Goal: Task Accomplishment & Management: Use online tool/utility

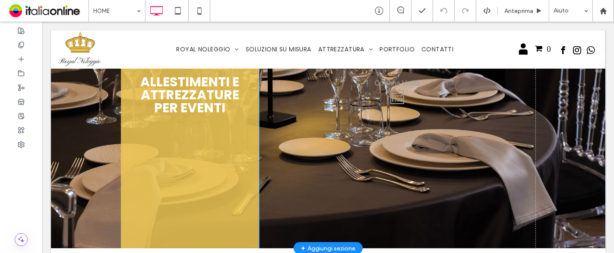
scroll to position [144, 0]
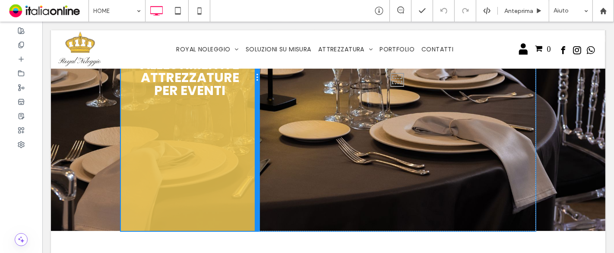
drag, startPoint x: 254, startPoint y: 121, endPoint x: 263, endPoint y: 125, distance: 8.9
click at [263, 125] on div "Allestimenti e attrezzature per eventi Click To Paste Click To Paste" at bounding box center [327, 77] width 415 height 307
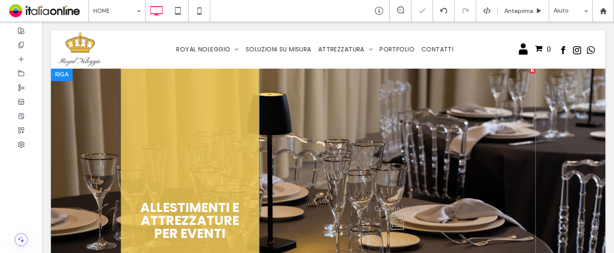
scroll to position [0, 0]
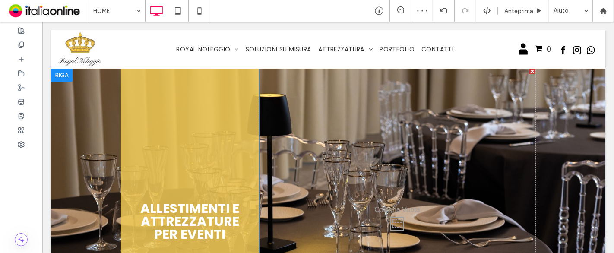
click at [215, 120] on div "Allestimenti e attrezzature per eventi Click To Paste" at bounding box center [189, 221] width 138 height 307
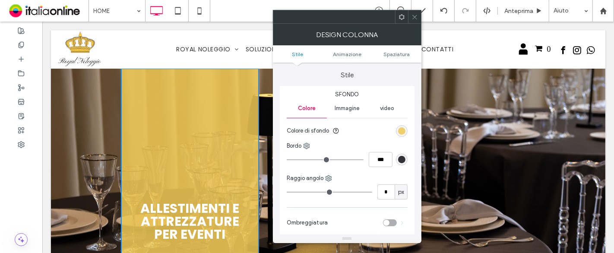
drag, startPoint x: 412, startPoint y: 18, endPoint x: 407, endPoint y: 20, distance: 5.8
click at [412, 18] on icon at bounding box center [415, 17] width 6 height 6
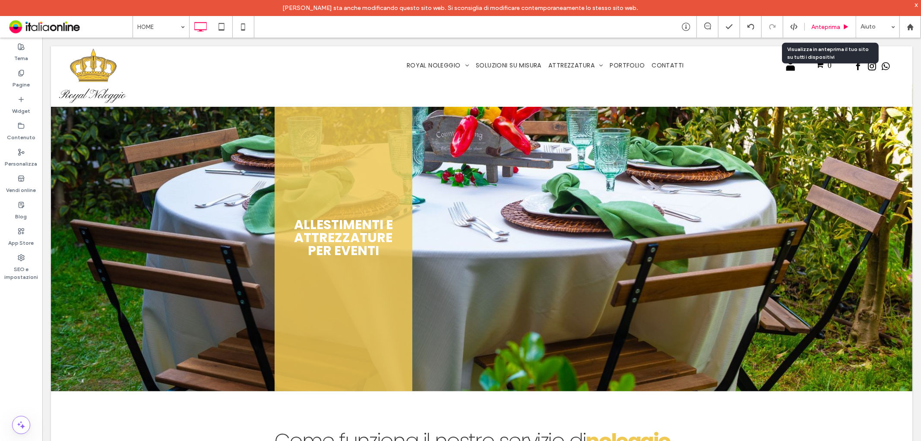
click at [614, 29] on span "Anteprima" at bounding box center [826, 26] width 29 height 7
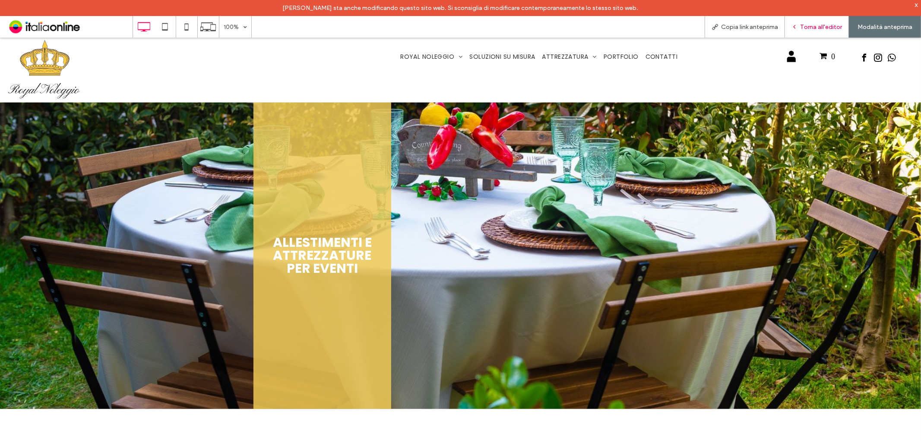
click at [614, 22] on div "Torna all'editor" at bounding box center [817, 27] width 64 height 22
click at [614, 29] on span "Torna all'editor" at bounding box center [821, 26] width 42 height 7
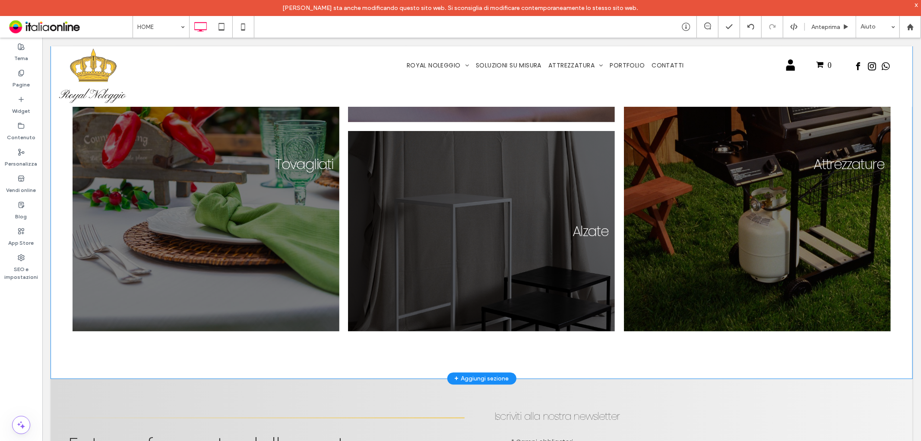
scroll to position [1247, 0]
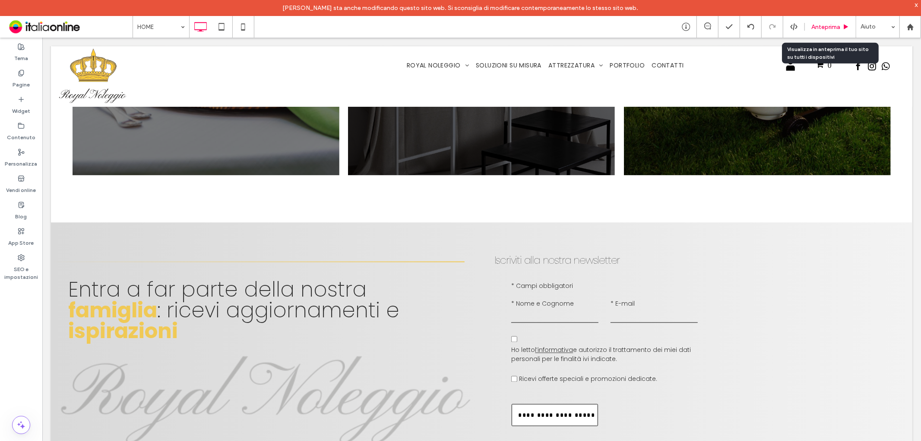
click at [614, 26] on span "Anteprima" at bounding box center [826, 26] width 29 height 7
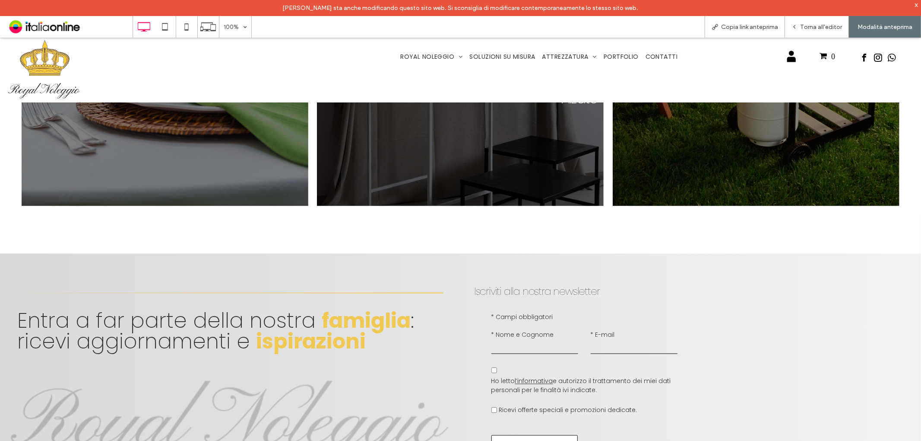
scroll to position [1258, 0]
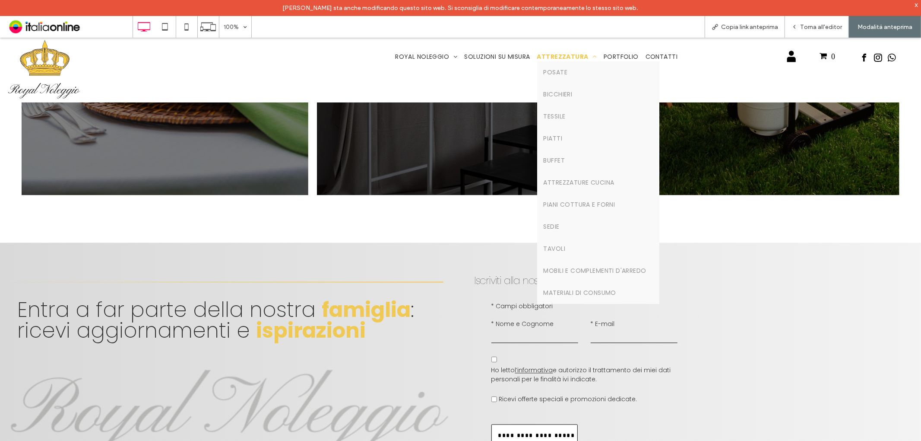
click at [568, 56] on span "ATTREZZATURA" at bounding box center [567, 56] width 60 height 9
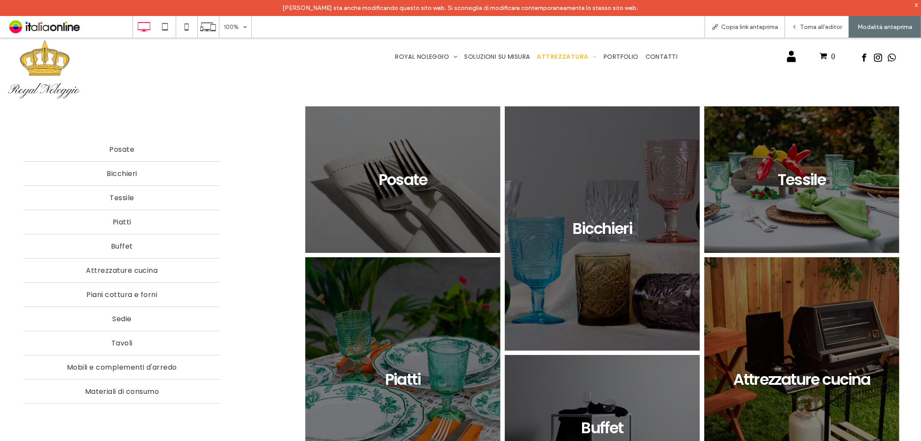
click at [12, 58] on img at bounding box center [44, 69] width 76 height 65
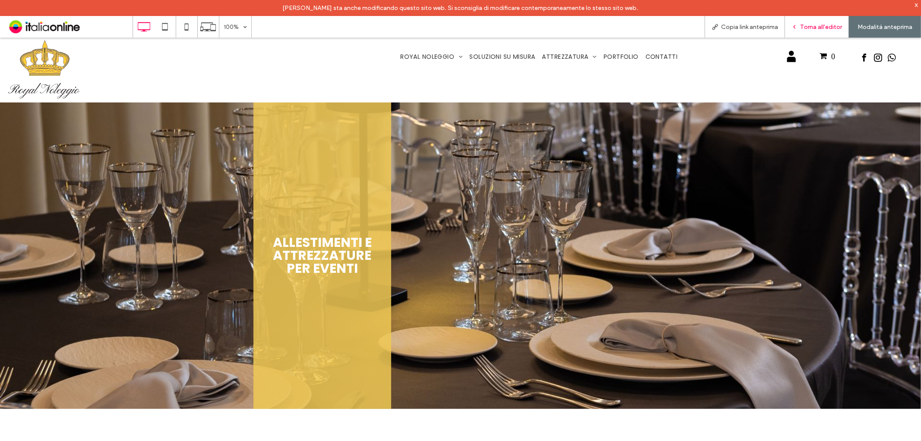
click at [614, 28] on span "Torna all'editor" at bounding box center [821, 26] width 42 height 7
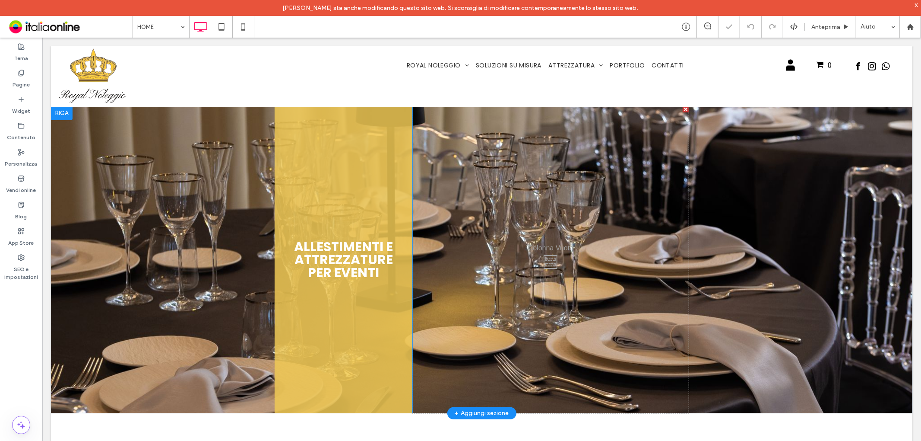
click at [69, 114] on div at bounding box center [62, 113] width 22 height 14
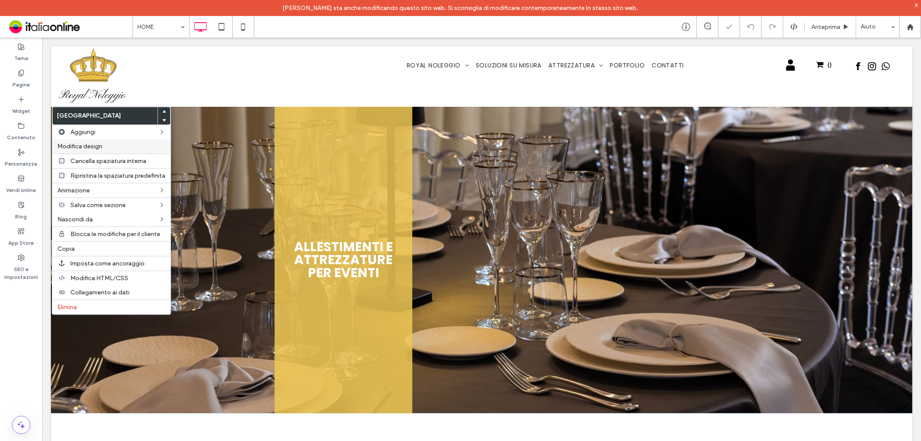
click at [109, 143] on label "Modifica design" at bounding box center [111, 146] width 108 height 7
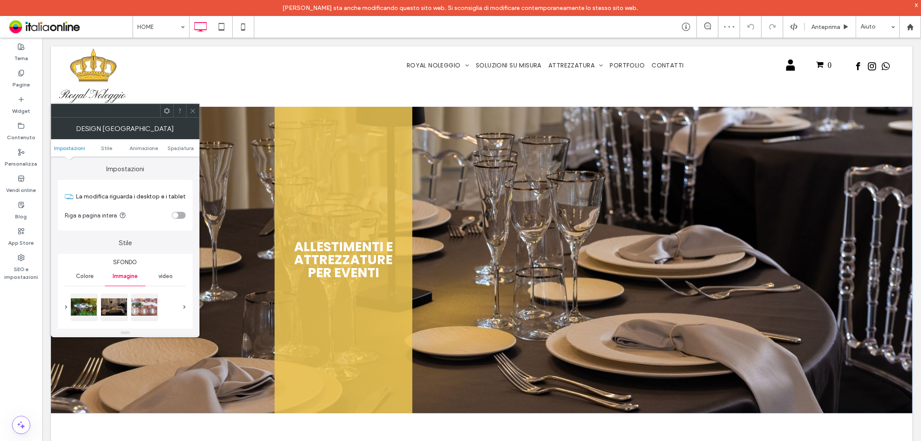
scroll to position [192, 0]
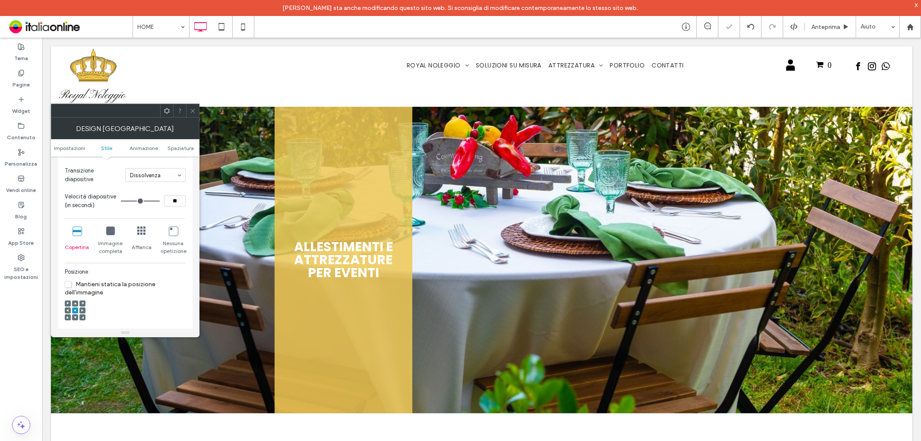
click at [193, 110] on icon at bounding box center [193, 111] width 6 height 6
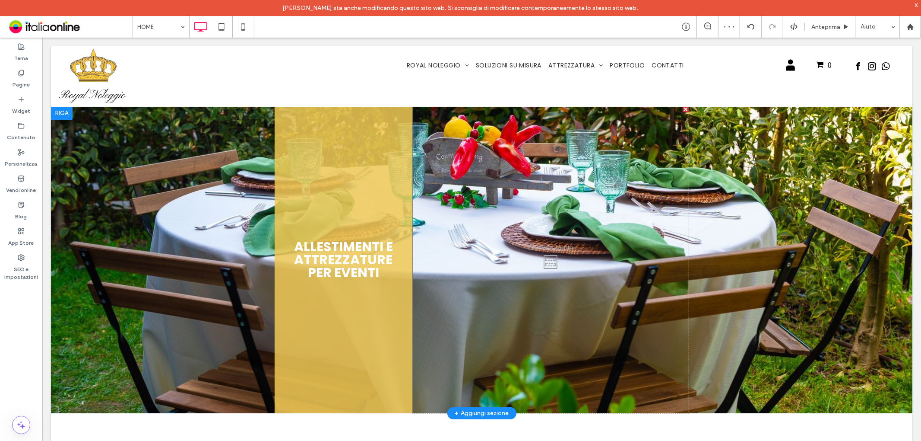
click at [66, 115] on div at bounding box center [62, 113] width 22 height 14
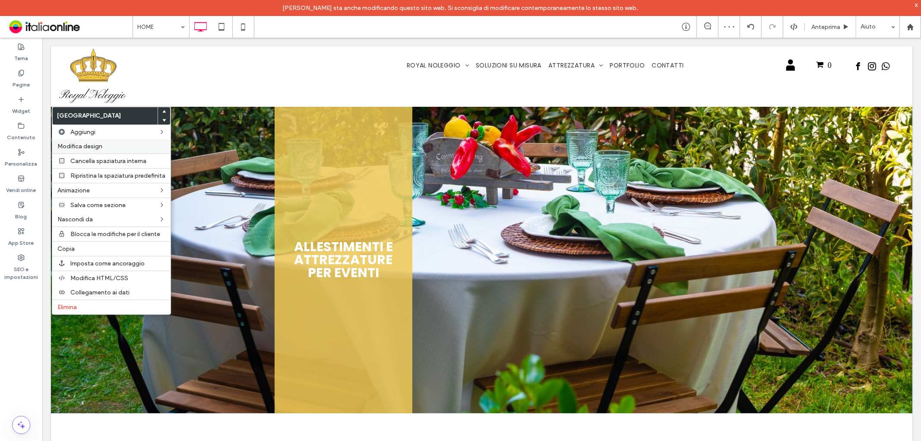
click at [102, 149] on label "Modifica design" at bounding box center [111, 146] width 108 height 7
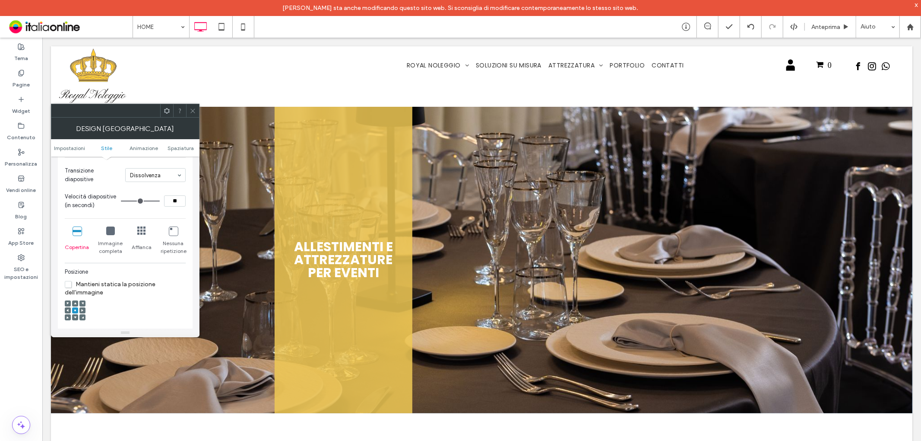
type input "**"
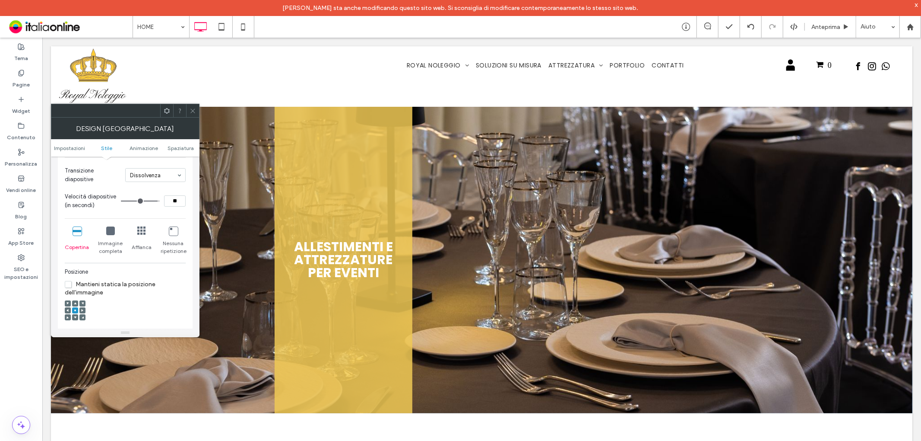
type input "**"
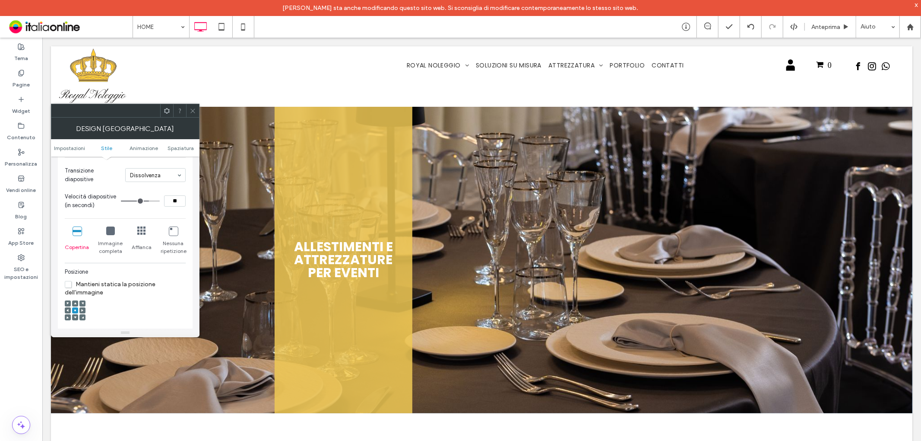
type input "**"
drag, startPoint x: 155, startPoint y: 202, endPoint x: 147, endPoint y: 202, distance: 7.8
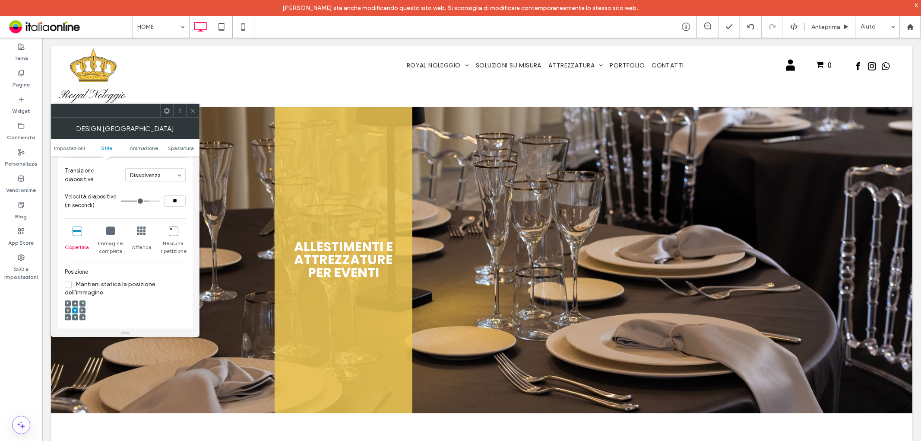
type input "**"
click at [147, 201] on input "range" at bounding box center [140, 200] width 39 height 1
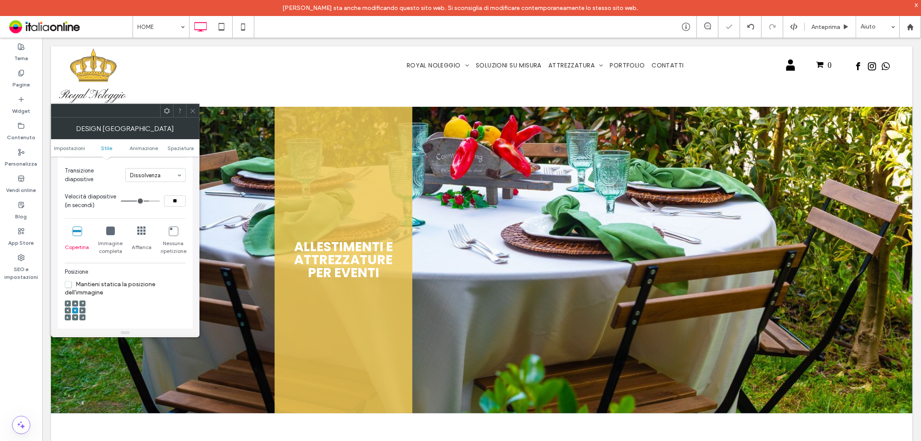
click at [191, 114] on span at bounding box center [193, 110] width 6 height 13
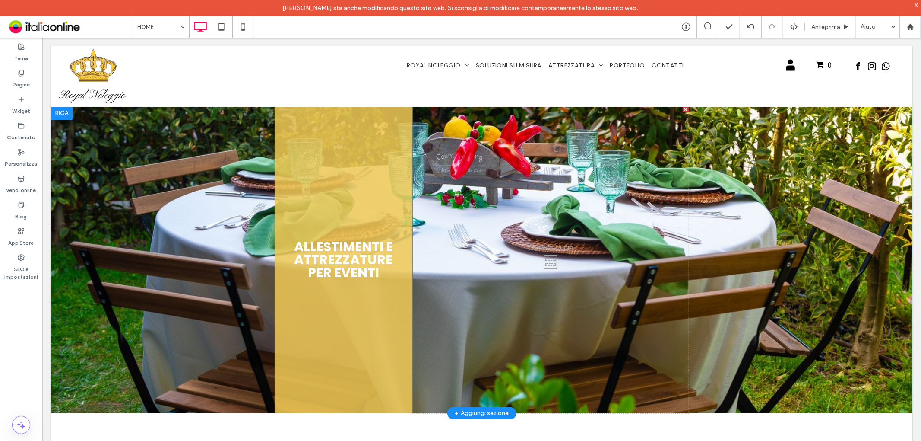
click at [64, 111] on div at bounding box center [62, 113] width 22 height 14
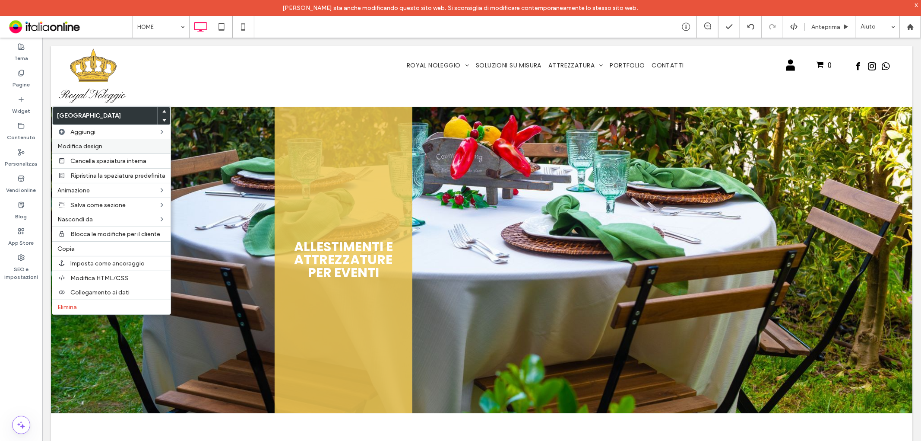
click at [86, 139] on div "Modifica design" at bounding box center [111, 146] width 118 height 14
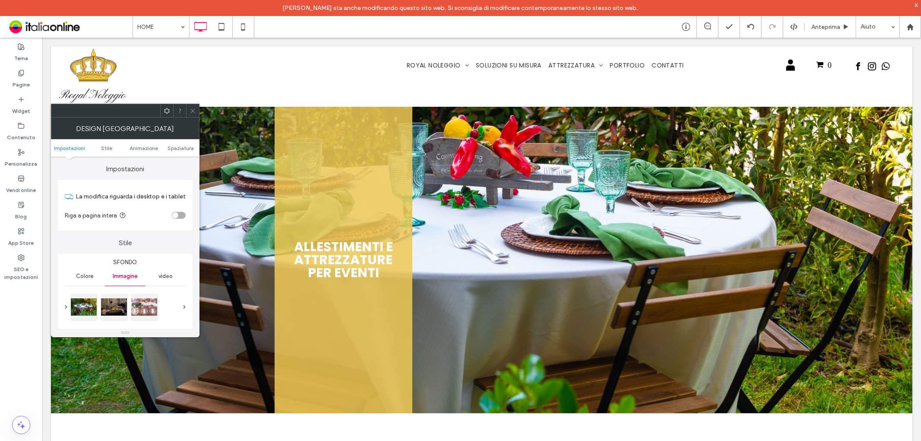
click at [190, 110] on icon at bounding box center [193, 111] width 6 height 6
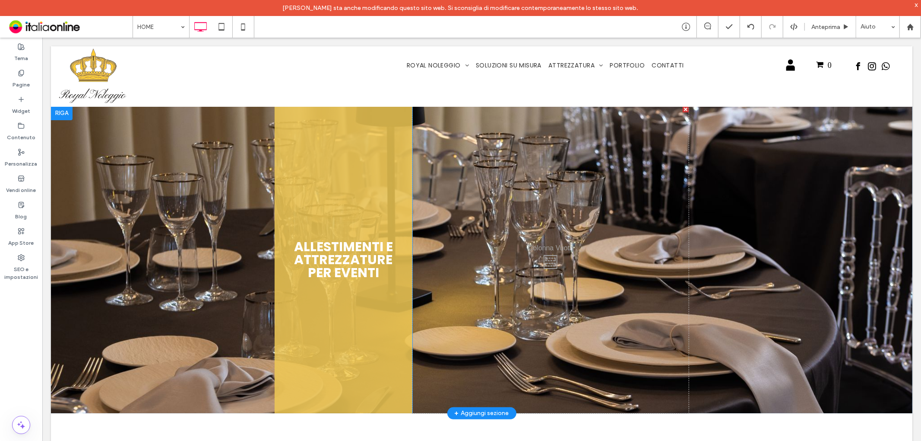
click at [69, 112] on div at bounding box center [62, 113] width 22 height 14
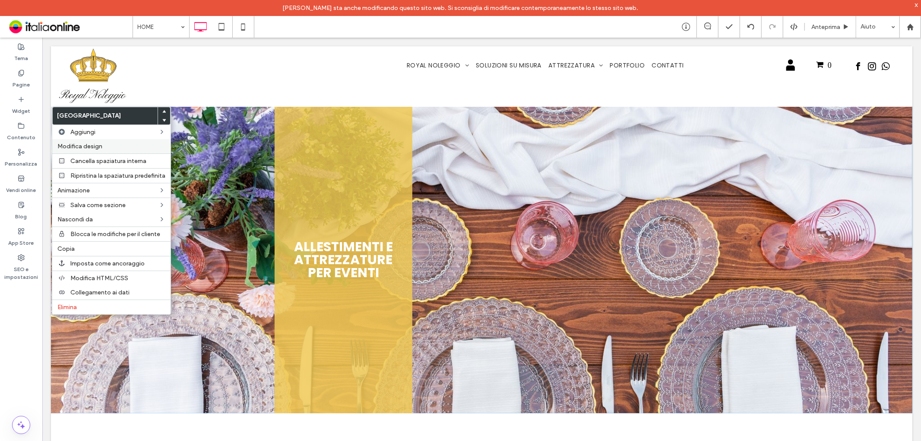
click at [91, 144] on span "Modifica design" at bounding box center [79, 146] width 45 height 7
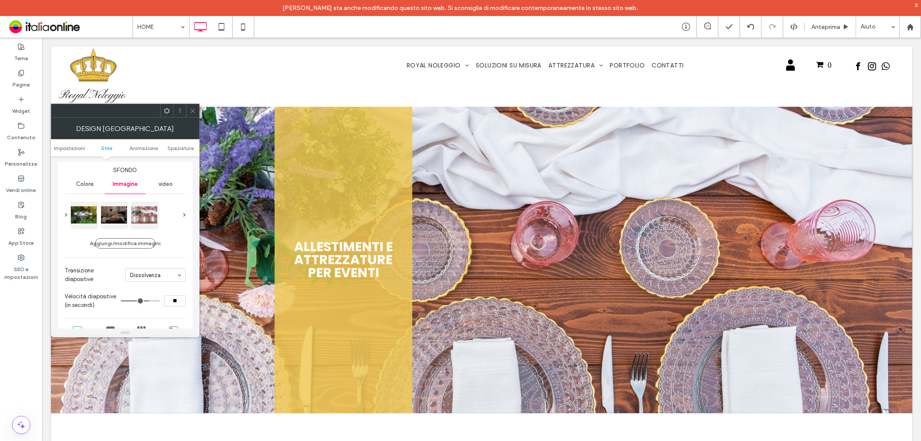
scroll to position [96, 0]
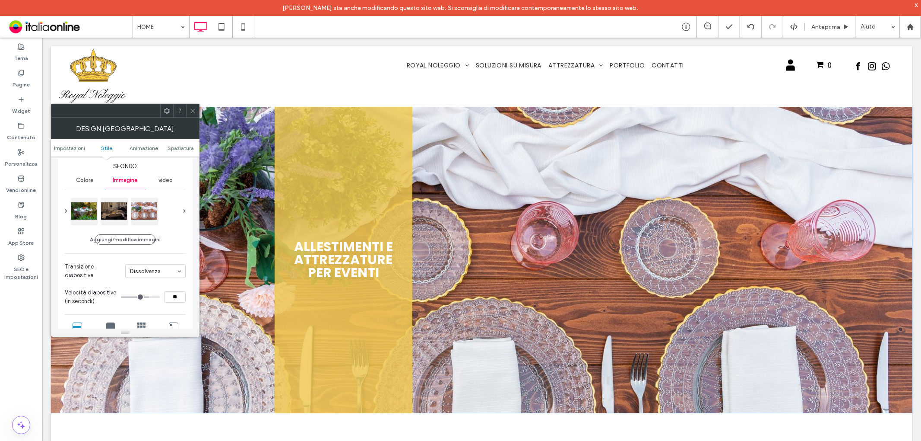
click at [193, 108] on icon at bounding box center [193, 111] width 6 height 6
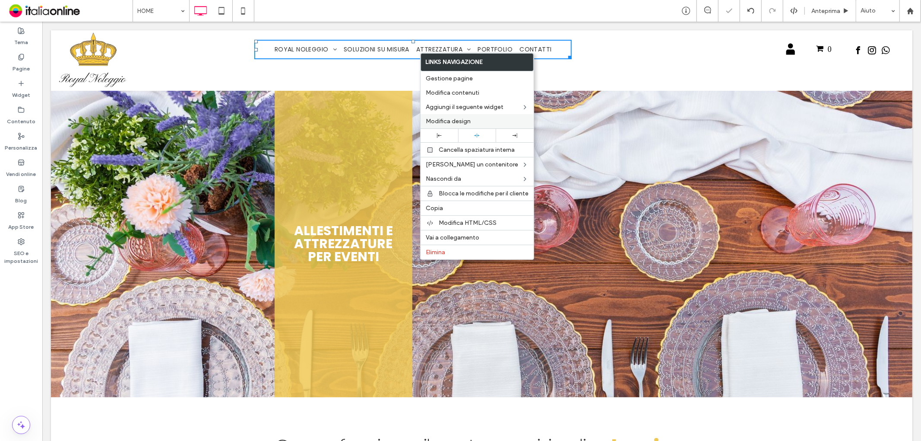
click at [464, 118] on span "Modifica design" at bounding box center [448, 120] width 45 height 7
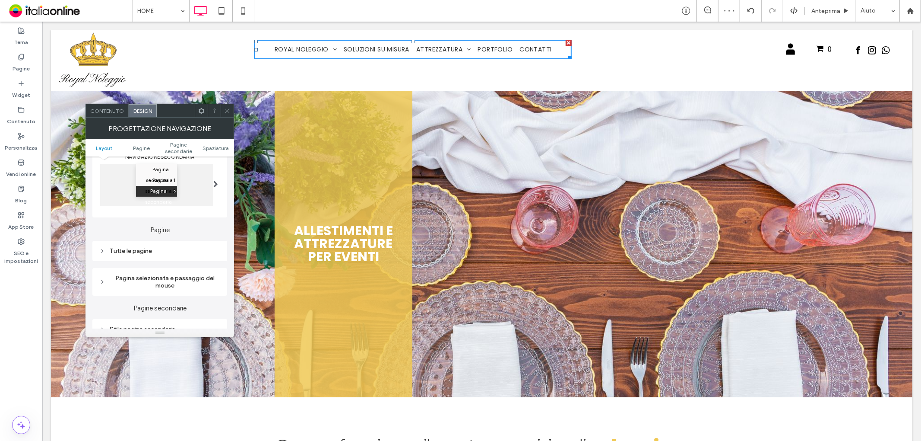
scroll to position [144, 0]
click at [154, 257] on div "Tutte le pagine" at bounding box center [159, 250] width 135 height 20
drag, startPoint x: 161, startPoint y: 249, endPoint x: 175, endPoint y: 251, distance: 14.4
click at [161, 249] on div "Tutte le pagine" at bounding box center [159, 249] width 121 height 7
click at [190, 260] on div "Testo collegamento" at bounding box center [189, 265] width 61 height 19
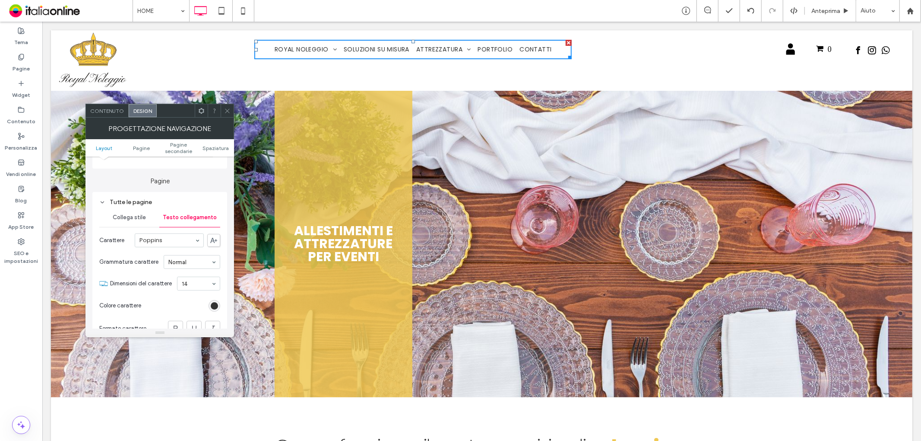
drag, startPoint x: 125, startPoint y: 219, endPoint x: 159, endPoint y: 217, distance: 33.4
click at [125, 219] on span "Collega stile" at bounding box center [129, 217] width 33 height 7
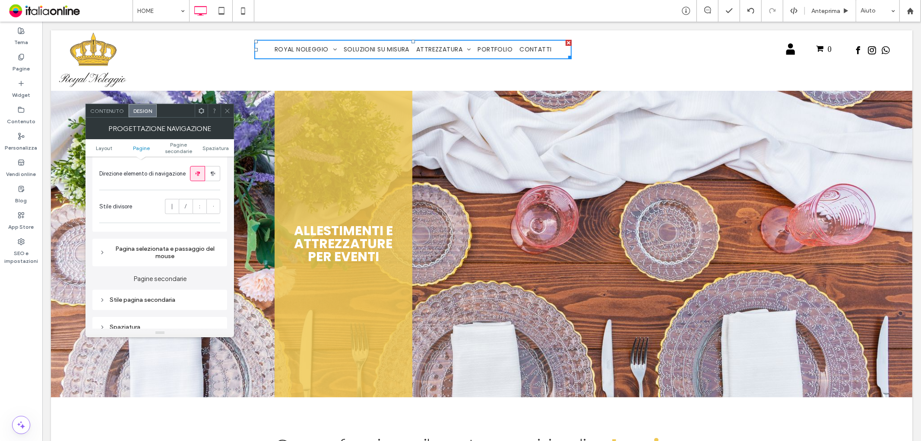
scroll to position [336, 0]
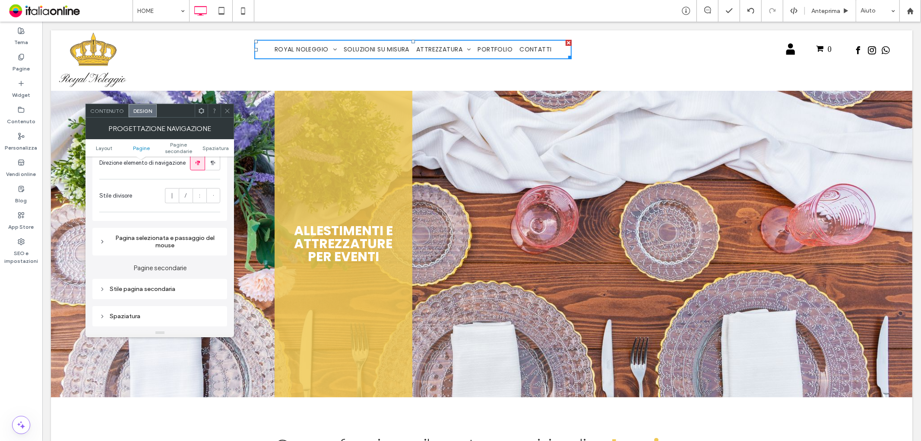
click at [225, 111] on icon at bounding box center [227, 111] width 6 height 6
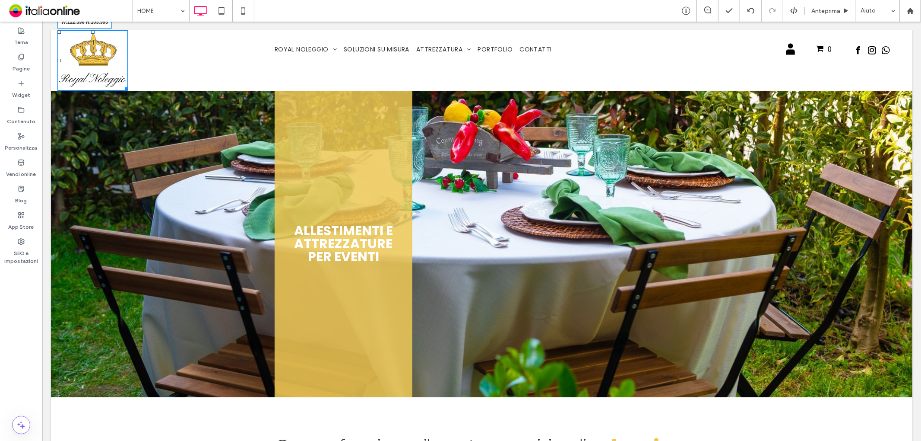
drag, startPoint x: 121, startPoint y: 84, endPoint x: 113, endPoint y: 79, distance: 10.1
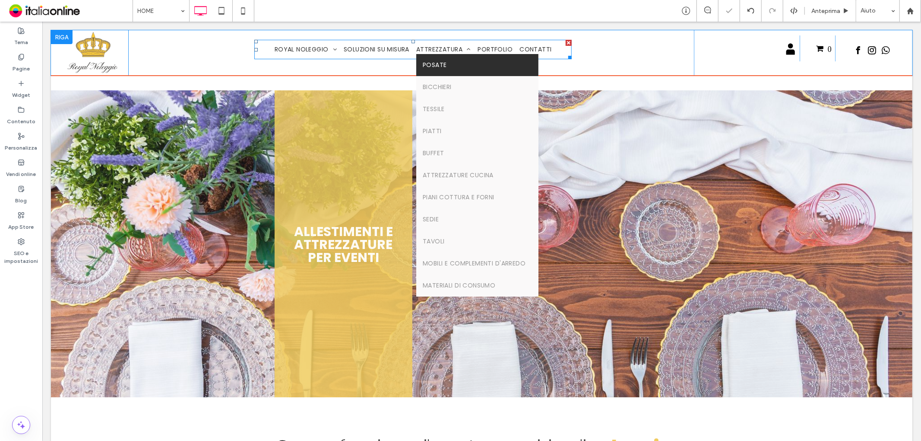
scroll to position [0, 0]
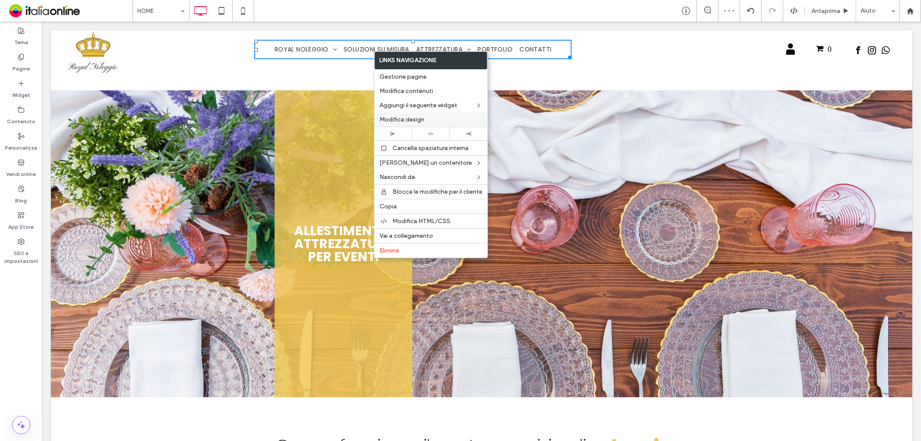
click at [408, 116] on span "Modifica design" at bounding box center [402, 119] width 45 height 7
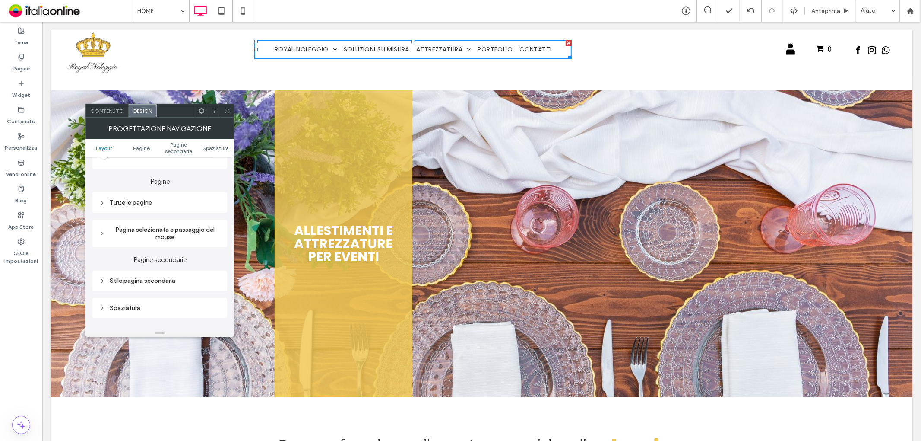
scroll to position [192, 0]
click at [155, 201] on div "Tutte le pagine" at bounding box center [159, 201] width 121 height 7
click at [199, 218] on span "Testo collegamento" at bounding box center [190, 217] width 54 height 7
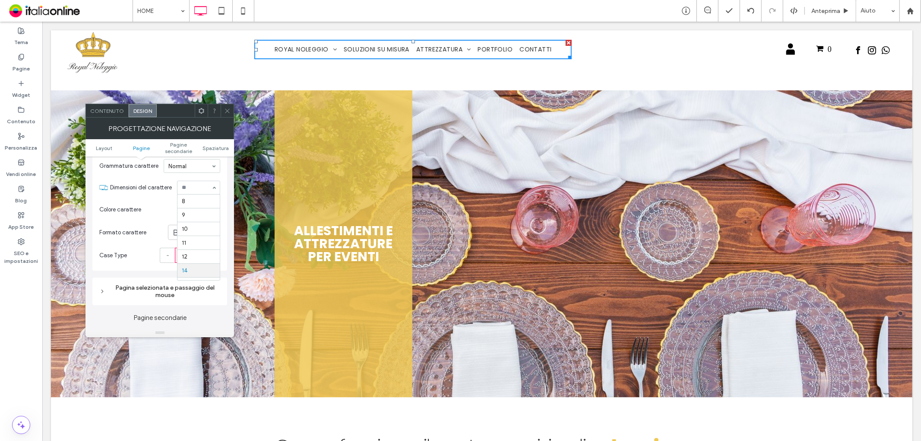
scroll to position [70, 0]
click at [200, 187] on input at bounding box center [196, 187] width 29 height 6
type input "**"
click at [228, 111] on use at bounding box center [227, 110] width 4 height 4
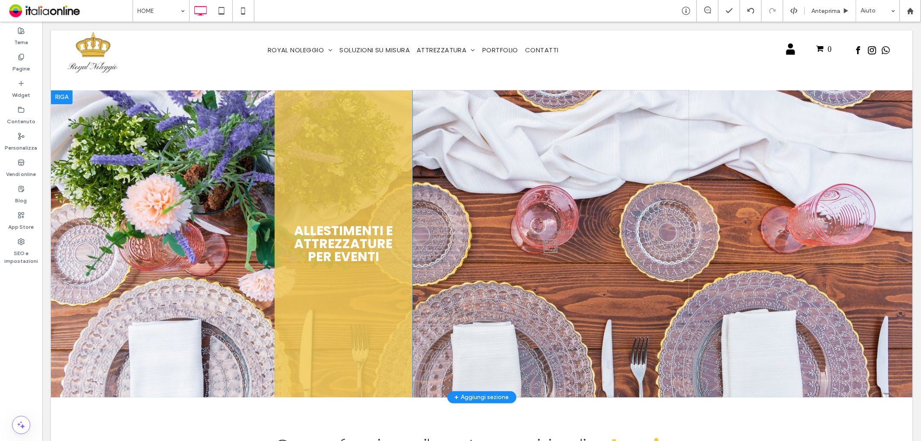
click at [66, 93] on div at bounding box center [62, 97] width 22 height 14
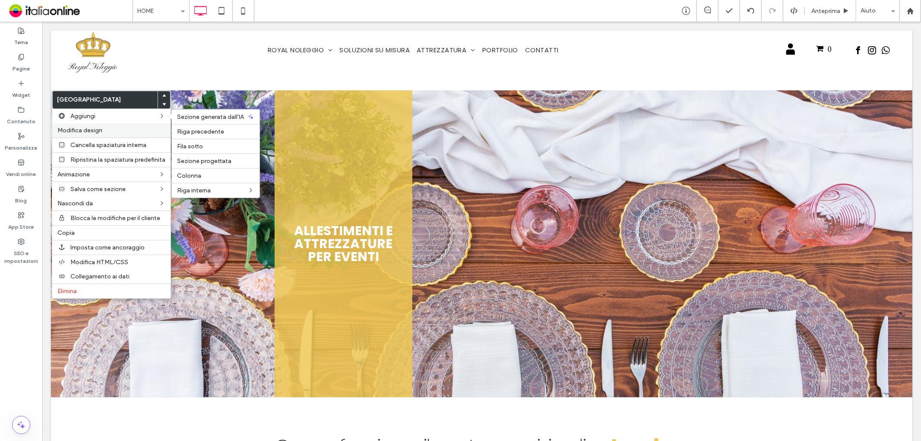
click at [80, 127] on span "Modifica design" at bounding box center [79, 130] width 45 height 7
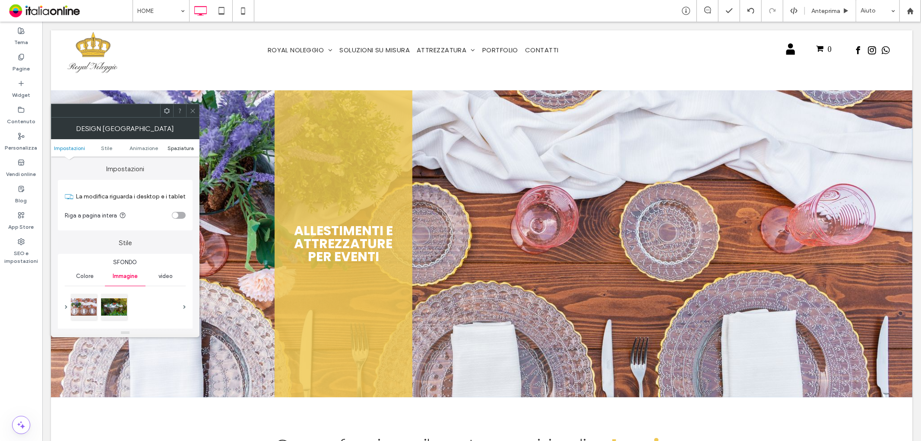
click at [189, 147] on span "Spaziatura" at bounding box center [181, 148] width 26 height 6
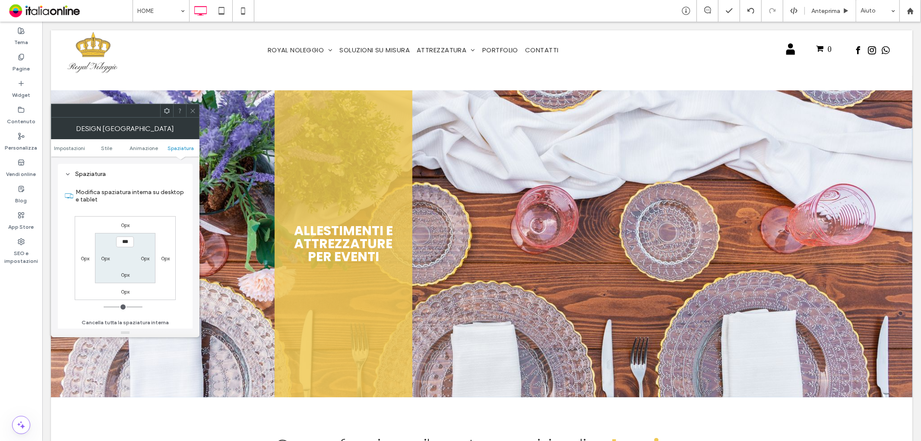
scroll to position [492, 0]
click at [195, 109] on icon at bounding box center [193, 111] width 6 height 6
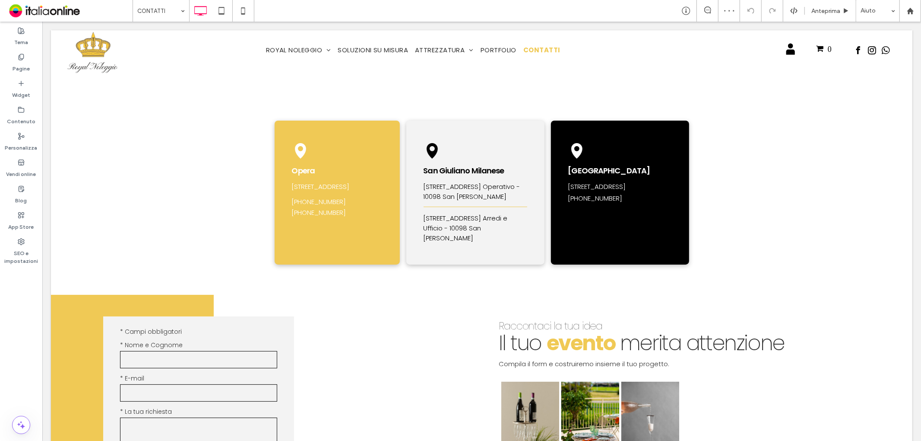
click at [166, 7] on input at bounding box center [158, 11] width 43 height 22
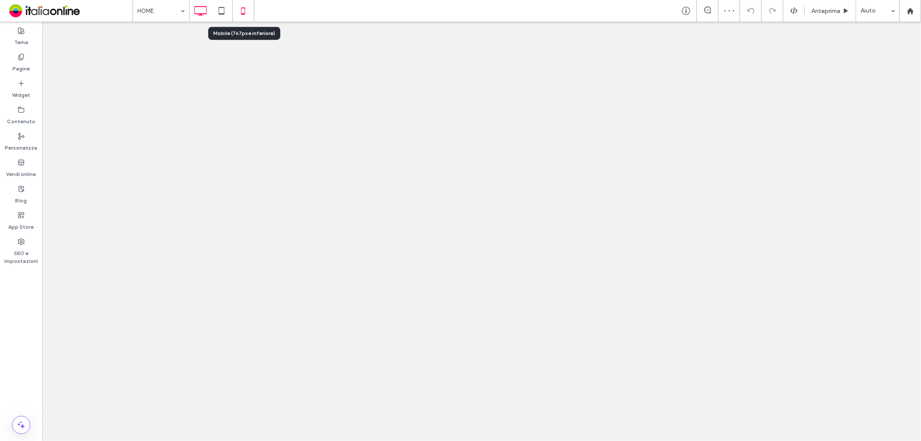
click at [238, 10] on icon at bounding box center [243, 10] width 17 height 17
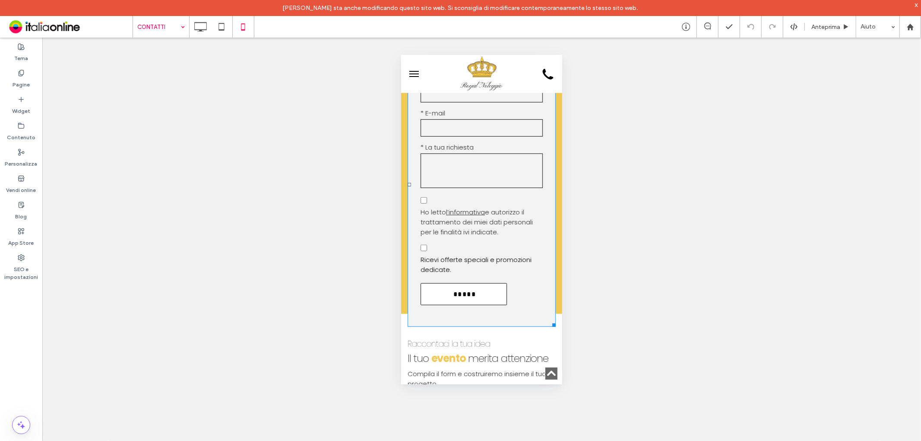
scroll to position [336, 0]
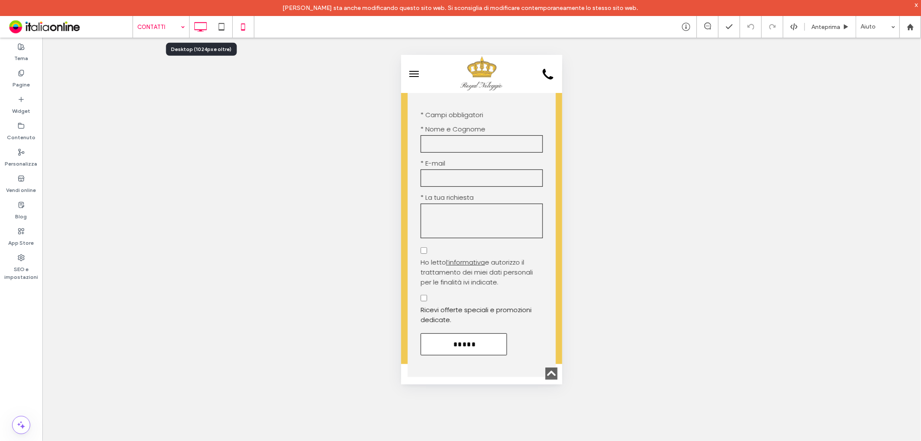
click at [202, 26] on icon at bounding box center [200, 26] width 17 height 17
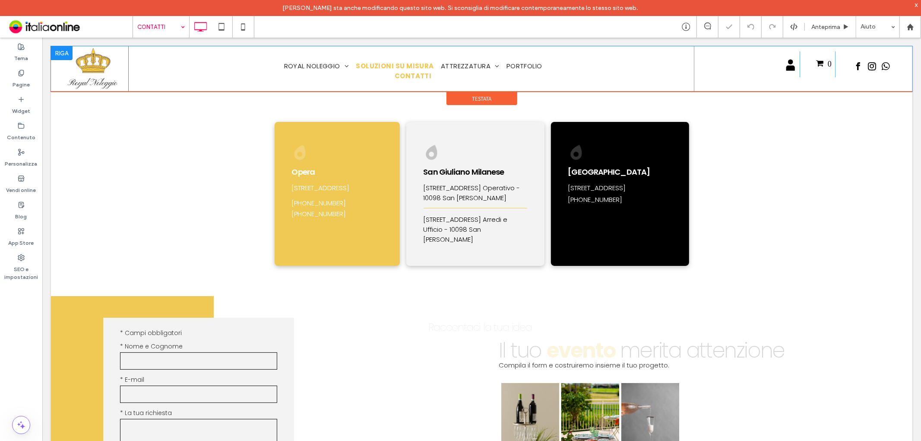
scroll to position [0, 0]
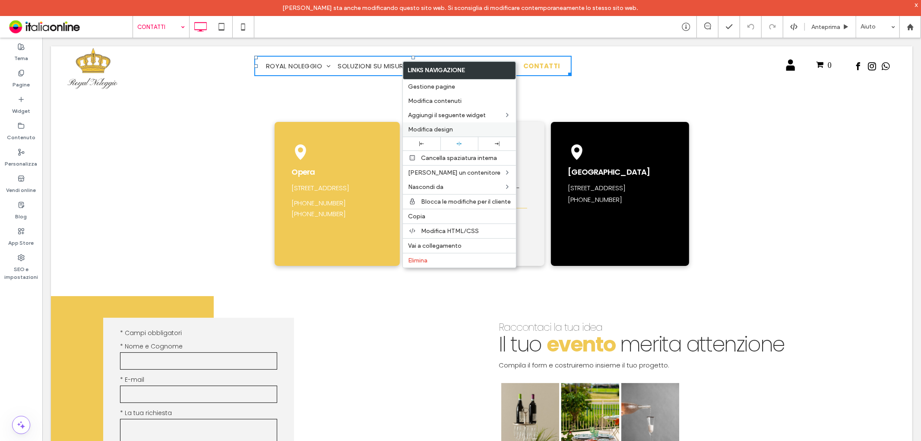
click at [441, 129] on span "Modifica design" at bounding box center [430, 129] width 45 height 7
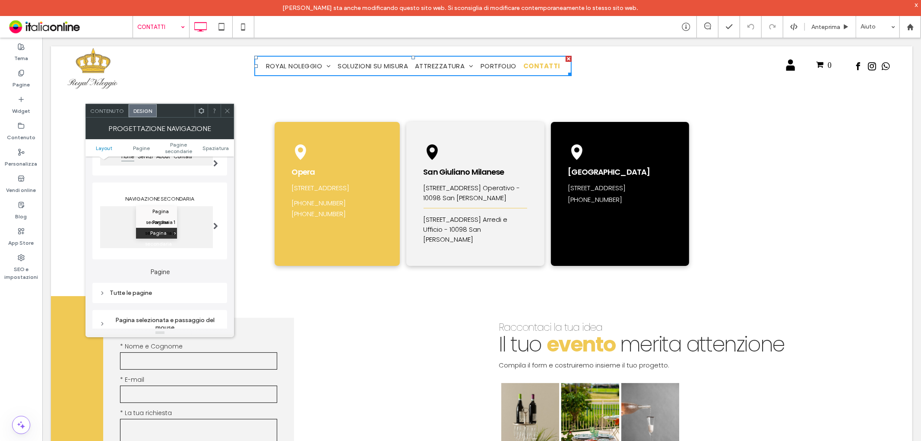
scroll to position [144, 0]
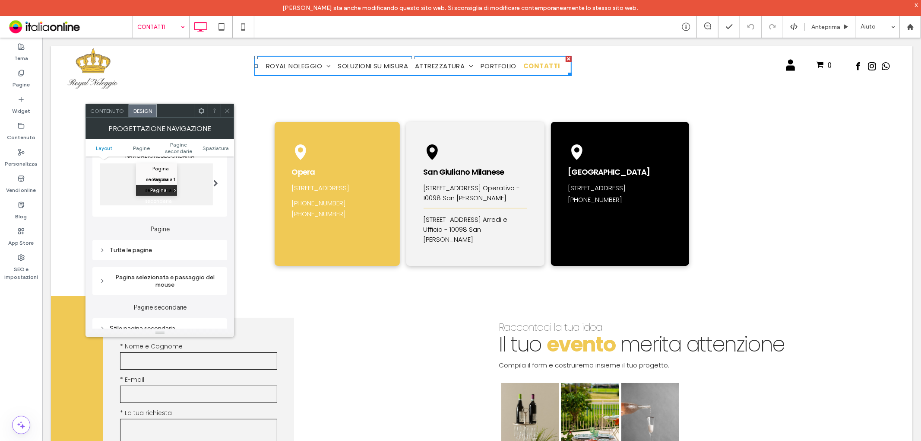
drag, startPoint x: 141, startPoint y: 252, endPoint x: 171, endPoint y: 254, distance: 29.8
click at [141, 253] on div "Tutte le pagine" at bounding box center [159, 249] width 121 height 7
click at [188, 264] on span "Testo collegamento" at bounding box center [190, 265] width 54 height 7
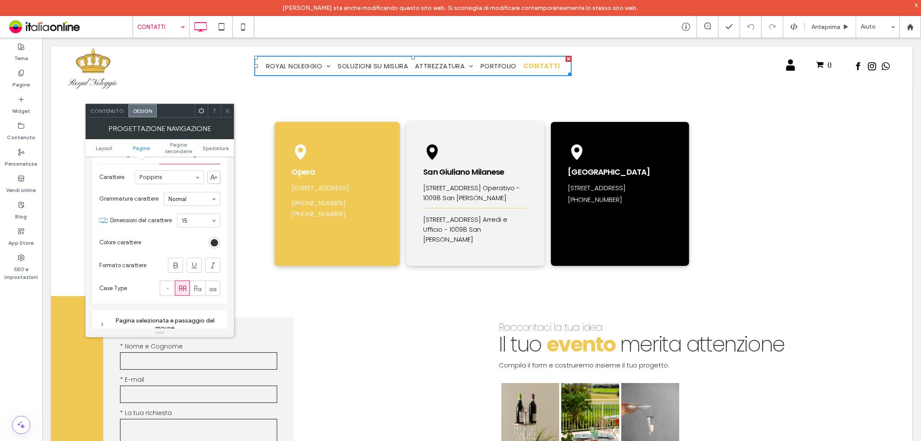
scroll to position [240, 0]
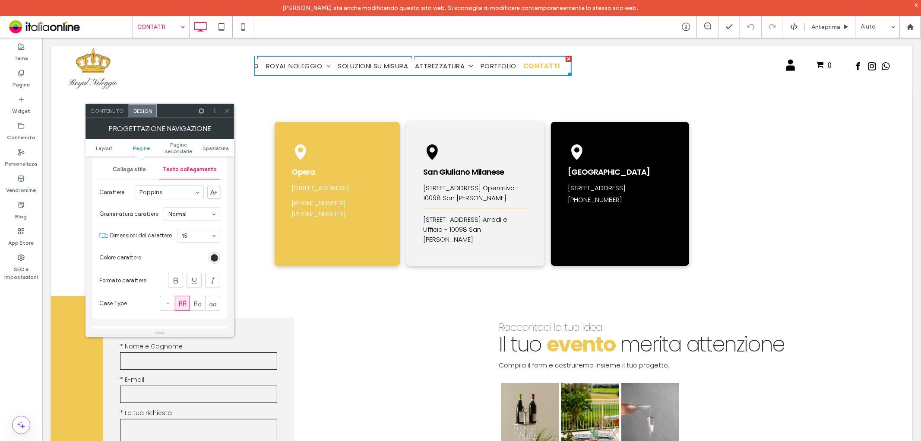
click at [227, 111] on icon at bounding box center [227, 111] width 6 height 6
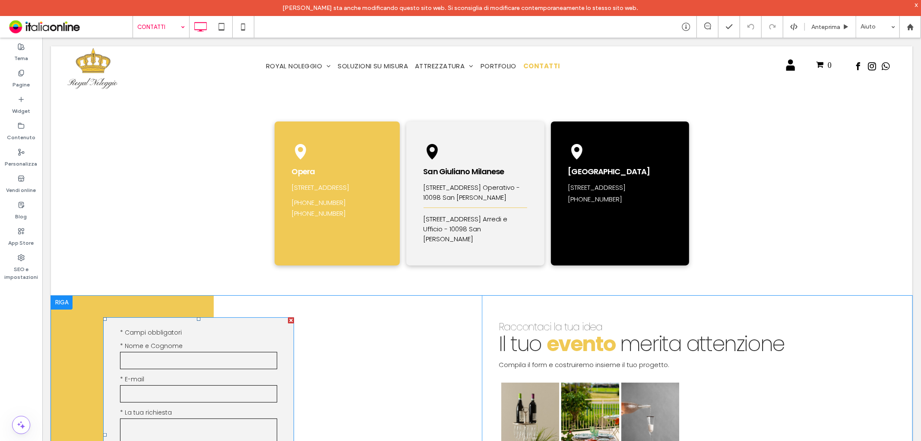
scroll to position [0, 0]
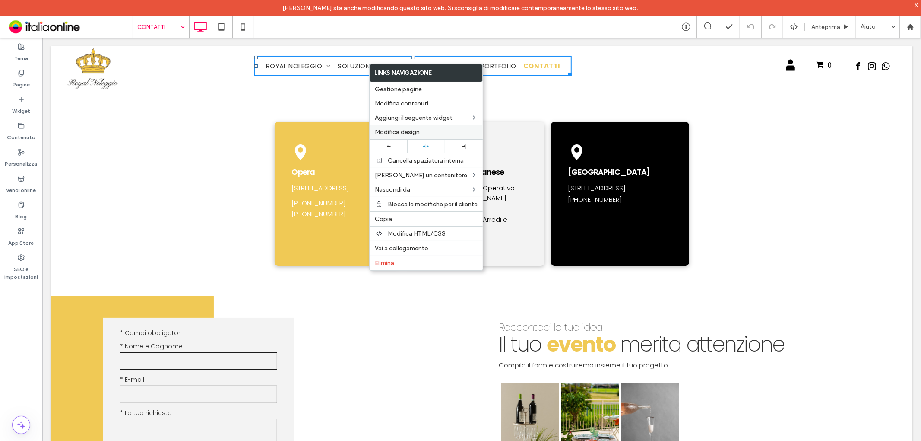
click at [392, 130] on span "Modifica design" at bounding box center [397, 131] width 45 height 7
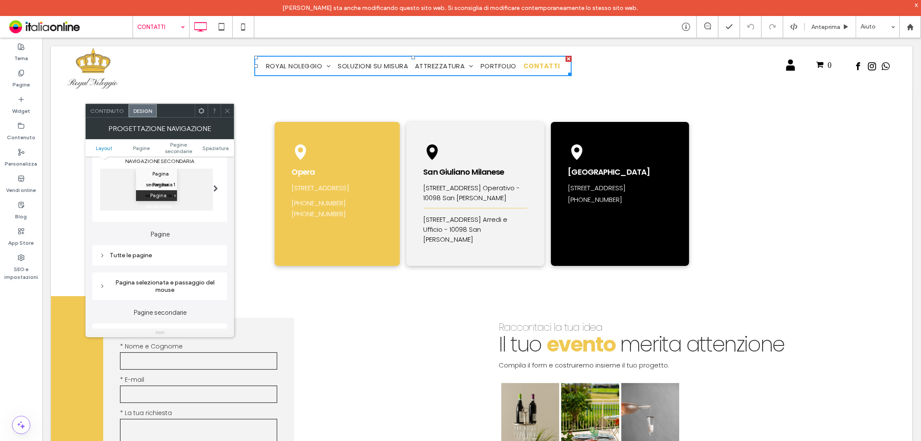
scroll to position [144, 0]
click at [130, 250] on div "Tutte le pagine" at bounding box center [159, 249] width 121 height 7
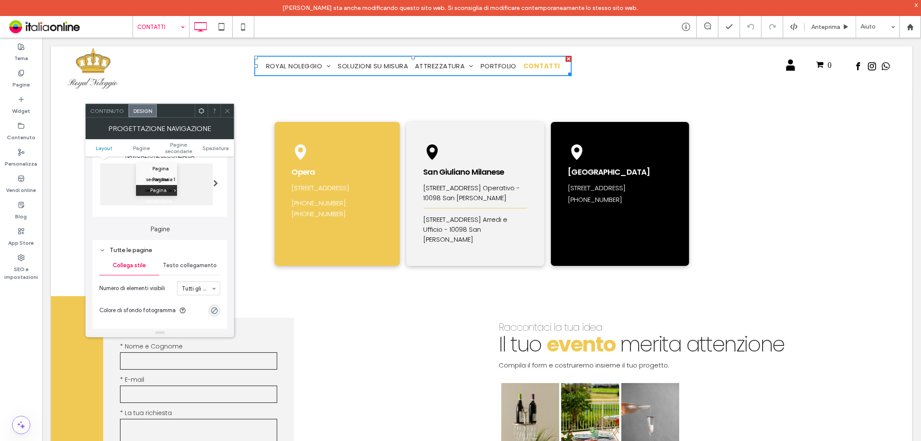
click at [194, 264] on span "Testo collegamento" at bounding box center [190, 265] width 54 height 7
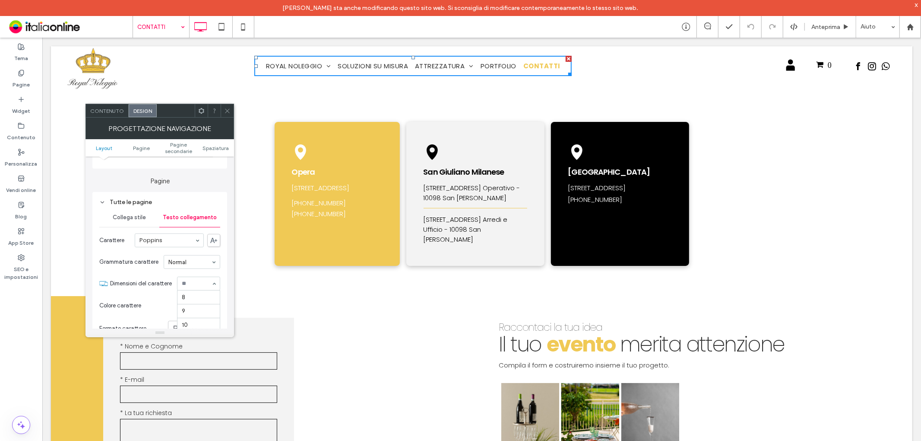
scroll to position [84, 0]
click at [195, 273] on section "Dimensioni del carattere 15" at bounding box center [165, 283] width 110 height 22
click at [168, 252] on div "Grammatura carattere Light" at bounding box center [159, 261] width 121 height 21
click at [228, 113] on icon at bounding box center [227, 111] width 6 height 6
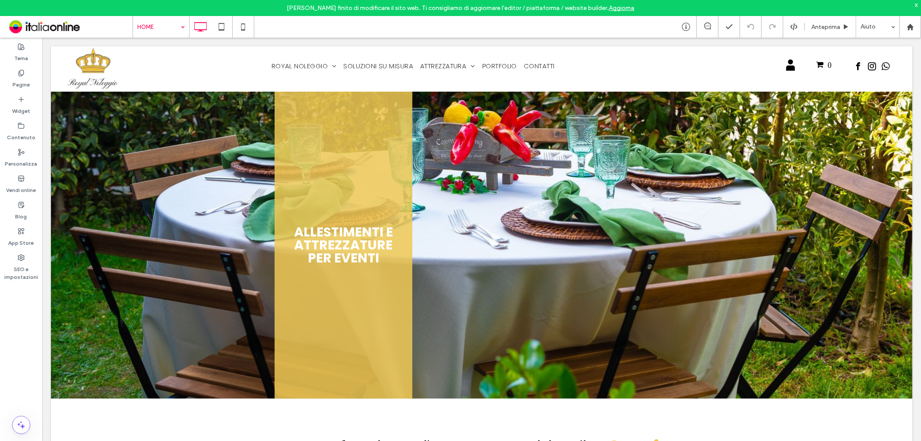
click at [917, 3] on div "x" at bounding box center [917, 4] width 4 height 7
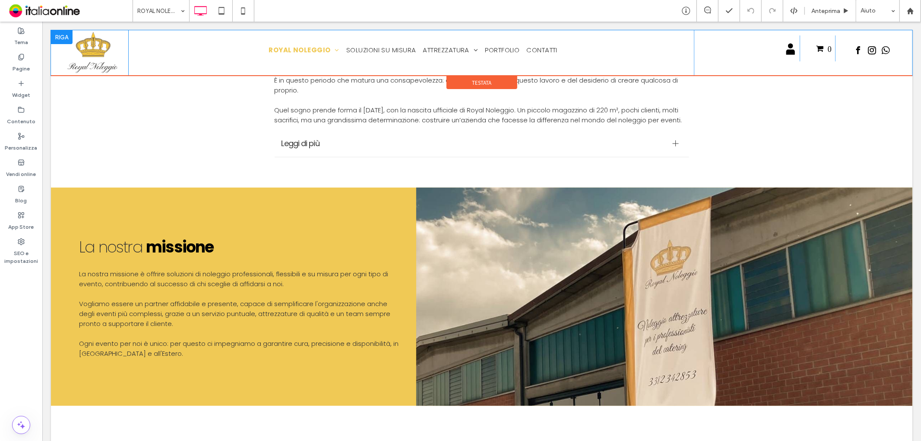
scroll to position [322, 0]
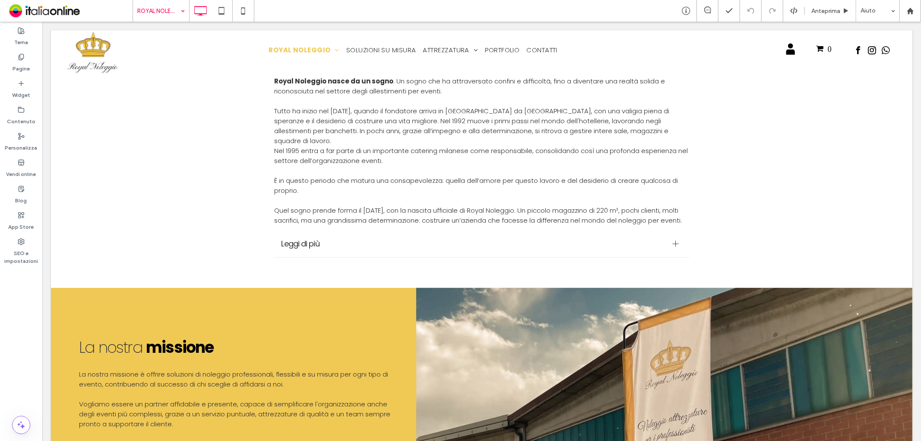
click at [161, 10] on input at bounding box center [158, 11] width 43 height 22
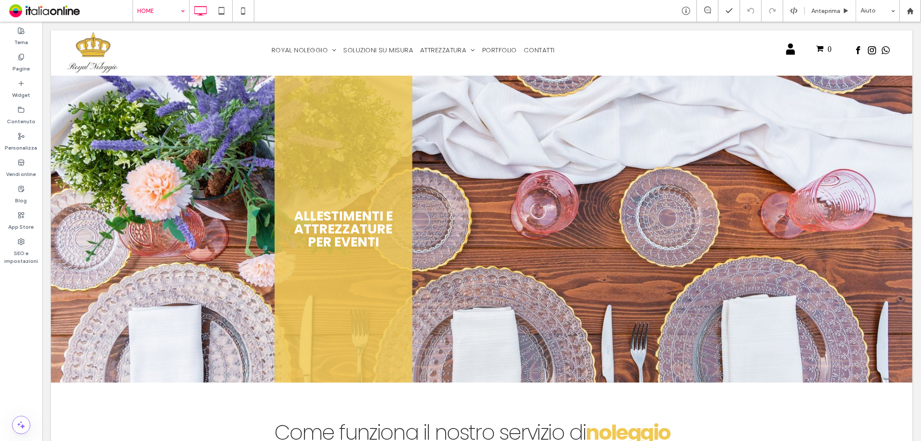
click at [183, 5] on div "HOME" at bounding box center [161, 11] width 56 height 22
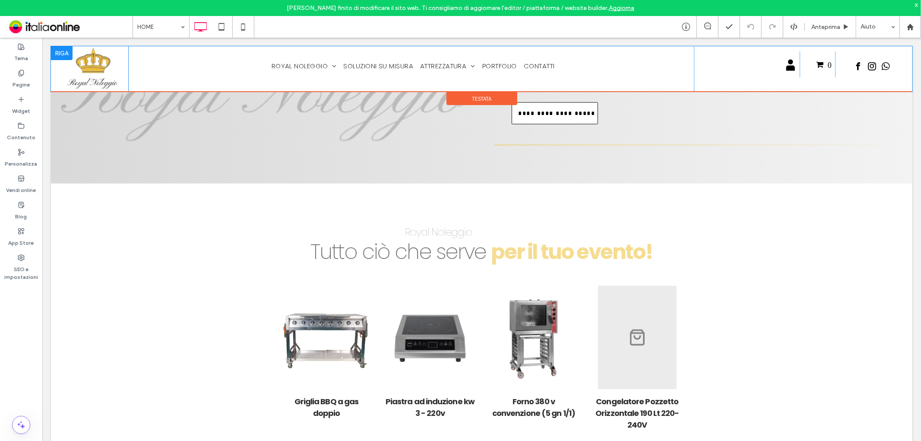
scroll to position [1535, 0]
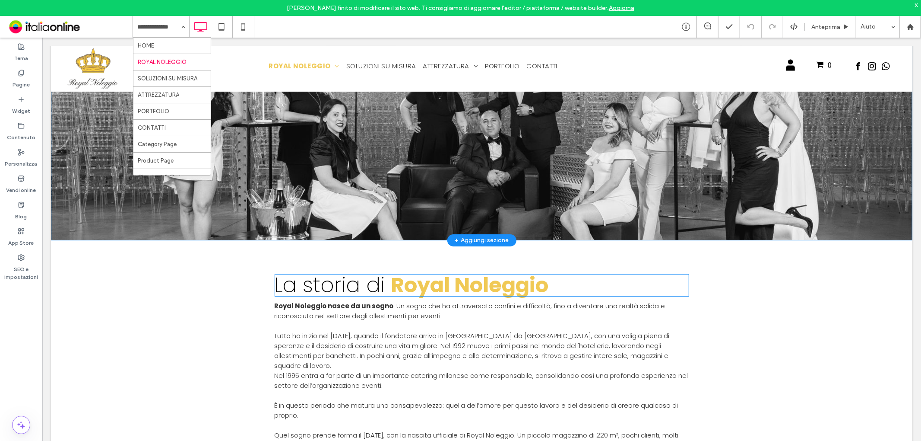
scroll to position [130, 0]
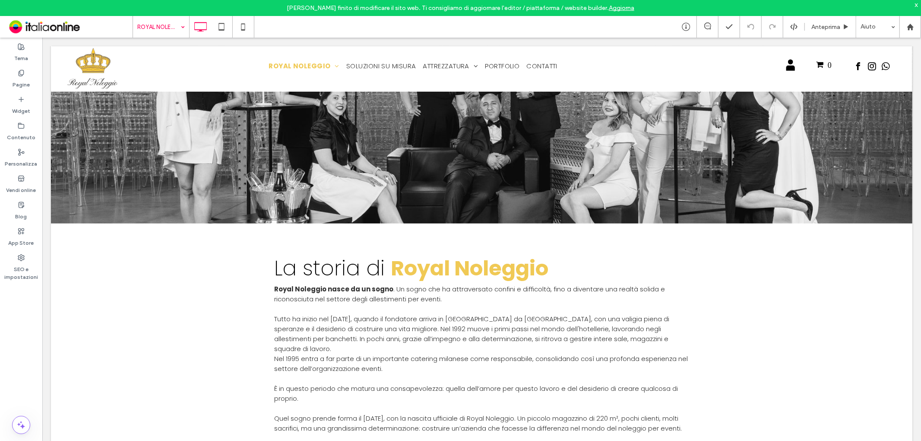
click at [181, 29] on div "ROYAL NOLEGGIO" at bounding box center [161, 27] width 56 height 22
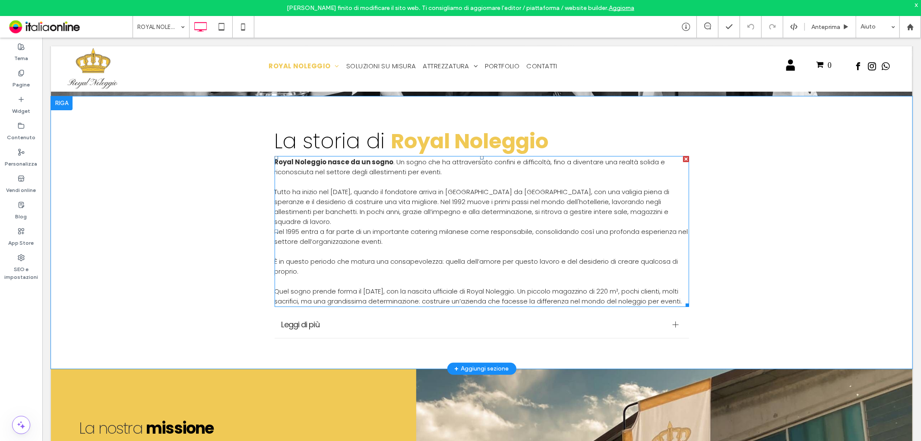
scroll to position [322, 0]
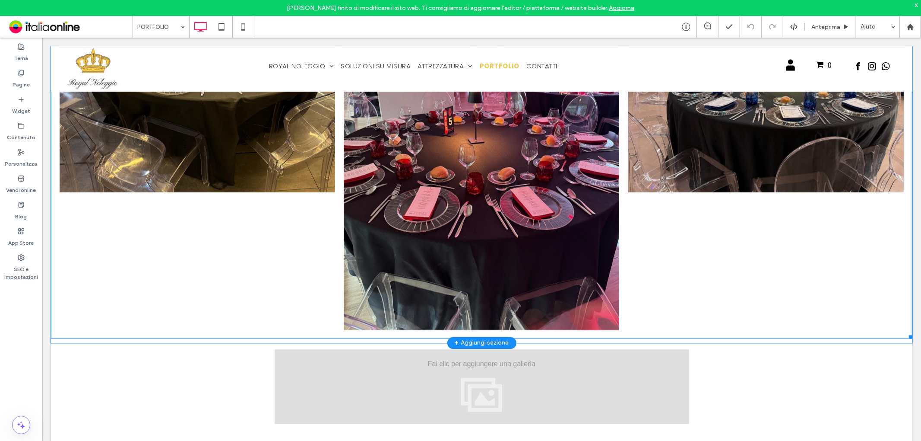
scroll to position [1439, 0]
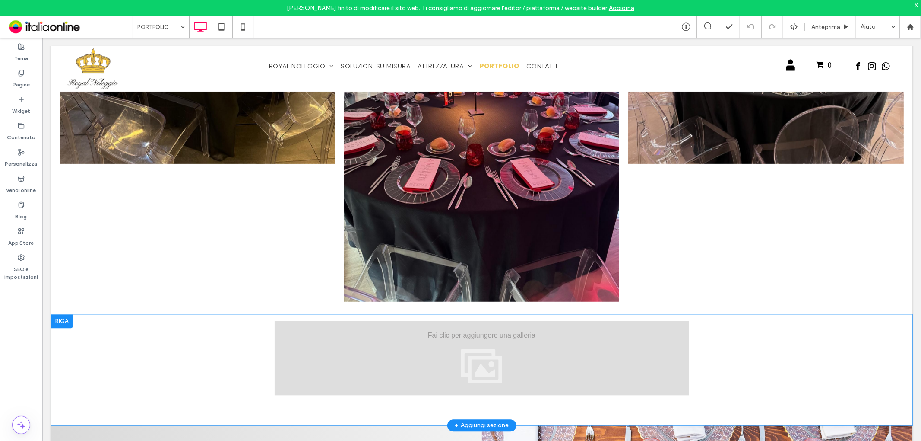
click at [136, 359] on div "Mostra altri Click To Paste Riga + Aggiungi sezione" at bounding box center [482, 369] width 862 height 111
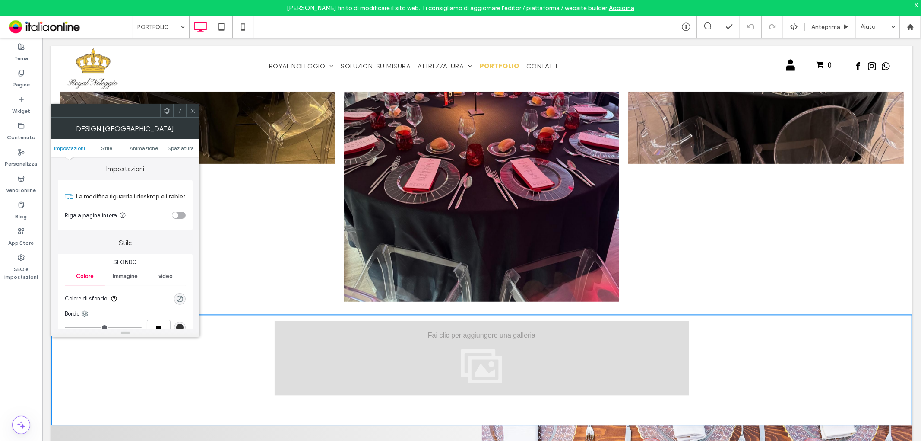
click at [178, 212] on div "toggle" at bounding box center [179, 215] width 14 height 7
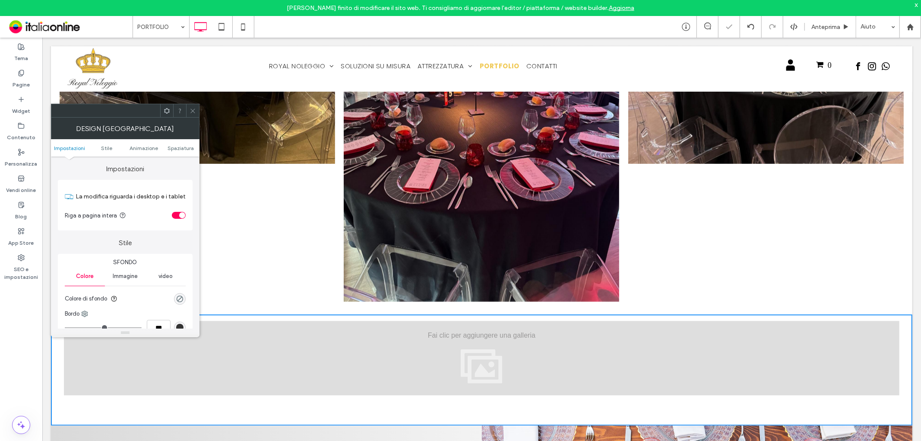
click at [193, 108] on icon at bounding box center [193, 111] width 6 height 6
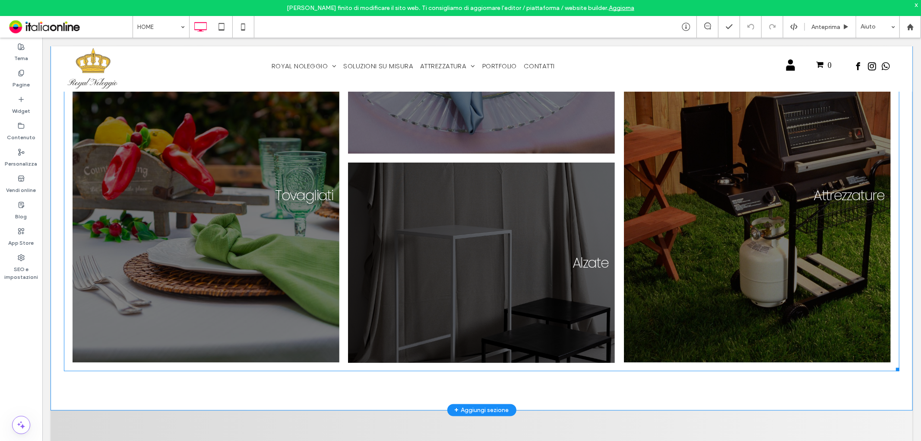
scroll to position [1056, 0]
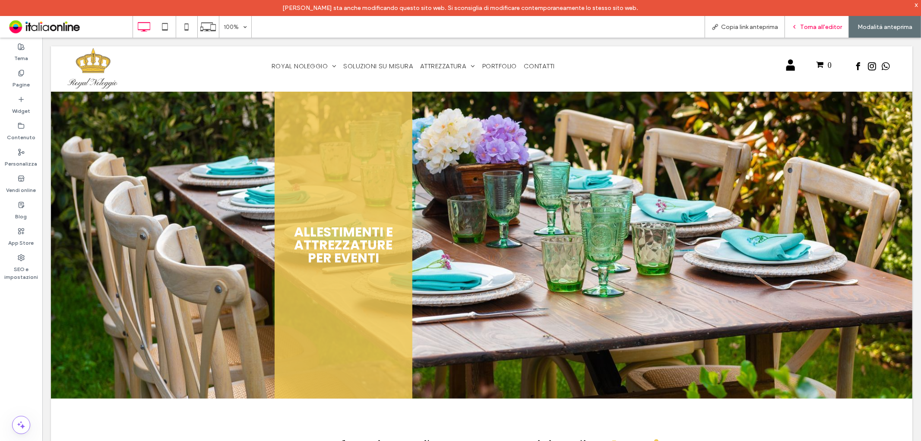
click at [822, 22] on div "Torna all'editor" at bounding box center [817, 27] width 64 height 22
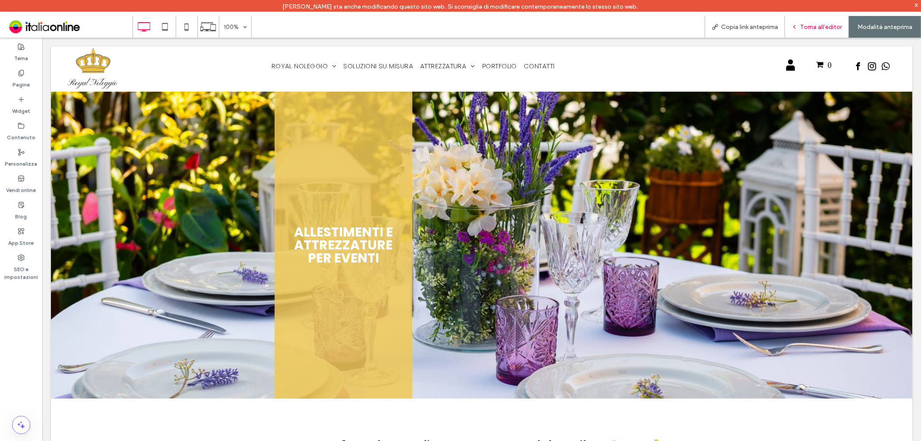
click at [821, 32] on div "Torna all'editor" at bounding box center [817, 27] width 64 height 22
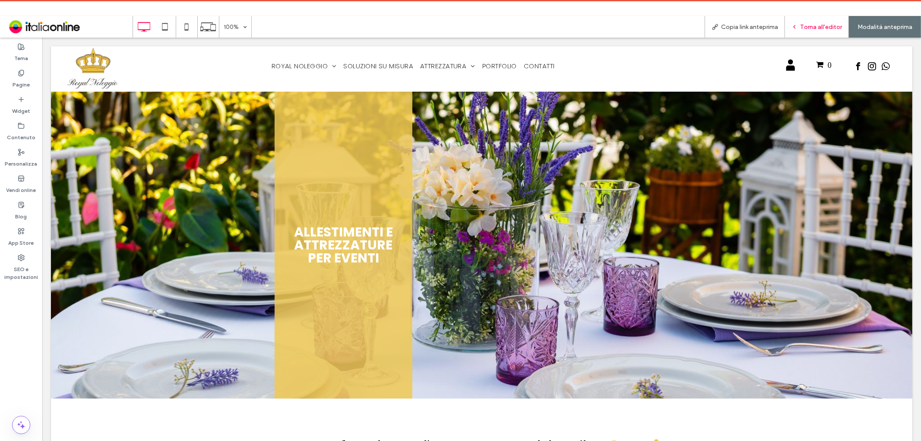
click at [808, 24] on span "Torna all'editor" at bounding box center [821, 26] width 42 height 7
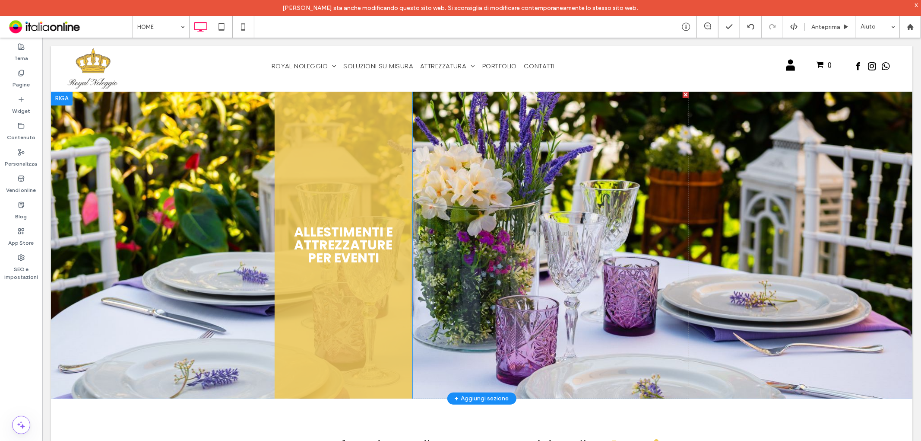
click at [356, 166] on div "Allestimenti e attrezzature per eventi Click To Paste" at bounding box center [343, 244] width 138 height 307
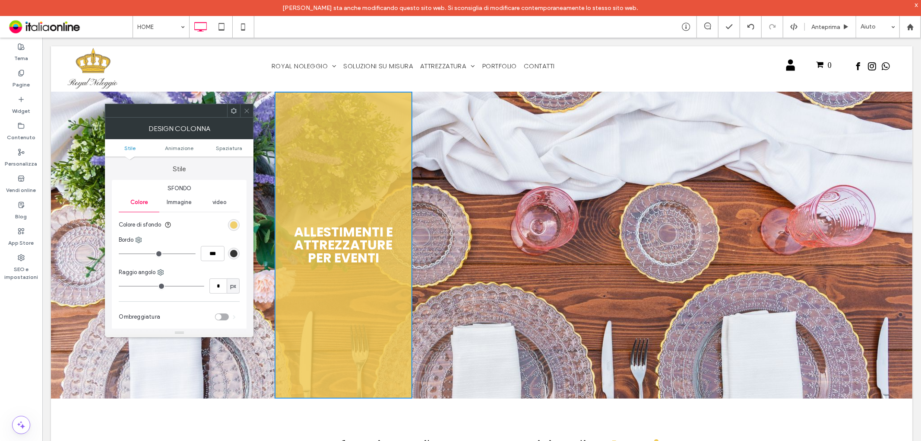
scroll to position [48, 0]
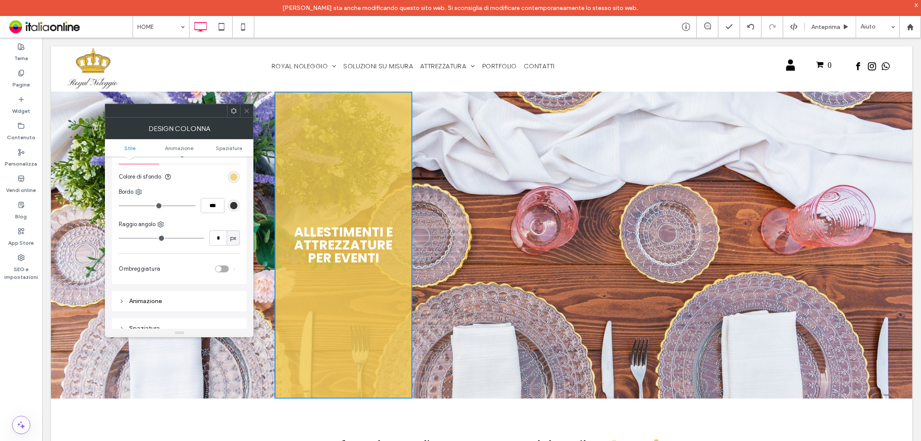
click at [231, 178] on div "rgba(240, 201, 85, 0.85)" at bounding box center [233, 176] width 7 height 7
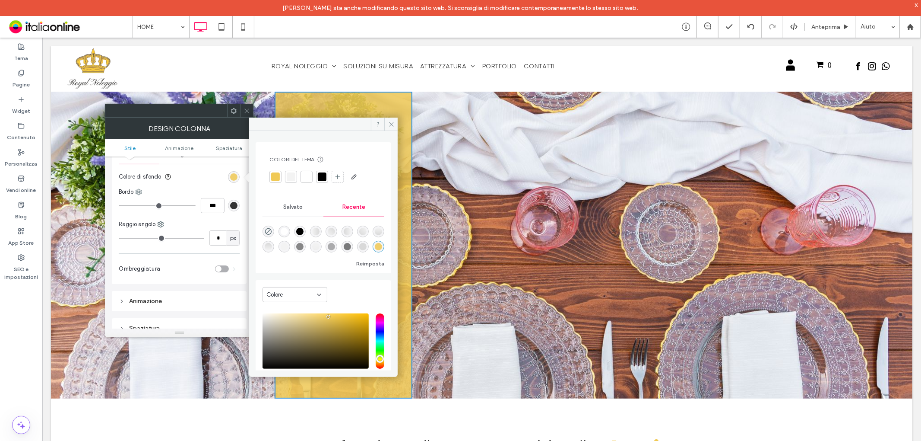
click at [248, 115] on span at bounding box center [247, 110] width 6 height 13
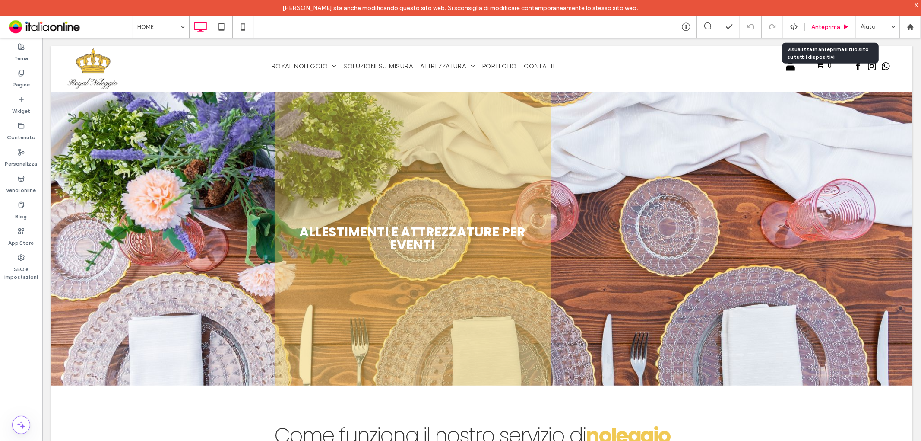
click at [834, 22] on div "Anteprima" at bounding box center [830, 27] width 51 height 22
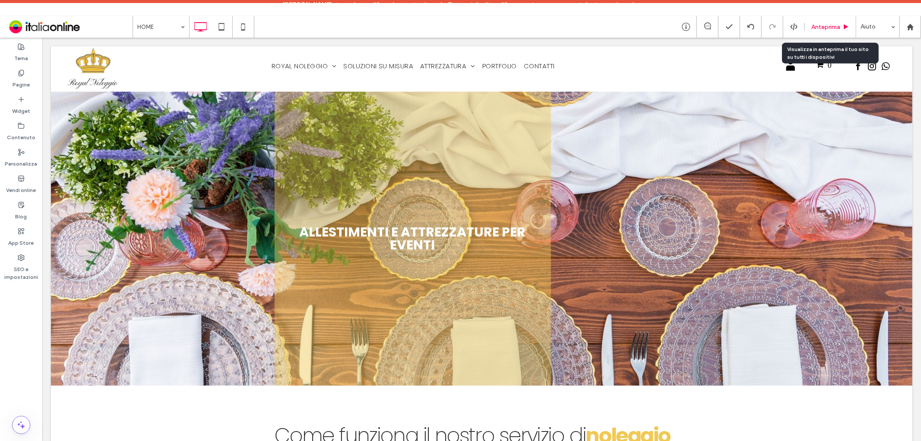
click at [825, 27] on span "Anteprima" at bounding box center [826, 26] width 29 height 7
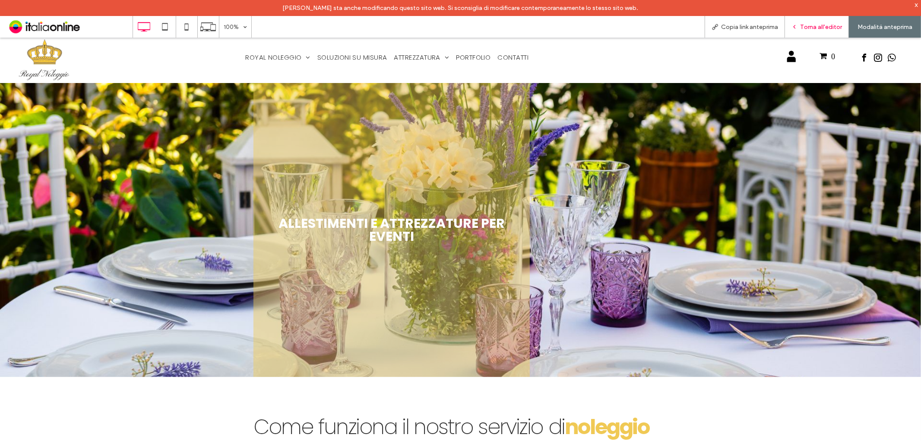
click at [821, 19] on div "Torna all'editor" at bounding box center [817, 27] width 64 height 22
click at [804, 28] on span "Torna all'editor" at bounding box center [821, 26] width 42 height 7
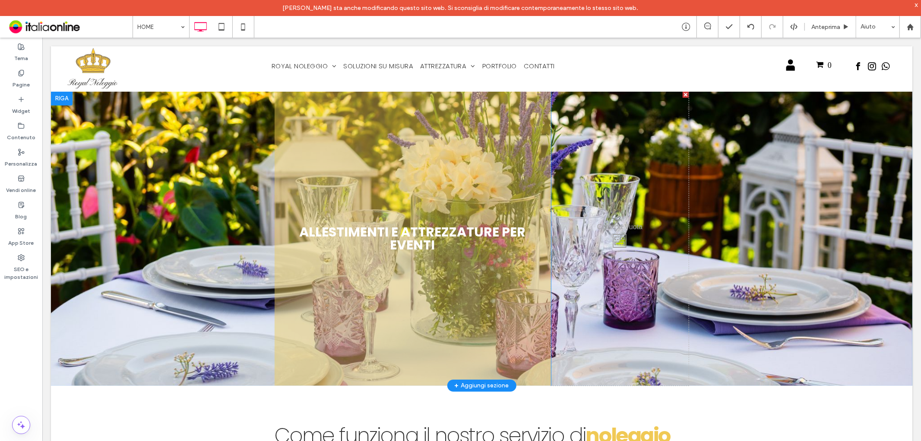
click at [148, 203] on div at bounding box center [482, 238] width 862 height 294
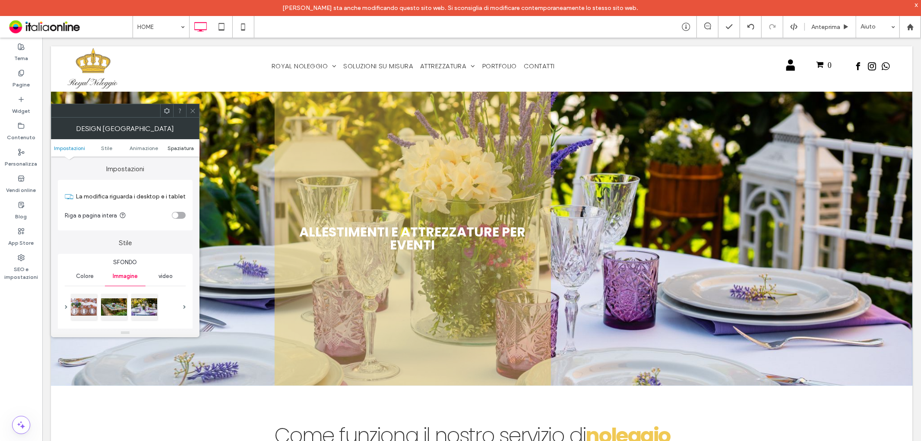
click at [184, 149] on span "Spaziatura" at bounding box center [181, 148] width 26 height 6
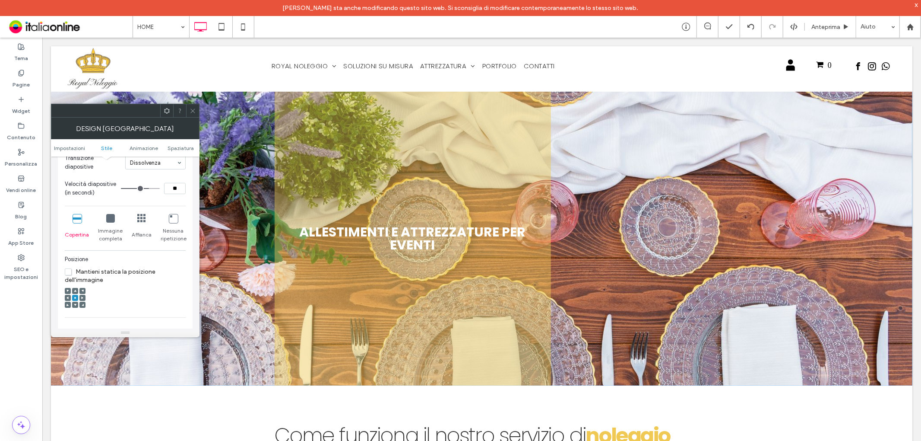
scroll to position [12, 0]
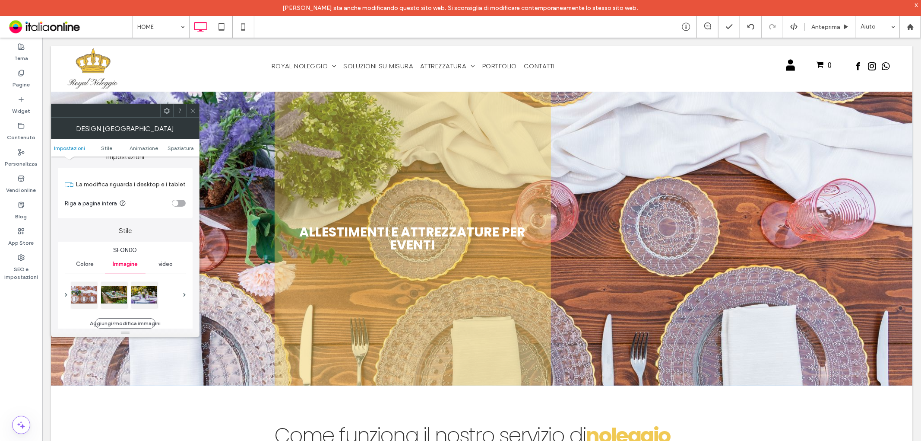
click at [177, 200] on div "toggle" at bounding box center [179, 203] width 14 height 7
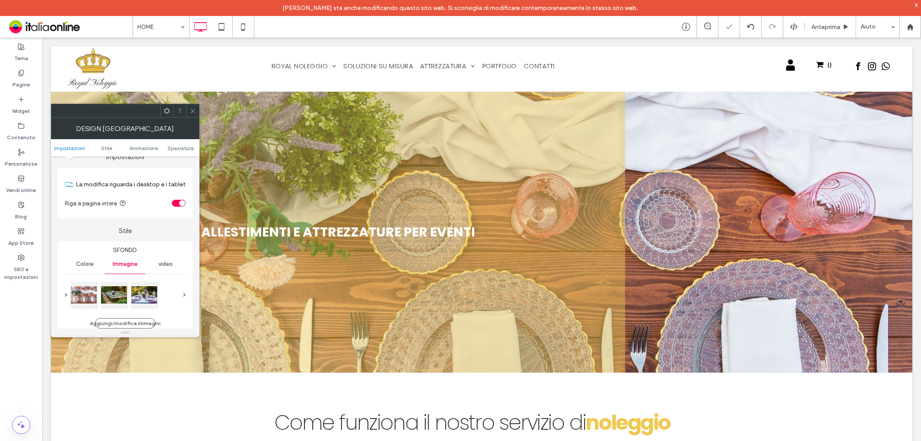
click at [193, 111] on icon at bounding box center [193, 111] width 6 height 6
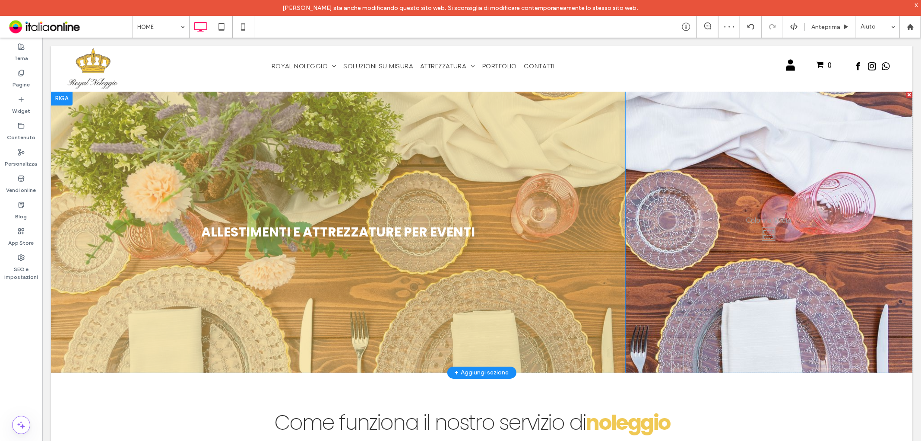
click at [63, 95] on div at bounding box center [62, 98] width 22 height 14
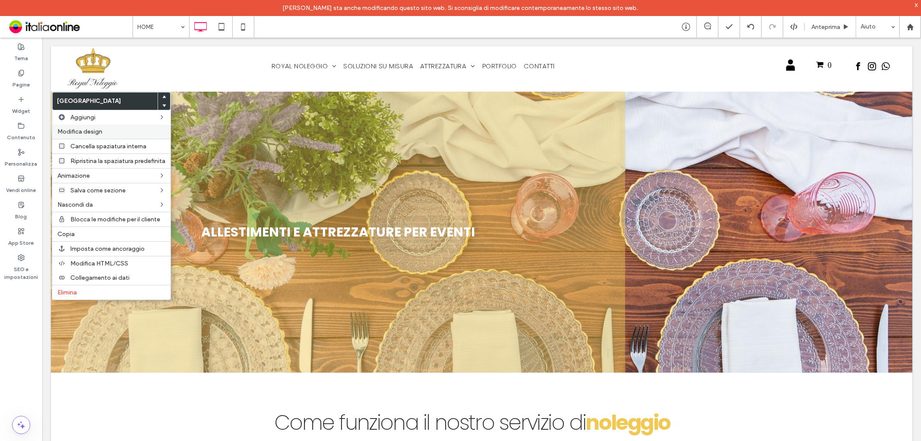
click at [83, 129] on span "Modifica design" at bounding box center [79, 131] width 45 height 7
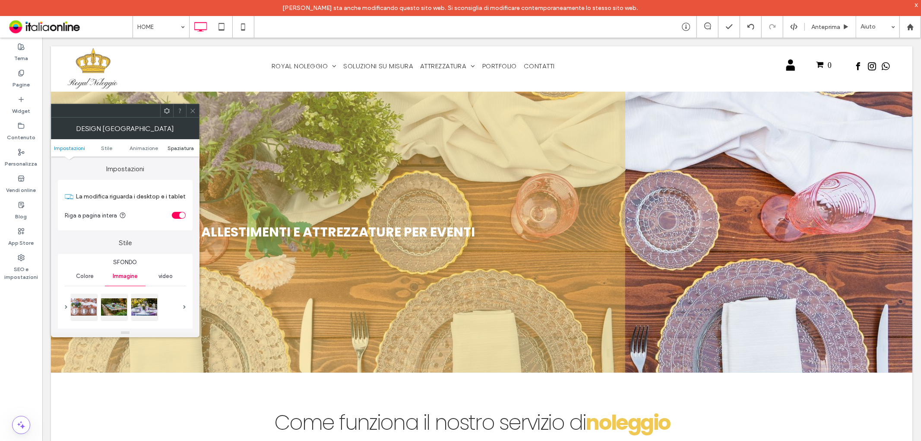
click at [176, 145] on span "Spaziatura" at bounding box center [181, 148] width 26 height 6
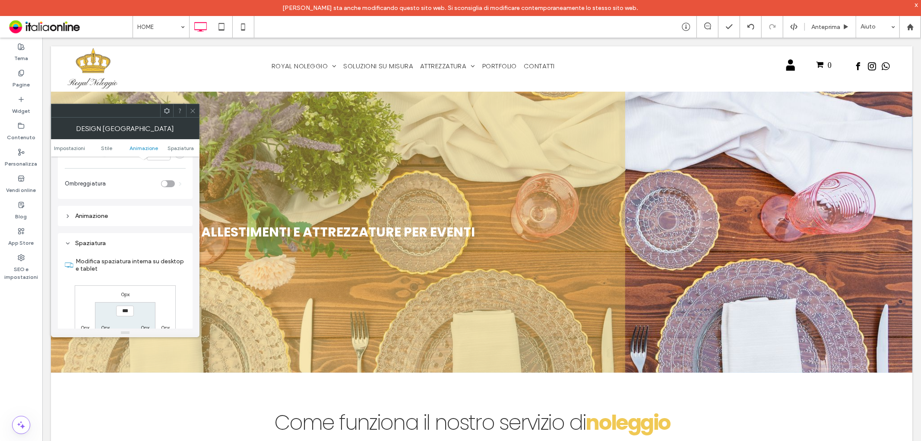
scroll to position [492, 0]
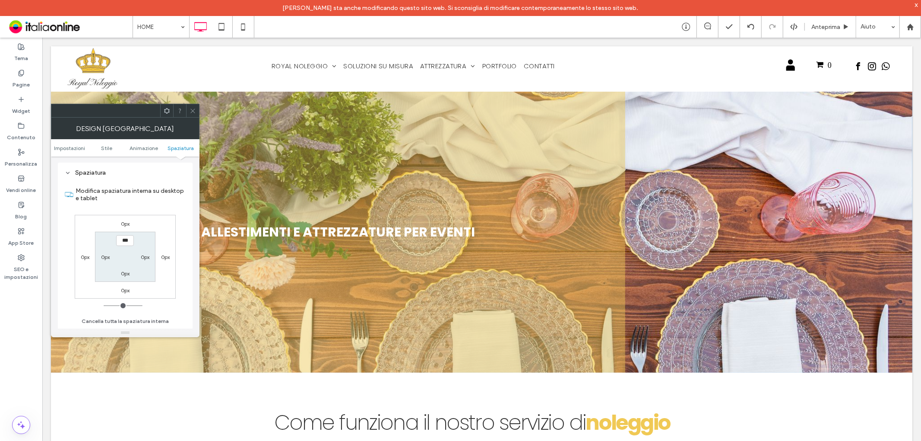
click at [106, 261] on div "0px" at bounding box center [105, 256] width 9 height 9
click at [107, 258] on label "0px" at bounding box center [105, 257] width 9 height 6
type input "**"
type input "****"
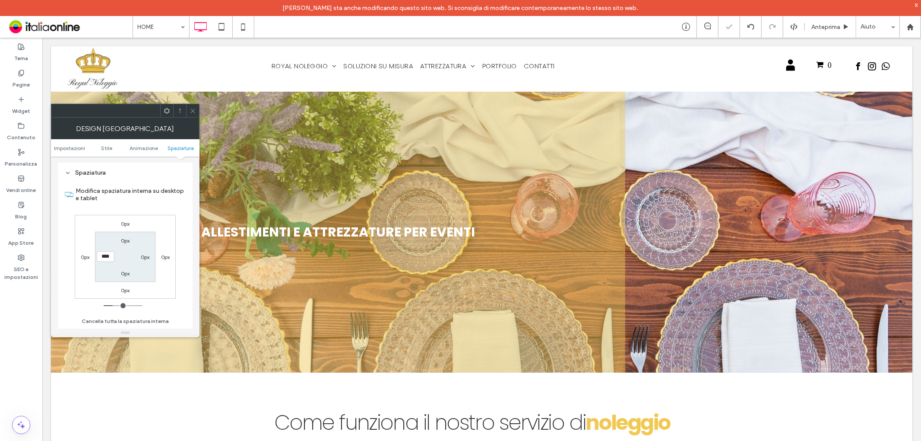
click at [145, 255] on label "0px" at bounding box center [145, 257] width 9 height 6
type input "*"
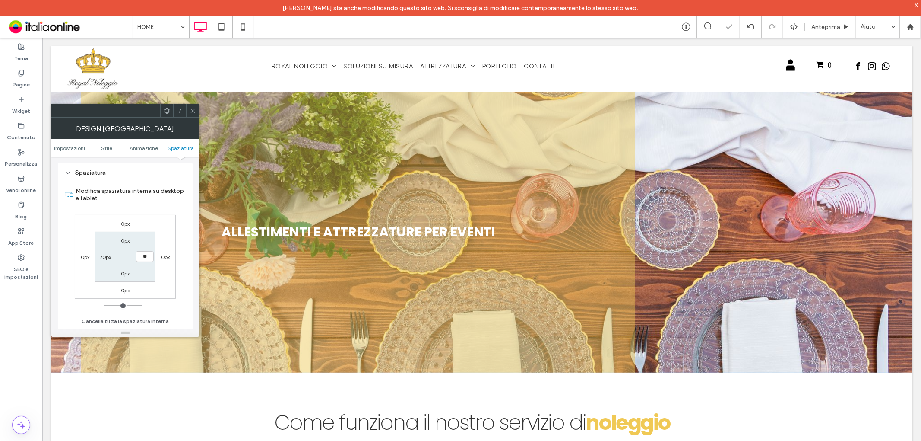
type input "**"
type input "****"
click at [153, 193] on label "Modifica spaziatura interna su desktop e tablet" at bounding box center [131, 194] width 110 height 23
click at [143, 254] on input "****" at bounding box center [145, 256] width 18 height 11
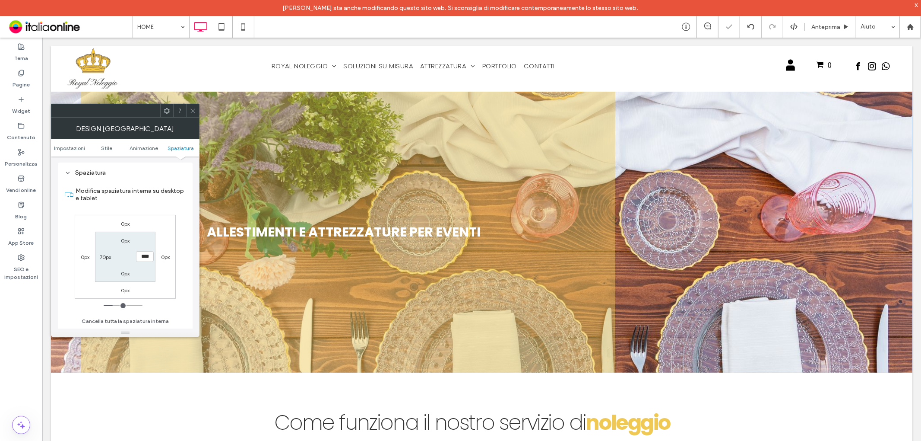
click at [191, 106] on span at bounding box center [193, 110] width 6 height 13
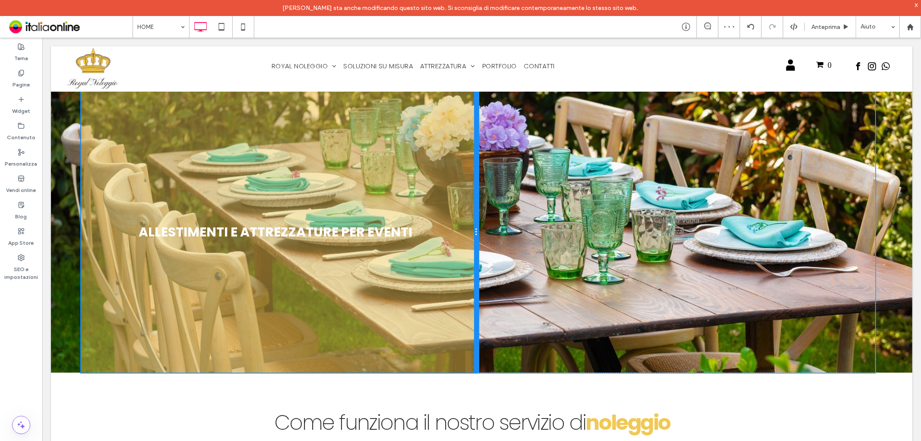
drag, startPoint x: 608, startPoint y: 193, endPoint x: 503, endPoint y: 234, distance: 112.5
click at [460, 196] on div "Allestimenti e attrezzature per eventi Click To Paste" at bounding box center [279, 231] width 397 height 281
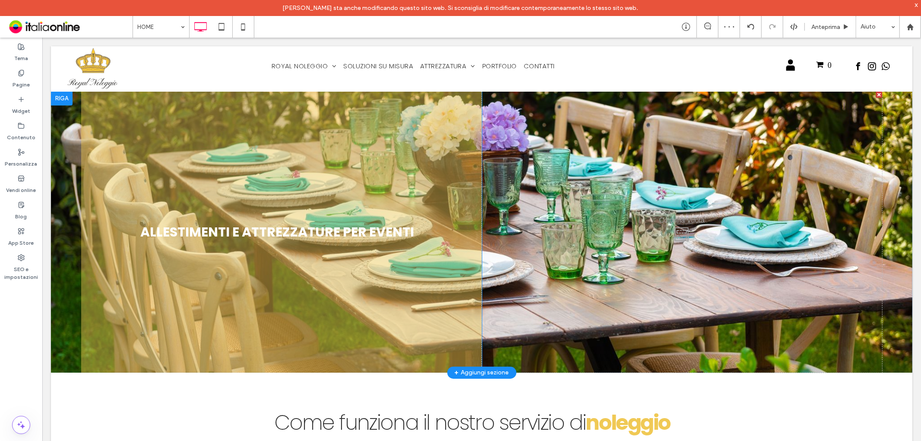
click at [64, 162] on div at bounding box center [482, 231] width 862 height 281
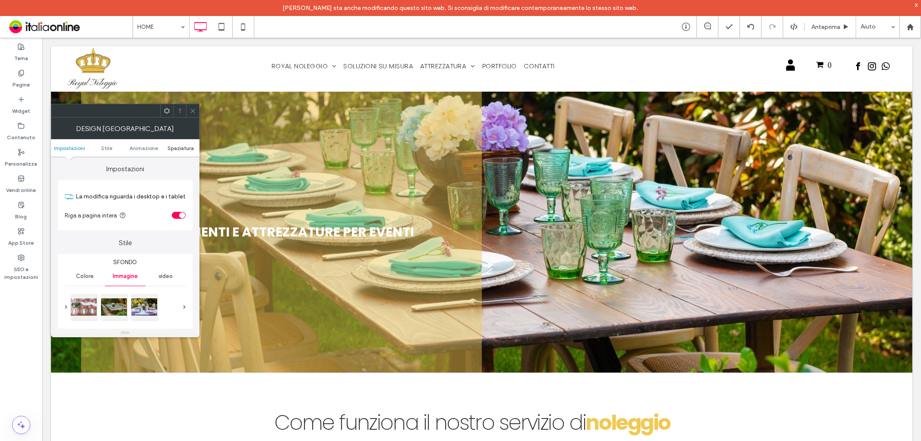
click at [186, 148] on span "Spaziatura" at bounding box center [181, 148] width 26 height 6
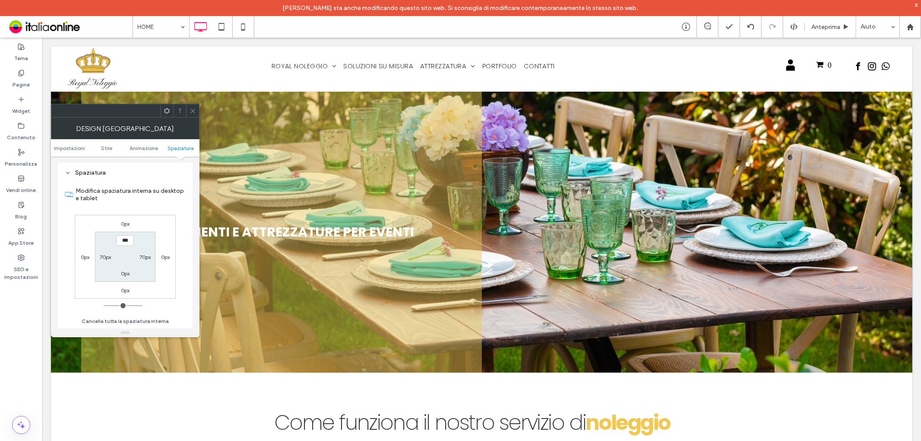
click at [105, 256] on label "70px" at bounding box center [105, 257] width 11 height 6
type input "**"
type input "***"
type input "*****"
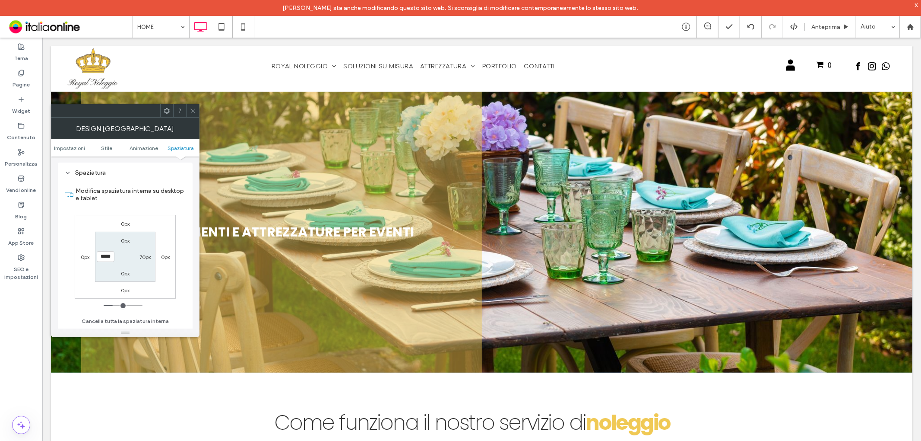
click at [147, 253] on div "70px" at bounding box center [145, 256] width 11 height 9
click at [147, 256] on label "70px" at bounding box center [145, 257] width 11 height 6
type input "**"
type input "***"
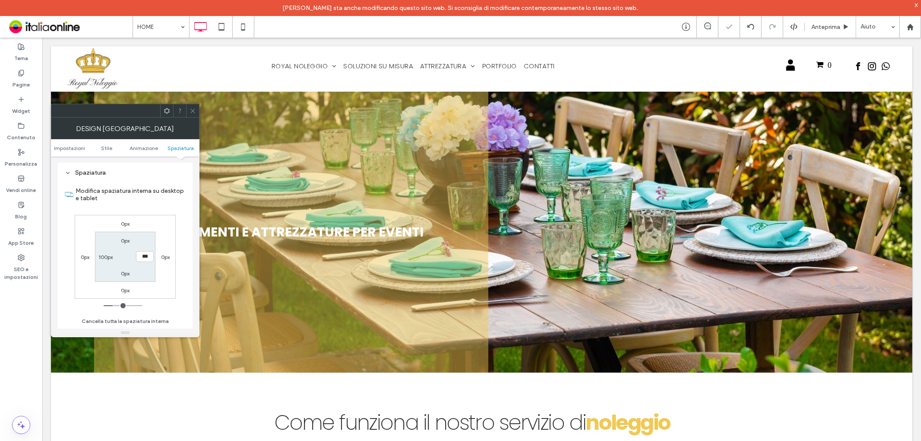
type input "*****"
click at [193, 111] on icon at bounding box center [193, 111] width 6 height 6
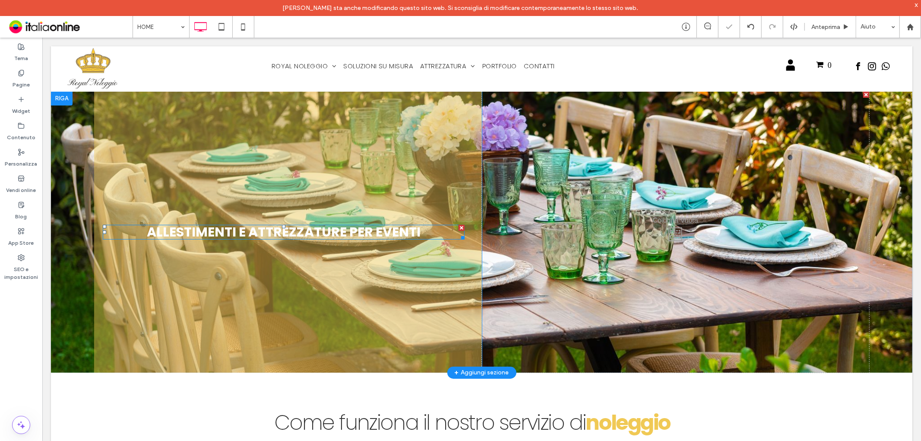
click at [250, 226] on span "Allestimenti e attrezzature per eventi" at bounding box center [283, 231] width 274 height 19
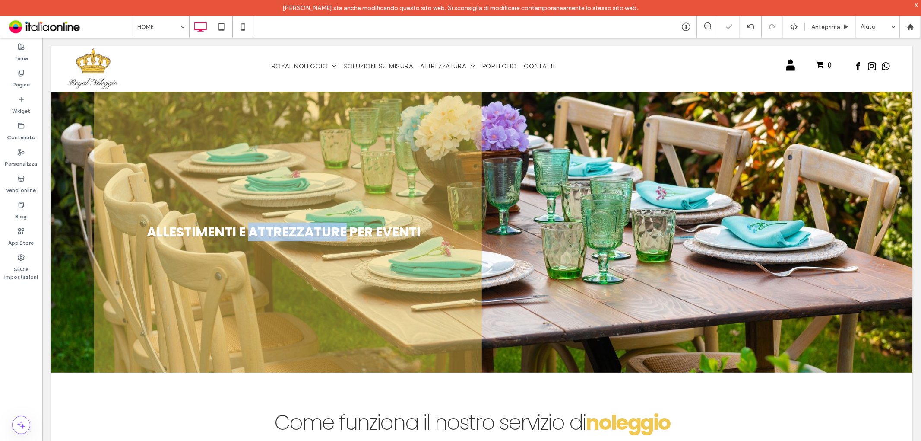
click at [250, 226] on span "Allestimenti e attrezzature per eventi" at bounding box center [283, 231] width 274 height 19
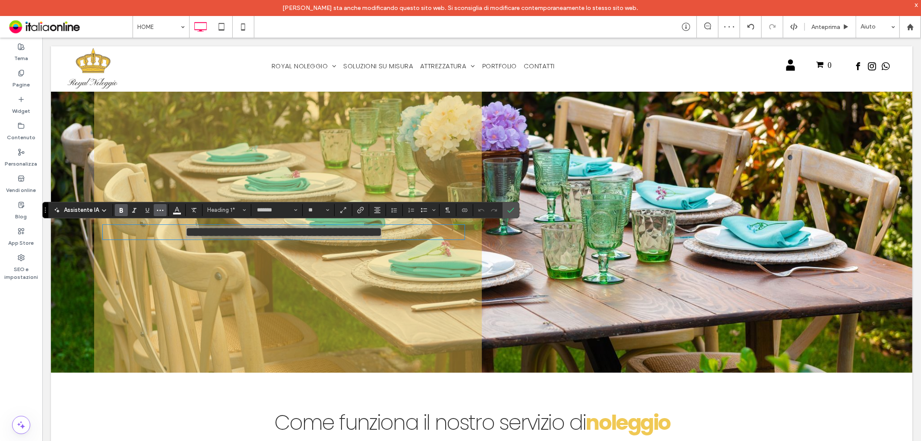
click at [160, 209] on use "Altro" at bounding box center [160, 209] width 6 height 1
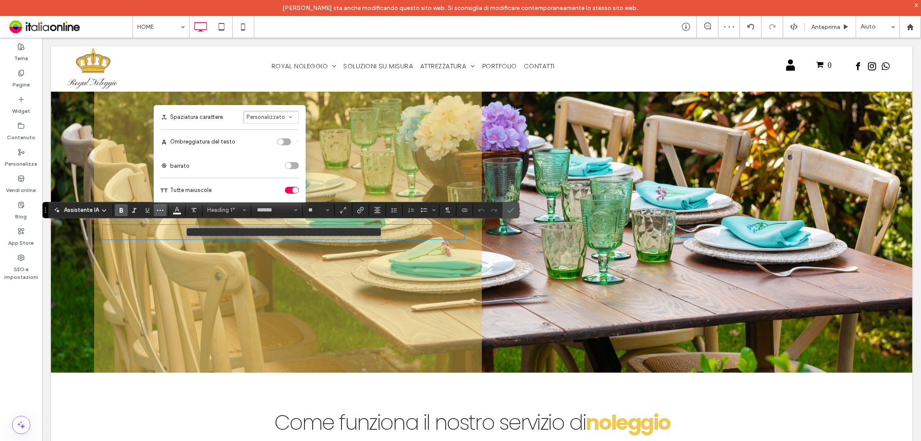
click at [285, 140] on div "toggle" at bounding box center [284, 141] width 14 height 7
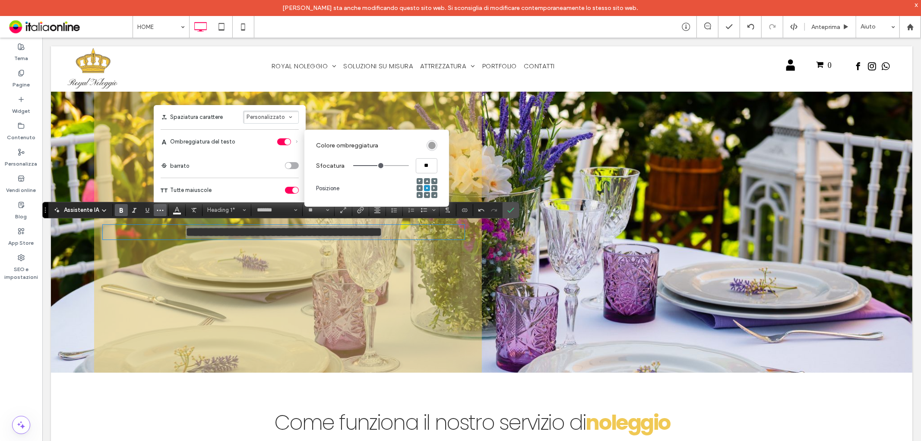
click at [430, 142] on div "rgba(0, 0, 0, 0.4)" at bounding box center [431, 145] width 7 height 7
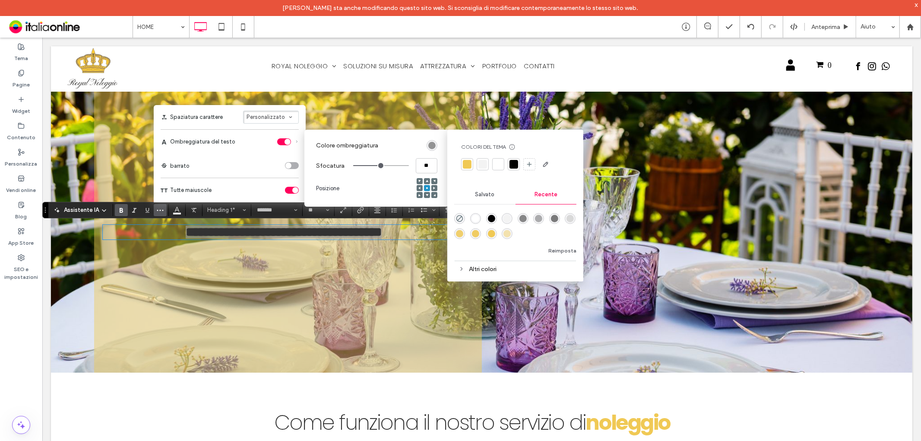
drag, startPoint x: 514, startPoint y: 163, endPoint x: 434, endPoint y: 148, distance: 81.2
click at [514, 163] on div at bounding box center [514, 164] width 9 height 9
click at [408, 141] on label "Colore ombreggiatura" at bounding box center [369, 145] width 107 height 16
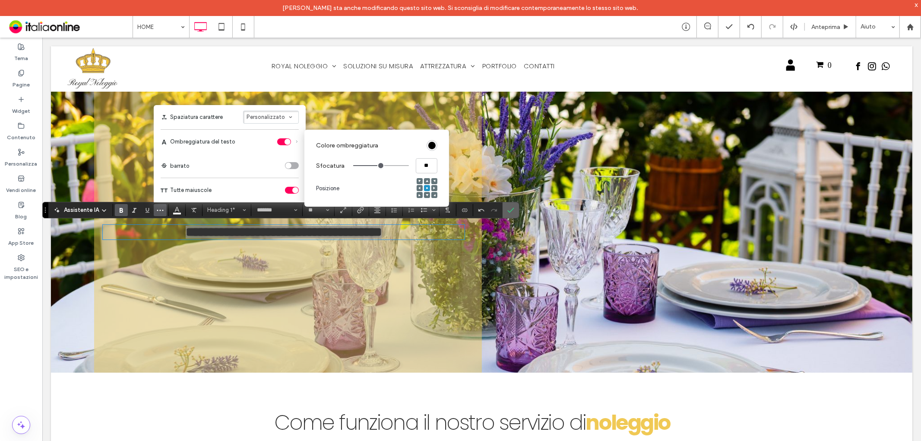
click at [512, 204] on span "Conferma" at bounding box center [510, 210] width 7 height 15
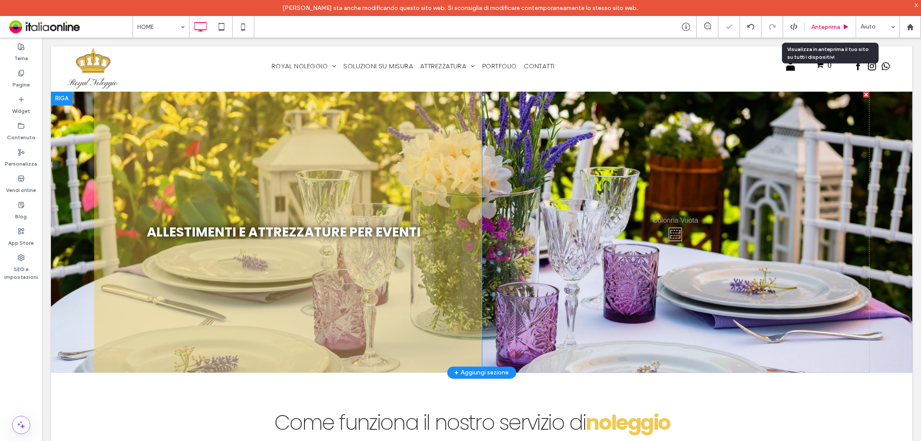
click at [823, 27] on span "Anteprima" at bounding box center [826, 26] width 29 height 7
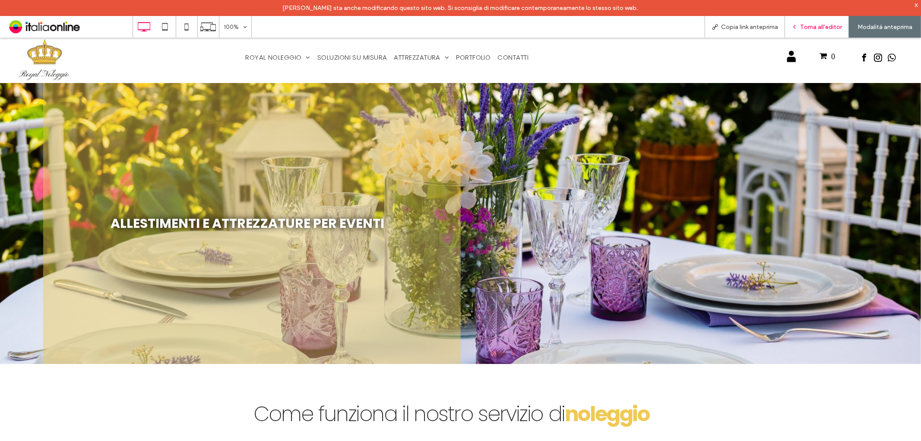
click at [803, 20] on div "Torna all'editor" at bounding box center [817, 27] width 64 height 22
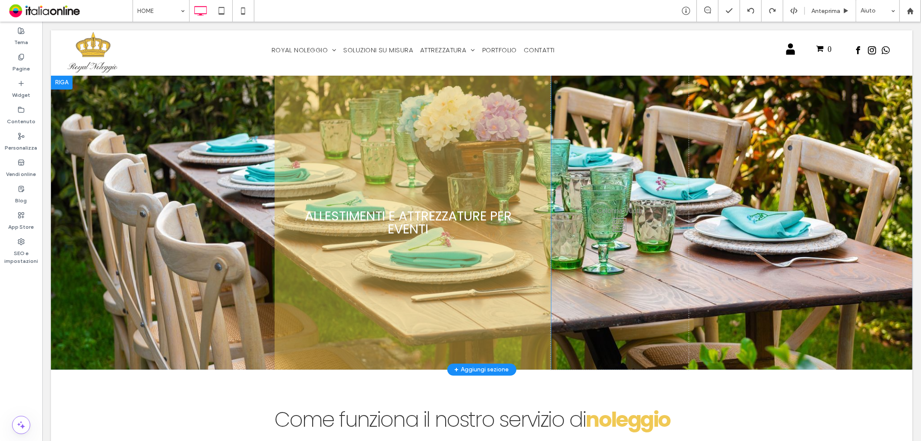
click at [104, 85] on div at bounding box center [482, 222] width 862 height 294
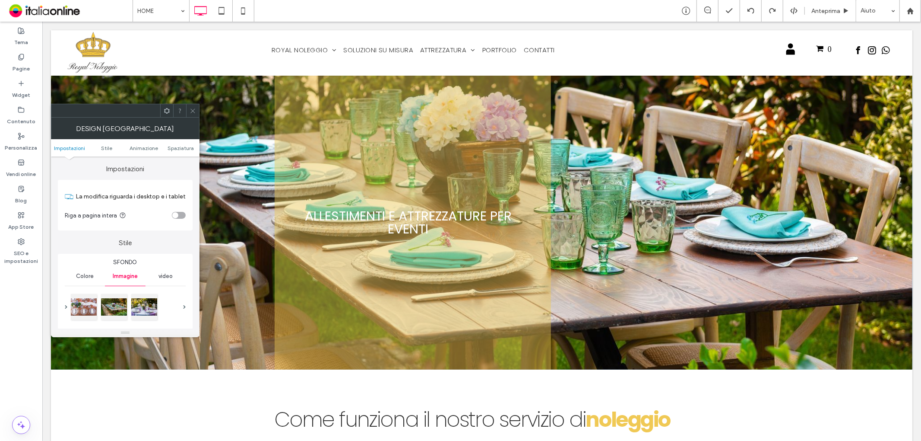
click at [184, 218] on section "Riga a pagina intera" at bounding box center [125, 215] width 121 height 22
click at [183, 214] on div "toggle" at bounding box center [179, 215] width 14 height 7
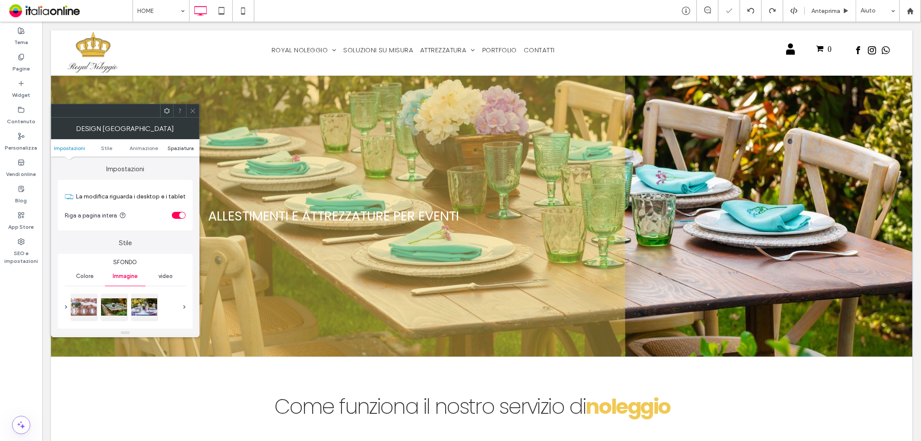
click at [184, 146] on span "Spaziatura" at bounding box center [181, 148] width 26 height 6
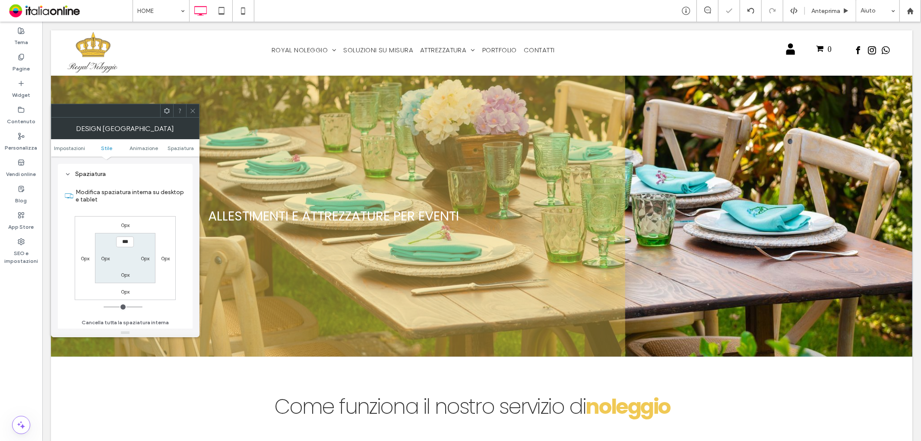
scroll to position [492, 0]
click at [109, 256] on label "0px" at bounding box center [105, 257] width 9 height 6
type input "***"
type input "*****"
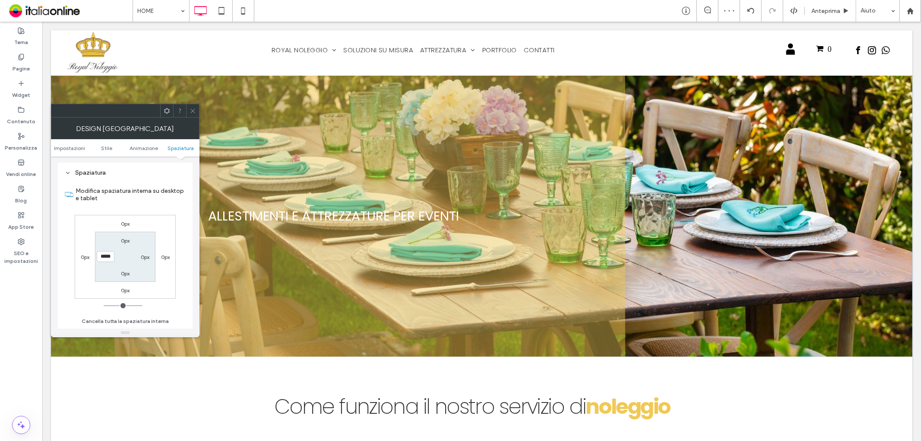
click at [145, 256] on label "0px" at bounding box center [145, 257] width 9 height 6
type input "*"
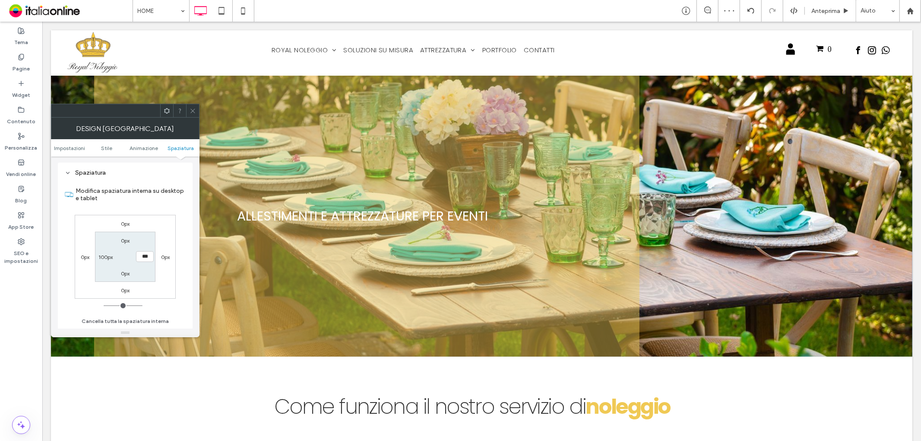
type input "***"
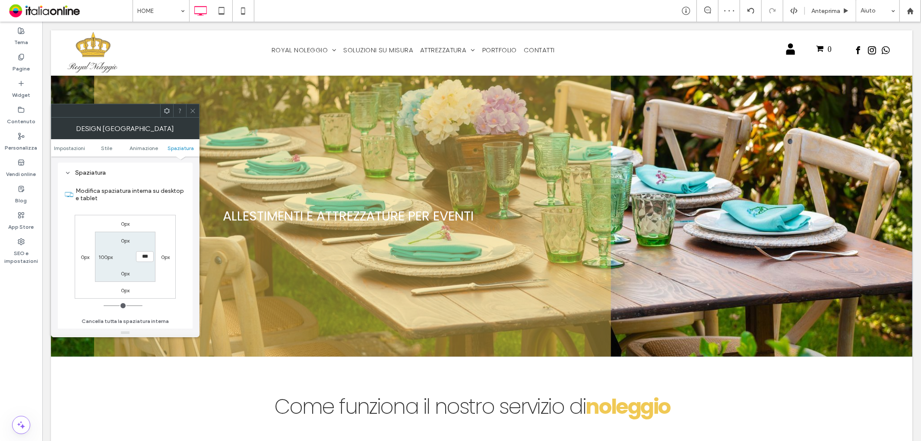
type input "***"
type input "*****"
drag, startPoint x: 194, startPoint y: 111, endPoint x: 413, endPoint y: 173, distance: 227.3
click at [194, 111] on icon at bounding box center [193, 111] width 6 height 6
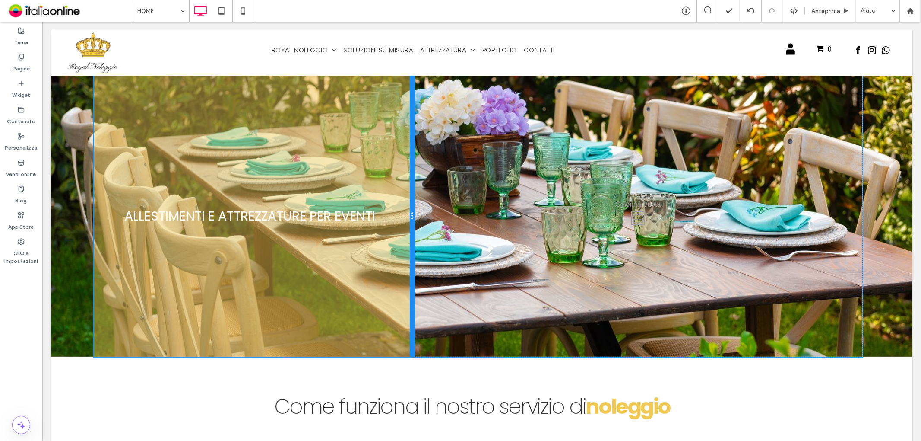
drag, startPoint x: 605, startPoint y: 209, endPoint x: 390, endPoint y: 216, distance: 215.2
click at [390, 216] on div "Allestimenti e attrezzature per eventi Click To Paste" at bounding box center [254, 215] width 320 height 281
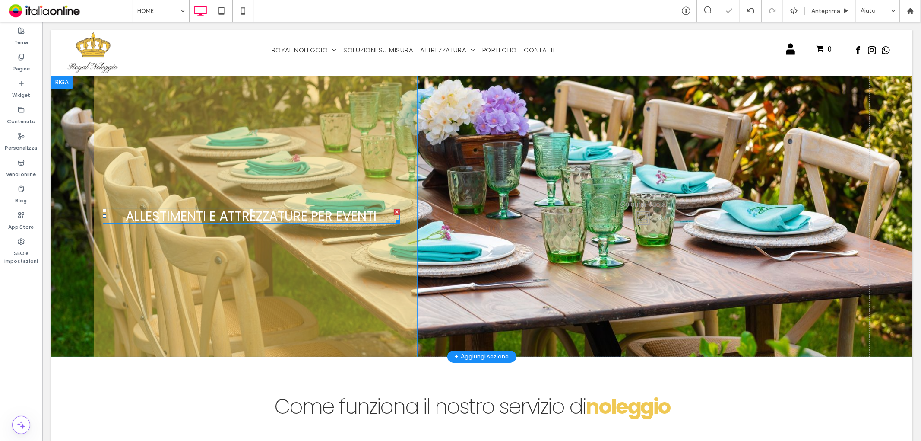
click at [339, 214] on span "Allestimenti e attrezzature per eventi" at bounding box center [250, 215] width 251 height 19
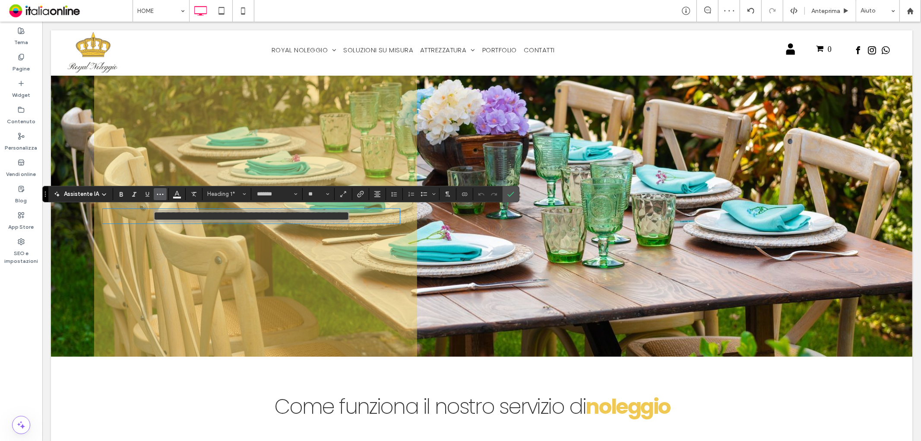
click at [160, 192] on icon "Altro" at bounding box center [160, 193] width 7 height 7
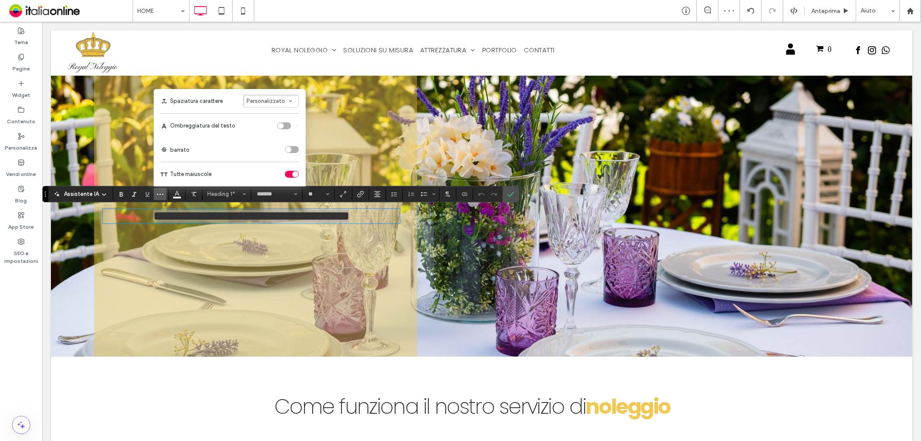
click at [290, 174] on div "toggle" at bounding box center [292, 174] width 14 height 7
click at [511, 193] on icon "Conferma" at bounding box center [510, 193] width 7 height 7
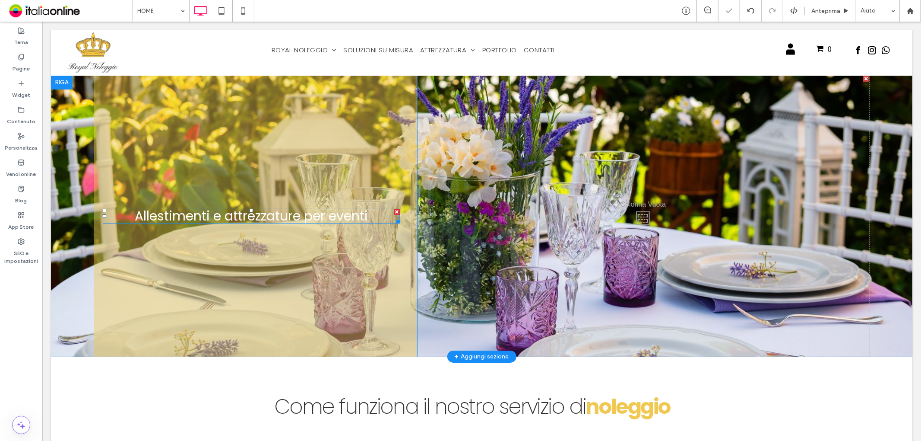
click at [373, 216] on h1 "Allestimenti e attrezzature per eventi" at bounding box center [250, 215] width 297 height 13
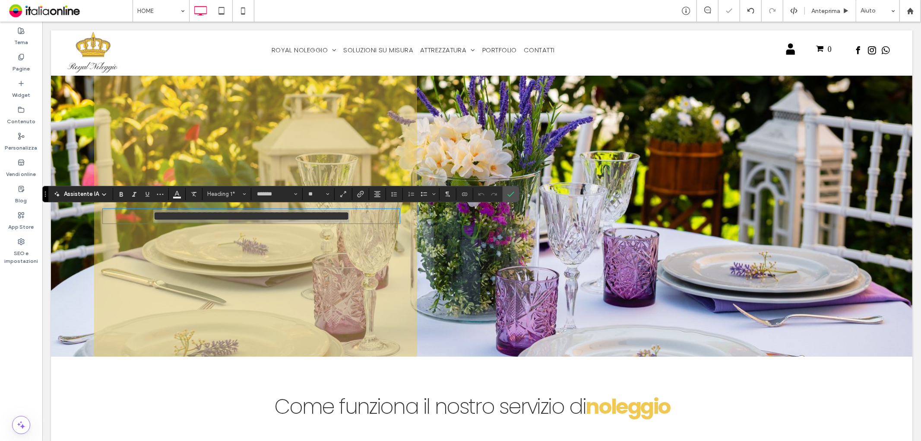
click at [165, 187] on div "Assistente IA Heading 1* ******* **" at bounding box center [280, 194] width 477 height 16
click at [159, 193] on icon "Altro" at bounding box center [160, 193] width 7 height 7
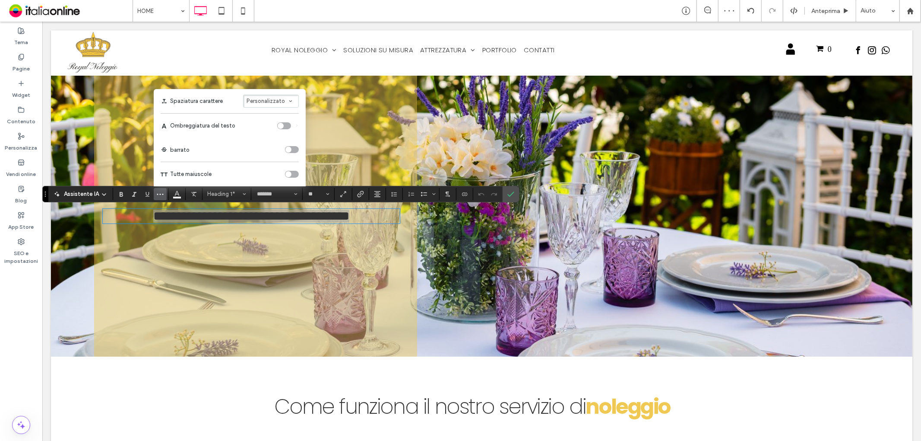
click at [285, 123] on div "toggle" at bounding box center [284, 125] width 14 height 7
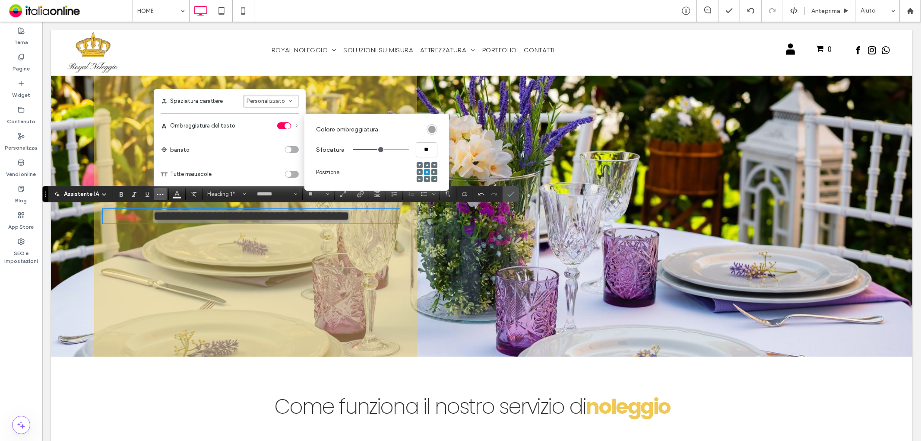
click at [433, 131] on div "rgba(0, 0, 0, 0.4)" at bounding box center [431, 129] width 7 height 7
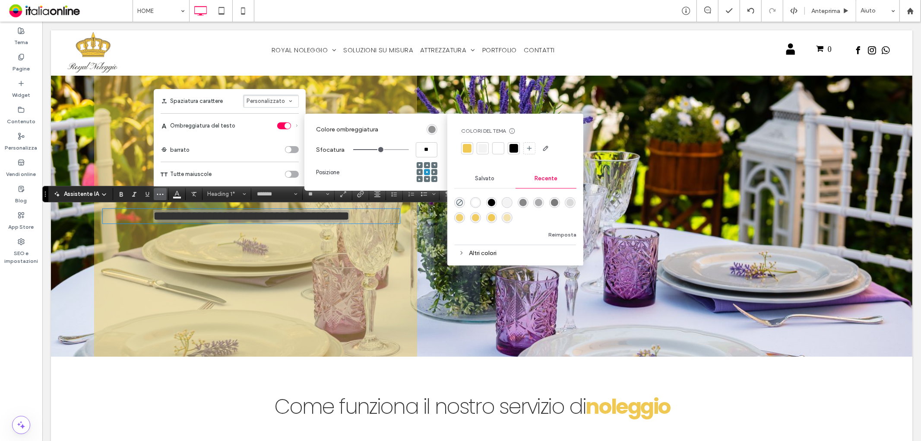
click at [510, 145] on div at bounding box center [514, 148] width 9 height 9
click at [390, 129] on label "Colore ombreggiatura" at bounding box center [369, 129] width 107 height 16
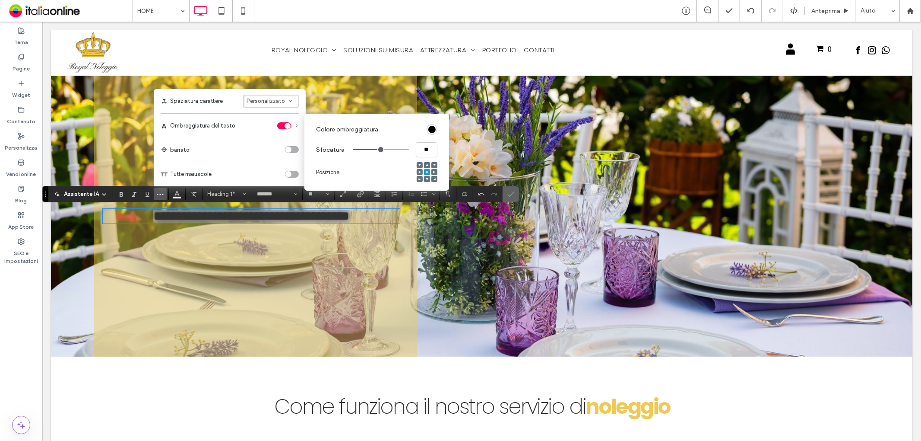
click at [508, 191] on icon "Conferma" at bounding box center [510, 193] width 7 height 7
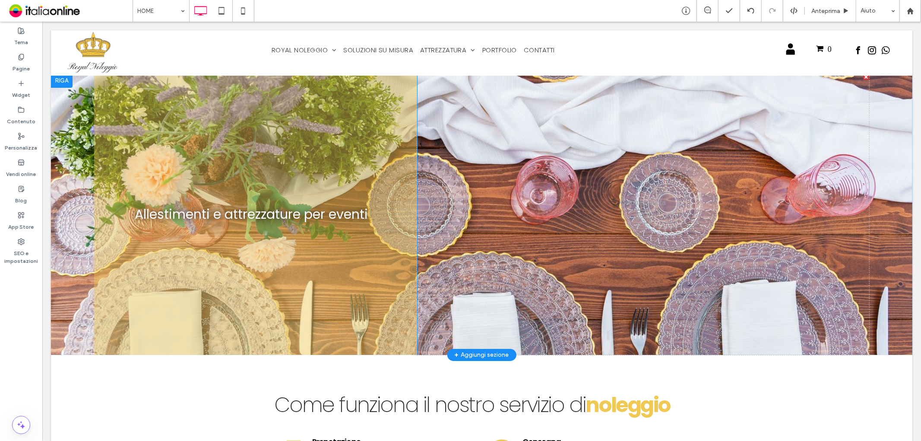
scroll to position [0, 0]
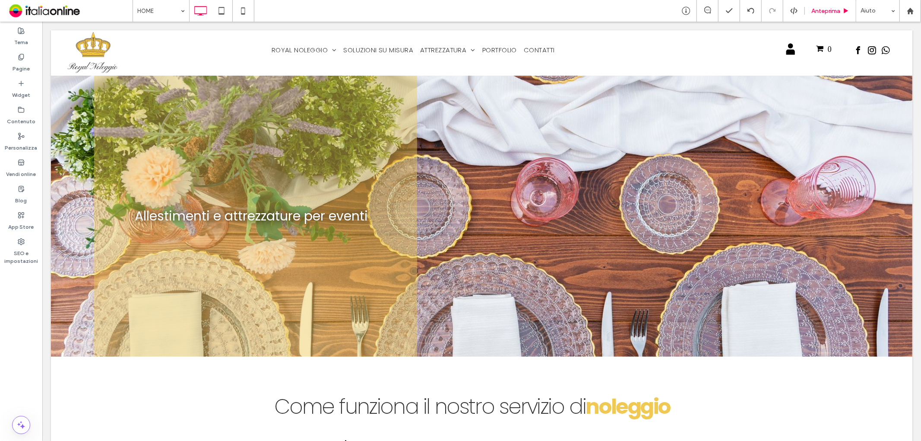
click at [827, 13] on span "Anteprima" at bounding box center [826, 10] width 29 height 7
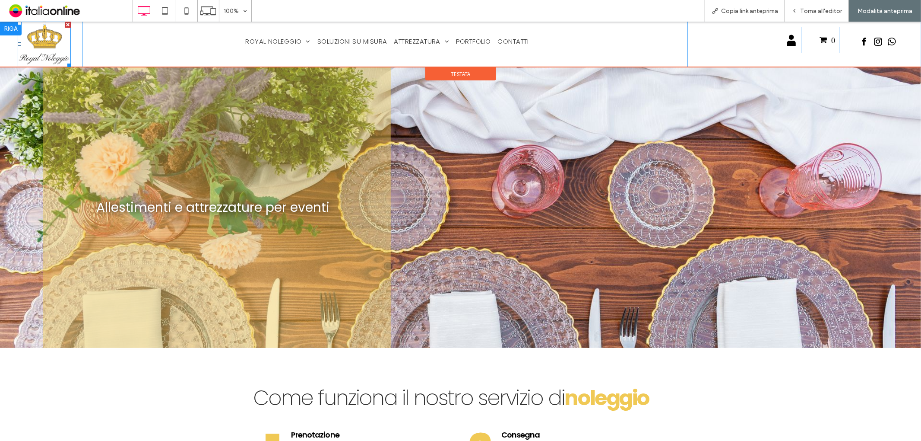
click at [52, 42] on img at bounding box center [44, 43] width 53 height 45
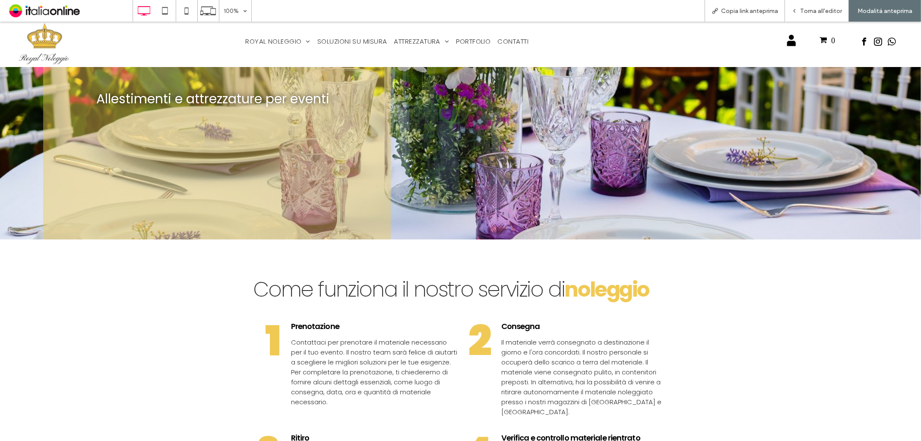
scroll to position [96, 0]
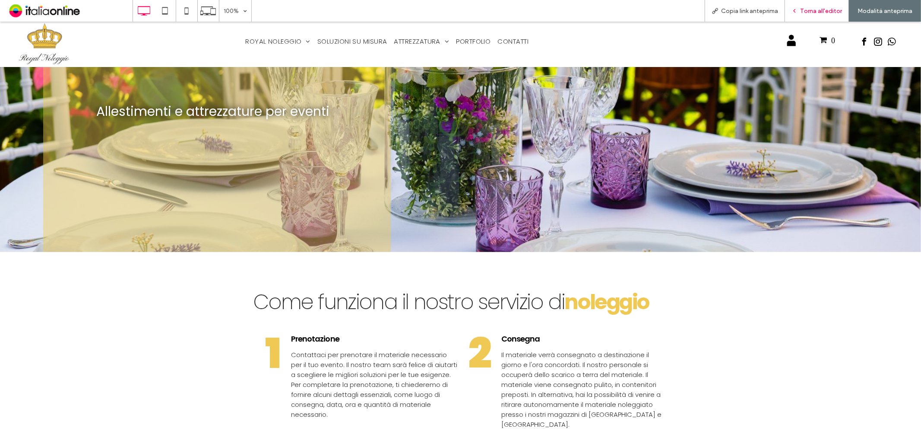
click at [815, 11] on span "Torna all'editor" at bounding box center [821, 10] width 42 height 7
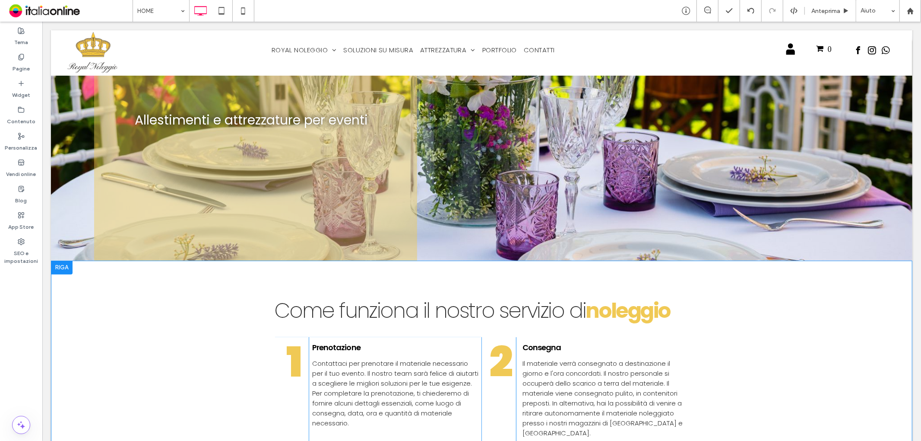
click at [60, 263] on div at bounding box center [62, 267] width 22 height 14
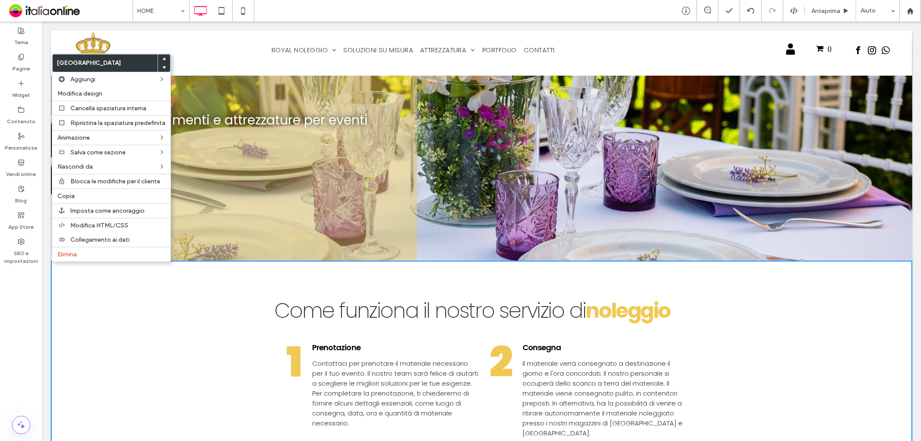
click at [380, 263] on div "Come funziona il nostro servizio di ﻿ noleggio 1 Click To Paste Prenotazione Co…" at bounding box center [482, 419] width 862 height 319
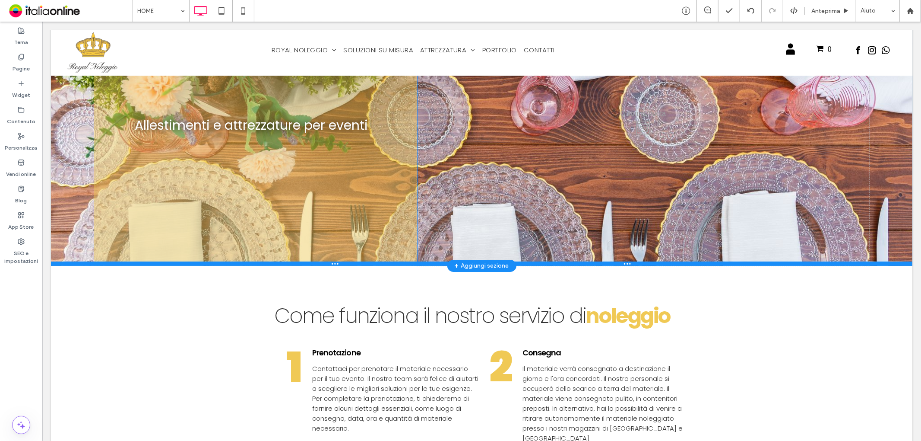
scroll to position [96, 0]
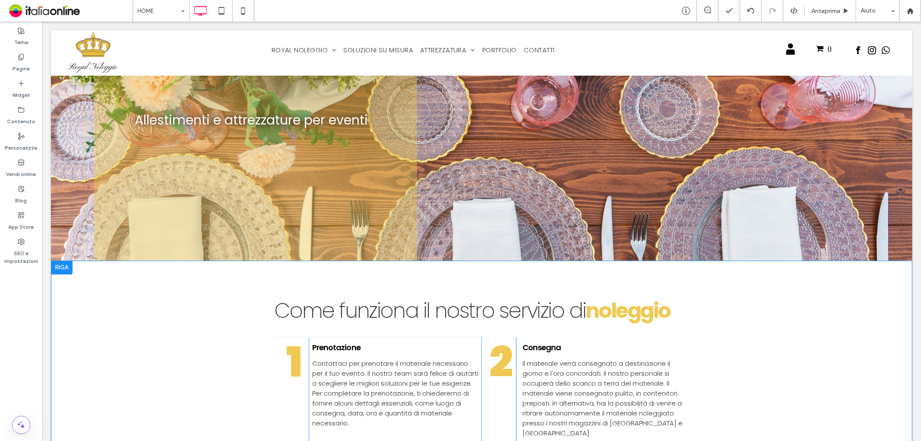
click at [62, 264] on div at bounding box center [62, 267] width 22 height 14
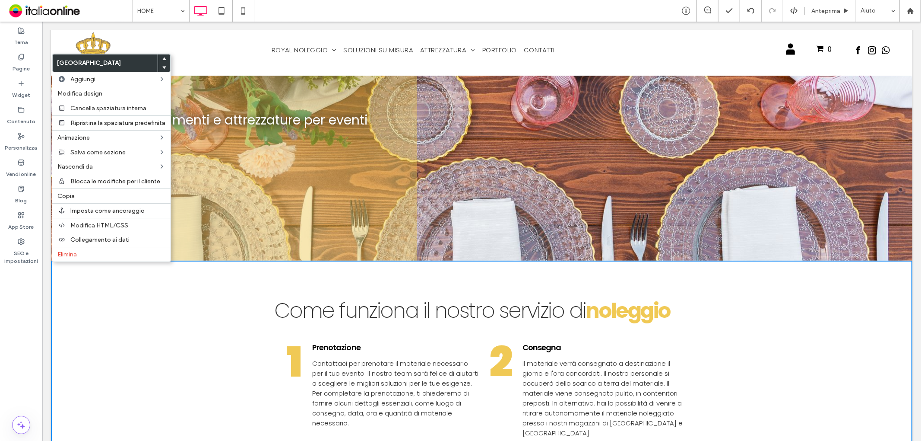
click at [331, 294] on div "Come funziona il nostro servizio di ﻿ noleggio" at bounding box center [481, 310] width 415 height 33
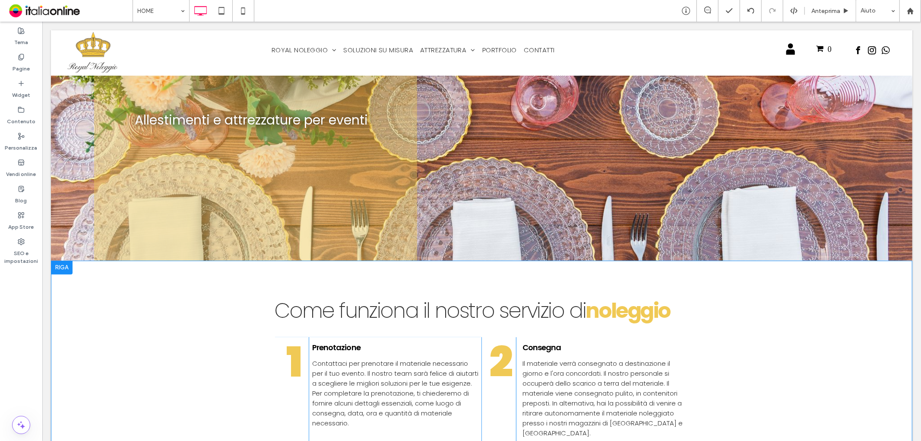
click at [57, 262] on div at bounding box center [62, 267] width 22 height 14
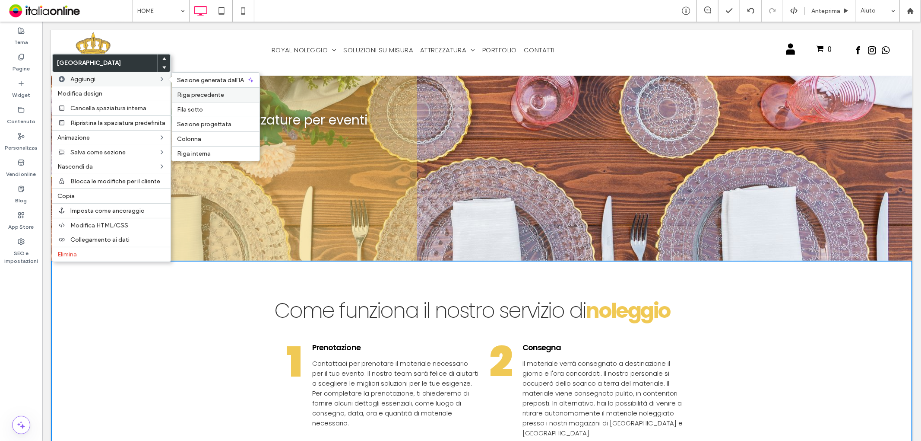
drag, startPoint x: 168, startPoint y: 72, endPoint x: 210, endPoint y: 93, distance: 47.3
click at [210, 93] on span "Riga precedente" at bounding box center [200, 94] width 47 height 7
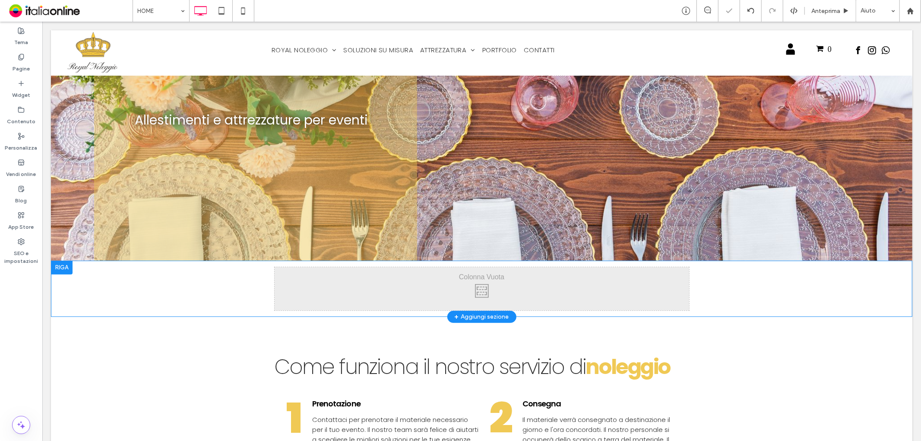
click at [98, 287] on div "Click To Paste Click To Paste Riga + Aggiungi sezione" at bounding box center [482, 288] width 862 height 56
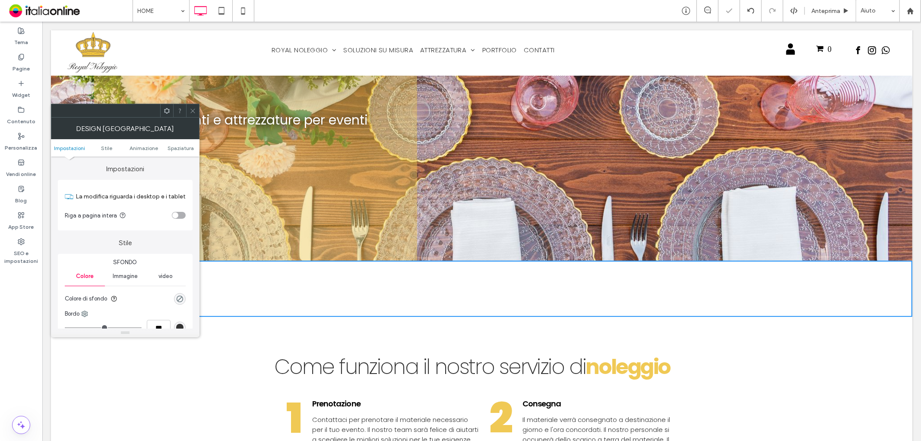
click at [180, 218] on div "toggle" at bounding box center [179, 215] width 14 height 7
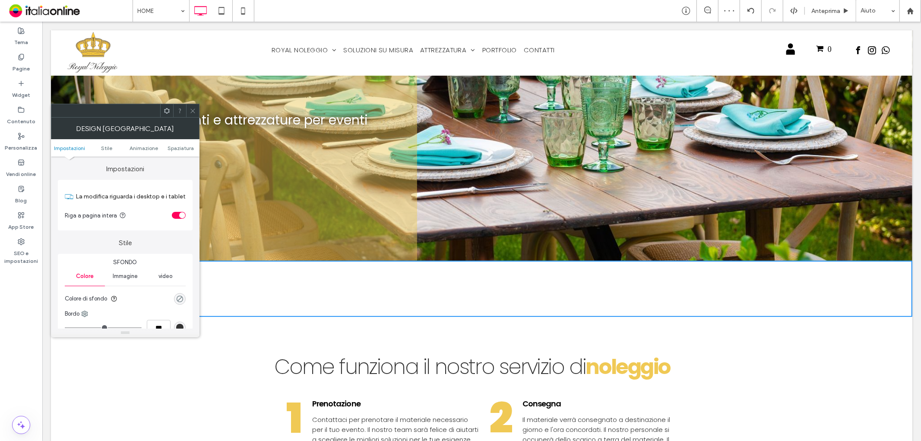
click at [178, 295] on div "rgba(0, 0, 0, 0)" at bounding box center [179, 298] width 7 height 7
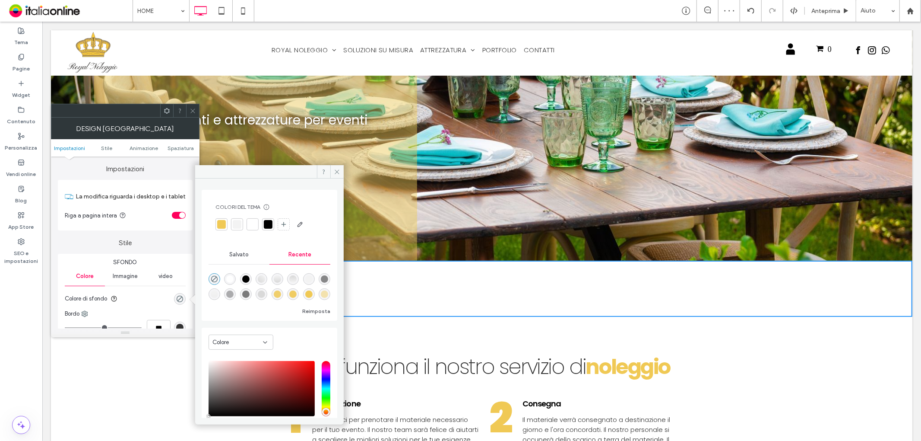
click at [221, 222] on div at bounding box center [221, 224] width 9 height 9
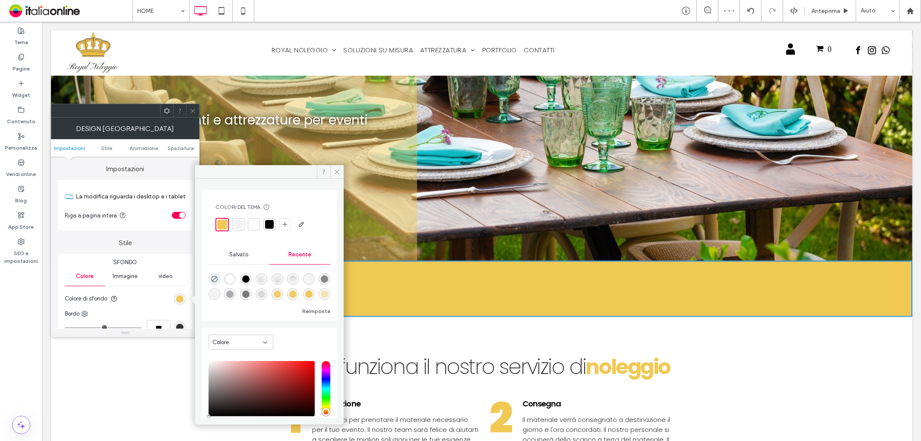
click at [196, 111] on icon at bounding box center [193, 111] width 6 height 6
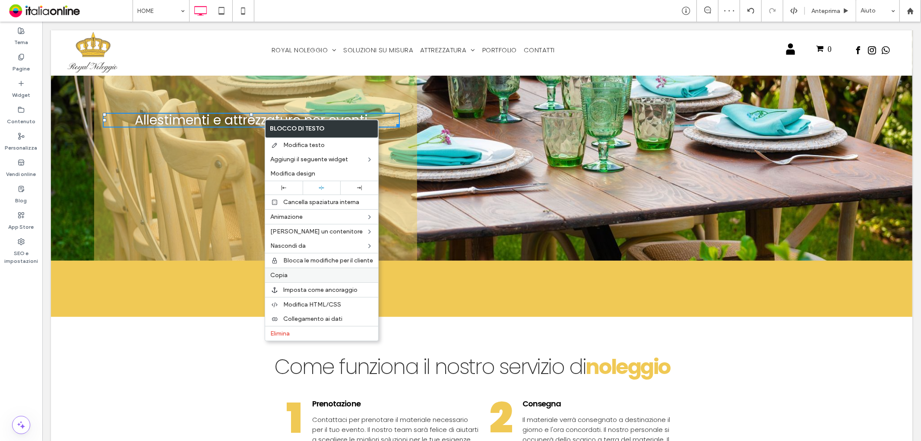
click at [296, 271] on label "Copia" at bounding box center [321, 274] width 103 height 7
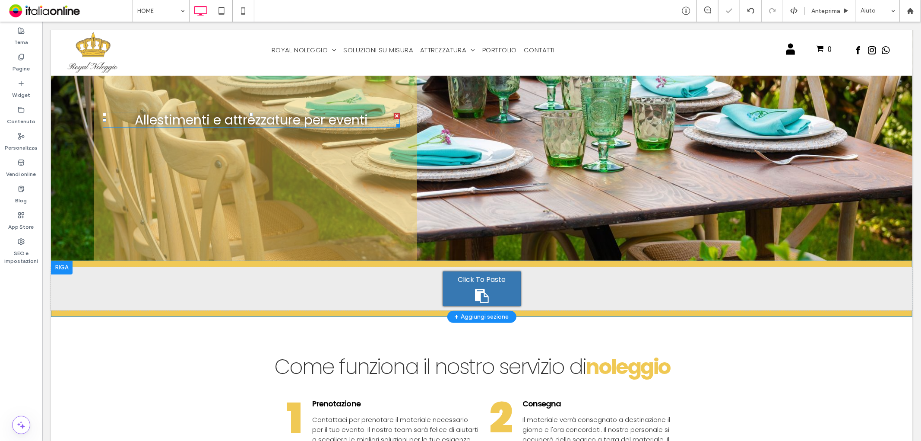
click at [454, 286] on div "Click To Paste" at bounding box center [482, 288] width 78 height 35
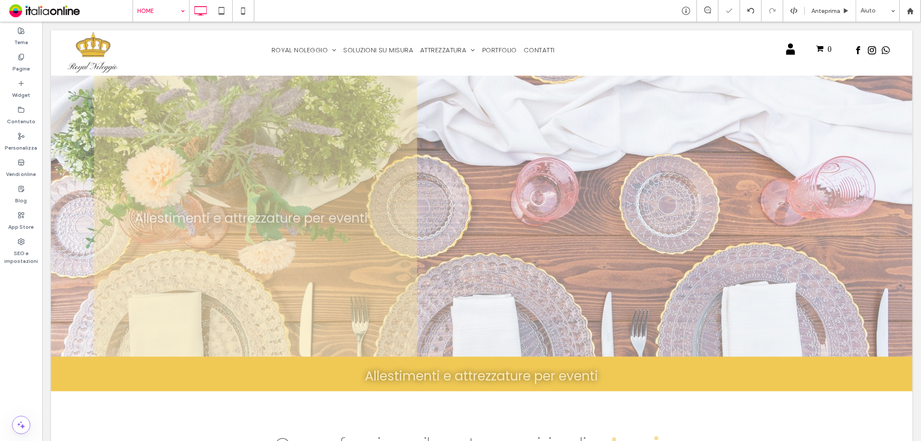
scroll to position [0, 0]
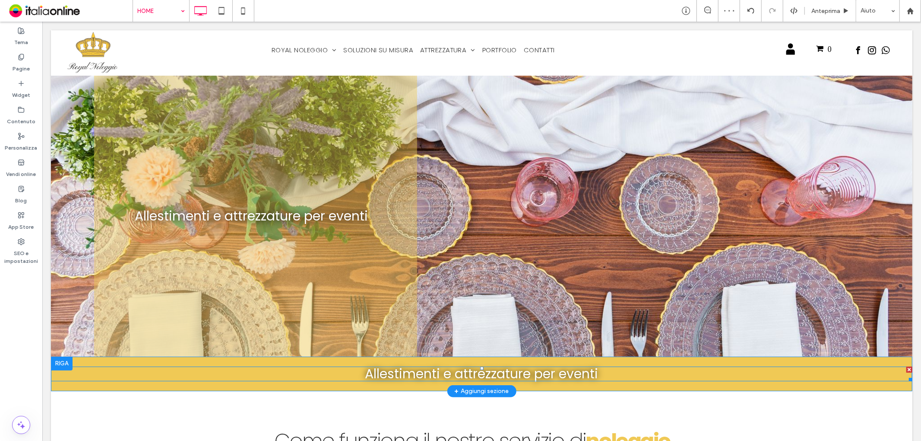
click at [404, 365] on span "Allestimenti e attrezzature per eventi" at bounding box center [481, 373] width 233 height 19
click at [404, 366] on div "Allestimenti e attrezzature per eventi" at bounding box center [482, 373] width 862 height 15
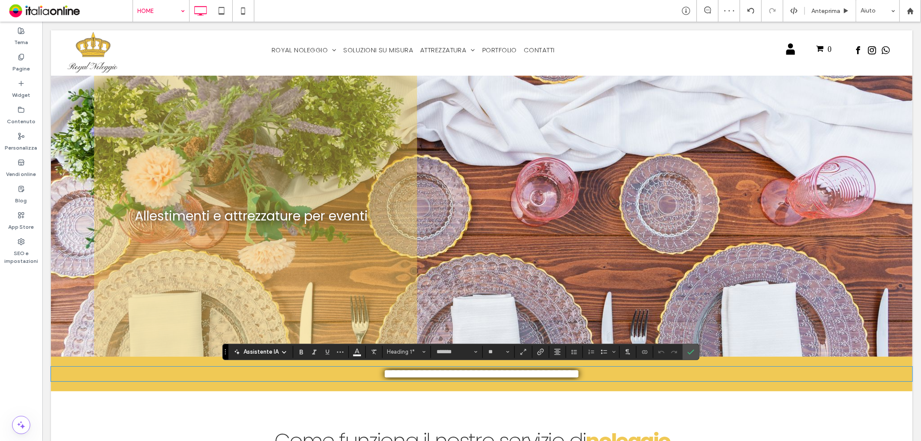
drag, startPoint x: 430, startPoint y: 371, endPoint x: 559, endPoint y: 380, distance: 129.5
click at [432, 372] on span "**********" at bounding box center [482, 373] width 196 height 13
drag, startPoint x: 609, startPoint y: 372, endPoint x: 348, endPoint y: 372, distance: 261.3
click at [348, 372] on h1 "**********" at bounding box center [482, 373] width 862 height 13
click at [342, 347] on span "Altro" at bounding box center [340, 351] width 7 height 11
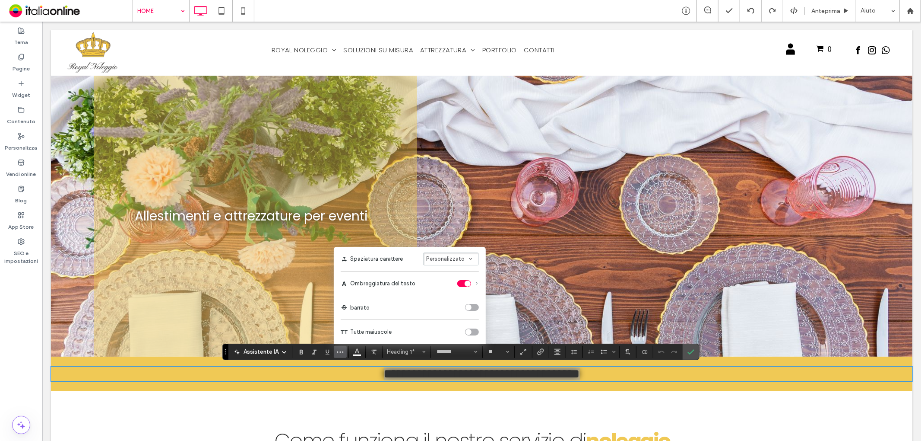
click at [461, 280] on div "toggle" at bounding box center [464, 283] width 14 height 7
drag, startPoint x: 688, startPoint y: 349, endPoint x: 640, endPoint y: 321, distance: 55.5
click at [688, 349] on icon "Conferma" at bounding box center [691, 351] width 7 height 7
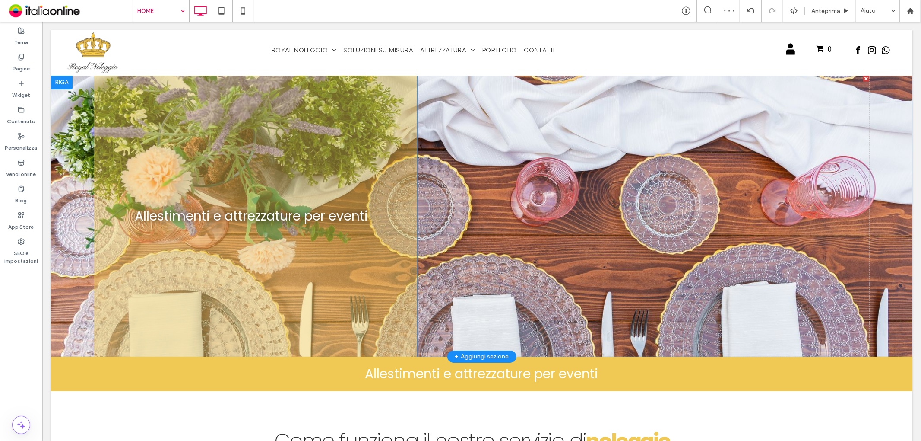
scroll to position [48, 0]
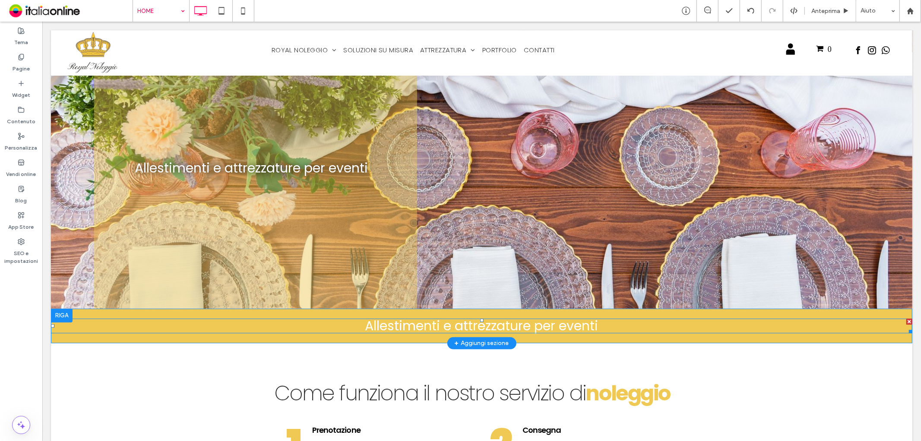
click at [555, 324] on span "Allestimenti e attrezzature per eventi" at bounding box center [481, 325] width 233 height 19
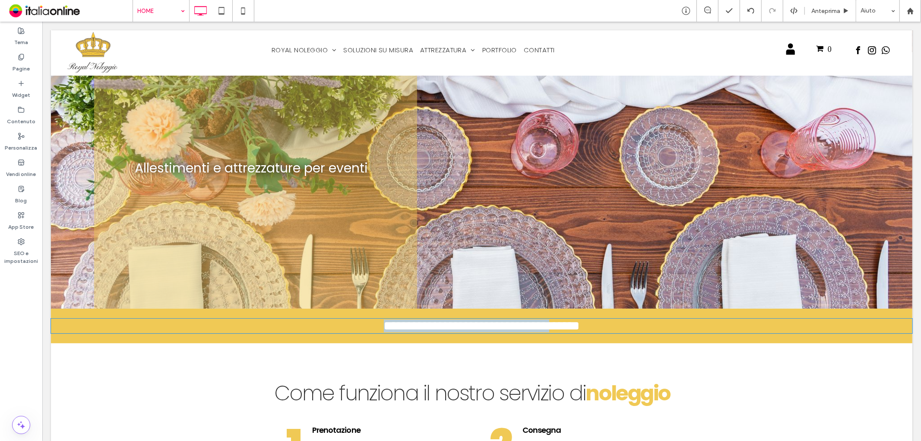
click at [555, 324] on span "**********" at bounding box center [482, 325] width 196 height 13
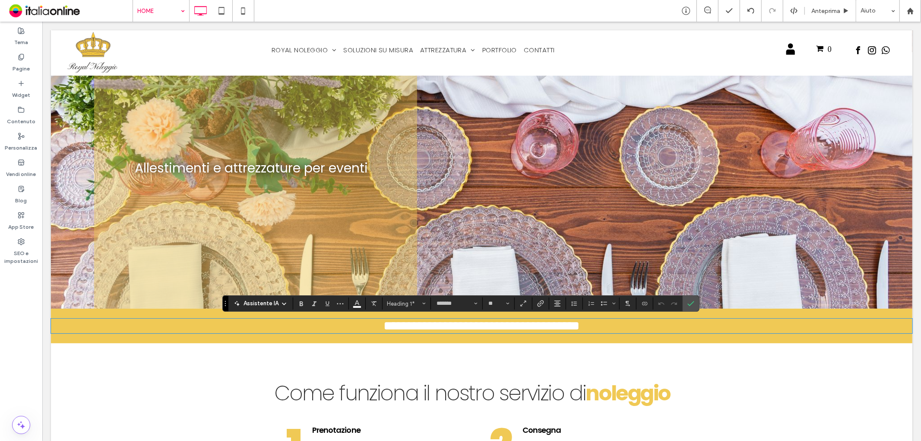
click at [601, 325] on h1 "**********" at bounding box center [482, 325] width 862 height 13
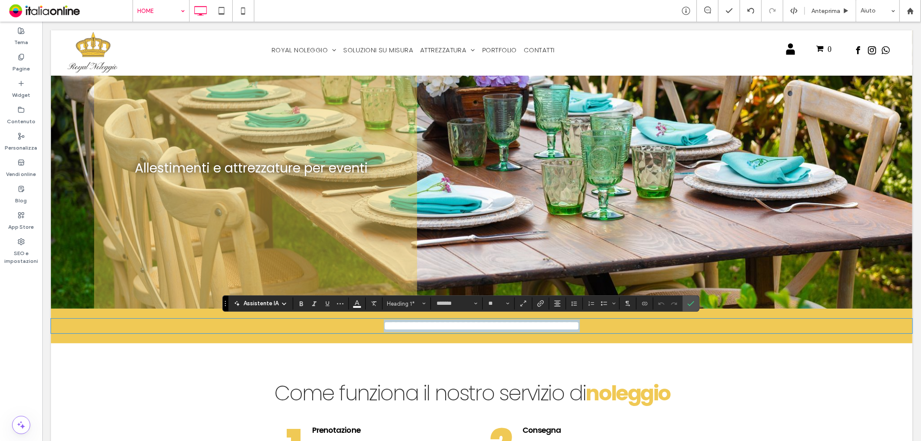
drag, startPoint x: 619, startPoint y: 323, endPoint x: 346, endPoint y: 323, distance: 273.0
click at [347, 323] on h1 "**********" at bounding box center [482, 325] width 862 height 13
click at [510, 303] on button "**" at bounding box center [499, 303] width 28 height 12
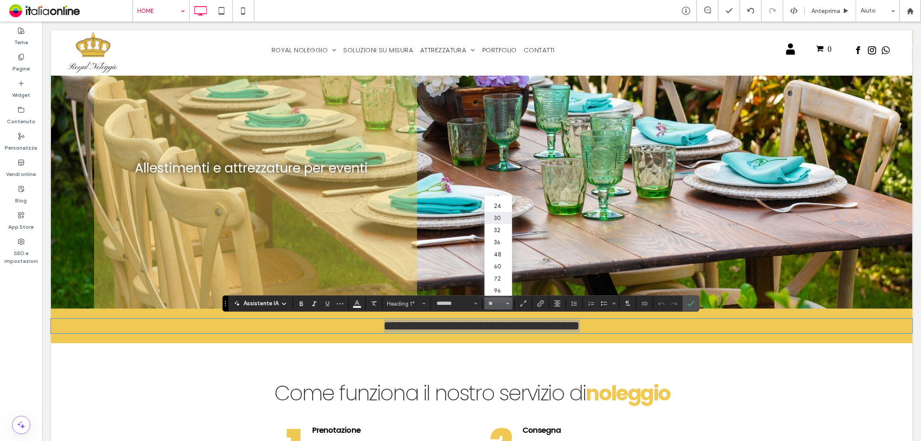
scroll to position [96, 0]
click at [504, 249] on label "48" at bounding box center [499, 253] width 28 height 12
type input "**"
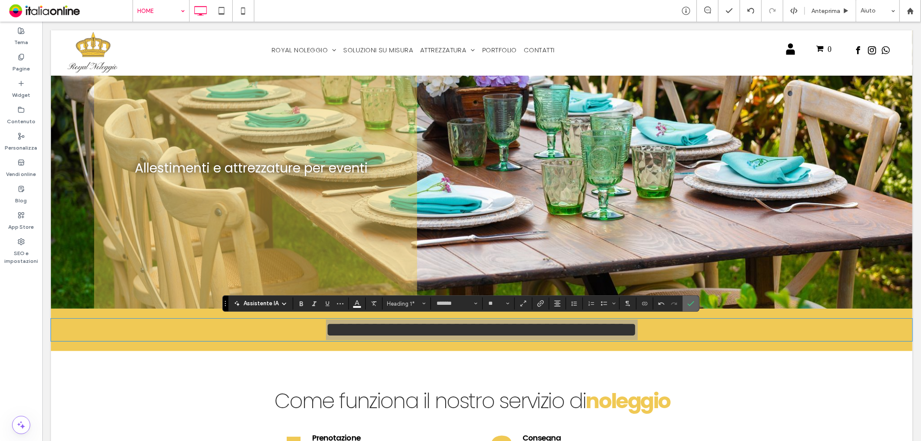
click at [693, 303] on icon "Conferma" at bounding box center [691, 303] width 7 height 7
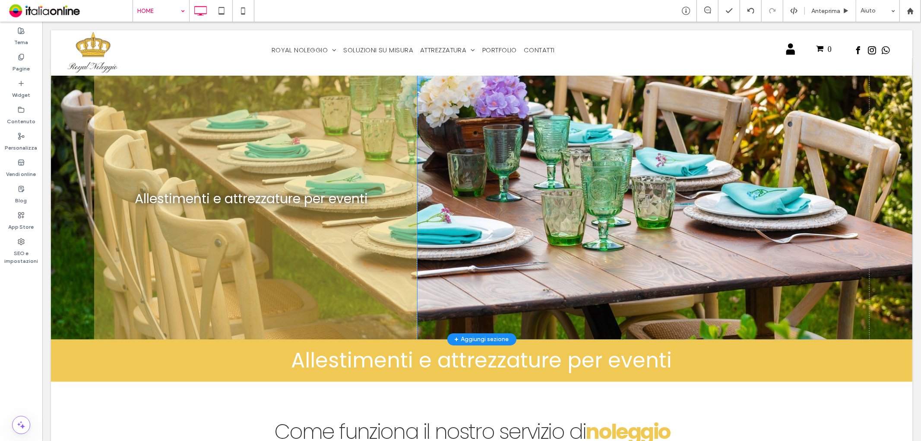
scroll to position [0, 0]
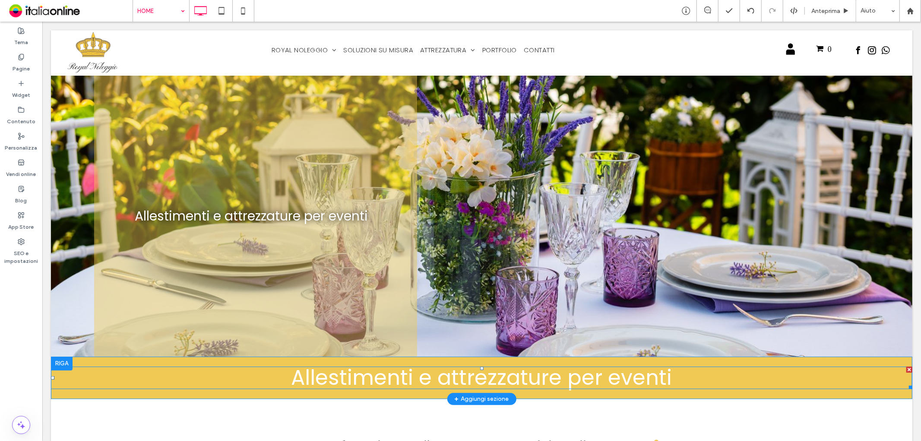
click at [545, 367] on span "Allestimenti e attrezzature per eventi" at bounding box center [481, 376] width 381 height 29
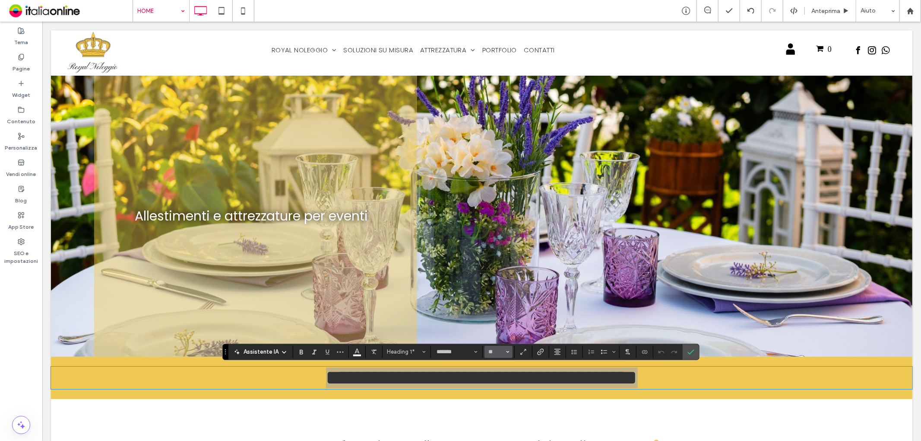
click at [503, 348] on input "**" at bounding box center [496, 351] width 17 height 7
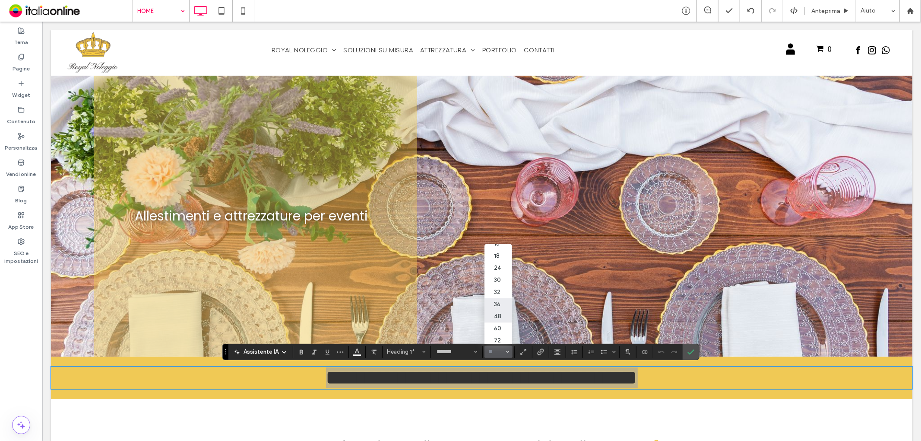
scroll to position [96, 0]
click at [502, 286] on label "36" at bounding box center [499, 289] width 28 height 12
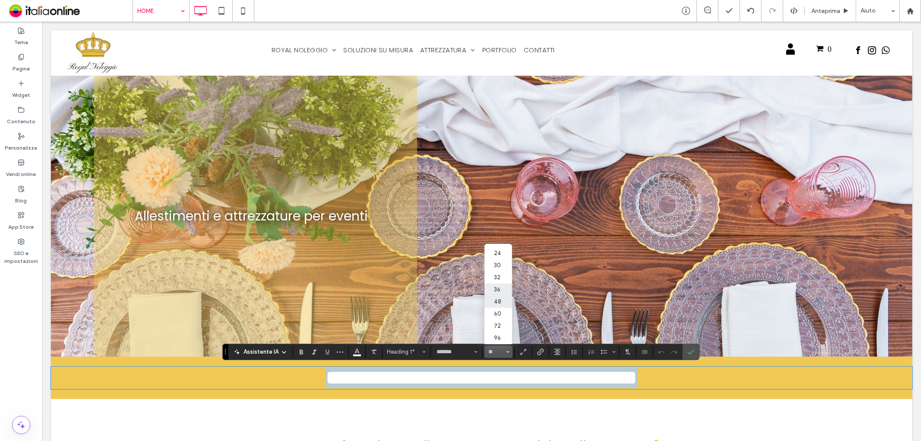
type input "**"
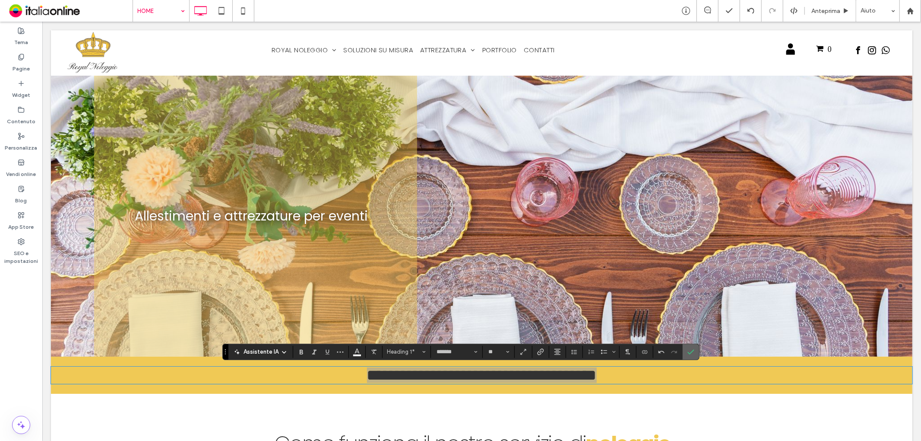
drag, startPoint x: 688, startPoint y: 349, endPoint x: 634, endPoint y: 324, distance: 59.6
click at [688, 349] on icon "Conferma" at bounding box center [691, 351] width 7 height 7
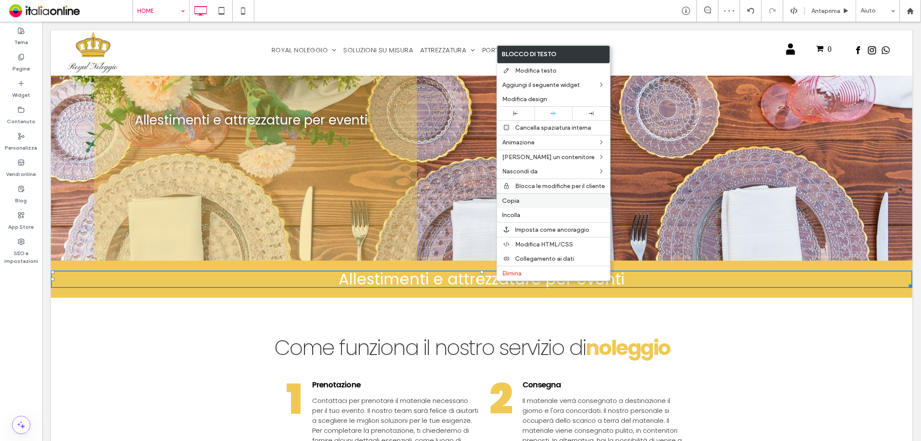
click at [529, 201] on label "Copia" at bounding box center [553, 200] width 103 height 7
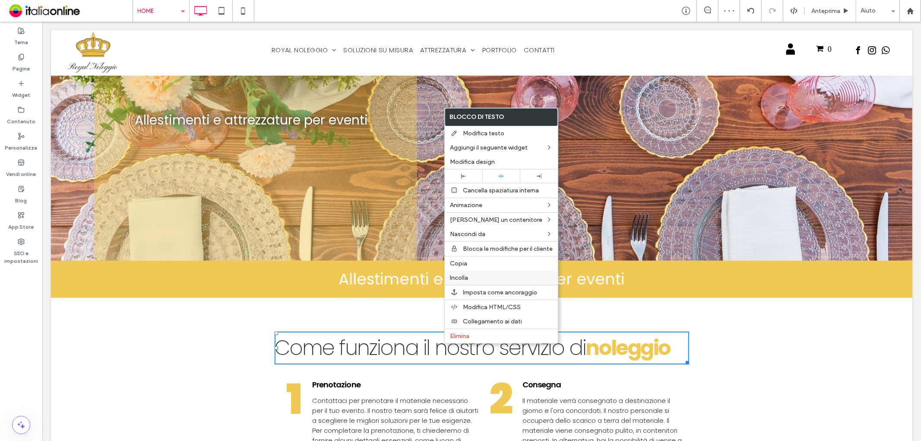
click at [478, 276] on label "Incolla" at bounding box center [501, 277] width 103 height 7
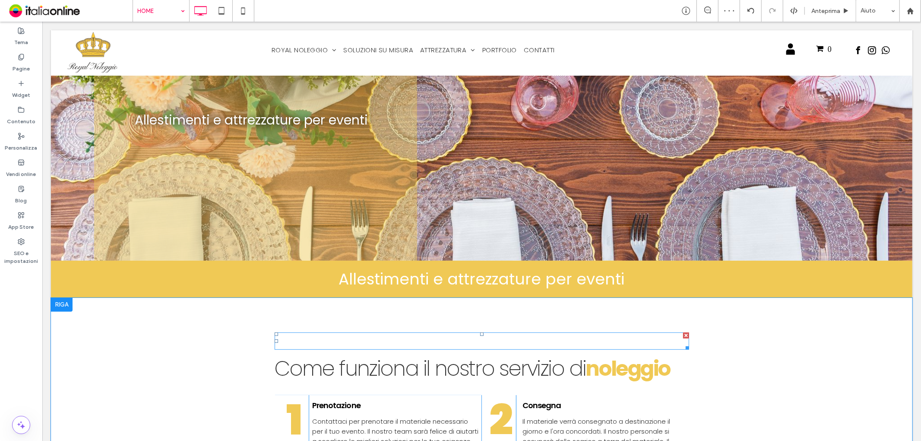
click at [450, 342] on span "Allestimenti e attrezzature per eventi" at bounding box center [482, 340] width 286 height 22
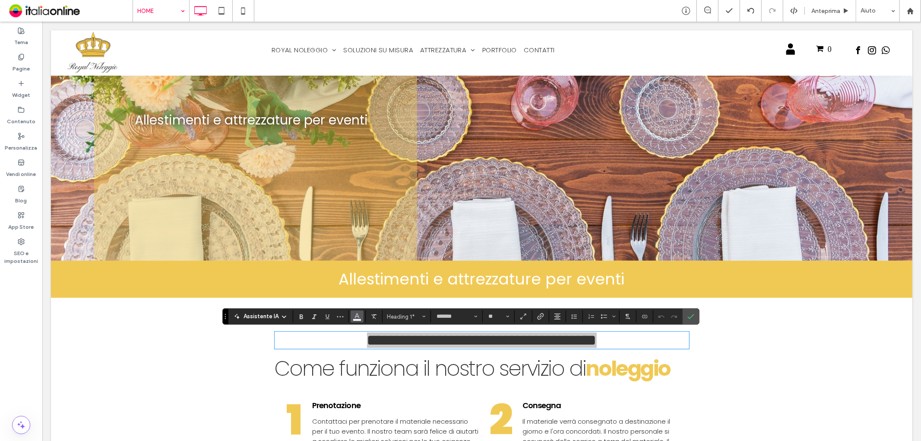
click at [354, 320] on span "Colore" at bounding box center [357, 315] width 7 height 11
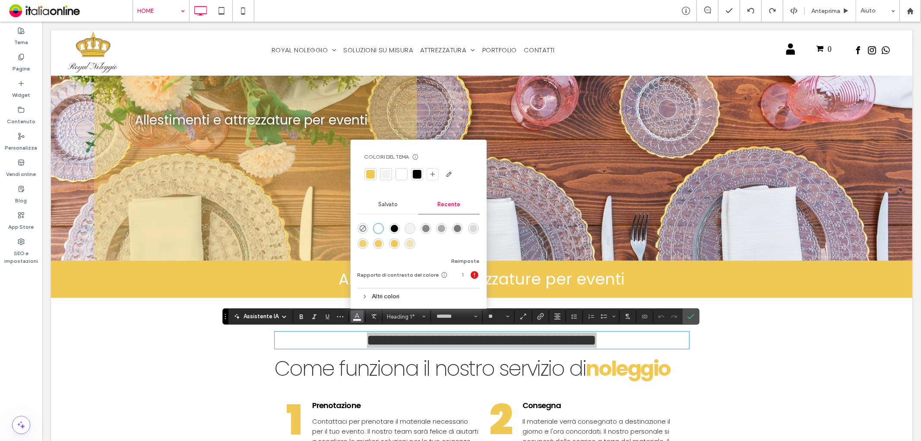
click at [415, 174] on div at bounding box center [417, 174] width 9 height 9
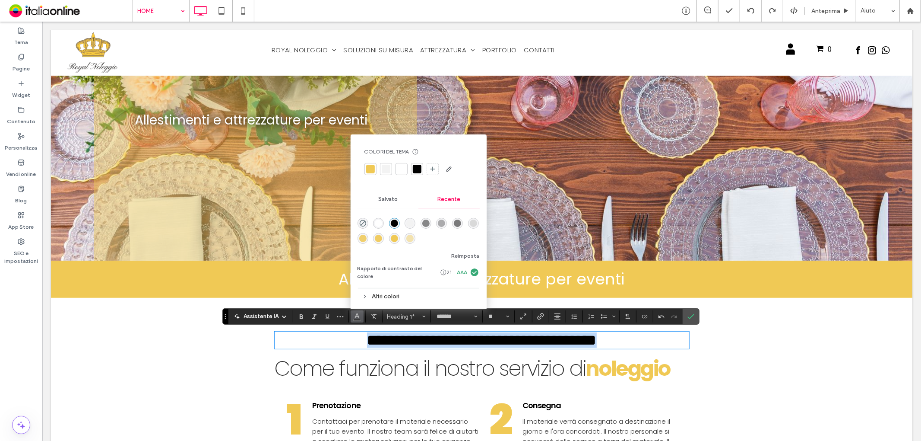
click at [498, 336] on span "**********" at bounding box center [482, 340] width 230 height 16
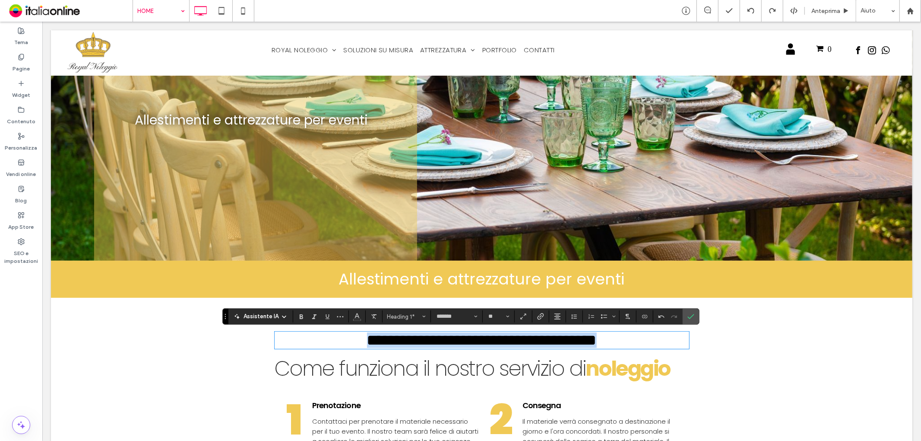
click at [566, 336] on span "**********" at bounding box center [482, 340] width 230 height 16
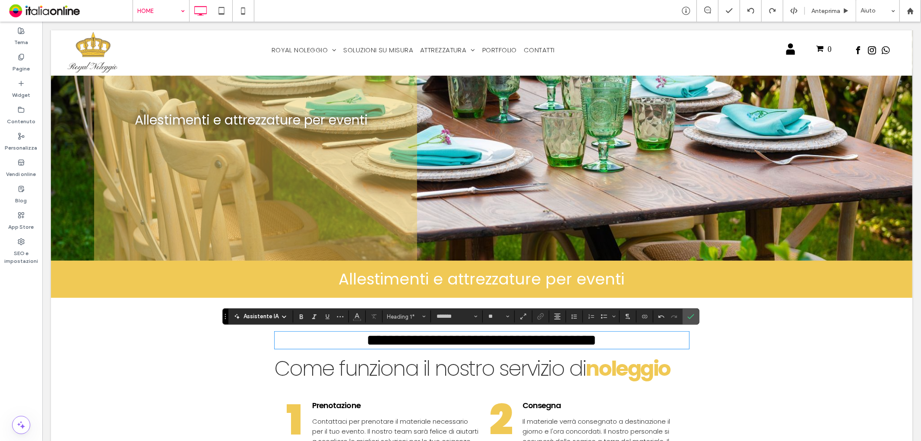
click at [626, 336] on h1 "**********" at bounding box center [481, 340] width 415 height 16
click at [697, 316] on label "Conferma" at bounding box center [691, 316] width 13 height 16
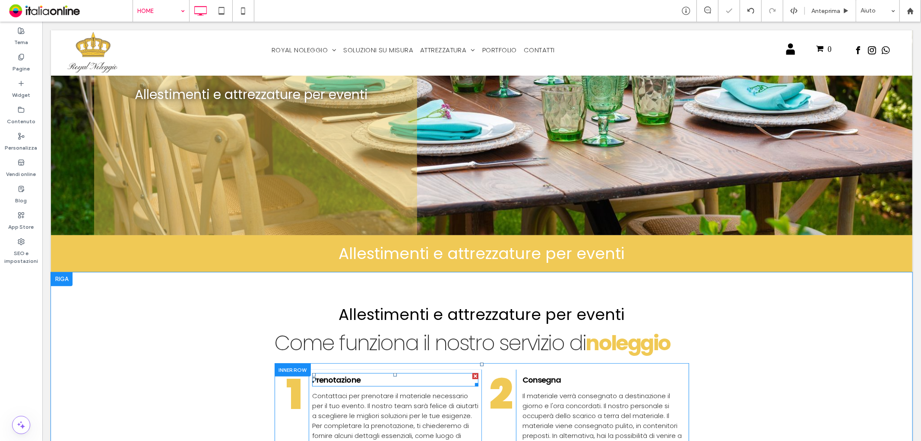
scroll to position [144, 0]
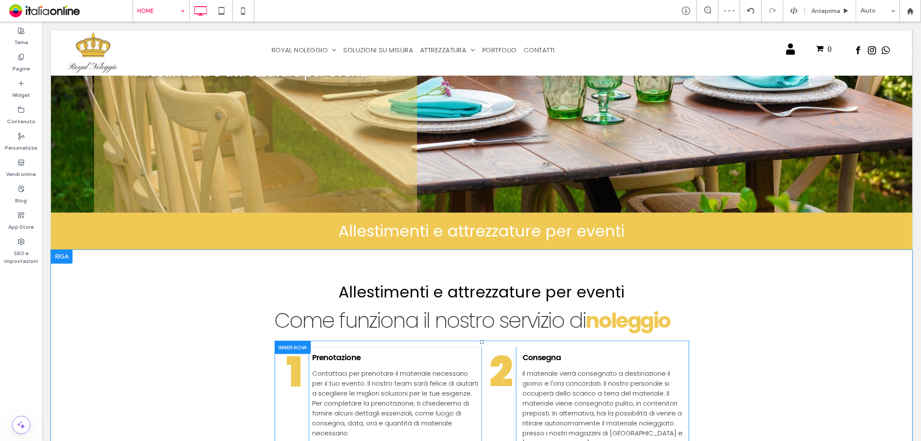
click at [298, 341] on div at bounding box center [292, 346] width 36 height 13
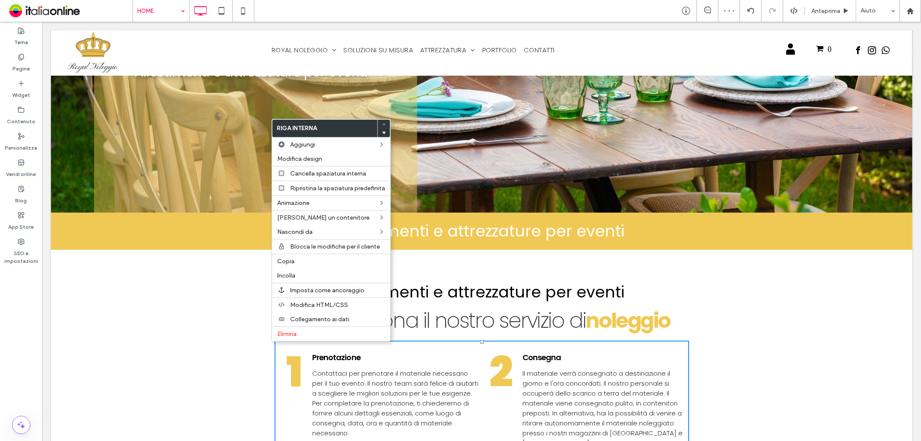
click at [424, 288] on span "Allestimenti e attrezzature per eventi" at bounding box center [482, 291] width 286 height 22
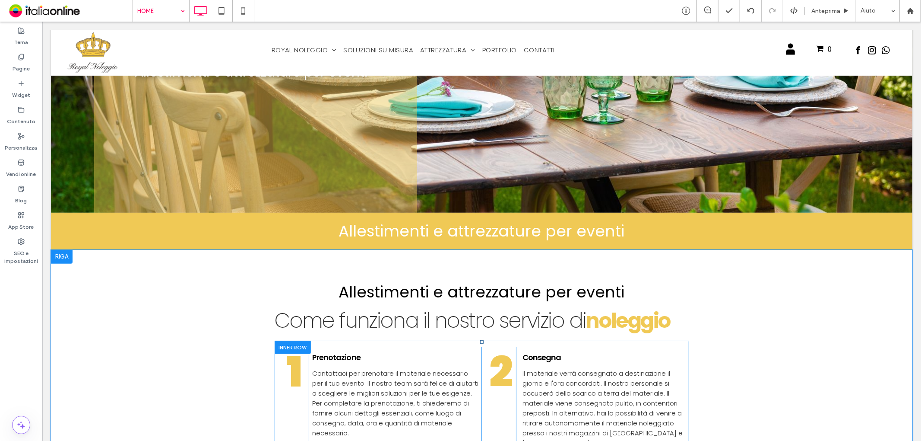
drag, startPoint x: 285, startPoint y: 346, endPoint x: 292, endPoint y: 342, distance: 7.9
click at [285, 346] on div at bounding box center [292, 346] width 36 height 13
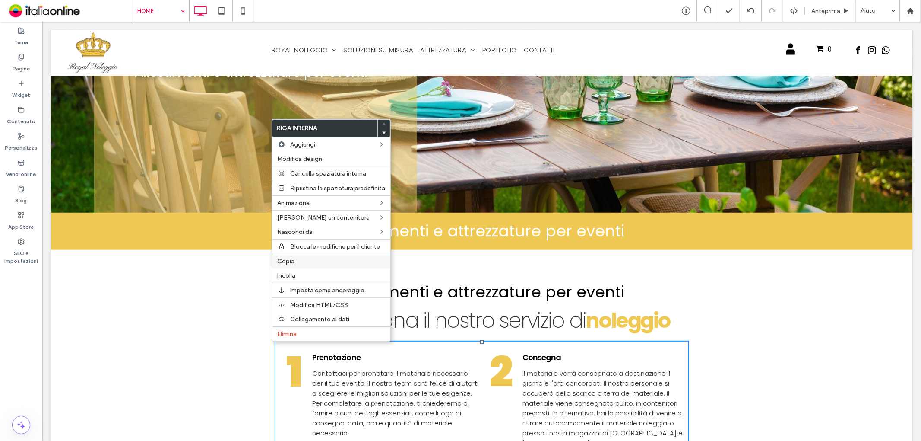
click at [311, 264] on div "Copia" at bounding box center [331, 261] width 118 height 15
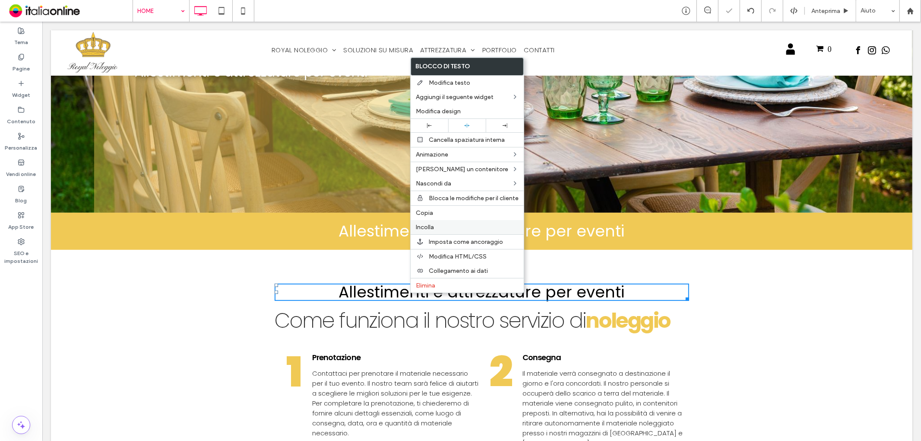
click at [441, 228] on label "Incolla" at bounding box center [467, 226] width 103 height 7
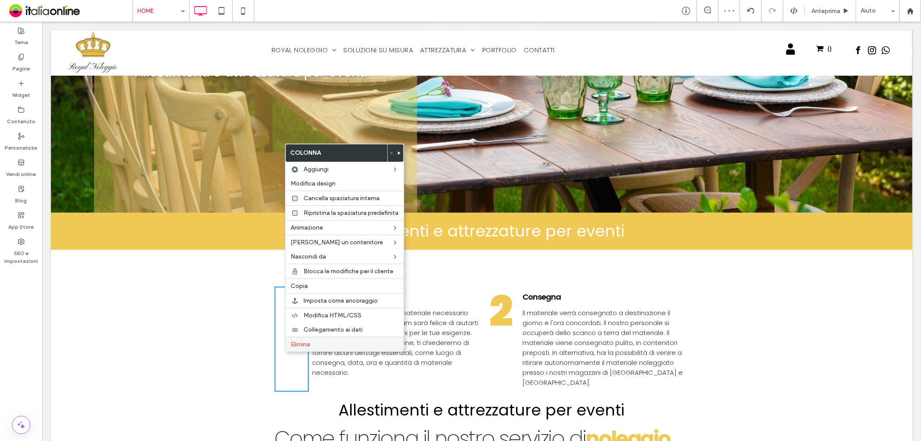
drag, startPoint x: 306, startPoint y: 346, endPoint x: 370, endPoint y: 344, distance: 64.4
click at [306, 346] on span "Elimina" at bounding box center [300, 343] width 19 height 7
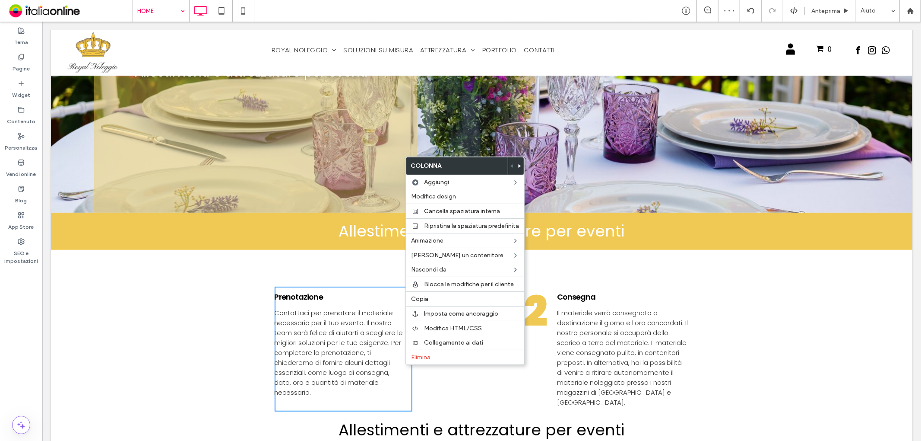
click at [365, 296] on h4 "Prenotazione" at bounding box center [340, 296] width 132 height 12
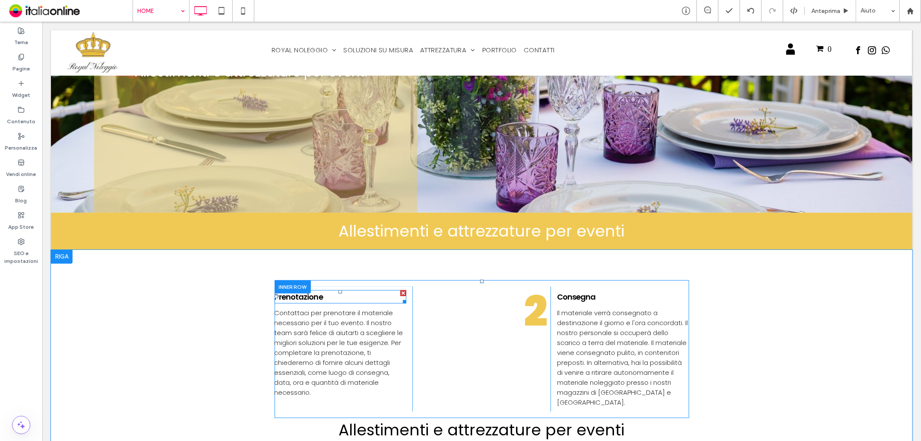
click at [400, 292] on div at bounding box center [403, 292] width 6 height 6
drag, startPoint x: 400, startPoint y: 290, endPoint x: 442, endPoint y: 312, distance: 47.3
click at [400, 290] on div at bounding box center [403, 292] width 6 height 6
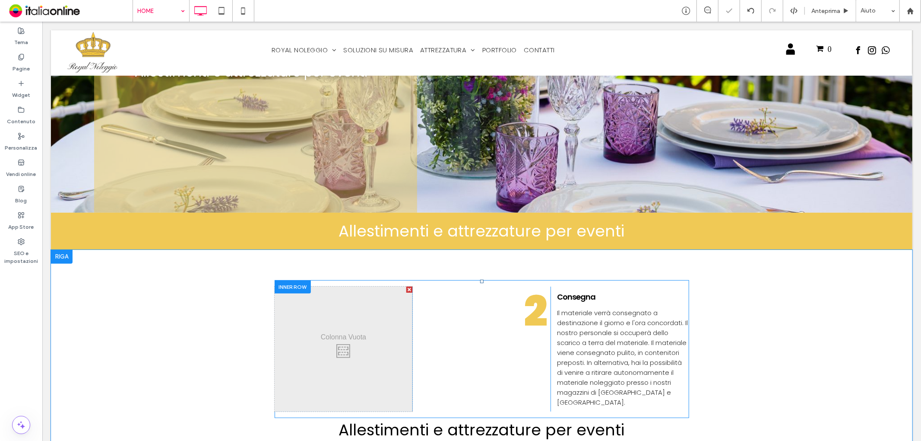
click at [412, 326] on div "2 Click To Paste Click To Paste" at bounding box center [481, 348] width 138 height 125
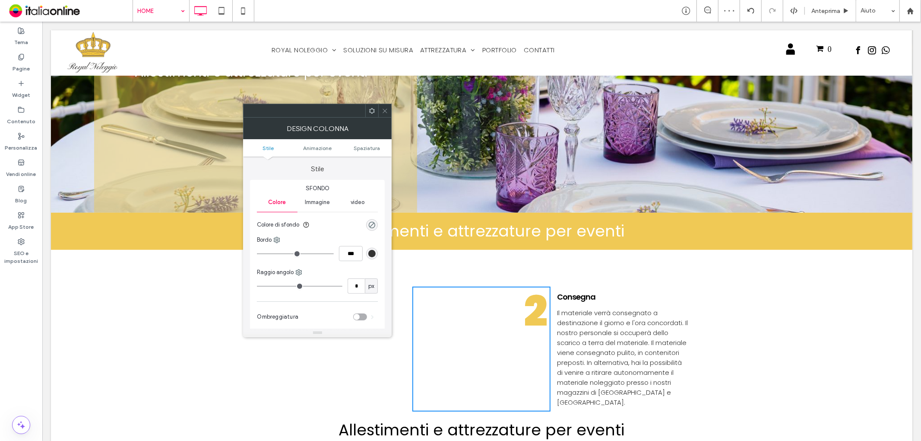
click at [384, 111] on use at bounding box center [385, 110] width 4 height 4
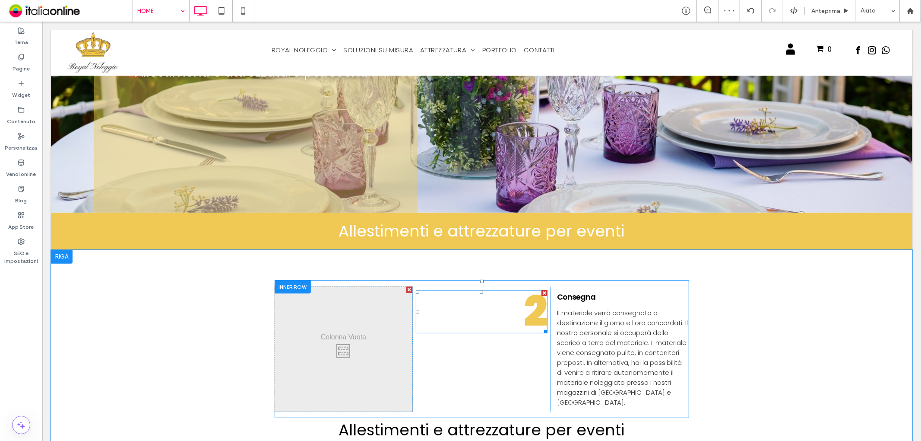
click at [541, 291] on div at bounding box center [544, 292] width 6 height 6
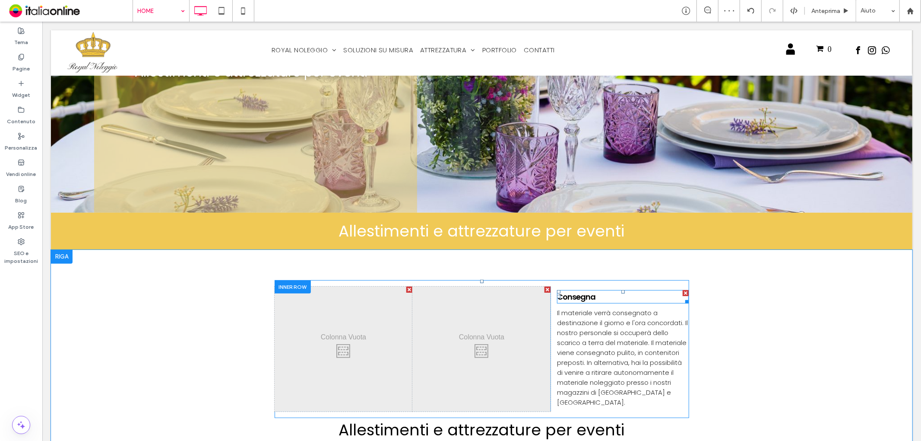
click at [682, 291] on div at bounding box center [685, 292] width 6 height 6
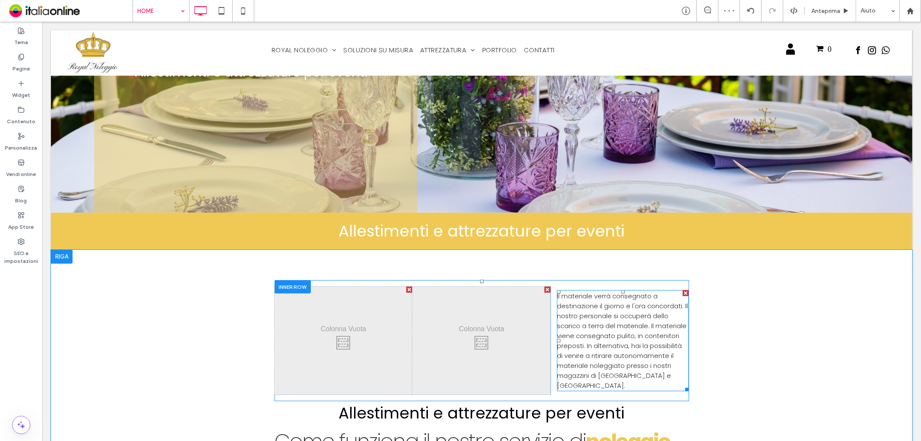
click at [682, 290] on div at bounding box center [685, 292] width 6 height 6
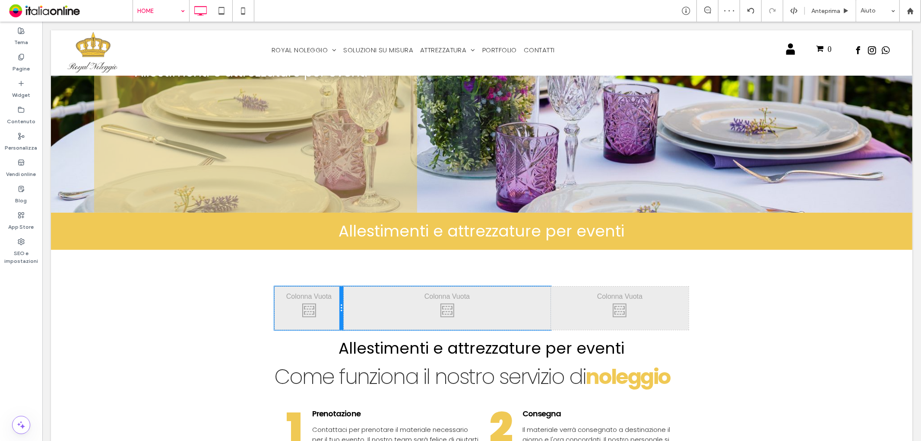
drag, startPoint x: 406, startPoint y: 309, endPoint x: 345, endPoint y: 307, distance: 60.5
click at [345, 307] on div "Click To Paste Click To Paste Click To Paste Click To Paste Click To Paste Clic…" at bounding box center [481, 307] width 415 height 43
drag, startPoint x: 543, startPoint y: 309, endPoint x: 602, endPoint y: 309, distance: 59.2
click at [602, 309] on div "Click To Paste Click To Paste" at bounding box center [481, 307] width 276 height 43
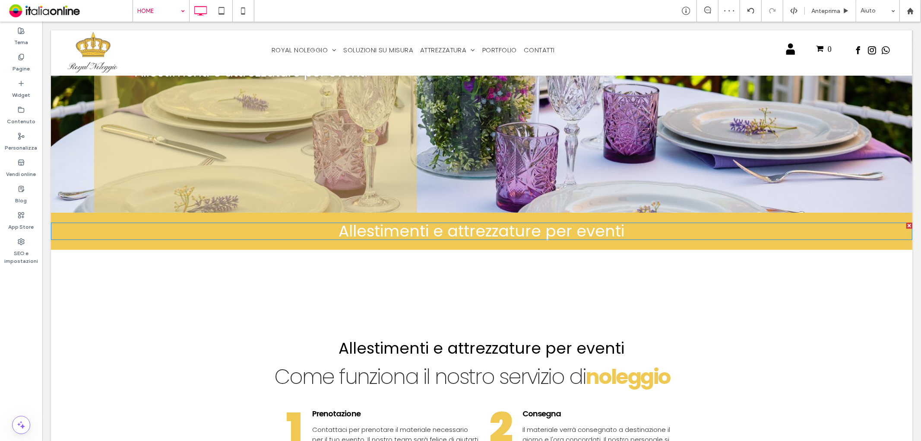
drag, startPoint x: 556, startPoint y: 257, endPoint x: 514, endPoint y: 235, distance: 47.5
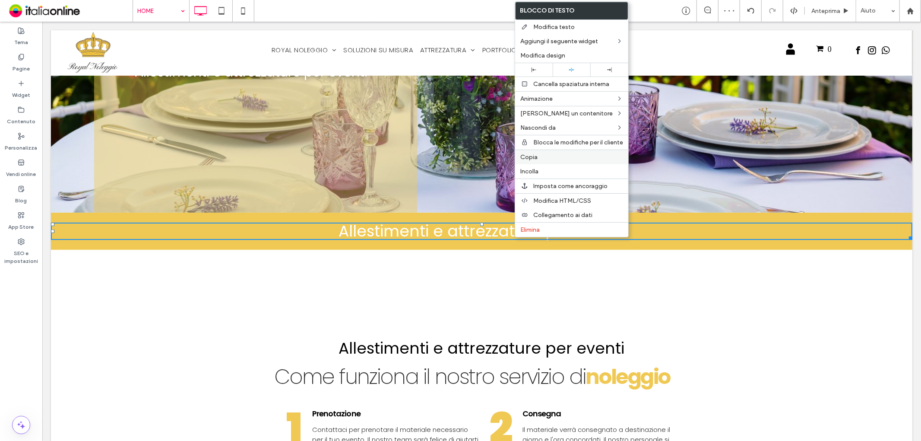
click at [549, 160] on div "Copia" at bounding box center [571, 156] width 113 height 15
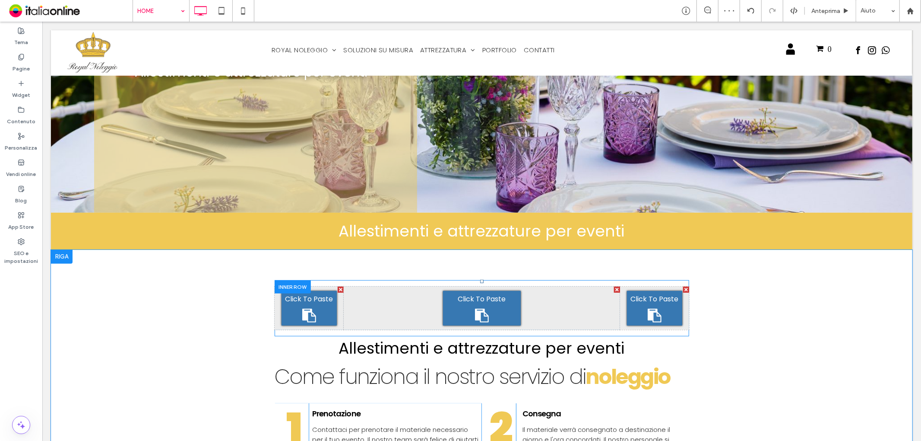
click at [472, 303] on div "Click To Paste" at bounding box center [482, 307] width 78 height 35
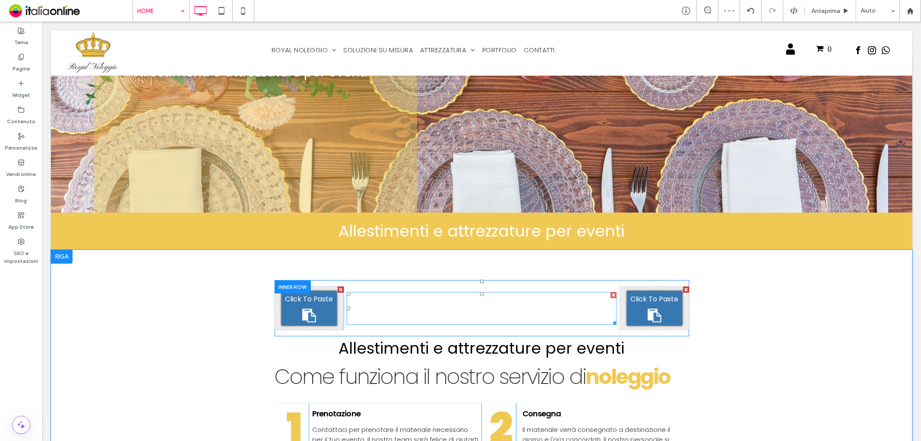
click at [475, 303] on span "Allestimenti e attrezzature per eventi" at bounding box center [482, 308] width 234 height 38
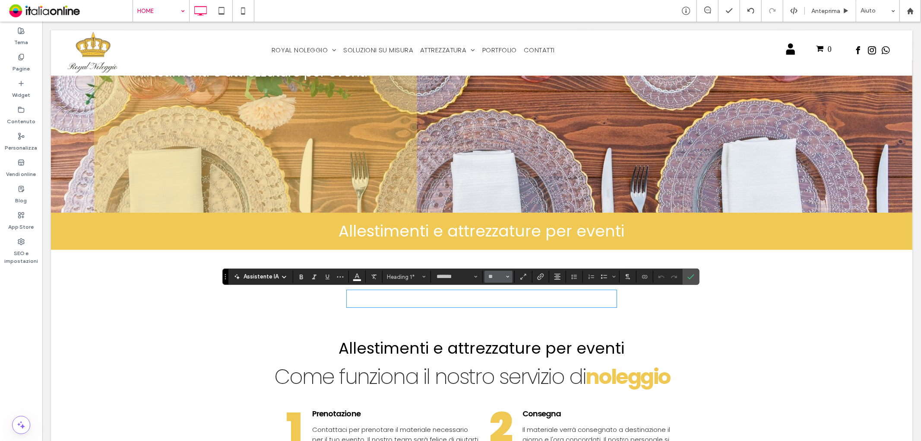
click at [495, 279] on input "**" at bounding box center [496, 276] width 17 height 7
click at [503, 225] on label "24" at bounding box center [499, 223] width 28 height 12
type input "**"
click at [355, 276] on use "Colore" at bounding box center [357, 275] width 5 height 5
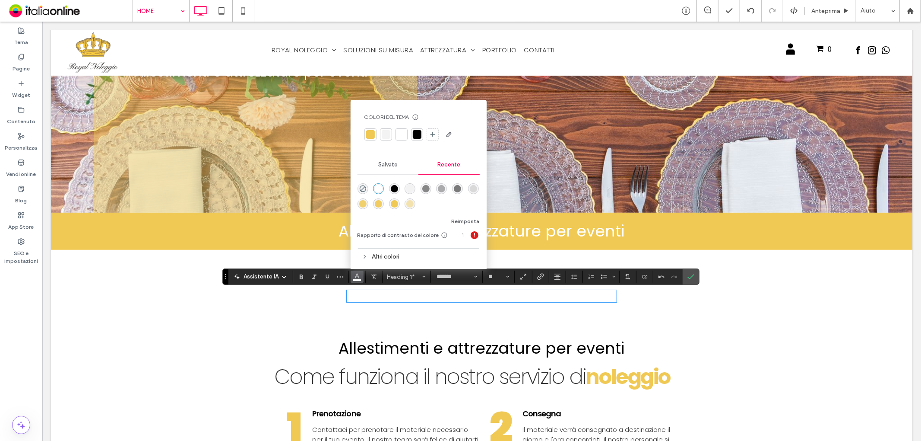
drag, startPoint x: 415, startPoint y: 134, endPoint x: 437, endPoint y: 158, distance: 32.4
click at [415, 134] on div at bounding box center [417, 134] width 9 height 9
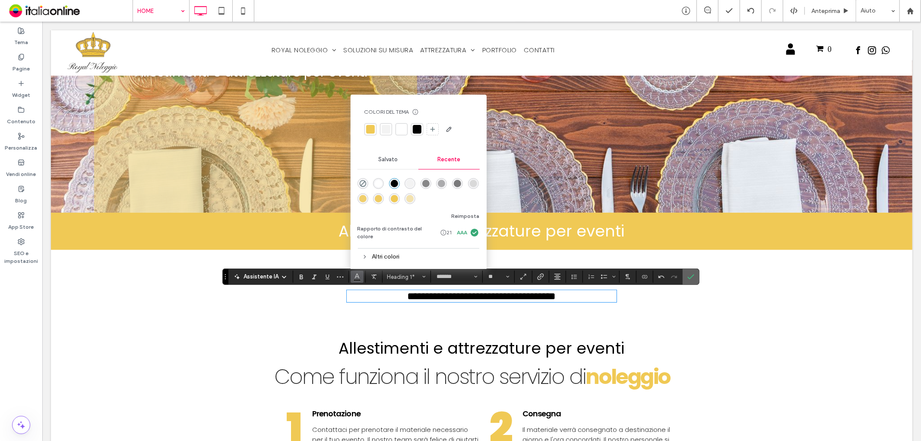
click at [688, 274] on icon "Conferma" at bounding box center [691, 276] width 7 height 7
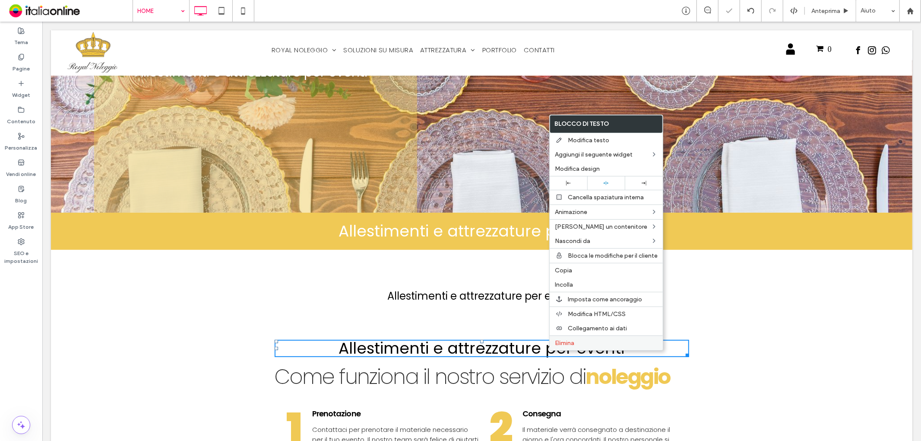
click at [577, 339] on label "Elimina" at bounding box center [606, 342] width 103 height 7
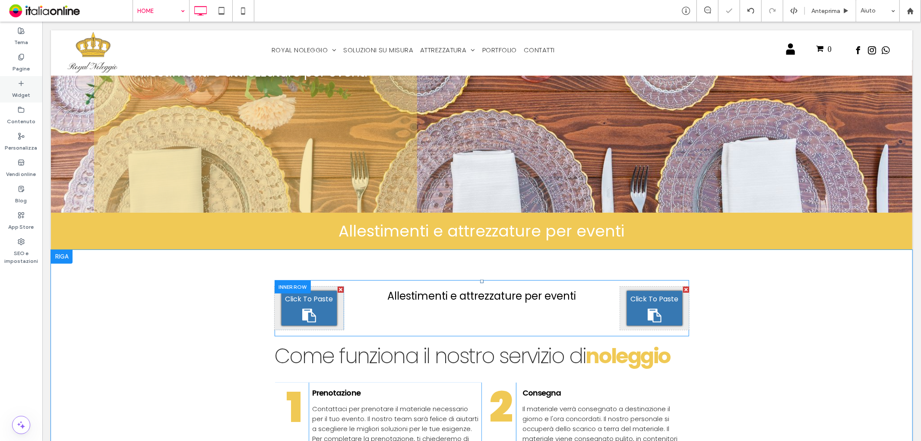
click at [18, 80] on icon at bounding box center [21, 83] width 7 height 7
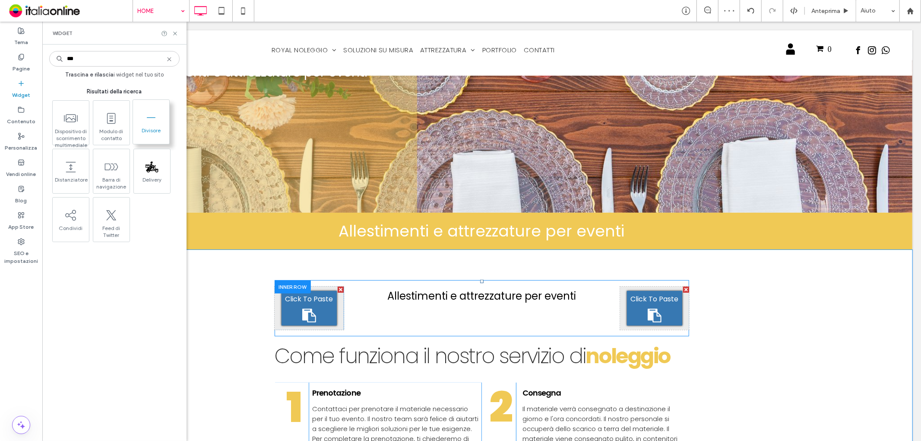
type input "***"
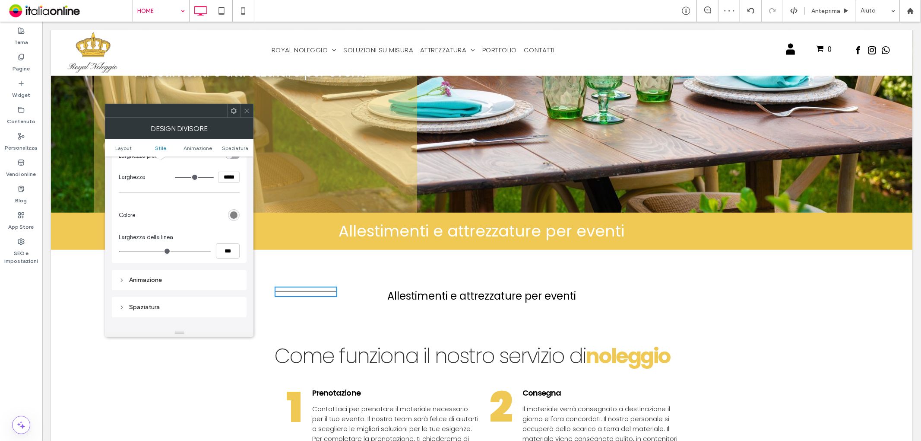
scroll to position [96, 0]
click at [233, 212] on div "rgb(128, 128, 128)" at bounding box center [233, 214] width 7 height 7
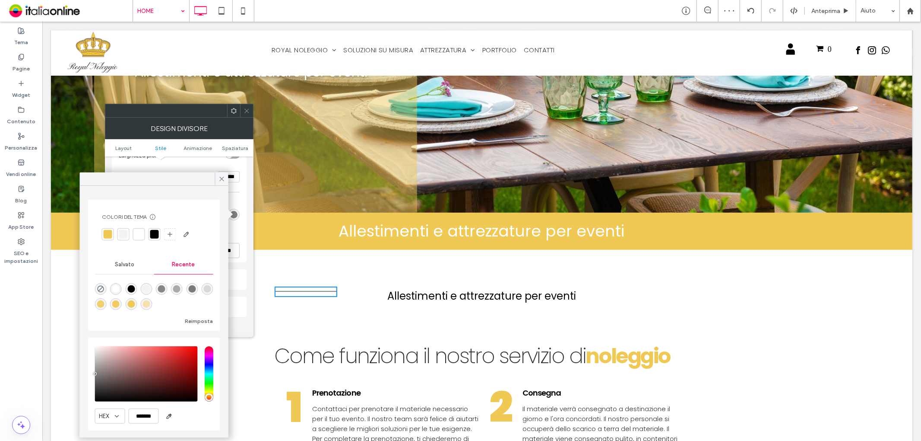
drag, startPoint x: 241, startPoint y: 236, endPoint x: 220, endPoint y: 252, distance: 25.8
click at [240, 236] on div "Larghezza piena Larghezza ***** Colore Larghezza della linea ***" at bounding box center [179, 201] width 135 height 122
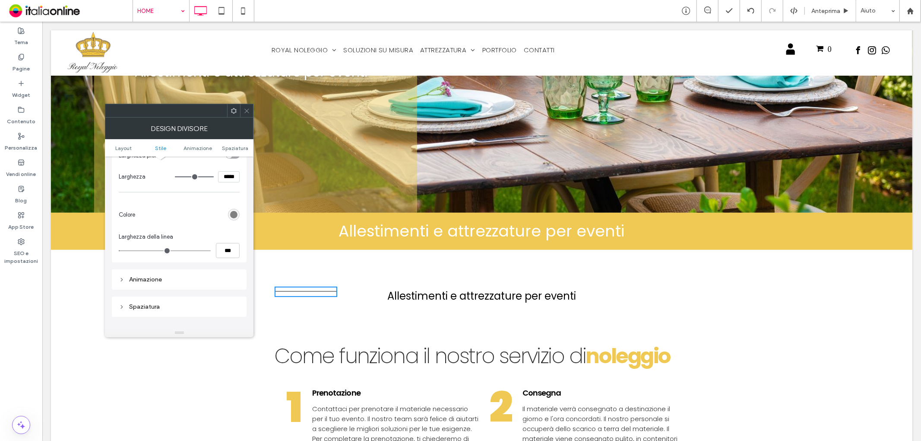
drag, startPoint x: 246, startPoint y: 114, endPoint x: 213, endPoint y: 175, distance: 69.8
click at [246, 114] on icon at bounding box center [247, 111] width 6 height 6
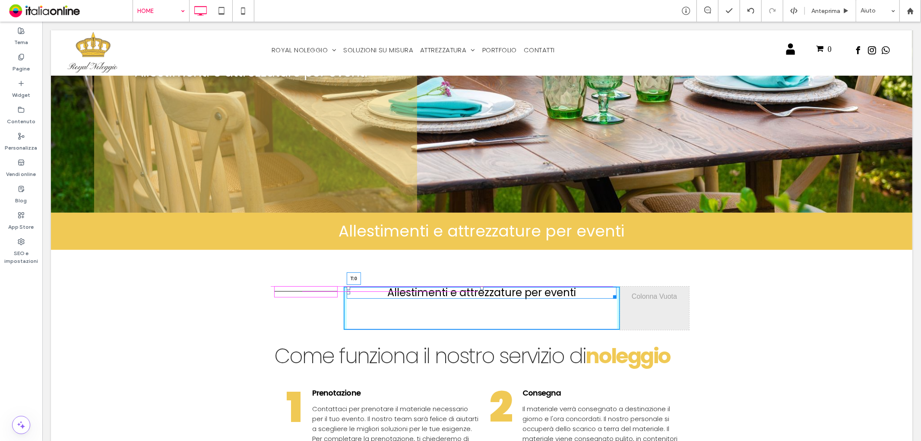
drag, startPoint x: 478, startPoint y: 291, endPoint x: 524, endPoint y: 308, distance: 49.2
click at [484, 286] on div "Allestimenti e attrezzature per eventi T:0" at bounding box center [481, 292] width 270 height 12
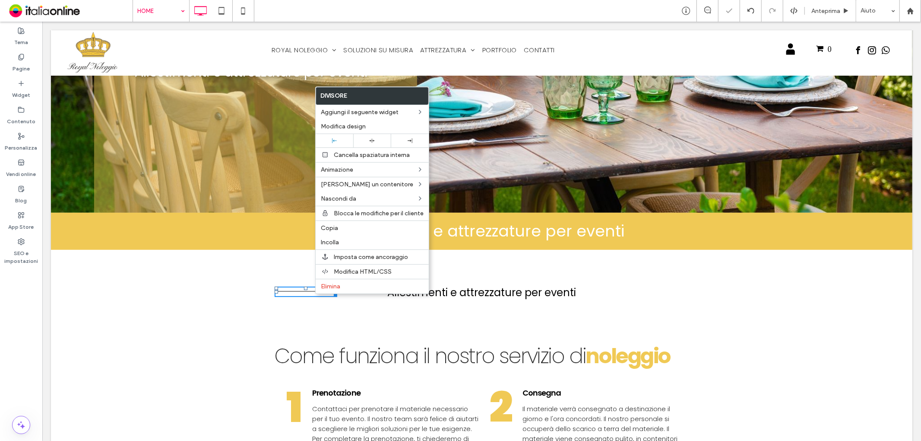
click at [315, 312] on div "Click To Paste Click To Paste" at bounding box center [308, 307] width 69 height 43
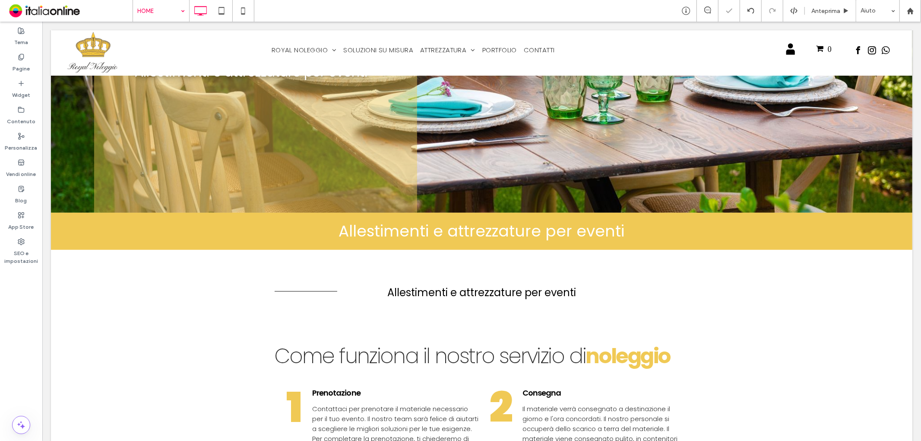
click at [317, 307] on div "Click To Paste Click To Paste" at bounding box center [308, 307] width 69 height 43
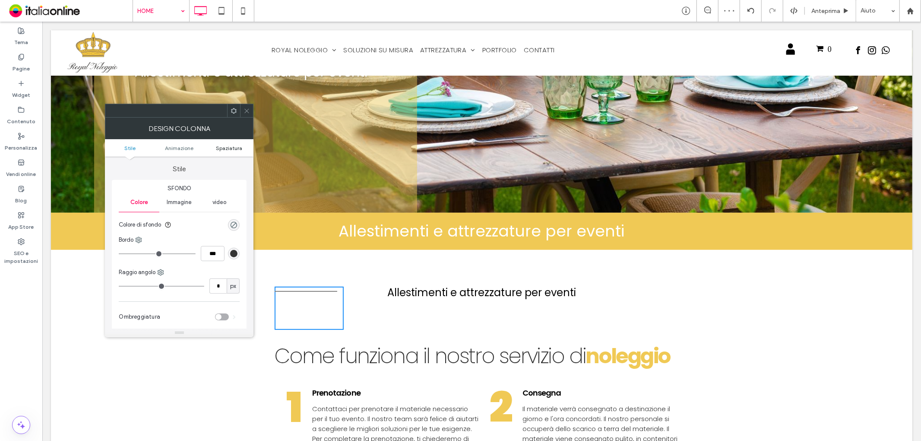
click at [227, 146] on span "Spaziatura" at bounding box center [229, 148] width 26 height 6
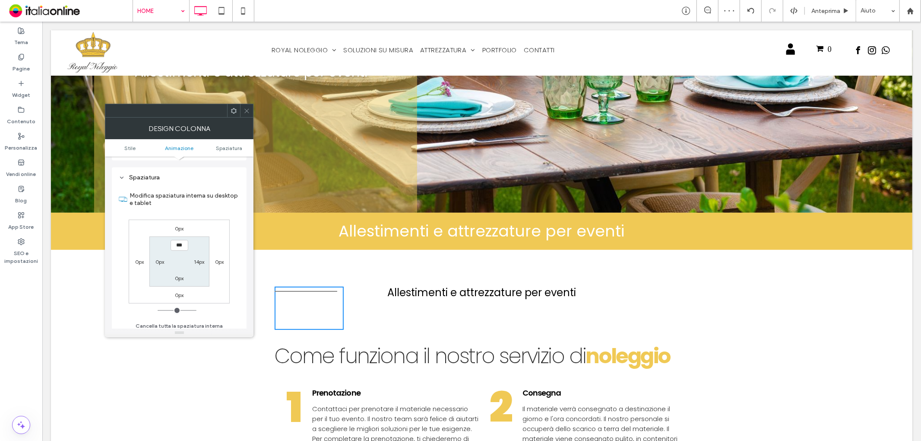
scroll to position [202, 0]
click at [201, 255] on label "14px" at bounding box center [199, 258] width 10 height 6
type input "**"
type input "*"
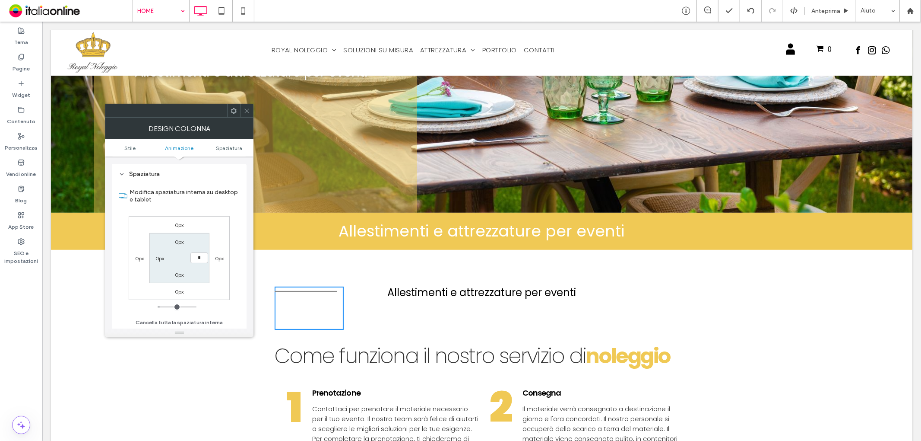
type input "***"
click at [208, 206] on section "Modifica spaziatura interna su desktop e tablet" at bounding box center [179, 196] width 121 height 32
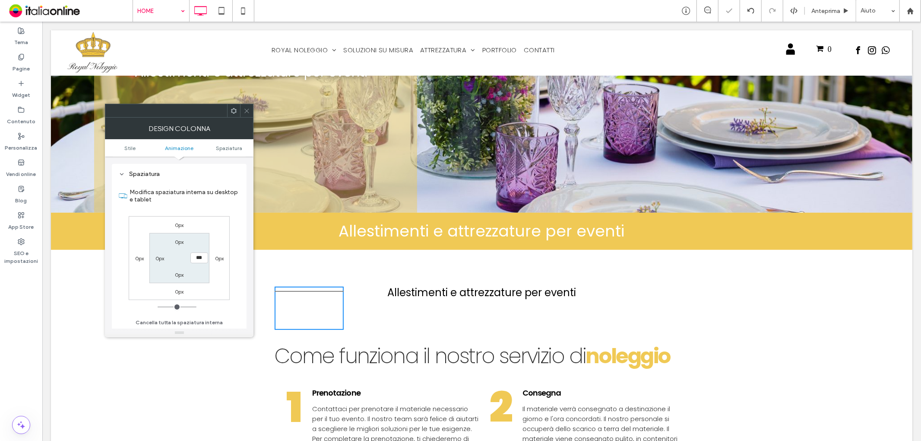
click at [248, 114] on icon at bounding box center [247, 111] width 6 height 6
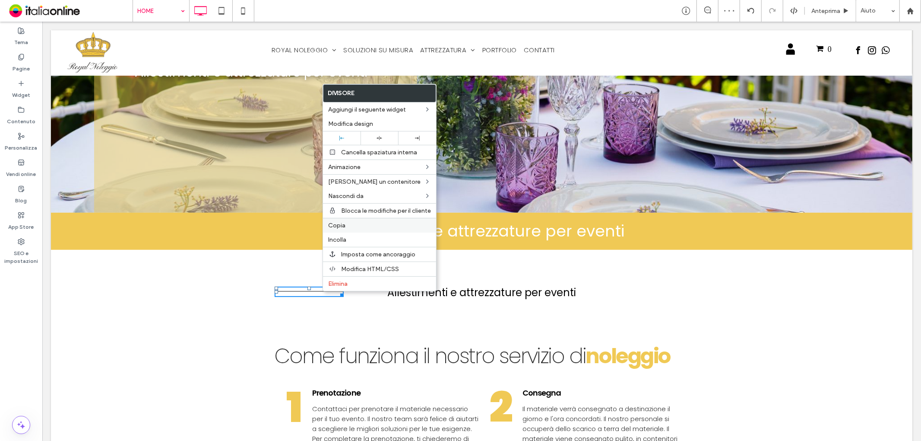
click at [351, 226] on label "Copia" at bounding box center [379, 225] width 103 height 7
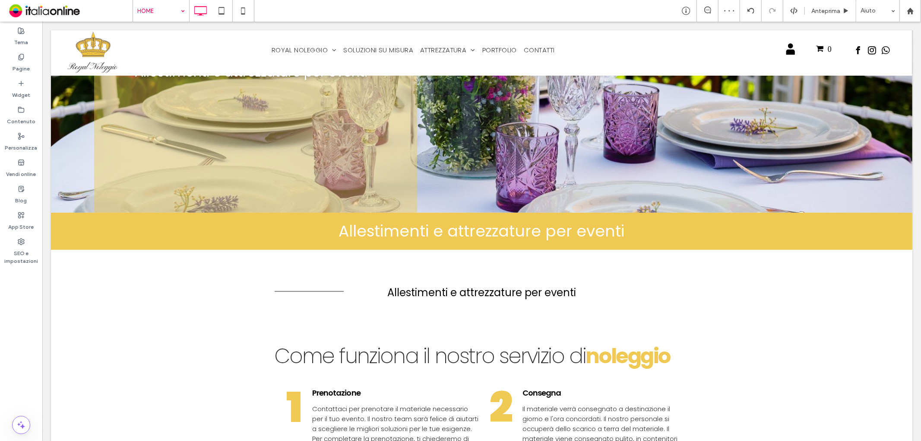
click at [646, 301] on span "Click To Paste" at bounding box center [654, 298] width 48 height 11
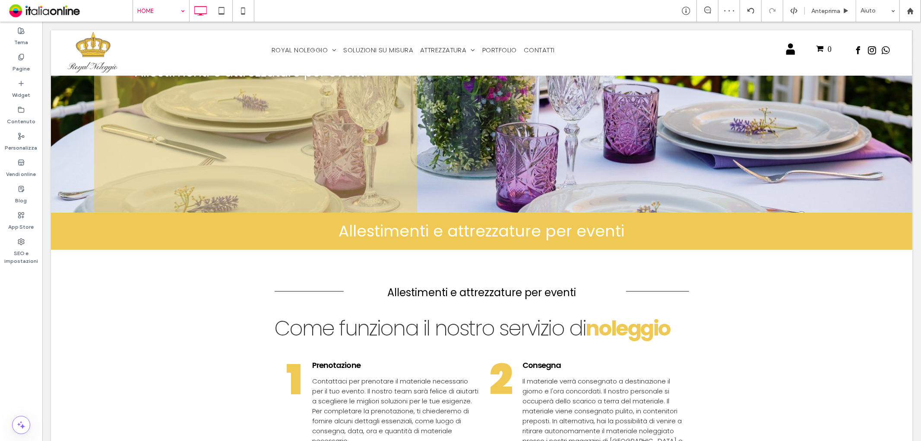
click at [631, 298] on div "Click To Paste Click To Paste" at bounding box center [654, 294] width 69 height 16
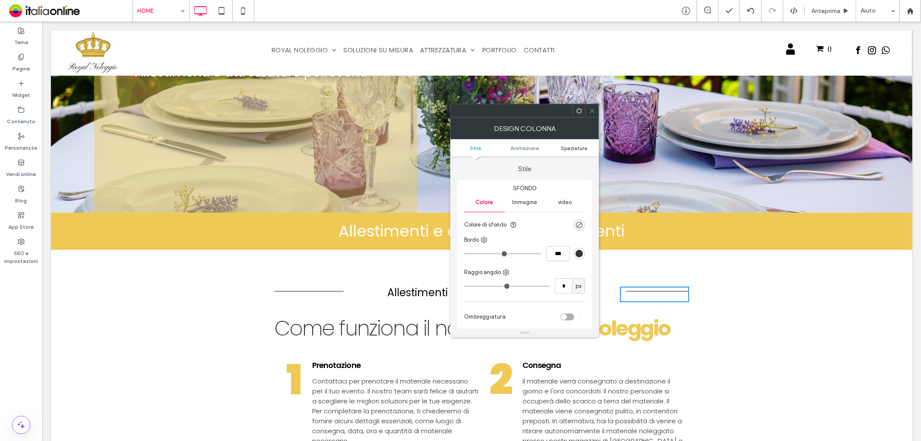
click at [569, 145] on span "Spaziatura" at bounding box center [574, 148] width 26 height 6
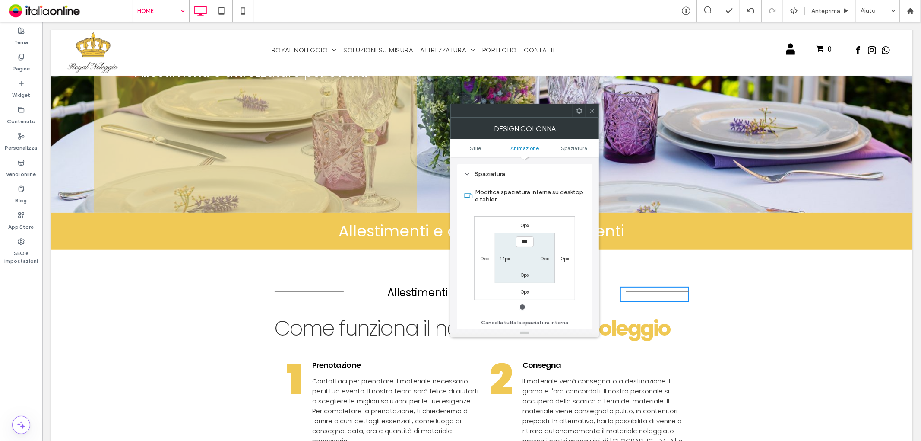
click at [504, 254] on div "14px" at bounding box center [505, 258] width 10 height 9
click at [507, 261] on div "14px" at bounding box center [505, 258] width 10 height 9
drag, startPoint x: 507, startPoint y: 256, endPoint x: 523, endPoint y: 220, distance: 39.2
click at [507, 255] on label "14px" at bounding box center [505, 258] width 10 height 6
type input "**"
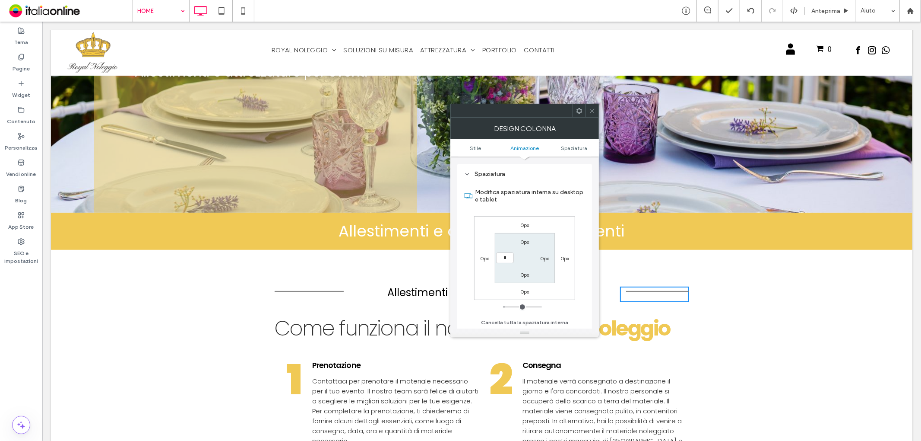
type input "*"
type input "***"
click at [536, 181] on section "Modifica spaziatura interna su desktop e tablet" at bounding box center [524, 196] width 121 height 32
click at [591, 110] on icon at bounding box center [592, 111] width 6 height 6
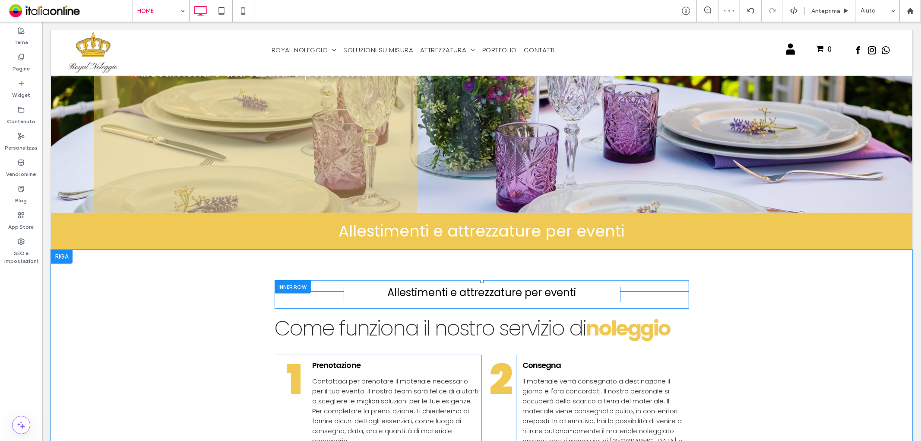
click at [584, 300] on div "Click To Paste Click To Paste Allestimenti e attrezzature per eventi" at bounding box center [481, 294] width 276 height 16
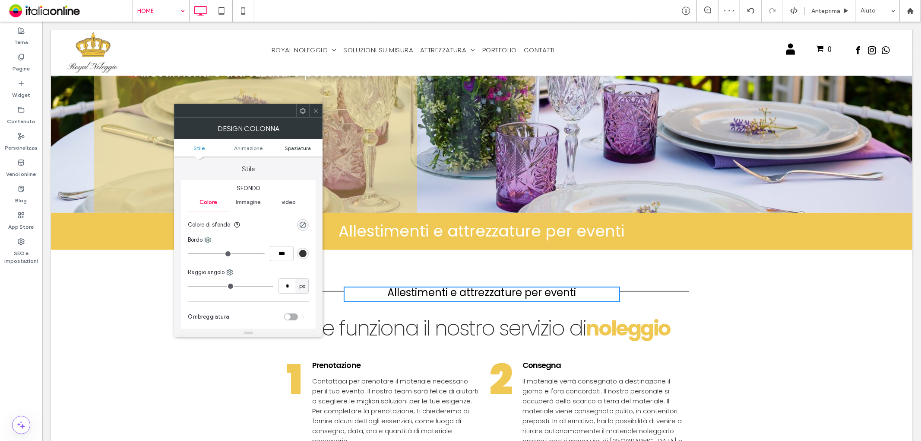
click at [304, 148] on span "Spaziatura" at bounding box center [298, 148] width 26 height 6
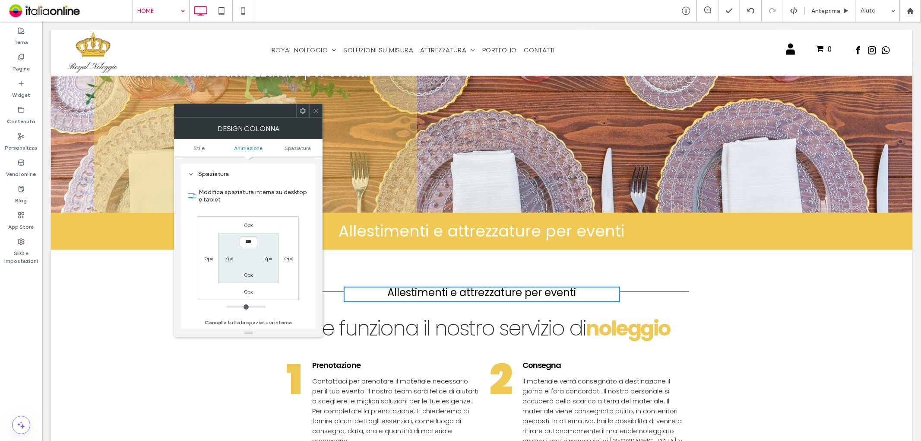
click at [230, 255] on label "7px" at bounding box center [229, 258] width 8 height 6
type input "*"
drag, startPoint x: 272, startPoint y: 205, endPoint x: 285, endPoint y: 190, distance: 19.9
click at [272, 205] on label "Modifica spaziatura interna su desktop e tablet" at bounding box center [254, 195] width 110 height 23
click at [315, 111] on use at bounding box center [316, 110] width 4 height 4
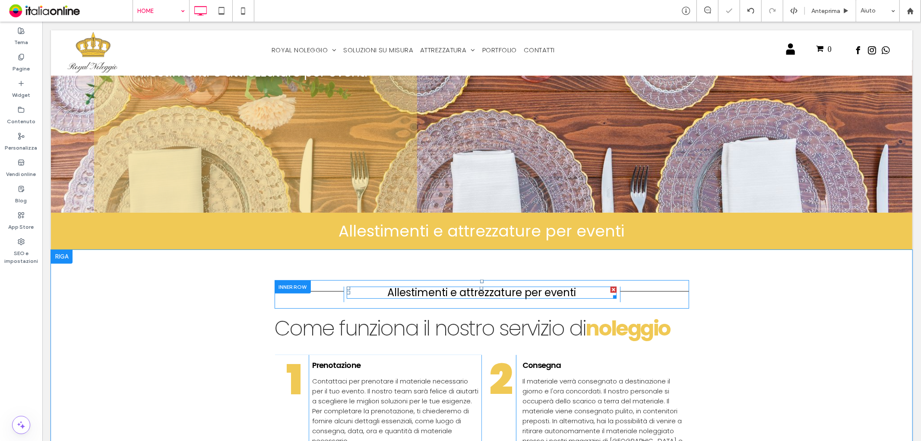
click at [448, 291] on span "Allestimenti e attrezzature per eventi" at bounding box center [481, 292] width 189 height 14
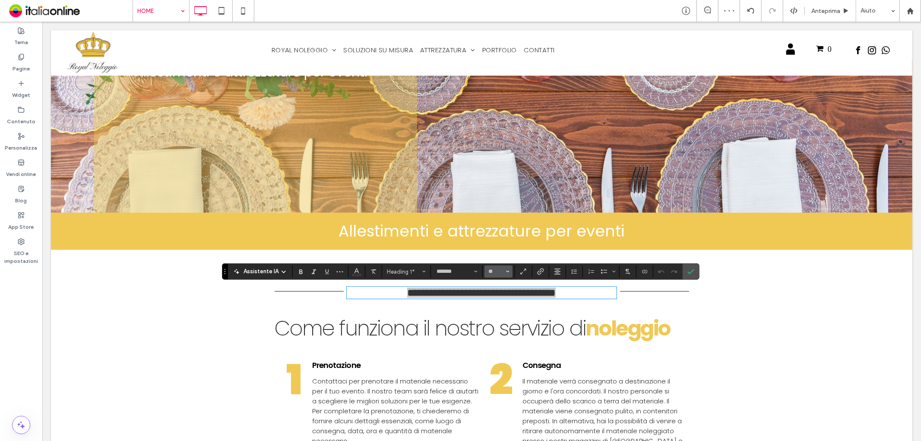
click at [510, 269] on button "**" at bounding box center [499, 271] width 28 height 12
click at [500, 327] on label "36" at bounding box center [499, 325] width 28 height 12
type input "**"
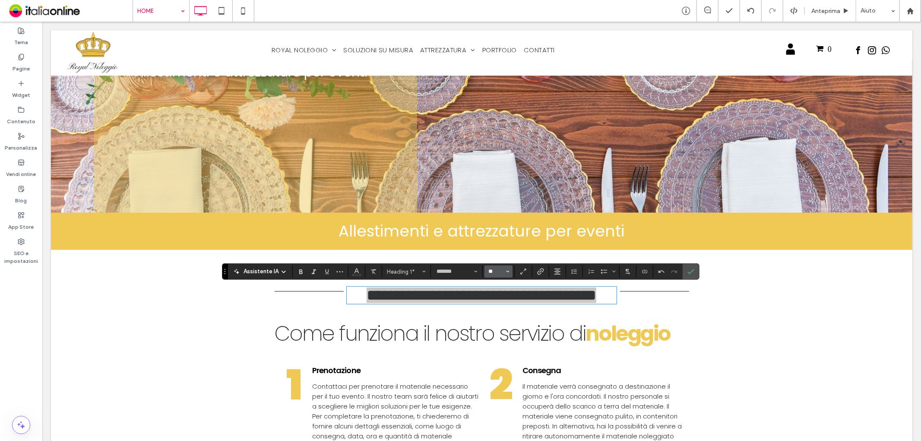
click at [499, 270] on input "**" at bounding box center [496, 271] width 17 height 7
type input "**"
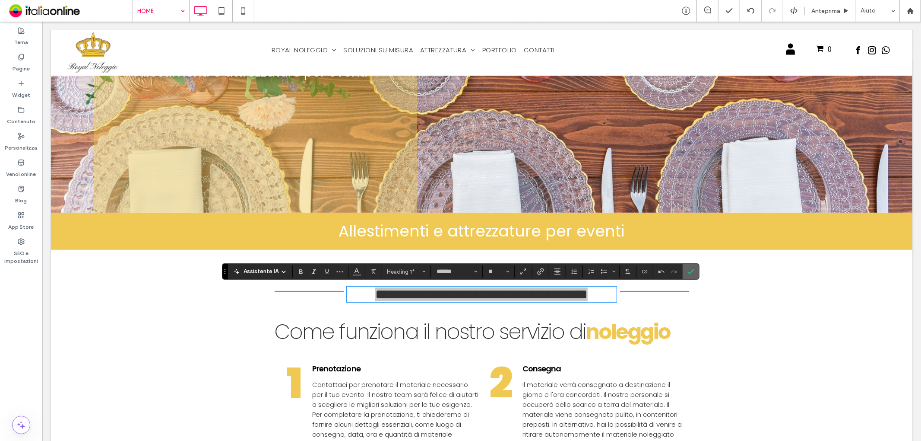
drag, startPoint x: 620, startPoint y: 254, endPoint x: 693, endPoint y: 271, distance: 75.0
click at [693, 271] on icon "Conferma" at bounding box center [691, 271] width 7 height 7
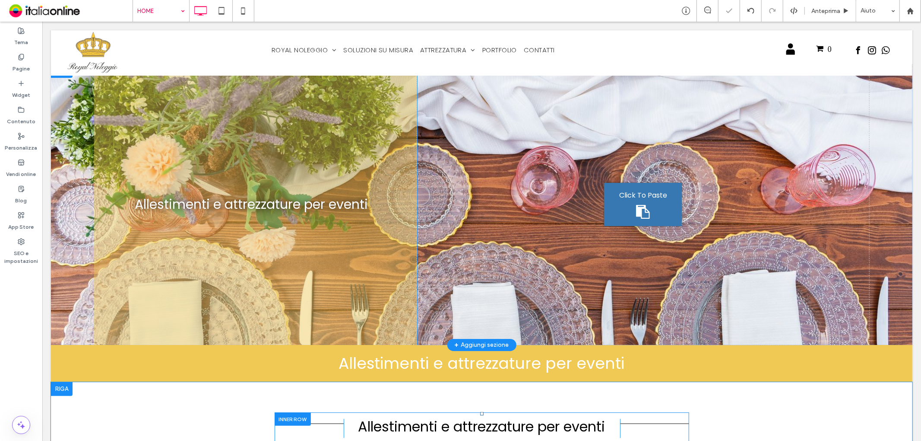
scroll to position [0, 0]
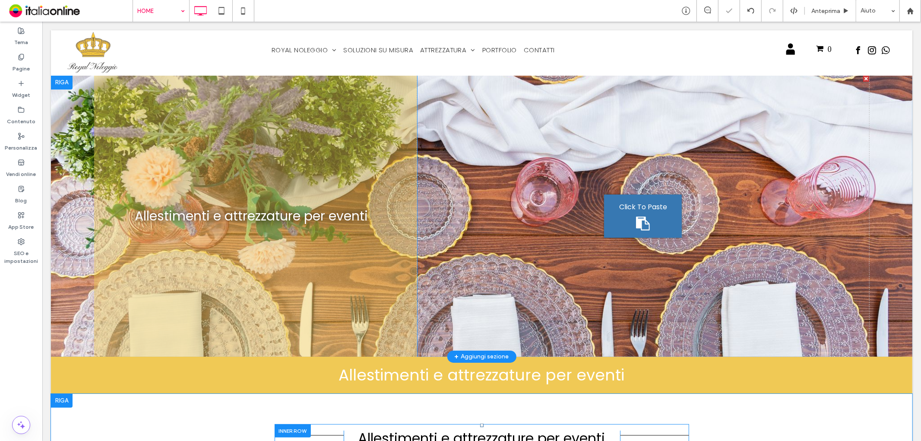
click at [78, 196] on div at bounding box center [482, 215] width 862 height 281
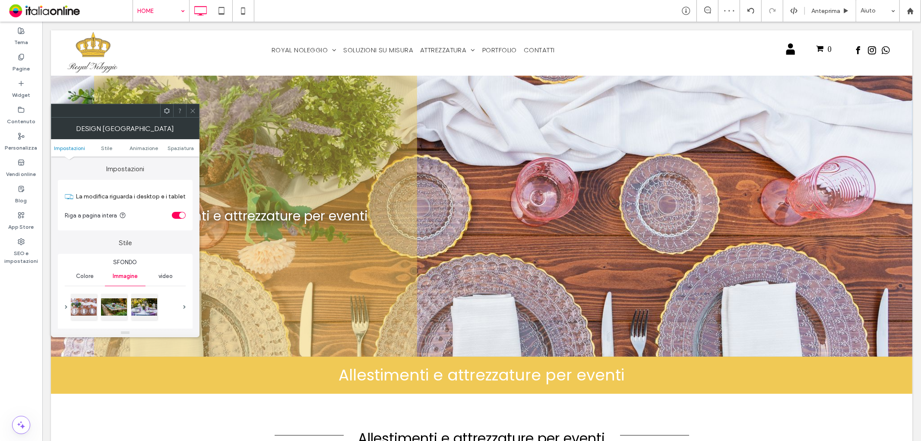
click at [193, 111] on use at bounding box center [192, 110] width 4 height 4
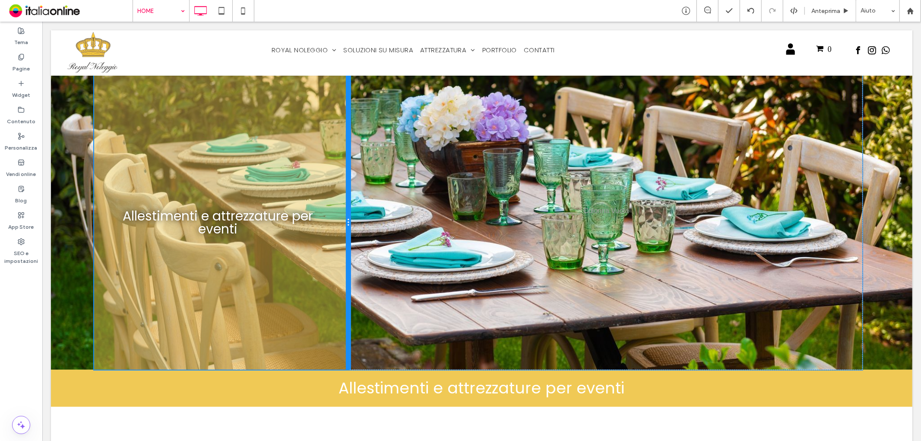
drag, startPoint x: 412, startPoint y: 259, endPoint x: 402, endPoint y: 277, distance: 20.9
click at [367, 258] on div "Allestimenti e attrezzature per eventi Click To Paste Click To Paste" at bounding box center [481, 222] width 775 height 294
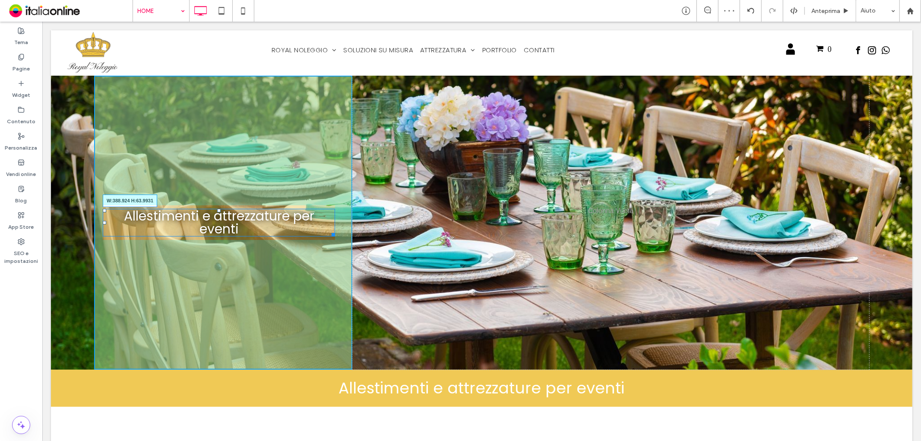
drag, startPoint x: 331, startPoint y: 231, endPoint x: 300, endPoint y: 231, distance: 31.1
click at [328, 231] on div at bounding box center [331, 232] width 6 height 6
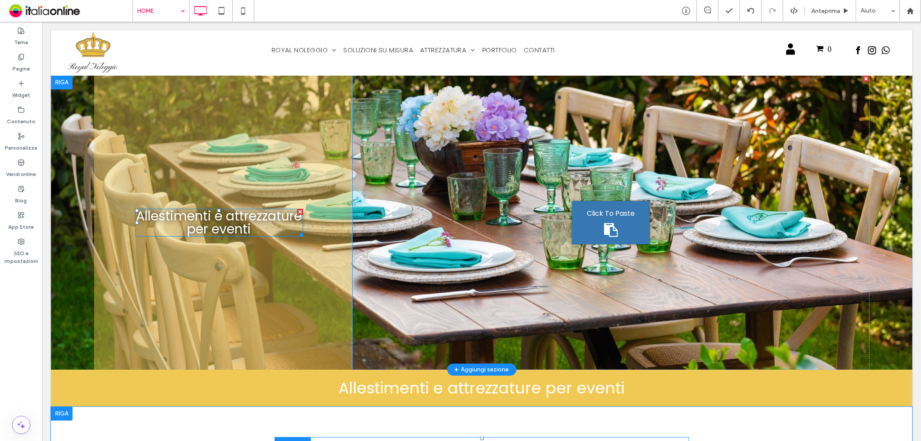
click at [287, 225] on h1 "Allestimenti e attrezzature per eventi" at bounding box center [219, 222] width 168 height 26
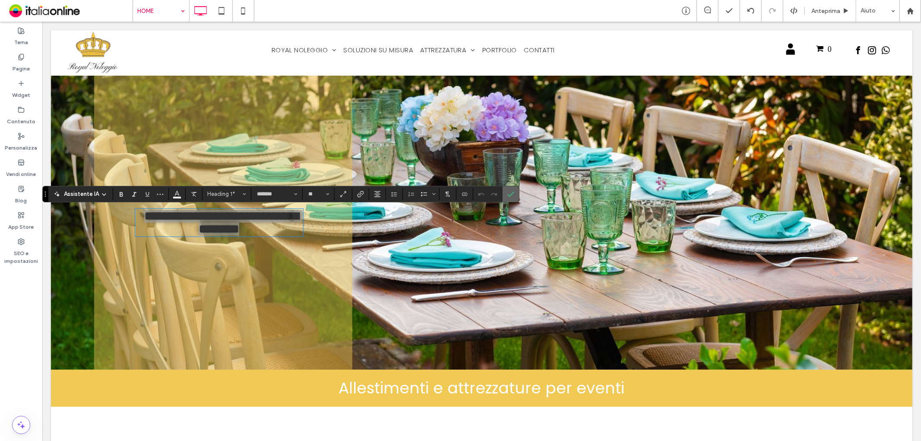
click at [506, 192] on label "Conferma" at bounding box center [510, 194] width 13 height 16
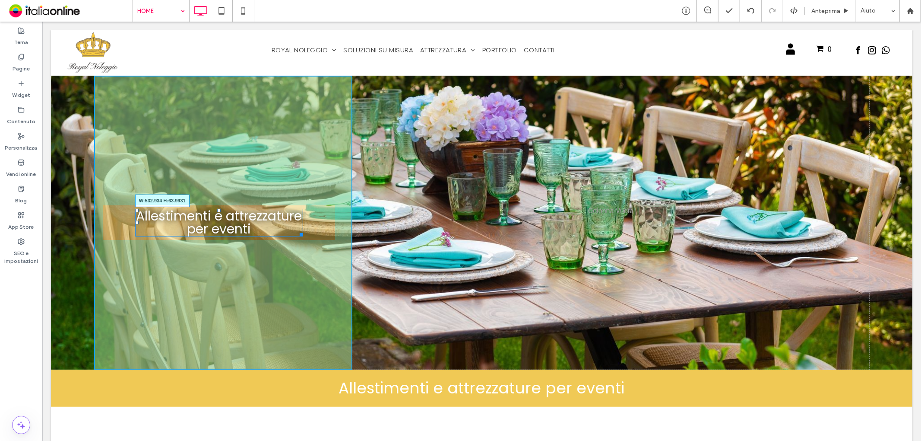
drag, startPoint x: 295, startPoint y: 233, endPoint x: 340, endPoint y: 247, distance: 47.1
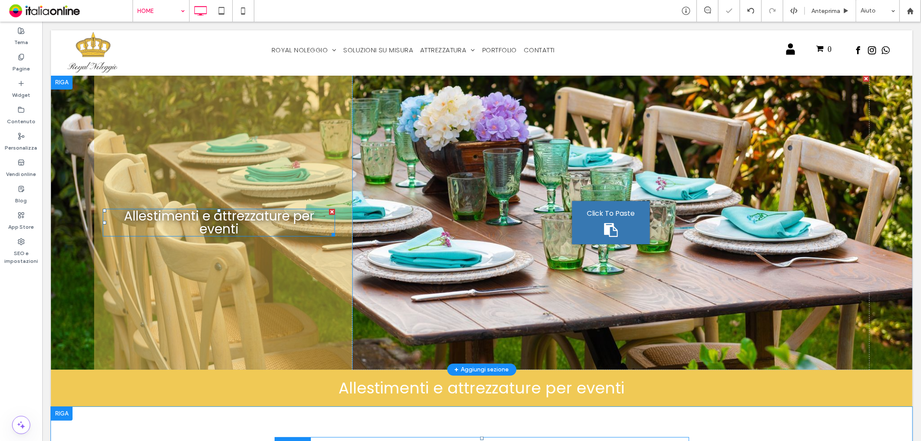
click at [295, 225] on h1 "Allestimenti e attrezzature per eventi" at bounding box center [218, 222] width 232 height 26
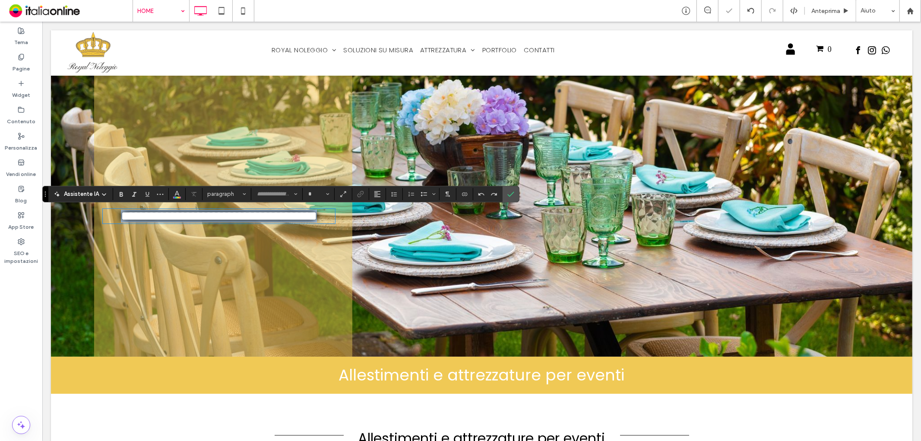
type input "*******"
type input "**"
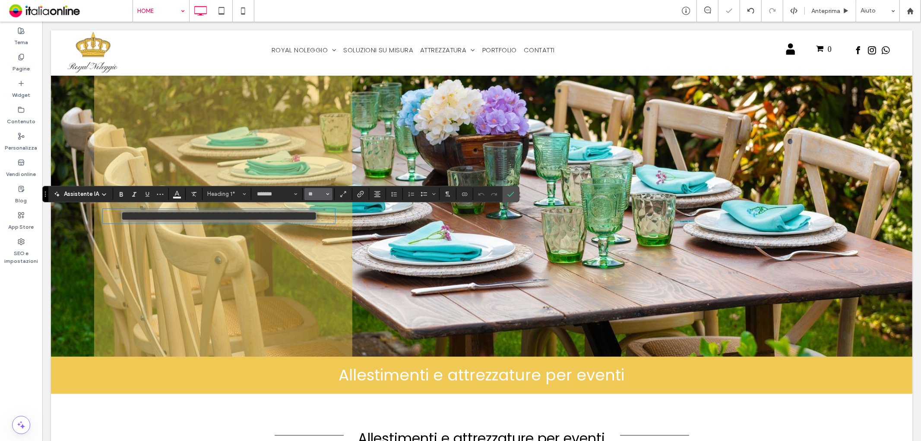
click at [321, 192] on input "**" at bounding box center [316, 193] width 17 height 7
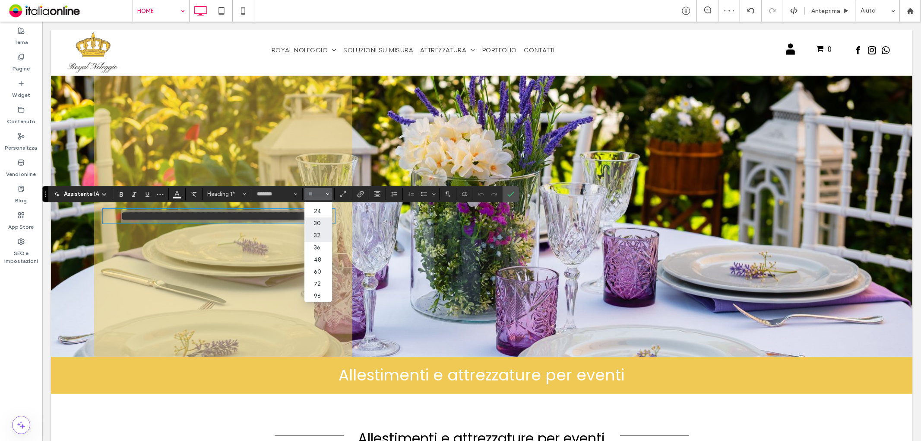
click at [321, 238] on label "32" at bounding box center [318, 235] width 28 height 12
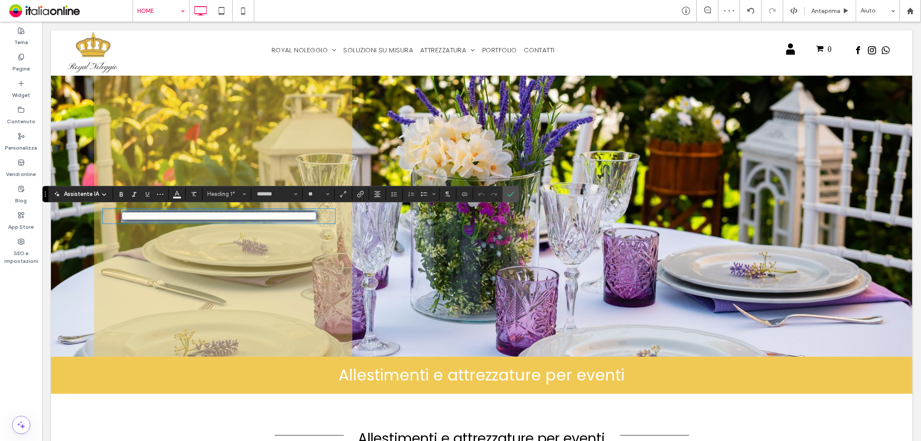
type input "**"
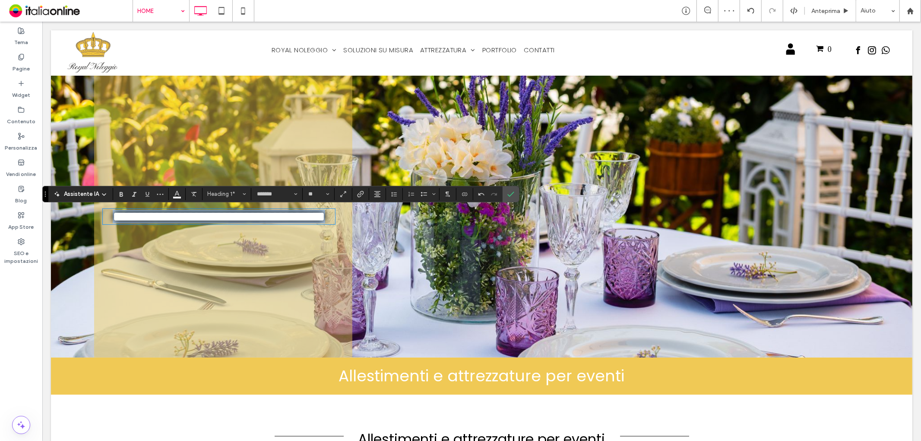
click at [298, 214] on span "**********" at bounding box center [218, 216] width 212 height 14
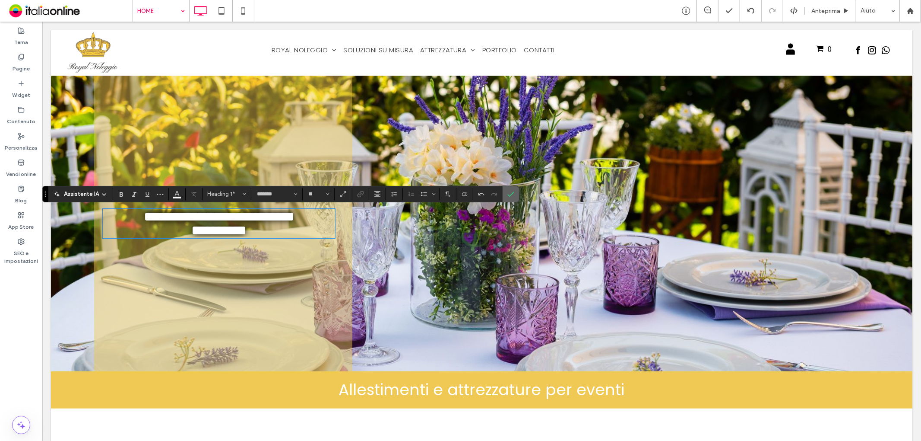
click at [511, 195] on icon "Conferma" at bounding box center [510, 193] width 7 height 7
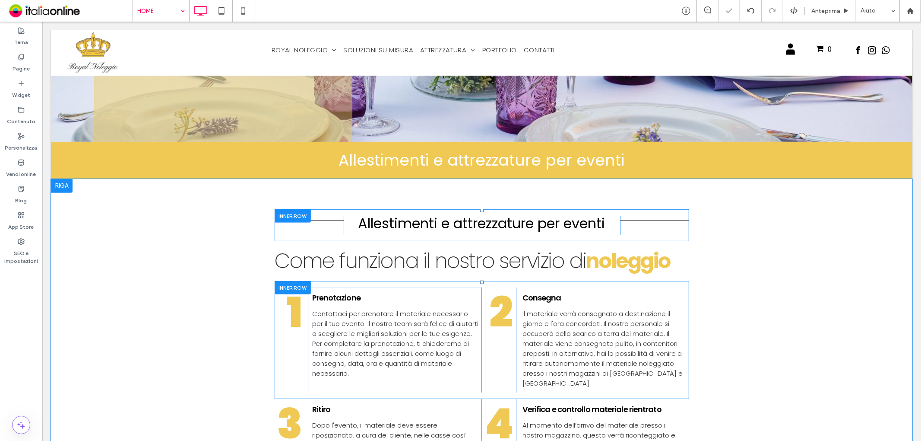
scroll to position [240, 0]
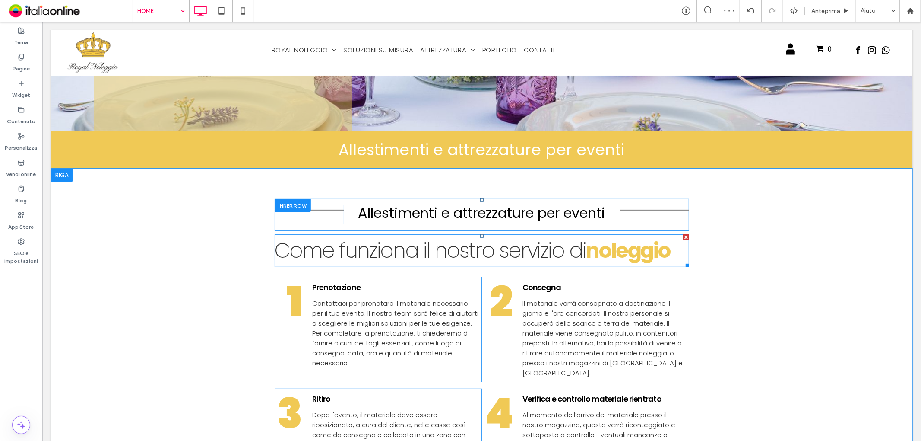
click at [476, 249] on h2 "Come funziona il nostro servizio di ﻿ noleggio" at bounding box center [481, 250] width 415 height 31
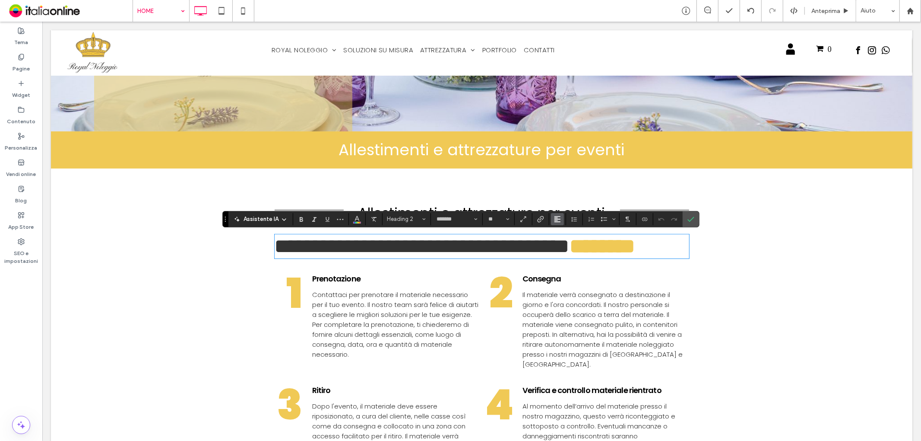
click at [558, 216] on use "Allineamento" at bounding box center [558, 219] width 6 height 6
click at [564, 244] on icon "ui.textEditor.alignment.center" at bounding box center [564, 245] width 7 height 7
click at [692, 214] on span "Conferma" at bounding box center [691, 219] width 7 height 15
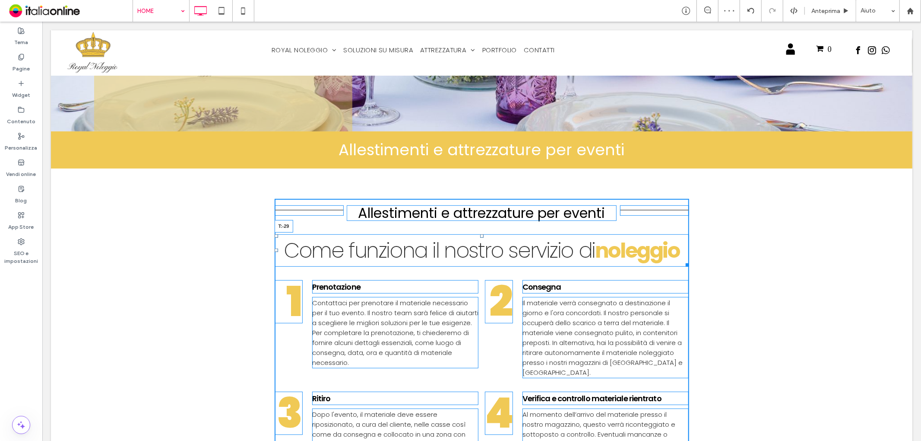
drag, startPoint x: 477, startPoint y: 234, endPoint x: 476, endPoint y: 217, distance: 16.4
click at [476, 217] on div "Click To Paste Click To Paste Click To Paste Click To Paste Allestimenti e attr…" at bounding box center [481, 355] width 415 height 314
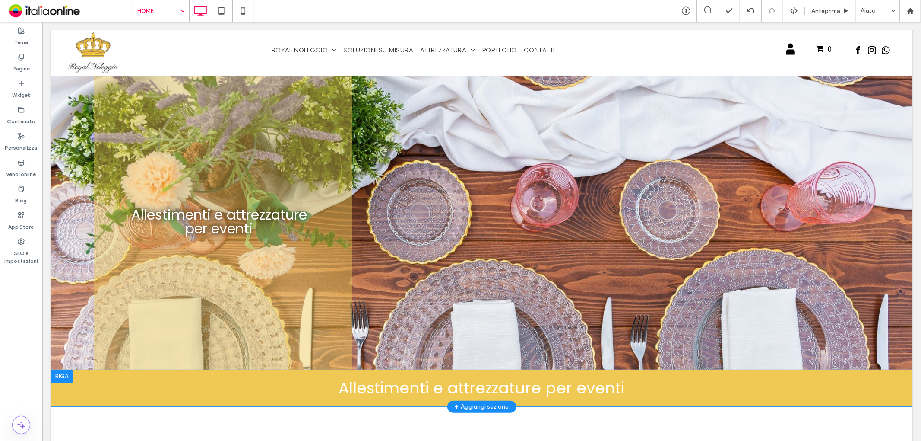
scroll to position [0, 0]
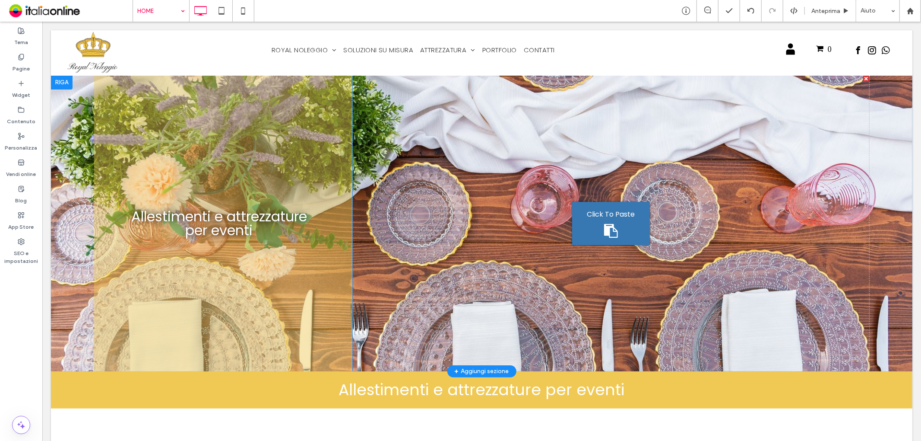
click at [73, 212] on div at bounding box center [482, 222] width 862 height 295
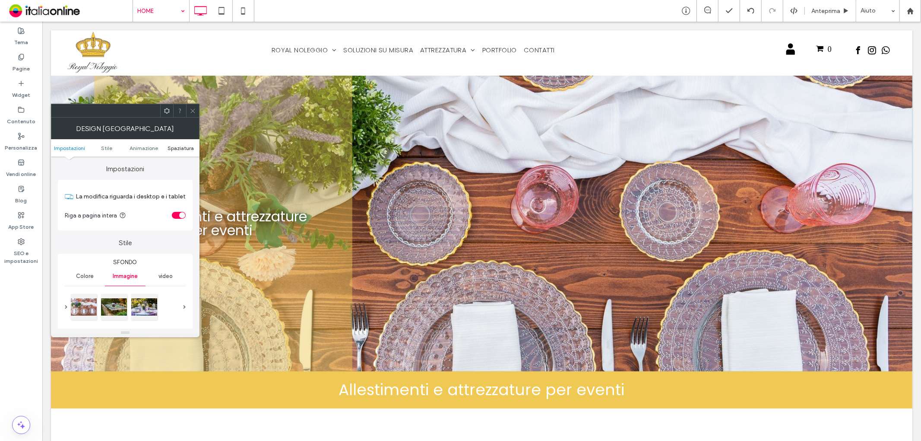
click at [178, 146] on span "Spaziatura" at bounding box center [181, 148] width 26 height 6
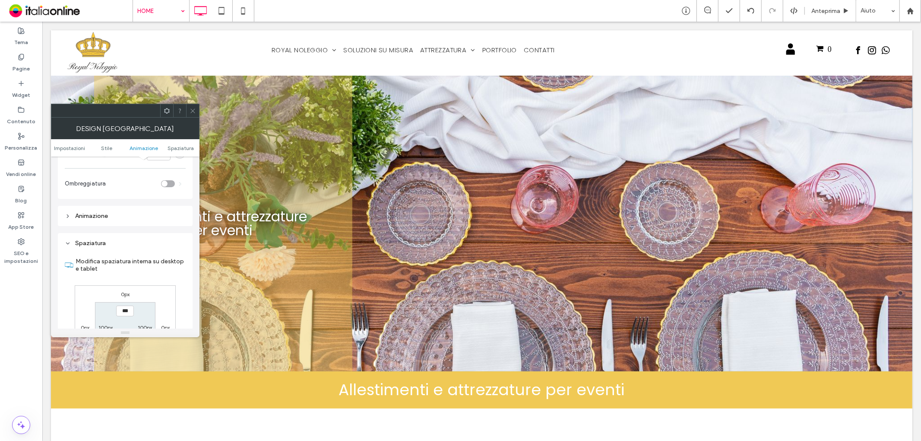
scroll to position [492, 0]
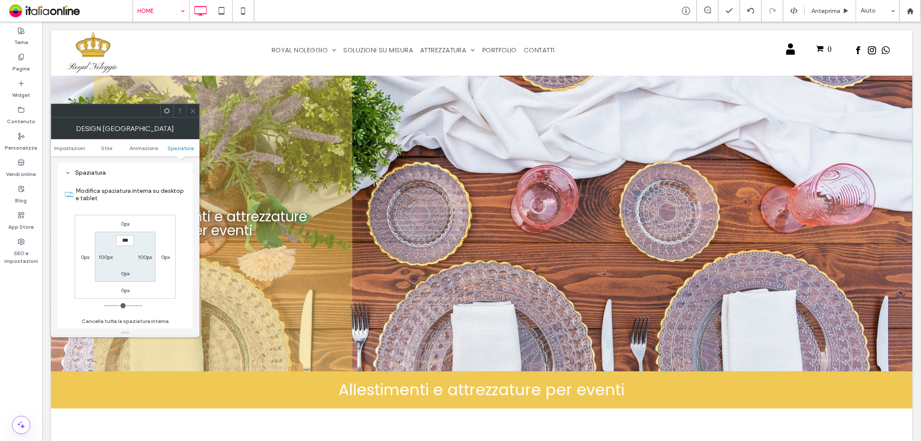
click at [107, 257] on label "100px" at bounding box center [105, 257] width 14 height 6
type input "***"
type input "*"
type input "***"
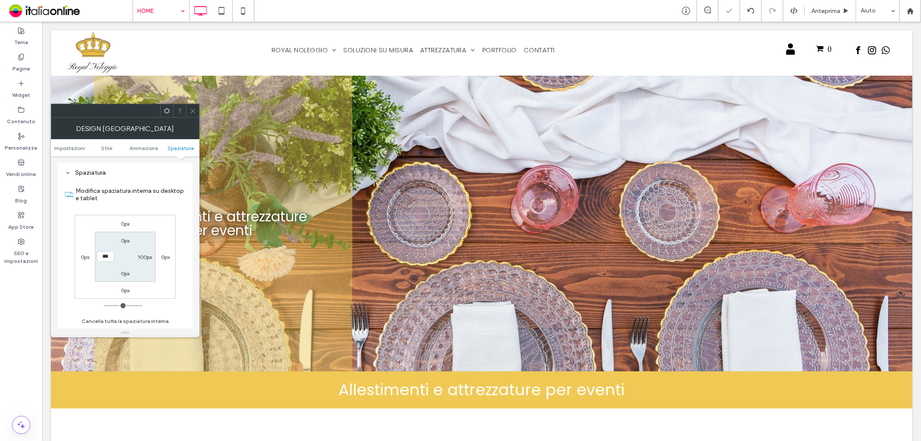
click at [147, 258] on label "100px" at bounding box center [145, 257] width 14 height 6
type input "***"
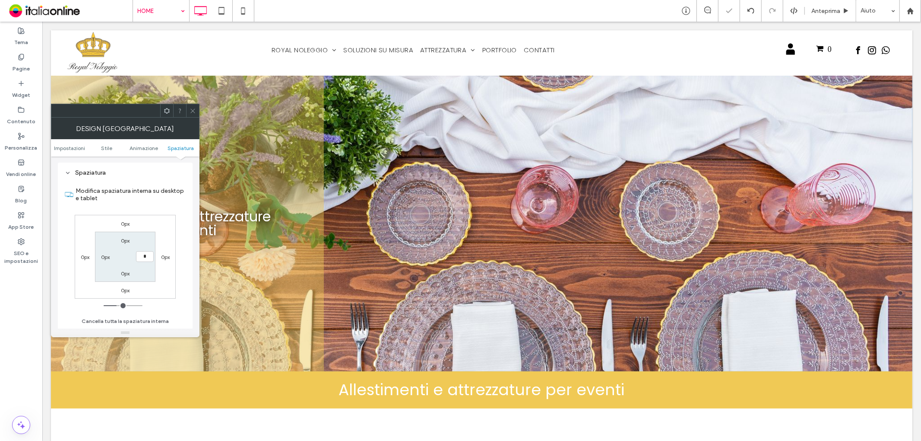
type input "*"
type input "***"
click at [148, 202] on label "Modifica spaziatura interna su desktop e tablet" at bounding box center [131, 194] width 110 height 23
click at [149, 255] on input "***" at bounding box center [145, 256] width 18 height 11
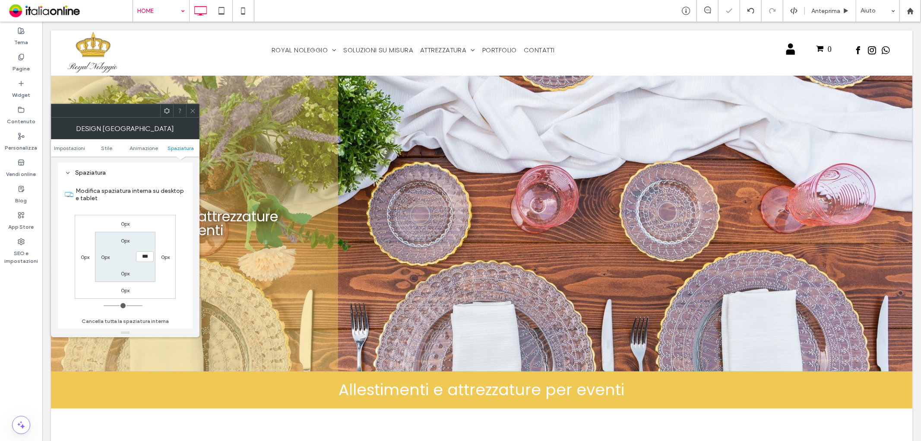
click at [194, 111] on icon at bounding box center [193, 111] width 6 height 6
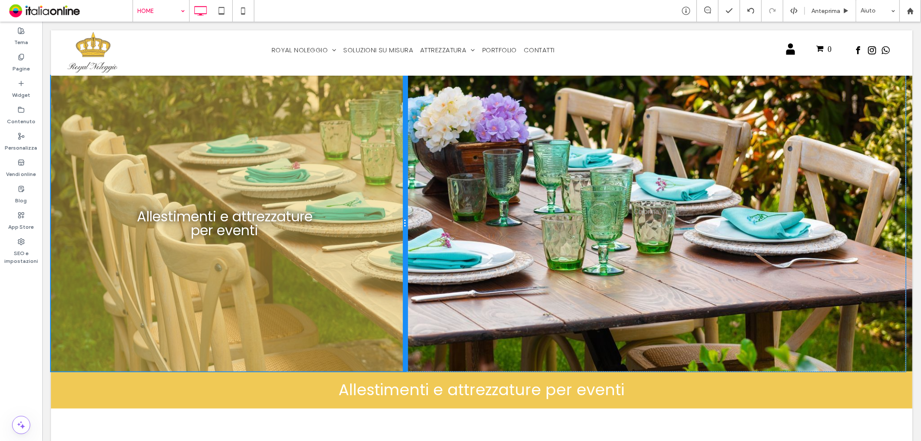
drag, startPoint x: 333, startPoint y: 251, endPoint x: 382, endPoint y: 251, distance: 48.4
click at [382, 251] on div "Allestimenti e attrezzature per eventi Click To Paste" at bounding box center [229, 222] width 356 height 295
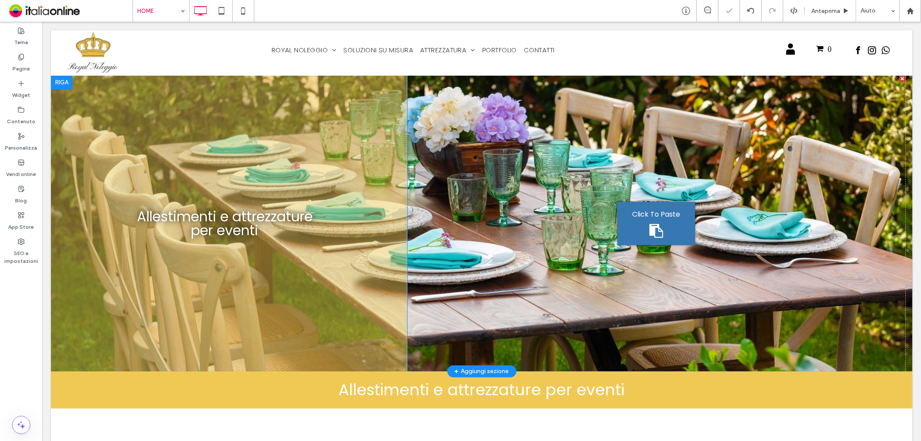
click at [250, 213] on span "Allestimenti e attrezzature per eventi" at bounding box center [224, 222] width 176 height 33
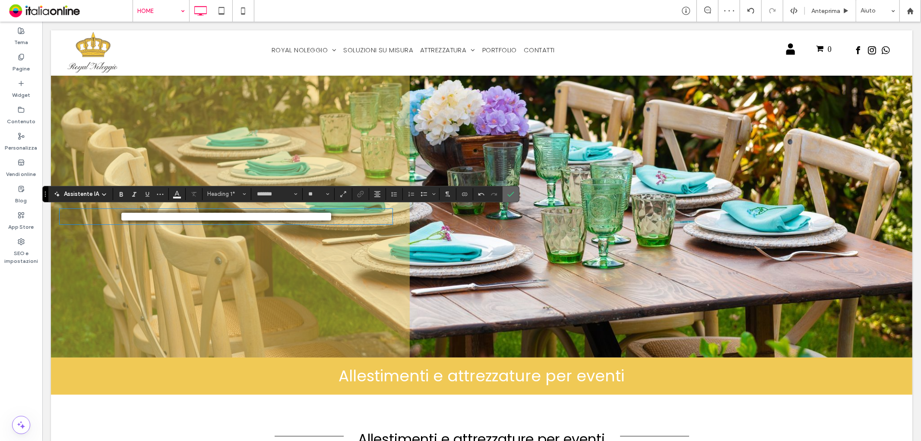
click at [511, 193] on icon "Conferma" at bounding box center [510, 193] width 7 height 7
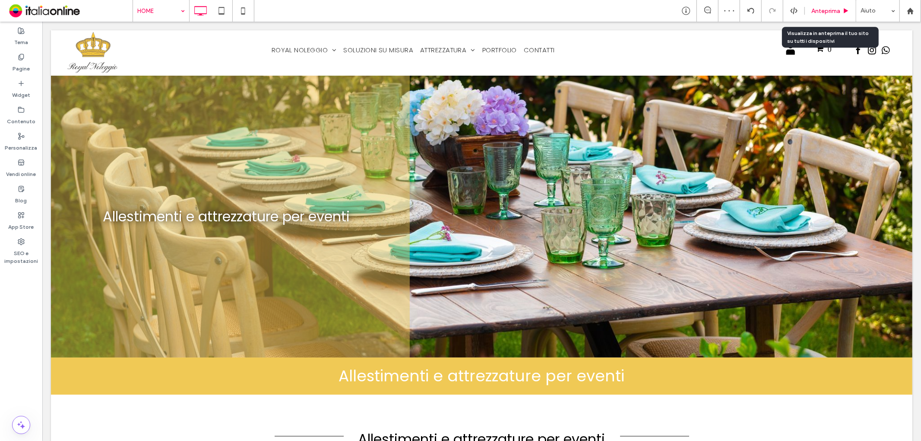
click at [835, 16] on div "Anteprima" at bounding box center [830, 11] width 51 height 22
click at [827, 15] on div "Anteprima" at bounding box center [830, 11] width 51 height 22
drag, startPoint x: 835, startPoint y: 13, endPoint x: 521, endPoint y: 141, distance: 339.4
click at [835, 13] on span "Anteprima" at bounding box center [826, 10] width 29 height 7
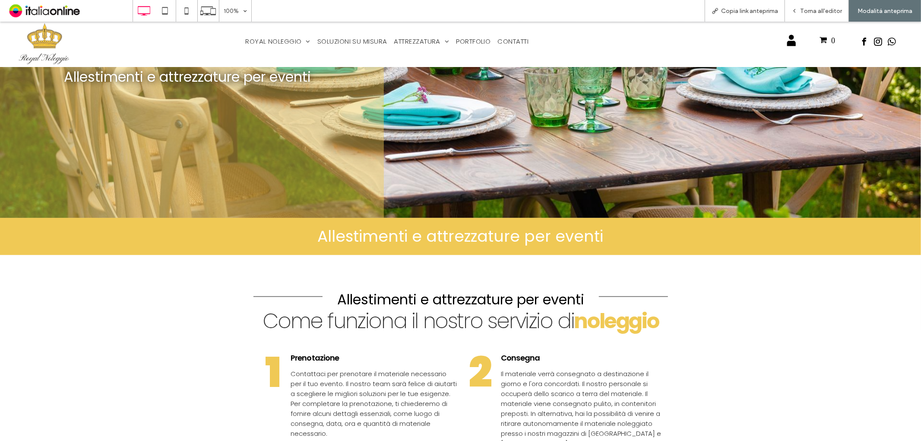
scroll to position [144, 0]
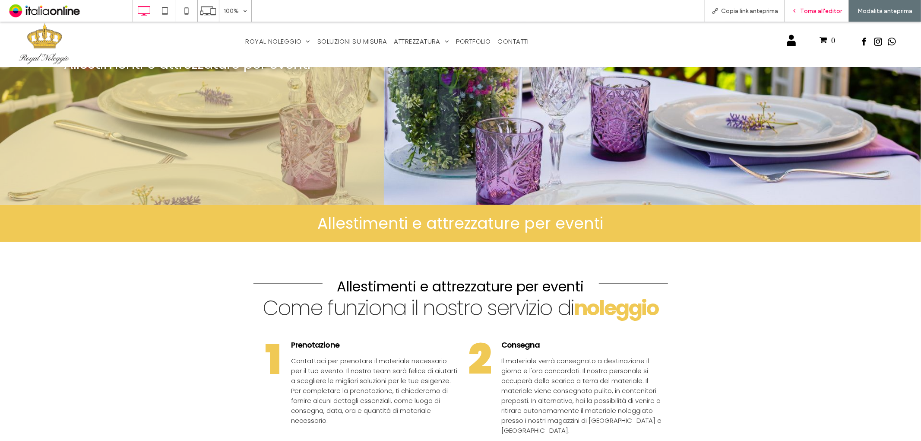
click at [825, 16] on div "Torna all'editor" at bounding box center [817, 11] width 64 height 22
click at [812, 15] on div "Torna all'editor" at bounding box center [817, 11] width 64 height 22
click at [818, 10] on span "Torna all'editor" at bounding box center [821, 10] width 42 height 7
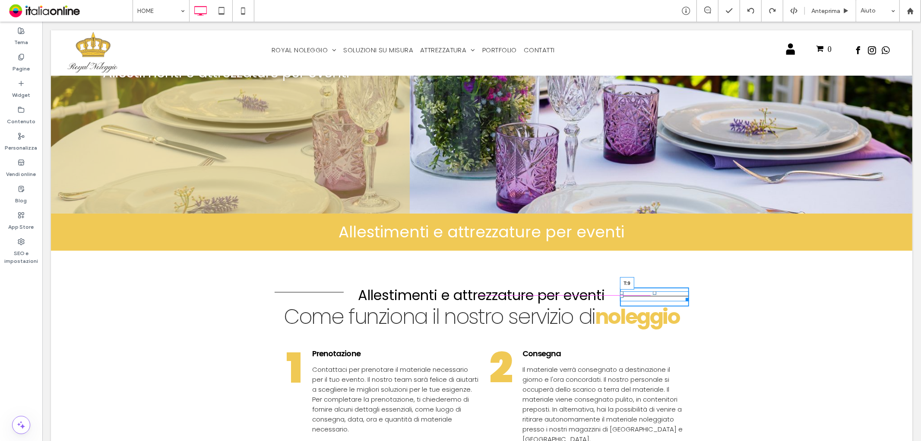
click at [653, 292] on div at bounding box center [654, 292] width 3 height 3
click at [653, 291] on div at bounding box center [654, 292] width 3 height 3
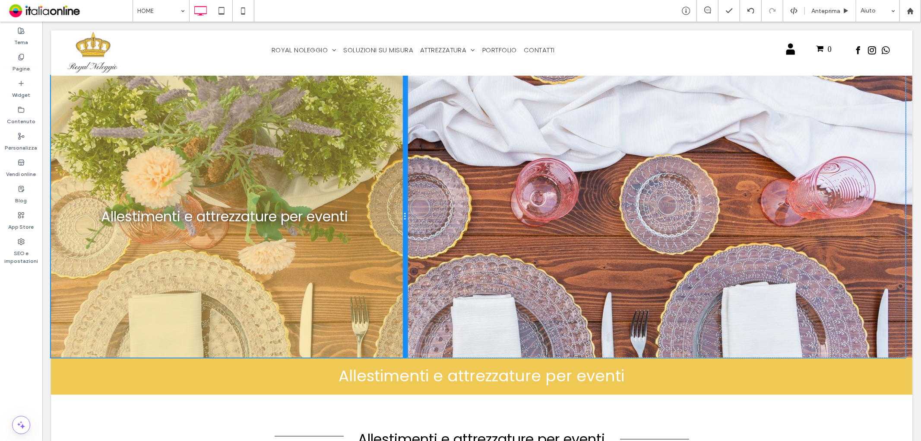
drag, startPoint x: 404, startPoint y: 225, endPoint x: 433, endPoint y: 247, distance: 36.7
click at [391, 226] on div "Allestimenti e attrezzature per eventi Click To Paste" at bounding box center [229, 216] width 356 height 282
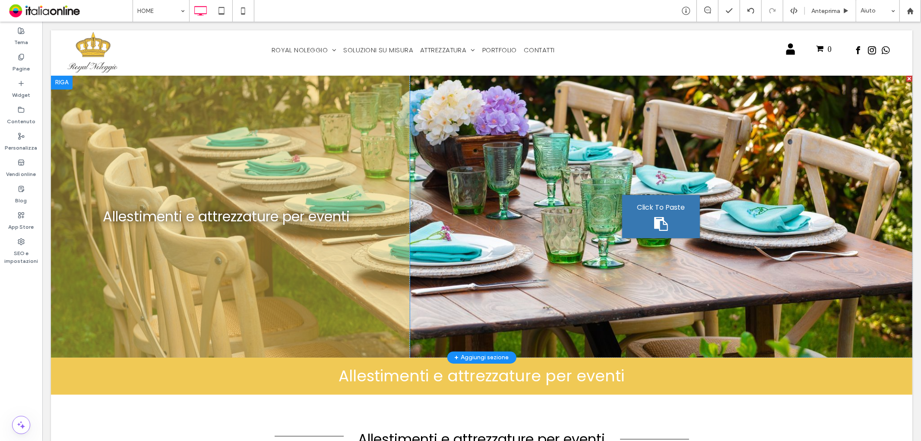
click at [65, 79] on div at bounding box center [62, 82] width 22 height 14
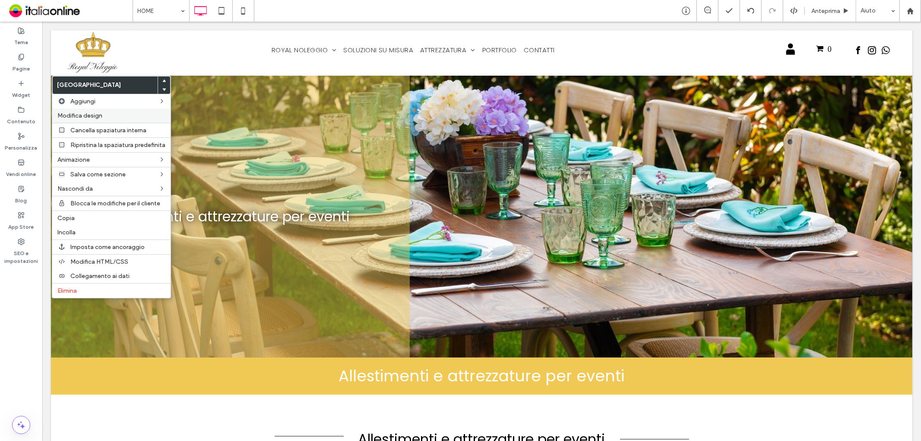
click at [93, 112] on span "Modifica design" at bounding box center [79, 115] width 45 height 7
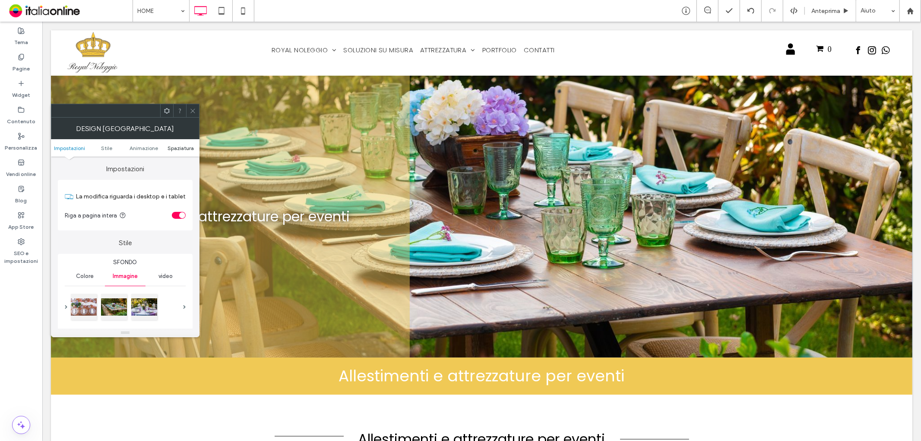
drag, startPoint x: 185, startPoint y: 147, endPoint x: 178, endPoint y: 154, distance: 9.8
click at [185, 147] on span "Spaziatura" at bounding box center [181, 148] width 26 height 6
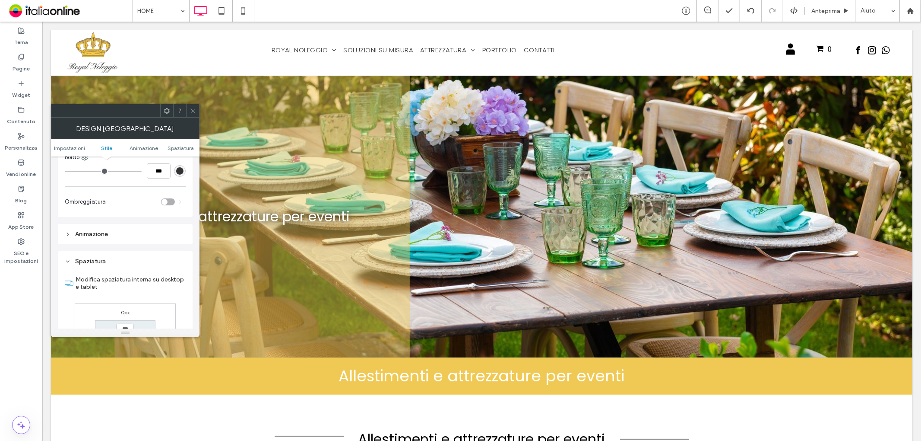
scroll to position [492, 0]
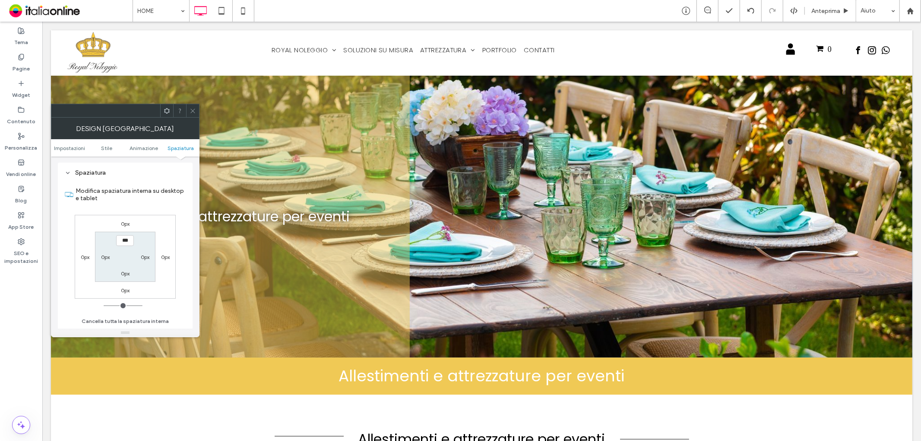
click at [85, 258] on label "0px" at bounding box center [85, 257] width 9 height 6
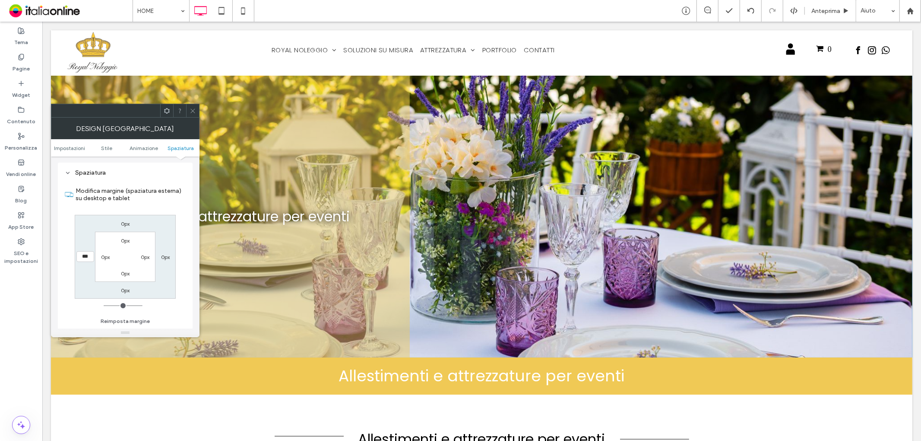
click at [79, 256] on input "***" at bounding box center [85, 256] width 18 height 11
type input "*"
click at [109, 256] on label "0px" at bounding box center [105, 257] width 9 height 6
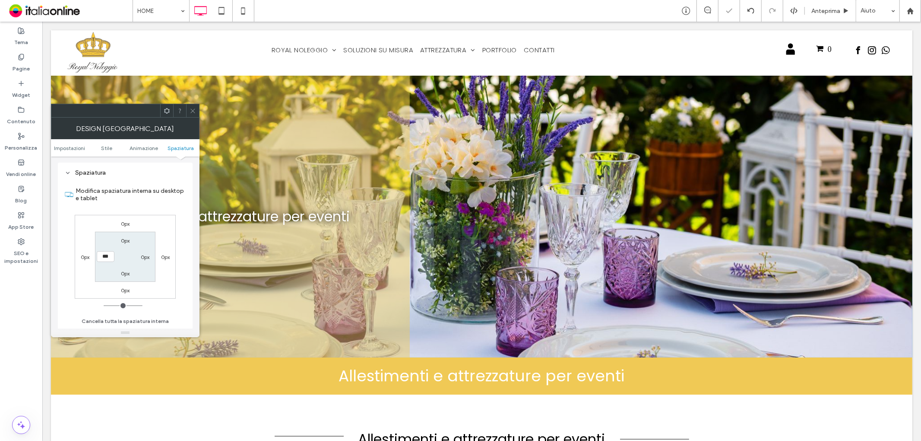
type input "***"
type input "*****"
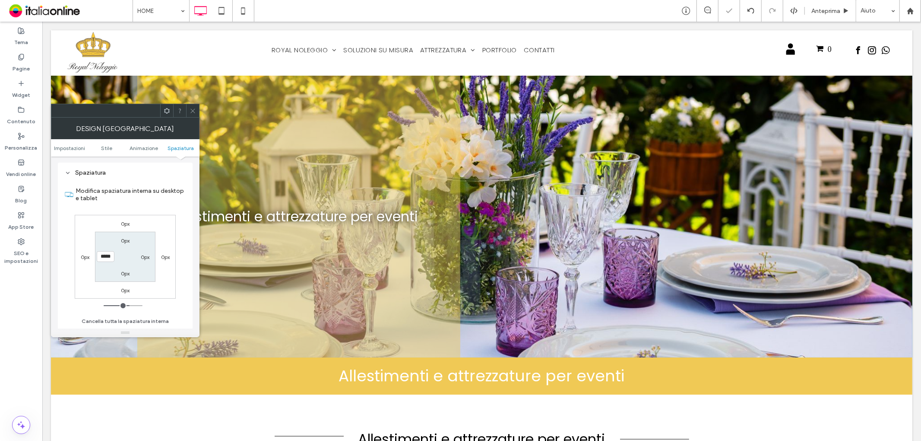
click at [147, 256] on label "0px" at bounding box center [145, 257] width 9 height 6
type input "*"
type input "***"
type input "*****"
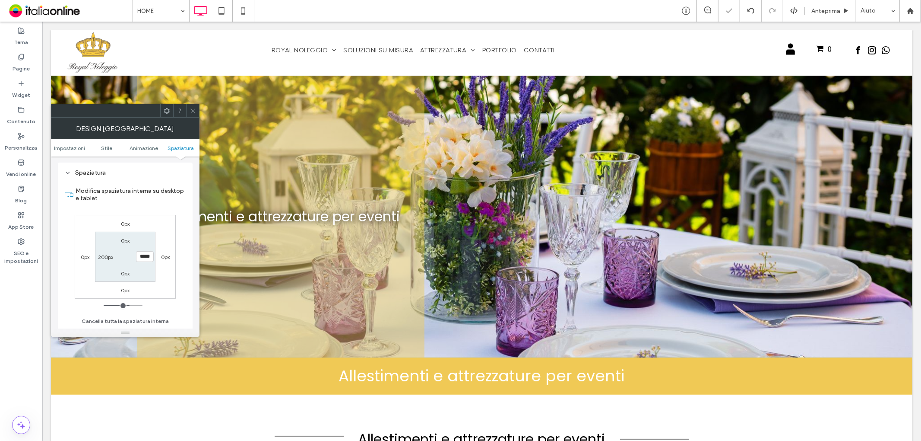
click at [195, 109] on icon at bounding box center [193, 111] width 6 height 6
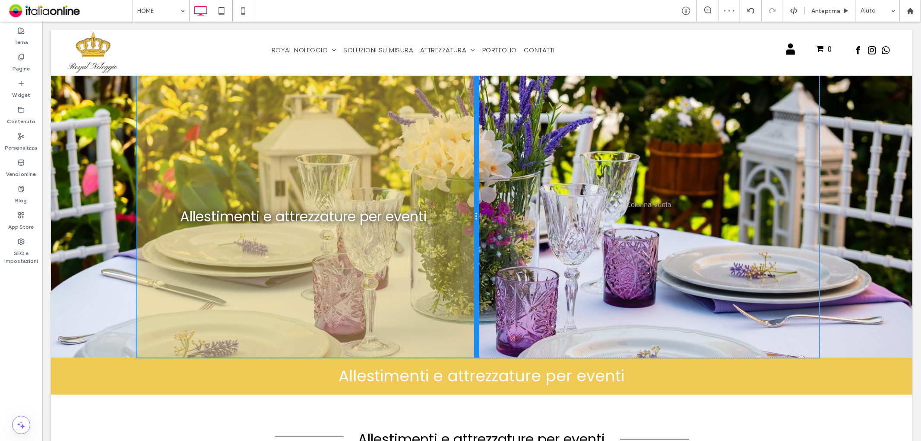
drag, startPoint x: 418, startPoint y: 193, endPoint x: 482, endPoint y: 194, distance: 64.8
click at [482, 194] on div "Allestimenti e attrezzature per eventi Click To Paste Click To Paste" at bounding box center [481, 216] width 689 height 282
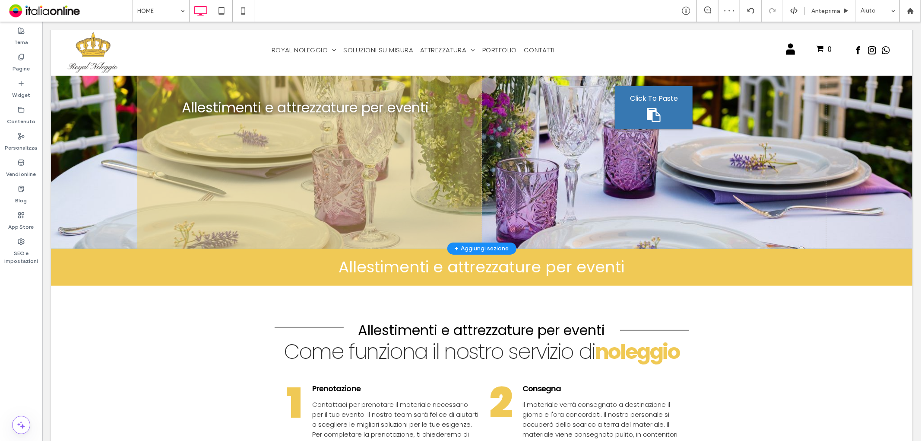
scroll to position [144, 0]
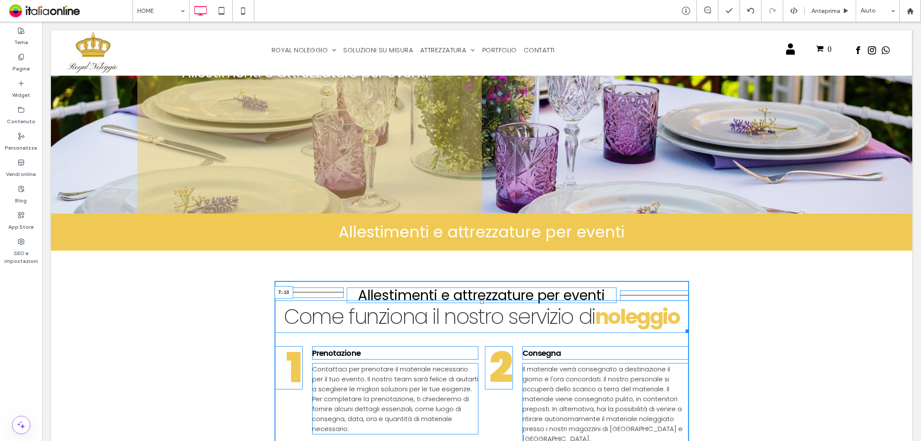
drag, startPoint x: 477, startPoint y: 301, endPoint x: 477, endPoint y: 309, distance: 8.2
click at [480, 303] on div at bounding box center [481, 301] width 3 height 3
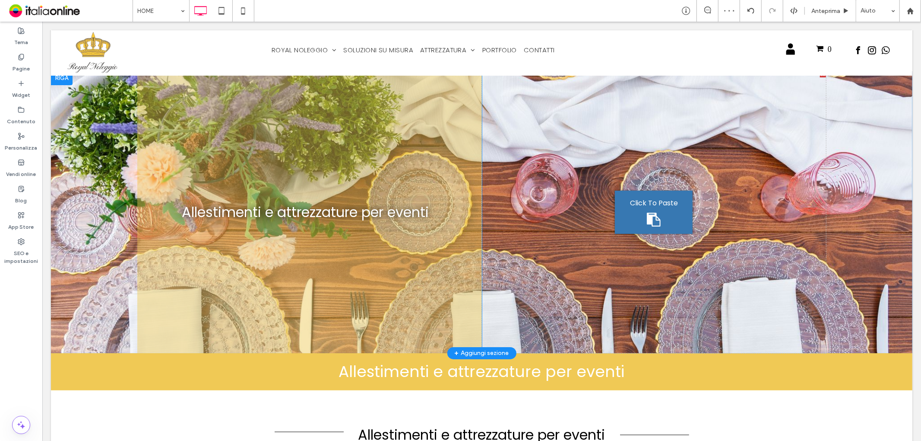
scroll to position [0, 0]
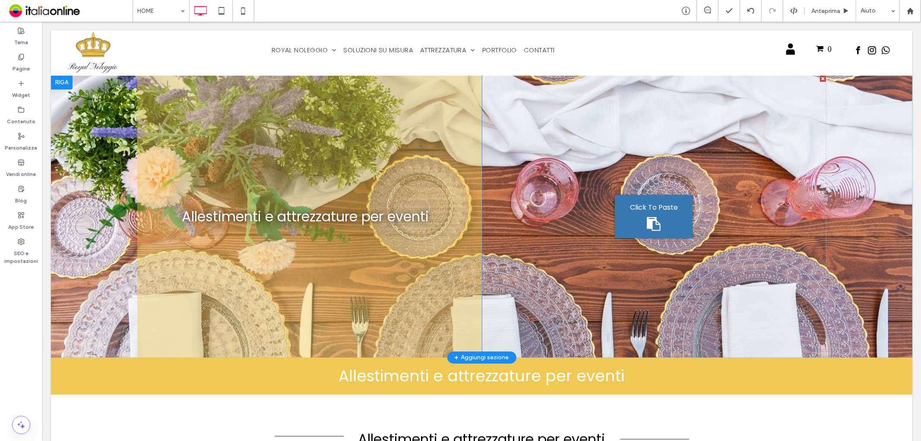
click at [64, 82] on div at bounding box center [62, 82] width 22 height 14
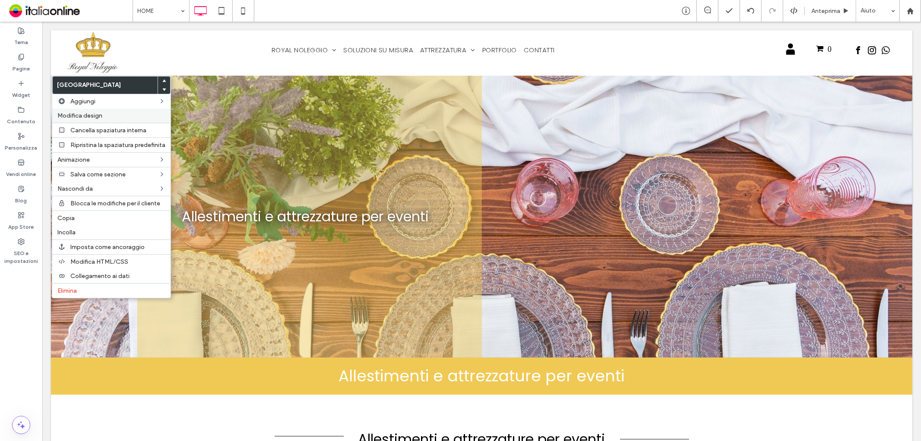
click at [87, 113] on span "Modifica design" at bounding box center [79, 115] width 45 height 7
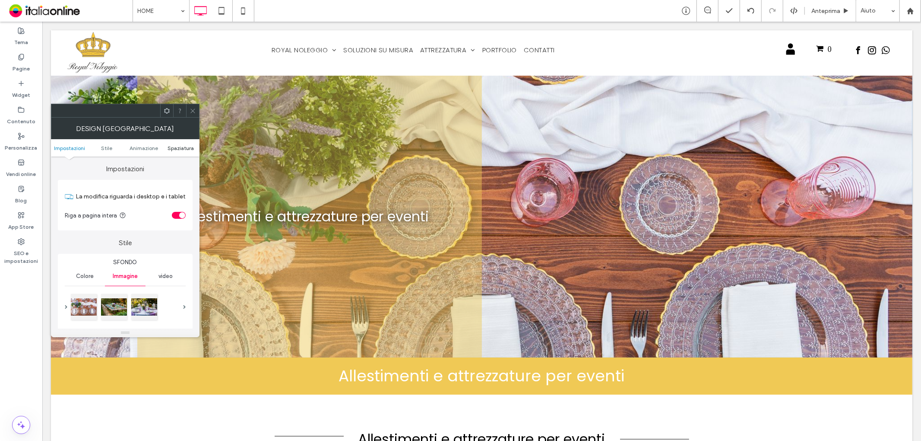
click at [181, 148] on span "Spaziatura" at bounding box center [181, 148] width 26 height 6
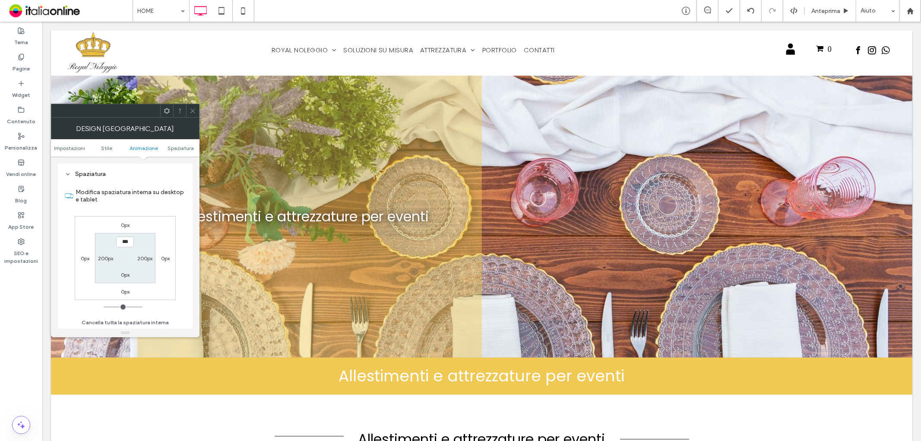
scroll to position [492, 0]
click at [107, 260] on label "200px" at bounding box center [105, 257] width 15 height 6
type input "***"
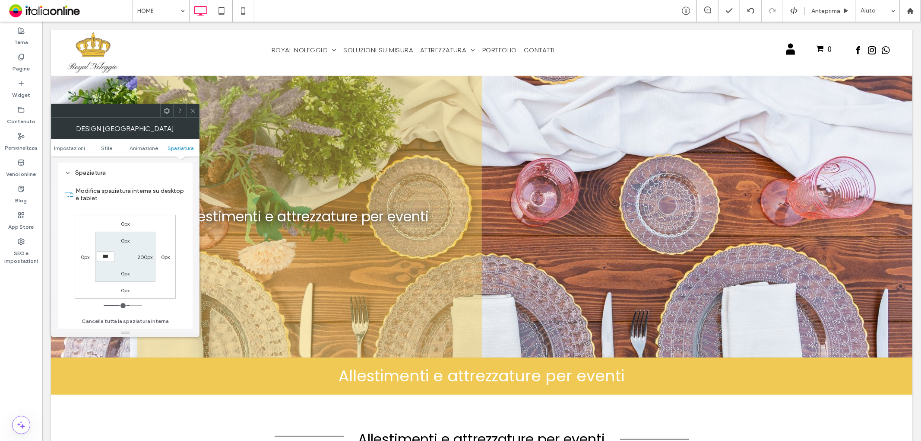
type input "*****"
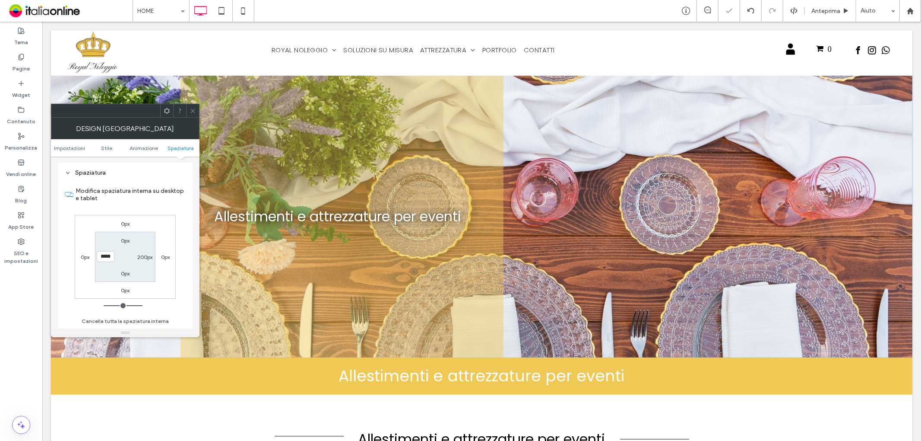
click at [195, 108] on icon at bounding box center [193, 111] width 6 height 6
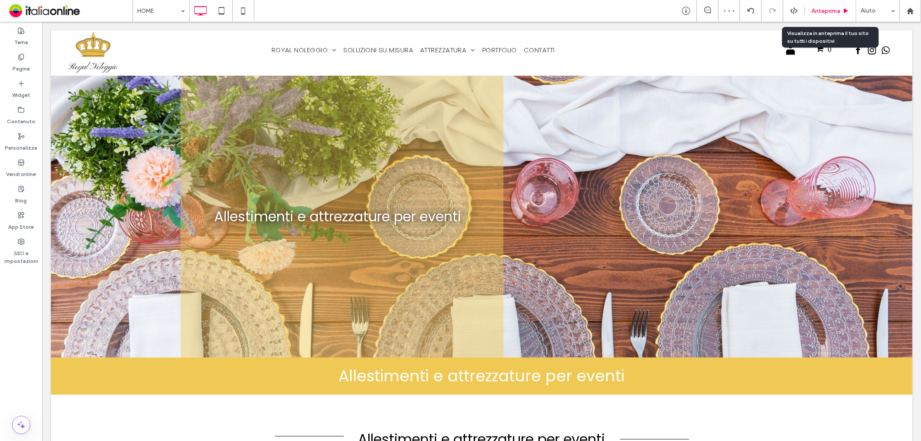
click at [828, 8] on span "Anteprima" at bounding box center [826, 10] width 29 height 7
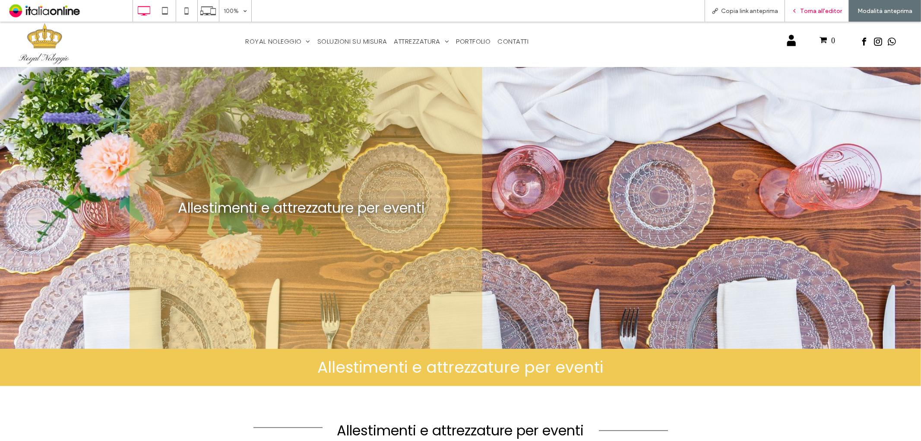
click at [831, 9] on span "Torna all'editor" at bounding box center [821, 10] width 42 height 7
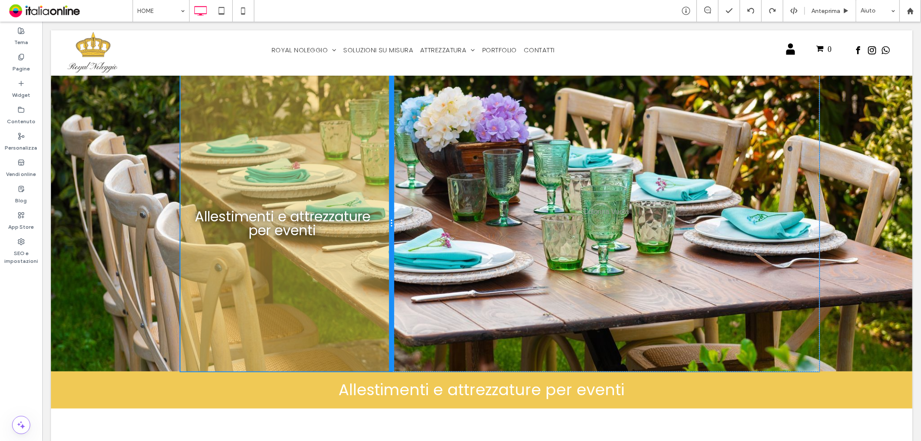
drag, startPoint x: 497, startPoint y: 182, endPoint x: 404, endPoint y: 182, distance: 92.9
click at [404, 182] on div "Allestimenti e attrezzature per eventi Click To Paste Click To Paste" at bounding box center [503, 222] width 646 height 295
drag, startPoint x: 391, startPoint y: 187, endPoint x: 398, endPoint y: 185, distance: 7.1
click at [398, 185] on div "Allestimenti e attrezzature per eventi Click To Paste Click To Paste" at bounding box center [503, 222] width 646 height 295
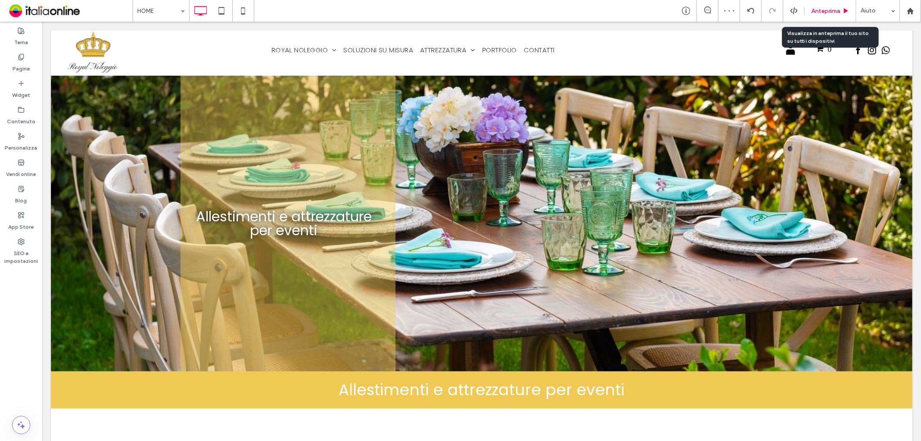
click at [814, 10] on span "Anteprima" at bounding box center [826, 10] width 29 height 7
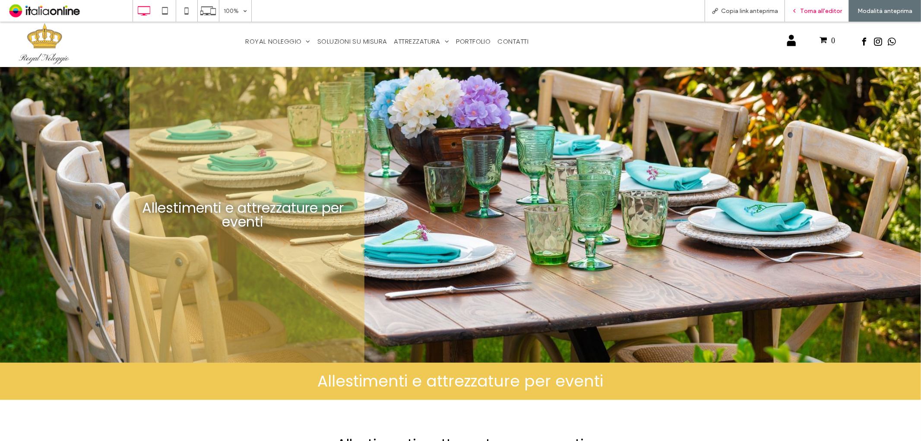
click at [817, 7] on span "Torna all'editor" at bounding box center [821, 10] width 42 height 7
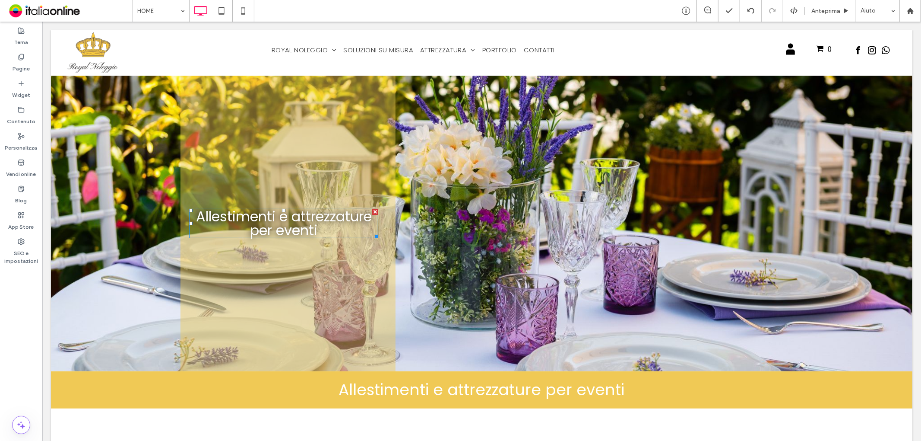
click at [339, 220] on span "Allestimenti e attrezzature per eventi" at bounding box center [284, 222] width 176 height 33
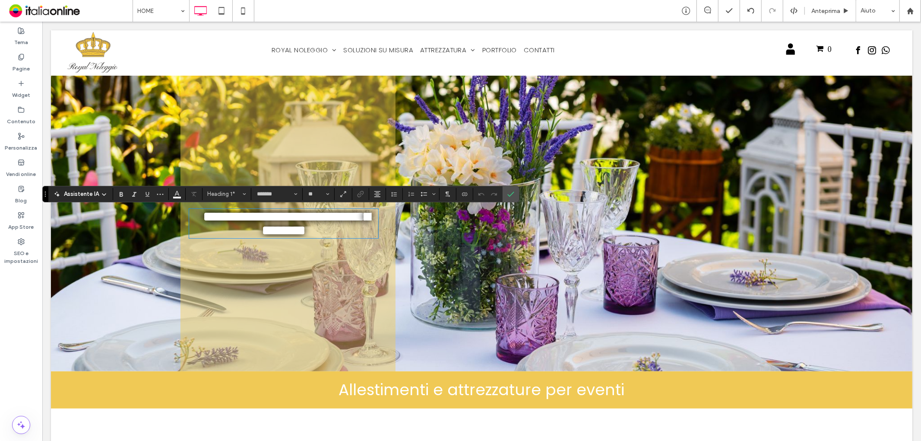
scroll to position [2, 0]
click at [250, 228] on span "**********" at bounding box center [285, 223] width 168 height 28
click at [509, 194] on icon "Conferma" at bounding box center [510, 193] width 7 height 7
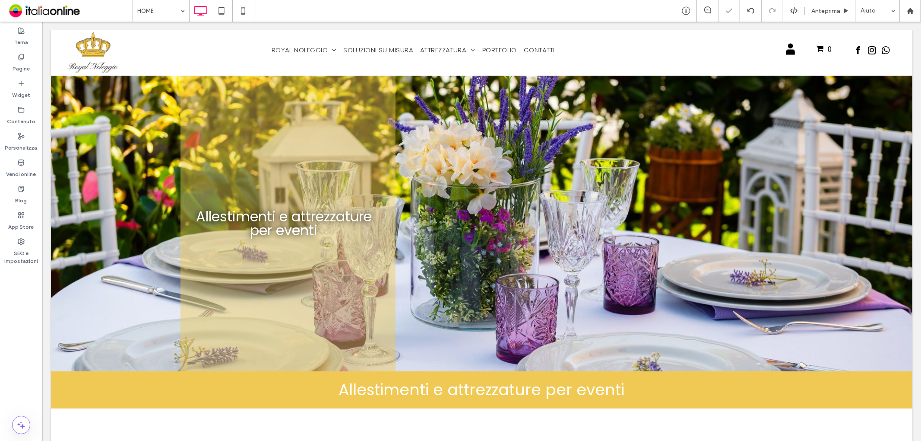
click at [834, 10] on span "Anteprima" at bounding box center [826, 10] width 29 height 7
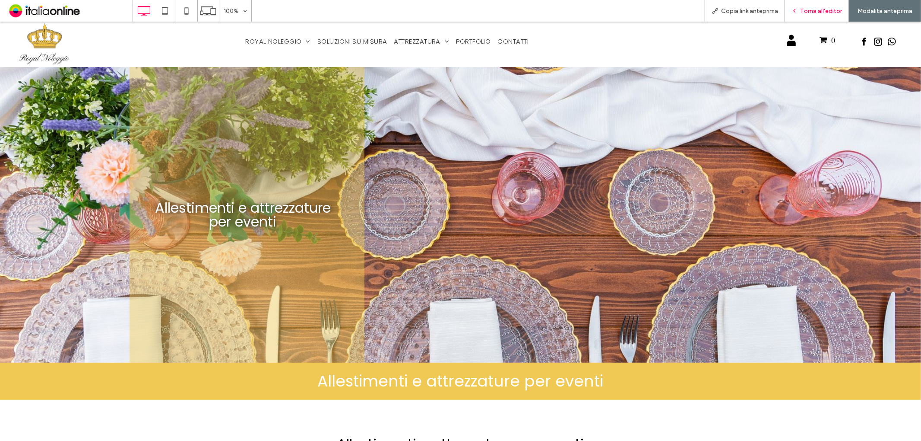
click at [806, 2] on div "Torna all'editor" at bounding box center [817, 11] width 64 height 22
drag, startPoint x: 793, startPoint y: 9, endPoint x: 757, endPoint y: 30, distance: 41.3
click at [793, 9] on icon at bounding box center [795, 11] width 6 height 6
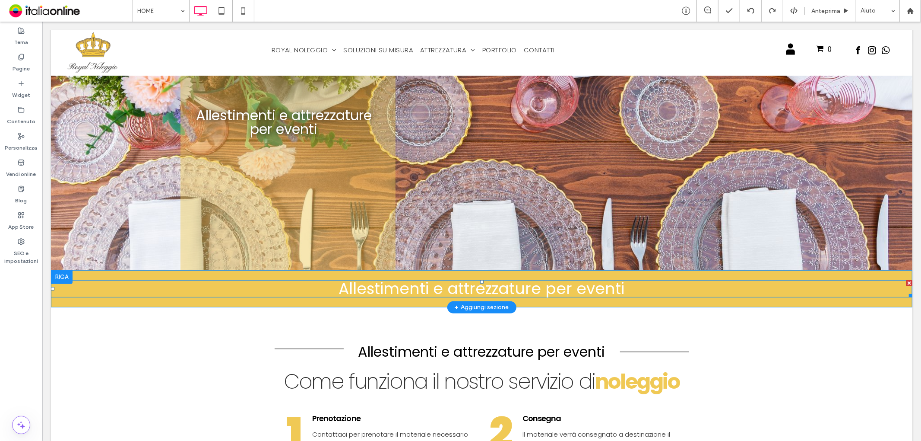
scroll to position [144, 0]
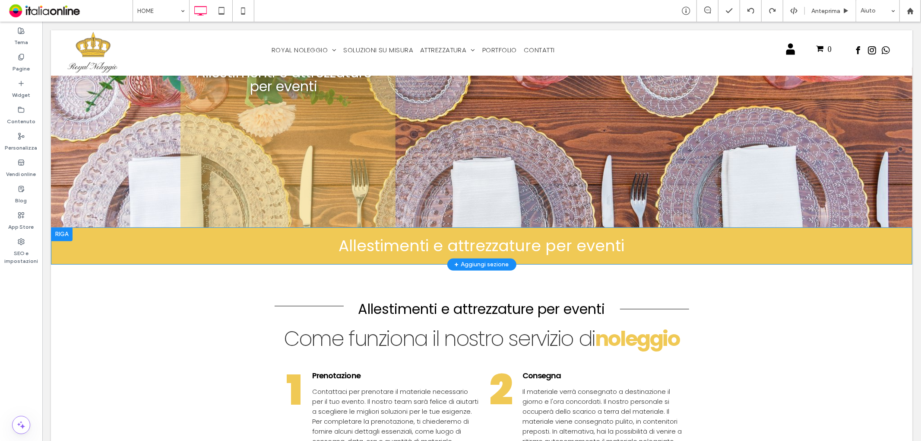
click at [67, 229] on div at bounding box center [62, 234] width 22 height 14
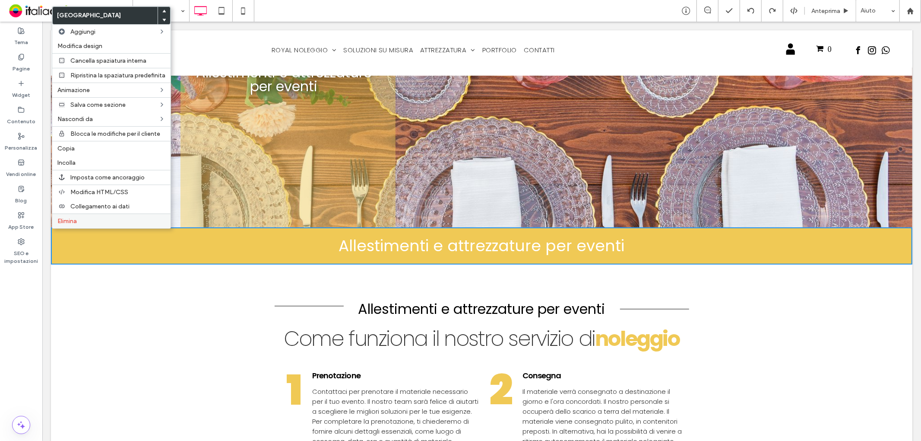
click at [101, 214] on div "Elimina" at bounding box center [111, 220] width 118 height 15
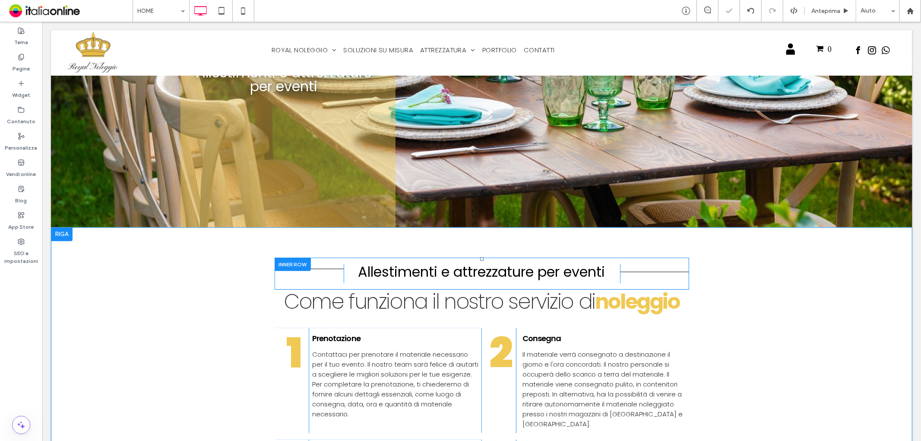
click at [283, 258] on div at bounding box center [292, 263] width 36 height 13
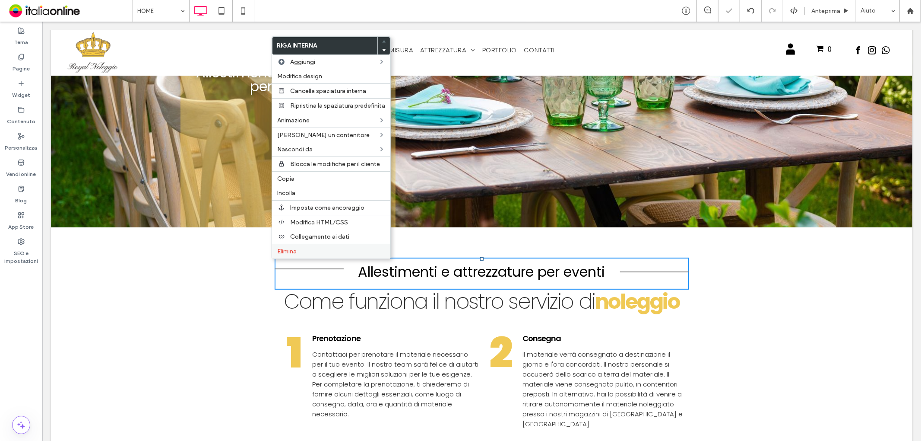
click at [310, 250] on label "Elimina" at bounding box center [331, 250] width 108 height 7
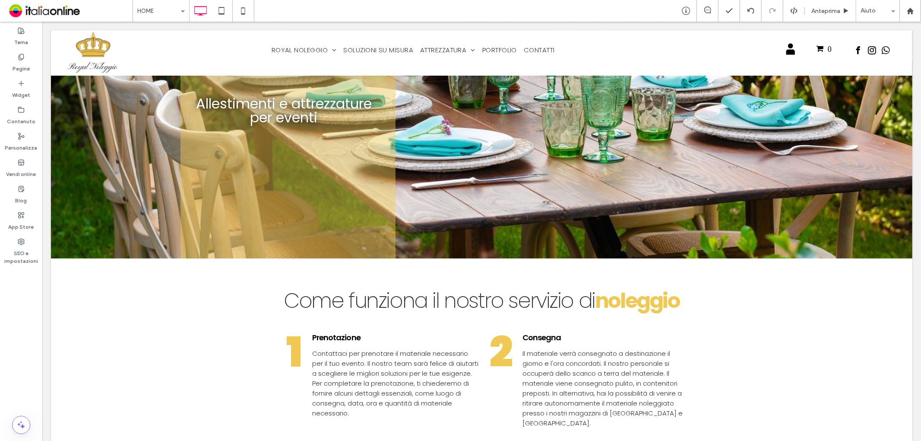
scroll to position [0, 0]
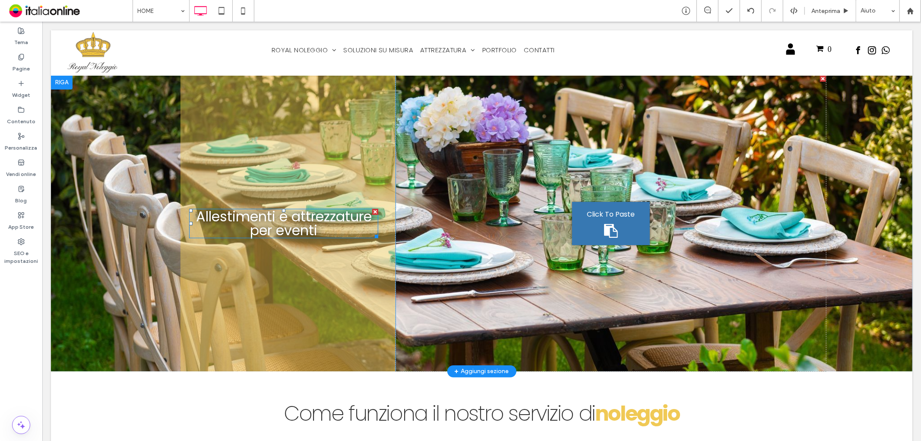
click at [305, 223] on span "Allestimenti e attrezzature per eventi" at bounding box center [284, 222] width 176 height 33
type input "*******"
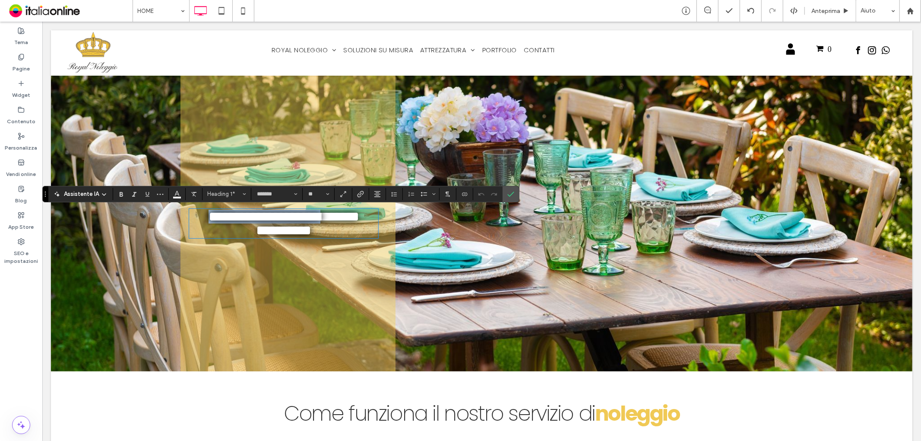
drag, startPoint x: 323, startPoint y: 225, endPoint x: 186, endPoint y: 213, distance: 137.4
click at [185, 213] on div "**********" at bounding box center [287, 222] width 215 height 295
drag, startPoint x: 218, startPoint y: 214, endPoint x: 207, endPoint y: 214, distance: 10.4
click at [218, 214] on span "**********" at bounding box center [283, 223] width 151 height 28
drag, startPoint x: 194, startPoint y: 213, endPoint x: 329, endPoint y: 223, distance: 135.1
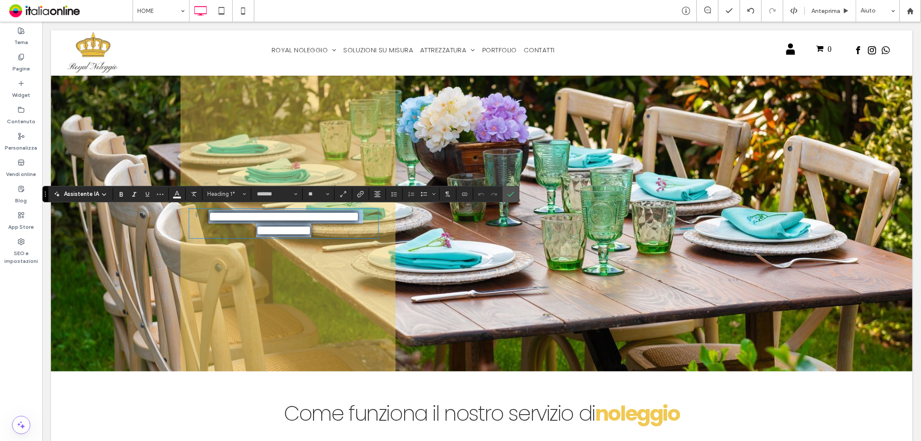
click at [329, 226] on h1 "**********" at bounding box center [283, 223] width 189 height 28
click at [325, 190] on button "**" at bounding box center [318, 194] width 28 height 12
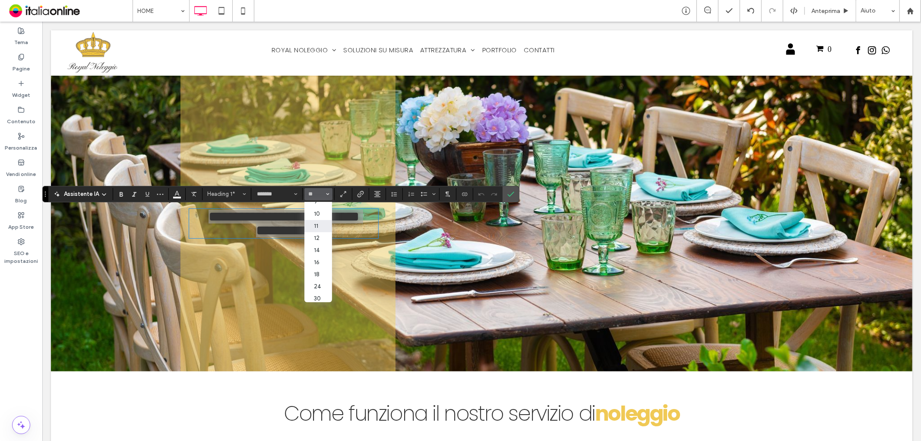
scroll to position [48, 0]
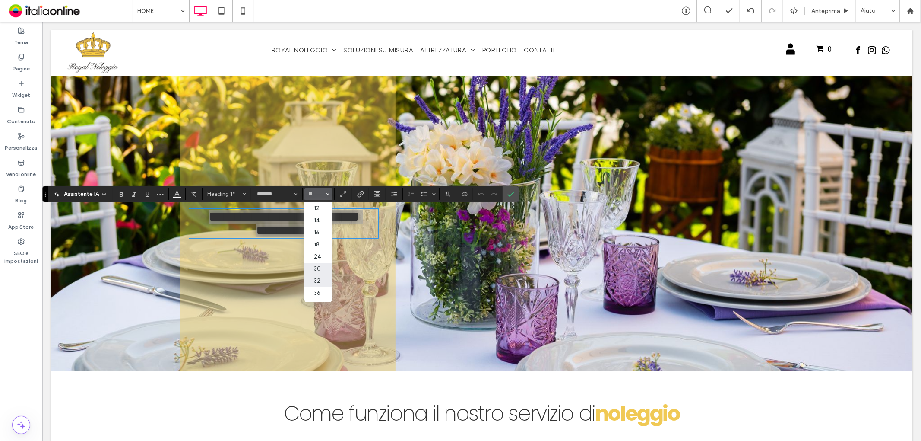
click at [324, 266] on label "30" at bounding box center [318, 269] width 28 height 12
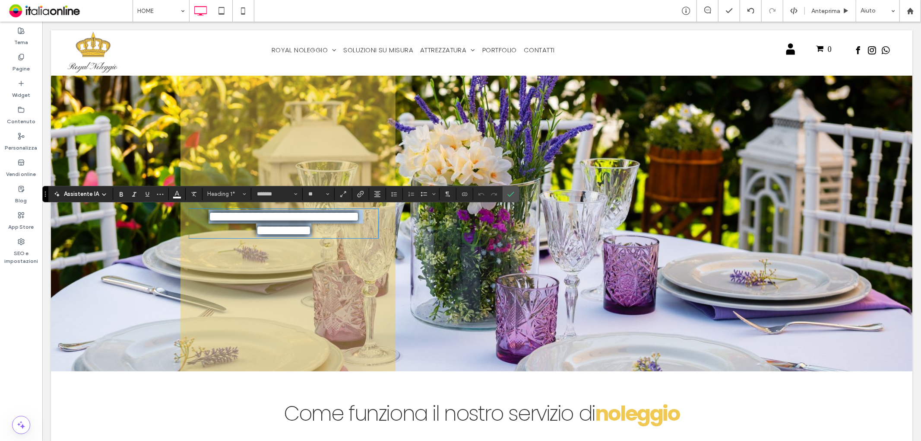
type input "**"
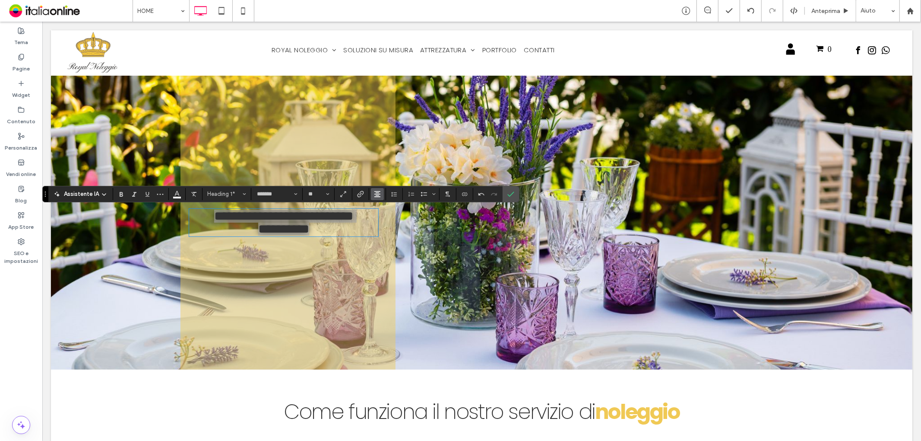
click at [374, 192] on icon "Allineamento" at bounding box center [377, 193] width 7 height 7
click at [382, 204] on icon "ui.textEditor.alignment.left" at bounding box center [383, 207] width 7 height 7
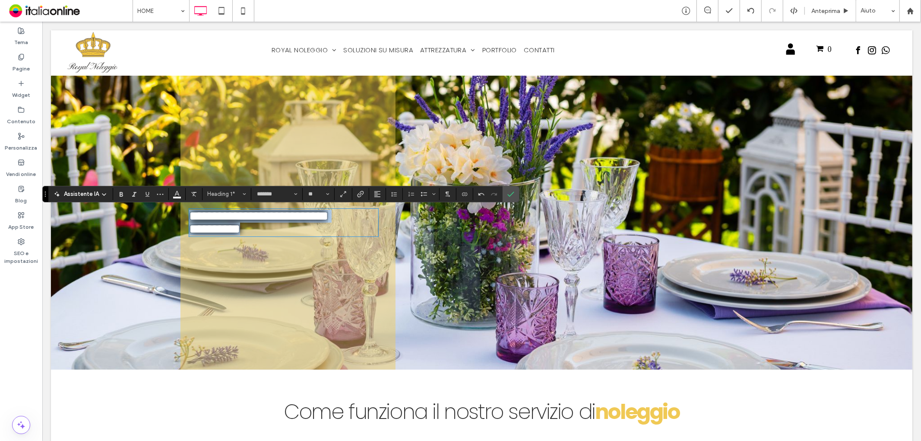
click at [311, 223] on span "**********" at bounding box center [258, 221] width 139 height 25
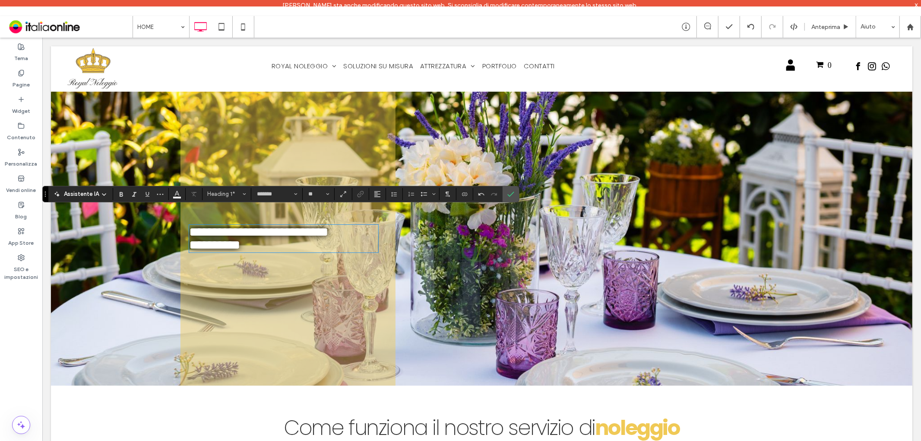
drag, startPoint x: 277, startPoint y: 239, endPoint x: 206, endPoint y: 218, distance: 74.8
click at [206, 218] on div "**********" at bounding box center [287, 238] width 215 height 294
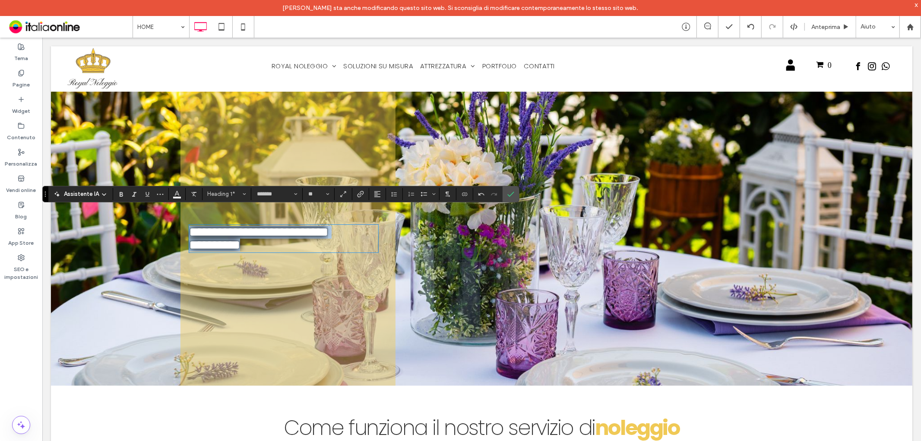
drag, startPoint x: 190, startPoint y: 229, endPoint x: 302, endPoint y: 206, distance: 114.2
click at [282, 252] on div "**********" at bounding box center [287, 238] width 215 height 294
click at [326, 190] on span "Dimensione" at bounding box center [327, 193] width 3 height 11
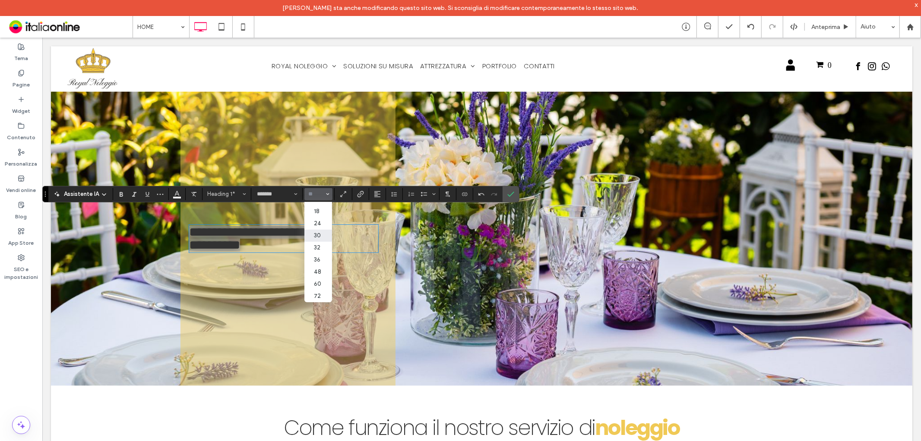
scroll to position [96, 0]
click at [510, 193] on icon "Conferma" at bounding box center [510, 193] width 7 height 7
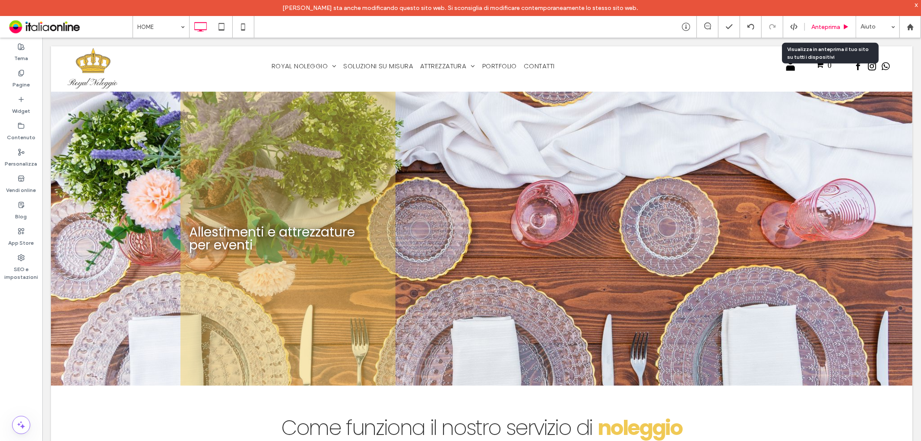
click at [817, 27] on span "Anteprima" at bounding box center [826, 26] width 29 height 7
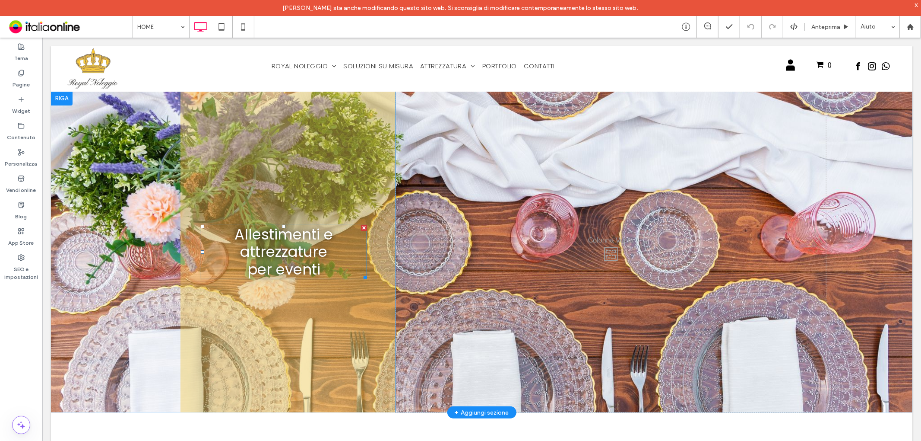
click at [308, 247] on span "Allestimenti e attrezzature per eventi" at bounding box center [283, 251] width 98 height 56
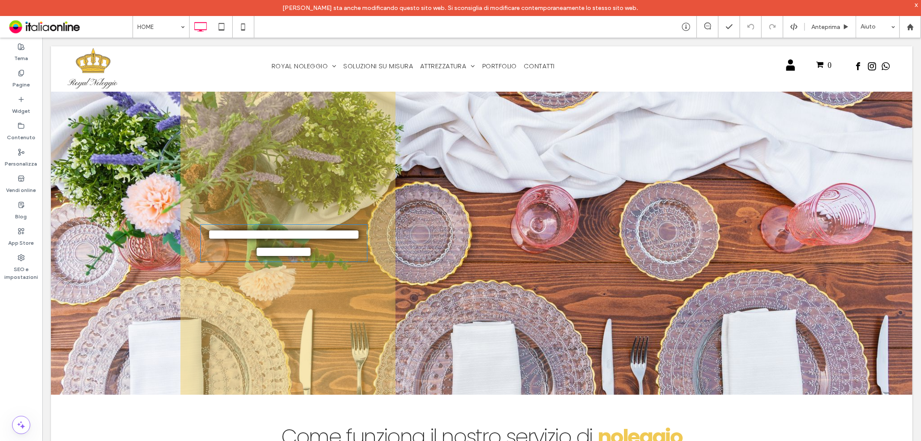
type input "*******"
type input "**"
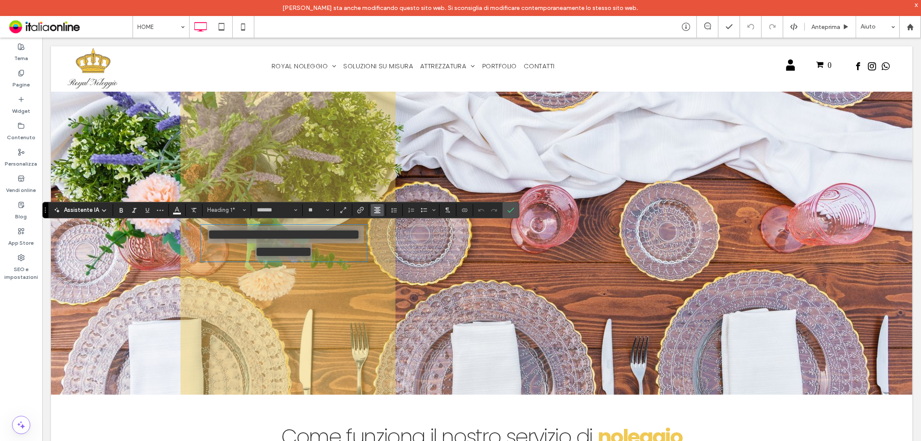
click at [378, 212] on use "Allineamento" at bounding box center [377, 210] width 6 height 6
click at [398, 212] on button "Altezza riga" at bounding box center [394, 210] width 13 height 12
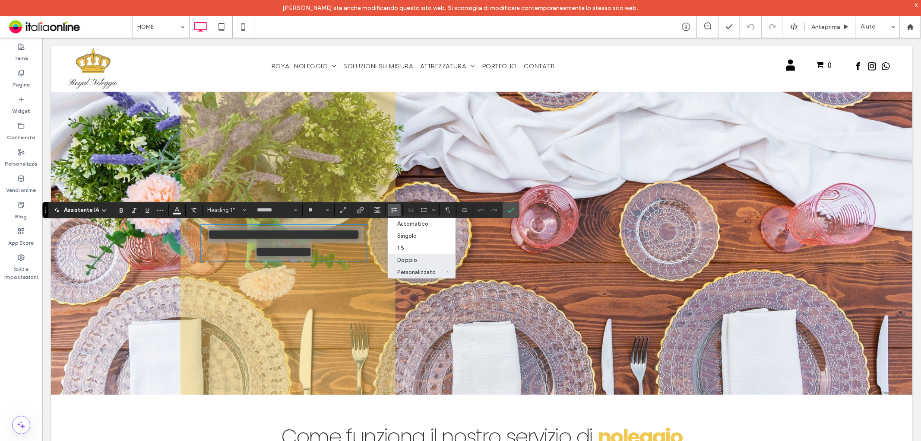
click at [404, 256] on label "Doppio" at bounding box center [422, 260] width 68 height 12
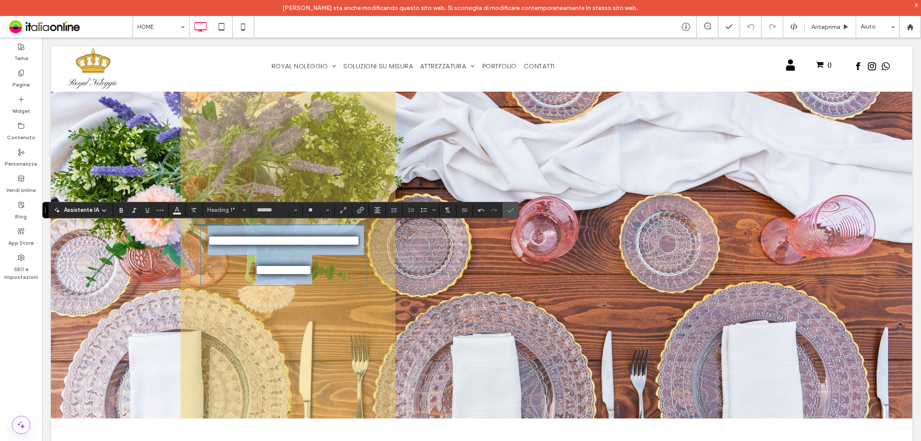
click at [346, 262] on h1 "**********" at bounding box center [283, 254] width 166 height 59
drag, startPoint x: 326, startPoint y: 301, endPoint x: 327, endPoint y: 233, distance: 67.8
click at [225, 235] on h1 "**********" at bounding box center [283, 254] width 166 height 59
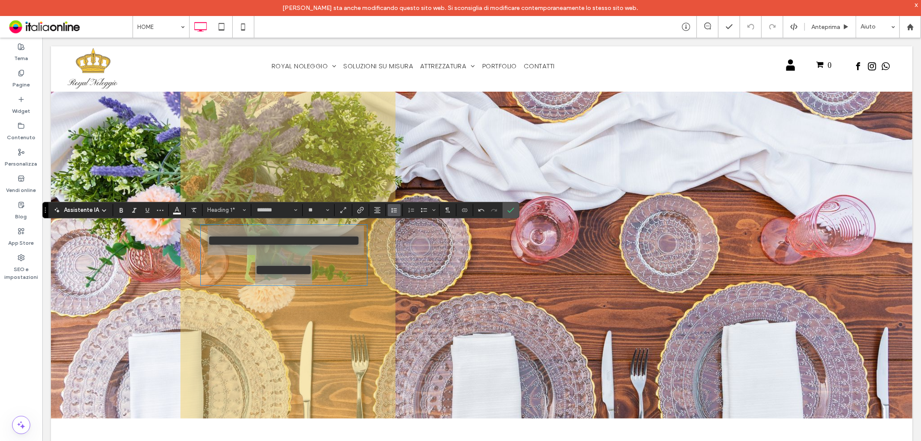
click at [391, 209] on icon "Altezza riga" at bounding box center [394, 209] width 7 height 7
click at [402, 247] on div "1.5" at bounding box center [416, 247] width 38 height 6
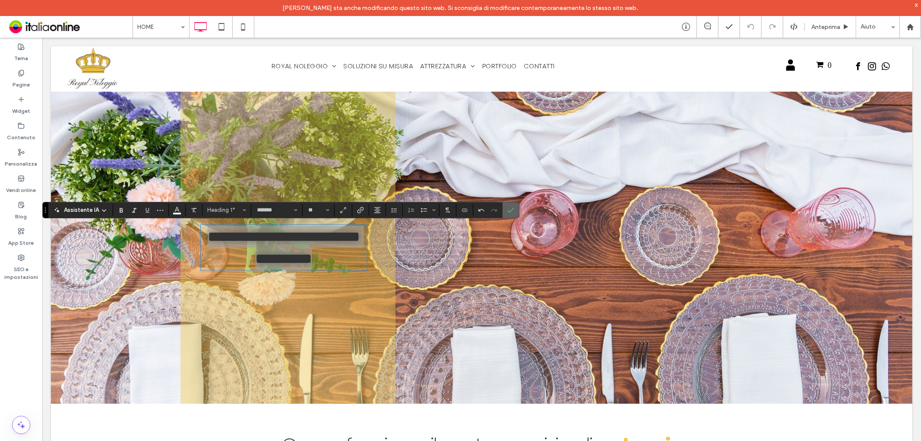
click at [512, 209] on use "Conferma" at bounding box center [511, 209] width 7 height 5
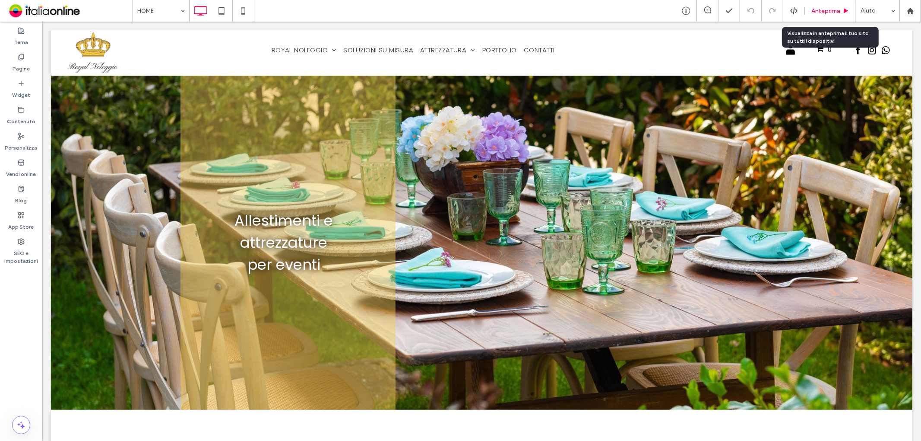
click at [837, 3] on div "Anteprima" at bounding box center [830, 11] width 51 height 22
click at [831, 11] on span "Anteprima" at bounding box center [826, 10] width 29 height 7
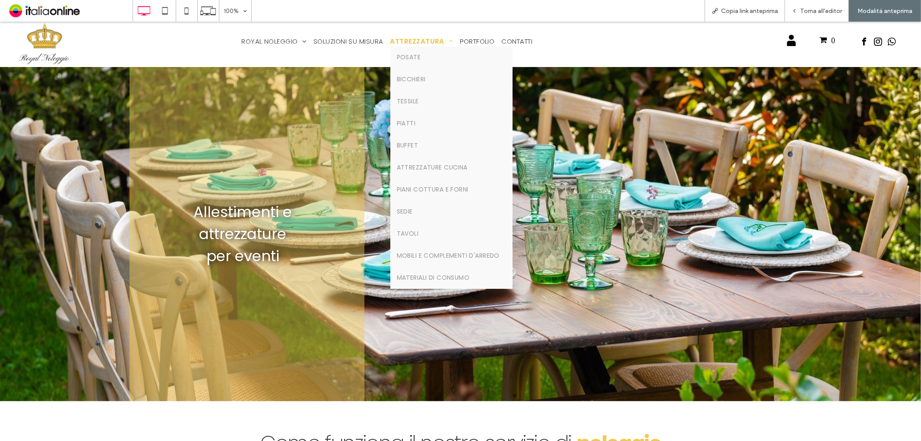
click at [412, 38] on span "ATTREZZATURA" at bounding box center [421, 41] width 63 height 10
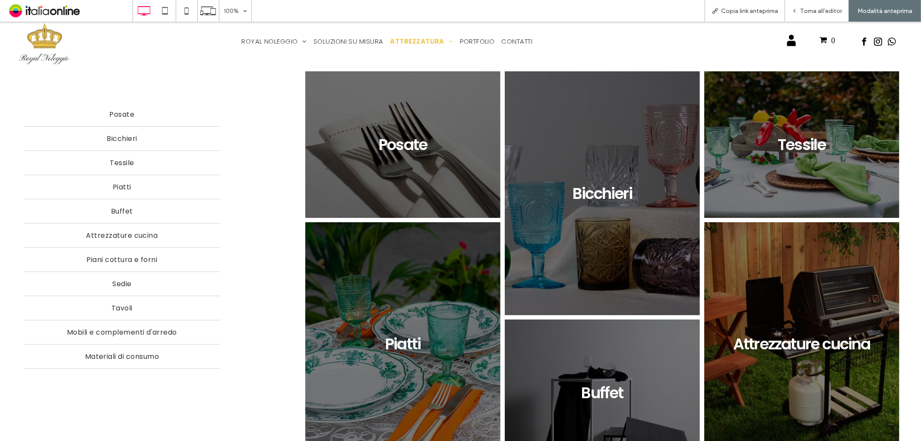
click at [409, 156] on link at bounding box center [403, 143] width 207 height 155
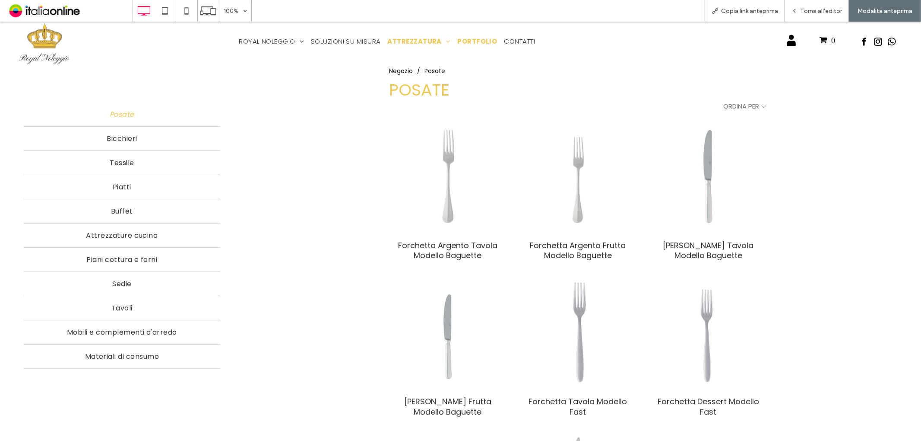
click at [472, 40] on span "PORTFOLIO" at bounding box center [477, 41] width 40 height 10
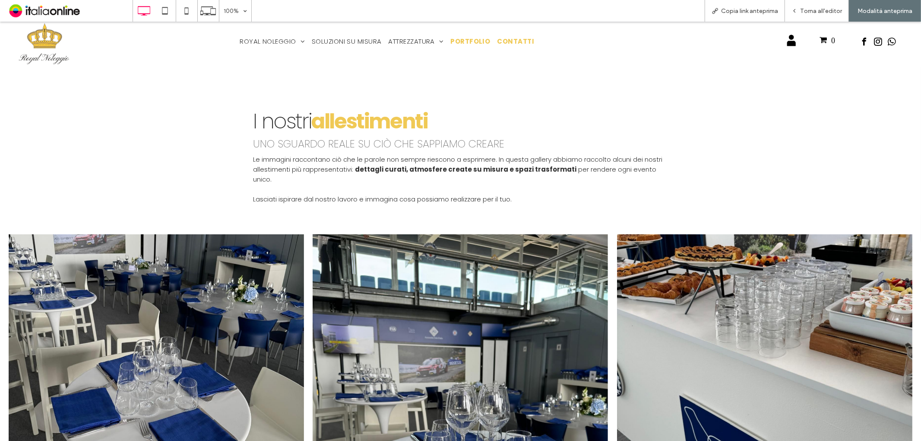
click at [516, 40] on span "CONTATTI" at bounding box center [516, 41] width 37 height 10
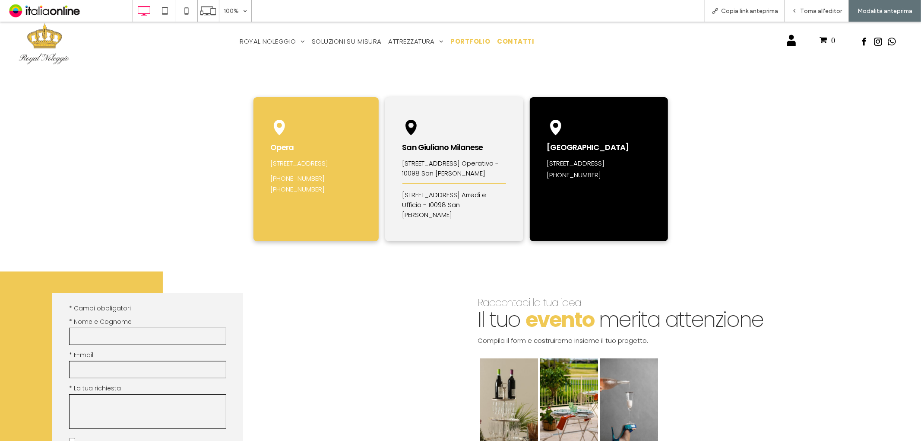
click at [471, 41] on span "PORTFOLIO" at bounding box center [470, 41] width 40 height 10
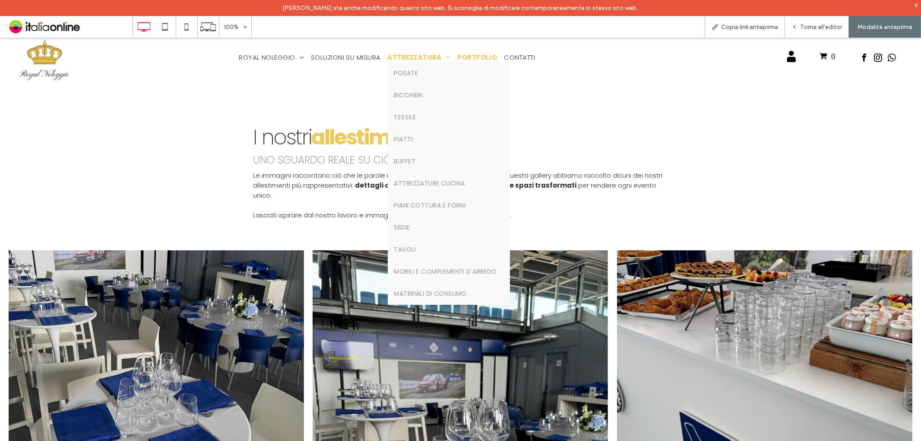
click at [421, 56] on span "ATTREZZATURA" at bounding box center [419, 57] width 63 height 10
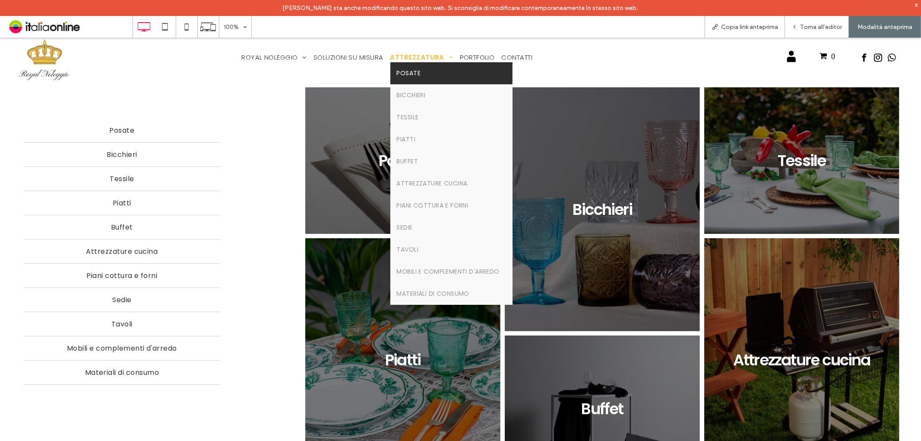
click at [438, 78] on link "Posate" at bounding box center [451, 73] width 122 height 22
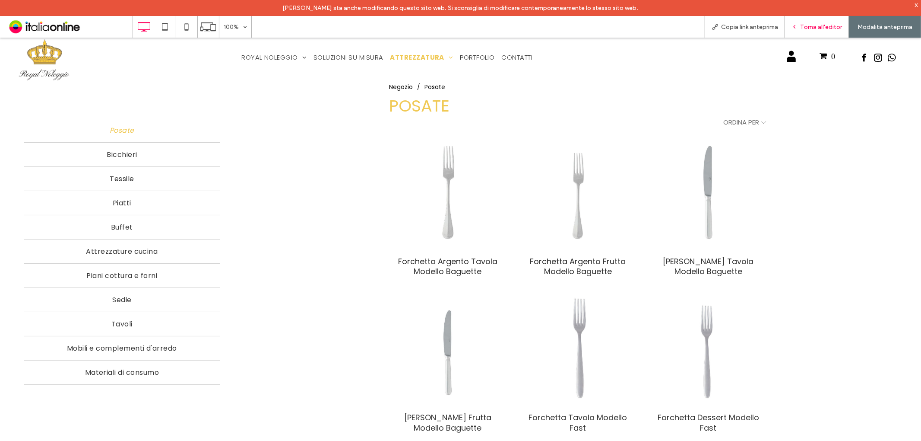
click at [821, 24] on span "Torna all'editor" at bounding box center [821, 26] width 42 height 7
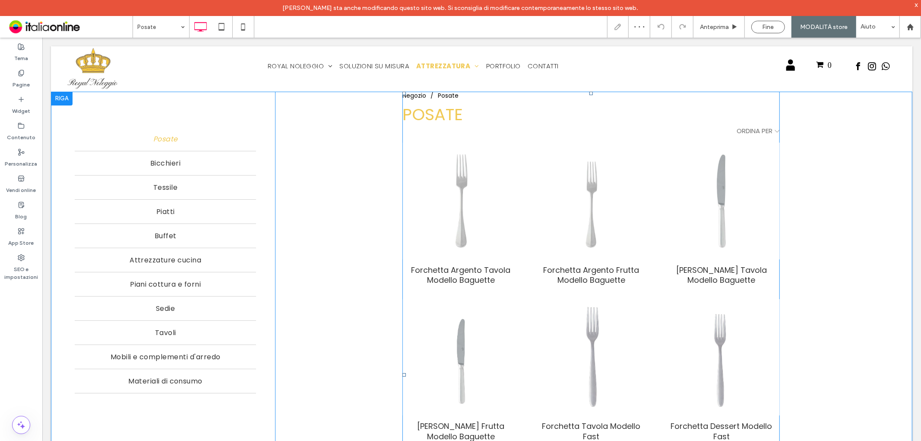
click at [537, 246] on span at bounding box center [590, 374] width 377 height 567
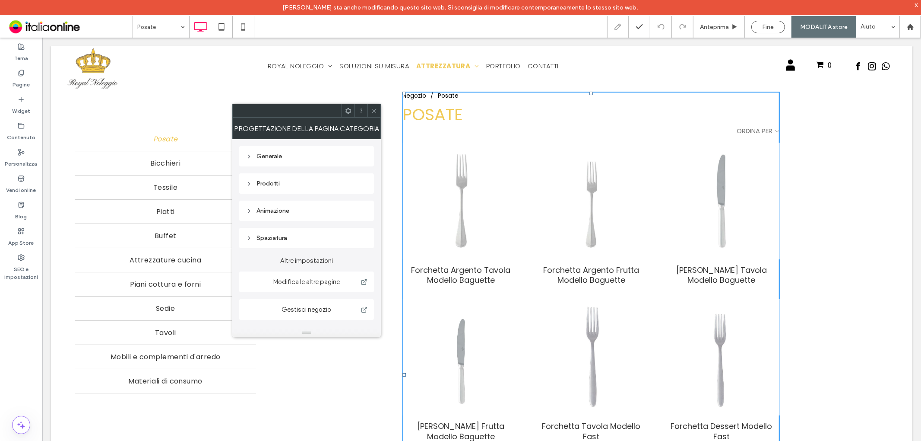
click at [292, 159] on div "Generale" at bounding box center [306, 155] width 121 height 7
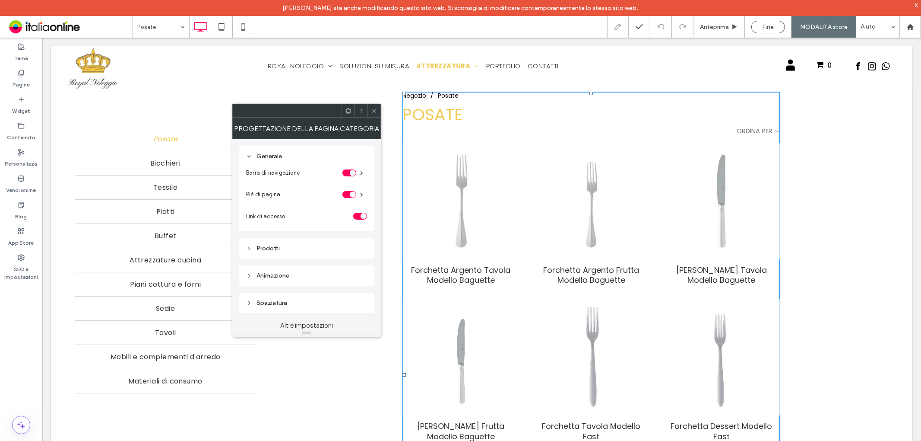
click at [276, 247] on div "Prodotti" at bounding box center [306, 247] width 121 height 7
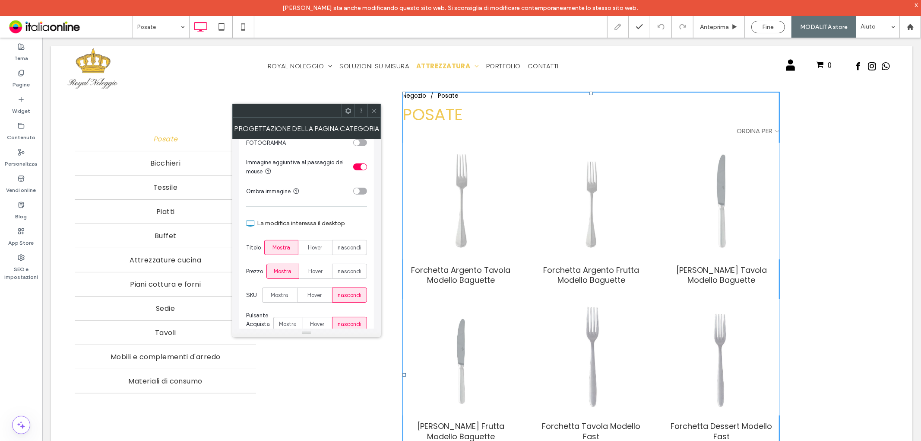
scroll to position [48, 0]
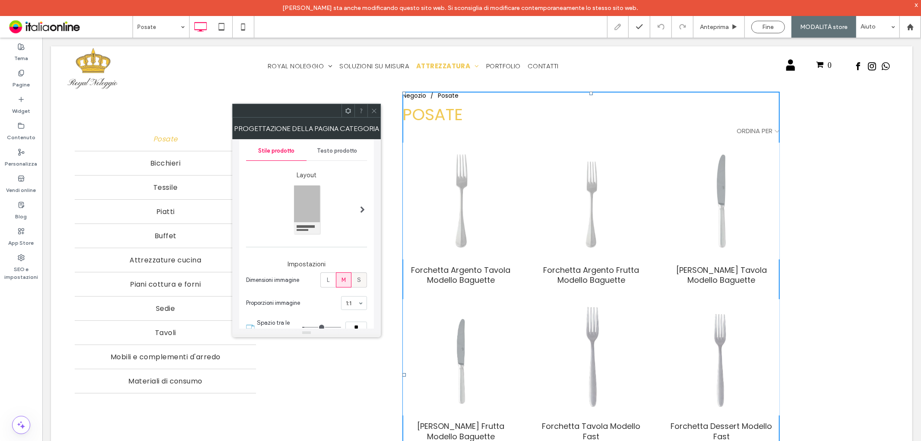
click at [358, 280] on span "S" at bounding box center [360, 280] width 4 height 9
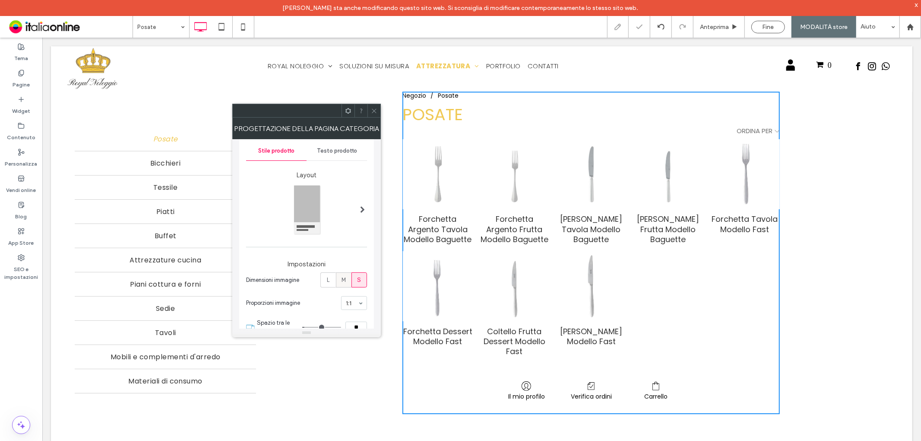
click at [347, 279] on label "M" at bounding box center [344, 279] width 16 height 15
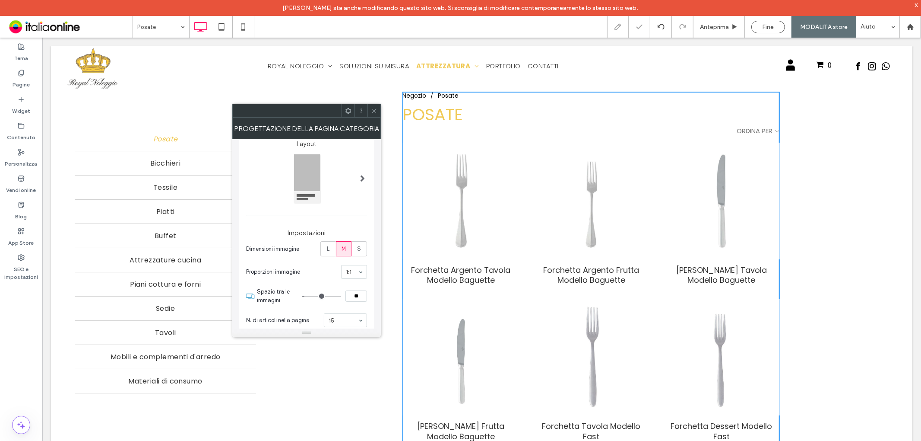
scroll to position [96, 0]
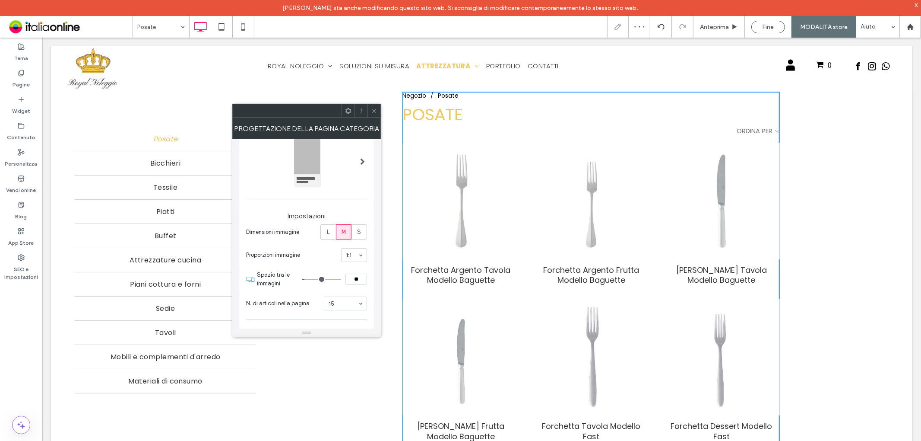
click at [374, 112] on icon at bounding box center [374, 111] width 6 height 6
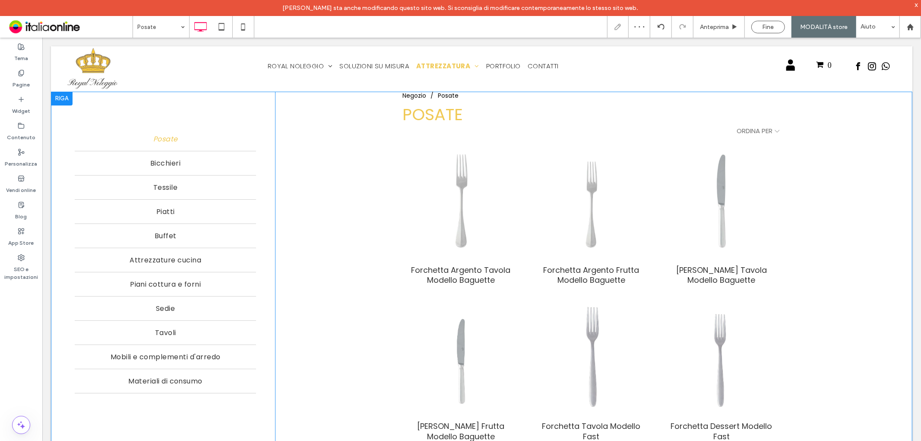
click at [870, 202] on div "**********" at bounding box center [585, 374] width 620 height 567
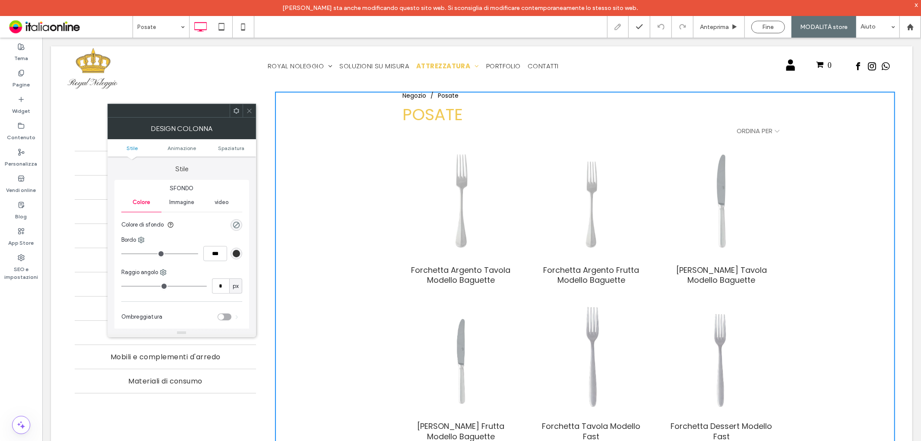
click at [243, 142] on ul "Stile Animazione Spaziatura" at bounding box center [182, 147] width 149 height 17
click at [249, 112] on icon at bounding box center [249, 111] width 6 height 6
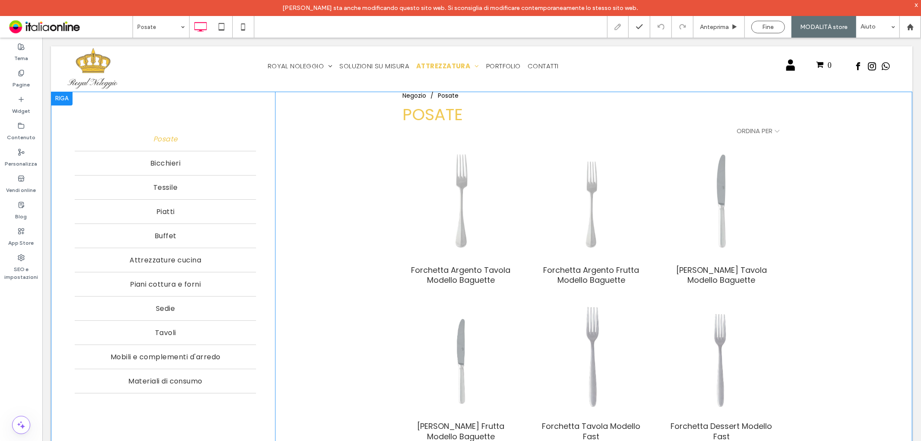
click at [59, 242] on div "**********" at bounding box center [482, 396] width 862 height 610
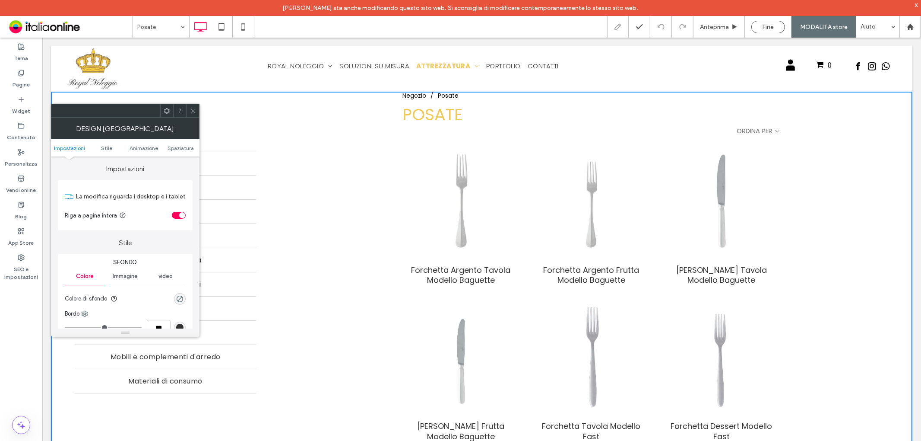
click at [193, 117] on span at bounding box center [193, 110] width 6 height 13
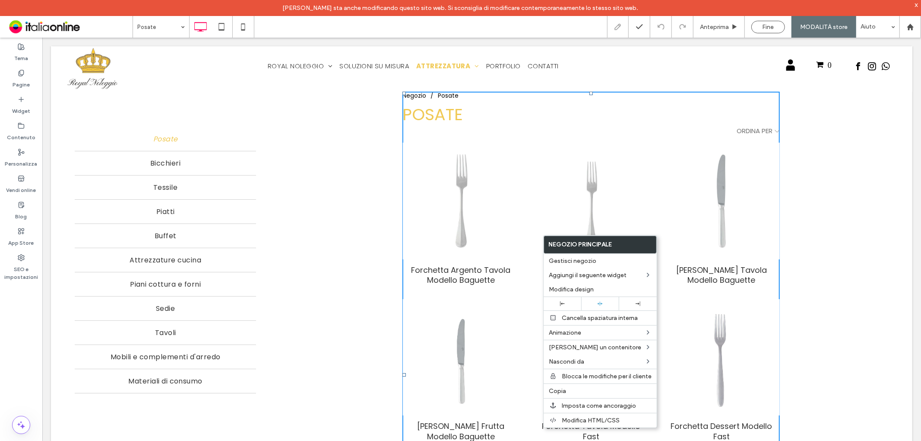
click at [864, 206] on div "**********" at bounding box center [585, 374] width 620 height 567
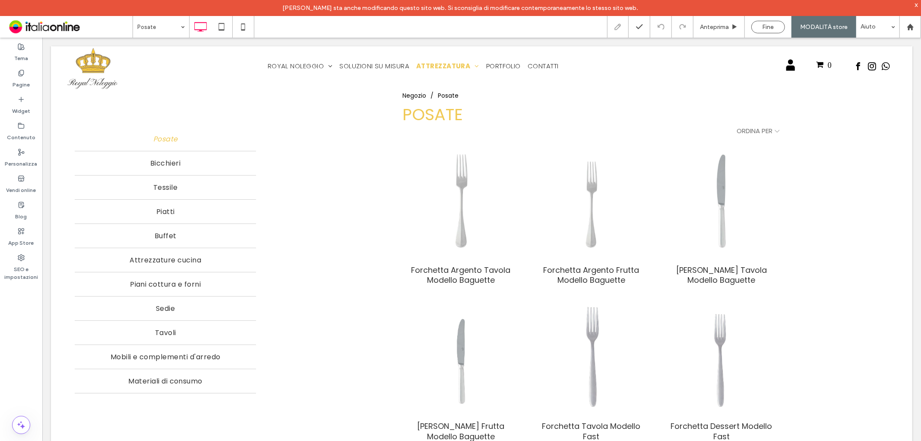
click at [878, 220] on div "**********" at bounding box center [585, 374] width 620 height 567
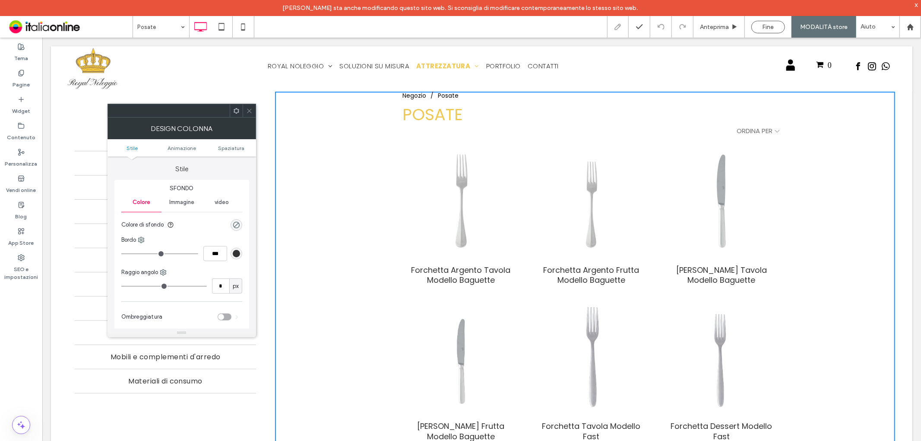
drag, startPoint x: 248, startPoint y: 108, endPoint x: 114, endPoint y: 133, distance: 136.6
click at [246, 109] on icon at bounding box center [249, 111] width 6 height 6
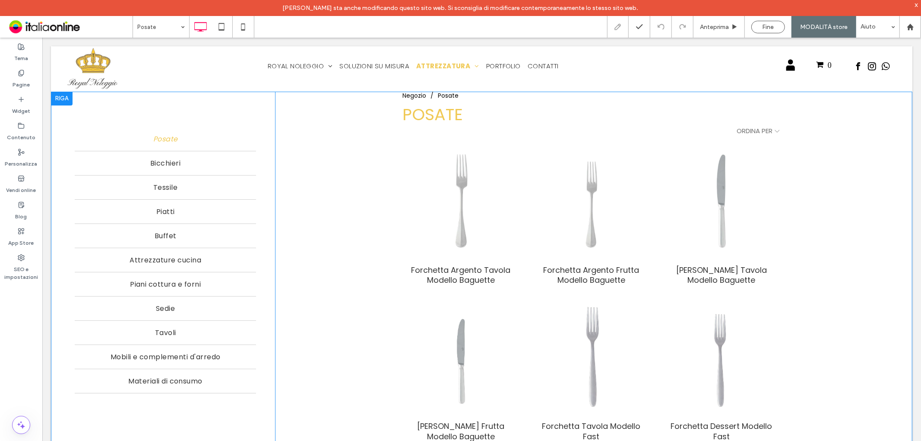
click at [55, 171] on div "**********" at bounding box center [482, 396] width 862 height 610
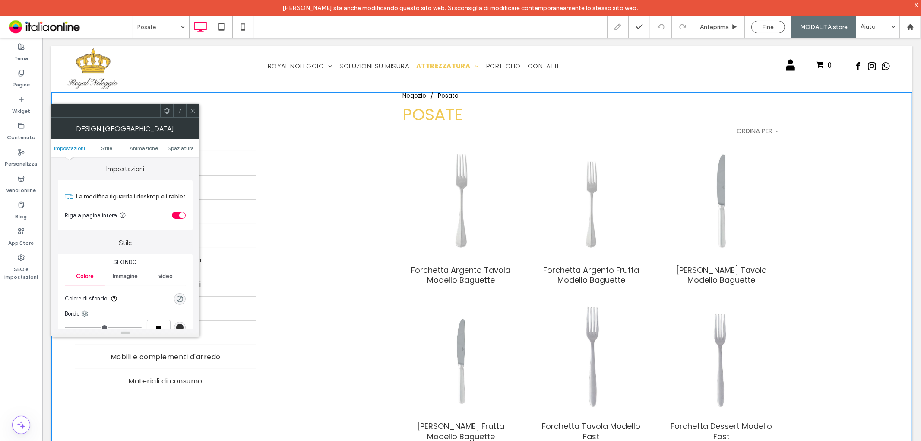
click at [177, 214] on div "toggle" at bounding box center [179, 215] width 14 height 7
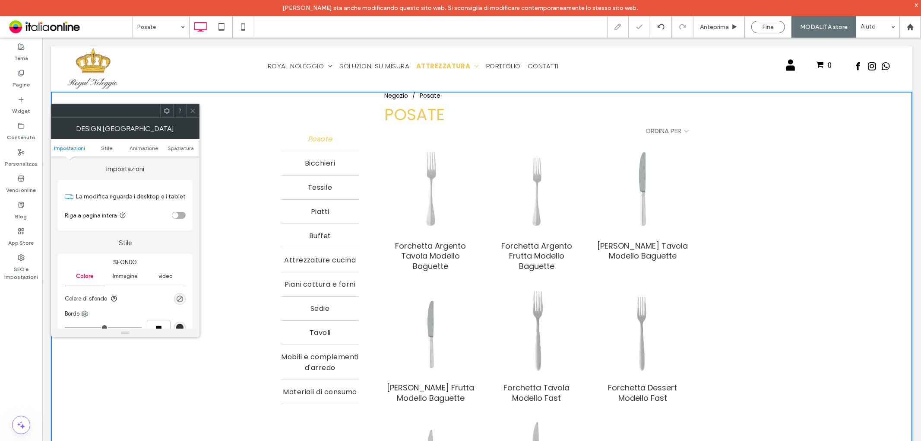
click at [177, 214] on div "toggle" at bounding box center [175, 215] width 6 height 6
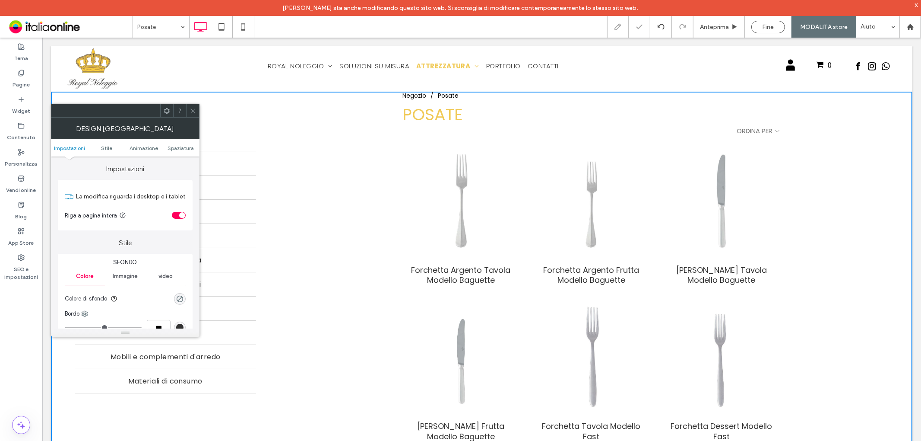
click at [195, 110] on icon at bounding box center [193, 111] width 6 height 6
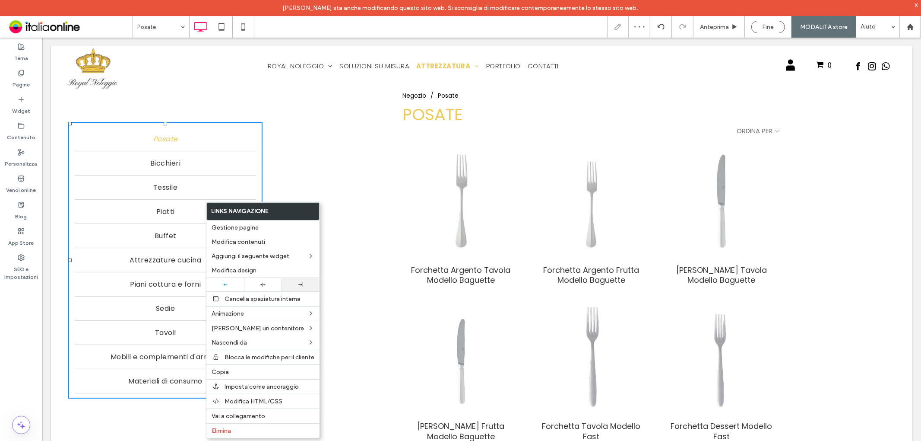
click at [304, 279] on div at bounding box center [301, 284] width 38 height 13
click at [328, 162] on div "**********" at bounding box center [585, 374] width 620 height 567
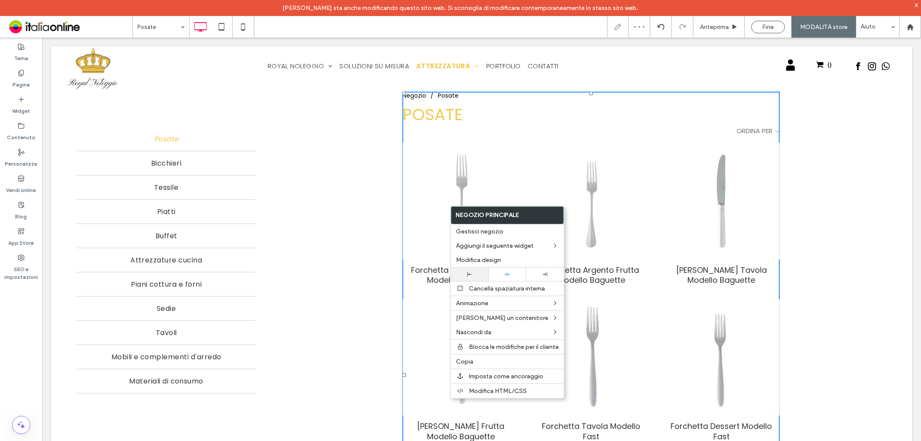
click at [467, 276] on div at bounding box center [470, 273] width 38 height 13
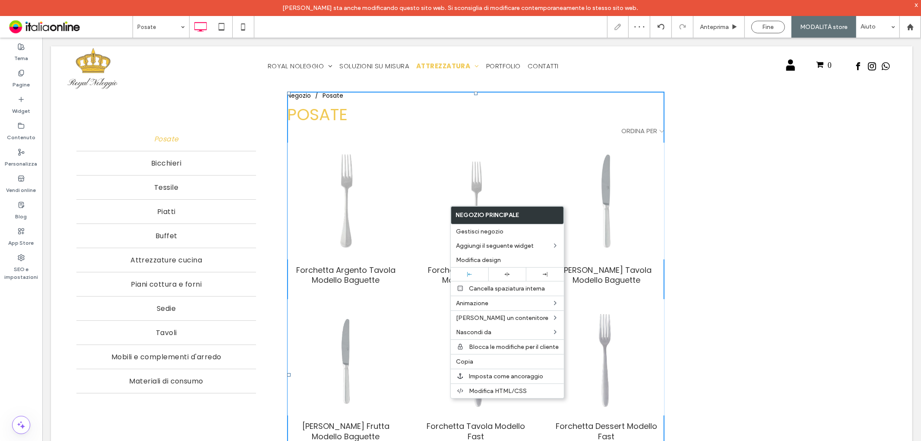
drag, startPoint x: 774, startPoint y: 207, endPoint x: 758, endPoint y: 204, distance: 16.7
click at [774, 207] on div "**********" at bounding box center [585, 374] width 620 height 567
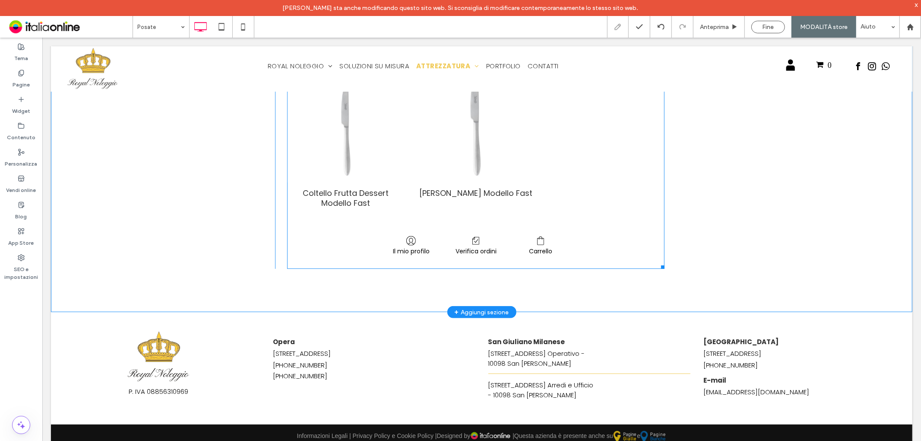
scroll to position [406, 0]
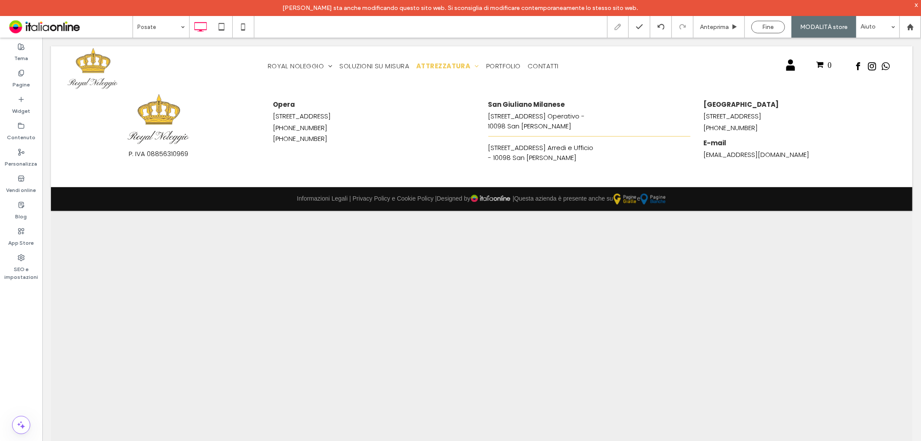
drag, startPoint x: 662, startPoint y: 249, endPoint x: 904, endPoint y: 361, distance: 266.7
click at [904, 361] on body "Click To Paste [GEOGRAPHIC_DATA] 0 Click To Paste icona account Click To Paste …" at bounding box center [481, 86] width 879 height 911
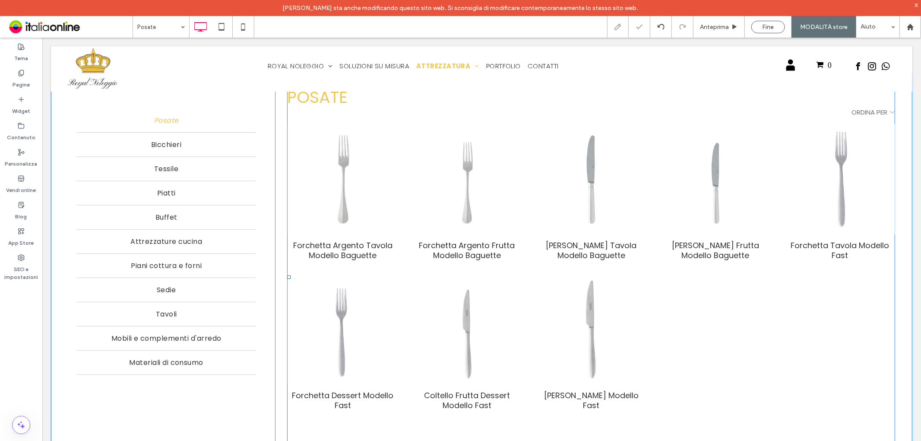
scroll to position [0, 0]
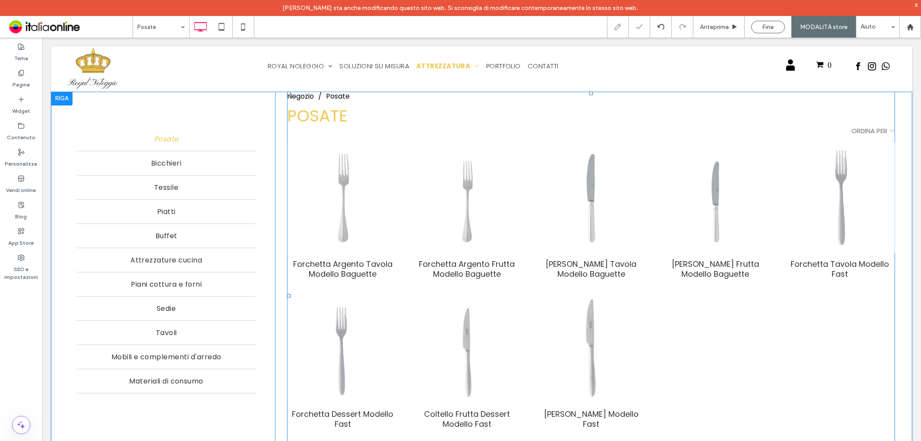
click at [424, 210] on span at bounding box center [591, 295] width 608 height 408
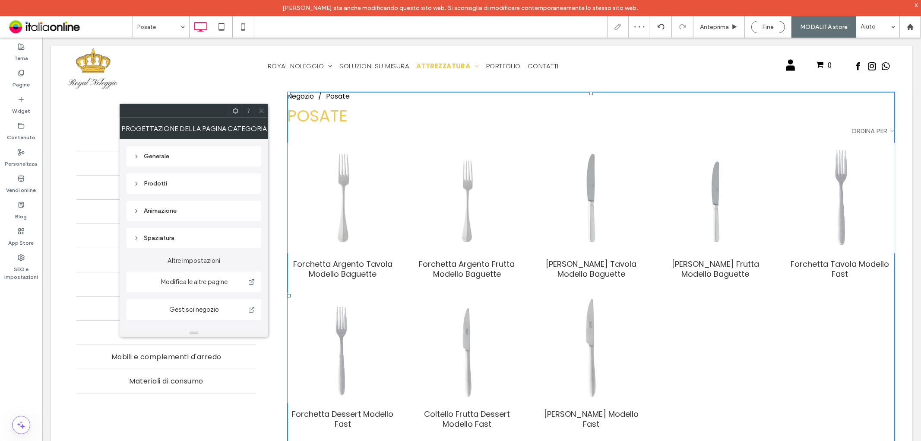
drag, startPoint x: 261, startPoint y: 110, endPoint x: 266, endPoint y: 114, distance: 7.1
click at [261, 110] on icon at bounding box center [261, 111] width 6 height 6
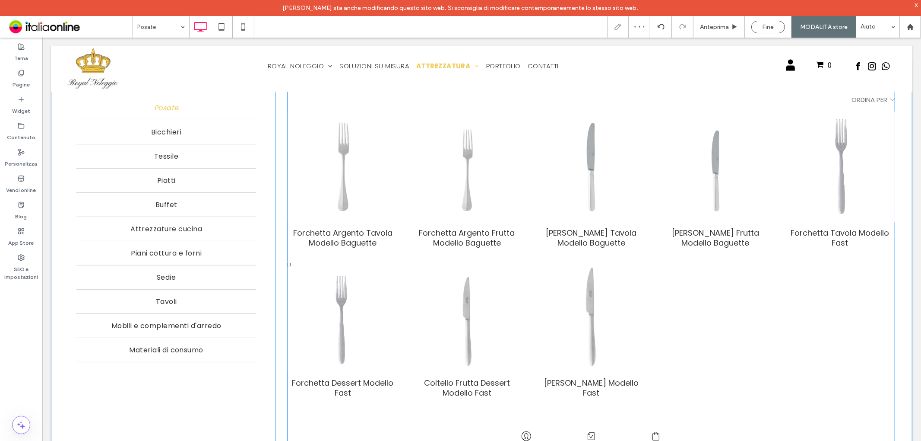
scroll to position [48, 0]
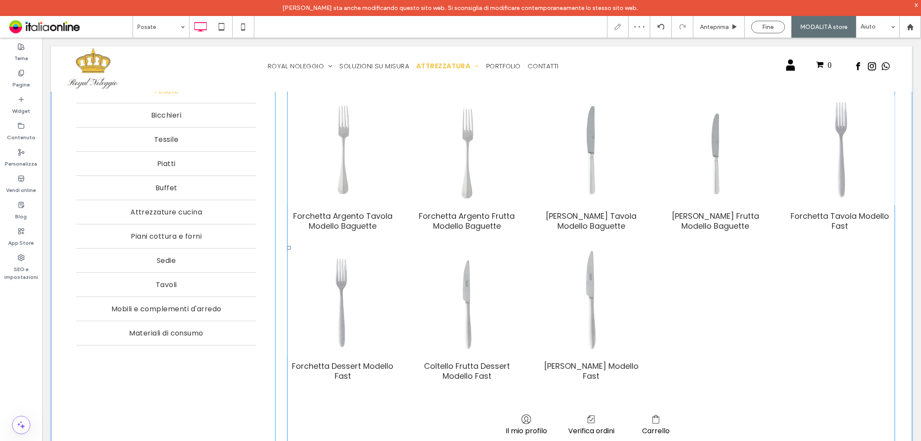
click at [508, 217] on div "Forchetta Argento Frutta Modello Baguette" at bounding box center [467, 220] width 111 height 20
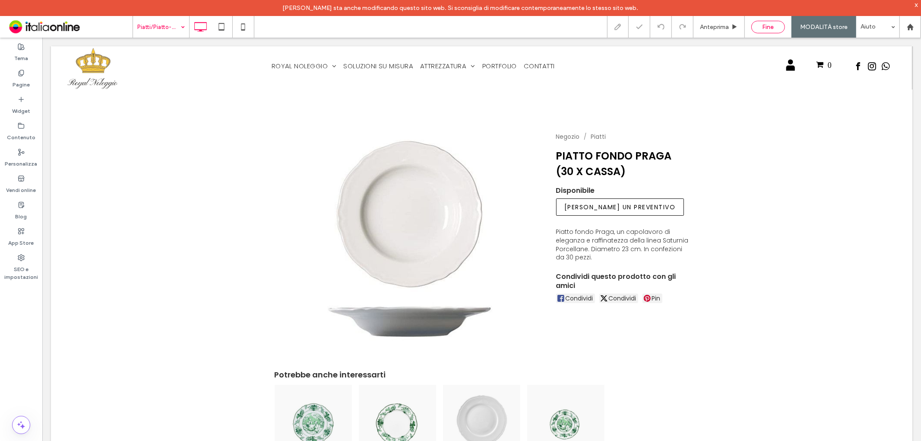
click at [776, 31] on div "Fine" at bounding box center [768, 27] width 34 height 13
click at [769, 28] on span "Fine" at bounding box center [769, 26] width 12 height 7
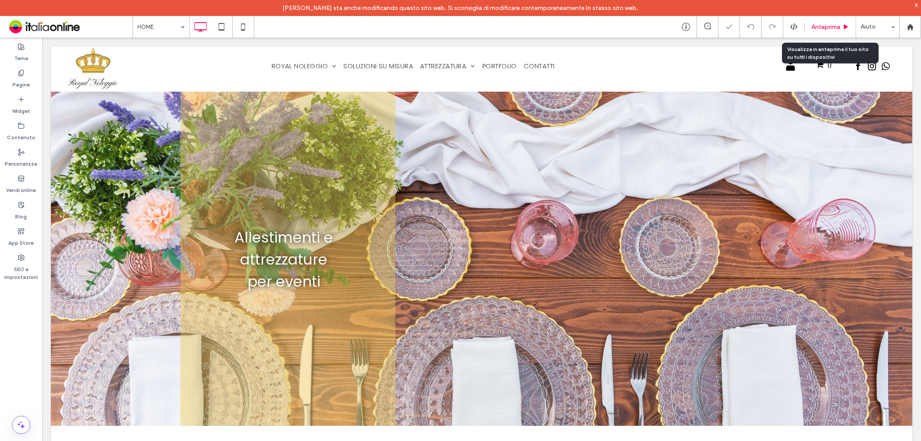
click at [819, 28] on span "Anteprima" at bounding box center [826, 26] width 29 height 7
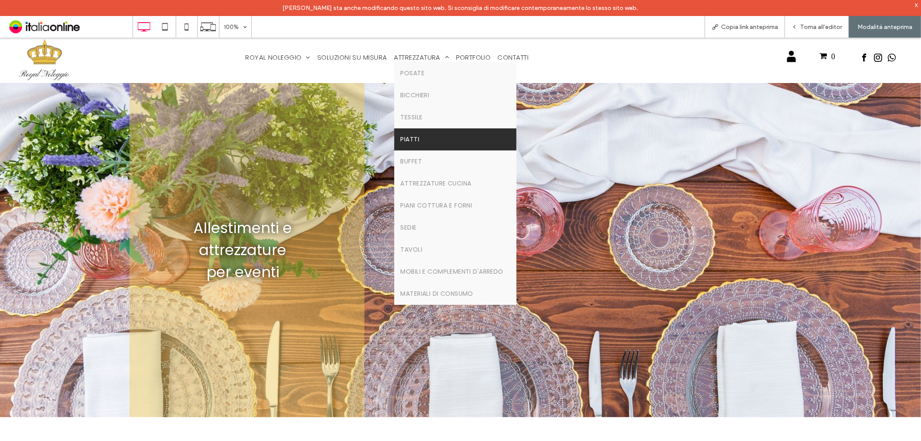
click at [415, 139] on link "Piatti" at bounding box center [455, 139] width 122 height 22
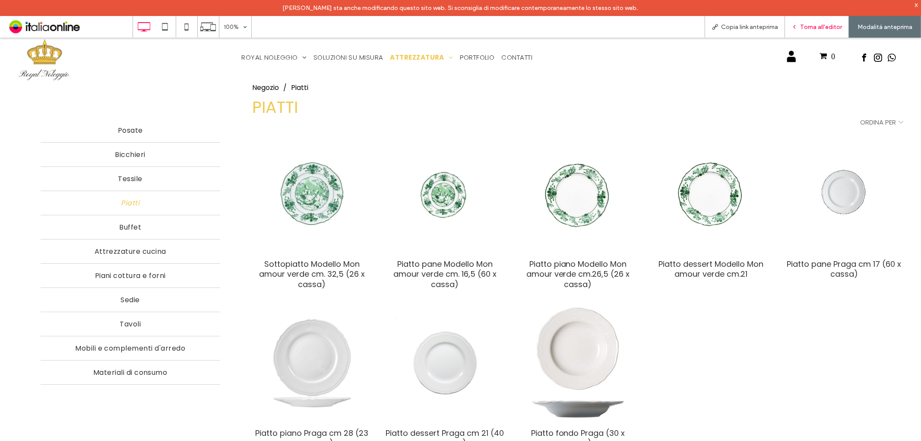
click at [818, 24] on span "Torna all'editor" at bounding box center [821, 26] width 42 height 7
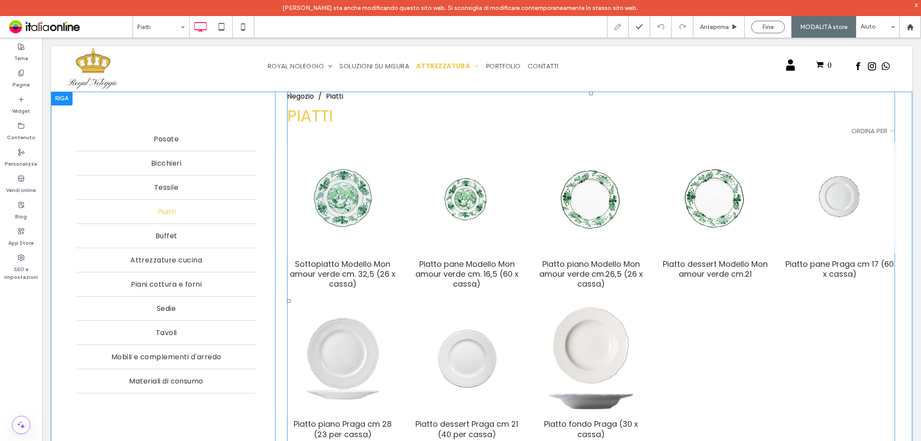
click at [497, 236] on span at bounding box center [591, 300] width 608 height 419
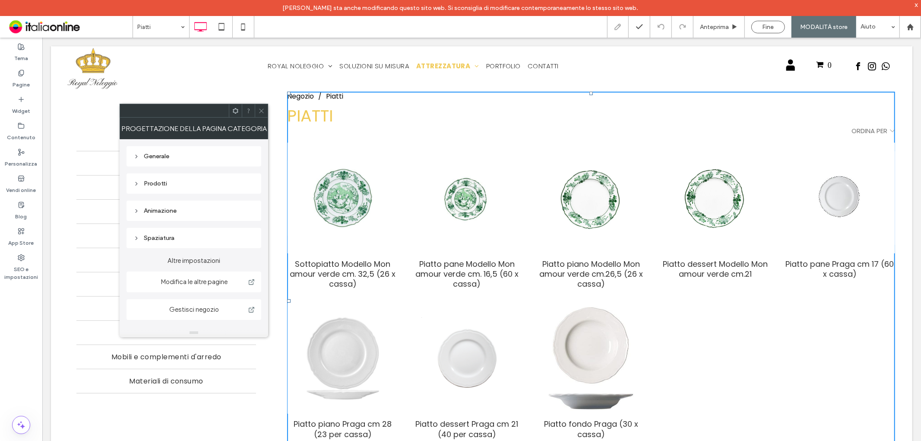
click at [190, 178] on div "Prodotti" at bounding box center [193, 184] width 121 height 12
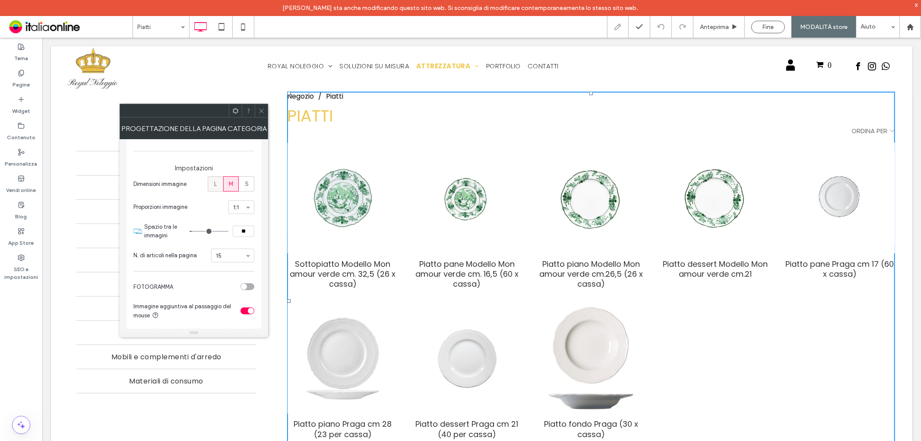
click at [209, 176] on label "L" at bounding box center [216, 183] width 16 height 15
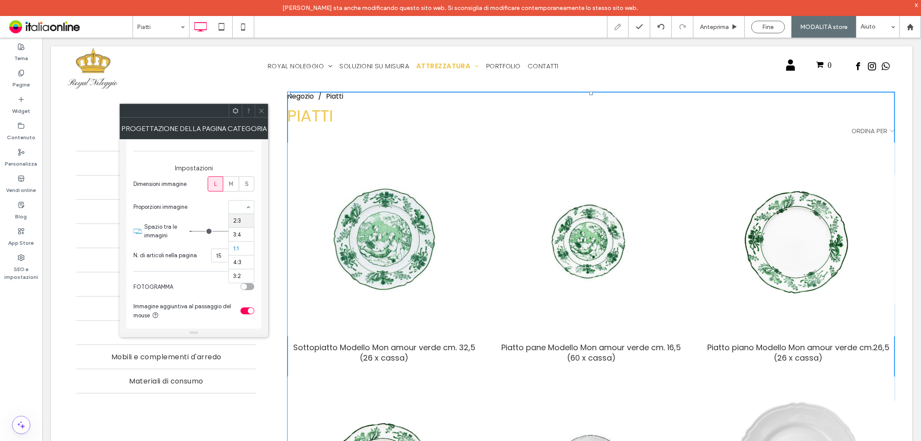
click at [206, 207] on span "Proporzioni immagine" at bounding box center [179, 207] width 92 height 9
click at [262, 109] on icon at bounding box center [261, 111] width 6 height 6
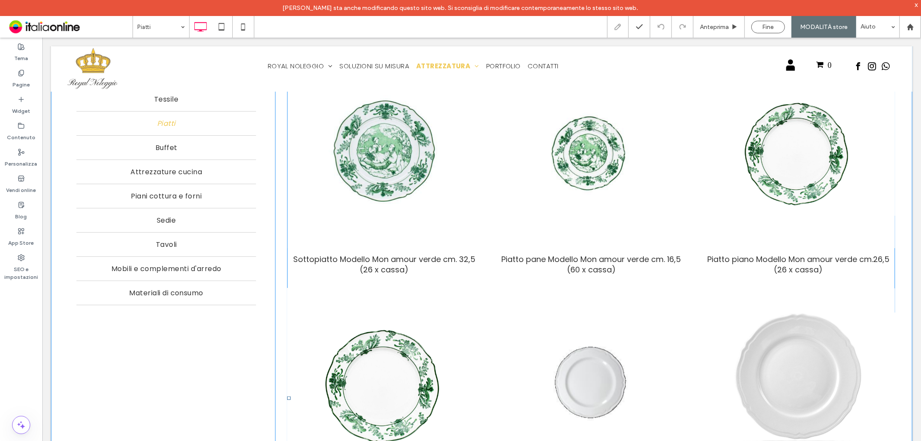
scroll to position [0, 0]
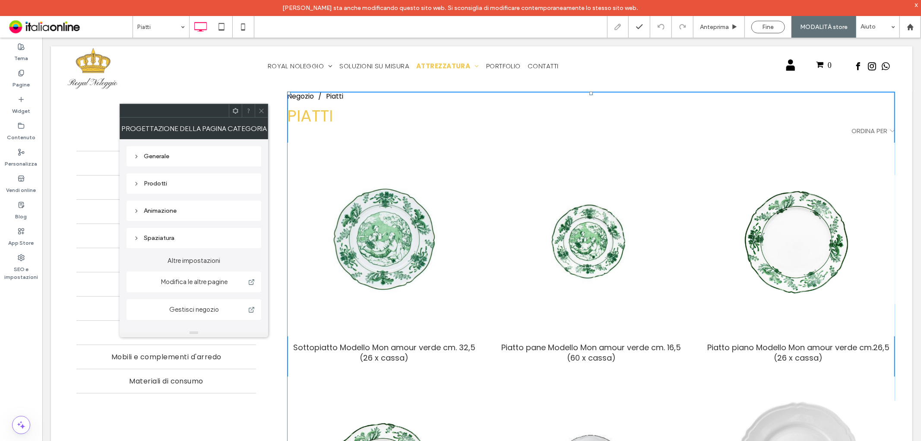
click at [263, 106] on span at bounding box center [261, 110] width 6 height 13
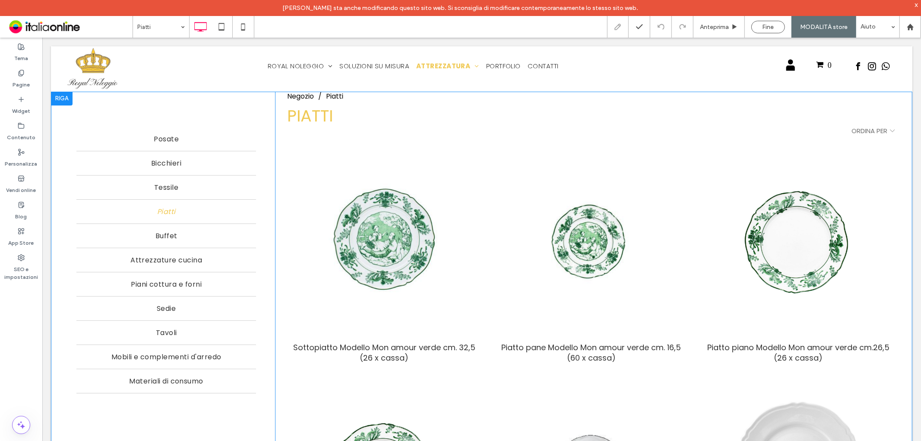
click at [767, 19] on div "Fine" at bounding box center [768, 27] width 47 height 22
click at [767, 25] on span "Fine" at bounding box center [769, 26] width 12 height 7
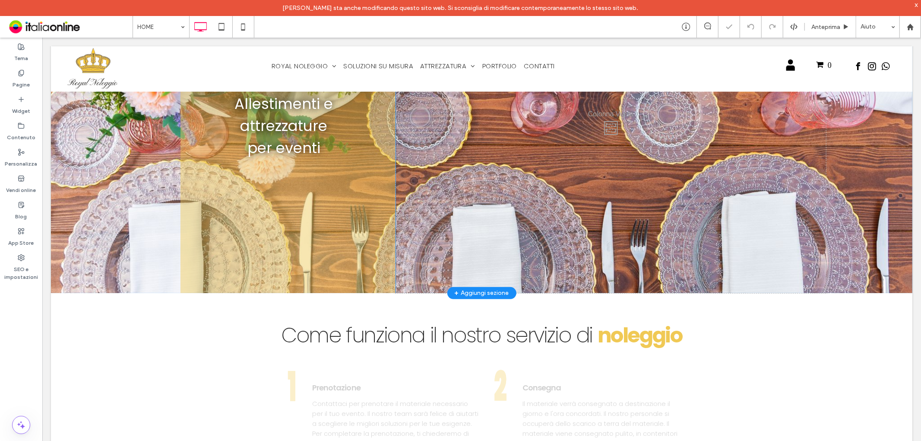
scroll to position [144, 0]
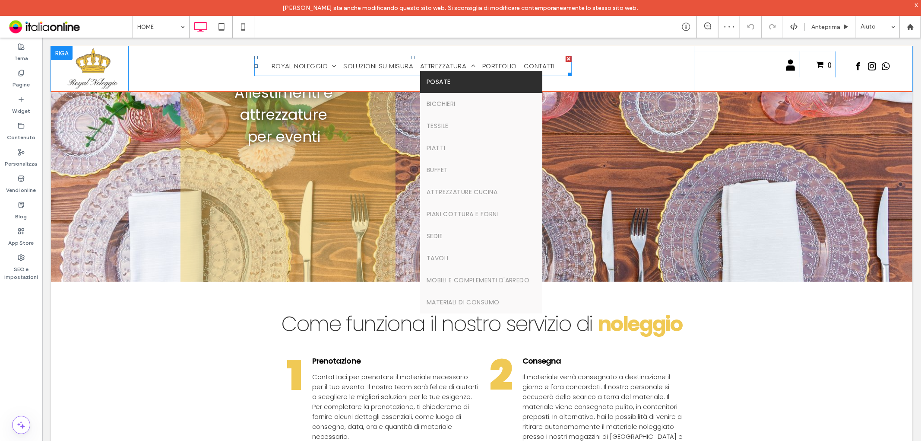
click at [447, 88] on link "Posate" at bounding box center [481, 81] width 122 height 22
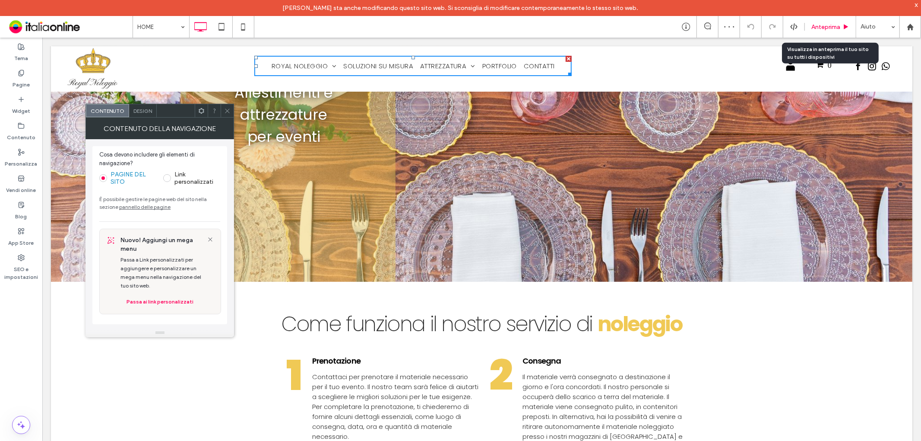
drag, startPoint x: 821, startPoint y: 24, endPoint x: 743, endPoint y: 13, distance: 79.4
click at [821, 24] on span "Anteprima" at bounding box center [826, 26] width 29 height 7
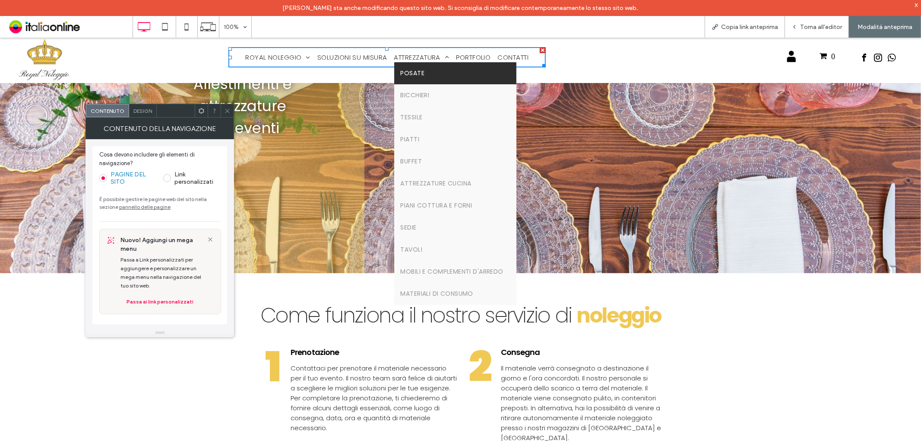
click at [415, 71] on span "Posate" at bounding box center [413, 72] width 24 height 9
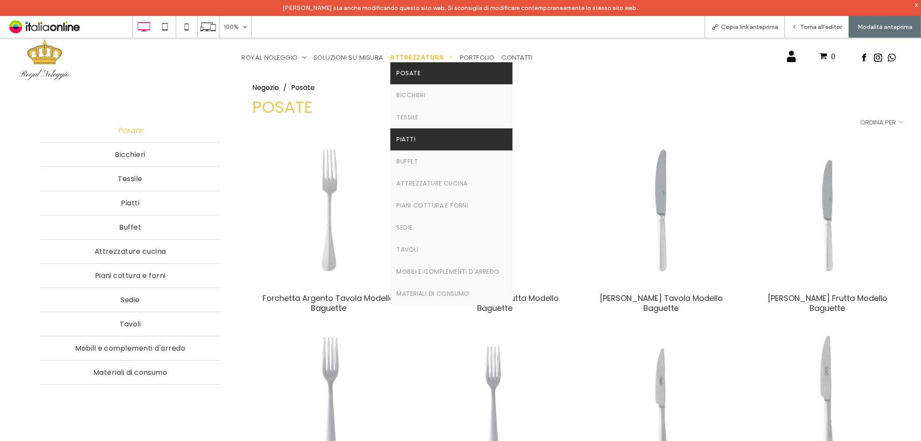
click at [426, 128] on link "Piatti" at bounding box center [451, 139] width 122 height 22
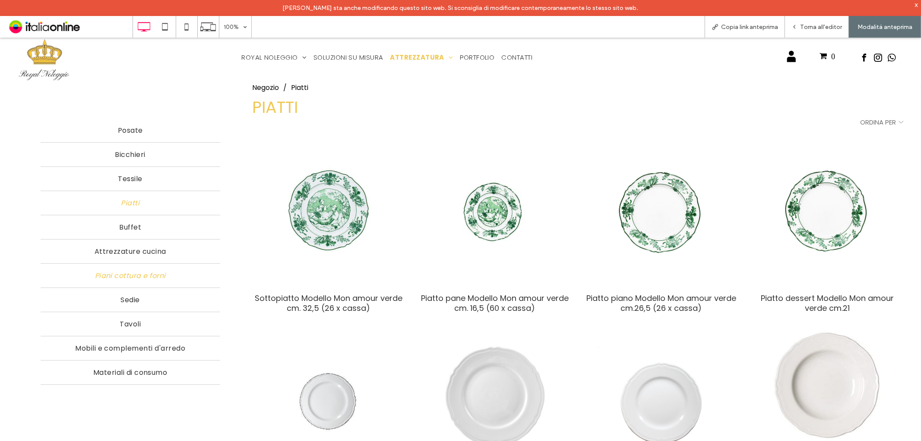
click at [135, 270] on span "Piani cottura e forni" at bounding box center [130, 274] width 71 height 11
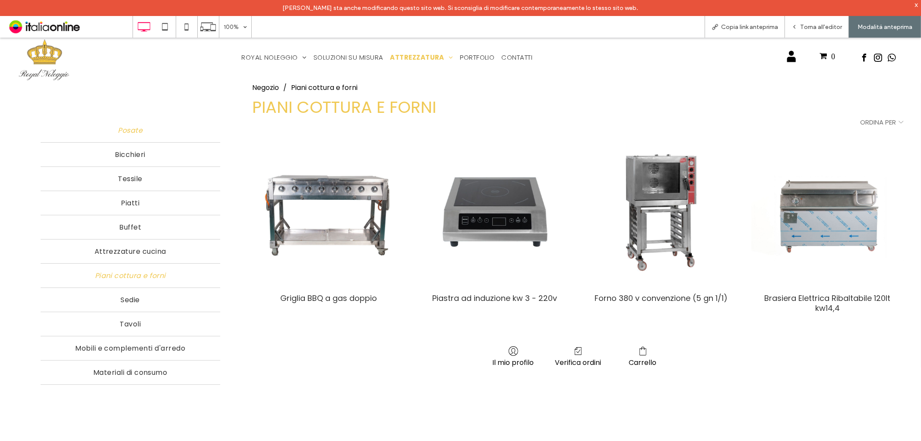
click at [133, 130] on span "Posate" at bounding box center [130, 129] width 25 height 11
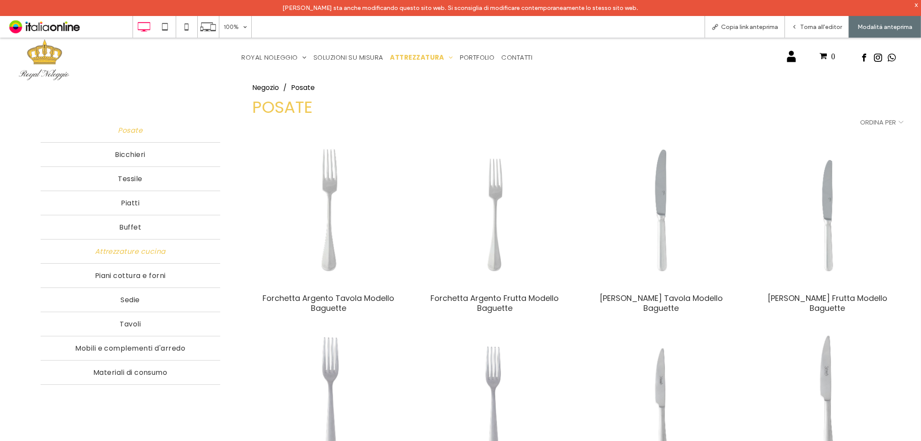
click at [145, 245] on span "Attrezzature cucina" at bounding box center [130, 250] width 71 height 11
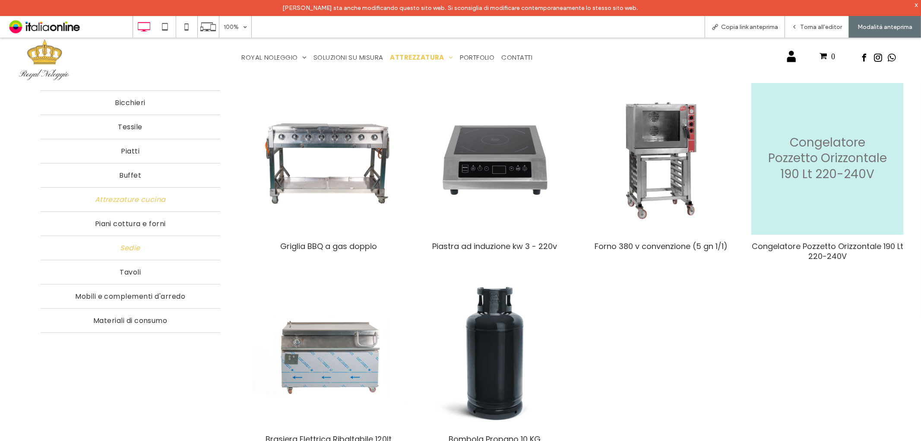
scroll to position [48, 0]
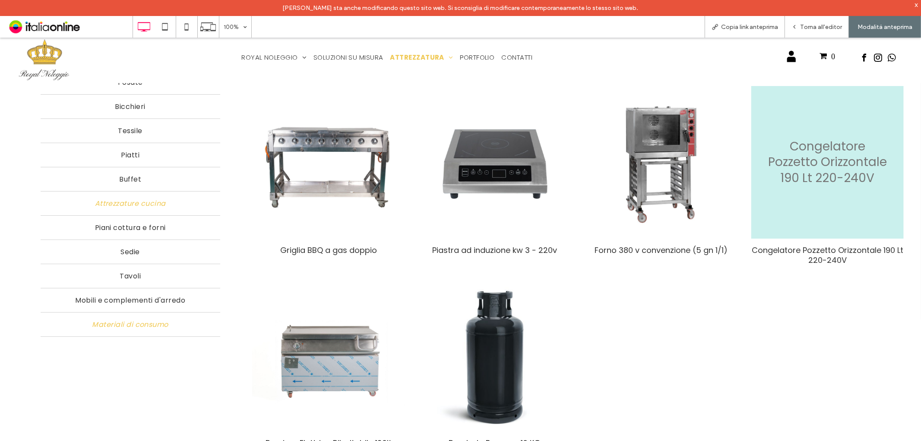
click at [126, 318] on span "Materiali di consumo" at bounding box center [130, 323] width 76 height 11
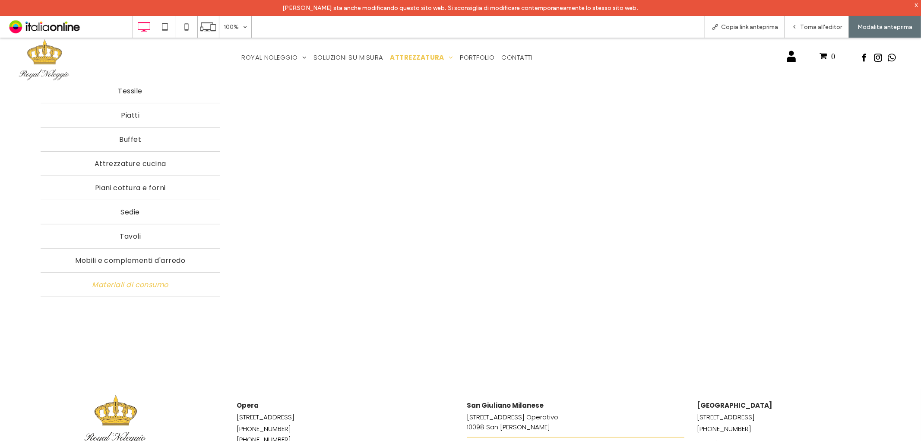
scroll to position [0, 0]
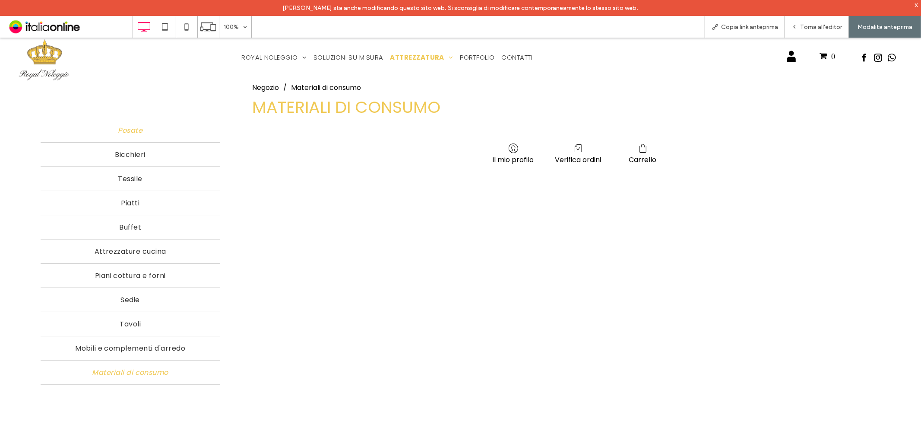
click at [119, 128] on span "Posate" at bounding box center [130, 129] width 25 height 11
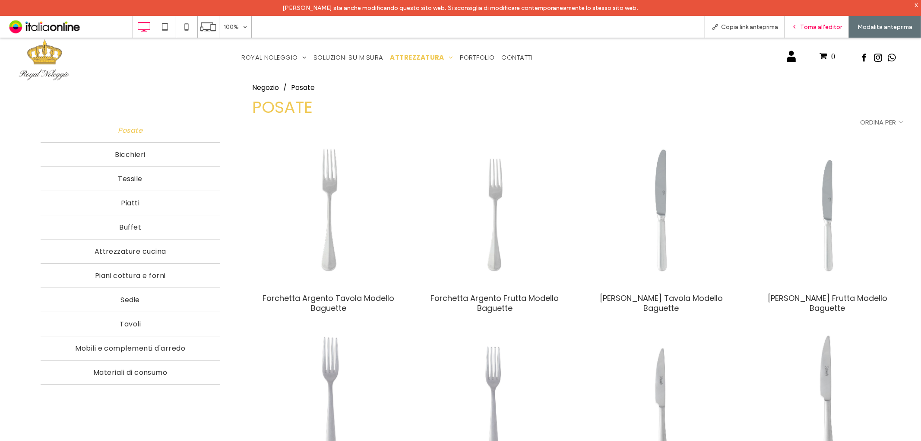
click at [823, 30] on span "Torna all'editor" at bounding box center [821, 26] width 42 height 7
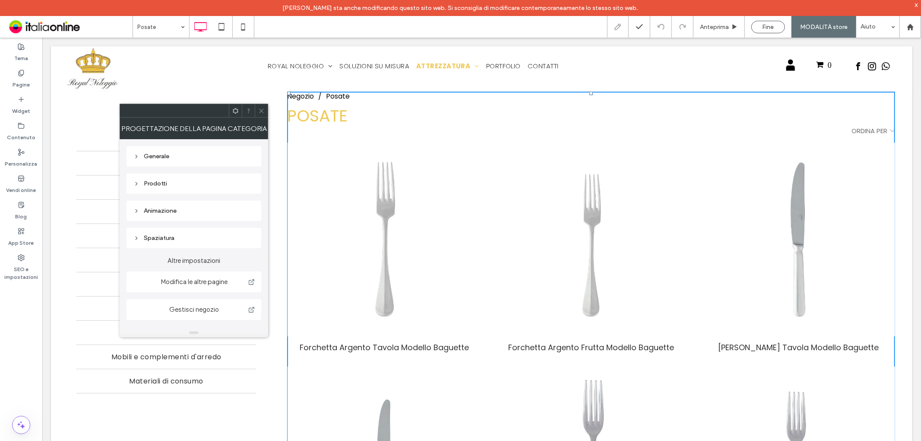
click at [258, 110] on icon at bounding box center [261, 111] width 6 height 6
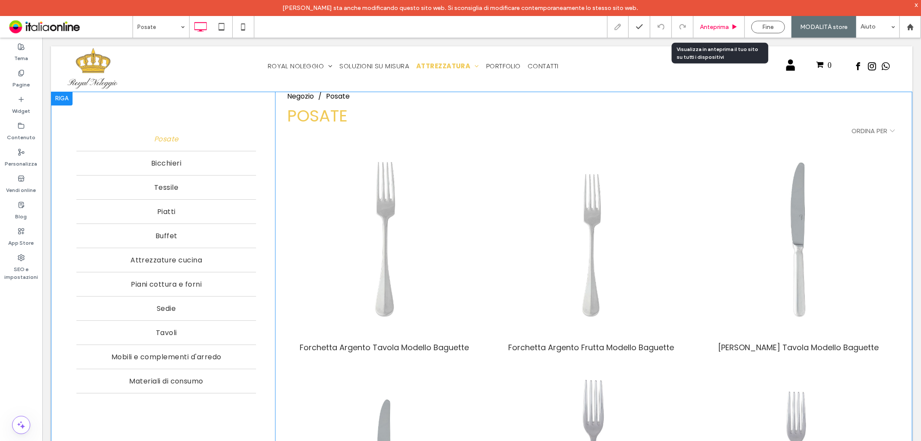
click at [707, 28] on span "Anteprima" at bounding box center [714, 26] width 29 height 7
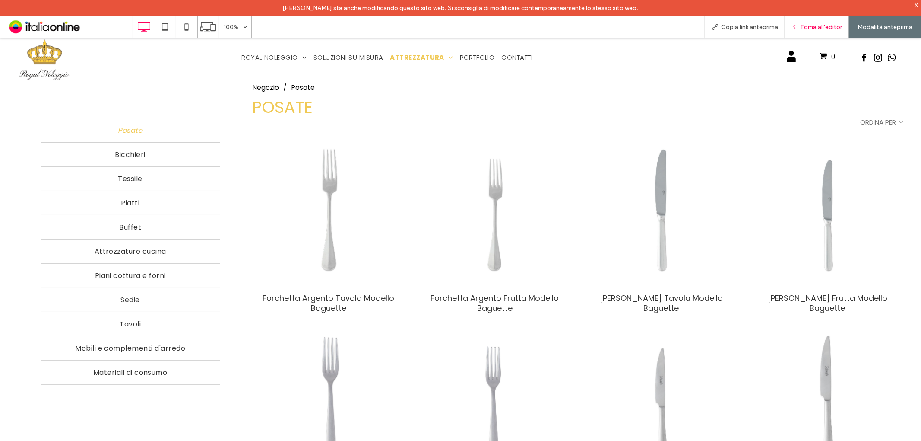
click at [799, 28] on div "Torna all'editor" at bounding box center [816, 26] width 63 height 7
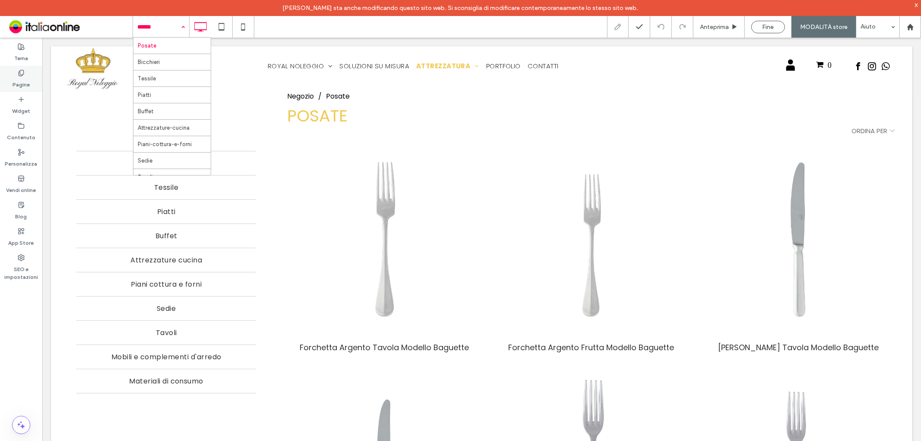
click at [22, 79] on label "Pagine" at bounding box center [21, 82] width 17 height 12
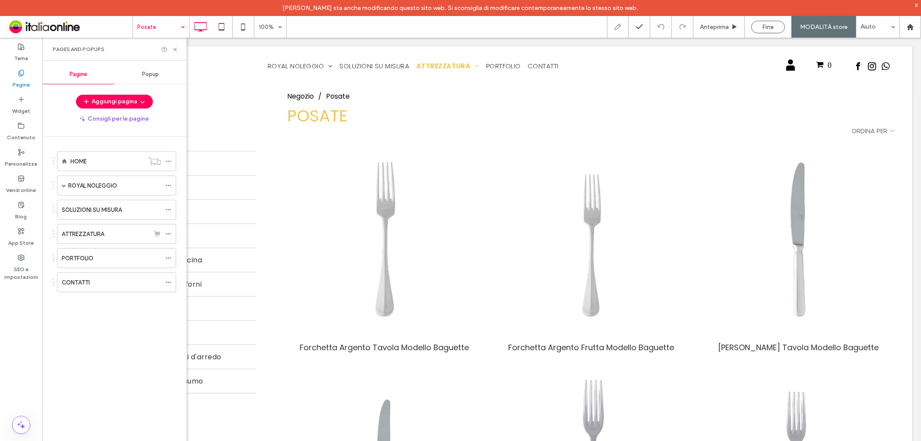
click at [100, 239] on div "ATTREZZATURA" at bounding box center [105, 233] width 87 height 19
click at [176, 50] on icon at bounding box center [175, 49] width 6 height 6
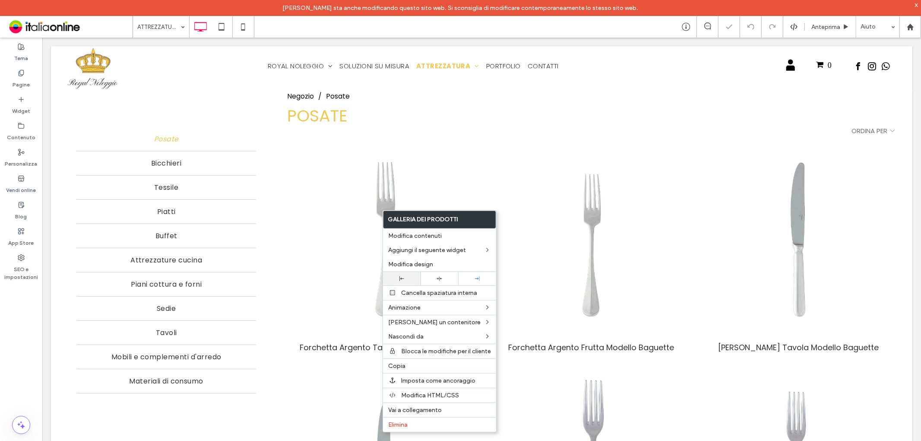
click at [401, 277] on use at bounding box center [401, 278] width 5 height 5
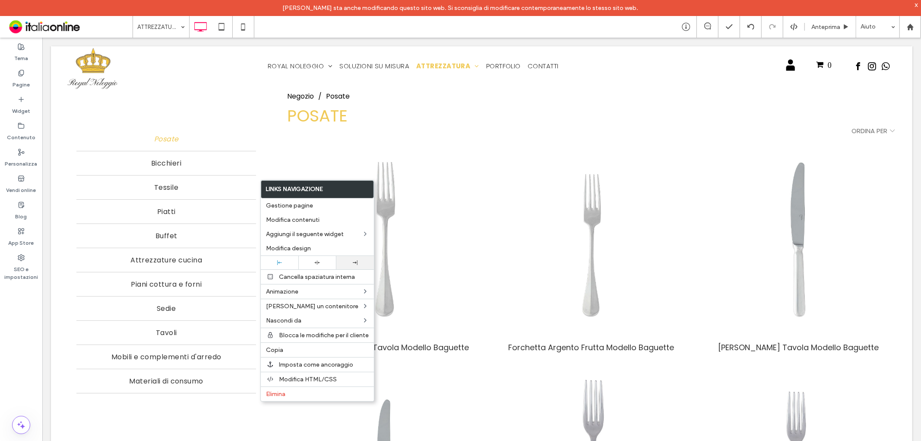
click at [346, 260] on div at bounding box center [355, 262] width 29 height 5
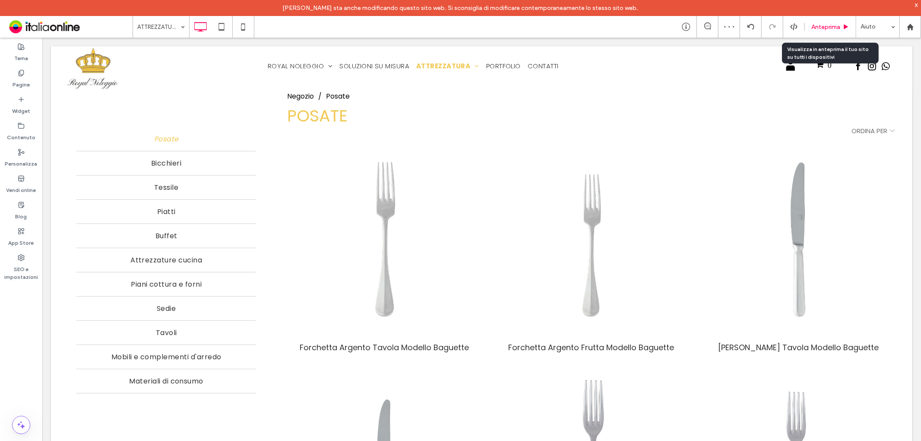
click at [818, 30] on span "Anteprima" at bounding box center [826, 26] width 29 height 7
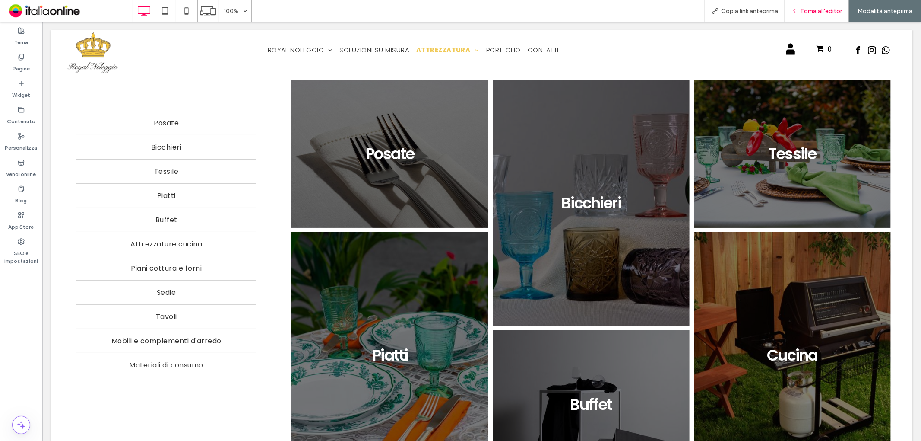
click at [800, 11] on div "Torna all'editor" at bounding box center [816, 10] width 63 height 7
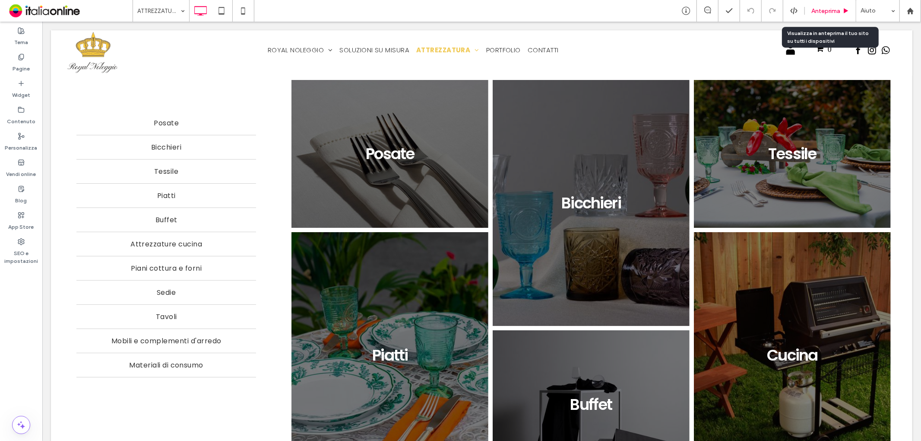
click at [815, 16] on div "Anteprima" at bounding box center [830, 11] width 51 height 22
click at [843, 5] on div "Anteprima" at bounding box center [830, 11] width 51 height 22
click at [819, 14] on div "Anteprima" at bounding box center [830, 11] width 51 height 22
click at [819, 5] on div "Anteprima" at bounding box center [830, 11] width 51 height 22
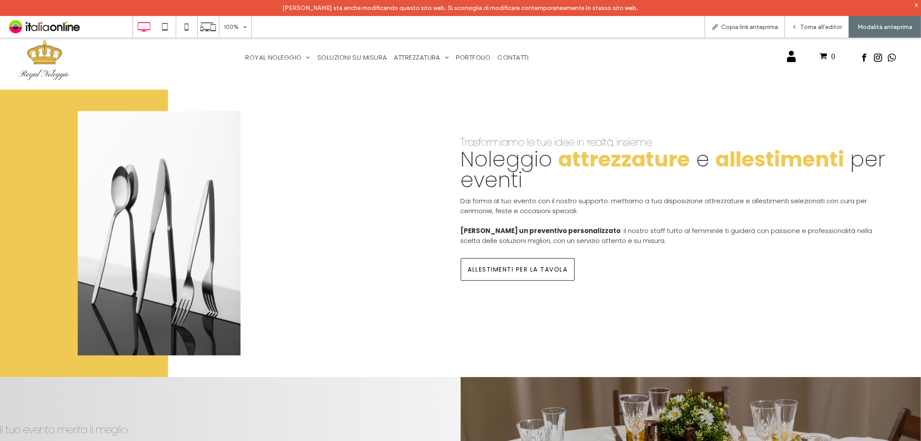
scroll to position [1967, 0]
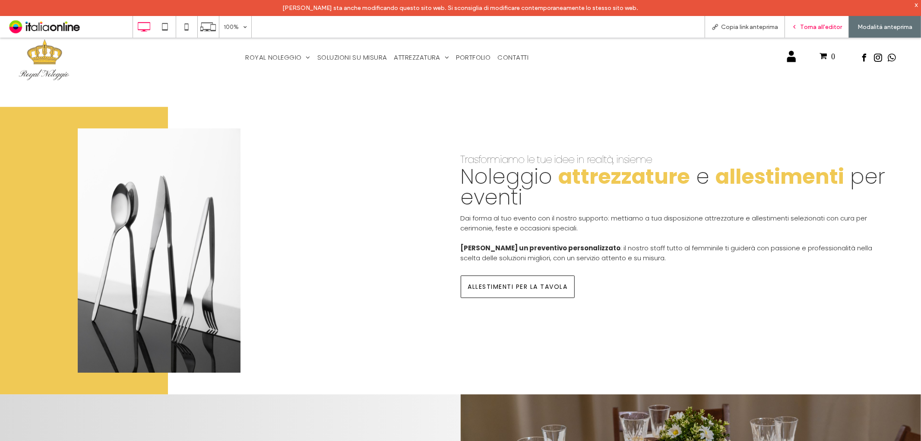
drag, startPoint x: 787, startPoint y: 0, endPoint x: 795, endPoint y: 22, distance: 23.0
click at [795, 22] on div "Torna all'editor" at bounding box center [817, 27] width 64 height 22
click at [810, 26] on span "Torna all'editor" at bounding box center [821, 26] width 42 height 7
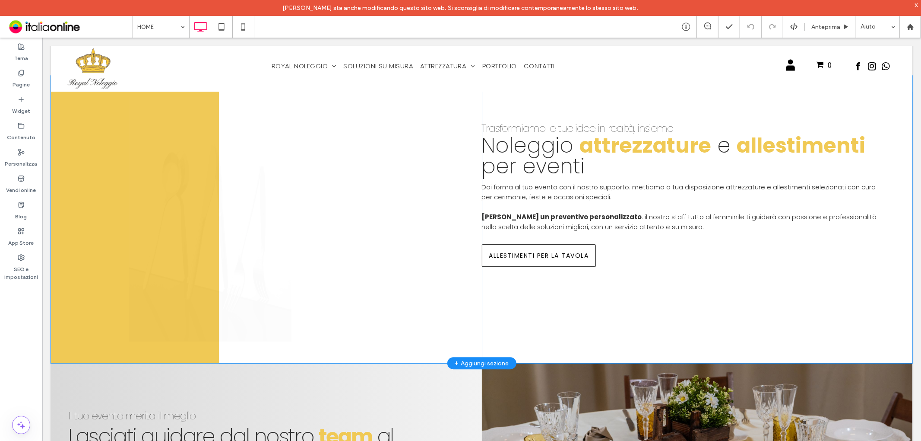
scroll to position [1939, 0]
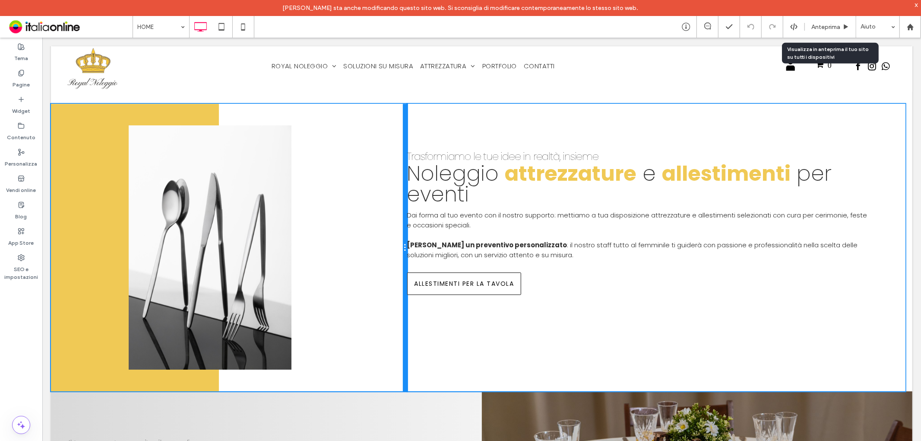
drag, startPoint x: 476, startPoint y: 238, endPoint x: 469, endPoint y: 270, distance: 33.1
click at [384, 244] on div "Titolo diapositiva Scrivi qui la tua didascalia Pulsante Previous Next Click To…" at bounding box center [229, 246] width 356 height 287
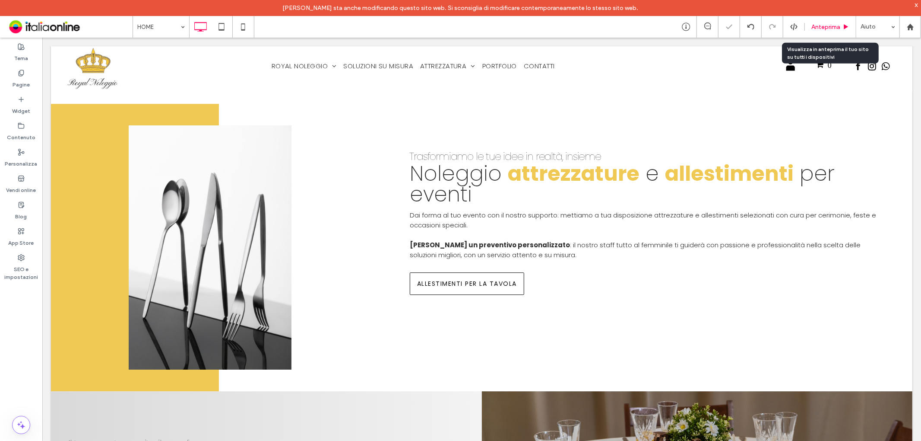
click at [826, 19] on div "Anteprima" at bounding box center [830, 27] width 51 height 22
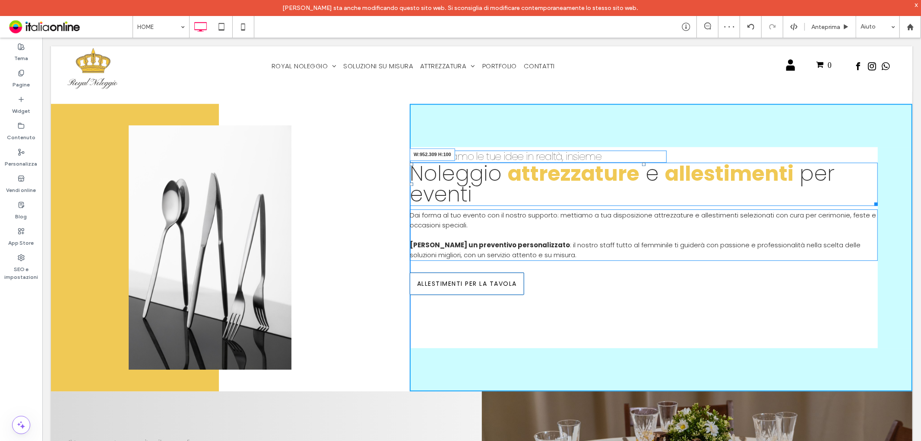
drag, startPoint x: 865, startPoint y: 176, endPoint x: 809, endPoint y: 175, distance: 55.7
click at [871, 199] on div at bounding box center [874, 202] width 6 height 6
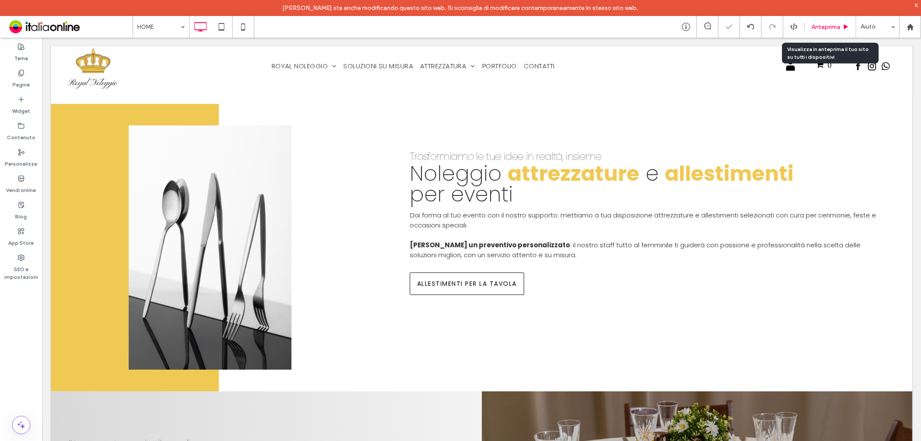
click at [830, 29] on span "Anteprima" at bounding box center [826, 26] width 29 height 7
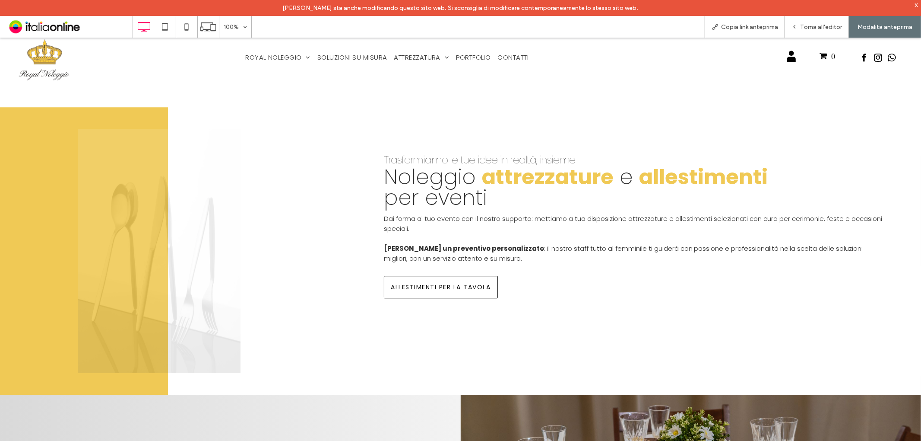
scroll to position [1967, 0]
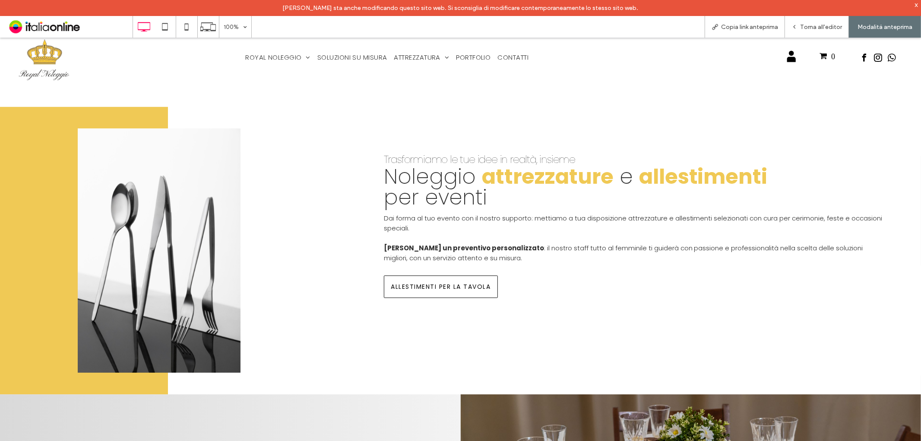
click at [29, 60] on img at bounding box center [44, 59] width 53 height 45
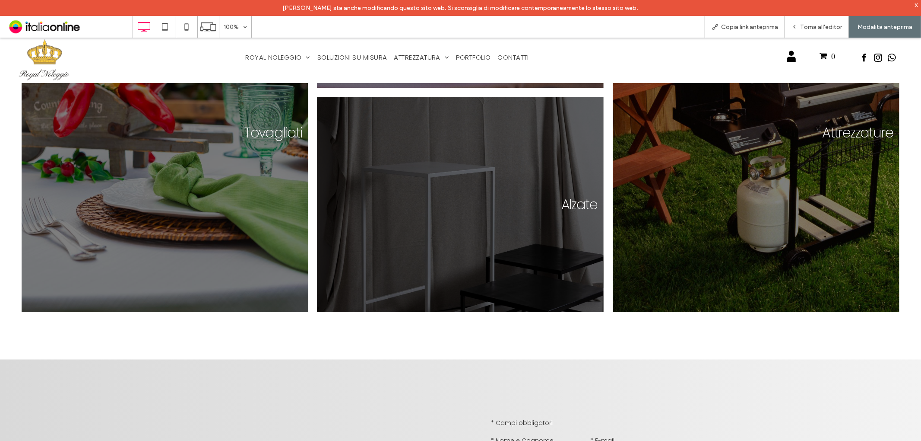
scroll to position [1199, 0]
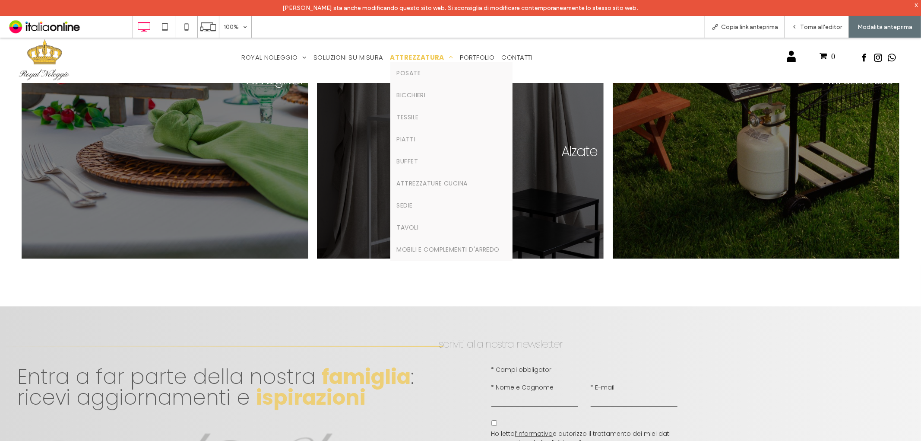
click at [402, 57] on span "ATTREZZATURA" at bounding box center [421, 57] width 63 height 10
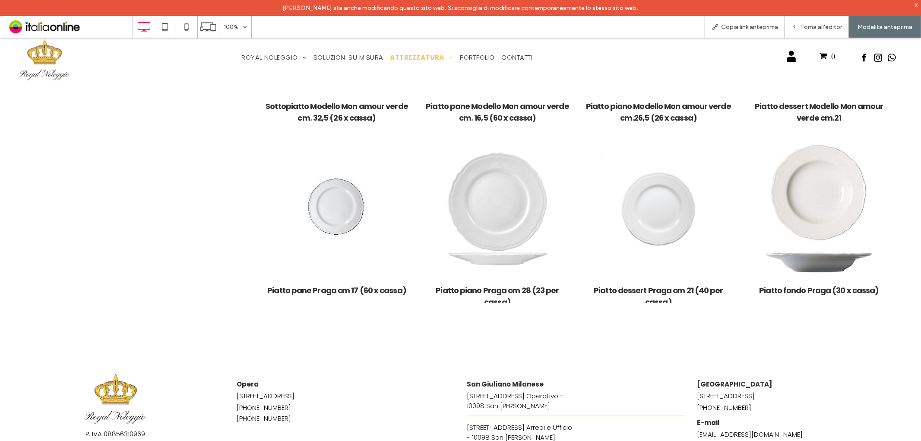
scroll to position [838, 0]
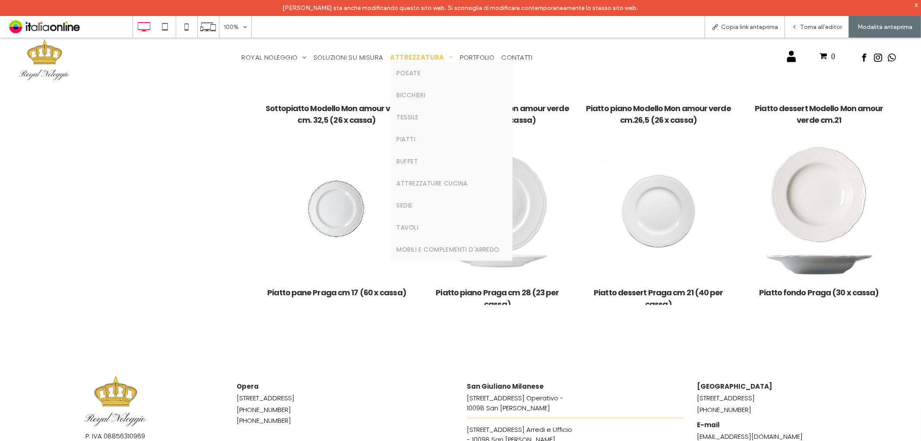
click at [424, 52] on span "ATTREZZATURA" at bounding box center [421, 57] width 63 height 10
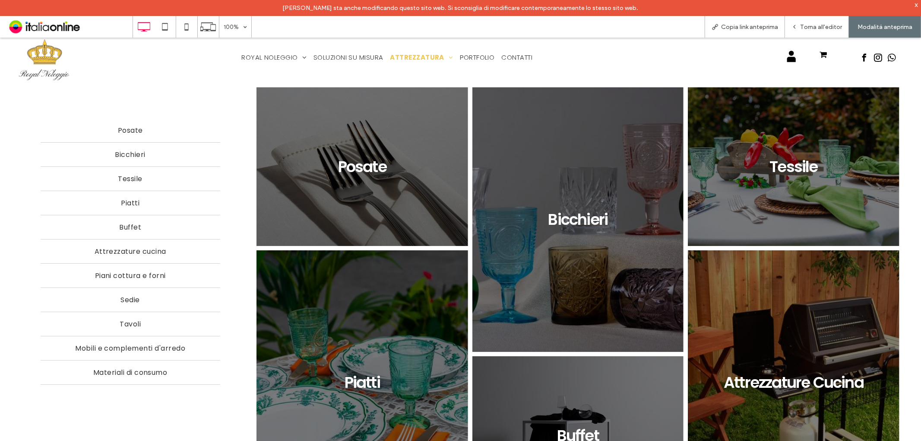
scroll to position [0, 0]
click at [821, 35] on div "Torna all'editor" at bounding box center [817, 27] width 64 height 22
click at [799, 21] on div "Torna all'editor" at bounding box center [817, 27] width 64 height 22
click at [797, 22] on div "Torna all'editor" at bounding box center [817, 27] width 64 height 22
click at [809, 22] on div "Torna all'editor" at bounding box center [817, 27] width 64 height 22
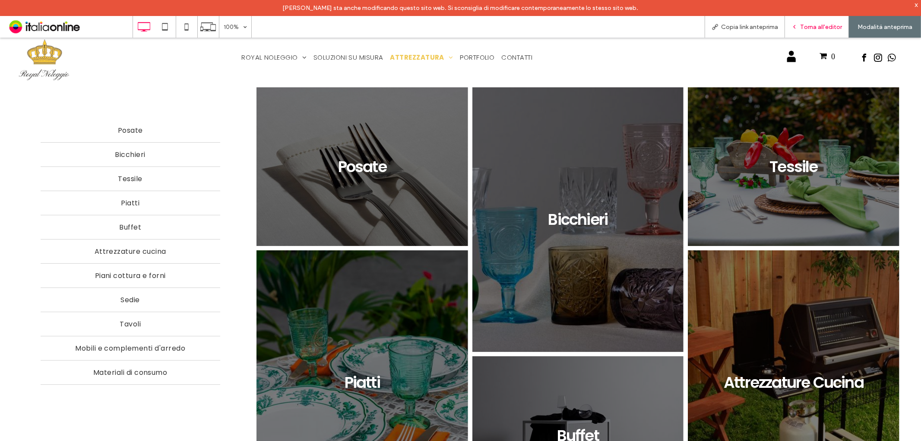
click at [824, 24] on span "Torna all'editor" at bounding box center [821, 26] width 42 height 7
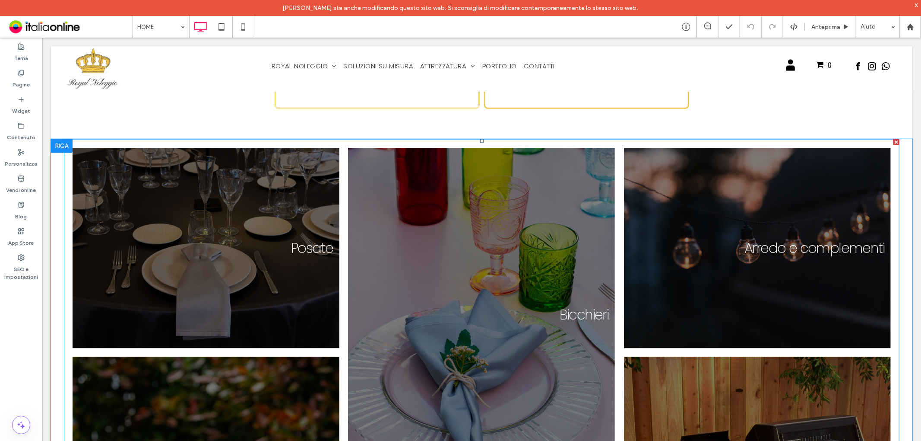
scroll to position [720, 0]
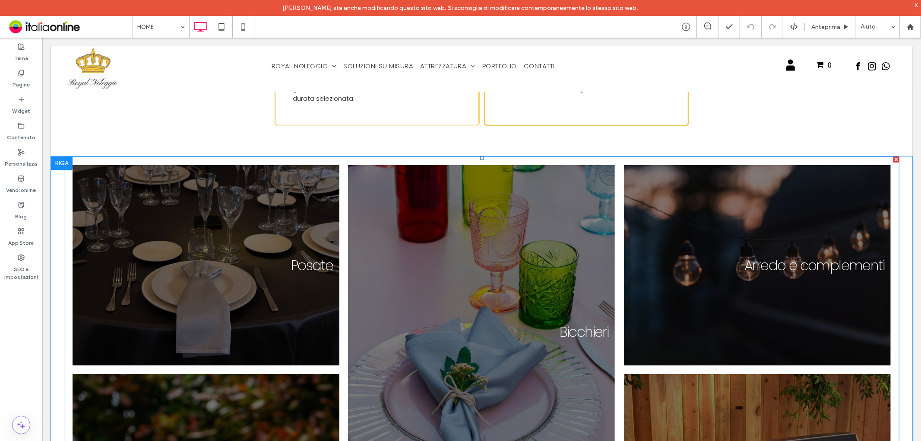
click at [396, 229] on link at bounding box center [481, 331] width 283 height 354
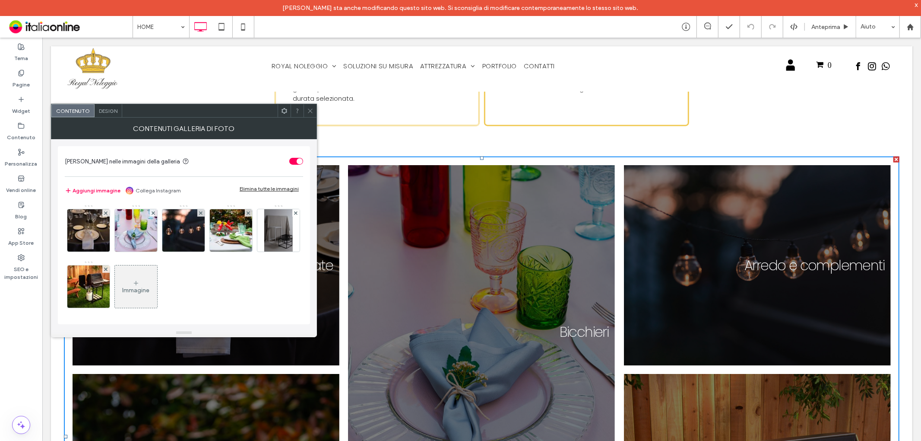
click at [107, 111] on span "Design" at bounding box center [108, 111] width 19 height 6
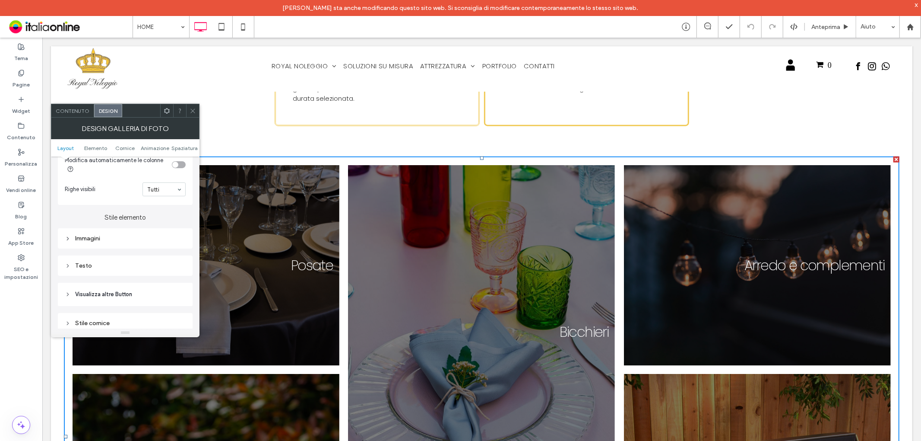
scroll to position [288, 0]
drag, startPoint x: 127, startPoint y: 232, endPoint x: 124, endPoint y: 218, distance: 15.1
click at [127, 232] on div "Immagini" at bounding box center [125, 233] width 121 height 7
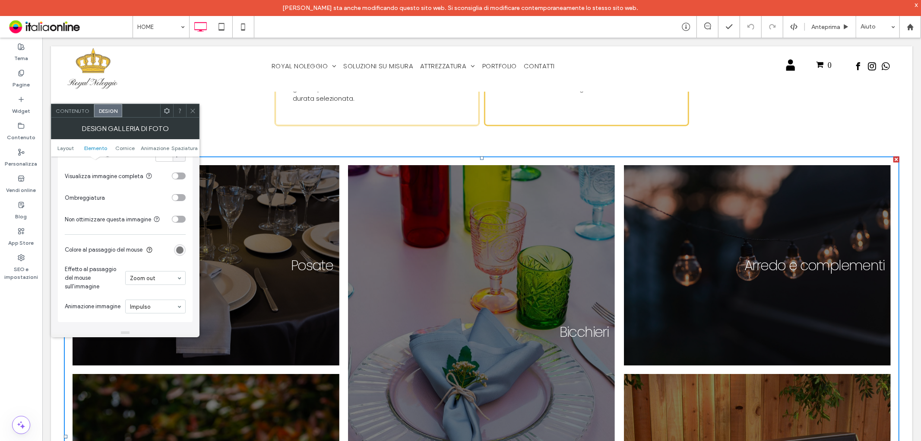
scroll to position [432, 0]
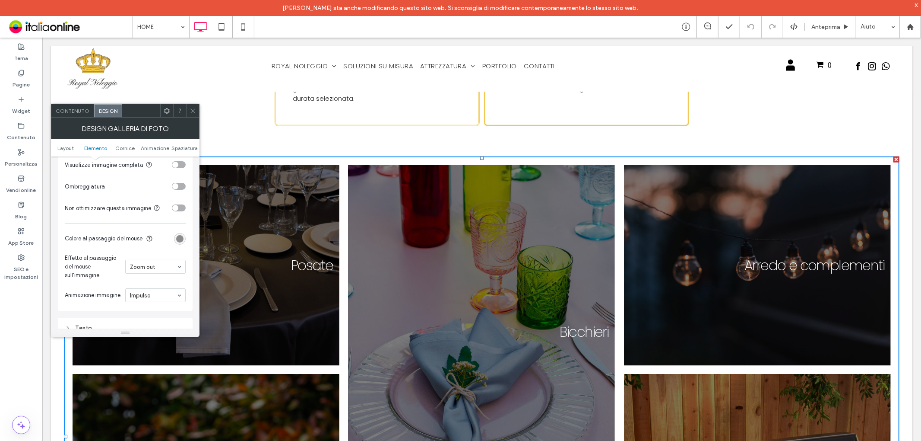
click at [181, 240] on div "rgba(0, 0, 0, 0.5)" at bounding box center [179, 238] width 7 height 7
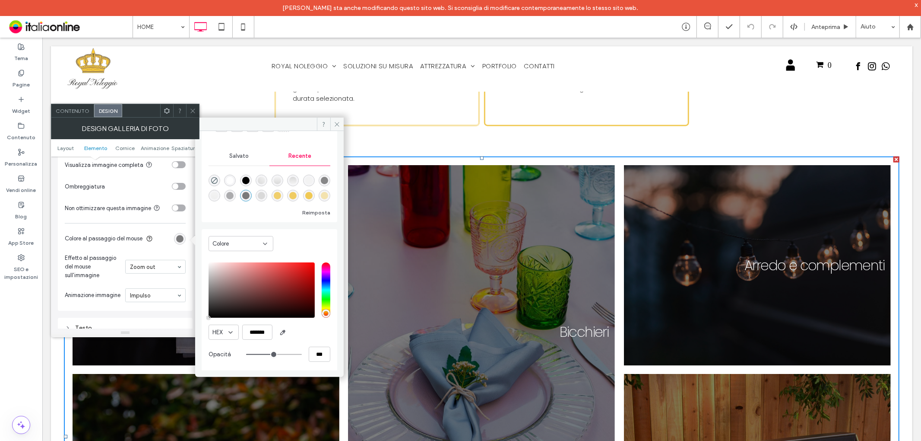
scroll to position [53, 0]
type input "**"
type input "***"
type input "**"
type input "***"
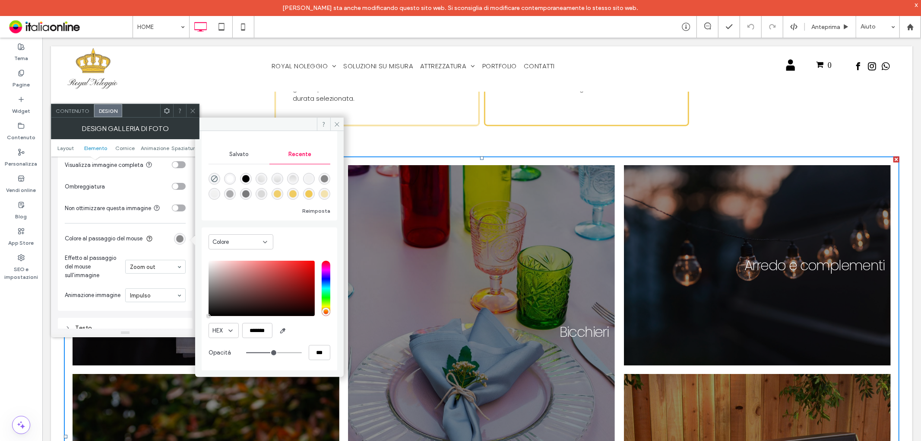
type input "**"
type input "***"
type input "**"
type input "***"
type input "**"
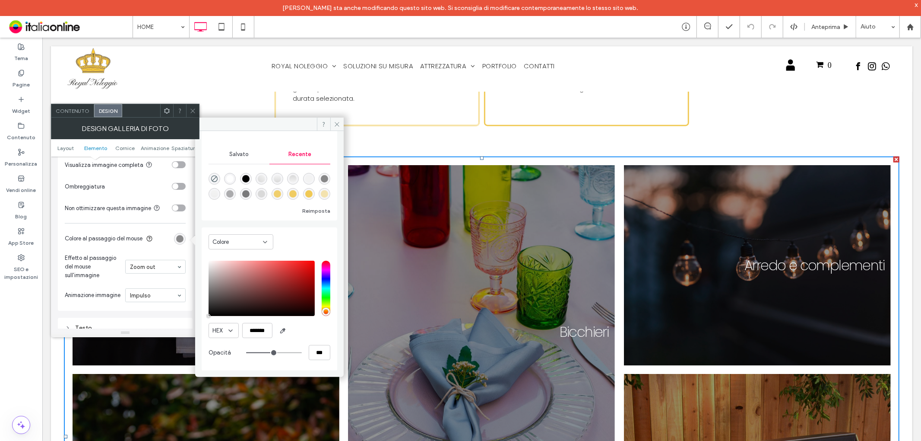
type input "***"
type input "**"
type input "***"
type input "**"
type input "***"
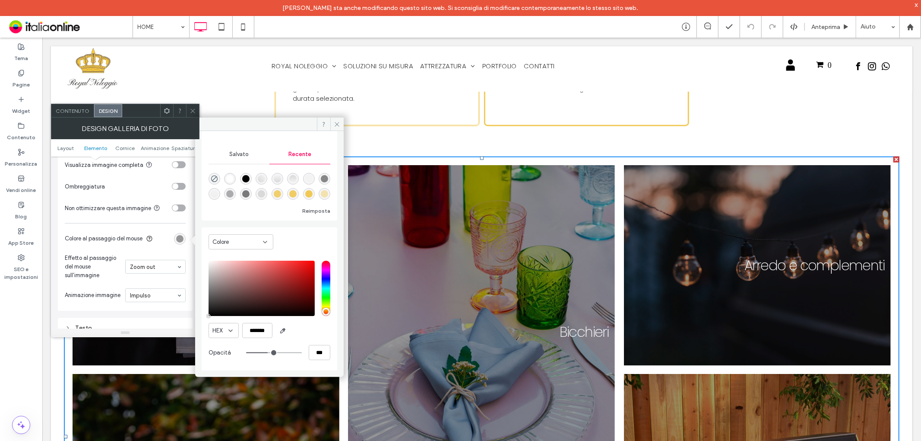
type input "**"
type input "***"
type input "**"
type input "***"
type input "**"
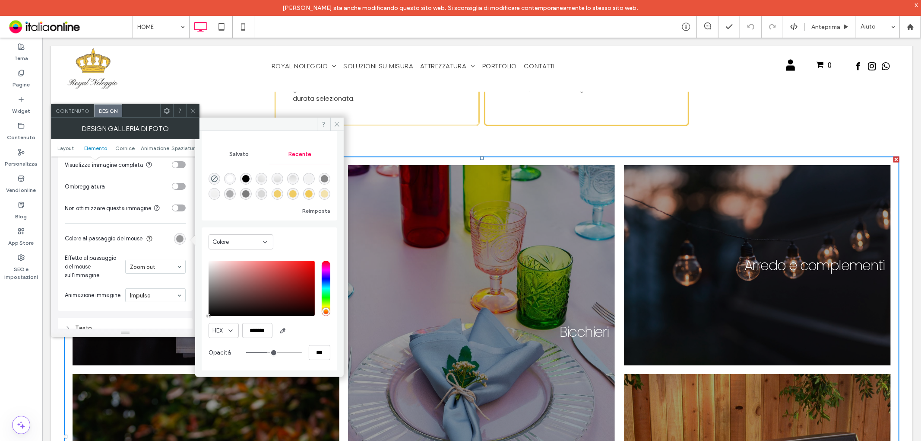
type input "***"
type input "**"
type input "***"
drag, startPoint x: 268, startPoint y: 351, endPoint x: 262, endPoint y: 352, distance: 6.1
type input "**"
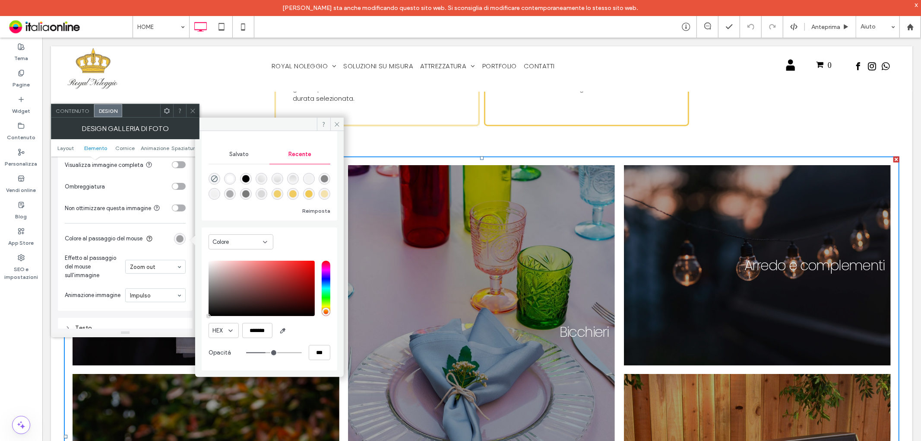
click at [262, 352] on input "range" at bounding box center [274, 352] width 56 height 1
click at [193, 108] on icon at bounding box center [193, 111] width 6 height 6
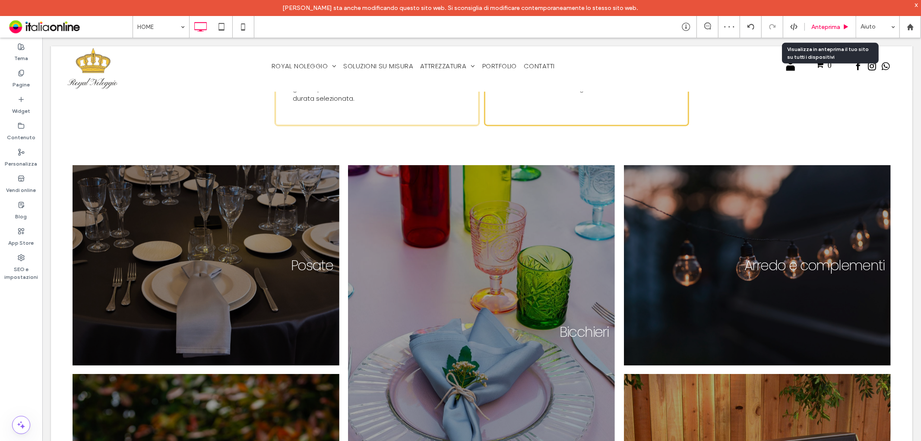
click at [817, 29] on span "Anteprima" at bounding box center [826, 26] width 29 height 7
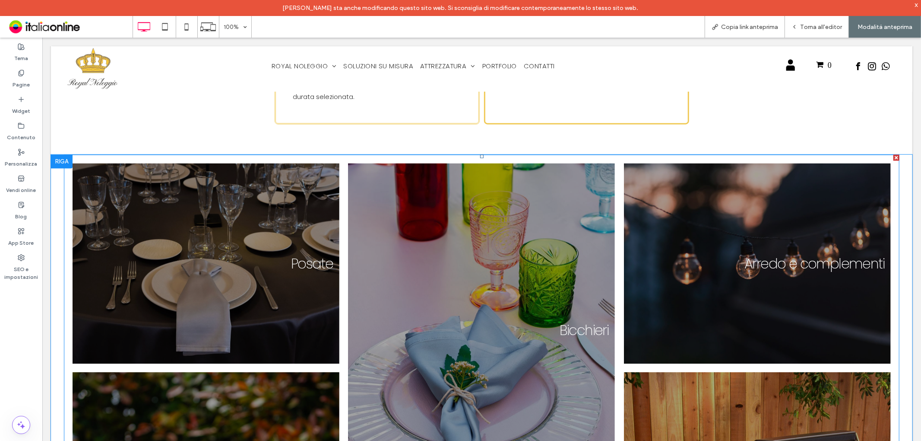
scroll to position [720, 0]
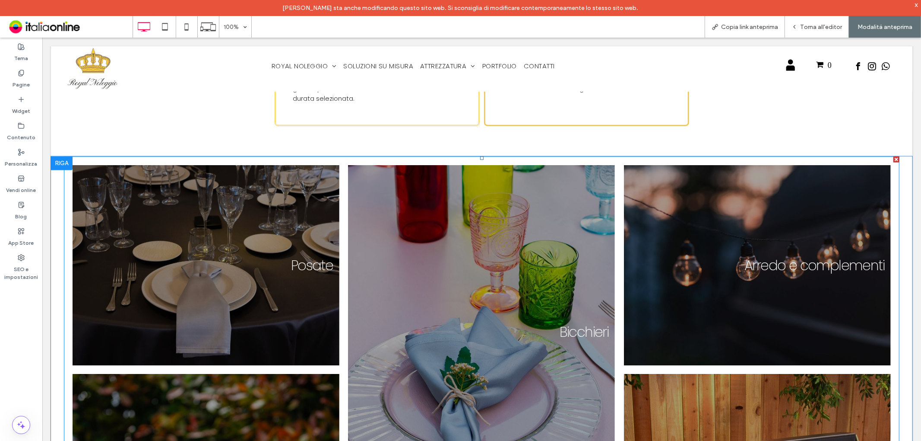
click at [381, 221] on link at bounding box center [481, 331] width 283 height 354
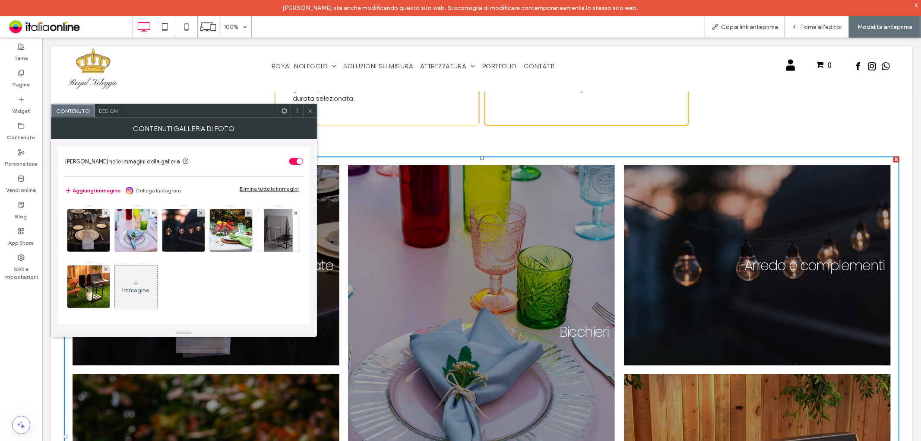
click at [113, 108] on span "Design" at bounding box center [108, 111] width 19 height 6
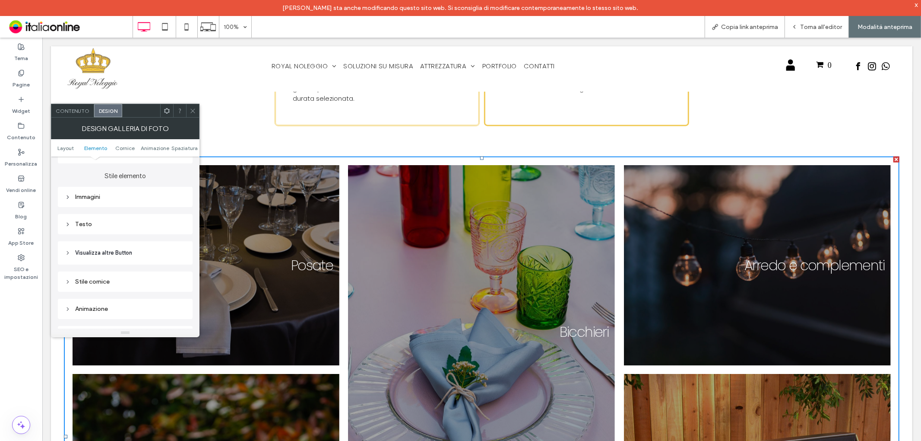
scroll to position [336, 0]
click at [152, 180] on div "Immagini" at bounding box center [125, 186] width 135 height 20
click at [150, 182] on div "Immagini" at bounding box center [125, 186] width 121 height 12
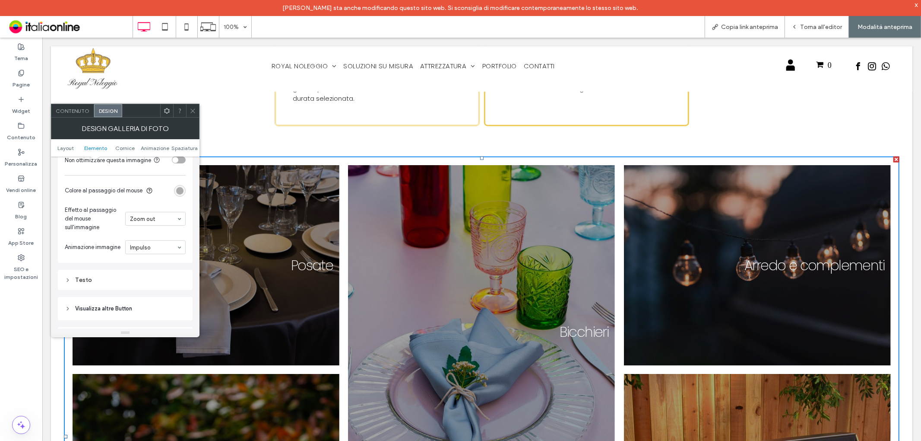
click at [176, 190] on div "rgba(0, 0, 0, 0.35)" at bounding box center [179, 190] width 7 height 7
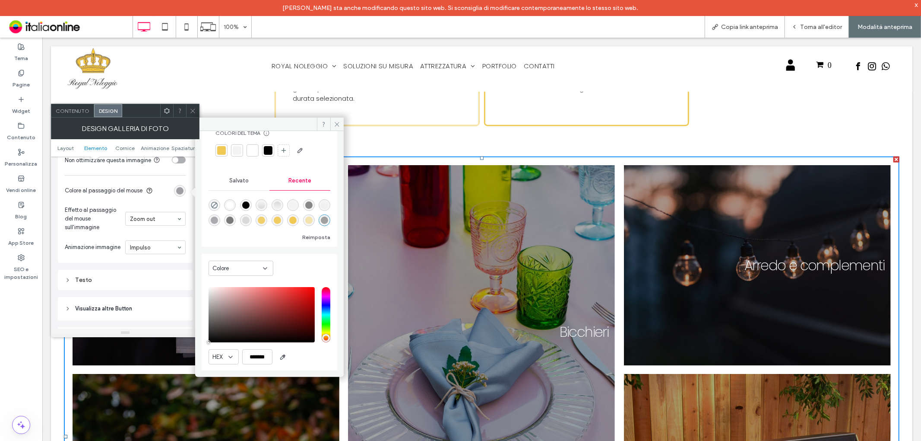
scroll to position [53, 0]
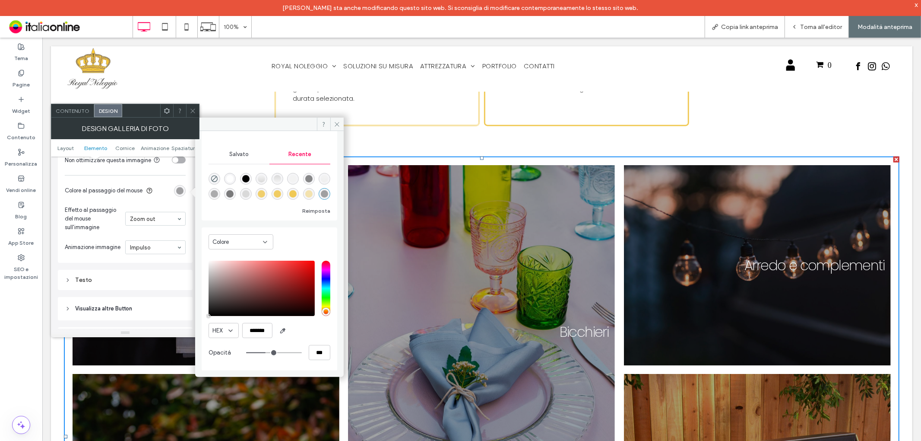
click at [111, 280] on div "Testo" at bounding box center [125, 279] width 121 height 7
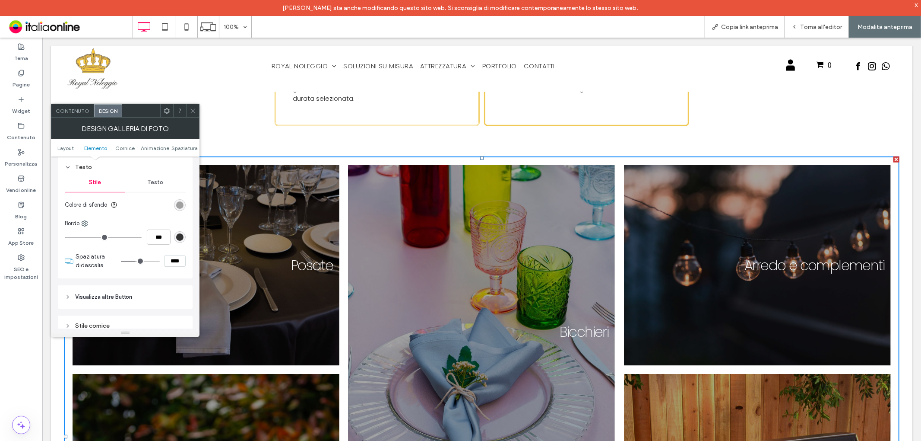
scroll to position [576, 0]
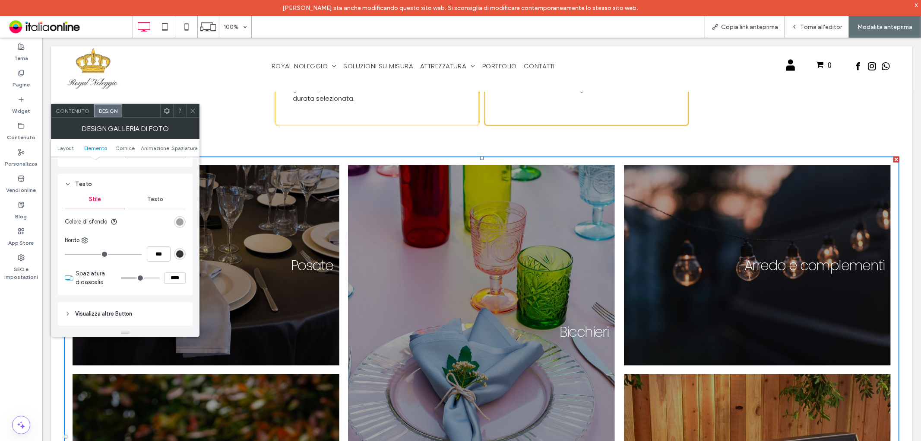
click at [162, 201] on span "Testo" at bounding box center [155, 199] width 16 height 7
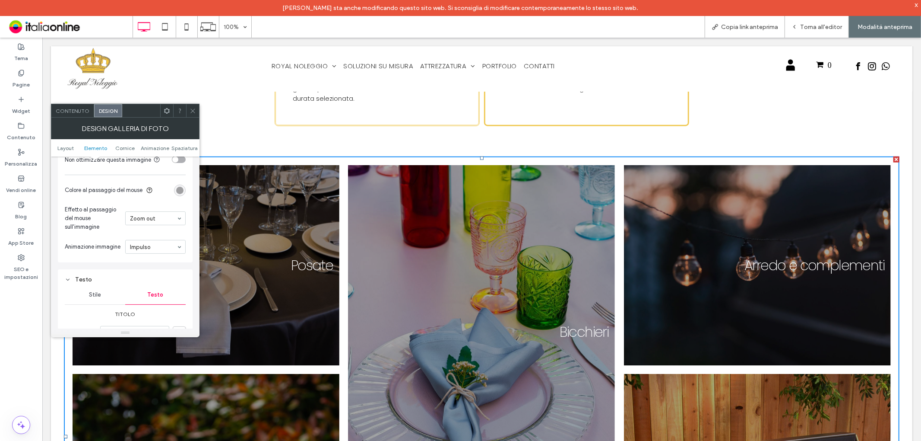
scroll to position [480, 0]
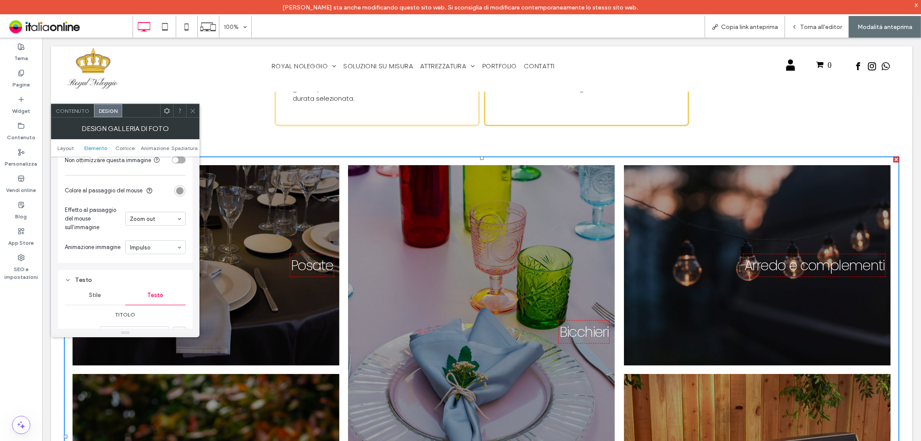
click at [92, 294] on span "Stile" at bounding box center [95, 295] width 12 height 7
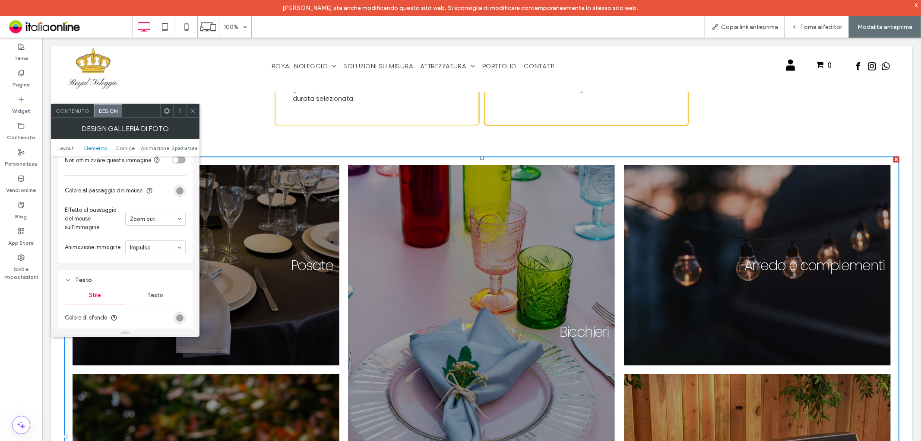
click at [190, 110] on icon at bounding box center [193, 111] width 6 height 6
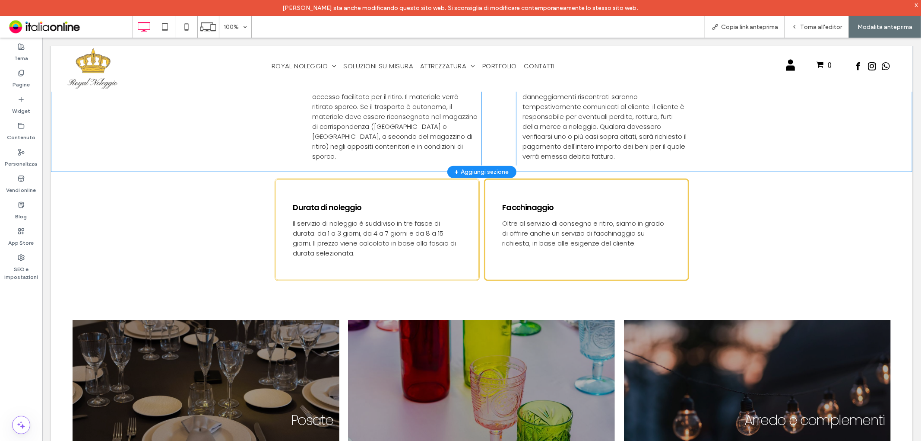
scroll to position [624, 0]
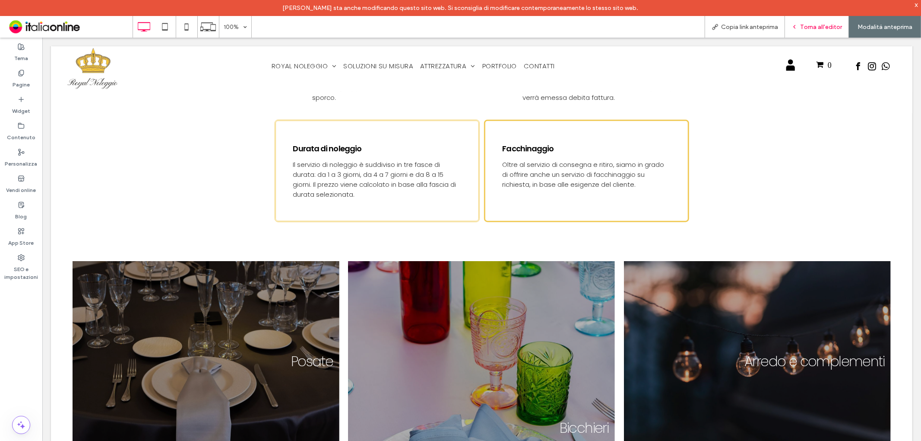
click at [807, 30] on span "Torna all'editor" at bounding box center [821, 26] width 42 height 7
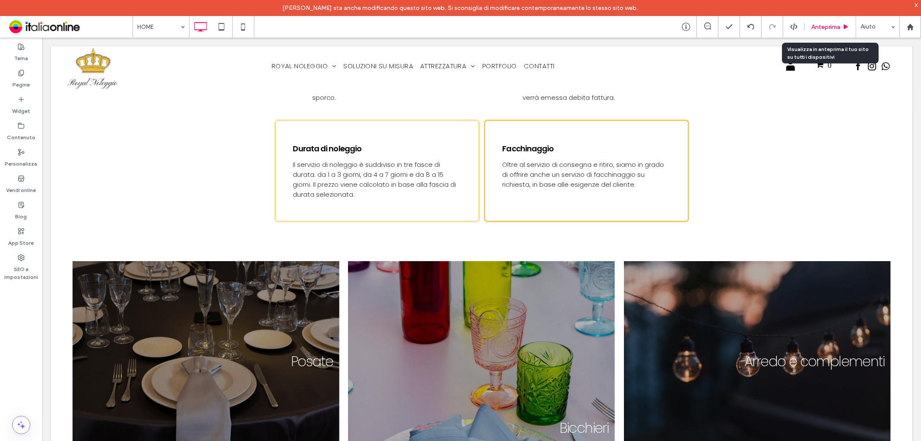
click at [830, 28] on span "Anteprima" at bounding box center [826, 26] width 29 height 7
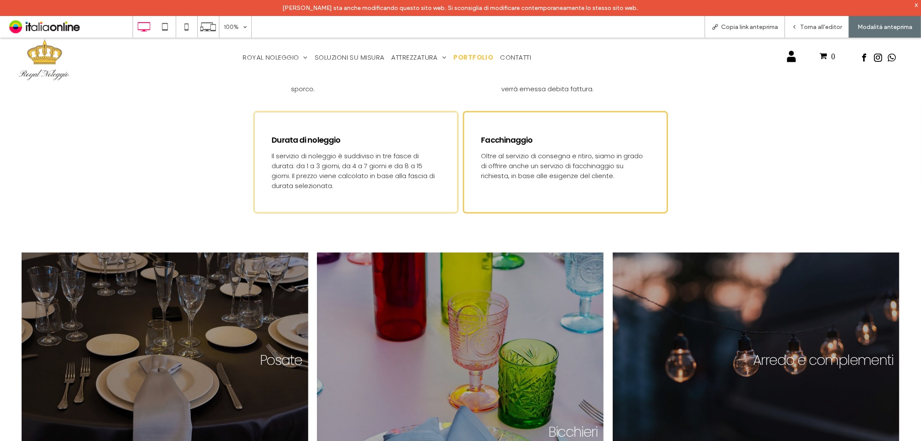
click at [463, 60] on span "PORTFOLIO" at bounding box center [473, 57] width 40 height 10
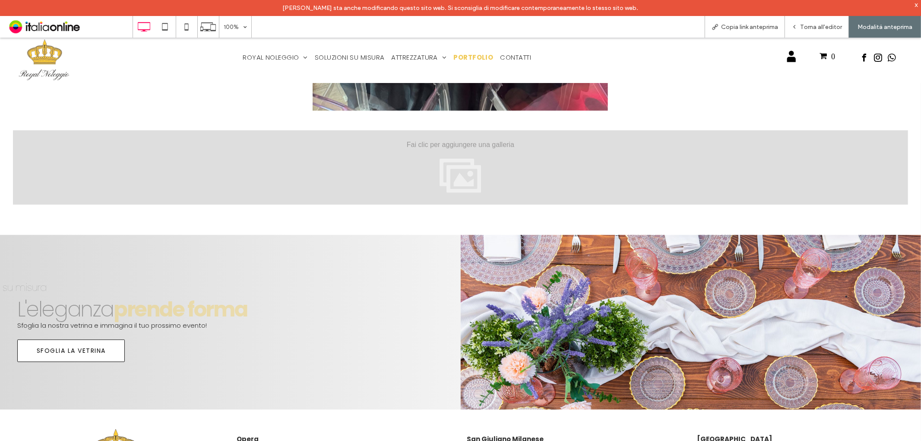
scroll to position [1728, 0]
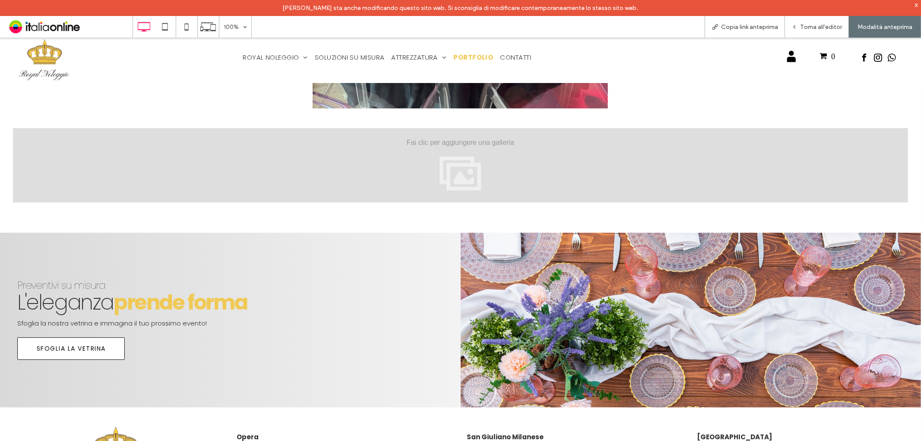
click at [61, 59] on img at bounding box center [44, 59] width 53 height 45
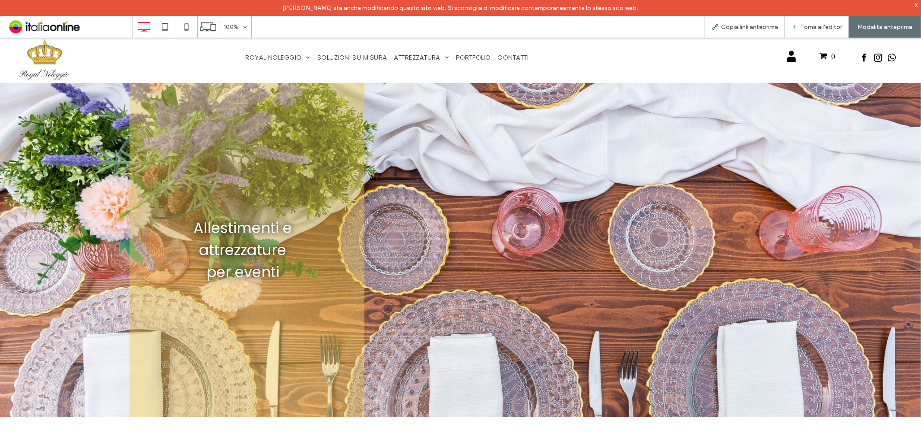
scroll to position [288, 0]
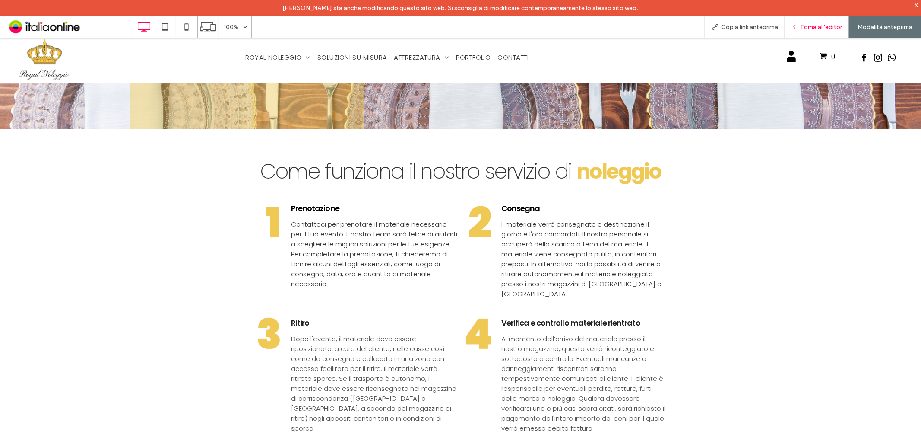
click at [817, 26] on span "Torna all'editor" at bounding box center [821, 26] width 42 height 7
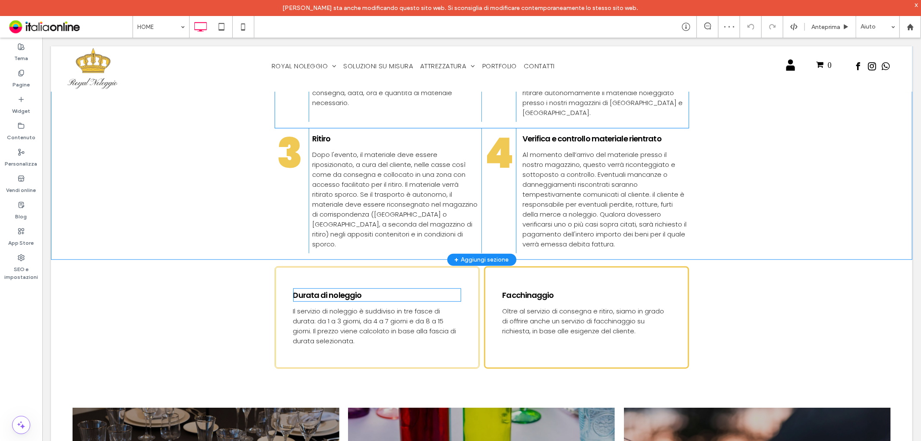
scroll to position [528, 0]
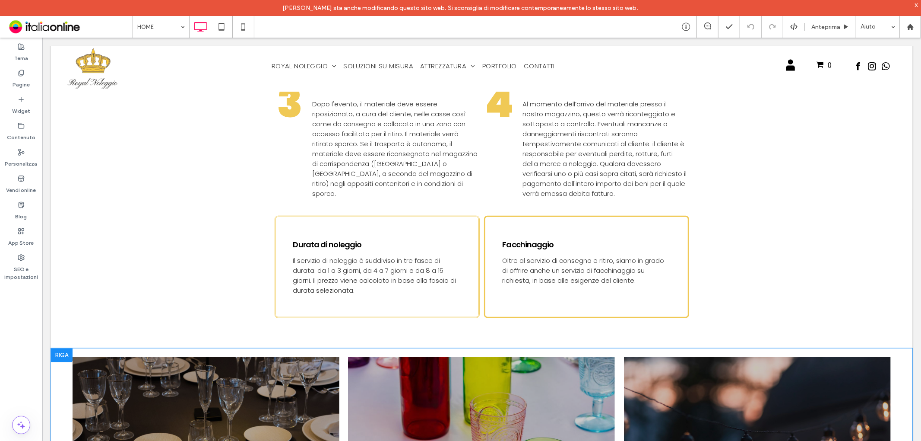
click at [62, 348] on div at bounding box center [62, 355] width 22 height 14
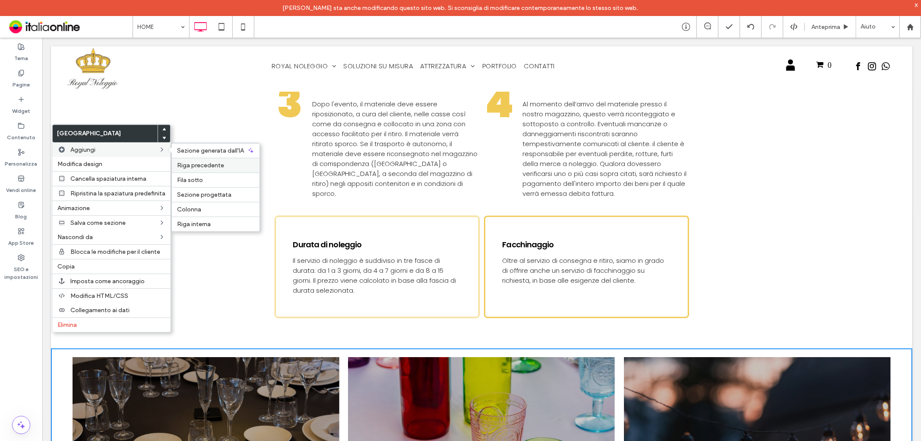
click at [204, 161] on div "Riga precedente" at bounding box center [216, 165] width 88 height 15
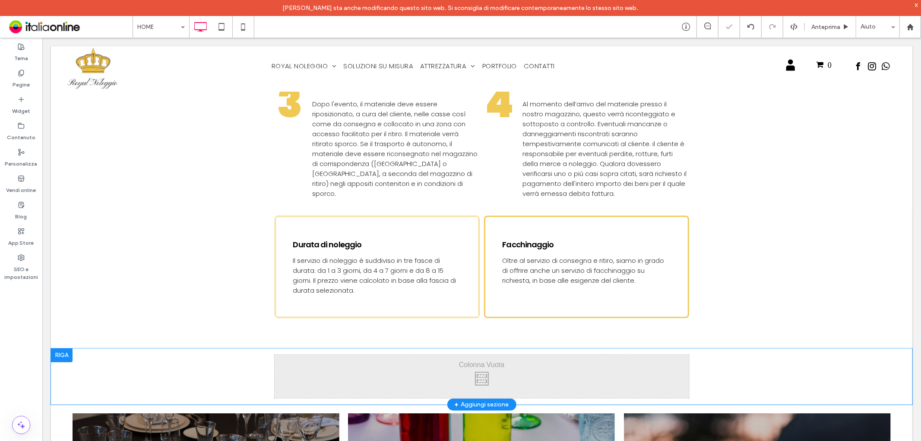
drag, startPoint x: 88, startPoint y: 354, endPoint x: 115, endPoint y: 339, distance: 31.5
click at [88, 354] on div "Click To Paste Click To Paste Riga + Aggiungi sezione" at bounding box center [482, 376] width 862 height 56
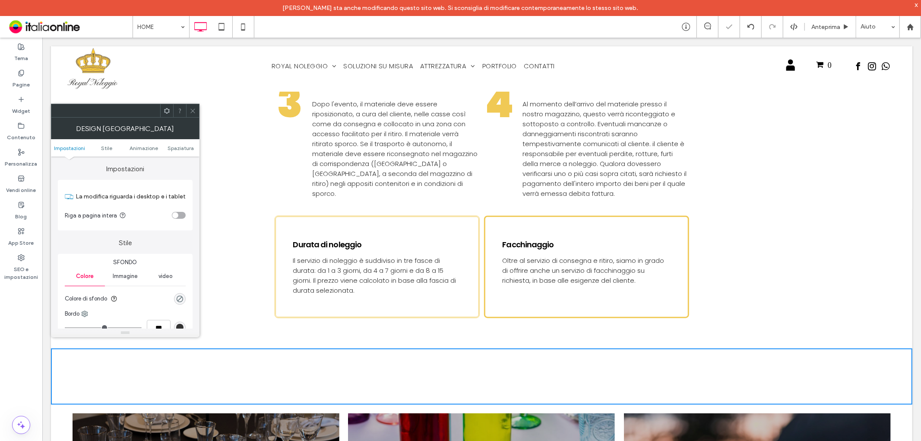
drag, startPoint x: 183, startPoint y: 148, endPoint x: 179, endPoint y: 166, distance: 18.1
click at [183, 148] on span "Spaziatura" at bounding box center [181, 148] width 26 height 6
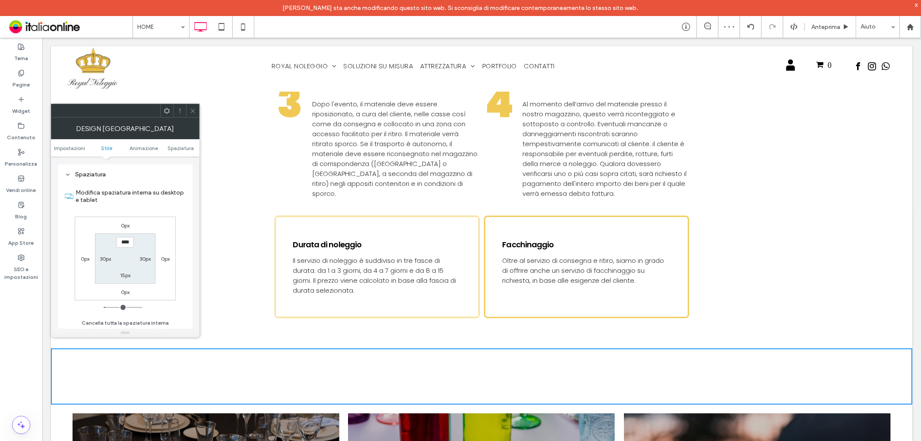
scroll to position [244, 0]
click at [126, 274] on label "15px" at bounding box center [125, 274] width 10 height 6
type input "**"
type input "****"
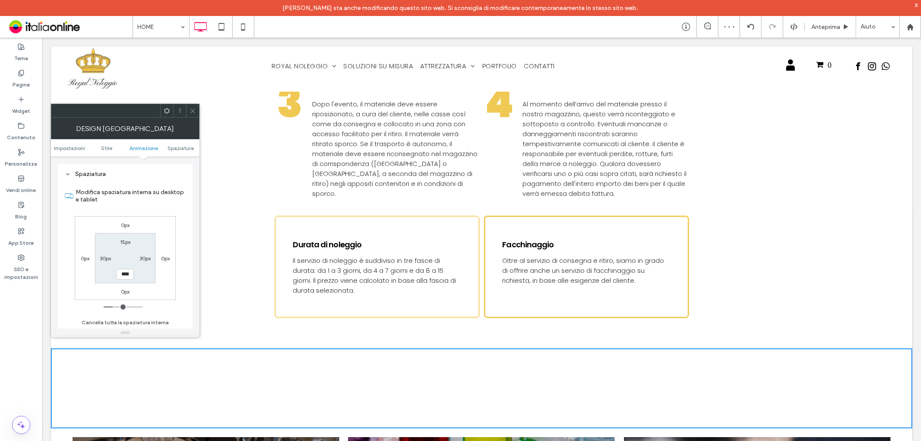
drag, startPoint x: 191, startPoint y: 113, endPoint x: 183, endPoint y: 216, distance: 103.6
click at [191, 113] on icon at bounding box center [193, 111] width 6 height 6
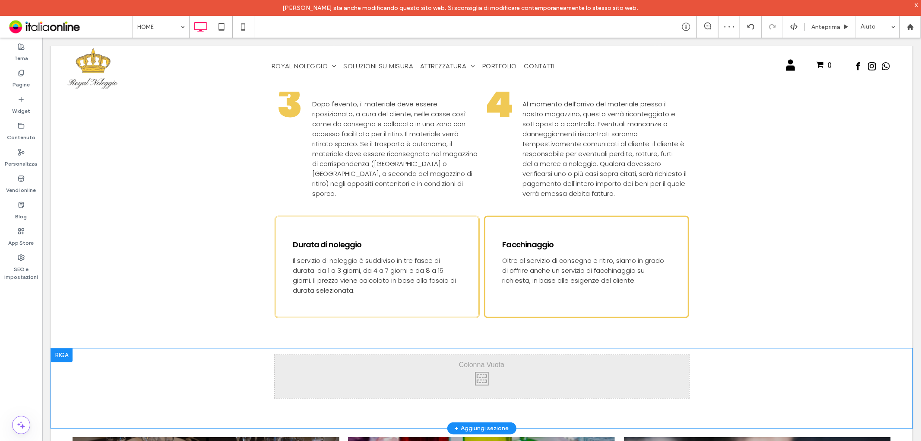
click at [115, 367] on div "Click To Paste Click To Paste Riga + Aggiungi sezione" at bounding box center [482, 388] width 862 height 80
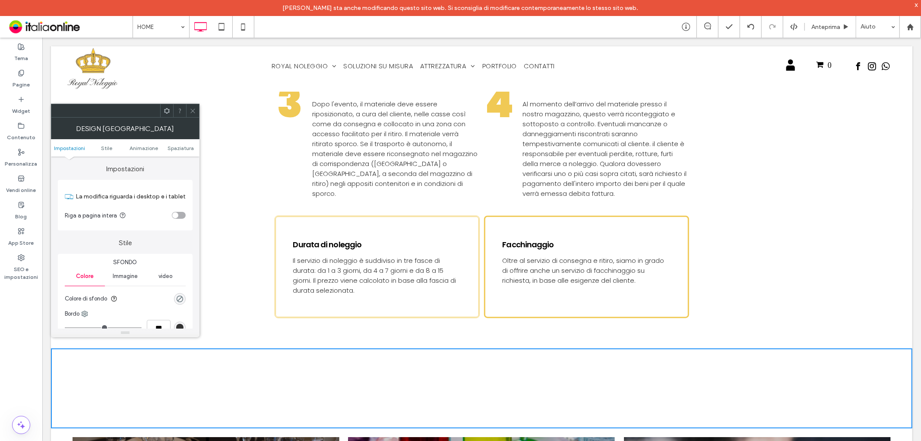
click at [185, 214] on div "toggle" at bounding box center [179, 215] width 14 height 7
click at [194, 110] on icon at bounding box center [193, 111] width 6 height 6
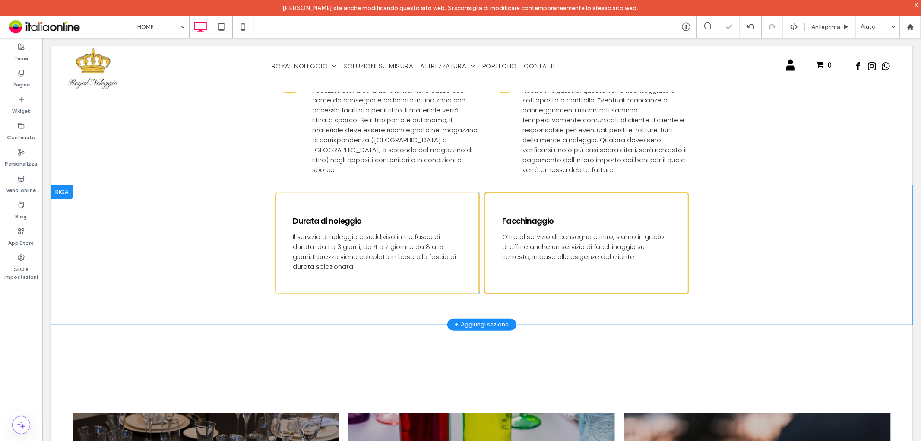
scroll to position [576, 0]
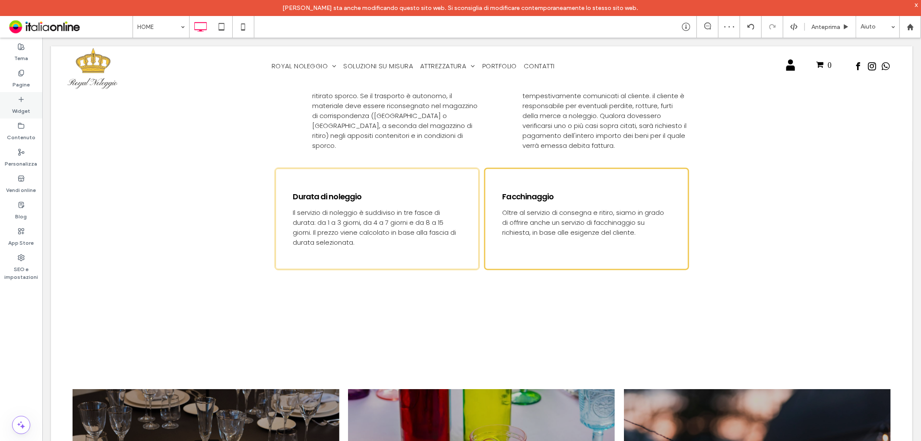
click at [29, 104] on label "Widget" at bounding box center [21, 109] width 18 height 12
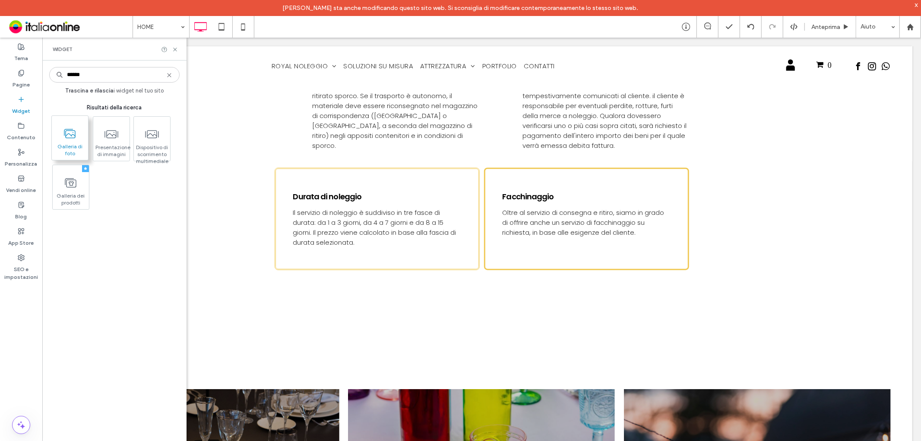
type input "******"
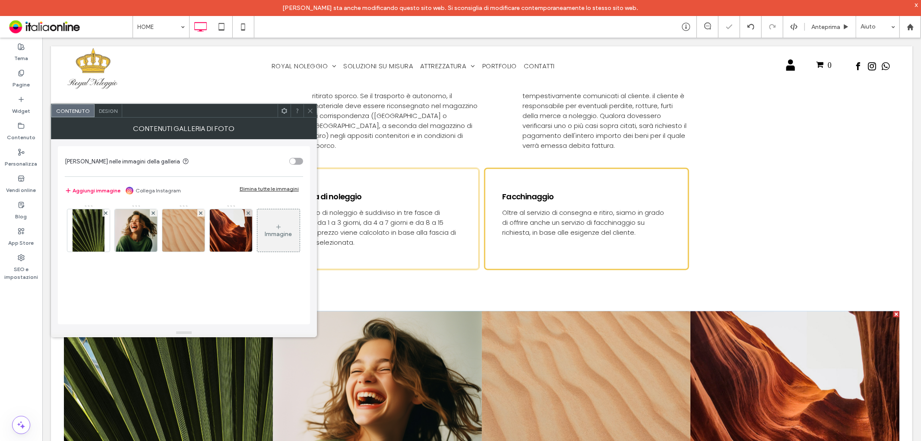
click at [287, 189] on div "Elimina tutte le immagini" at bounding box center [269, 188] width 59 height 6
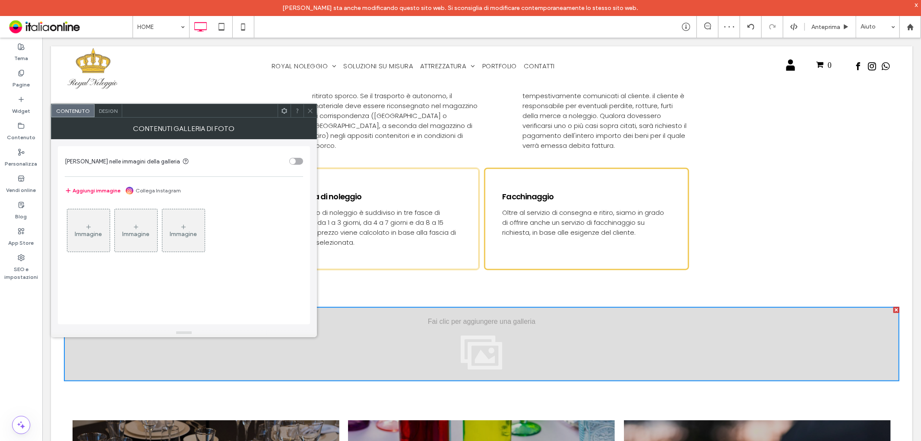
click at [309, 110] on icon at bounding box center [310, 111] width 6 height 6
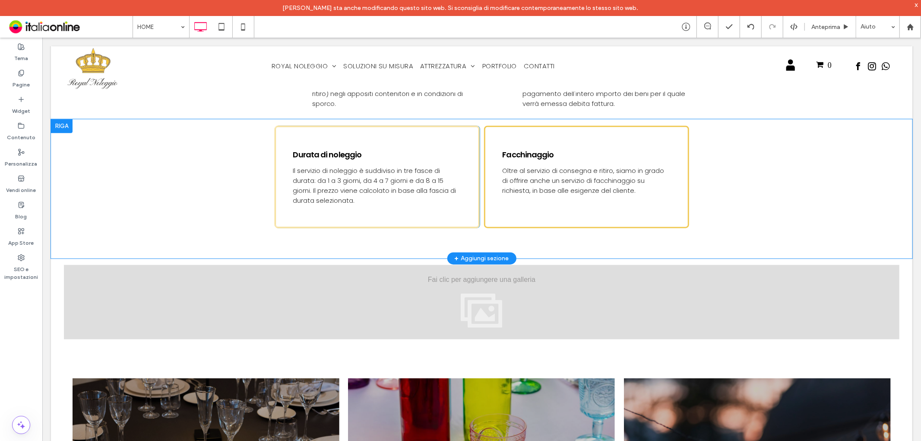
scroll to position [720, 0]
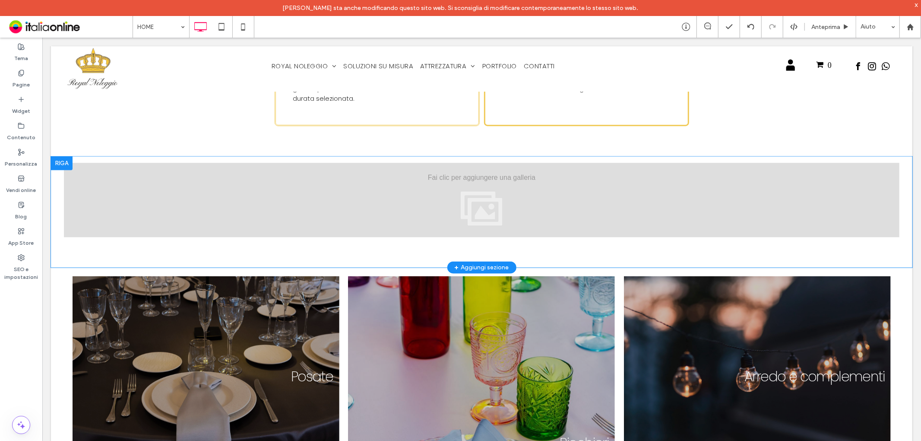
click at [66, 156] on div at bounding box center [62, 163] width 22 height 14
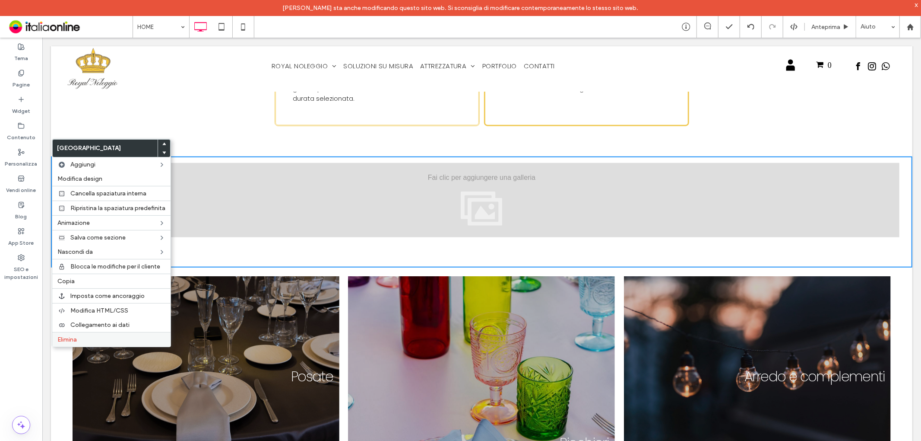
click at [101, 336] on label "Elimina" at bounding box center [111, 339] width 108 height 7
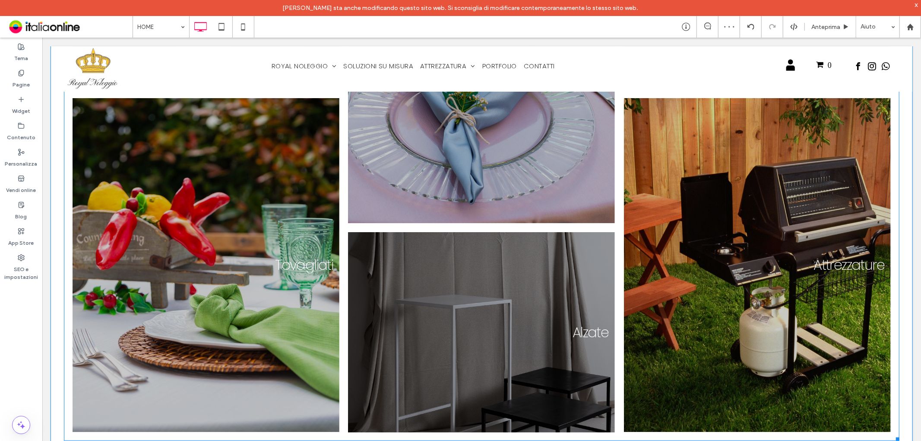
scroll to position [1056, 0]
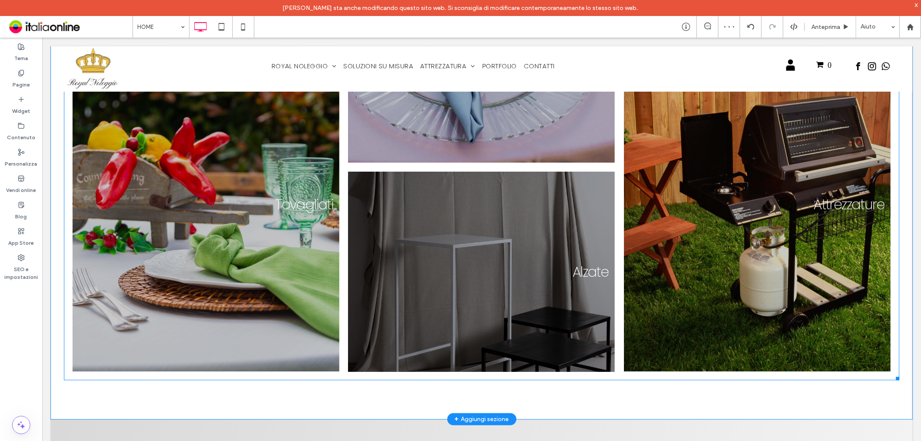
click at [274, 221] on link at bounding box center [205, 204] width 283 height 354
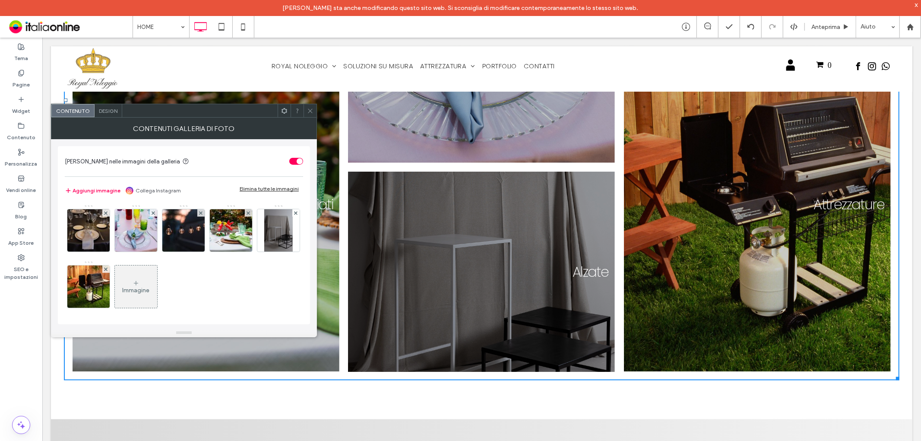
click at [114, 112] on span "Design" at bounding box center [108, 111] width 19 height 6
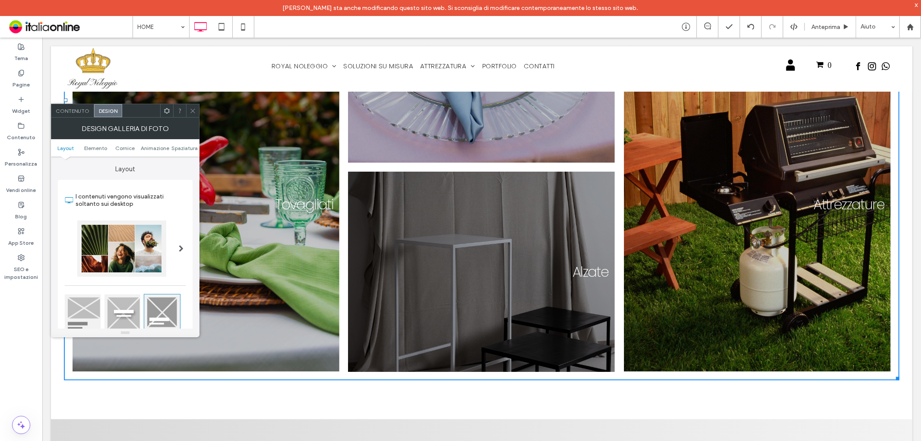
click at [191, 111] on icon at bounding box center [193, 111] width 6 height 6
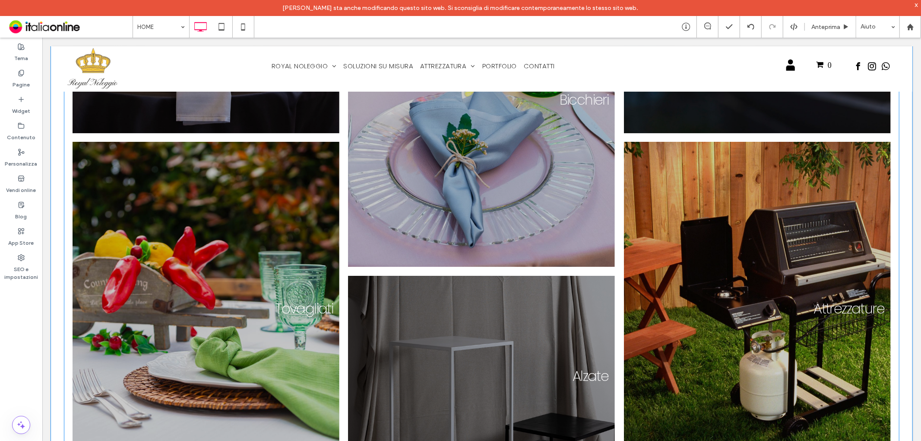
scroll to position [815, 0]
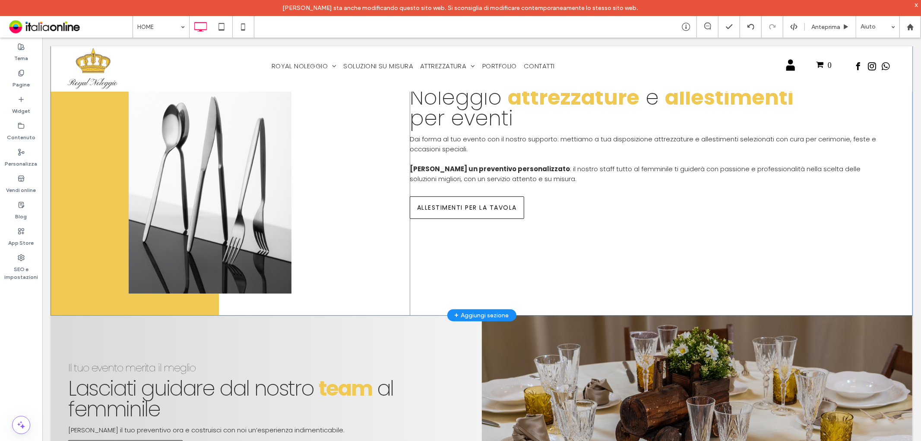
scroll to position [1823, 0]
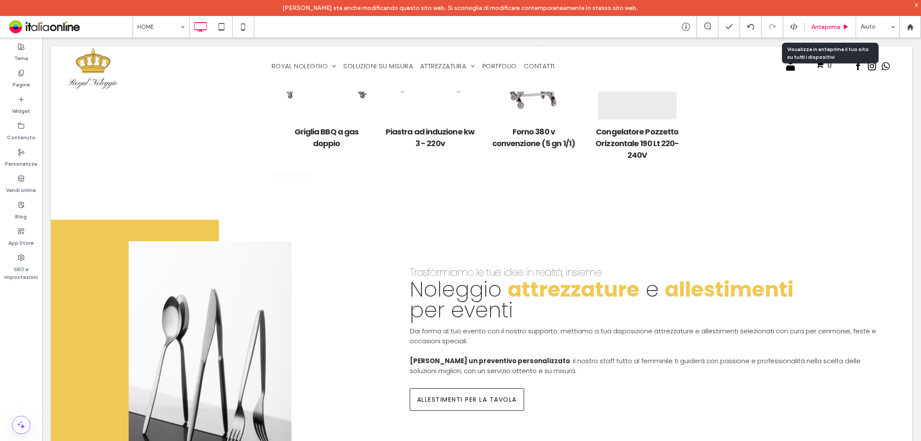
click at [834, 23] on span "Anteprima" at bounding box center [826, 26] width 29 height 7
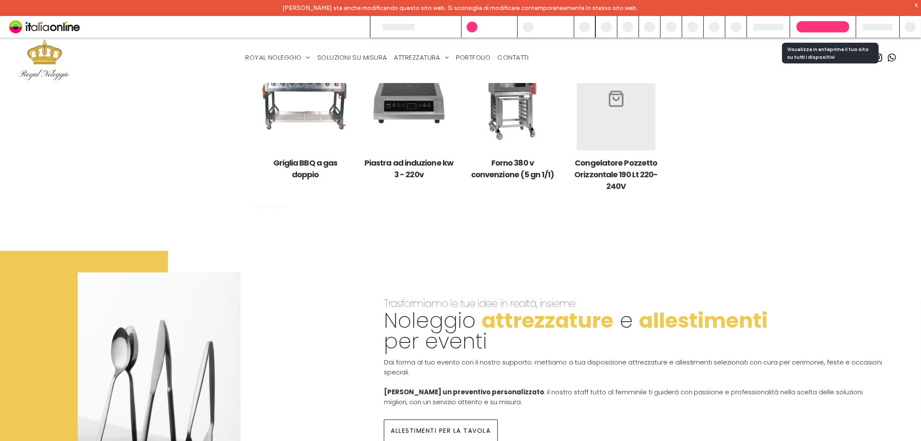
scroll to position [1852, 0]
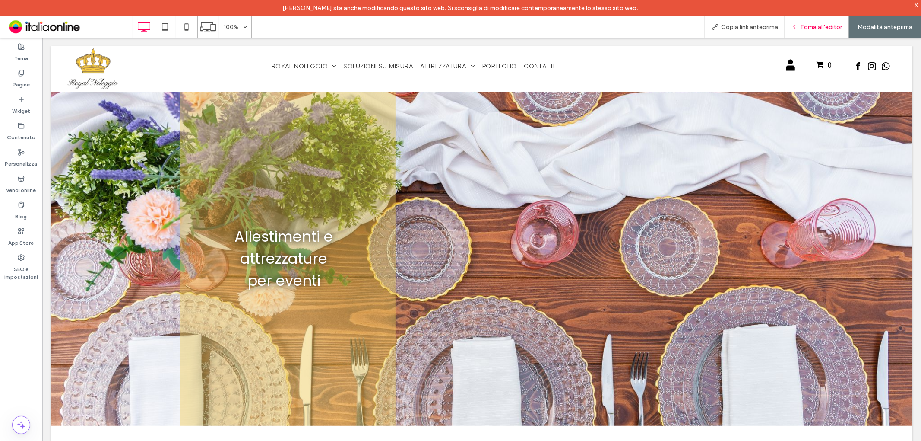
click at [812, 28] on span "Torna all'editor" at bounding box center [821, 26] width 42 height 7
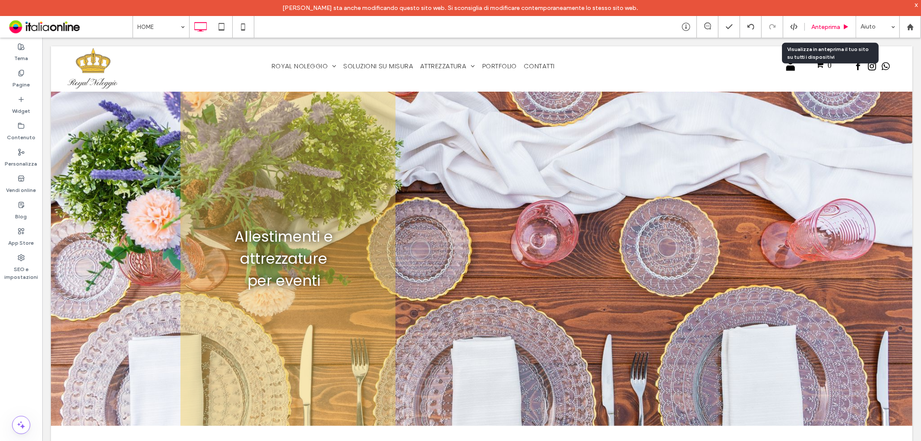
click at [813, 27] on span "Anteprima" at bounding box center [826, 26] width 29 height 7
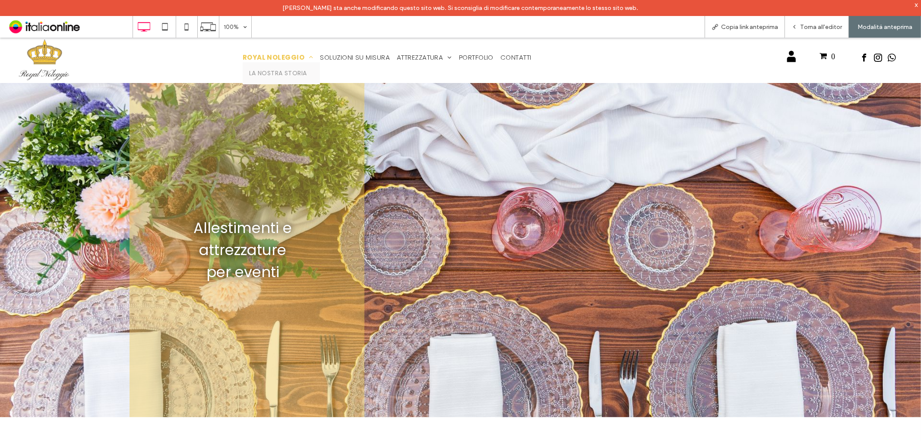
click at [264, 54] on span "ROYAL NOLEGGIO" at bounding box center [278, 57] width 71 height 10
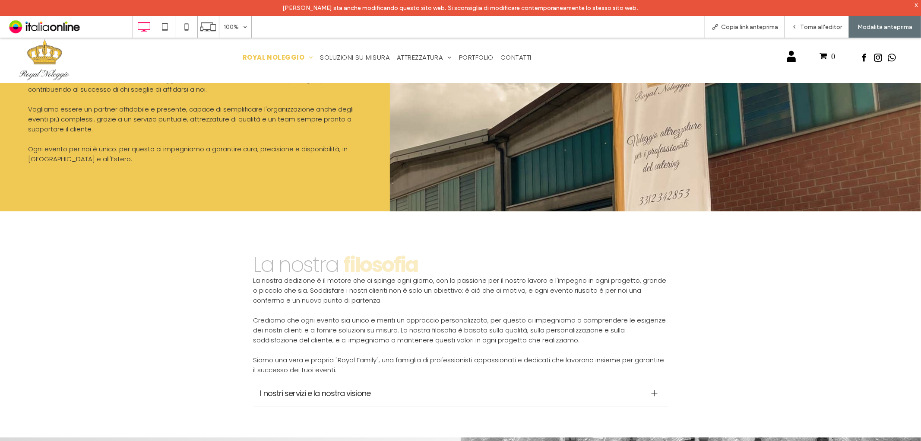
scroll to position [929, 0]
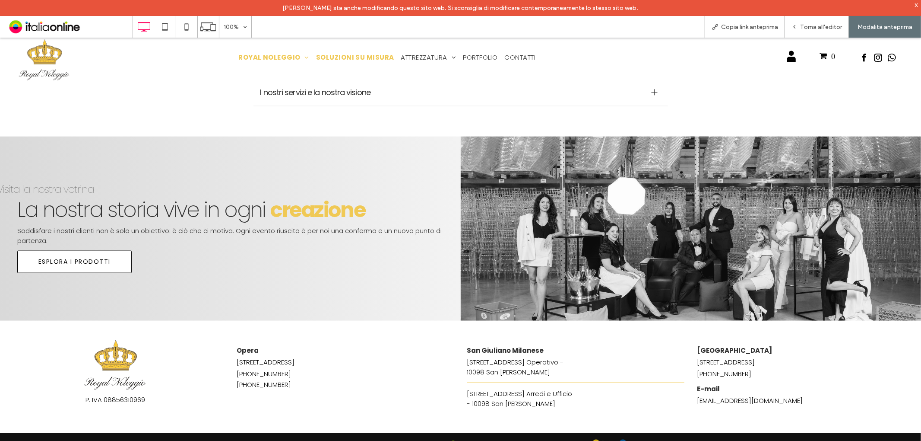
click at [332, 60] on span "SOLUZIONI SU MISURA" at bounding box center [355, 57] width 78 height 10
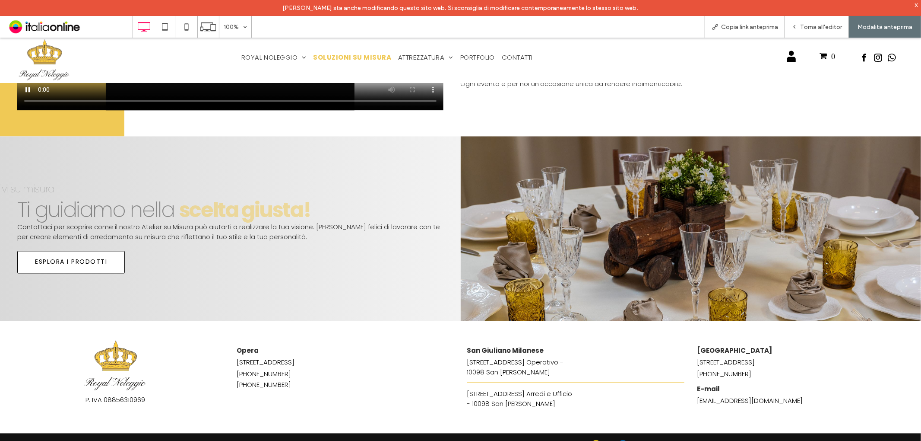
scroll to position [1459, 0]
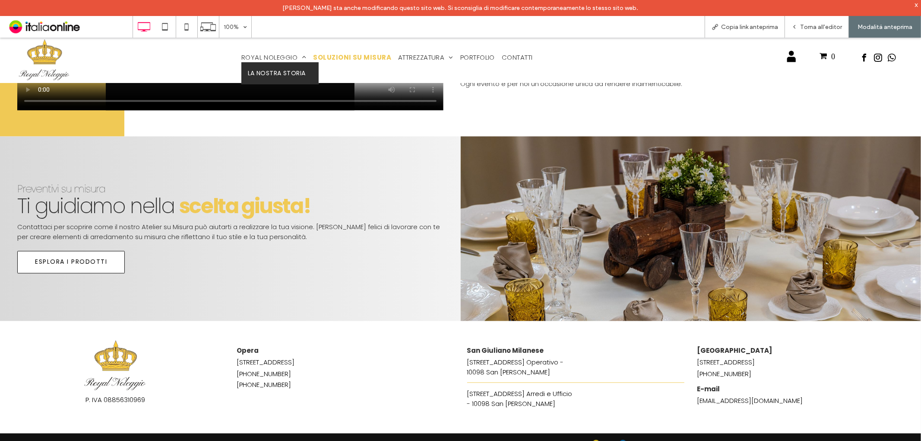
click at [269, 72] on span "La nostra storia" at bounding box center [277, 72] width 58 height 9
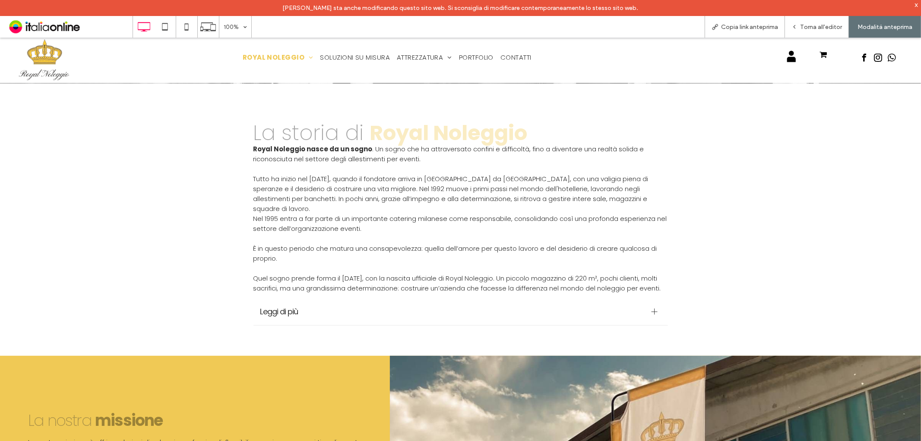
scroll to position [261, 0]
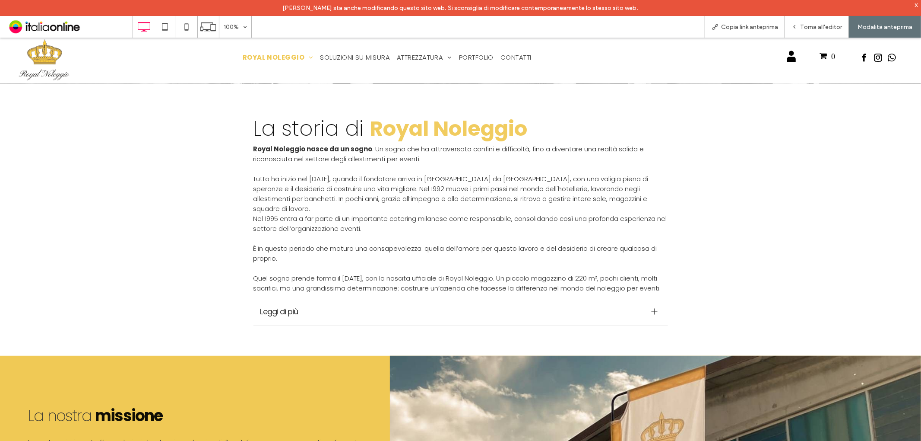
click at [39, 63] on img at bounding box center [44, 59] width 53 height 45
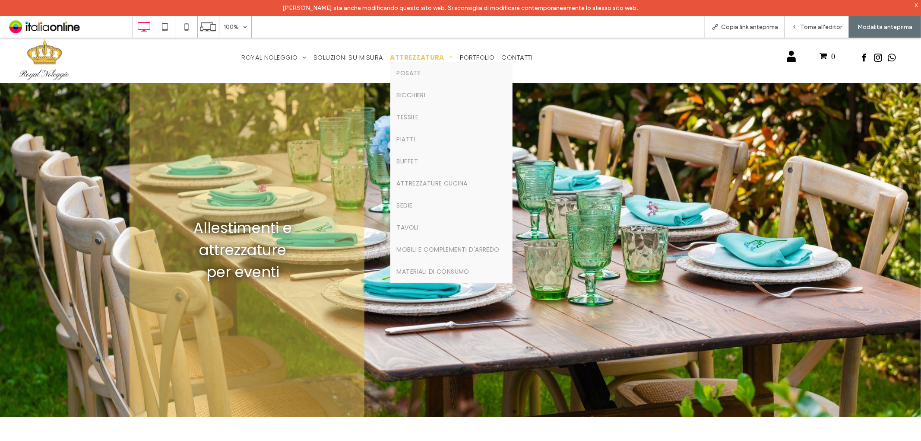
click at [398, 53] on span "ATTREZZATURA" at bounding box center [421, 57] width 63 height 10
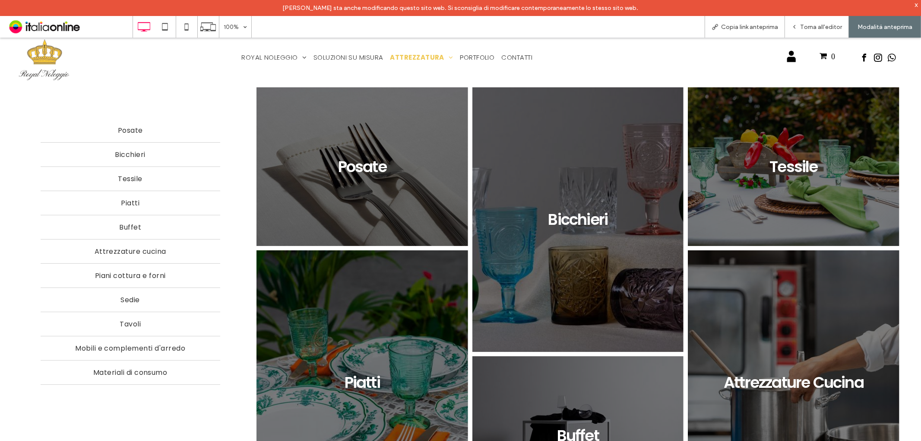
click at [48, 60] on img at bounding box center [44, 59] width 53 height 45
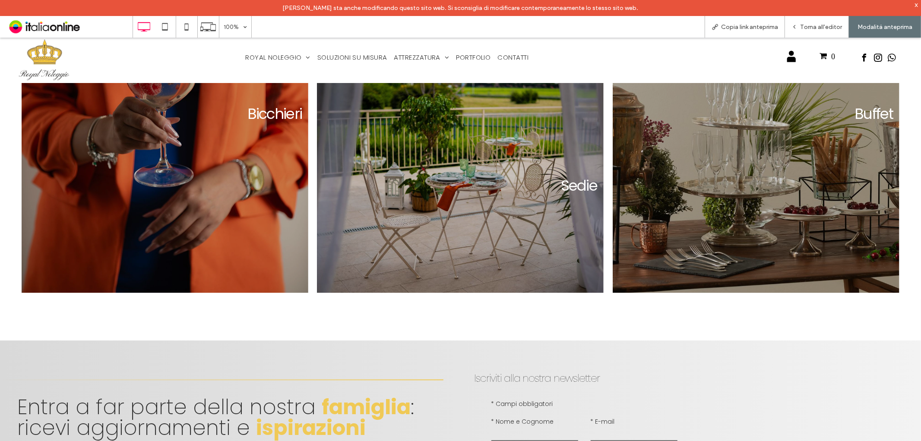
scroll to position [1344, 0]
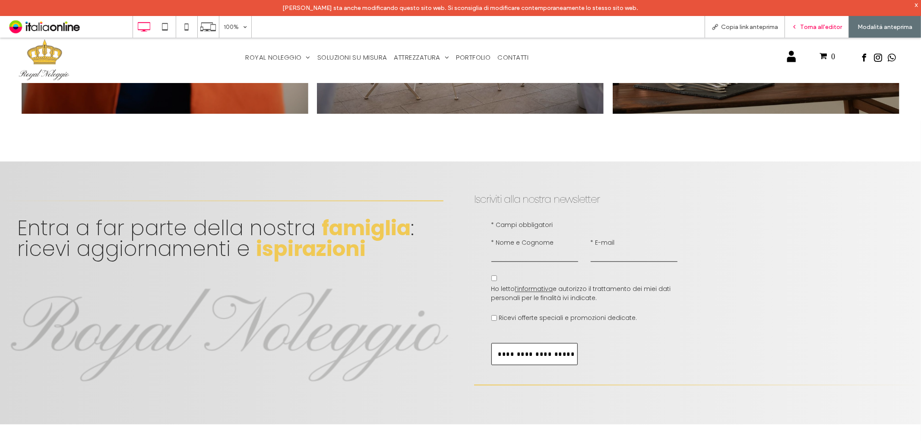
click at [810, 31] on div "Torna all'editor" at bounding box center [817, 27] width 64 height 22
click at [821, 27] on span "Torna all'editor" at bounding box center [821, 26] width 42 height 7
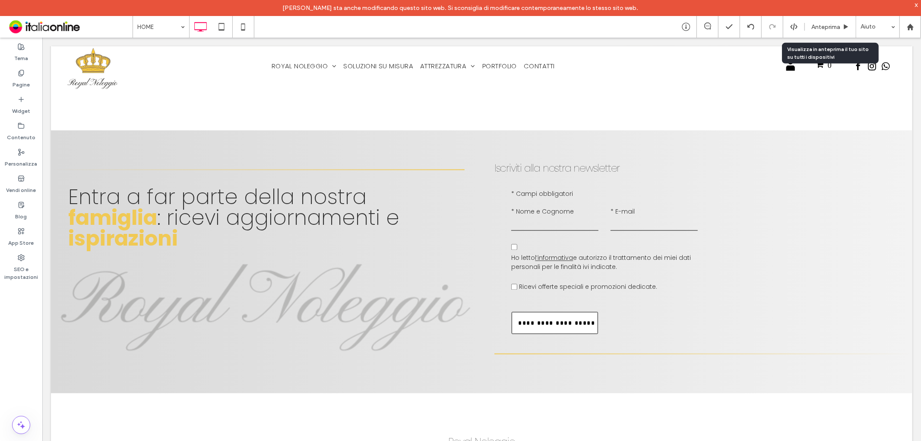
scroll to position [1333, 0]
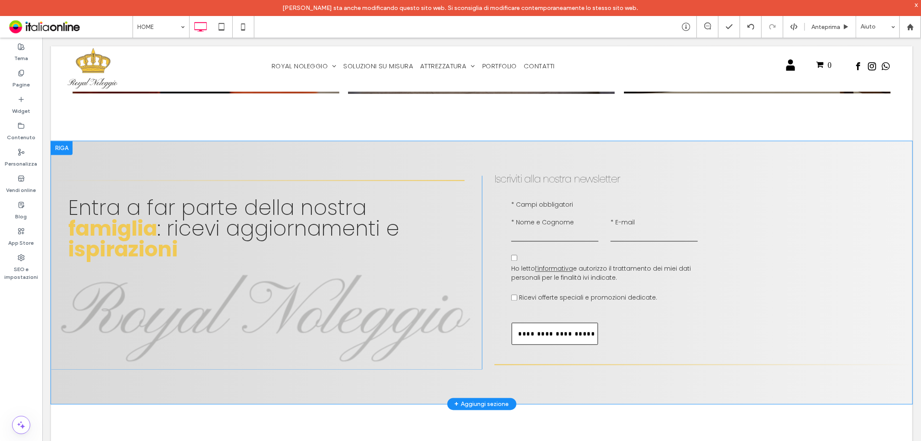
click at [67, 141] on div at bounding box center [62, 148] width 22 height 14
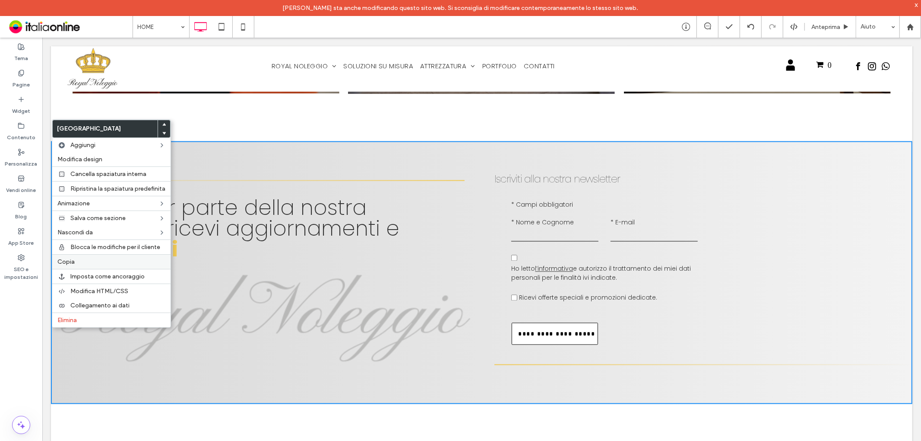
click at [74, 255] on div "Copia" at bounding box center [111, 261] width 118 height 15
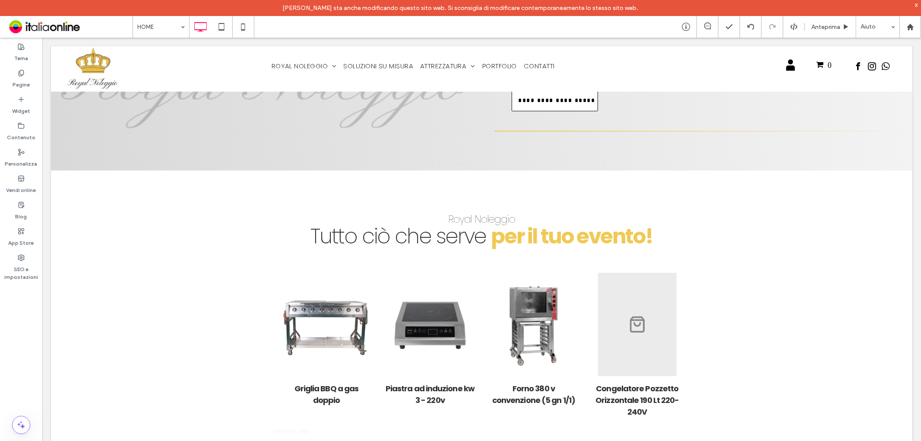
scroll to position [1582, 0]
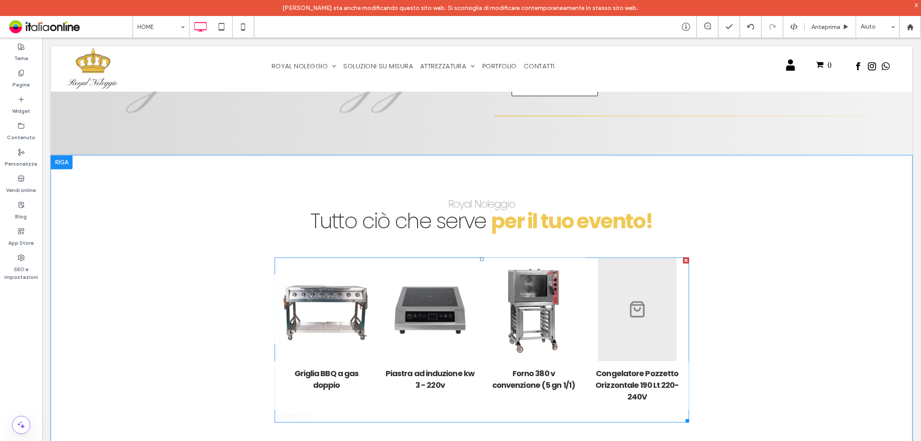
click at [526, 295] on link at bounding box center [533, 309] width 110 height 110
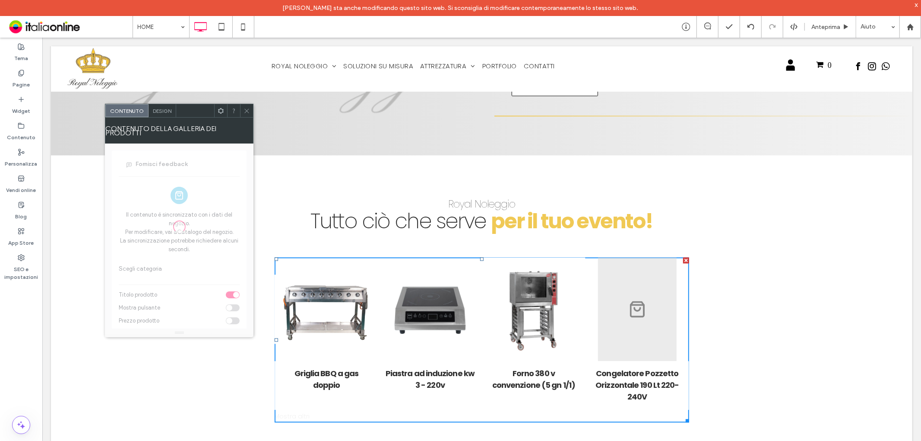
click at [161, 109] on span "Design" at bounding box center [162, 111] width 19 height 6
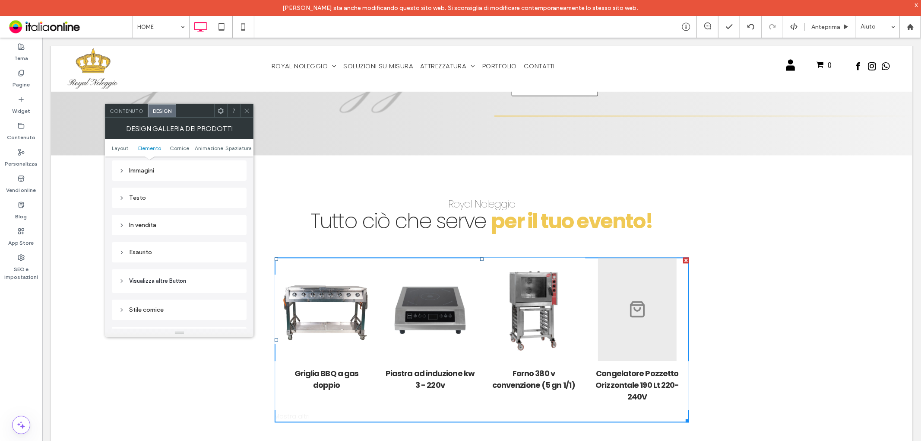
scroll to position [384, 0]
click at [183, 305] on div "Stile cornice" at bounding box center [179, 313] width 135 height 20
click at [183, 309] on div "Stile cornice" at bounding box center [179, 312] width 121 height 7
click at [189, 251] on div "Testo" at bounding box center [179, 248] width 121 height 7
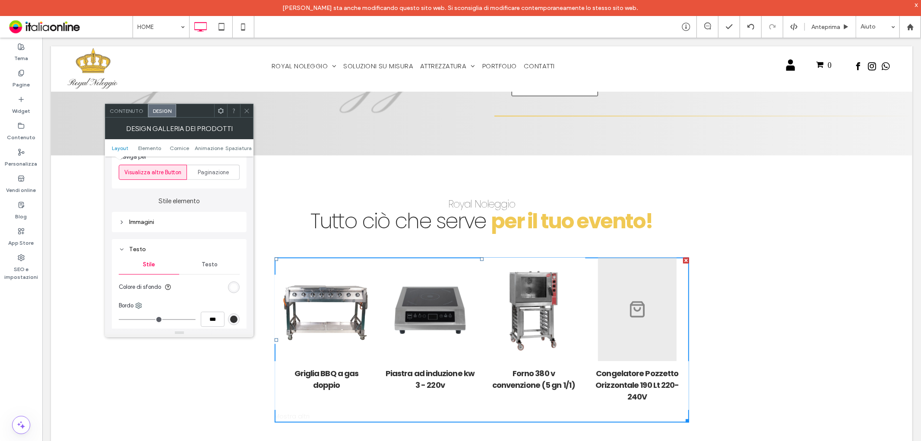
click at [214, 266] on span "Testo" at bounding box center [210, 264] width 16 height 7
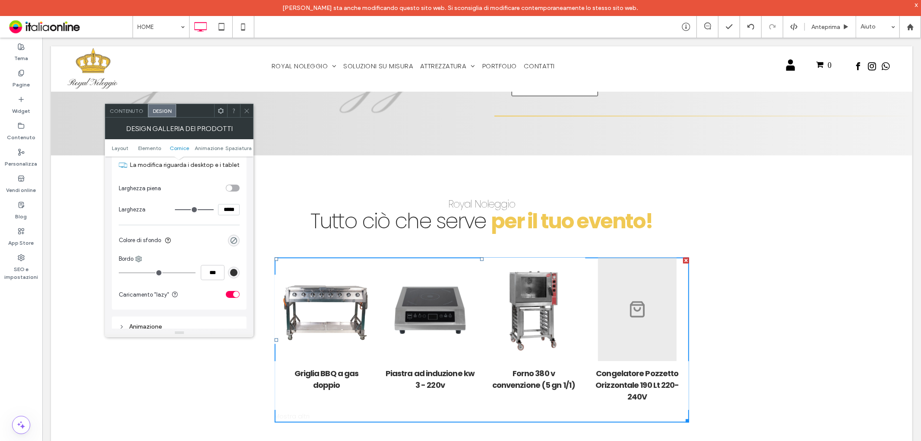
scroll to position [1103, 0]
click at [246, 114] on icon at bounding box center [247, 111] width 6 height 6
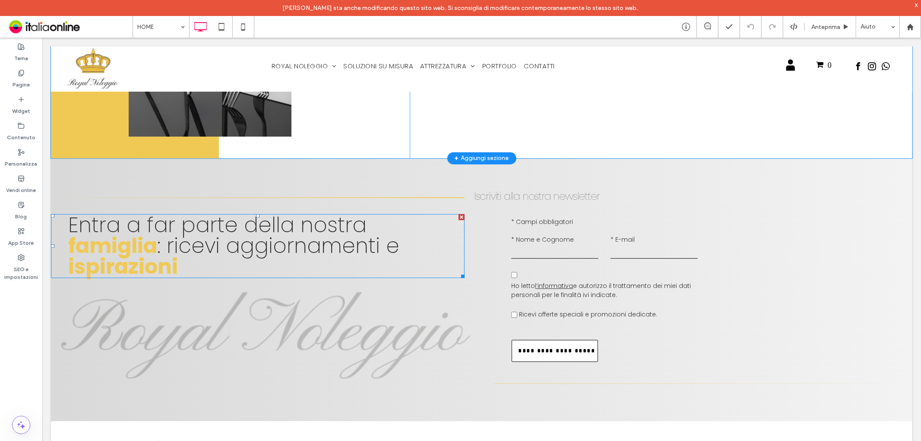
scroll to position [2207, 0]
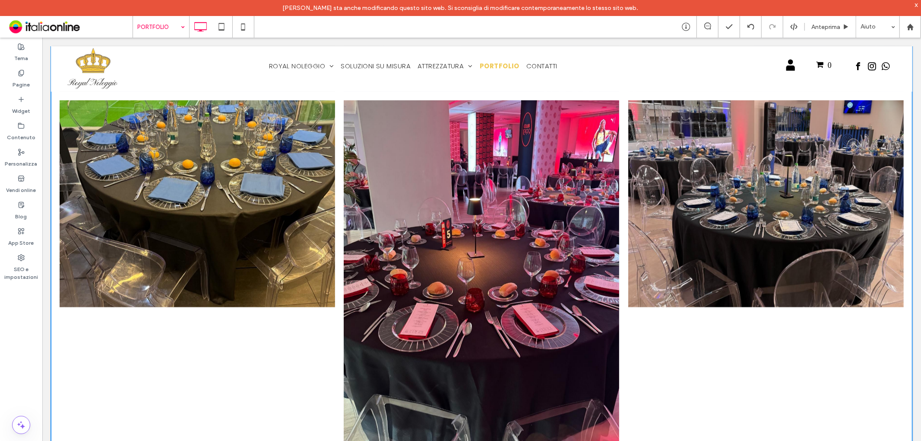
scroll to position [1535, 0]
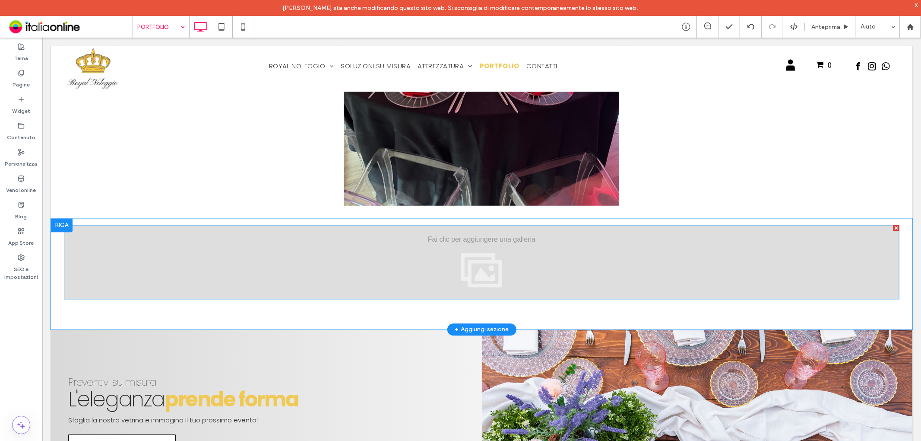
click at [410, 224] on div "Mostra altri" at bounding box center [481, 261] width 836 height 74
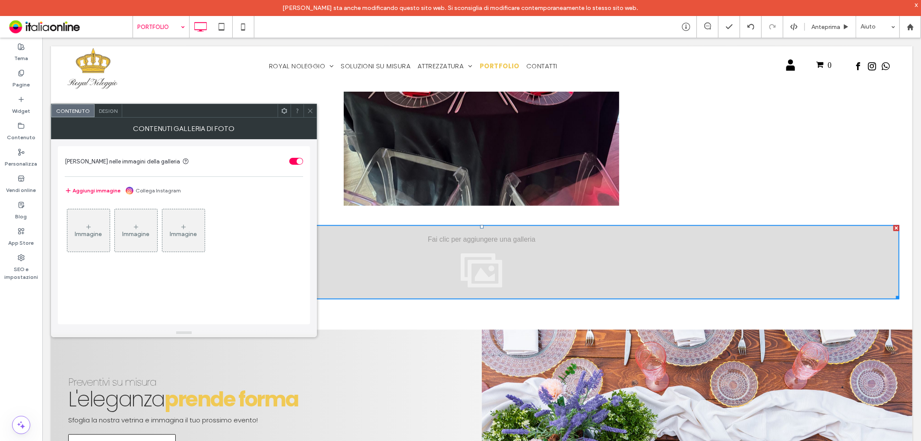
click at [309, 114] on span at bounding box center [310, 110] width 6 height 13
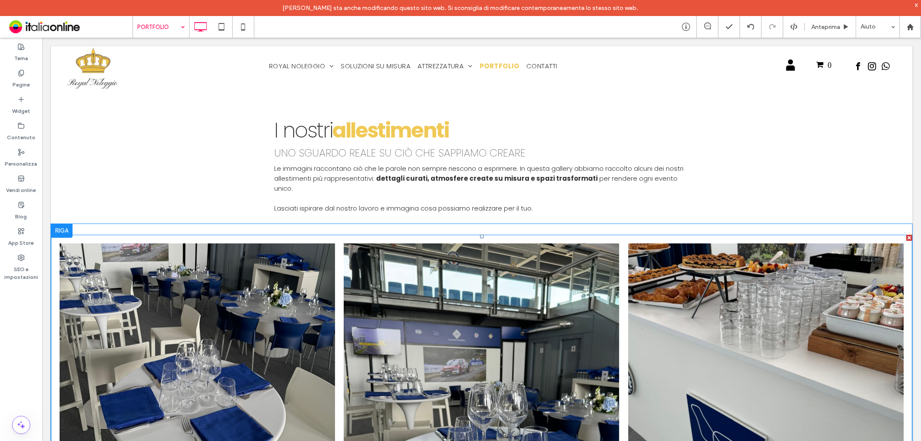
scroll to position [0, 0]
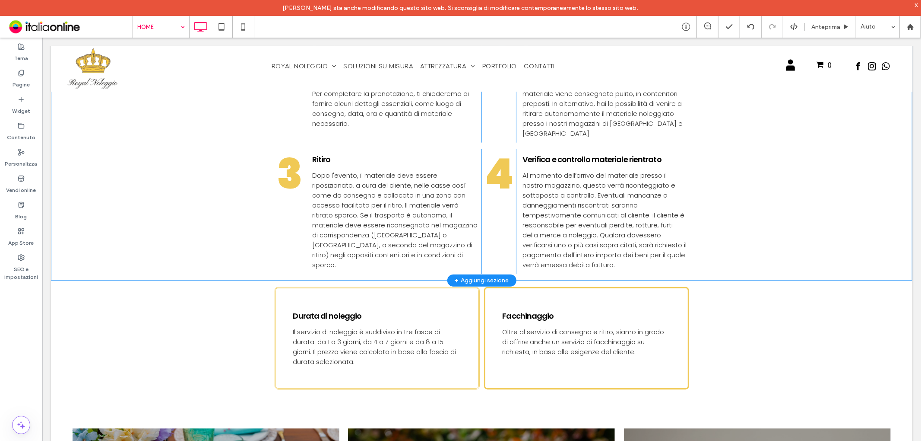
scroll to position [745, 0]
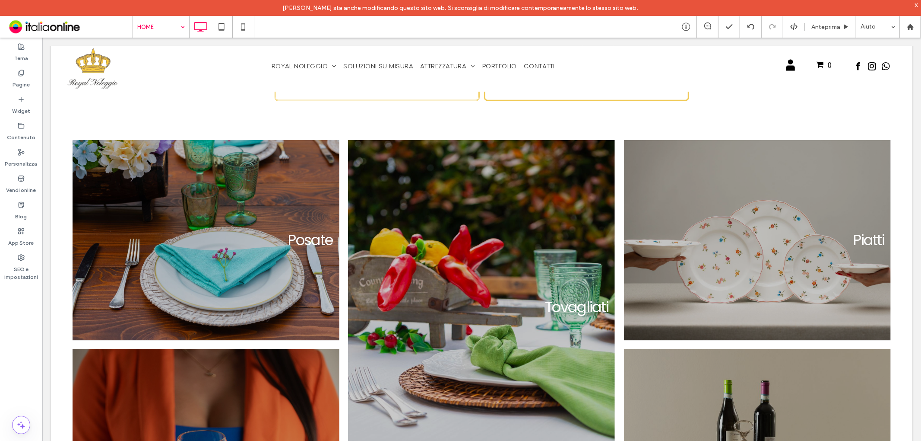
click at [166, 31] on input at bounding box center [158, 27] width 43 height 22
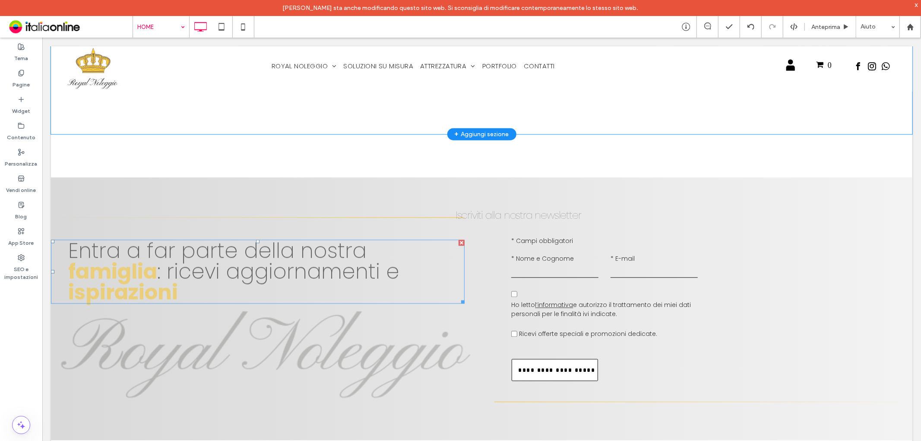
scroll to position [1392, 0]
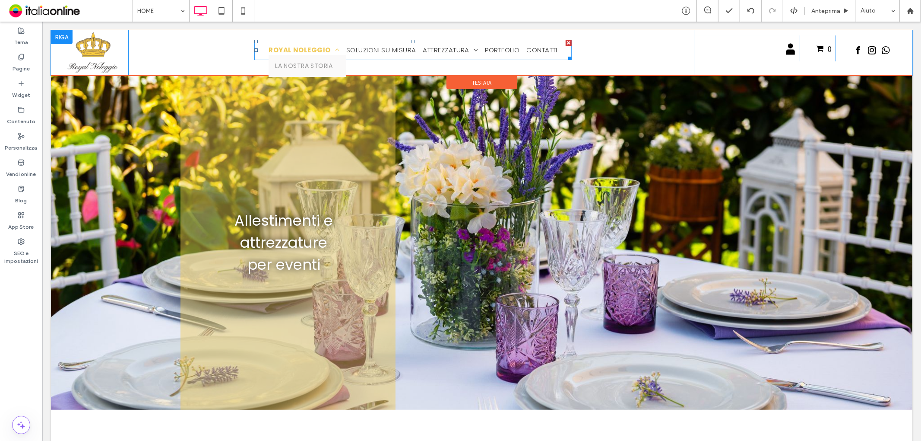
click at [292, 50] on span "ROYAL NOLEGGIO" at bounding box center [303, 49] width 71 height 10
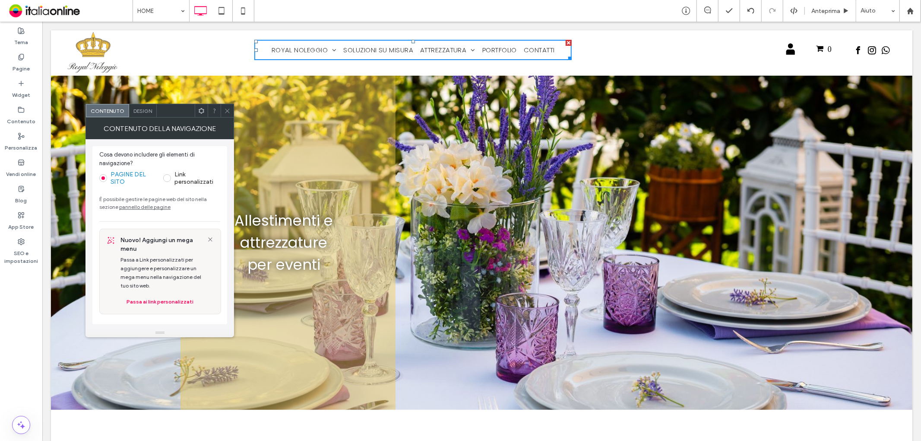
click at [225, 110] on icon at bounding box center [227, 111] width 6 height 6
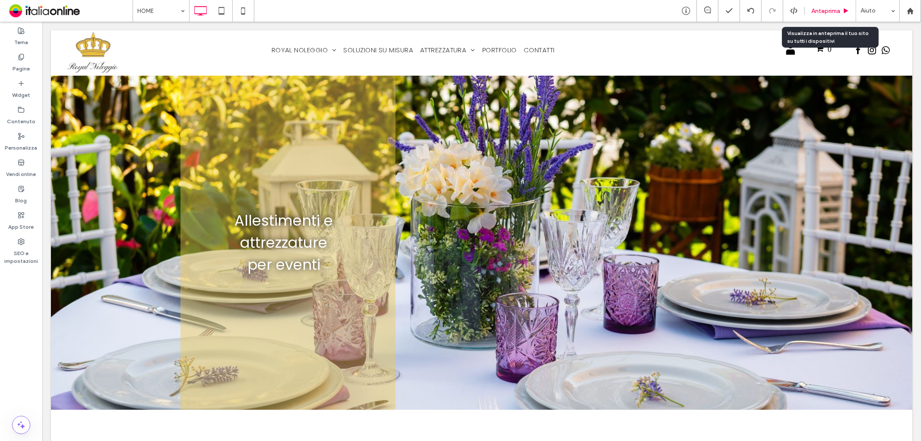
click at [843, 9] on div "Anteprima" at bounding box center [830, 10] width 51 height 7
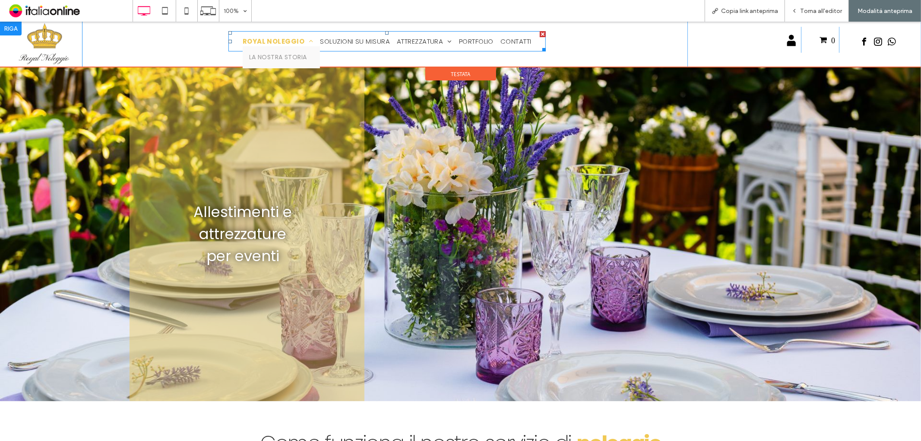
click at [269, 39] on span "ROYAL NOLEGGIO" at bounding box center [278, 41] width 71 height 10
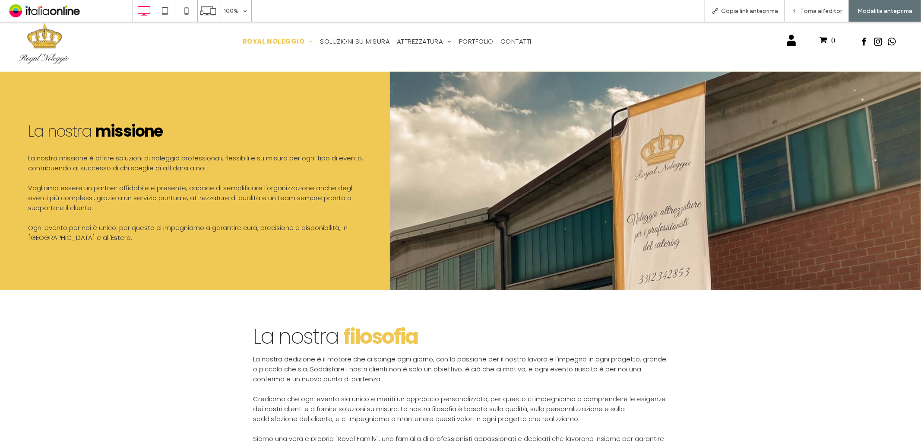
scroll to position [480, 0]
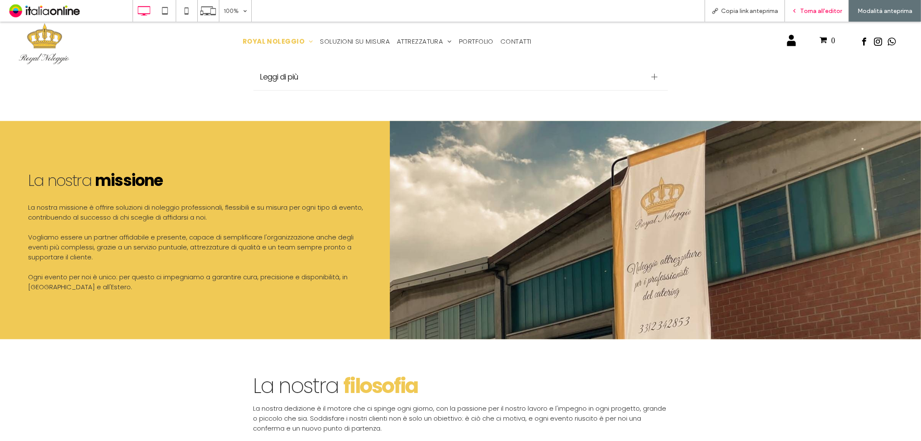
click at [805, 10] on span "Torna all'editor" at bounding box center [821, 10] width 42 height 7
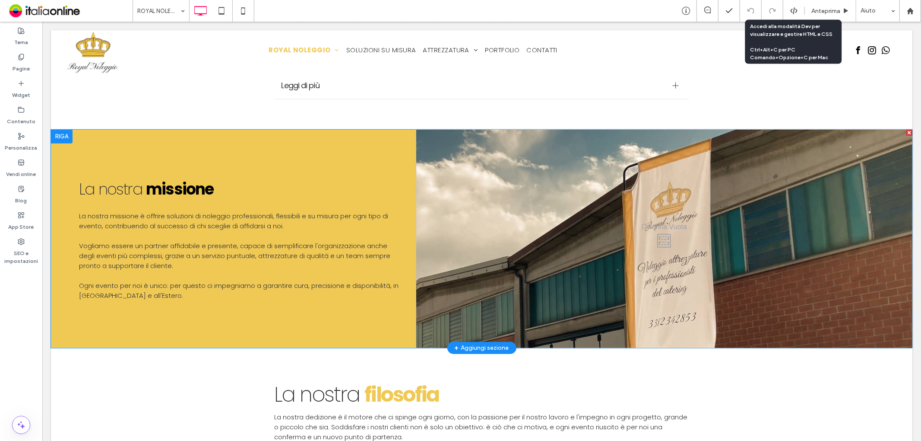
click at [431, 155] on div "Click To Paste" at bounding box center [664, 238] width 496 height 218
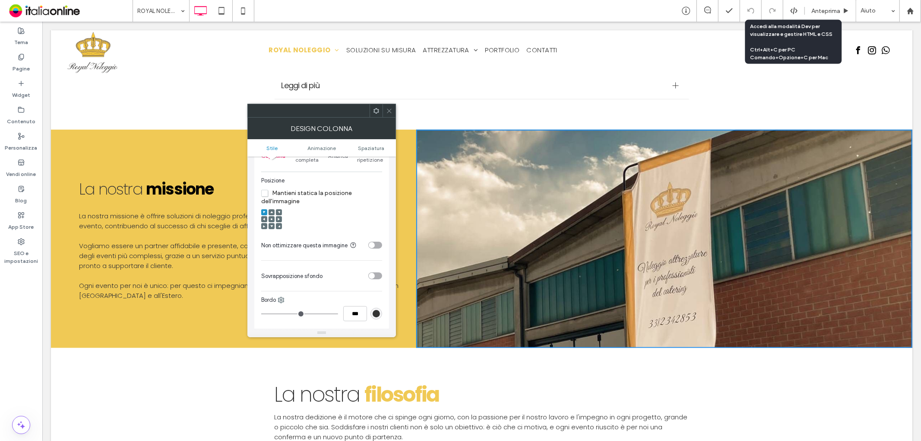
scroll to position [240, 0]
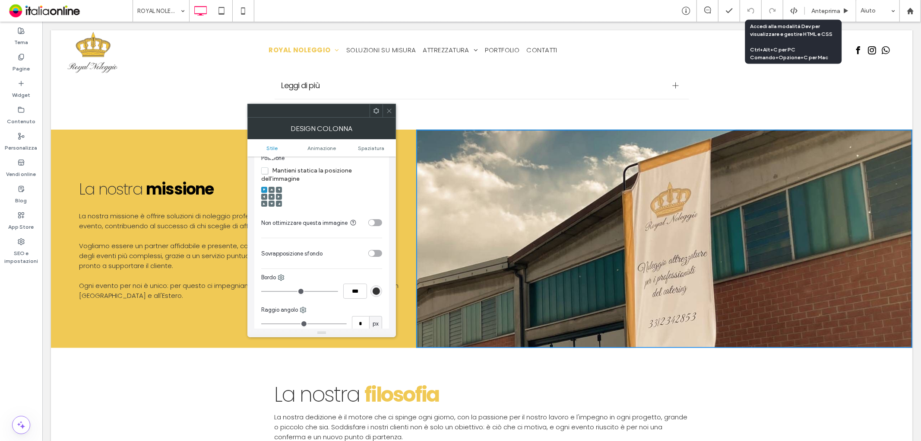
click at [272, 197] on icon at bounding box center [271, 196] width 3 height 3
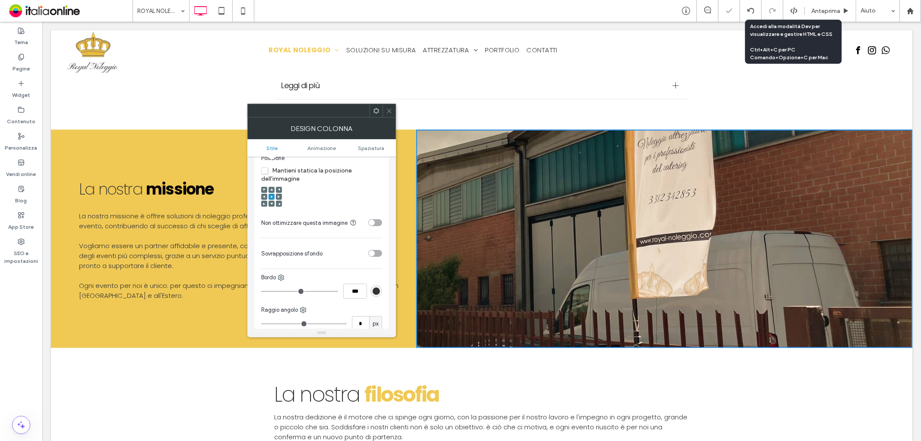
click at [386, 112] on icon at bounding box center [389, 111] width 6 height 6
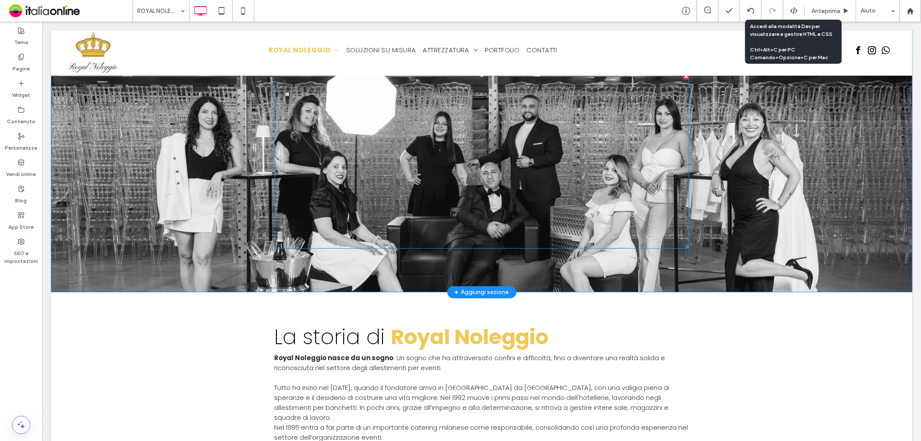
scroll to position [0, 0]
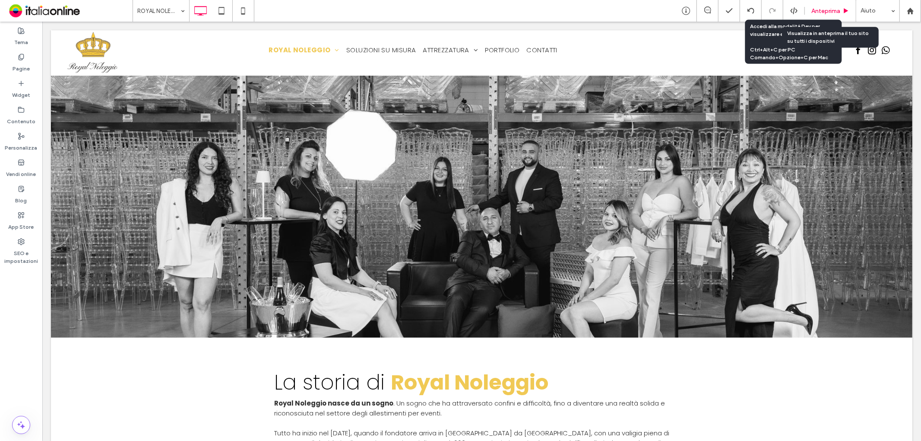
click at [840, 9] on span "Anteprima" at bounding box center [826, 10] width 29 height 7
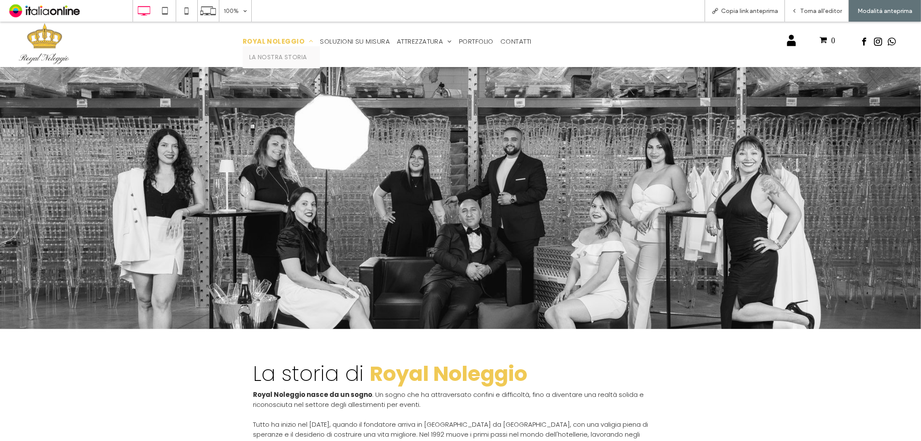
click at [249, 40] on span "ROYAL NOLEGGIO" at bounding box center [278, 41] width 71 height 10
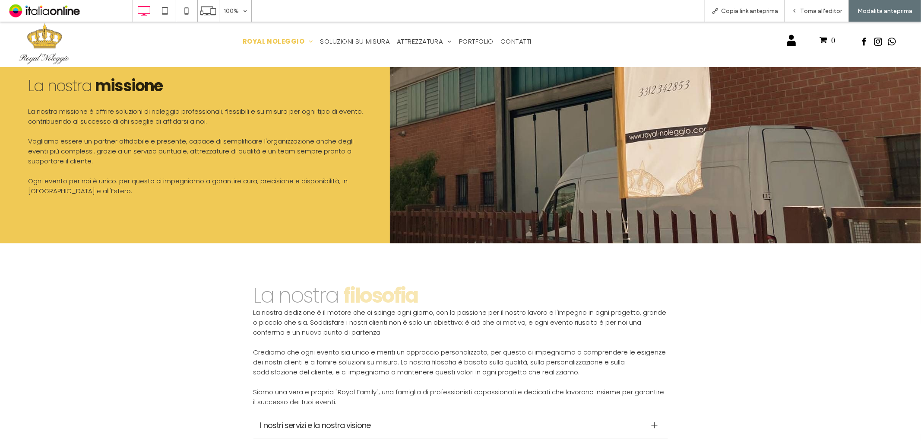
scroll to position [720, 0]
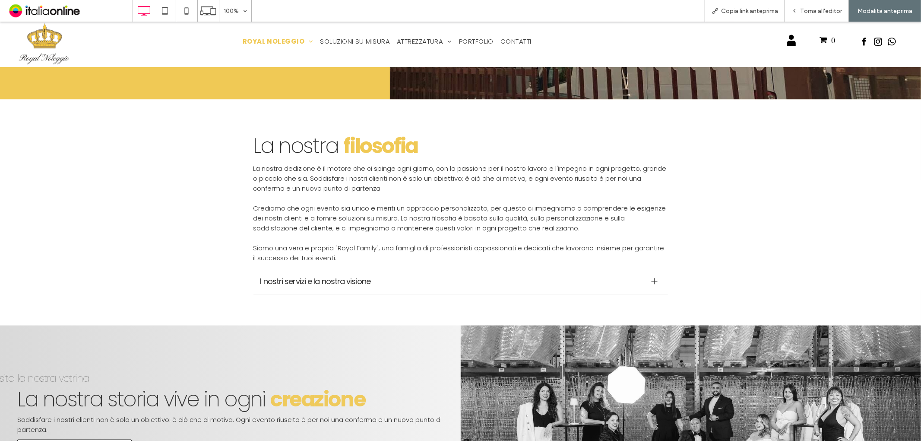
click at [323, 275] on span "I nostri servizi e la nostra visione" at bounding box center [452, 281] width 384 height 12
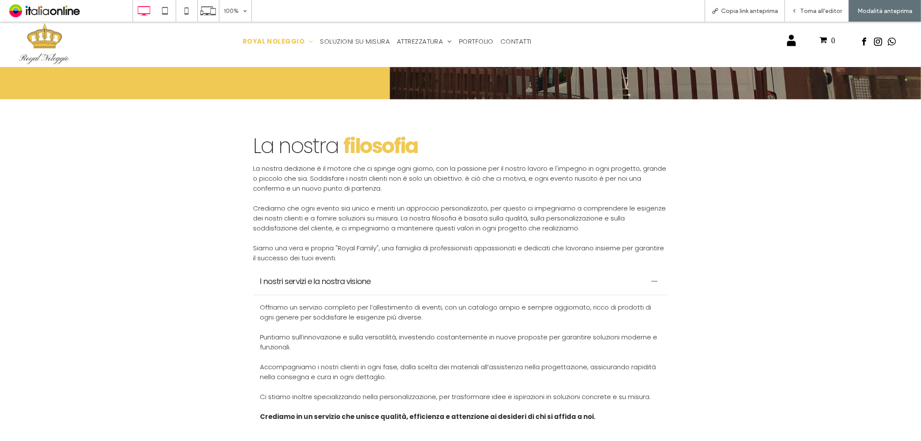
click at [324, 275] on span "I nostri servizi e la nostra visione" at bounding box center [452, 281] width 384 height 12
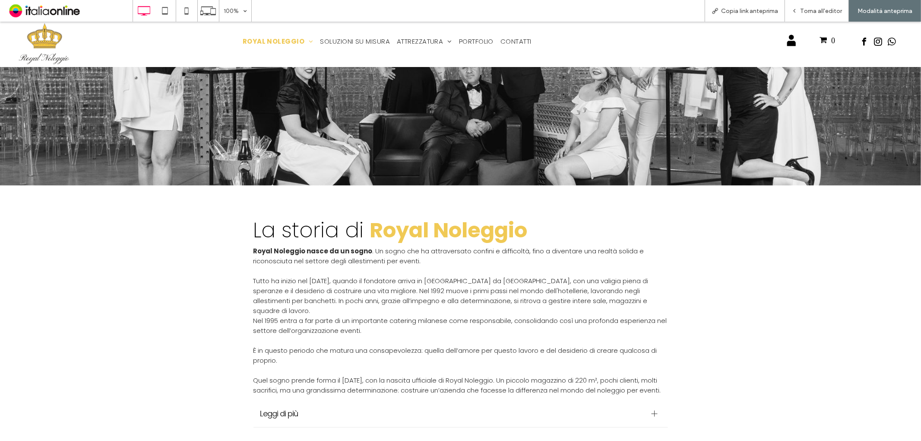
scroll to position [144, 0]
click at [836, 9] on span "Torna all'editor" at bounding box center [821, 10] width 42 height 7
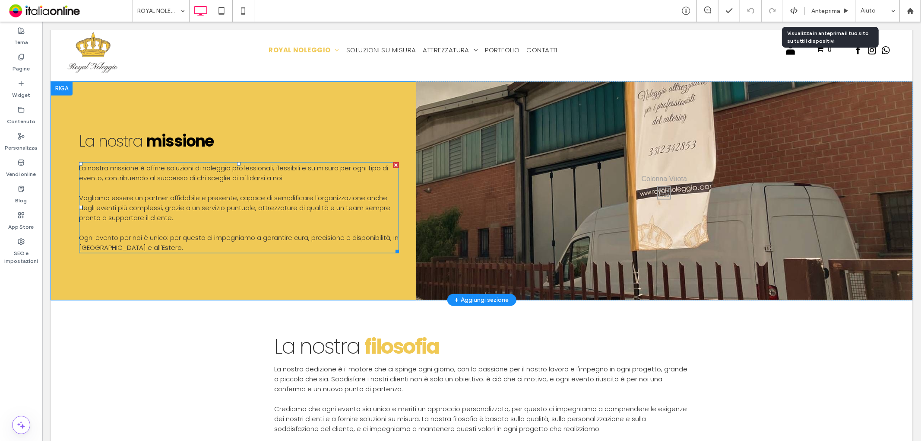
scroll to position [480, 0]
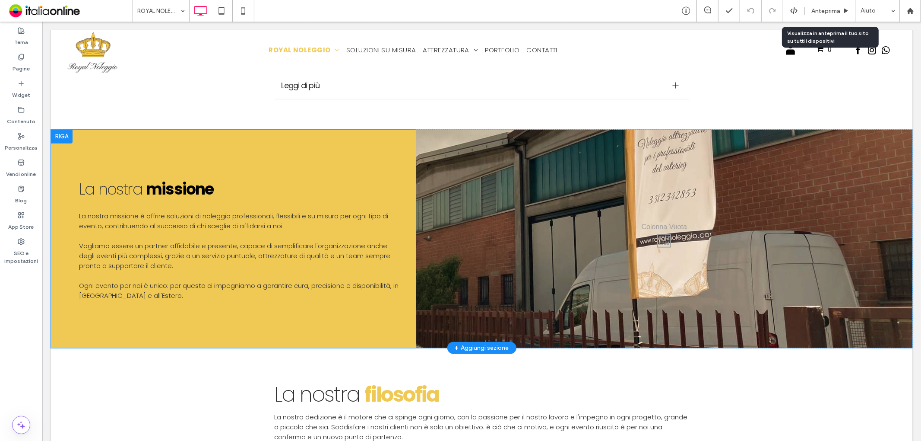
click at [283, 135] on div "La nostra missione La nostra missione è o ffrire soluzioni di noleggio professi…" at bounding box center [238, 238] width 355 height 218
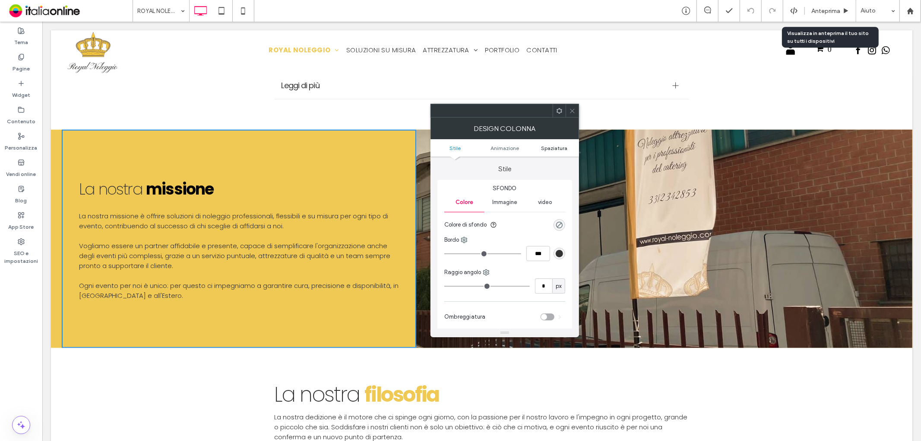
click at [555, 147] on span "Spaziatura" at bounding box center [554, 148] width 26 height 6
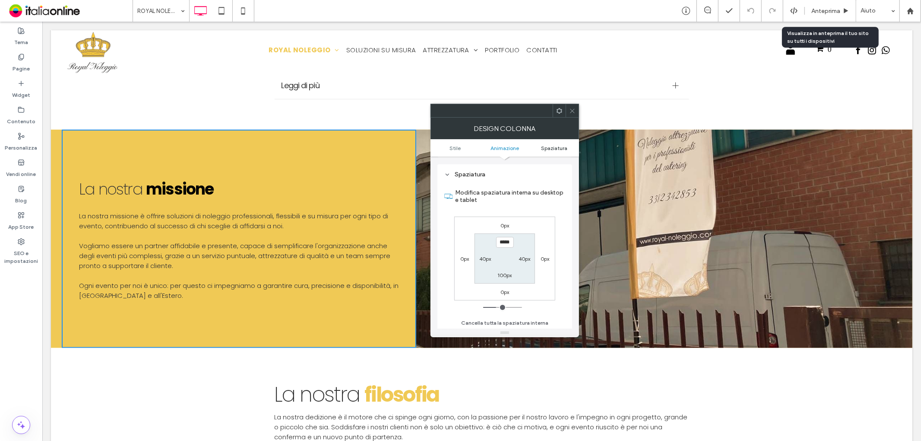
scroll to position [202, 0]
type input "*****"
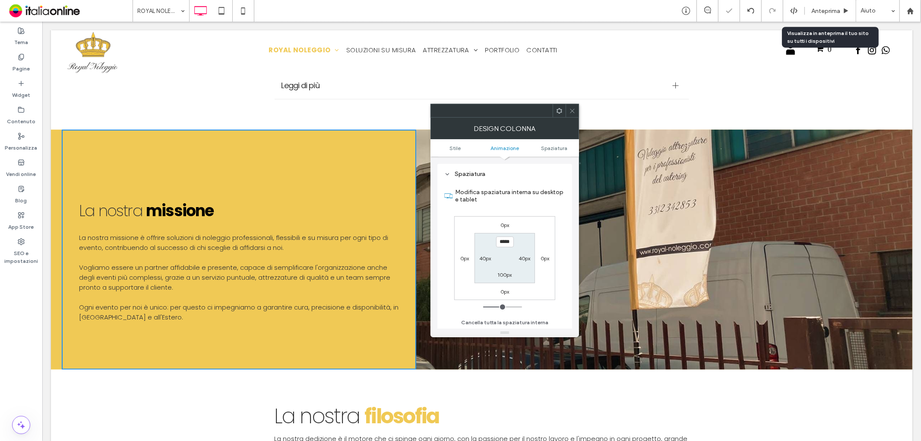
click at [500, 272] on label "100px" at bounding box center [505, 274] width 14 height 6
type input "***"
type input "*****"
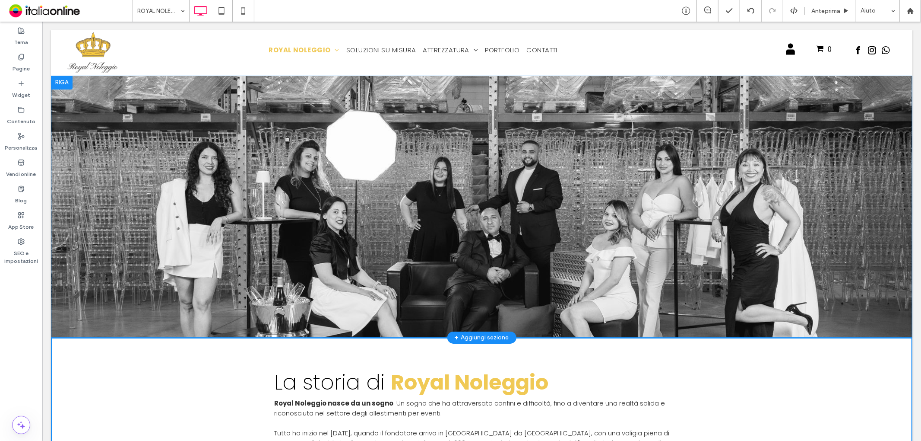
scroll to position [96, 0]
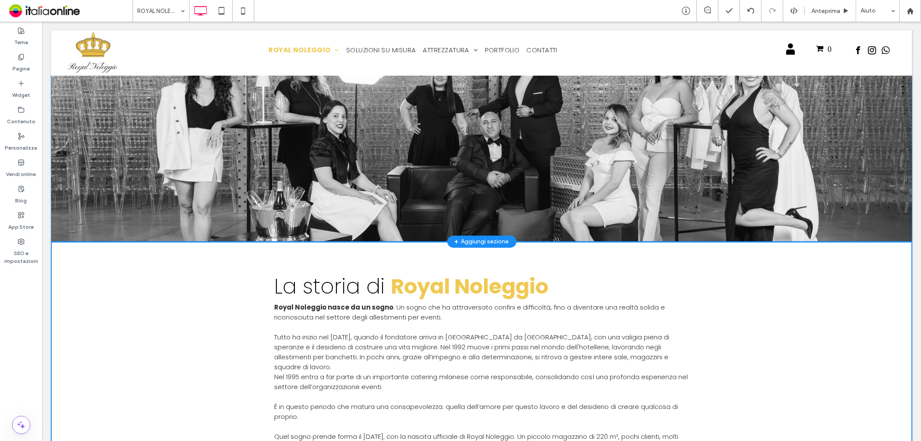
drag, startPoint x: 784, startPoint y: 187, endPoint x: 773, endPoint y: 193, distance: 12.4
click at [784, 187] on div "Click To Paste Riga + Aggiungi sezione" at bounding box center [482, 110] width 862 height 262
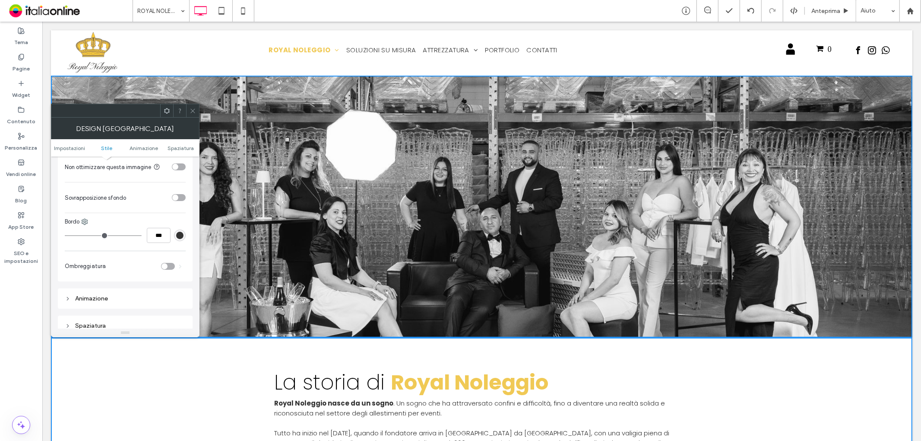
scroll to position [336, 0]
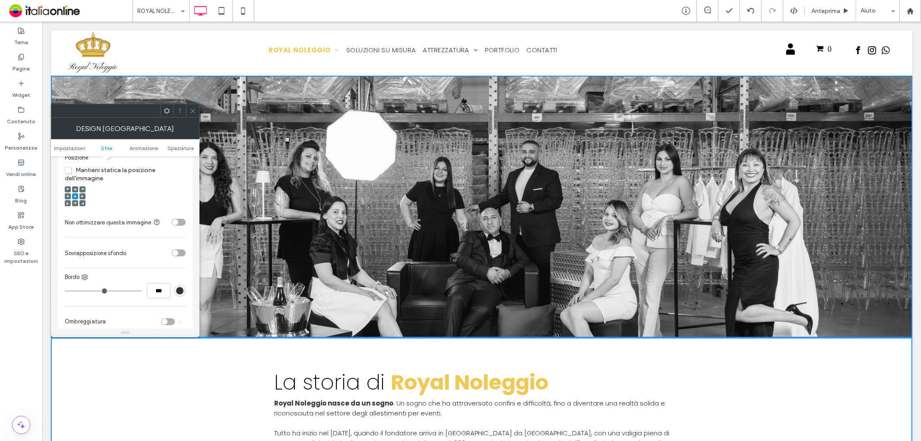
click at [193, 113] on icon at bounding box center [193, 111] width 6 height 6
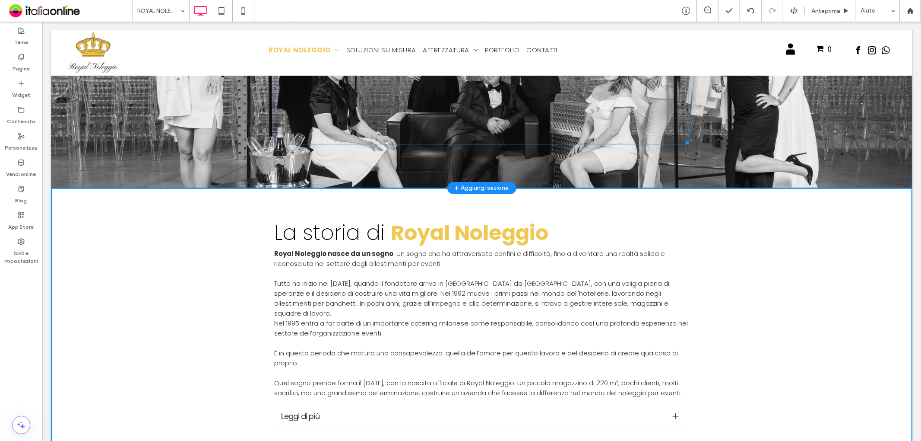
scroll to position [192, 0]
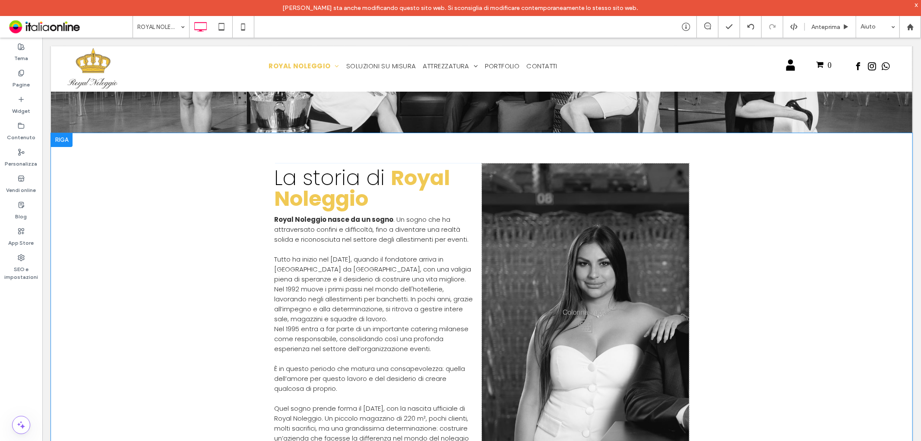
scroll to position [240, 0]
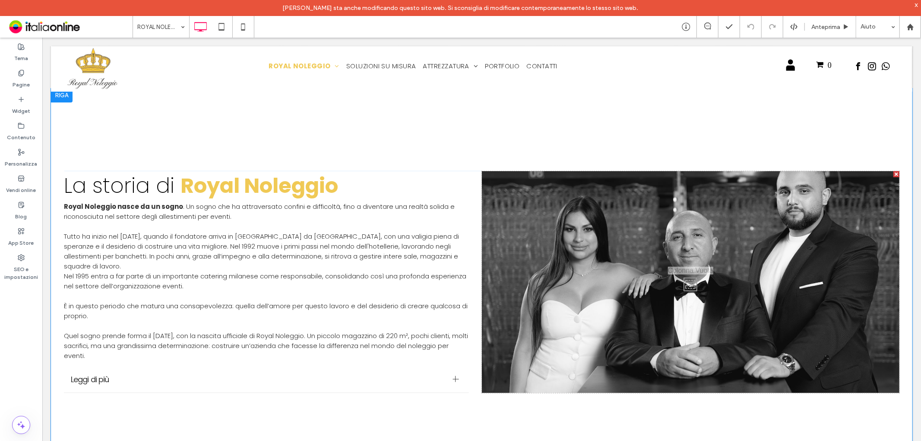
scroll to position [240, 0]
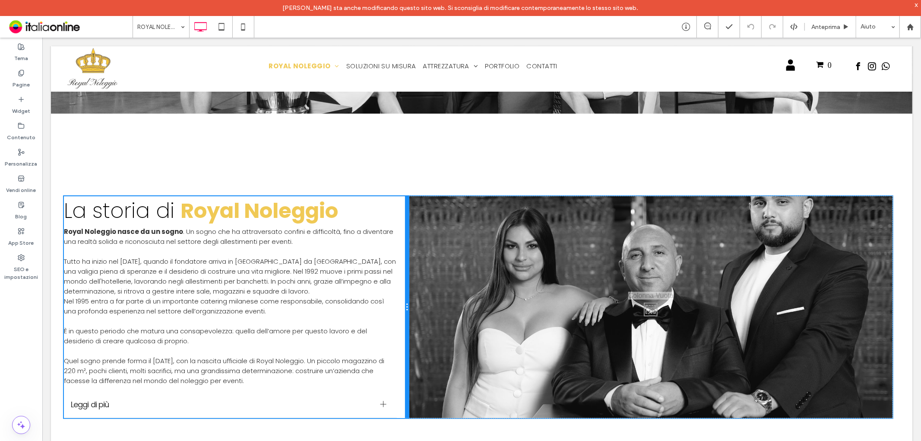
drag, startPoint x: 475, startPoint y: 288, endPoint x: 406, endPoint y: 292, distance: 69.6
click at [406, 292] on div at bounding box center [407, 307] width 4 height 222
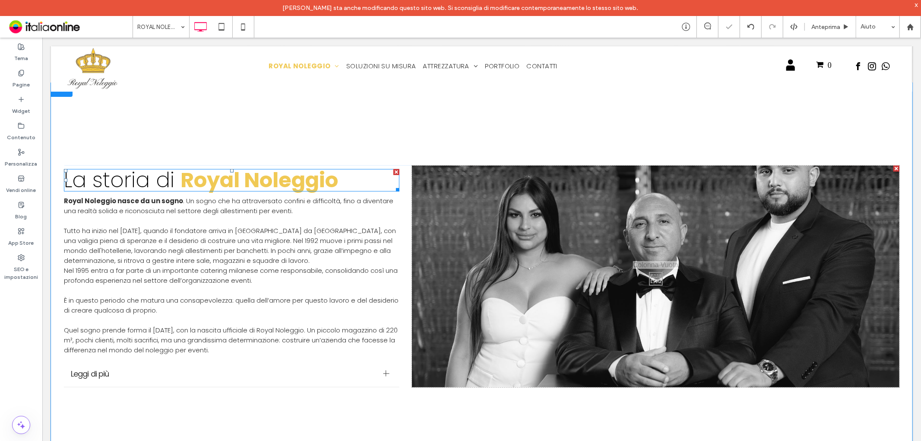
scroll to position [288, 0]
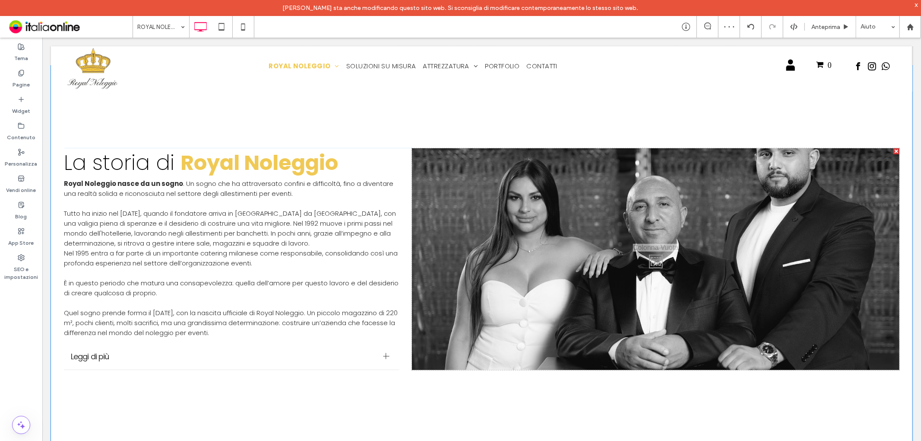
click at [402, 154] on div "La storia di Royal Noleggio Royal Noleggio nasce da un sogno . Un sogno che ha …" at bounding box center [237, 259] width 348 height 222
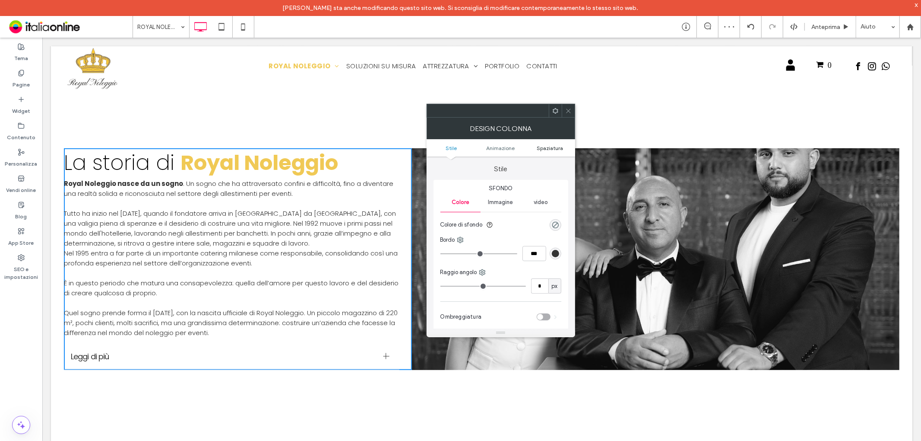
click at [546, 145] on span "Spaziatura" at bounding box center [550, 148] width 26 height 6
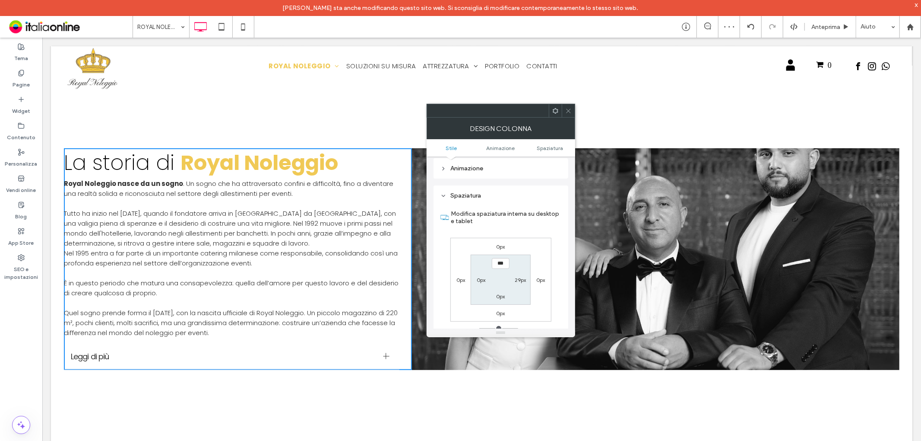
scroll to position [202, 0]
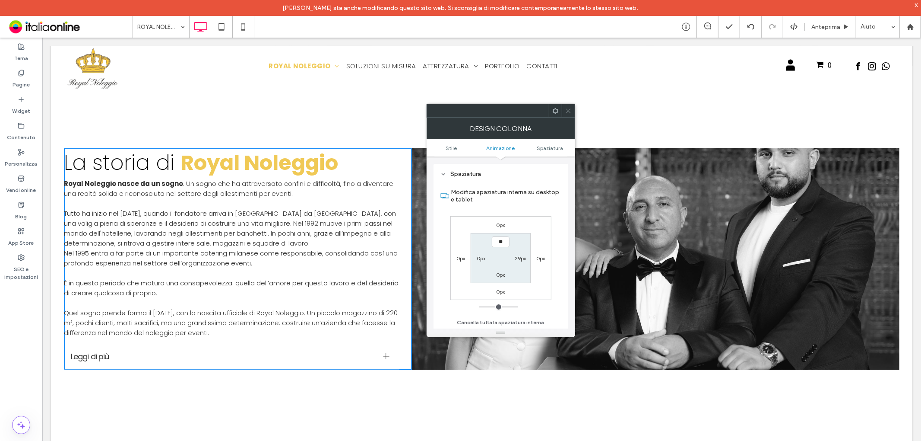
type input "****"
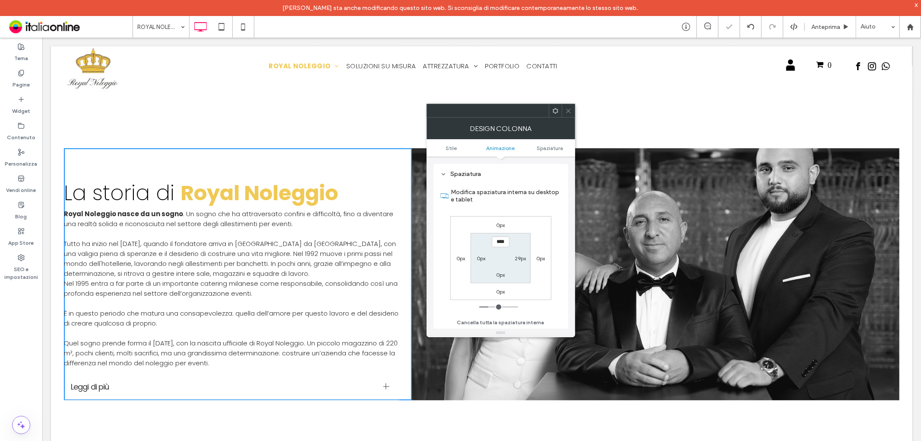
click at [499, 270] on div "0px" at bounding box center [501, 274] width 9 height 9
click at [499, 273] on label "0px" at bounding box center [501, 274] width 9 height 6
type input "*"
type input "**"
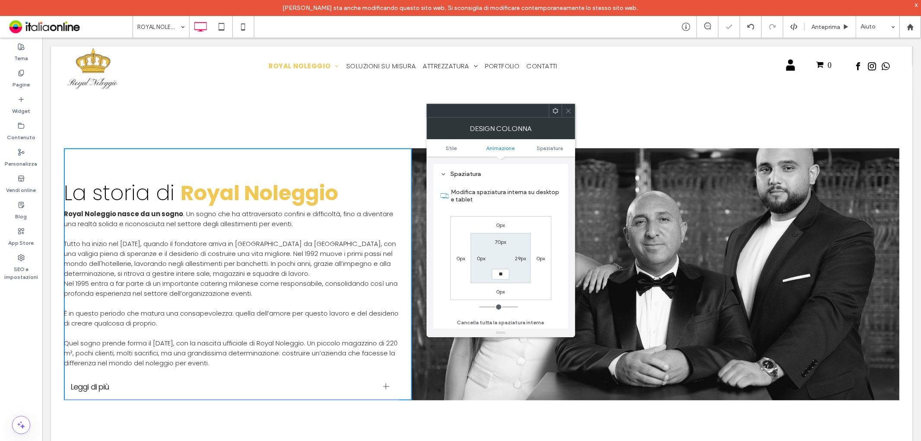
type input "****"
click at [510, 212] on div "Modifica spaziatura interna su desktop e tablet 0px 0px 0px 0px 70px 29px **** …" at bounding box center [501, 254] width 121 height 149
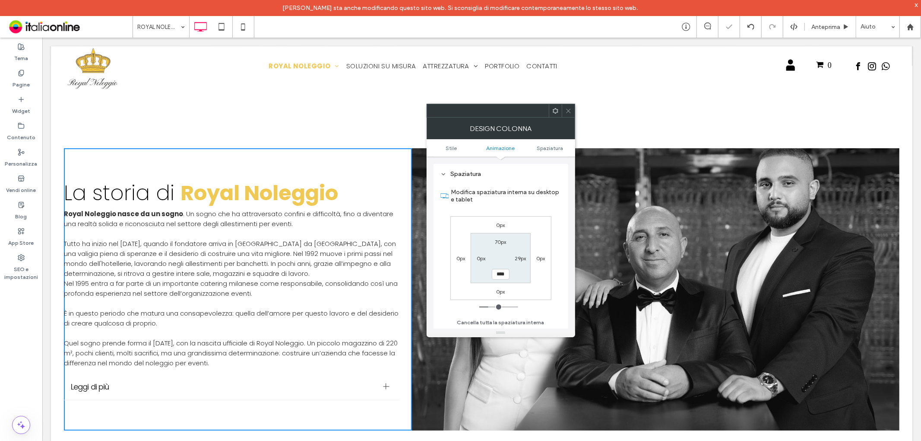
click at [501, 237] on div "70px" at bounding box center [500, 241] width 11 height 9
click at [500, 241] on label "70px" at bounding box center [500, 241] width 11 height 6
type input "***"
type input "*****"
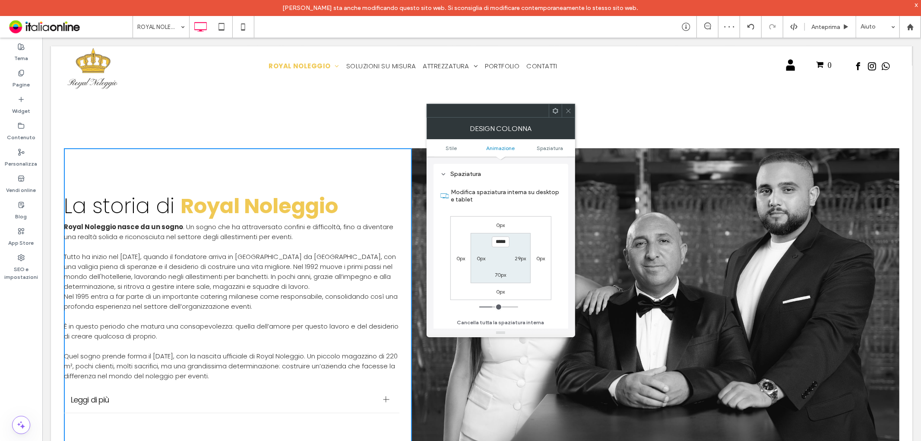
click at [500, 271] on label "70px" at bounding box center [500, 274] width 11 height 6
type input "**"
type input "***"
type input "*****"
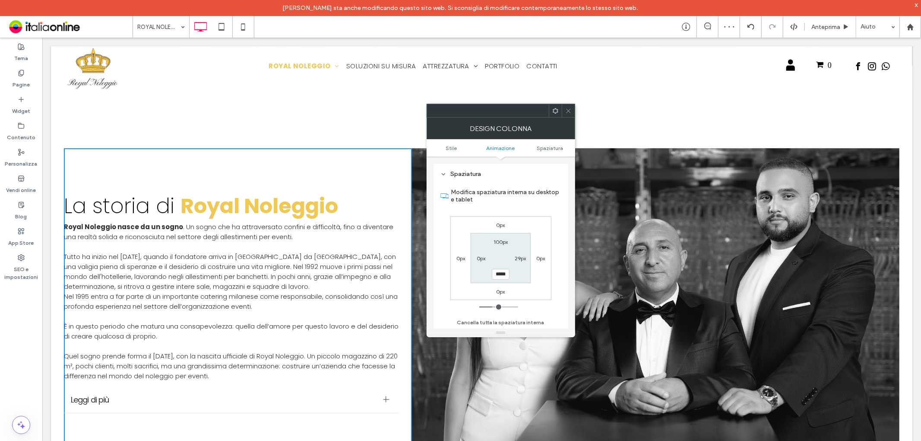
click at [499, 241] on label "100px" at bounding box center [501, 241] width 14 height 6
type input "***"
type input "*****"
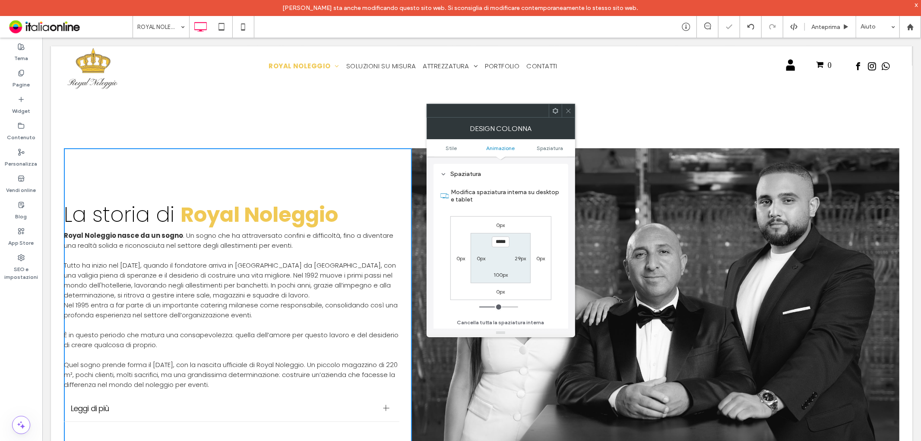
click at [502, 273] on label "100px" at bounding box center [501, 274] width 14 height 6
type input "***"
type input "*****"
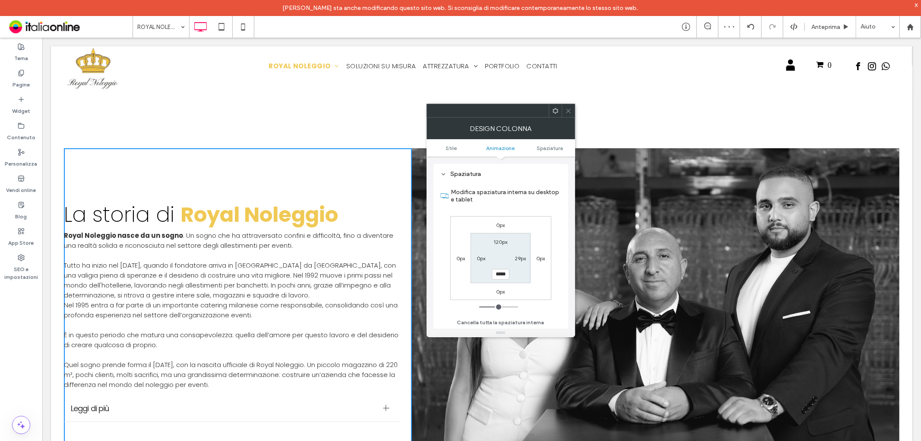
drag, startPoint x: 570, startPoint y: 107, endPoint x: 513, endPoint y: 149, distance: 71.0
click at [570, 108] on icon at bounding box center [568, 111] width 6 height 6
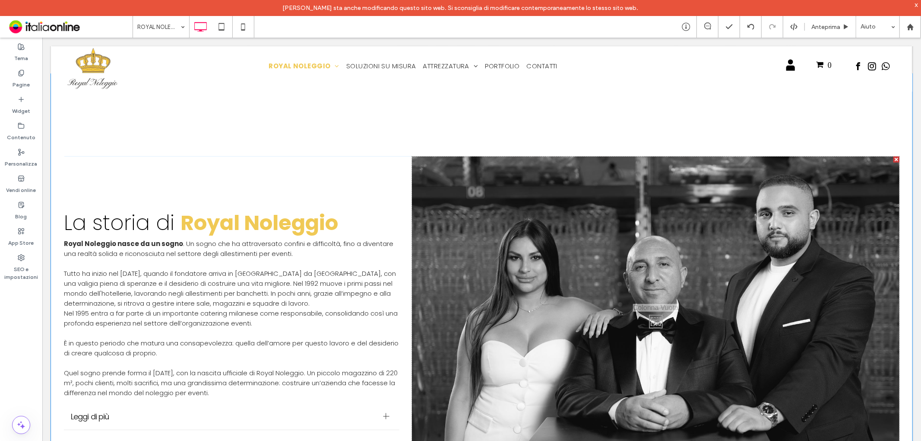
scroll to position [240, 0]
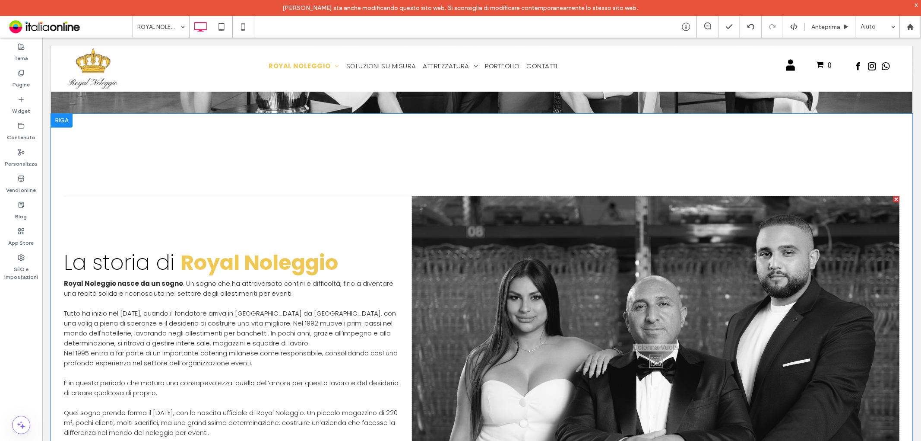
click at [434, 157] on div "La storia di Royal Noleggio Royal Noleggio nasce da un sogno . Un sogno che ha …" at bounding box center [482, 358] width 862 height 491
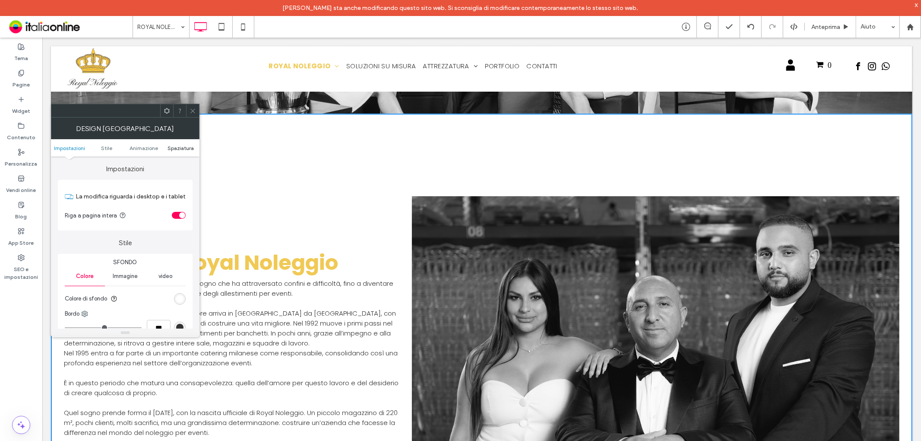
click at [187, 148] on span "Spaziatura" at bounding box center [181, 148] width 26 height 6
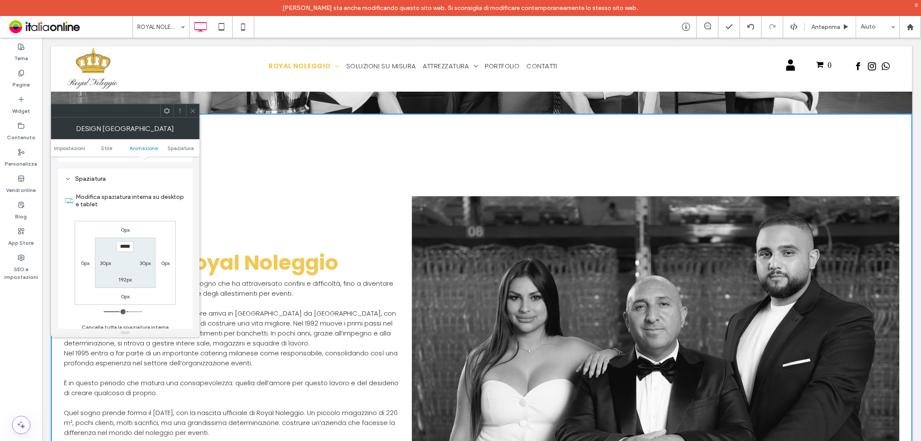
scroll to position [244, 0]
type input "****"
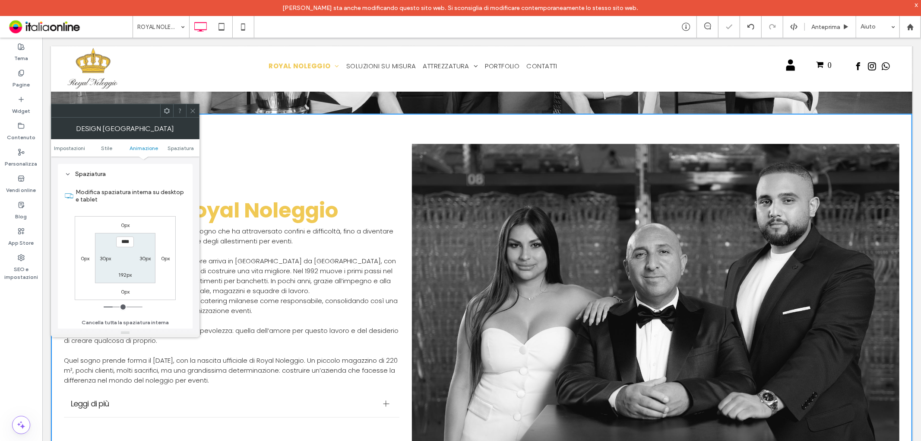
click at [124, 271] on label "192px" at bounding box center [124, 274] width 13 height 6
type input "***"
type input "**"
type input "****"
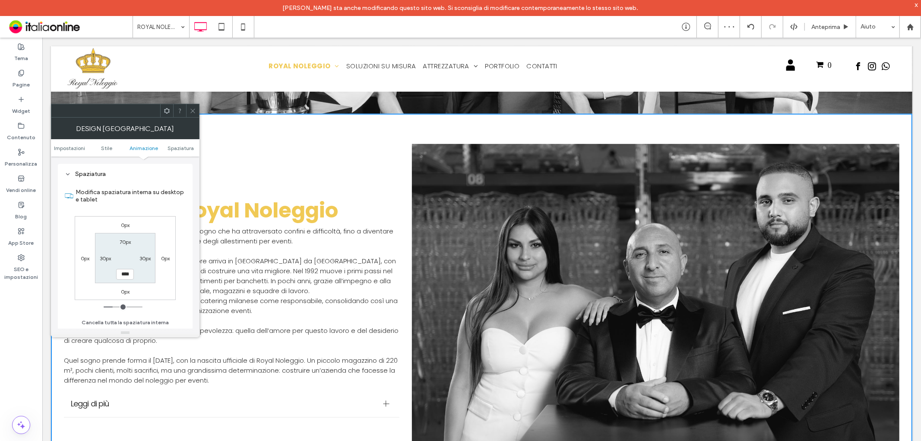
click at [196, 114] on span at bounding box center [193, 110] width 6 height 13
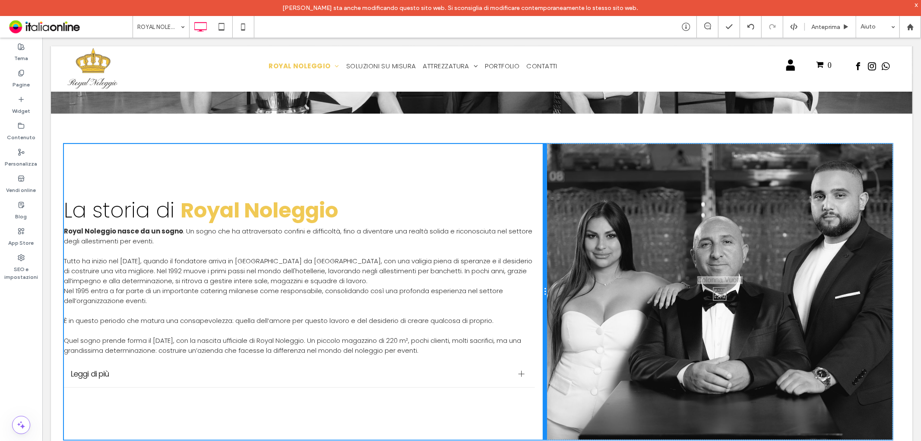
drag, startPoint x: 408, startPoint y: 245, endPoint x: 517, endPoint y: 231, distance: 109.3
click at [517, 231] on div "La storia di Royal Noleggio Royal Noleggio nasce da un sogno . Un sogno che ha …" at bounding box center [304, 290] width 483 height 295
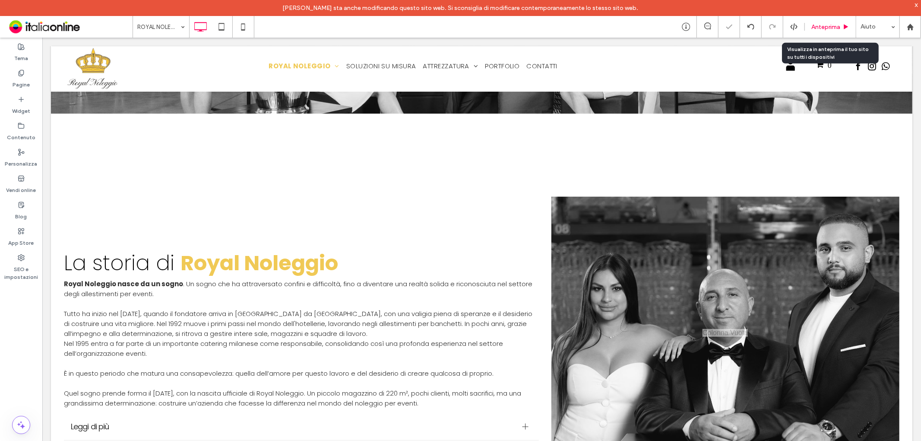
click at [824, 28] on span "Anteprima" at bounding box center [826, 26] width 29 height 7
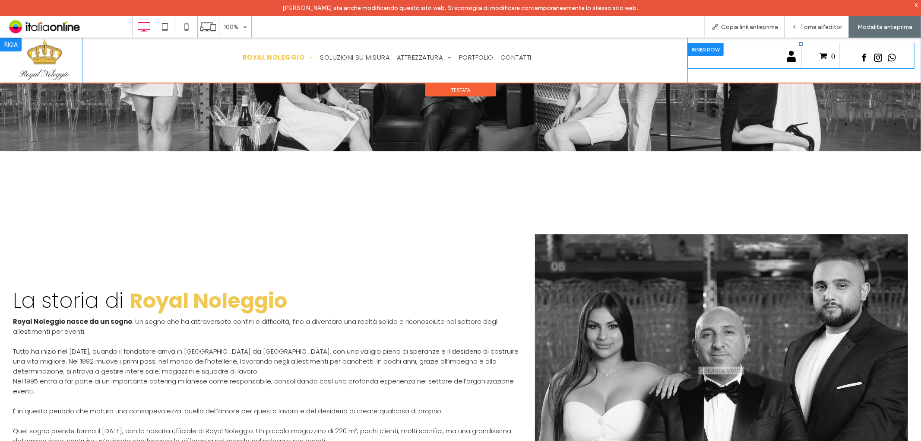
scroll to position [192, 0]
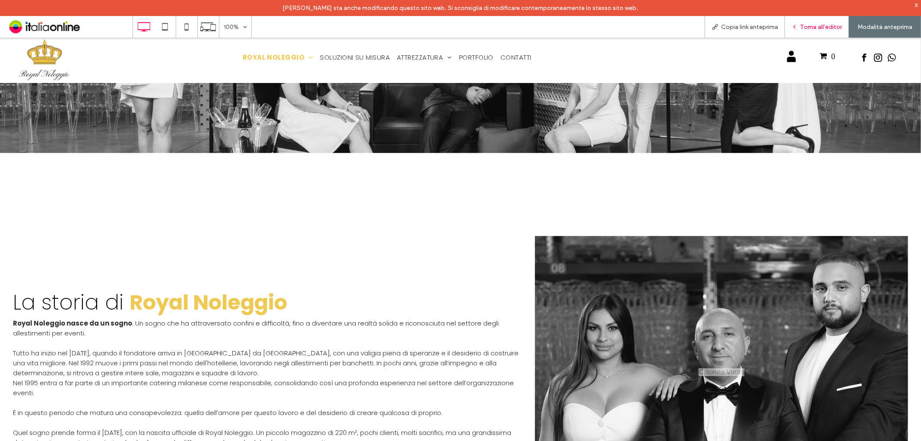
click at [801, 30] on span "Torna all'editor" at bounding box center [821, 26] width 42 height 7
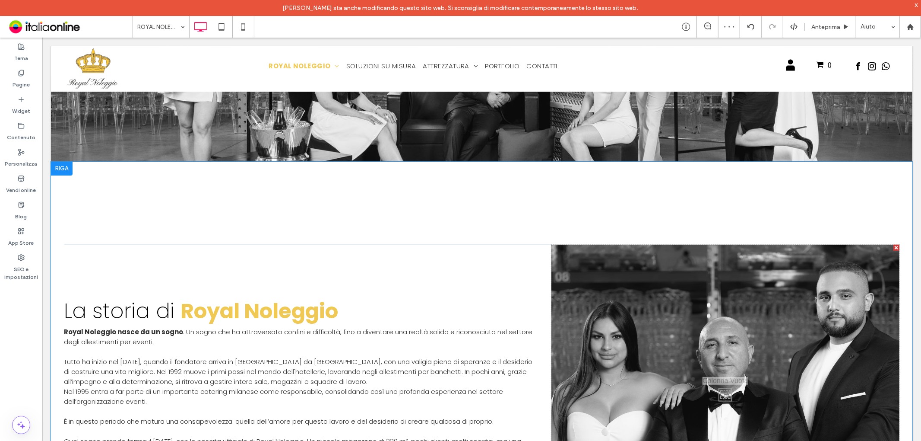
click at [627, 200] on div "La storia di Royal Noleggio Royal Noleggio nasce da un sogno . Un sogno che ha …" at bounding box center [482, 391] width 862 height 461
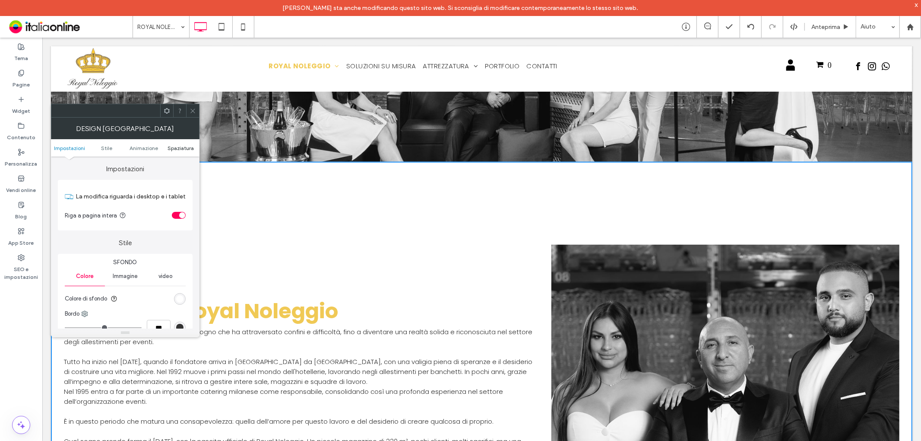
click at [192, 146] on span "Spaziatura" at bounding box center [181, 148] width 26 height 6
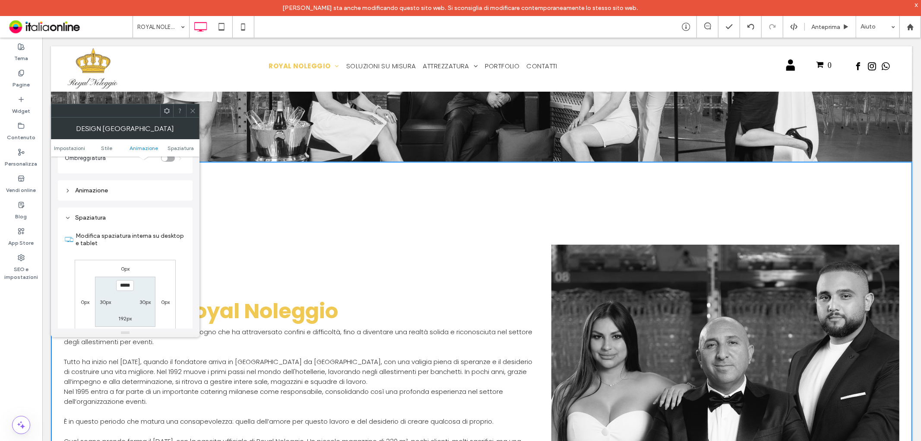
scroll to position [244, 0]
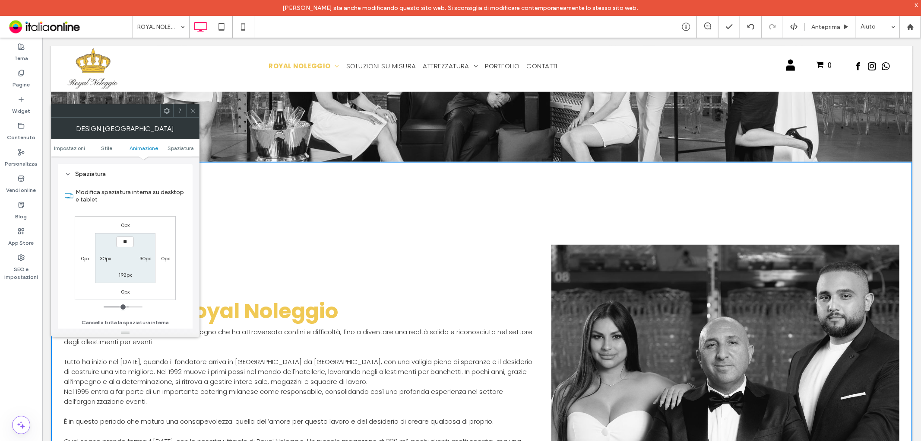
type input "****"
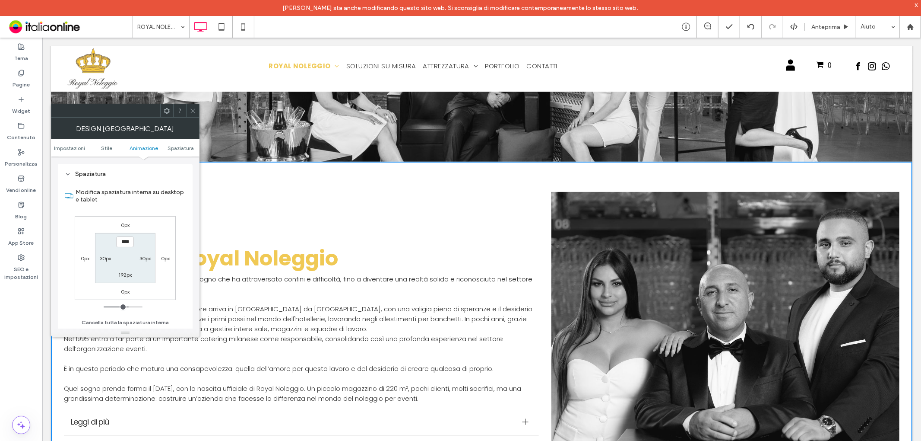
click at [127, 273] on label "192px" at bounding box center [124, 274] width 13 height 6
type input "***"
type input "**"
type input "****"
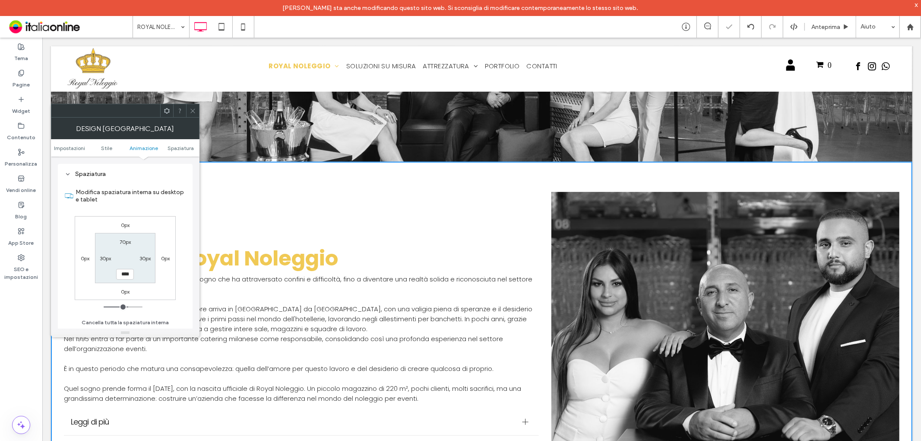
click at [148, 209] on section "Modifica spaziatura interna su desktop e tablet" at bounding box center [125, 196] width 121 height 32
click at [121, 274] on input "****" at bounding box center [125, 274] width 18 height 11
click at [192, 109] on icon at bounding box center [193, 111] width 6 height 6
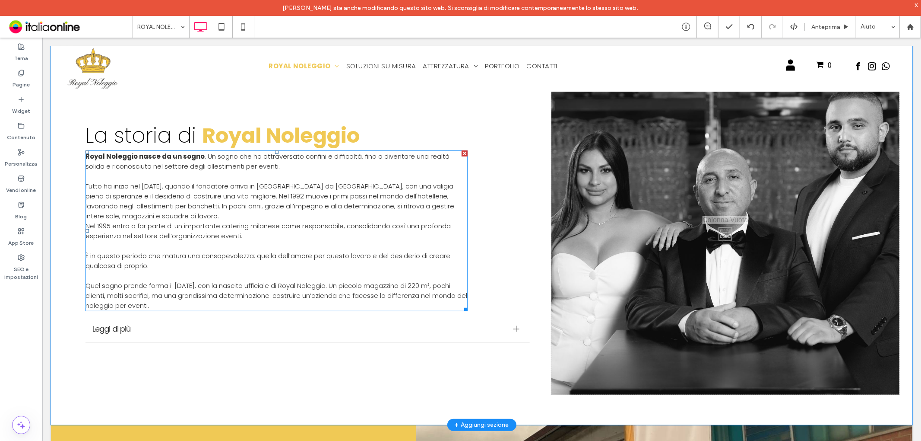
scroll to position [336, 0]
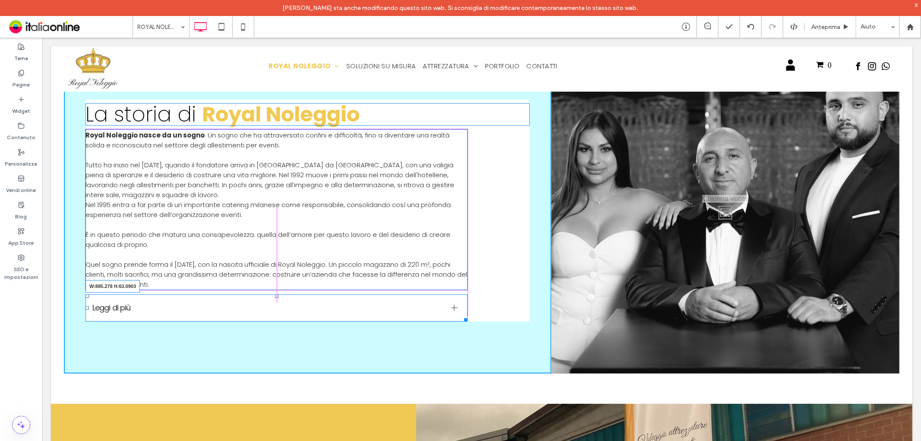
drag, startPoint x: 519, startPoint y: 313, endPoint x: 462, endPoint y: 305, distance: 57.1
click at [462, 305] on div "Leggi di più Negli anni l’azienda cresce rapidamente, spinta dalla qualità del …" at bounding box center [276, 307] width 382 height 27
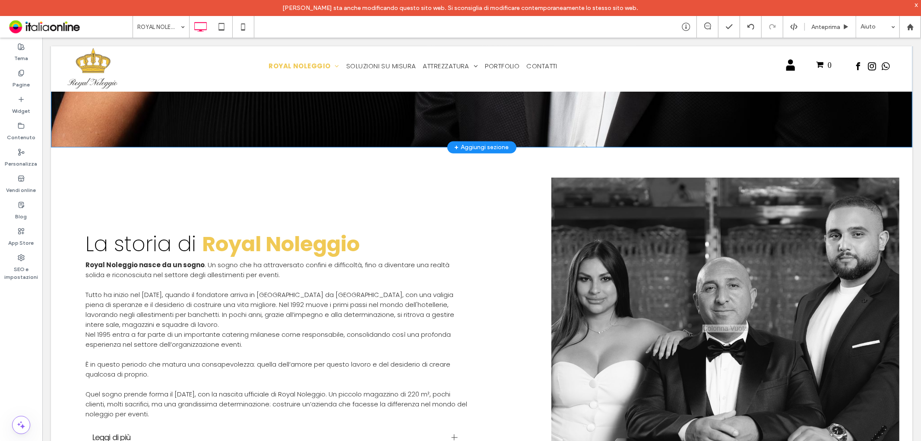
scroll to position [512, 0]
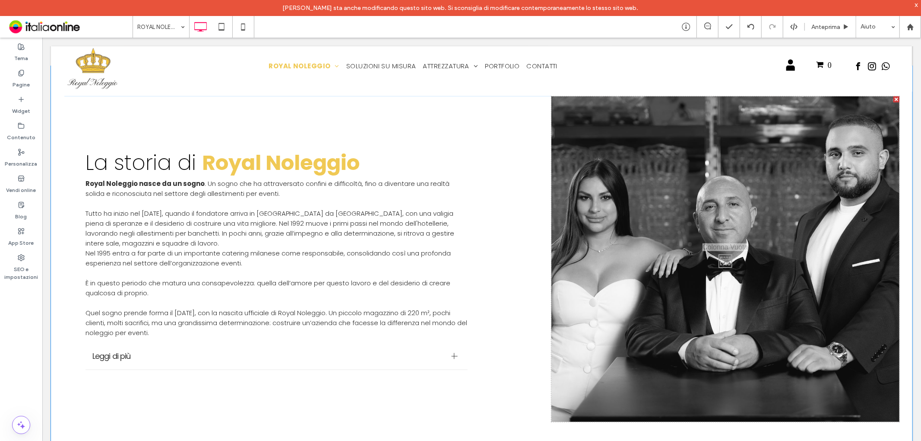
click at [594, 221] on div "Click To Paste" at bounding box center [725, 258] width 348 height 325
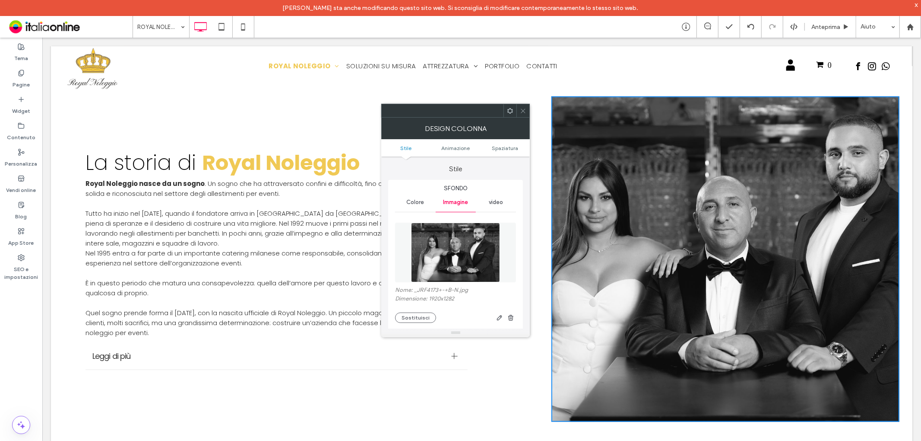
click at [523, 110] on icon at bounding box center [523, 111] width 6 height 6
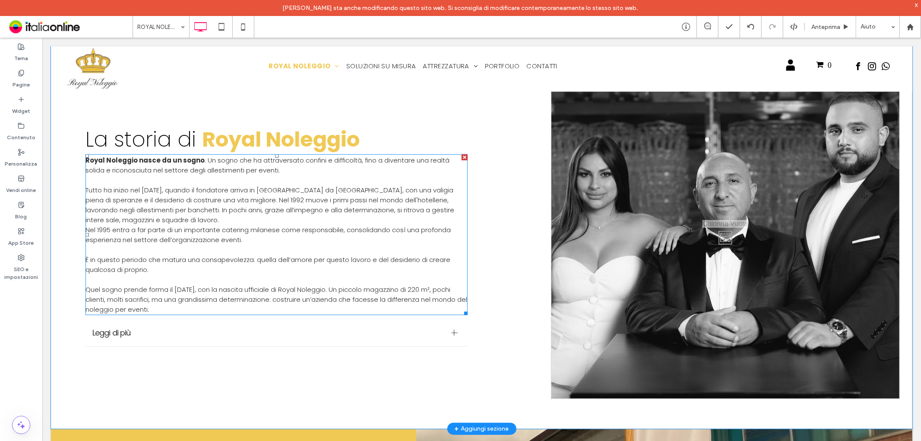
scroll to position [464, 0]
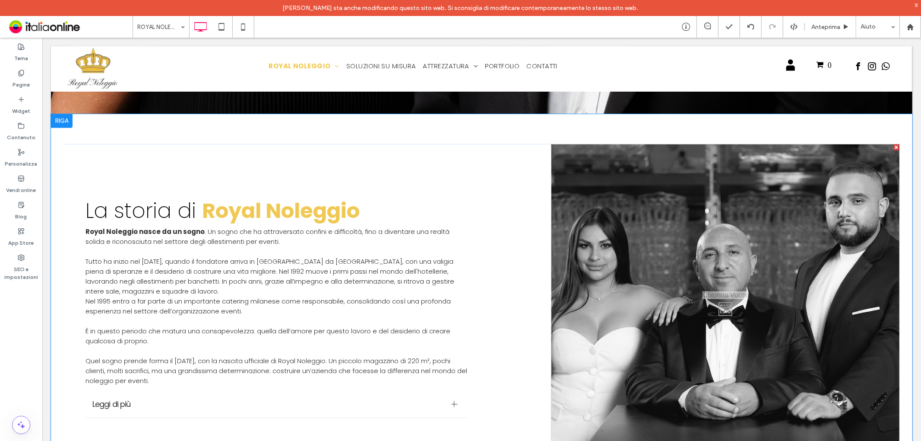
click at [589, 251] on div "Click To Paste" at bounding box center [725, 306] width 348 height 325
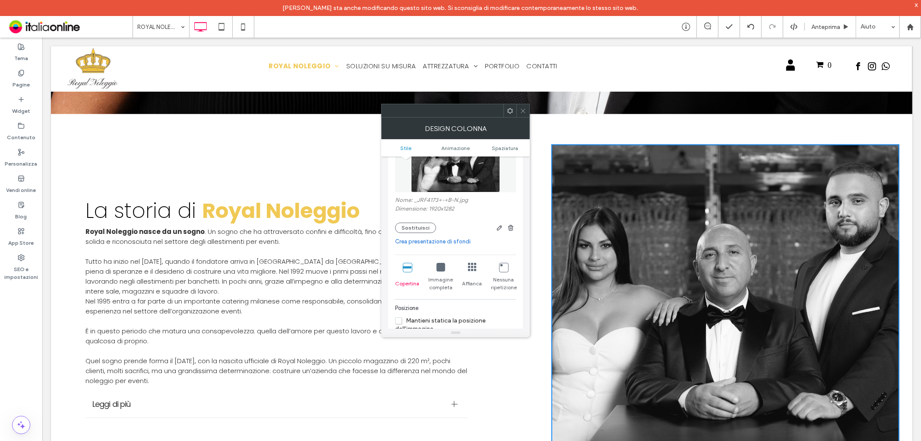
scroll to position [96, 0]
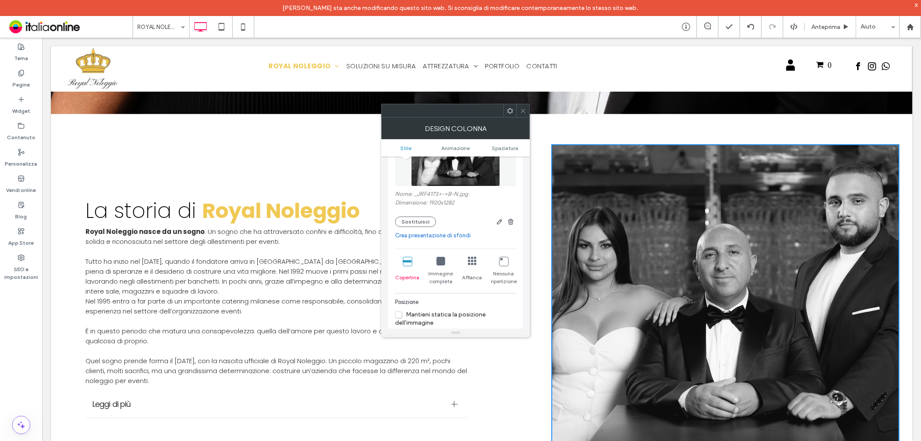
click at [430, 234] on link "Crea presentazione di sfondi" at bounding box center [455, 235] width 121 height 9
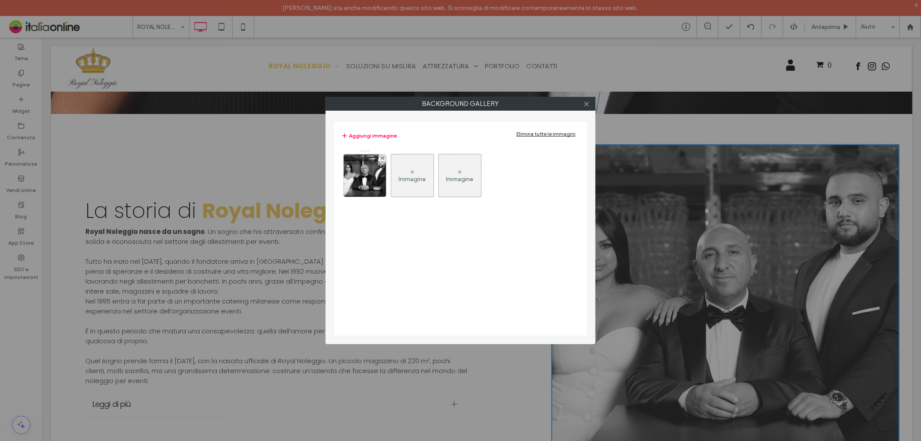
click at [412, 189] on div "Immagine" at bounding box center [412, 175] width 42 height 41
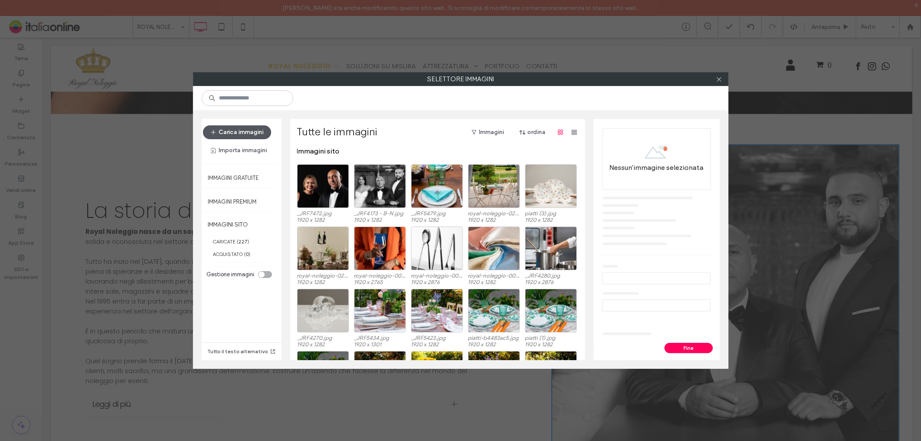
click at [251, 132] on button "Carica immagini" at bounding box center [237, 132] width 68 height 14
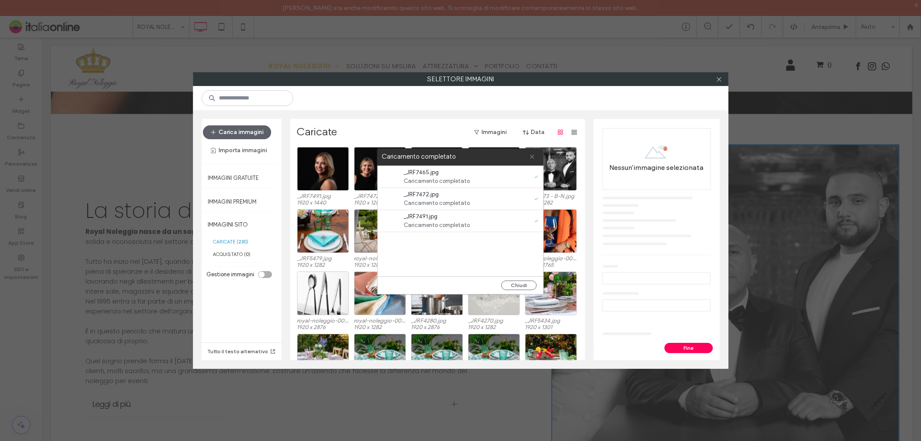
drag, startPoint x: 532, startPoint y: 154, endPoint x: 646, endPoint y: 131, distance: 116.4
click at [532, 154] on icon at bounding box center [532, 157] width 6 height 6
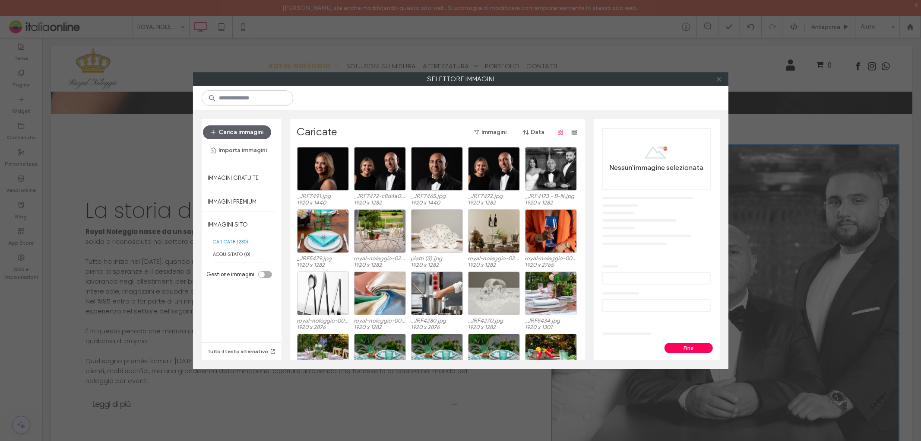
drag, startPoint x: 719, startPoint y: 77, endPoint x: 640, endPoint y: 136, distance: 98.8
click at [719, 77] on icon at bounding box center [719, 79] width 6 height 6
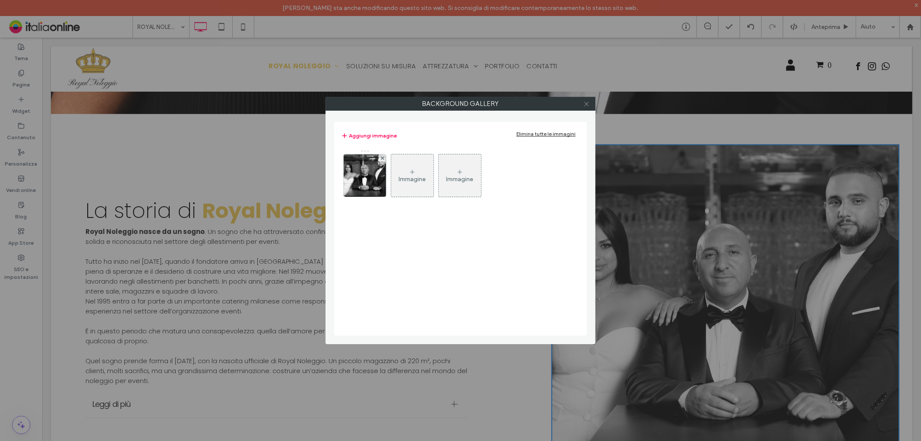
click at [586, 100] on span at bounding box center [586, 103] width 6 height 13
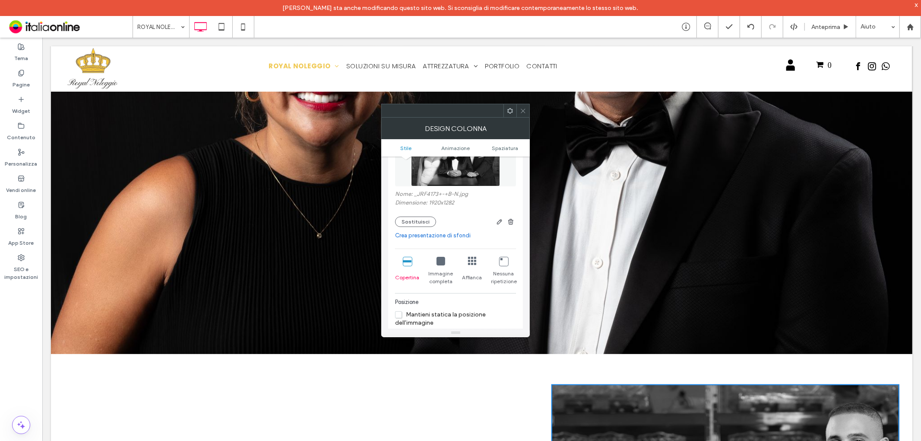
scroll to position [0, 0]
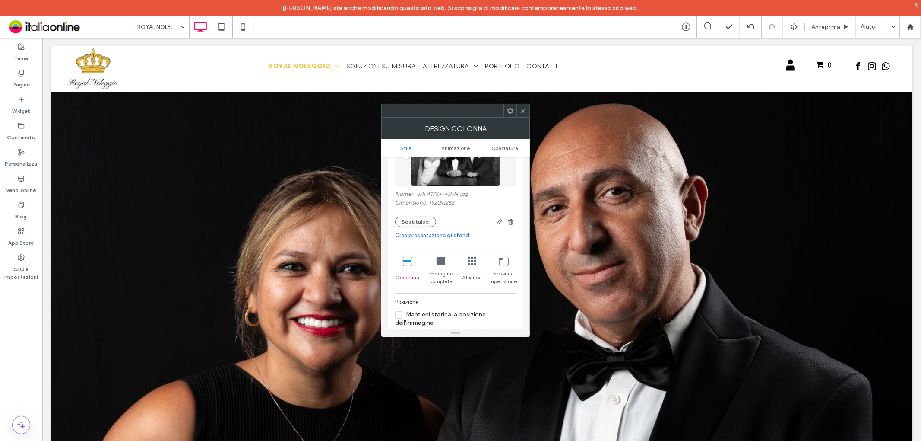
drag, startPoint x: 523, startPoint y: 112, endPoint x: 415, endPoint y: 124, distance: 108.6
click at [523, 112] on icon at bounding box center [523, 111] width 6 height 6
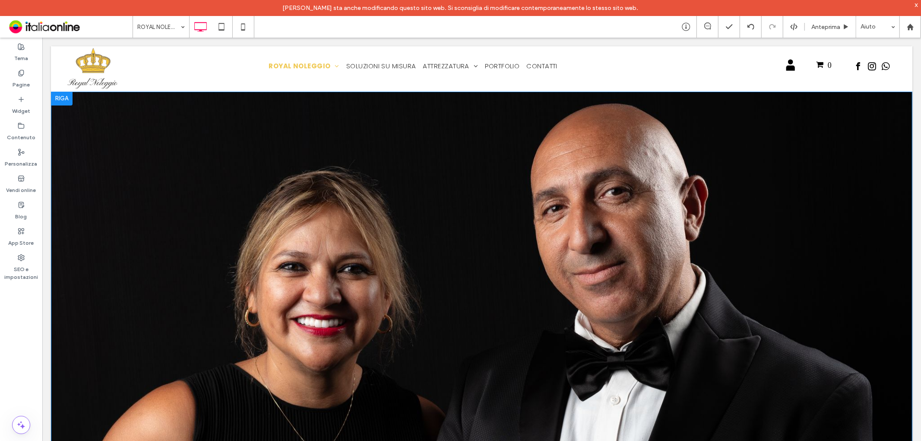
click at [63, 98] on div at bounding box center [62, 98] width 22 height 14
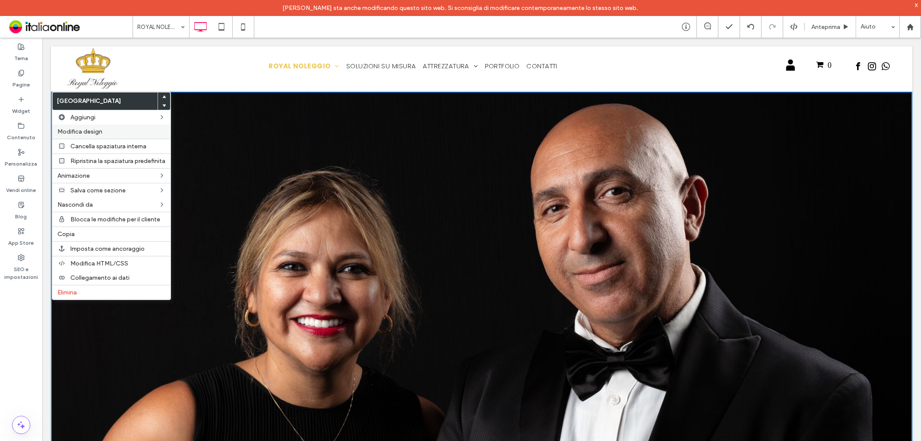
click at [81, 131] on span "Modifica design" at bounding box center [79, 131] width 45 height 7
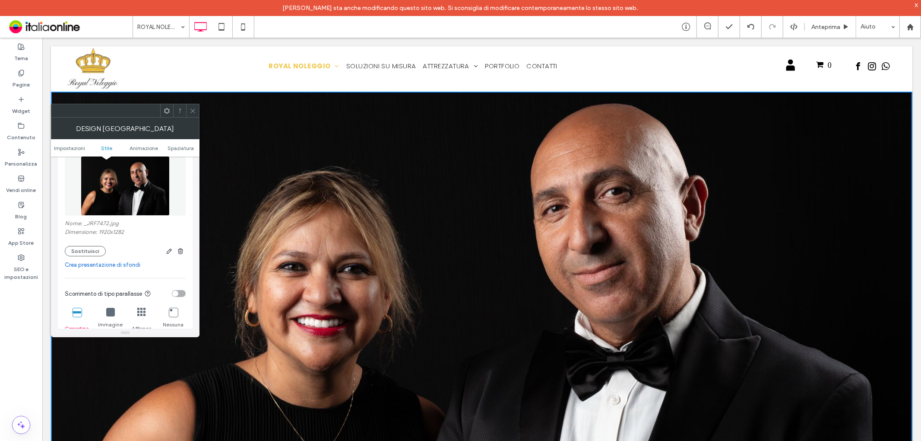
scroll to position [192, 0]
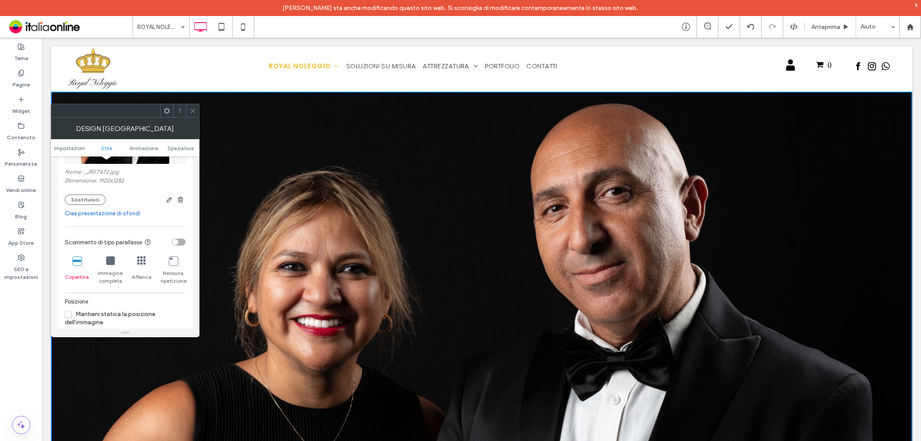
click at [111, 216] on link "Crea presentazione di sfondi" at bounding box center [125, 213] width 121 height 9
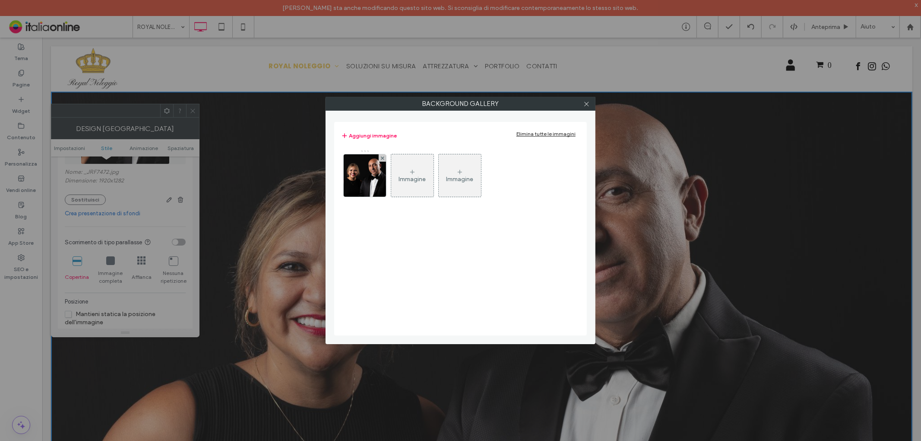
click at [414, 178] on div "Immagine" at bounding box center [412, 178] width 27 height 7
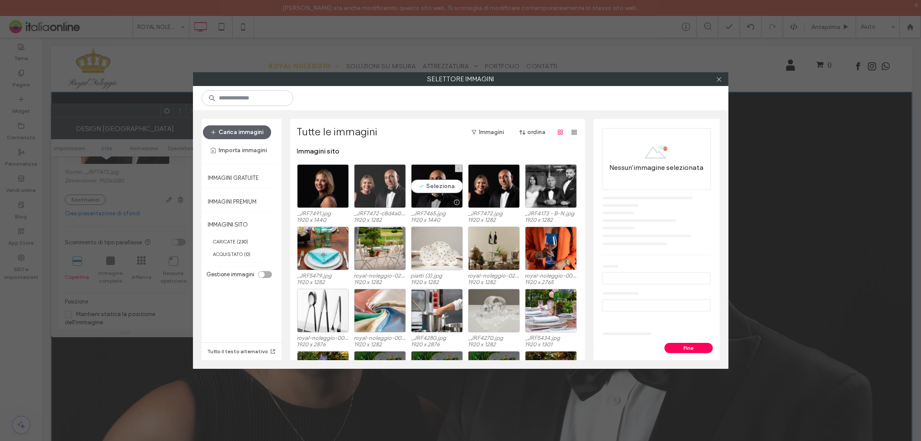
drag, startPoint x: 431, startPoint y: 186, endPoint x: 351, endPoint y: 190, distance: 79.6
click at [429, 186] on div "Seleziona" at bounding box center [437, 186] width 52 height 44
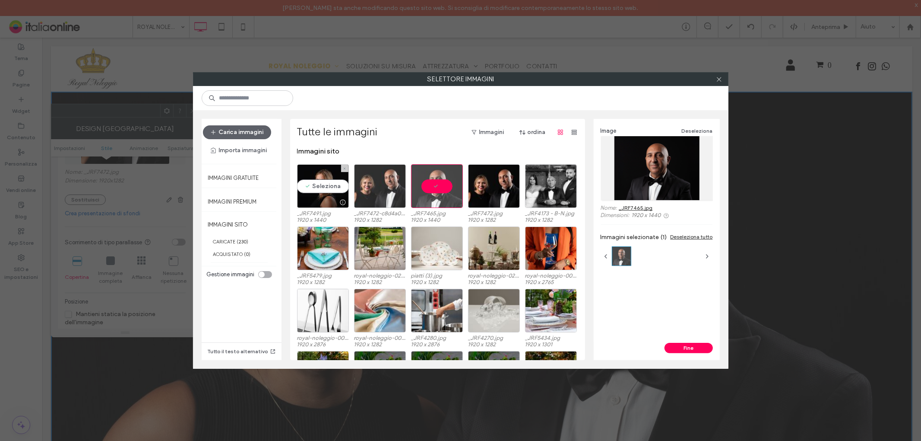
drag, startPoint x: 314, startPoint y: 181, endPoint x: 361, endPoint y: 204, distance: 51.8
click at [314, 181] on div "Seleziona" at bounding box center [323, 186] width 52 height 44
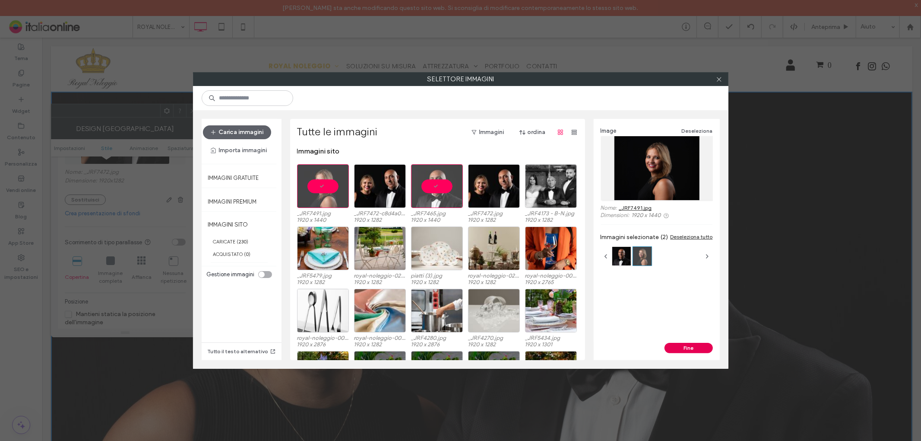
click at [688, 347] on button "Fine" at bounding box center [689, 347] width 48 height 10
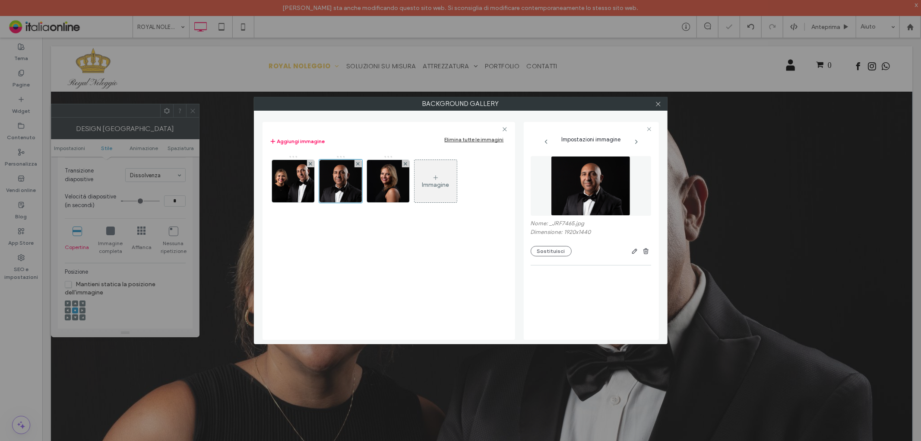
scroll to position [183, 0]
click at [390, 218] on div "Immagine" at bounding box center [388, 243] width 239 height 184
click at [152, 152] on div "Background Gallery Aggiungi immagine Elimina tutte le immagini Immagine Imposta…" at bounding box center [460, 220] width 921 height 441
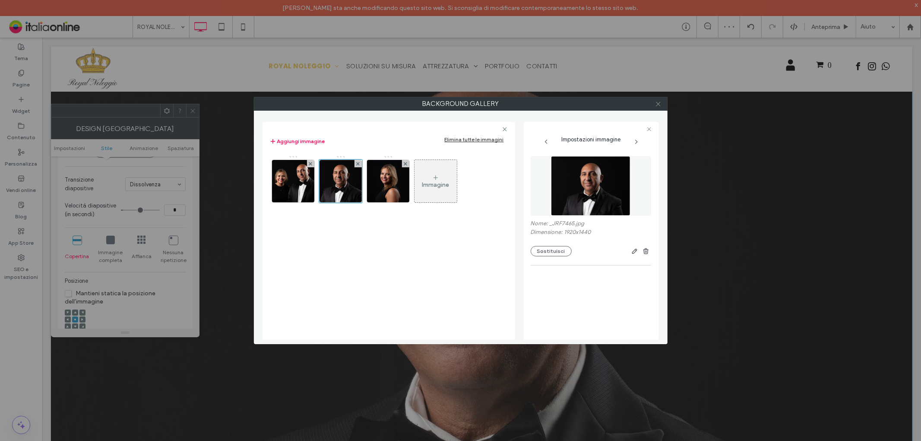
click at [658, 104] on use at bounding box center [658, 103] width 4 height 4
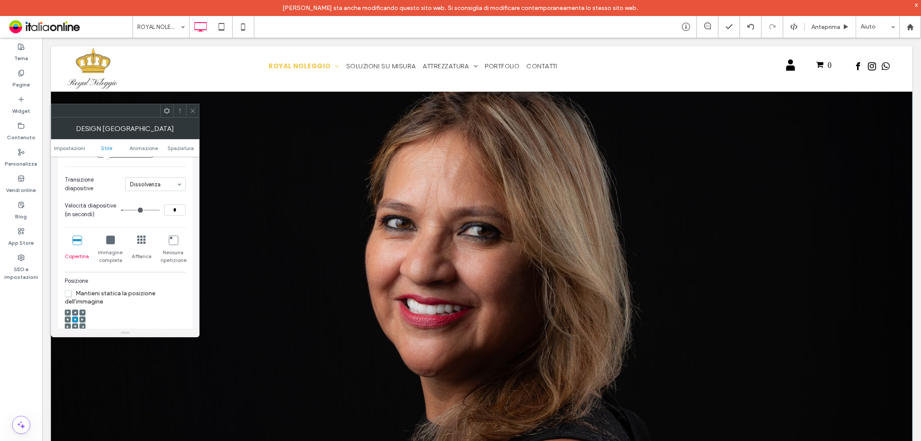
click at [179, 210] on input "*" at bounding box center [175, 209] width 22 height 11
type input "*"
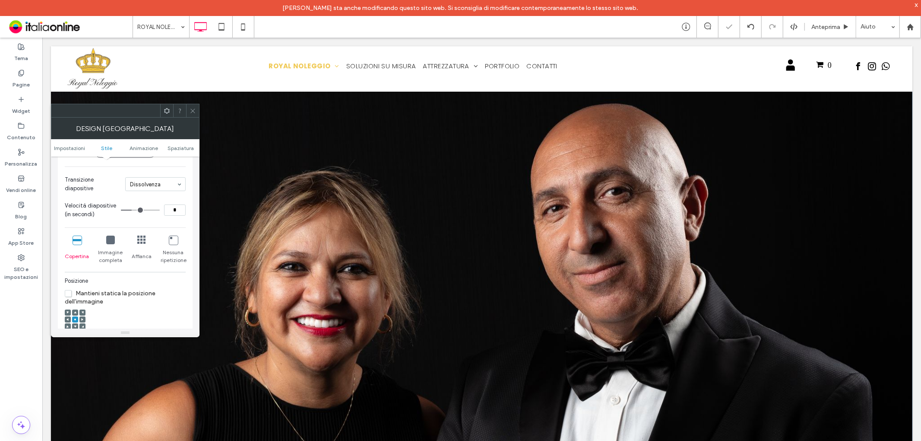
click at [191, 110] on icon at bounding box center [193, 111] width 6 height 6
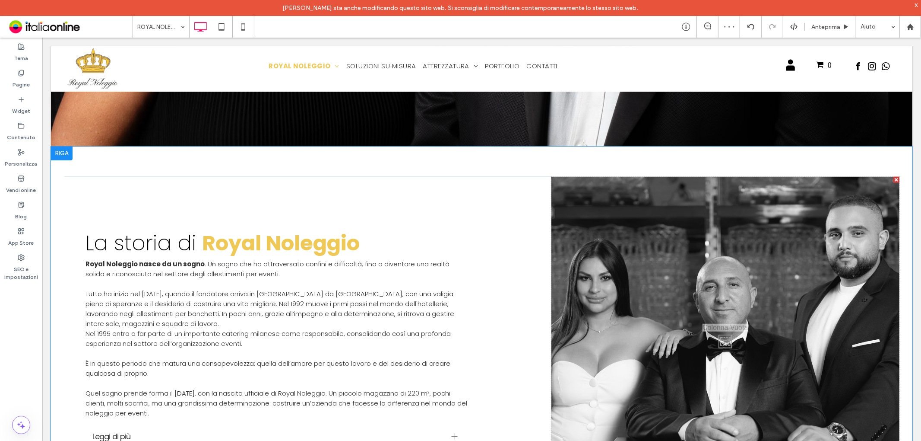
scroll to position [576, 0]
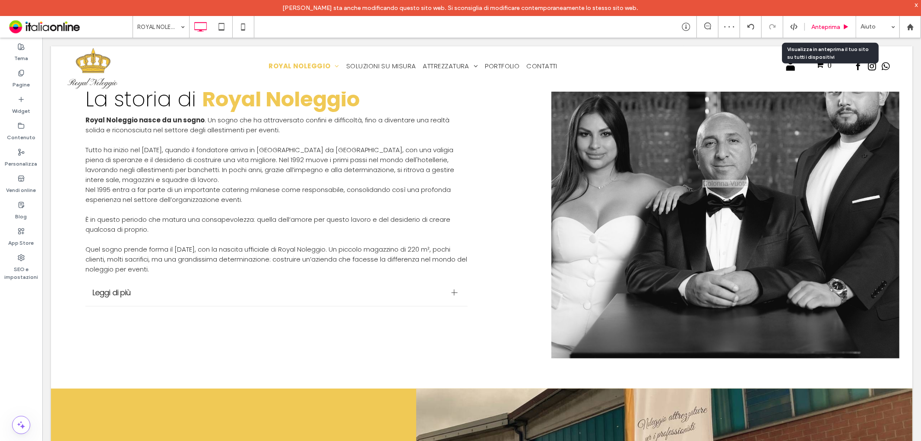
click at [835, 19] on div "Anteprima" at bounding box center [830, 27] width 51 height 22
click at [822, 28] on span "Anteprima" at bounding box center [826, 26] width 29 height 7
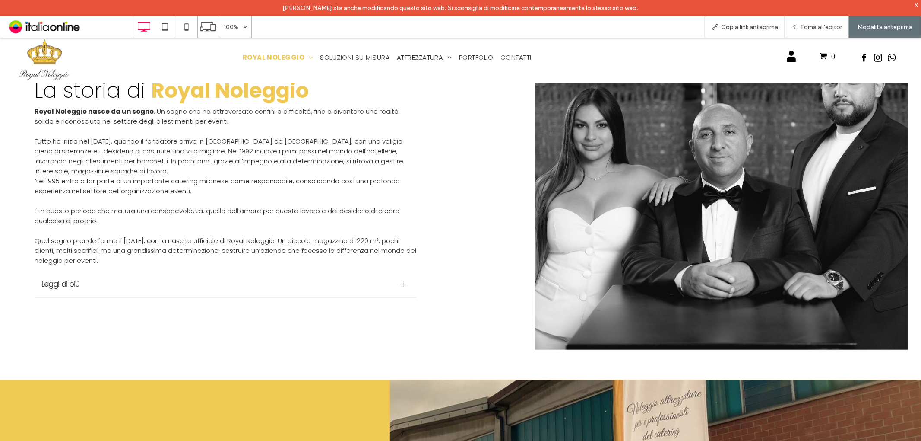
click at [38, 65] on img at bounding box center [44, 59] width 53 height 45
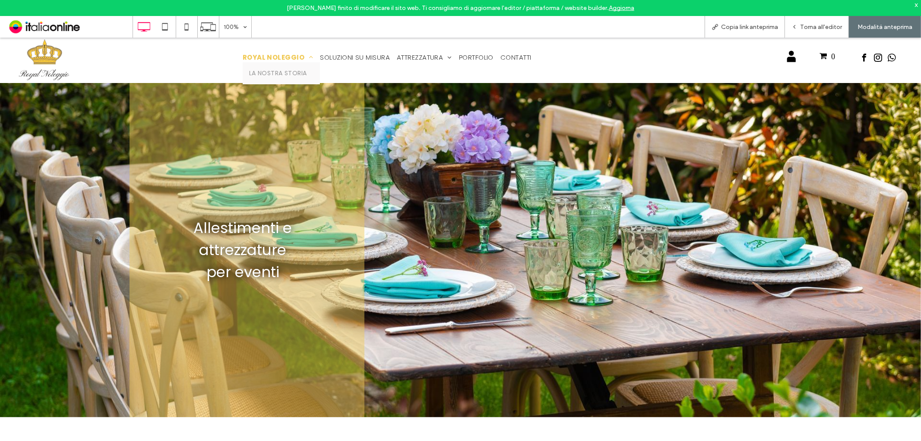
click at [278, 56] on span "ROYAL NOLEGGIO" at bounding box center [278, 57] width 71 height 10
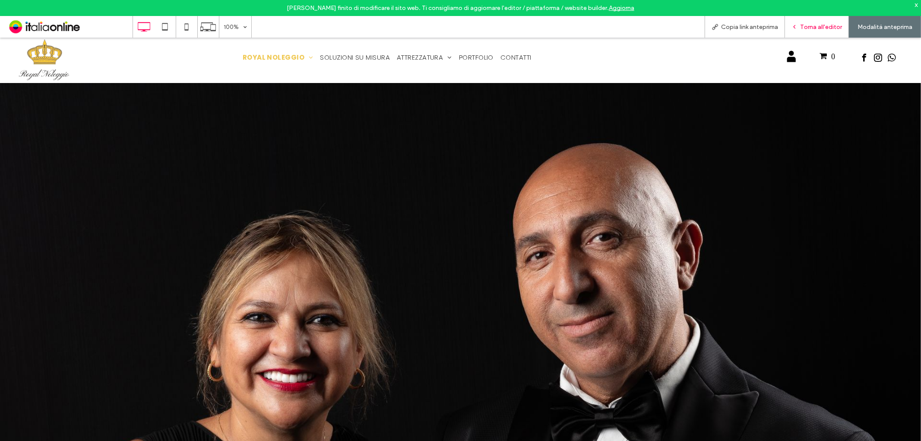
click at [808, 26] on span "Torna all'editor" at bounding box center [821, 26] width 42 height 7
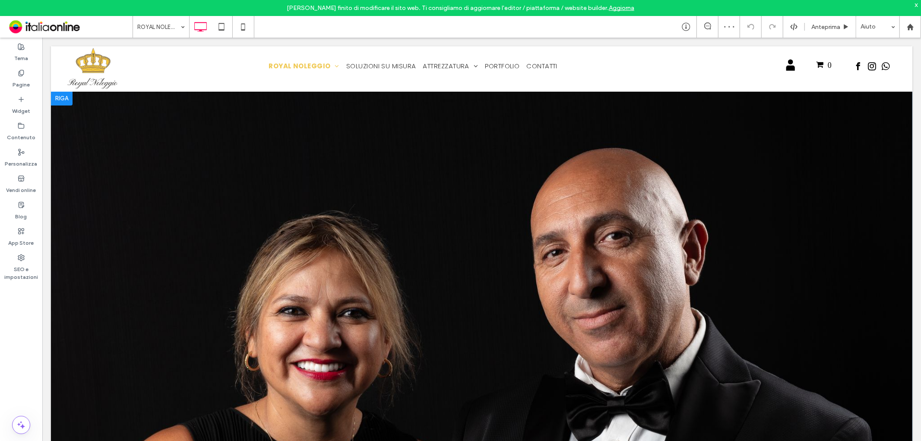
click at [460, 154] on div at bounding box center [482, 301] width 862 height 421
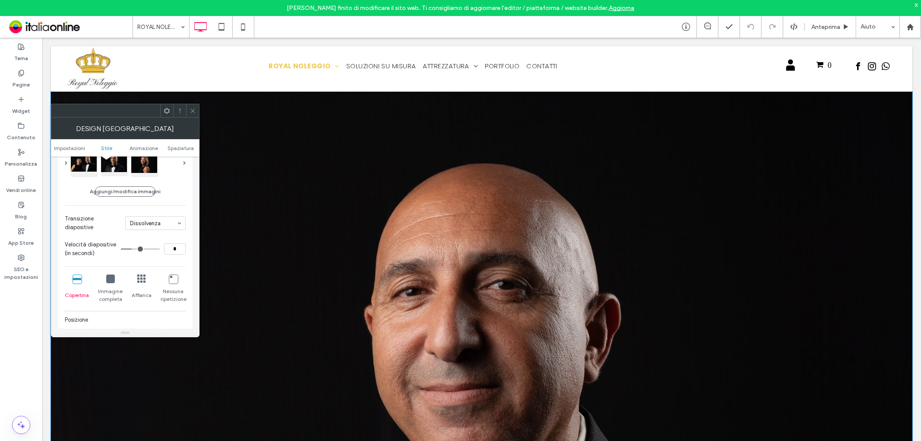
scroll to position [192, 0]
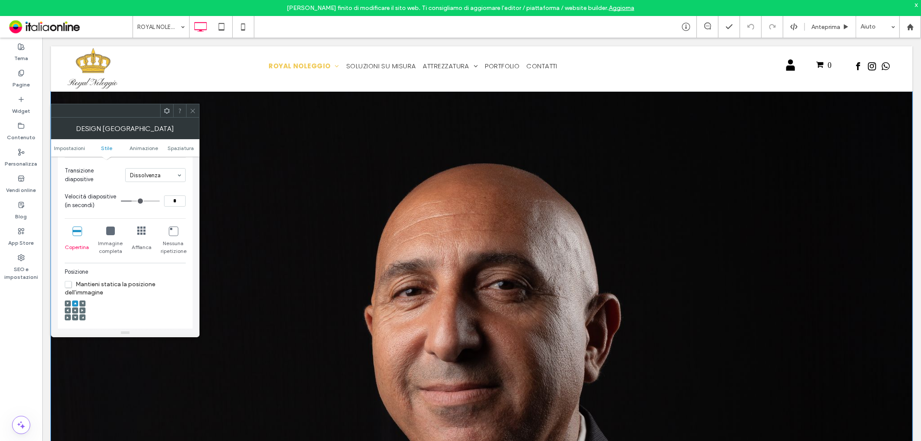
click at [110, 233] on icon at bounding box center [110, 230] width 9 height 9
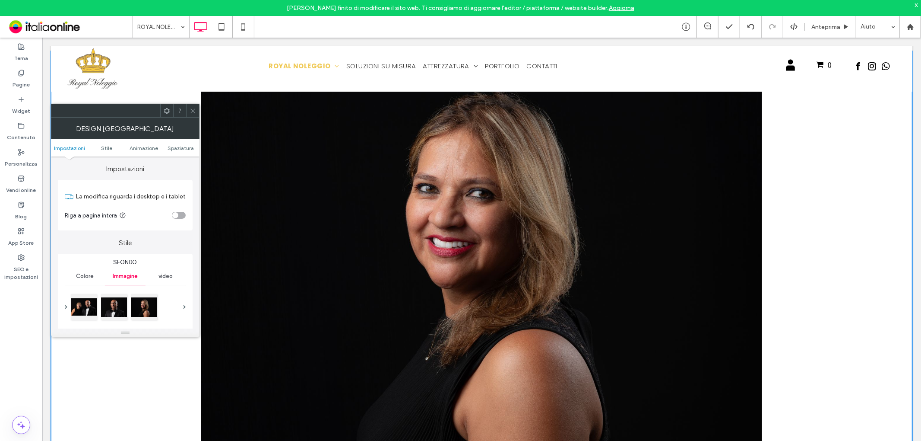
scroll to position [0, 0]
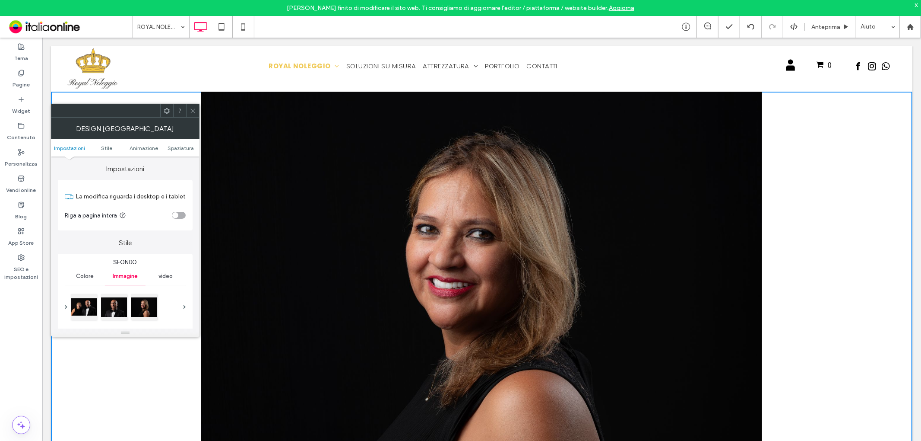
click at [79, 278] on span "Colore" at bounding box center [85, 276] width 18 height 7
click at [178, 298] on div "rgba(0, 0, 0, 0)" at bounding box center [179, 298] width 7 height 7
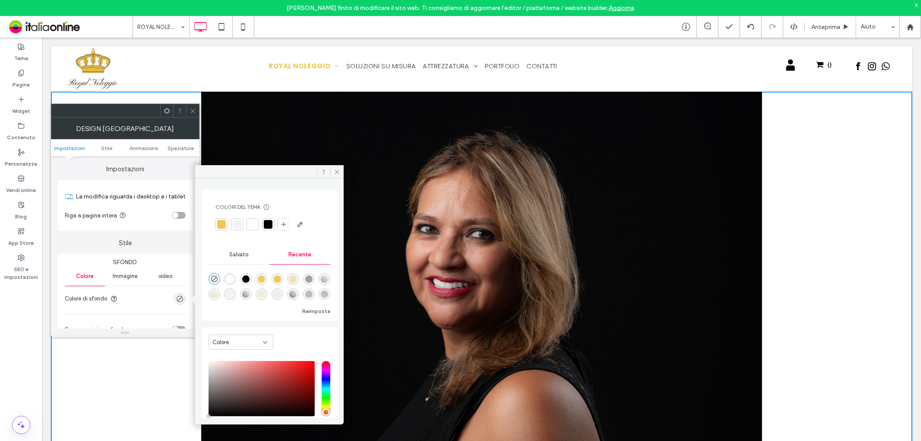
click at [269, 225] on div at bounding box center [268, 224] width 9 height 9
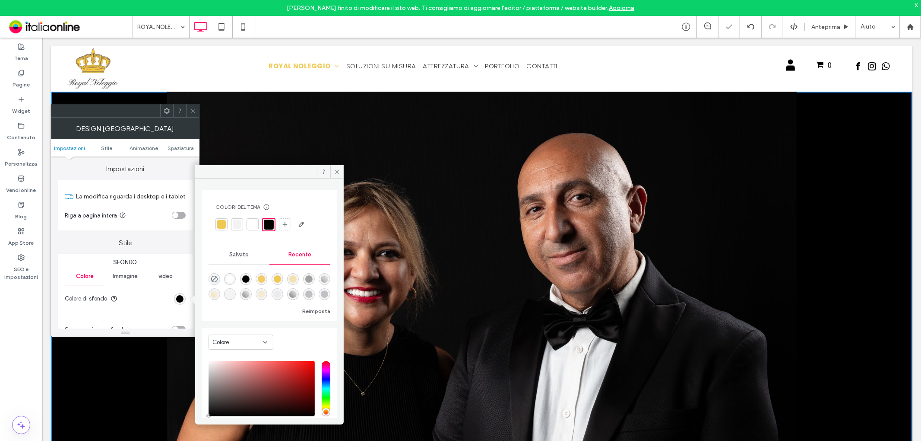
click at [193, 109] on icon at bounding box center [193, 111] width 6 height 6
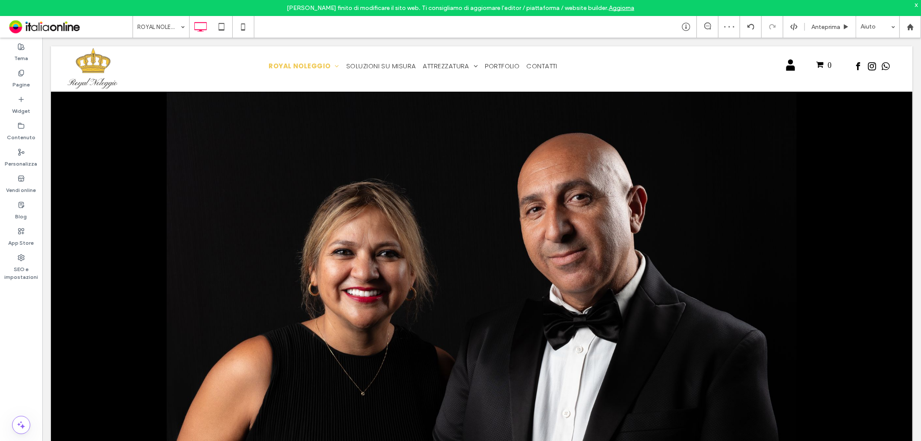
scroll to position [144, 0]
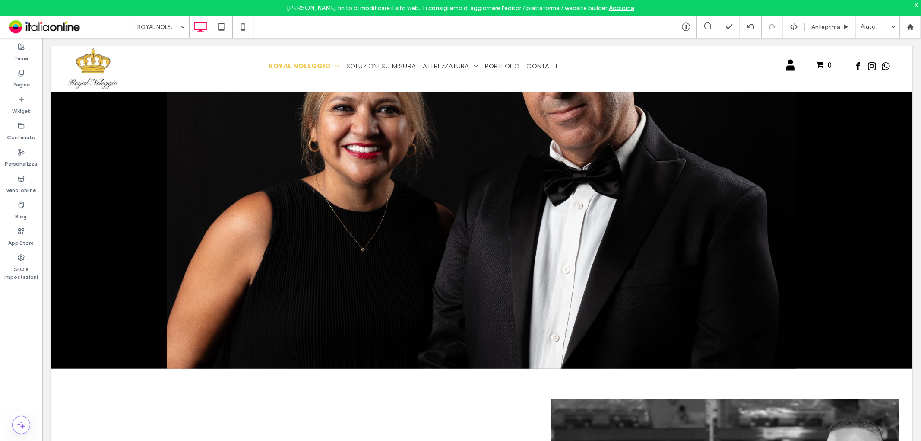
click at [134, 236] on div at bounding box center [482, 157] width 862 height 421
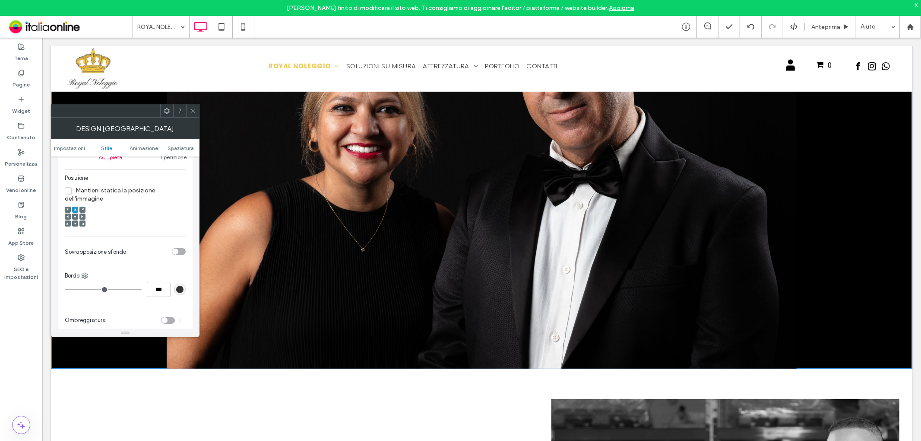
scroll to position [288, 0]
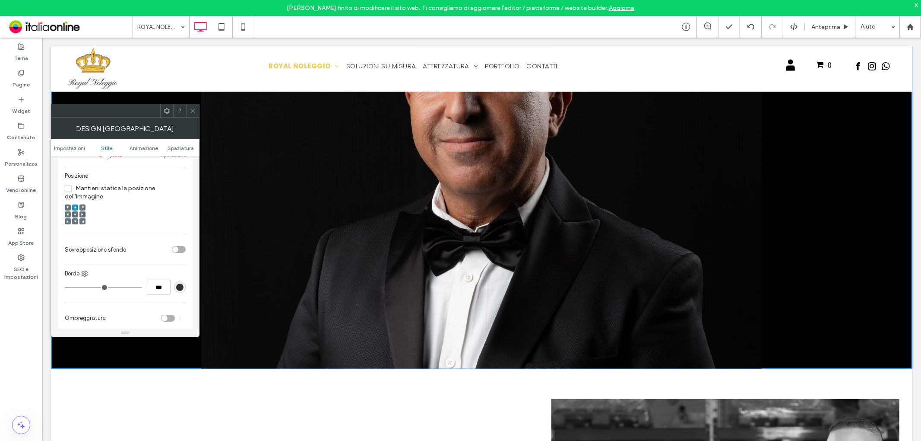
click at [68, 215] on use at bounding box center [68, 214] width 2 height 3
click at [195, 111] on icon at bounding box center [193, 111] width 6 height 6
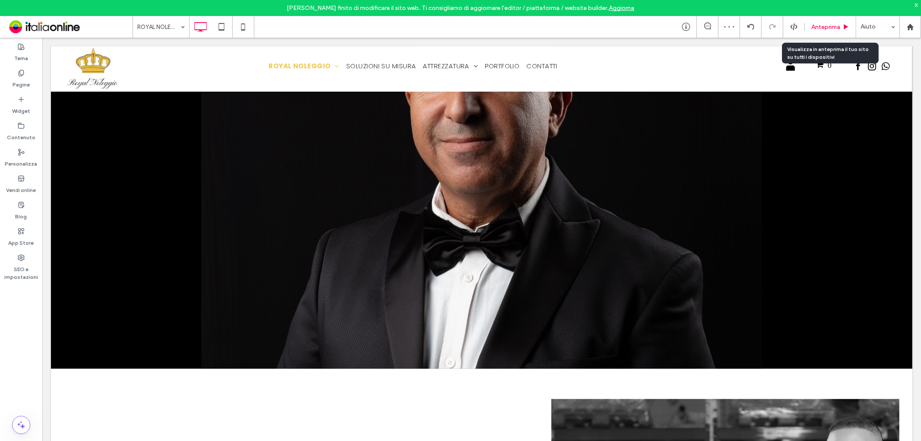
click at [824, 25] on span "Anteprima" at bounding box center [826, 26] width 29 height 7
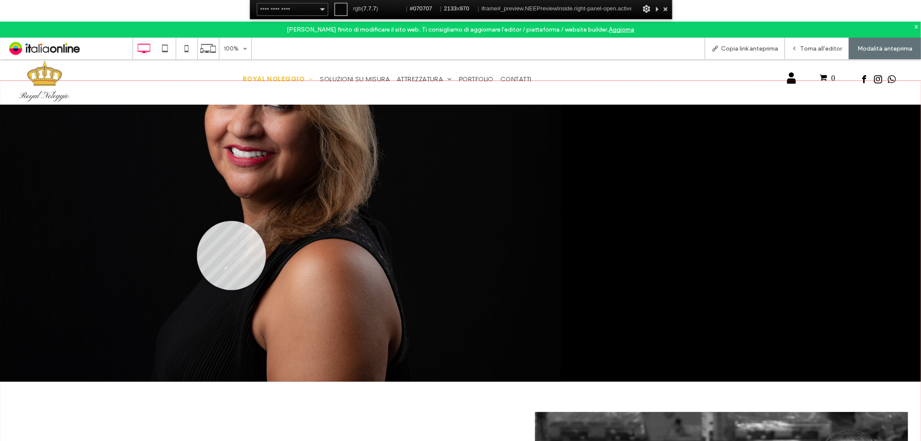
click at [197, 221] on div at bounding box center [460, 290] width 921 height 419
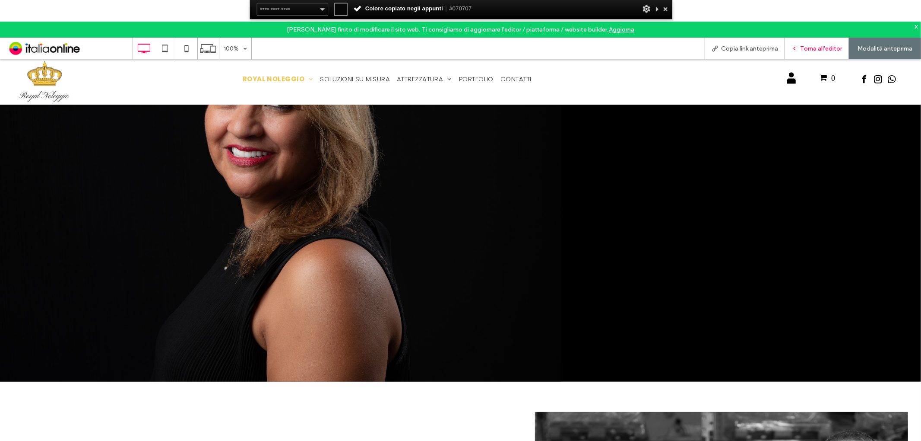
click at [810, 48] on span "Torna all'editor" at bounding box center [821, 48] width 42 height 7
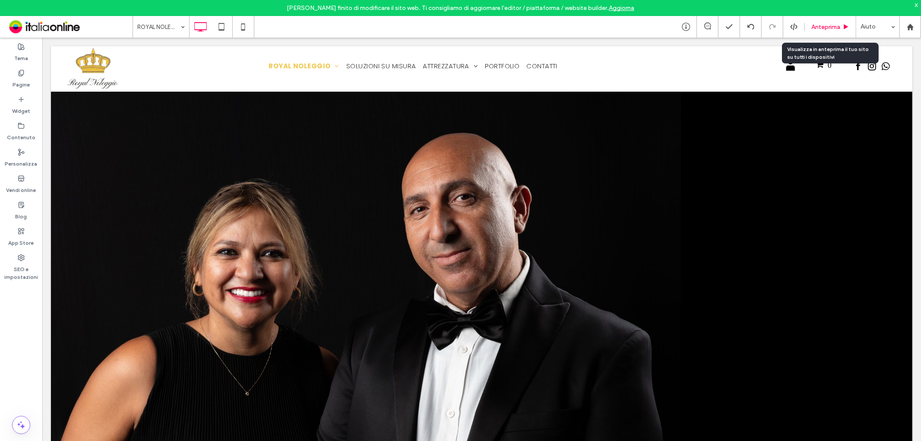
click at [834, 26] on span "Anteprima" at bounding box center [826, 26] width 29 height 7
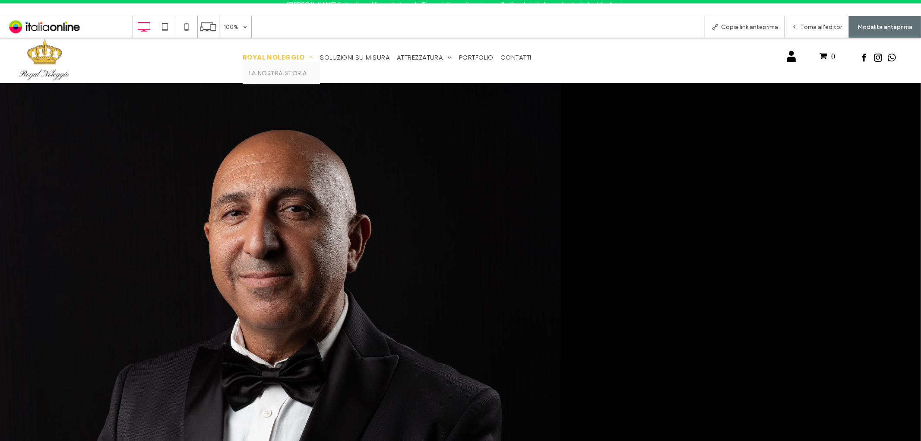
click at [260, 53] on span "ROYAL NOLEGGIO" at bounding box center [278, 57] width 71 height 10
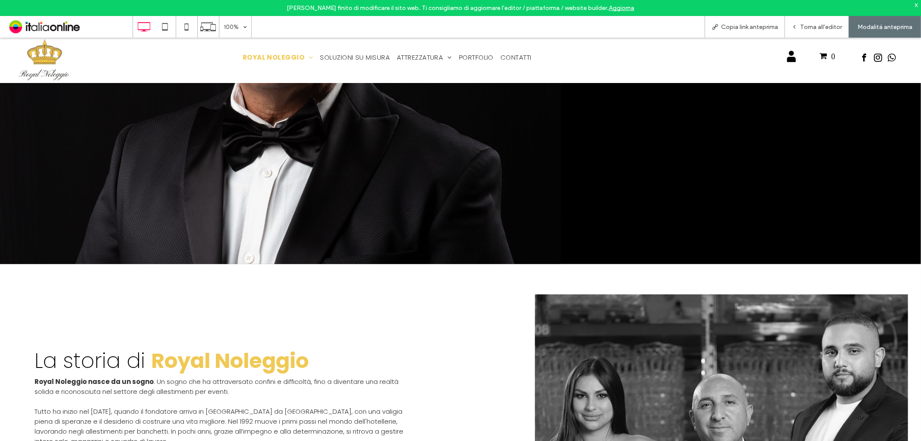
scroll to position [528, 0]
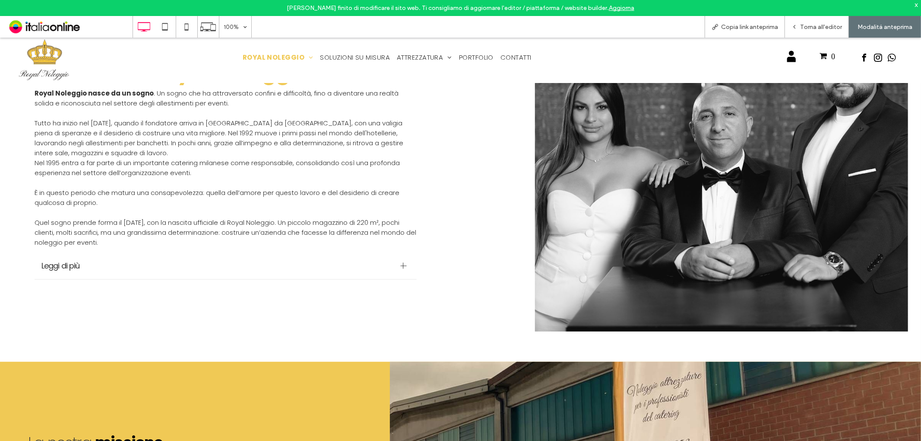
click at [390, 269] on div "Leggi di più" at bounding box center [226, 265] width 382 height 27
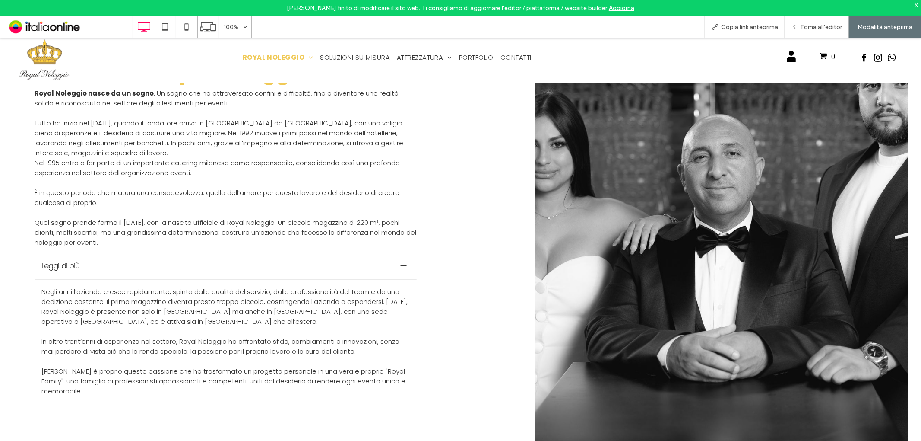
click at [390, 269] on div "Leggi di più" at bounding box center [226, 265] width 382 height 27
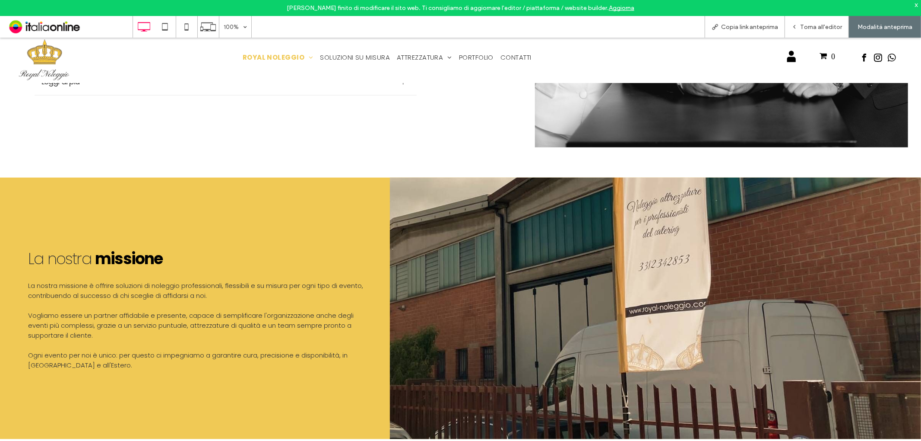
scroll to position [767, 0]
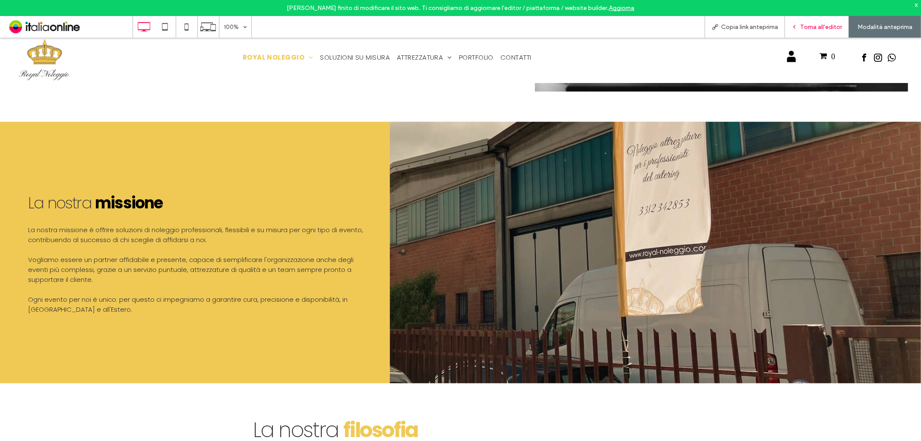
click at [803, 29] on span "Torna all'editor" at bounding box center [821, 26] width 42 height 7
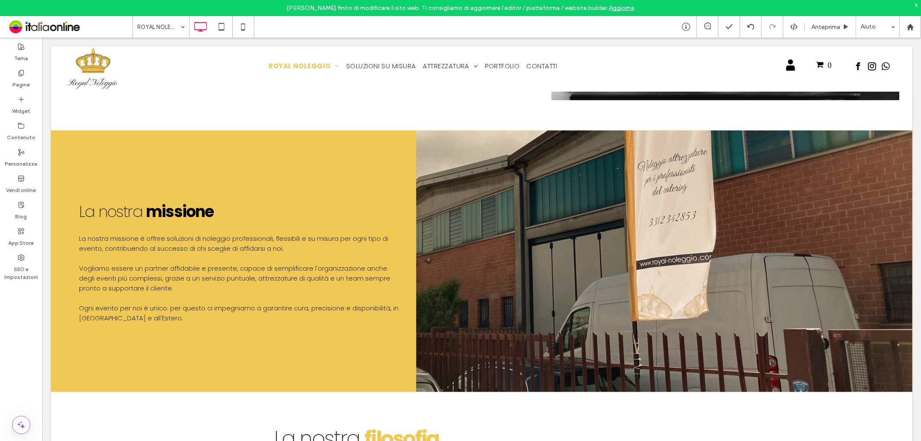
click at [918, 7] on div "x" at bounding box center [917, 4] width 4 height 7
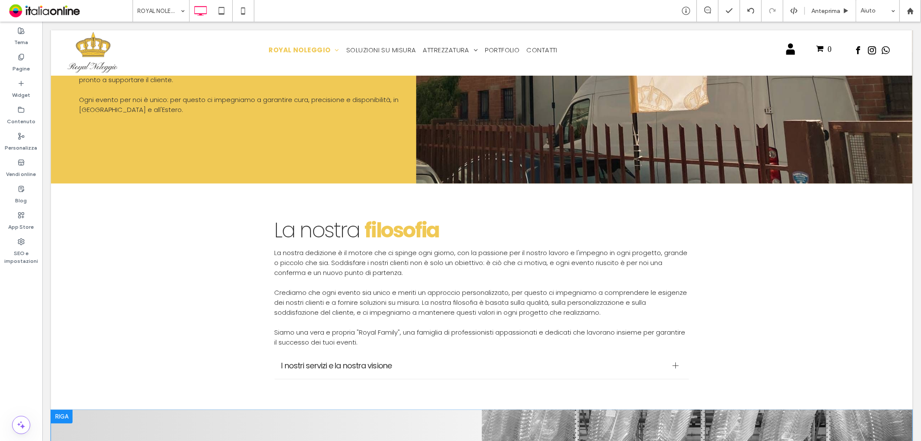
scroll to position [672, 0]
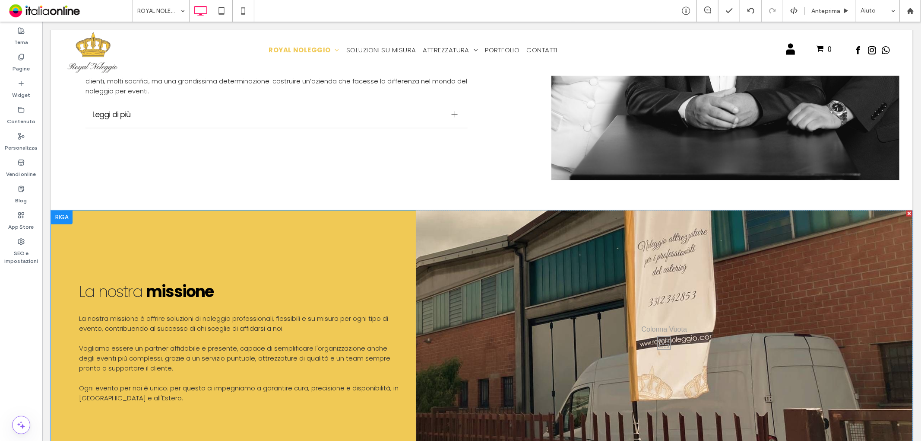
click at [450, 232] on div "Click To Paste" at bounding box center [664, 340] width 496 height 261
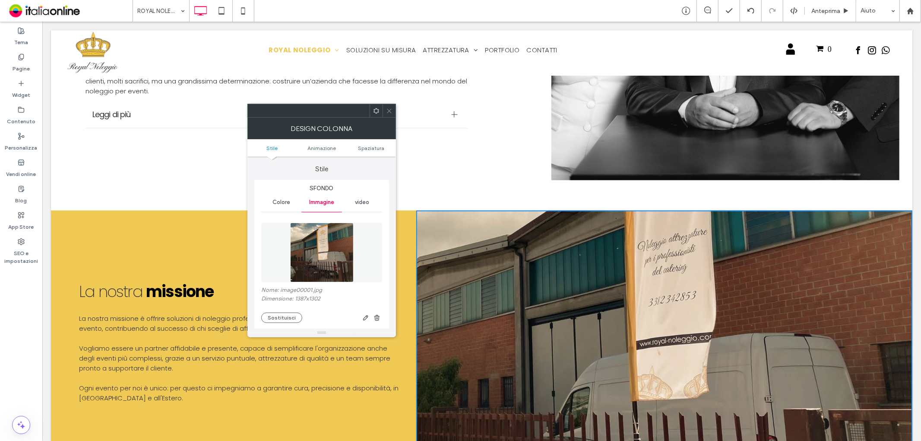
scroll to position [48, 0]
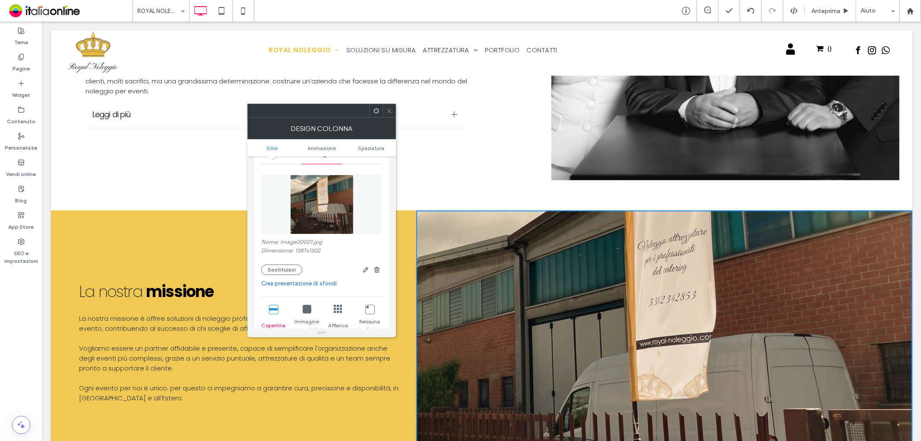
click at [312, 282] on link "Crea presentazione di sfondi" at bounding box center [321, 283] width 121 height 9
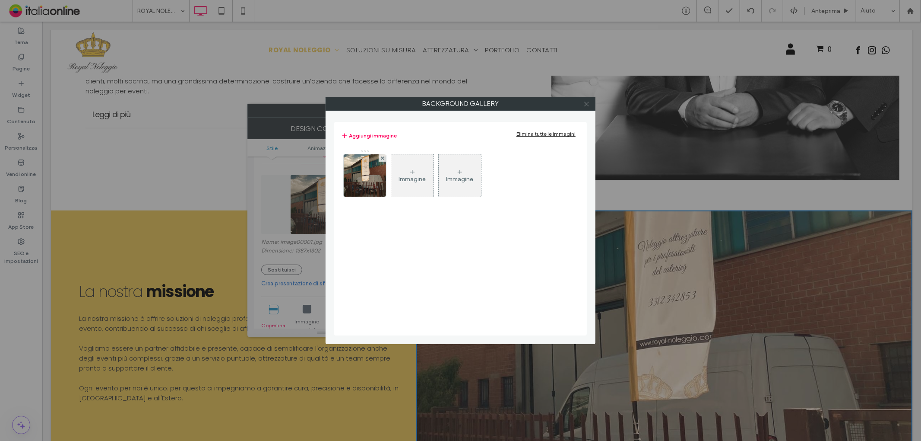
click at [588, 103] on icon at bounding box center [586, 104] width 6 height 6
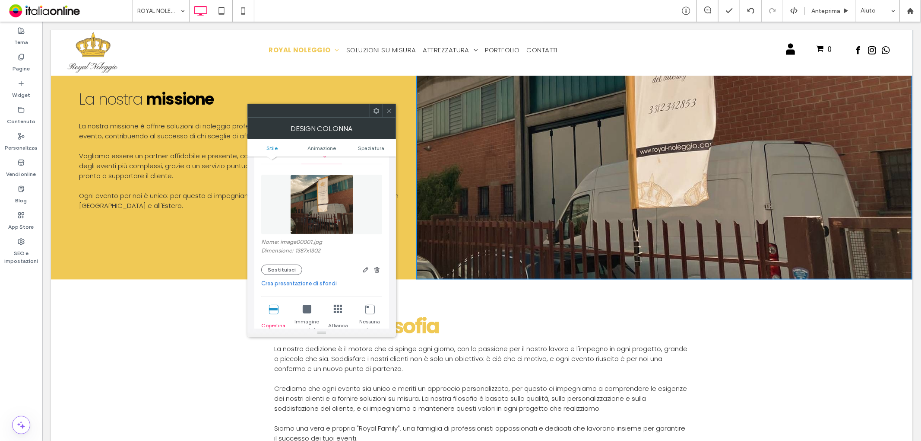
scroll to position [720, 0]
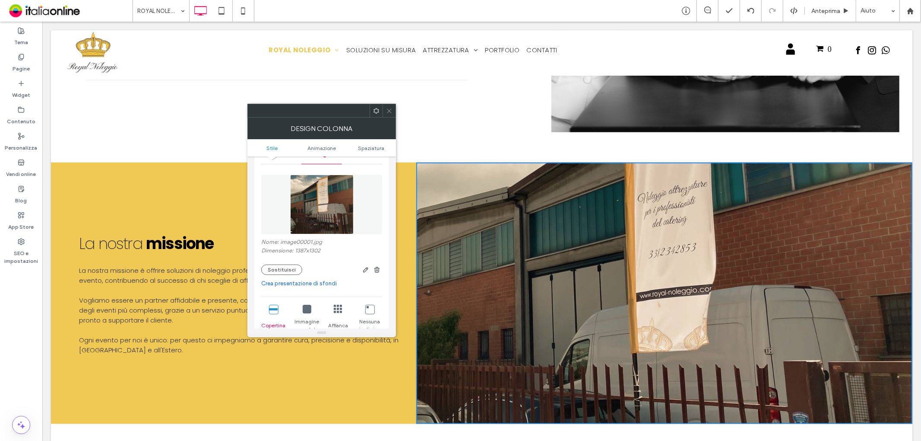
click at [388, 111] on icon at bounding box center [389, 111] width 6 height 6
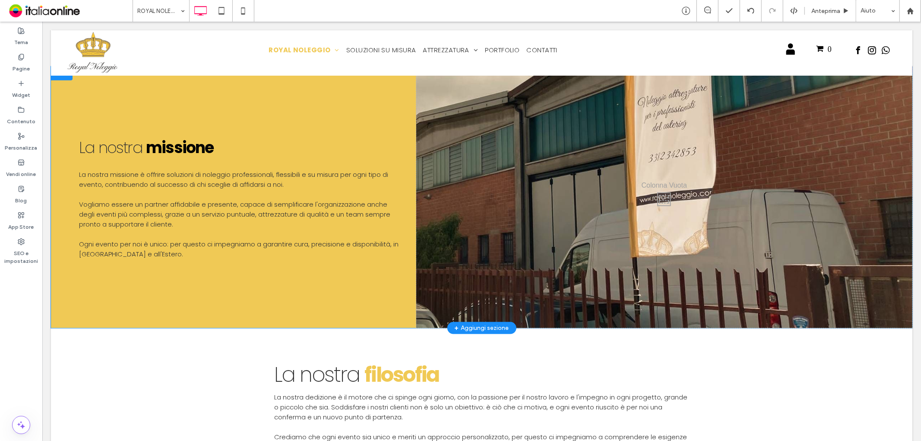
scroll to position [767, 0]
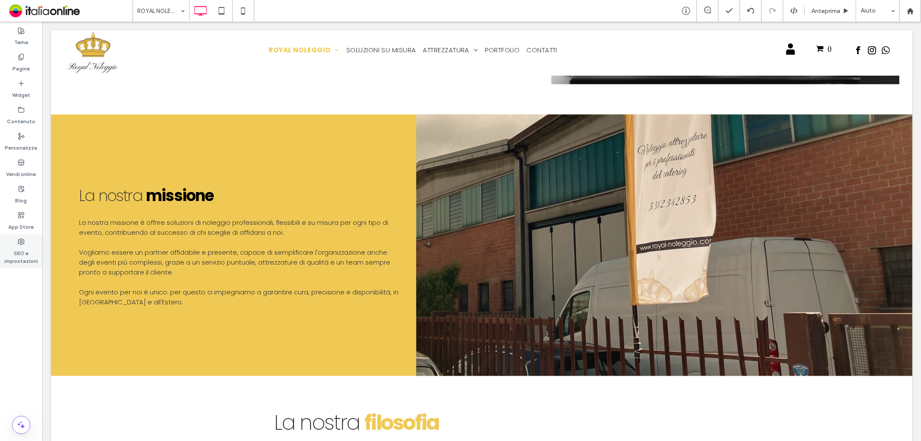
click at [29, 250] on label "SEO e impostazioni" at bounding box center [21, 255] width 42 height 20
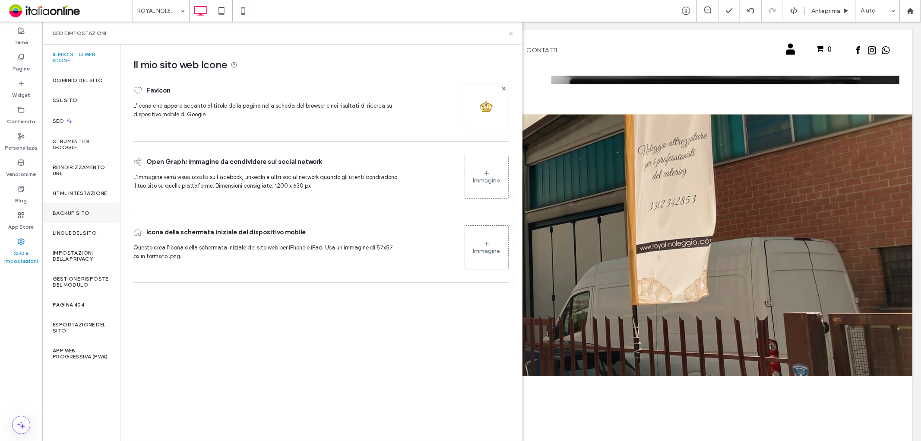
click at [92, 212] on div "Backup sito" at bounding box center [81, 213] width 78 height 20
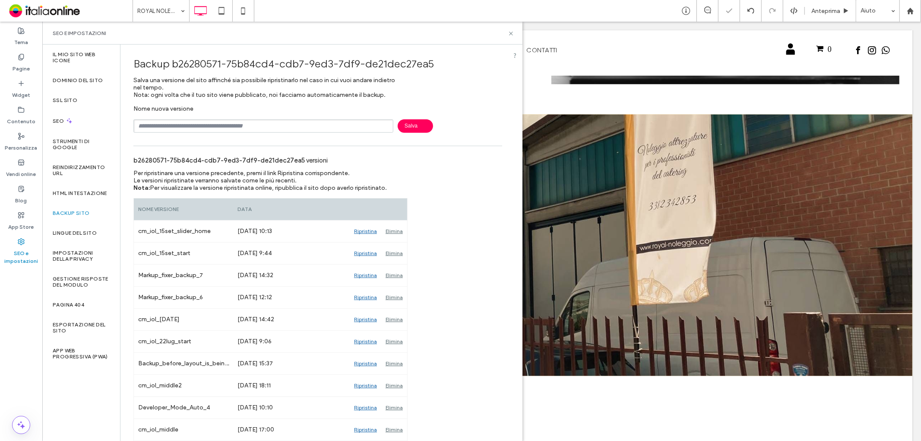
click at [260, 130] on input "text" at bounding box center [263, 125] width 260 height 13
type input "**********"
click at [412, 124] on span "Salva" at bounding box center [415, 125] width 35 height 13
click at [512, 35] on icon at bounding box center [511, 33] width 6 height 6
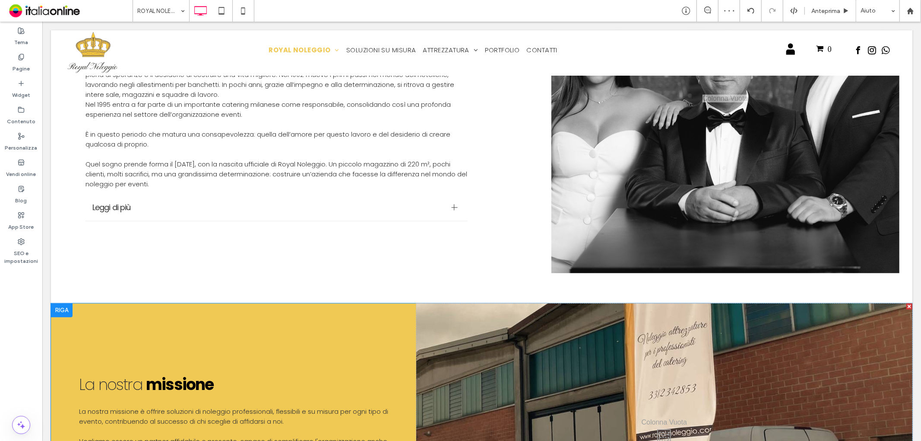
scroll to position [624, 0]
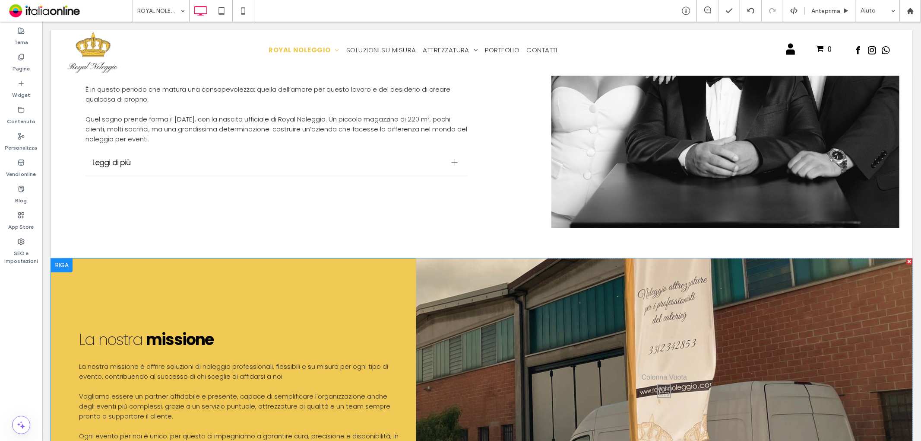
click at [58, 258] on div at bounding box center [62, 265] width 22 height 14
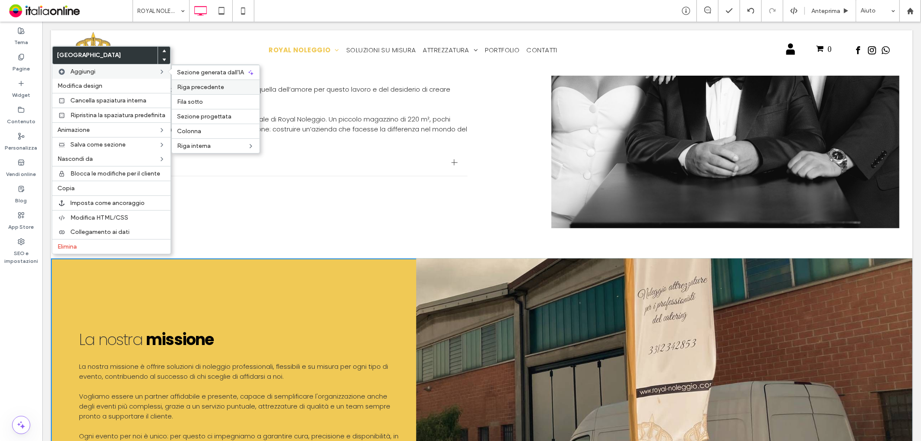
click at [204, 81] on div "Riga precedente" at bounding box center [216, 86] width 88 height 15
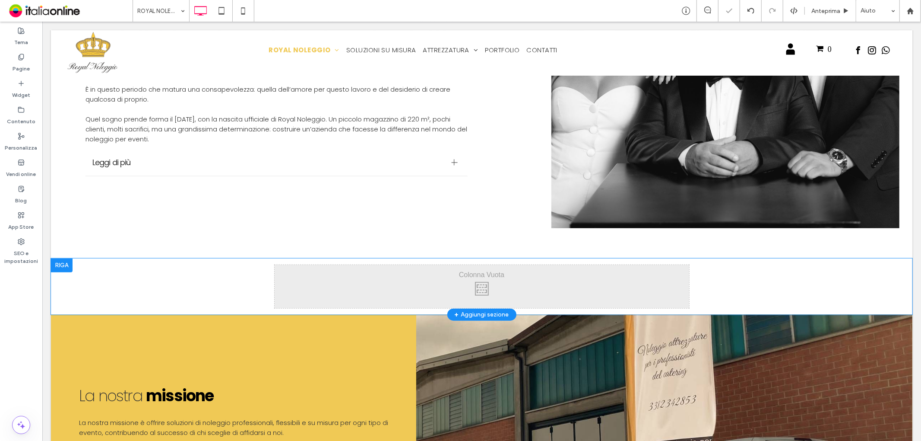
click at [93, 287] on div "Click To Paste Click To Paste [GEOGRAPHIC_DATA] + Aggiungi sezione" at bounding box center [482, 286] width 862 height 56
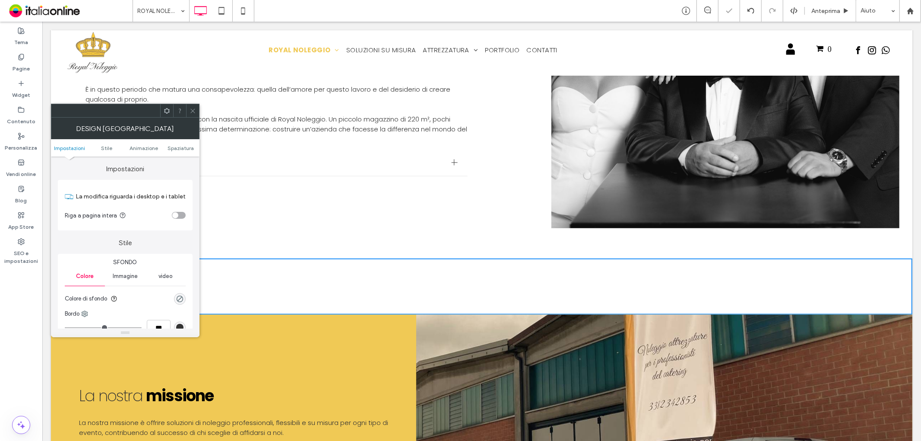
click at [125, 278] on span "Immagine" at bounding box center [125, 276] width 25 height 7
click at [130, 305] on div "Aggiungi più immagini per uno sfondo a scorrimento" at bounding box center [125, 321] width 120 height 57
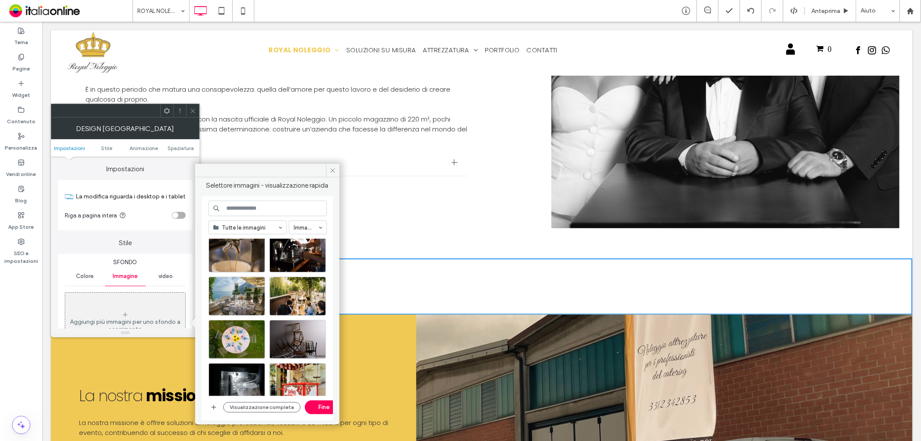
scroll to position [1410, 0]
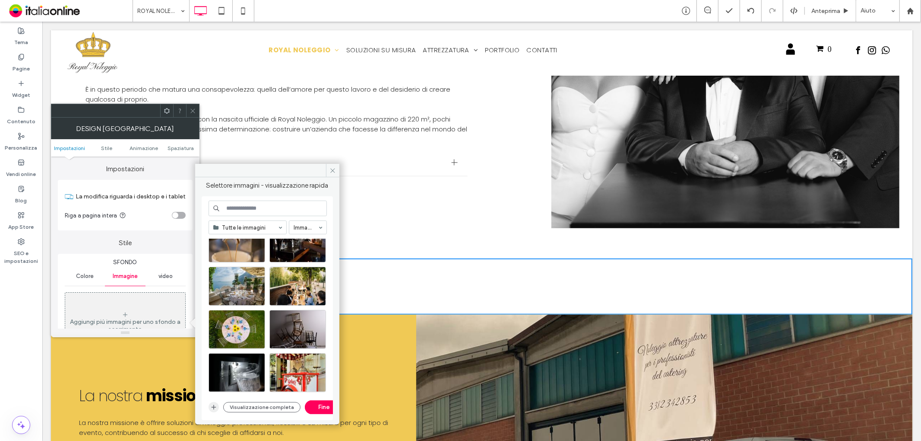
click at [212, 406] on icon "button" at bounding box center [213, 406] width 7 height 7
click at [256, 402] on button "Visualizzazione completa" at bounding box center [261, 407] width 77 height 10
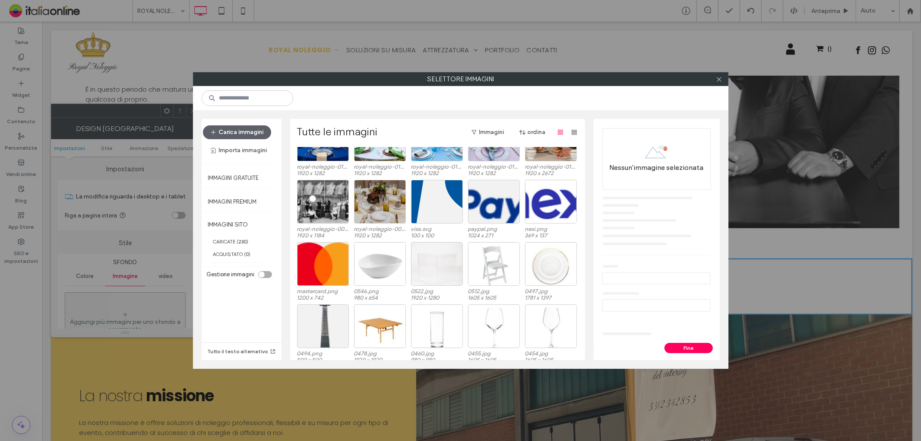
scroll to position [1283, 0]
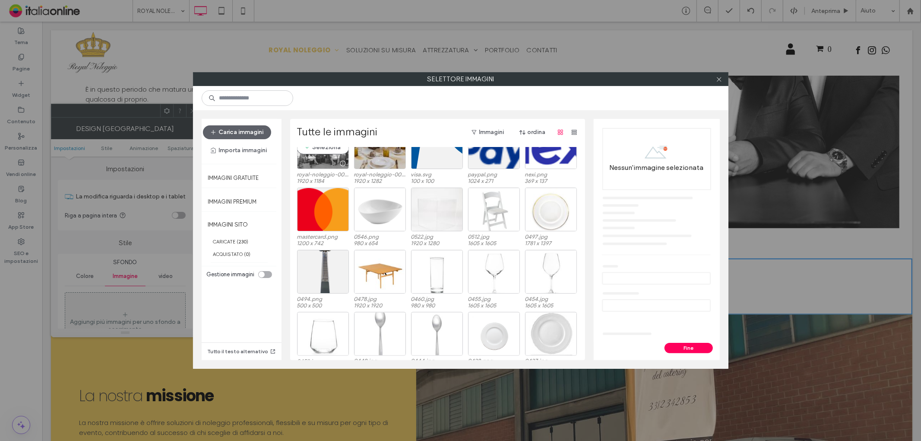
click at [323, 150] on div "Seleziona" at bounding box center [323, 147] width 52 height 44
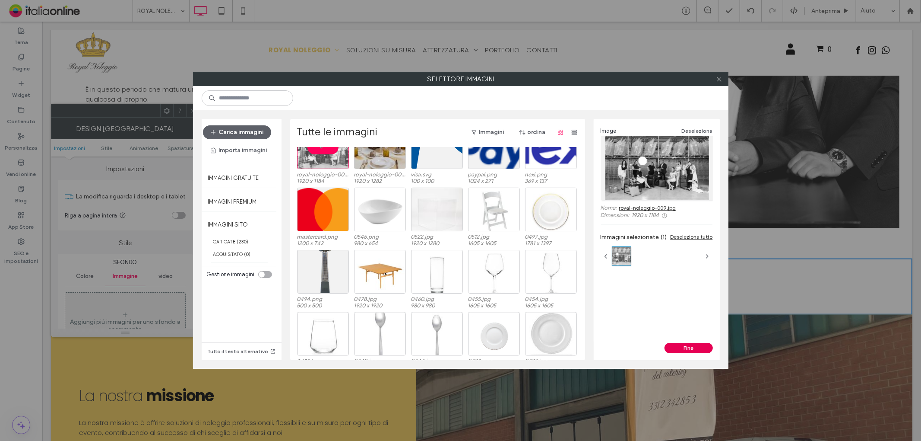
click at [698, 347] on button "Fine" at bounding box center [689, 347] width 48 height 10
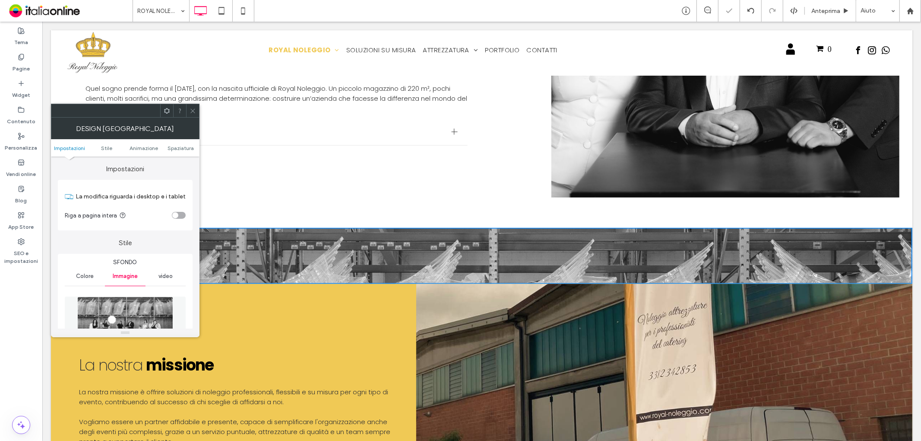
scroll to position [672, 0]
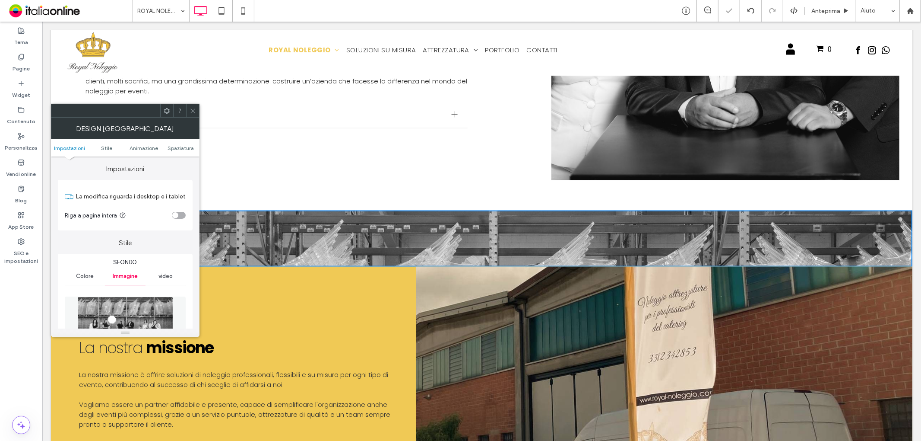
click at [193, 112] on icon at bounding box center [193, 111] width 6 height 6
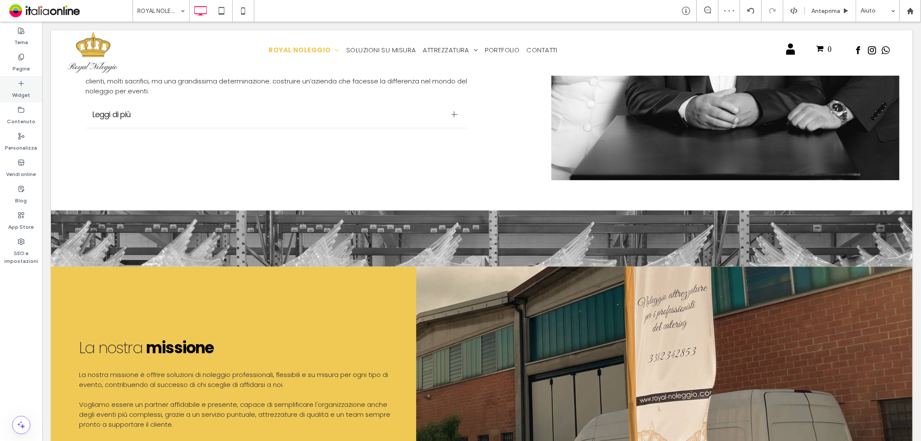
click at [16, 87] on label "Widget" at bounding box center [21, 93] width 18 height 12
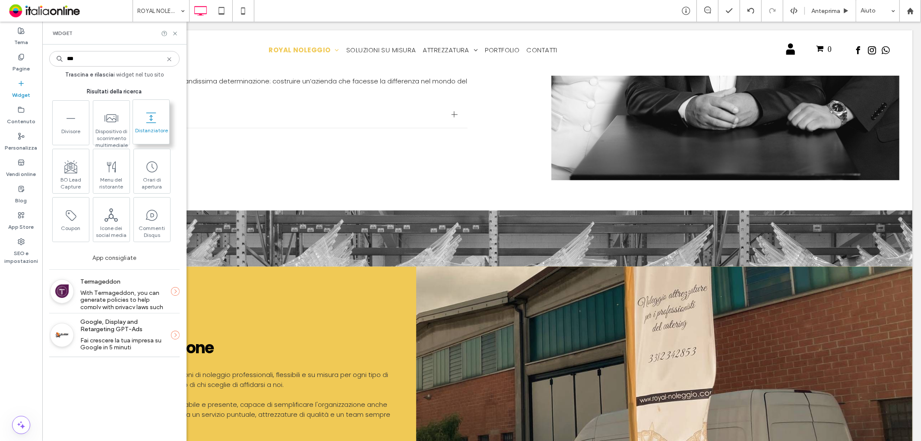
type input "***"
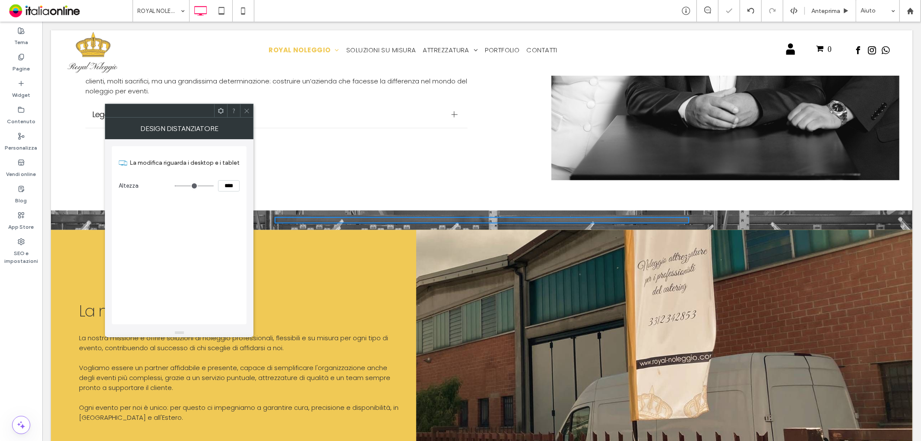
type input "***"
type input "*****"
type input "***"
type input "*****"
type input "***"
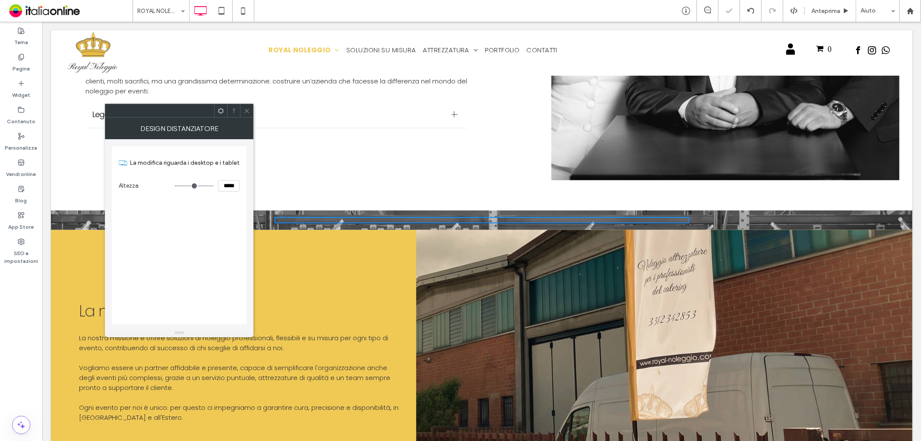
type input "*****"
type input "***"
type input "*****"
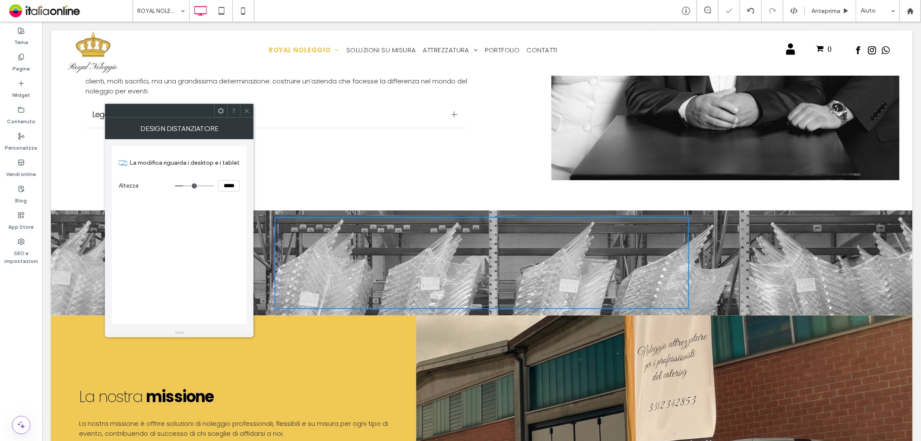
type input "***"
type input "*****"
type input "***"
type input "*****"
type input "***"
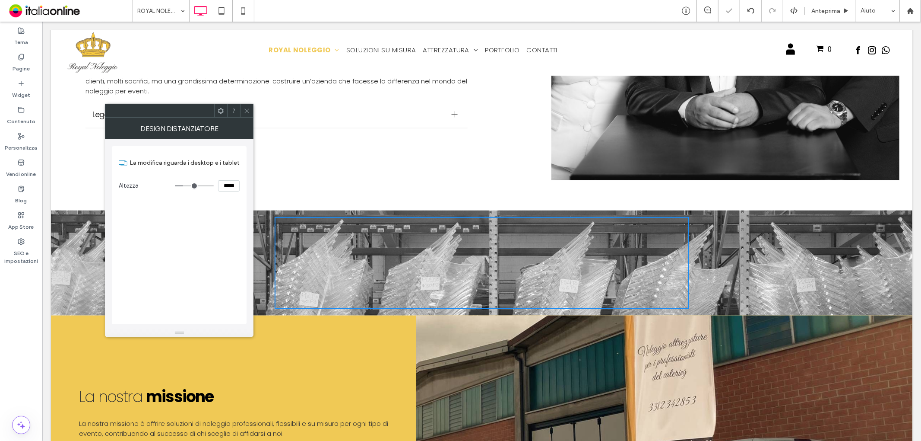
type input "*****"
type input "***"
type input "*****"
type input "***"
type input "*****"
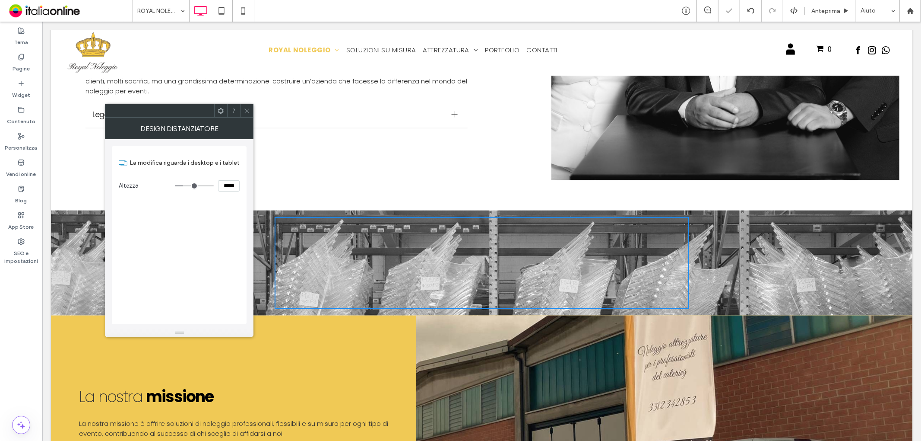
type input "***"
type input "*****"
type input "***"
type input "*****"
type input "***"
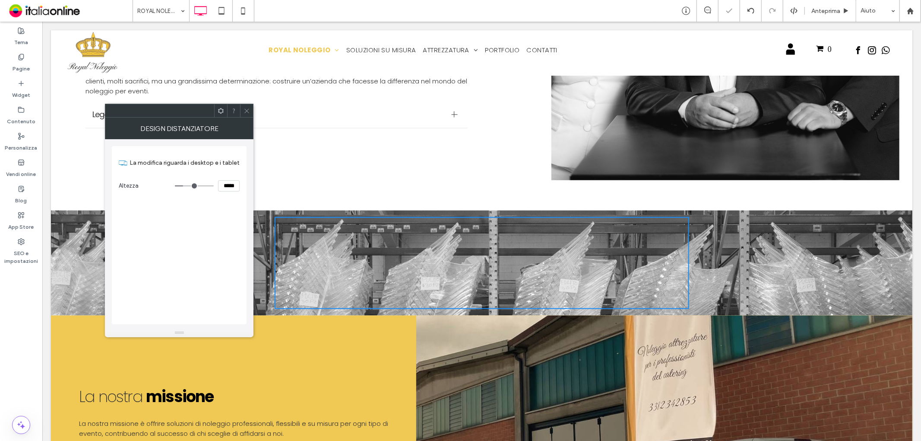
type input "*****"
type input "***"
type input "*****"
type input "***"
type input "*****"
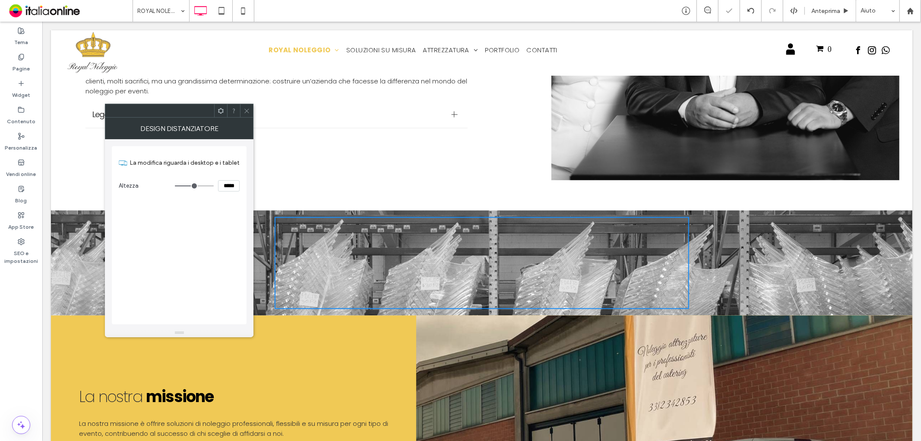
type input "***"
type input "*****"
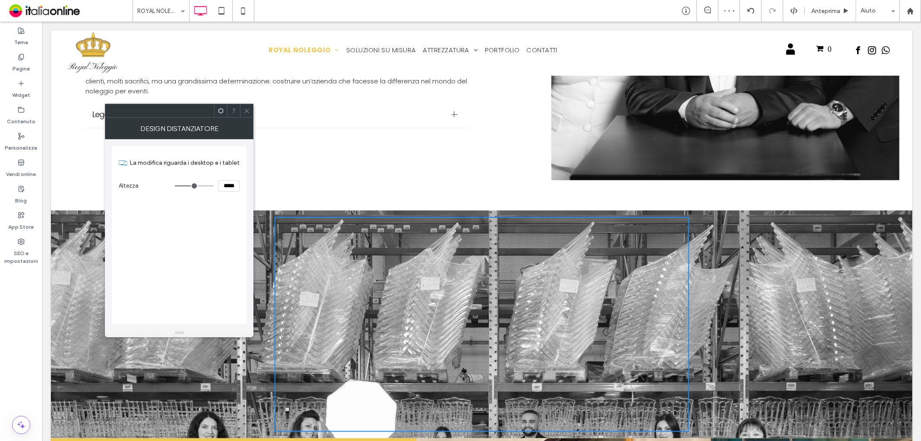
type input "***"
type input "*****"
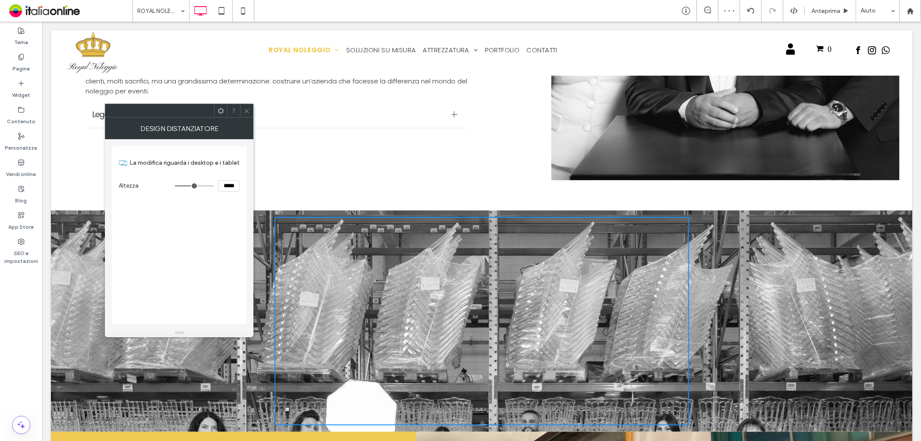
type input "***"
type input "*****"
type input "***"
type input "*****"
type input "***"
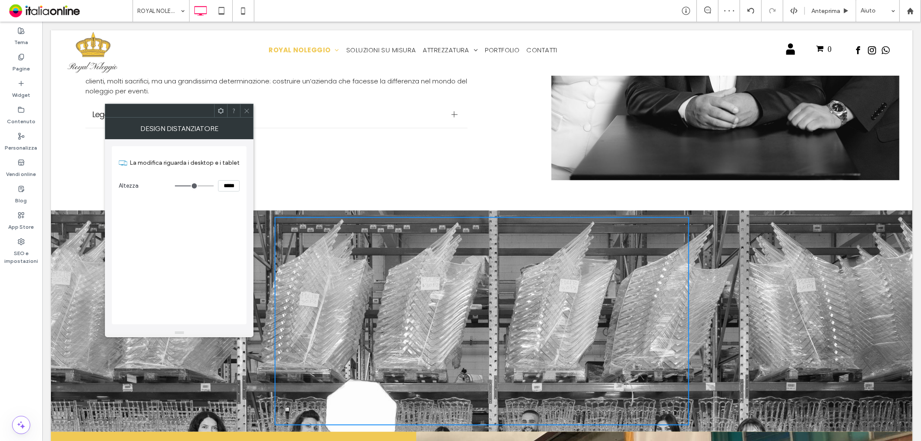
type input "*****"
type input "***"
type input "*****"
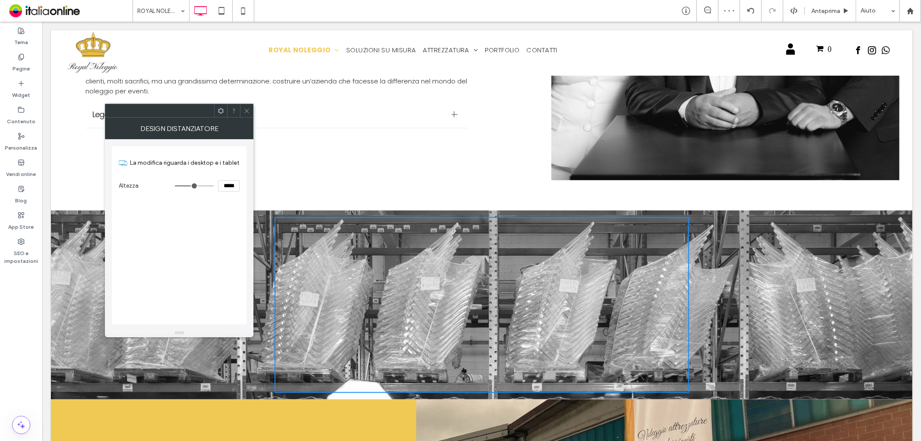
type input "***"
type input "*****"
drag, startPoint x: 183, startPoint y: 182, endPoint x: 212, endPoint y: 167, distance: 33.0
type input "***"
click at [191, 185] on input "range" at bounding box center [194, 185] width 39 height 1
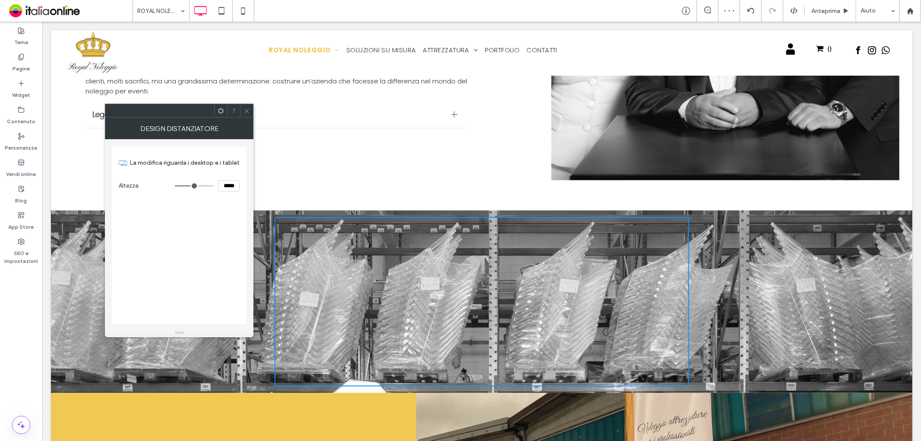
click at [244, 112] on icon at bounding box center [247, 111] width 6 height 6
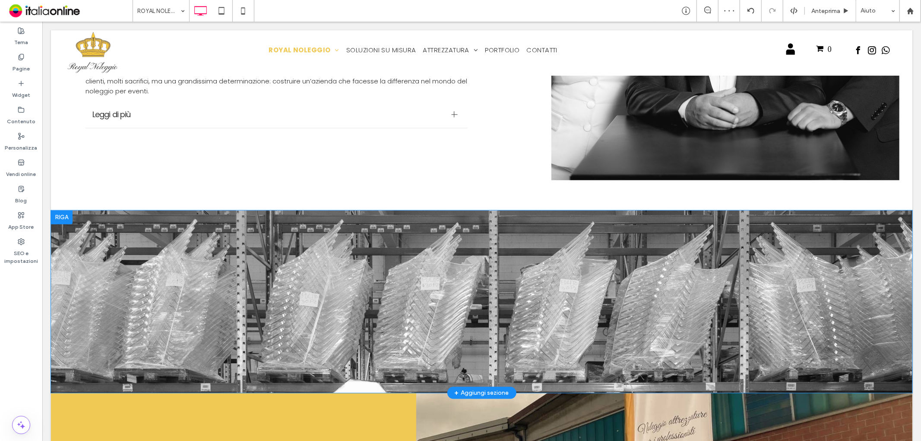
click at [68, 263] on div "Click To Paste Click To Paste Riga + Aggiungi sezione" at bounding box center [482, 301] width 862 height 182
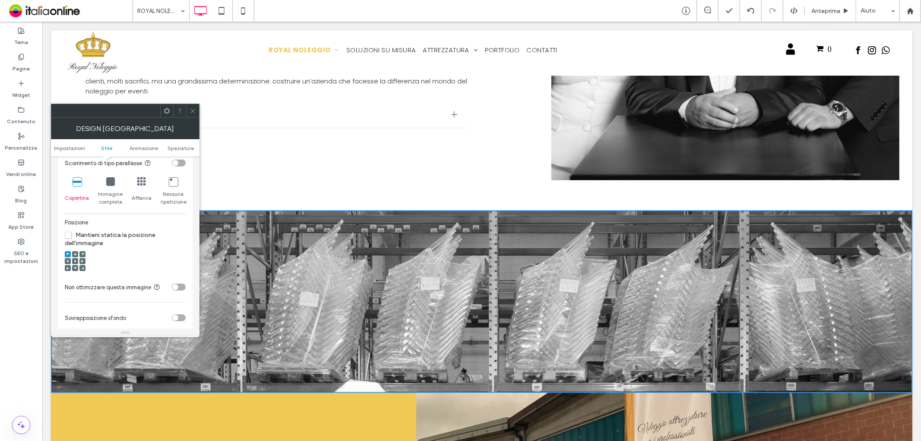
scroll to position [288, 0]
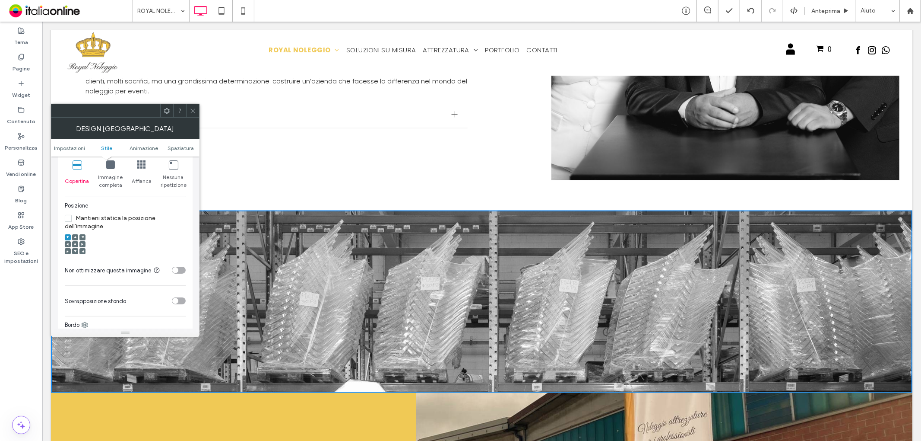
click at [73, 245] on div at bounding box center [75, 244] width 6 height 6
click at [81, 244] on icon at bounding box center [82, 244] width 3 height 3
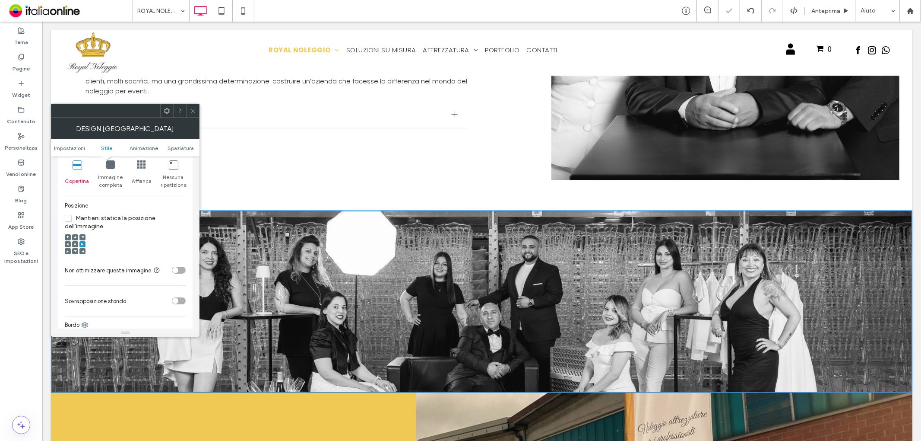
click at [74, 244] on icon at bounding box center [75, 244] width 3 height 3
click at [195, 107] on span at bounding box center [193, 110] width 6 height 13
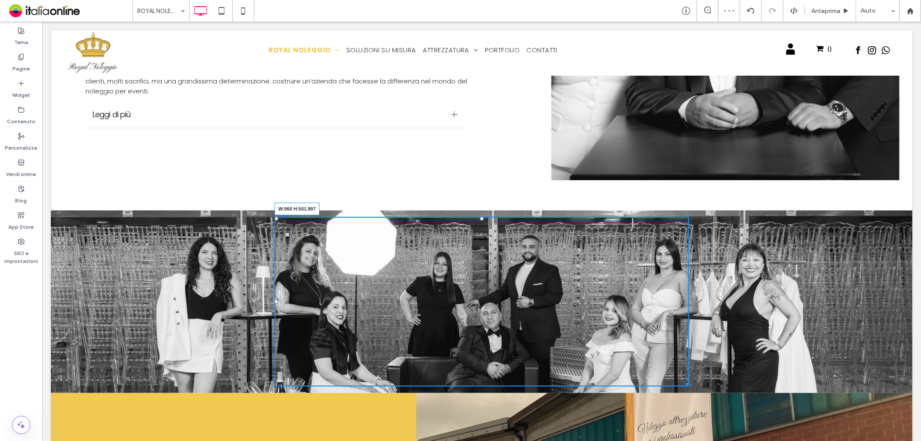
drag, startPoint x: 681, startPoint y: 379, endPoint x: 694, endPoint y: 426, distance: 49.2
click at [694, 392] on div "Click To Paste Click To Paste W:960 H:501.997 Riga + Aggiungi sezione" at bounding box center [482, 301] width 862 height 182
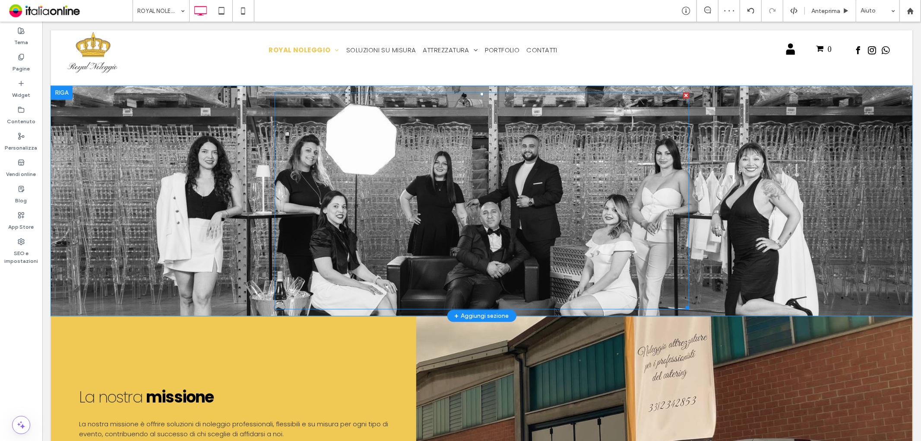
scroll to position [864, 0]
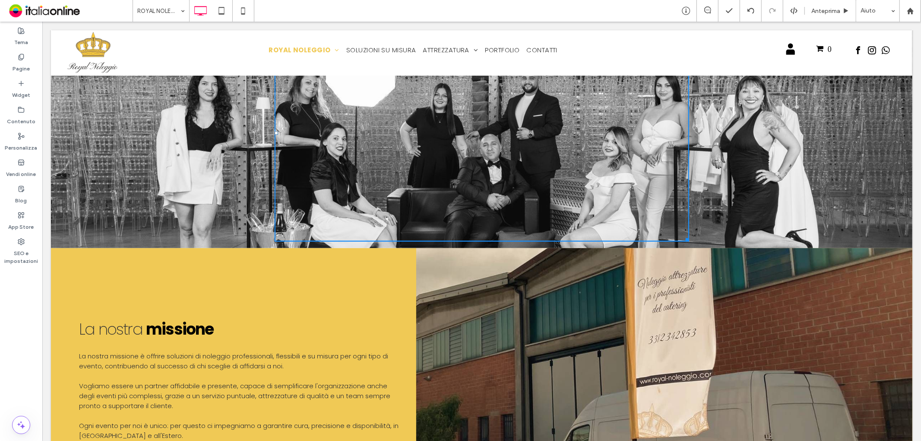
drag, startPoint x: 681, startPoint y: 231, endPoint x: 717, endPoint y: 382, distance: 154.9
click at [717, 247] on div "Click To Paste Click To Paste W:960 H:850.99 Riga + Aggiungi sezione" at bounding box center [482, 133] width 862 height 230
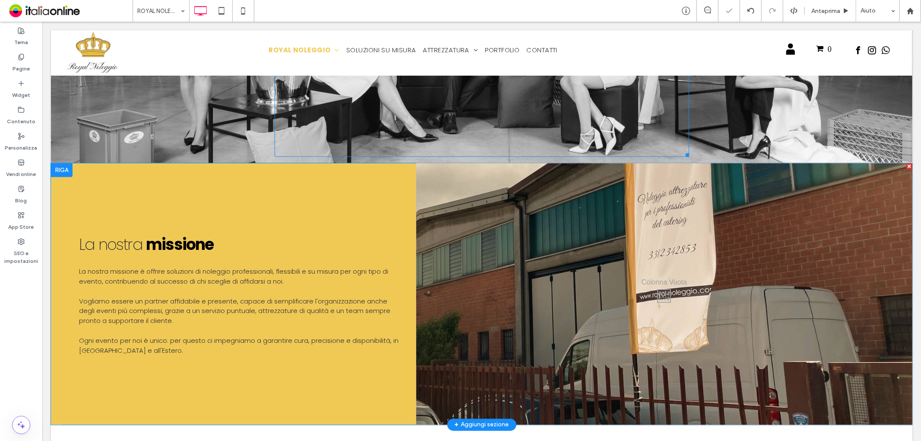
scroll to position [1151, 0]
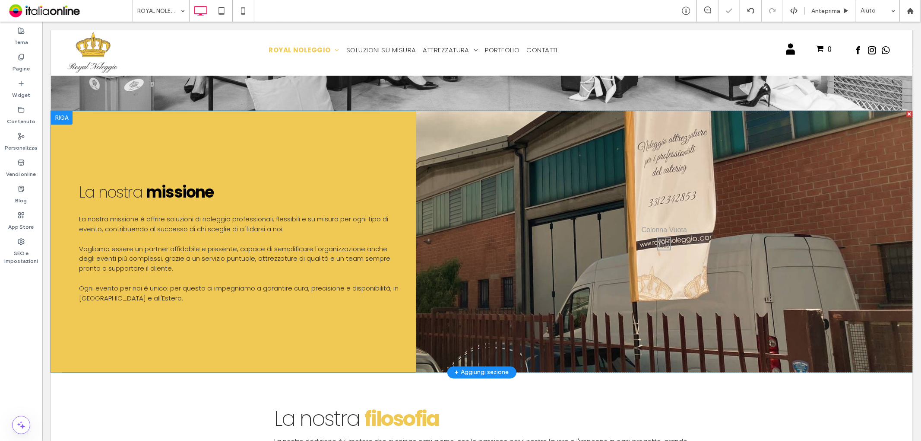
click at [464, 191] on div "Click To Paste" at bounding box center [664, 241] width 496 height 261
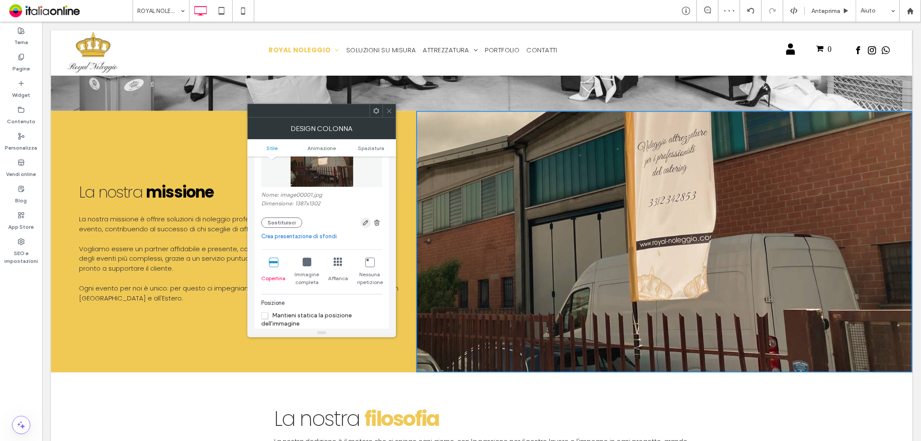
scroll to position [96, 0]
click at [377, 219] on icon "button" at bounding box center [377, 221] width 7 height 7
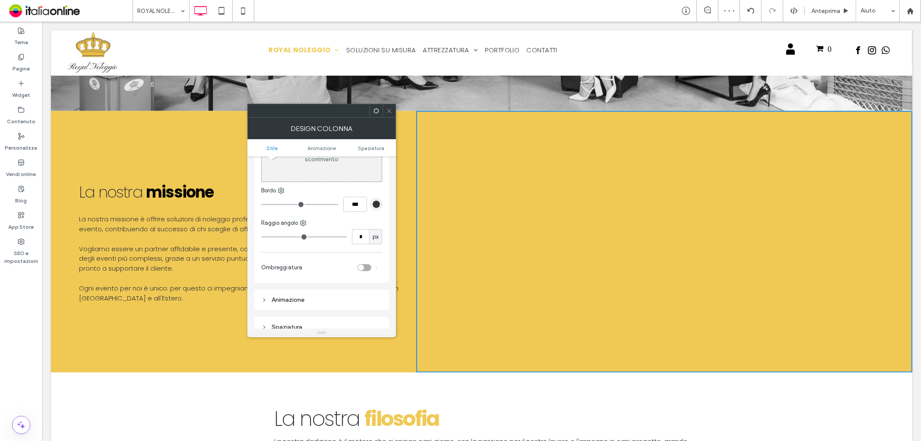
click at [387, 106] on span at bounding box center [389, 110] width 6 height 13
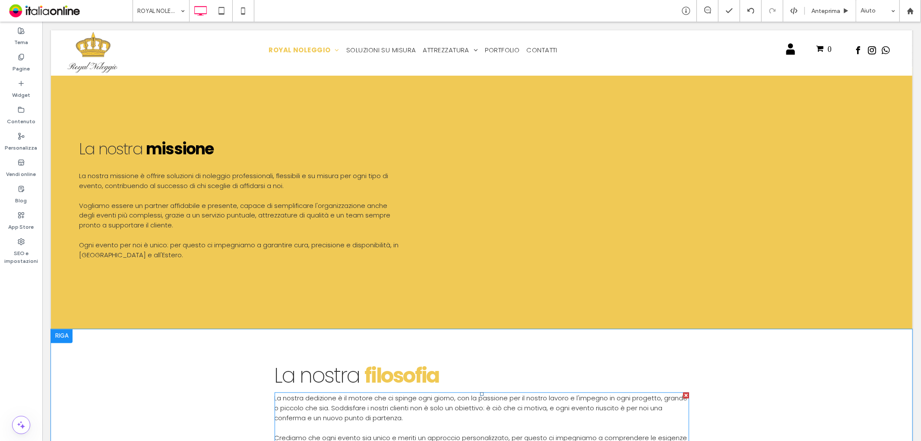
scroll to position [1247, 0]
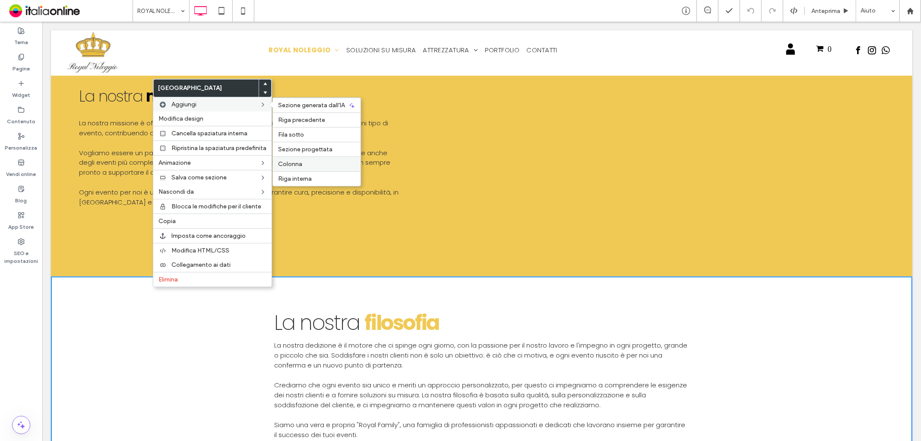
click at [307, 162] on label "Colonna" at bounding box center [316, 163] width 77 height 7
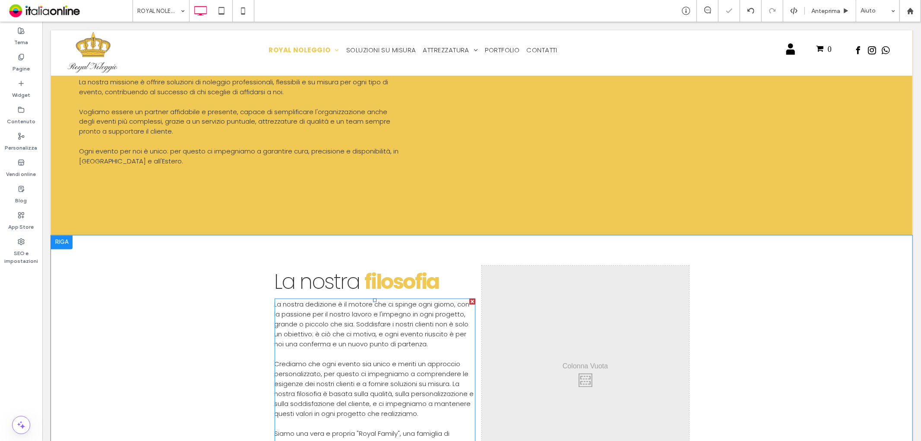
scroll to position [1344, 0]
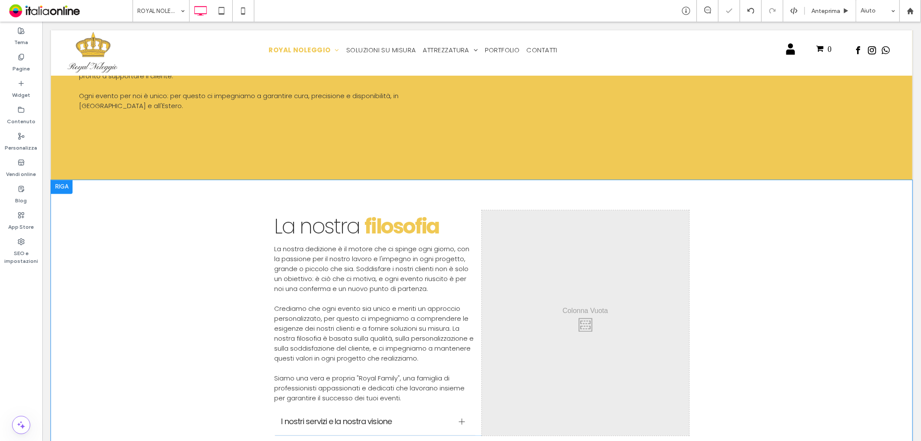
click at [205, 180] on div "La nostra filosofia La nostra dedizione è il motore che ci spinge ogni giorno, …" at bounding box center [482, 322] width 862 height 285
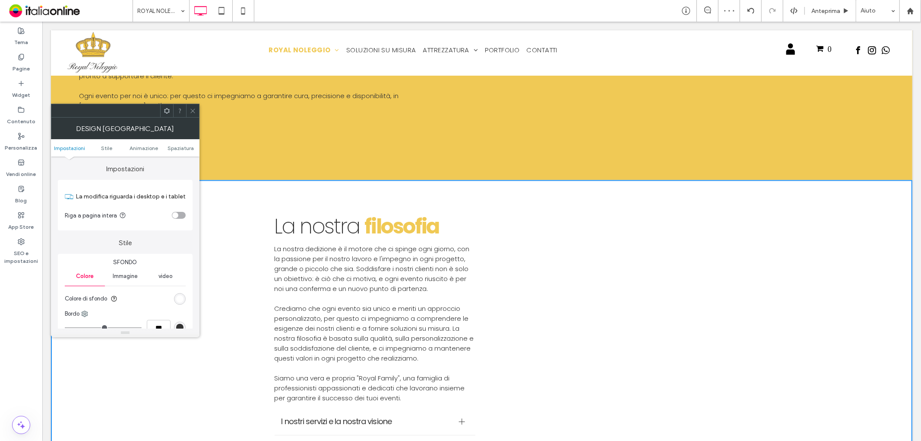
click at [178, 213] on div "toggle" at bounding box center [175, 215] width 6 height 6
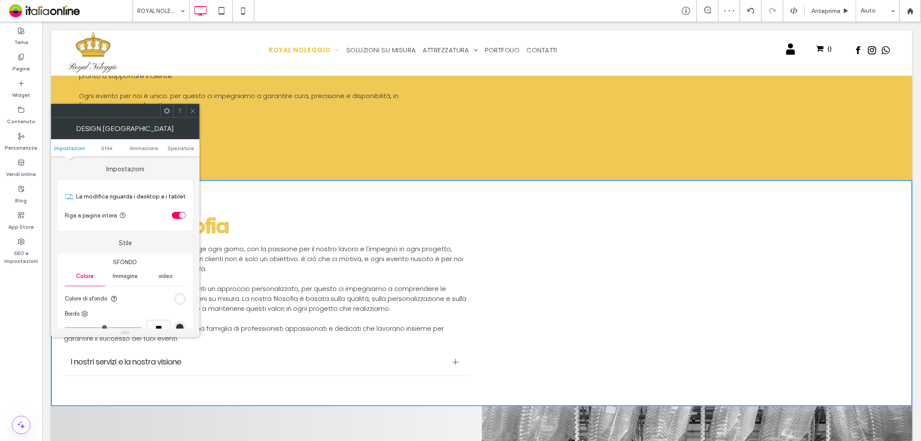
click at [195, 109] on icon at bounding box center [193, 111] width 6 height 6
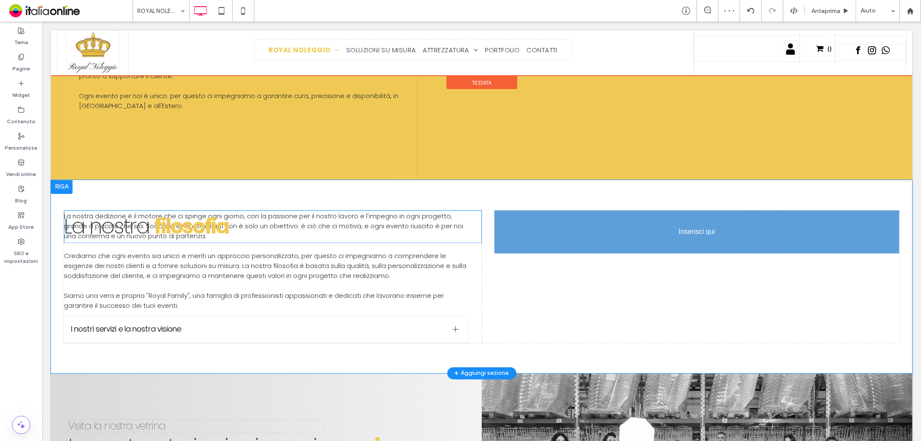
drag, startPoint x: 225, startPoint y: 210, endPoint x: 662, endPoint y: 217, distance: 436.7
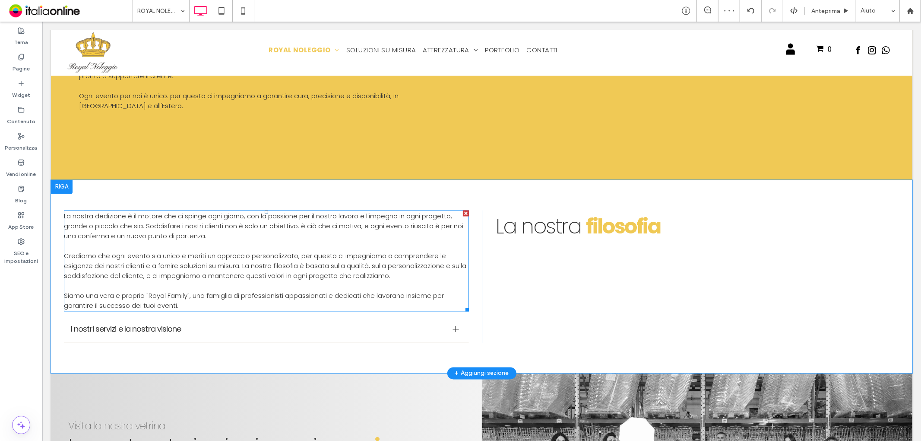
drag, startPoint x: 361, startPoint y: 240, endPoint x: 365, endPoint y: 226, distance: 14.4
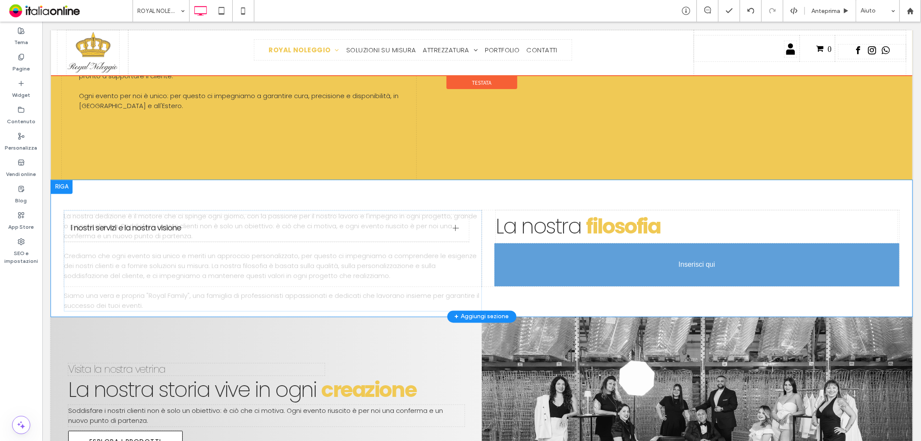
drag, startPoint x: 346, startPoint y: 222, endPoint x: 592, endPoint y: 261, distance: 248.9
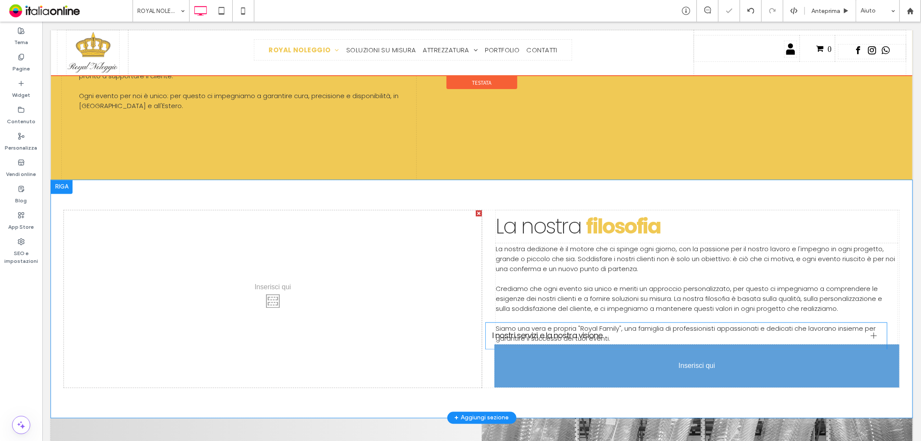
drag, startPoint x: 196, startPoint y: 218, endPoint x: 621, endPoint y: 339, distance: 442.3
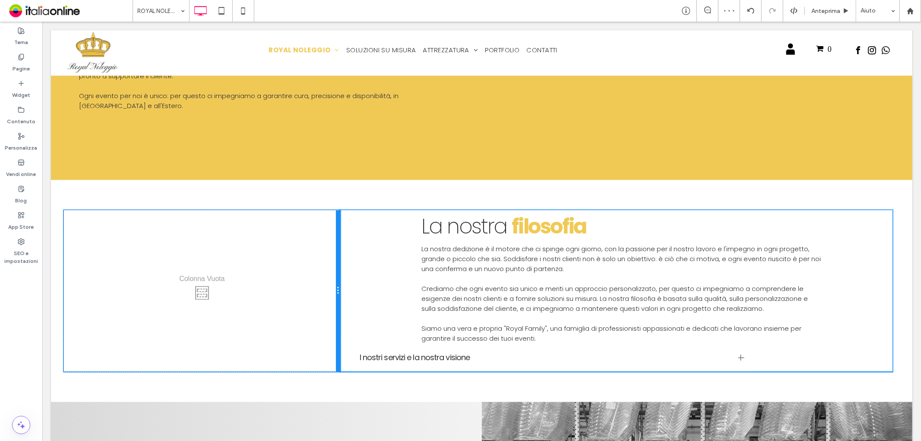
drag, startPoint x: 476, startPoint y: 264, endPoint x: 311, endPoint y: 262, distance: 165.4
click at [311, 262] on div "Click To Paste" at bounding box center [201, 290] width 276 height 161
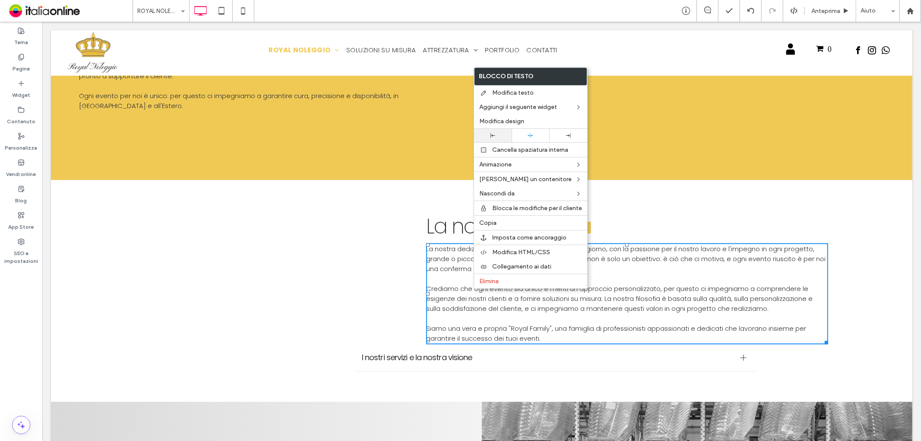
click at [495, 136] on icon at bounding box center [493, 135] width 5 height 5
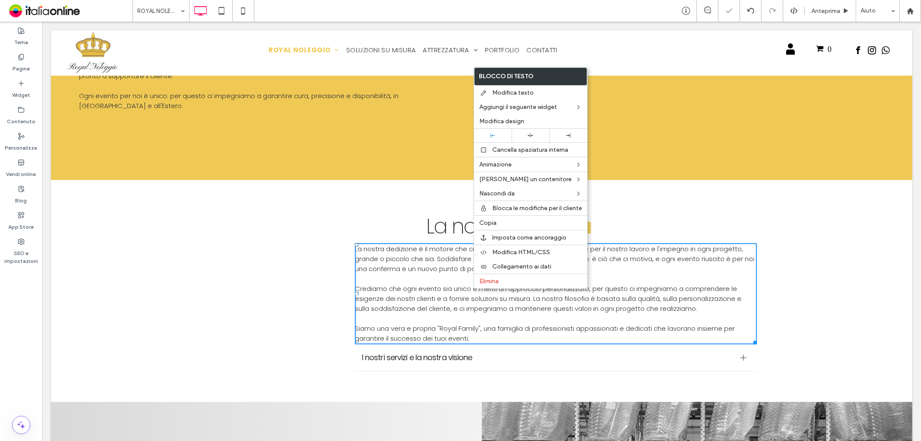
drag, startPoint x: 432, startPoint y: 202, endPoint x: 423, endPoint y: 197, distance: 10.4
click at [390, 182] on div "Click To Paste Click To Paste Click To Paste La nostra filosofia La nostra dedi…" at bounding box center [482, 291] width 862 height 222
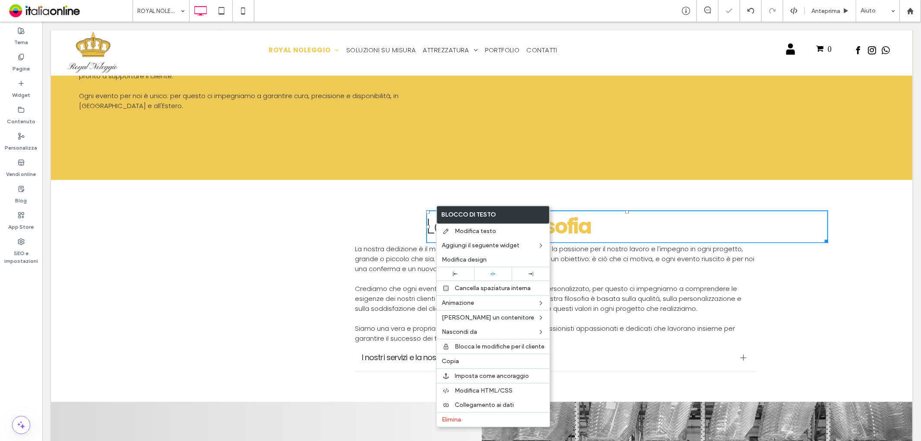
drag, startPoint x: 454, startPoint y: 273, endPoint x: 423, endPoint y: 252, distance: 37.3
click at [454, 273] on icon at bounding box center [455, 273] width 5 height 5
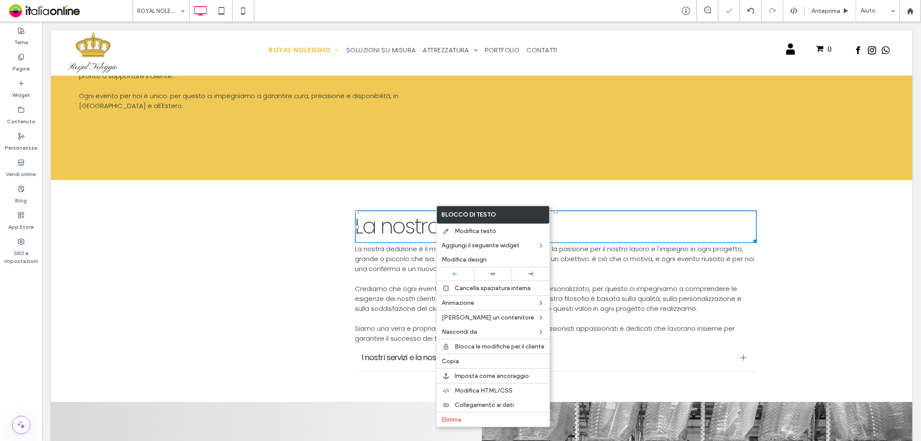
click at [380, 193] on div "Click To Paste Click To Paste Click To Paste La nostra filosofia La nostra dedi…" at bounding box center [482, 291] width 862 height 222
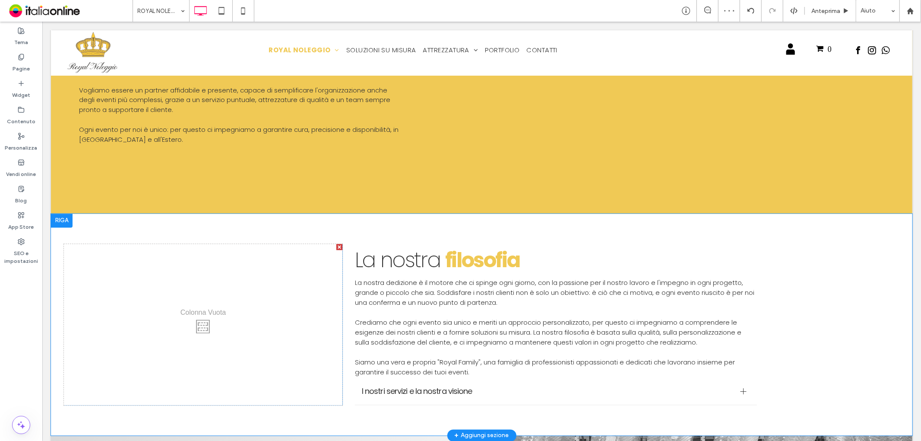
scroll to position [1439, 0]
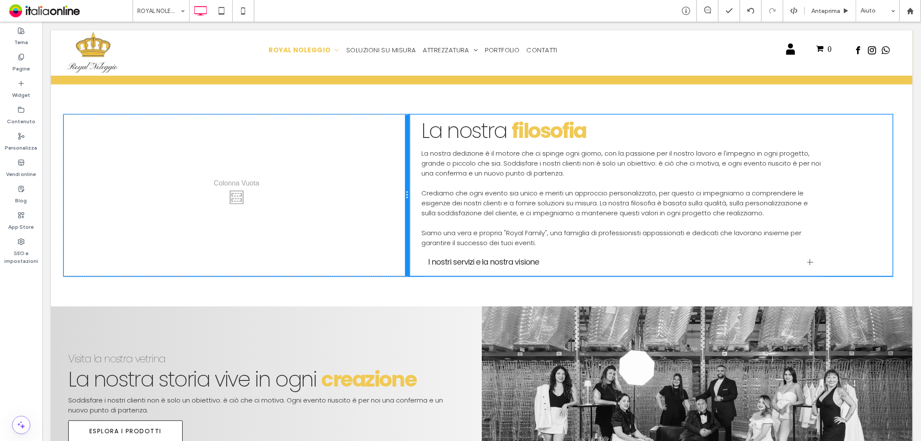
drag, startPoint x: 338, startPoint y: 168, endPoint x: 422, endPoint y: 162, distance: 84.1
click at [422, 162] on div "Click To Paste Click To Paste Click To Paste La nostra filosofia La nostra dedi…" at bounding box center [481, 194] width 836 height 161
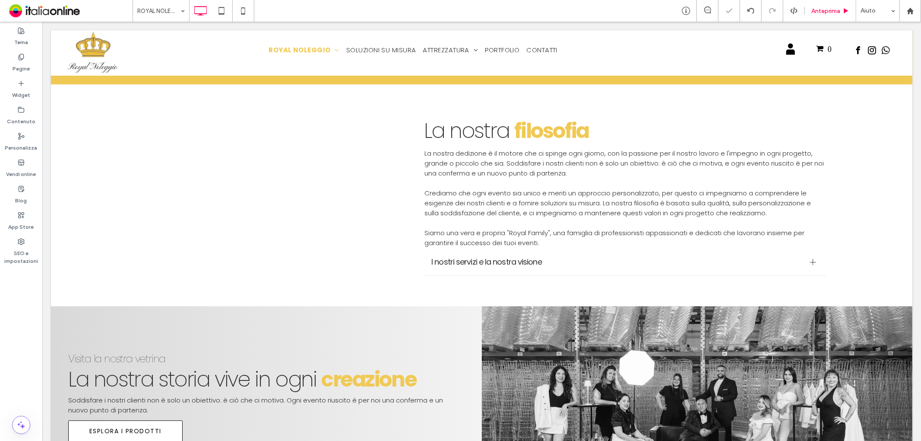
click at [818, 12] on span "Anteprima" at bounding box center [826, 10] width 29 height 7
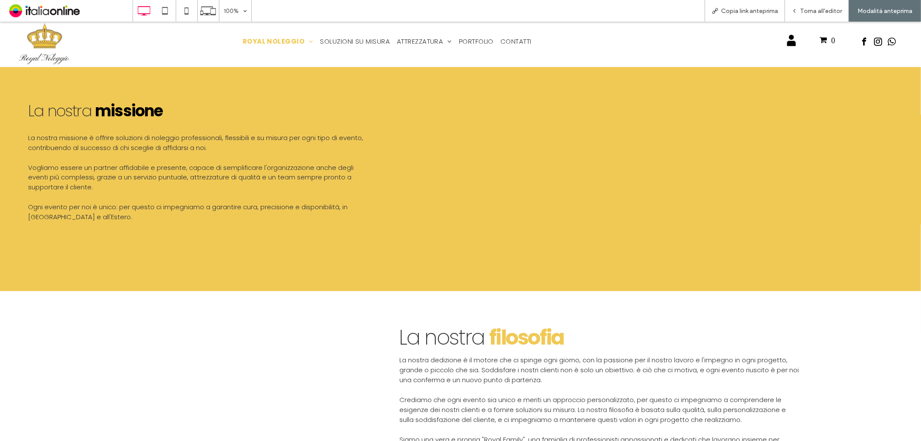
scroll to position [1247, 0]
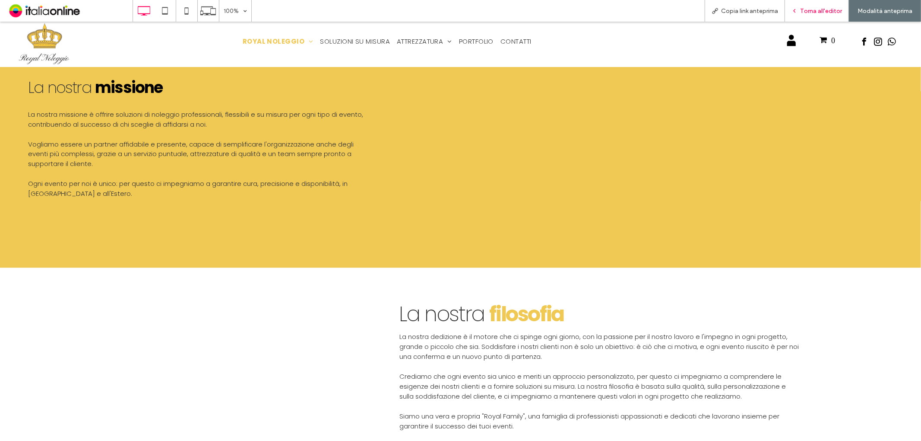
click at [808, 7] on span "Torna all'editor" at bounding box center [821, 10] width 42 height 7
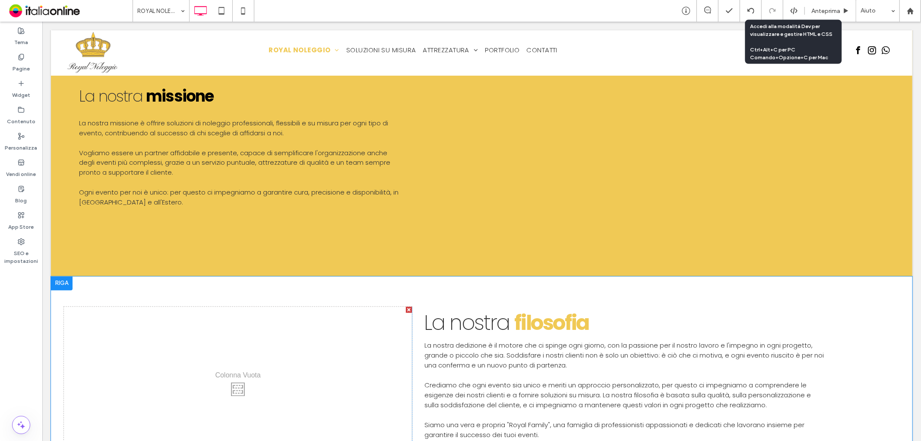
click at [469, 280] on div "Click To Paste Click To Paste Click To Paste La nostra filosofia La nostra dedi…" at bounding box center [482, 387] width 862 height 222
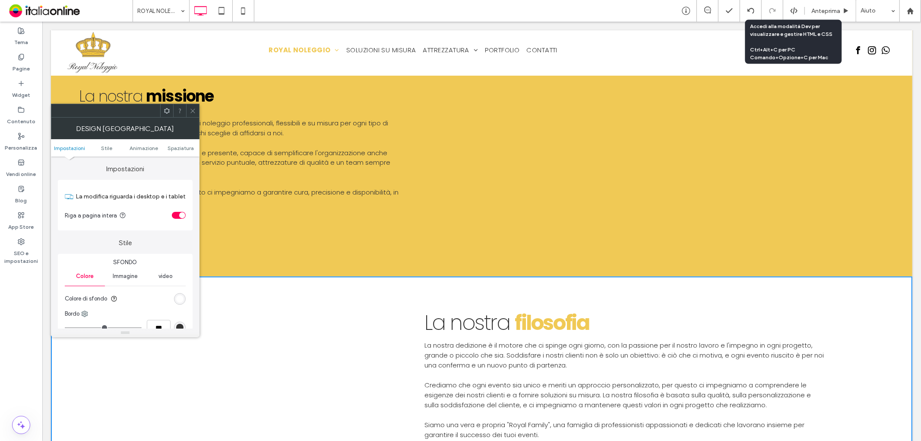
click at [196, 113] on div at bounding box center [192, 110] width 13 height 13
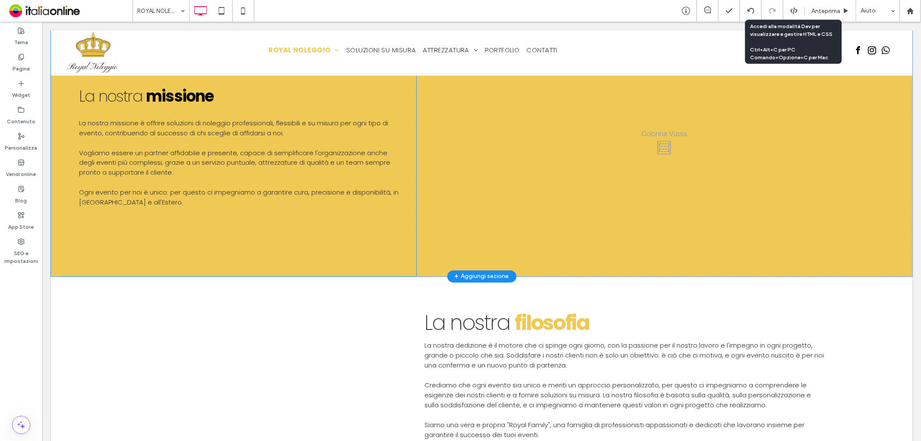
click at [244, 200] on div "La nostra missione La nostra missione è o ffrire soluzioni di noleggio professi…" at bounding box center [238, 145] width 355 height 261
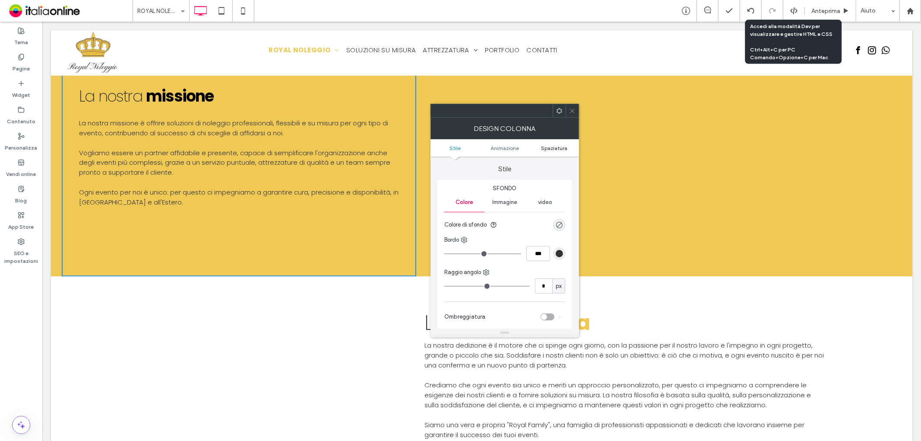
click at [553, 146] on span "Spaziatura" at bounding box center [554, 148] width 26 height 6
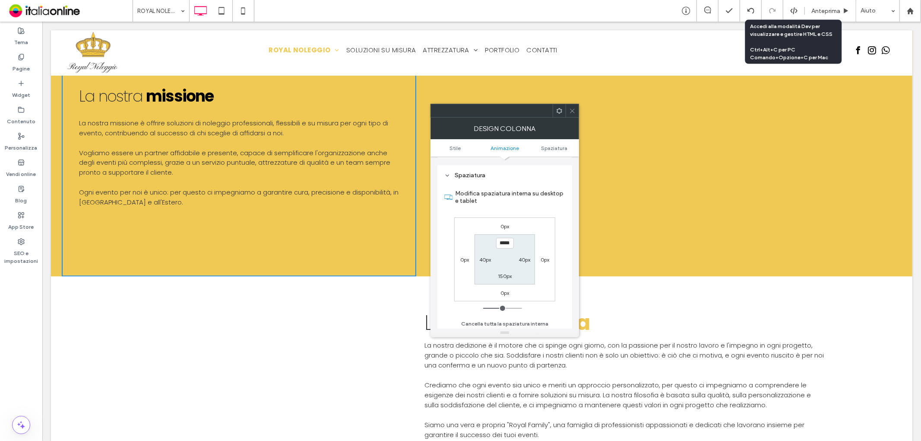
scroll to position [202, 0]
type input "****"
click at [508, 272] on label "150px" at bounding box center [505, 274] width 14 height 6
type input "***"
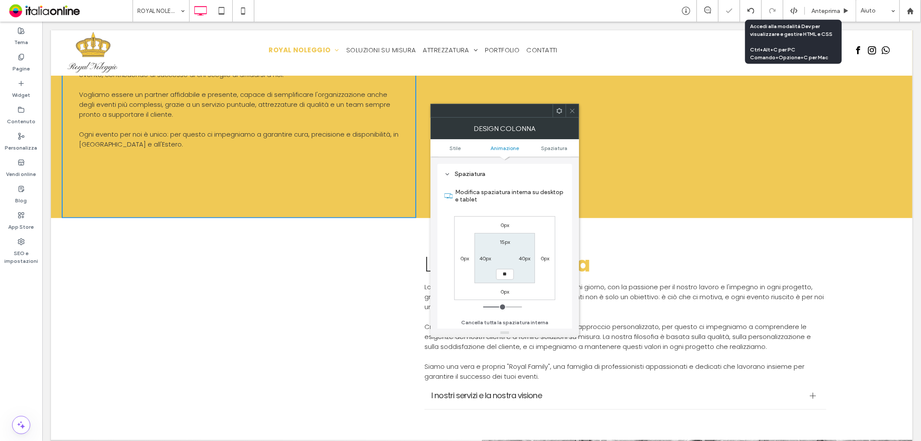
type input "**"
type input "****"
click at [527, 199] on label "Modifica spaziatura interna su desktop e tablet" at bounding box center [510, 195] width 110 height 23
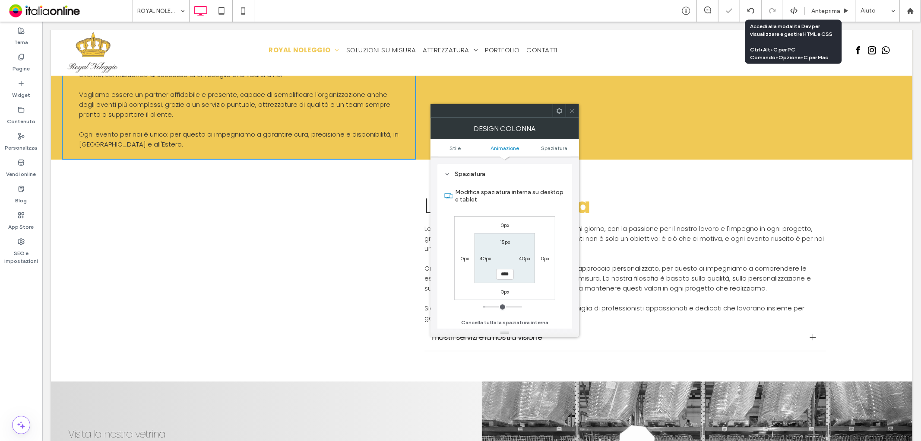
click at [573, 111] on use at bounding box center [572, 110] width 4 height 4
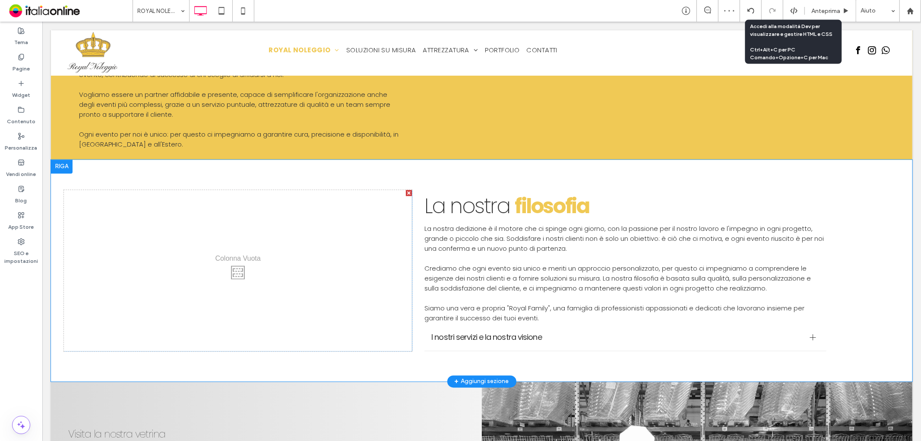
click at [412, 201] on div "Click To Paste Click To Paste La nostra filosofia La nostra dedizione è il moto…" at bounding box center [656, 270] width 488 height 161
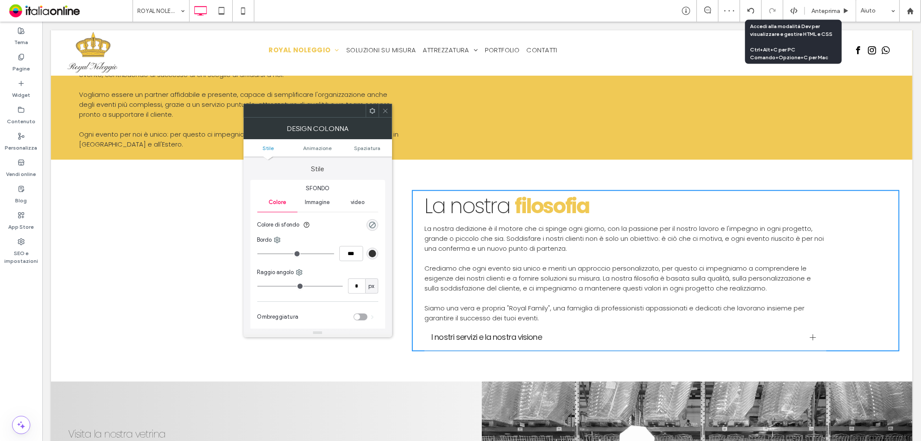
click at [366, 144] on ul "Stile Animazione Spaziatura" at bounding box center [318, 147] width 149 height 17
drag, startPoint x: 368, startPoint y: 146, endPoint x: 371, endPoint y: 133, distance: 13.3
click at [368, 146] on span "Spaziatura" at bounding box center [367, 148] width 26 height 6
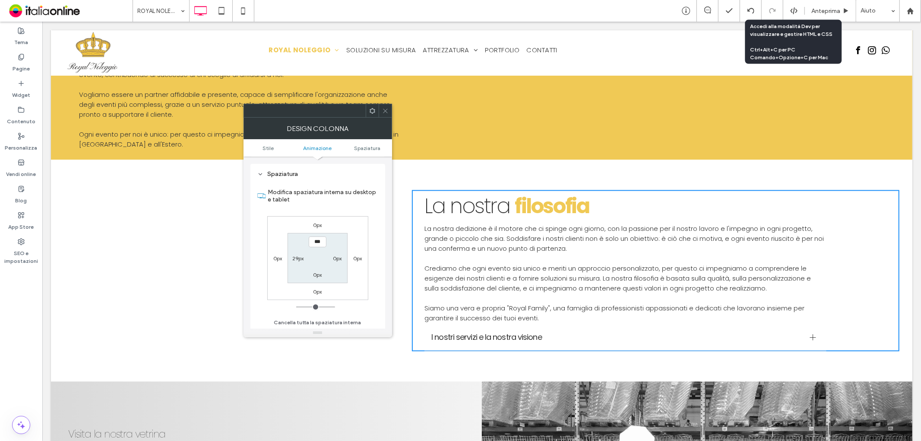
drag, startPoint x: 381, startPoint y: 110, endPoint x: 376, endPoint y: 119, distance: 10.4
click at [381, 110] on div at bounding box center [385, 110] width 13 height 13
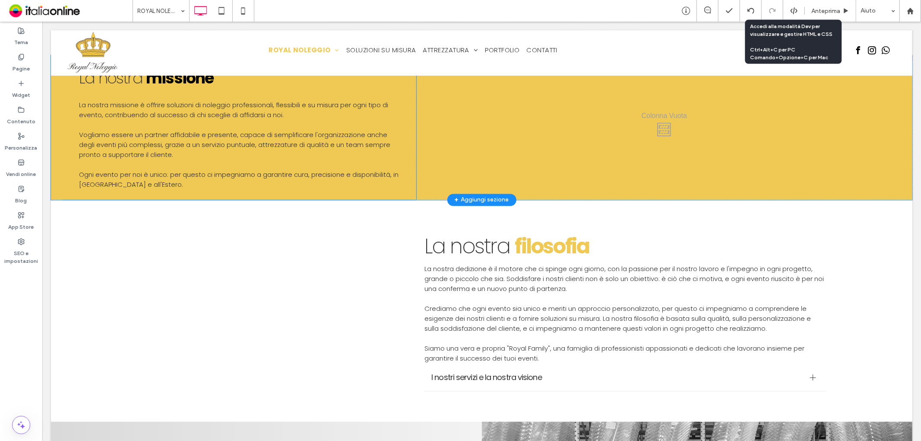
scroll to position [1151, 0]
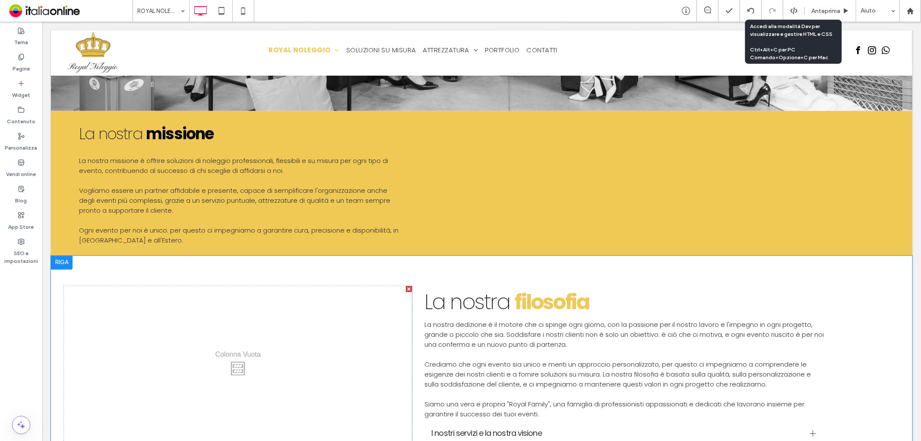
drag, startPoint x: 447, startPoint y: 253, endPoint x: 437, endPoint y: 251, distance: 10.5
click at [447, 255] on div "Click To Paste Click To Paste Click To Paste La nostra filosofia La nostra dedi…" at bounding box center [482, 366] width 862 height 222
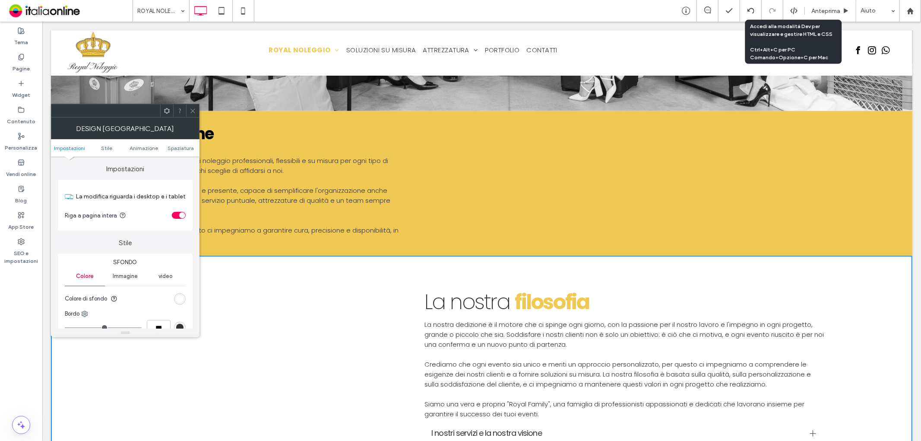
drag, startPoint x: 186, startPoint y: 147, endPoint x: 191, endPoint y: 117, distance: 30.2
click at [186, 147] on span "Spaziatura" at bounding box center [181, 148] width 26 height 6
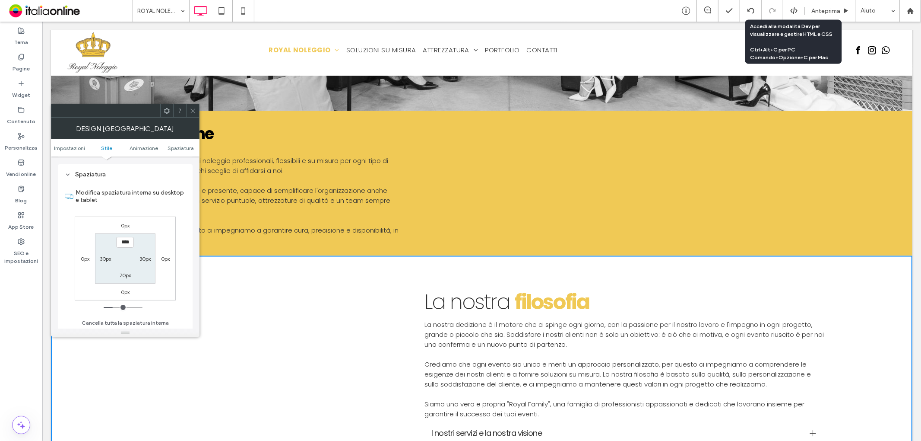
scroll to position [244, 0]
click at [192, 111] on icon at bounding box center [193, 111] width 6 height 6
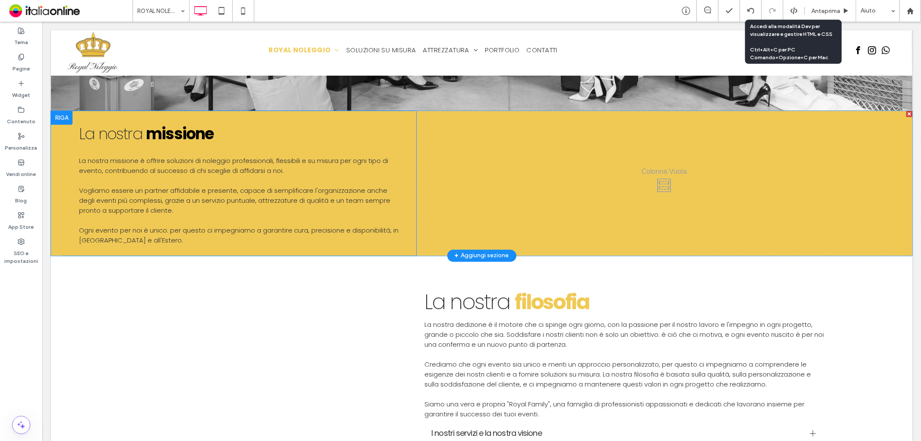
click at [243, 111] on div "La nostra missione La nostra missione è o ffrire soluzioni di noleggio professi…" at bounding box center [238, 183] width 355 height 145
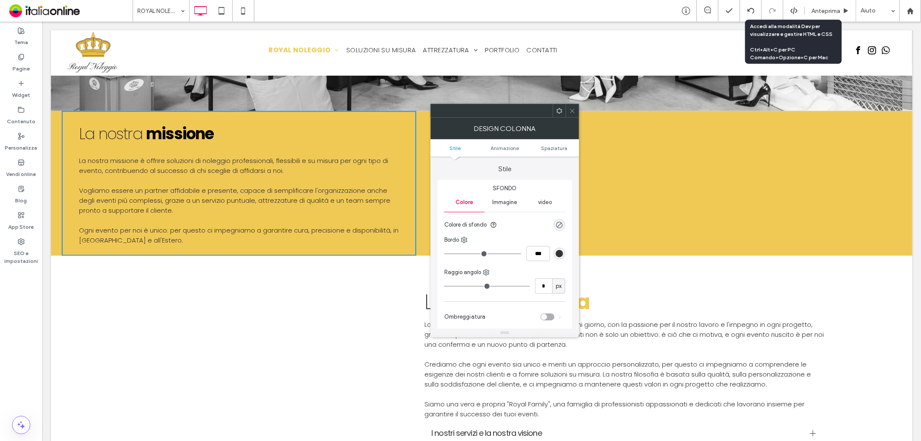
drag, startPoint x: 571, startPoint y: 114, endPoint x: 501, endPoint y: 119, distance: 69.8
click at [571, 113] on icon at bounding box center [572, 111] width 6 height 6
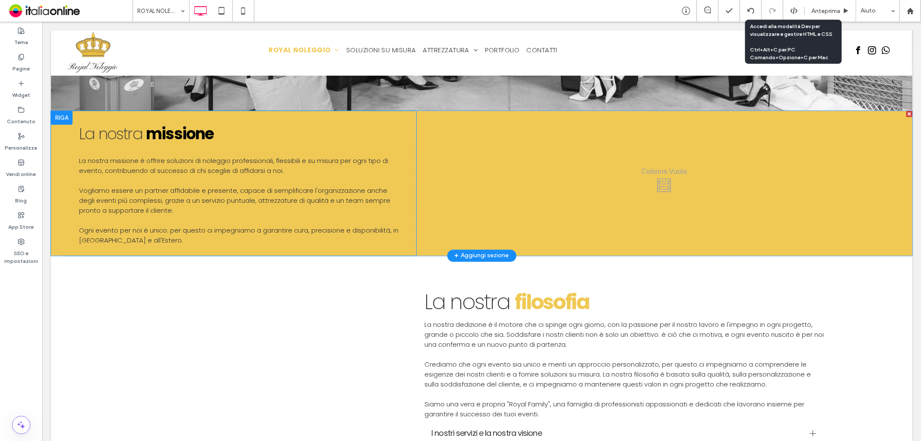
click at [56, 197] on div "La nostra missione La nostra missione è o ffrire soluzioni di noleggio professi…" at bounding box center [482, 183] width 862 height 145
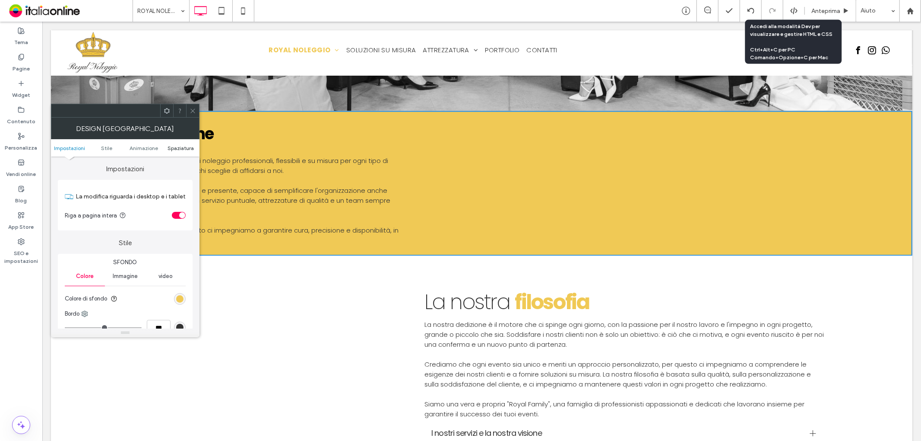
drag, startPoint x: 183, startPoint y: 143, endPoint x: 184, endPoint y: 148, distance: 4.9
click at [183, 143] on ul "Impostazioni Stile Animazione Spaziatura" at bounding box center [125, 147] width 149 height 17
click at [184, 148] on span "Spaziatura" at bounding box center [181, 148] width 26 height 6
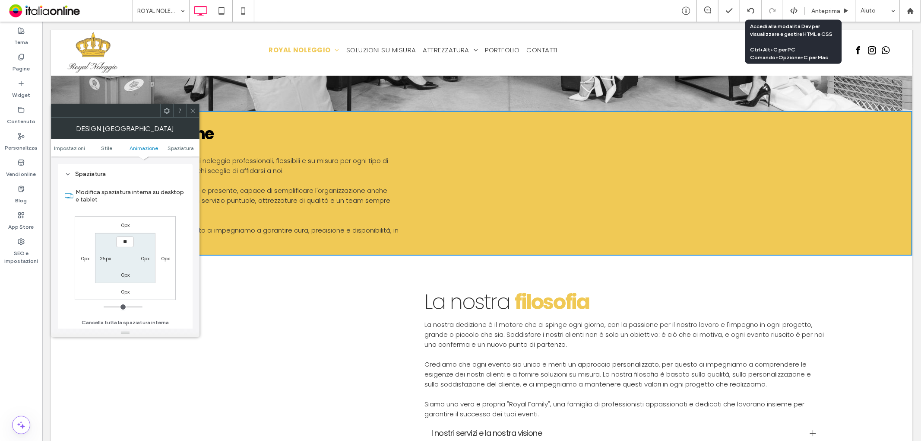
type input "****"
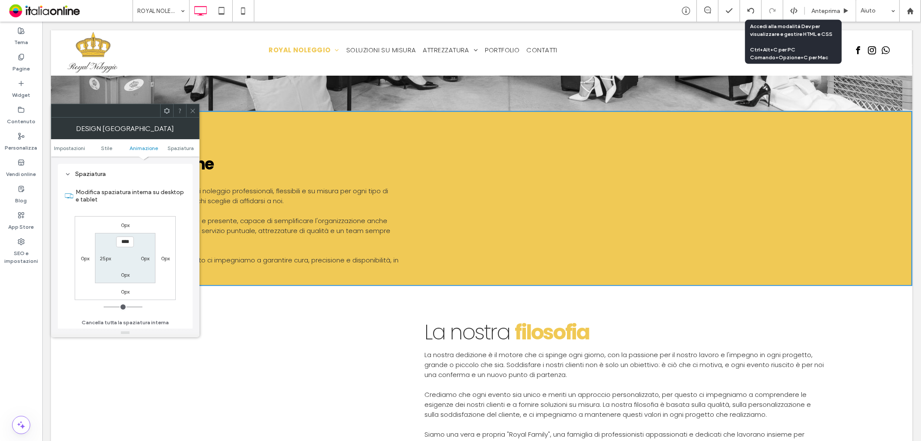
drag, startPoint x: 127, startPoint y: 272, endPoint x: 148, endPoint y: 244, distance: 35.4
click at [127, 272] on label "0px" at bounding box center [125, 274] width 9 height 6
type input "*"
type input "**"
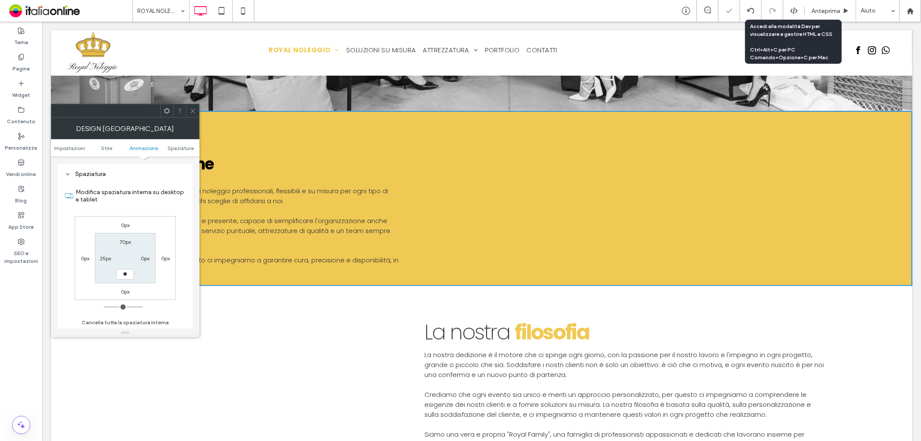
type input "****"
click at [149, 198] on label "Modifica spaziatura interna su desktop e tablet" at bounding box center [131, 195] width 110 height 23
click at [121, 276] on input "****" at bounding box center [125, 274] width 18 height 11
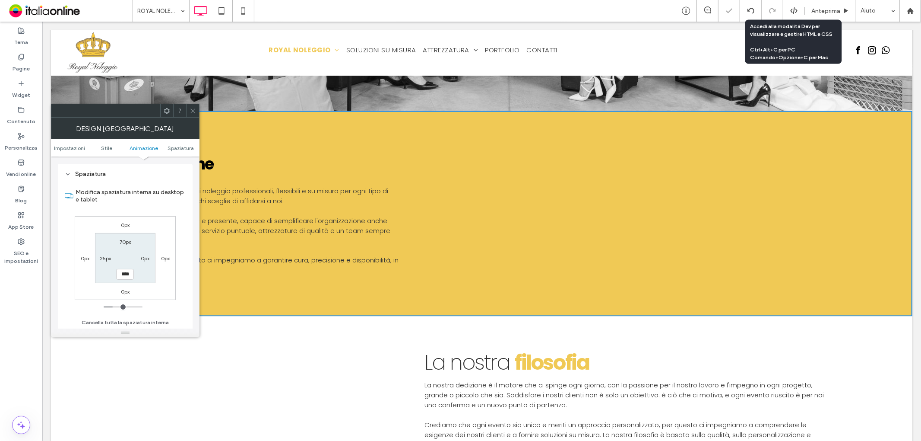
click at [187, 109] on div at bounding box center [192, 110] width 13 height 13
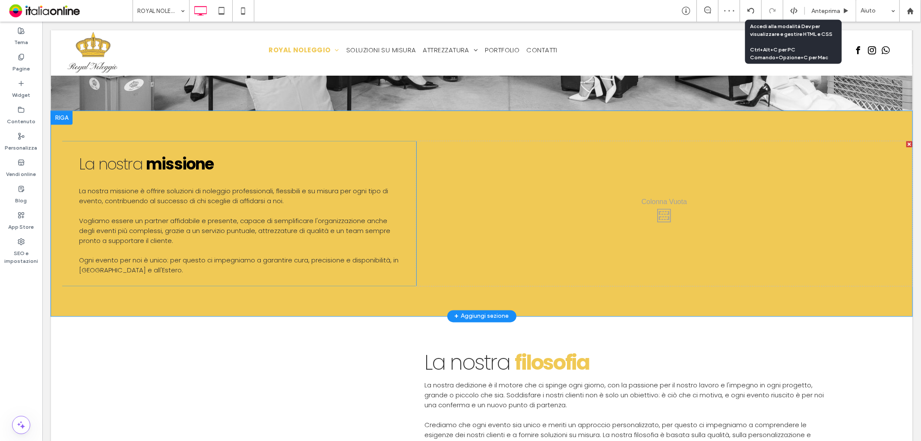
click at [406, 146] on div "La nostra missione La nostra missione è o ffrire soluzioni di noleggio professi…" at bounding box center [238, 213] width 355 height 145
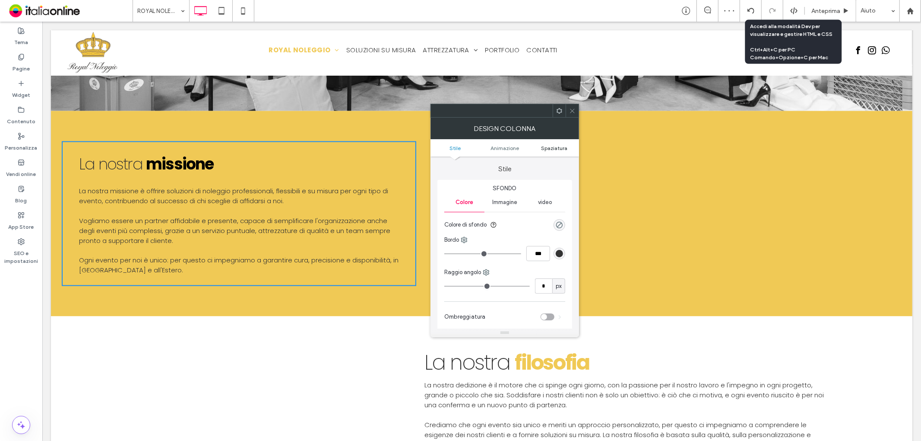
click at [552, 147] on span "Spaziatura" at bounding box center [554, 148] width 26 height 6
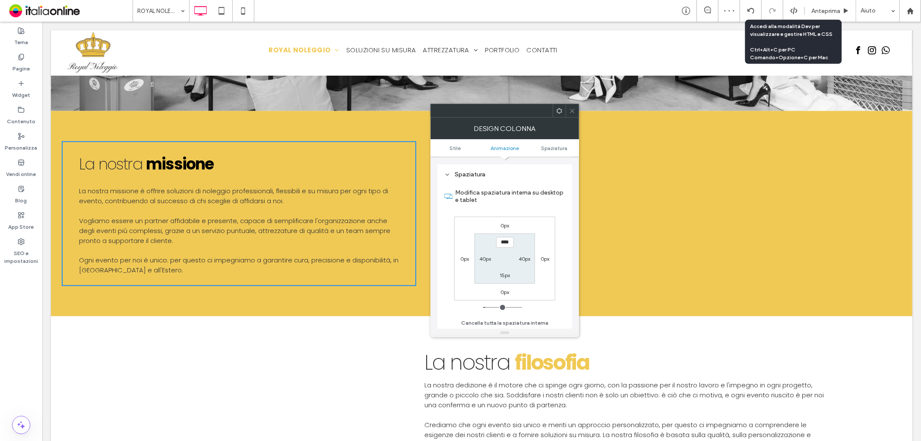
scroll to position [202, 0]
type input "***"
click at [504, 270] on div "15px" at bounding box center [505, 274] width 10 height 9
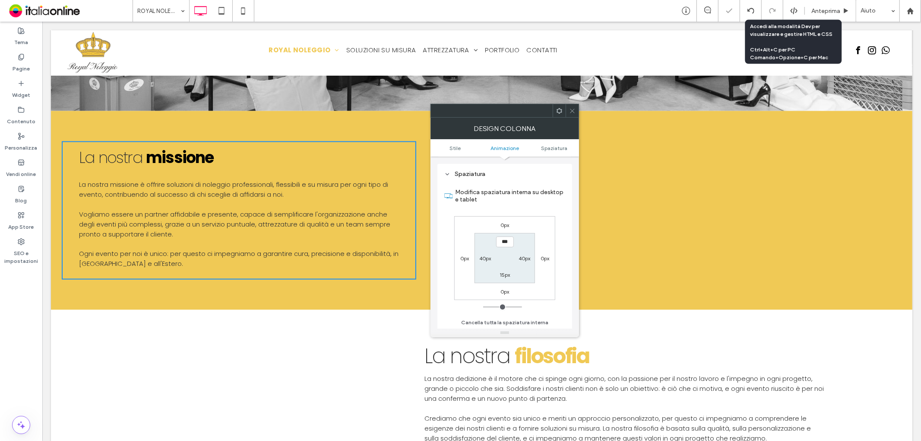
click at [504, 273] on label "15px" at bounding box center [505, 274] width 10 height 6
type input "**"
type input "*"
type input "***"
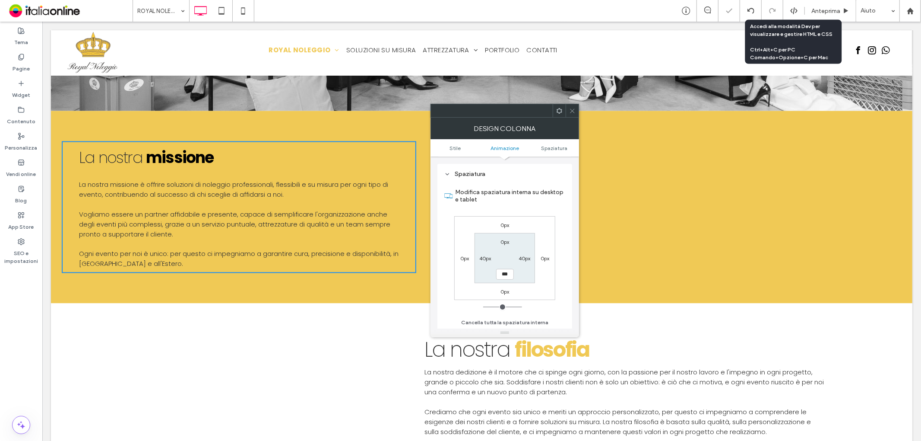
click at [525, 197] on label "Modifica spaziatura interna su desktop e tablet" at bounding box center [510, 195] width 110 height 23
click at [568, 111] on div at bounding box center [572, 110] width 13 height 13
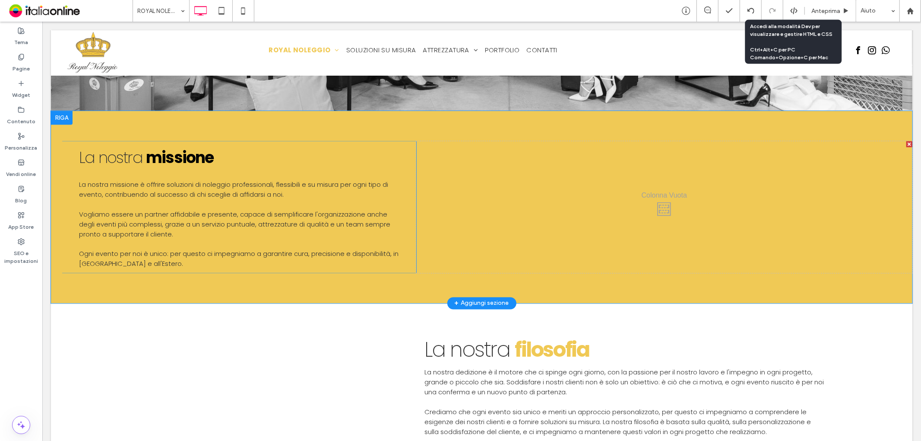
click at [416, 205] on div "Click To Paste" at bounding box center [664, 207] width 496 height 132
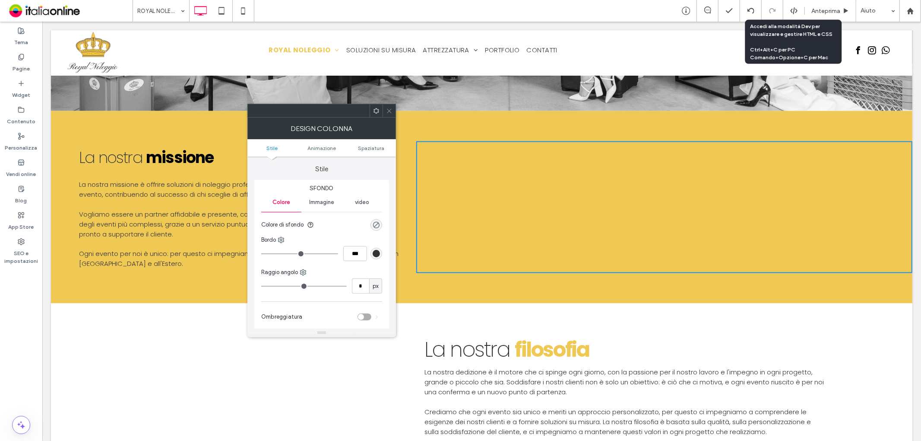
click at [389, 110] on icon at bounding box center [389, 111] width 6 height 6
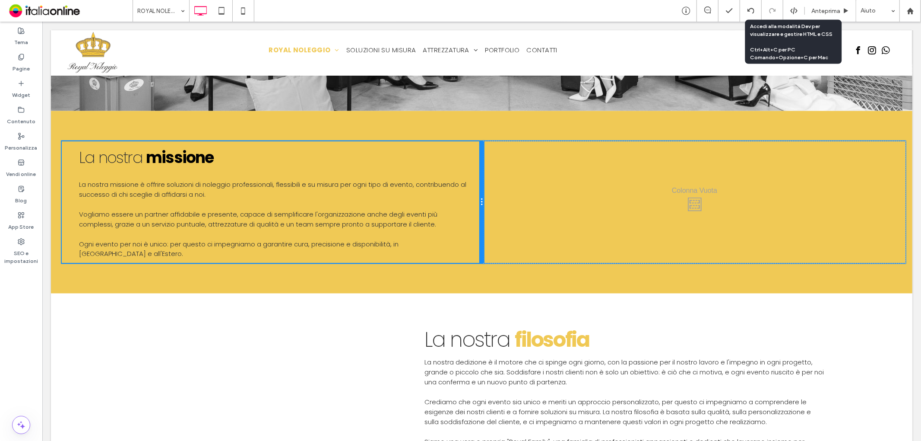
drag, startPoint x: 411, startPoint y: 208, endPoint x: 467, endPoint y: 201, distance: 56.1
click at [467, 201] on div "La nostra missione La nostra missione è o ffrire soluzioni di noleggio professi…" at bounding box center [272, 202] width 422 height 122
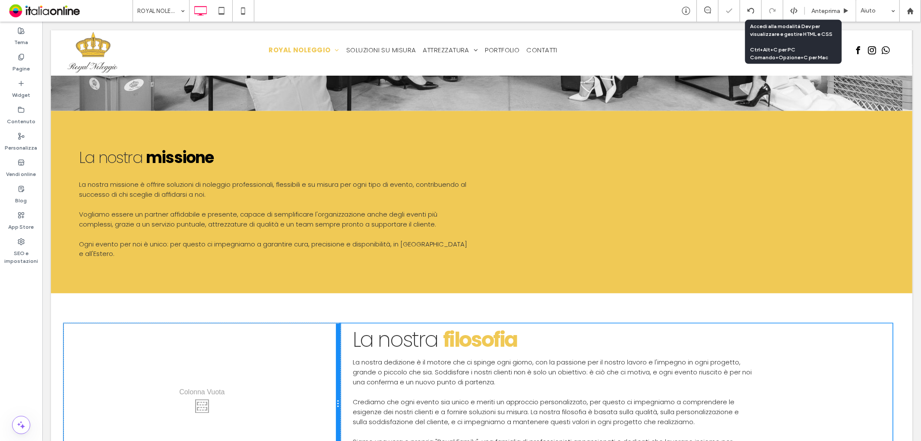
drag, startPoint x: 408, startPoint y: 352, endPoint x: 405, endPoint y: 336, distance: 15.4
click at [362, 352] on div "Click To Paste Click To Paste Click To Paste La nostra filosofia La nostra dedi…" at bounding box center [481, 403] width 836 height 161
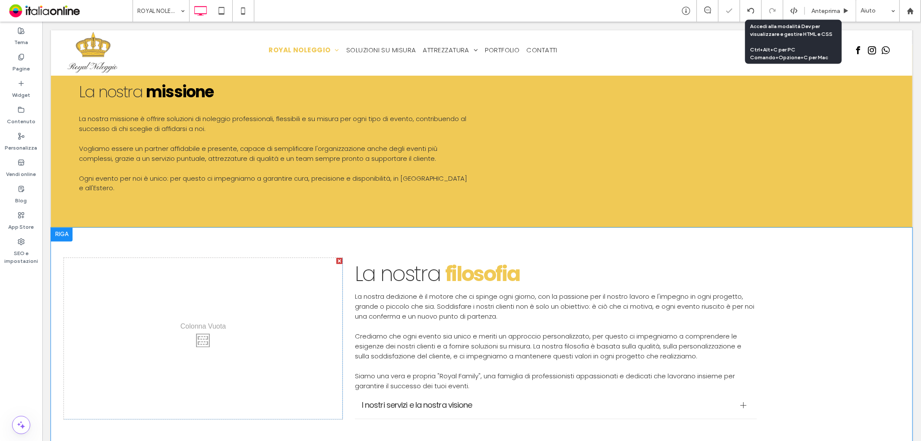
scroll to position [1199, 0]
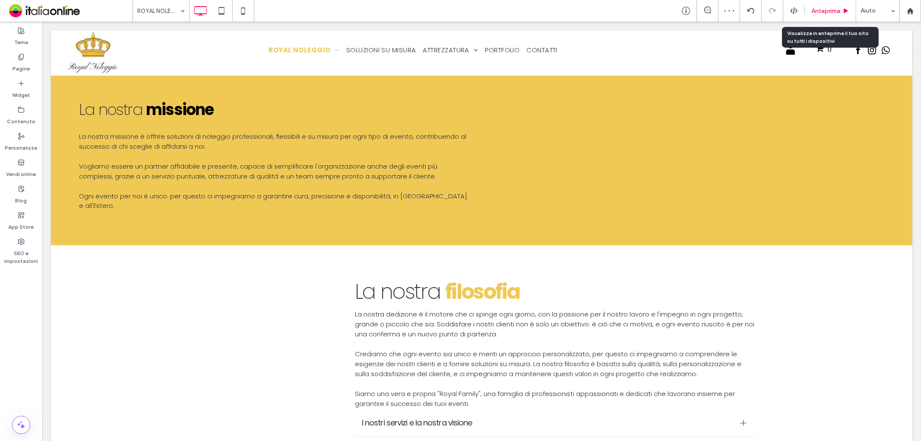
click at [834, 8] on span "Anteprima" at bounding box center [826, 10] width 29 height 7
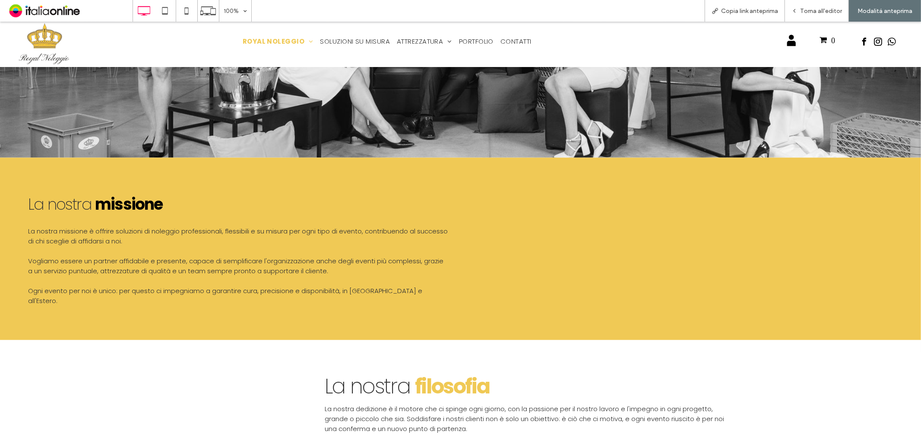
scroll to position [1151, 0]
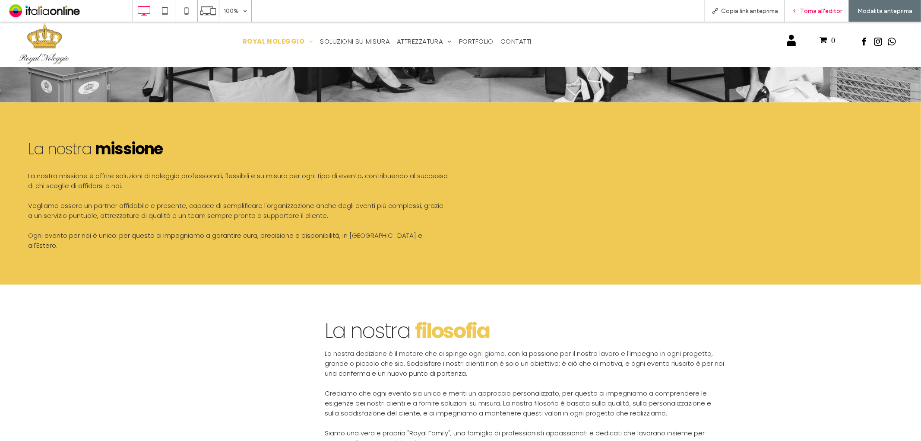
click at [813, 14] on span "Torna all'editor" at bounding box center [821, 10] width 42 height 7
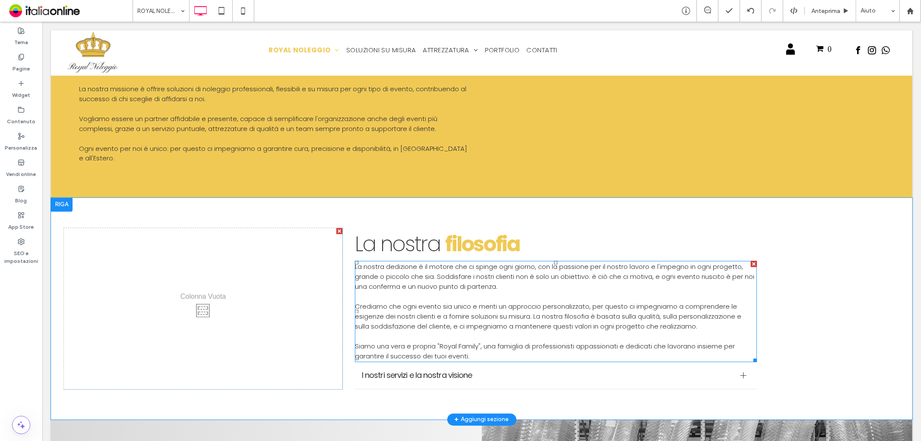
scroll to position [1247, 0]
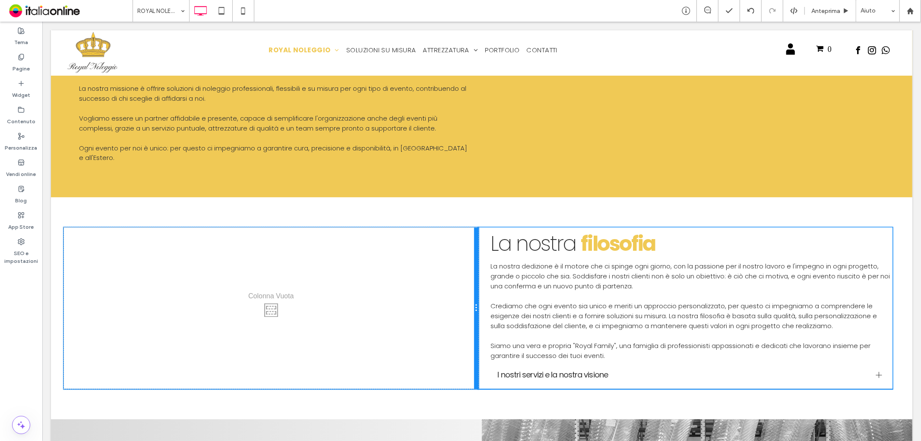
drag, startPoint x: 338, startPoint y: 282, endPoint x: 447, endPoint y: 281, distance: 108.8
click at [447, 281] on div "Click To Paste" at bounding box center [270, 307] width 415 height 161
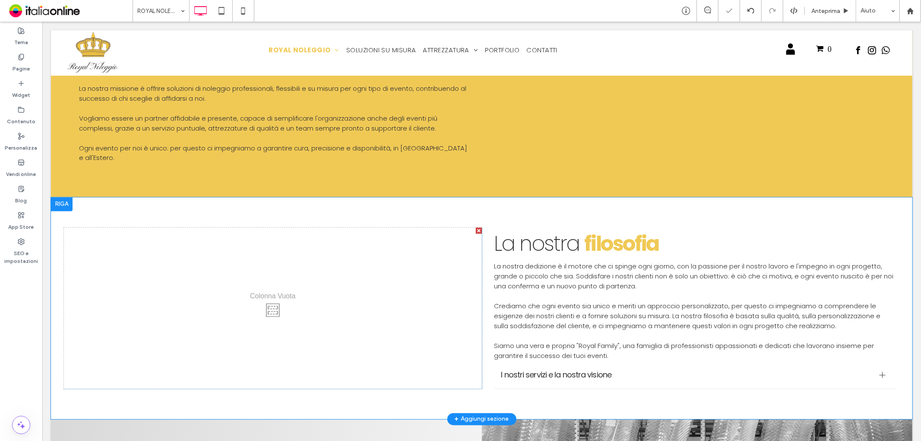
click at [482, 232] on div "Click To Paste Click To Paste La nostra filosofia La nostra dedizione è il moto…" at bounding box center [691, 307] width 418 height 161
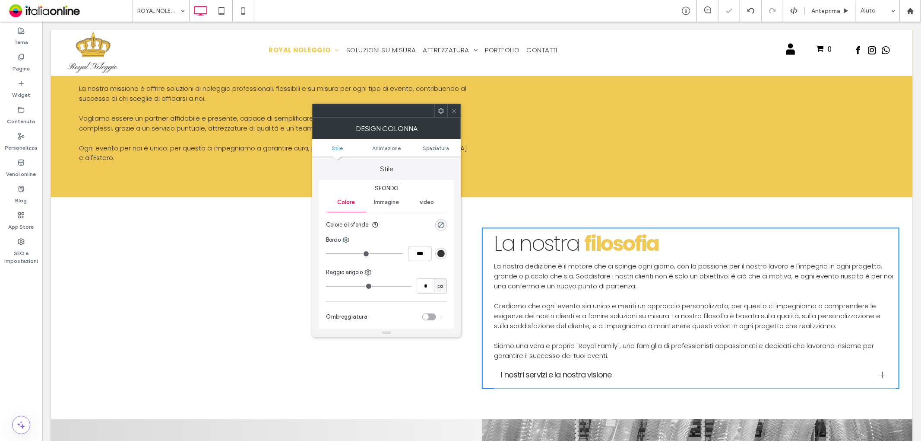
click at [438, 143] on ul "Stile Animazione Spaziatura" at bounding box center [386, 147] width 149 height 17
click at [439, 147] on span "Spaziatura" at bounding box center [436, 148] width 26 height 6
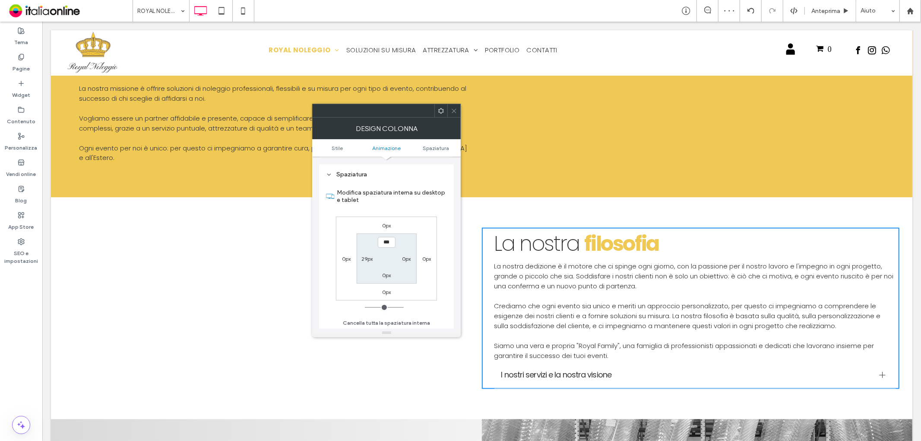
scroll to position [202, 0]
click at [407, 257] on label "0px" at bounding box center [406, 258] width 9 height 6
type input "**"
type input "****"
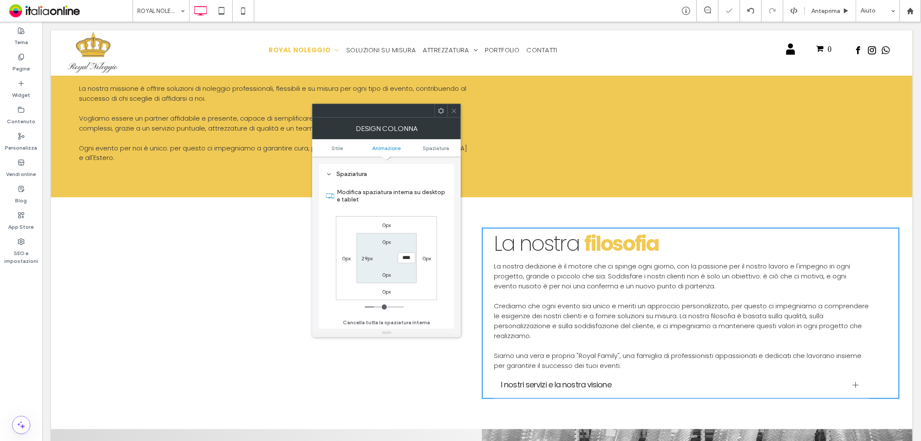
drag, startPoint x: 419, startPoint y: 86, endPoint x: 452, endPoint y: 111, distance: 41.7
click at [452, 105] on span at bounding box center [454, 110] width 6 height 13
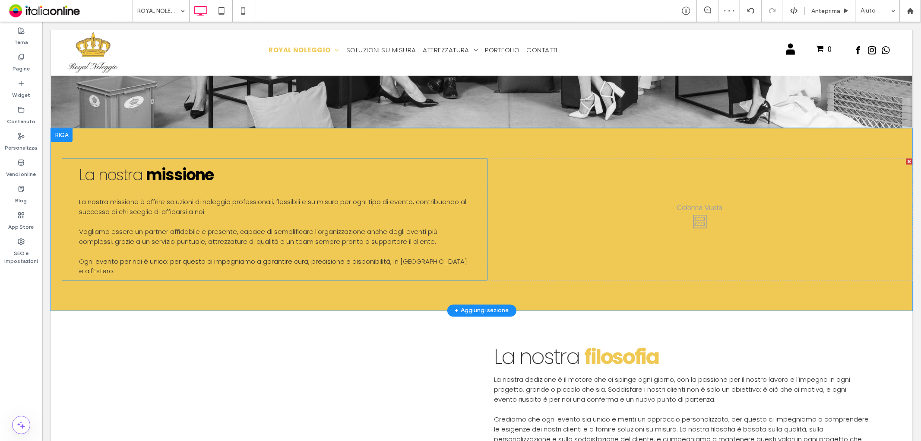
scroll to position [1151, 0]
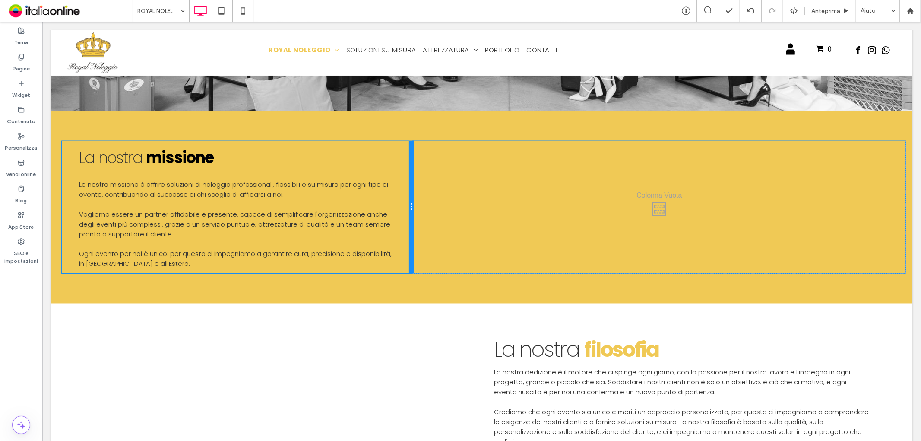
drag, startPoint x: 481, startPoint y: 194, endPoint x: 468, endPoint y: 209, distance: 20.0
click at [426, 187] on div "La nostra missione La nostra missione è o ffrire soluzioni di noleggio professi…" at bounding box center [486, 207] width 851 height 132
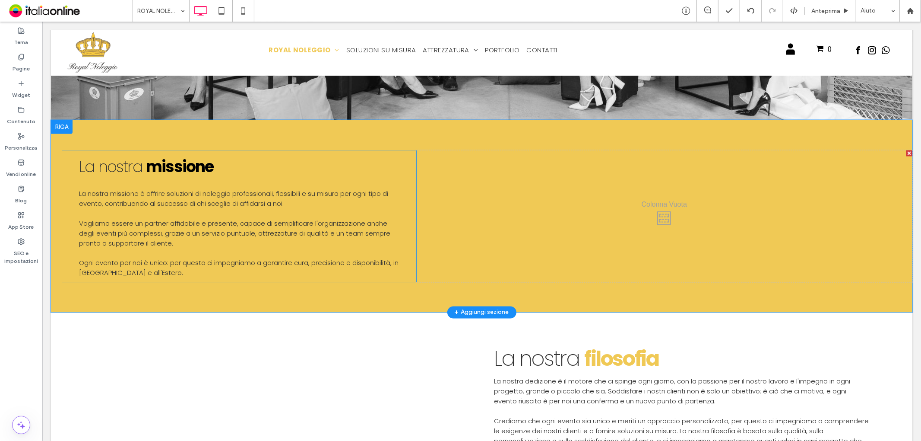
scroll to position [1146, 0]
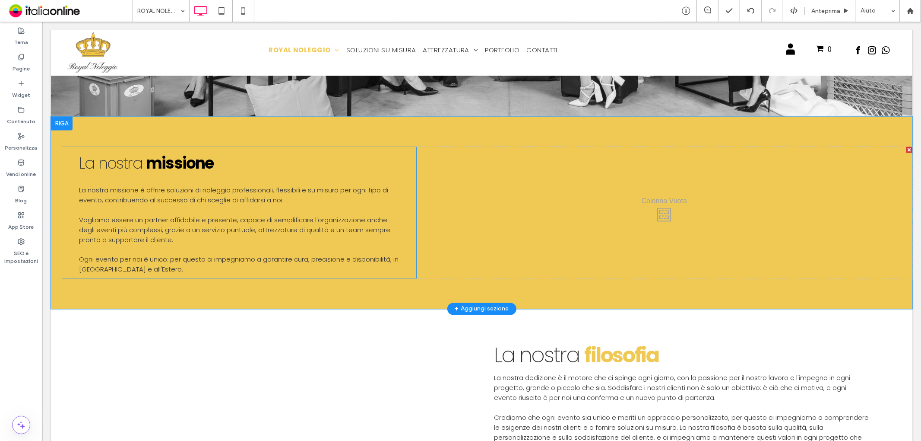
click at [457, 126] on div "La nostra missione La nostra missione è o ffrire soluzioni di noleggio professi…" at bounding box center [482, 212] width 862 height 192
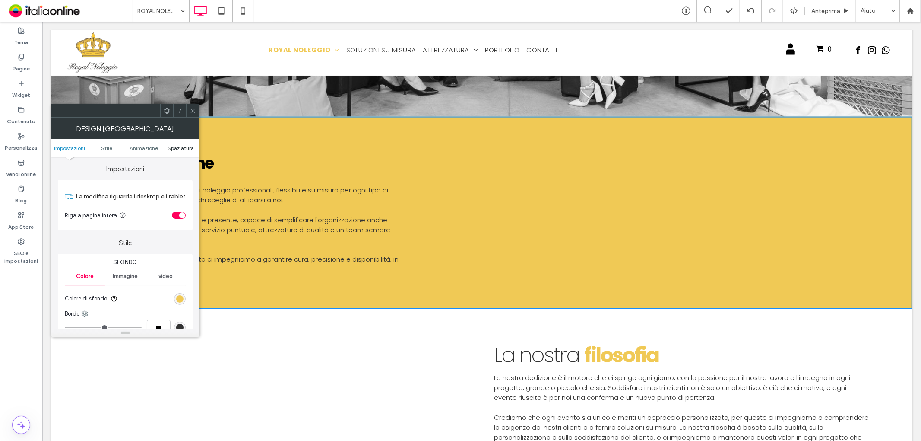
click at [180, 149] on span "Spaziatura" at bounding box center [181, 148] width 26 height 6
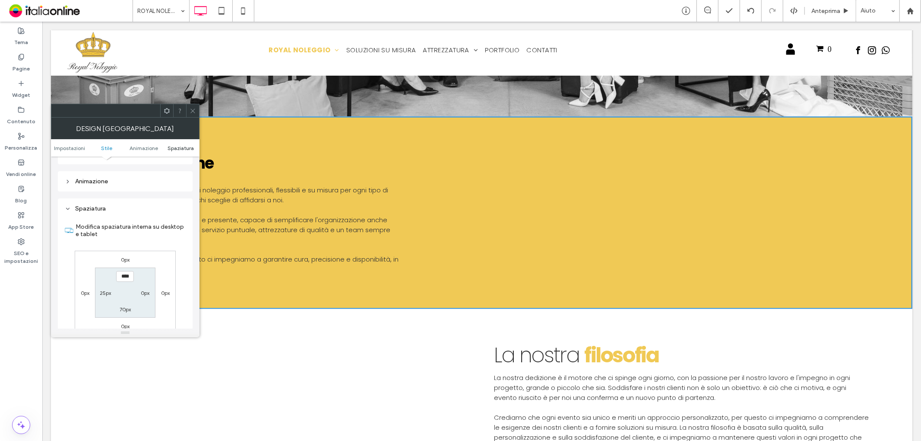
scroll to position [244, 0]
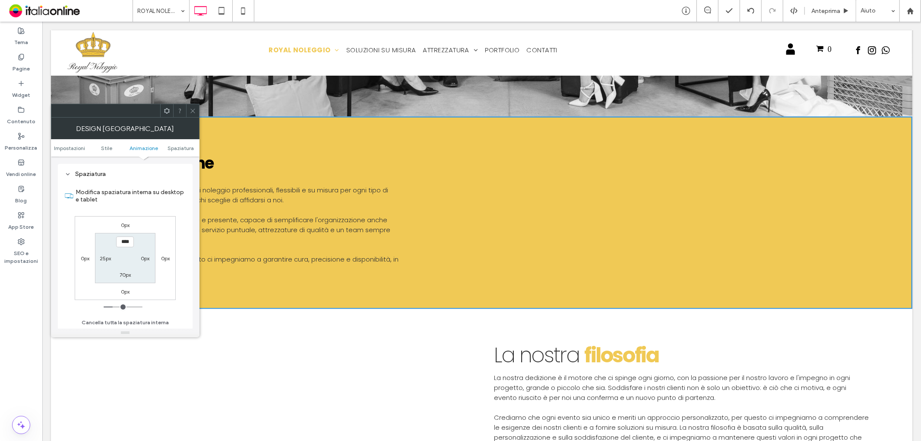
click at [192, 113] on icon at bounding box center [193, 111] width 6 height 6
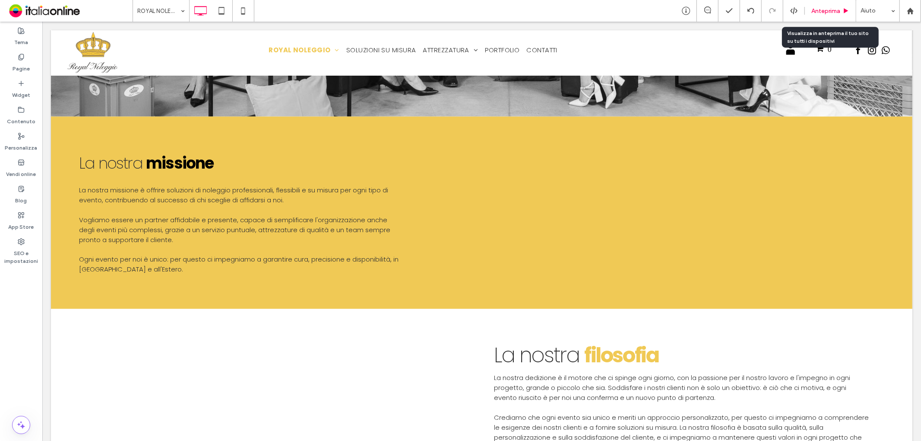
click at [818, 12] on span "Anteprima" at bounding box center [826, 10] width 29 height 7
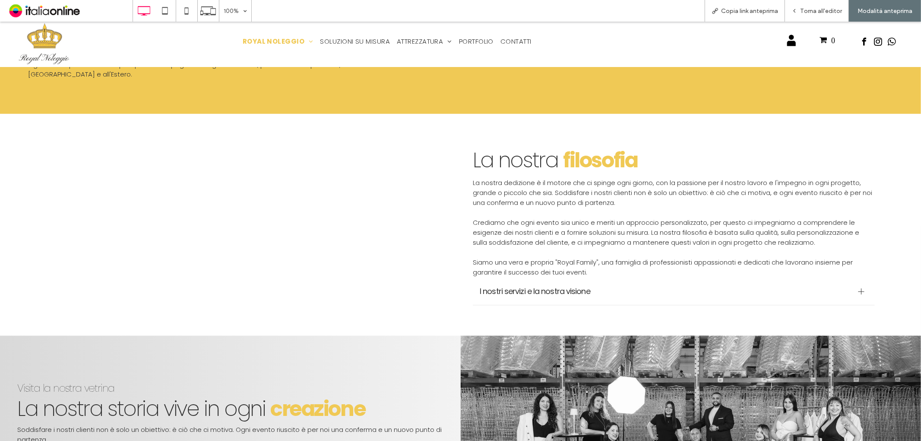
scroll to position [1338, 0]
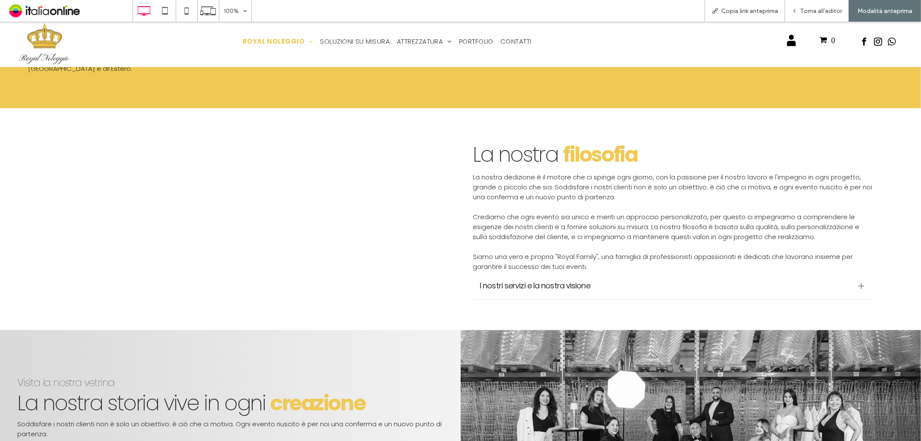
click at [678, 279] on span "I nostri servizi e la nostra visione" at bounding box center [666, 285] width 372 height 12
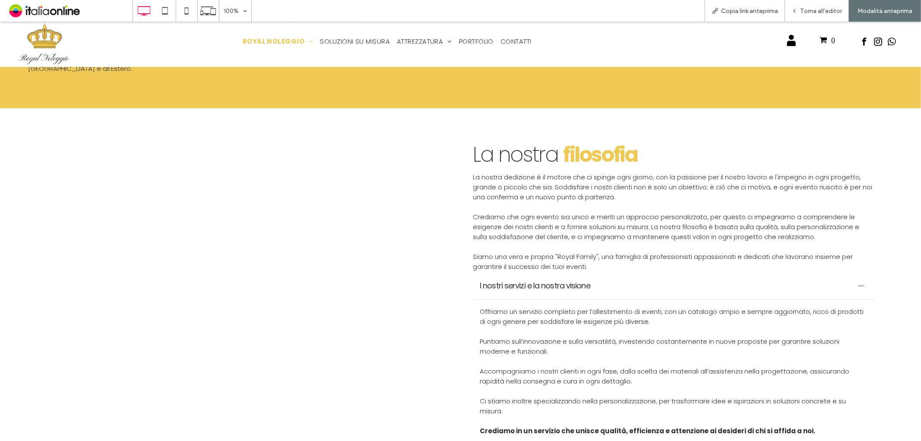
click at [678, 279] on span "I nostri servizi e la nostra visione" at bounding box center [666, 285] width 372 height 12
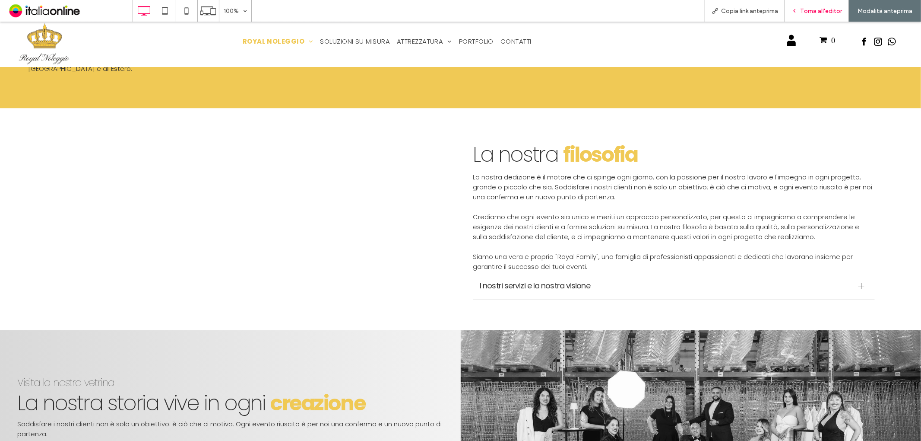
click at [821, 11] on span "Torna all'editor" at bounding box center [821, 10] width 42 height 7
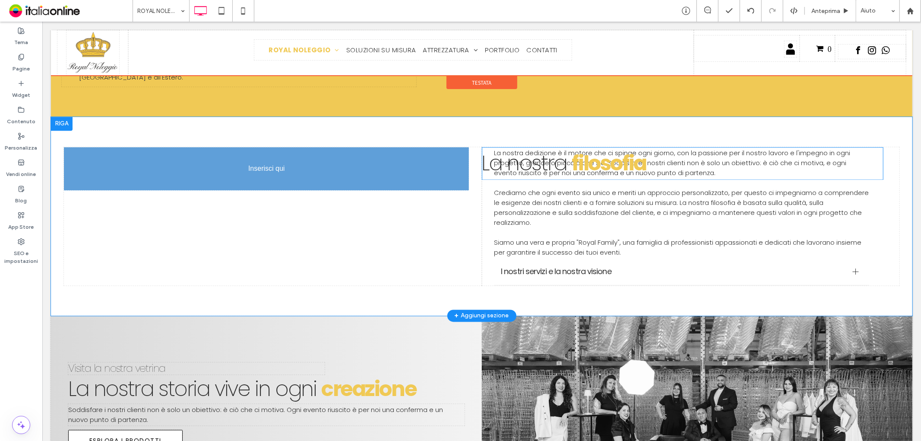
drag, startPoint x: 545, startPoint y: 153, endPoint x: 351, endPoint y: 161, distance: 194.9
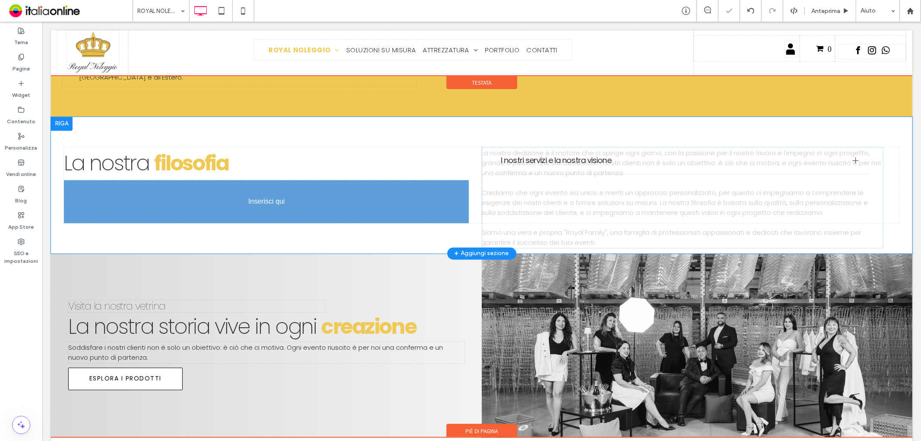
drag, startPoint x: 567, startPoint y: 158, endPoint x: 314, endPoint y: 216, distance: 258.7
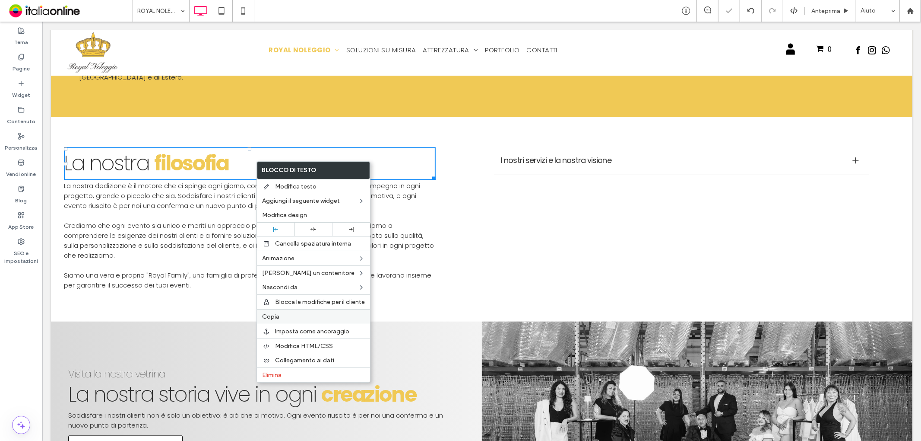
click at [286, 317] on label "Copia" at bounding box center [313, 316] width 103 height 7
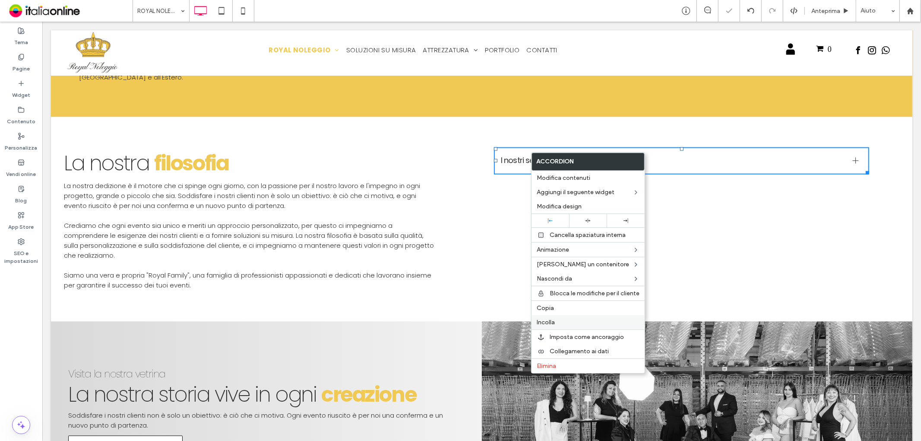
click at [549, 323] on span "Incolla" at bounding box center [546, 321] width 18 height 7
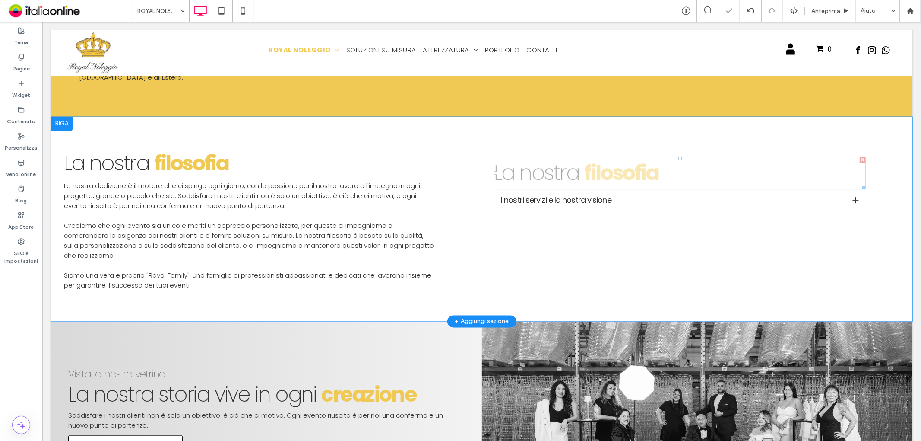
click at [572, 162] on span "La nostra" at bounding box center [536, 172] width 85 height 29
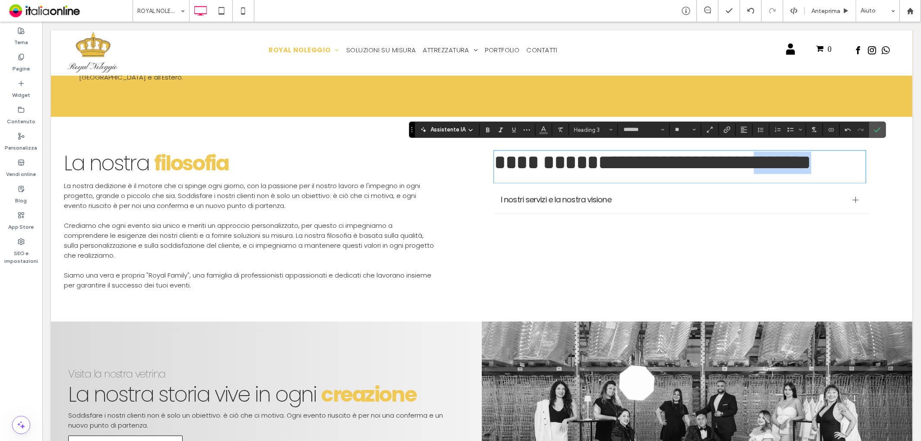
drag, startPoint x: 722, startPoint y: 161, endPoint x: 693, endPoint y: 161, distance: 29.4
click at [710, 163] on h3 "**********" at bounding box center [680, 166] width 372 height 31
drag, startPoint x: 487, startPoint y: 131, endPoint x: 558, endPoint y: 136, distance: 71.9
click at [488, 130] on icon "Grassetto" at bounding box center [488, 129] width 7 height 7
click at [542, 131] on icon "Colore" at bounding box center [543, 128] width 7 height 7
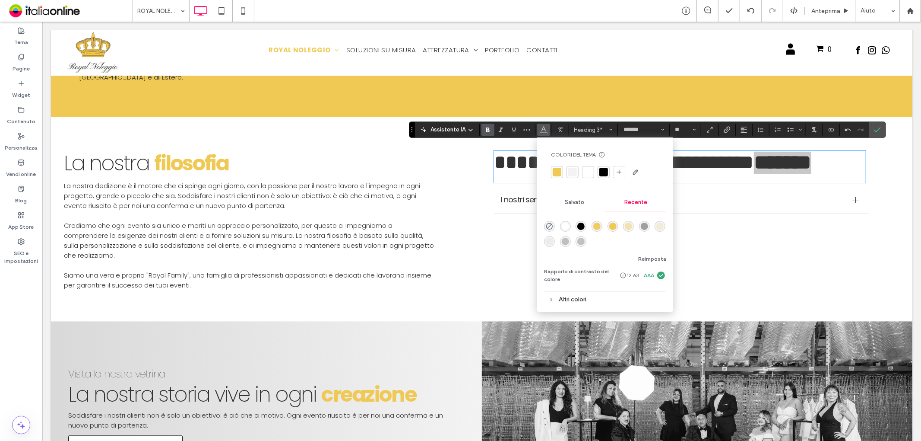
click at [555, 174] on div at bounding box center [557, 172] width 9 height 9
click at [884, 130] on label "Conferma" at bounding box center [877, 130] width 13 height 16
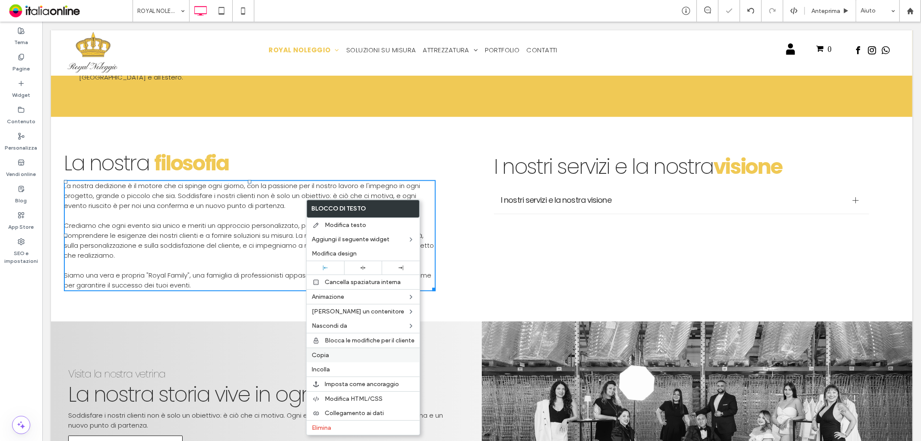
click at [332, 355] on label "Copia" at bounding box center [363, 354] width 103 height 7
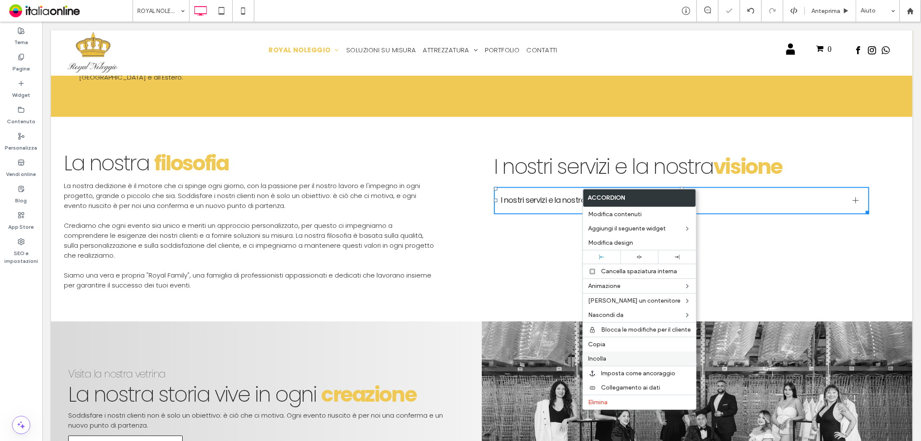
click at [601, 357] on span "Incolla" at bounding box center [597, 358] width 18 height 7
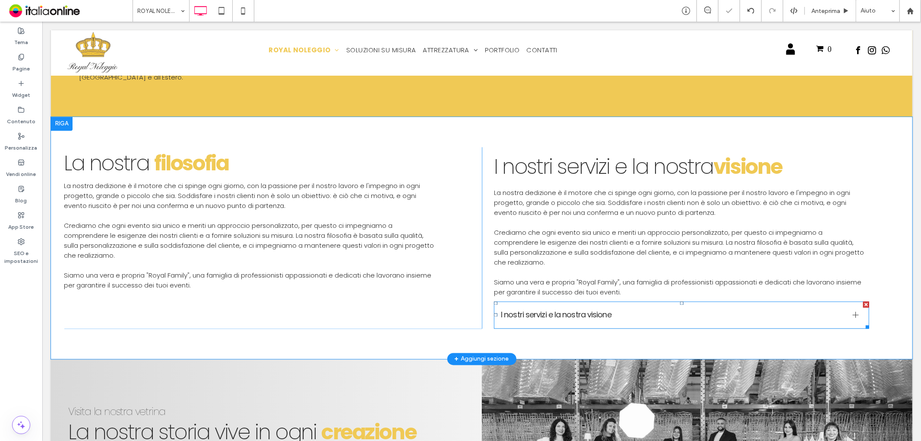
drag, startPoint x: 665, startPoint y: 304, endPoint x: 519, endPoint y: 294, distance: 146.3
click at [665, 308] on span "I nostri servizi e la nostra visione" at bounding box center [673, 314] width 345 height 12
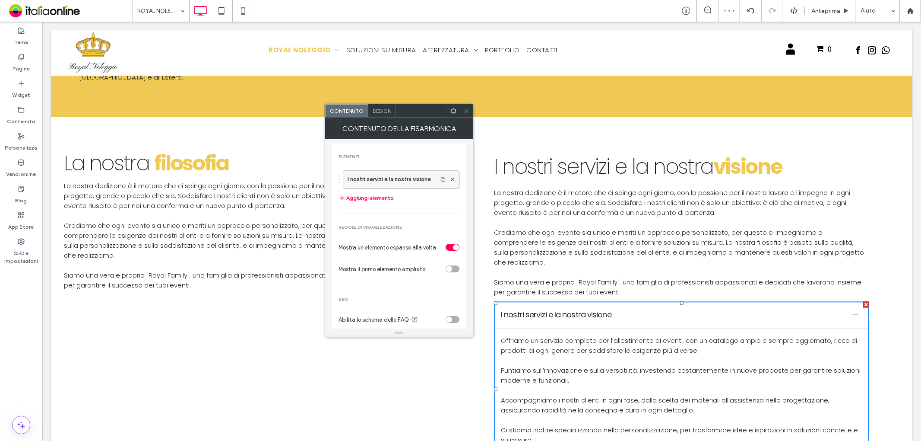
click at [393, 180] on label "I nostri servizi e la nostra visione" at bounding box center [391, 179] width 86 height 17
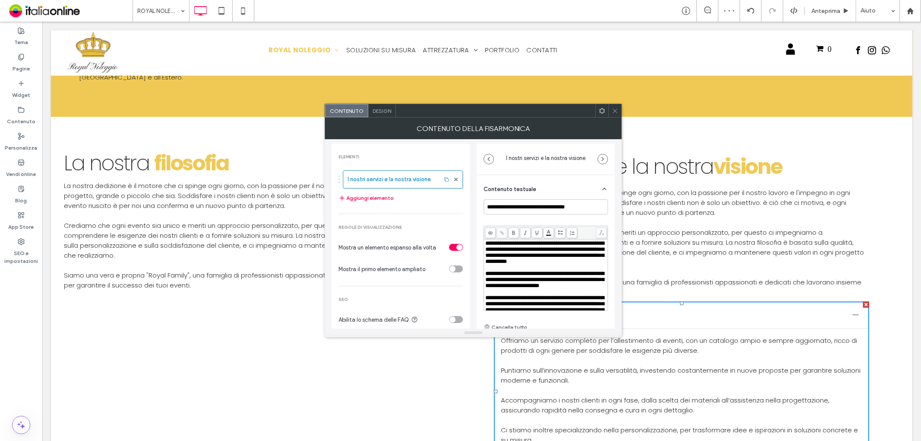
click at [540, 282] on span "**********" at bounding box center [544, 279] width 119 height 18
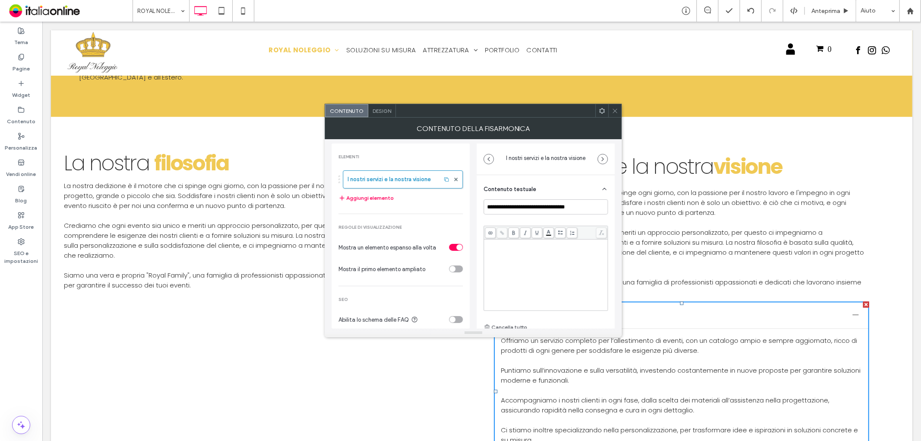
click at [617, 111] on icon at bounding box center [615, 111] width 6 height 6
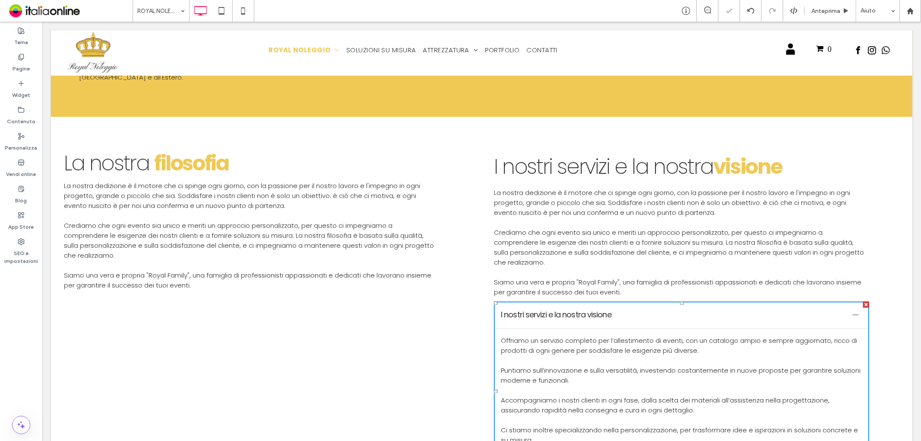
click at [642, 217] on p at bounding box center [680, 222] width 372 height 10
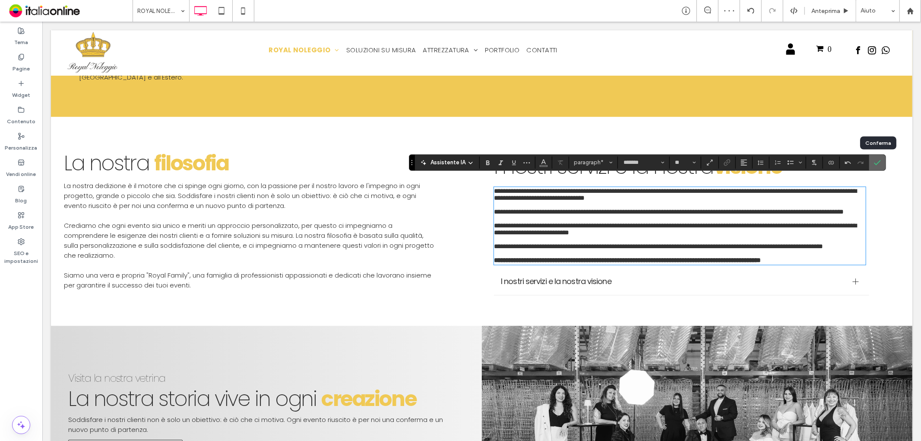
click at [881, 159] on label "Conferma" at bounding box center [877, 163] width 13 height 16
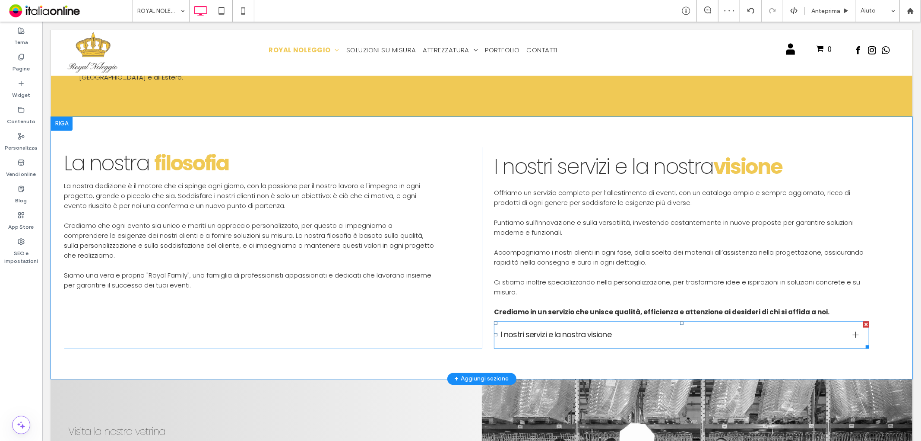
click at [863, 321] on div at bounding box center [866, 324] width 6 height 6
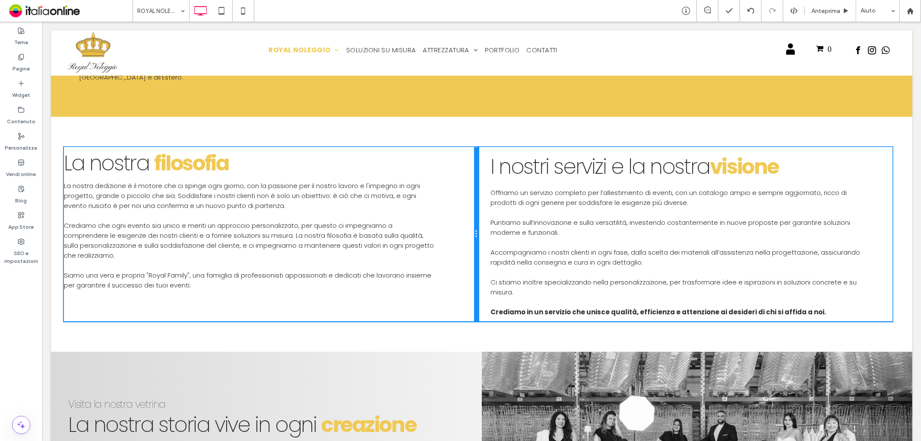
drag, startPoint x: 477, startPoint y: 230, endPoint x: 449, endPoint y: 230, distance: 28.1
click at [449, 230] on div "Click To Paste La nostra filosofia La nostra dedizione è il motore che ci sping…" at bounding box center [270, 234] width 415 height 174
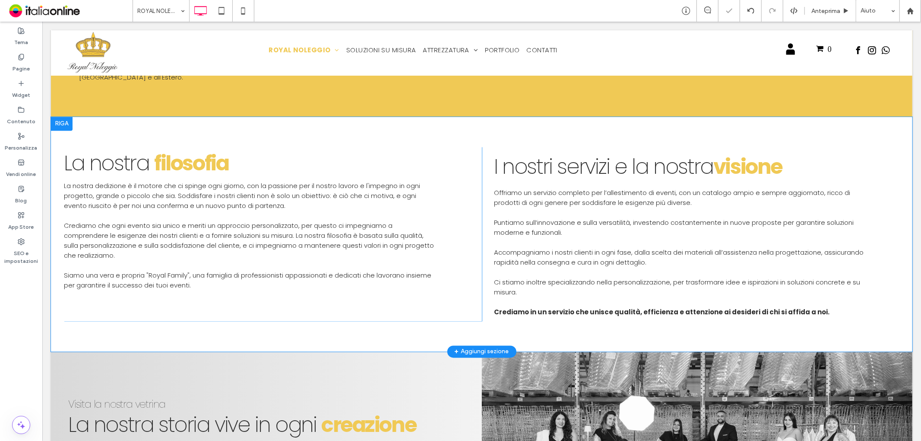
click at [459, 152] on div "Click To Paste La nostra filosofia La nostra dedizione è il motore che ci sping…" at bounding box center [272, 234] width 418 height 174
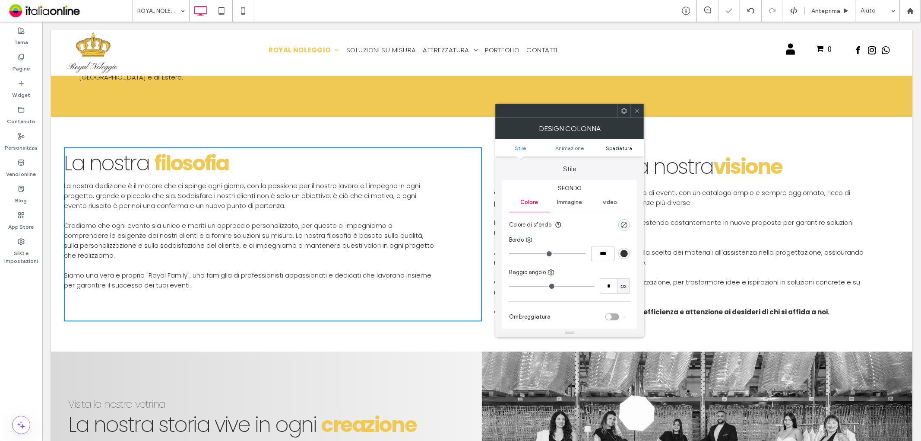
click at [622, 148] on span "Spaziatura" at bounding box center [619, 148] width 26 height 6
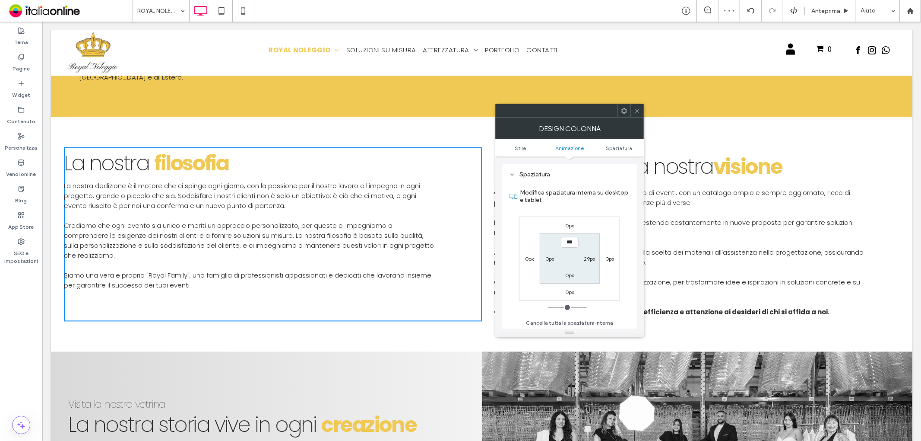
scroll to position [202, 0]
click at [588, 260] on label "29px" at bounding box center [589, 258] width 11 height 6
type input "**"
type input "*"
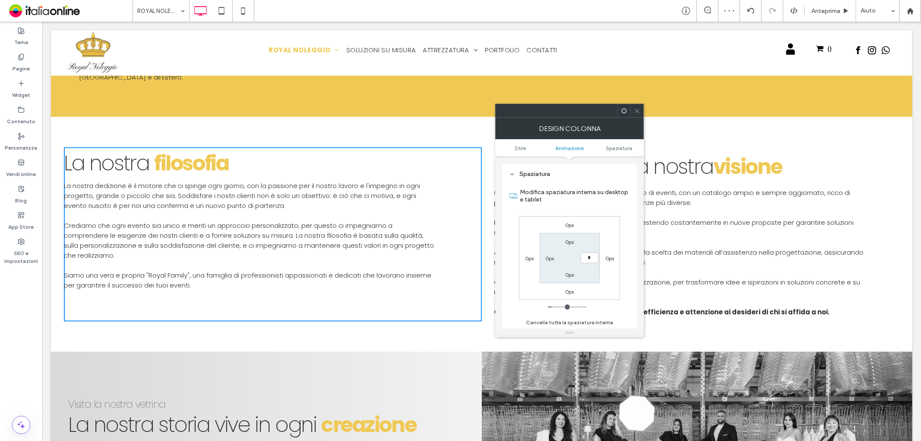
type input "***"
click at [599, 210] on section "Modifica spaziatura interna su desktop e tablet" at bounding box center [569, 196] width 121 height 32
drag, startPoint x: 634, startPoint y: 109, endPoint x: 589, endPoint y: 135, distance: 51.9
click at [634, 109] on icon at bounding box center [637, 111] width 6 height 6
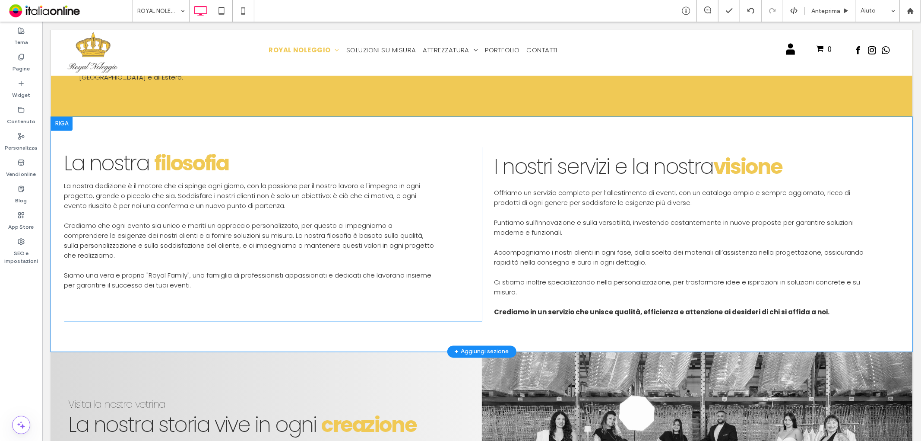
click at [486, 123] on div "Click To Paste La nostra filosofia La nostra dedizione è il motore che ci sping…" at bounding box center [482, 234] width 862 height 235
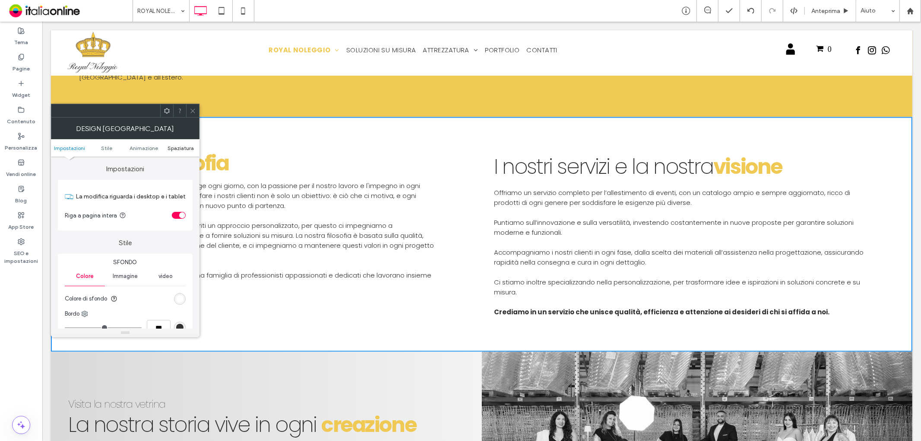
click at [193, 146] on link "Spaziatura" at bounding box center [180, 148] width 37 height 6
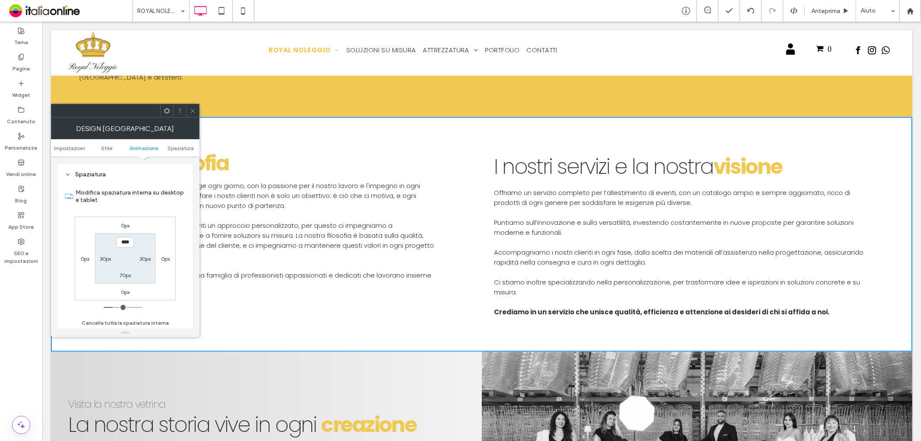
scroll to position [244, 0]
click at [104, 256] on label "30px" at bounding box center [105, 258] width 11 height 6
type input "**"
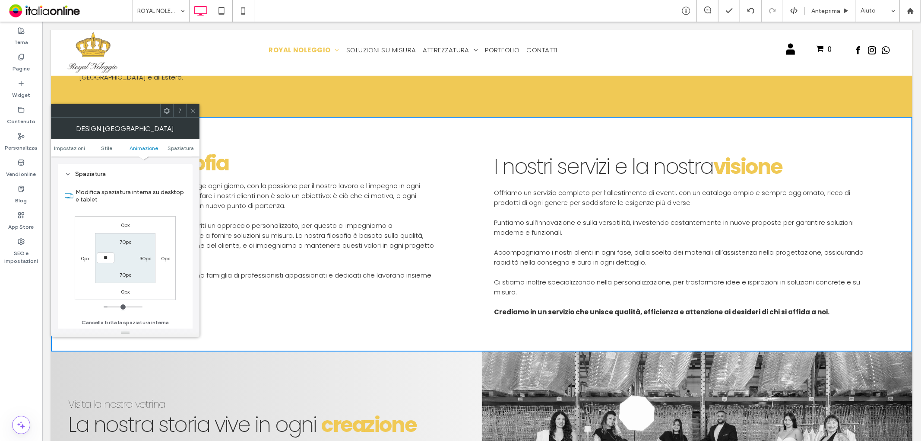
type input "****"
click at [143, 256] on label "30px" at bounding box center [145, 258] width 11 height 6
type input "**"
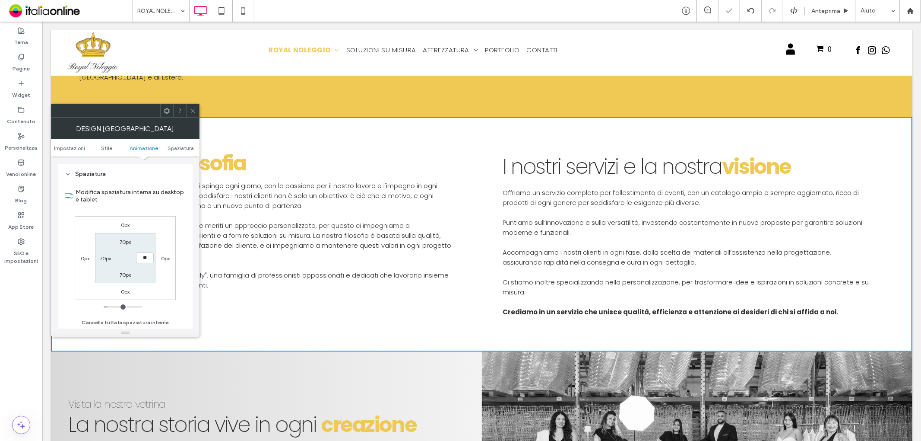
type input "**"
type input "****"
click at [162, 187] on label "Modifica spaziatura interna su desktop e tablet" at bounding box center [131, 195] width 110 height 23
click at [148, 255] on input "****" at bounding box center [145, 257] width 18 height 11
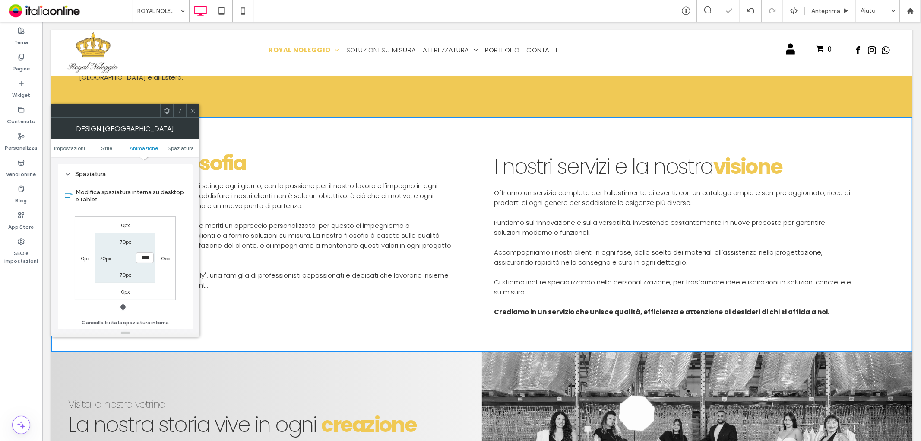
click at [193, 109] on icon at bounding box center [193, 111] width 6 height 6
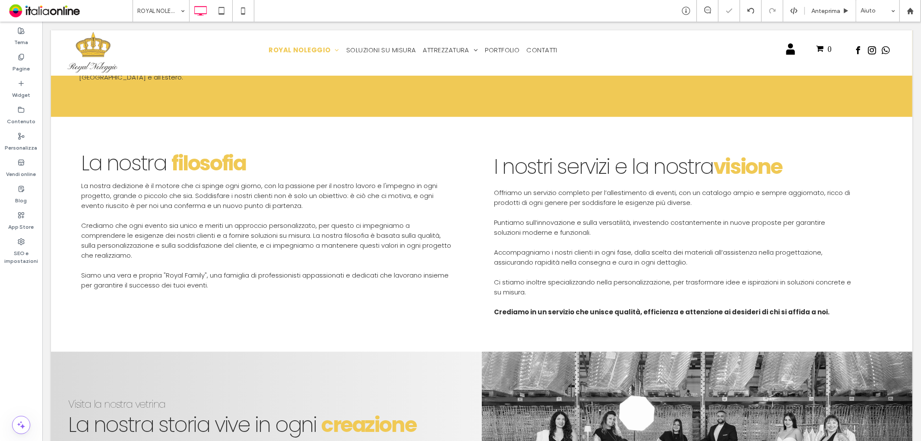
click at [489, 151] on div "Click To Paste Click To Paste I nostri s ervizi e la nostra visione Offriamo un…" at bounding box center [682, 234] width 401 height 174
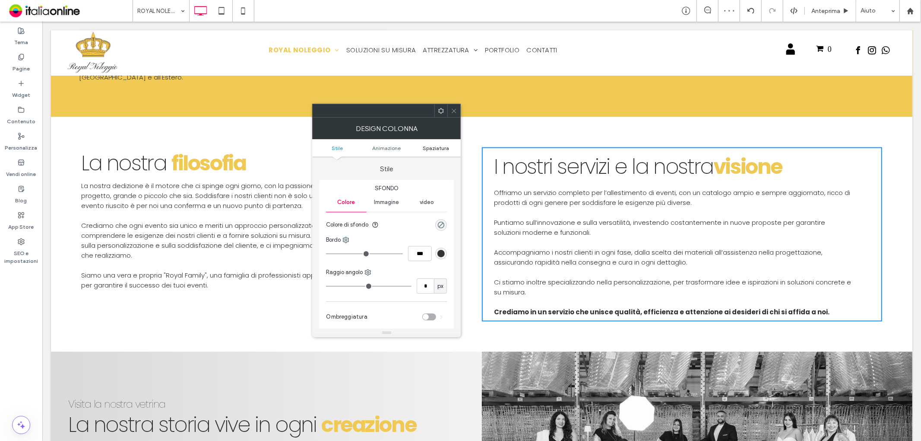
click at [439, 145] on span "Spaziatura" at bounding box center [436, 148] width 26 height 6
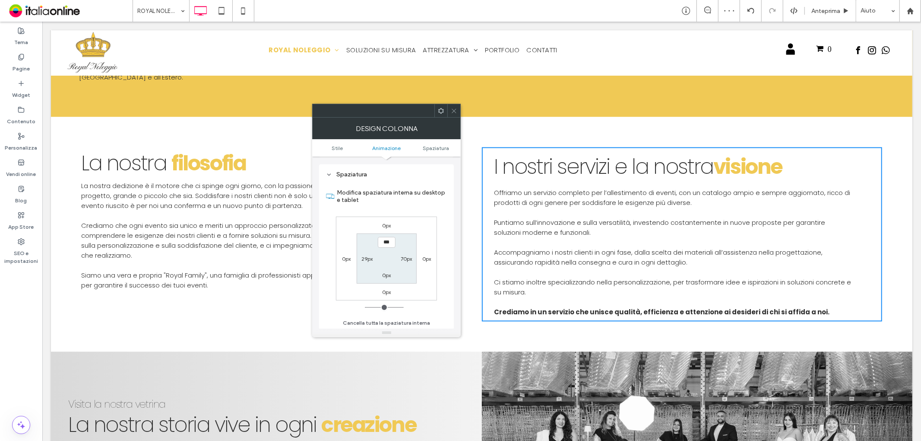
scroll to position [202, 0]
click at [409, 257] on label "70px" at bounding box center [406, 258] width 11 height 6
type input "**"
type input "*"
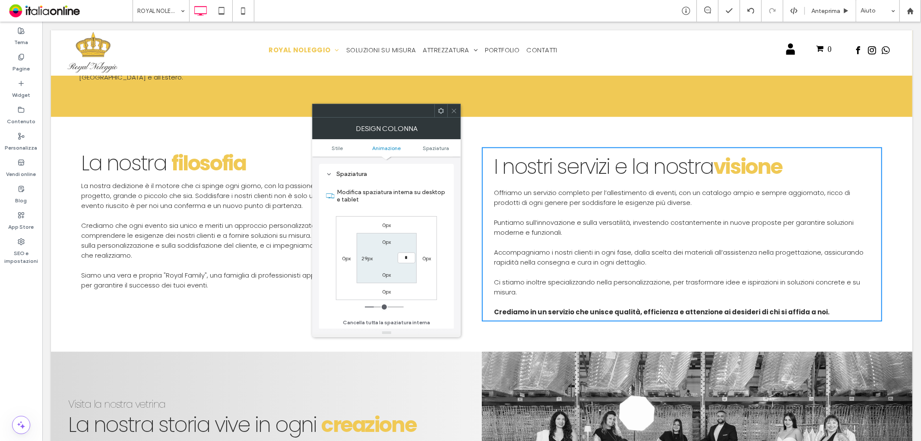
type input "***"
click at [458, 111] on div at bounding box center [453, 110] width 13 height 13
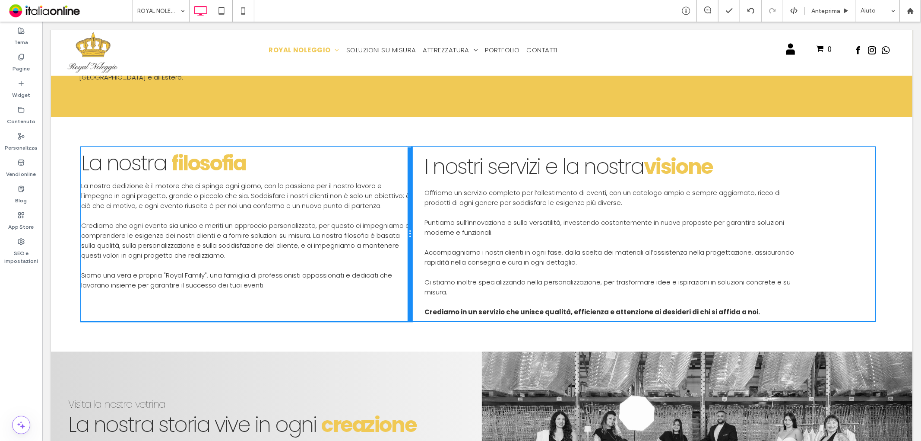
drag, startPoint x: 476, startPoint y: 182, endPoint x: 510, endPoint y: 225, distance: 54.4
click at [438, 183] on div "Click To Paste La nostra filosofia La nostra dedizione è il motore che ci sping…" at bounding box center [481, 234] width 801 height 174
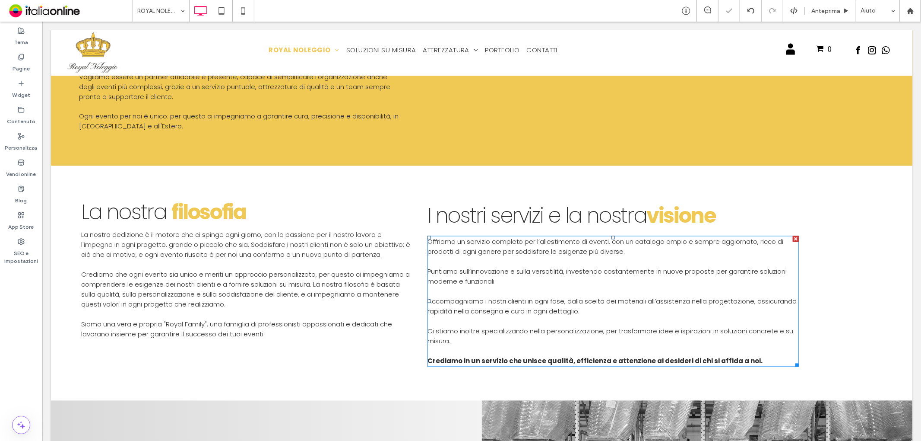
scroll to position [1290, 0]
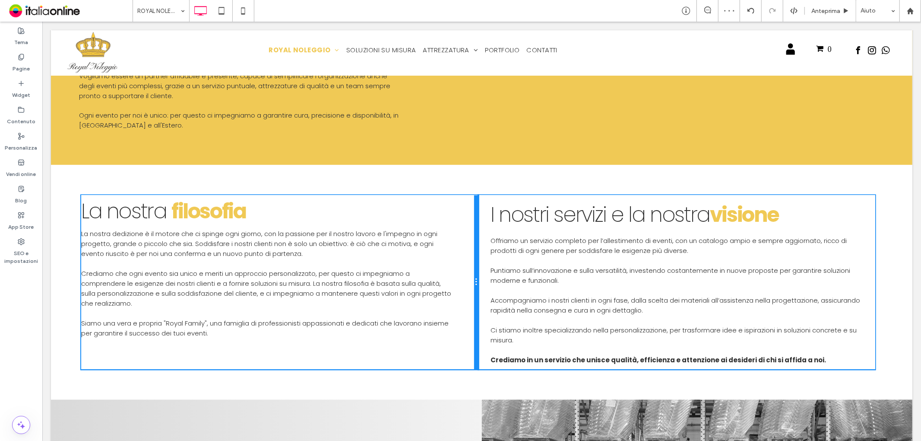
drag, startPoint x: 410, startPoint y: 257, endPoint x: 449, endPoint y: 257, distance: 38.4
click at [449, 257] on div "Click To Paste La nostra filosofia La nostra dedizione è il motore che ci sping…" at bounding box center [279, 282] width 397 height 174
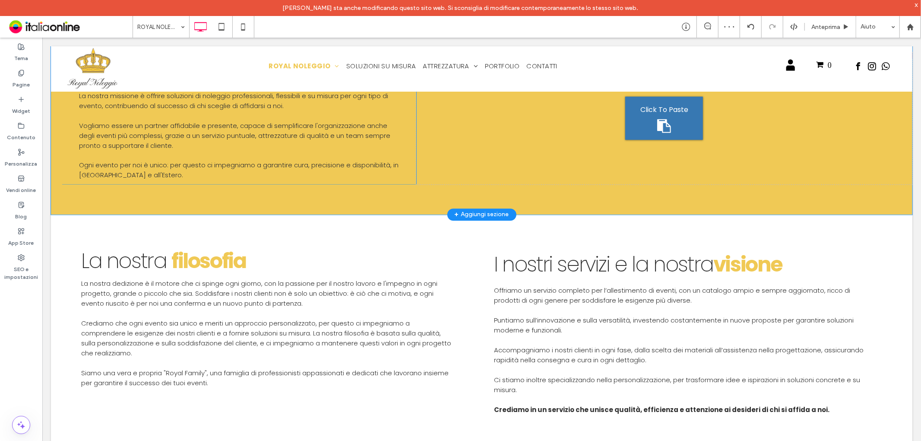
scroll to position [1194, 0]
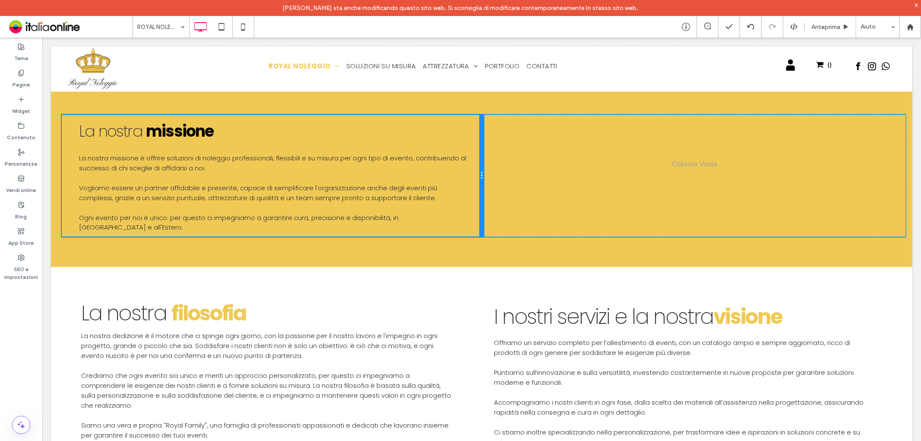
drag, startPoint x: 411, startPoint y: 163, endPoint x: 469, endPoint y: 160, distance: 57.5
click at [469, 160] on div "La nostra missione La nostra missione è o ffrire soluzioni di noleggio professi…" at bounding box center [272, 175] width 422 height 122
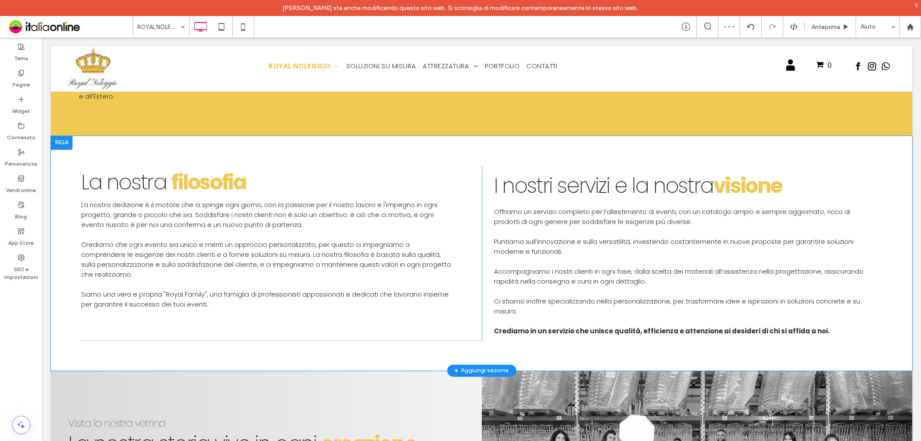
scroll to position [1338, 0]
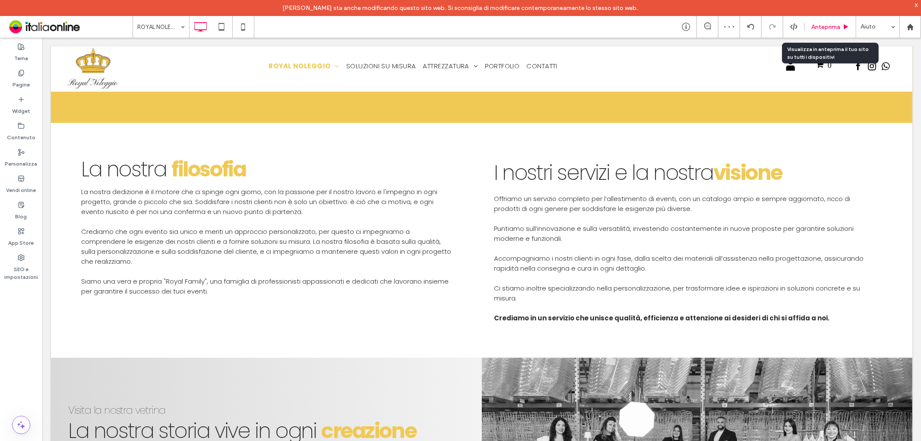
click at [808, 31] on div "Anteprima" at bounding box center [830, 27] width 51 height 22
click at [829, 25] on span "Anteprima" at bounding box center [826, 26] width 29 height 7
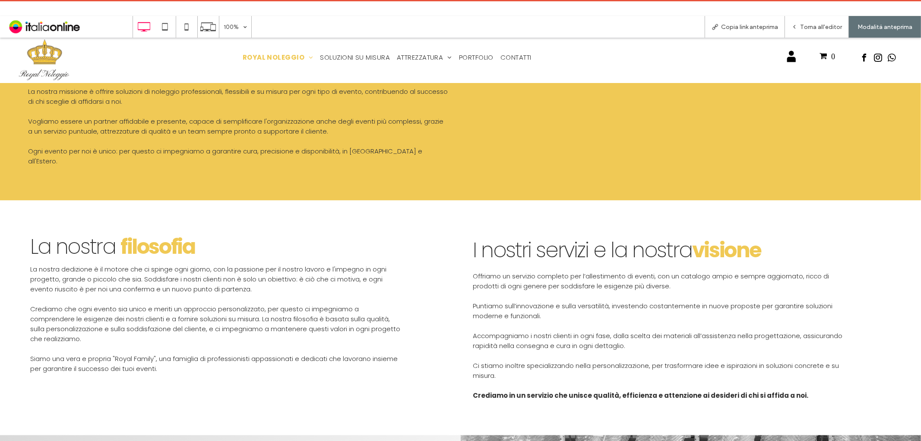
scroll to position [1242, 0]
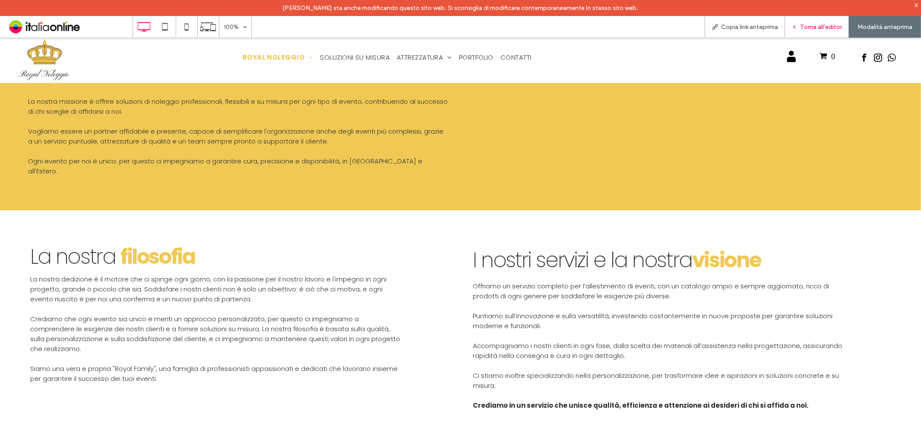
click at [821, 29] on span "Torna all'editor" at bounding box center [821, 26] width 42 height 7
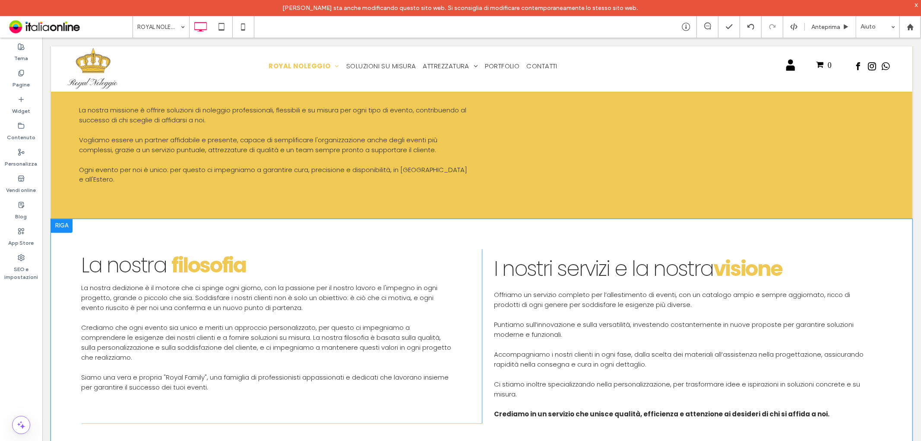
click at [466, 249] on div "Click To Paste La nostra filosofia La nostra dedizione è il motore che ci sping…" at bounding box center [281, 336] width 401 height 174
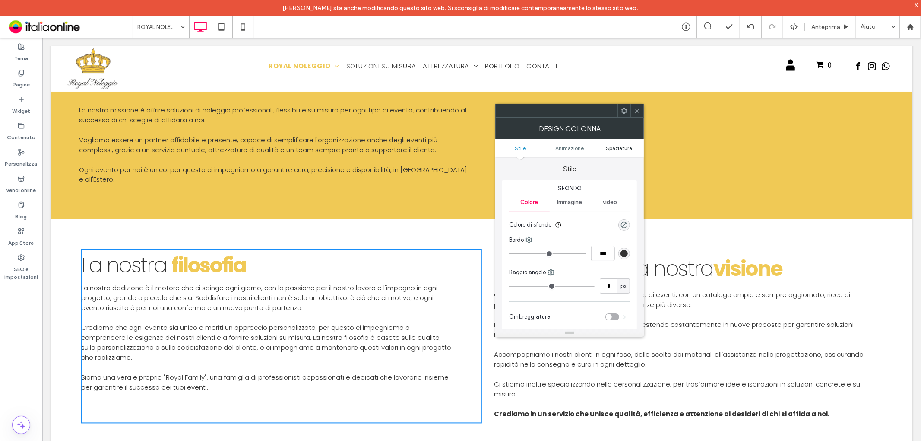
click at [619, 145] on span "Spaziatura" at bounding box center [619, 148] width 26 height 6
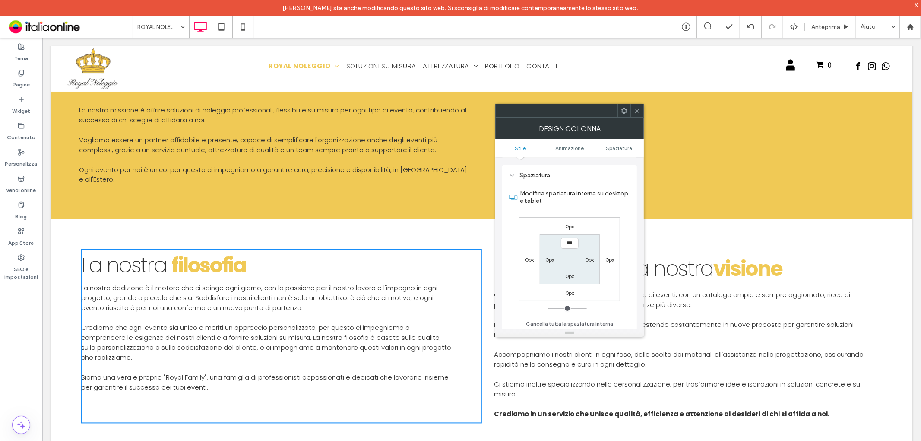
scroll to position [202, 0]
click at [637, 106] on span at bounding box center [637, 110] width 6 height 13
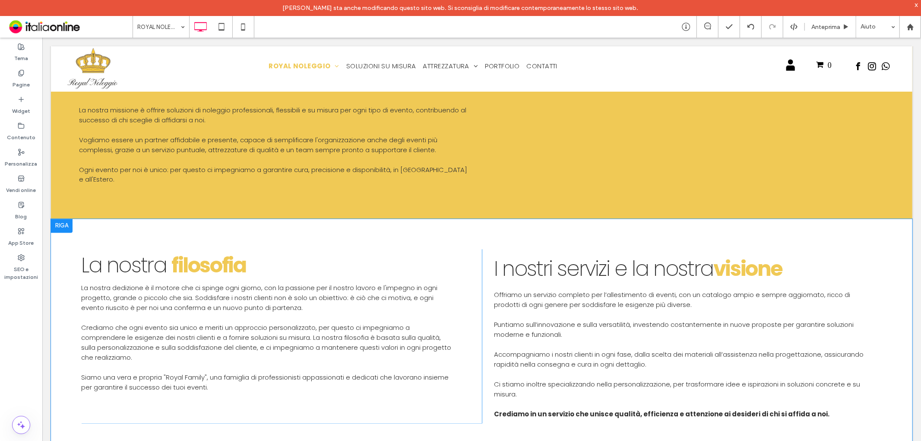
click at [482, 256] on div "Click To Paste Click To Paste I nostri s ervizi e la nostra visione Offriamo un…" at bounding box center [682, 336] width 401 height 174
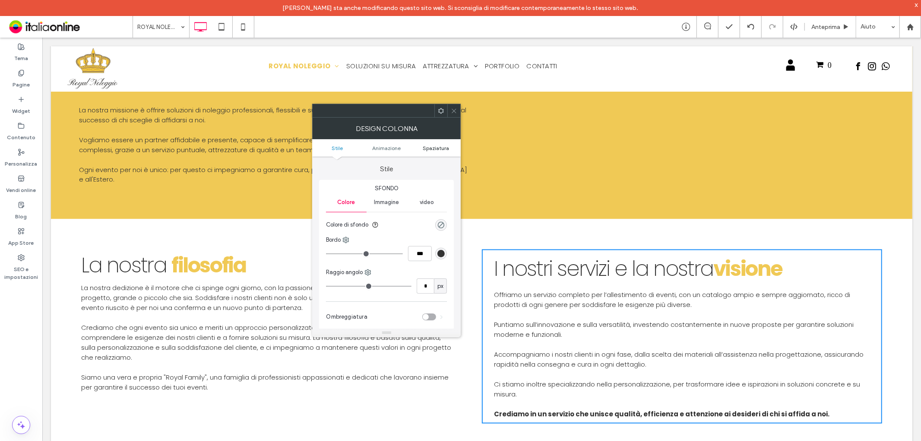
click at [429, 142] on ul "Stile Animazione Spaziatura" at bounding box center [386, 147] width 149 height 17
click at [430, 146] on span "Spaziatura" at bounding box center [436, 148] width 26 height 6
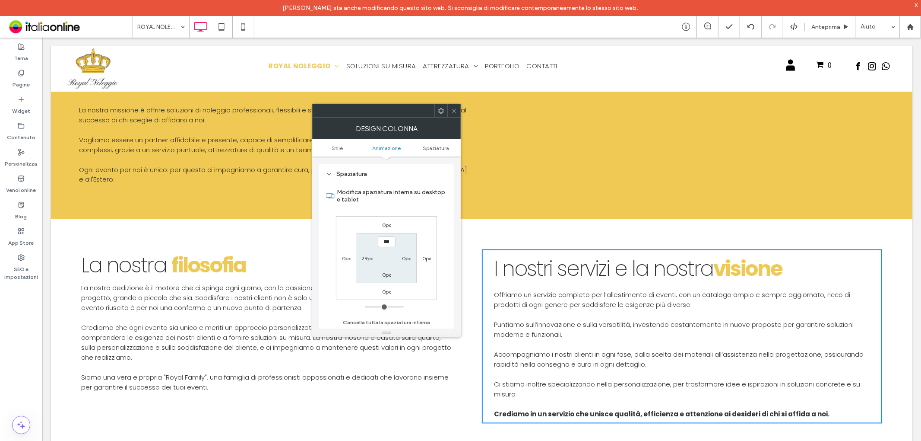
click at [449, 110] on div at bounding box center [453, 110] width 13 height 13
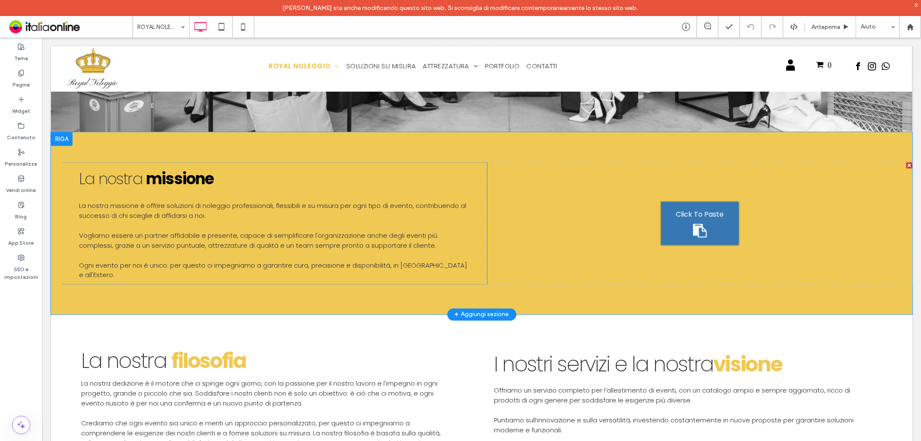
scroll to position [1151, 0]
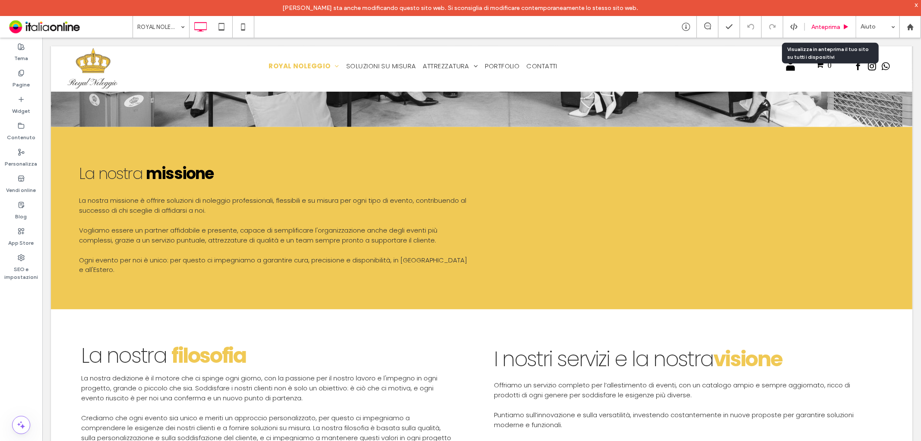
click at [836, 22] on div "Anteprima" at bounding box center [830, 27] width 51 height 22
click at [836, 25] on span "Anteprima" at bounding box center [826, 26] width 29 height 7
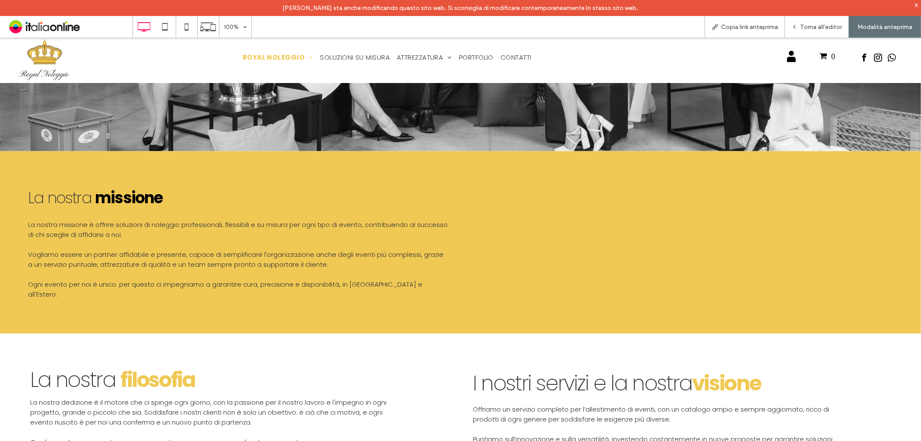
scroll to position [1103, 0]
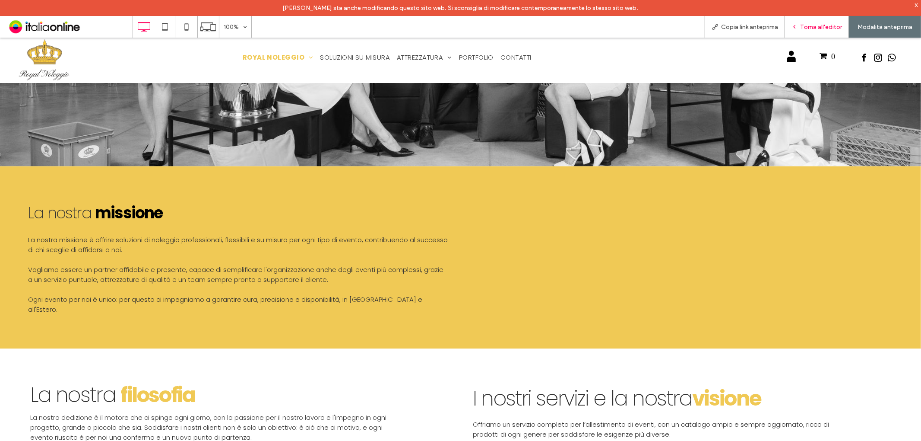
click at [822, 32] on div "Torna all'editor" at bounding box center [817, 27] width 64 height 22
click at [817, 23] on span "Torna all'editor" at bounding box center [821, 26] width 42 height 7
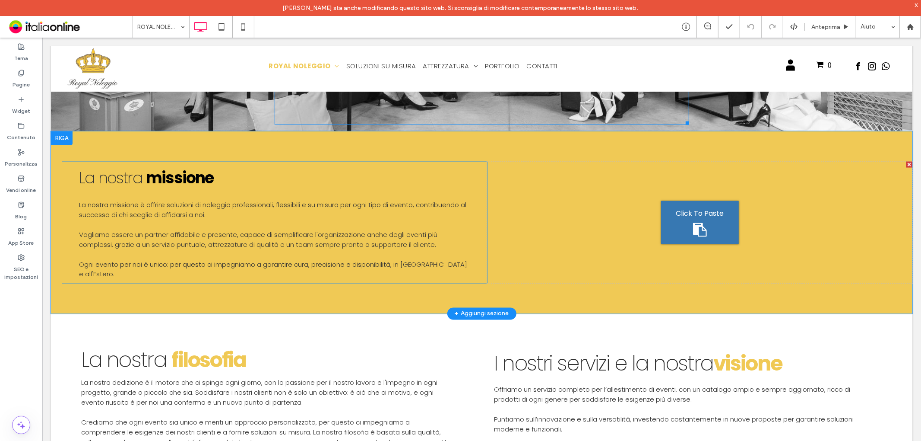
scroll to position [1151, 0]
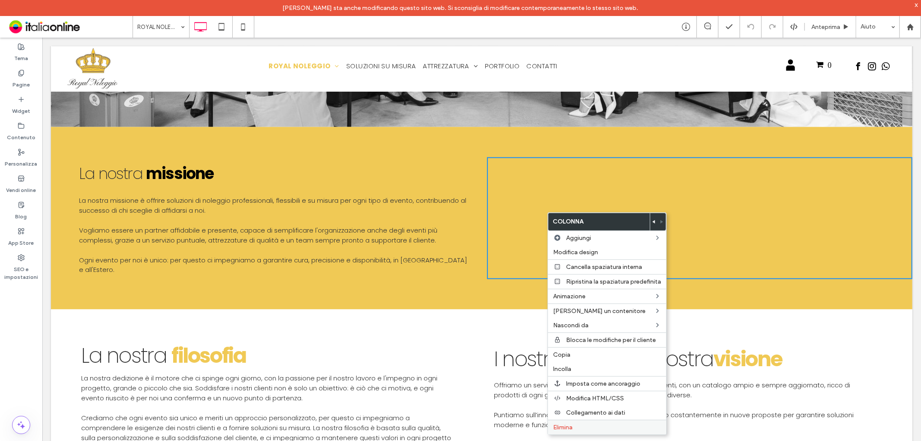
click at [555, 423] on span "Elimina" at bounding box center [562, 426] width 19 height 7
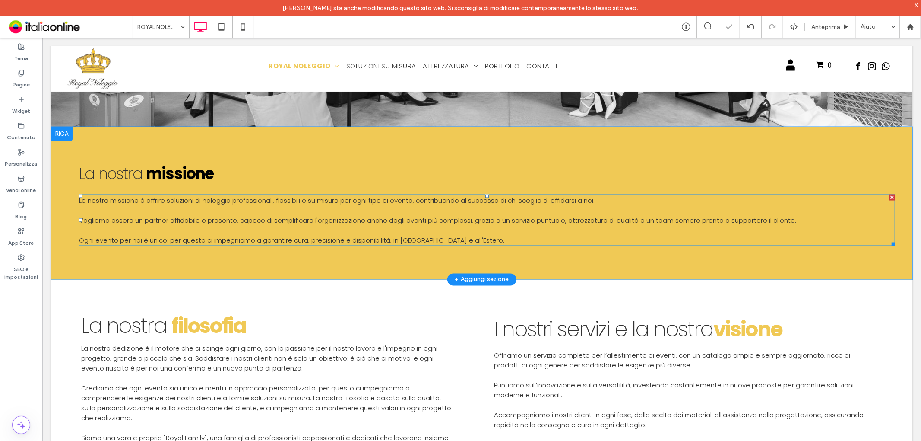
click at [477, 207] on p at bounding box center [487, 210] width 816 height 10
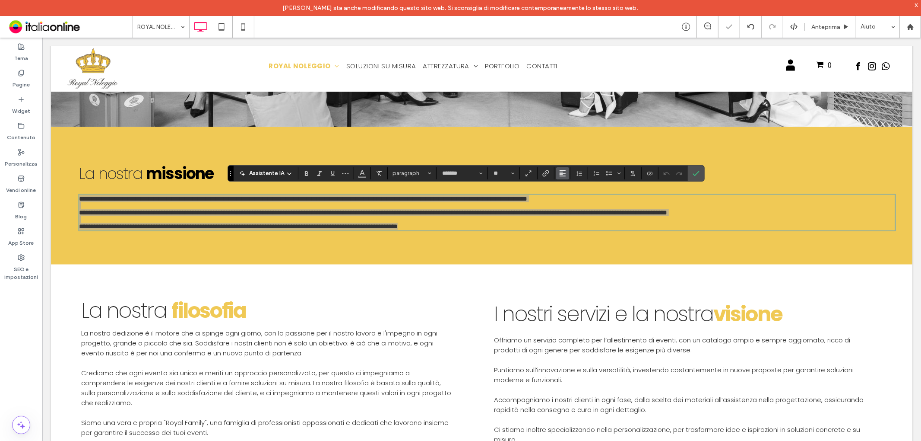
click at [559, 173] on icon "Allineamento" at bounding box center [562, 173] width 7 height 7
click at [563, 200] on icon "ui.textEditor.alignment.center" at bounding box center [561, 199] width 4 height 3
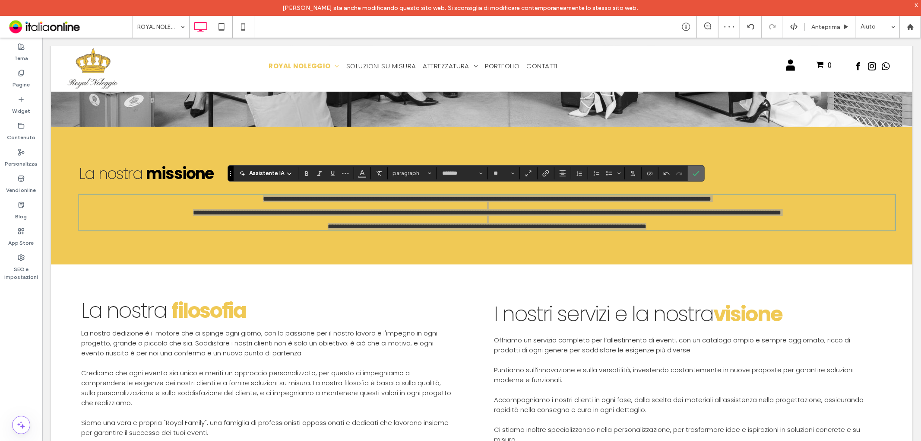
click at [698, 171] on icon "Conferma" at bounding box center [696, 173] width 7 height 7
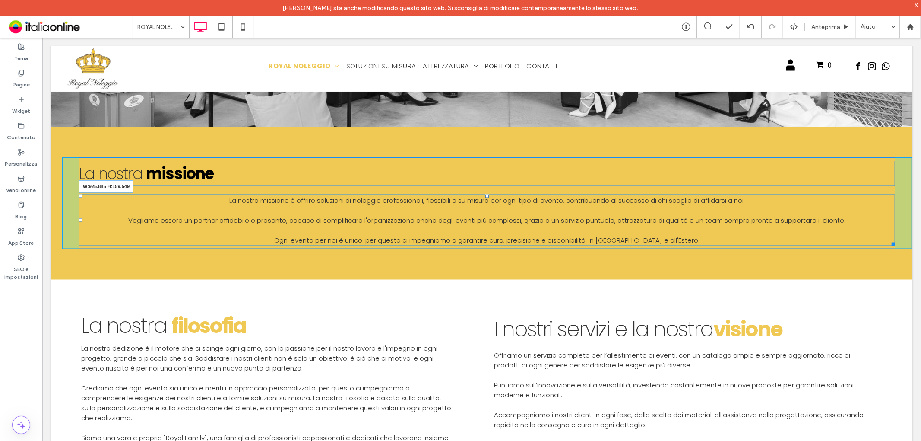
drag, startPoint x: 875, startPoint y: 234, endPoint x: 680, endPoint y: 218, distance: 195.4
click at [680, 218] on div "La nostra missione è offrire soluzioni di noleggio professionali, flessibili e …" at bounding box center [487, 219] width 816 height 51
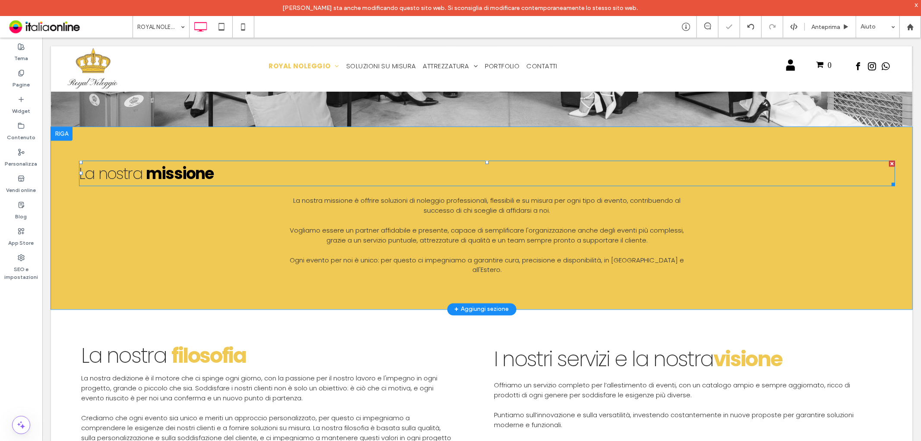
click at [190, 167] on strong "missione" at bounding box center [180, 173] width 68 height 22
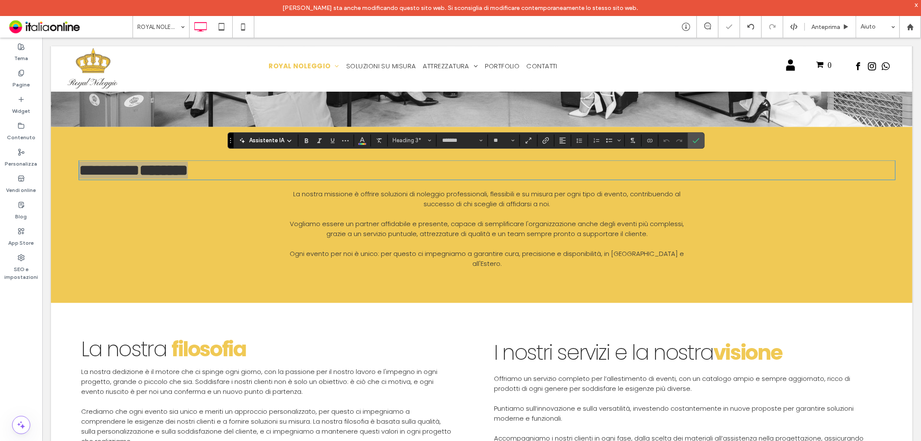
click at [570, 138] on section at bounding box center [563, 140] width 17 height 12
click at [565, 139] on icon "Allineamento" at bounding box center [562, 140] width 7 height 7
click at [568, 169] on icon "ui.textEditor.alignment.center" at bounding box center [569, 166] width 7 height 7
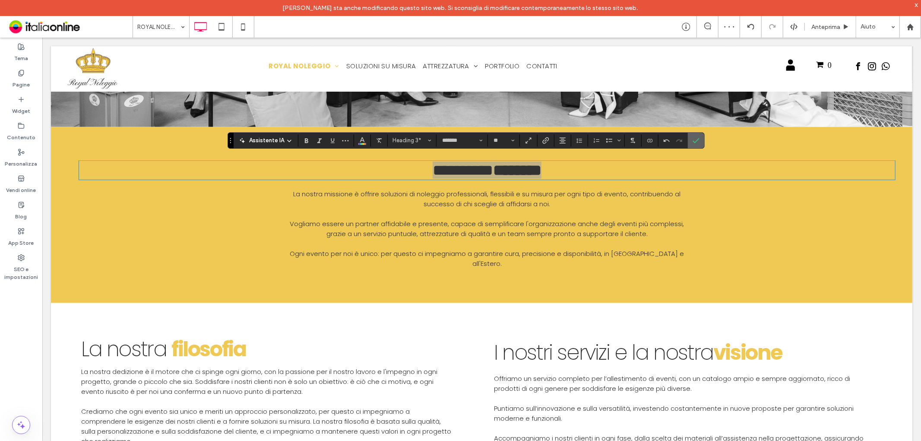
click at [694, 138] on icon "Conferma" at bounding box center [696, 140] width 7 height 7
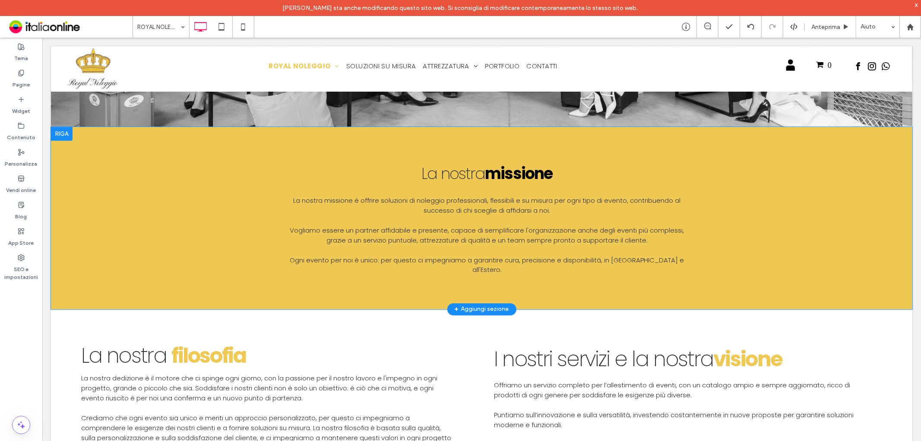
click at [56, 127] on div at bounding box center [62, 134] width 22 height 14
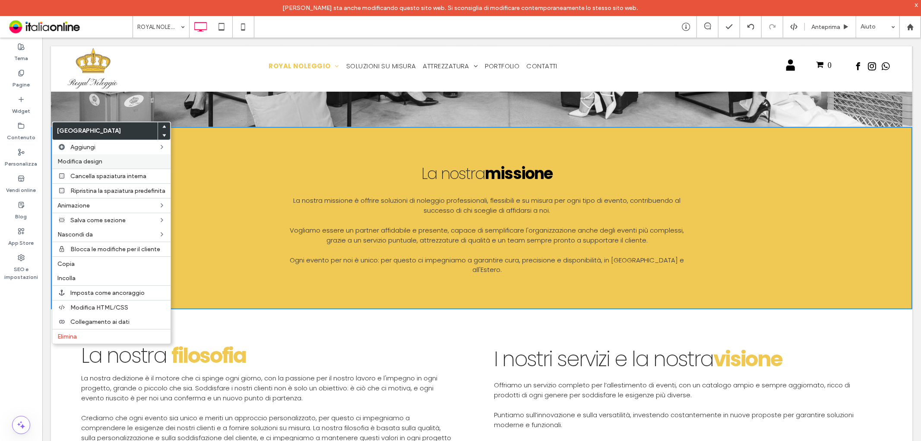
click at [132, 166] on div "Modifica design" at bounding box center [111, 161] width 118 height 14
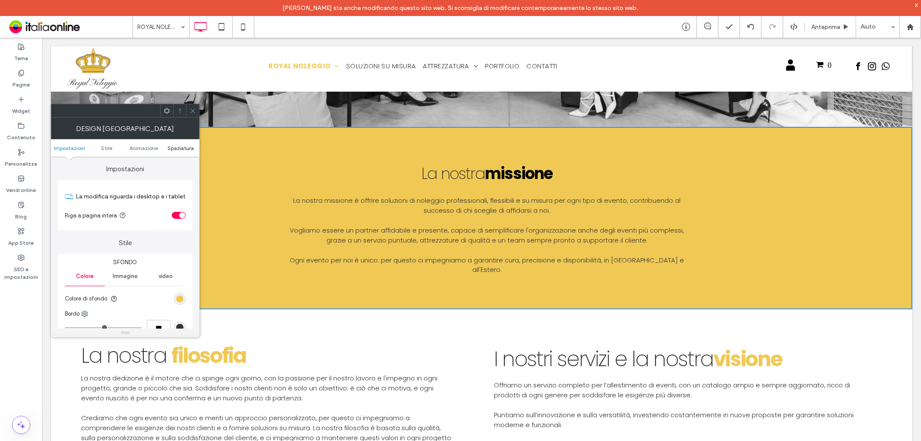
click at [180, 145] on span "Spaziatura" at bounding box center [181, 148] width 26 height 6
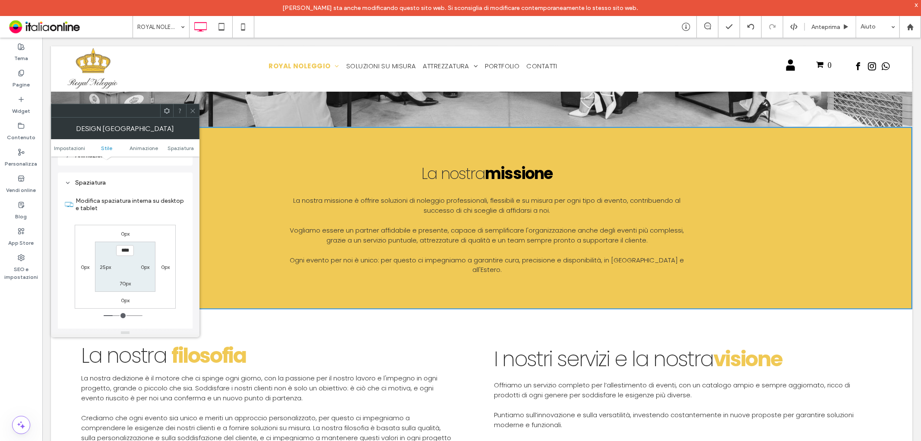
scroll to position [244, 0]
click at [124, 225] on label "0px" at bounding box center [125, 225] width 9 height 6
type input "*"
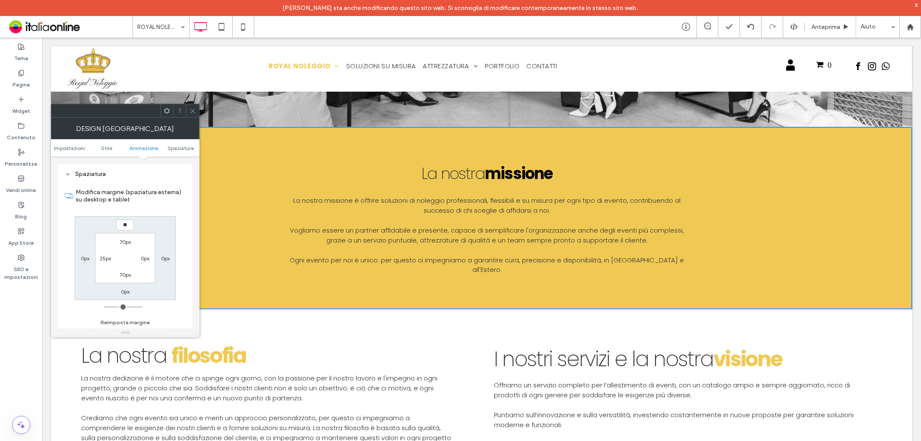
type input "**"
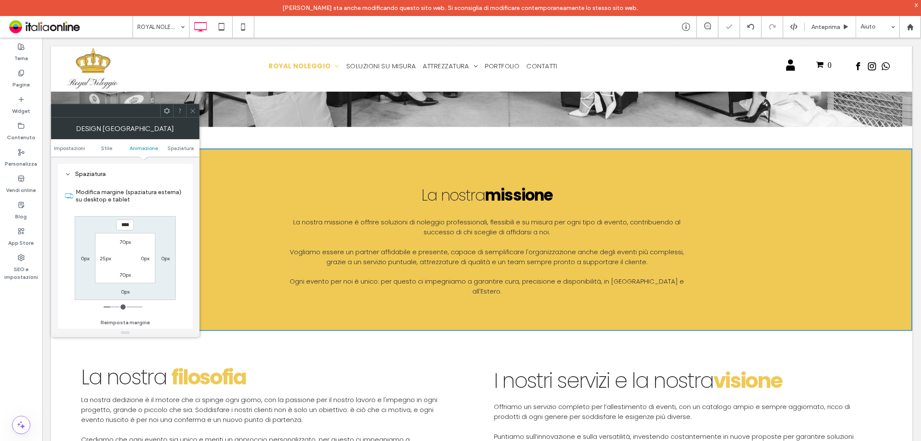
drag, startPoint x: 121, startPoint y: 222, endPoint x: 116, endPoint y: 221, distance: 5.3
click at [116, 221] on input "****" at bounding box center [125, 224] width 18 height 11
type input "****"
type input "**"
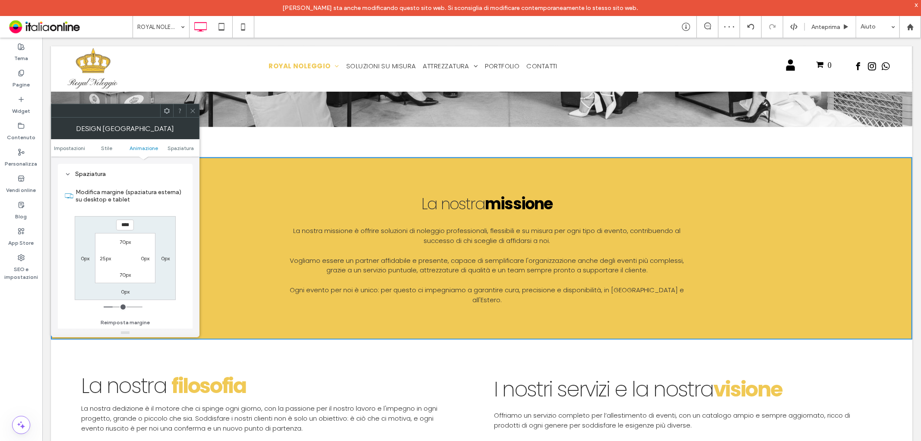
drag, startPoint x: 159, startPoint y: 67, endPoint x: 194, endPoint y: 112, distance: 57.8
click at [194, 112] on use at bounding box center [192, 110] width 4 height 4
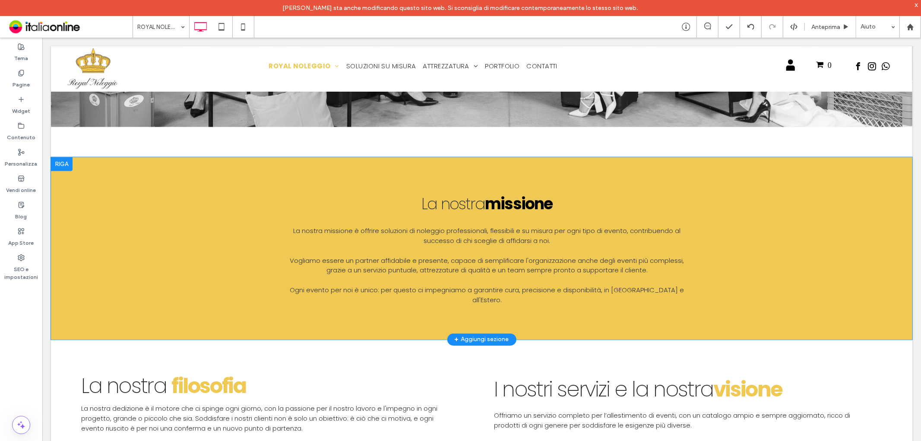
click at [63, 157] on div at bounding box center [62, 164] width 22 height 14
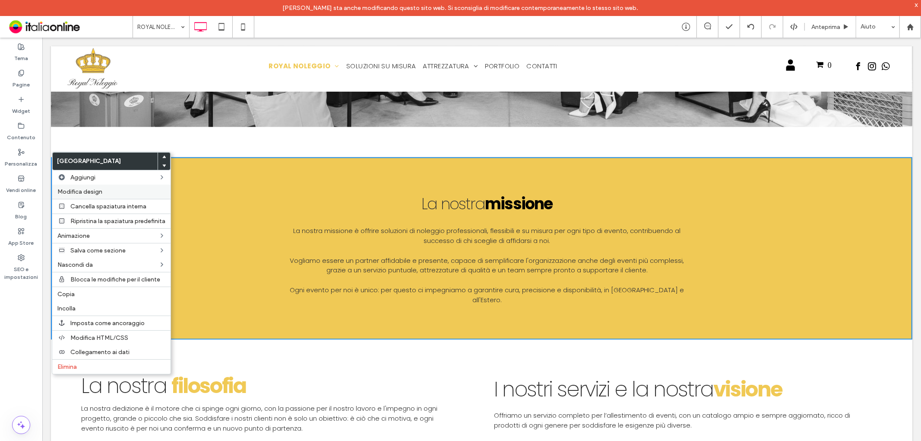
click at [79, 195] on span "Modifica design" at bounding box center [79, 191] width 45 height 7
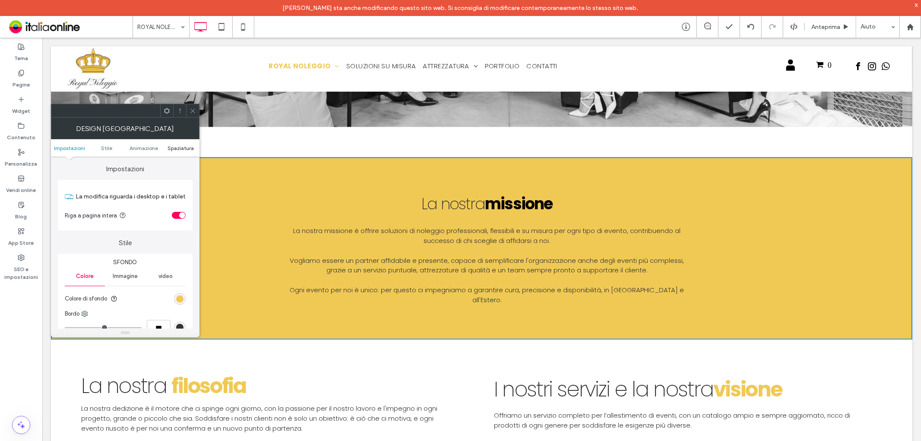
click at [182, 145] on span "Spaziatura" at bounding box center [181, 148] width 26 height 6
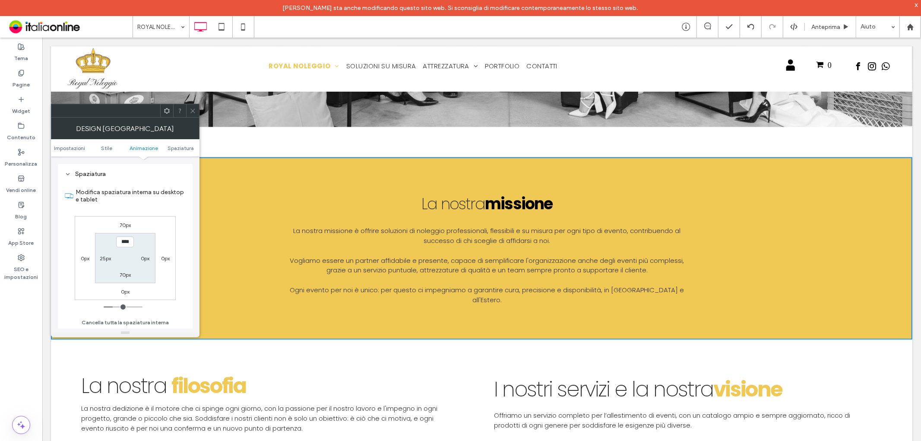
click at [84, 257] on label "0px" at bounding box center [85, 258] width 9 height 6
type input "*"
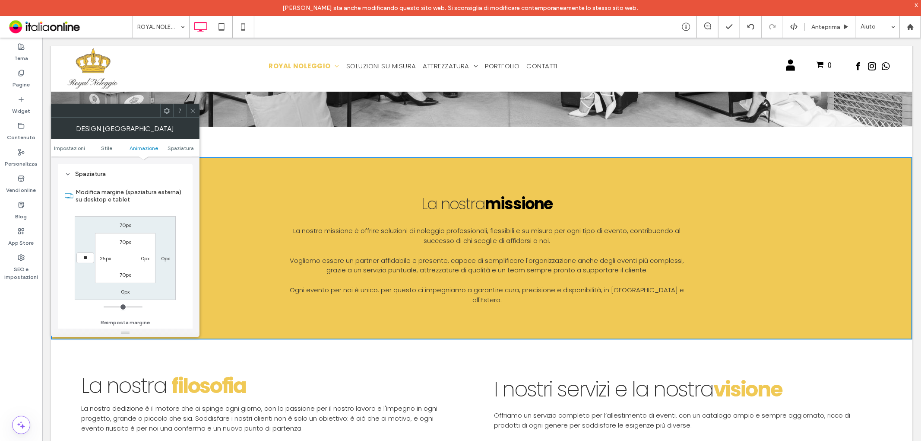
type input "**"
type input "****"
click at [167, 256] on label "0px" at bounding box center [165, 258] width 9 height 6
type input "*"
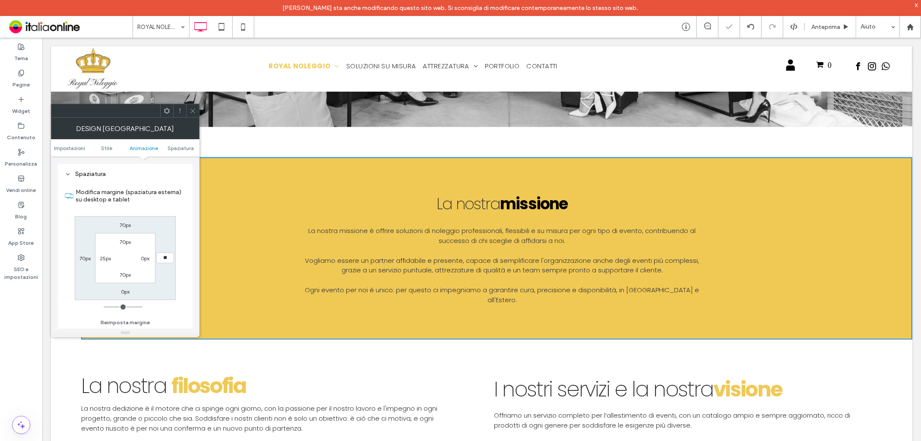
type input "**"
type input "****"
click at [175, 193] on label "Modifica margine (spaziatura esterna) su desktop e tablet" at bounding box center [131, 195] width 110 height 23
click at [162, 257] on input "****" at bounding box center [165, 257] width 18 height 11
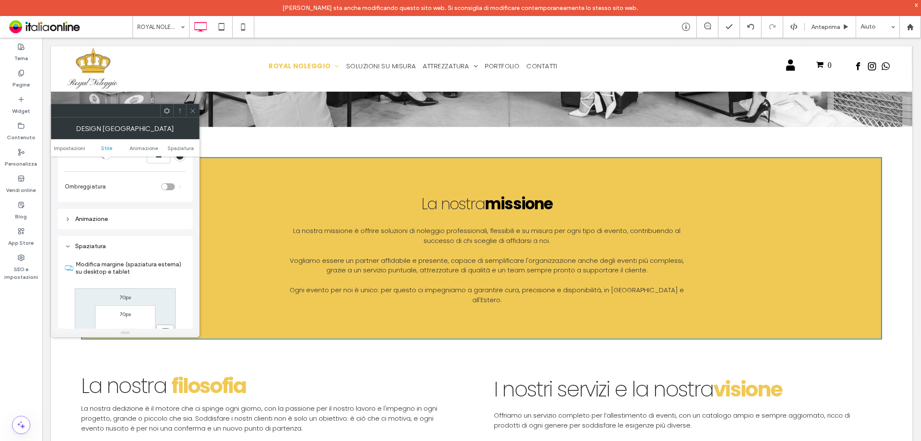
scroll to position [148, 0]
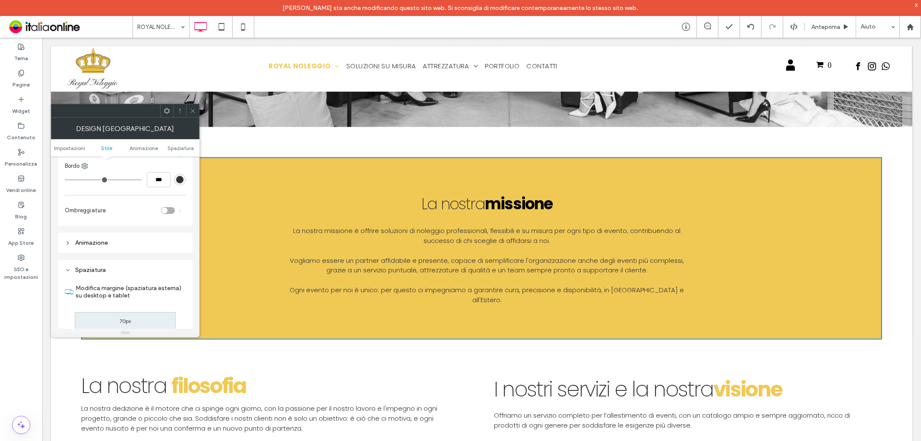
click at [166, 209] on div "toggle" at bounding box center [165, 210] width 6 height 6
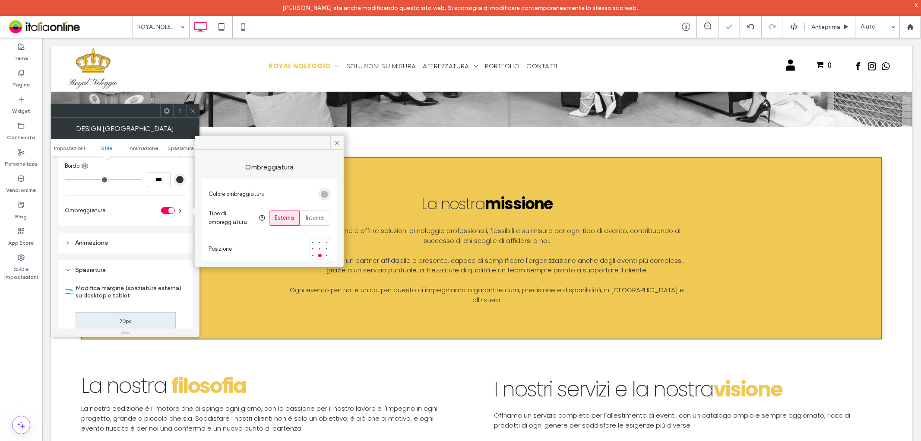
click at [193, 110] on use at bounding box center [192, 110] width 4 height 4
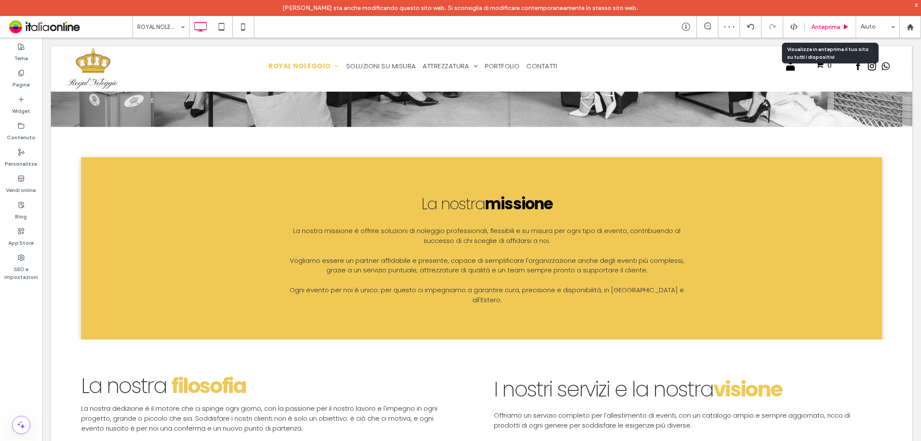
click at [814, 24] on span "Anteprima" at bounding box center [826, 26] width 29 height 7
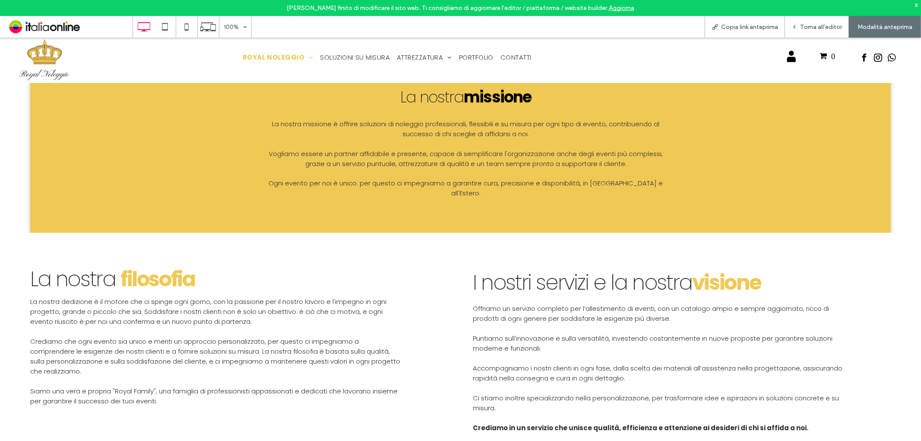
scroll to position [1247, 0]
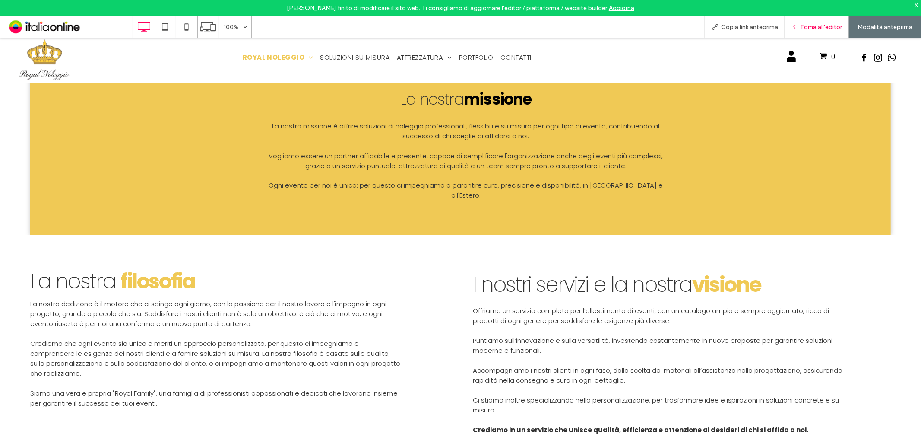
drag, startPoint x: 824, startPoint y: 2, endPoint x: 830, endPoint y: 36, distance: 34.7
click at [830, 35] on div "Torna all'editor" at bounding box center [817, 27] width 64 height 22
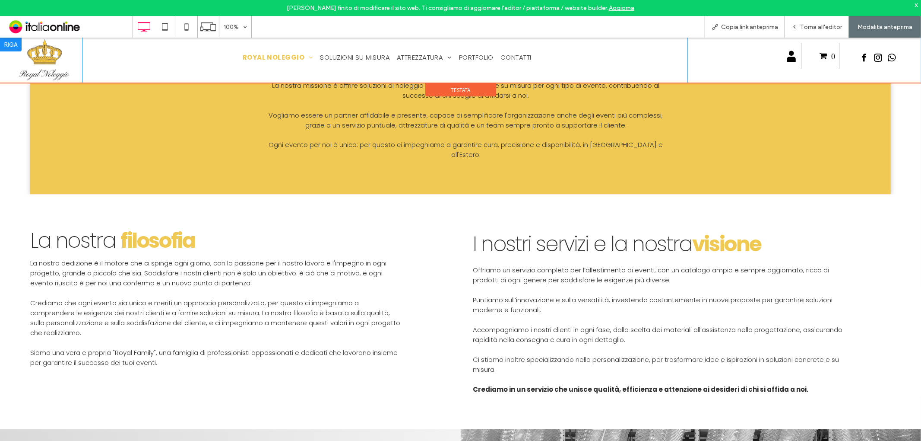
scroll to position [1344, 0]
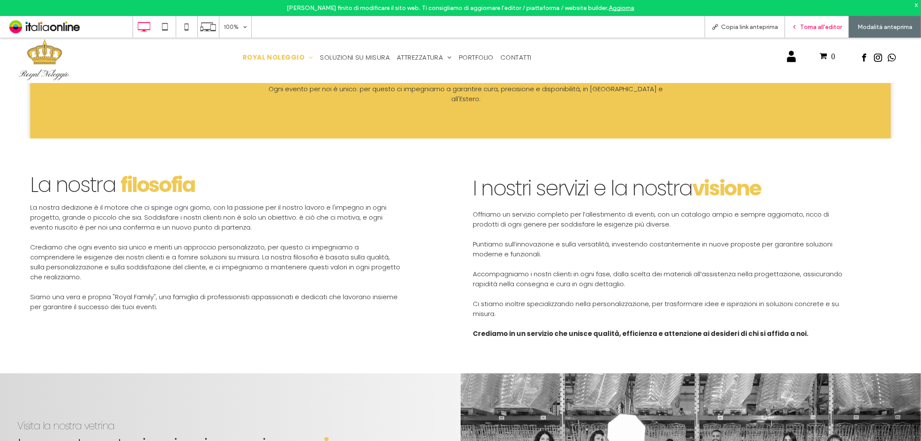
click at [811, 26] on span "Torna all'editor" at bounding box center [821, 26] width 42 height 7
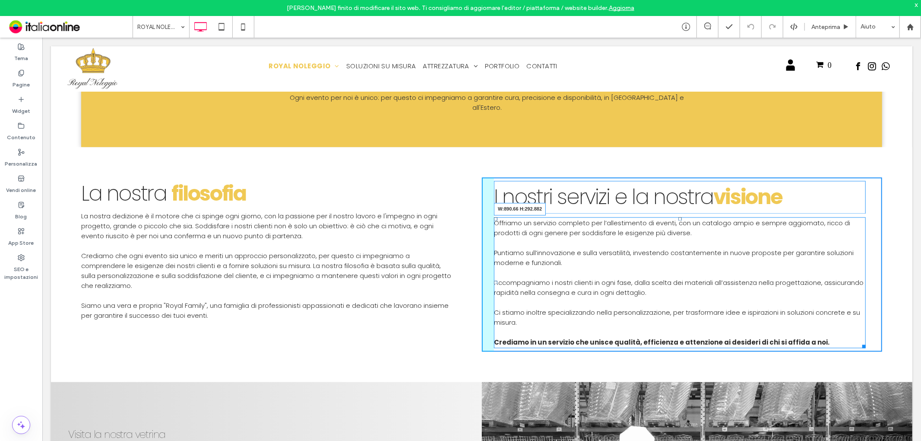
drag, startPoint x: 857, startPoint y: 321, endPoint x: 871, endPoint y: 318, distance: 14.1
click at [866, 341] on div at bounding box center [862, 344] width 6 height 6
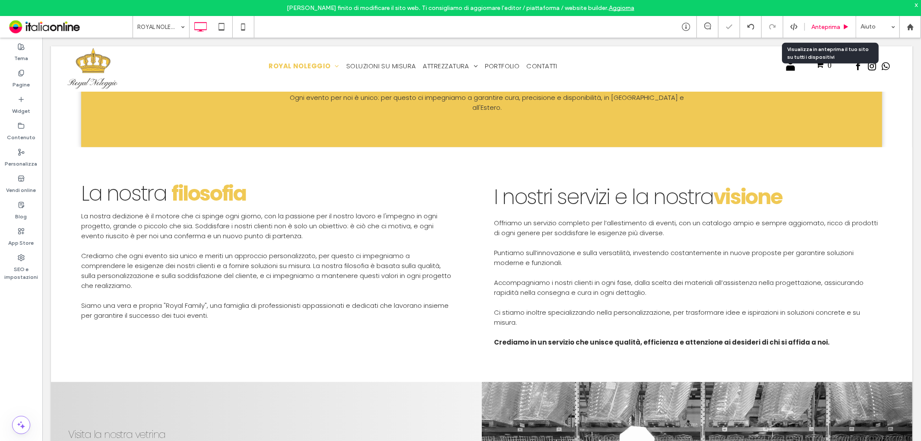
click at [832, 25] on span "Anteprima" at bounding box center [826, 26] width 29 height 7
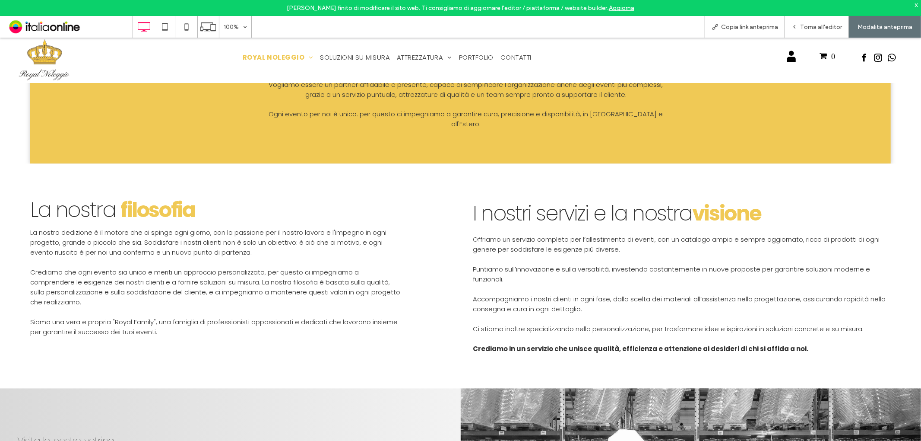
scroll to position [1296, 0]
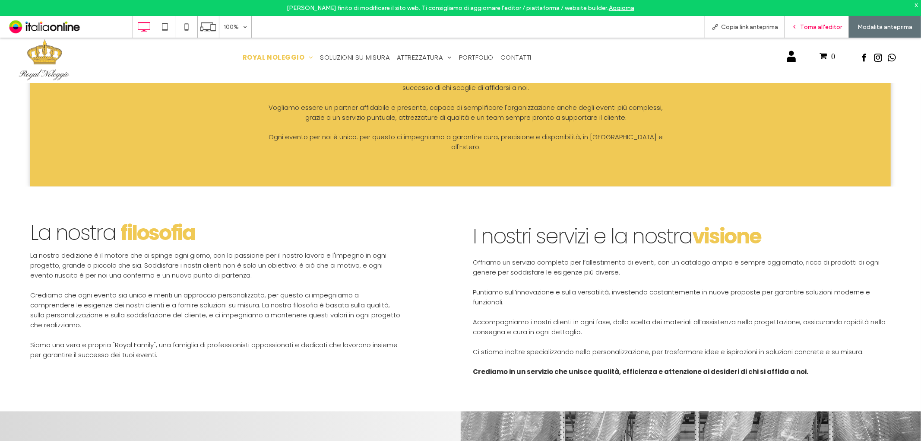
click at [790, 29] on div "Torna all'editor" at bounding box center [816, 26] width 63 height 7
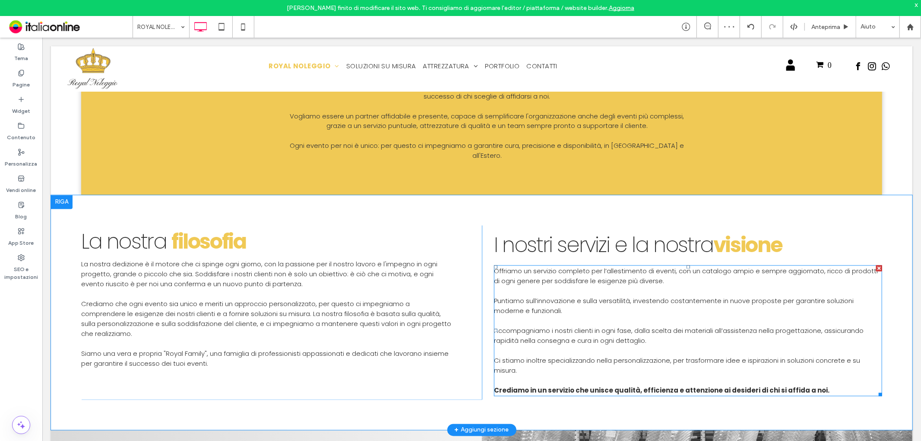
click at [589, 296] on span "Puntiamo sull’innovazione e sulla versatilità, investendo costantemente in nuov…" at bounding box center [674, 305] width 360 height 19
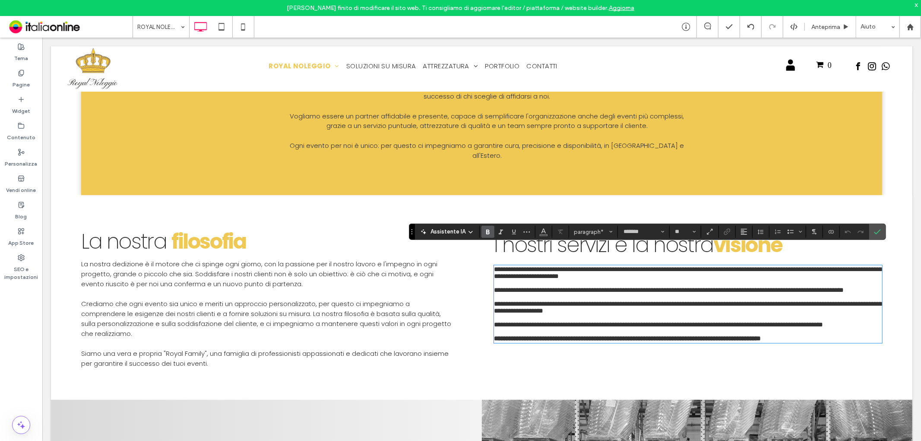
drag, startPoint x: 554, startPoint y: 276, endPoint x: 527, endPoint y: 281, distance: 27.2
click at [553, 286] on span "**********" at bounding box center [669, 289] width 350 height 6
click at [494, 286] on span "**********" at bounding box center [669, 289] width 350 height 6
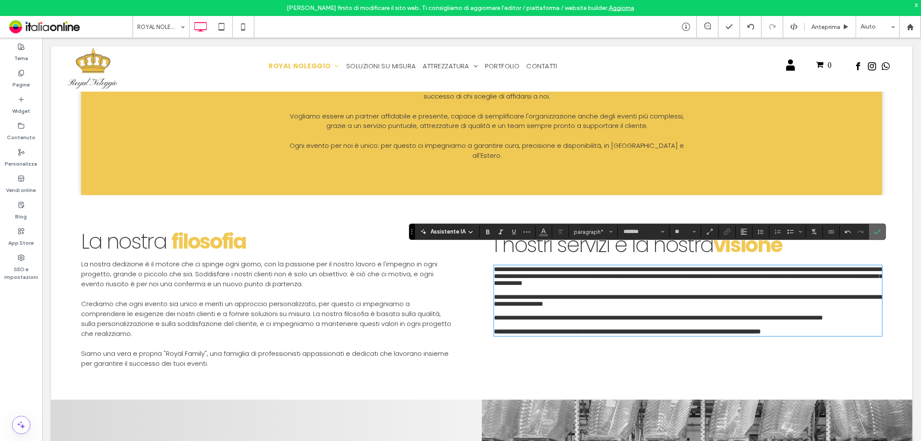
click at [883, 229] on label "Conferma" at bounding box center [877, 232] width 13 height 16
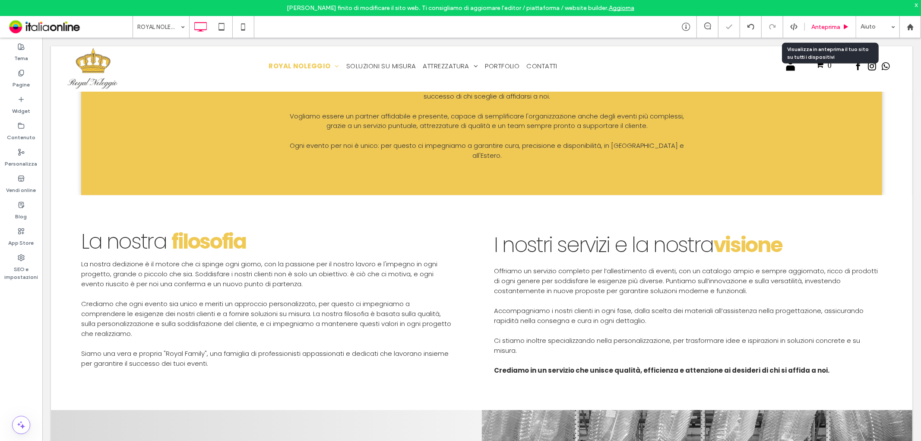
click at [821, 32] on div "Anteprima" at bounding box center [830, 27] width 51 height 22
click at [827, 27] on span "Anteprima" at bounding box center [826, 26] width 29 height 7
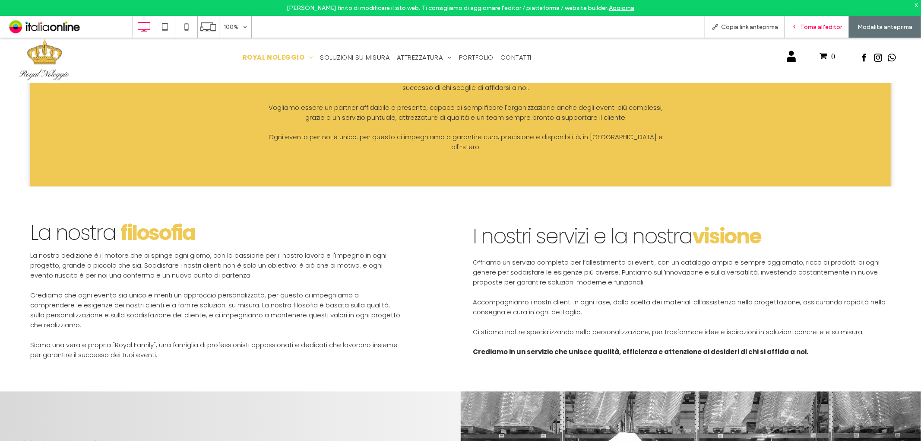
click at [840, 29] on span "Torna all'editor" at bounding box center [821, 26] width 42 height 7
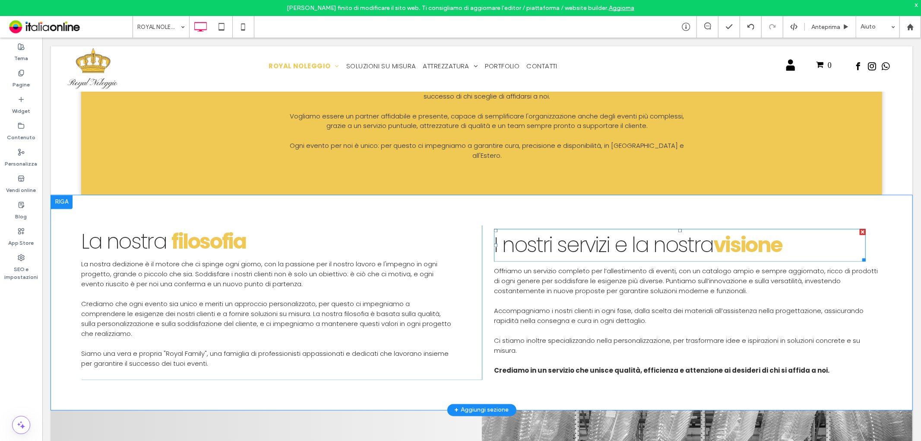
click at [671, 230] on span "ervizi e la nostra" at bounding box center [639, 244] width 147 height 29
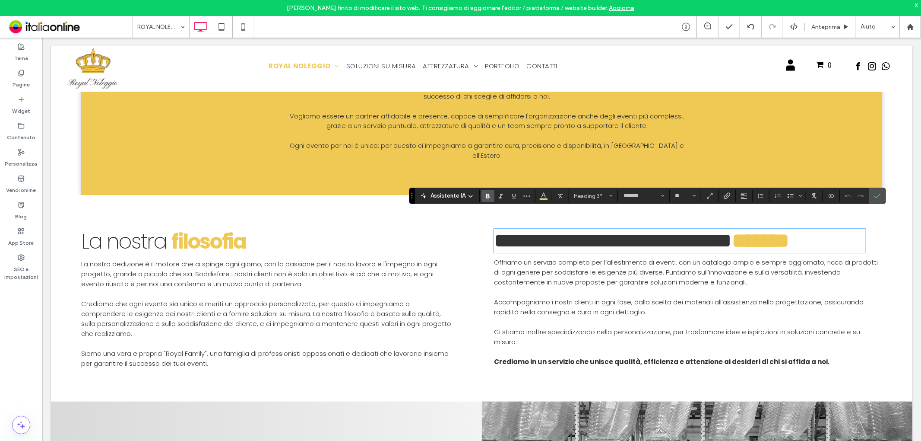
drag, startPoint x: 783, startPoint y: 222, endPoint x: 796, endPoint y: 226, distance: 13.4
click at [783, 229] on h3 "**********" at bounding box center [680, 240] width 372 height 22
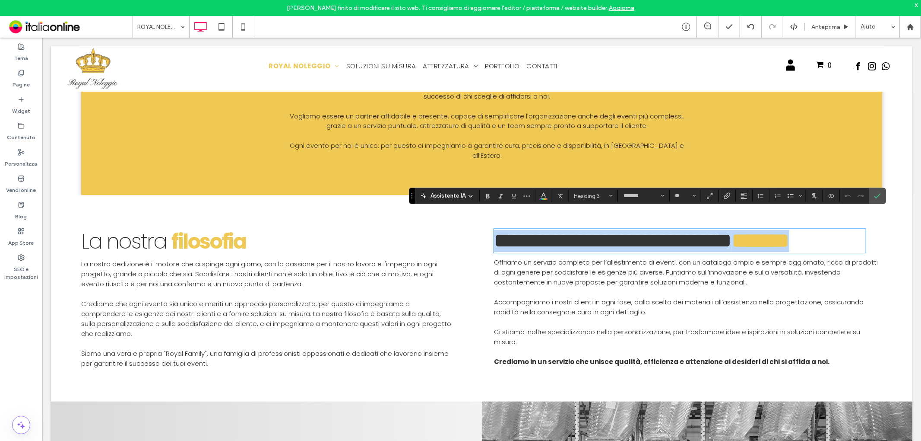
drag, startPoint x: 796, startPoint y: 226, endPoint x: 479, endPoint y: 228, distance: 316.2
click at [482, 228] on div "**********" at bounding box center [682, 298] width 401 height 146
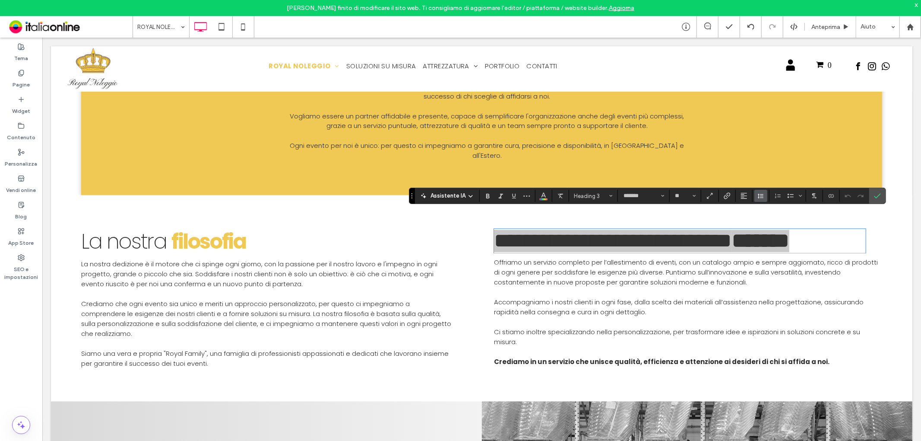
click at [763, 196] on use "Altezza riga" at bounding box center [761, 195] width 6 height 5
click at [767, 219] on div "Singolo" at bounding box center [783, 222] width 38 height 6
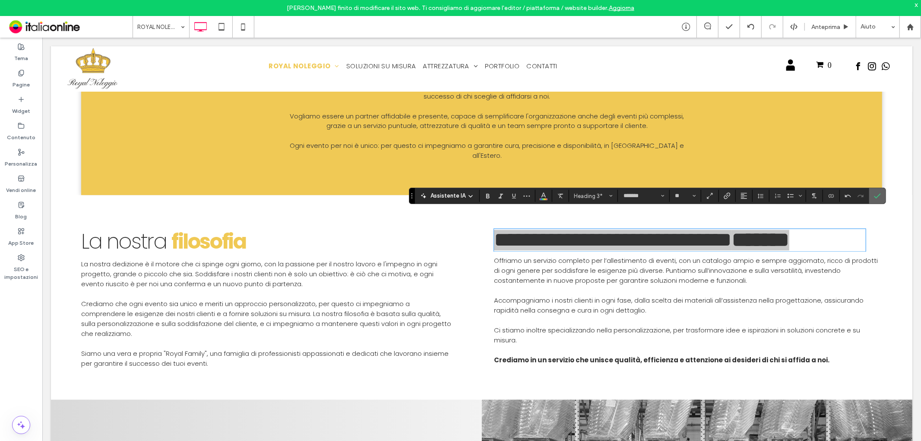
click at [879, 193] on icon "Conferma" at bounding box center [877, 195] width 7 height 7
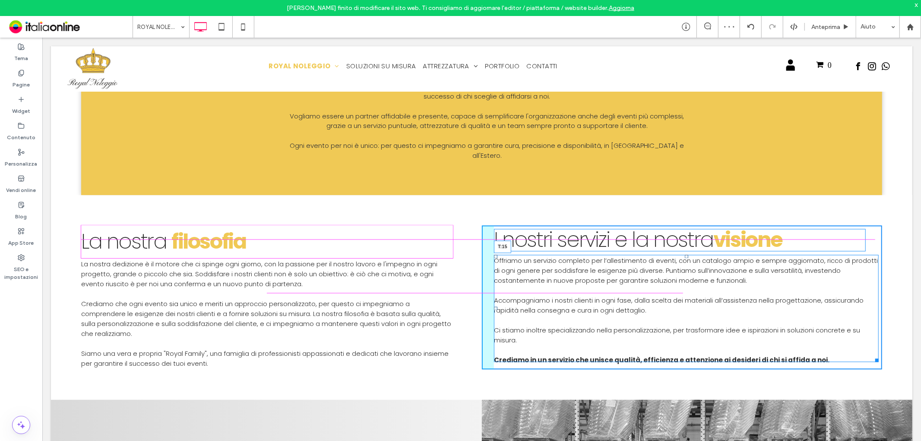
drag, startPoint x: 682, startPoint y: 237, endPoint x: 724, endPoint y: 280, distance: 59.9
click at [682, 254] on div "Offriamo un servizio completo per l’allestimento di eventi, con un catalogo amp…" at bounding box center [686, 307] width 385 height 107
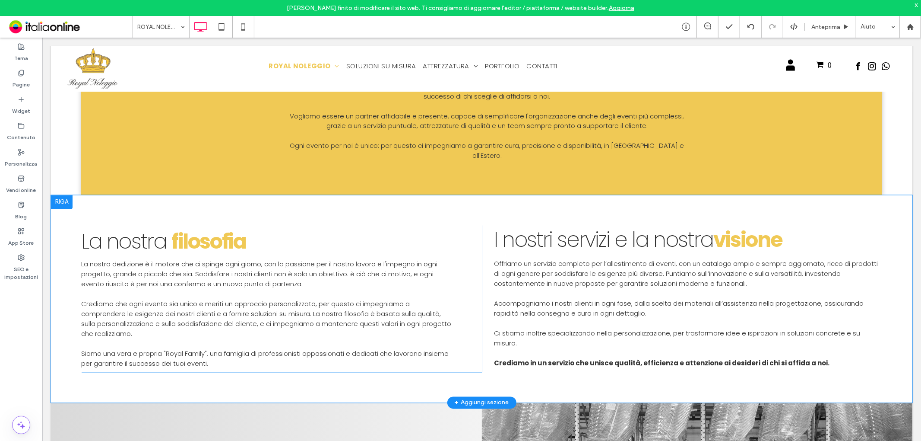
click at [465, 228] on div "Click To Paste La nostra filosofia La nostra dedizione è il motore che ci sping…" at bounding box center [281, 298] width 401 height 147
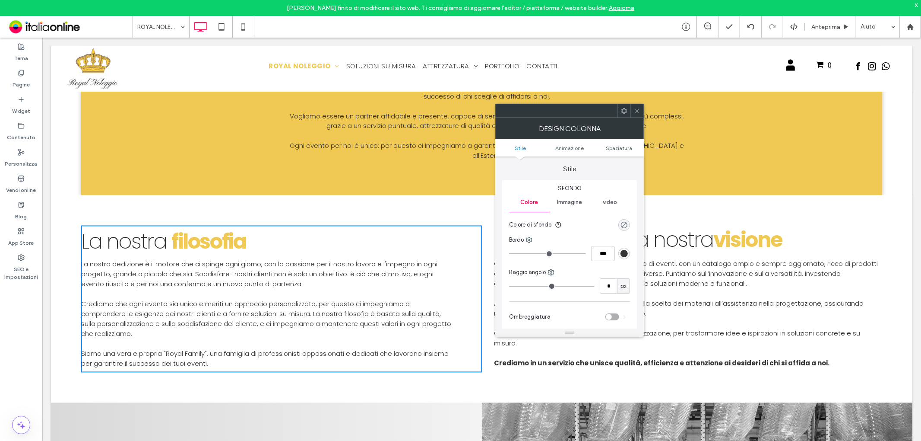
click at [621, 222] on div "rgba(0, 0, 0, 0)" at bounding box center [624, 224] width 7 height 7
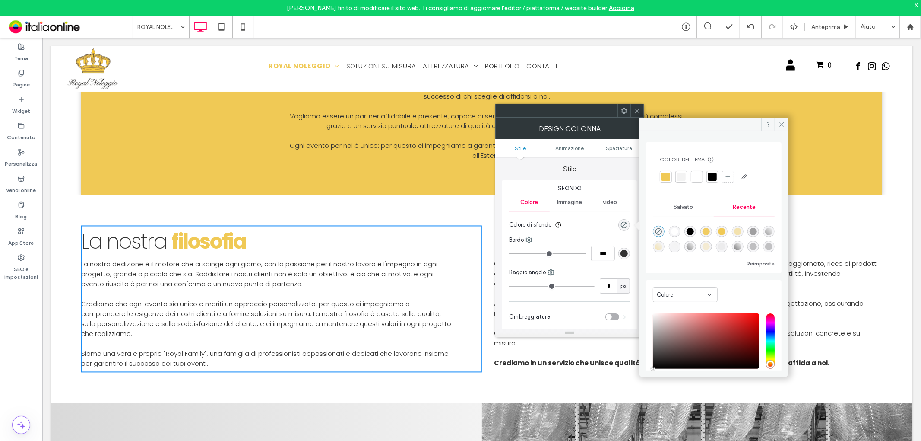
click at [669, 175] on div at bounding box center [666, 176] width 9 height 9
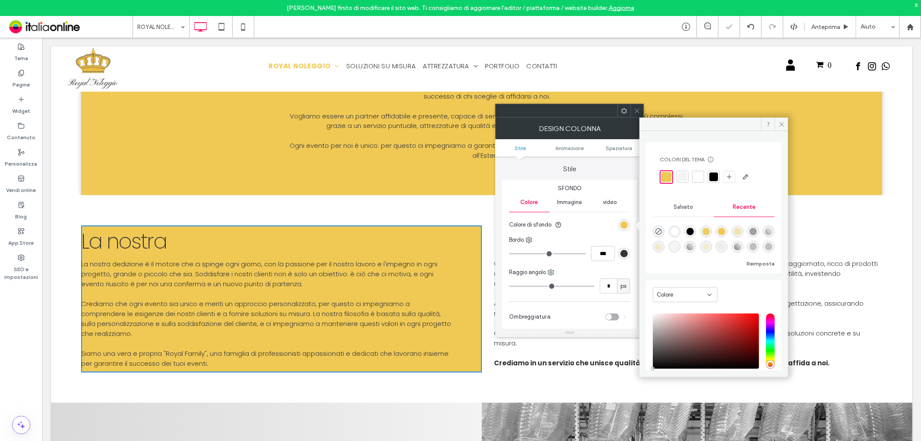
click at [619, 143] on ul "Stile Animazione Spaziatura" at bounding box center [569, 147] width 149 height 17
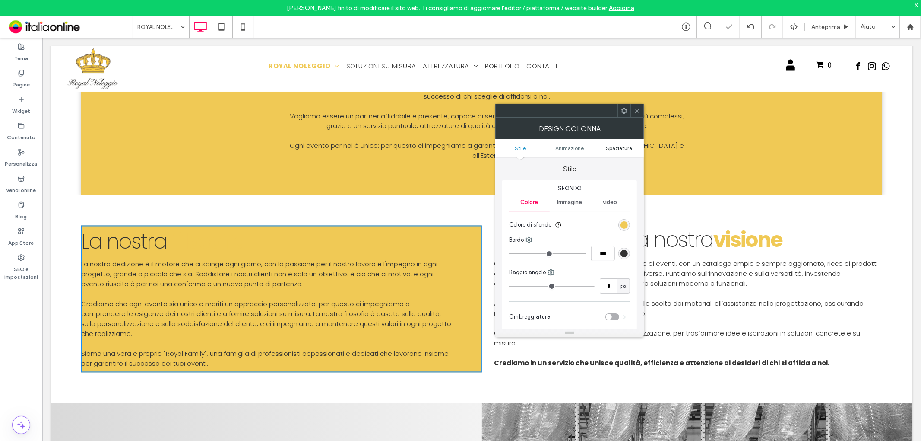
click at [619, 146] on span "Spaziatura" at bounding box center [619, 148] width 26 height 6
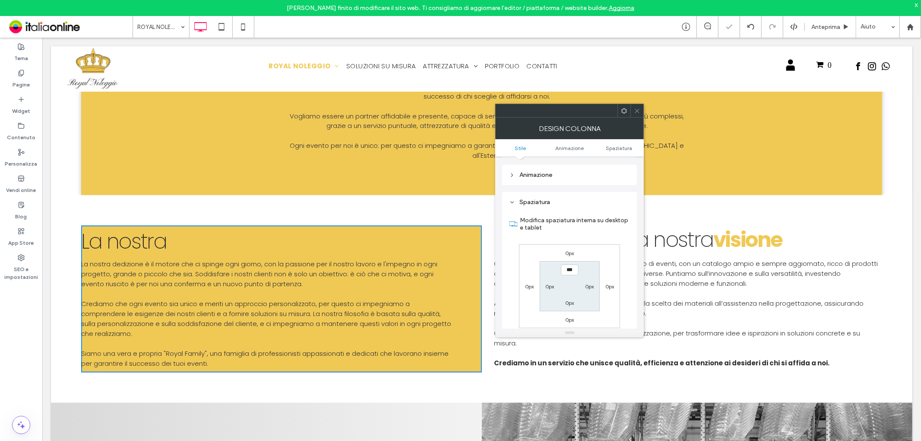
scroll to position [202, 0]
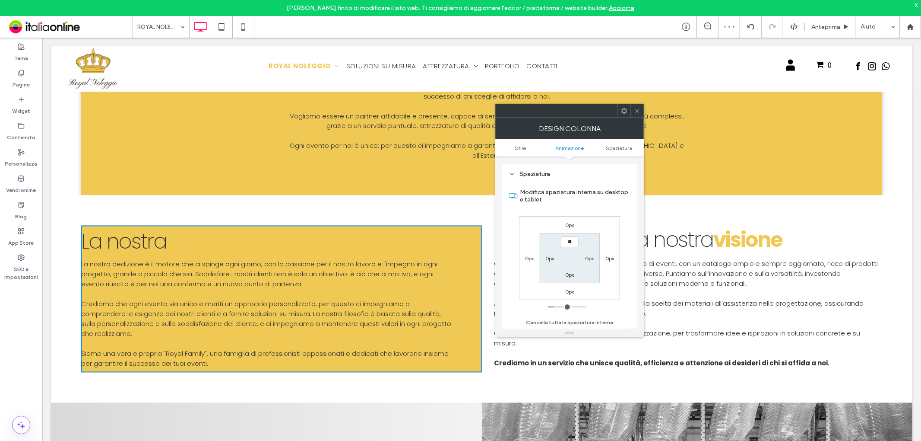
type input "****"
click at [571, 275] on label "0px" at bounding box center [569, 274] width 9 height 6
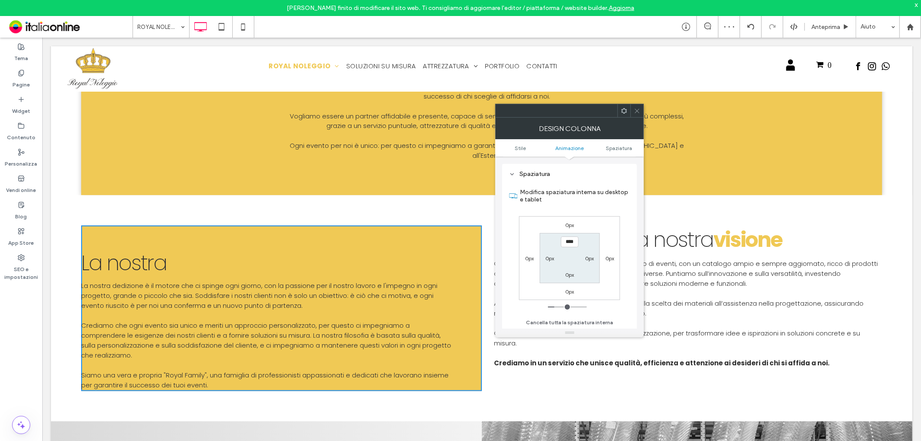
type input "*"
type input "**"
type input "****"
drag, startPoint x: 552, startPoint y: 257, endPoint x: 574, endPoint y: 258, distance: 23.0
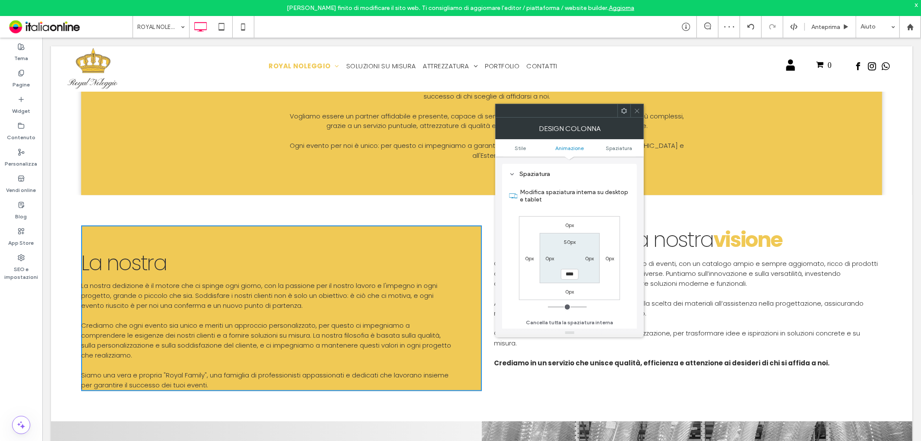
click at [552, 257] on label "0px" at bounding box center [550, 258] width 9 height 6
type input "*"
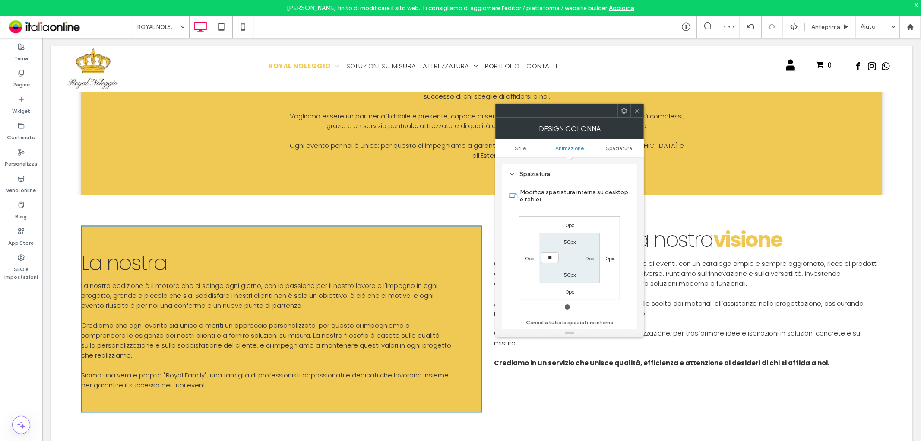
type input "**"
type input "****"
click at [589, 257] on label "0px" at bounding box center [589, 258] width 9 height 6
type input "*"
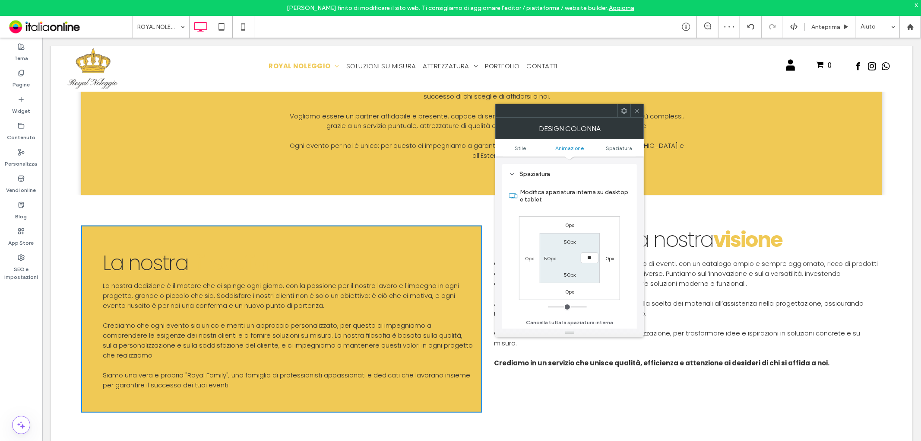
type input "**"
type input "****"
drag, startPoint x: 598, startPoint y: 197, endPoint x: 599, endPoint y: 218, distance: 21.2
click at [599, 197] on label "Modifica spaziatura interna su desktop e tablet" at bounding box center [575, 195] width 110 height 23
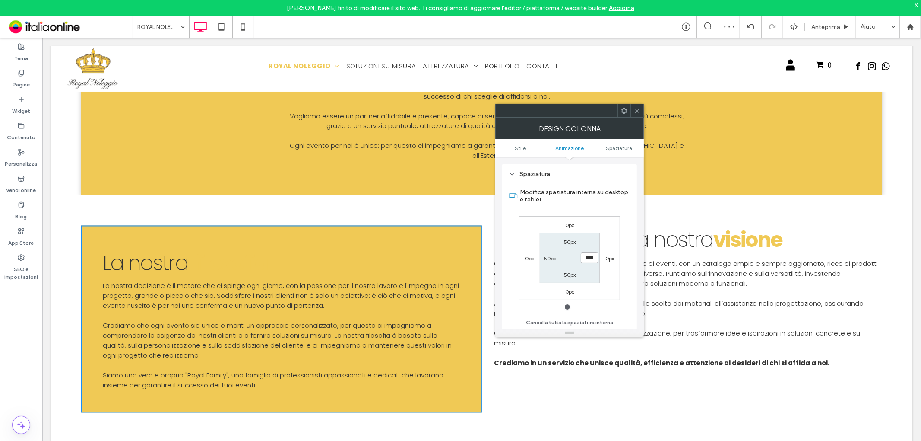
click at [588, 258] on input "****" at bounding box center [590, 257] width 18 height 11
drag, startPoint x: 632, startPoint y: 113, endPoint x: 502, endPoint y: 181, distance: 146.8
click at [632, 113] on div at bounding box center [637, 110] width 13 height 13
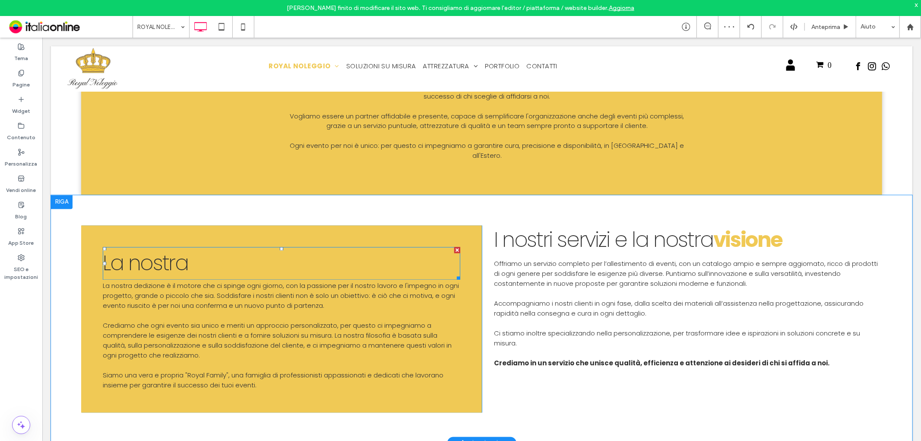
click at [316, 247] on h3 "La nostra filosofia" at bounding box center [281, 262] width 358 height 31
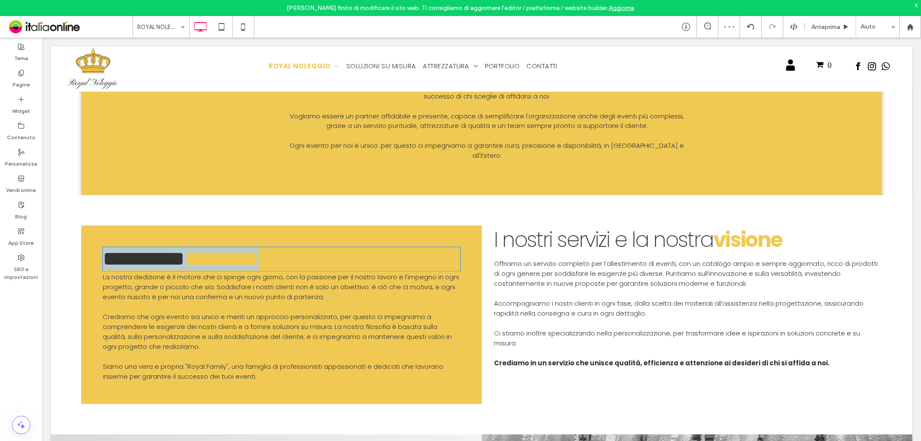
type input "*******"
type input "**"
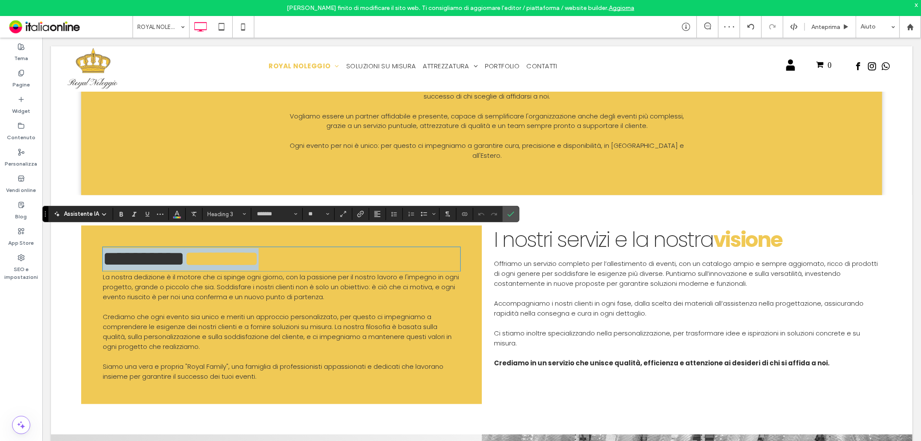
drag, startPoint x: 382, startPoint y: 243, endPoint x: 293, endPoint y: 253, distance: 89.5
click at [382, 247] on h3 "********* *********" at bounding box center [281, 258] width 358 height 22
drag, startPoint x: 291, startPoint y: 253, endPoint x: 190, endPoint y: 246, distance: 100.4
click at [190, 247] on h3 "********* *********" at bounding box center [281, 258] width 358 height 22
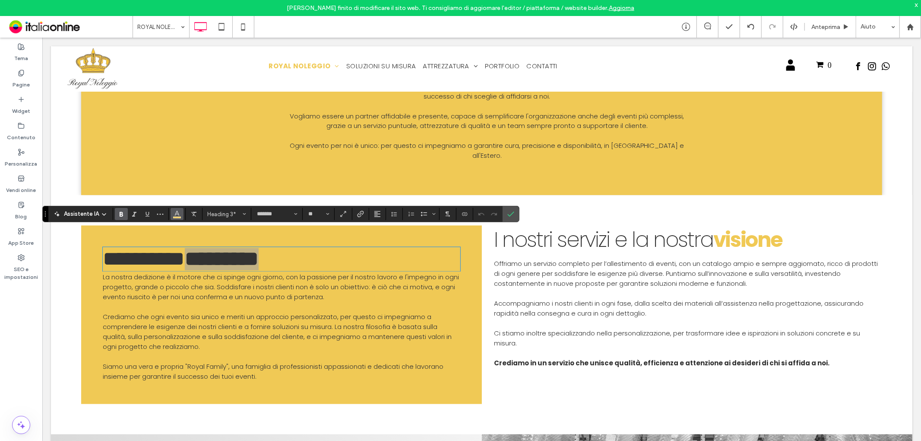
click at [176, 214] on use "Colore" at bounding box center [176, 213] width 5 height 5
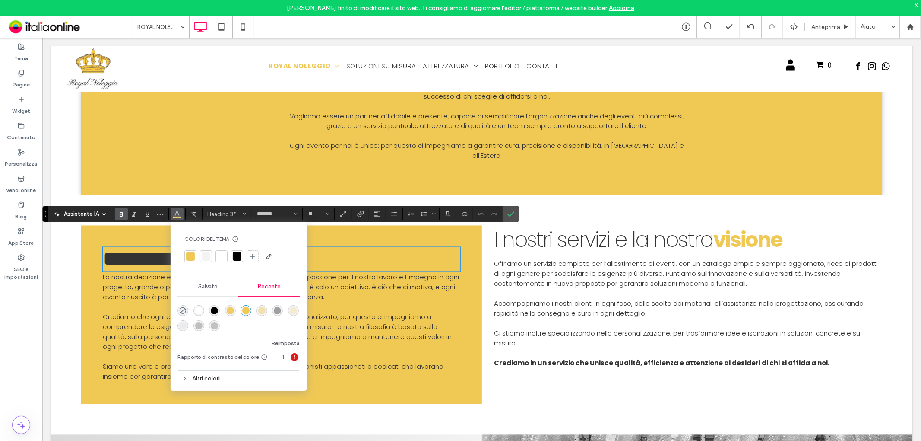
drag, startPoint x: 238, startPoint y: 256, endPoint x: 248, endPoint y: 256, distance: 9.5
click at [238, 256] on div at bounding box center [237, 256] width 9 height 9
drag, startPoint x: 515, startPoint y: 214, endPoint x: 466, endPoint y: 202, distance: 50.4
click at [515, 214] on label "Conferma" at bounding box center [510, 214] width 13 height 16
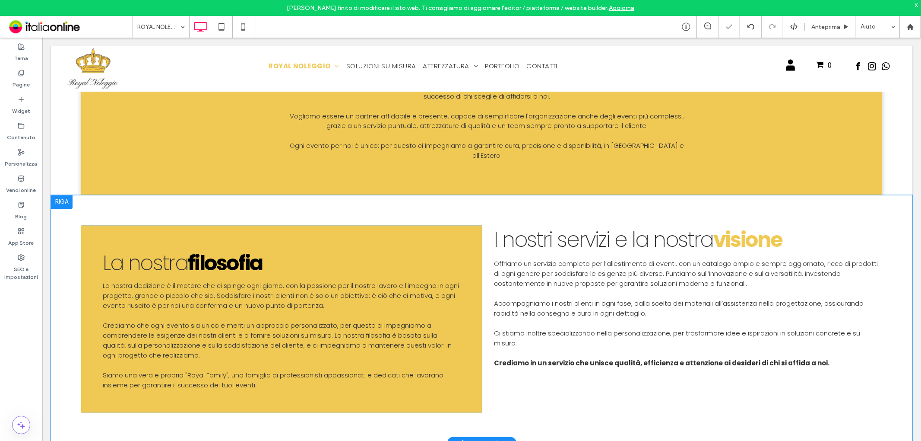
drag, startPoint x: 486, startPoint y: 367, endPoint x: 486, endPoint y: 363, distance: 4.3
click at [486, 367] on div "Click To Paste Click To Paste I nostri servizi e la nostra visione Offriamo un …" at bounding box center [682, 318] width 401 height 187
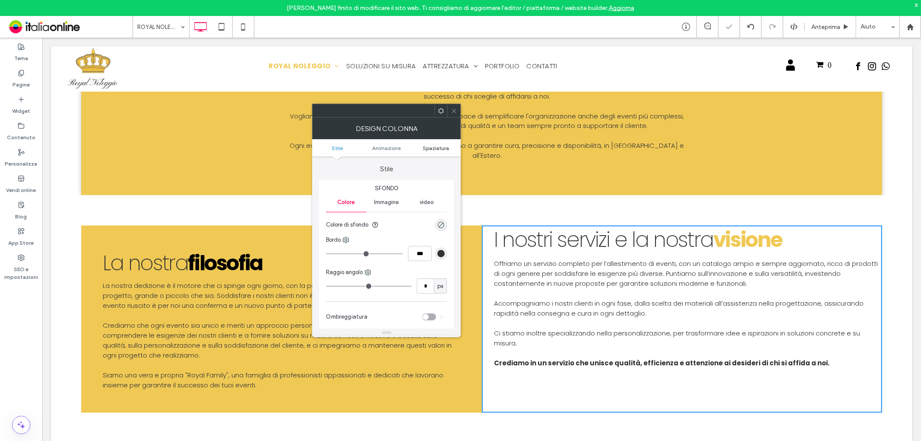
click at [434, 148] on span "Spaziatura" at bounding box center [436, 148] width 26 height 6
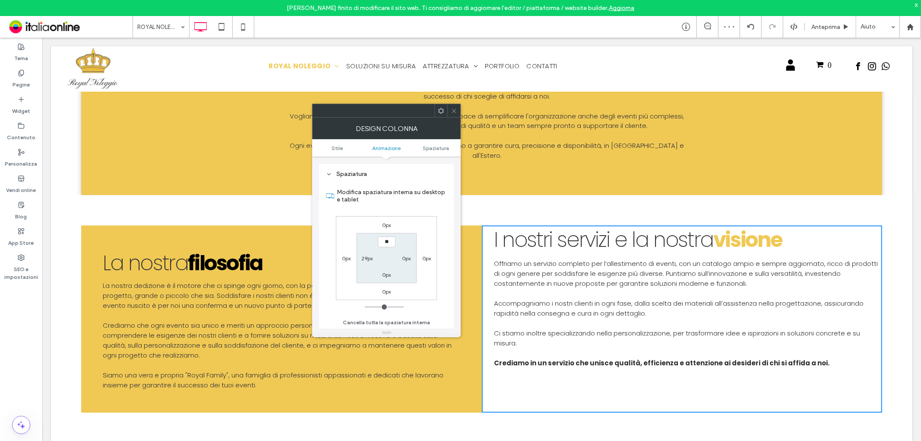
type input "****"
click at [387, 275] on label "0px" at bounding box center [386, 274] width 9 height 6
type input "*"
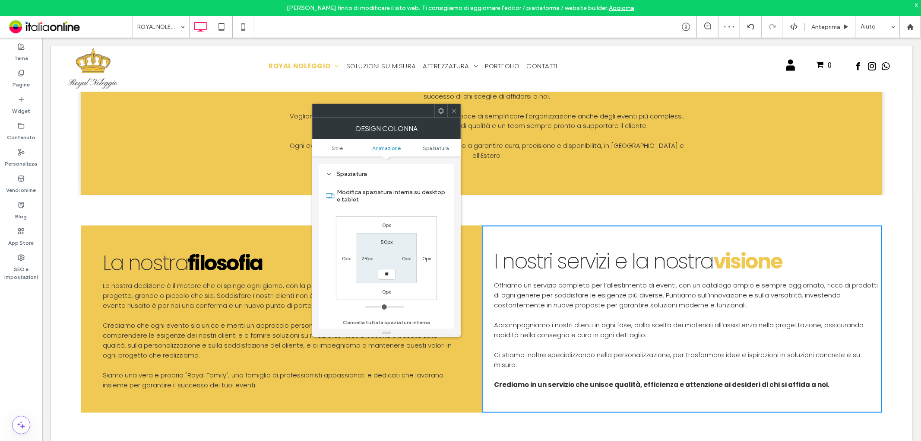
type input "**"
type input "****"
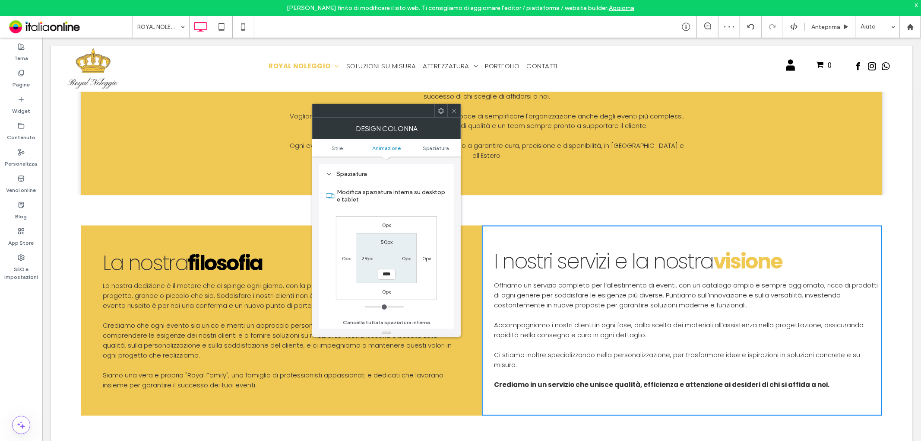
drag, startPoint x: 368, startPoint y: 255, endPoint x: 396, endPoint y: 257, distance: 28.2
click at [368, 255] on label "29px" at bounding box center [366, 258] width 11 height 6
type input "**"
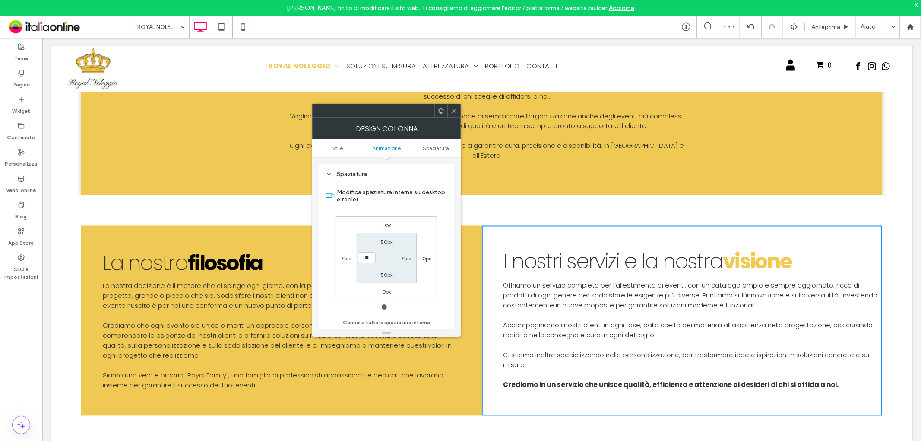
type input "****"
click at [404, 255] on label "0px" at bounding box center [406, 258] width 9 height 6
type input "*"
type input "**"
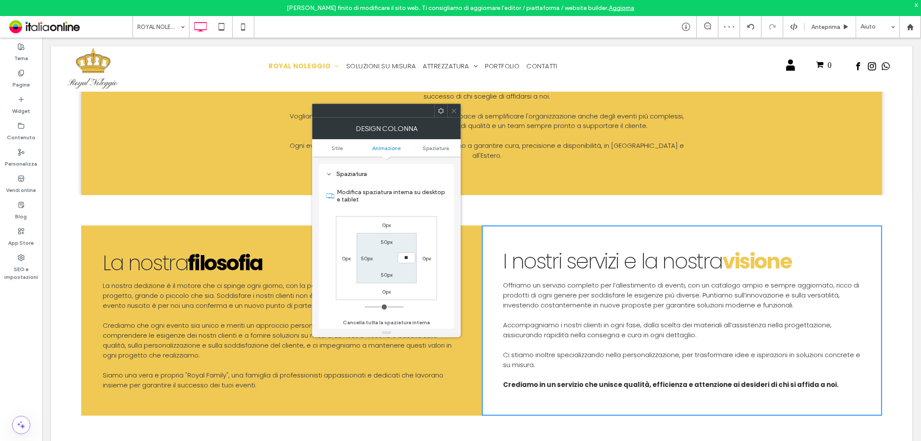
type input "****"
click at [417, 200] on label "Modifica spaziatura interna su desktop e tablet" at bounding box center [392, 195] width 110 height 23
click at [408, 259] on input "****" at bounding box center [407, 257] width 18 height 11
click at [457, 106] on span at bounding box center [454, 110] width 6 height 13
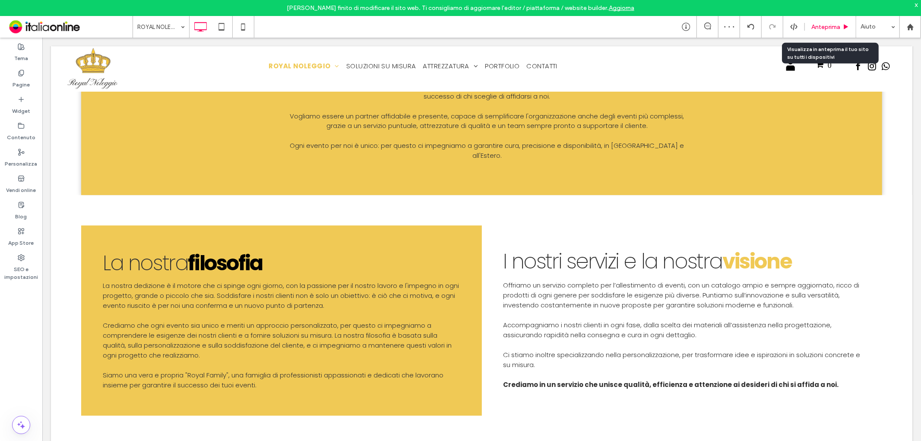
click at [823, 32] on div "Anteprima" at bounding box center [830, 27] width 51 height 22
click at [826, 31] on div "Anteprima" at bounding box center [830, 27] width 51 height 22
click at [825, 28] on span "Anteprima" at bounding box center [826, 26] width 29 height 7
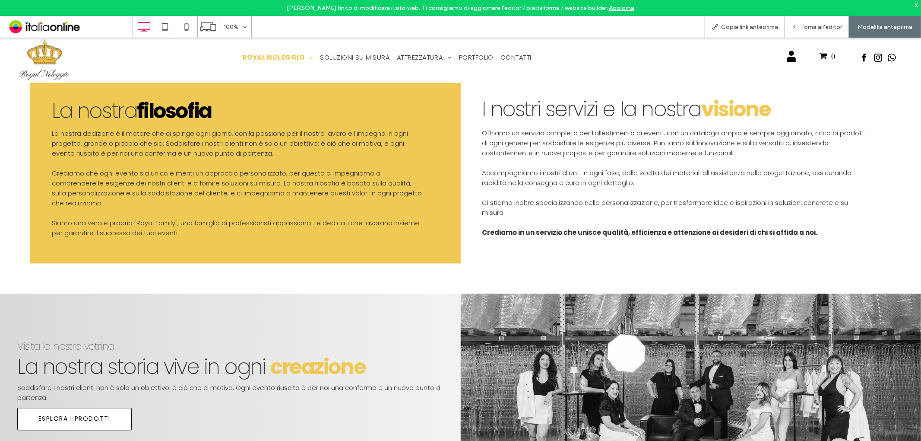
scroll to position [1583, 0]
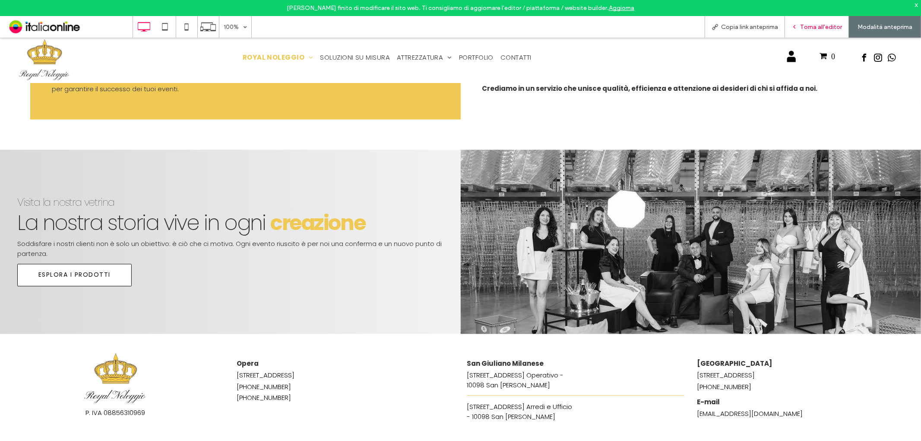
click at [791, 35] on div "Torna all'editor" at bounding box center [817, 27] width 64 height 22
click at [812, 26] on span "Torna all'editor" at bounding box center [821, 26] width 42 height 7
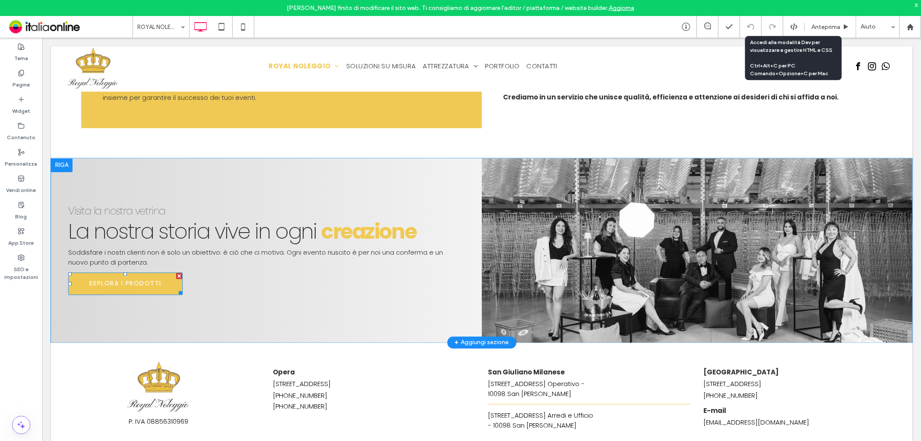
click at [117, 278] on span "ESPLORA I PRODOTTI" at bounding box center [125, 282] width 72 height 9
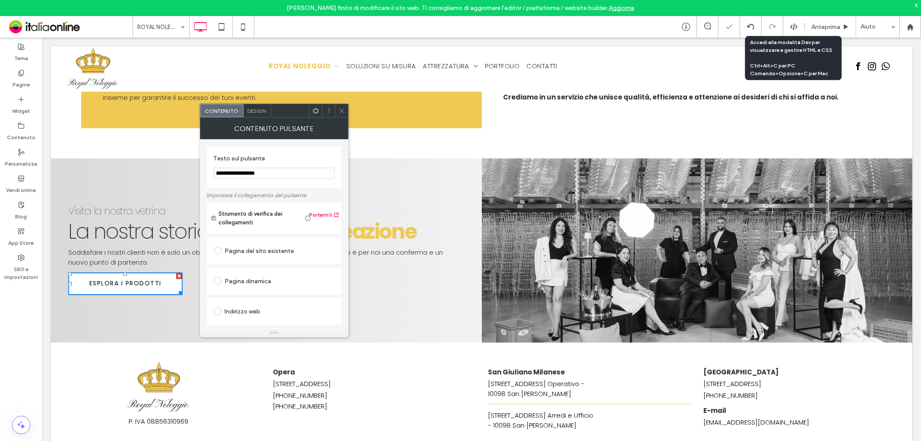
drag, startPoint x: 319, startPoint y: 205, endPoint x: 161, endPoint y: 167, distance: 162.9
type input "**********"
click at [276, 251] on div "Pagina del sito esistente" at bounding box center [274, 251] width 121 height 14
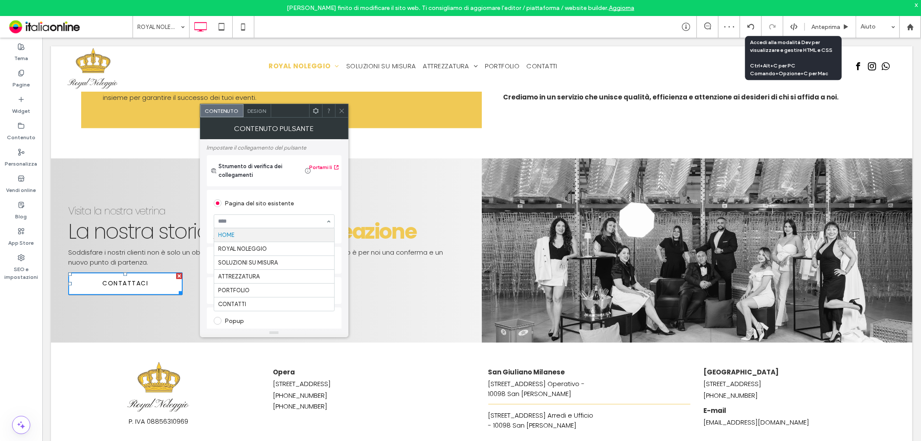
scroll to position [48, 0]
click at [338, 107] on div at bounding box center [341, 110] width 13 height 13
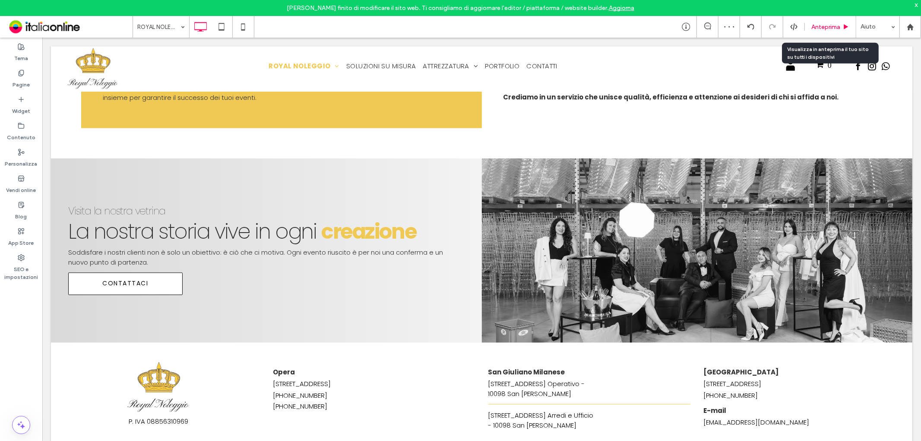
click at [821, 18] on div "Anteprima" at bounding box center [830, 27] width 51 height 22
click at [831, 28] on span "Anteprima" at bounding box center [826, 26] width 29 height 7
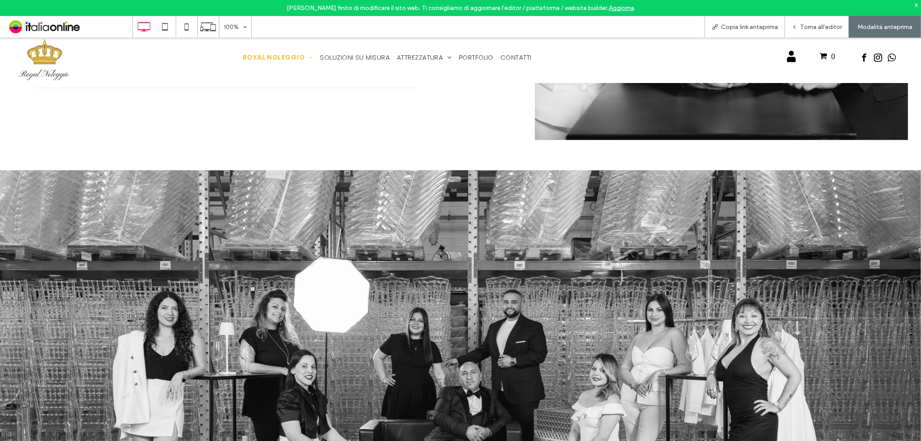
scroll to position [720, 0]
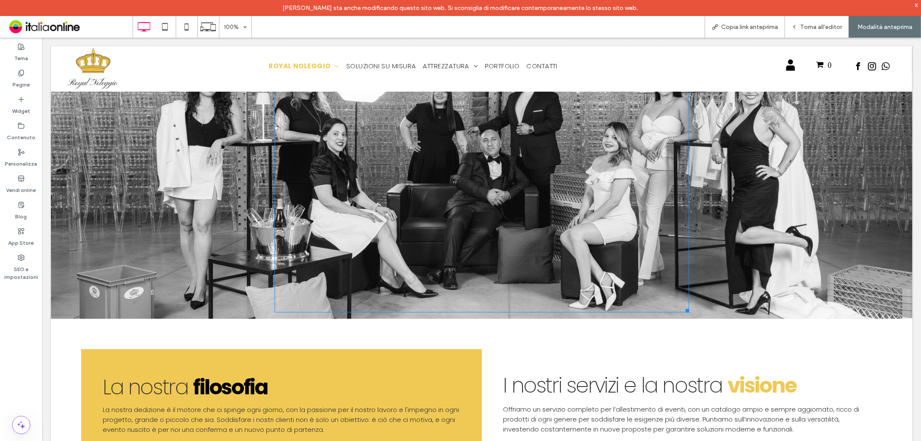
scroll to position [1151, 0]
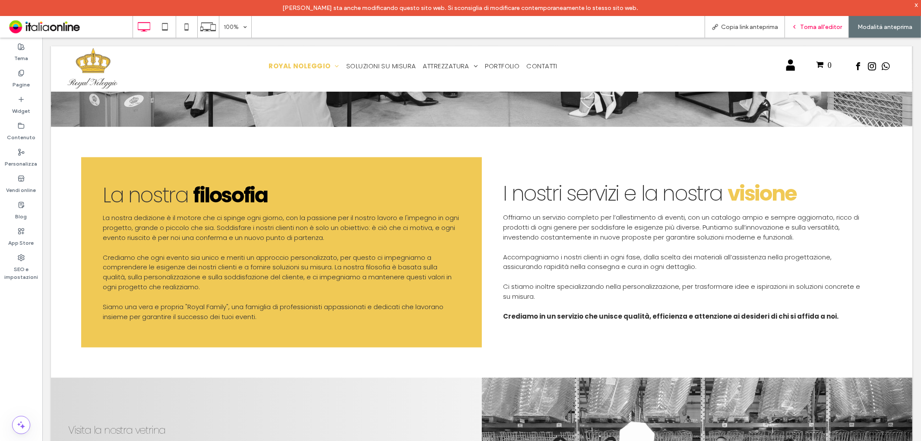
click at [795, 25] on icon at bounding box center [795, 27] width 6 height 6
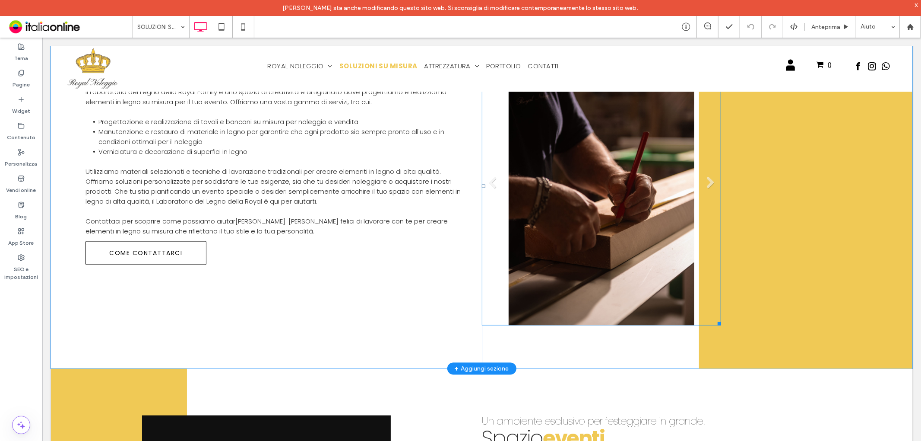
scroll to position [1056, 0]
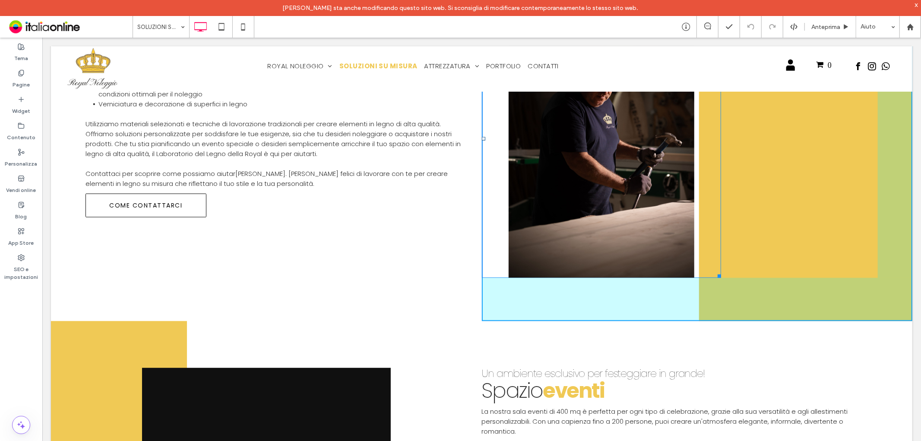
drag, startPoint x: 713, startPoint y: 272, endPoint x: 761, endPoint y: 273, distance: 48.4
click at [721, 273] on div at bounding box center [717, 274] width 6 height 6
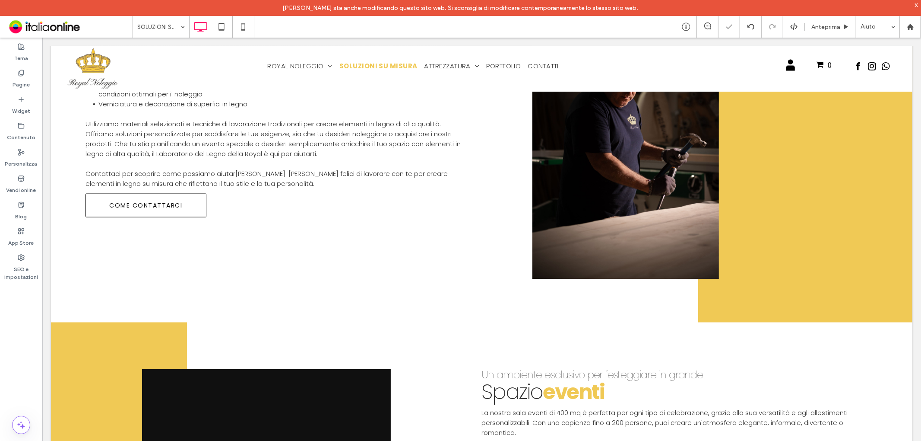
click at [159, 26] on input at bounding box center [158, 27] width 43 height 22
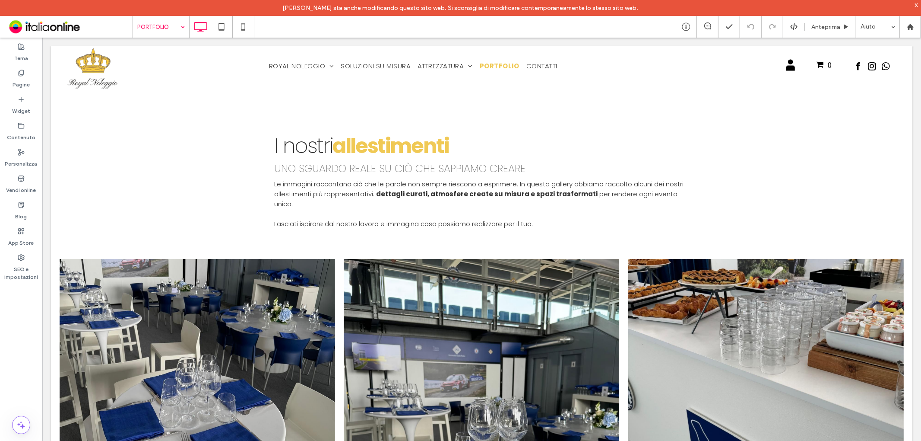
click at [161, 32] on input at bounding box center [158, 27] width 43 height 22
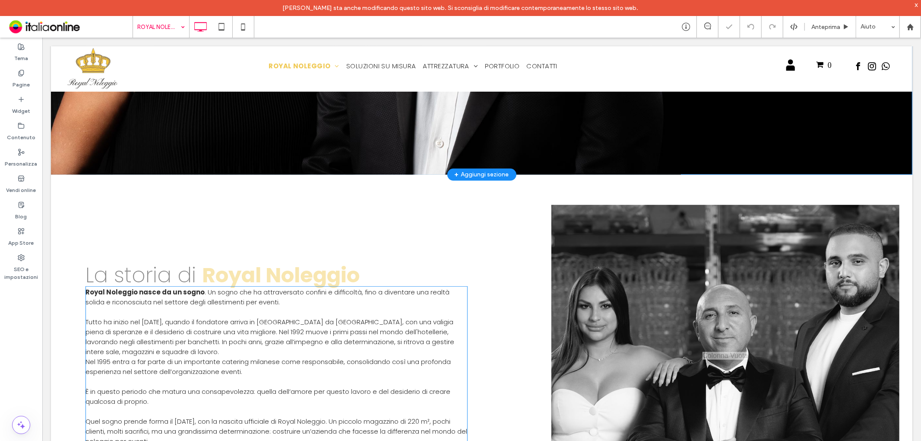
scroll to position [432, 0]
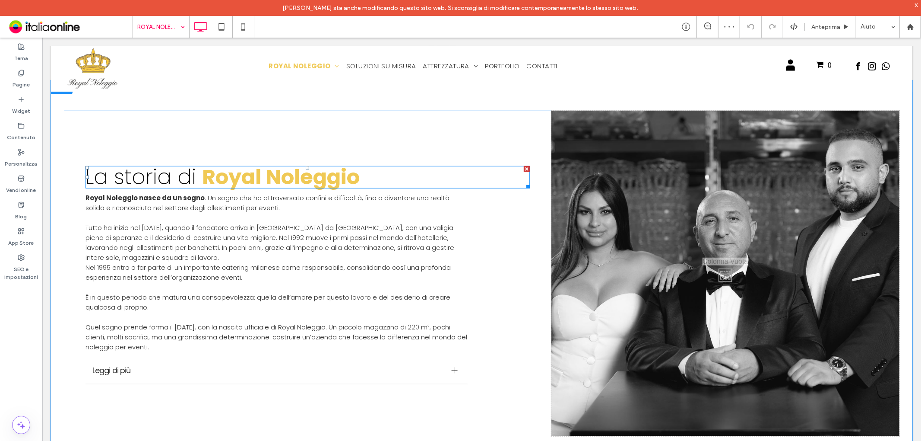
click at [247, 178] on strong "Royal Noleggio" at bounding box center [281, 176] width 158 height 29
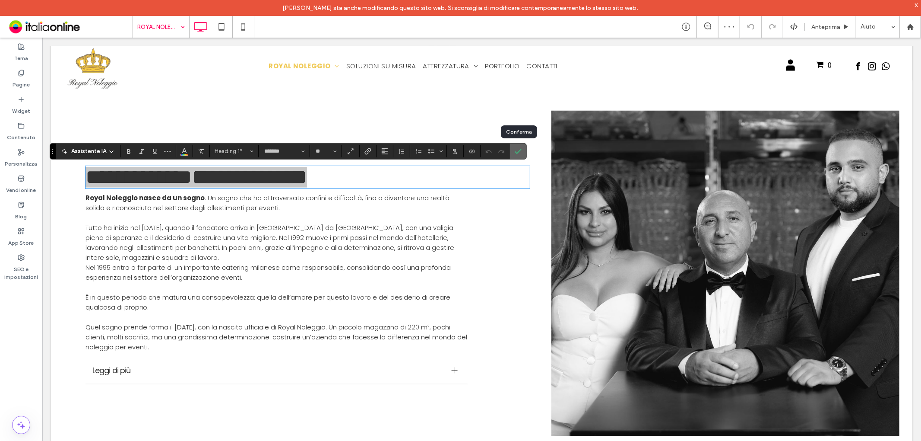
drag, startPoint x: 515, startPoint y: 147, endPoint x: 472, endPoint y: 109, distance: 56.9
click at [515, 147] on span "Conferma" at bounding box center [517, 151] width 4 height 16
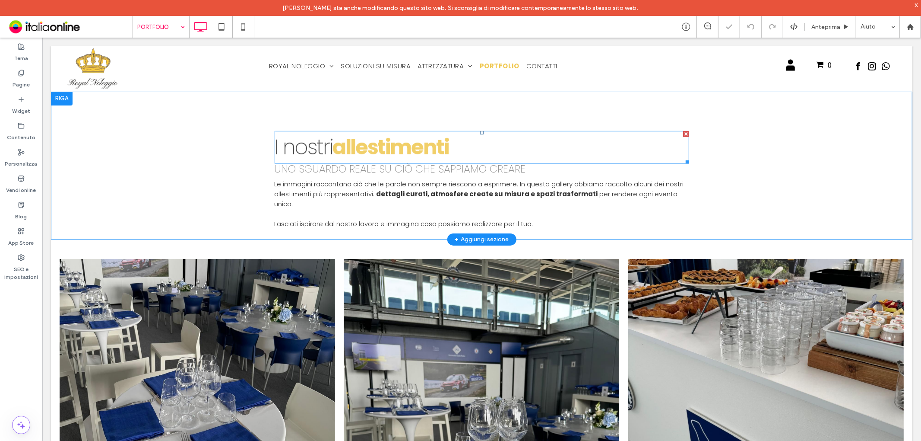
click at [325, 149] on h2 "I nostri ﻿ allestimenti" at bounding box center [481, 146] width 415 height 31
type input "*******"
type input "**"
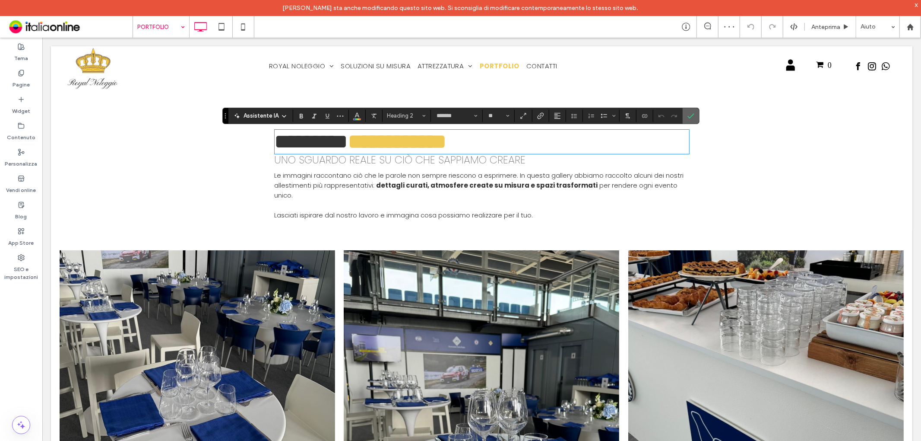
click at [685, 115] on label "Conferma" at bounding box center [691, 116] width 13 height 16
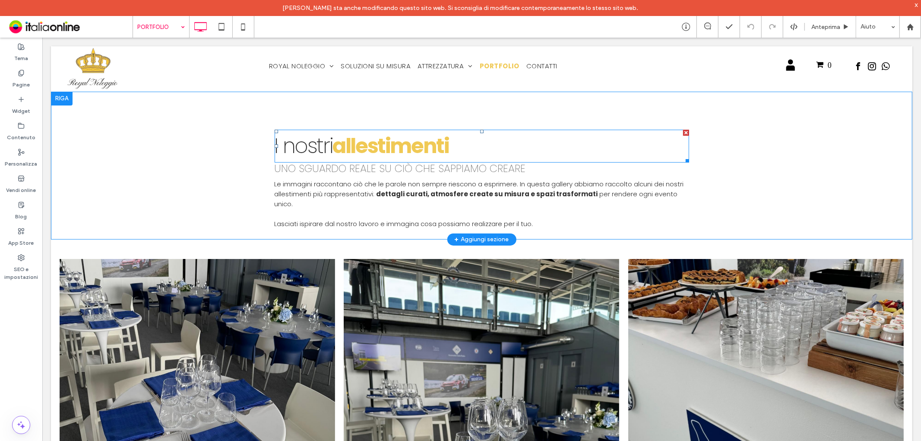
click at [428, 146] on strong "allestimenti" at bounding box center [390, 145] width 116 height 29
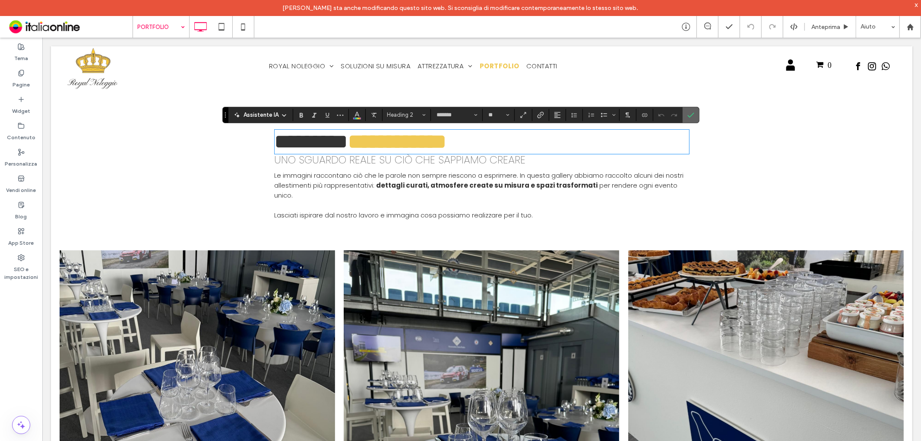
click at [686, 115] on label "Conferma" at bounding box center [691, 115] width 13 height 16
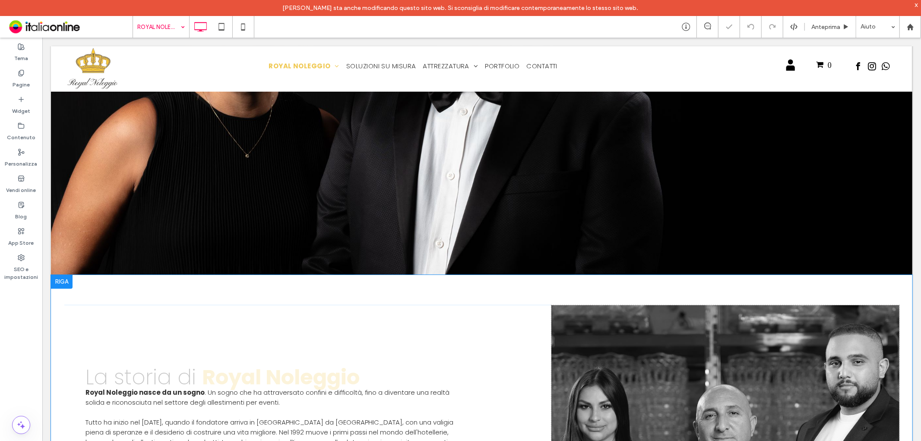
scroll to position [384, 0]
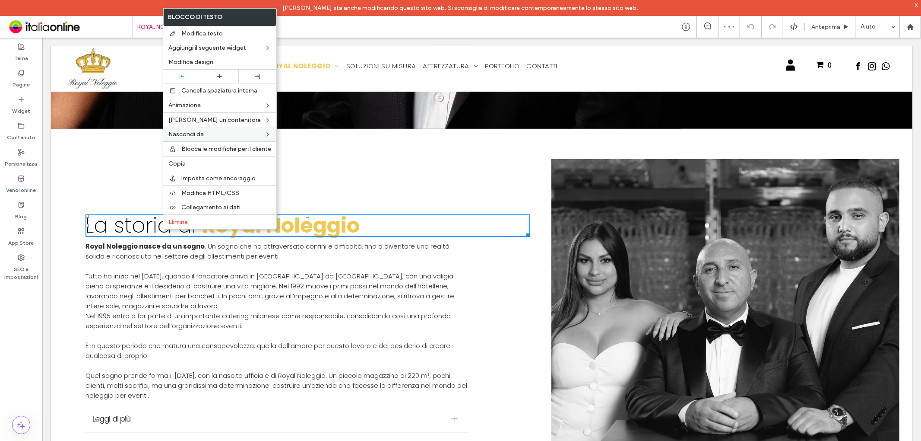
drag, startPoint x: 200, startPoint y: 163, endPoint x: 189, endPoint y: 130, distance: 35.4
click at [200, 163] on label "Copia" at bounding box center [219, 163] width 103 height 7
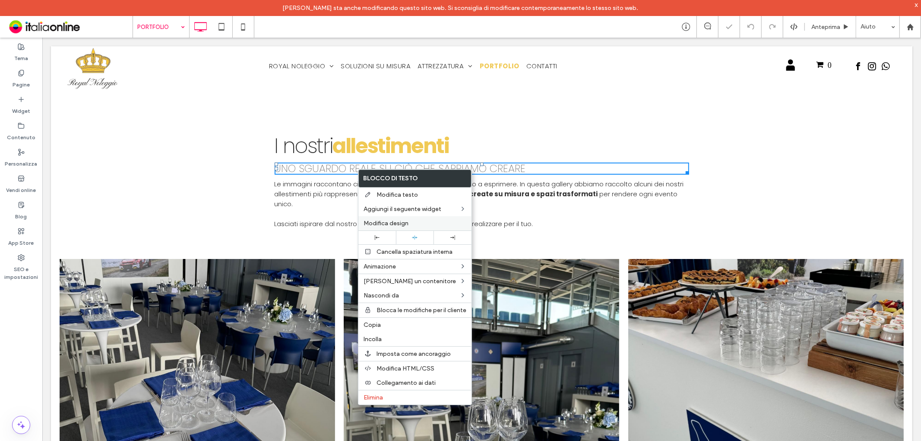
click at [387, 223] on span "Modifica design" at bounding box center [386, 222] width 45 height 7
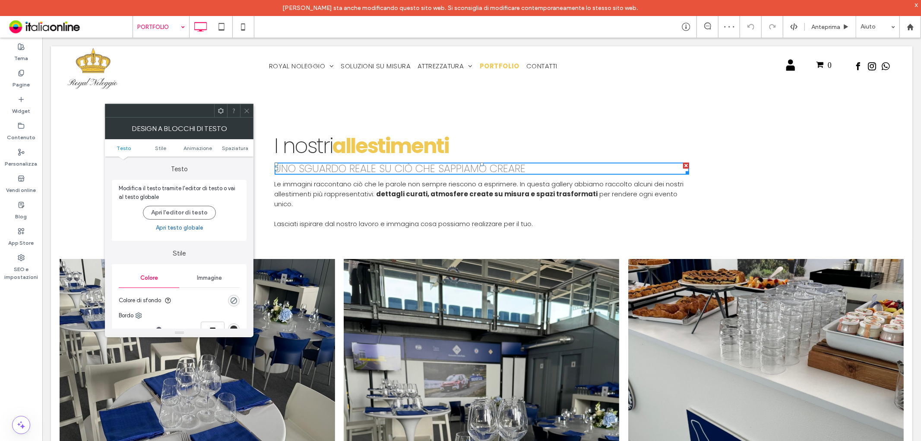
drag, startPoint x: 319, startPoint y: 115, endPoint x: 250, endPoint y: 111, distance: 68.8
click at [245, 110] on icon at bounding box center [247, 111] width 6 height 6
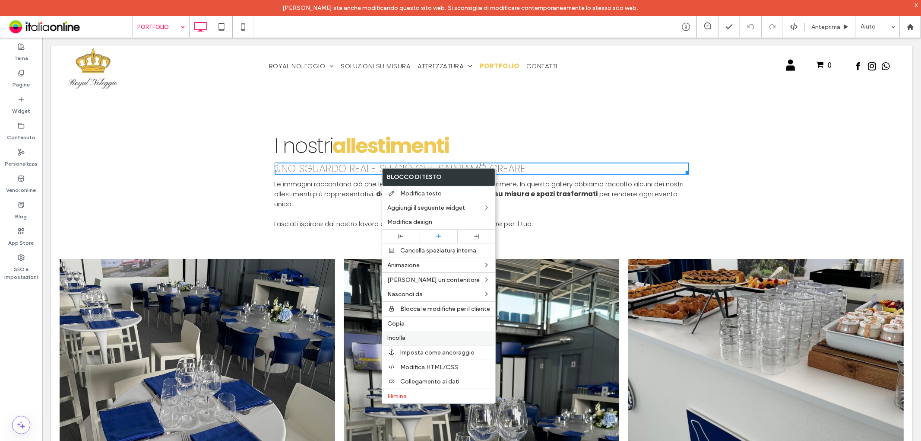
click at [402, 331] on div "Incolla" at bounding box center [438, 337] width 113 height 14
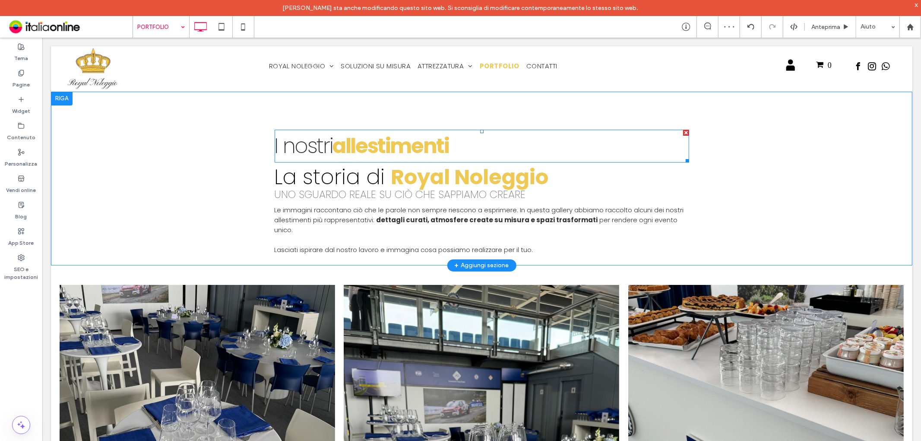
click at [683, 132] on div at bounding box center [686, 132] width 6 height 6
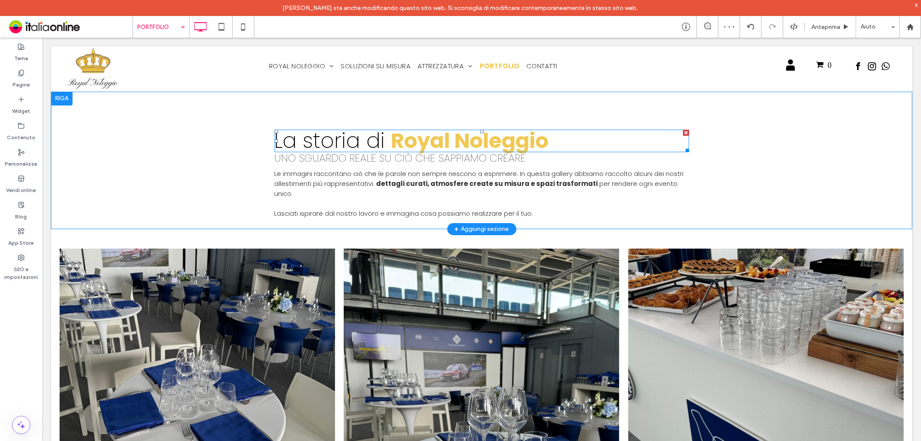
click at [357, 137] on span "La storia di" at bounding box center [329, 140] width 111 height 29
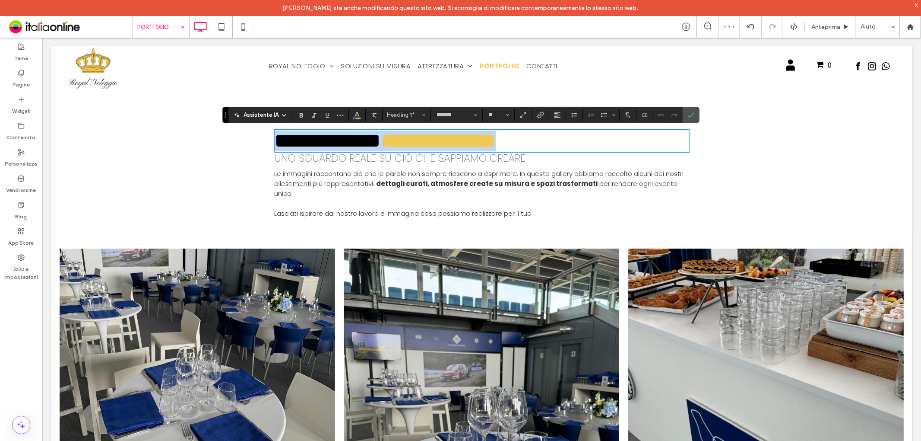
click at [377, 138] on span "**********" at bounding box center [327, 140] width 107 height 20
drag, startPoint x: 380, startPoint y: 139, endPoint x: 258, endPoint y: 137, distance: 122.7
click at [254, 144] on div "**********" at bounding box center [482, 159] width 862 height 137
drag, startPoint x: 346, startPoint y: 141, endPoint x: 502, endPoint y: 150, distance: 156.6
click at [516, 137] on h1 "**********" at bounding box center [481, 140] width 415 height 21
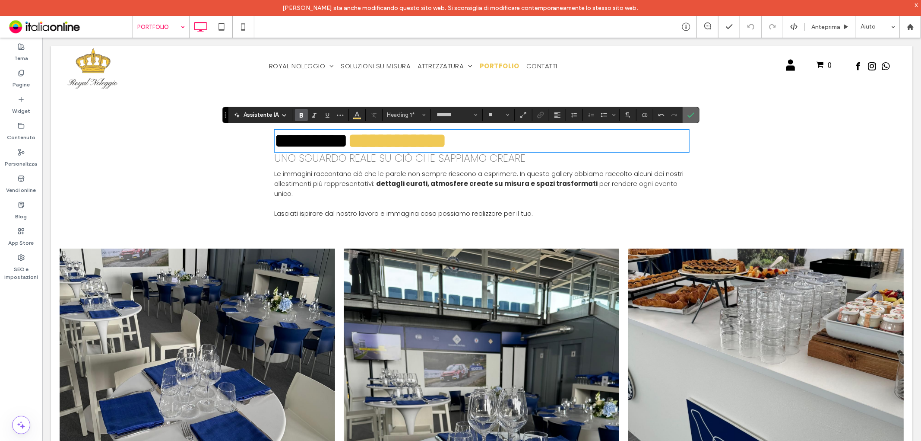
drag, startPoint x: 690, startPoint y: 113, endPoint x: 645, endPoint y: 75, distance: 58.2
click at [690, 113] on icon "Conferma" at bounding box center [691, 114] width 7 height 7
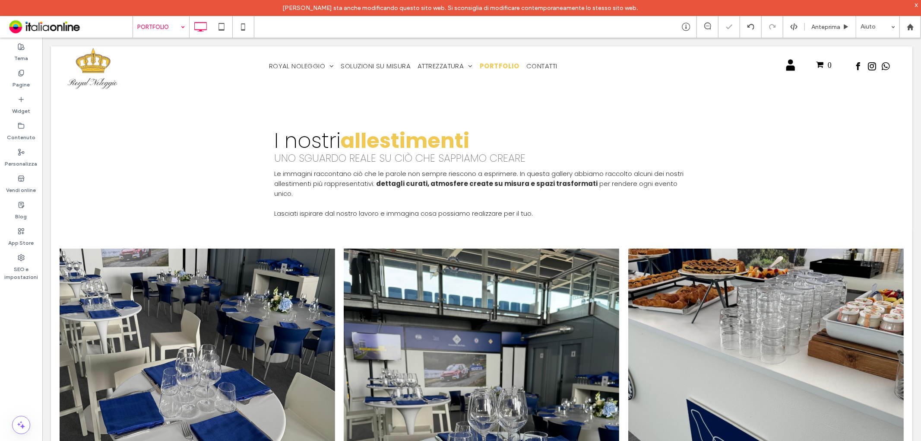
drag, startPoint x: 162, startPoint y: 23, endPoint x: 161, endPoint y: 27, distance: 4.5
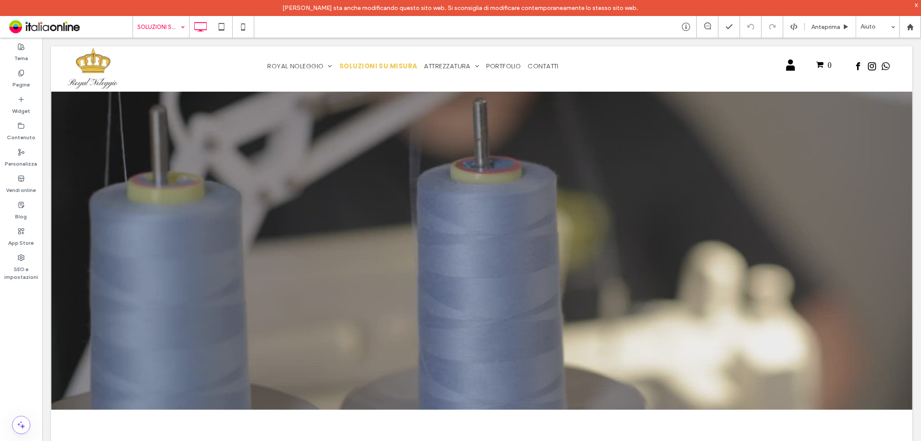
click at [161, 35] on input at bounding box center [158, 27] width 43 height 22
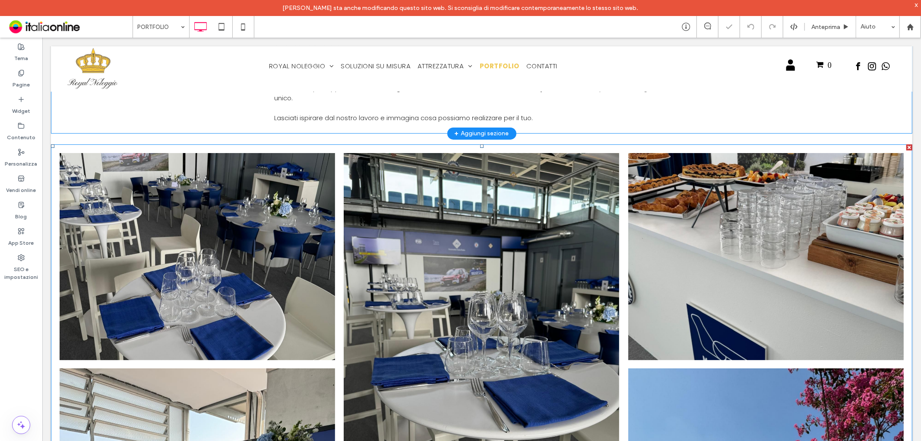
scroll to position [96, 0]
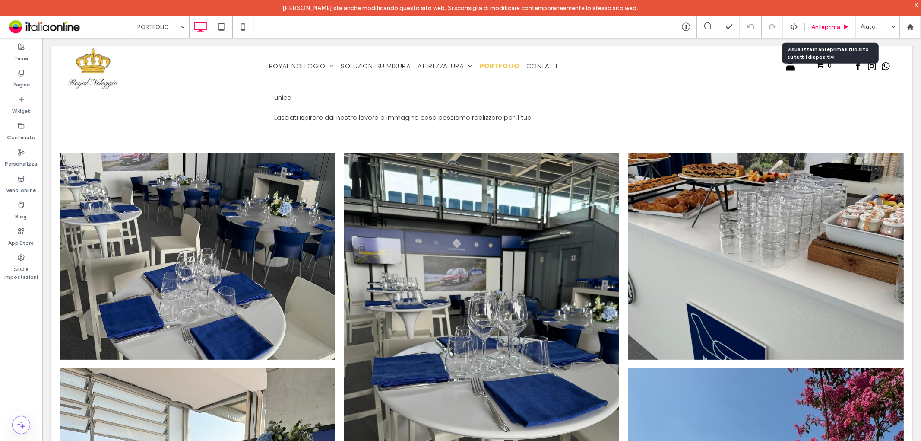
click at [827, 26] on span "Anteprima" at bounding box center [826, 26] width 29 height 7
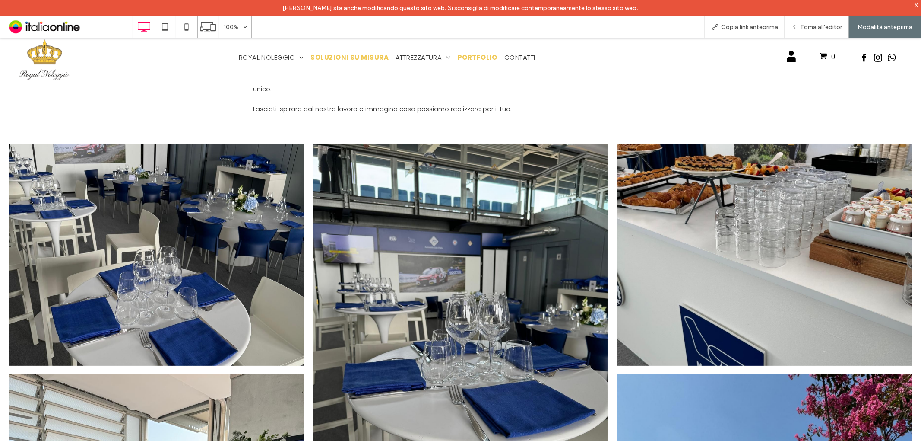
click at [329, 54] on span "SOLUZIONI SU MISURA" at bounding box center [350, 57] width 78 height 10
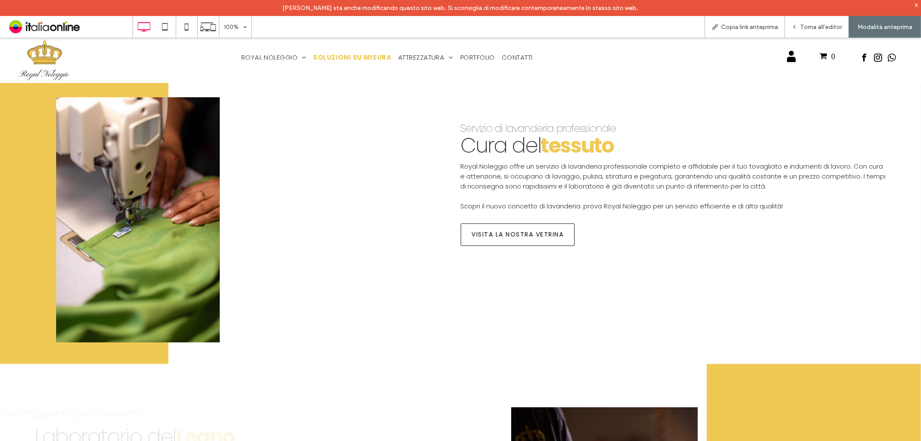
scroll to position [672, 0]
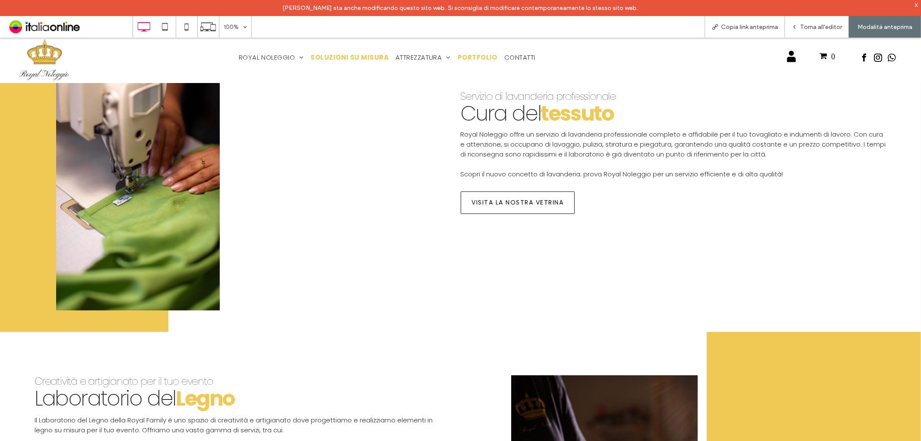
click at [461, 53] on span "PORTFOLIO" at bounding box center [478, 57] width 40 height 10
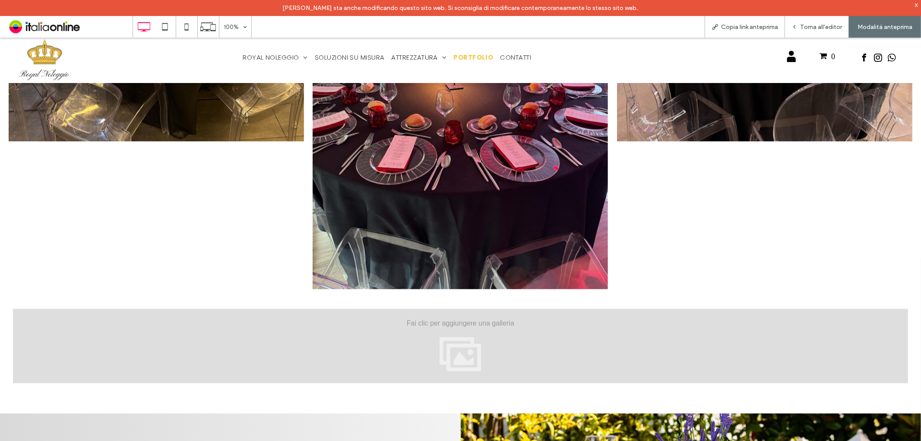
scroll to position [1631, 0]
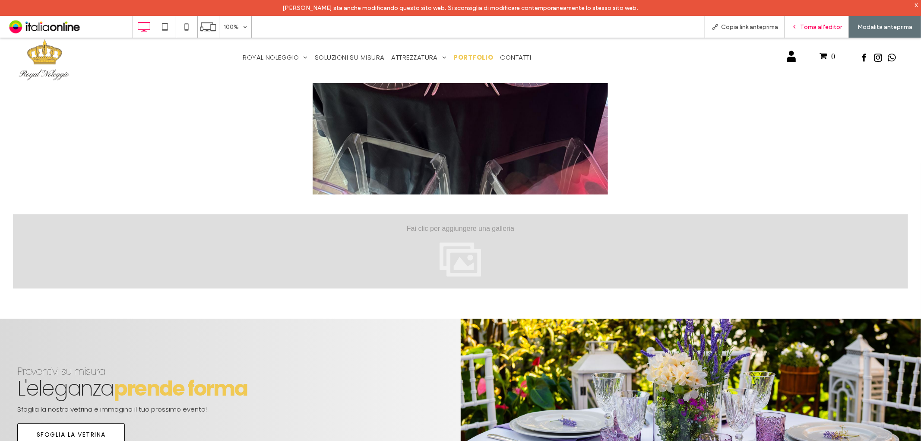
click at [810, 25] on span "Torna all'editor" at bounding box center [821, 26] width 42 height 7
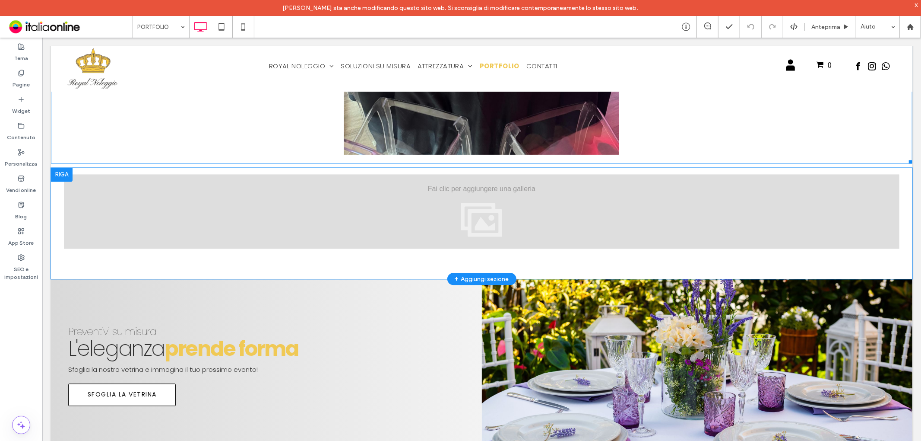
scroll to position [1575, 0]
click at [396, 194] on div "Mostra altri" at bounding box center [481, 211] width 836 height 74
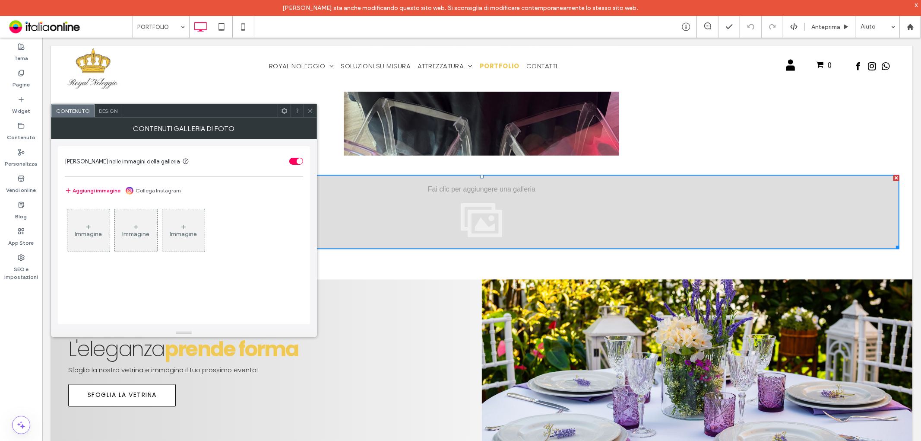
drag, startPoint x: 310, startPoint y: 113, endPoint x: 307, endPoint y: 81, distance: 31.7
click at [310, 113] on icon at bounding box center [310, 111] width 6 height 6
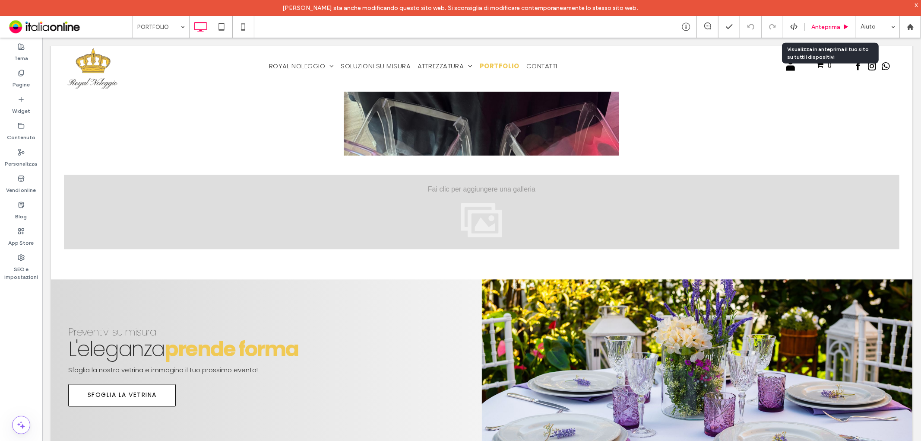
click at [821, 26] on span "Anteprima" at bounding box center [826, 26] width 29 height 7
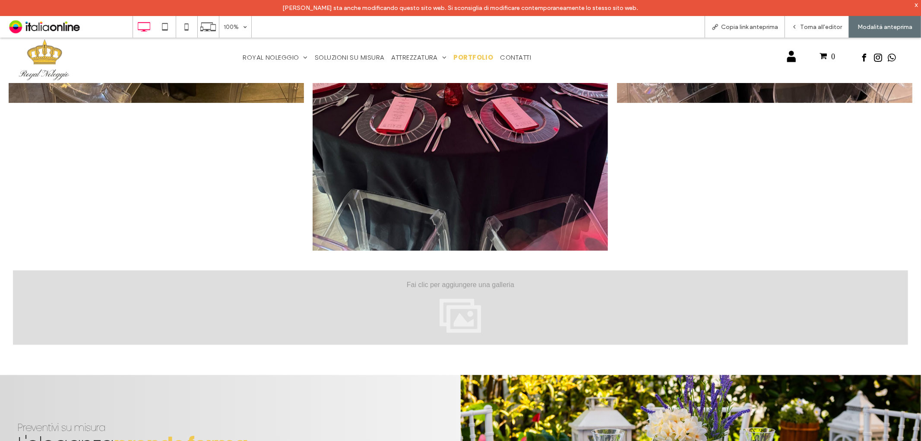
scroll to position [1631, 0]
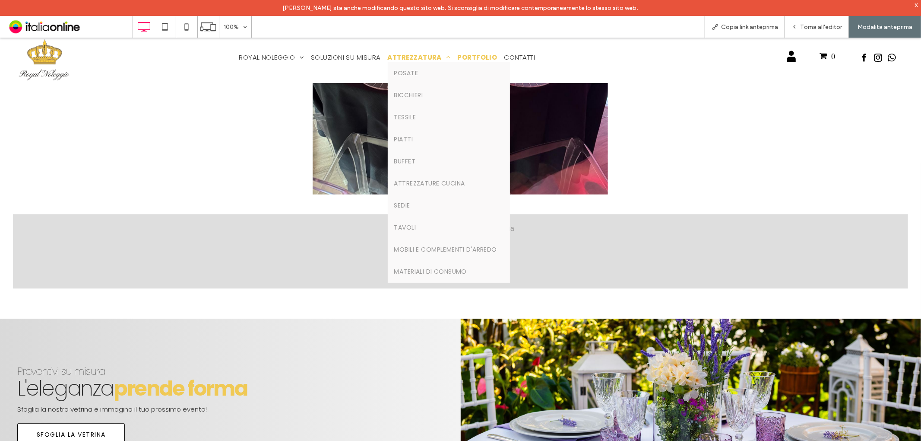
click at [417, 57] on span "ATTREZZATURA" at bounding box center [419, 57] width 63 height 10
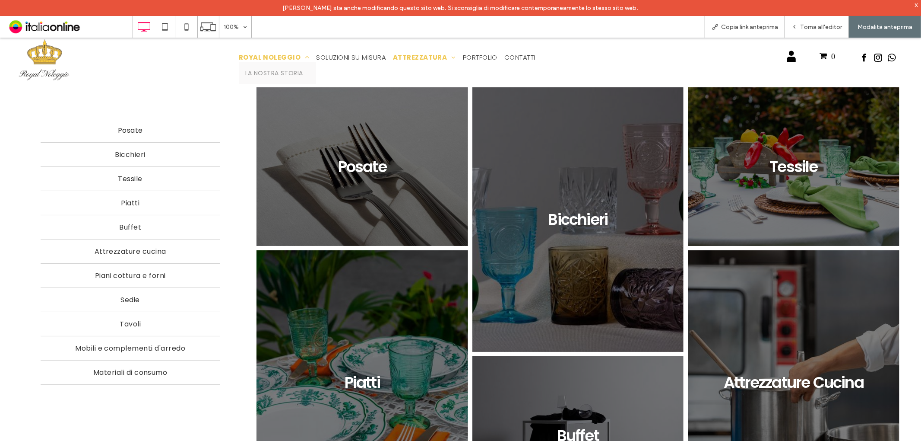
click at [284, 55] on span "ROYAL NOLEGGIO" at bounding box center [274, 57] width 71 height 10
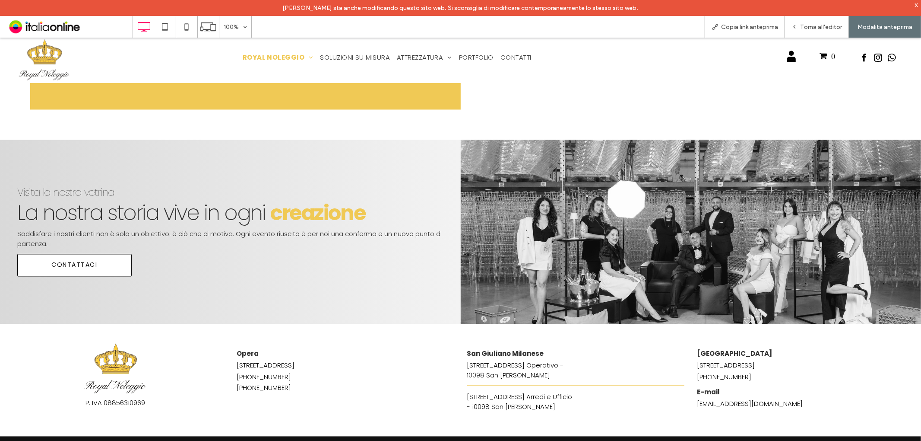
scroll to position [1392, 0]
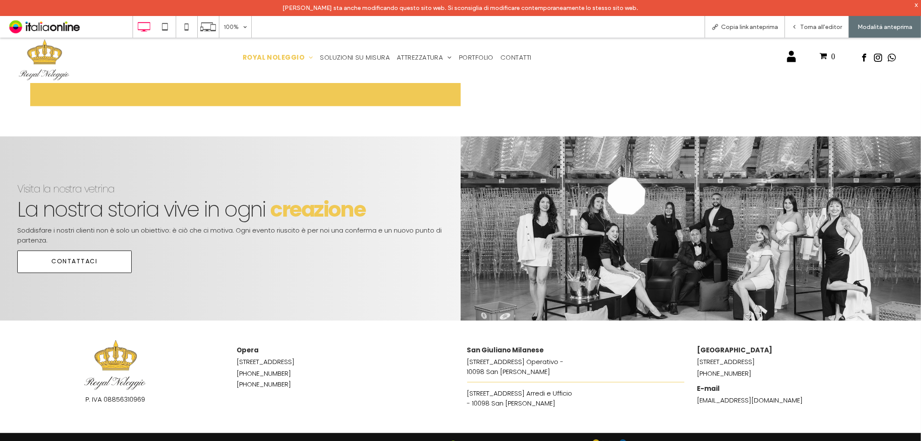
click at [476, 49] on nav "ROYAL NOLEGGIO La nostra storia SOLUZIONI SU MISURA ATTREZZATURA Posate Bicchie…" at bounding box center [386, 57] width 317 height 20
click at [523, 57] on span "CONTATTI" at bounding box center [516, 57] width 37 height 10
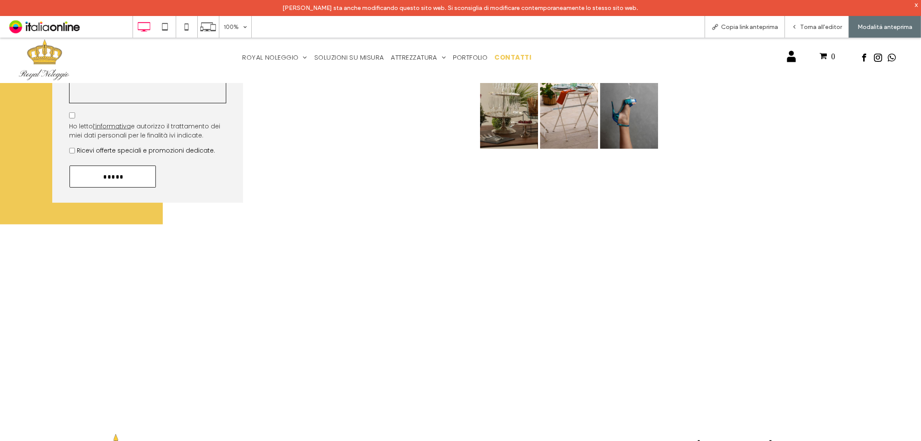
scroll to position [362, 0]
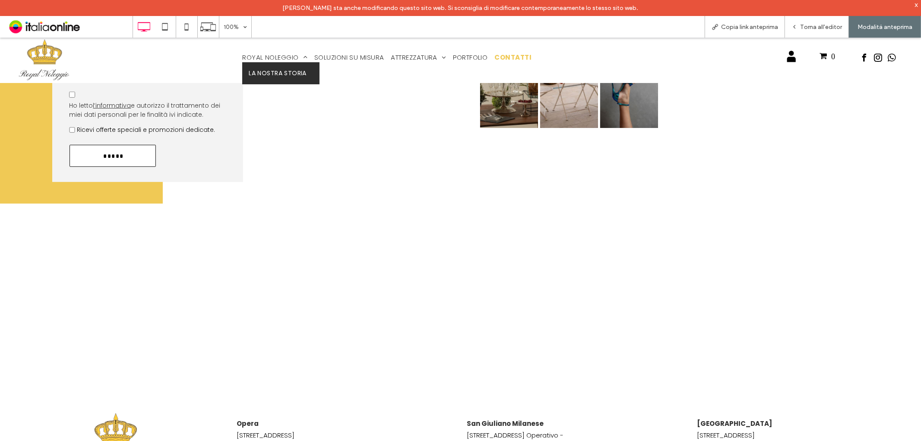
click at [277, 58] on span "ROYAL NOLEGGIO" at bounding box center [274, 57] width 65 height 10
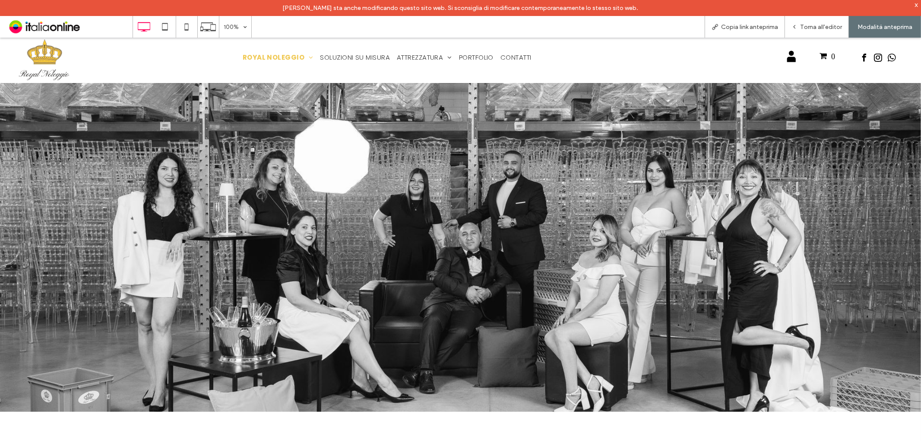
scroll to position [1008, 0]
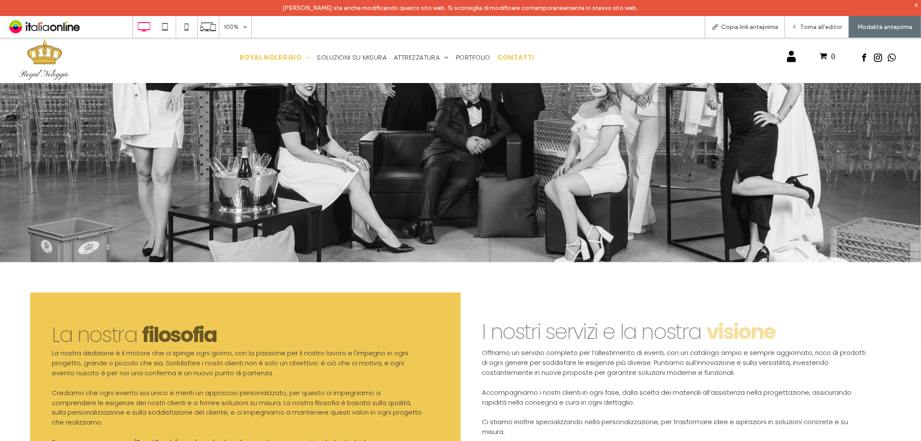
click at [510, 56] on span "CONTATTI" at bounding box center [516, 57] width 37 height 10
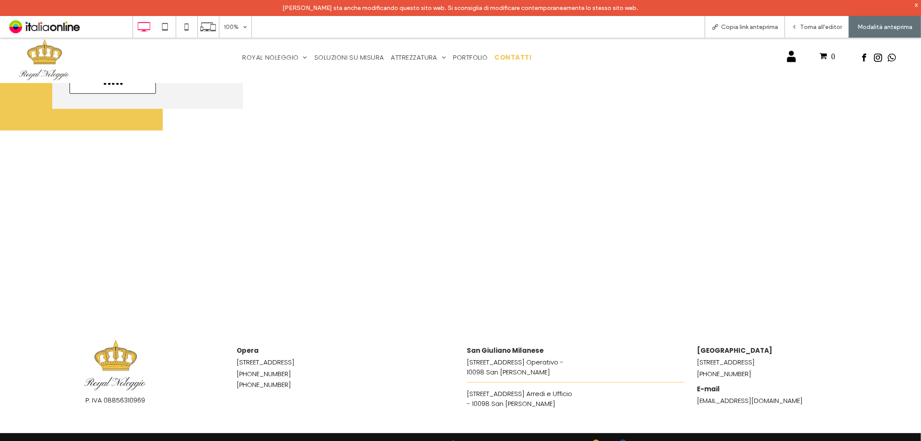
scroll to position [410, 0]
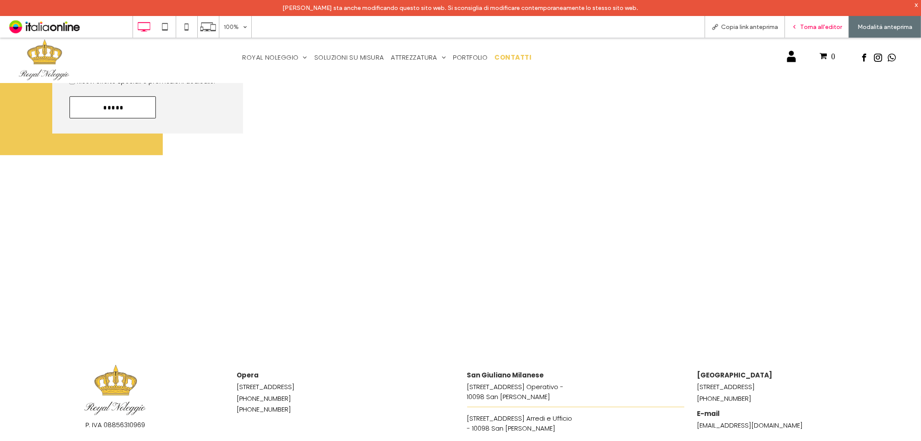
click at [810, 32] on div "Torna all'editor" at bounding box center [817, 27] width 64 height 22
click at [821, 31] on div "Torna all'editor" at bounding box center [817, 27] width 64 height 22
click at [828, 27] on span "Torna all'editor" at bounding box center [821, 26] width 42 height 7
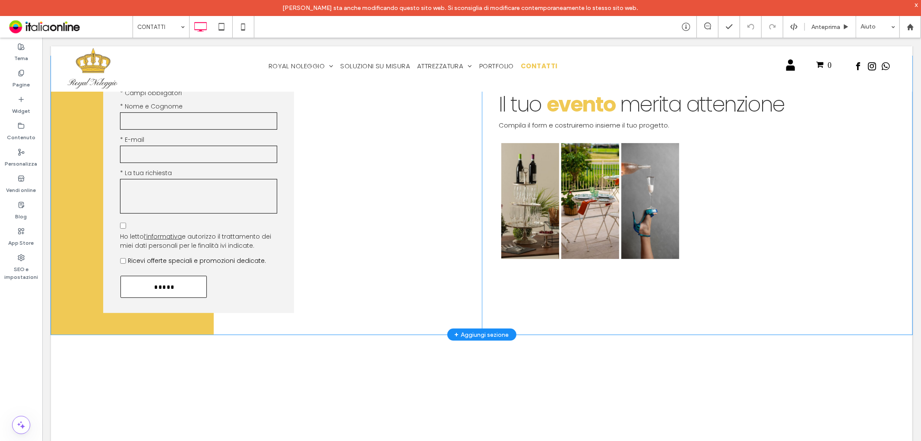
scroll to position [476, 0]
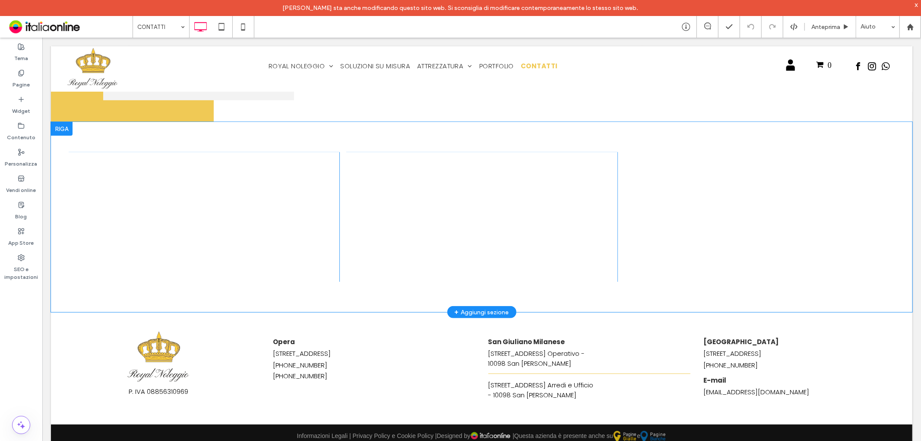
click at [624, 212] on div "Click To Paste" at bounding box center [759, 217] width 271 height 130
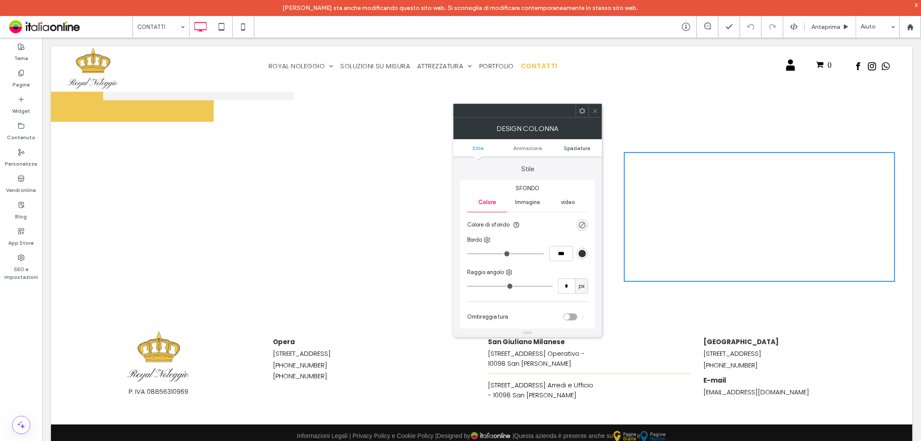
click at [583, 145] on span "Spaziatura" at bounding box center [577, 148] width 26 height 6
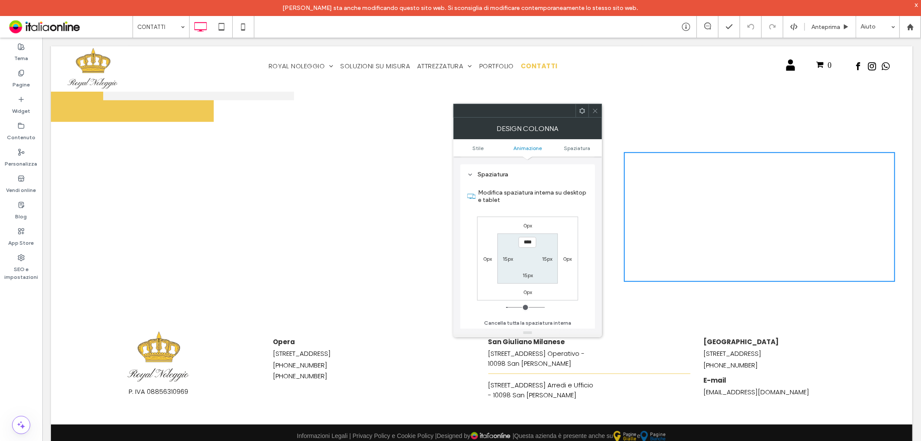
scroll to position [202, 0]
drag, startPoint x: 597, startPoint y: 111, endPoint x: 580, endPoint y: 133, distance: 27.5
click at [597, 111] on icon at bounding box center [595, 111] width 6 height 6
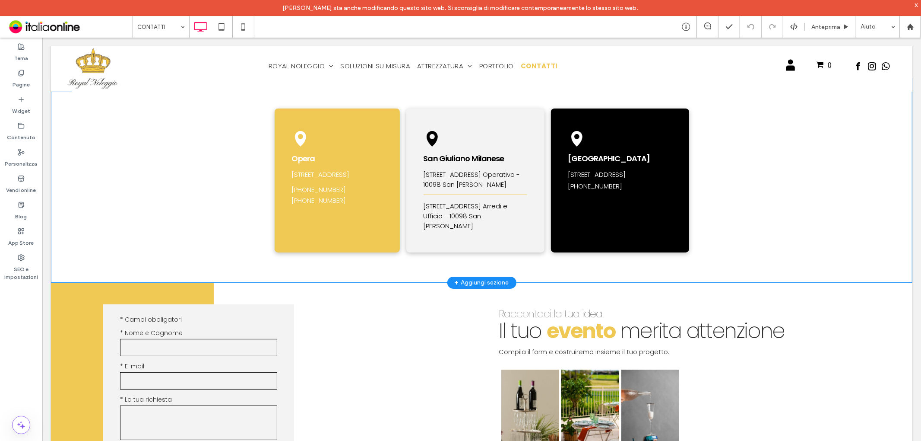
scroll to position [0, 0]
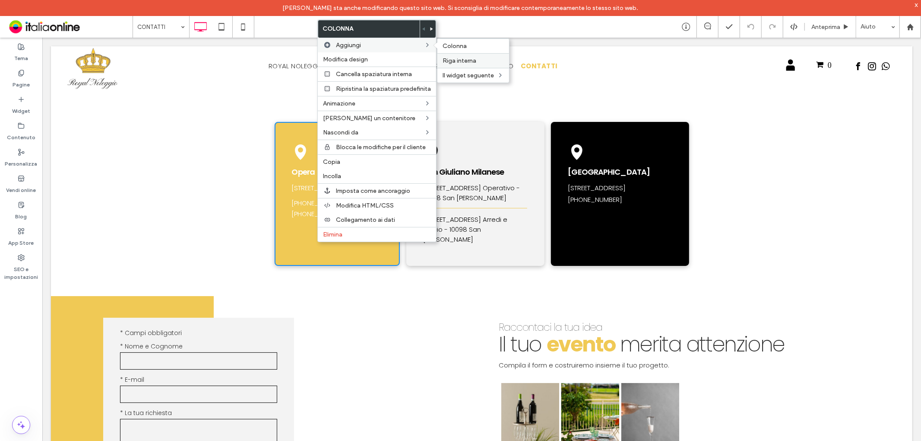
click at [464, 54] on div "Riga interna" at bounding box center [474, 60] width 72 height 15
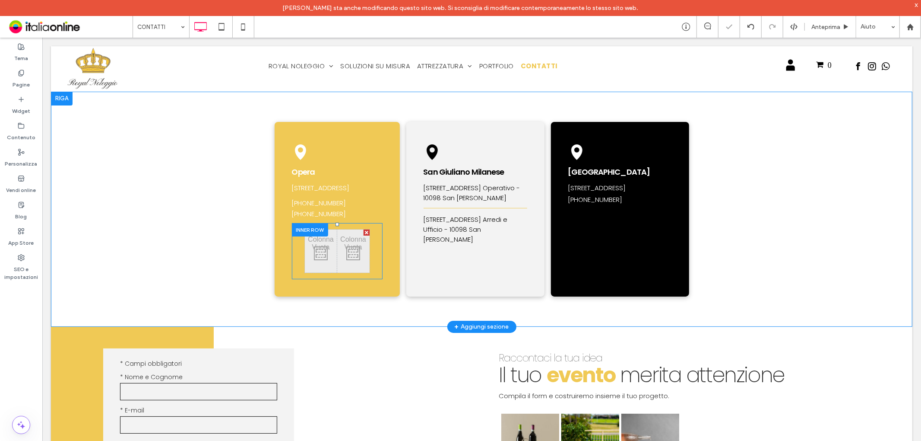
click at [337, 235] on div "Click To Paste Click To Paste Click To Paste Click To Paste" at bounding box center [337, 250] width 91 height 56
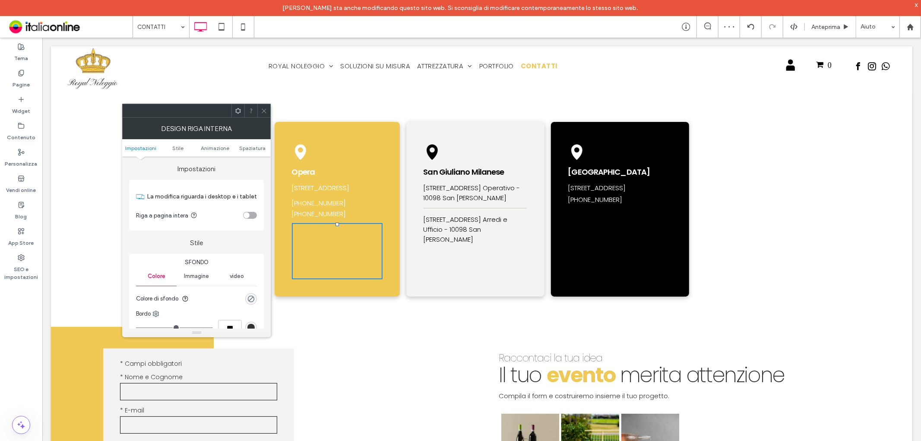
drag, startPoint x: 251, startPoint y: 215, endPoint x: 250, endPoint y: 191, distance: 24.2
click at [251, 215] on div "toggle" at bounding box center [250, 215] width 14 height 7
click at [254, 148] on span "Spaziatura" at bounding box center [252, 148] width 26 height 6
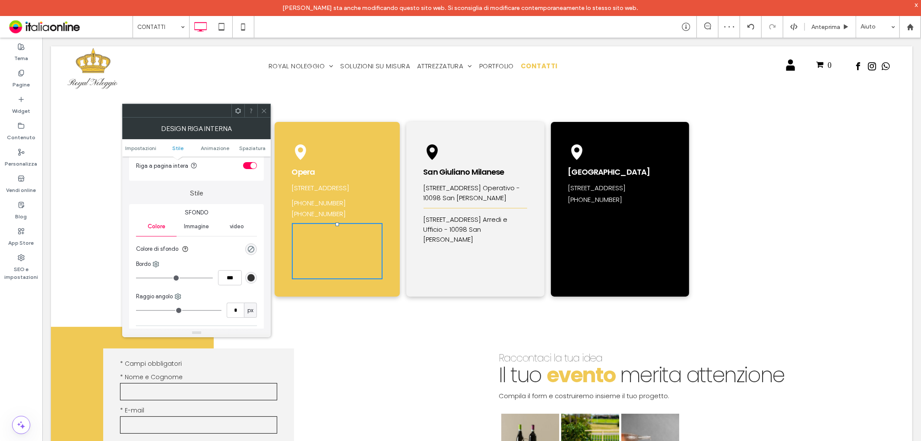
scroll to position [226, 0]
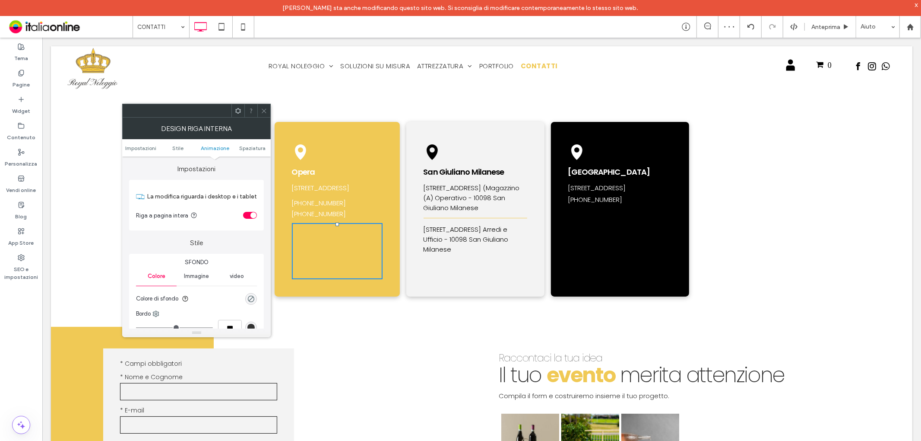
type input "***"
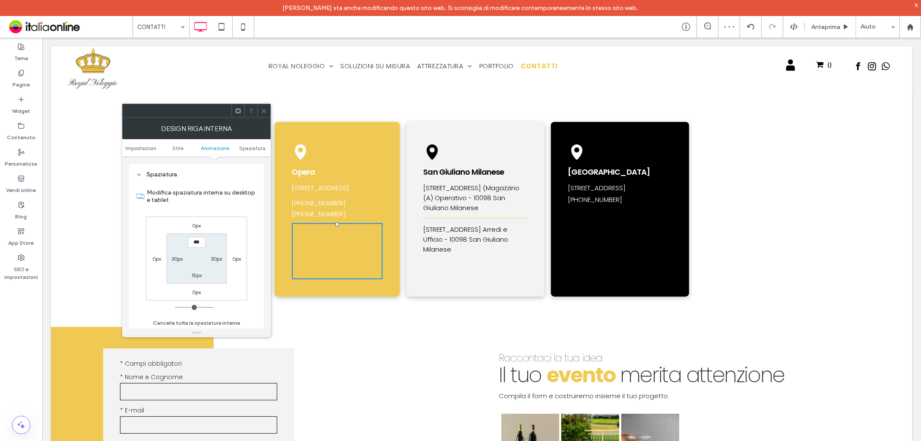
click at [216, 256] on label "30px" at bounding box center [216, 258] width 11 height 6
type input "**"
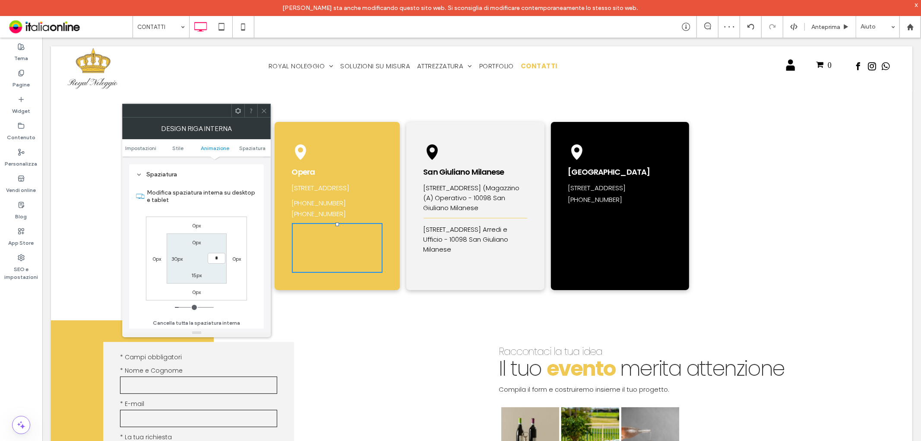
type input "*"
type input "***"
click at [197, 272] on label "15px" at bounding box center [196, 275] width 10 height 6
type input "**"
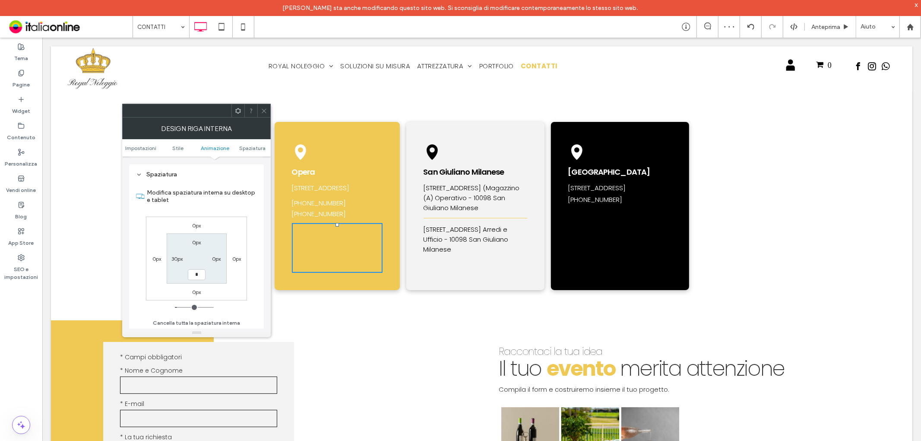
type input "*"
type input "***"
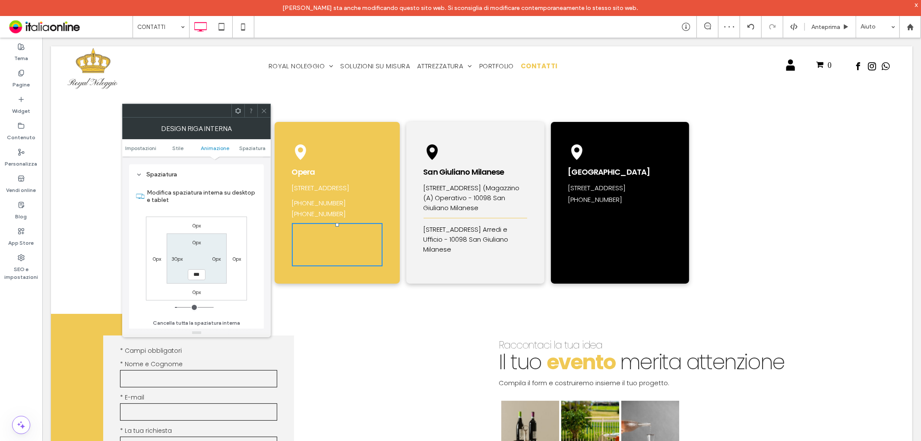
drag, startPoint x: 178, startPoint y: 256, endPoint x: 197, endPoint y: 223, distance: 38.5
click at [178, 256] on label "30px" at bounding box center [176, 258] width 11 height 6
type input "**"
type input "*"
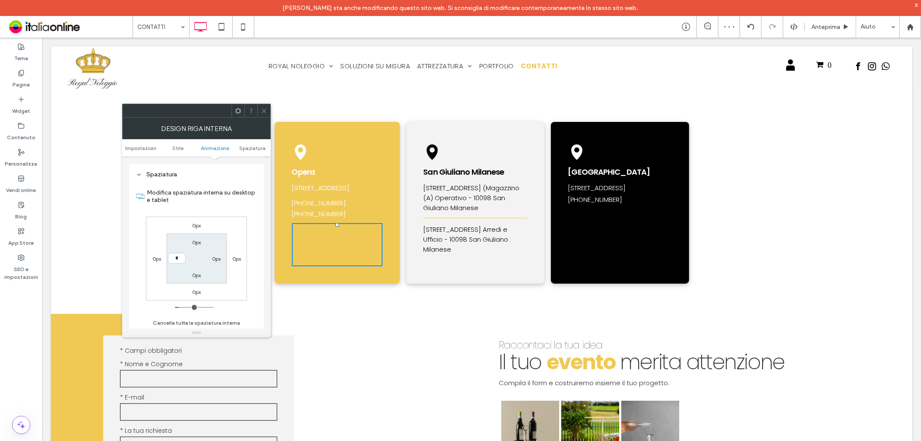
type input "***"
drag, startPoint x: 200, startPoint y: 205, endPoint x: 169, endPoint y: 271, distance: 72.8
click at [200, 206] on label "Modifica spaziatura interna su desktop e tablet" at bounding box center [202, 195] width 110 height 23
click at [175, 258] on input "***" at bounding box center [177, 258] width 18 height 11
click at [266, 109] on icon at bounding box center [264, 111] width 6 height 6
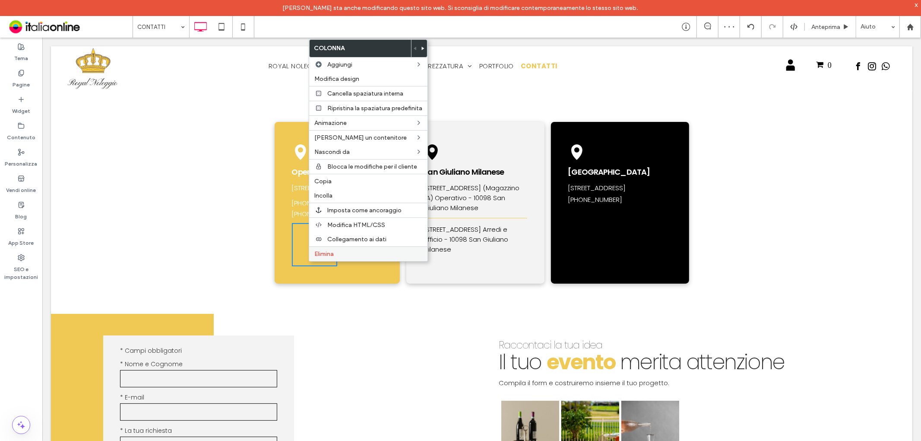
click at [357, 250] on label "Elimina" at bounding box center [368, 253] width 108 height 7
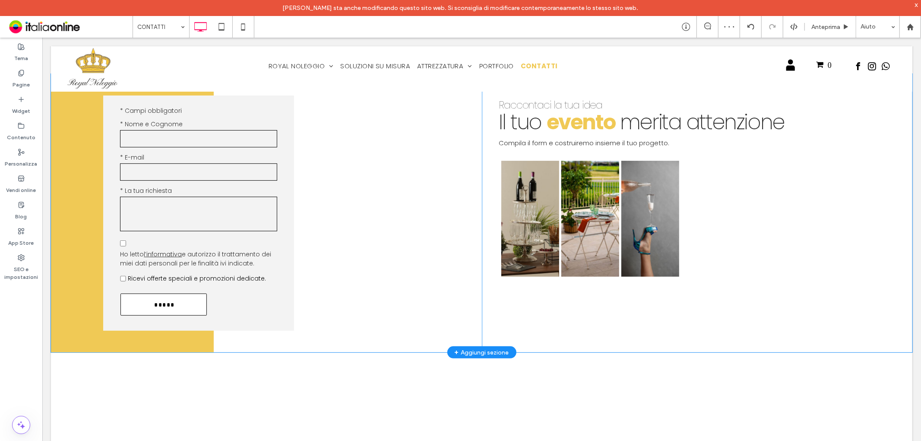
scroll to position [494, 0]
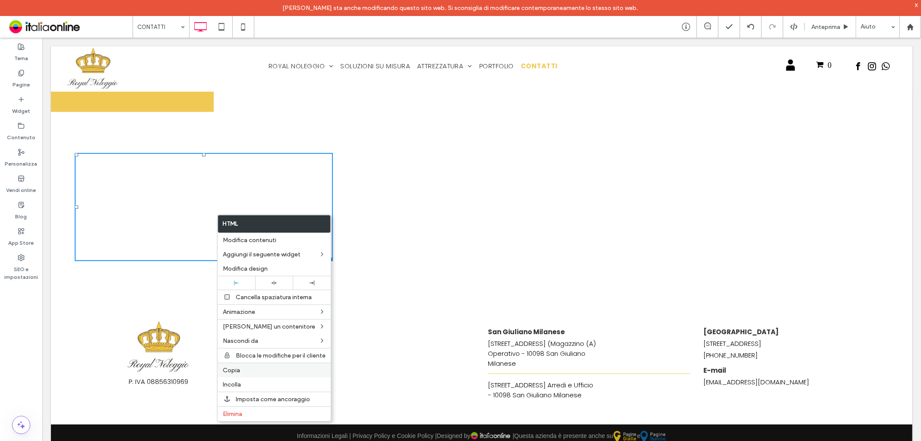
click at [233, 366] on span "Copia" at bounding box center [231, 369] width 17 height 7
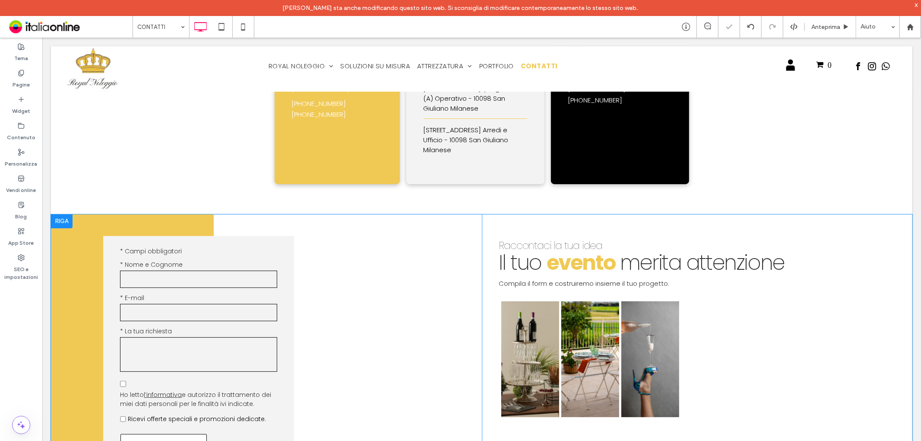
scroll to position [14, 0]
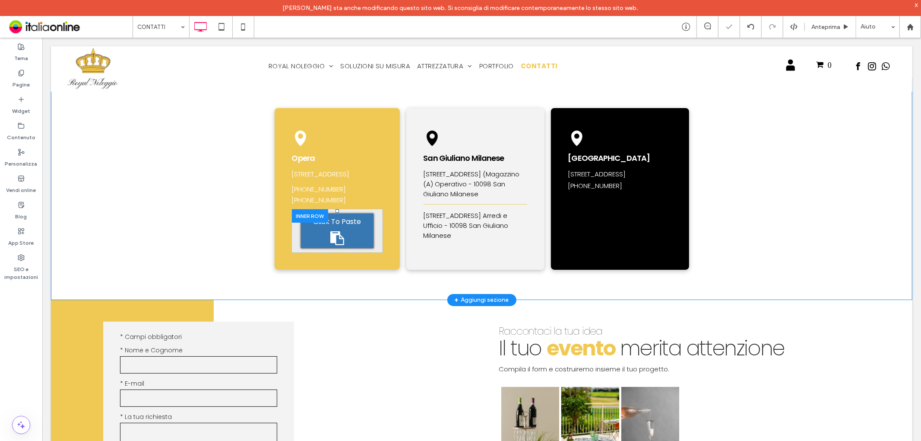
click at [324, 240] on div "Click To Paste" at bounding box center [337, 230] width 73 height 35
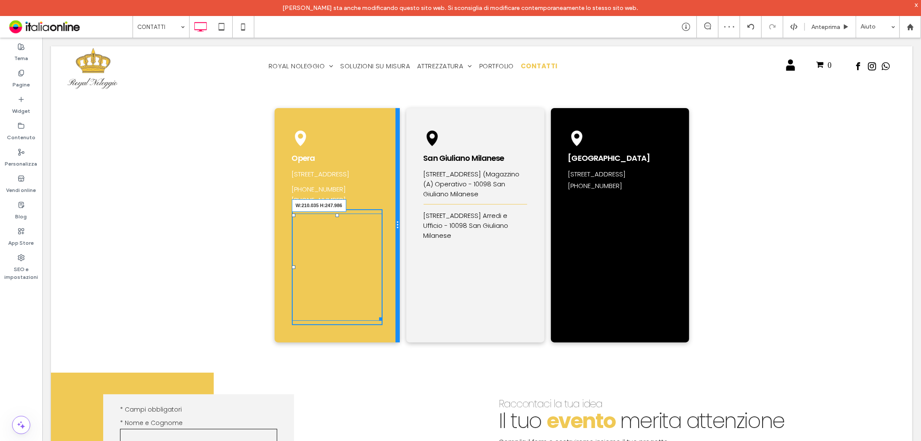
drag, startPoint x: 374, startPoint y: 326, endPoint x: 395, endPoint y: 325, distance: 20.7
click at [395, 325] on div "icona puntatore Opera Via Trebbia, 11/8 - 20090 OPERA (MI) [PHONE_NUMBER] [PHON…" at bounding box center [336, 225] width 125 height 234
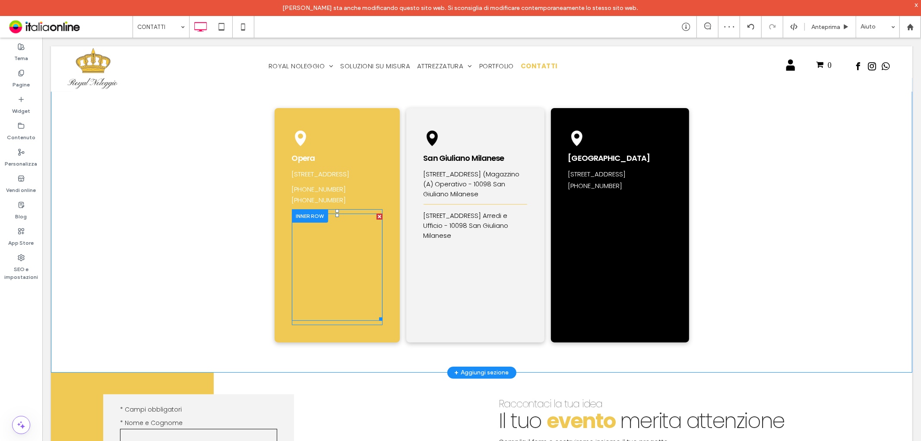
click at [316, 282] on span at bounding box center [337, 266] width 91 height 107
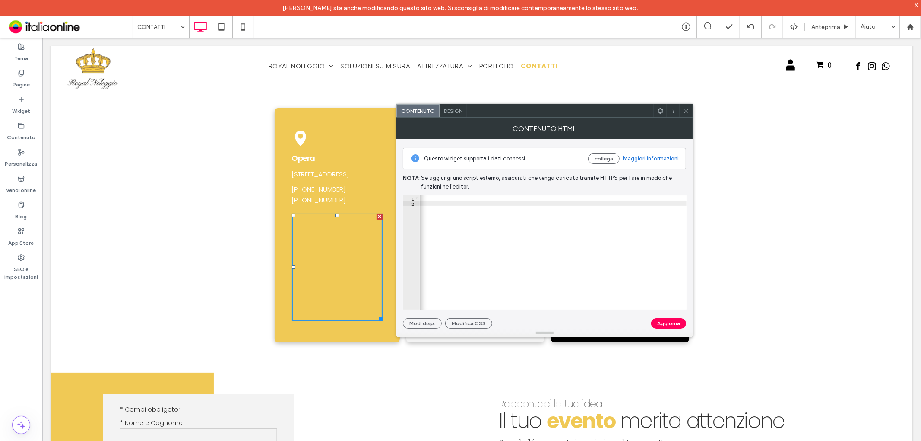
scroll to position [0, 710]
click at [587, 197] on div "< iframe src = "https://www.google.com/maps/embed?pb=!1m18!1m12!1m3!1d2803.1352…" at bounding box center [277, 253] width 1137 height 117
type textarea "**********"
click at [667, 324] on button "Aggiorna" at bounding box center [668, 323] width 35 height 10
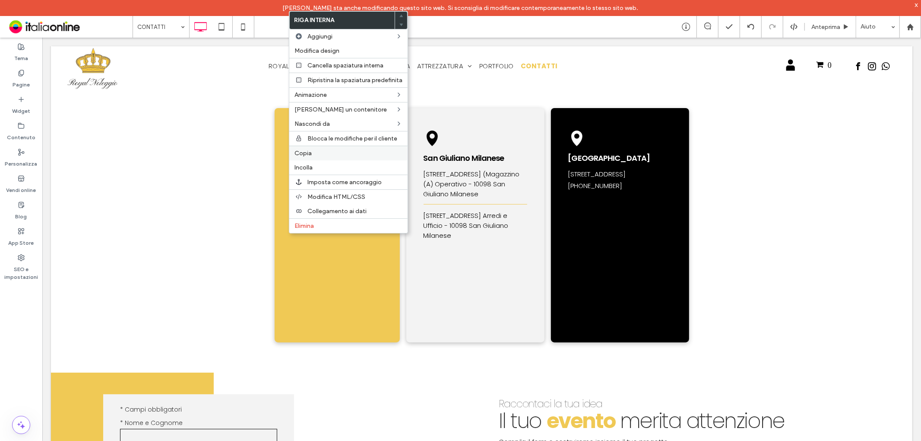
click at [325, 152] on label "Copia" at bounding box center [349, 152] width 108 height 7
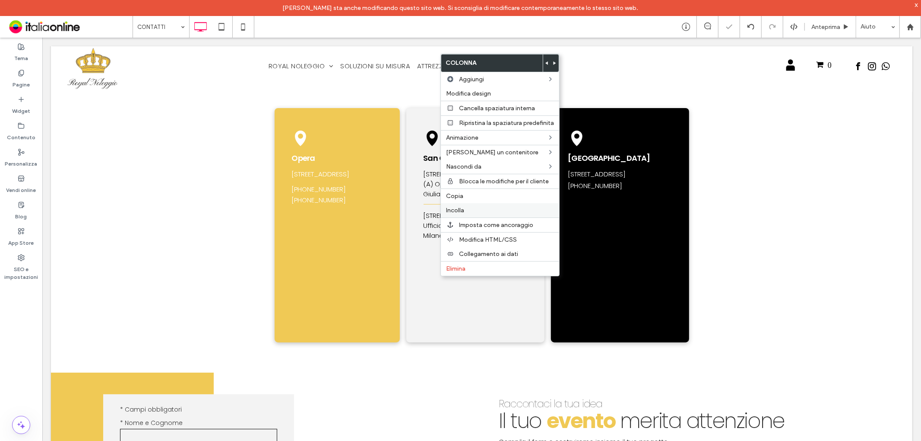
click at [472, 210] on label "Incolla" at bounding box center [500, 209] width 108 height 7
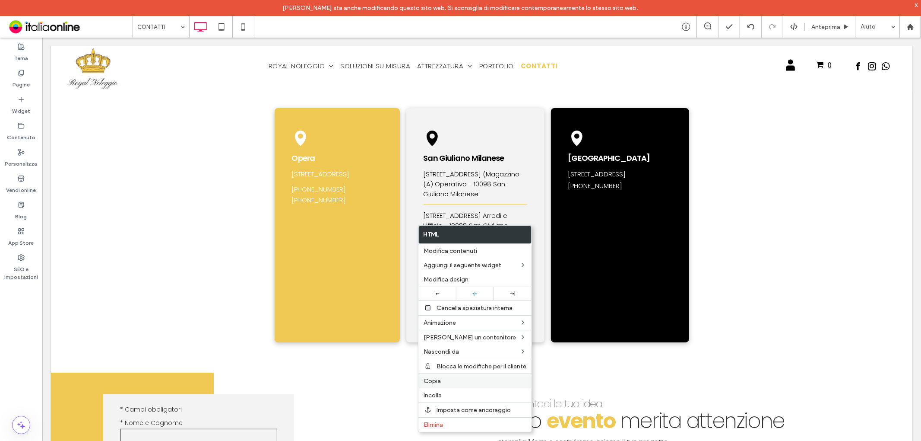
click at [431, 378] on span "Copia" at bounding box center [432, 380] width 17 height 7
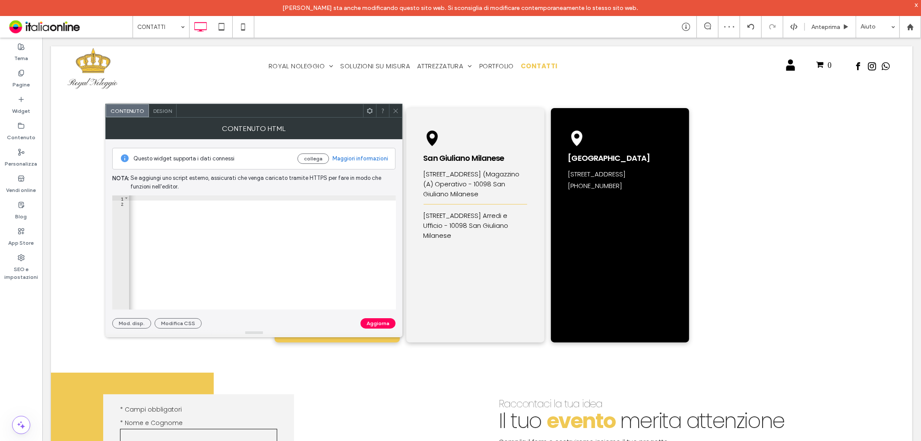
scroll to position [0, 817]
type textarea "**********"
click at [375, 321] on button "Aggiorna" at bounding box center [378, 323] width 35 height 10
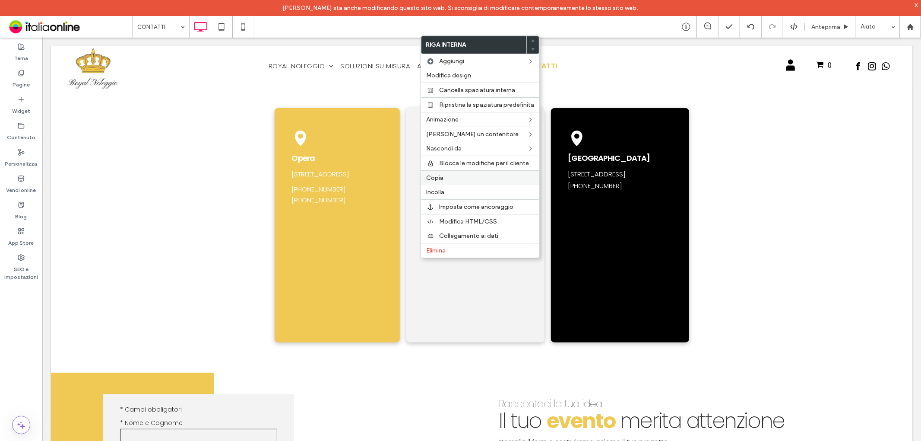
click at [448, 172] on div "Copia" at bounding box center [480, 177] width 118 height 15
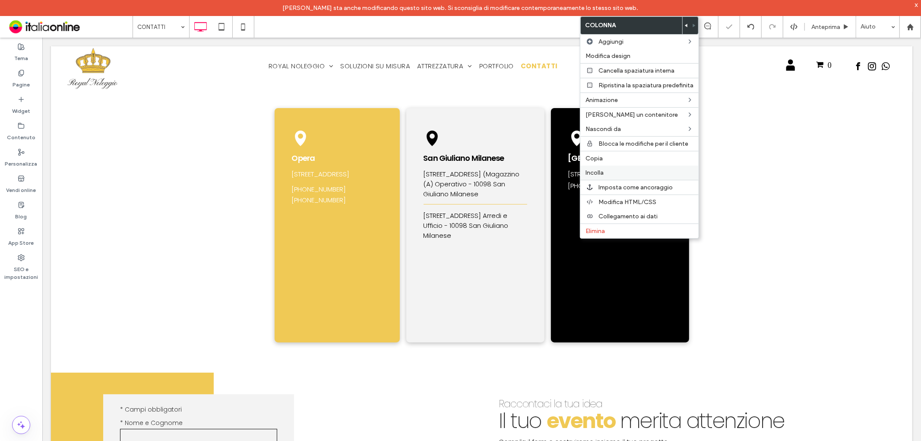
click at [603, 170] on span "Incolla" at bounding box center [595, 172] width 18 height 7
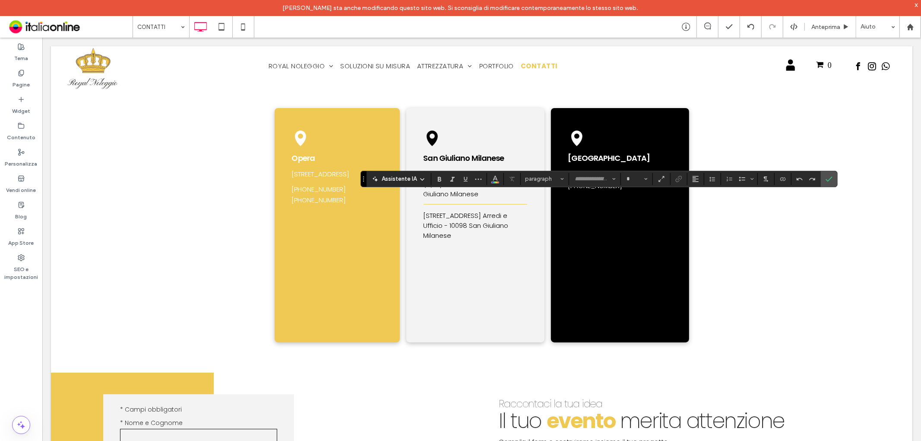
type input "*******"
type input "**"
click at [832, 176] on use "Conferma" at bounding box center [829, 178] width 7 height 5
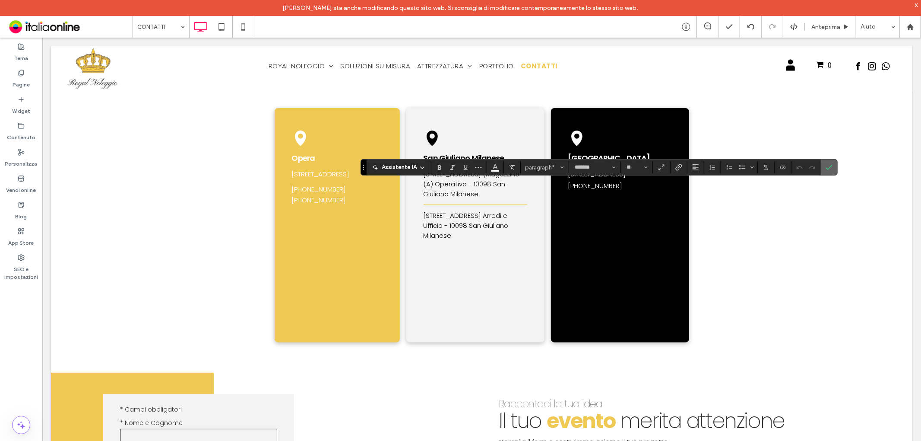
click at [829, 167] on icon "Conferma" at bounding box center [829, 167] width 7 height 7
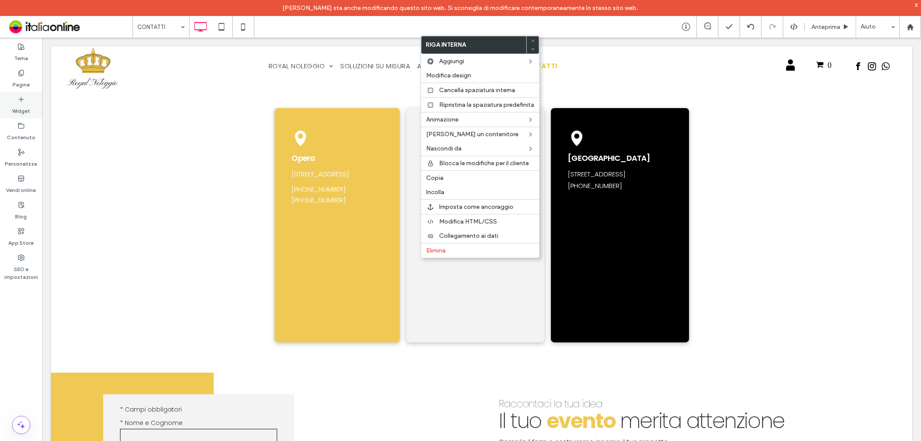
click at [27, 110] on label "Widget" at bounding box center [21, 109] width 18 height 12
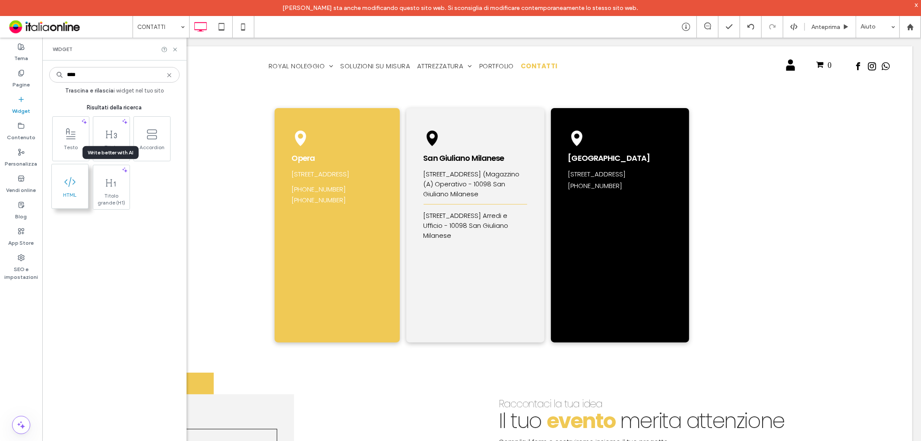
type input "****"
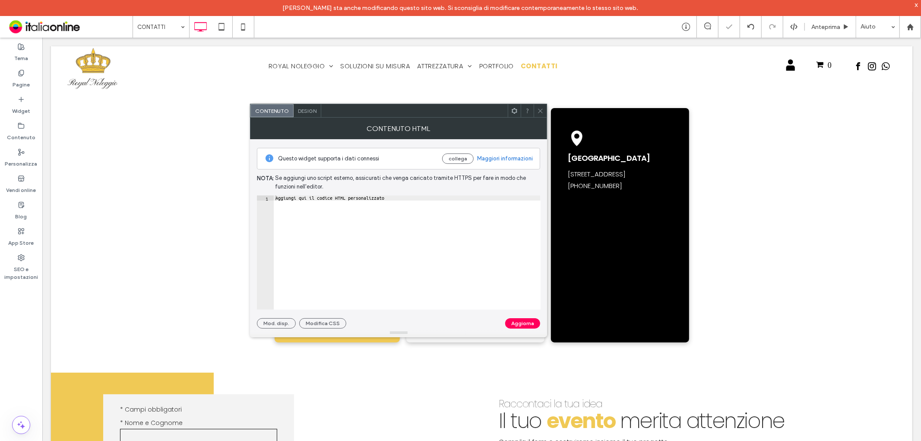
type textarea "**********"
click at [391, 201] on div "Aggiungi qui il codice HTML personalizzato" at bounding box center [407, 257] width 267 height 124
paste textarea "Cursor at row 1"
click at [420, 198] on div "< iframe src = "https://www.google.com/maps/embed?pb=!1m18!1m12!1m3!1d2847.7556…" at bounding box center [164, 253] width 1148 height 117
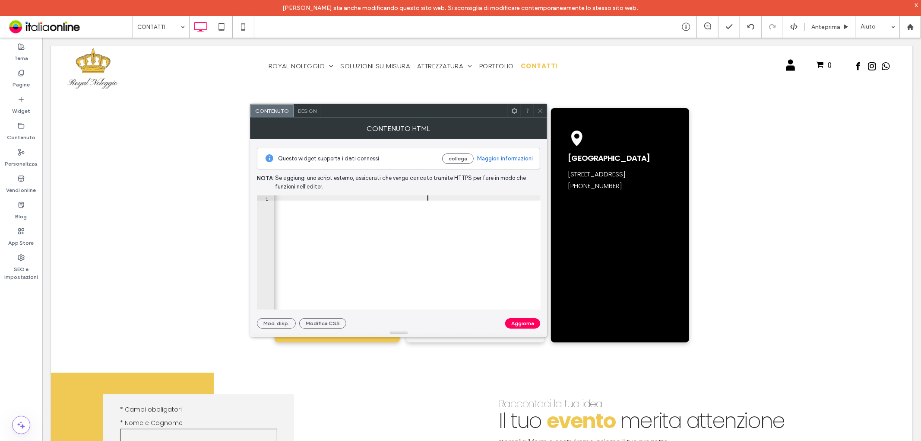
scroll to position [0, 70]
click at [456, 199] on div "< iframe src = "https://www.google.com/maps/embed?pb=!1m18!1m12!1m3!1d2847.7556…" at bounding box center [165, 253] width 1150 height 117
type textarea "**********"
click at [517, 321] on button "Aggiorna" at bounding box center [522, 323] width 35 height 10
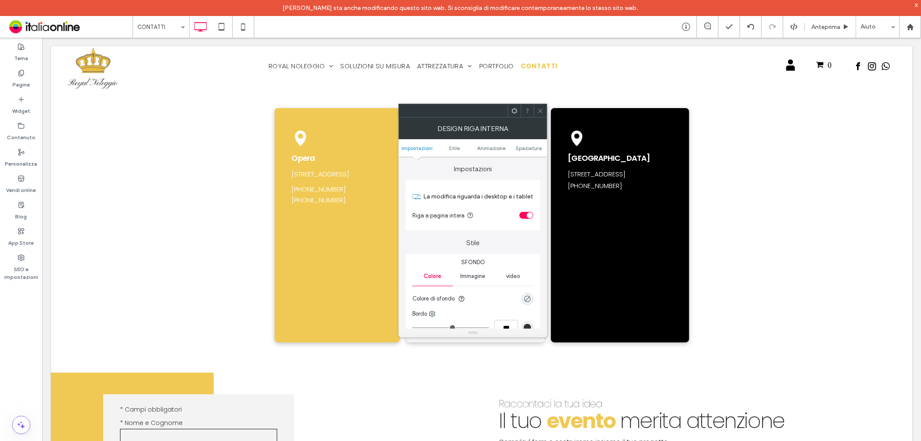
click at [542, 109] on icon at bounding box center [540, 111] width 6 height 6
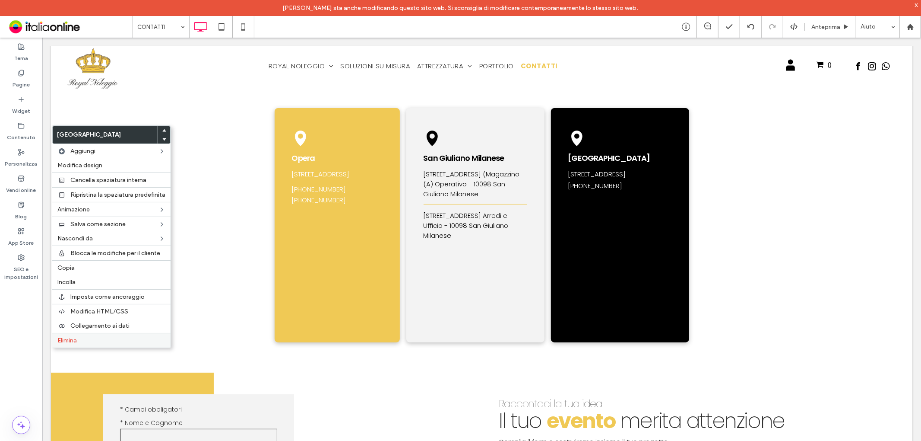
drag, startPoint x: 111, startPoint y: 337, endPoint x: 118, endPoint y: 335, distance: 7.2
click at [111, 337] on label "Elimina" at bounding box center [111, 339] width 108 height 7
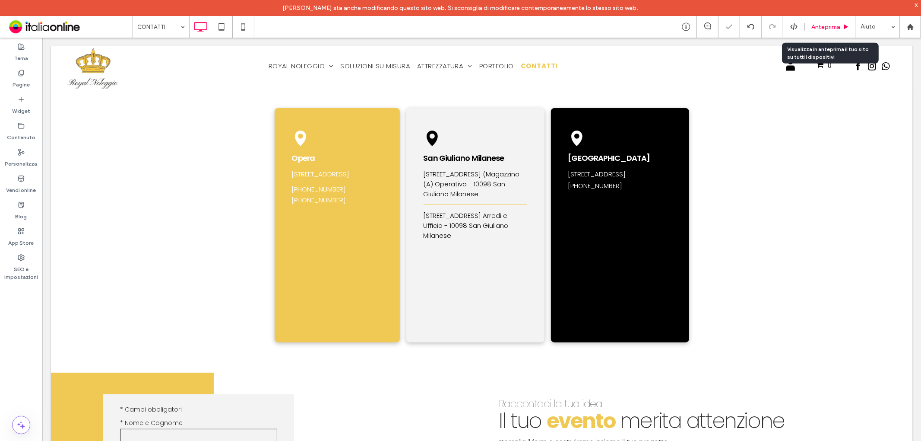
click at [832, 29] on span "Anteprima" at bounding box center [826, 26] width 29 height 7
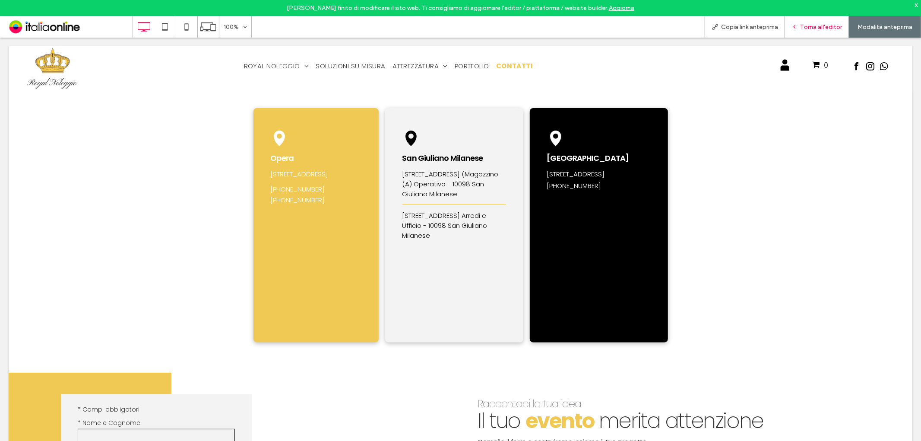
click at [806, 22] on div "Torna all'editor" at bounding box center [817, 27] width 64 height 22
click at [825, 31] on div "Torna all'editor" at bounding box center [817, 27] width 64 height 22
click at [806, 24] on span "Torna all'editor" at bounding box center [821, 26] width 42 height 7
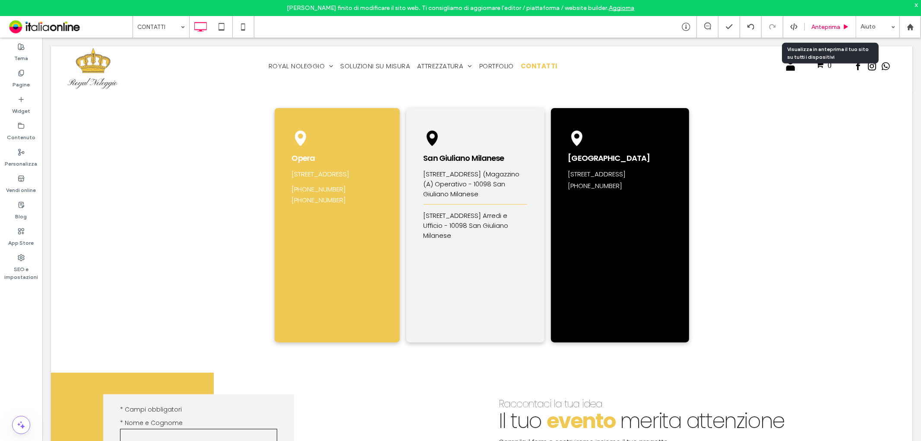
click at [836, 27] on span "Anteprima" at bounding box center [826, 26] width 29 height 7
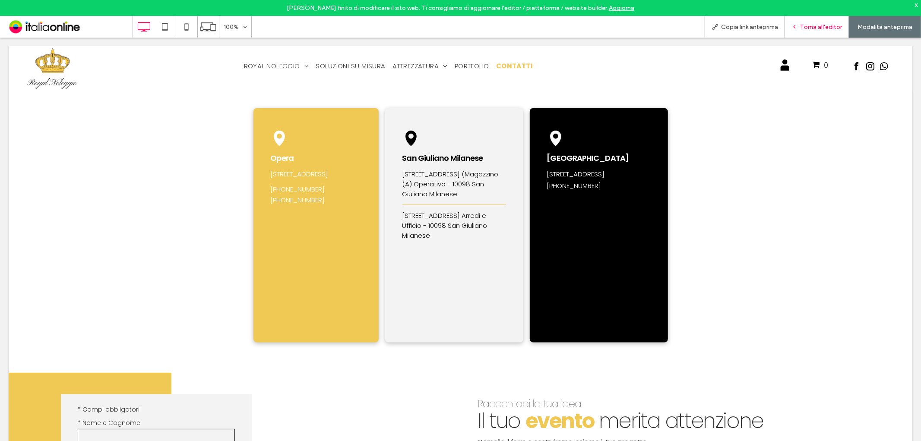
click at [834, 22] on div "Torna all'editor" at bounding box center [817, 27] width 64 height 22
click at [815, 31] on div "Torna all'editor" at bounding box center [817, 27] width 64 height 22
click at [808, 29] on span "Torna all'editor" at bounding box center [821, 26] width 42 height 7
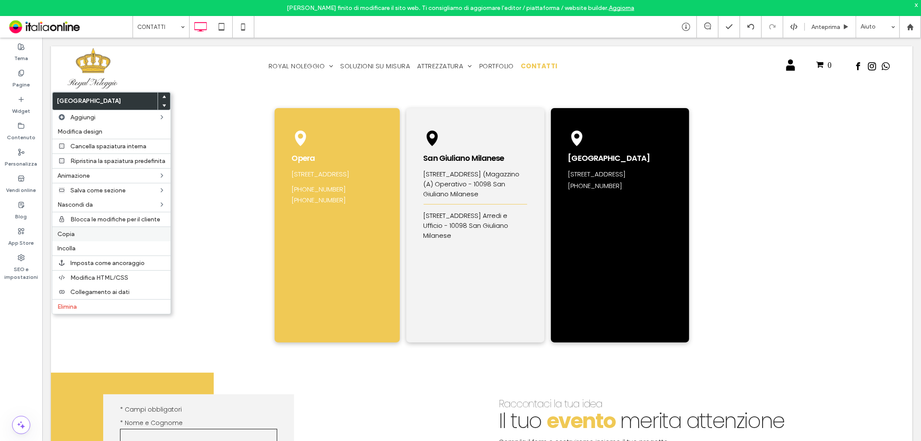
click at [74, 232] on span "Copia" at bounding box center [65, 233] width 17 height 7
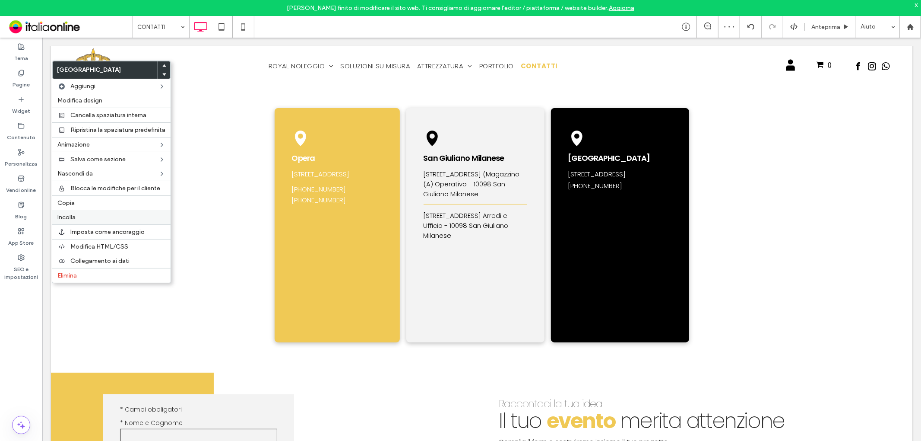
click at [98, 217] on label "Incolla" at bounding box center [111, 216] width 108 height 7
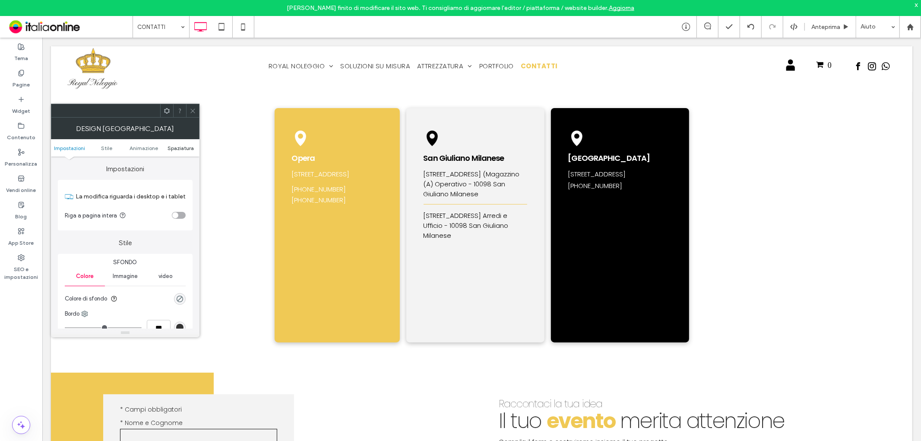
click at [181, 148] on span "Spaziatura" at bounding box center [181, 148] width 26 height 6
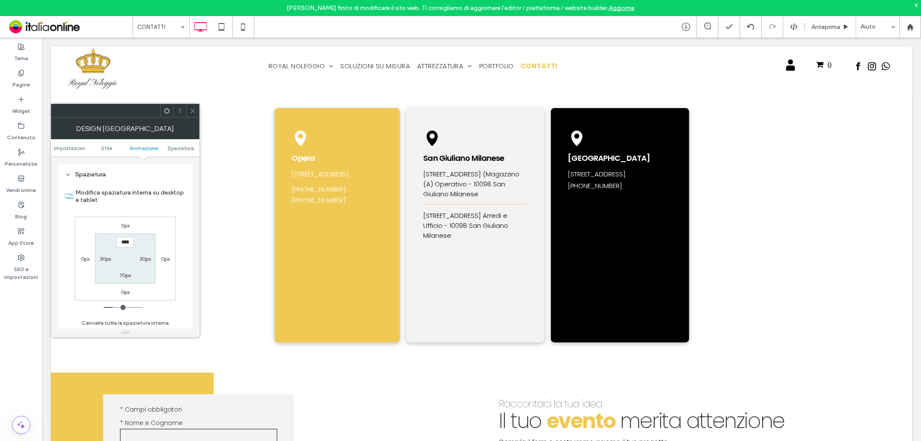
scroll to position [244, 0]
type input "***"
type input "*"
click at [156, 195] on label "Modifica spaziatura interna su desktop e tablet" at bounding box center [131, 195] width 110 height 23
click at [192, 113] on icon at bounding box center [193, 111] width 6 height 6
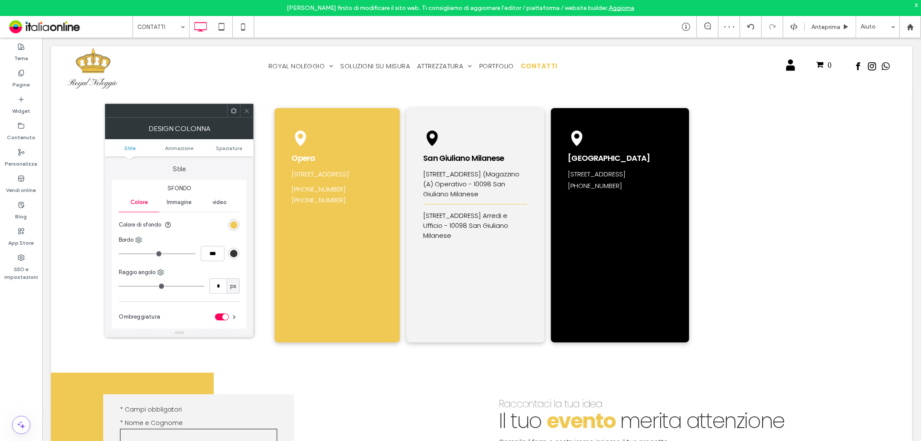
click at [248, 114] on icon at bounding box center [247, 111] width 6 height 6
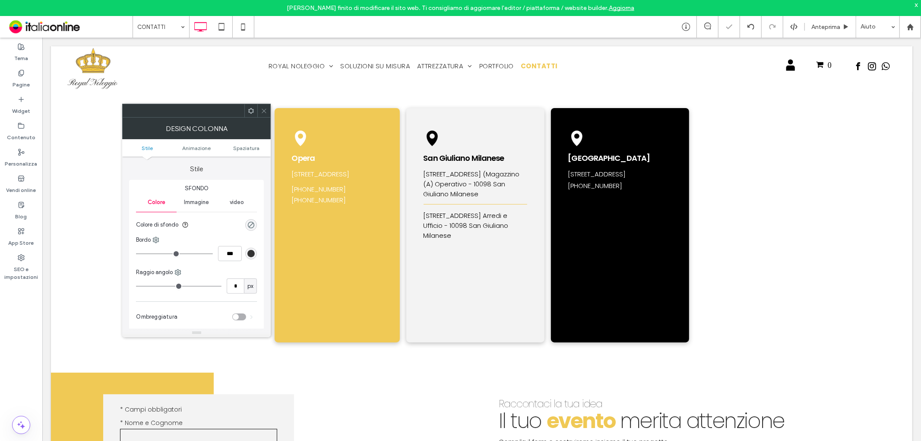
click at [249, 143] on ul "Stile Animazione Spaziatura" at bounding box center [196, 147] width 149 height 17
click at [249, 145] on span "Spaziatura" at bounding box center [246, 148] width 26 height 6
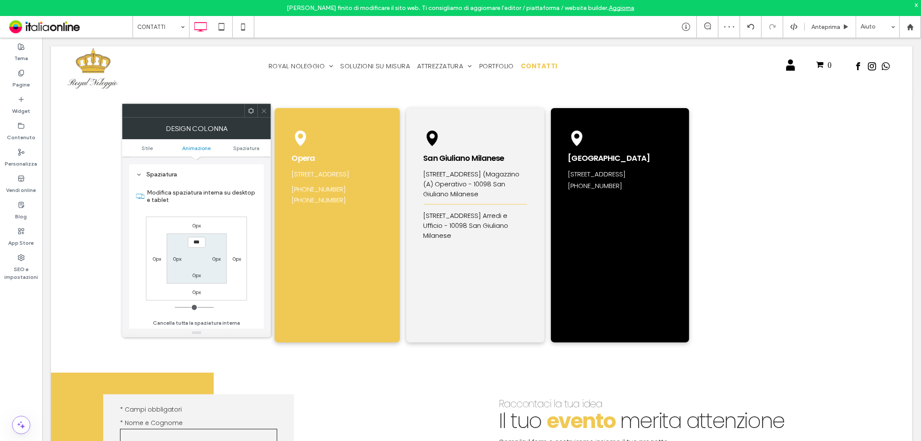
scroll to position [202, 0]
type input "*"
click at [228, 207] on section "Modifica spaziatura interna su desktop e tablet" at bounding box center [196, 196] width 121 height 32
click at [263, 111] on use at bounding box center [264, 110] width 4 height 4
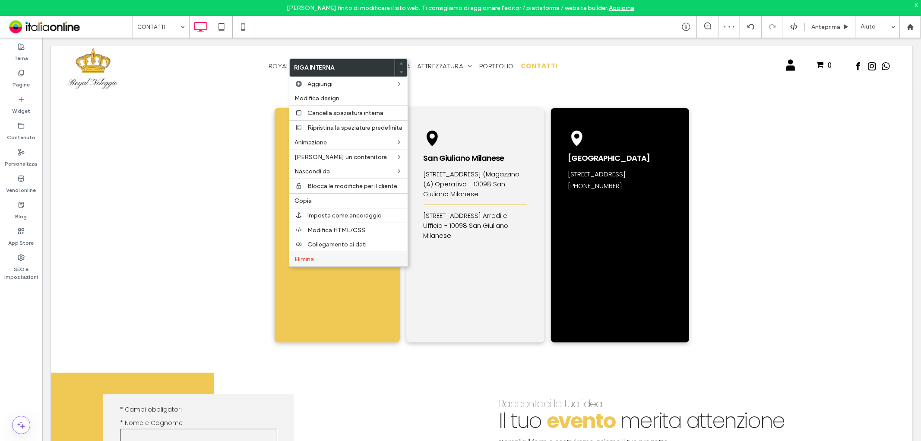
click at [320, 255] on label "Elimina" at bounding box center [349, 258] width 108 height 7
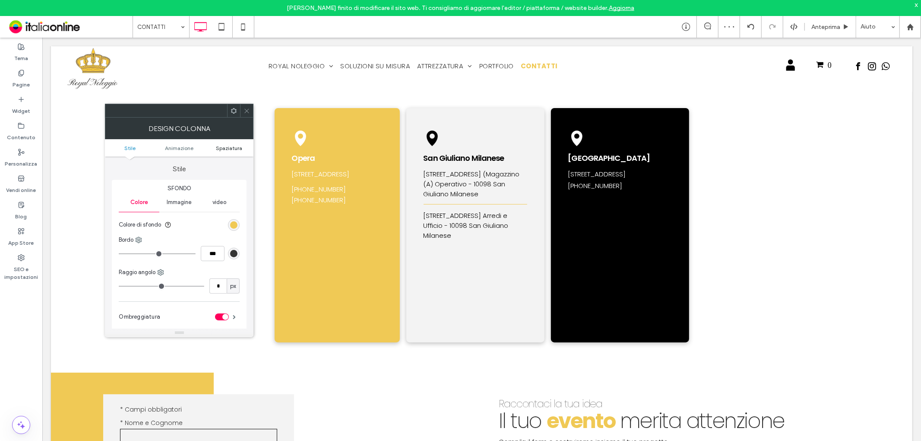
click at [230, 148] on span "Spaziatura" at bounding box center [229, 148] width 26 height 6
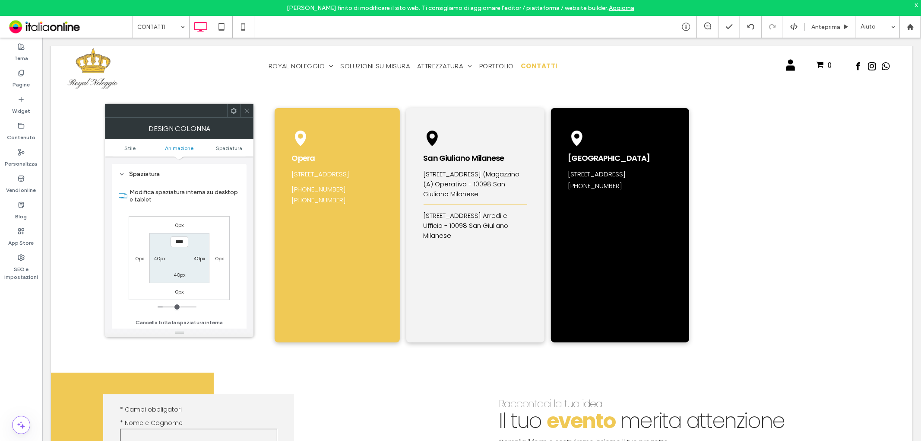
click at [247, 114] on icon at bounding box center [247, 111] width 6 height 6
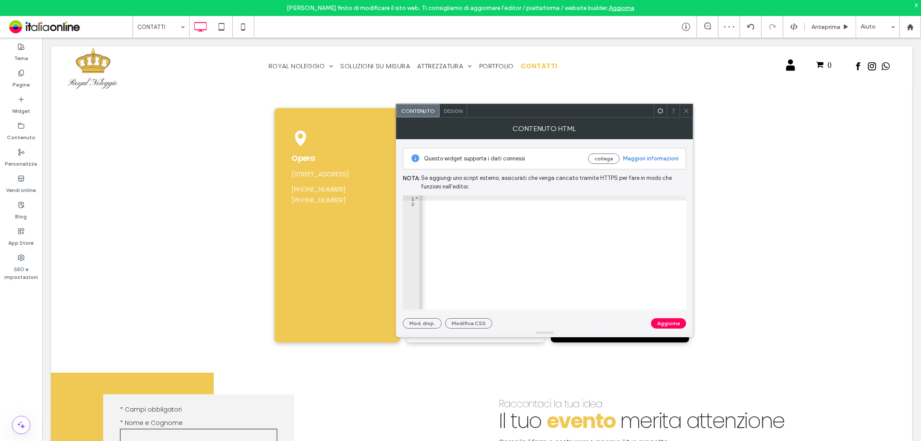
scroll to position [0, 720]
click at [580, 200] on div "< iframe src = "https://www.google.com/maps/embed?pb=!1m18!1m12!1m3!1d2803.1352…" at bounding box center [268, 253] width 1137 height 117
type textarea "**********"
click at [669, 323] on button "Aggiorna" at bounding box center [668, 323] width 35 height 10
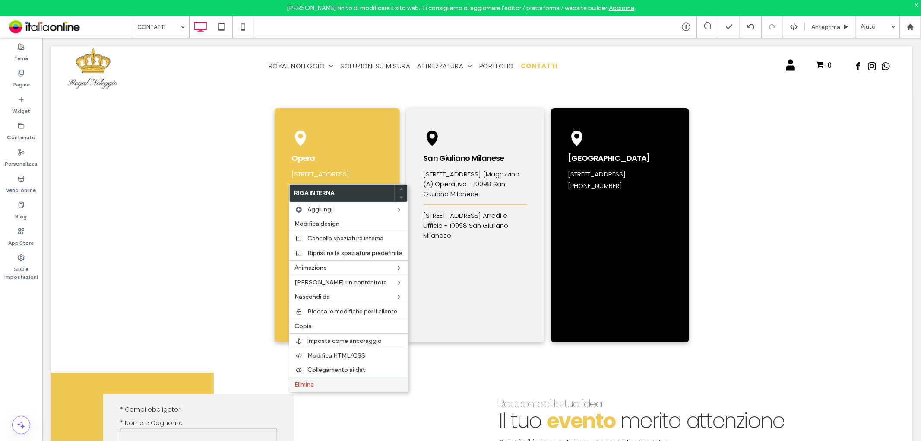
click at [317, 382] on label "Elimina" at bounding box center [349, 383] width 108 height 7
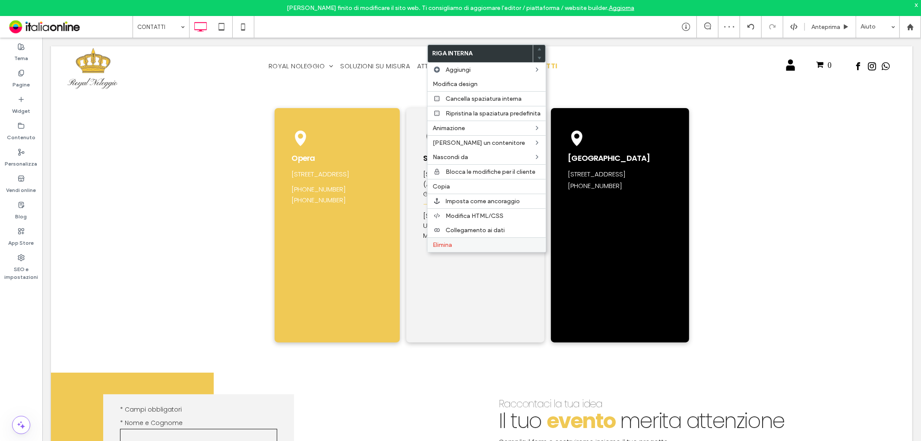
click at [466, 245] on label "Elimina" at bounding box center [487, 244] width 108 height 7
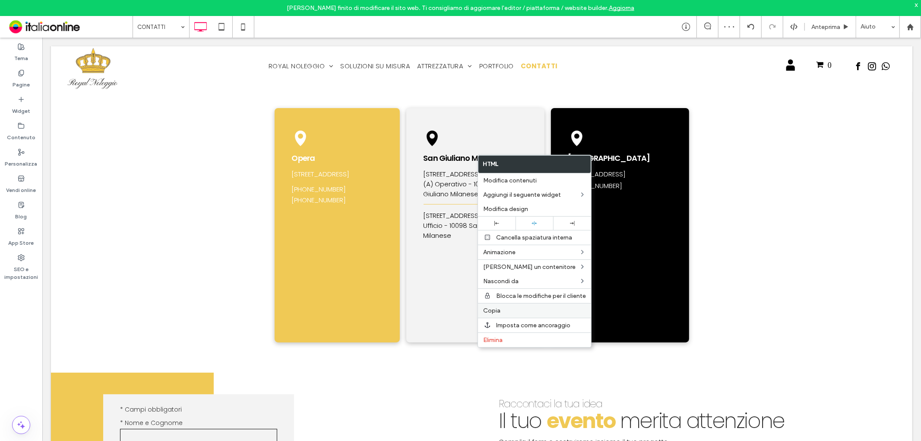
click at [497, 307] on span "Copia" at bounding box center [491, 310] width 17 height 7
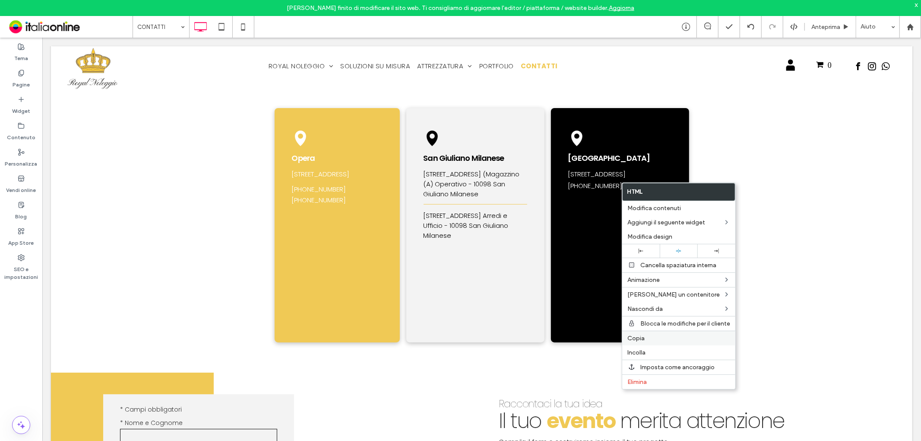
click at [642, 336] on span "Copia" at bounding box center [636, 337] width 17 height 7
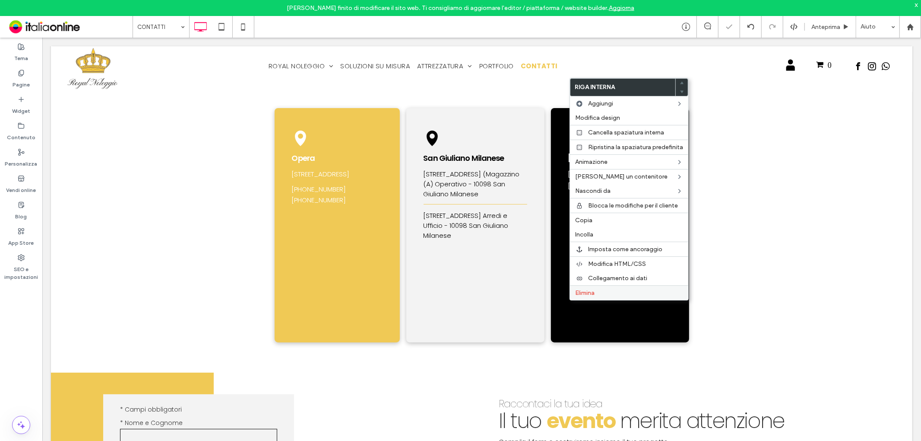
click at [612, 295] on div "Elimina" at bounding box center [629, 292] width 118 height 15
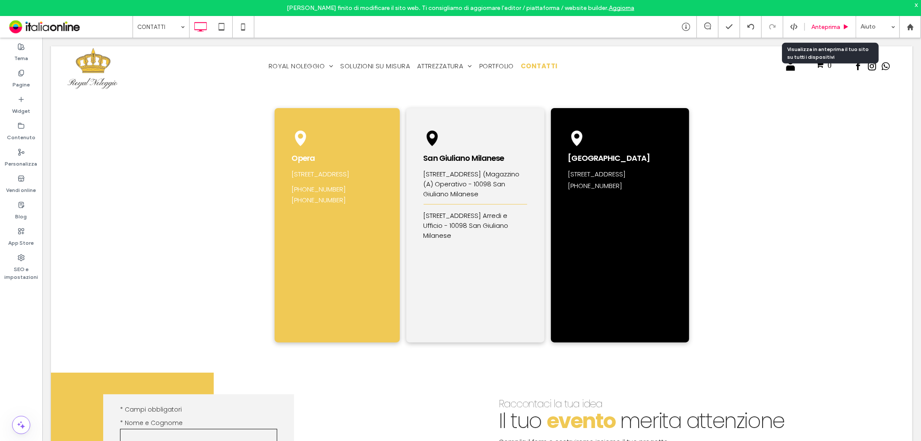
click at [829, 28] on span "Anteprima" at bounding box center [826, 26] width 29 height 7
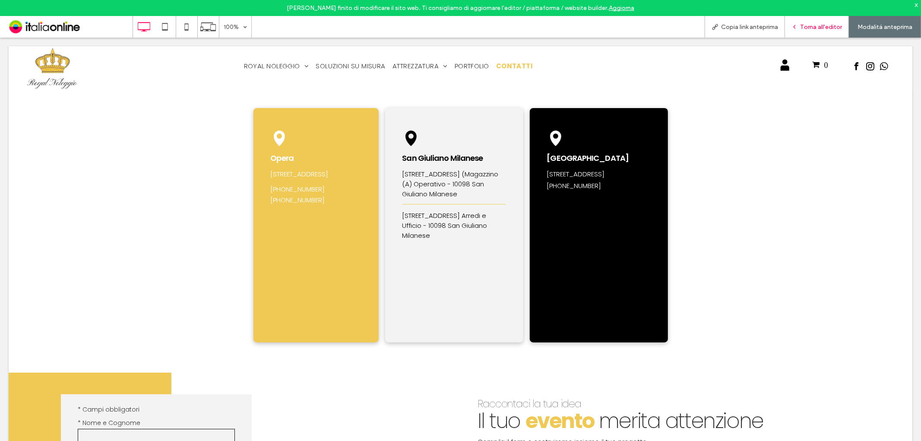
click at [811, 29] on span "Torna all'editor" at bounding box center [821, 26] width 42 height 7
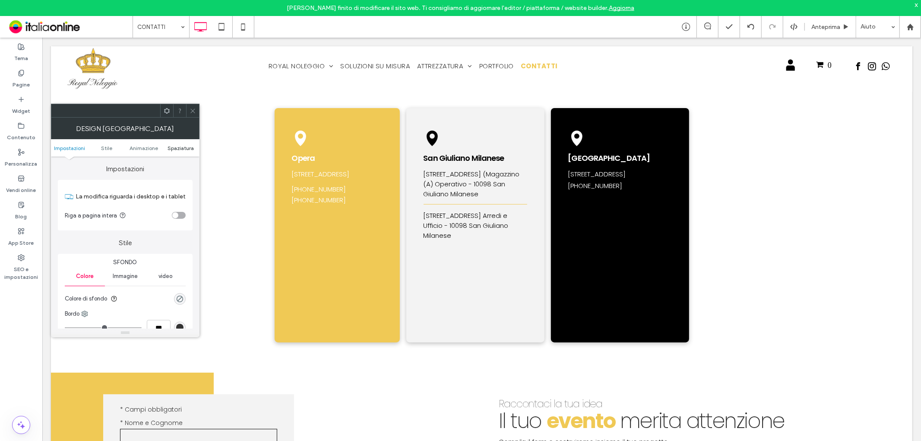
click at [178, 146] on span "Spaziatura" at bounding box center [181, 148] width 26 height 6
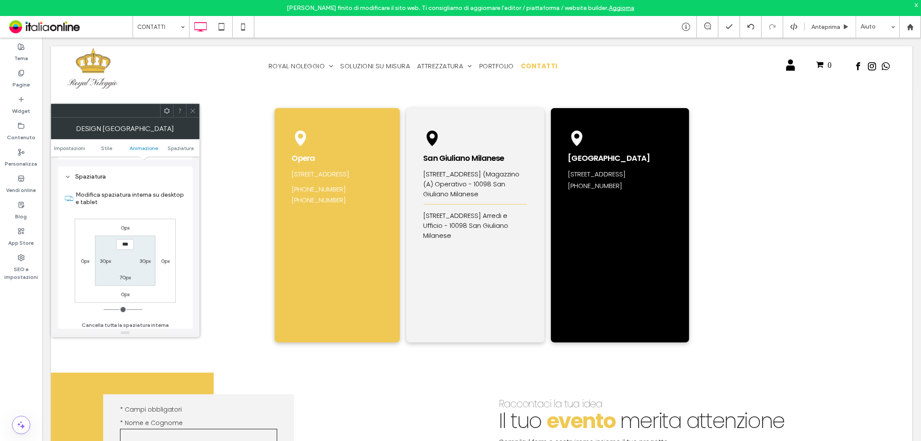
scroll to position [244, 0]
click at [191, 114] on icon at bounding box center [193, 111] width 6 height 6
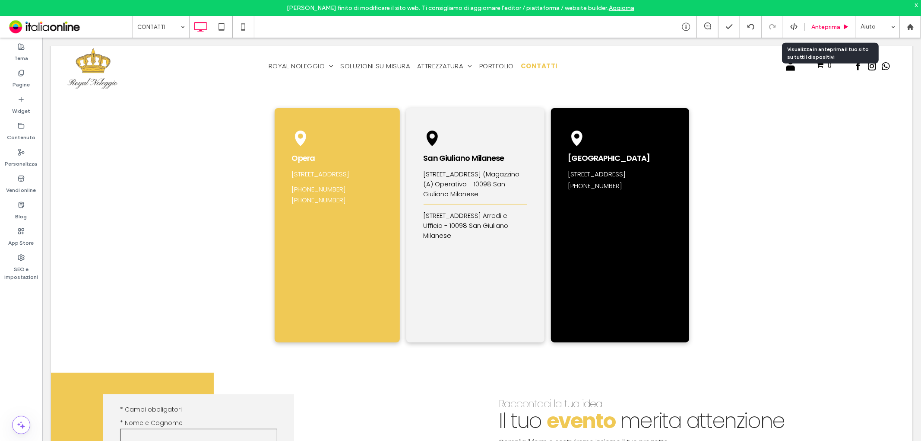
click at [836, 20] on div "Anteprima" at bounding box center [830, 27] width 51 height 22
click at [837, 30] on span "Anteprima" at bounding box center [826, 26] width 29 height 7
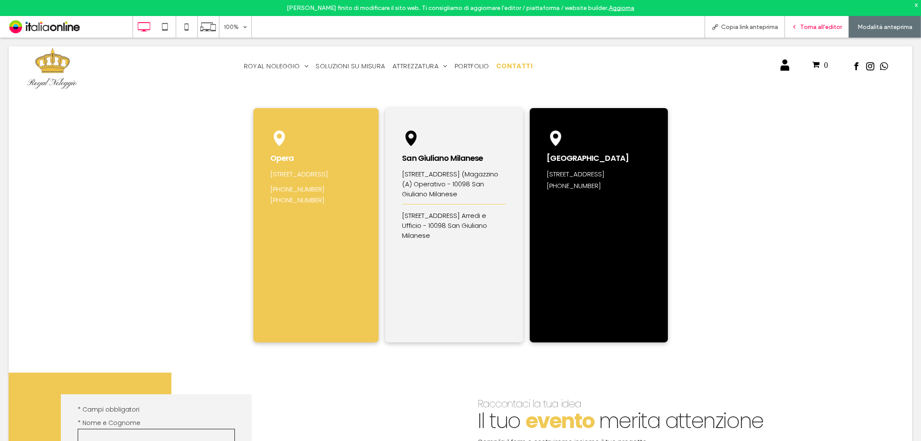
click at [822, 24] on span "Torna all'editor" at bounding box center [821, 26] width 42 height 7
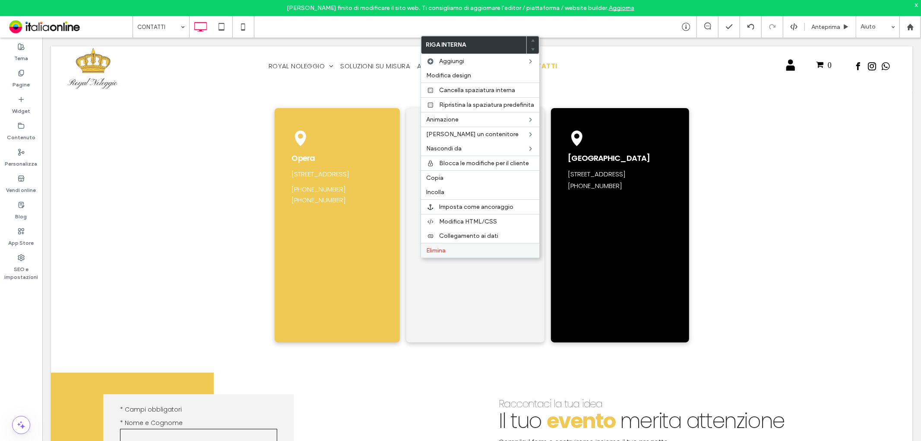
drag, startPoint x: 460, startPoint y: 245, endPoint x: 544, endPoint y: 273, distance: 88.6
click at [460, 247] on label "Elimina" at bounding box center [480, 250] width 108 height 7
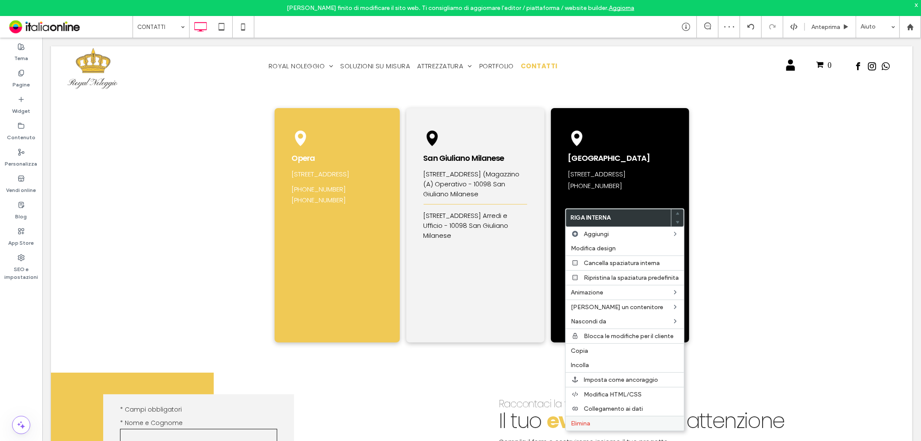
click at [580, 422] on span "Elimina" at bounding box center [580, 422] width 19 height 7
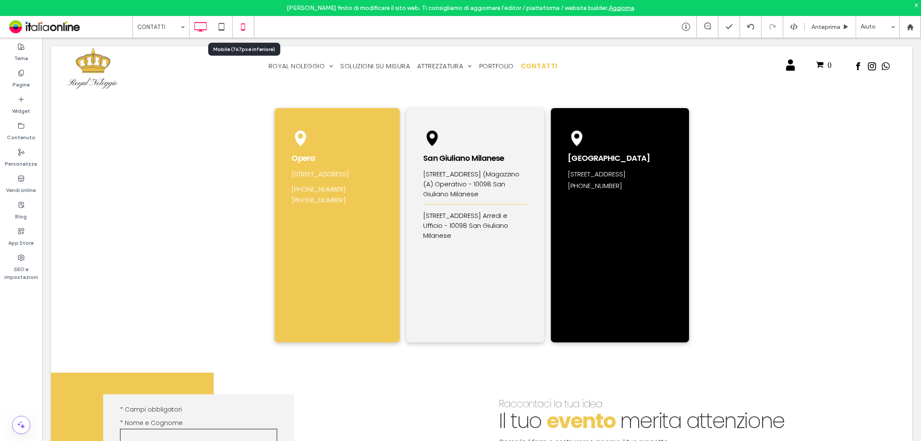
click at [238, 23] on icon at bounding box center [243, 26] width 17 height 17
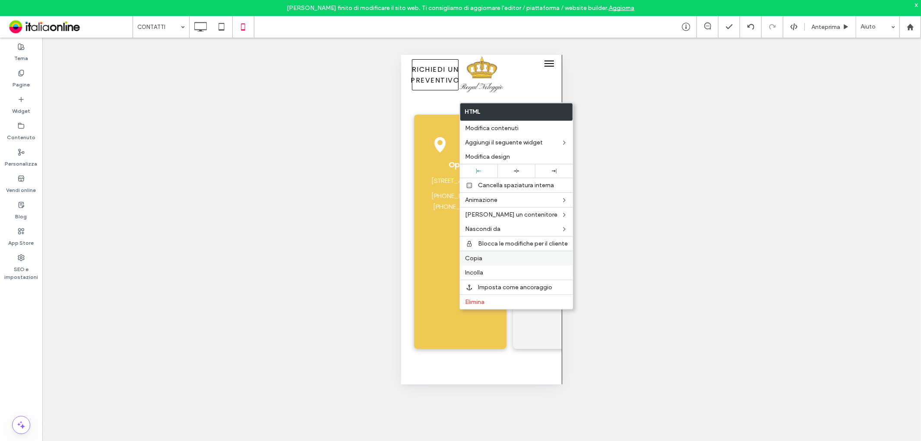
click at [484, 257] on label "Copia" at bounding box center [516, 257] width 103 height 7
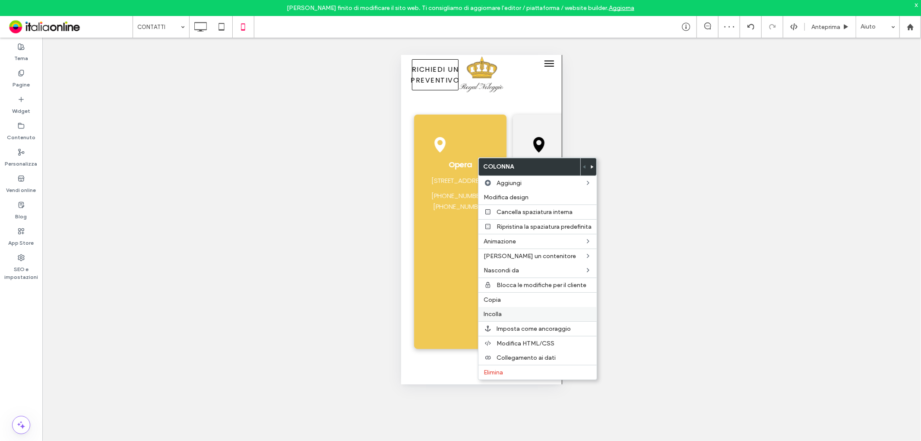
click at [489, 312] on span "Incolla" at bounding box center [493, 313] width 18 height 7
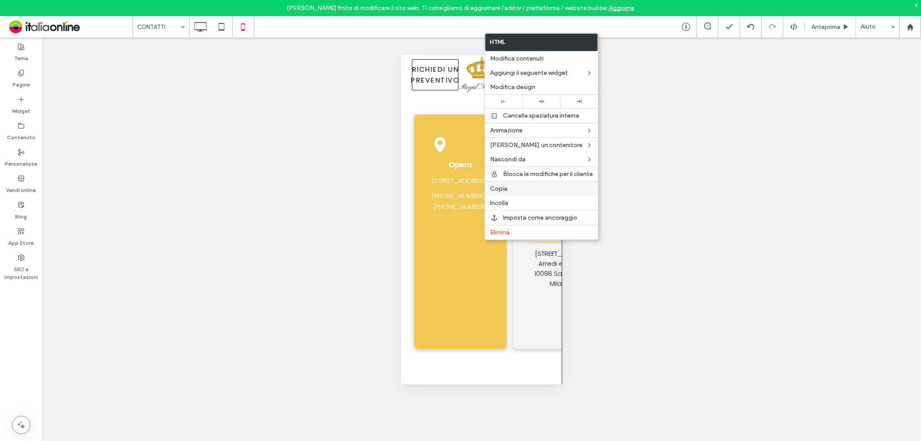
click at [508, 186] on label "Copia" at bounding box center [541, 188] width 103 height 7
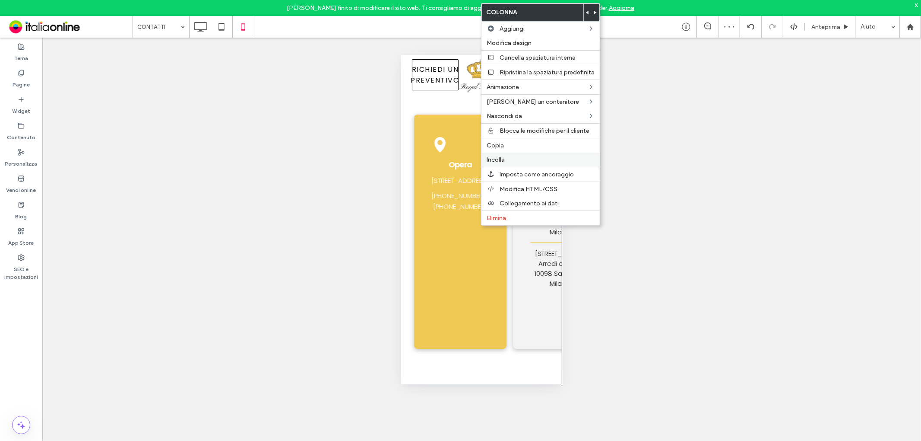
click at [511, 158] on label "Incolla" at bounding box center [541, 159] width 108 height 7
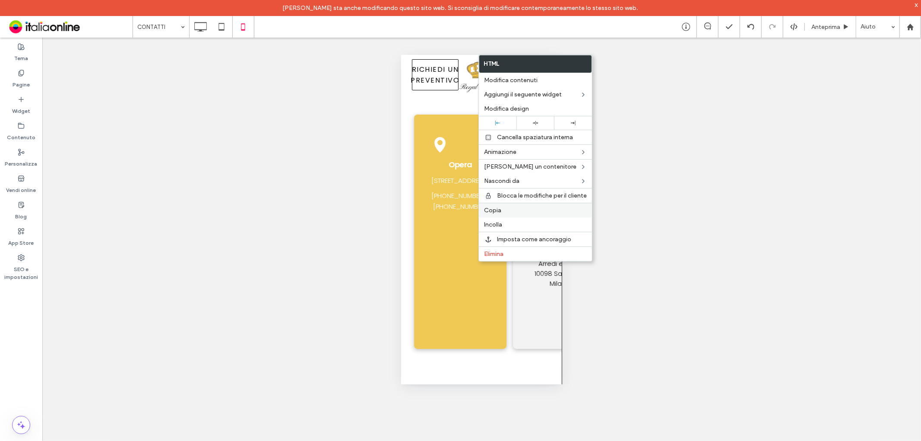
click at [504, 210] on label "Copia" at bounding box center [535, 209] width 103 height 7
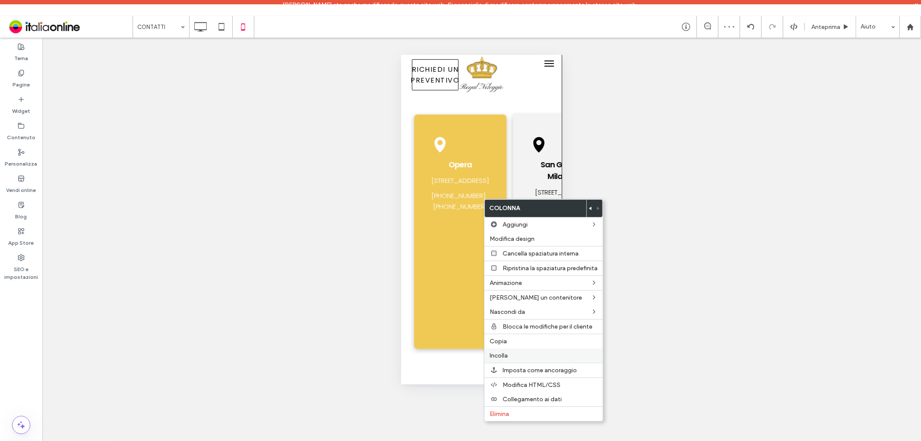
click at [500, 353] on span "Incolla" at bounding box center [499, 355] width 18 height 7
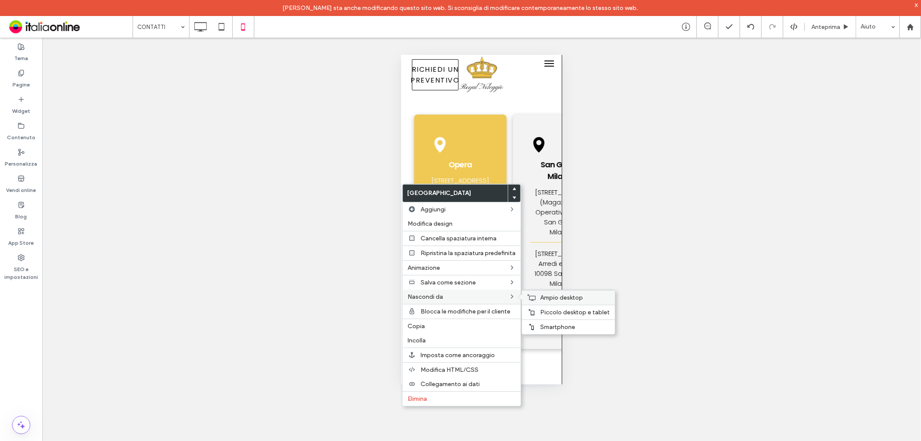
click at [536, 295] on div "Ampio desktop" at bounding box center [568, 297] width 93 height 15
click at [555, 312] on span "Piccolo desktop e tablet" at bounding box center [575, 311] width 70 height 7
click at [201, 18] on icon at bounding box center [200, 26] width 17 height 17
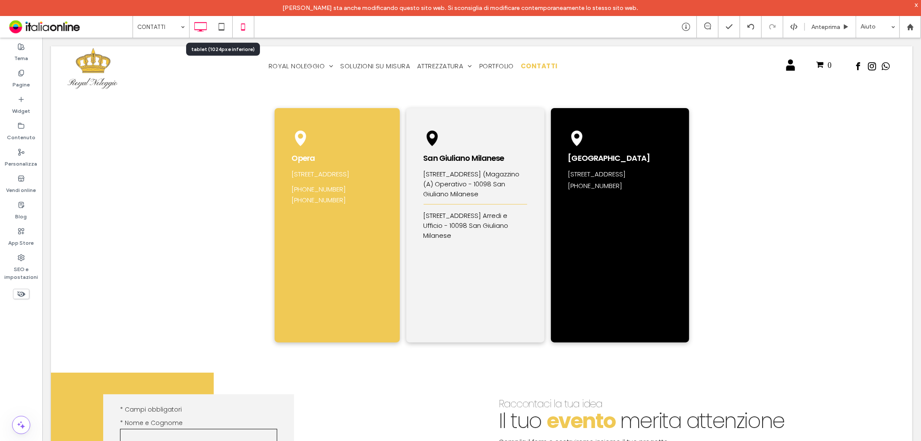
click at [238, 25] on icon at bounding box center [243, 26] width 17 height 17
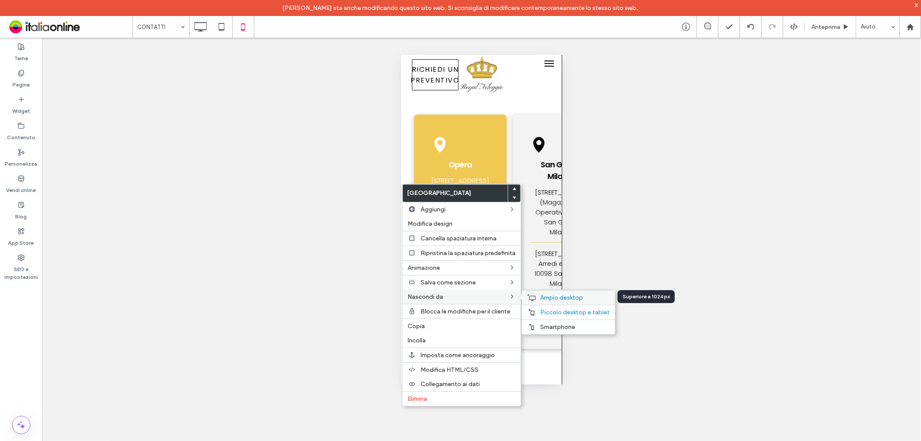
click at [549, 295] on span "Ampio desktop" at bounding box center [561, 297] width 43 height 7
click at [562, 314] on span "Piccolo desktop e tablet" at bounding box center [575, 311] width 70 height 7
click at [192, 29] on icon at bounding box center [200, 26] width 17 height 17
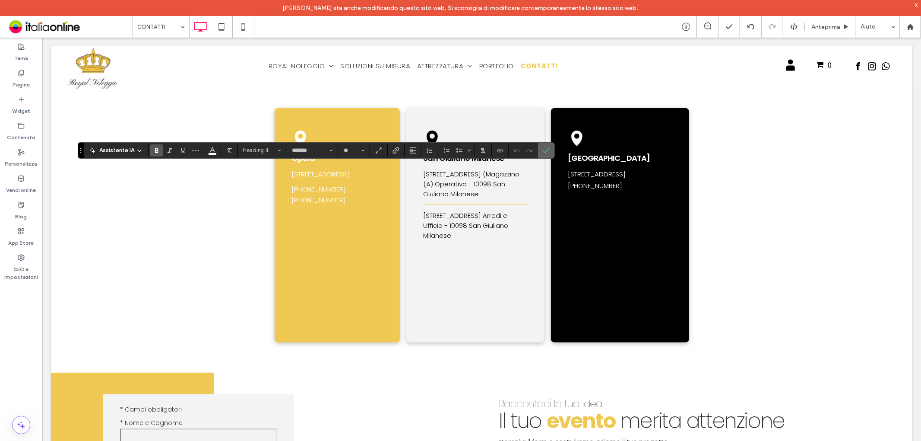
click at [545, 148] on icon "Conferma" at bounding box center [546, 150] width 7 height 7
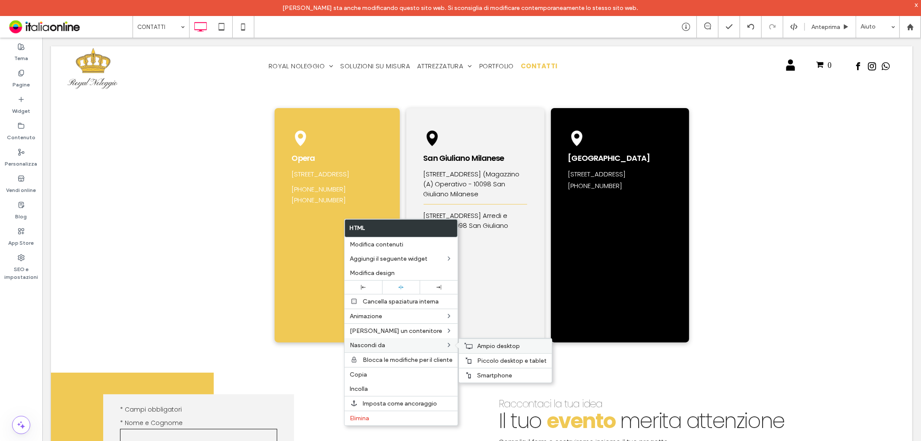
click at [505, 343] on span "Ampio desktop" at bounding box center [498, 345] width 43 height 7
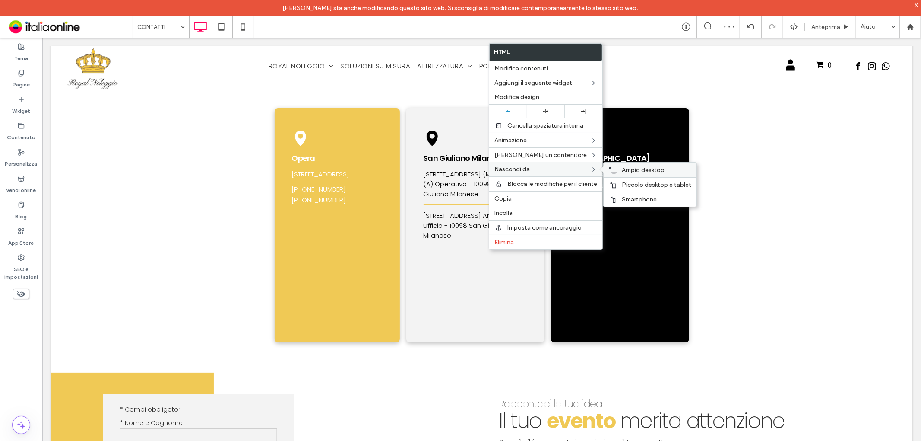
click at [667, 169] on label "Ampio desktop" at bounding box center [657, 169] width 70 height 7
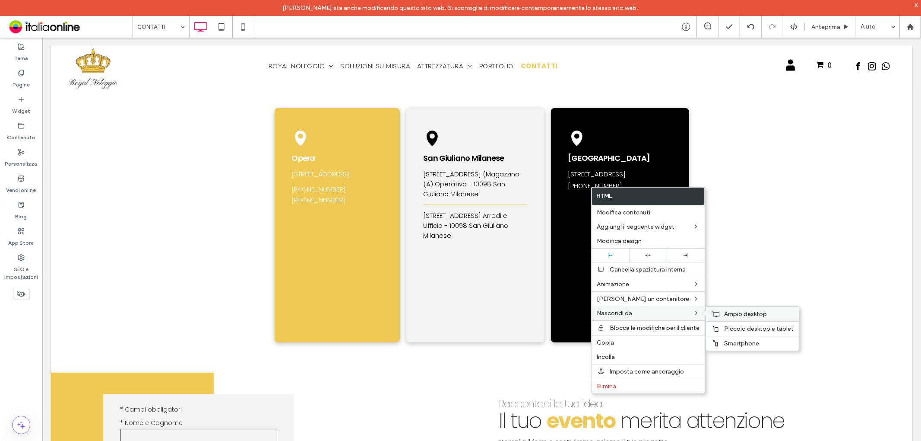
click at [732, 312] on span "Ampio desktop" at bounding box center [745, 313] width 43 height 7
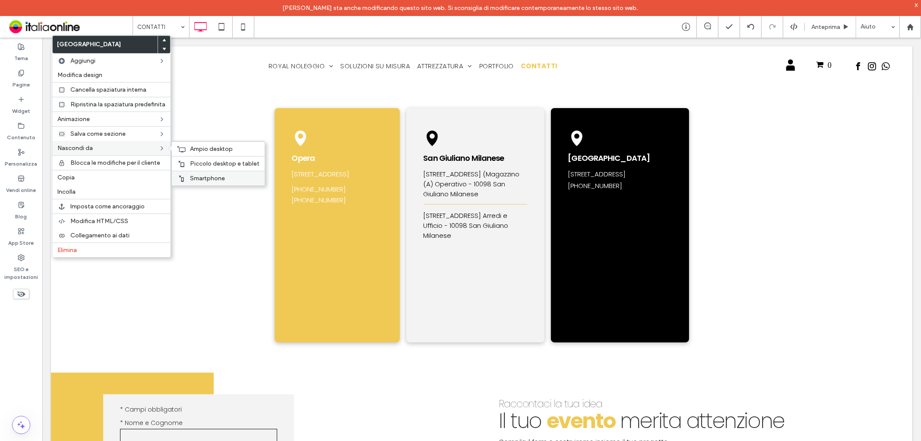
click at [216, 174] on span "Smartphone" at bounding box center [207, 177] width 35 height 7
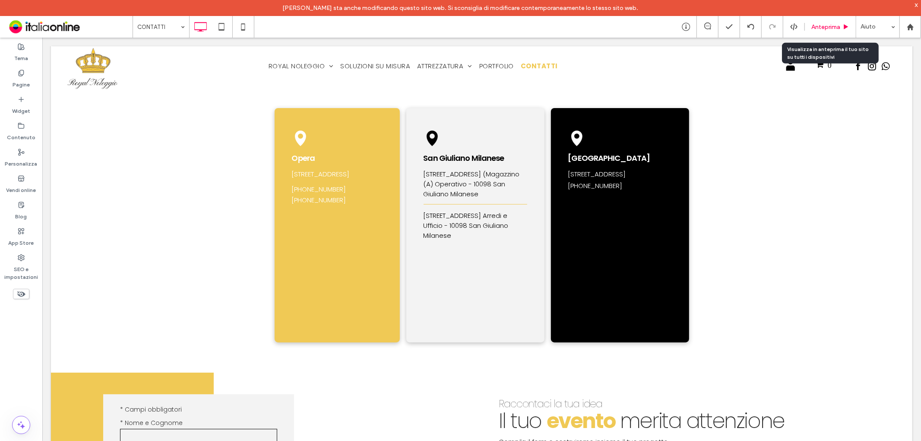
click at [830, 29] on span "Anteprima" at bounding box center [826, 26] width 29 height 7
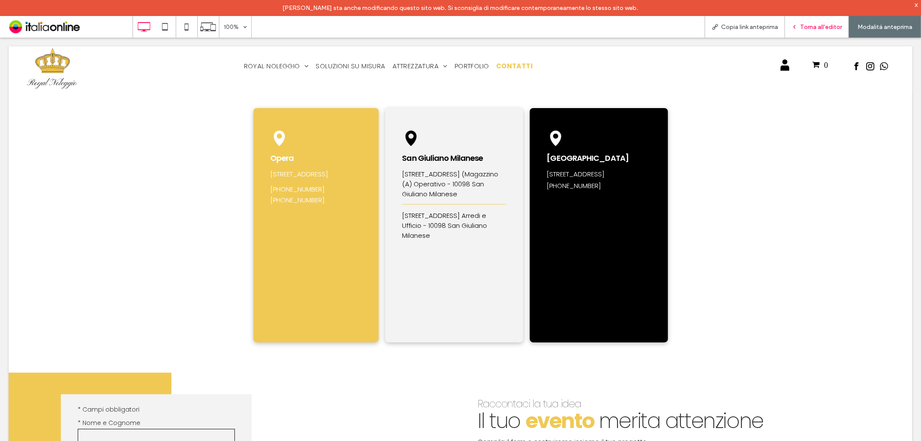
click at [813, 22] on div "Torna all'editor" at bounding box center [817, 27] width 64 height 22
click at [821, 30] on span "Torna all'editor" at bounding box center [821, 26] width 42 height 7
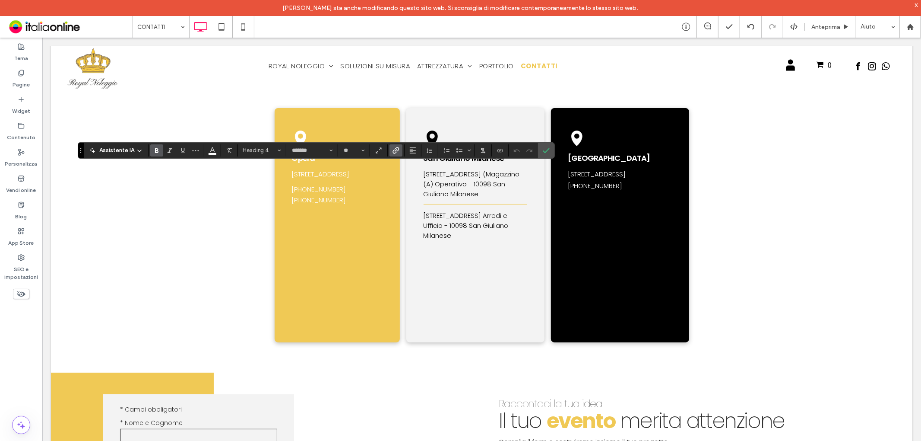
click at [394, 152] on icon "Collegamento" at bounding box center [396, 150] width 7 height 7
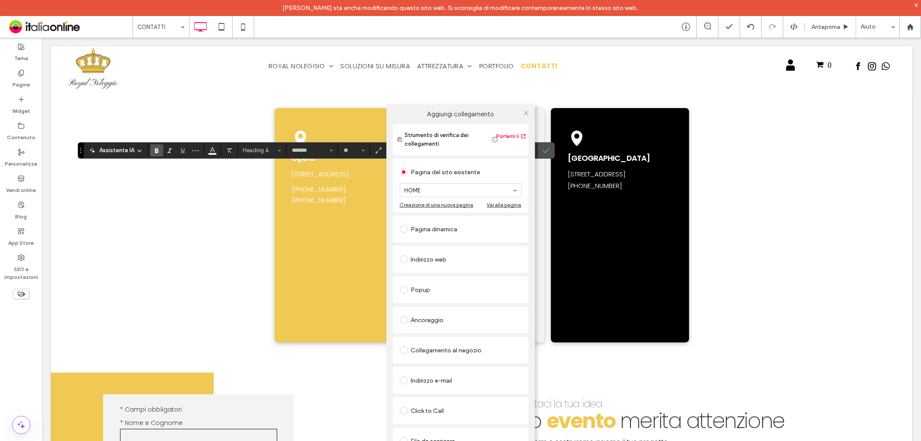
click at [438, 258] on div "Indirizzo web" at bounding box center [461, 259] width 122 height 14
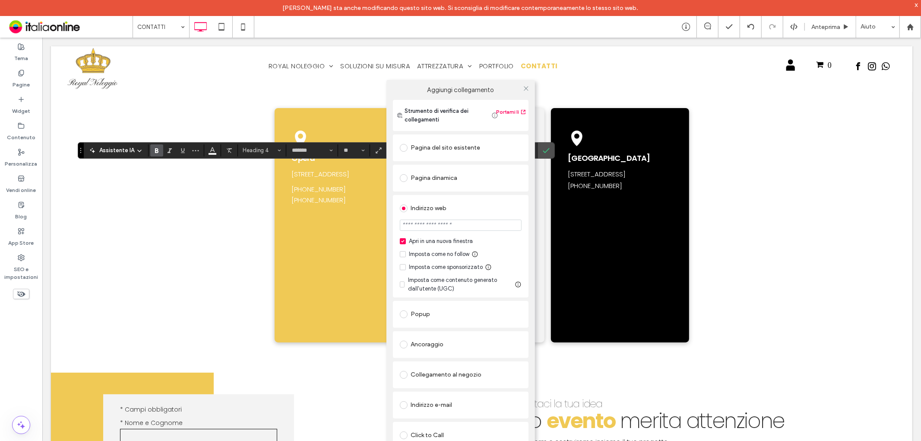
click at [452, 226] on input "url" at bounding box center [461, 224] width 122 height 11
paste input "**********"
type input "**********"
click at [465, 193] on div "**********" at bounding box center [461, 306] width 136 height 346
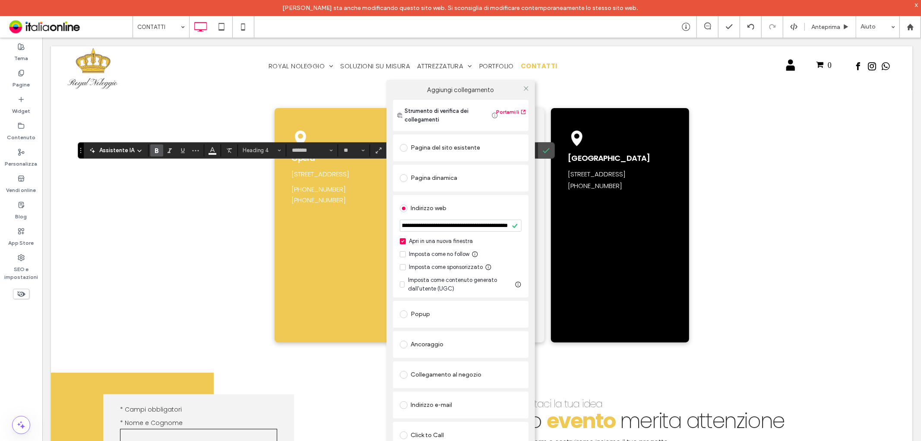
scroll to position [0, 0]
click at [523, 89] on icon at bounding box center [526, 88] width 6 height 6
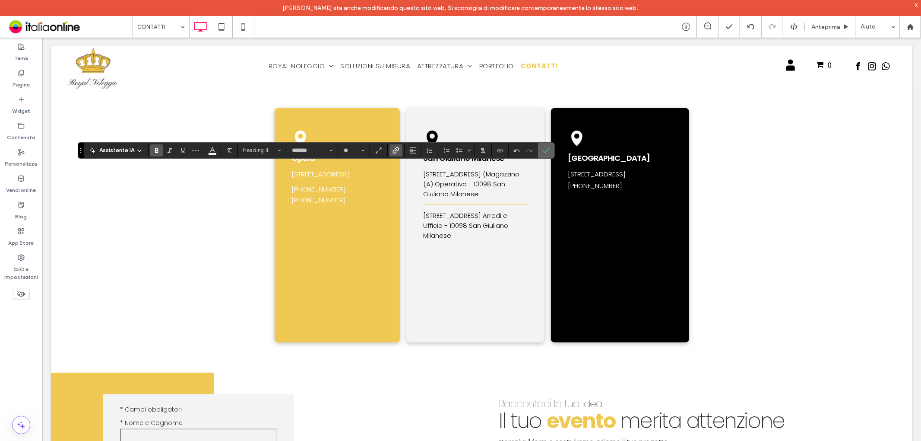
click at [542, 151] on label "Conferma" at bounding box center [546, 151] width 13 height 16
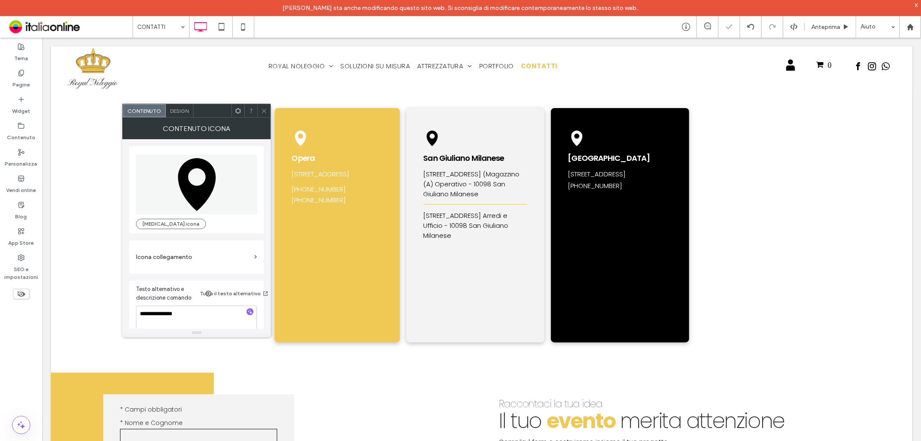
drag, startPoint x: 190, startPoint y: 256, endPoint x: 196, endPoint y: 251, distance: 7.1
click at [190, 255] on label "Icona collegamento" at bounding box center [193, 257] width 115 height 16
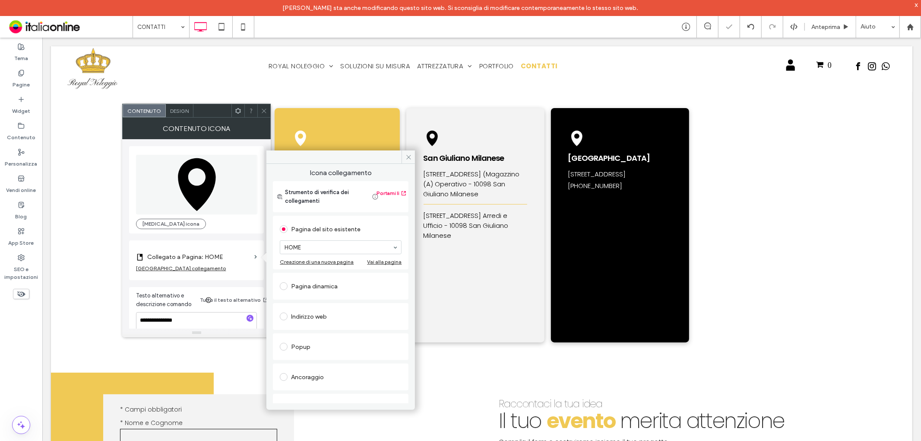
click at [312, 312] on div "Indirizzo web" at bounding box center [341, 316] width 122 height 14
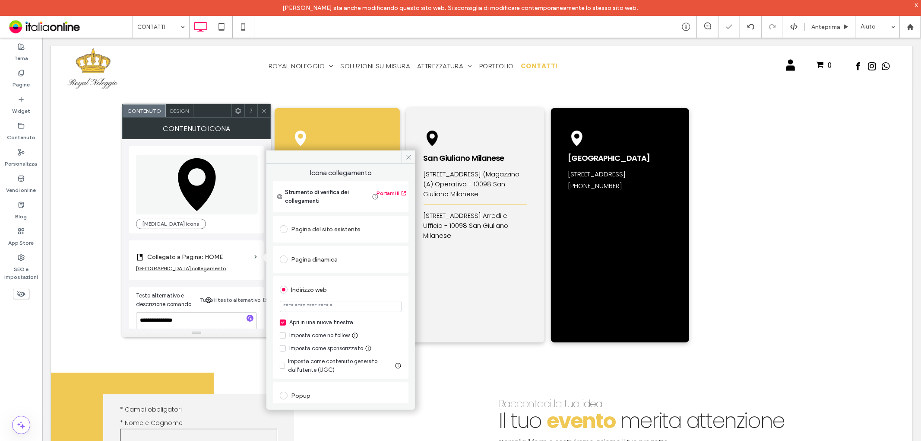
click at [330, 312] on input "url" at bounding box center [341, 306] width 122 height 11
paste input "**********"
type input "**********"
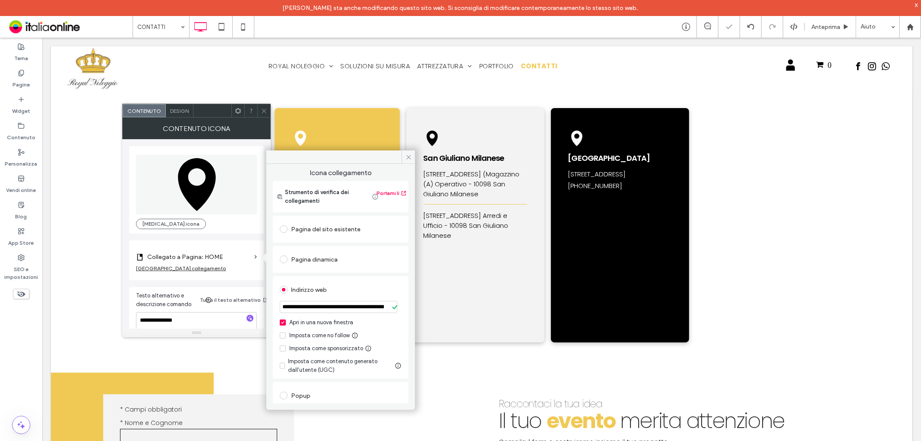
click at [350, 274] on div "**********" at bounding box center [341, 387] width 136 height 346
click at [408, 155] on icon at bounding box center [409, 157] width 6 height 6
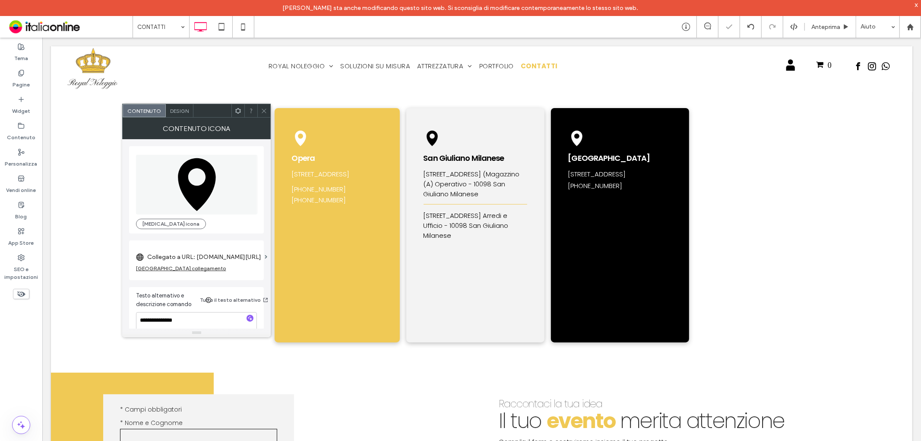
click at [265, 110] on icon at bounding box center [264, 111] width 6 height 6
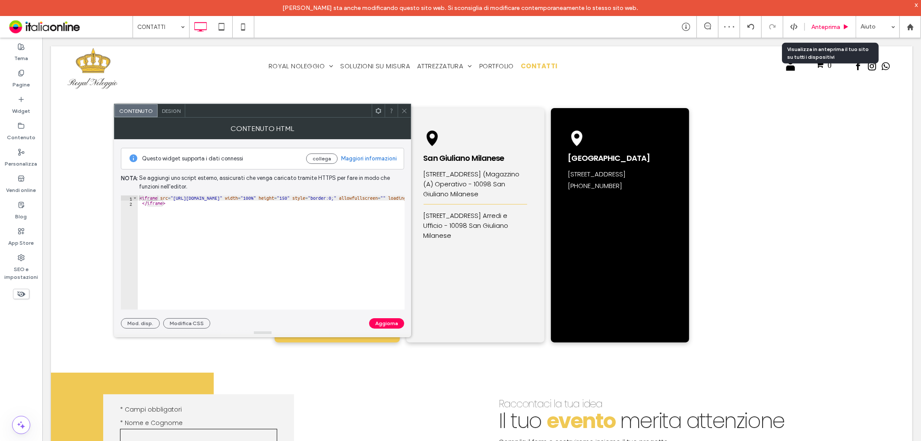
click at [839, 25] on span "Anteprima" at bounding box center [826, 26] width 29 height 7
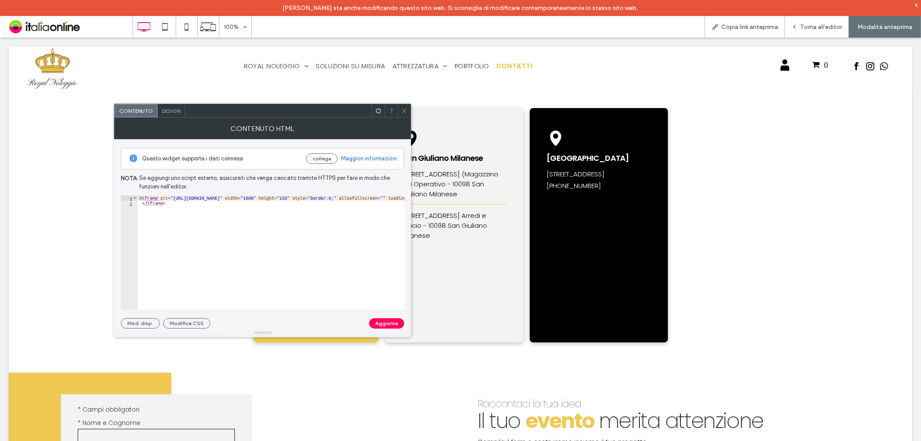
click at [399, 115] on div at bounding box center [404, 110] width 13 height 13
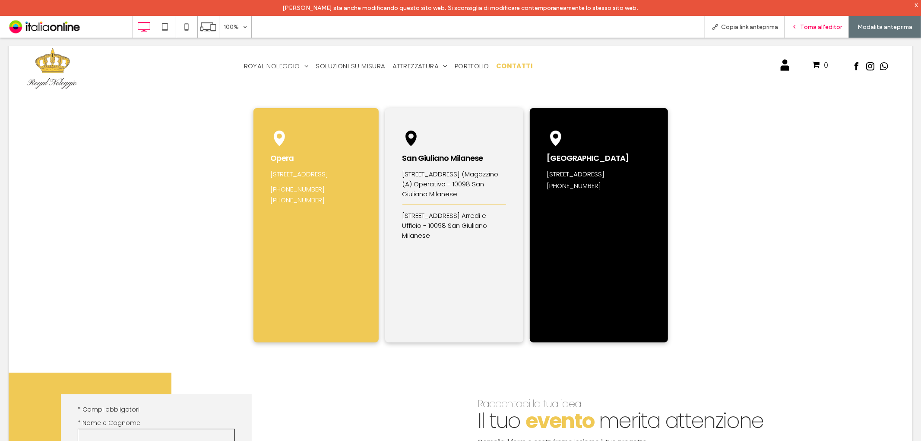
click at [815, 21] on div "Torna all'editor" at bounding box center [817, 27] width 64 height 22
click at [811, 26] on span "Torna all'editor" at bounding box center [821, 26] width 42 height 7
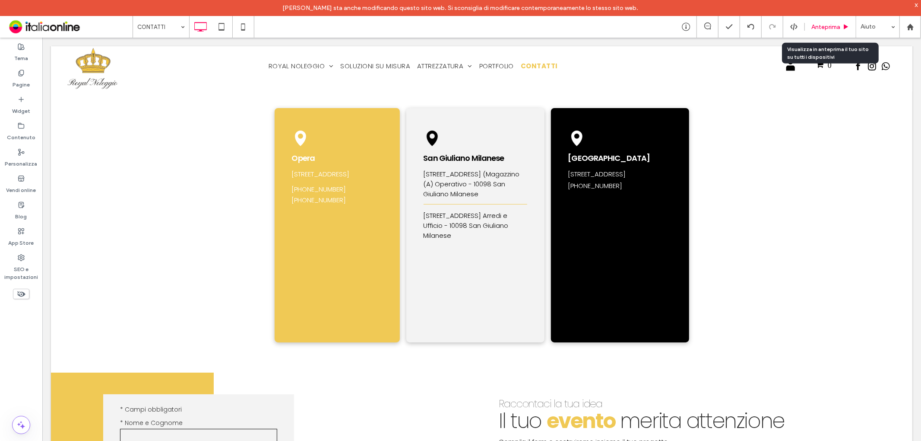
click at [835, 21] on div "Anteprima" at bounding box center [830, 27] width 51 height 22
click at [824, 22] on div "Anteprima" at bounding box center [830, 27] width 51 height 22
click at [824, 25] on span "Anteprima" at bounding box center [826, 26] width 29 height 7
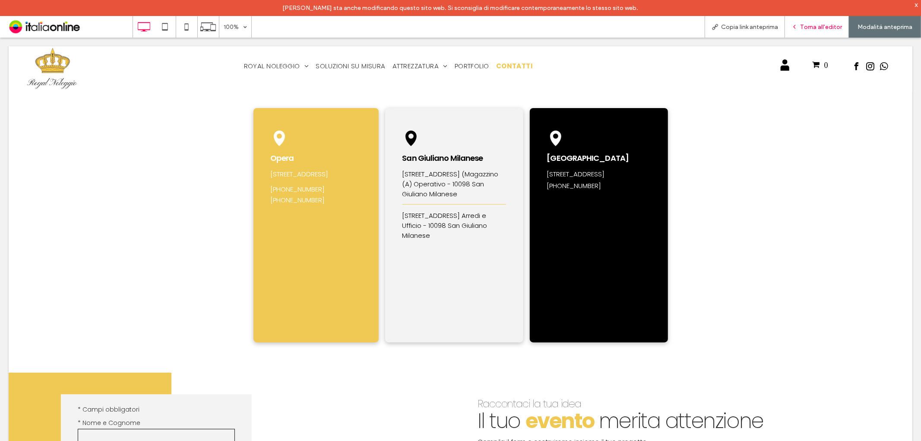
click at [818, 22] on div "Torna all'editor" at bounding box center [817, 27] width 64 height 22
click at [822, 27] on span "Torna all'editor" at bounding box center [821, 26] width 42 height 7
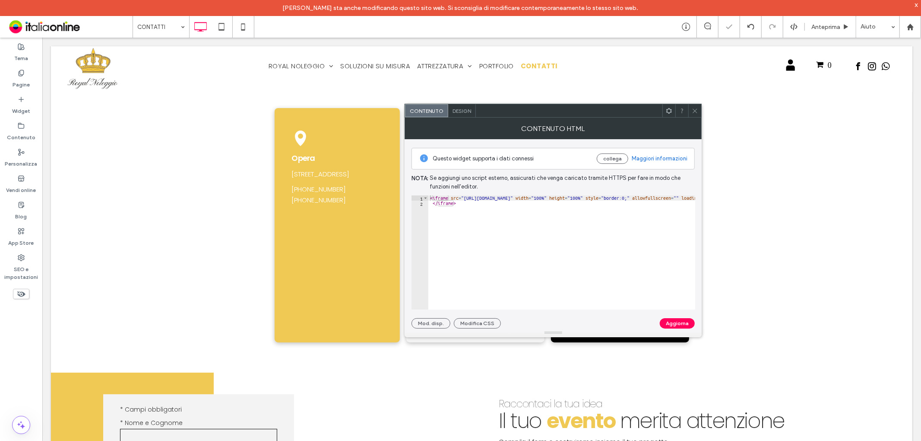
click at [461, 111] on span "Design" at bounding box center [462, 111] width 19 height 6
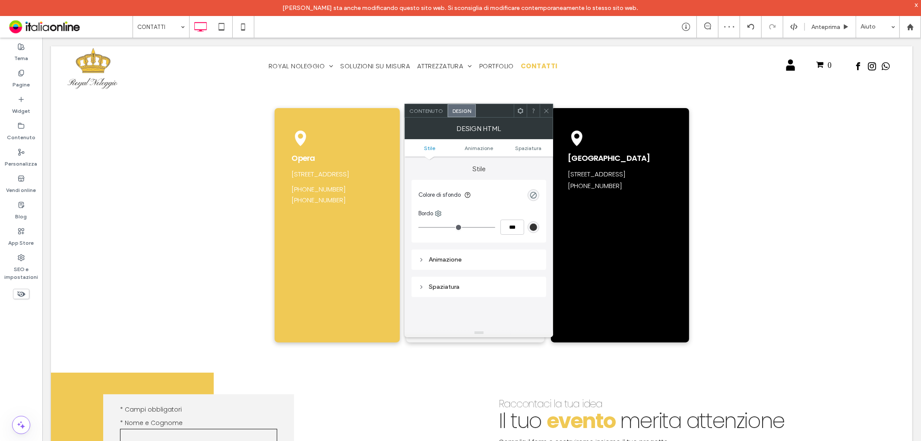
click at [427, 108] on span "Contenuto" at bounding box center [426, 111] width 34 height 6
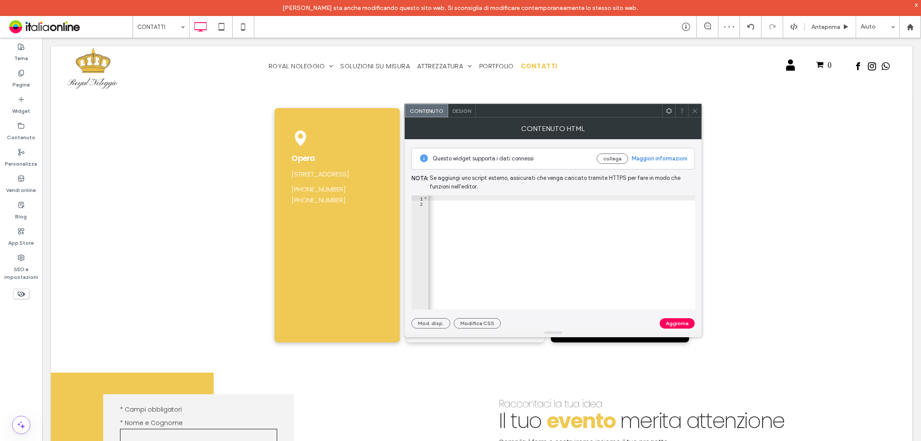
scroll to position [0, 737]
click at [576, 199] on div "< iframe src = "https://www.google.com/maps/embed?pb=!1m18!1m12!1m3!1d2803.1352…" at bounding box center [261, 253] width 1140 height 117
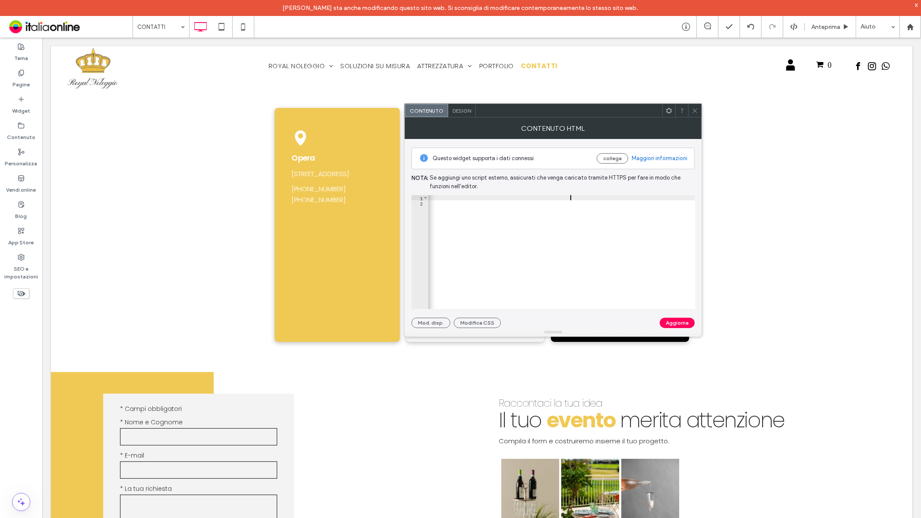
click at [570, 196] on div "< iframe src = "https://www.google.com/maps/embed?pb=!1m18!1m12!1m3!1d2803.1352…" at bounding box center [261, 253] width 1140 height 117
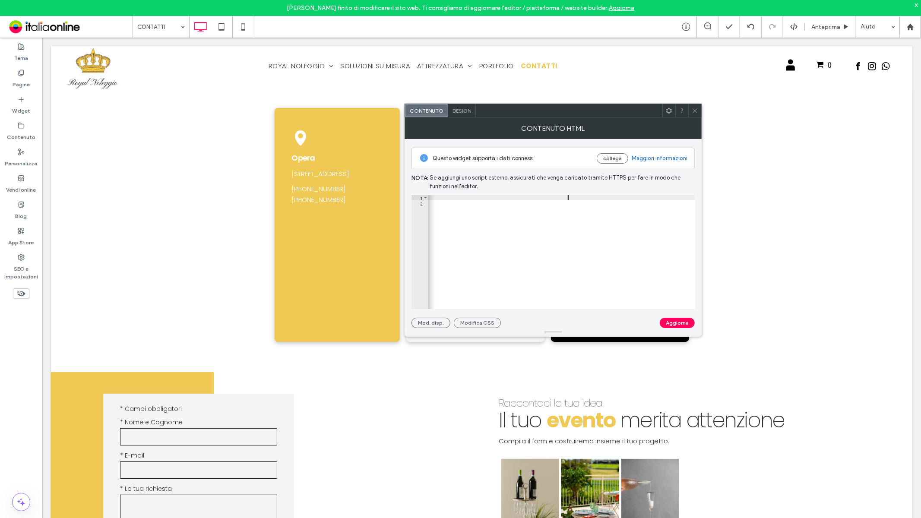
type textarea "**********"
click at [612, 116] on div at bounding box center [569, 110] width 187 height 13
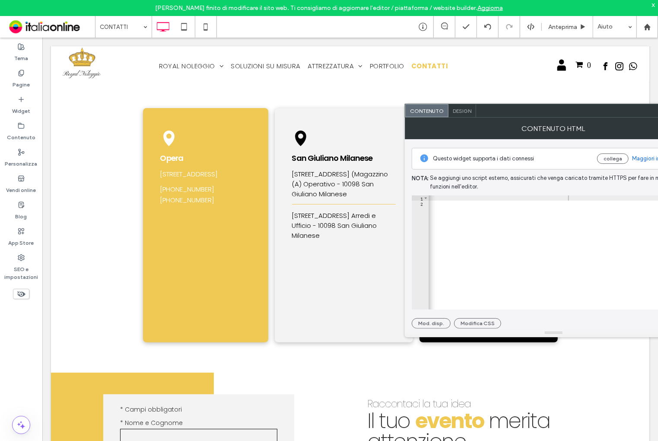
click at [626, 114] on div at bounding box center [569, 110] width 187 height 13
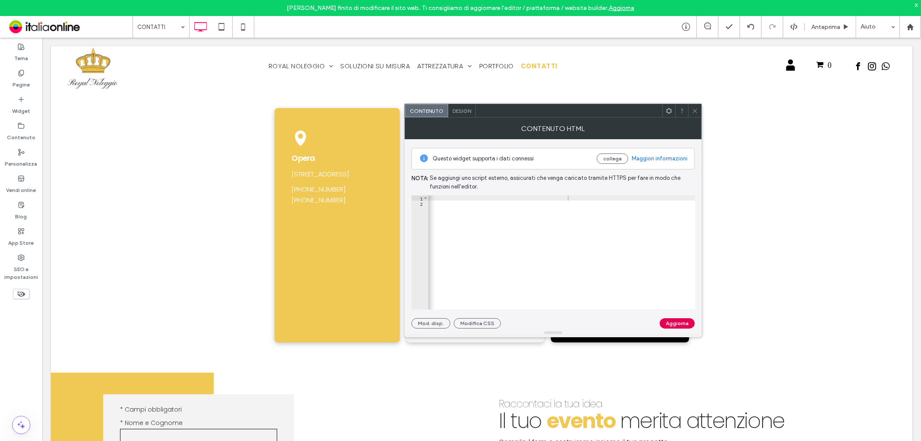
click at [683, 322] on button "Aggiorna" at bounding box center [677, 323] width 35 height 10
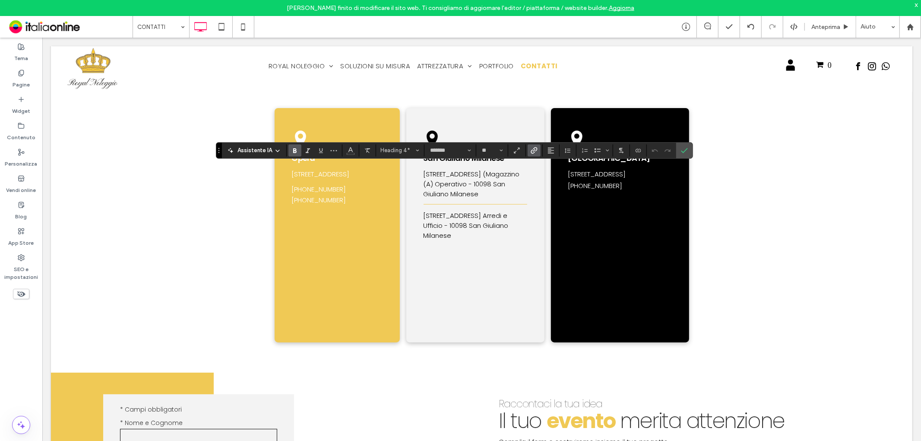
click at [533, 147] on icon "Collegamento" at bounding box center [534, 150] width 7 height 7
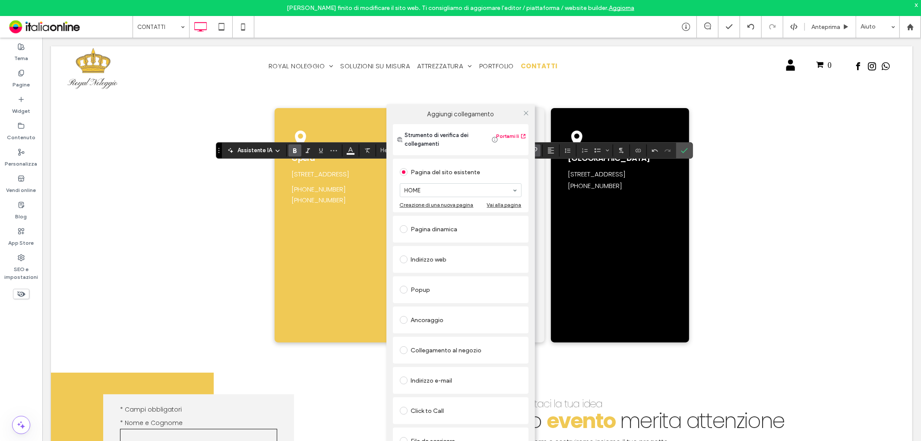
click at [450, 254] on div "Indirizzo web" at bounding box center [461, 259] width 122 height 14
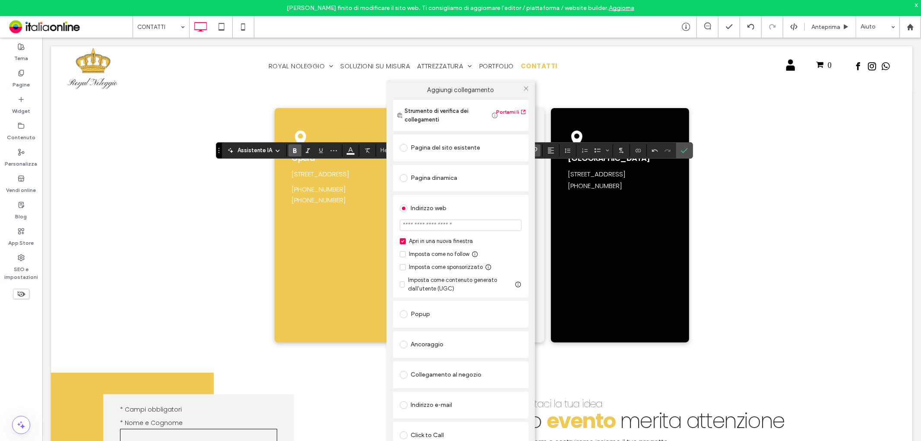
click at [462, 227] on input "url" at bounding box center [461, 224] width 122 height 11
paste input "**********"
type input "**********"
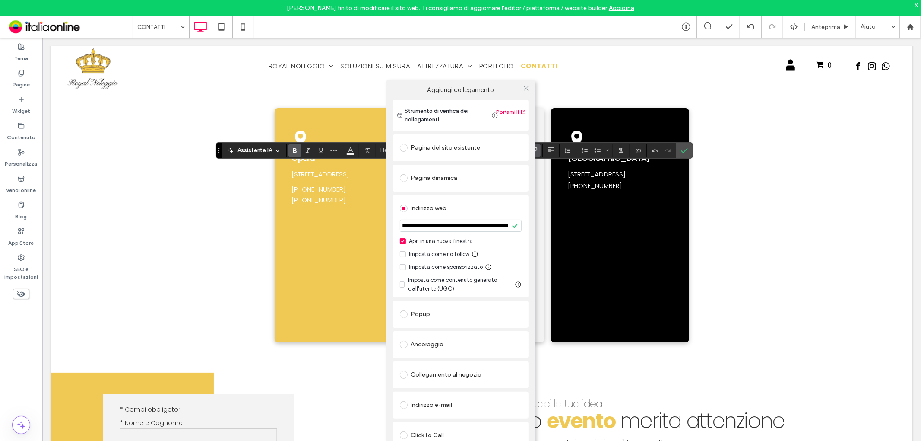
click at [491, 195] on div "**********" at bounding box center [461, 246] width 136 height 102
click at [524, 86] on icon at bounding box center [526, 88] width 6 height 6
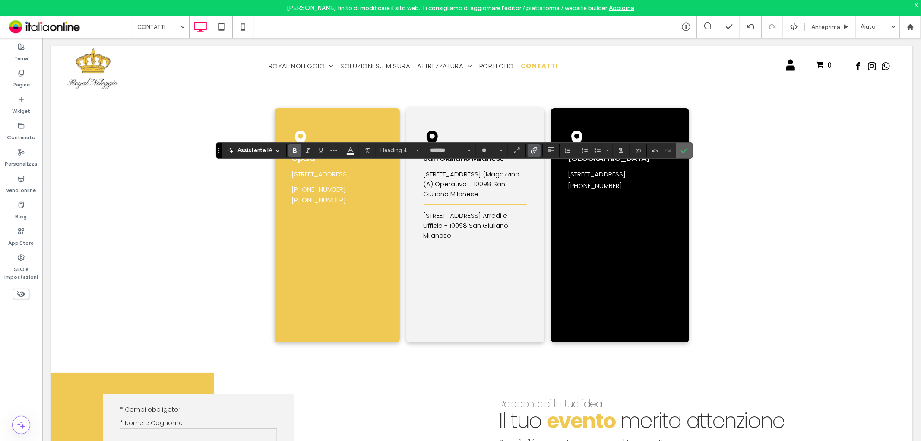
click at [683, 147] on icon "Conferma" at bounding box center [684, 150] width 7 height 7
click at [350, 152] on icon "Colore" at bounding box center [350, 149] width 7 height 7
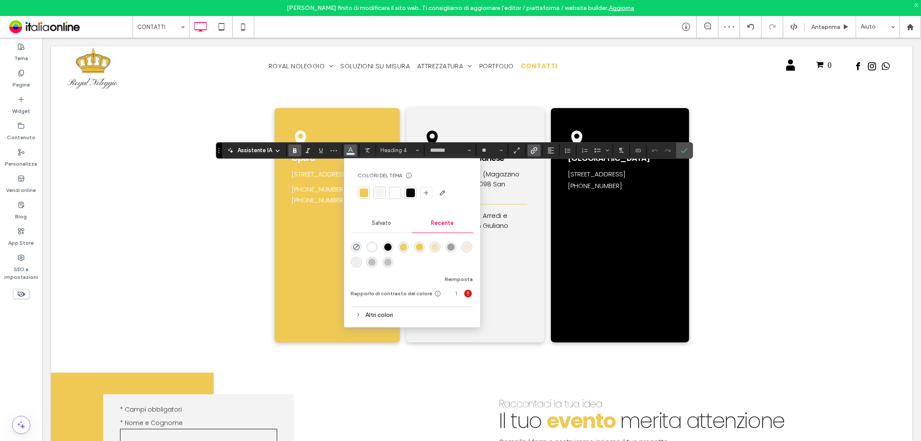
click at [410, 190] on div at bounding box center [410, 192] width 9 height 9
click at [680, 149] on label "Conferma" at bounding box center [684, 151] width 13 height 16
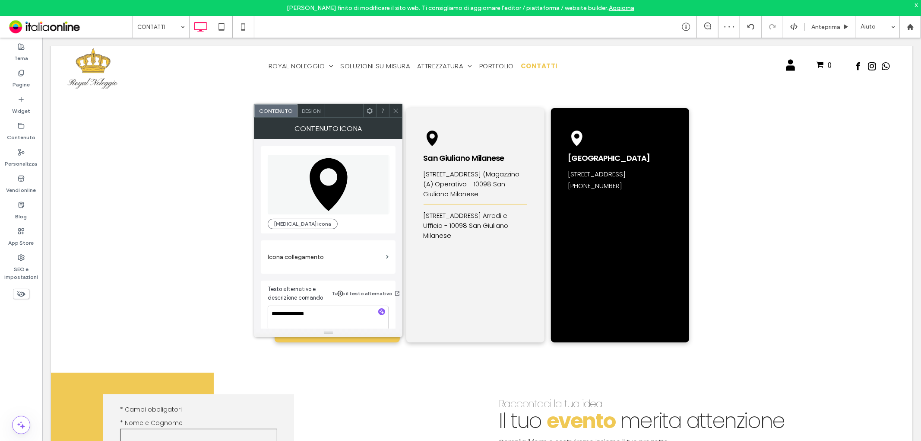
scroll to position [9, 0]
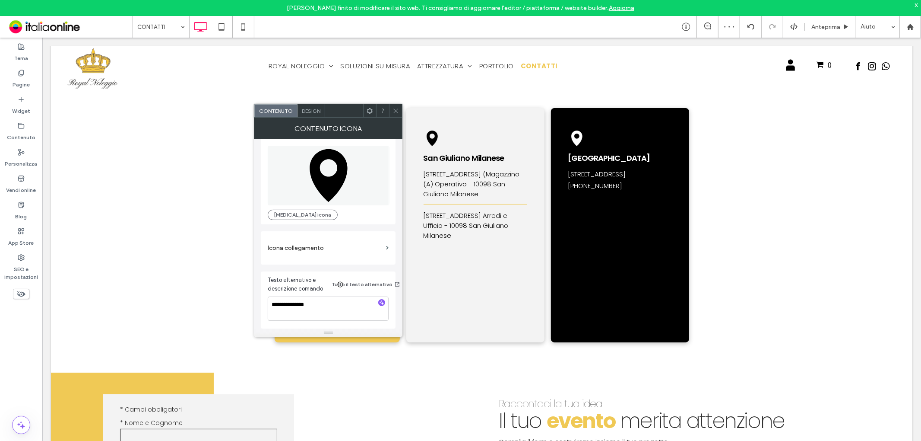
click at [323, 244] on label "Icona collegamento" at bounding box center [325, 248] width 115 height 16
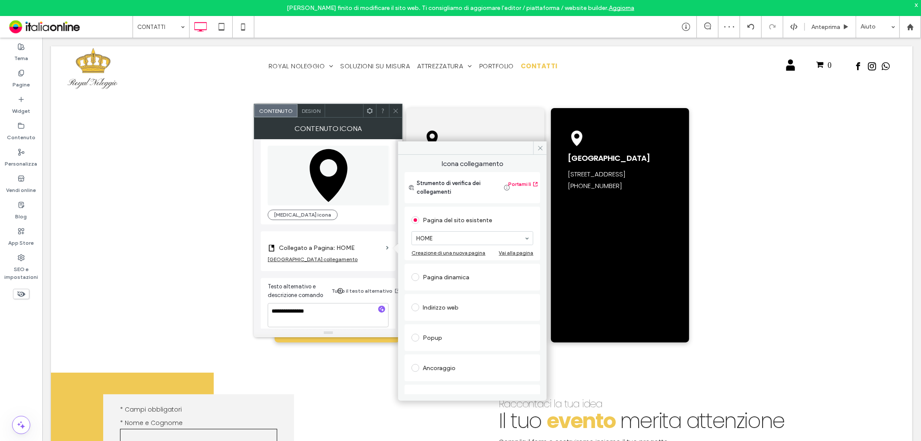
click at [461, 304] on div "Indirizzo web" at bounding box center [473, 307] width 122 height 14
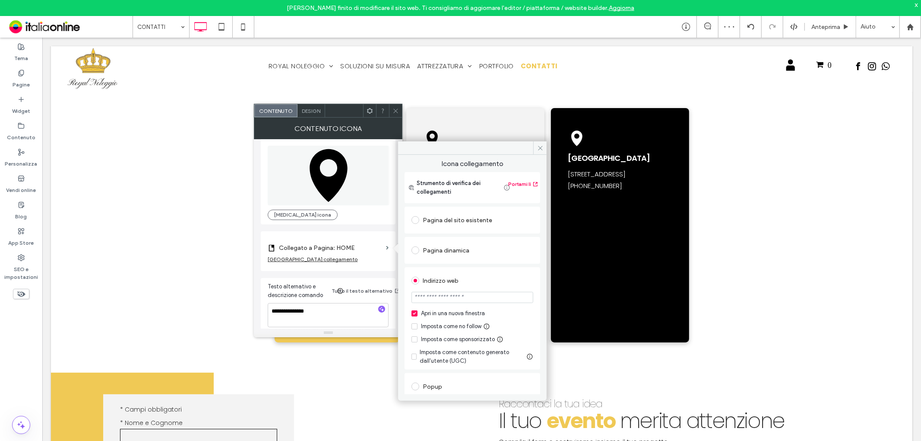
click at [464, 298] on input "url" at bounding box center [473, 297] width 122 height 11
paste input "**********"
type input "**********"
click at [480, 264] on div "**********" at bounding box center [473, 378] width 136 height 346
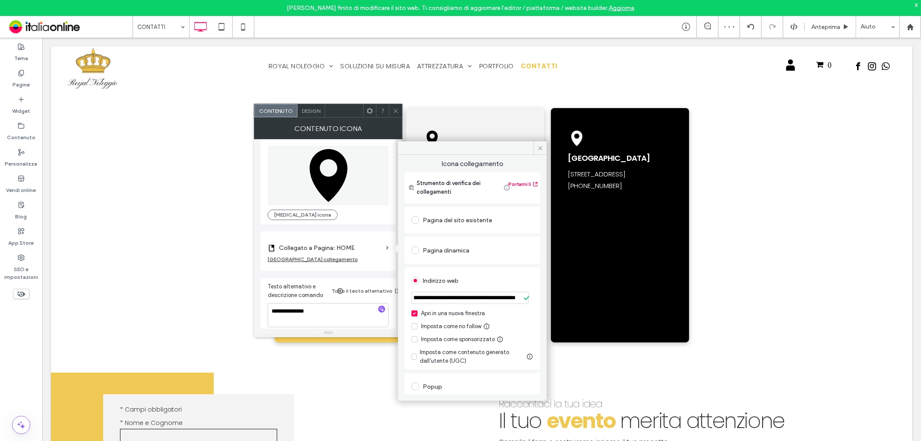
scroll to position [0, 0]
click at [395, 109] on icon at bounding box center [396, 111] width 6 height 6
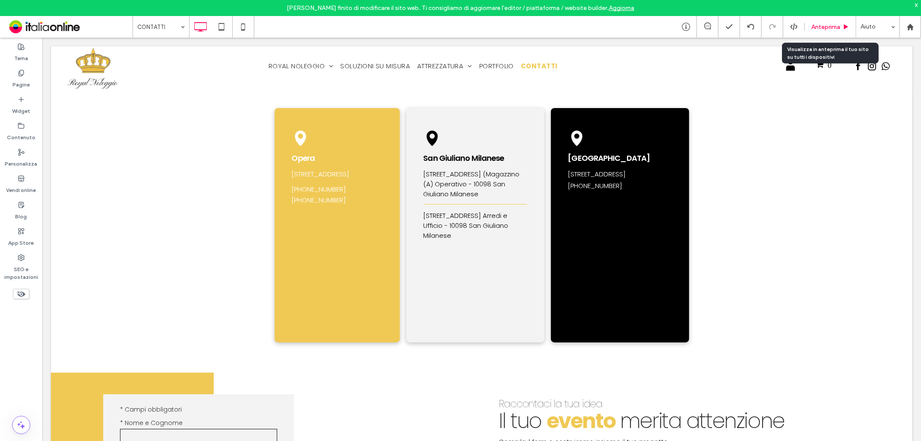
click at [829, 28] on span "Anteprima" at bounding box center [826, 26] width 29 height 7
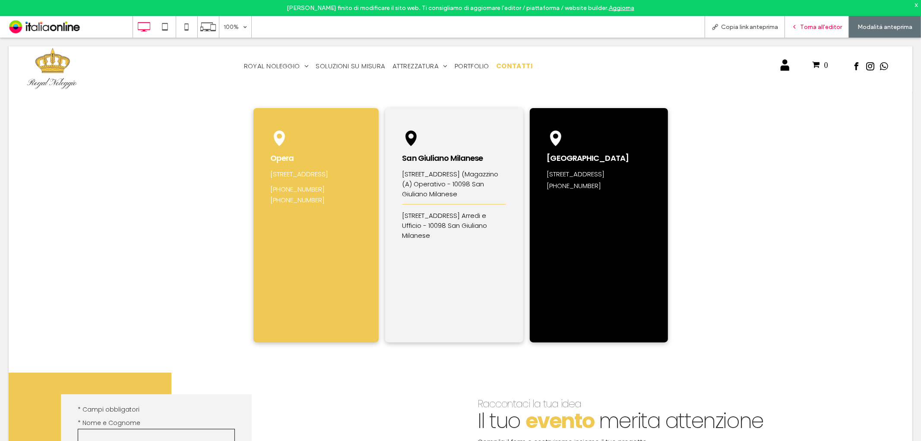
click at [823, 29] on span "Torna all'editor" at bounding box center [821, 26] width 42 height 7
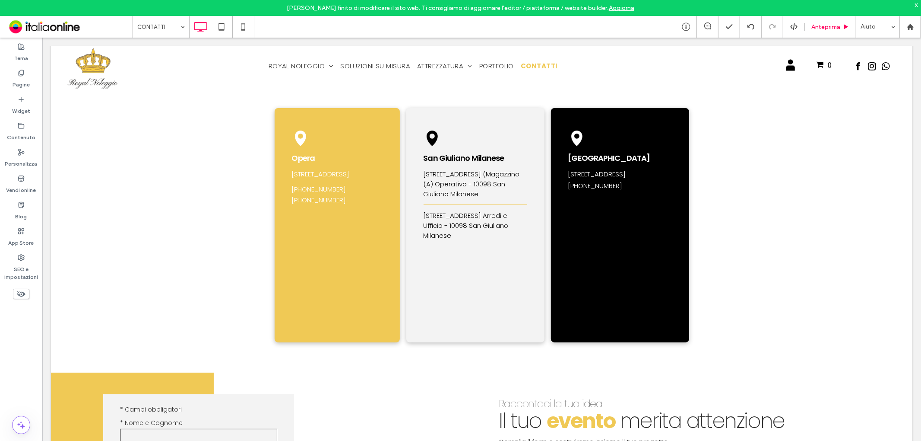
type input "*******"
type input "**"
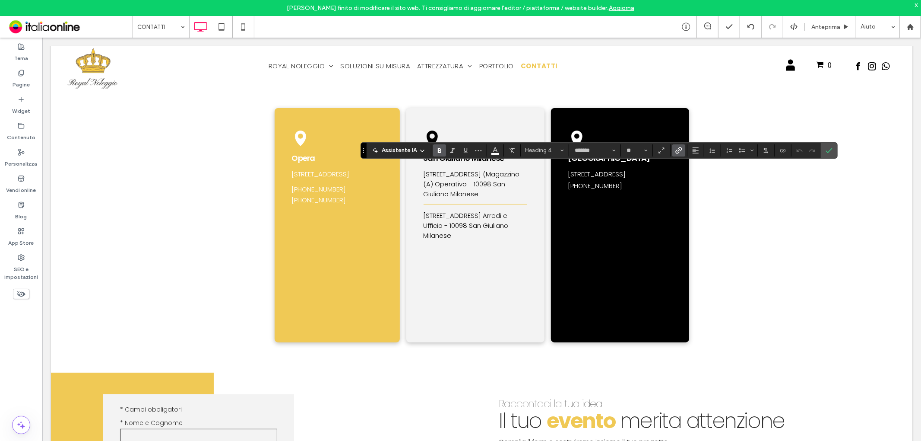
click at [677, 148] on icon "Collegamento" at bounding box center [678, 150] width 7 height 7
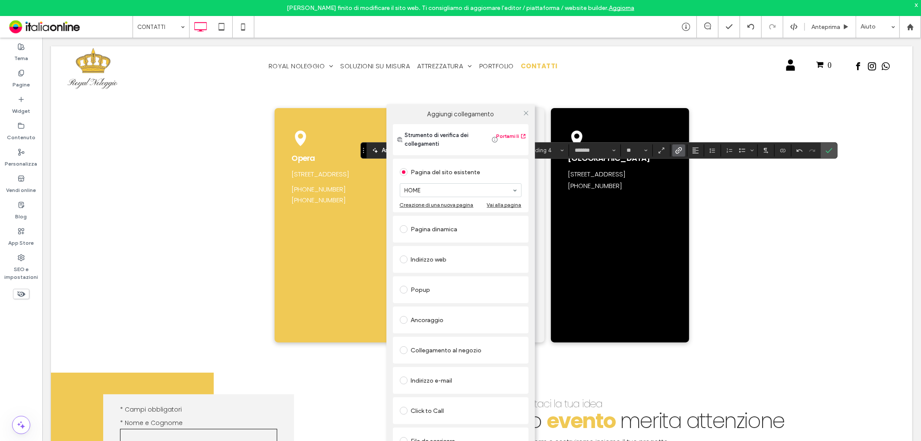
click at [437, 262] on div "Indirizzo web" at bounding box center [461, 259] width 122 height 14
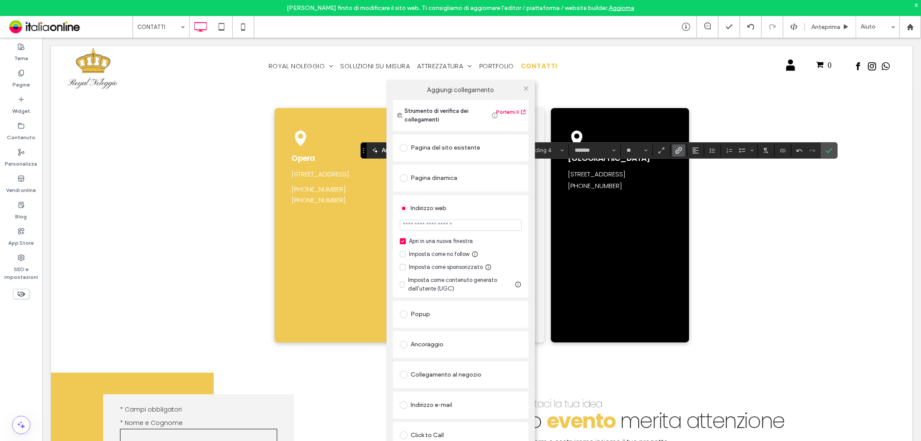
click at [445, 223] on input "url" at bounding box center [461, 224] width 122 height 11
paste input "**********"
type input "**********"
click at [529, 88] on icon at bounding box center [526, 88] width 6 height 6
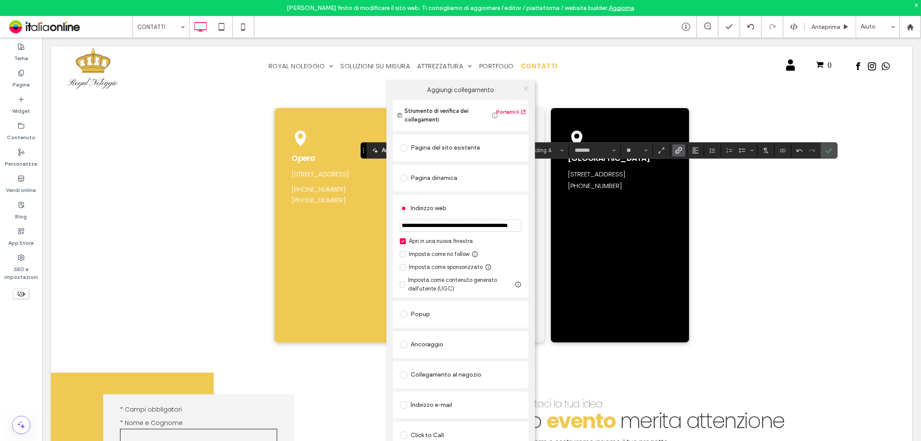
scroll to position [0, 0]
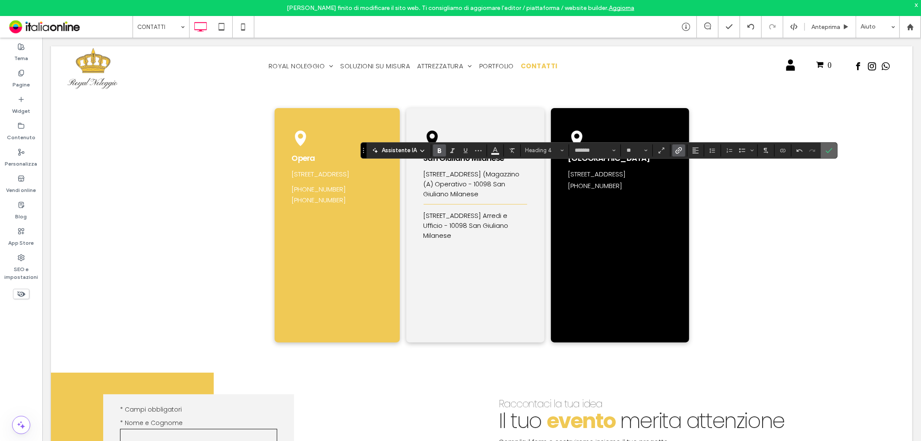
click at [832, 152] on icon "Conferma" at bounding box center [829, 150] width 7 height 7
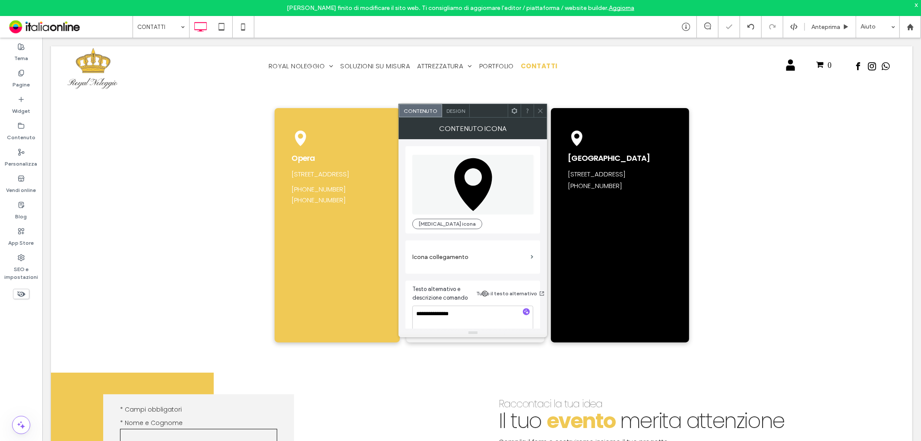
scroll to position [9, 0]
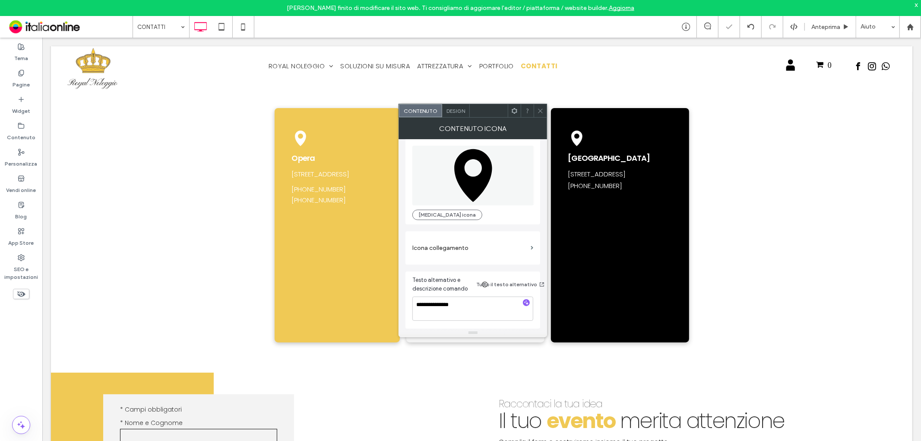
click at [463, 247] on label "Icona collegamento" at bounding box center [469, 248] width 115 height 16
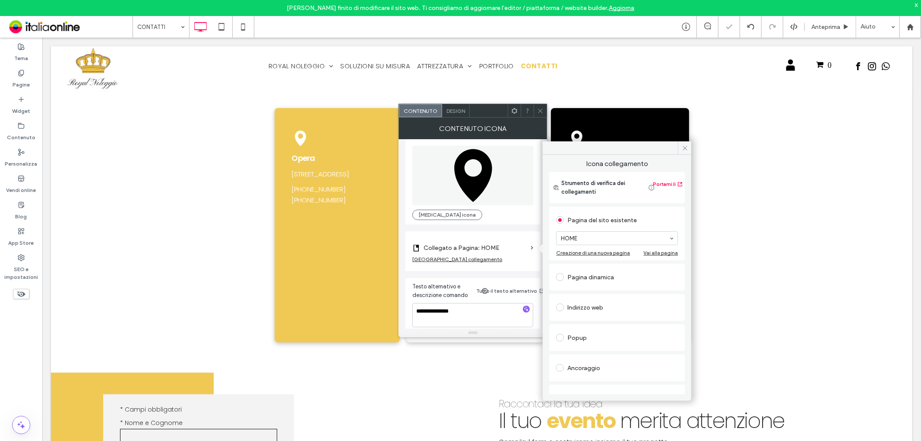
click at [593, 307] on div "Indirizzo web" at bounding box center [617, 307] width 122 height 14
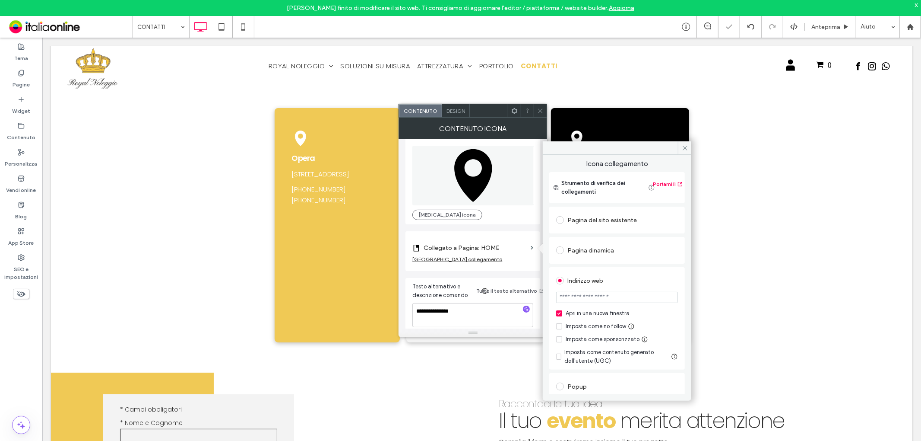
click at [603, 300] on input "url" at bounding box center [617, 297] width 122 height 11
paste input "**********"
type input "**********"
click at [626, 267] on div "**********" at bounding box center [617, 318] width 136 height 102
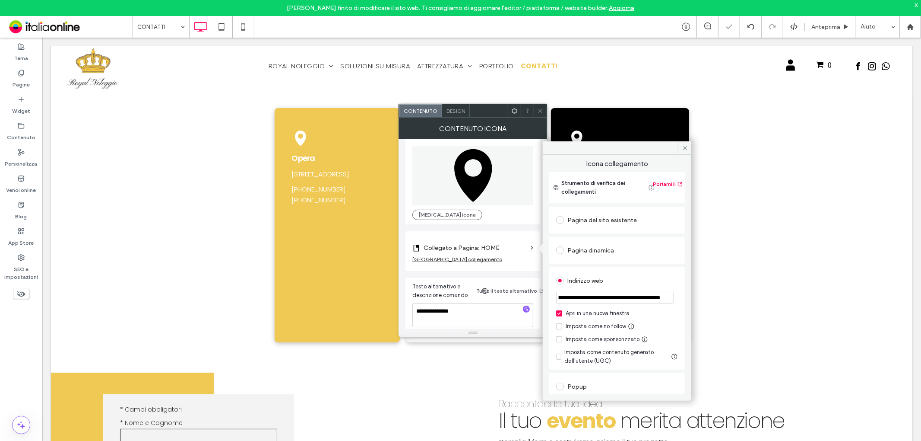
scroll to position [0, 0]
click at [539, 109] on icon at bounding box center [540, 111] width 6 height 6
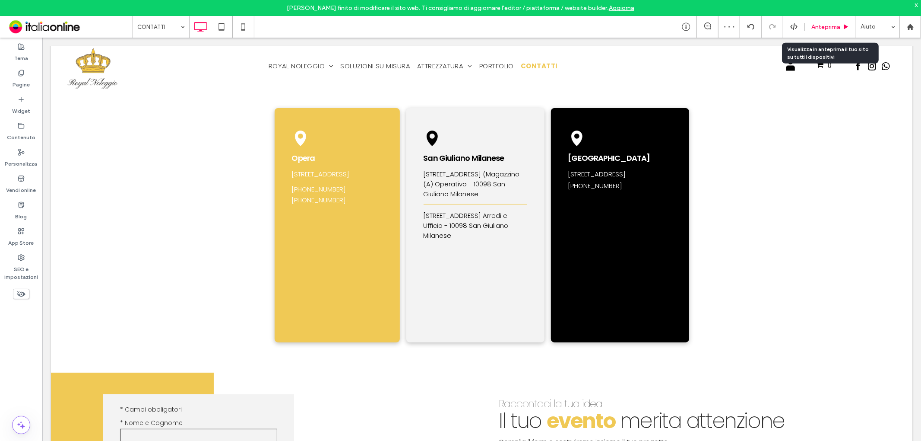
click at [837, 28] on span "Anteprima" at bounding box center [826, 26] width 29 height 7
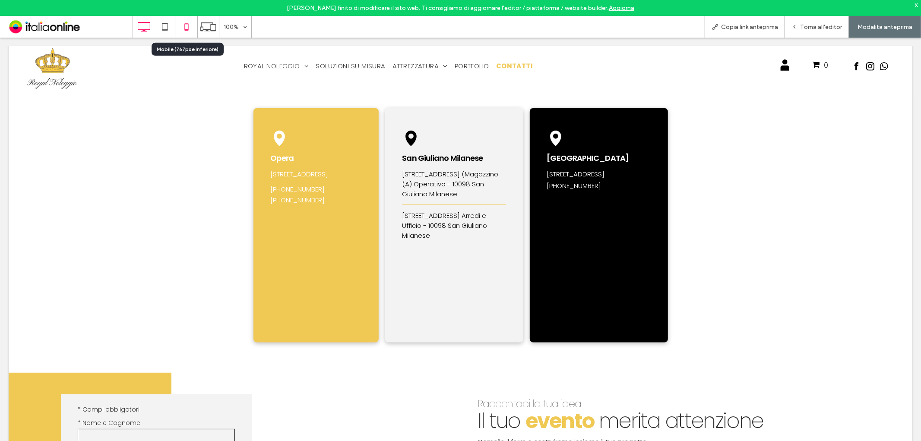
click at [187, 22] on icon at bounding box center [186, 26] width 17 height 17
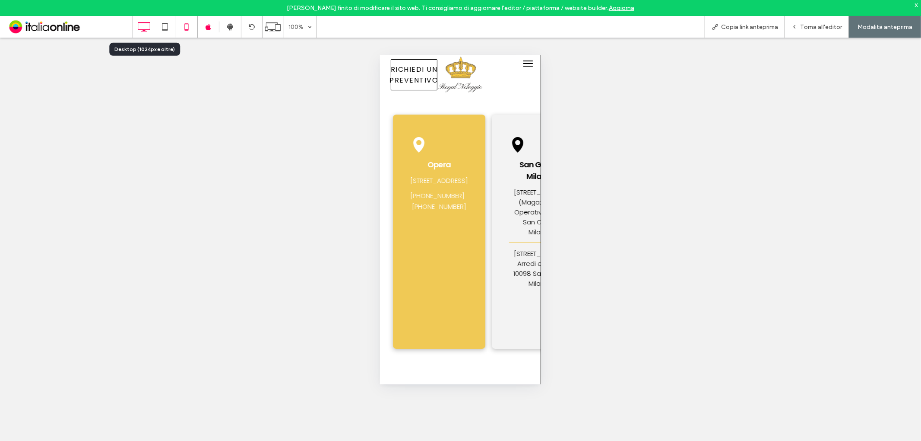
click at [143, 24] on icon at bounding box center [143, 26] width 17 height 17
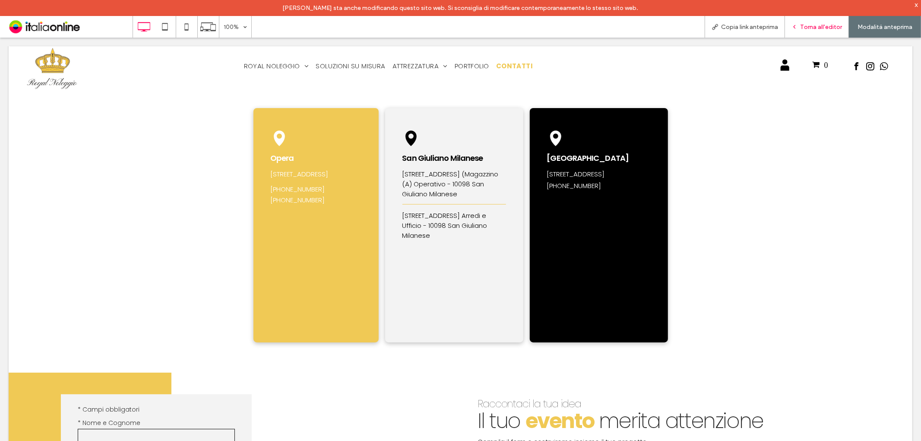
click at [813, 33] on div "Torna all'editor" at bounding box center [817, 27] width 64 height 22
click at [814, 26] on span "Torna all'editor" at bounding box center [821, 26] width 42 height 7
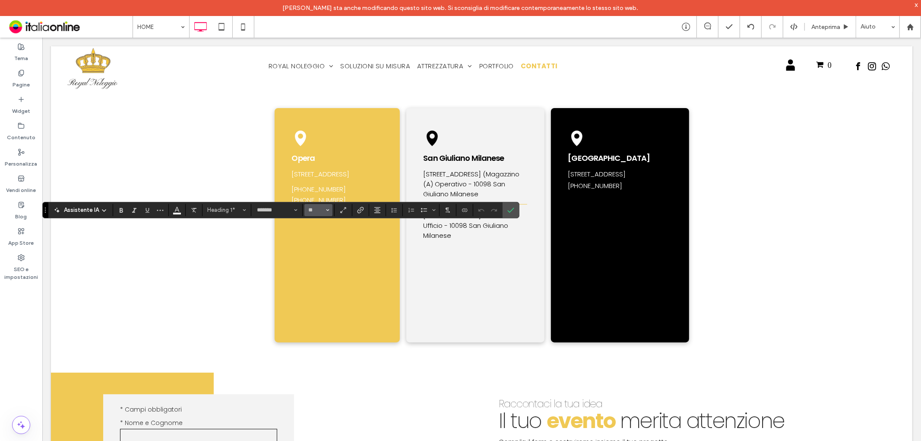
click at [324, 208] on button "**" at bounding box center [318, 210] width 28 height 12
click at [508, 210] on use "Conferma" at bounding box center [511, 209] width 7 height 5
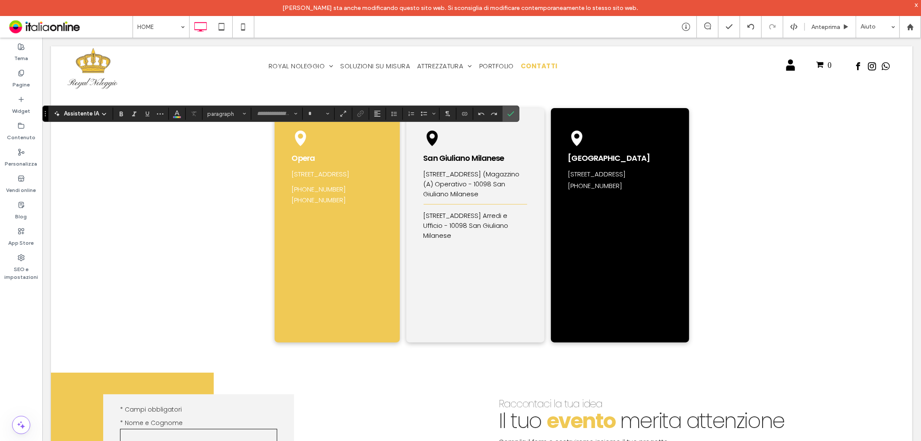
type input "*******"
type input "**"
click at [510, 111] on icon "Conferma" at bounding box center [510, 113] width 7 height 7
click at [514, 115] on label "Conferma" at bounding box center [510, 114] width 13 height 16
click at [329, 115] on icon "Dimensione" at bounding box center [327, 113] width 3 height 3
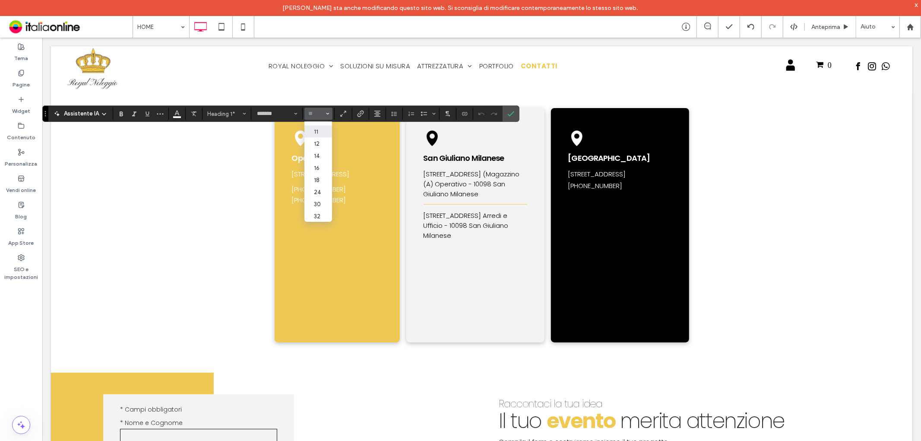
scroll to position [48, 0]
click at [327, 114] on use "Dimensione" at bounding box center [328, 114] width 3 height 2
type input "**"
click at [510, 111] on icon "Conferma" at bounding box center [510, 113] width 7 height 7
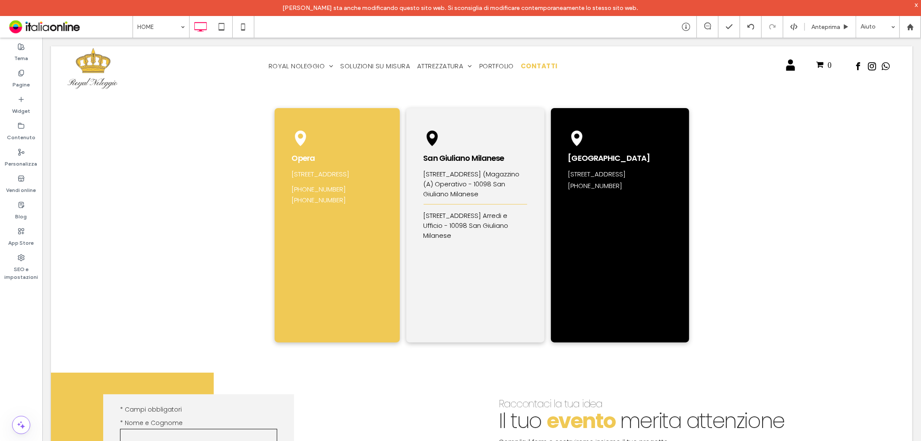
drag, startPoint x: 19, startPoint y: 57, endPoint x: 48, endPoint y: 94, distance: 46.4
click at [19, 57] on label "Tema" at bounding box center [21, 56] width 14 height 12
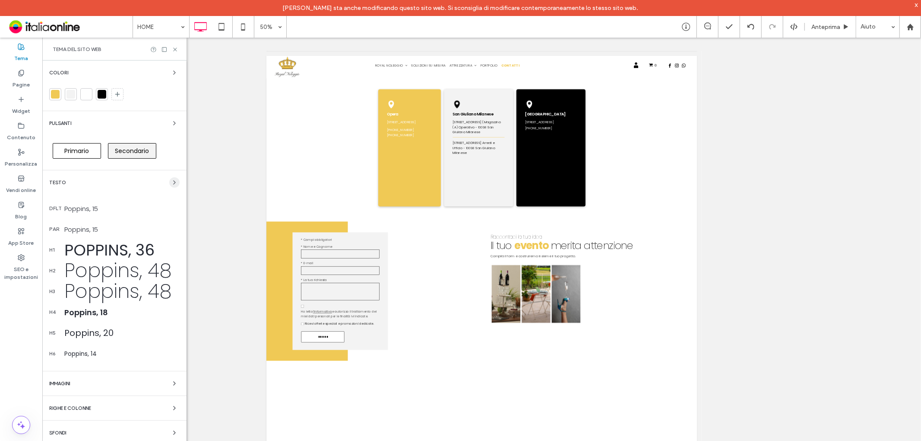
click at [171, 180] on icon "button" at bounding box center [174, 182] width 7 height 7
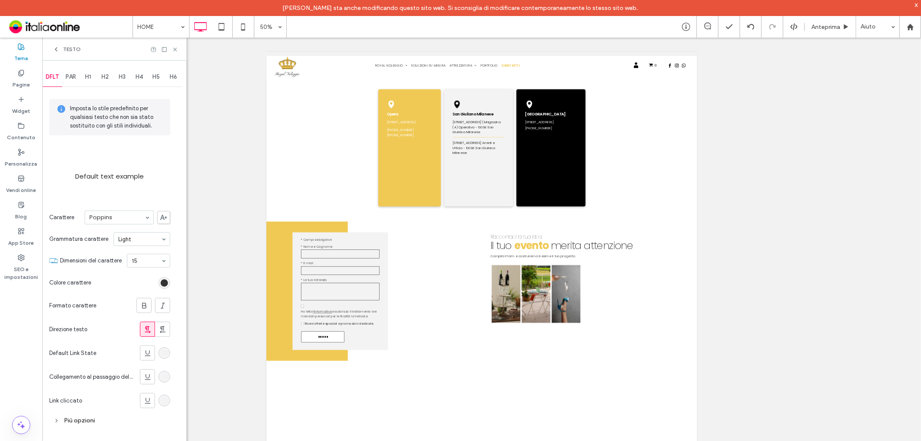
click at [91, 74] on span "H1" at bounding box center [88, 76] width 6 height 7
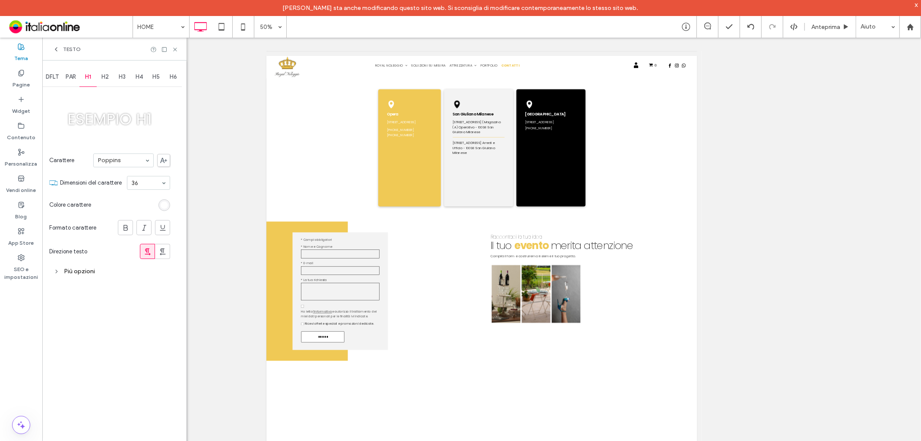
drag, startPoint x: 77, startPoint y: 273, endPoint x: 82, endPoint y: 257, distance: 16.4
click at [77, 273] on div "Più opzioni" at bounding box center [109, 271] width 121 height 12
click at [127, 331] on div "Personalizzato" at bounding box center [140, 333] width 59 height 13
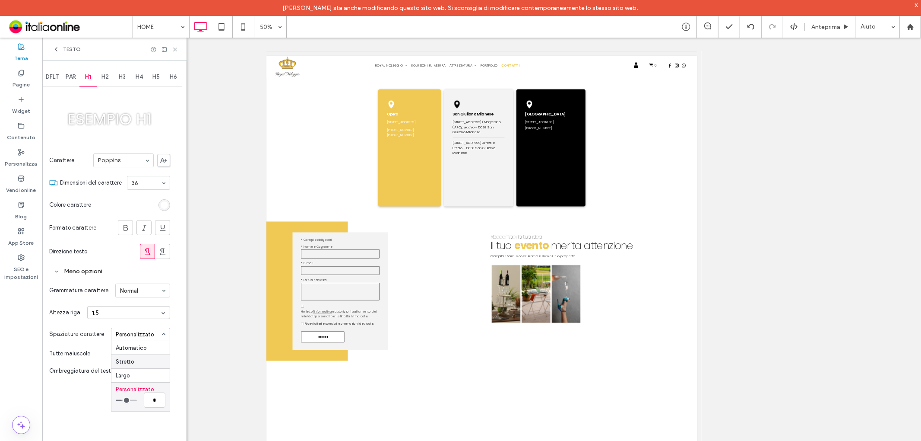
click at [127, 361] on div "Stretto" at bounding box center [140, 361] width 58 height 14
click at [176, 51] on icon at bounding box center [175, 49] width 6 height 6
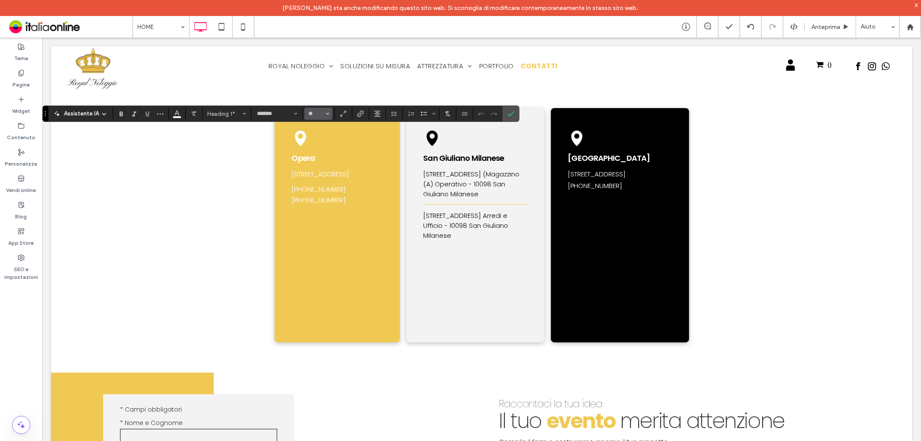
click at [326, 108] on span "Dimensione" at bounding box center [327, 113] width 3 height 11
click at [324, 162] on label "36" at bounding box center [318, 167] width 28 height 12
type input "**"
click at [511, 116] on icon "Conferma" at bounding box center [510, 113] width 7 height 7
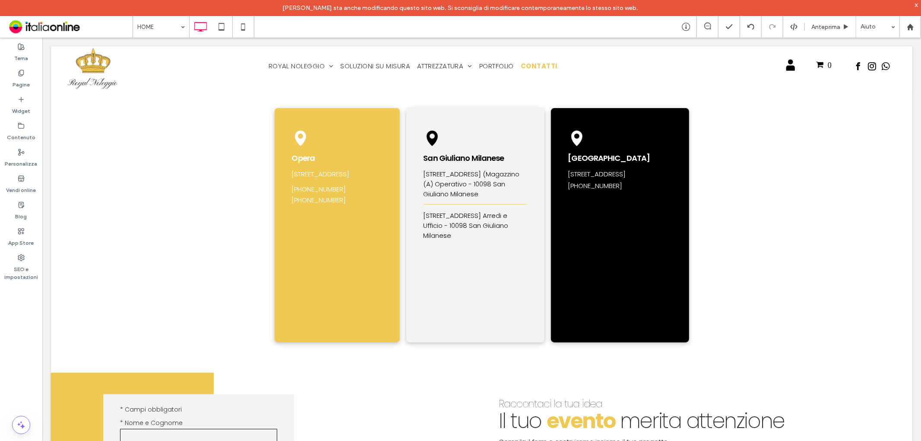
type input "*******"
type input "**"
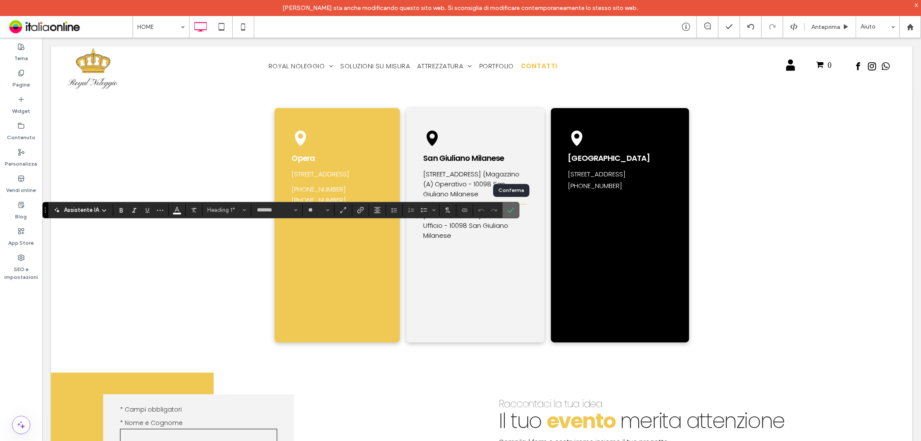
click at [513, 211] on icon "Conferma" at bounding box center [510, 209] width 7 height 7
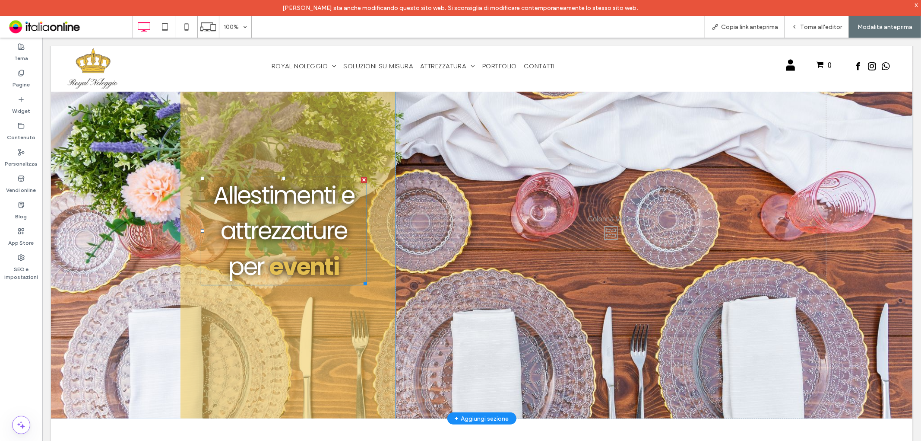
drag, startPoint x: 42, startPoint y: 37, endPoint x: 303, endPoint y: 239, distance: 330.1
click at [303, 239] on span "Allestimenti e attrezzature per" at bounding box center [283, 230] width 141 height 105
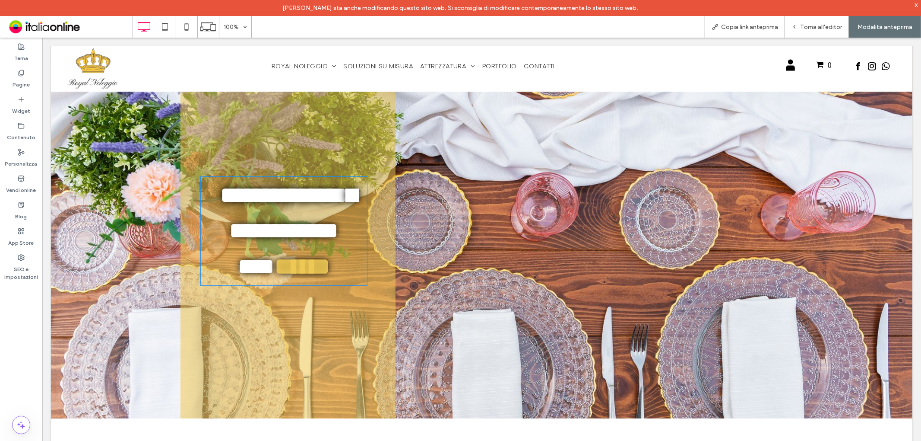
type input "*******"
type input "**"
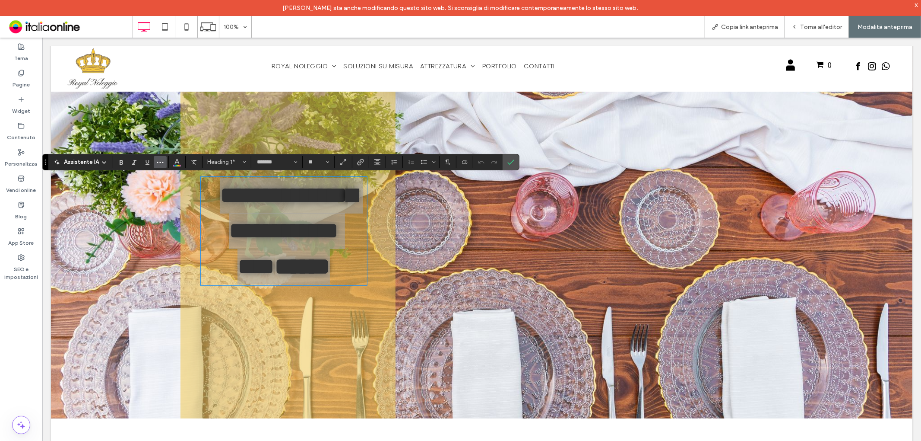
click at [162, 165] on span "Altro" at bounding box center [160, 161] width 7 height 11
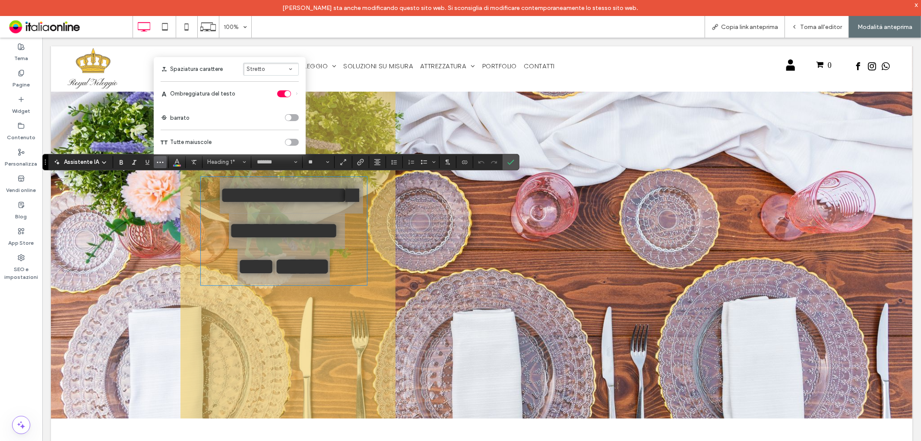
click at [297, 93] on icon "Ombreggiatura del testo" at bounding box center [297, 94] width 4 height 4
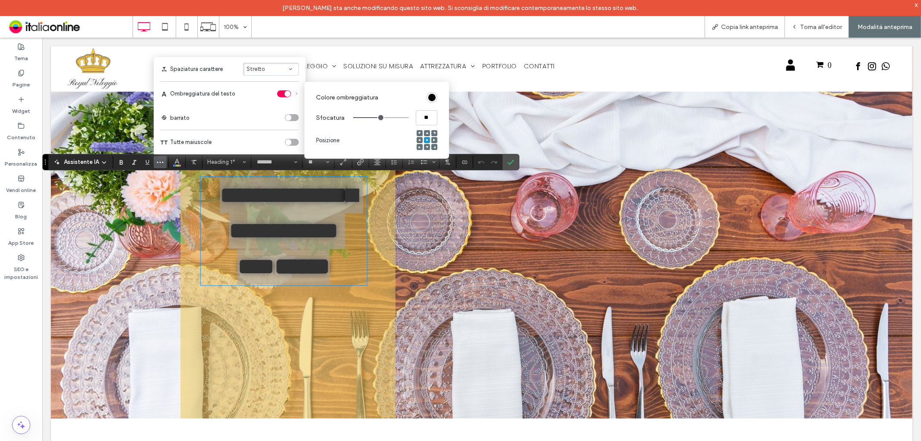
click at [419, 146] on use at bounding box center [420, 147] width 2 height 2
click at [426, 117] on input "**" at bounding box center [427, 117] width 22 height 15
type input "*"
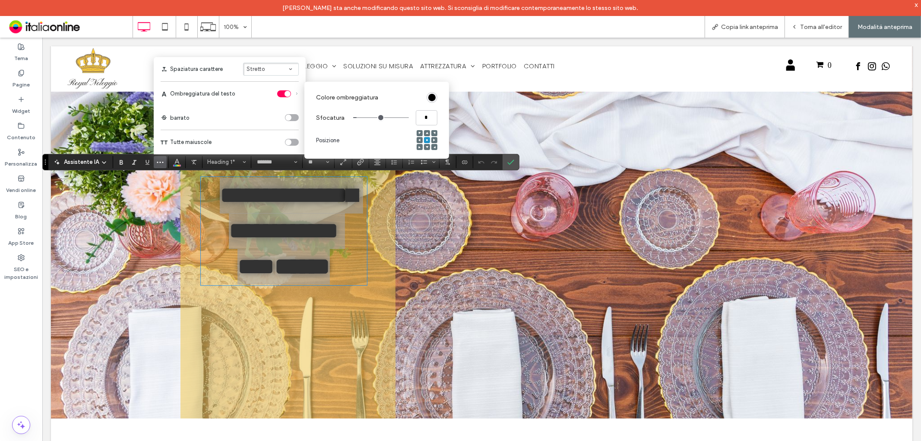
click at [419, 148] on span at bounding box center [420, 147] width 3 height 6
click at [516, 161] on label "Conferma" at bounding box center [510, 162] width 13 height 16
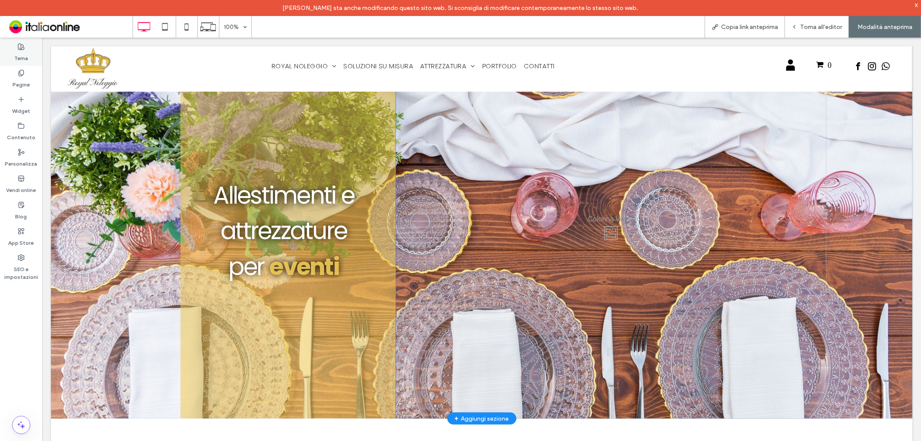
drag, startPoint x: 31, startPoint y: 53, endPoint x: 13, endPoint y: 74, distance: 28.2
click at [31, 53] on div "Tema" at bounding box center [21, 52] width 42 height 26
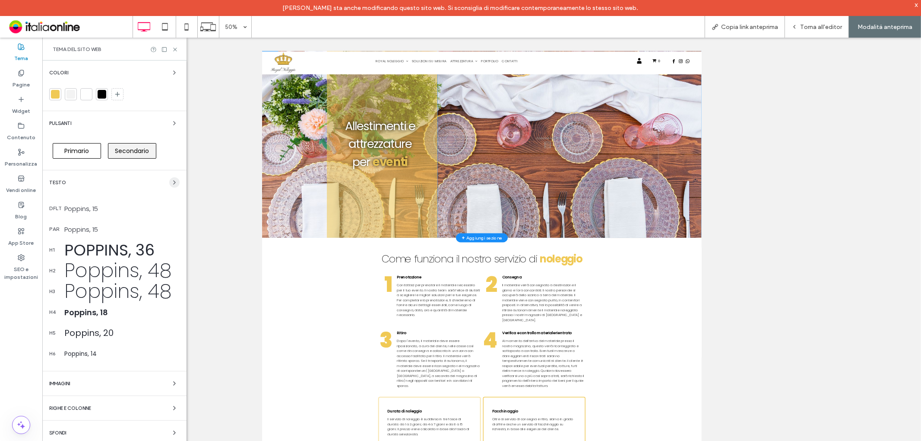
click at [174, 183] on use "button" at bounding box center [175, 182] width 2 height 3
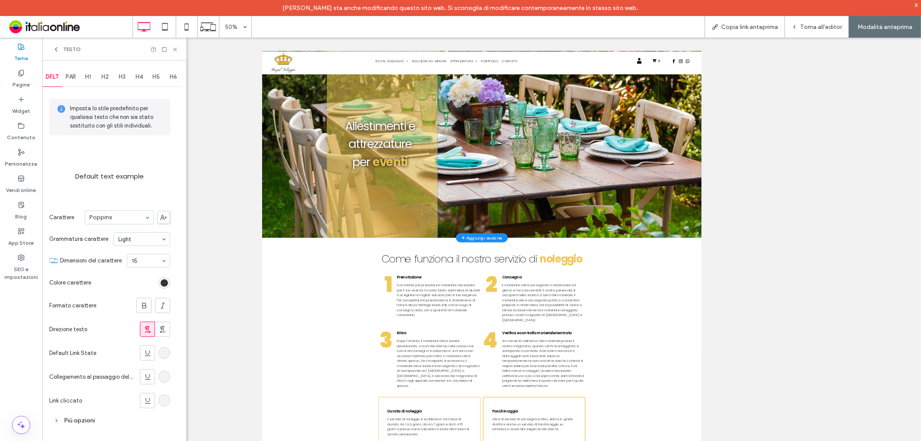
click at [89, 80] on span "H1" at bounding box center [88, 76] width 6 height 7
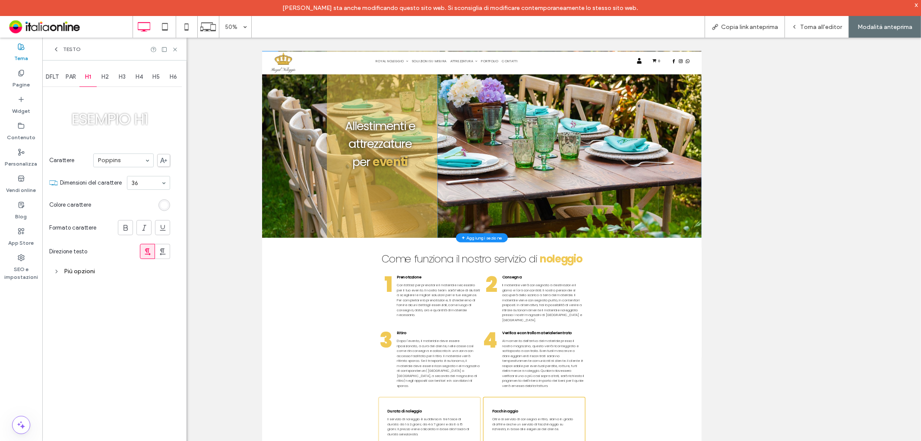
click at [79, 274] on div "Più opzioni" at bounding box center [109, 271] width 121 height 12
drag, startPoint x: 145, startPoint y: 371, endPoint x: 151, endPoint y: 371, distance: 6.0
click at [147, 371] on div "Ombreggiatura del testo" at bounding box center [109, 370] width 121 height 17
drag, startPoint x: 152, startPoint y: 371, endPoint x: 162, endPoint y: 374, distance: 10.1
click at [153, 371] on div "toggle" at bounding box center [153, 370] width 14 height 7
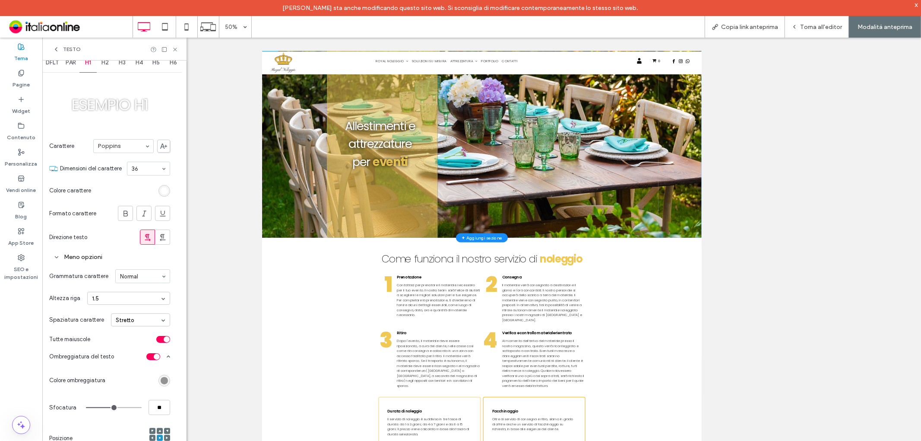
scroll to position [22, 0]
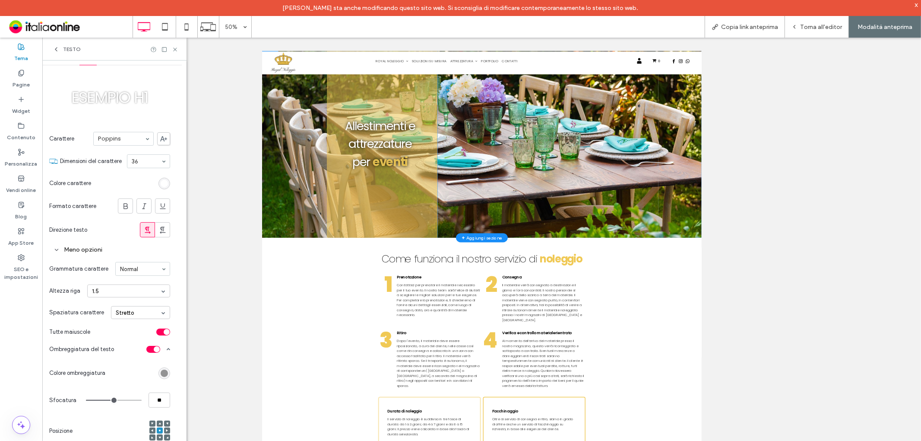
click at [153, 348] on div "toggle" at bounding box center [153, 349] width 14 height 7
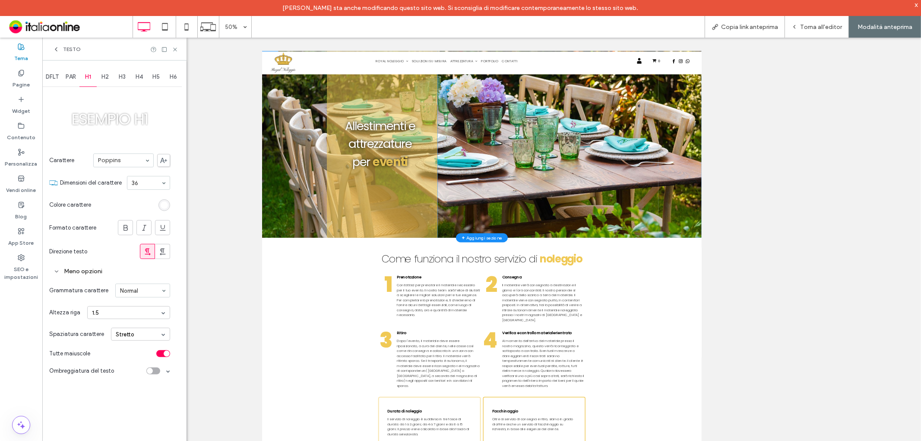
scroll to position [0, 0]
click at [177, 48] on icon at bounding box center [175, 49] width 6 height 6
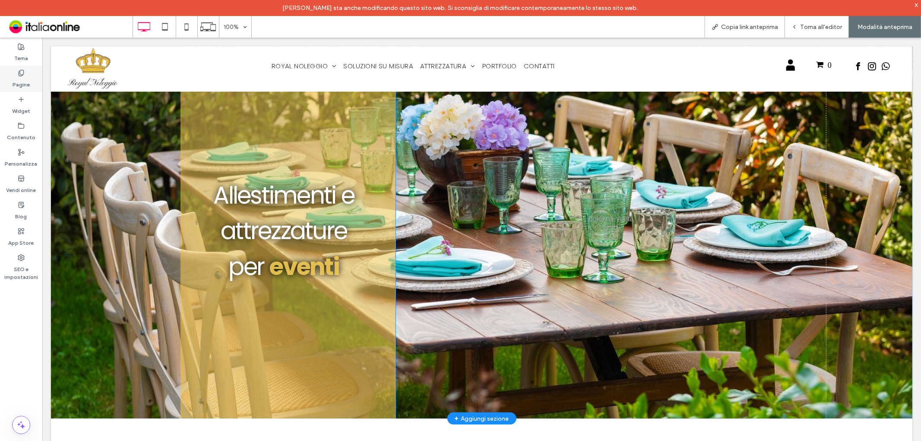
click at [29, 78] on label "Pagine" at bounding box center [21, 82] width 17 height 12
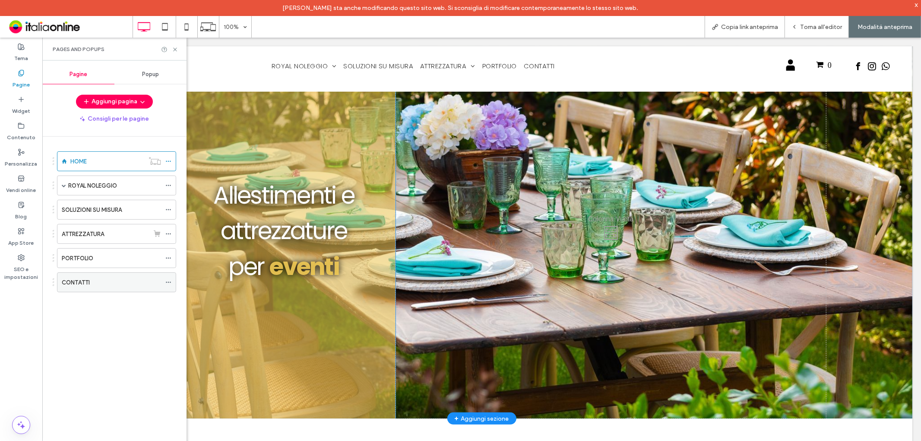
click at [91, 286] on div "CONTATTI" at bounding box center [111, 282] width 99 height 9
click at [174, 48] on icon at bounding box center [175, 49] width 6 height 6
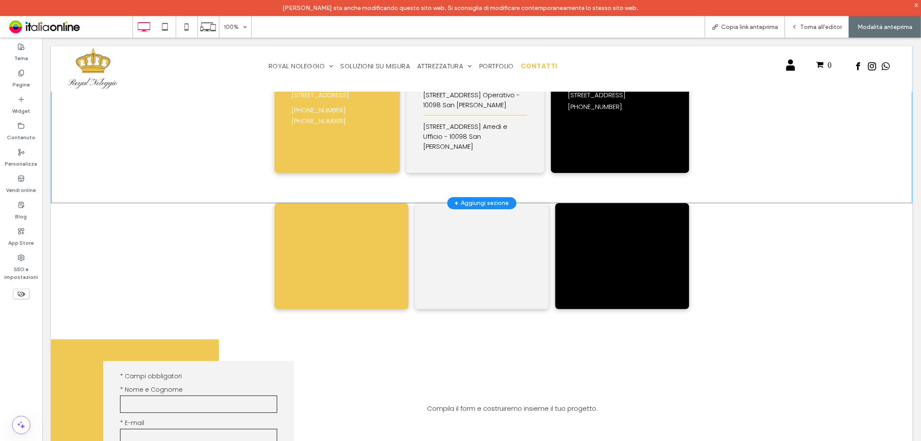
scroll to position [96, 0]
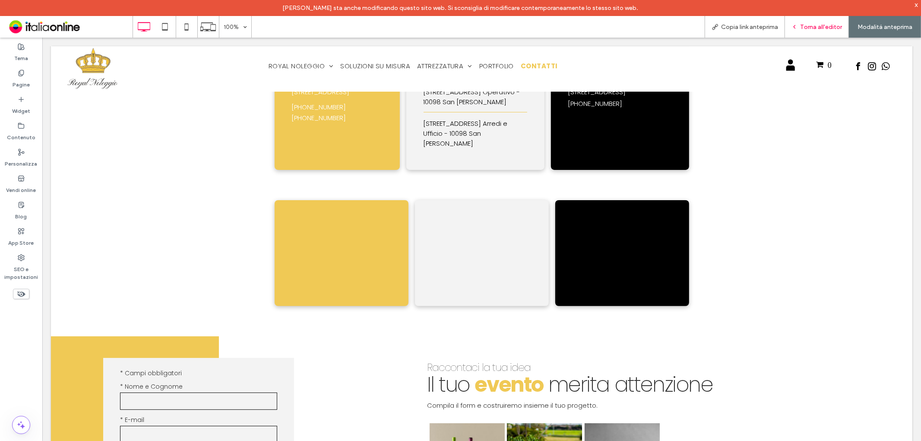
click at [802, 32] on div "Torna all'editor" at bounding box center [817, 27] width 64 height 22
click at [810, 29] on span "Torna all'editor" at bounding box center [821, 26] width 42 height 7
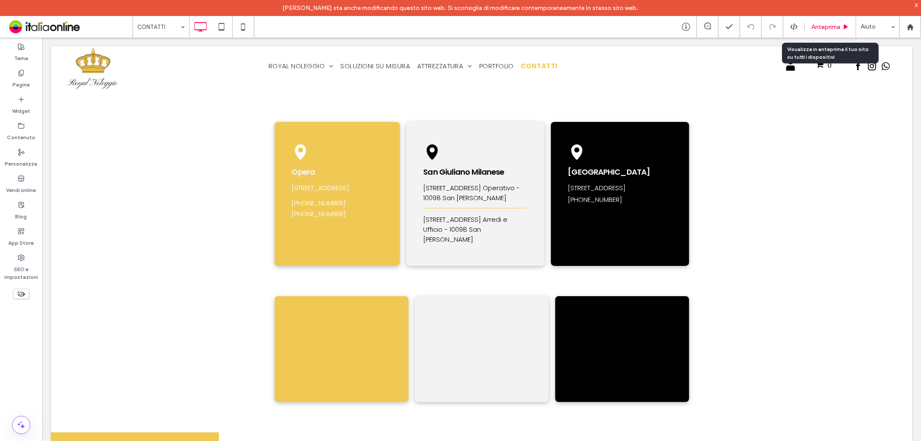
click at [825, 19] on div "Anteprima" at bounding box center [830, 27] width 51 height 22
click at [817, 27] on span "Anteprima" at bounding box center [826, 26] width 29 height 7
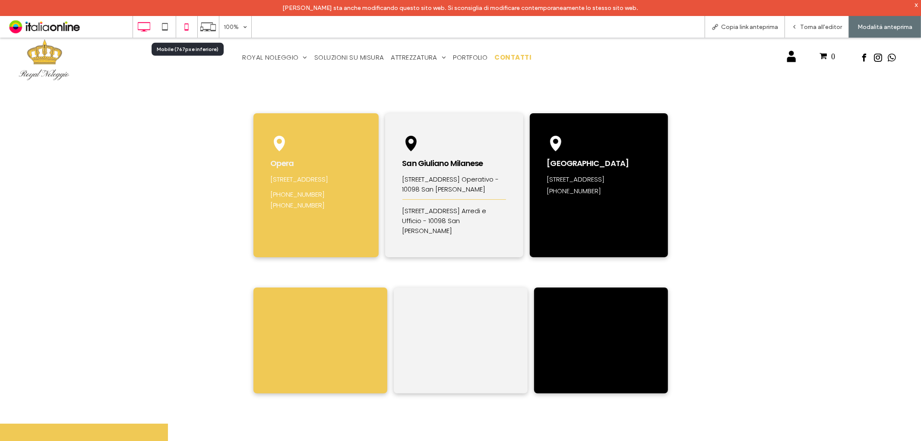
click at [188, 29] on icon at bounding box center [186, 26] width 17 height 17
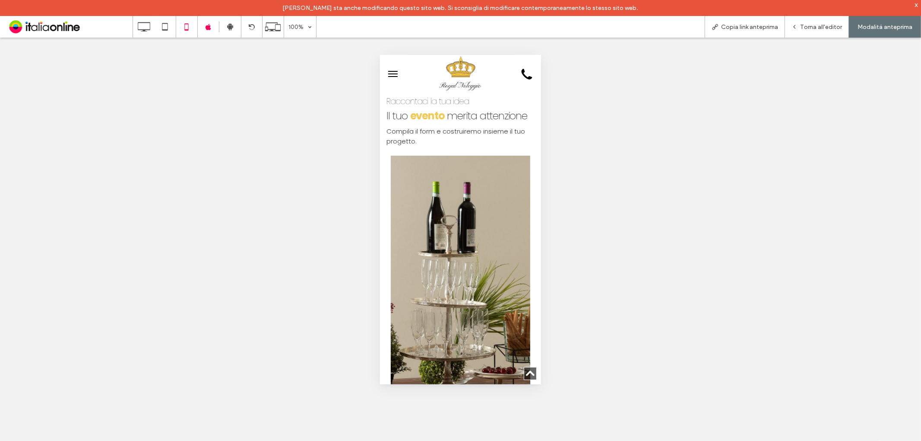
scroll to position [720, 0]
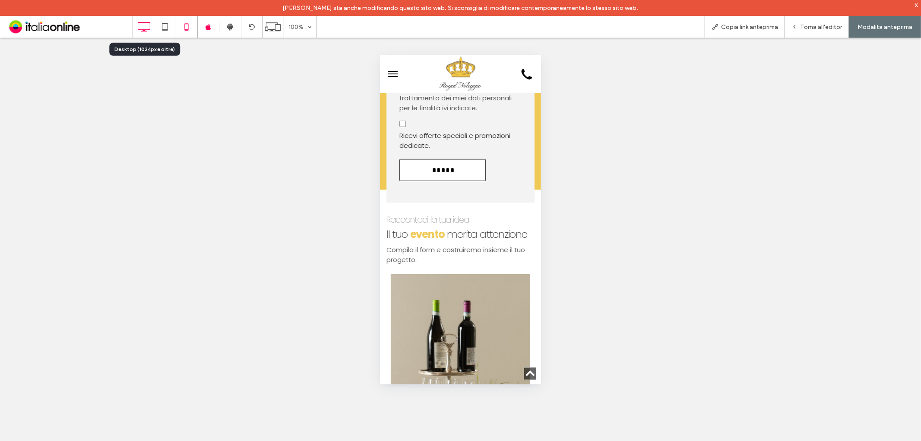
click at [138, 31] on icon at bounding box center [143, 26] width 17 height 17
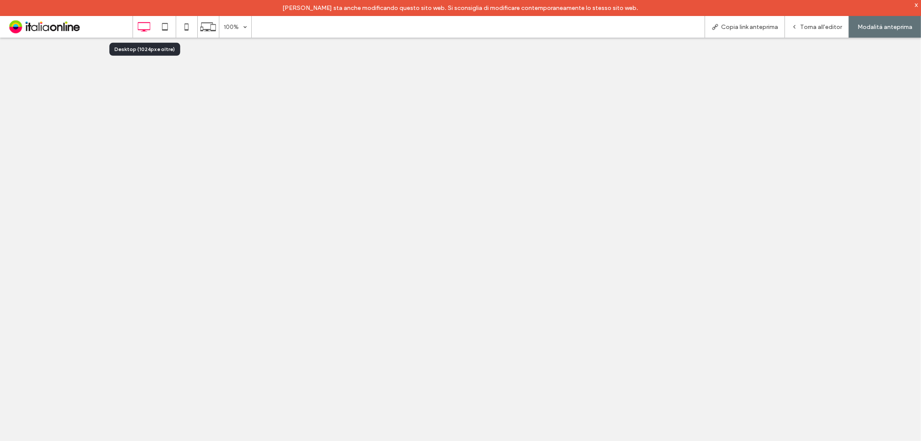
scroll to position [0, 0]
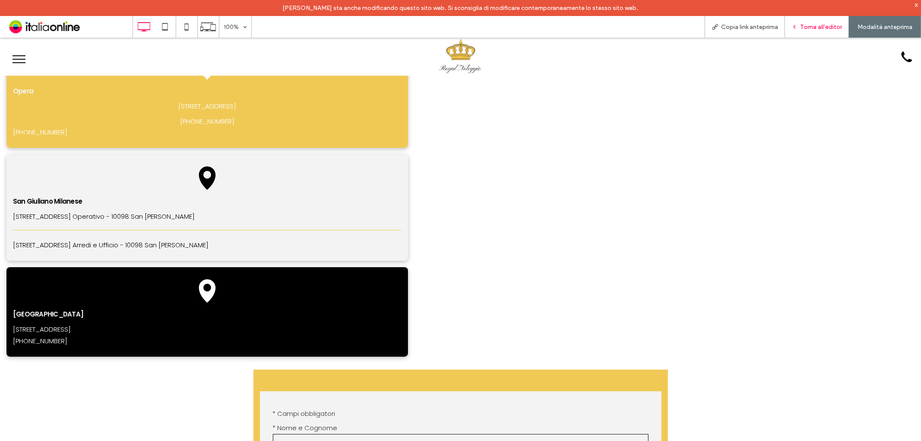
click at [800, 28] on div "Torna all'editor" at bounding box center [816, 26] width 63 height 7
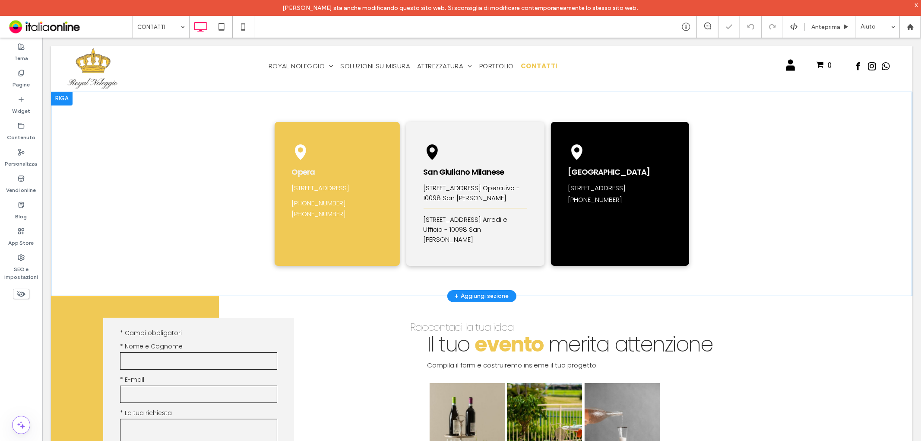
scroll to position [144, 0]
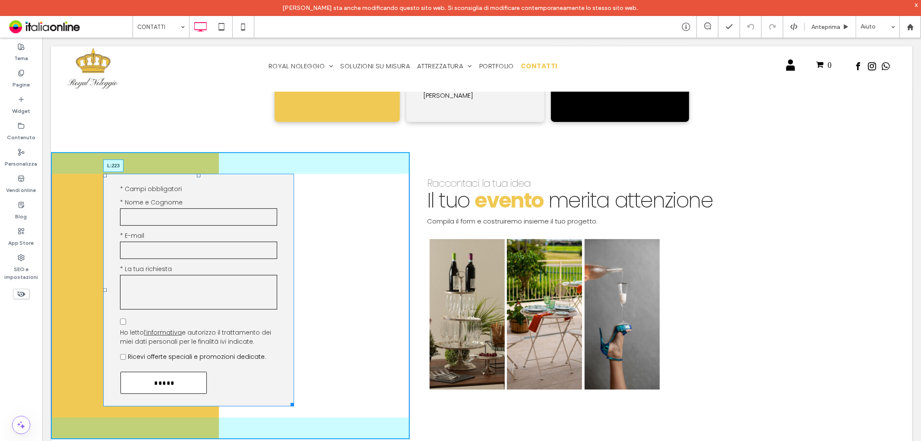
drag, startPoint x: 103, startPoint y: 296, endPoint x: 147, endPoint y: 297, distance: 44.1
click at [106, 291] on div at bounding box center [104, 289] width 3 height 3
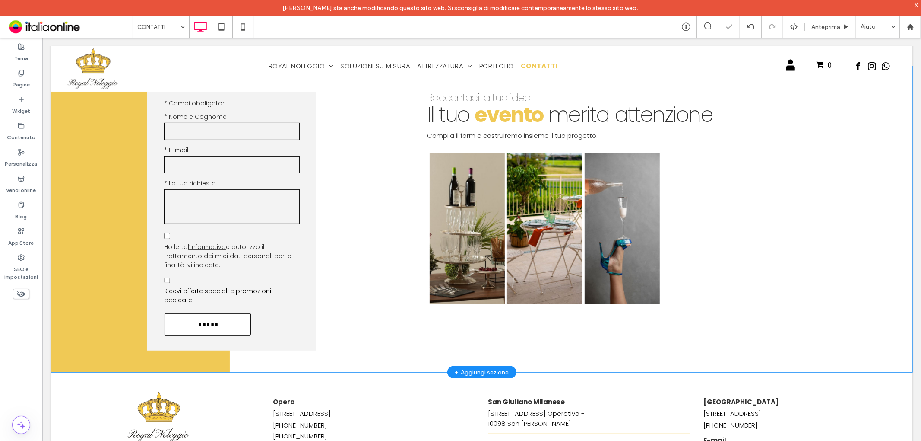
scroll to position [240, 0]
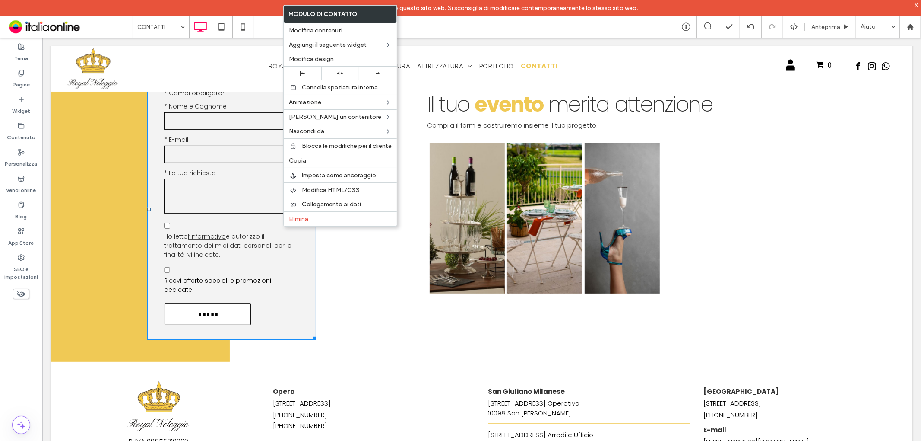
click at [352, 254] on div "Contattaci Testo libero * Campi obbligatori * Nome e Cognome * E-mail * La tua …" at bounding box center [230, 209] width 359 height 306
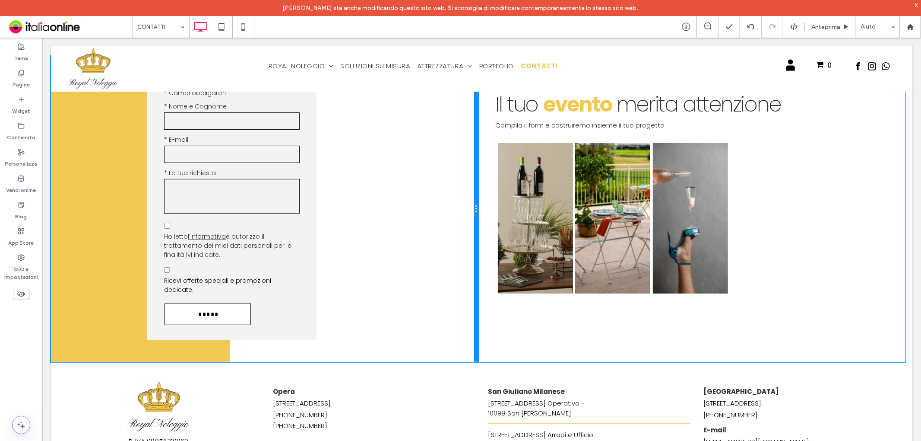
drag, startPoint x: 406, startPoint y: 249, endPoint x: 470, endPoint y: 248, distance: 64.4
click at [470, 248] on div "Contattaci Testo libero * Campi obbligatori * Nome e Cognome * E-mail * La tua …" at bounding box center [265, 209] width 428 height 306
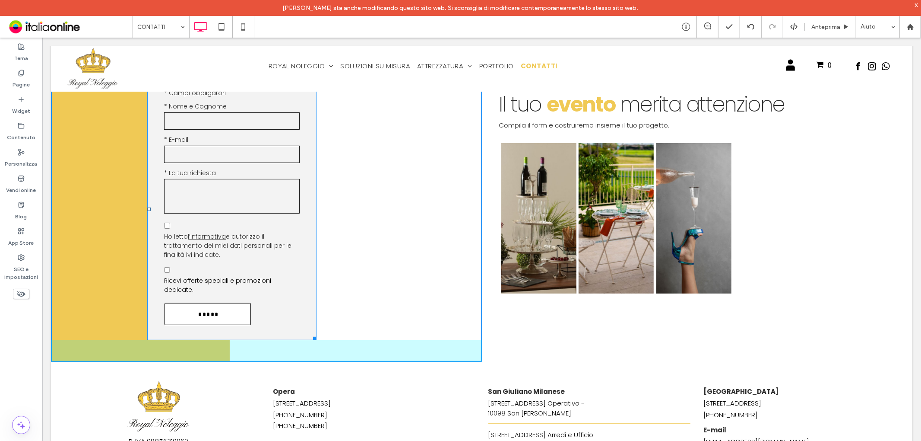
drag, startPoint x: 311, startPoint y: 339, endPoint x: 450, endPoint y: 347, distance: 139.8
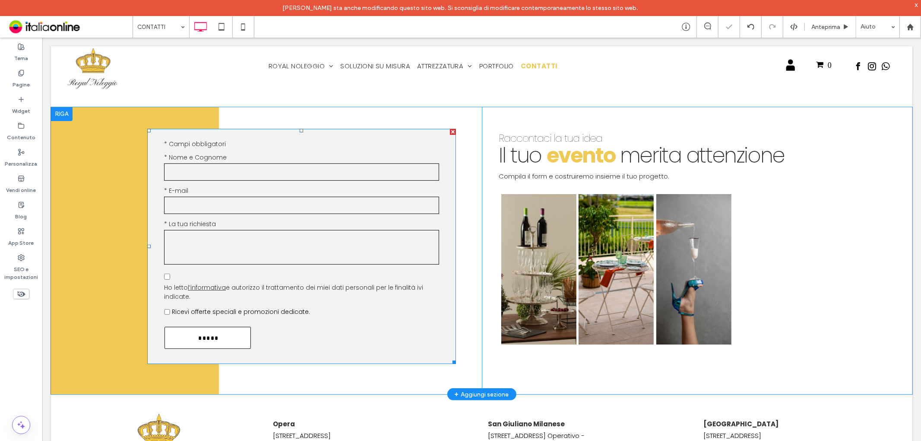
scroll to position [48, 0]
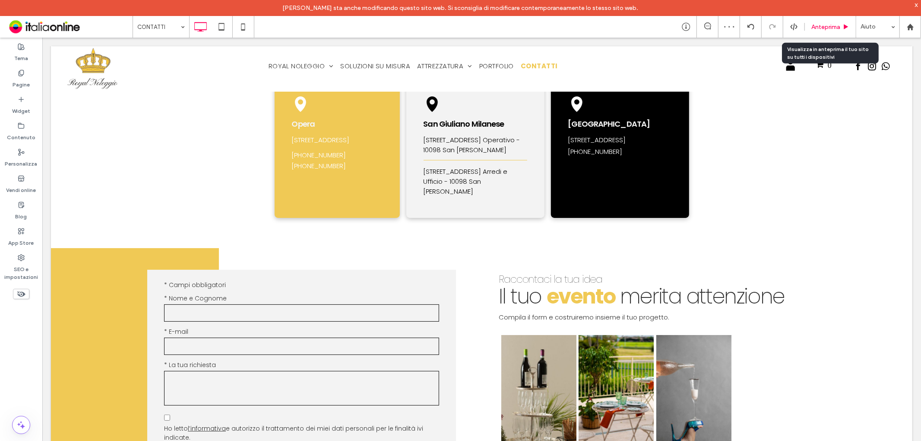
click at [816, 29] on span "Anteprima" at bounding box center [826, 26] width 29 height 7
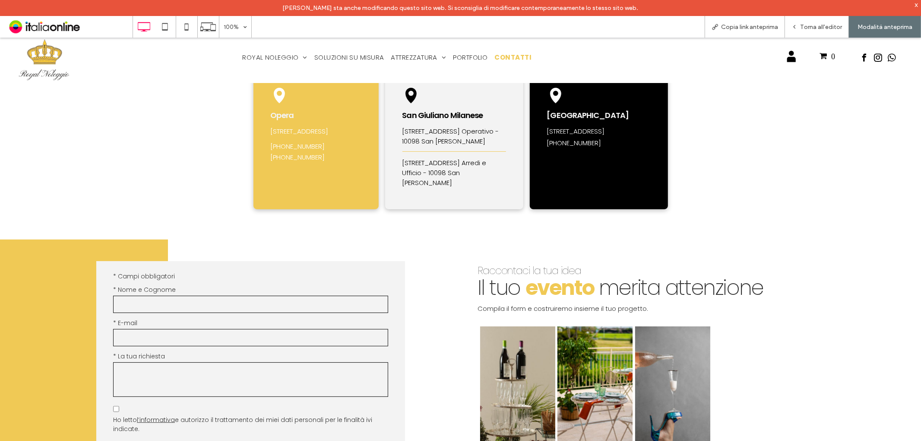
scroll to position [192, 0]
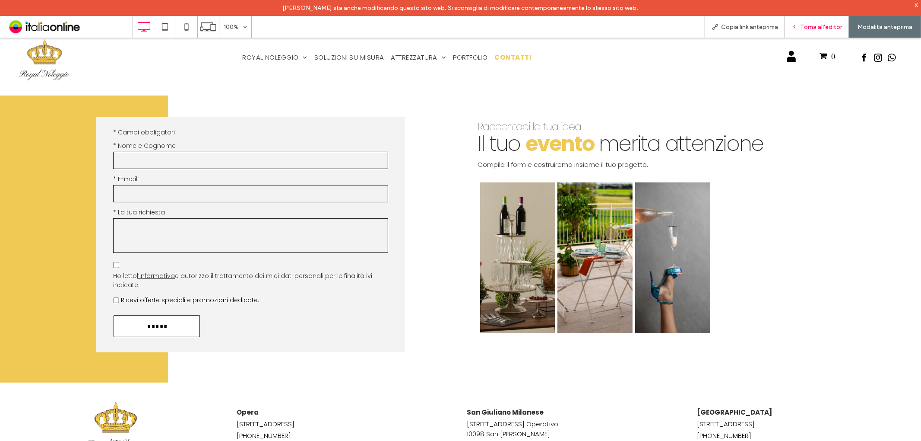
drag, startPoint x: 797, startPoint y: 32, endPoint x: 791, endPoint y: 34, distance: 6.3
click at [797, 32] on div "Torna all'editor" at bounding box center [817, 27] width 64 height 22
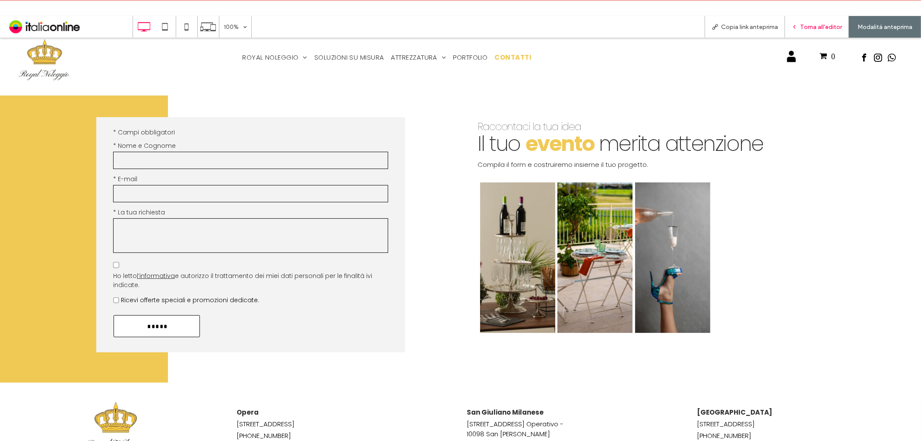
click at [808, 29] on span "Torna all'editor" at bounding box center [821, 26] width 42 height 7
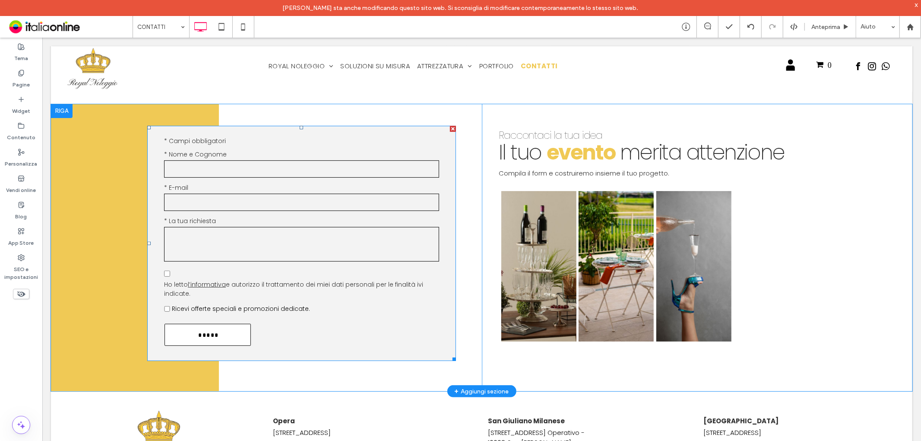
click at [393, 347] on form "Testo libero * Campi obbligatori * Nome e Cognome * E-mail * La tua richiesta A…" at bounding box center [301, 242] width 287 height 235
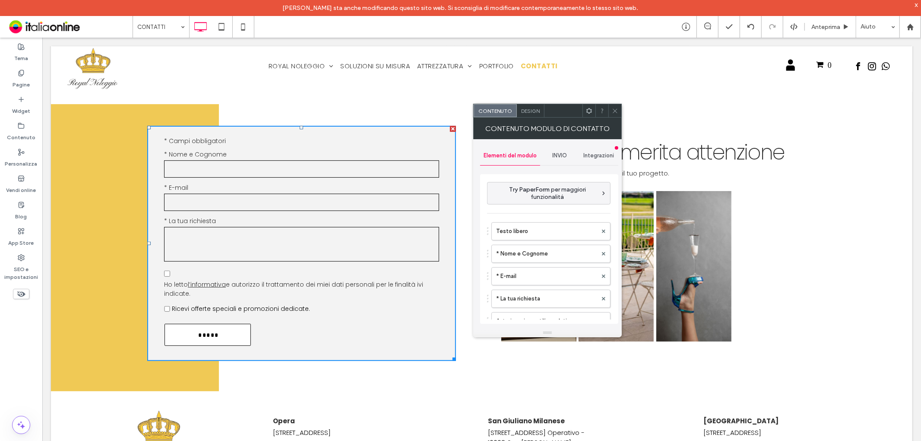
type input "*****"
type input "**********"
click at [537, 114] on div "Design" at bounding box center [531, 110] width 28 height 13
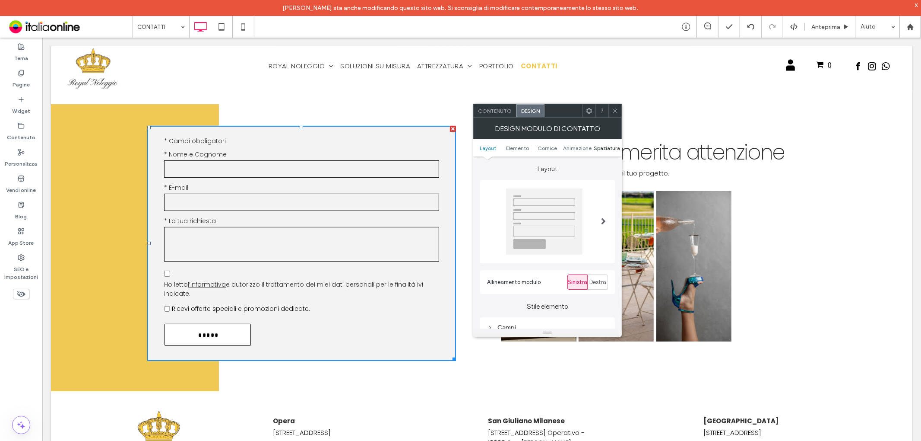
click at [597, 149] on span "Spaziatura" at bounding box center [607, 148] width 26 height 6
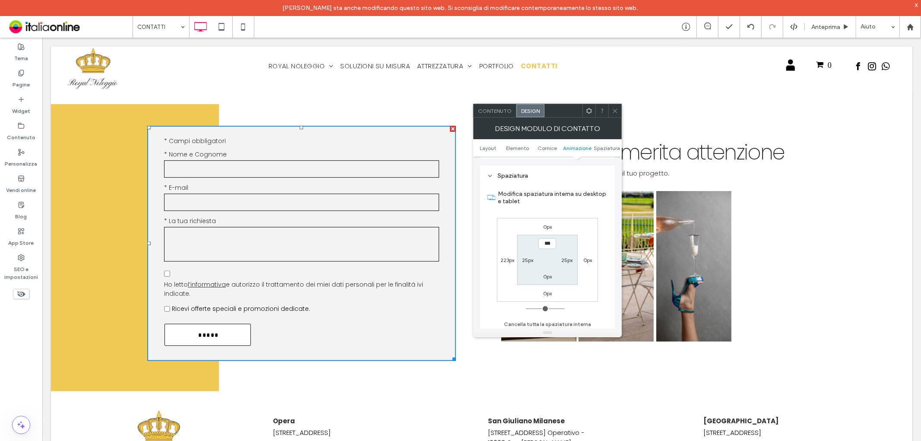
scroll to position [332, 0]
click at [529, 257] on label "25px" at bounding box center [527, 259] width 11 height 6
type input "**"
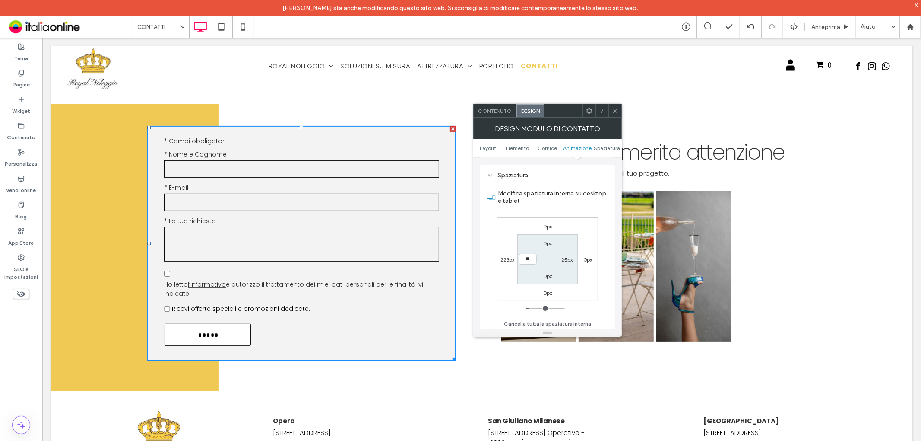
type input "****"
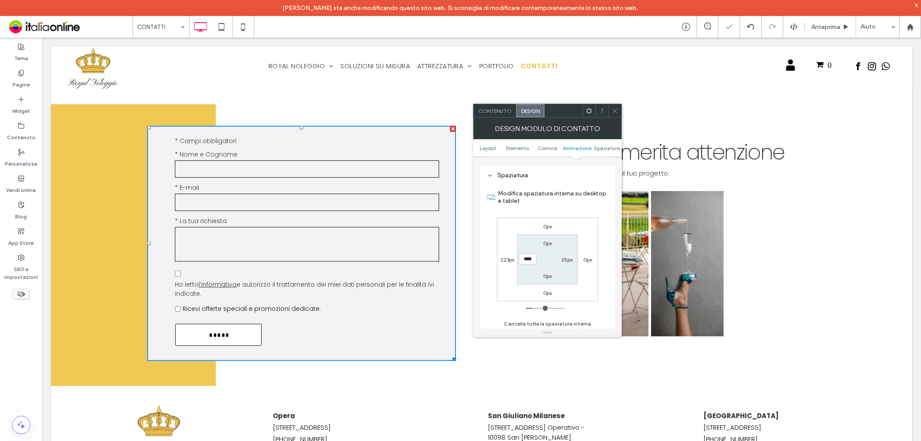
click at [569, 258] on label "25px" at bounding box center [567, 259] width 11 height 6
type input "**"
type input "****"
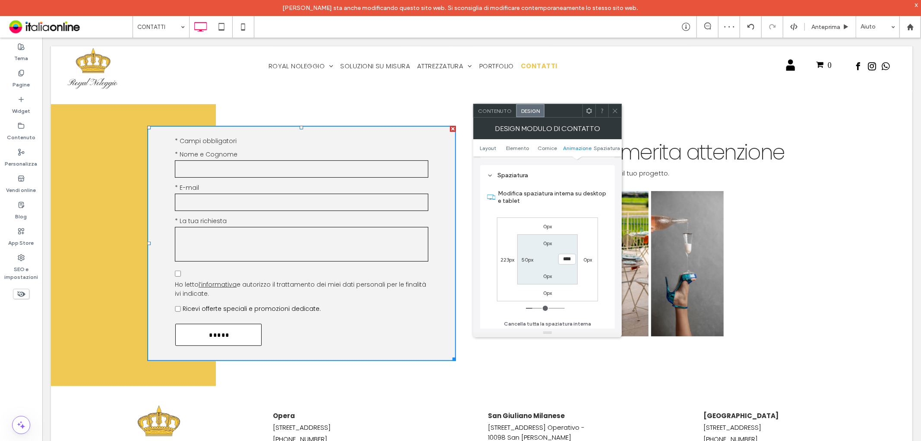
drag, startPoint x: 612, startPoint y: 113, endPoint x: 477, endPoint y: 186, distance: 153.6
click at [614, 113] on icon at bounding box center [615, 111] width 6 height 6
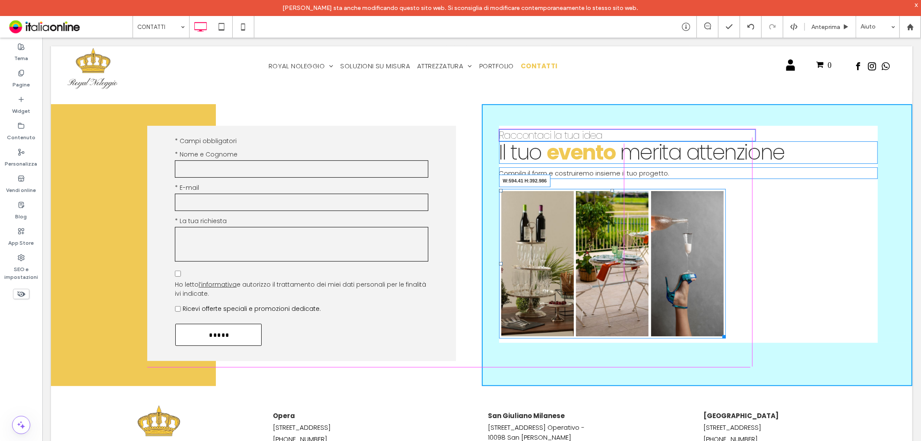
drag, startPoint x: 718, startPoint y: 341, endPoint x: 746, endPoint y: 359, distance: 33.2
click at [726, 338] on div at bounding box center [722, 334] width 6 height 6
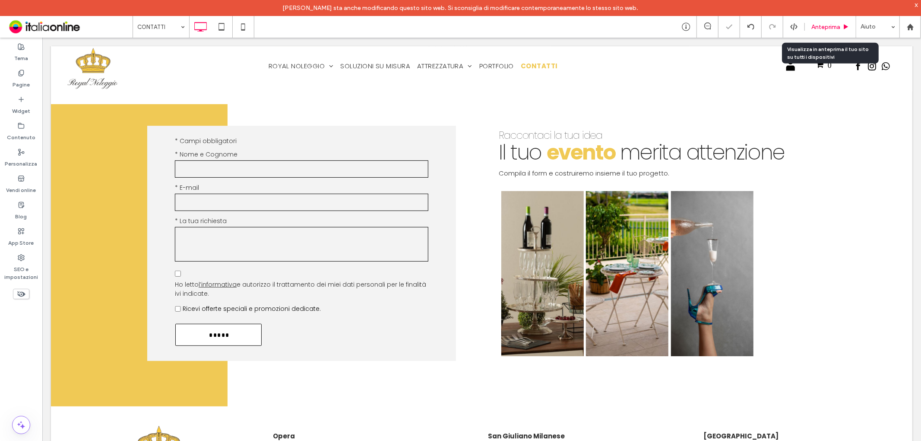
click at [838, 28] on span "Anteprima" at bounding box center [826, 26] width 29 height 7
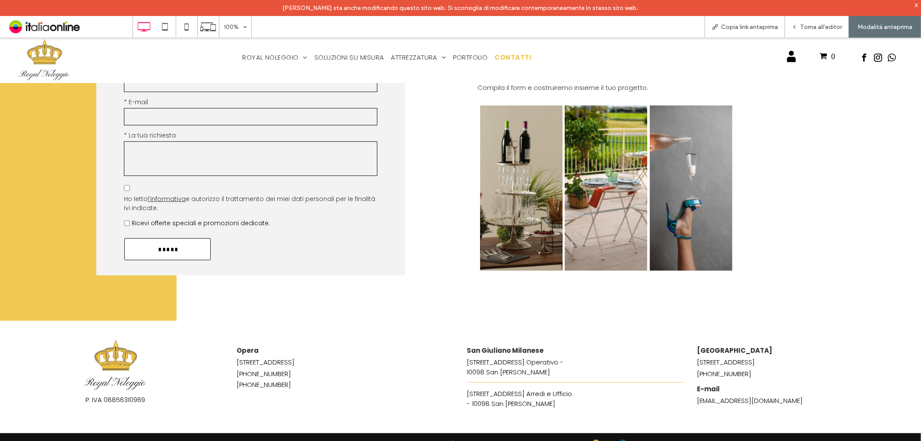
scroll to position [101, 0]
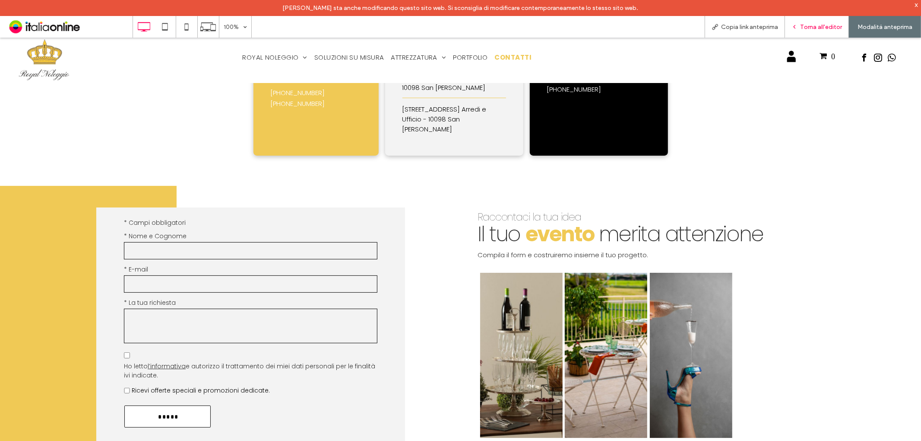
click at [802, 29] on span "Torna all'editor" at bounding box center [821, 26] width 42 height 7
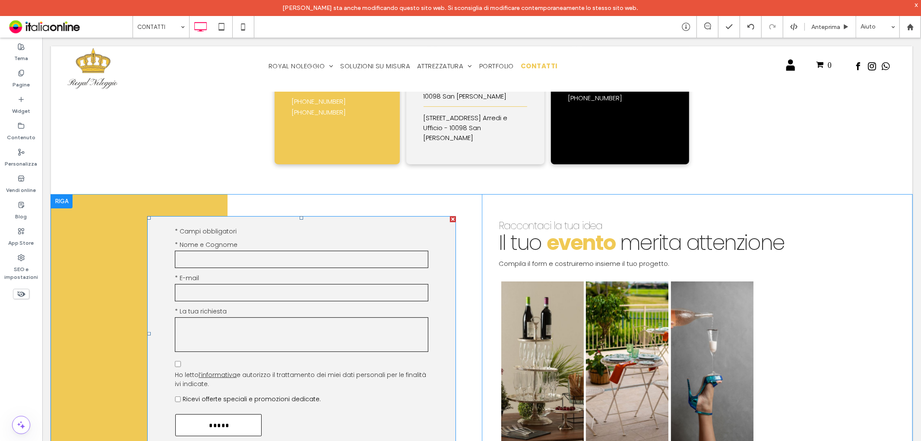
click at [160, 259] on div "Contattaci Testo libero * Campi obbligatori * Nome e Cognome * E-mail * La tua …" at bounding box center [301, 333] width 309 height 235
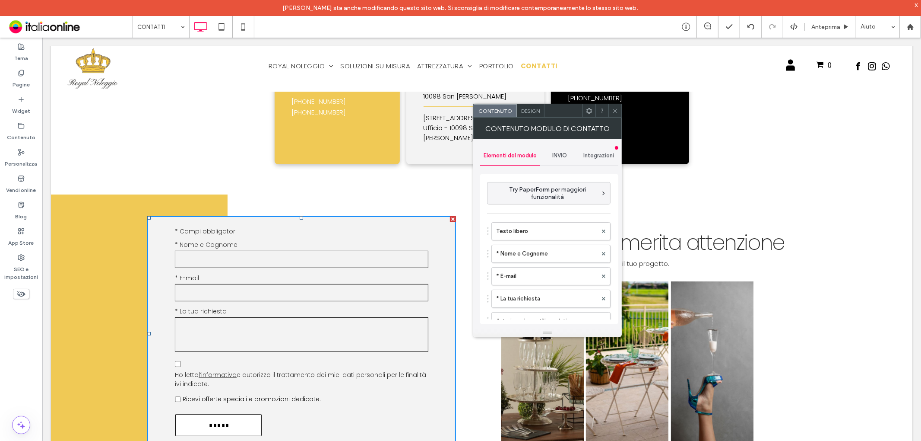
click at [530, 111] on span "Design" at bounding box center [530, 111] width 19 height 6
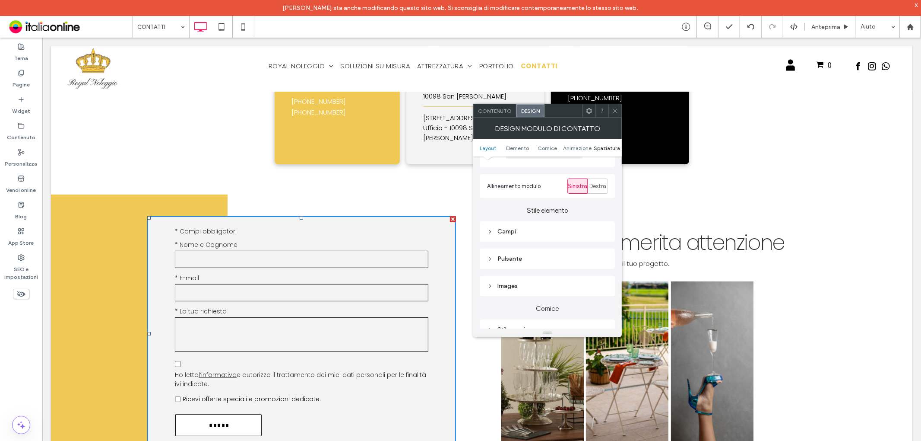
click at [614, 148] on span "Spaziatura" at bounding box center [607, 148] width 26 height 6
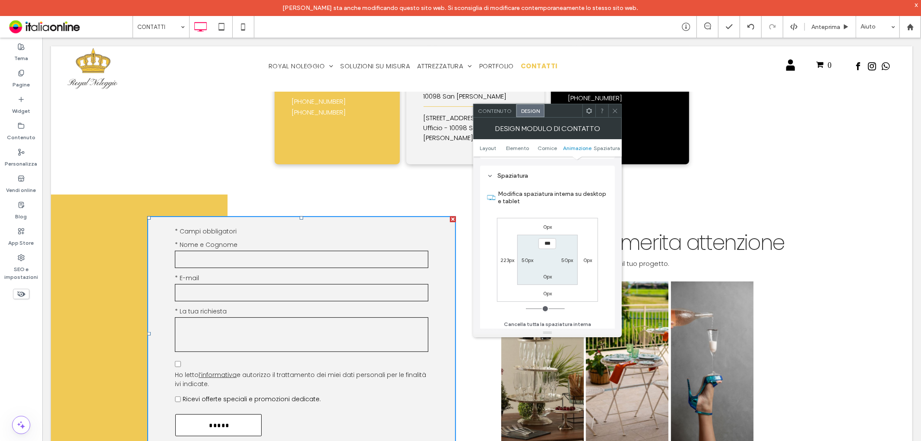
scroll to position [332, 0]
type input "****"
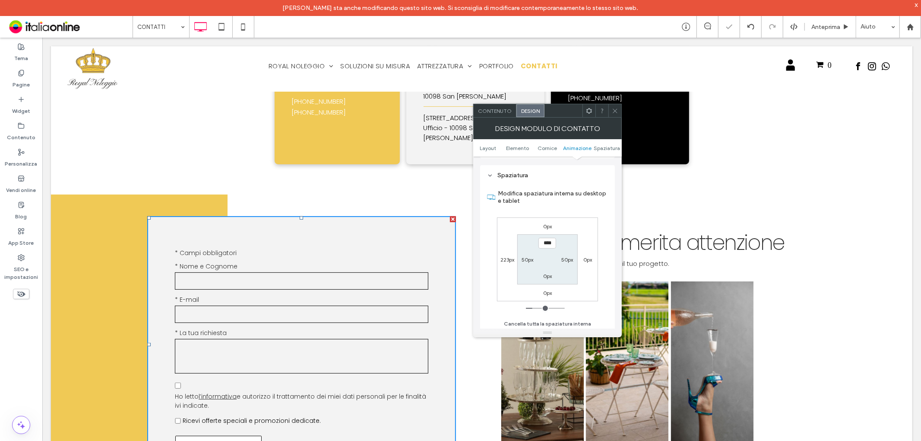
click at [547, 273] on label "0px" at bounding box center [547, 276] width 9 height 6
type input "*"
type input "**"
type input "****"
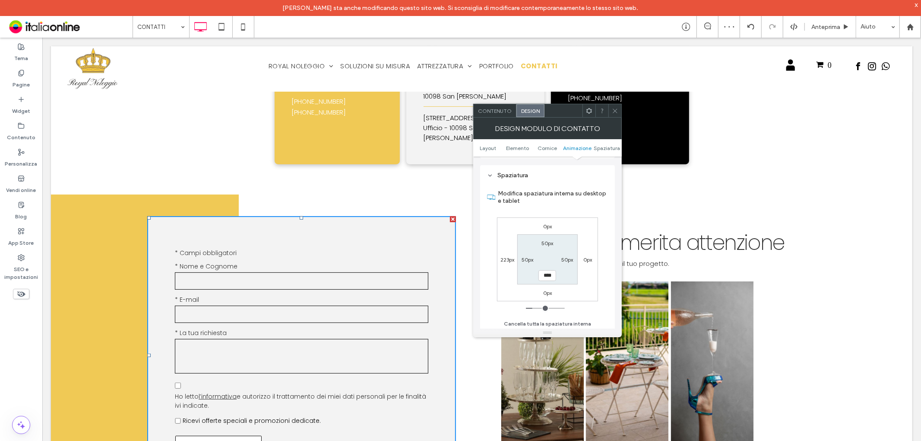
drag, startPoint x: 614, startPoint y: 110, endPoint x: 744, endPoint y: 15, distance: 160.7
click at [614, 110] on icon at bounding box center [615, 111] width 6 height 6
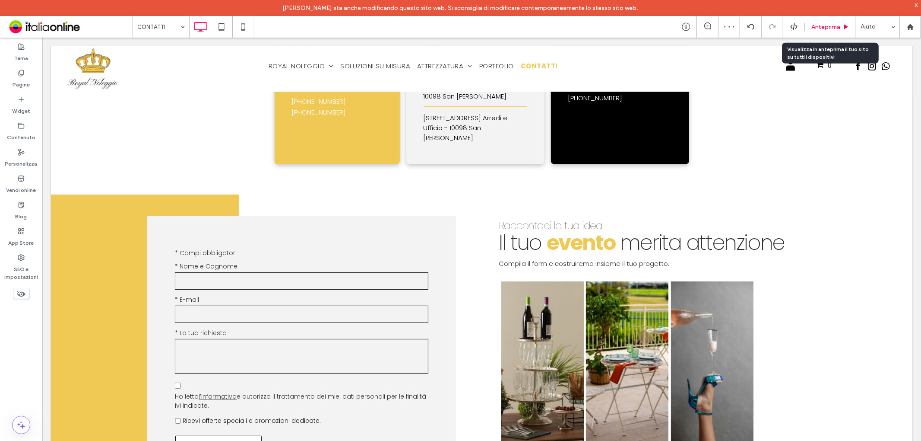
click at [837, 30] on span "Anteprima" at bounding box center [826, 26] width 29 height 7
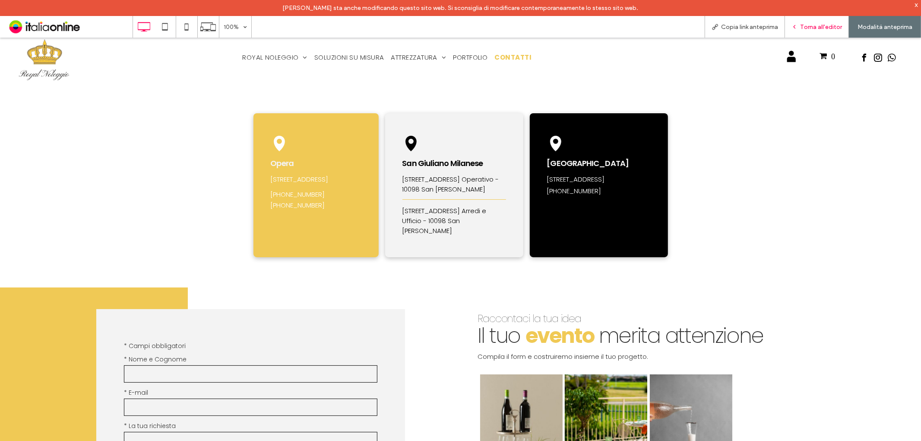
click at [804, 26] on span "Torna all'editor" at bounding box center [821, 26] width 42 height 7
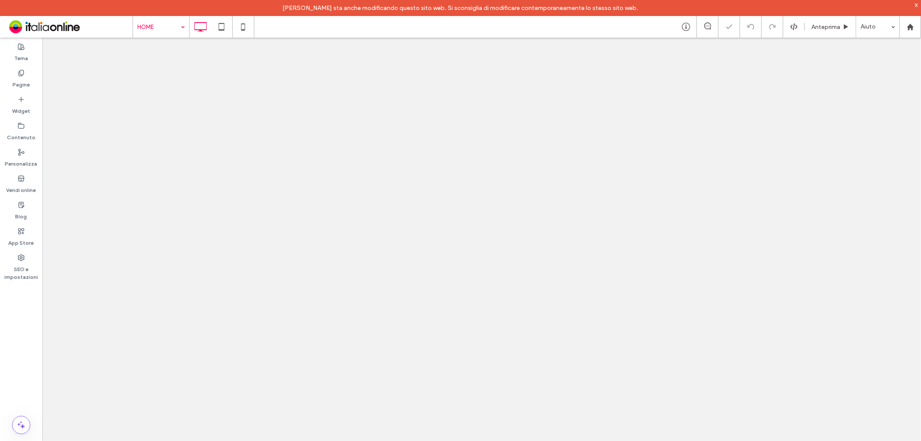
click at [160, 27] on input at bounding box center [158, 27] width 43 height 22
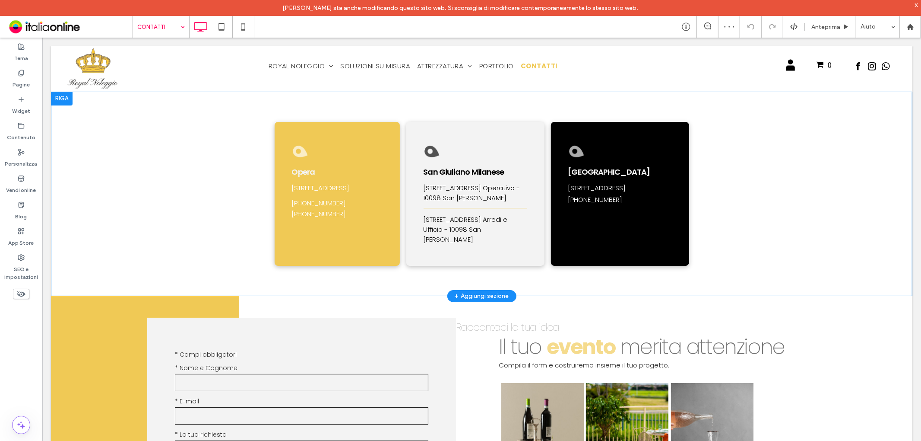
click at [64, 100] on div at bounding box center [62, 98] width 22 height 14
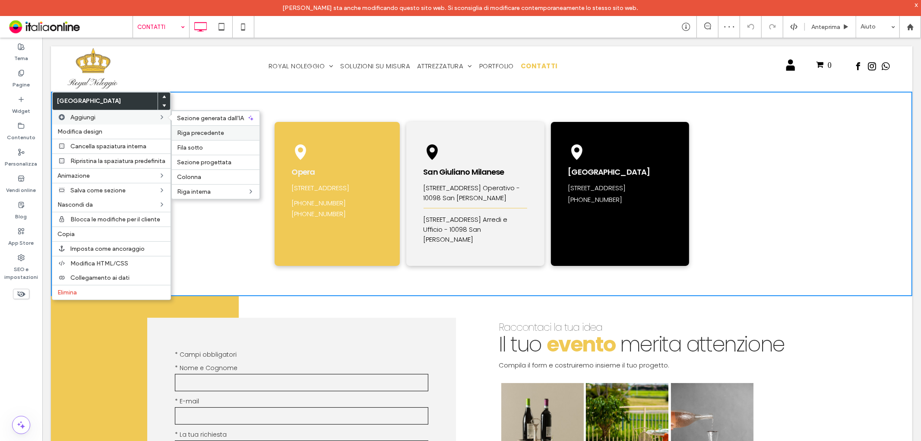
click at [188, 125] on div "Riga precedente" at bounding box center [216, 132] width 88 height 15
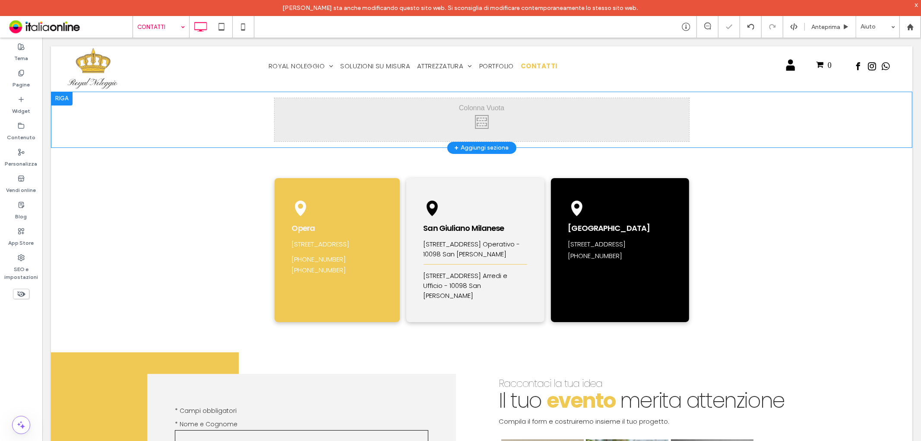
click at [203, 130] on div "Click To Paste Click To Paste Riga + Aggiungi sezione" at bounding box center [482, 119] width 862 height 56
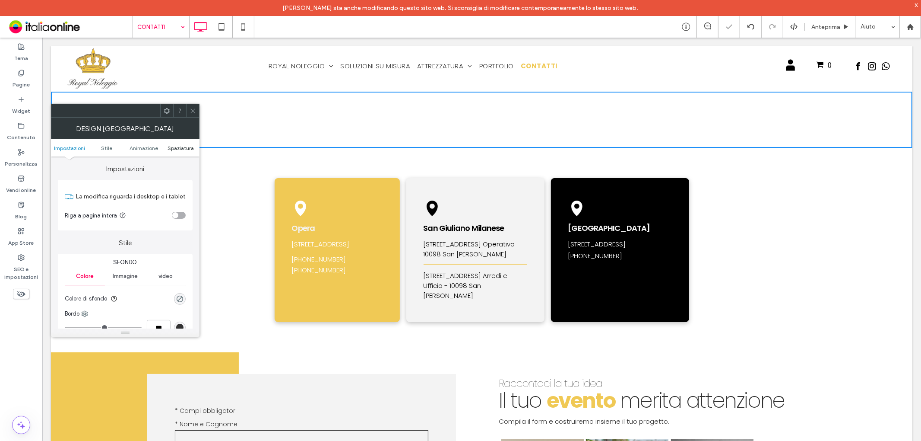
click at [188, 148] on span "Spaziatura" at bounding box center [181, 148] width 26 height 6
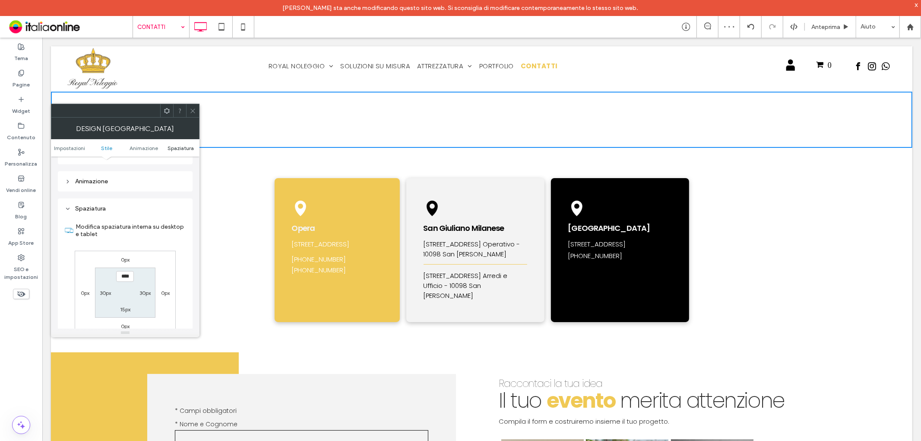
scroll to position [244, 0]
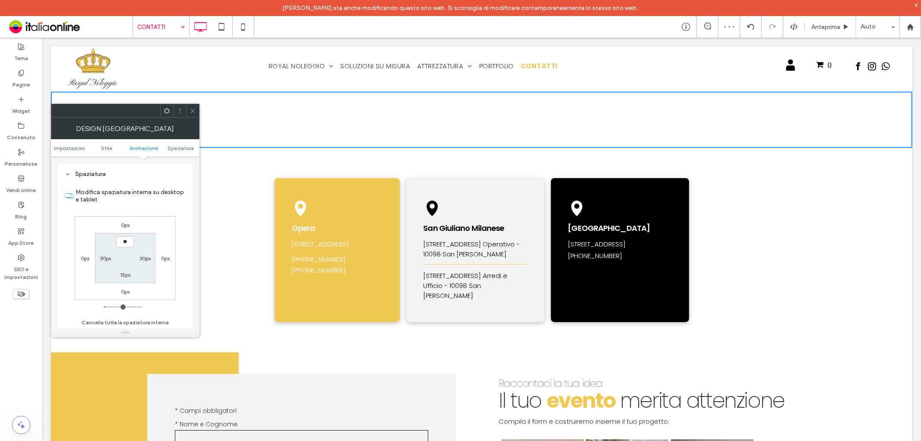
type input "****"
type input "**"
click at [148, 201] on label "Modifica spaziatura interna su desktop e tablet" at bounding box center [131, 195] width 110 height 23
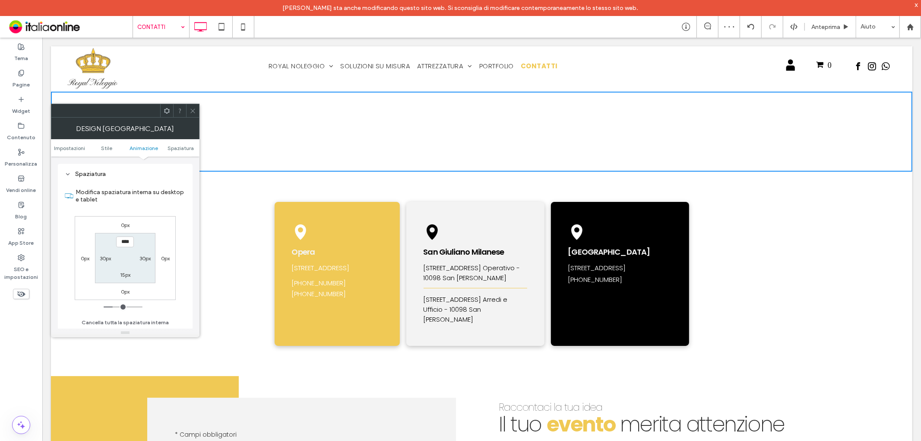
click at [188, 110] on div at bounding box center [192, 110] width 13 height 13
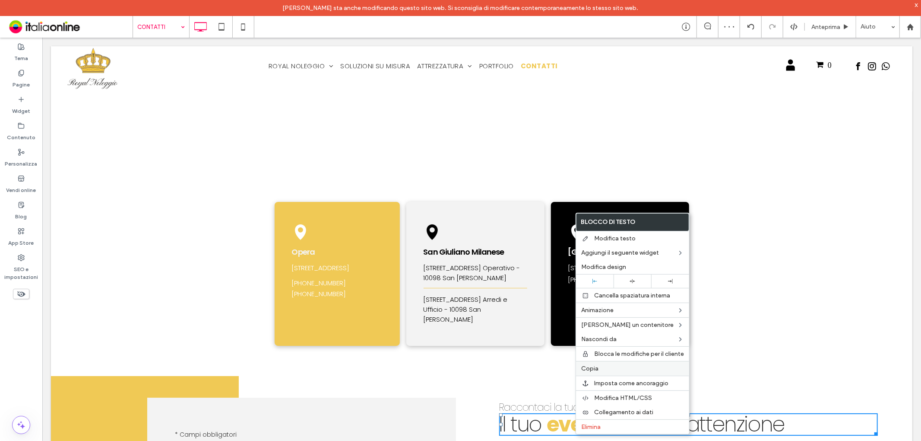
drag, startPoint x: 596, startPoint y: 372, endPoint x: 582, endPoint y: 363, distance: 16.7
click at [596, 372] on div "Copia" at bounding box center [632, 368] width 113 height 15
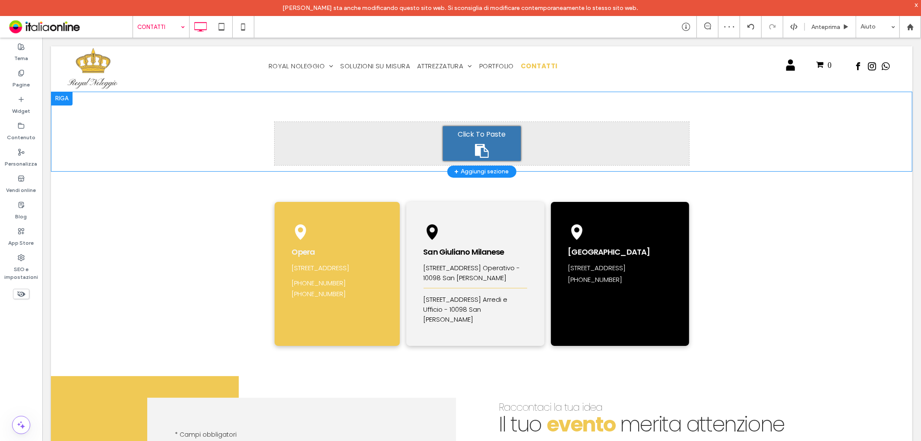
click at [463, 136] on span "Click To Paste" at bounding box center [481, 133] width 48 height 11
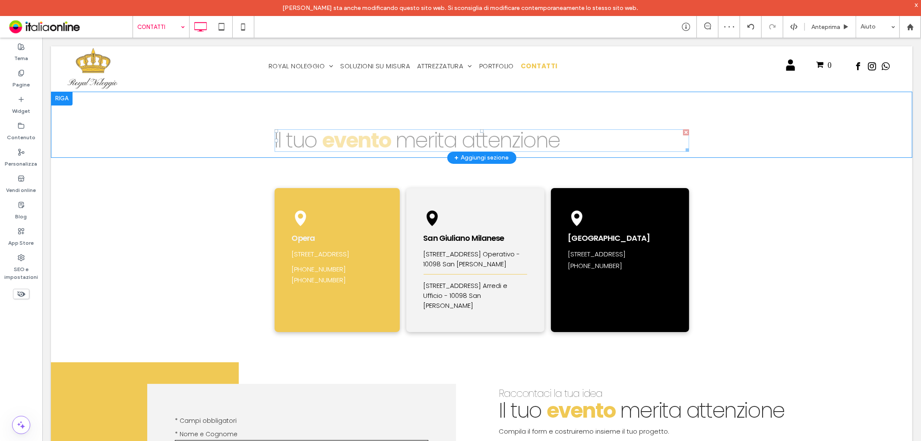
click at [459, 135] on span "merita attenzione" at bounding box center [477, 139] width 165 height 29
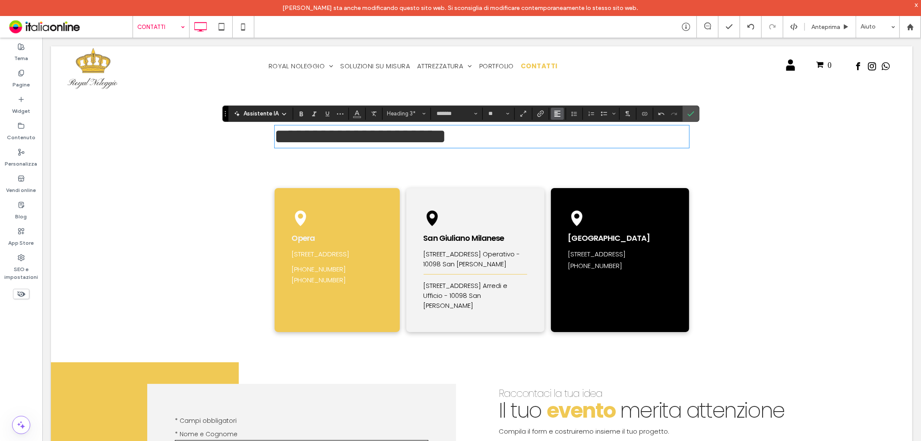
click at [552, 111] on button "Allineamento" at bounding box center [557, 114] width 13 height 12
click at [562, 141] on use "ui.textEditor.alignment.center" at bounding box center [564, 140] width 6 height 6
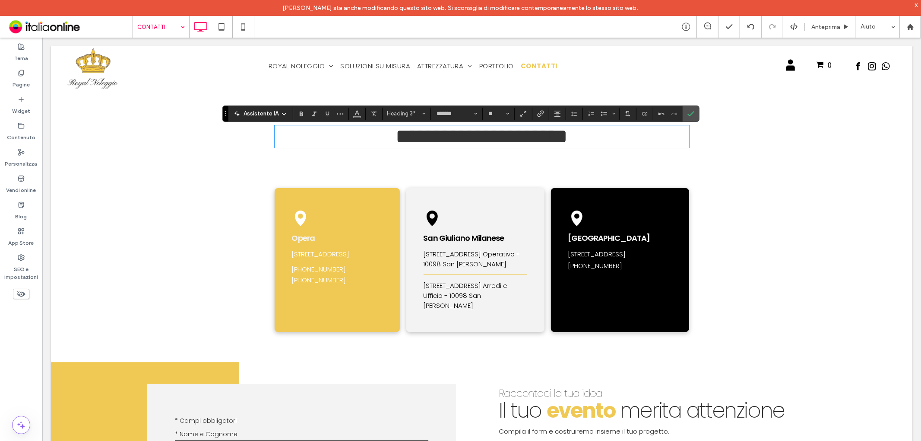
drag, startPoint x: 571, startPoint y: 135, endPoint x: 577, endPoint y: 138, distance: 6.8
click at [571, 135] on h3 "**********" at bounding box center [481, 136] width 415 height 21
drag, startPoint x: 577, startPoint y: 138, endPoint x: 480, endPoint y: 132, distance: 97.8
click at [529, 138] on h3 "**********" at bounding box center [481, 136] width 415 height 21
click at [303, 114] on icon "Grassetto" at bounding box center [301, 113] width 7 height 7
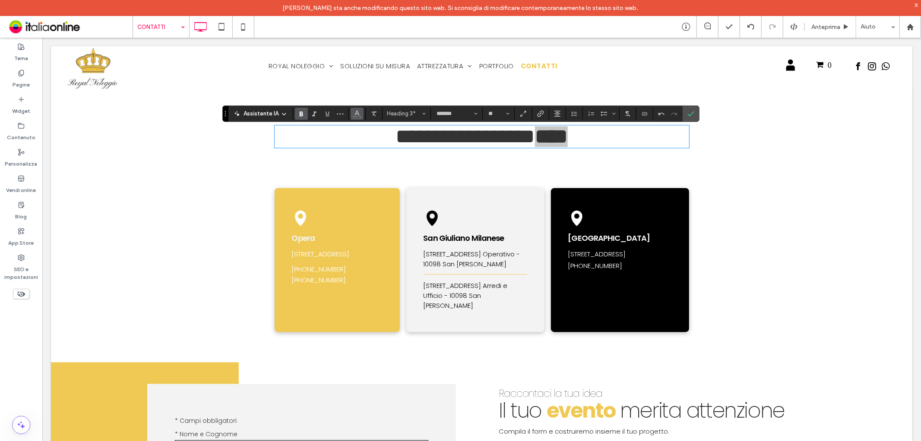
click at [358, 114] on icon "Colore" at bounding box center [357, 112] width 7 height 7
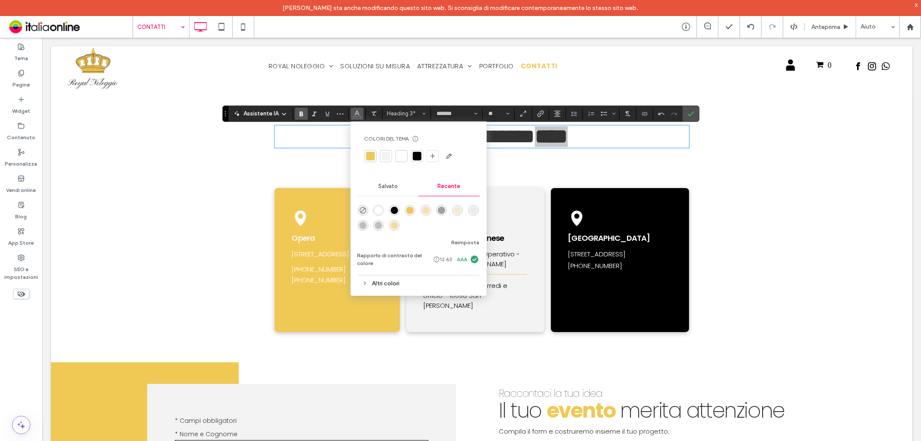
drag, startPoint x: 371, startPoint y: 152, endPoint x: 433, endPoint y: 149, distance: 61.8
click at [371, 152] on div at bounding box center [370, 156] width 9 height 9
click at [696, 111] on label "Conferma" at bounding box center [691, 114] width 13 height 16
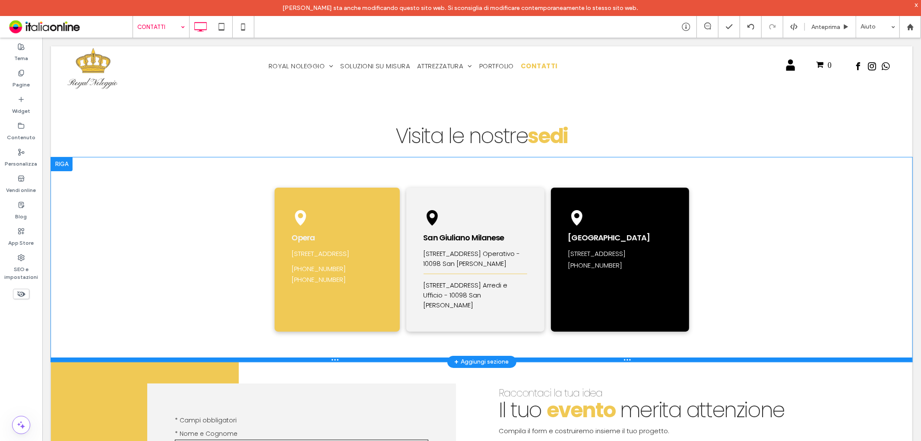
scroll to position [0, 0]
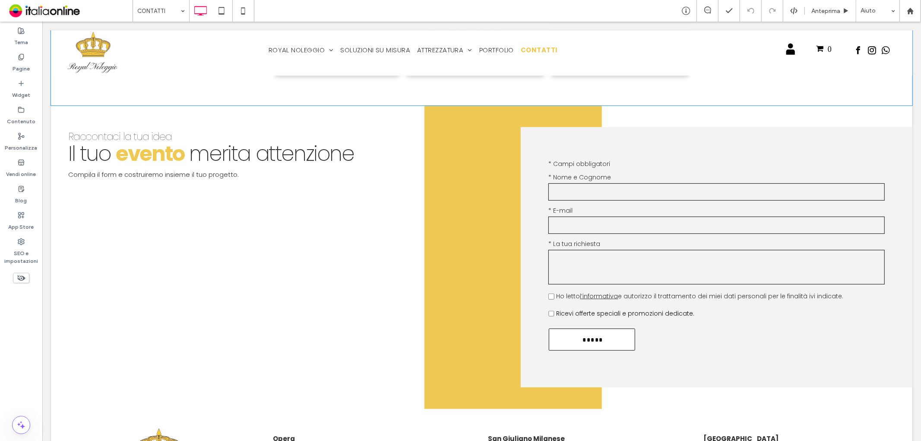
scroll to position [240, 0]
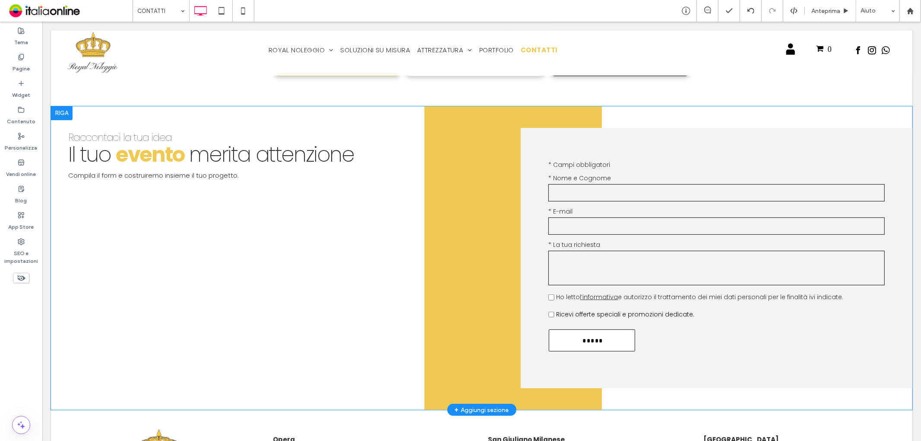
click at [581, 117] on div "Contattaci Testo libero * Campi obbligatori * Nome e Cognome * E-mail * La tua …" at bounding box center [668, 258] width 488 height 304
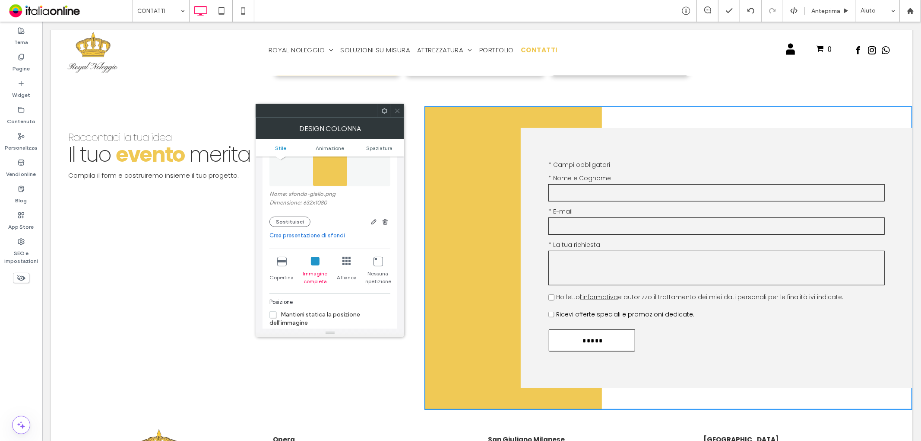
scroll to position [144, 0]
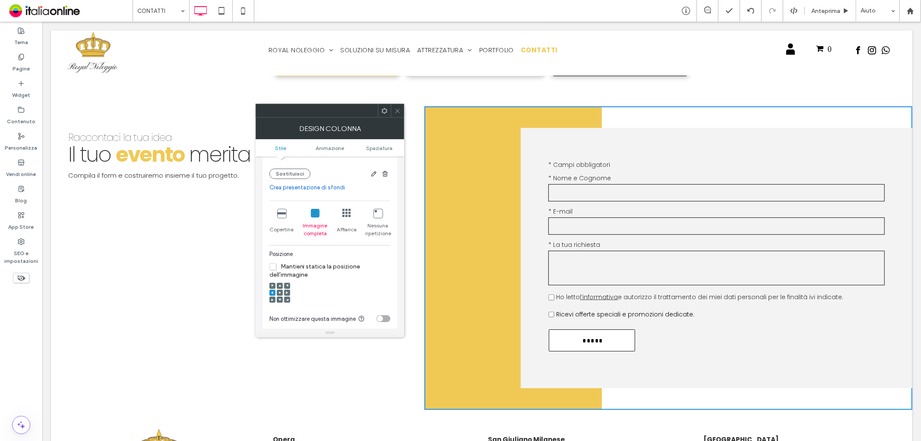
click at [288, 294] on icon at bounding box center [287, 292] width 3 height 3
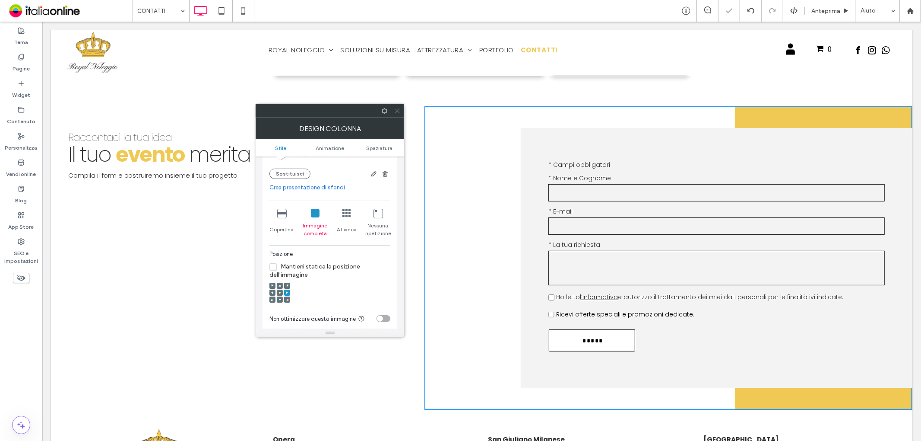
click at [396, 116] on span at bounding box center [397, 110] width 6 height 13
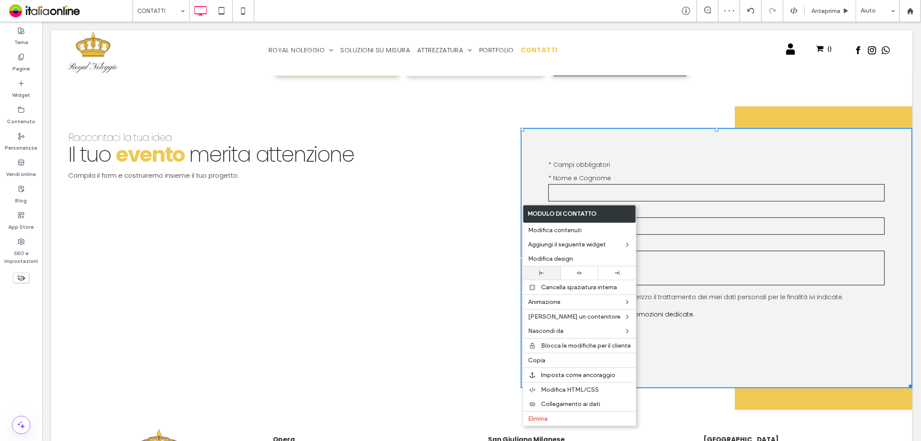
click at [539, 268] on div at bounding box center [542, 272] width 38 height 13
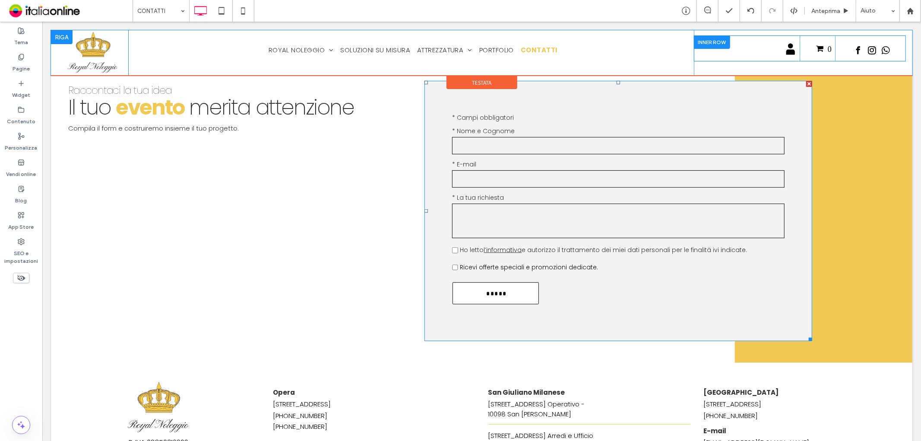
scroll to position [288, 0]
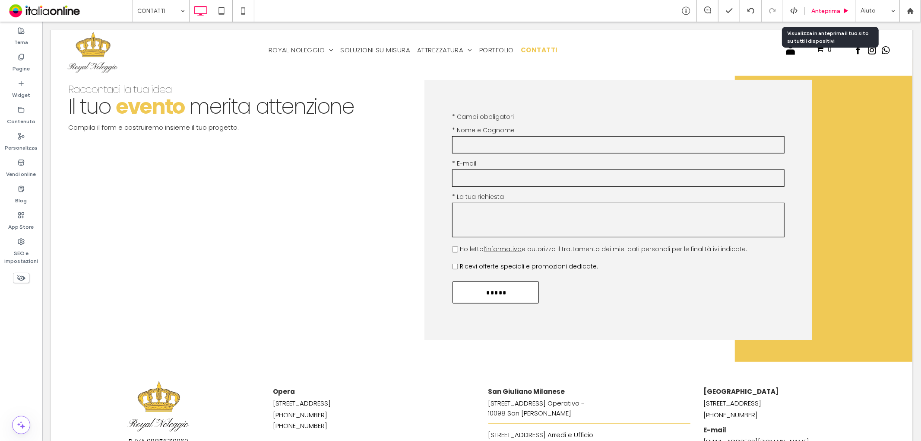
click at [840, 7] on span "Anteprima" at bounding box center [826, 10] width 29 height 7
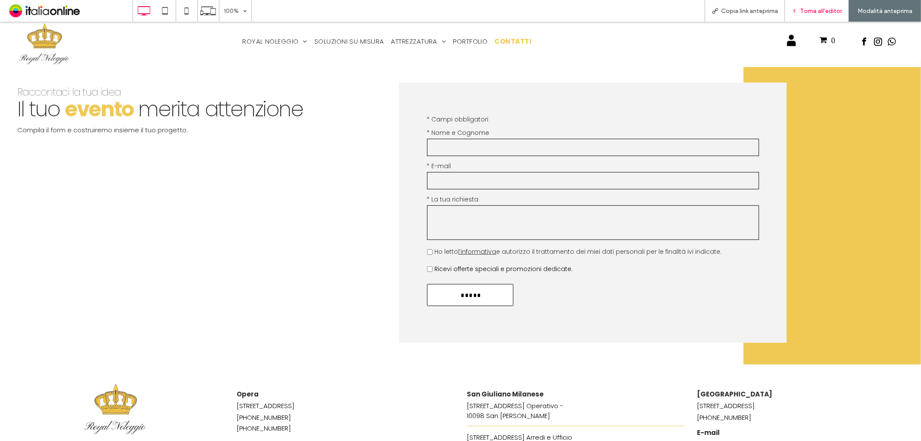
scroll to position [288, 0]
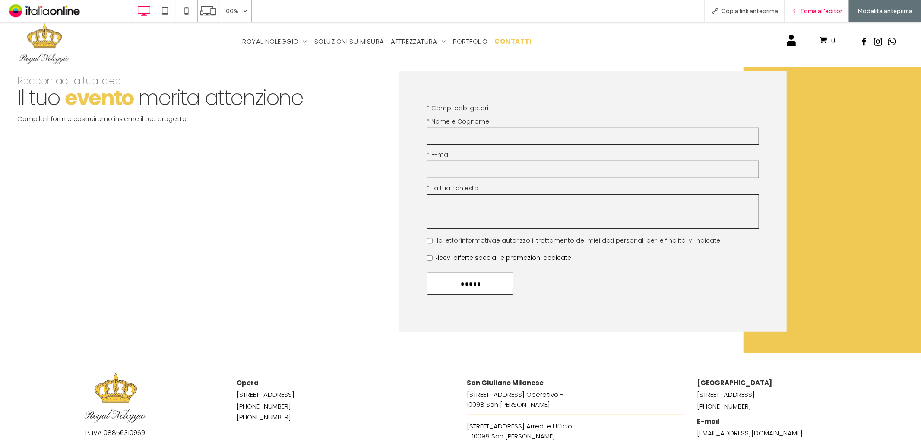
click at [808, 9] on span "Torna all'editor" at bounding box center [821, 10] width 42 height 7
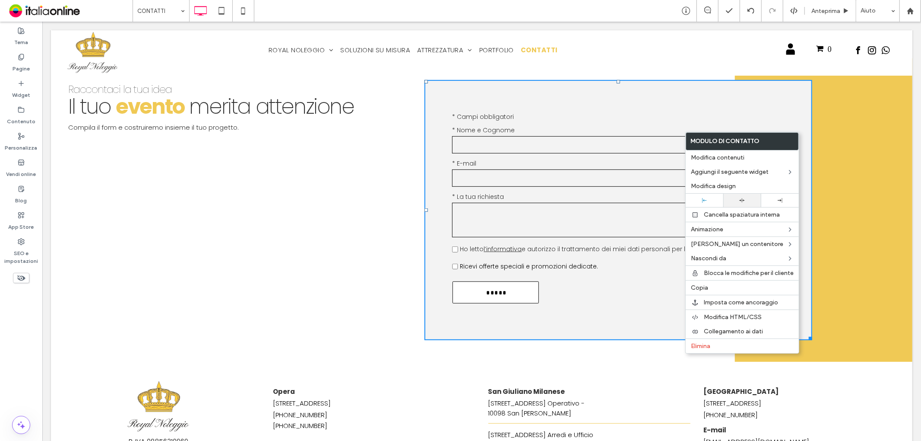
click at [742, 197] on icon at bounding box center [742, 200] width 6 height 6
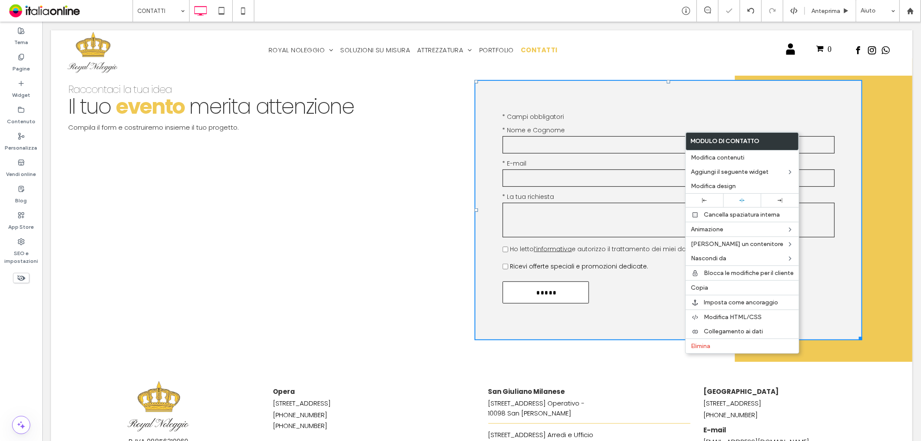
click at [445, 157] on div "Contattaci Testo libero * Campi obbligatori * Nome e Cognome * E-mail * La tua …" at bounding box center [668, 210] width 488 height 304
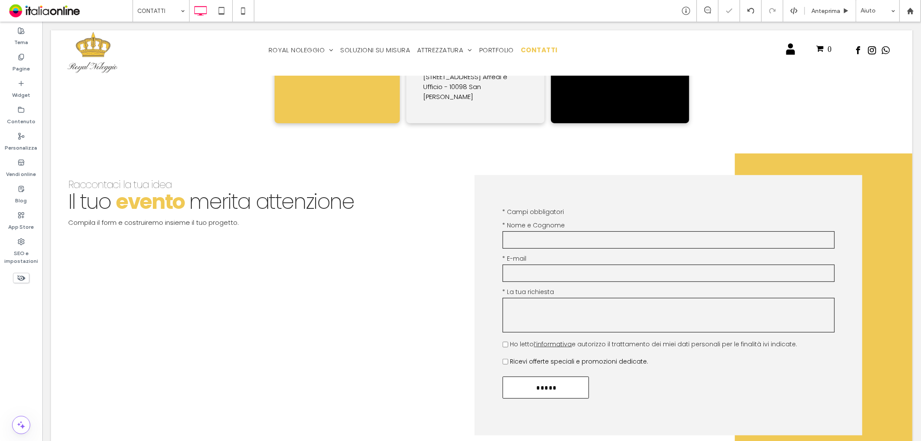
scroll to position [192, 0]
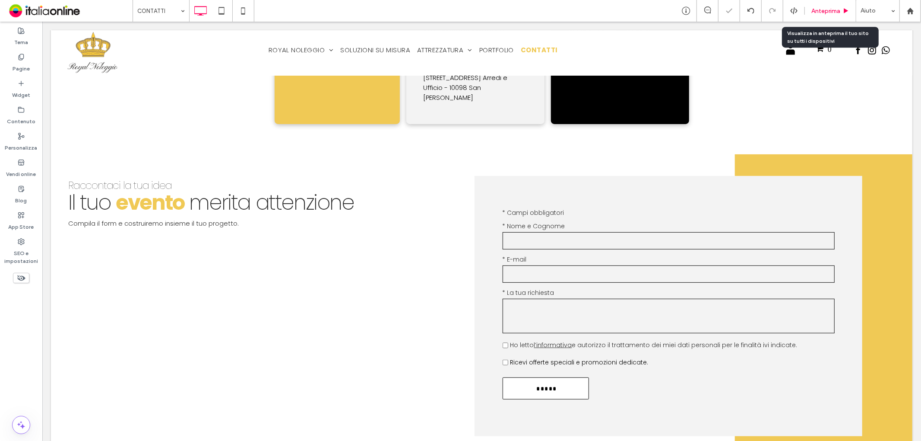
click at [817, 8] on span "Anteprima" at bounding box center [826, 10] width 29 height 7
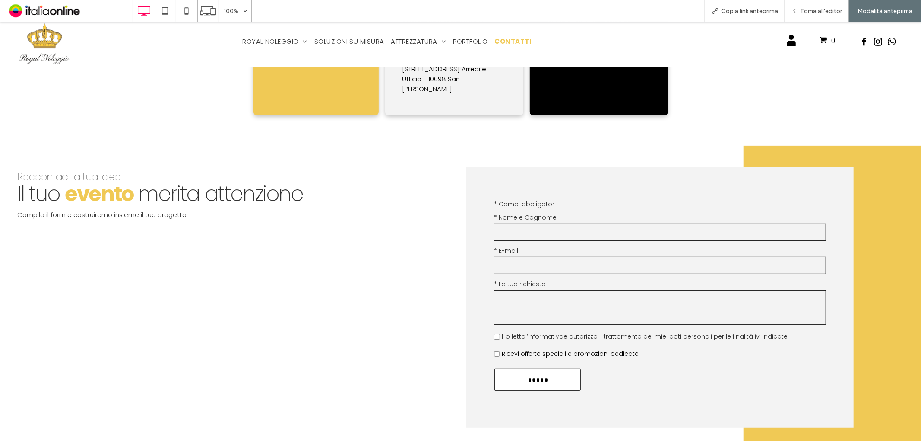
scroll to position [240, 0]
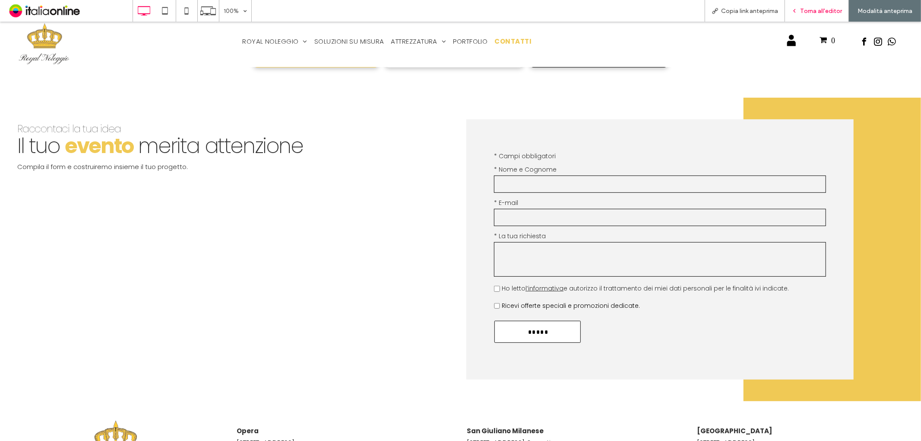
click at [796, 11] on use at bounding box center [795, 11] width 2 height 3
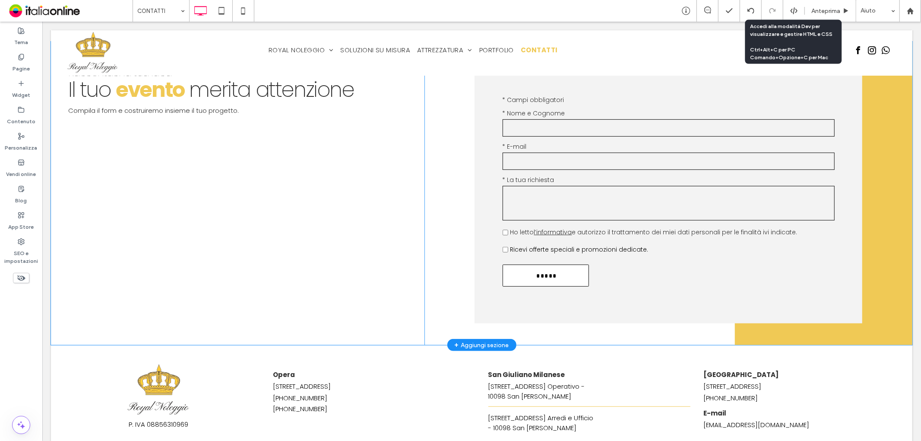
scroll to position [288, 0]
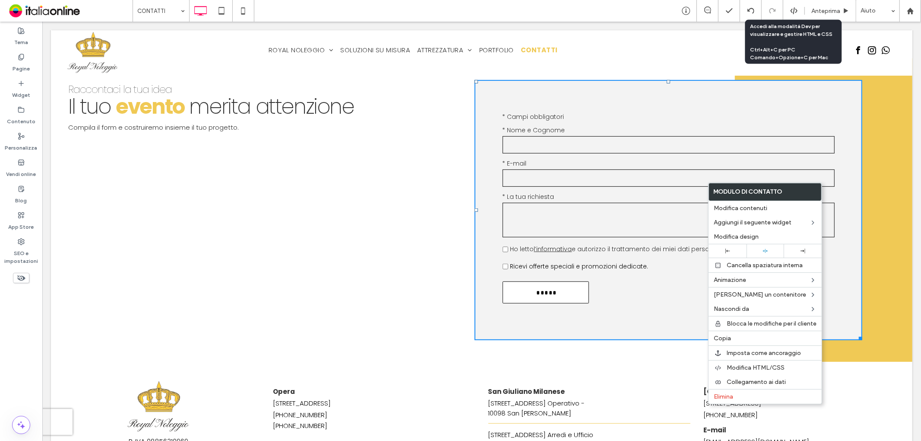
drag, startPoint x: 737, startPoint y: 249, endPoint x: 694, endPoint y: 240, distance: 43.2
click at [737, 249] on div at bounding box center [727, 250] width 29 height 5
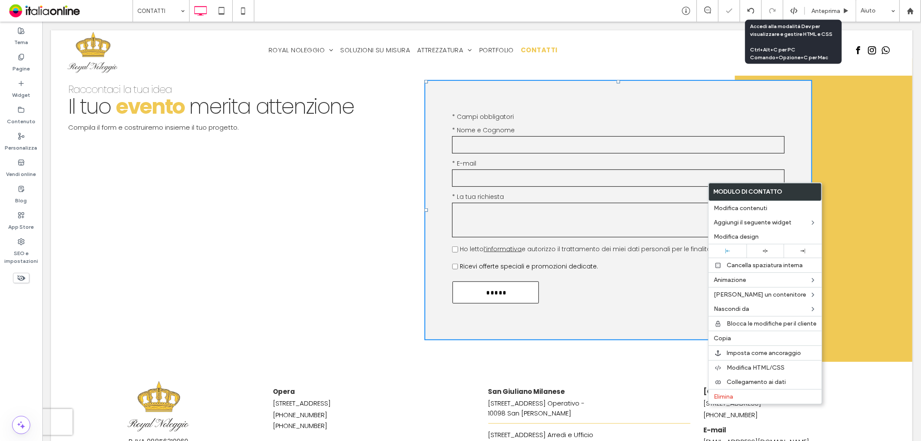
drag, startPoint x: 389, startPoint y: 174, endPoint x: 570, endPoint y: 174, distance: 180.5
click at [389, 174] on div "Raccontaci la tua idea Il tuo evento merita attenzione C ﻿ ompila il form e cos…" at bounding box center [238, 210] width 374 height 304
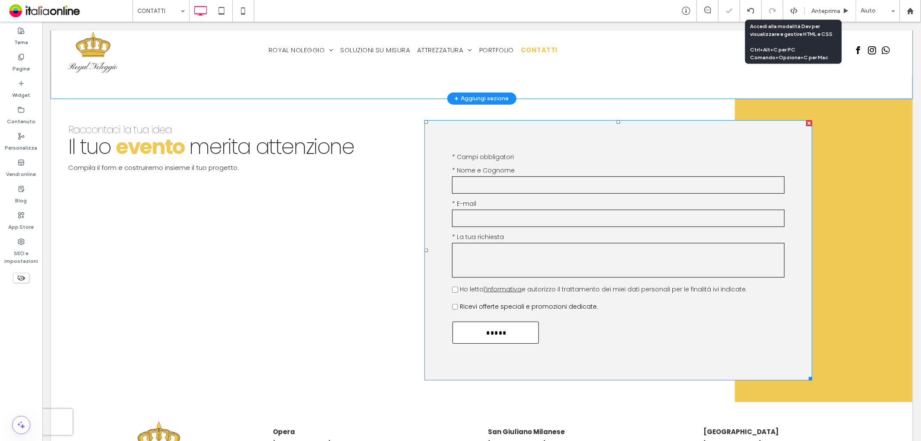
scroll to position [192, 0]
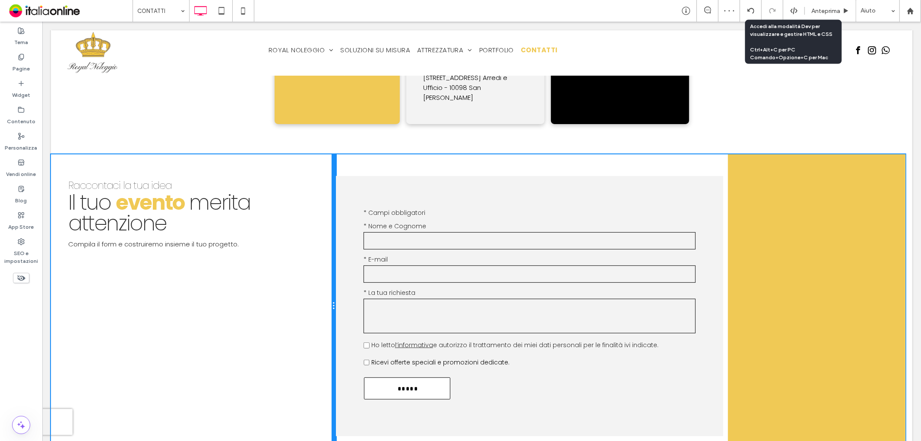
drag, startPoint x: 419, startPoint y: 256, endPoint x: 388, endPoint y: 257, distance: 31.1
click at [388, 257] on div "Raccontaci la tua idea Il tuo evento merita attenzione C ﻿ ompila il form e cos…" at bounding box center [482, 306] width 862 height 304
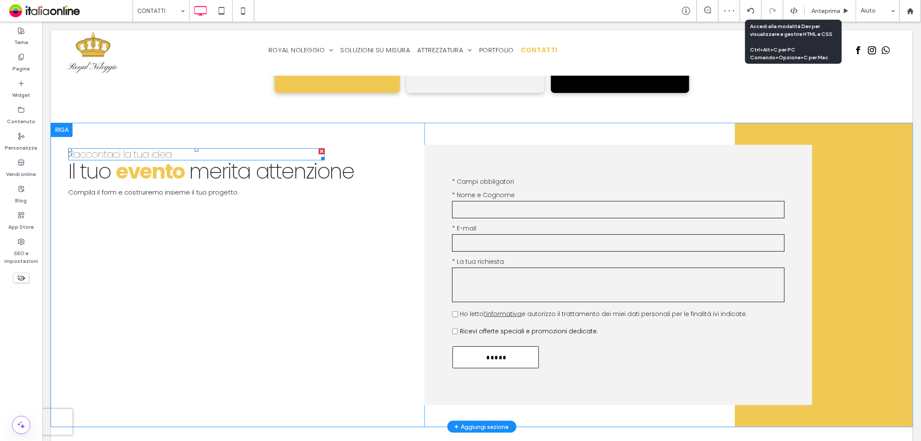
scroll to position [240, 0]
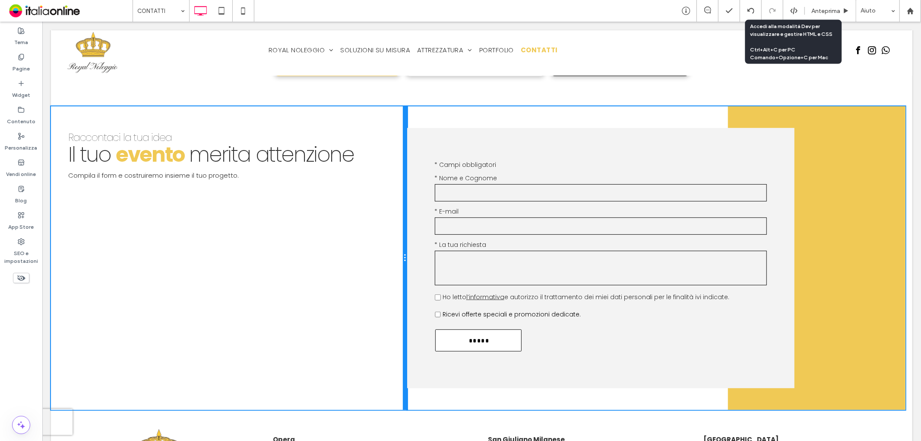
drag, startPoint x: 420, startPoint y: 226, endPoint x: 522, endPoint y: 244, distance: 103.5
click at [522, 244] on div "Raccontaci la tua idea Il tuo evento merita attenzione C ﻿ ompila il form e cos…" at bounding box center [482, 258] width 862 height 304
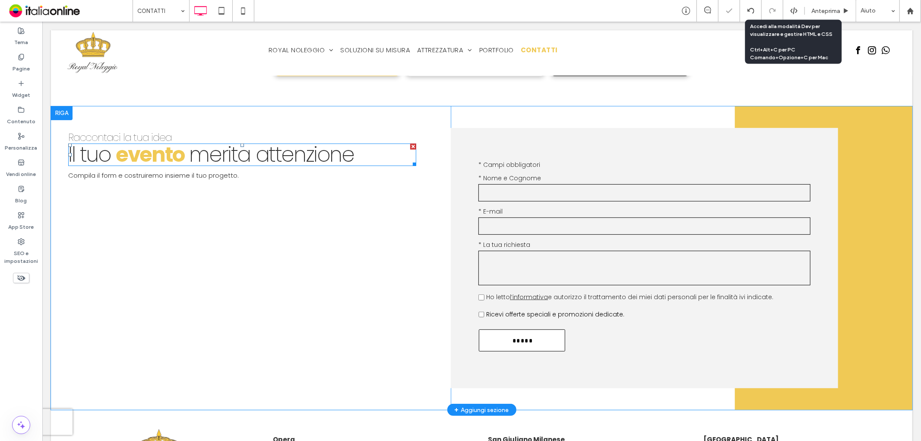
drag, startPoint x: 341, startPoint y: 186, endPoint x: 299, endPoint y: 164, distance: 47.5
click at [299, 164] on span "merita attenzione" at bounding box center [271, 154] width 165 height 29
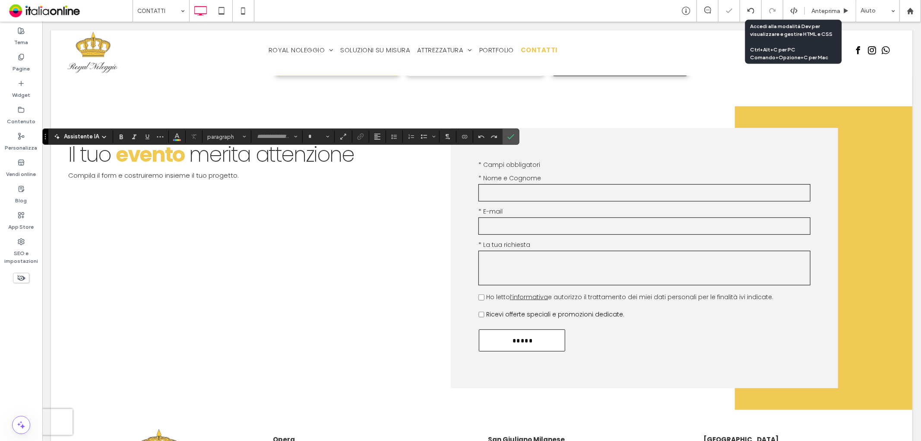
type input "*******"
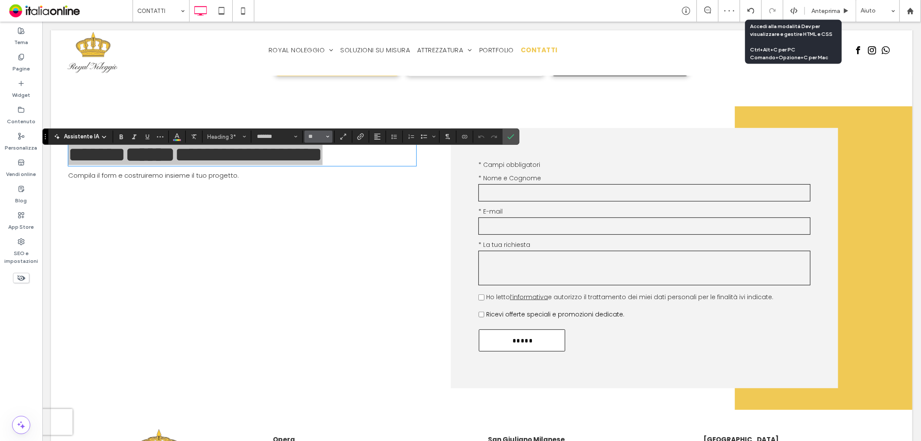
click at [330, 136] on button "**" at bounding box center [318, 136] width 28 height 12
click at [321, 213] on label "60" at bounding box center [318, 214] width 28 height 12
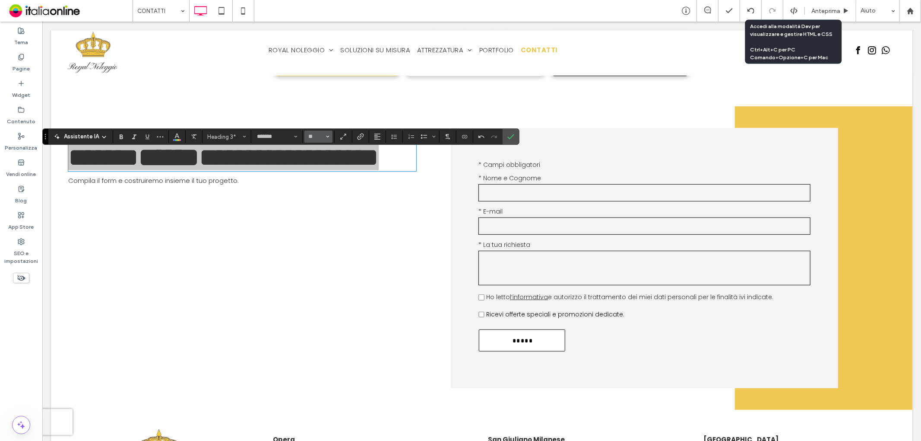
click at [325, 134] on button "**" at bounding box center [318, 136] width 28 height 12
click at [317, 226] on label "72" at bounding box center [318, 226] width 28 height 12
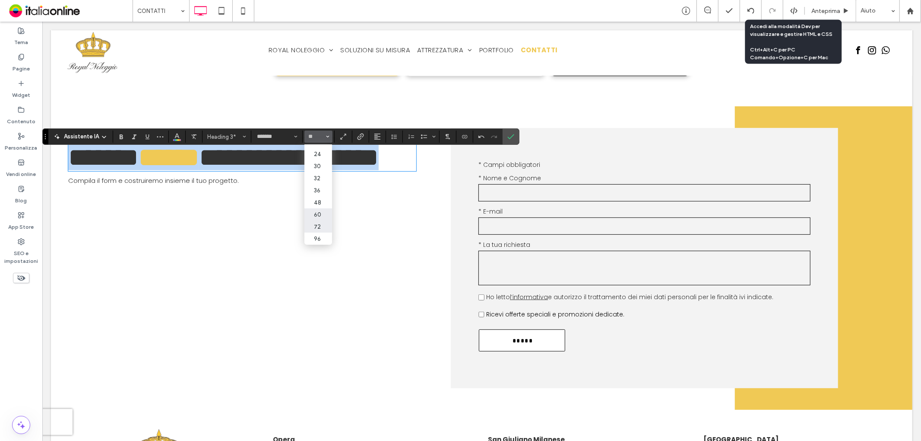
type input "**"
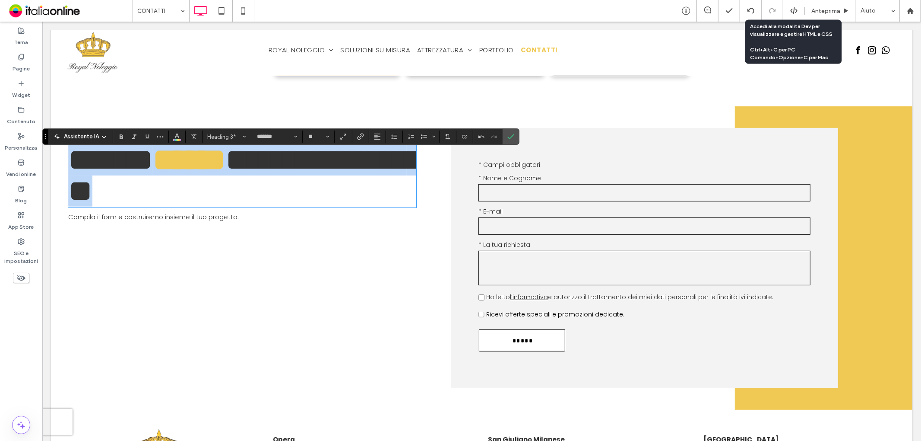
click at [314, 177] on span "**********" at bounding box center [243, 175] width 351 height 62
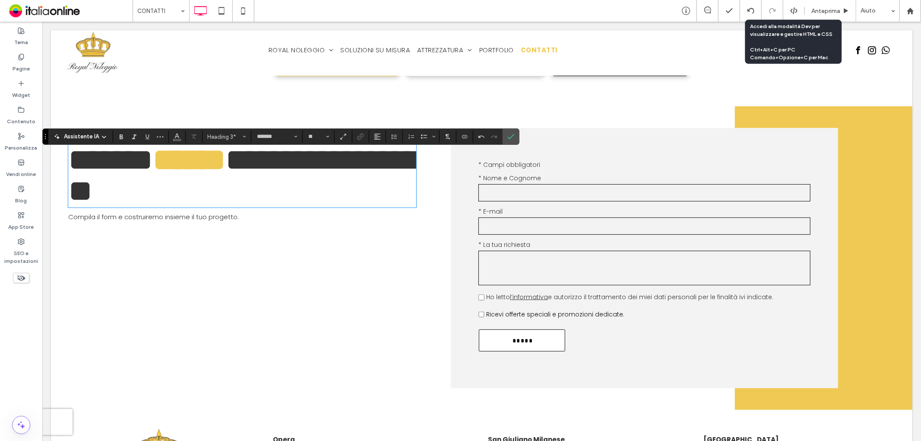
drag, startPoint x: 136, startPoint y: 165, endPoint x: 144, endPoint y: 165, distance: 7.8
click at [136, 165] on span "******" at bounding box center [110, 159] width 85 height 31
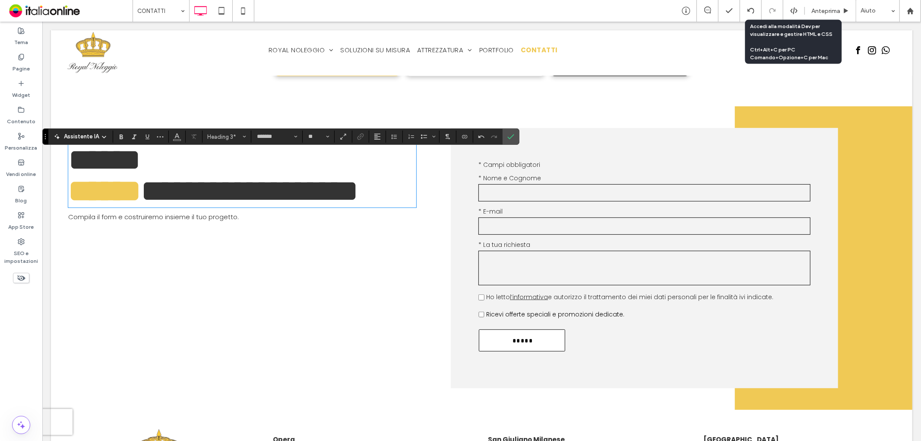
click at [179, 198] on span "**********" at bounding box center [249, 190] width 218 height 31
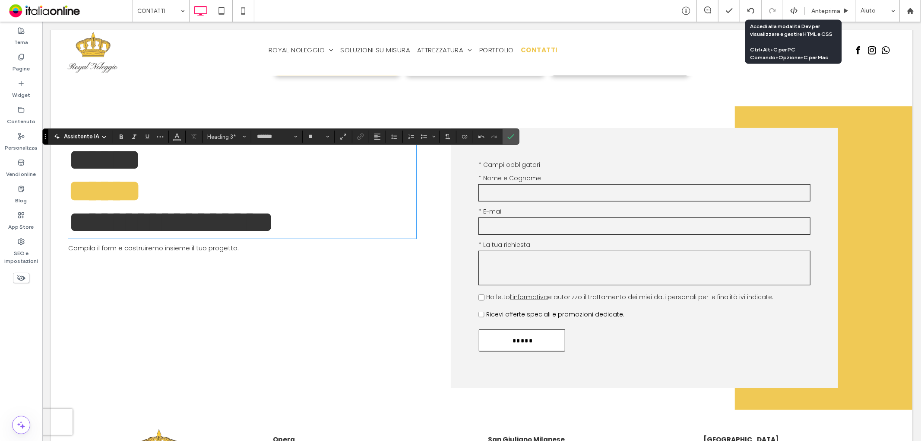
click at [167, 225] on span "**********" at bounding box center [171, 221] width 206 height 31
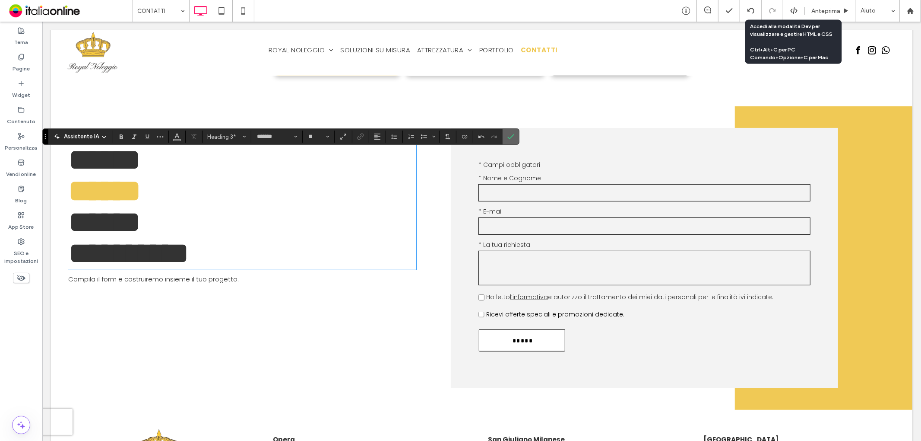
drag, startPoint x: 517, startPoint y: 132, endPoint x: 512, endPoint y: 135, distance: 6.4
click at [517, 132] on section at bounding box center [511, 137] width 16 height 16
click at [511, 136] on icon "Conferma" at bounding box center [510, 136] width 7 height 7
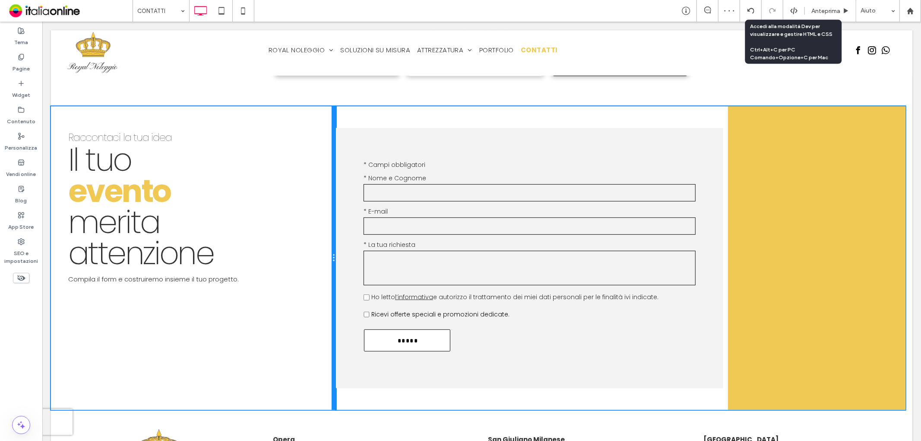
drag, startPoint x: 446, startPoint y: 219, endPoint x: 416, endPoint y: 217, distance: 30.3
click at [416, 217] on div "Raccontaci la tua idea Il tuo evento merita attenzione C ﻿ ompila il form e cos…" at bounding box center [482, 258] width 862 height 304
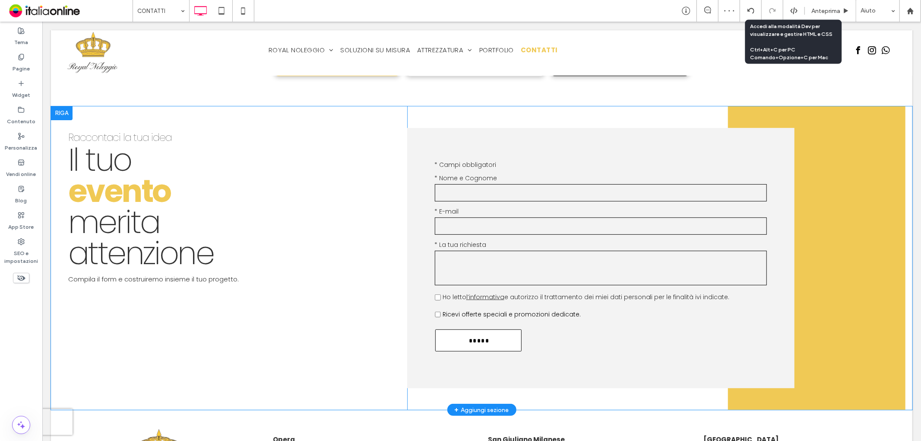
click at [187, 215] on h3 "Il tuo evento merita attenzione" at bounding box center [220, 206] width 304 height 124
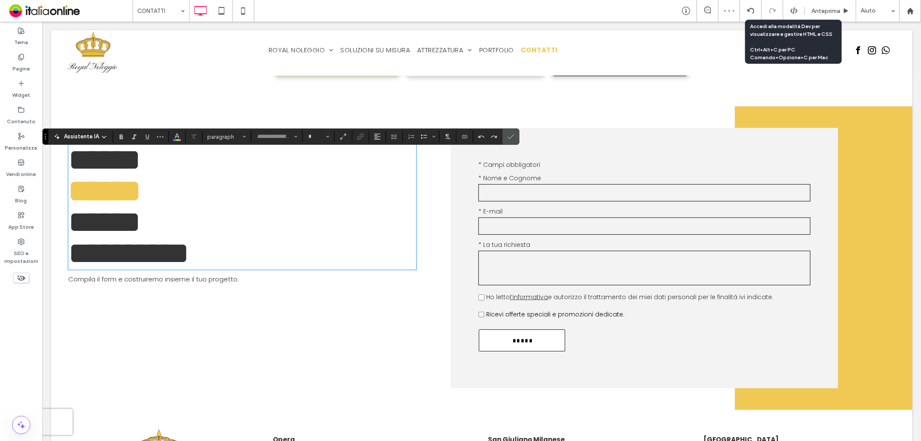
type input "*******"
type input "**"
drag, startPoint x: 69, startPoint y: 197, endPoint x: 92, endPoint y: 195, distance: 23.0
click at [71, 197] on strong "******" at bounding box center [104, 190] width 73 height 31
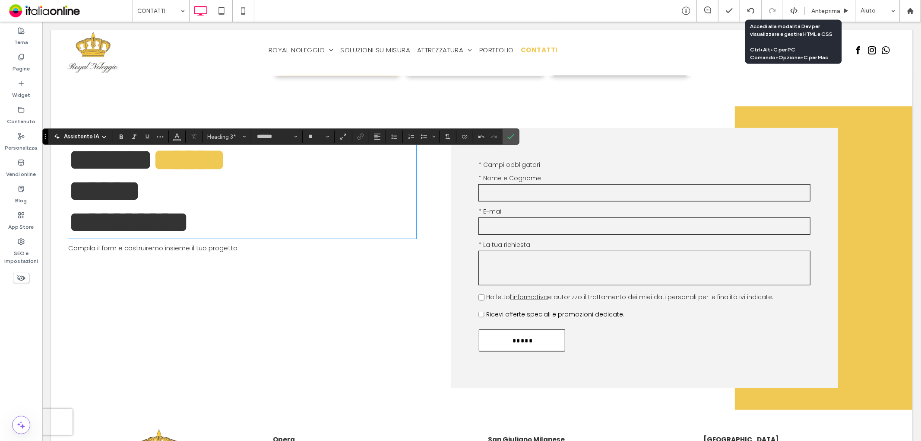
click at [71, 200] on span "**********" at bounding box center [128, 206] width 121 height 62
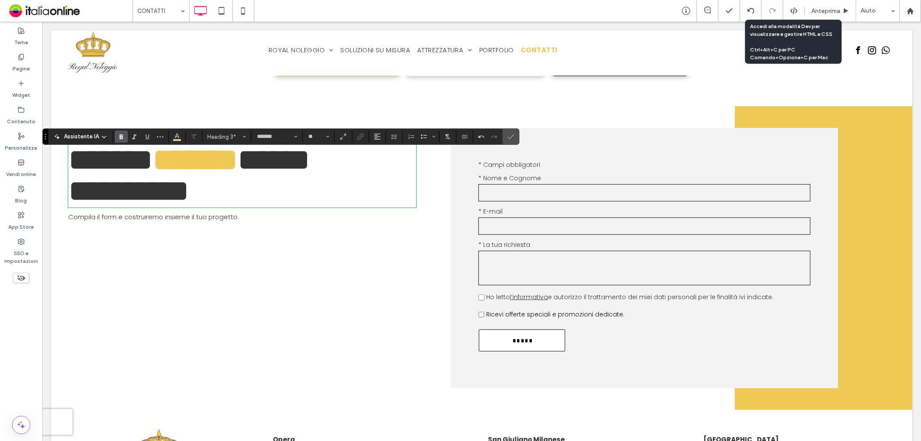
drag, startPoint x: 67, startPoint y: 197, endPoint x: 75, endPoint y: 203, distance: 11.1
click at [72, 201] on div "**********" at bounding box center [251, 258] width 400 height 304
click at [69, 204] on span "**********" at bounding box center [189, 175] width 242 height 62
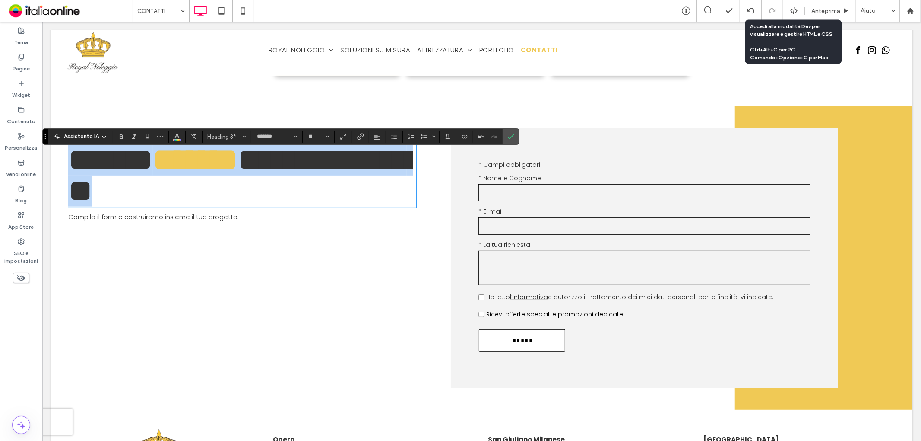
scroll to position [0, 0]
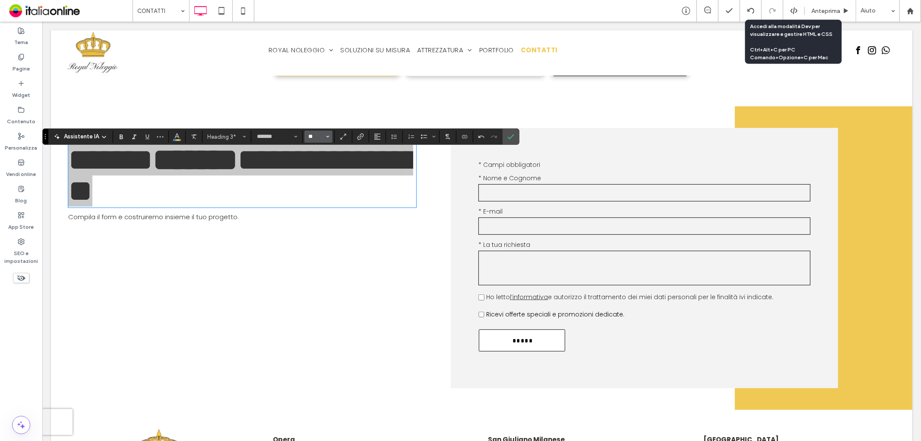
click at [318, 135] on input "**" at bounding box center [316, 136] width 17 height 7
click at [322, 192] on label "36" at bounding box center [318, 190] width 28 height 12
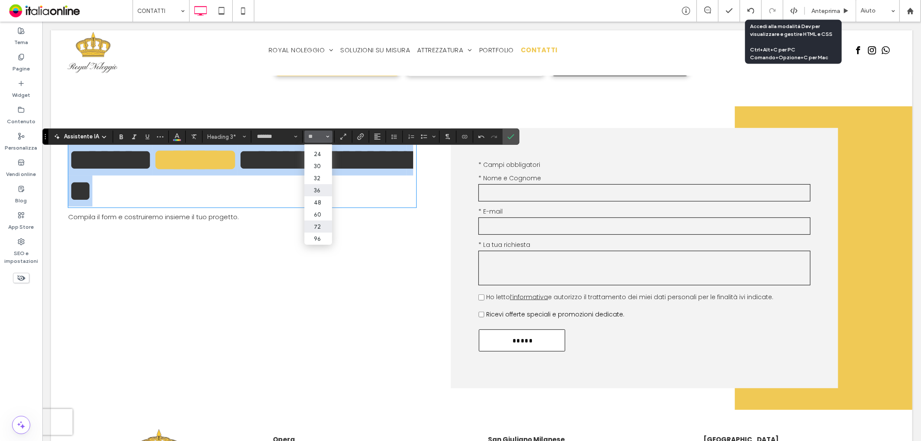
type input "**"
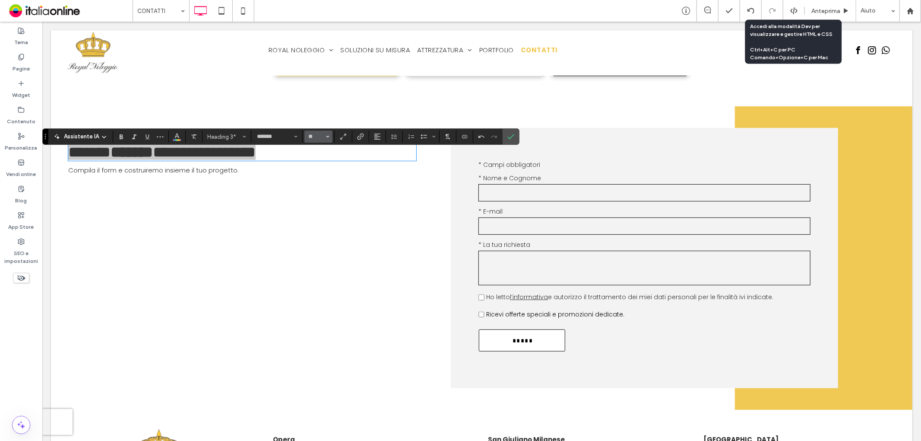
click at [326, 136] on icon "Dimensione" at bounding box center [327, 136] width 3 height 3
click at [318, 200] on label "24" at bounding box center [318, 199] width 28 height 12
type input "**"
click at [315, 136] on input "**" at bounding box center [316, 136] width 17 height 7
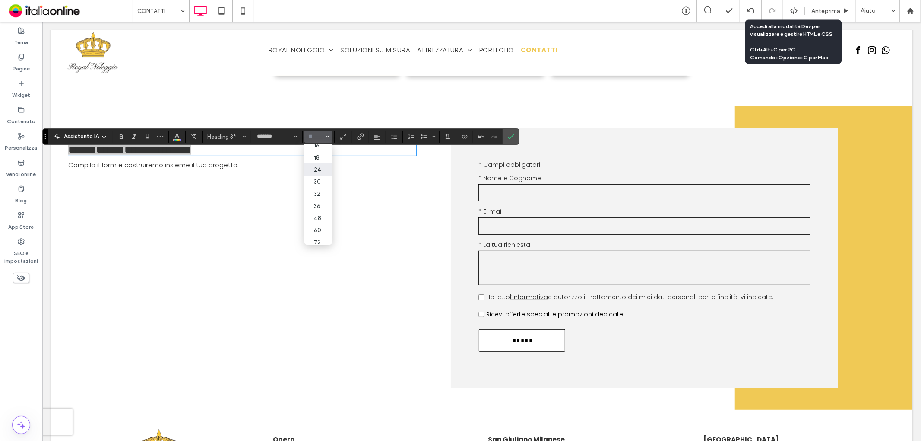
scroll to position [96, 0]
click at [320, 186] on label "36" at bounding box center [318, 190] width 28 height 12
type input "**"
drag, startPoint x: 269, startPoint y: 124, endPoint x: 312, endPoint y: 136, distance: 44.9
click at [312, 136] on input "**" at bounding box center [316, 136] width 17 height 7
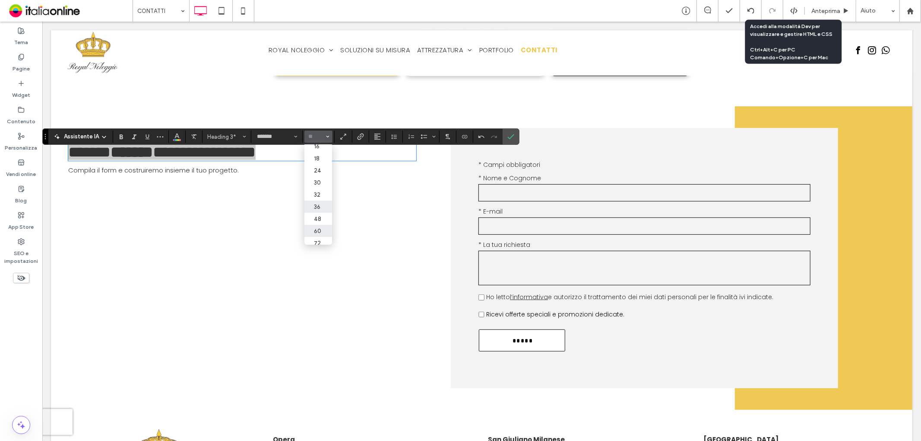
scroll to position [104, 0]
click at [323, 196] on label "48" at bounding box center [318, 202] width 28 height 12
type input "**"
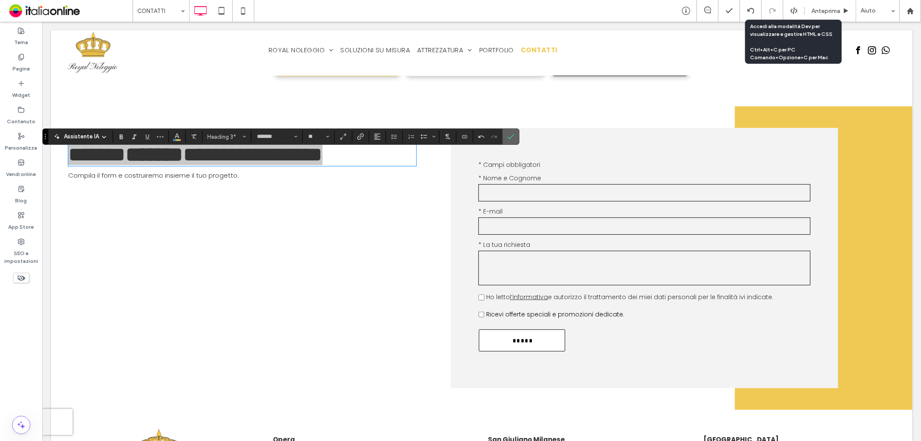
click at [511, 134] on icon "Conferma" at bounding box center [510, 136] width 7 height 7
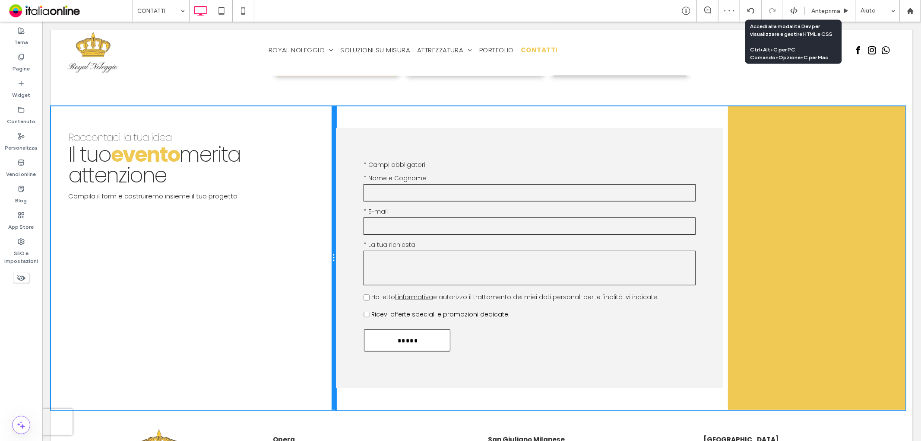
drag, startPoint x: 446, startPoint y: 226, endPoint x: 477, endPoint y: 209, distance: 35.7
click at [392, 226] on div "Raccontaci la tua idea Il tuo evento merita attenzione C ﻿ ompila il form e cos…" at bounding box center [482, 258] width 862 height 304
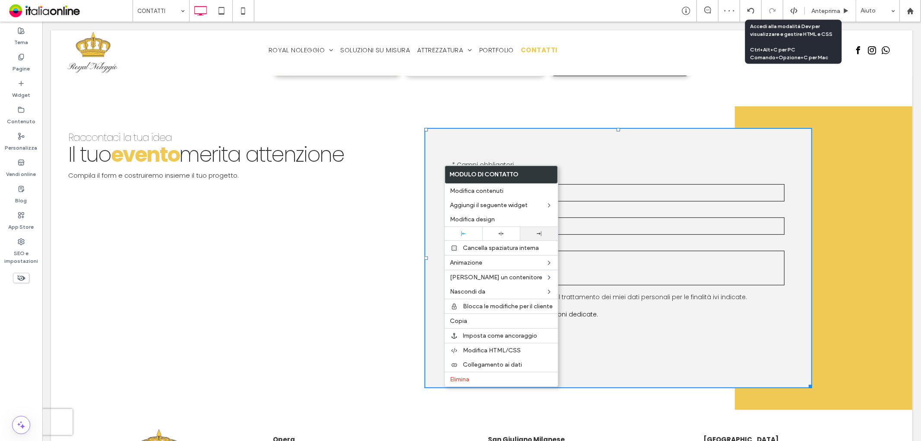
click at [529, 235] on div at bounding box center [539, 233] width 29 height 5
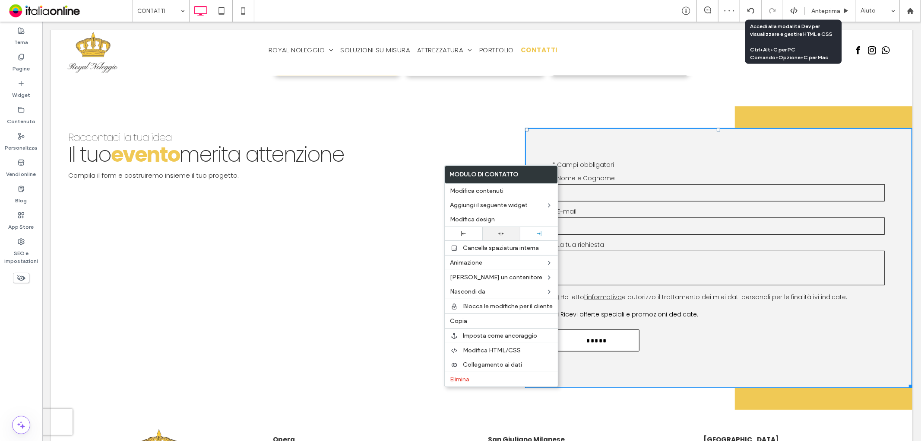
click at [506, 234] on div at bounding box center [501, 234] width 29 height 6
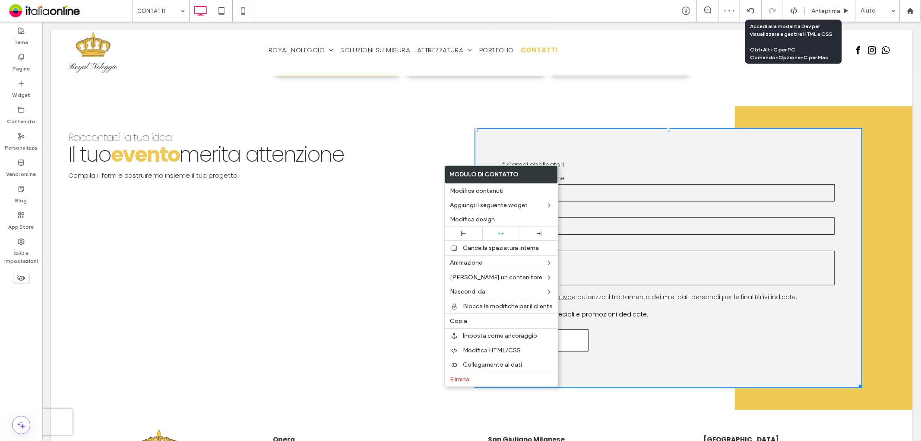
click at [447, 131] on div "Contattaci Testo libero * Campi obbligatori * Nome e Cognome * E-mail * La tua …" at bounding box center [668, 258] width 488 height 304
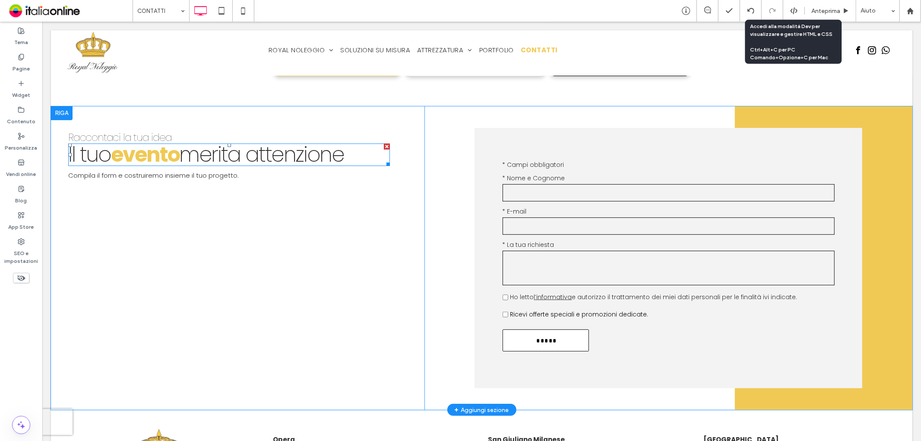
click at [256, 163] on span "merita attenzione" at bounding box center [261, 154] width 165 height 29
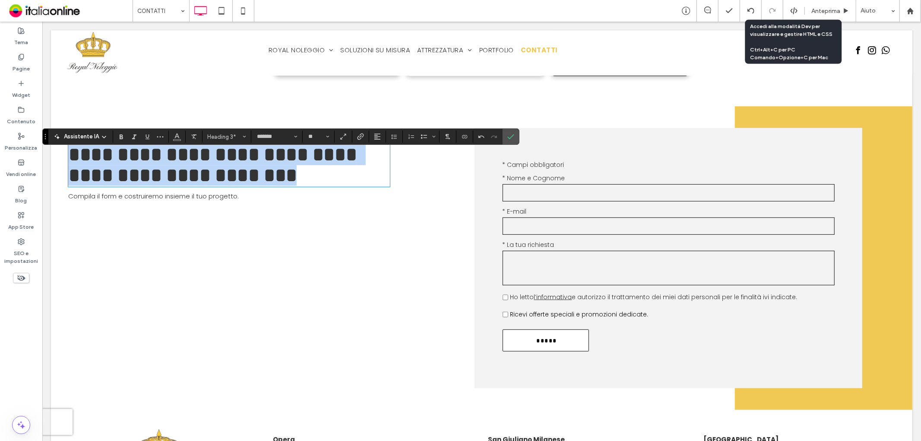
scroll to position [0, 0]
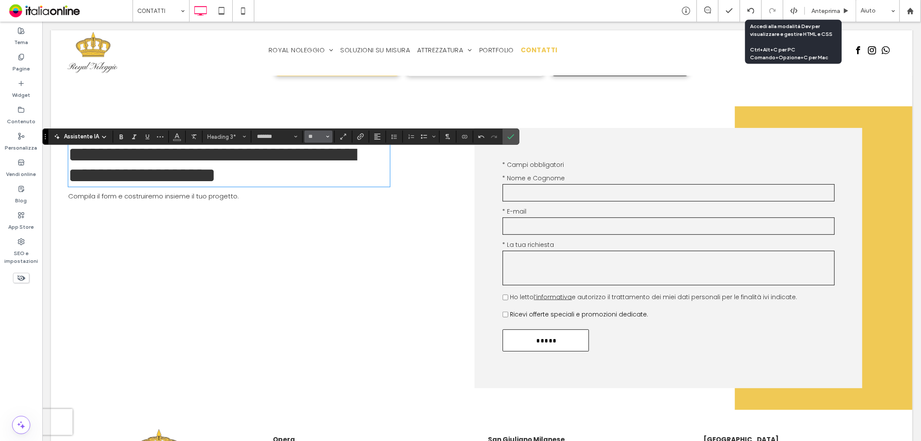
click at [329, 136] on icon "Dimensione" at bounding box center [327, 136] width 3 height 3
click at [325, 208] on label "60" at bounding box center [318, 214] width 28 height 12
type input "**"
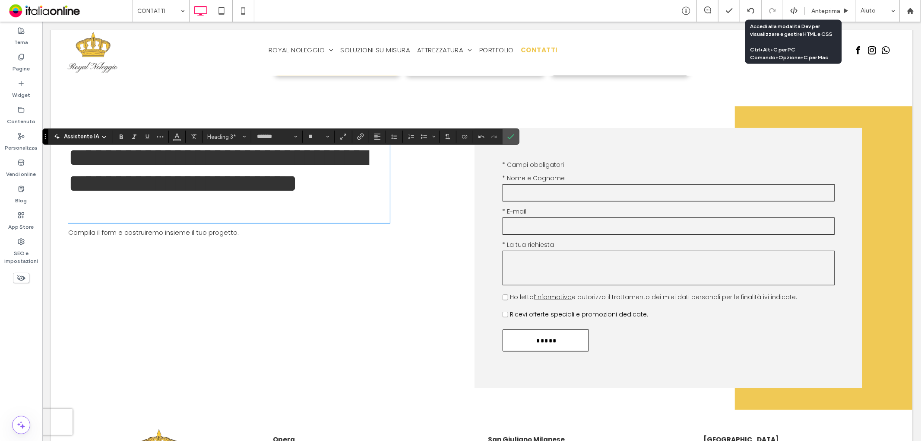
click at [234, 237] on p "C ﻿ ompila il form e costruiremo insieme il tuo progetto." at bounding box center [229, 232] width 322 height 10
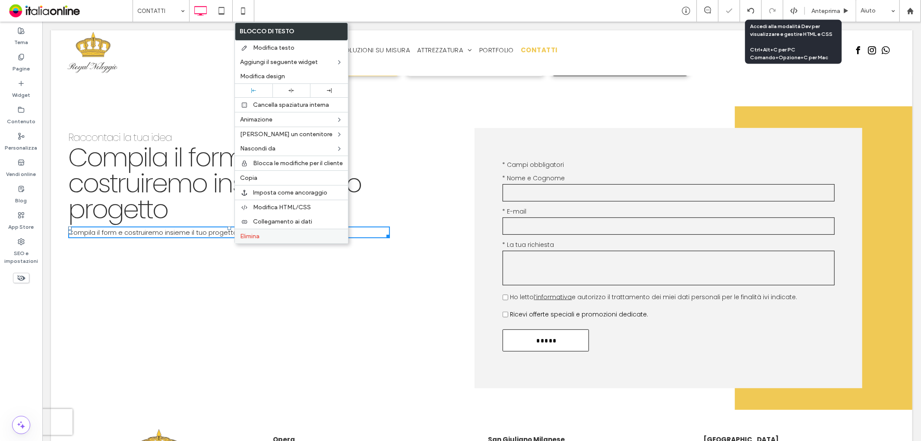
drag, startPoint x: 274, startPoint y: 235, endPoint x: 256, endPoint y: 223, distance: 21.6
click at [274, 235] on label "Elimina" at bounding box center [291, 235] width 103 height 7
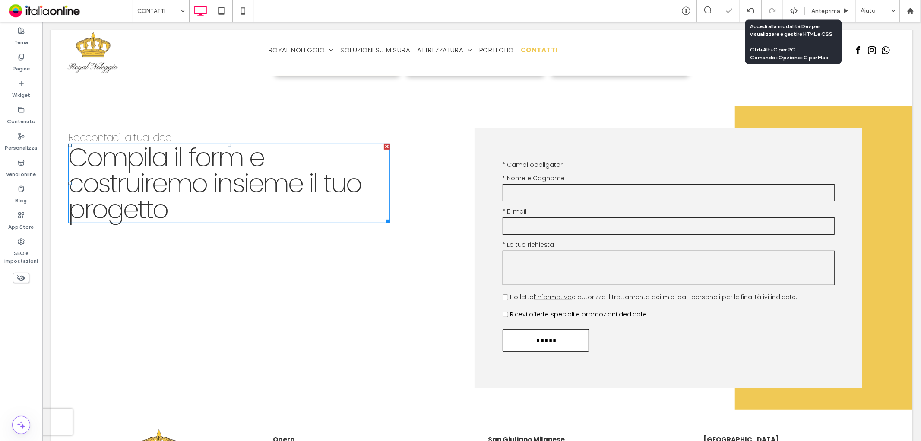
click at [240, 168] on span "Compila il form e costruiremo insieme il tuo progetto ﻿" at bounding box center [214, 183] width 293 height 88
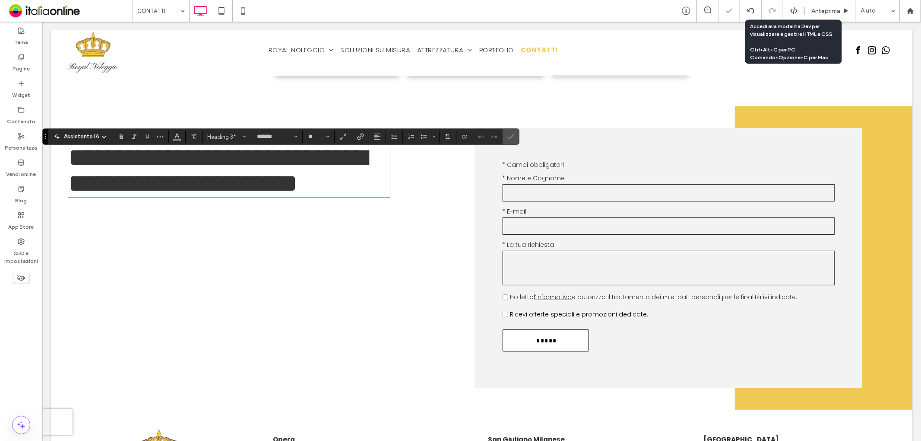
drag, startPoint x: 240, startPoint y: 168, endPoint x: 253, endPoint y: 162, distance: 14.5
click at [253, 162] on span "**********" at bounding box center [217, 170] width 298 height 52
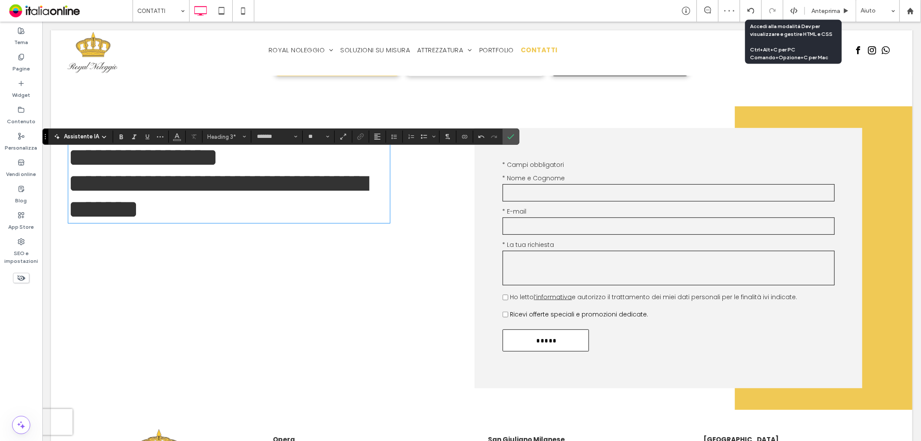
click at [331, 187] on span "**********" at bounding box center [217, 183] width 298 height 78
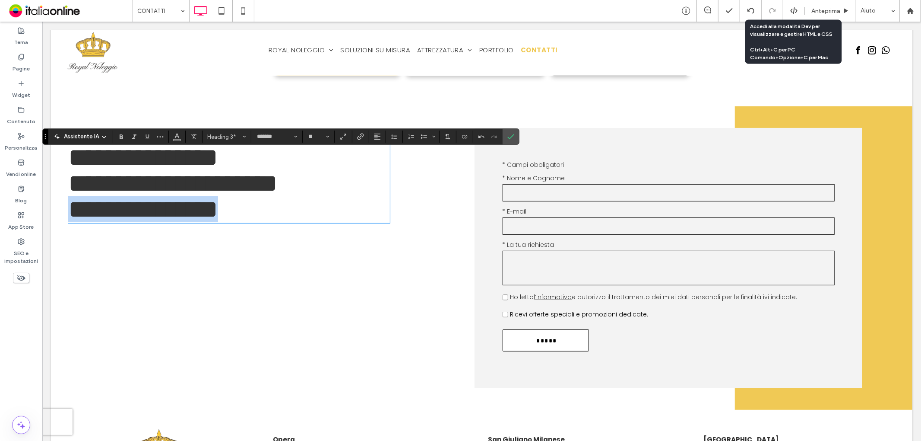
drag, startPoint x: 254, startPoint y: 216, endPoint x: 62, endPoint y: 206, distance: 192.4
click at [51, 213] on div "**********" at bounding box center [238, 258] width 374 height 304
click at [175, 134] on icon "Colore" at bounding box center [177, 135] width 7 height 7
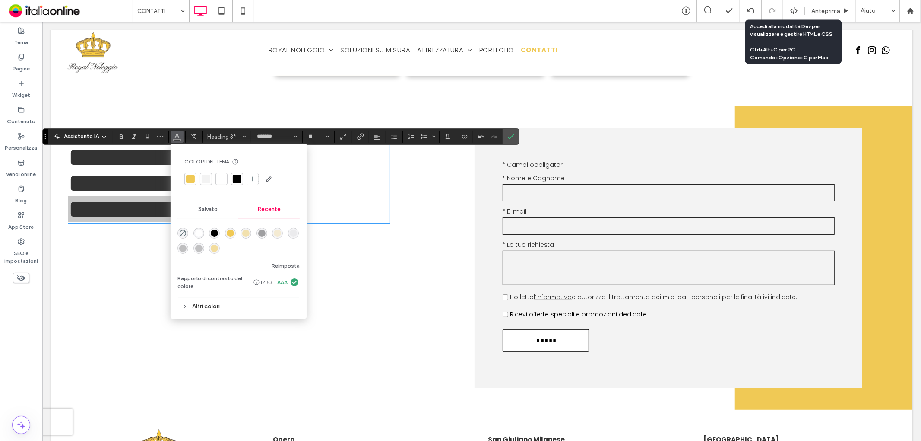
click at [189, 176] on div at bounding box center [190, 178] width 9 height 9
click at [121, 136] on use "Grassetto" at bounding box center [121, 136] width 3 height 5
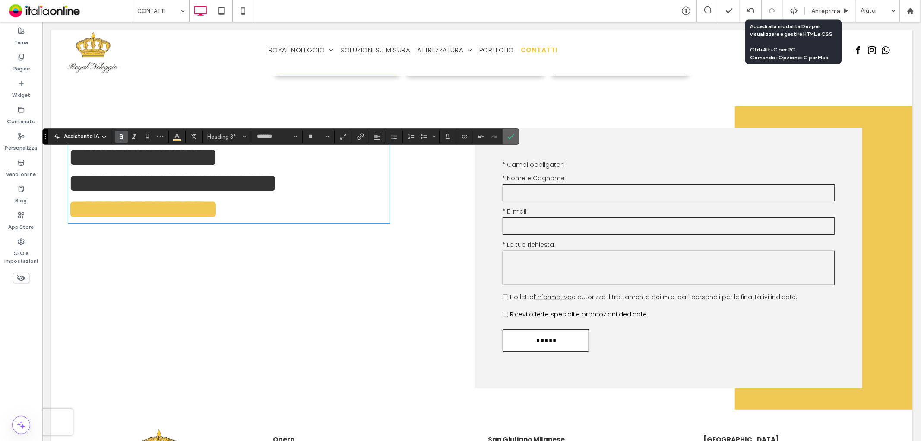
click at [508, 136] on icon "Conferma" at bounding box center [510, 136] width 7 height 7
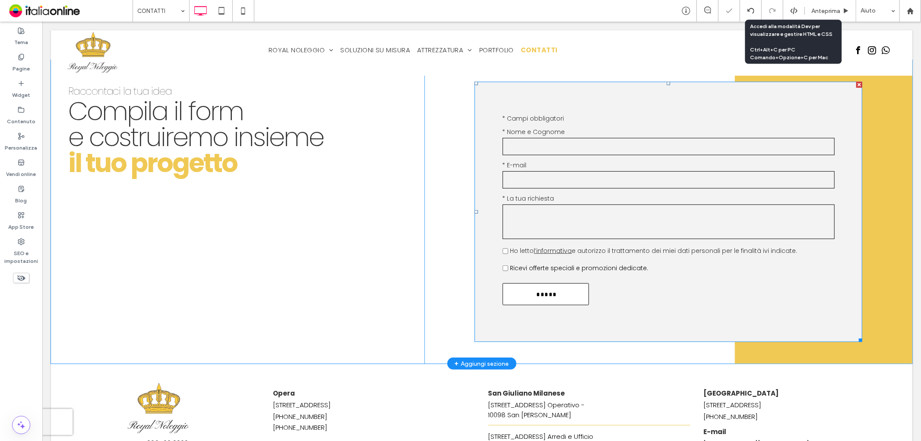
scroll to position [192, 0]
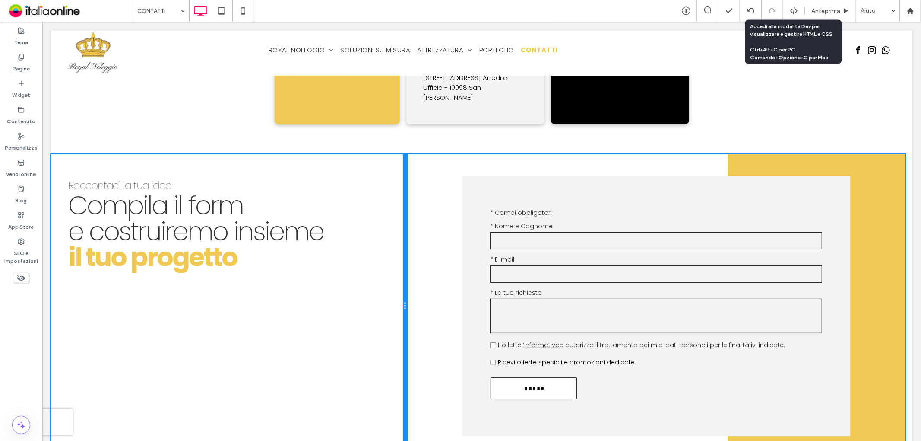
drag, startPoint x: 420, startPoint y: 247, endPoint x: 461, endPoint y: 244, distance: 41.1
click at [461, 244] on div "Raccontaci la tua idea Compila il form e costruiremo insieme il tuo progetto Cl…" at bounding box center [482, 306] width 862 height 304
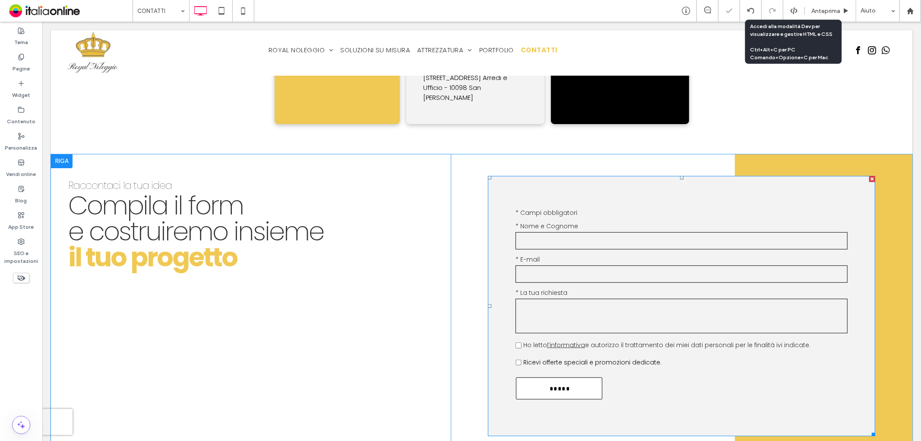
scroll to position [240, 0]
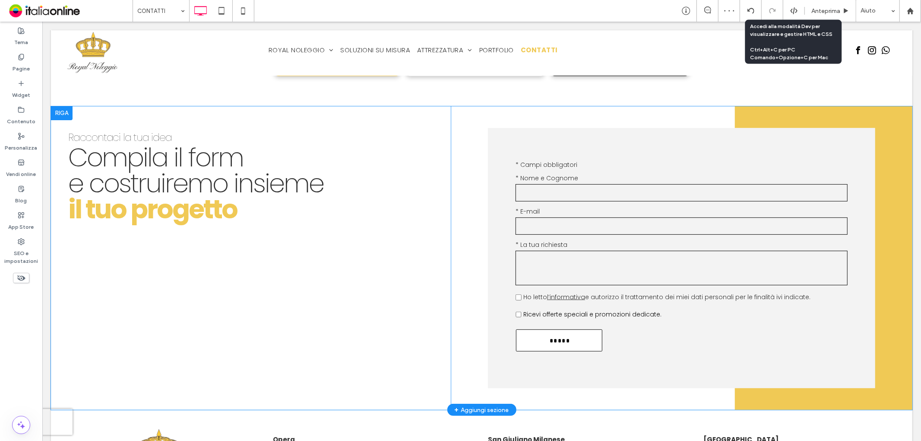
drag, startPoint x: 870, startPoint y: 391, endPoint x: 866, endPoint y: 388, distance: 4.6
click at [874, 391] on div "Contattaci Testo libero * Campi obbligatori * Nome e Cognome * E-mail * La tua …" at bounding box center [681, 258] width 462 height 304
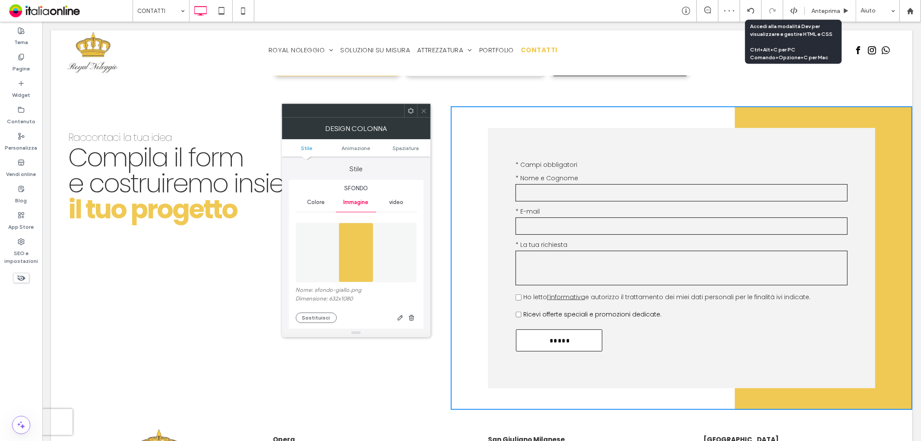
click at [422, 110] on icon at bounding box center [424, 111] width 6 height 6
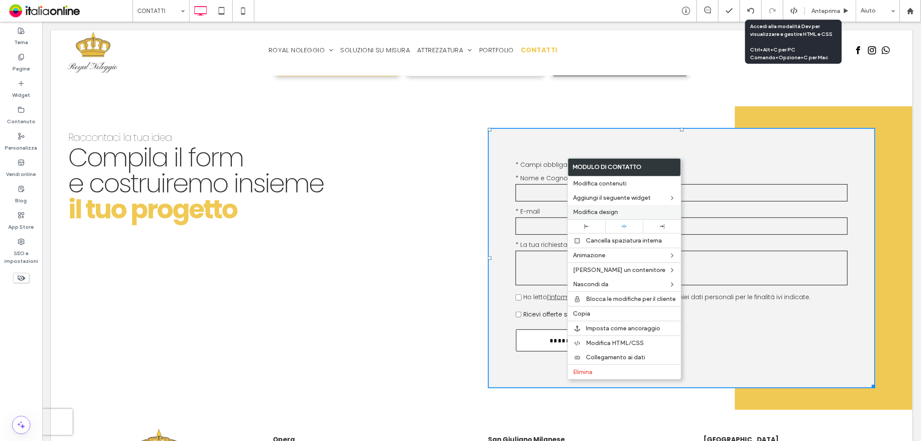
drag, startPoint x: 580, startPoint y: 228, endPoint x: 577, endPoint y: 212, distance: 15.4
click at [580, 228] on div at bounding box center [586, 226] width 29 height 5
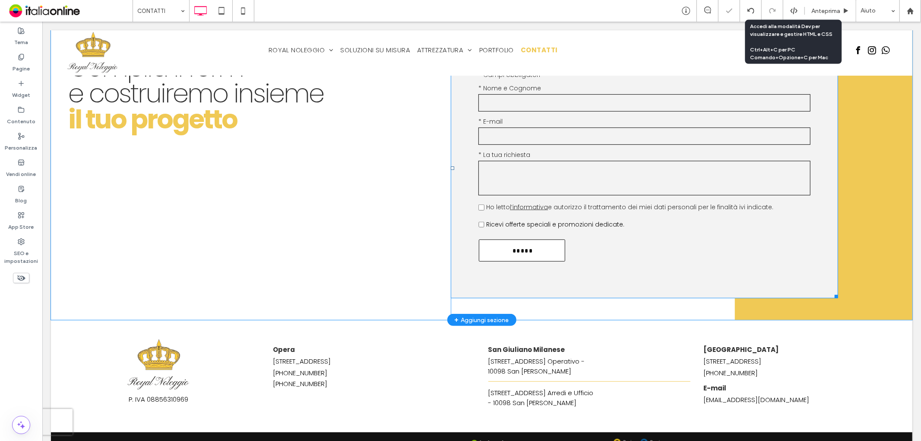
scroll to position [336, 0]
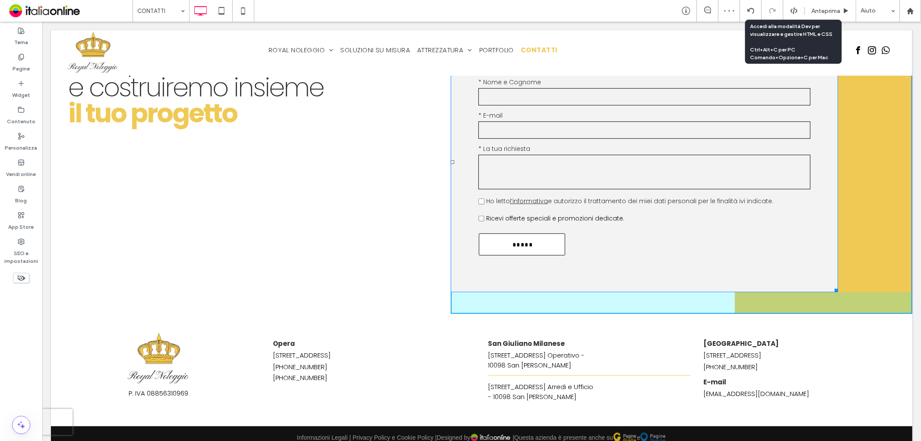
drag, startPoint x: 829, startPoint y: 294, endPoint x: 879, endPoint y: 302, distance: 50.7
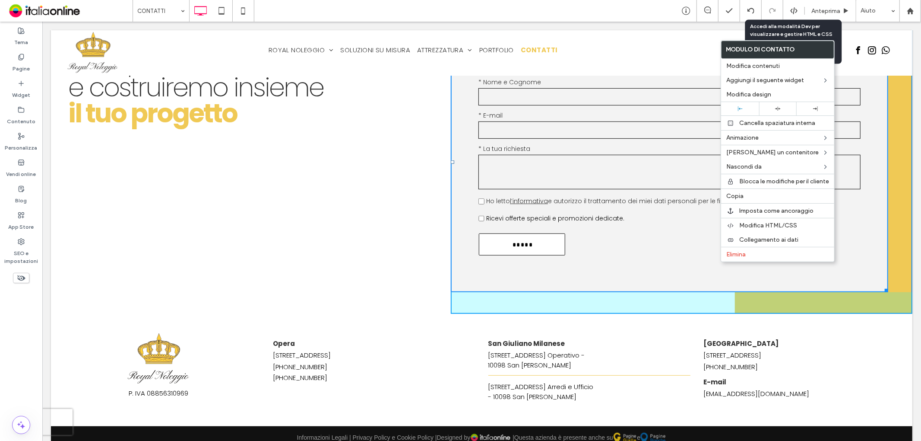
drag, startPoint x: 883, startPoint y: 294, endPoint x: 885, endPoint y: 300, distance: 6.4
click at [879, 295] on div "Contattaci Testo libero * Campi obbligatori * Nome e Cognome * E-mail * La tua …" at bounding box center [681, 162] width 462 height 304
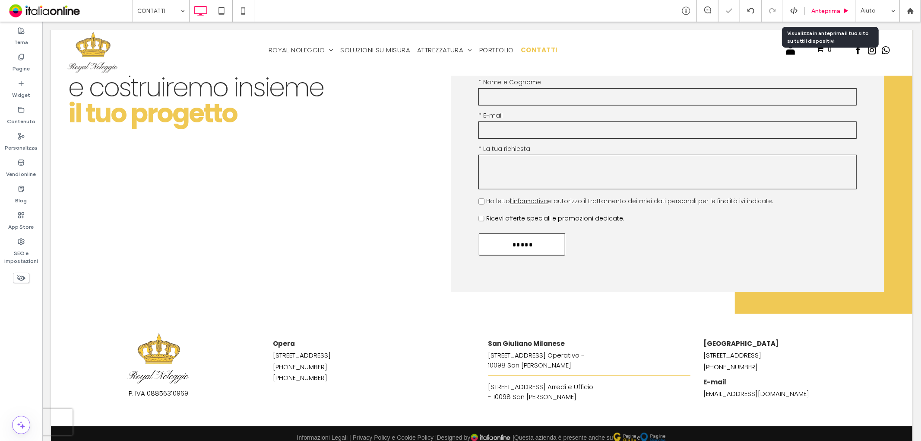
click at [829, 11] on span "Anteprima" at bounding box center [826, 10] width 29 height 7
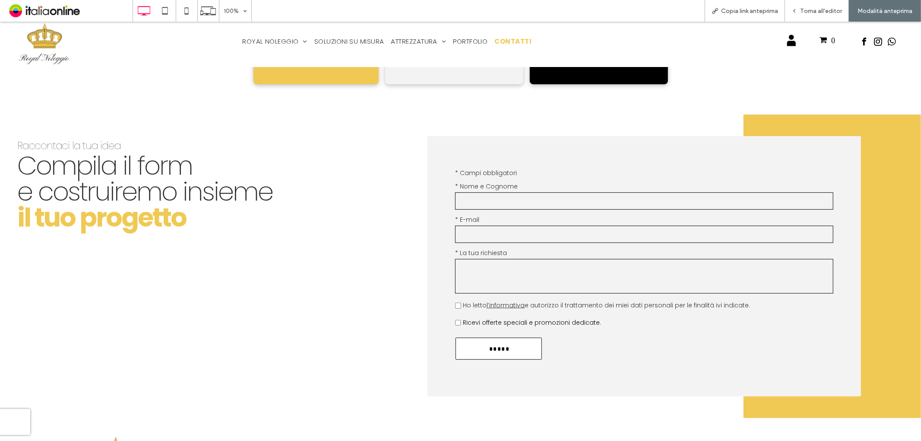
scroll to position [240, 0]
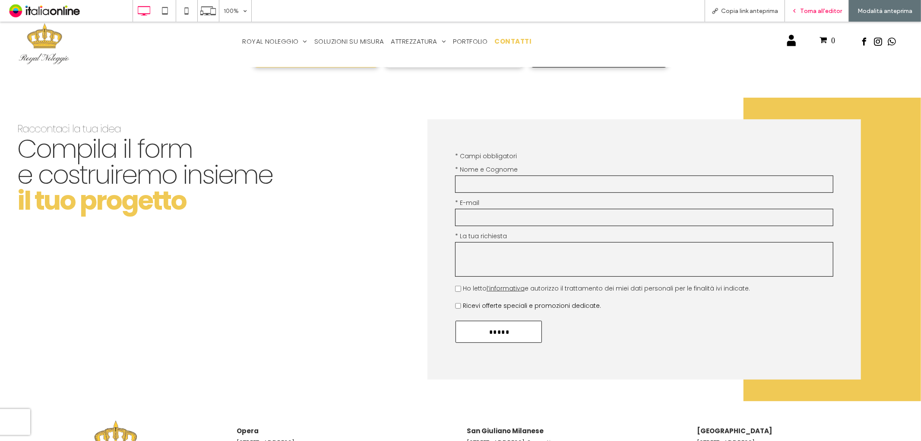
click at [811, 16] on div "Torna all'editor" at bounding box center [817, 11] width 64 height 22
click at [817, 12] on span "Torna all'editor" at bounding box center [821, 10] width 42 height 7
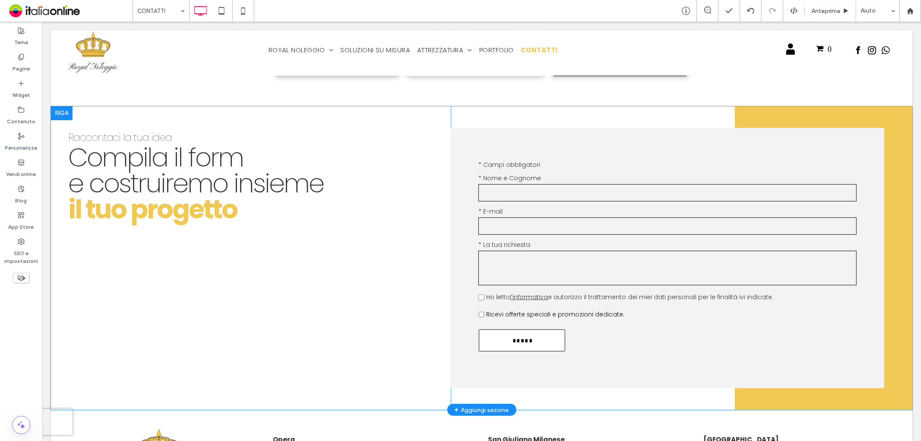
click at [342, 265] on div "Raccontaci la tua idea Compila il form e costruiremo insieme il tuo progetto Cl…" at bounding box center [251, 258] width 400 height 304
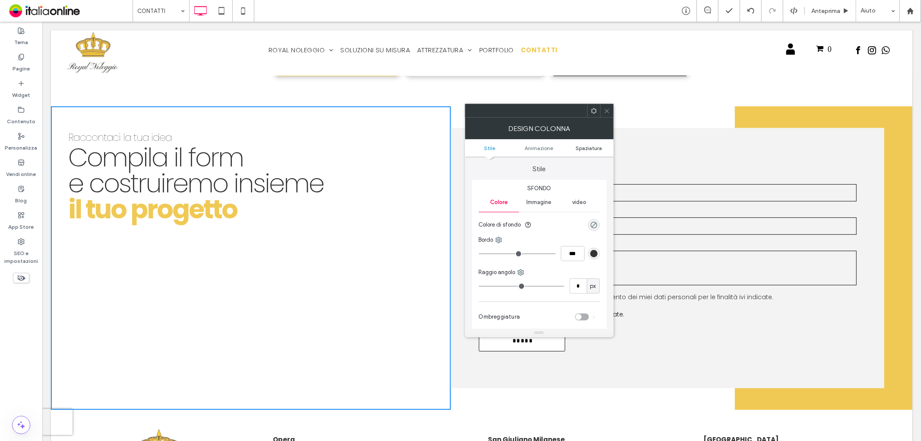
click at [596, 148] on span "Spaziatura" at bounding box center [589, 148] width 26 height 6
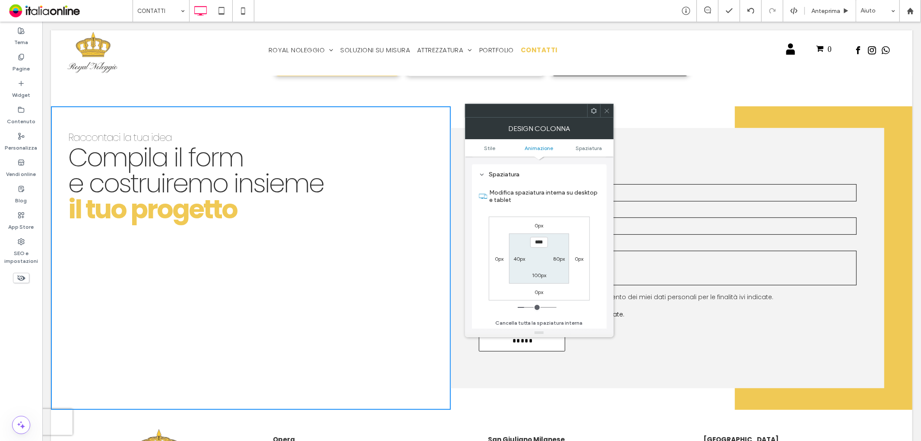
scroll to position [202, 0]
click at [520, 258] on label "40px" at bounding box center [520, 258] width 12 height 6
type input "**"
type input "***"
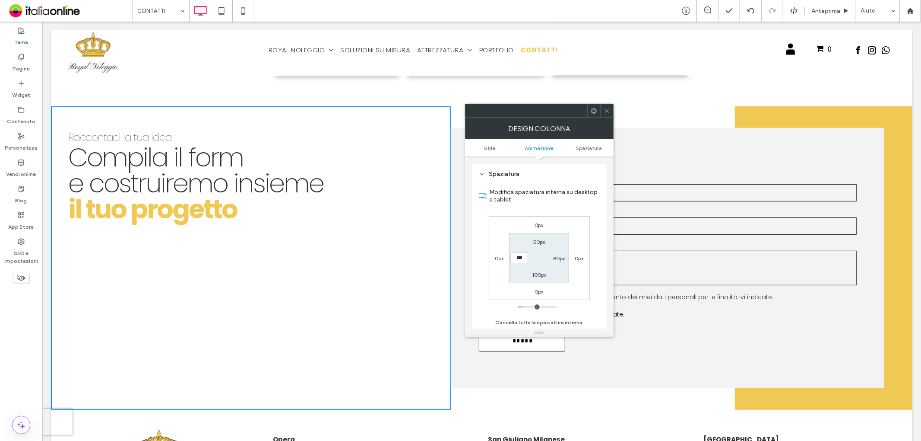
type input "*****"
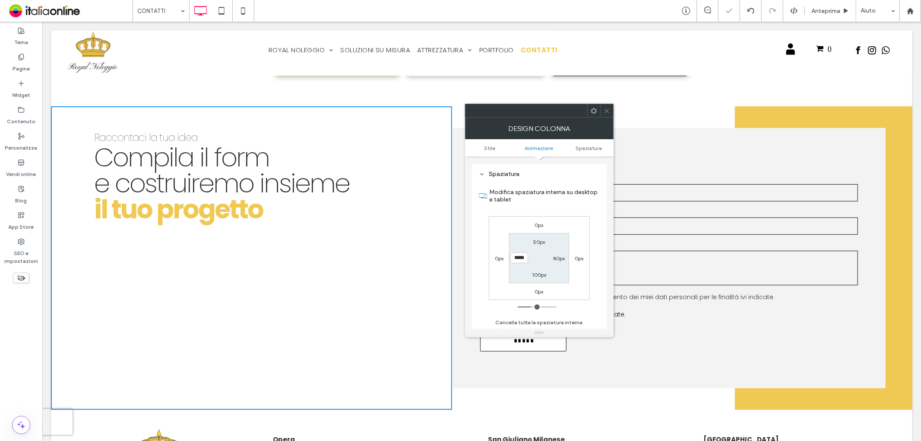
click at [606, 112] on icon at bounding box center [607, 111] width 6 height 6
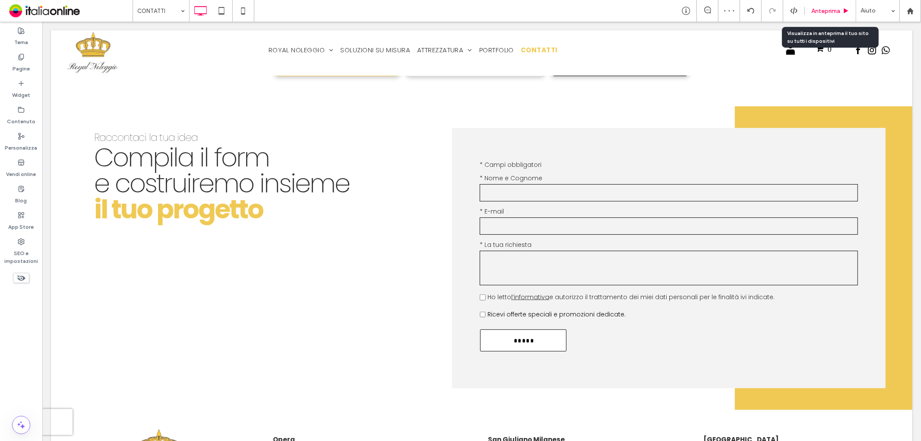
click at [818, 11] on span "Anteprima" at bounding box center [826, 10] width 29 height 7
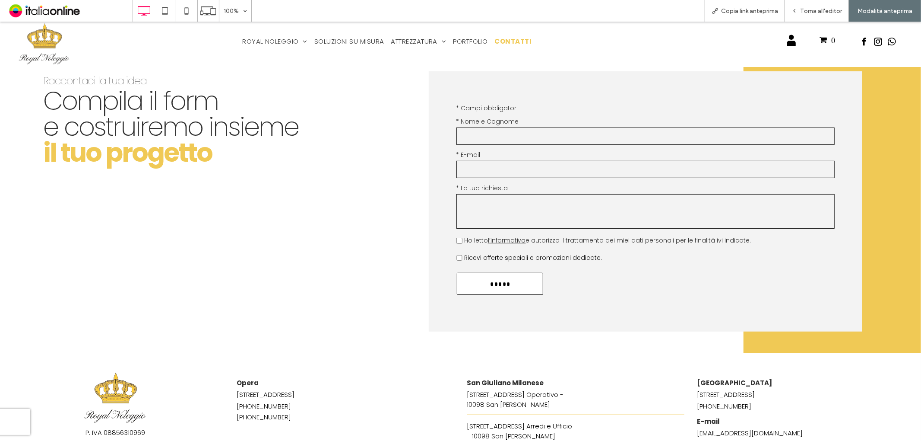
scroll to position [240, 0]
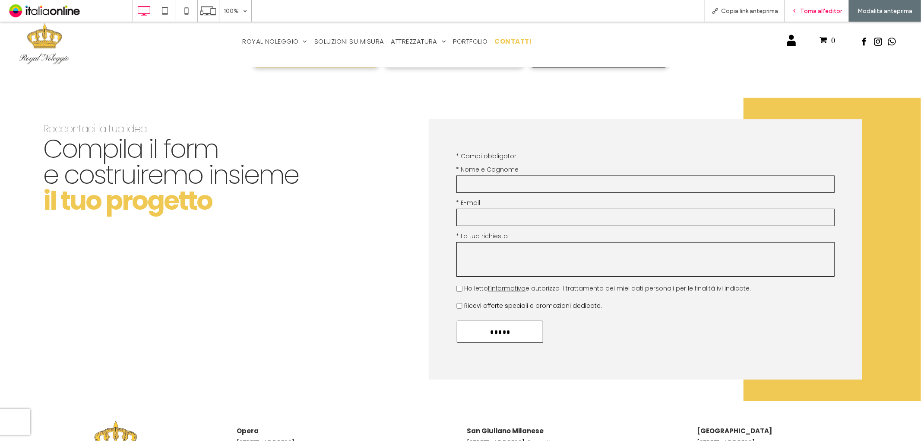
click at [818, 10] on span "Torna all'editor" at bounding box center [821, 10] width 42 height 7
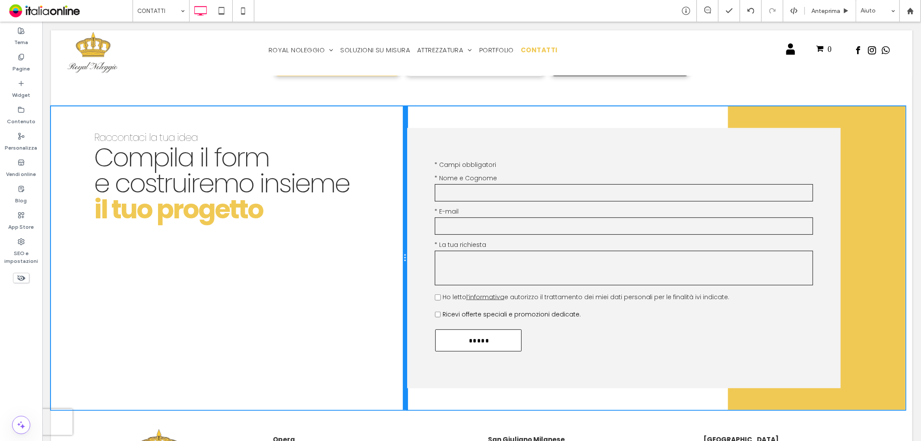
drag, startPoint x: 446, startPoint y: 240, endPoint x: 467, endPoint y: 256, distance: 26.3
click at [416, 239] on div "Raccontaci la tua idea Compila il form e costruiremo insieme il tuo progetto Cl…" at bounding box center [482, 258] width 862 height 304
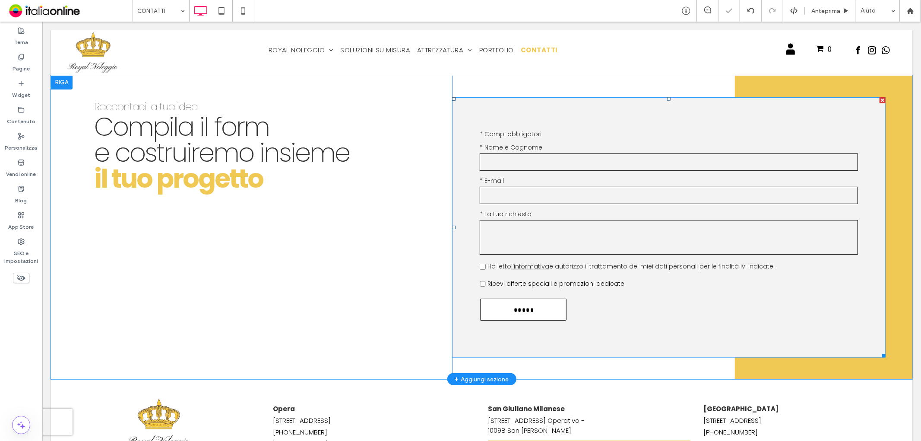
scroll to position [288, 0]
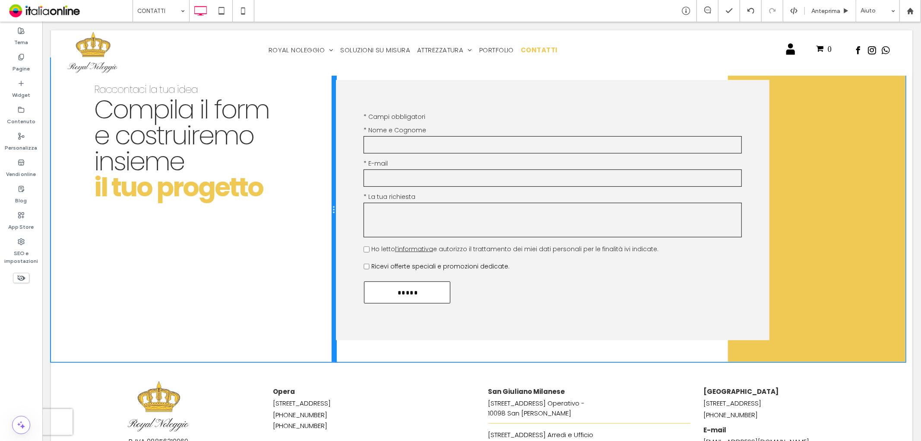
drag, startPoint x: 447, startPoint y: 197, endPoint x: 406, endPoint y: 197, distance: 41.0
click at [406, 197] on div "Raccontaci la tua idea Compila il form e costruiremo insieme il tuo progetto Cl…" at bounding box center [482, 210] width 862 height 304
drag, startPoint x: 423, startPoint y: 166, endPoint x: 397, endPoint y: 171, distance: 26.7
click at [397, 171] on div "Raccontaci la tua idea Compila il form e costruiremo insieme il tuo progetto Cl…" at bounding box center [482, 210] width 862 height 304
drag, startPoint x: 422, startPoint y: 156, endPoint x: 406, endPoint y: 160, distance: 15.5
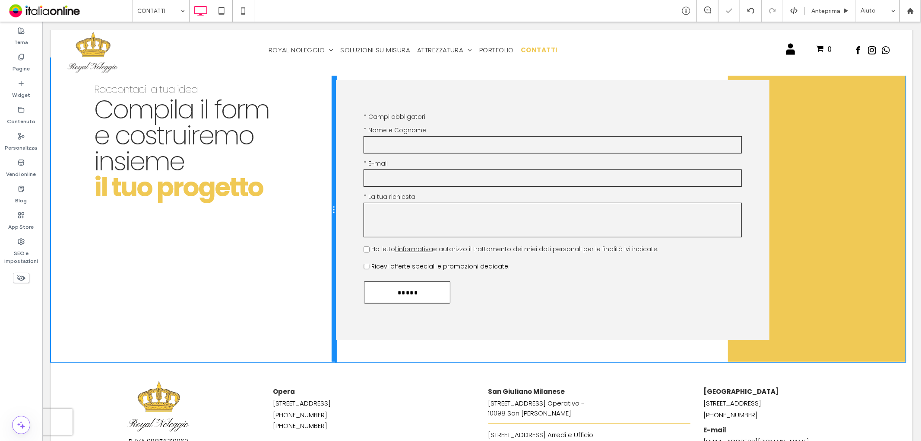
click at [406, 160] on div "Raccontaci la tua idea Compila il form e costruiremo insieme il tuo progetto Cl…" at bounding box center [482, 210] width 862 height 304
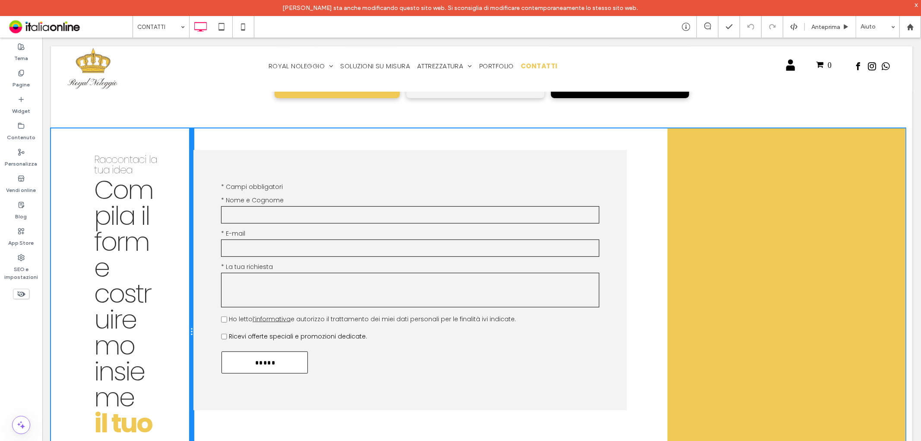
drag, startPoint x: 383, startPoint y: 145, endPoint x: 368, endPoint y: 144, distance: 15.6
click at [368, 144] on div "Raccontaci la tua idea Compila il form e costruiremo insieme il tuo progetto Cl…" at bounding box center [482, 331] width 862 height 407
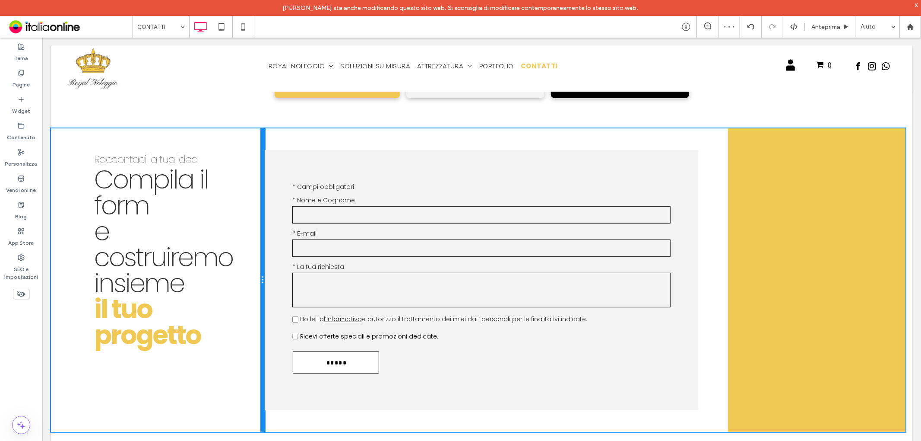
drag, startPoint x: 380, startPoint y: 143, endPoint x: 423, endPoint y: 143, distance: 43.2
click at [423, 143] on div "Raccontaci la tua idea Compila il form e costruiremo insieme il tuo progetto Cl…" at bounding box center [482, 280] width 862 height 304
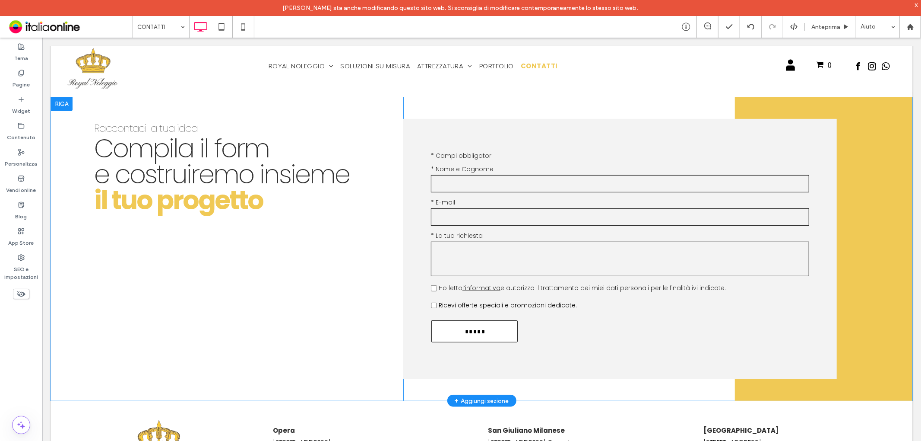
scroll to position [282, 0]
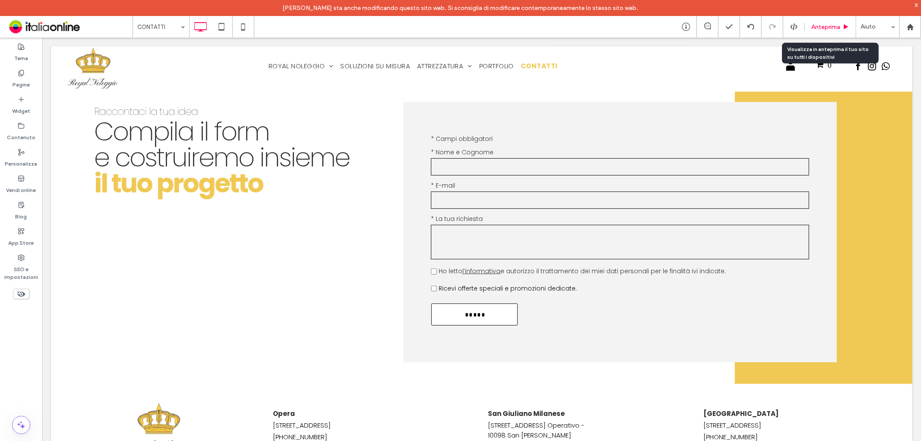
click at [819, 31] on div "Anteprima" at bounding box center [830, 27] width 51 height 22
click at [834, 27] on span "Anteprima" at bounding box center [826, 26] width 29 height 7
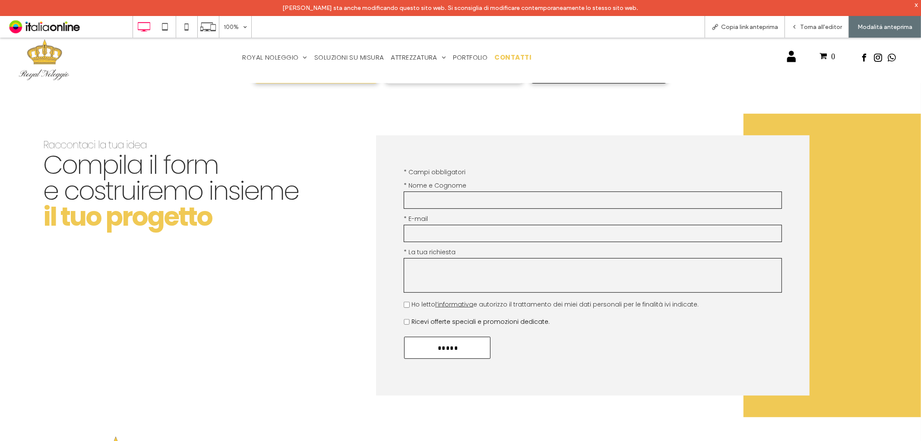
scroll to position [186, 0]
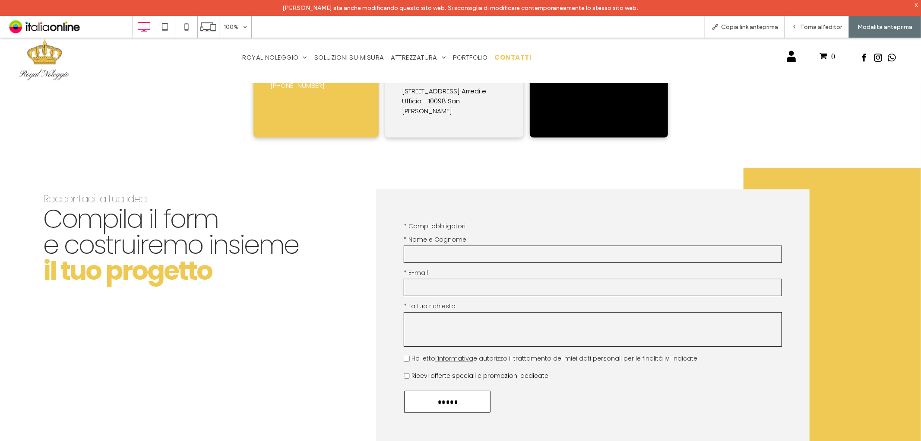
click at [441, 262] on input "text" at bounding box center [593, 253] width 378 height 17
click at [504, 204] on div "Contattaci Testo libero * Campi obbligatori * Nome e Cognome * E-mail * La tua …" at bounding box center [593, 319] width 434 height 260
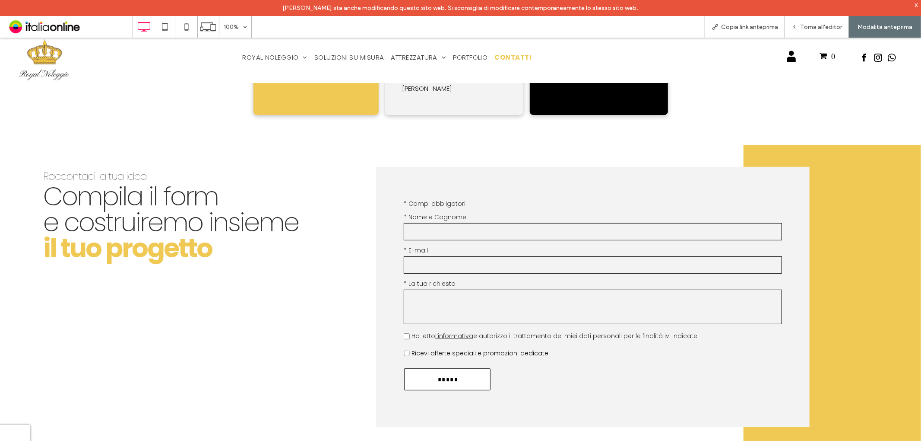
scroll to position [264, 0]
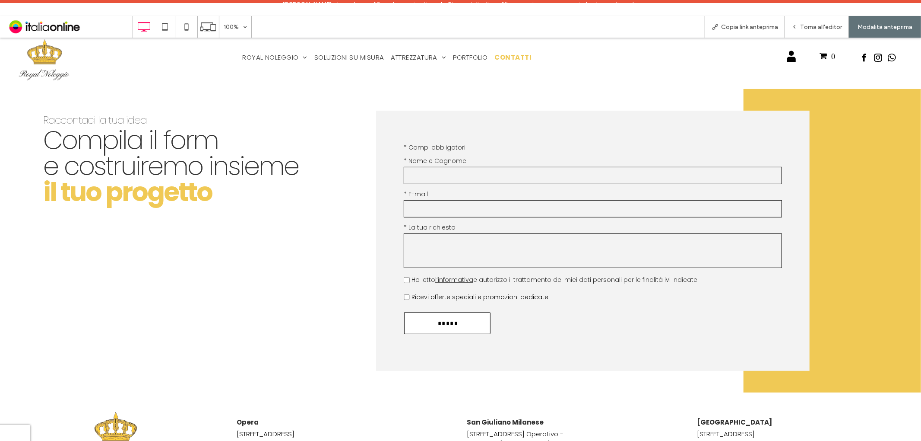
click at [433, 183] on input "text" at bounding box center [593, 174] width 378 height 17
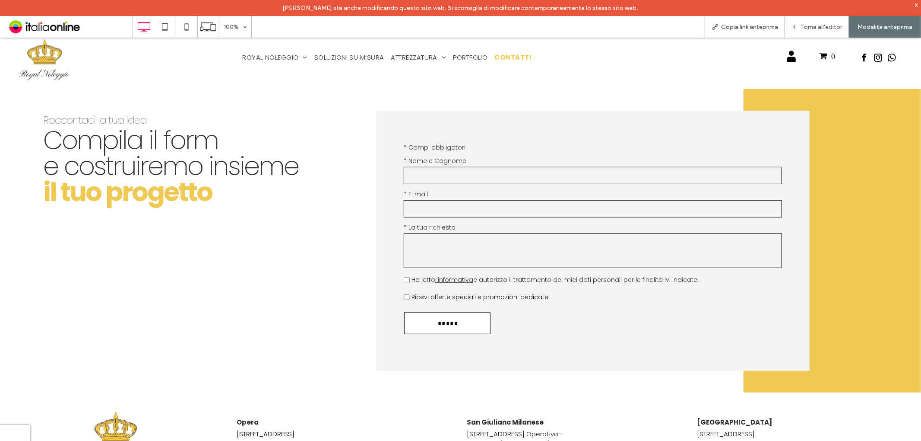
click at [405, 196] on label "* E-mail" at bounding box center [593, 193] width 378 height 9
click at [818, 28] on span "Torna all'editor" at bounding box center [821, 26] width 42 height 7
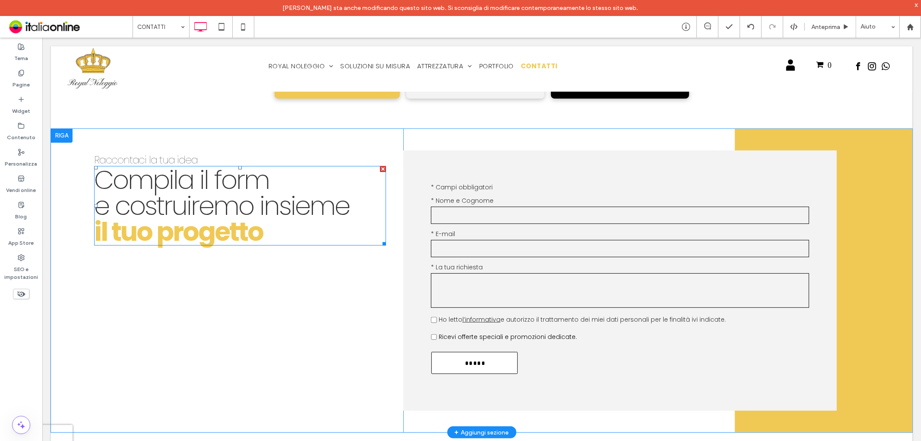
scroll to position [216, 0]
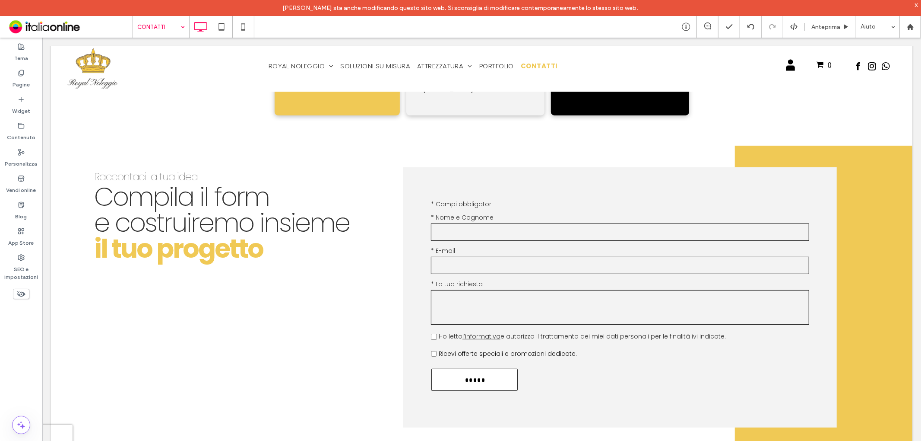
drag, startPoint x: 145, startPoint y: 27, endPoint x: 143, endPoint y: 35, distance: 8.5
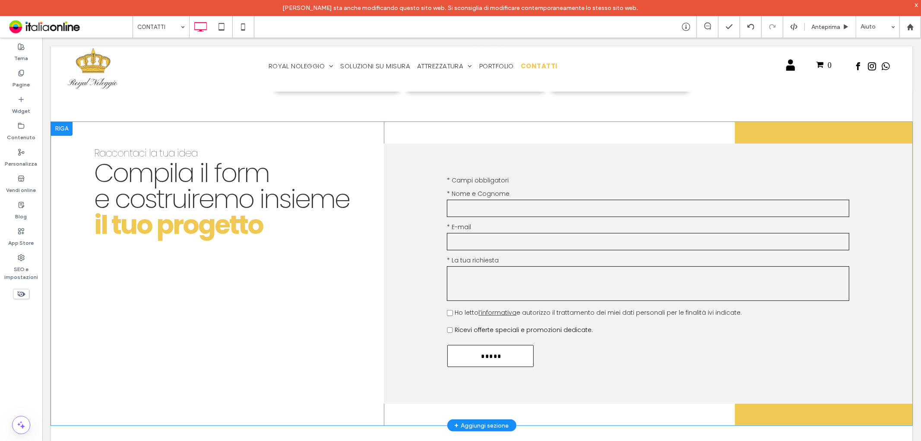
scroll to position [240, 0]
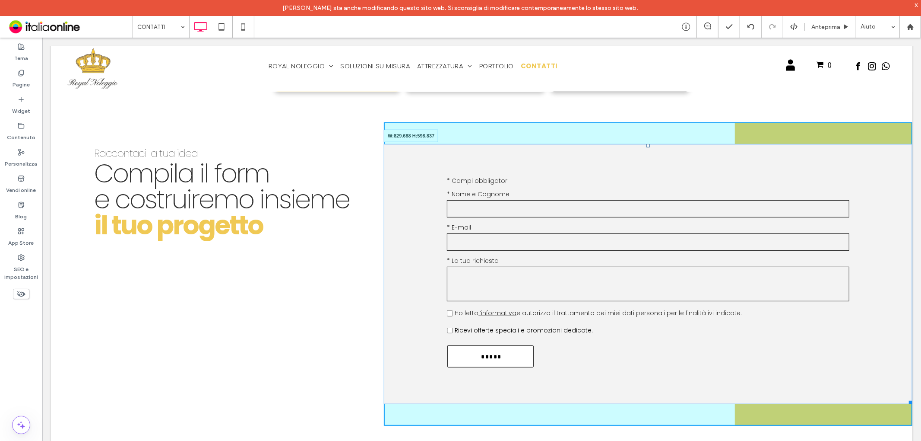
drag, startPoint x: 903, startPoint y: 407, endPoint x: 820, endPoint y: 409, distance: 82.9
click at [906, 403] on div at bounding box center [909, 400] width 6 height 6
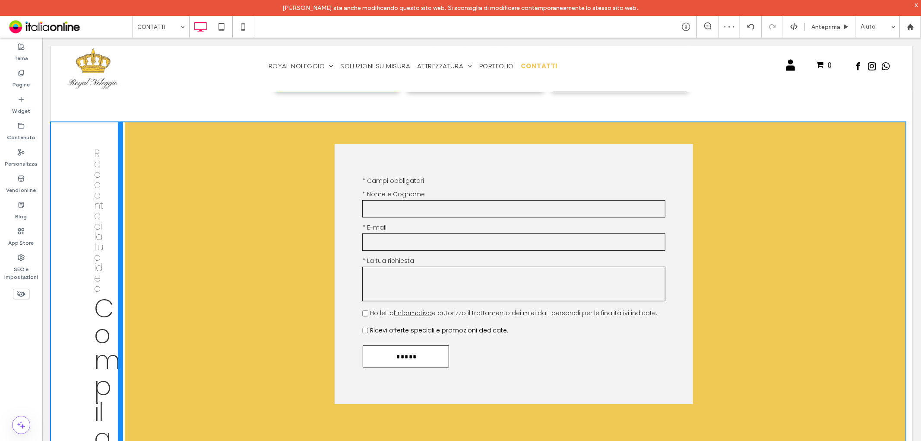
drag, startPoint x: 381, startPoint y: 279, endPoint x: 343, endPoint y: 278, distance: 38.5
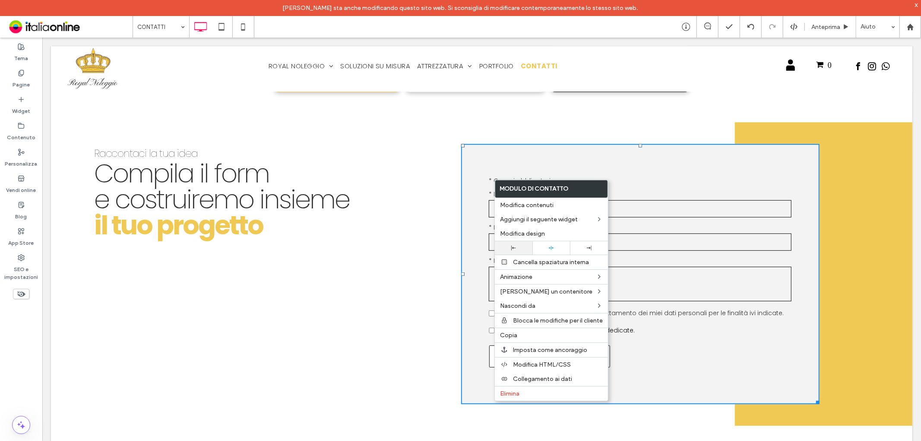
click at [515, 244] on div at bounding box center [514, 247] width 38 height 13
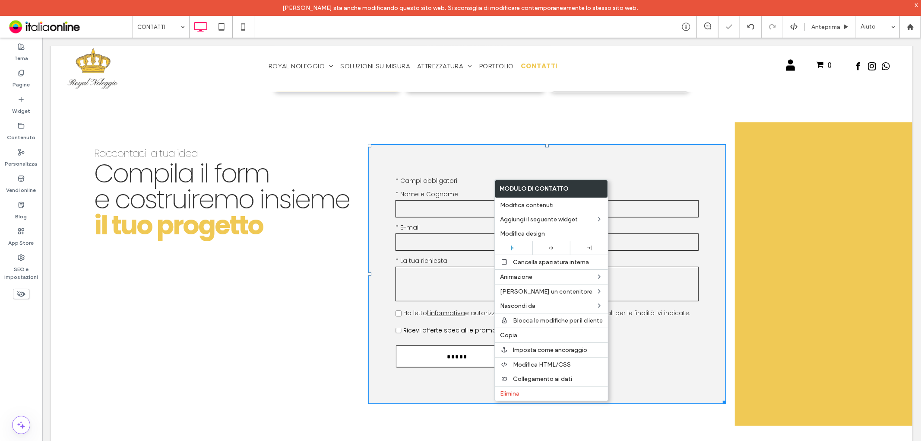
click at [697, 185] on p "* Campi obbligatori" at bounding box center [546, 180] width 303 height 9
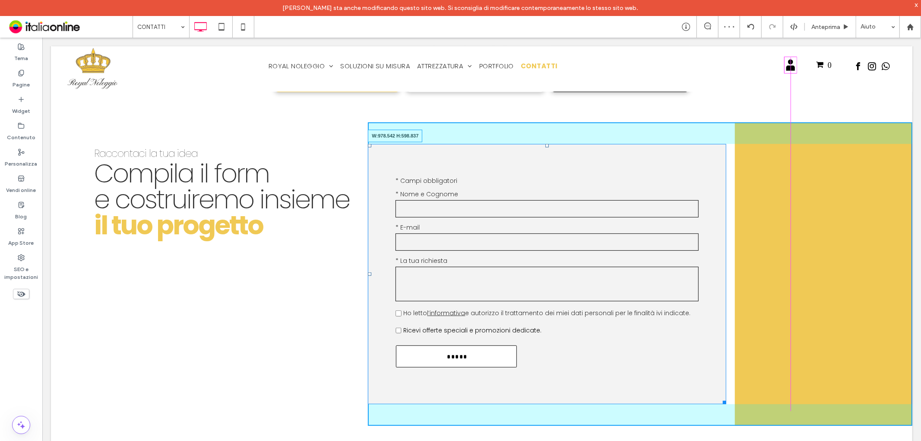
drag, startPoint x: 724, startPoint y: 404, endPoint x: 789, endPoint y: 397, distance: 65.2
click at [726, 397] on div "Contattaci Testo libero * Campi obbligatori * Nome e Cognome * E-mail * La tua …" at bounding box center [547, 273] width 358 height 260
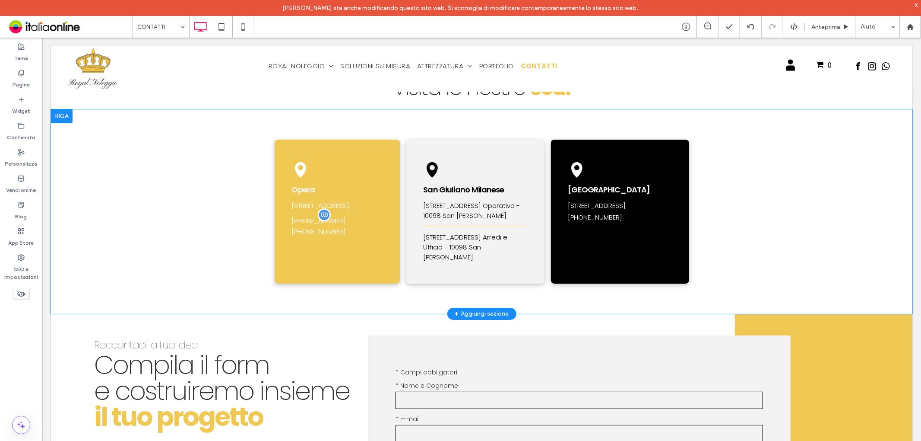
scroll to position [48, 0]
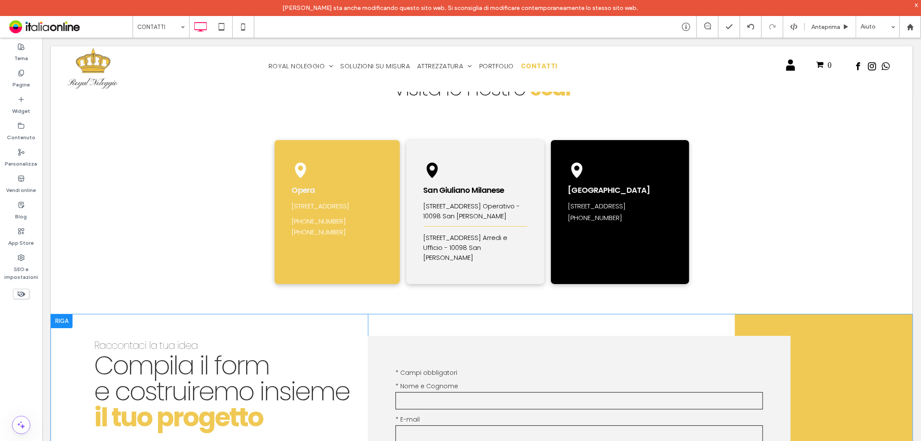
click at [67, 327] on div at bounding box center [62, 321] width 22 height 14
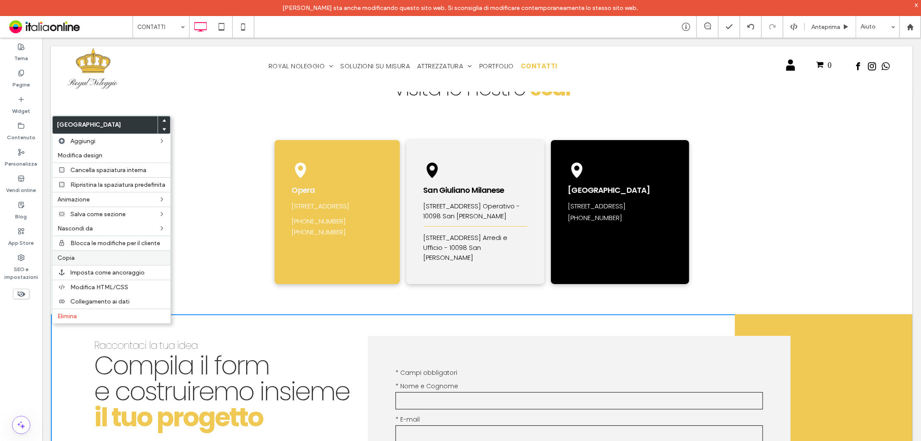
click at [101, 259] on label "Copia" at bounding box center [111, 257] width 108 height 7
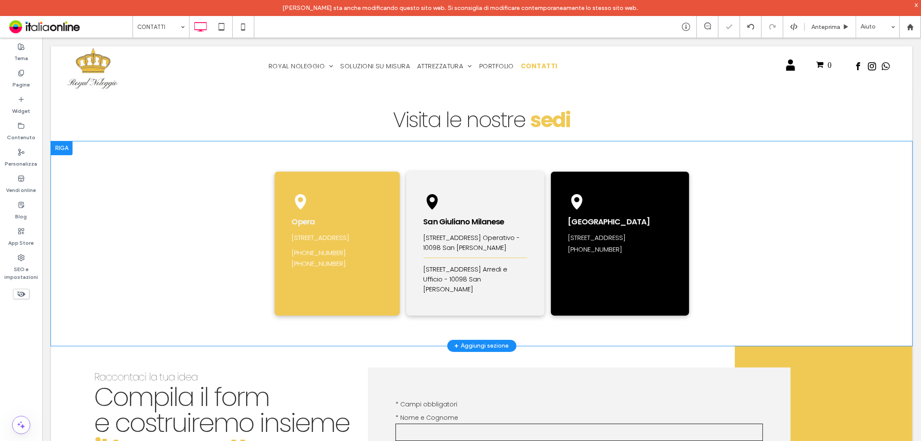
scroll to position [0, 0]
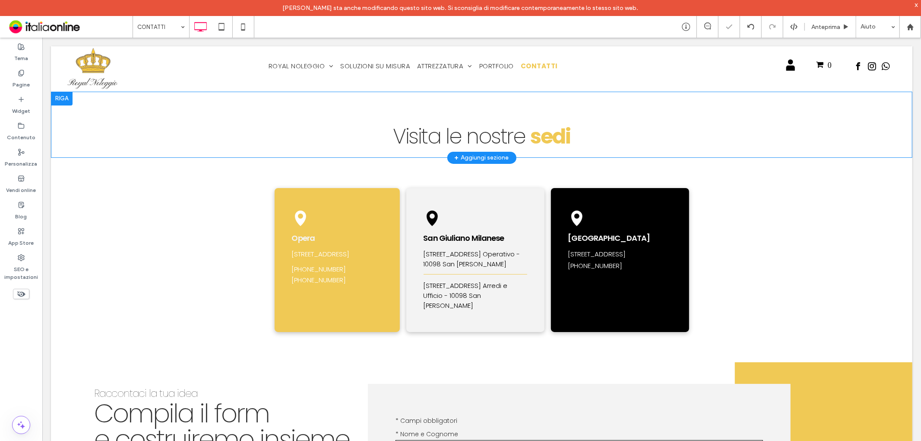
click at [66, 98] on div at bounding box center [62, 98] width 22 height 14
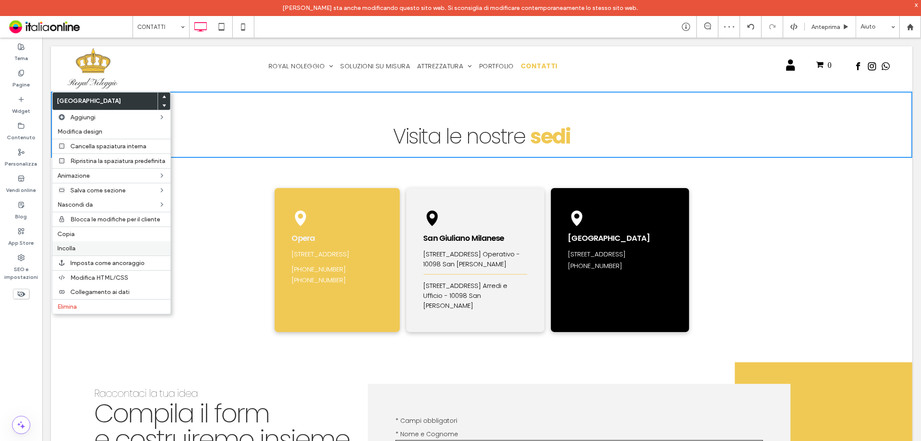
click at [85, 244] on label "Incolla" at bounding box center [111, 247] width 108 height 7
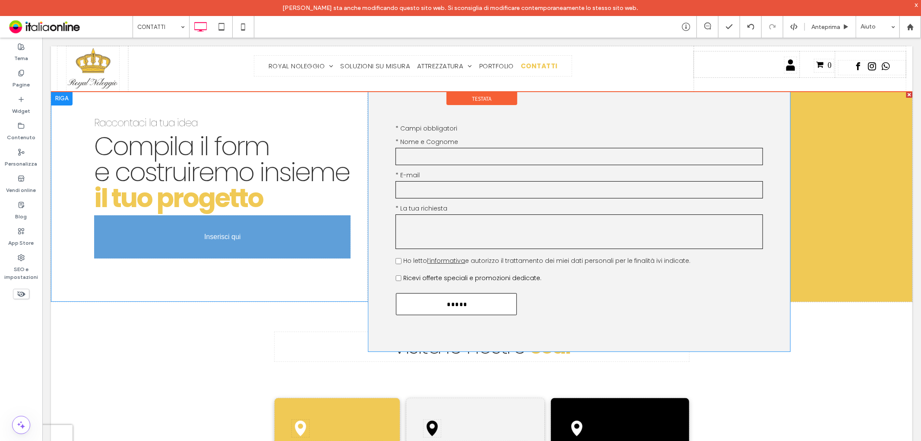
drag, startPoint x: 405, startPoint y: 124, endPoint x: 186, endPoint y: 205, distance: 233.1
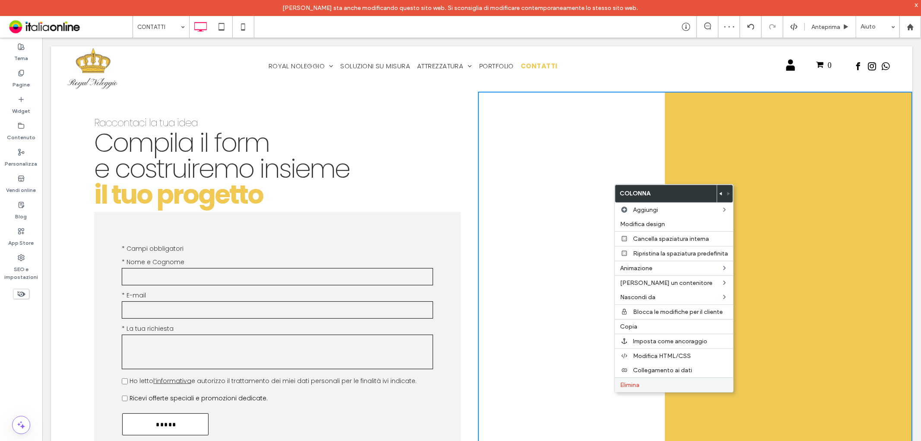
click at [653, 378] on div "Elimina" at bounding box center [674, 384] width 118 height 15
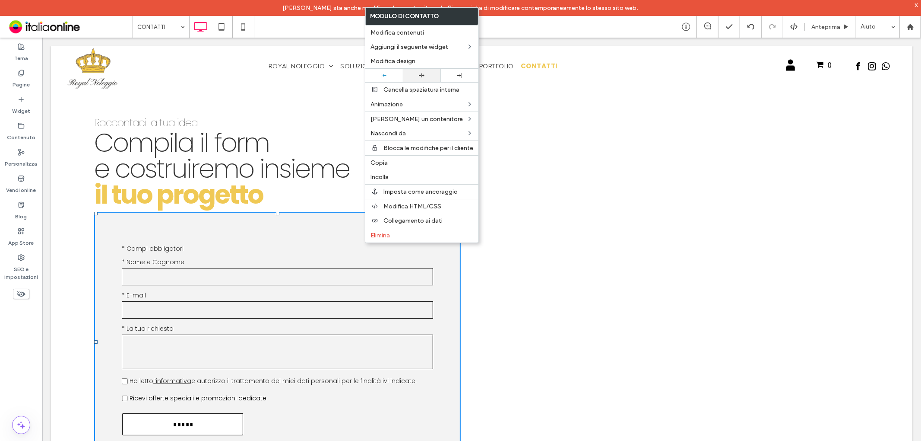
click at [428, 71] on div at bounding box center [422, 75] width 38 height 13
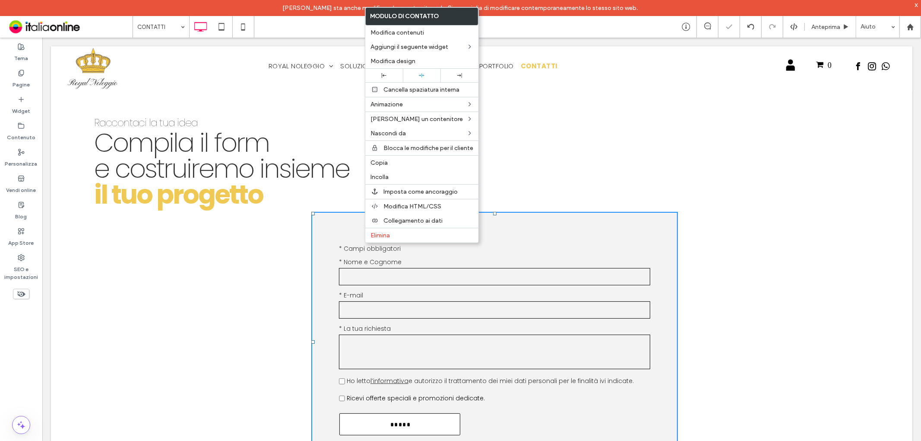
click at [320, 174] on span "Compila il form e costruiremo insieme" at bounding box center [221, 155] width 255 height 62
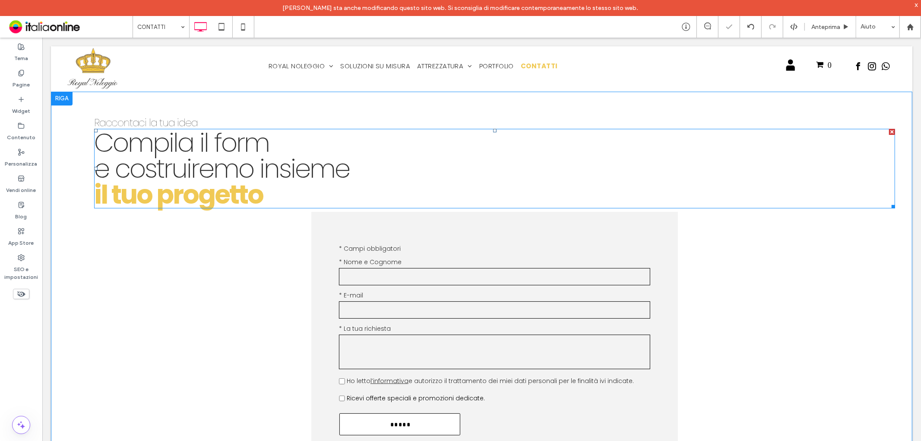
click at [309, 171] on span "Compila il form e costruiremo insieme" at bounding box center [221, 155] width 255 height 62
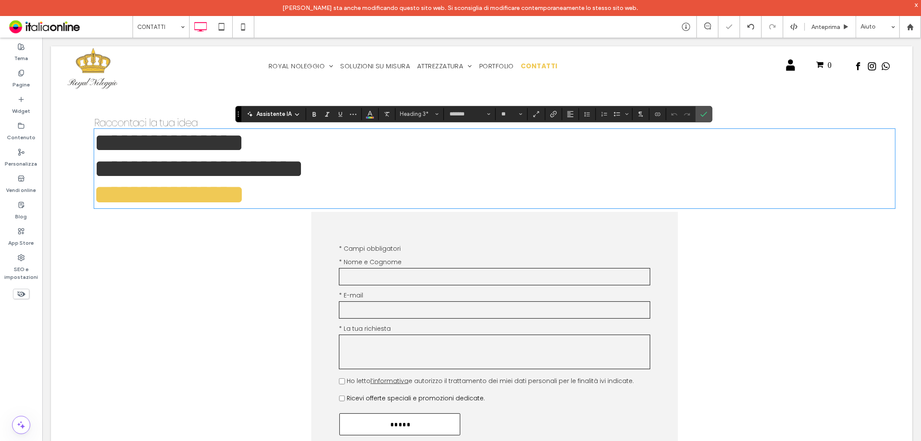
click at [99, 173] on span "**********" at bounding box center [198, 155] width 209 height 52
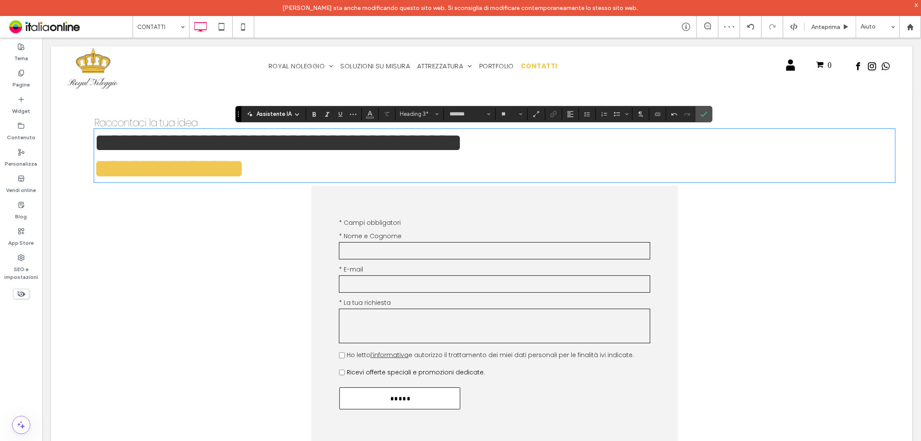
click at [94, 171] on strong "**********" at bounding box center [169, 168] width 150 height 26
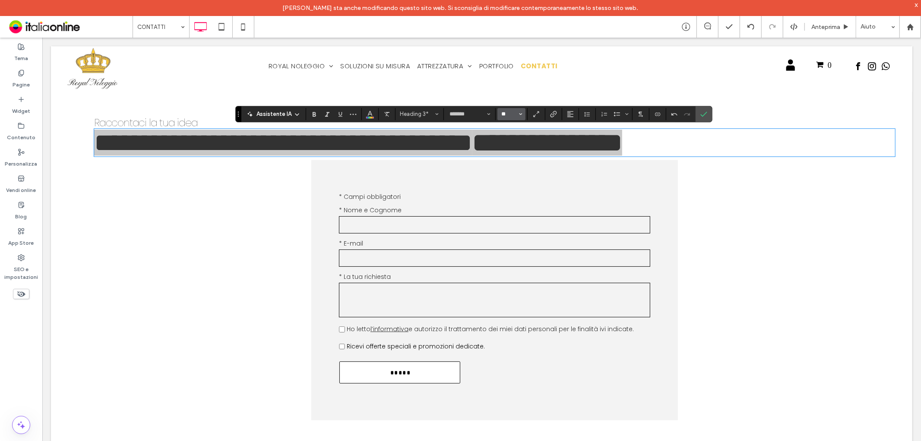
click at [506, 111] on input "**" at bounding box center [509, 114] width 17 height 7
click at [517, 174] on label "48" at bounding box center [512, 180] width 28 height 12
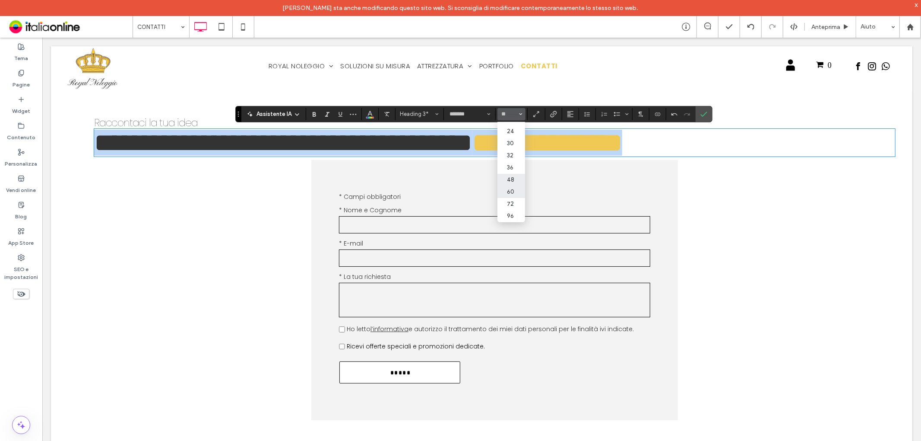
type input "**"
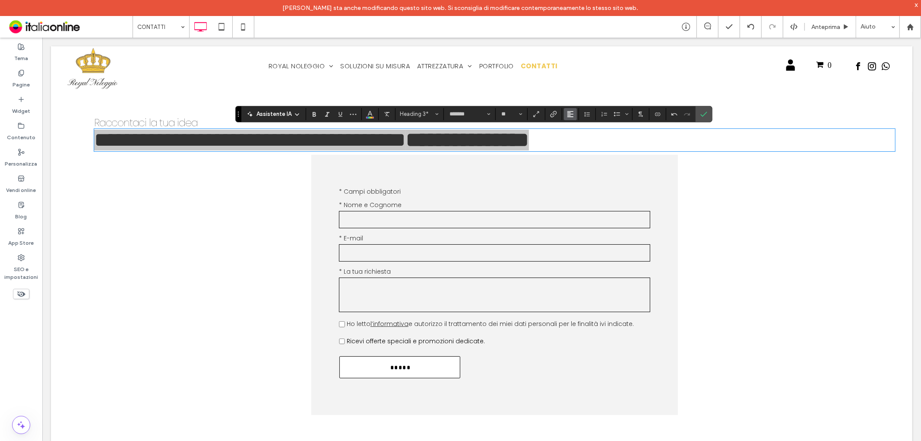
click at [572, 111] on icon "Allineamento" at bounding box center [570, 114] width 7 height 7
click at [575, 140] on use "ui.textEditor.alignment.center" at bounding box center [577, 140] width 6 height 6
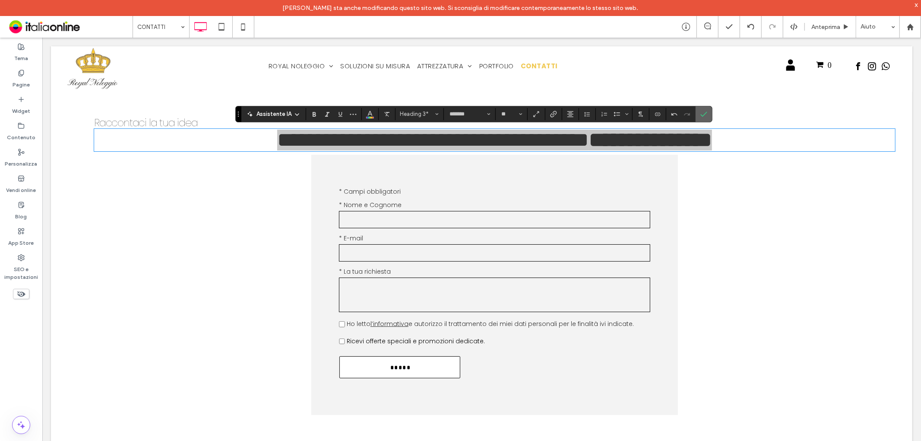
click at [704, 111] on icon "Conferma" at bounding box center [704, 114] width 7 height 7
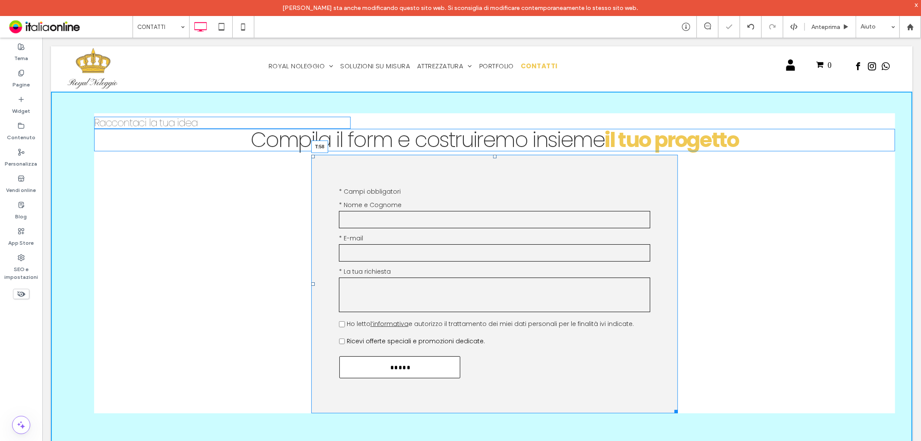
drag, startPoint x: 491, startPoint y: 155, endPoint x: 489, endPoint y: 180, distance: 25.1
click at [489, 180] on div "Contattaci Testo libero * Campi obbligatori * Nome e Cognome * E-mail * La tua …" at bounding box center [494, 283] width 367 height 259
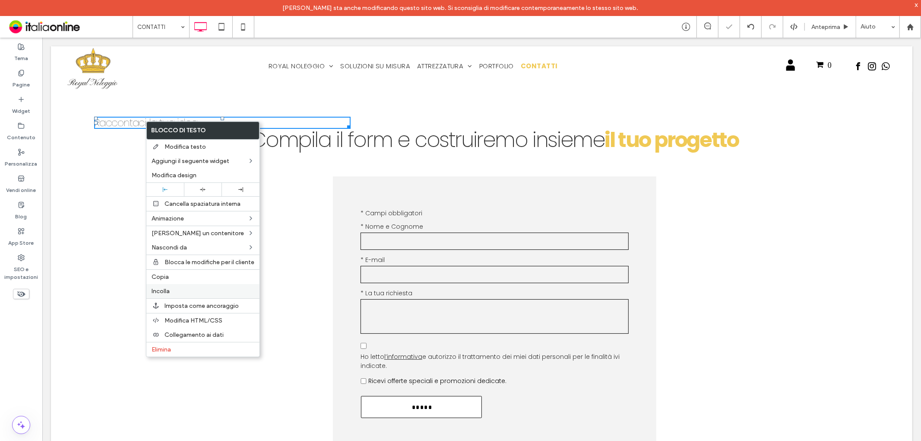
click at [157, 287] on span "Incolla" at bounding box center [161, 290] width 18 height 7
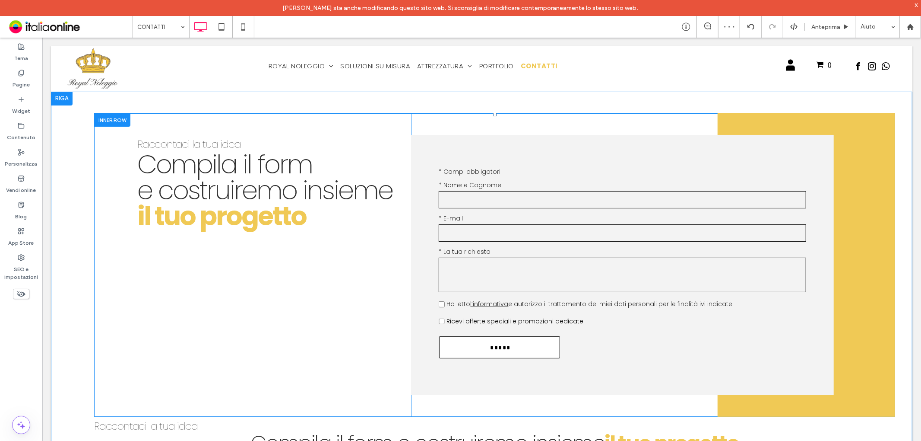
click at [112, 115] on div at bounding box center [112, 119] width 36 height 13
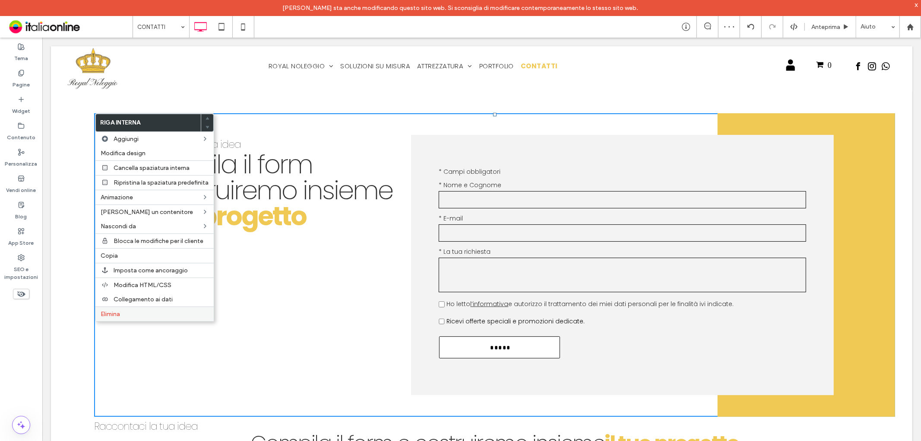
click at [126, 307] on div "Elimina" at bounding box center [154, 313] width 118 height 15
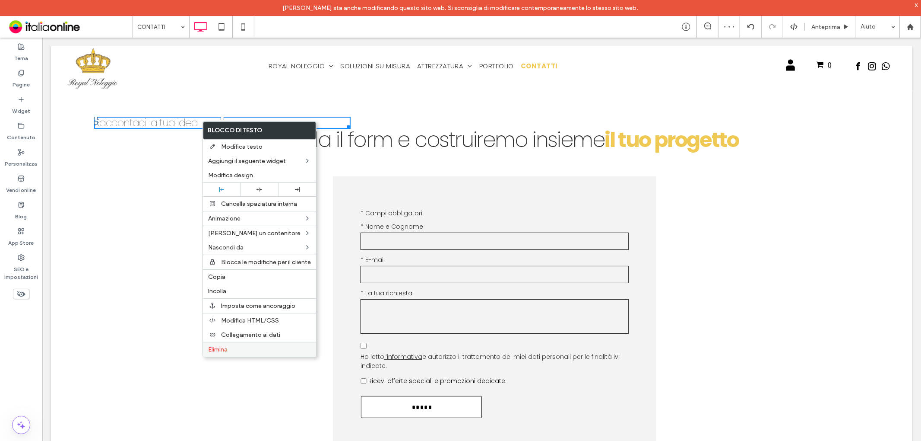
click at [228, 347] on span "Elimina" at bounding box center [217, 349] width 19 height 7
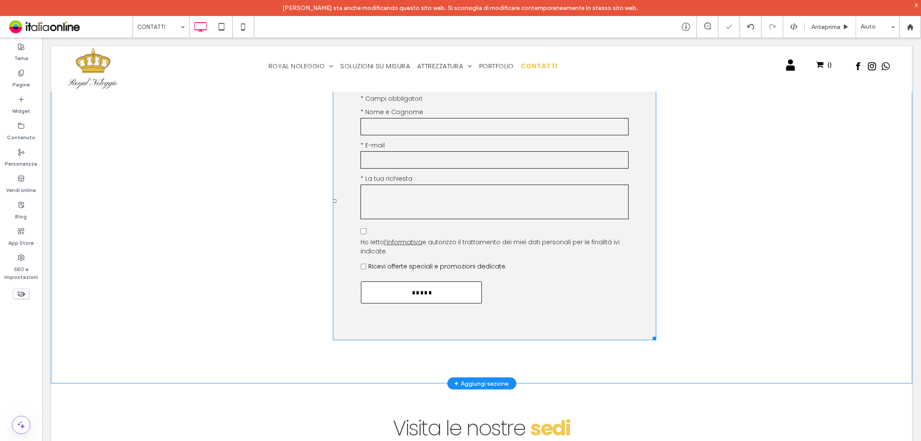
scroll to position [0, 0]
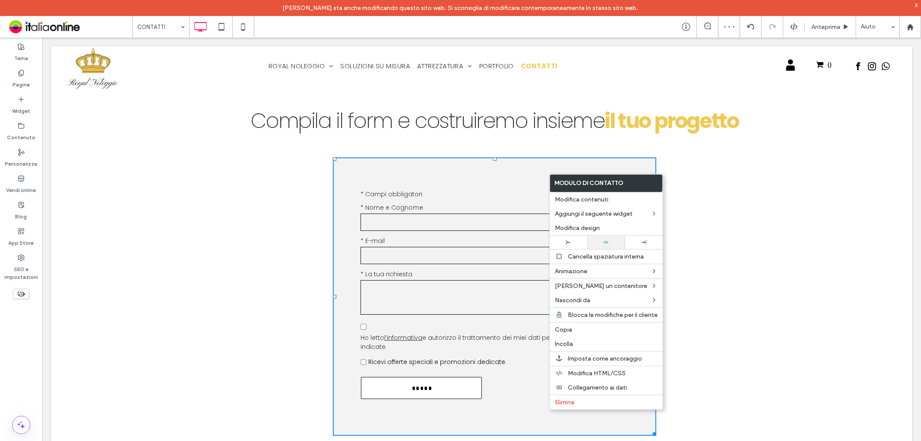
click at [603, 242] on icon at bounding box center [606, 242] width 6 height 6
click at [273, 215] on div "Compila il form e costruiremo insieme il tuo progetto Contattaci Testo libero *…" at bounding box center [482, 284] width 862 height 387
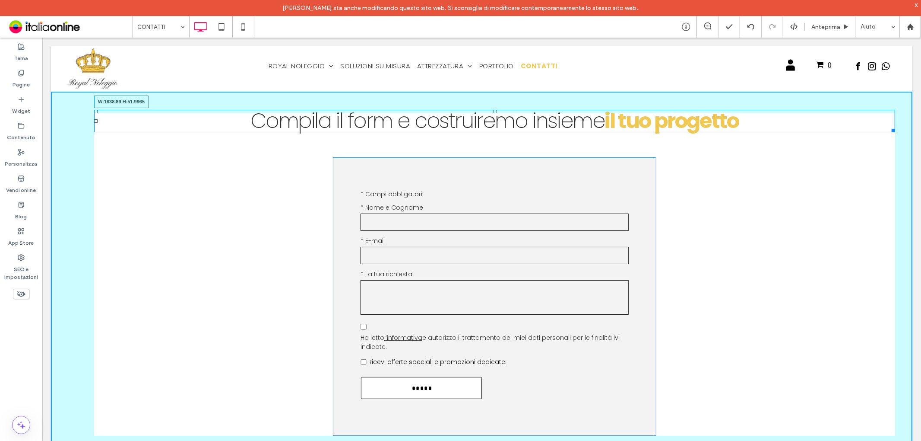
drag, startPoint x: 885, startPoint y: 127, endPoint x: 899, endPoint y: 126, distance: 13.9
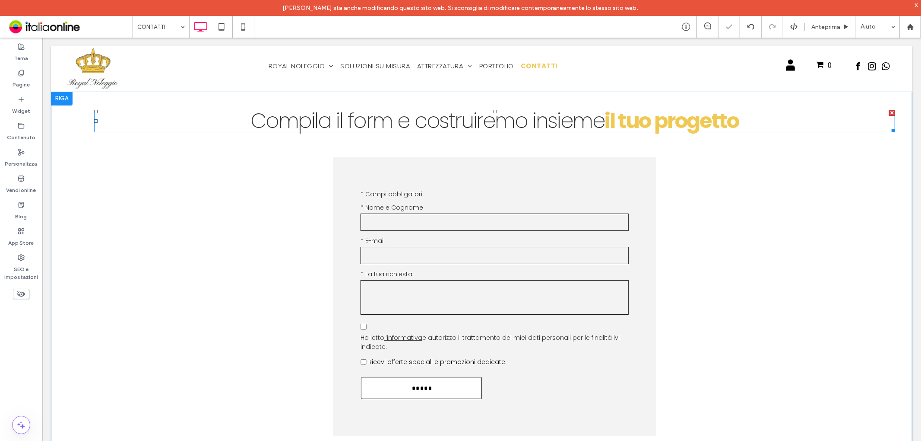
drag, startPoint x: 942, startPoint y: 149, endPoint x: 900, endPoint y: 111, distance: 56.6
click at [900, 111] on div "Compila il form e costruiremo insieme il tuo progetto Contattaci Testo libero *…" at bounding box center [482, 284] width 862 height 387
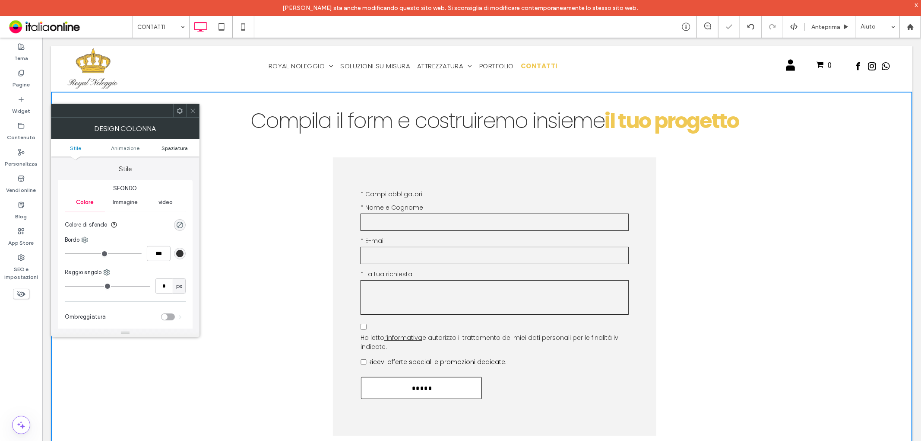
click at [173, 149] on span "Spaziatura" at bounding box center [175, 148] width 26 height 6
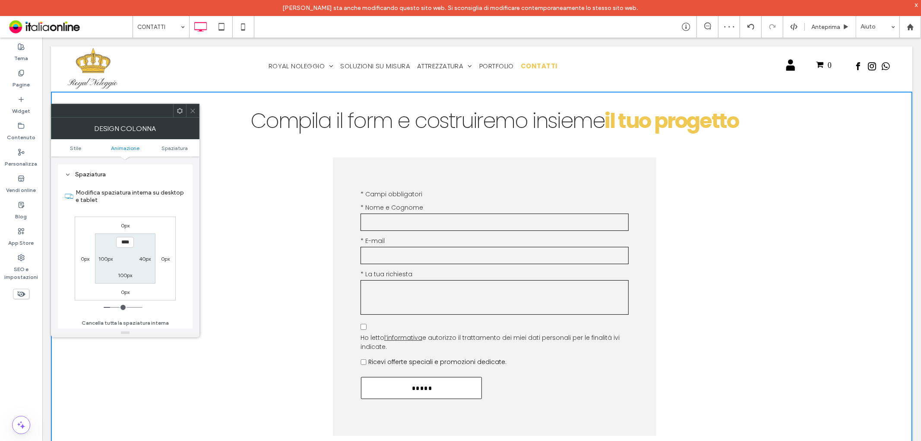
scroll to position [202, 0]
click at [108, 257] on label "100px" at bounding box center [105, 258] width 14 height 6
type input "***"
type input "**"
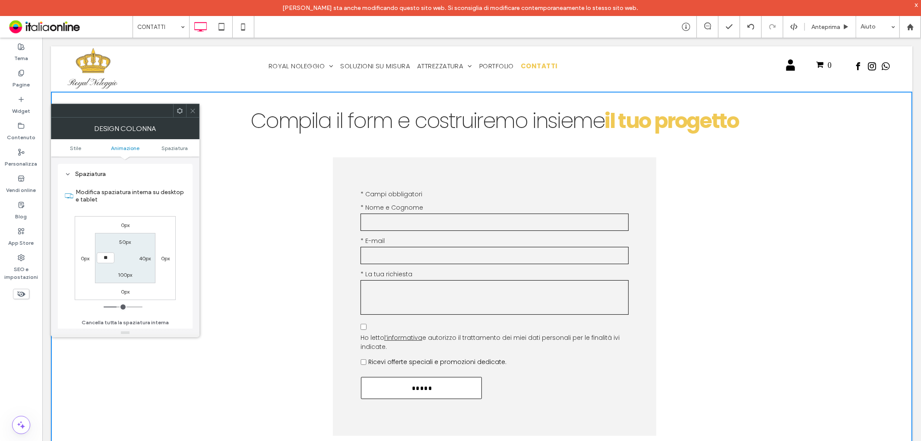
type input "****"
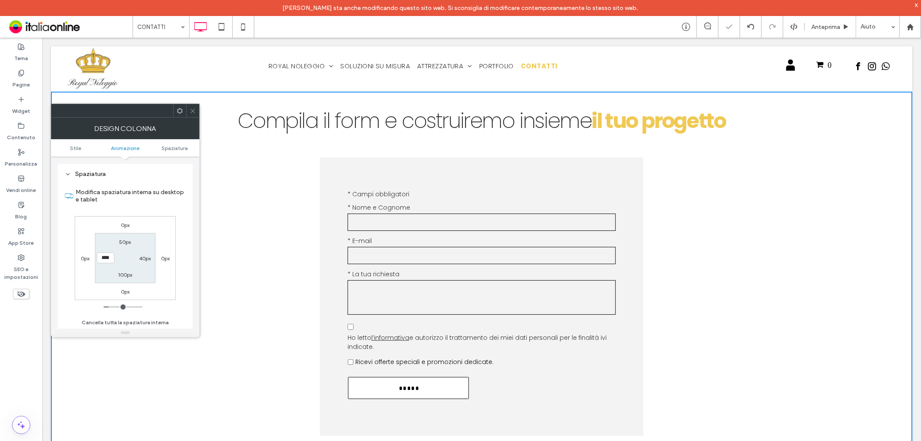
click at [195, 106] on span at bounding box center [193, 110] width 6 height 13
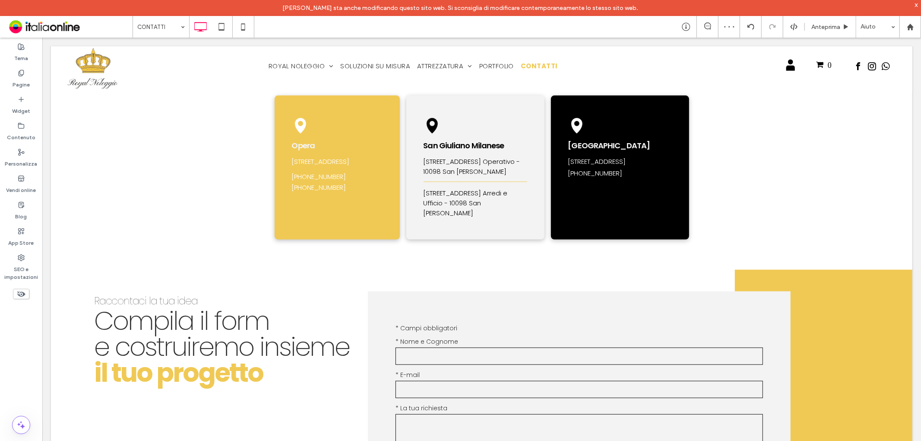
scroll to position [480, 0]
click at [56, 278] on div at bounding box center [62, 276] width 22 height 14
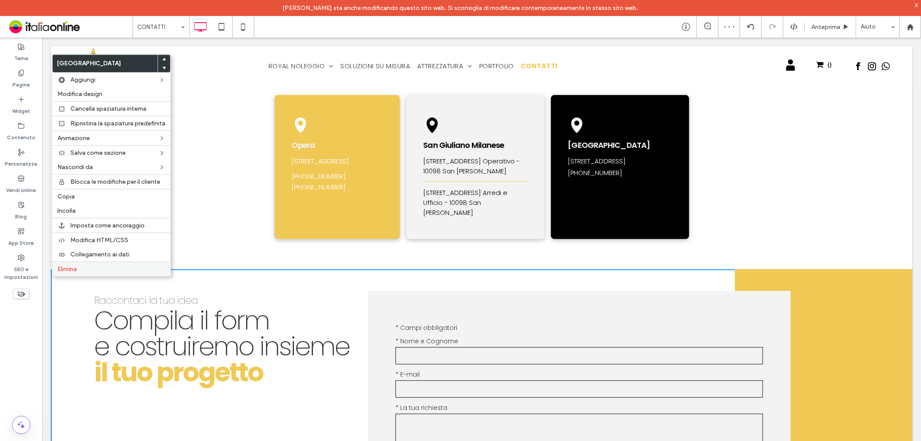
click at [84, 266] on label "Elimina" at bounding box center [111, 268] width 108 height 7
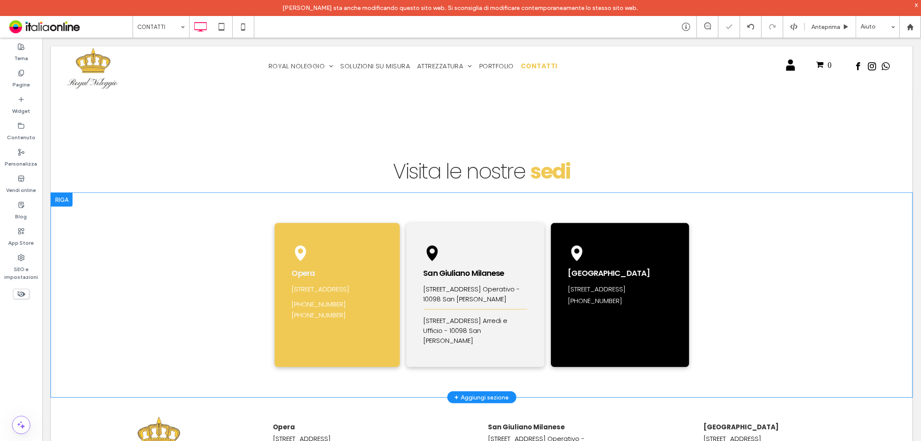
scroll to position [269, 0]
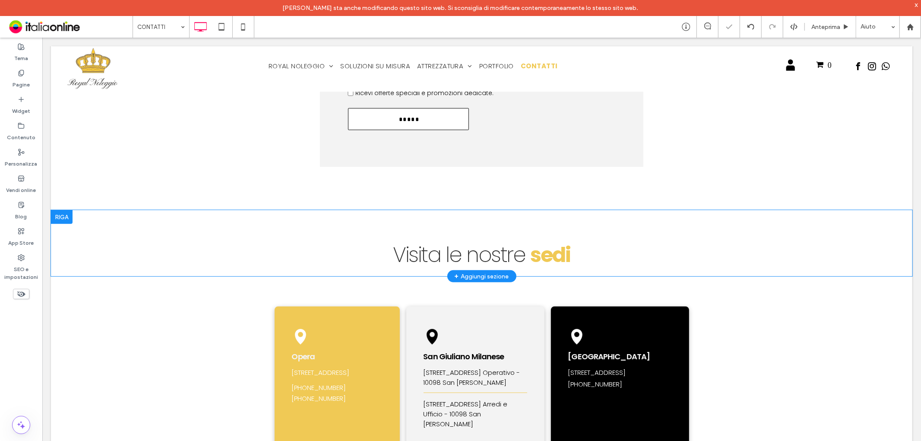
click at [372, 217] on div "Visita le nostre sedi Click To Paste [GEOGRAPHIC_DATA] + Aggiungi sezione" at bounding box center [482, 242] width 862 height 66
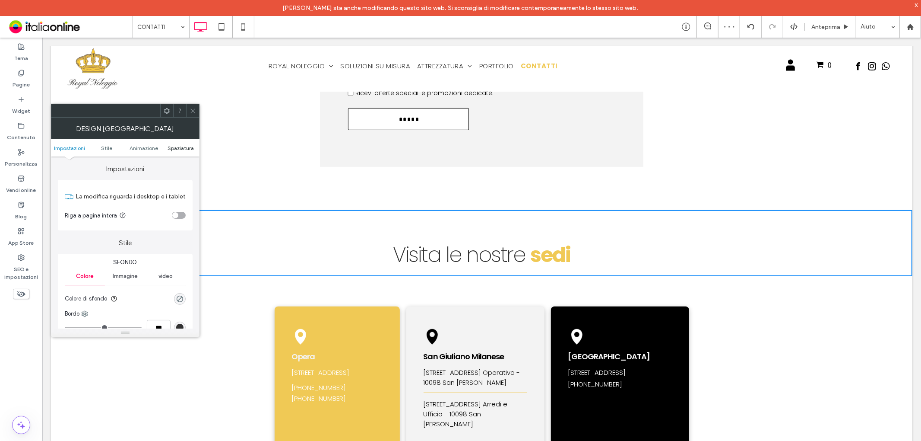
click at [175, 150] on span "Spaziatura" at bounding box center [181, 148] width 26 height 6
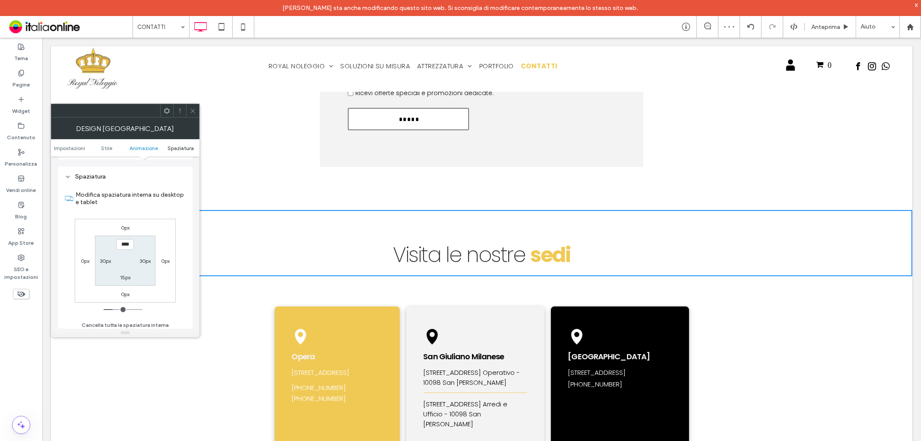
scroll to position [244, 0]
type input "***"
type input "*"
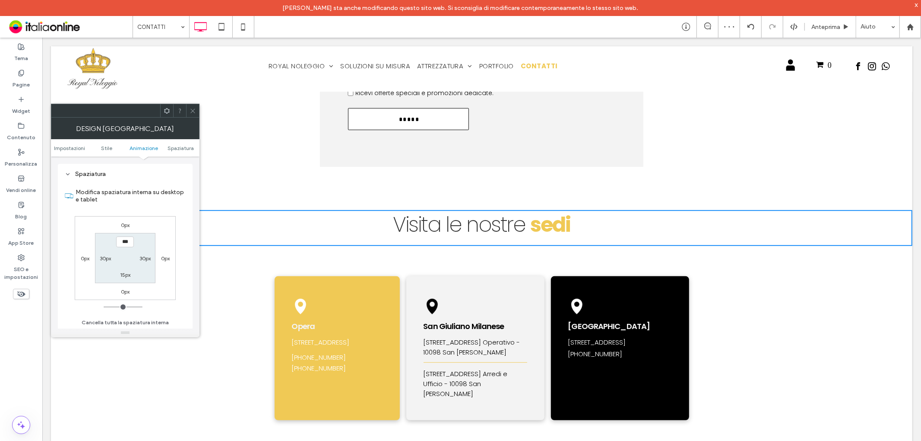
drag, startPoint x: 190, startPoint y: 109, endPoint x: 199, endPoint y: 127, distance: 19.5
click at [190, 109] on icon at bounding box center [193, 111] width 6 height 6
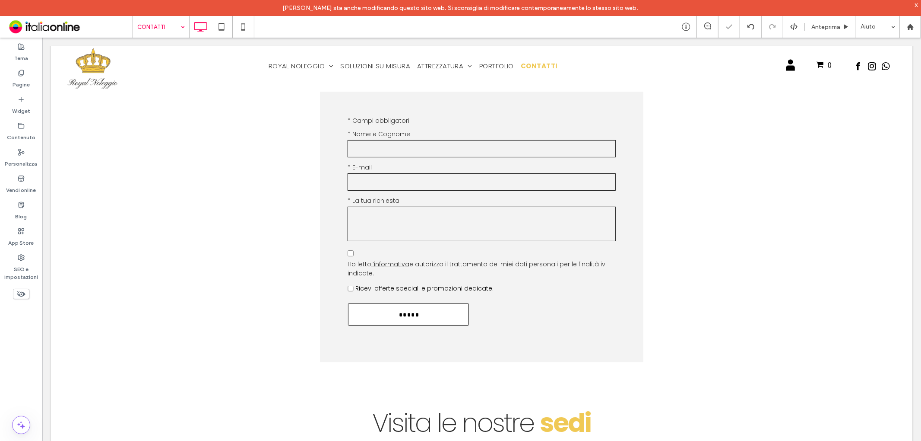
scroll to position [0, 0]
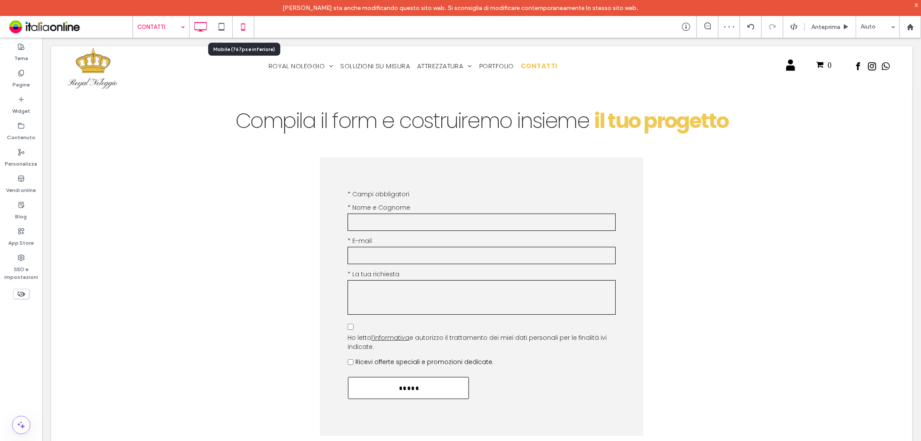
click at [247, 28] on icon at bounding box center [243, 26] width 17 height 17
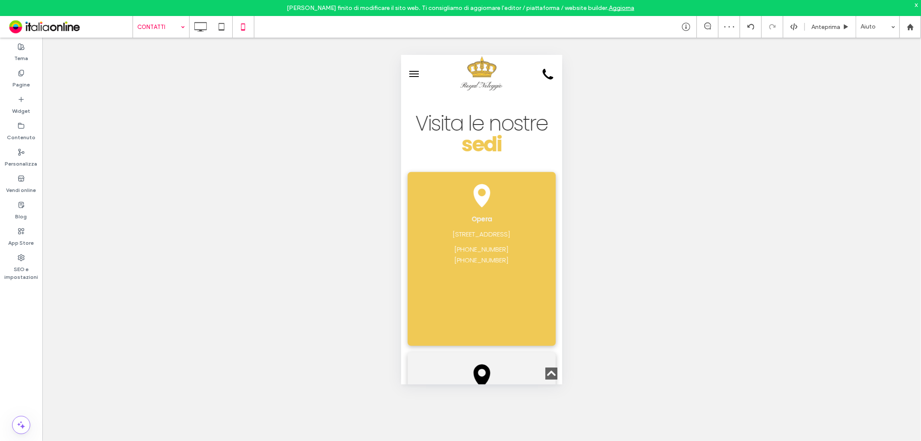
scroll to position [288, 0]
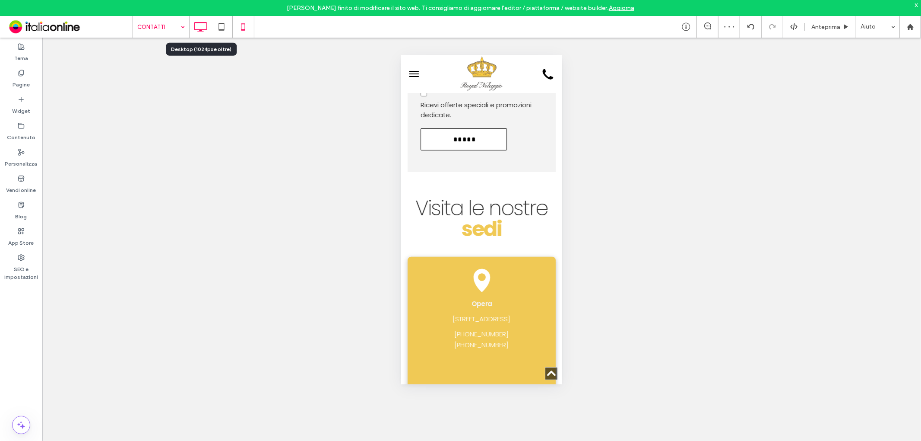
click at [200, 25] on icon at bounding box center [200, 26] width 17 height 17
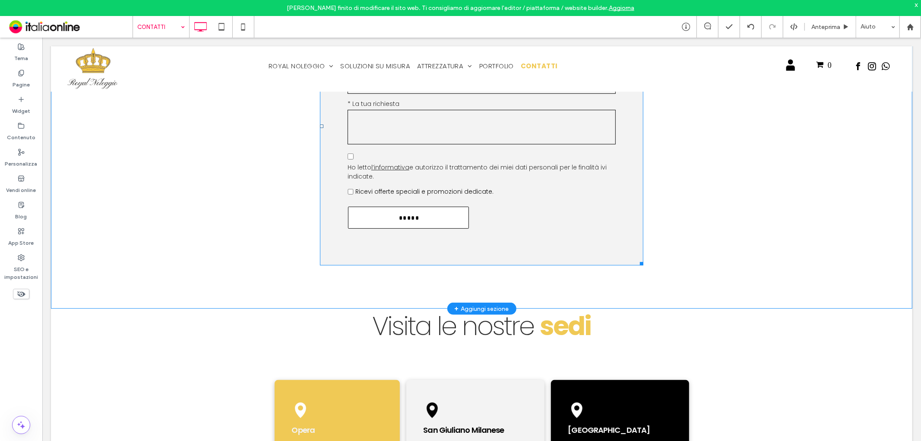
scroll to position [96, 0]
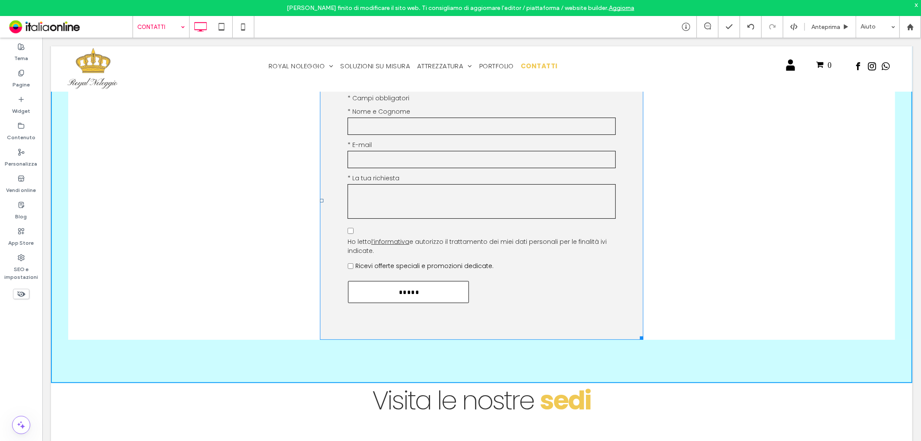
drag, startPoint x: 636, startPoint y: 331, endPoint x: 889, endPoint y: 300, distance: 255.0
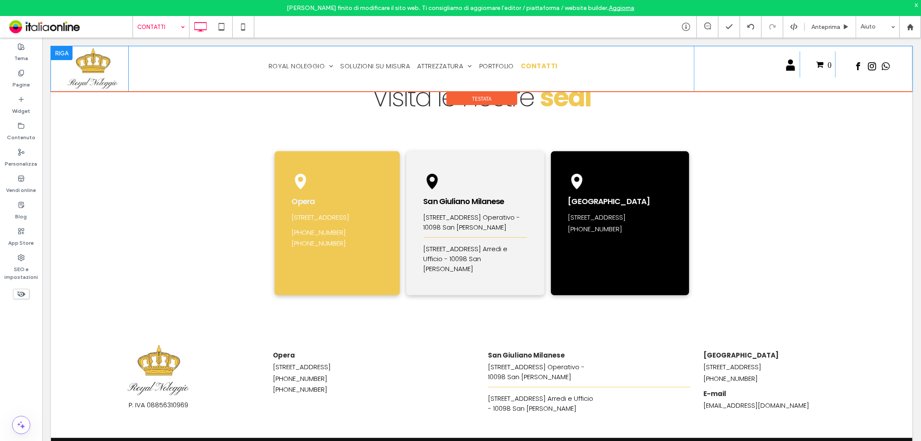
scroll to position [322, 0]
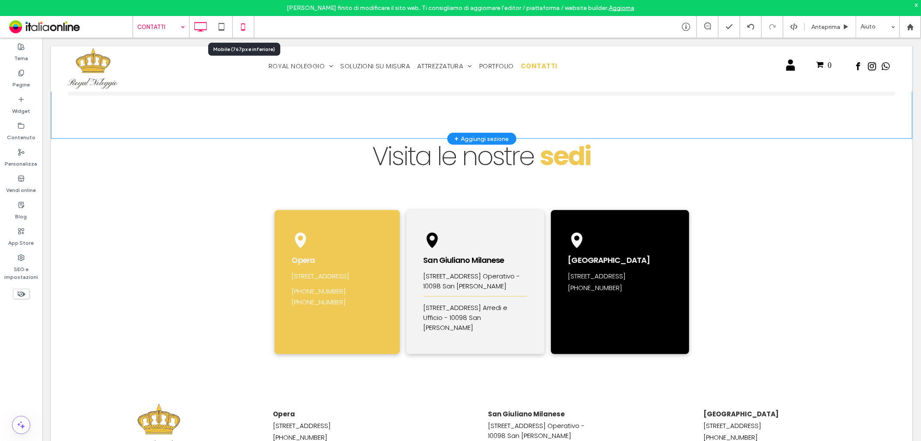
click at [234, 29] on div at bounding box center [243, 26] width 21 height 17
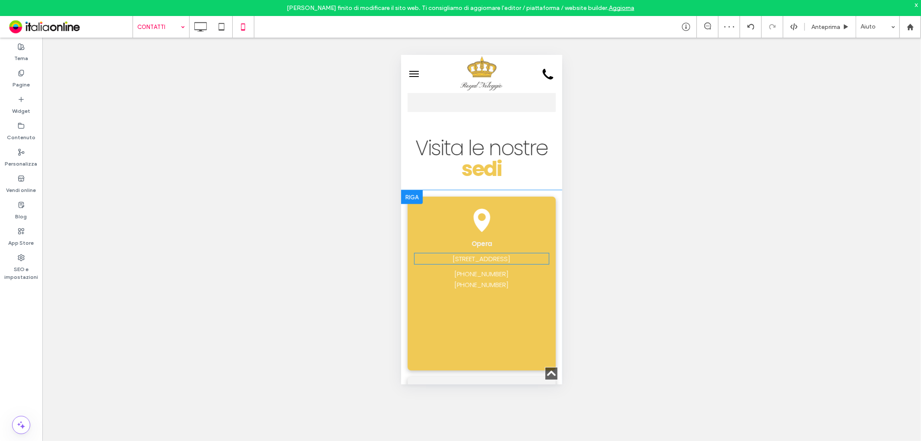
scroll to position [192, 0]
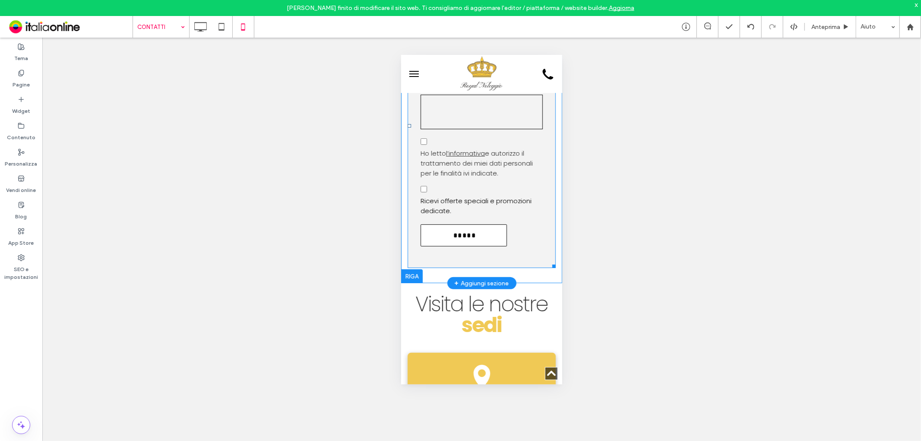
click at [523, 209] on span "Ricevi offerte speciali e promozioni dedicate." at bounding box center [478, 205] width 116 height 20
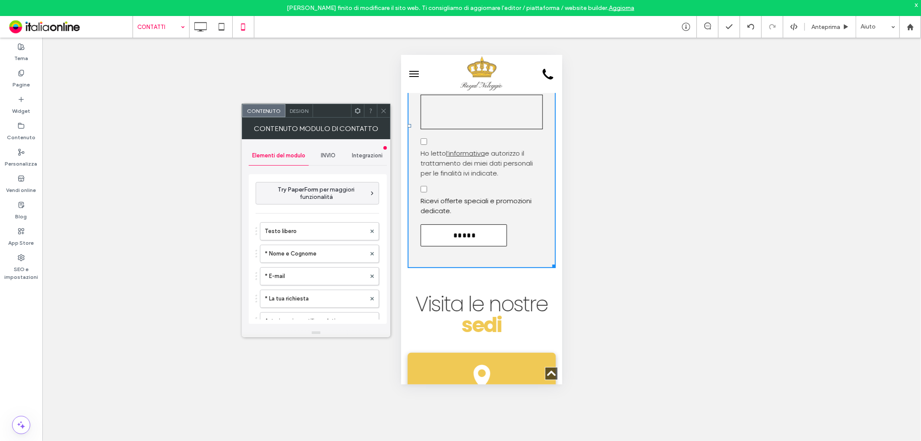
type input "*****"
type input "**********"
click at [299, 111] on span "Design" at bounding box center [299, 111] width 19 height 6
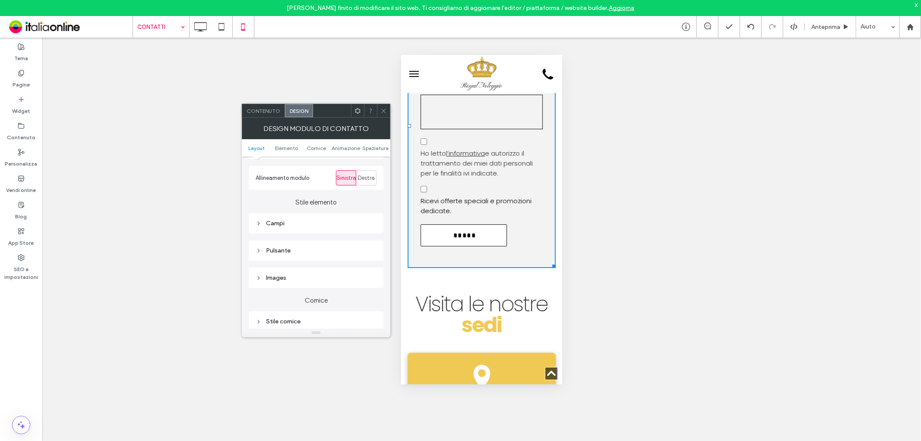
scroll to position [144, 0]
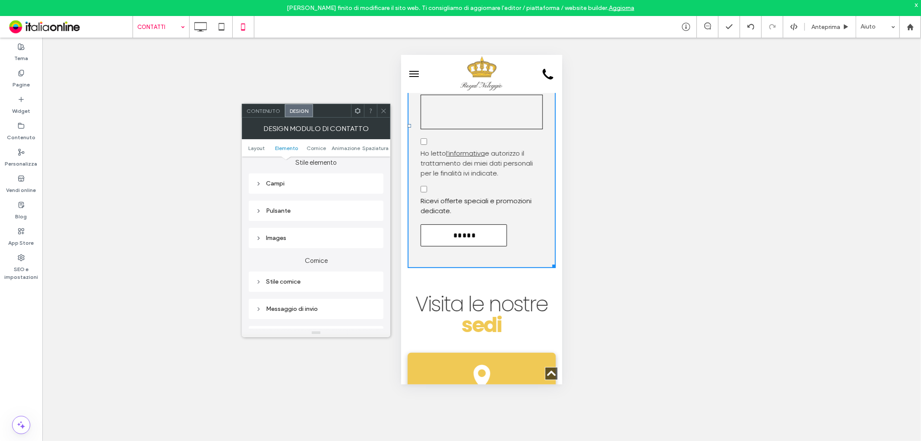
click at [313, 212] on div "Pulsante" at bounding box center [316, 210] width 121 height 7
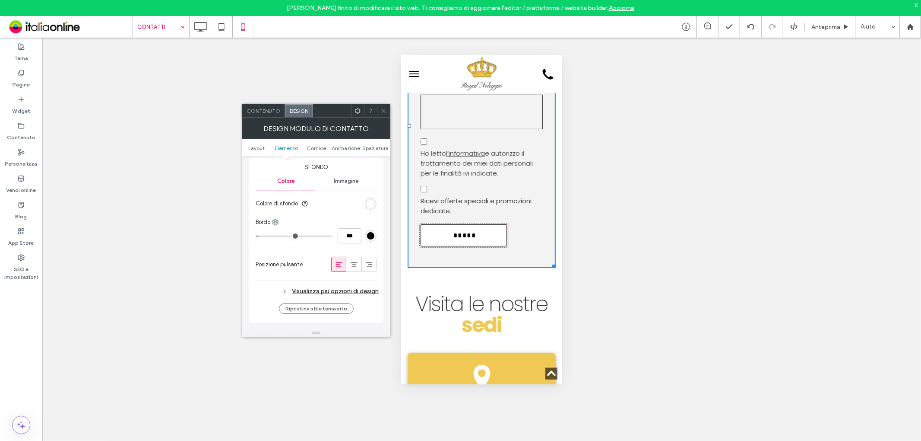
scroll to position [384, 0]
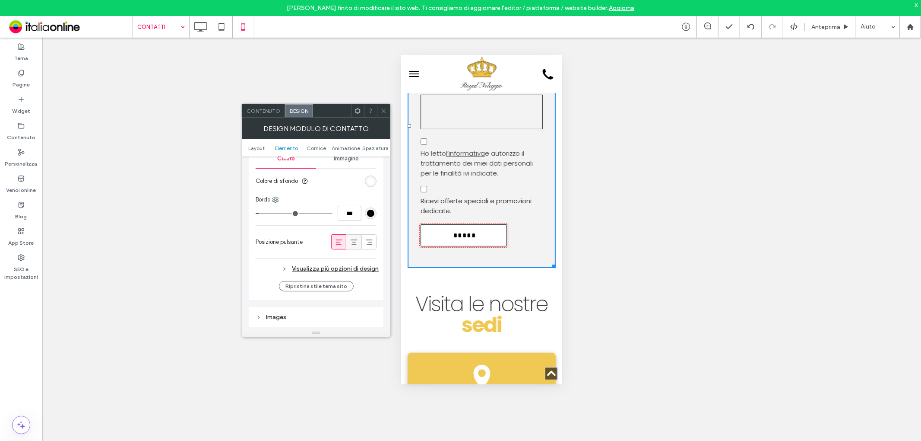
click at [354, 245] on span at bounding box center [354, 242] width 9 height 14
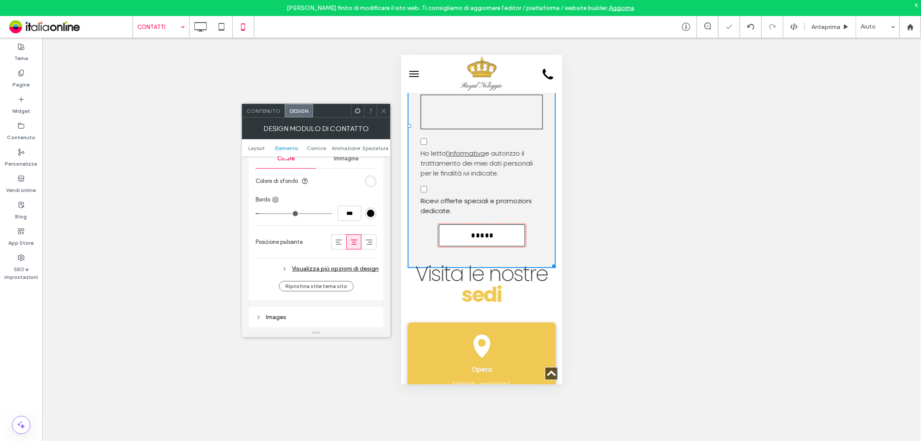
click at [384, 110] on use at bounding box center [384, 110] width 4 height 4
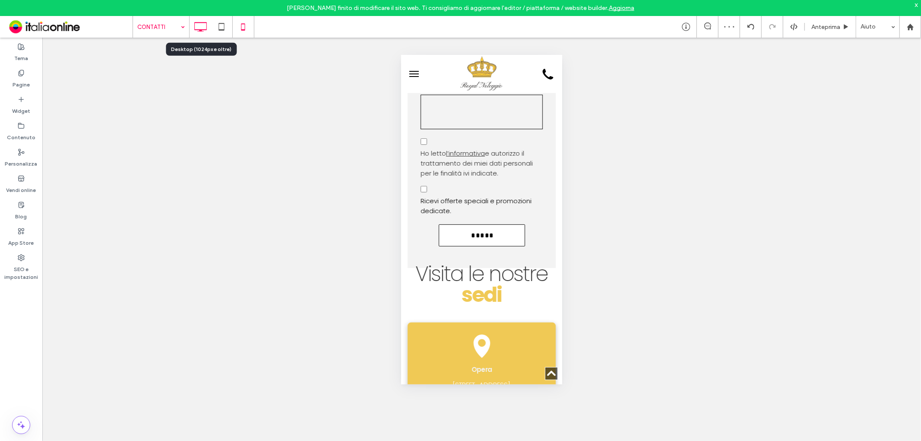
click at [210, 31] on div at bounding box center [201, 26] width 22 height 17
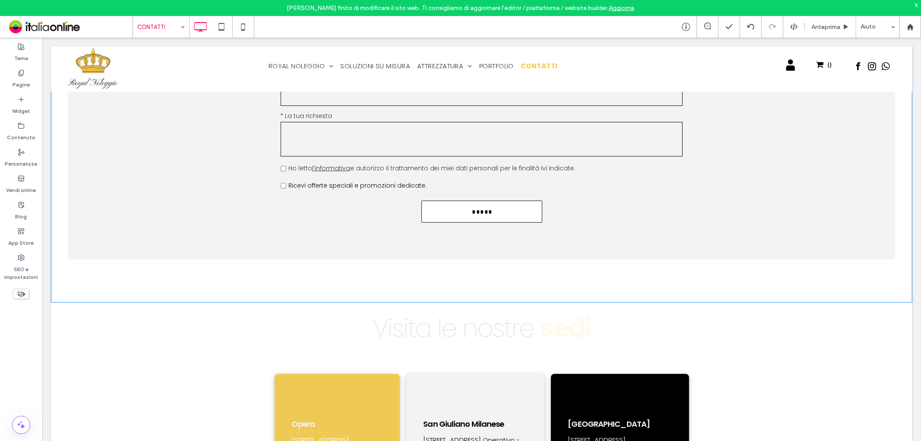
scroll to position [192, 0]
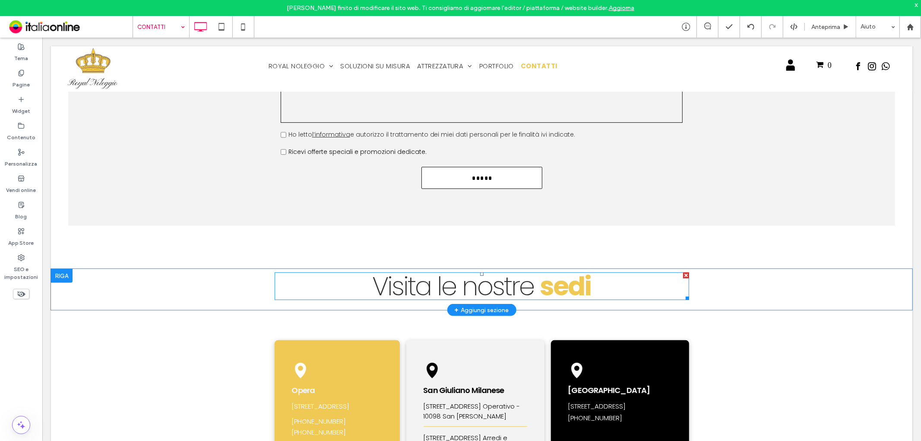
click at [533, 273] on span "Visita le nostre" at bounding box center [456, 285] width 168 height 36
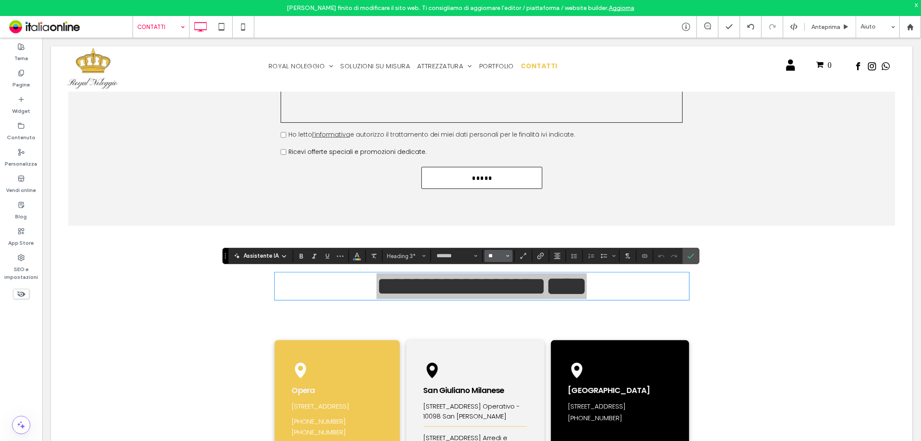
click at [492, 256] on input "**" at bounding box center [496, 255] width 17 height 7
click at [497, 315] on label "48" at bounding box center [499, 321] width 28 height 12
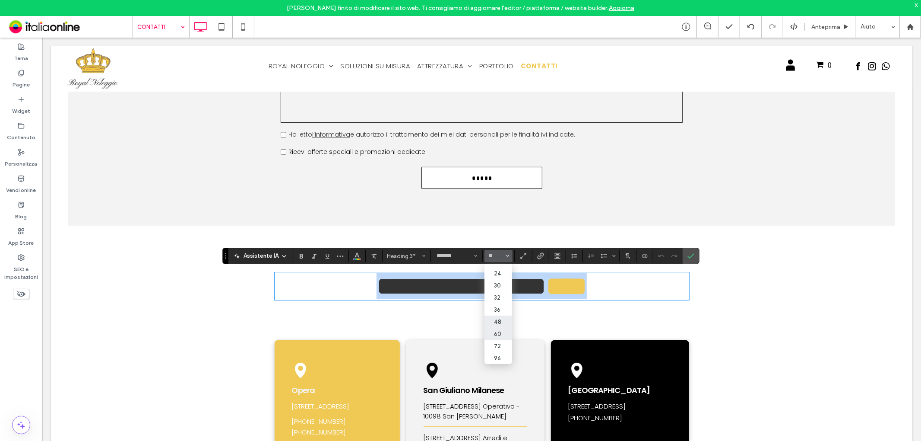
type input "**"
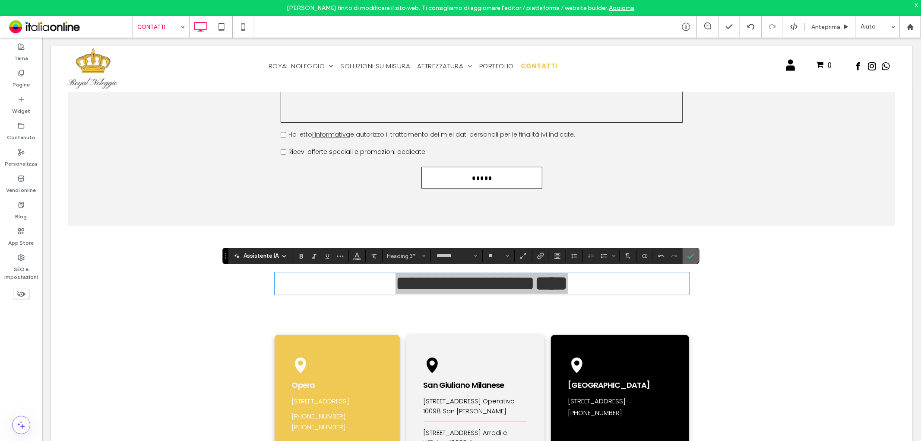
drag, startPoint x: 657, startPoint y: 218, endPoint x: 696, endPoint y: 255, distance: 53.8
click at [696, 255] on label "Conferma" at bounding box center [691, 256] width 13 height 16
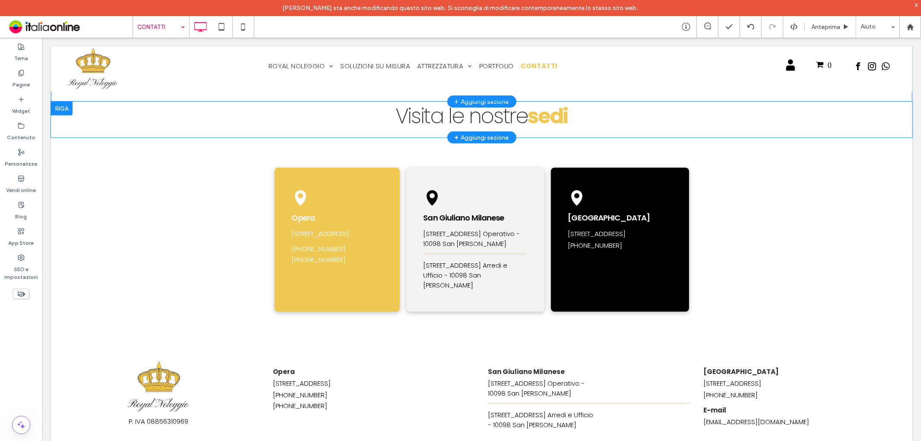
scroll to position [384, 0]
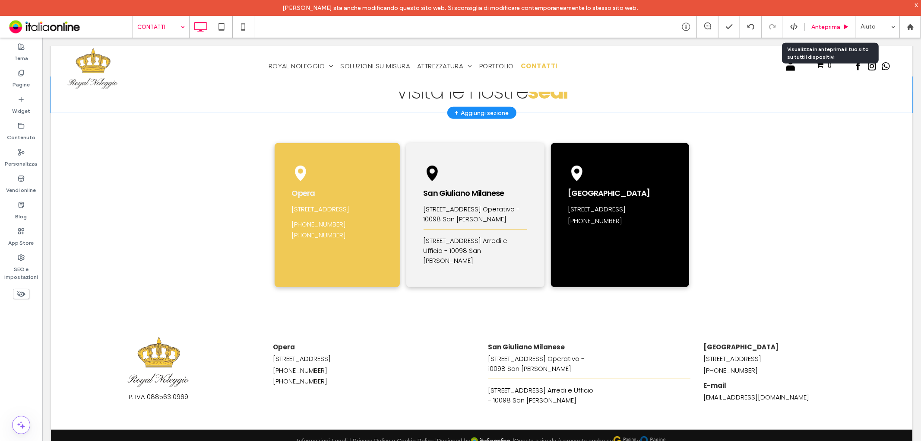
click at [830, 26] on span "Anteprima" at bounding box center [826, 26] width 29 height 7
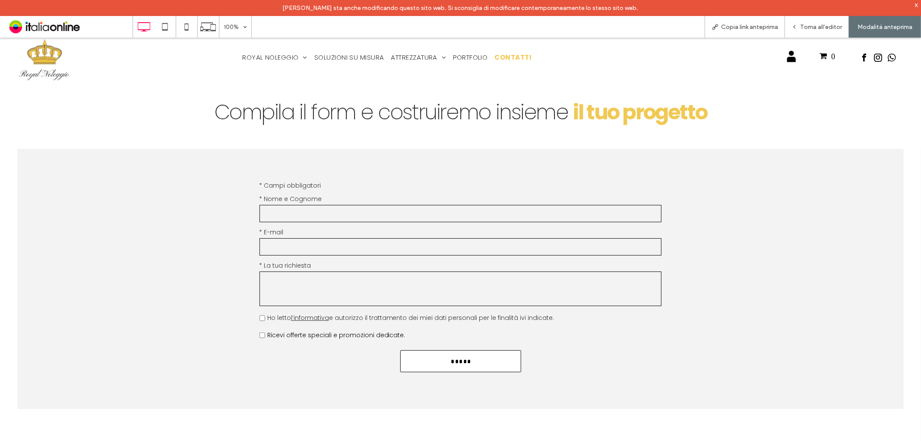
click at [273, 61] on nav "ROYAL NOLEGGIO La nostra storia SOLUZIONI SU MISURA ATTREZZATURA Posate Bicchie…" at bounding box center [386, 57] width 317 height 20
click at [274, 52] on span "ROYAL NOLEGGIO" at bounding box center [275, 57] width 71 height 10
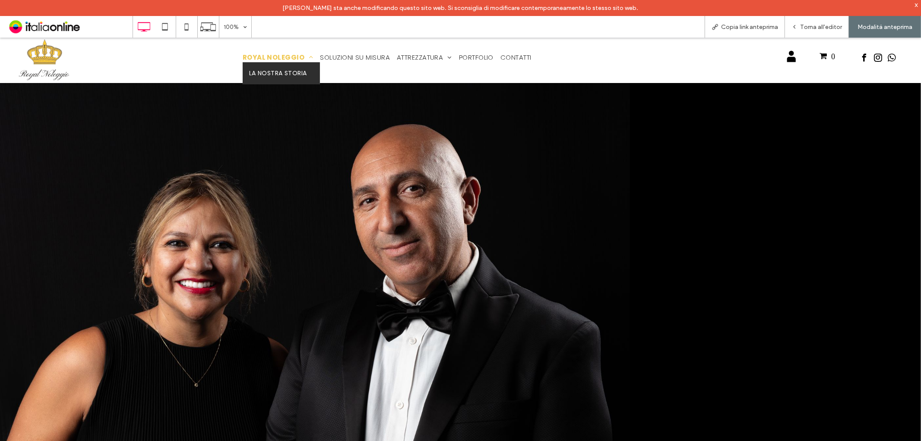
click at [283, 70] on span "La nostra storia" at bounding box center [278, 72] width 58 height 9
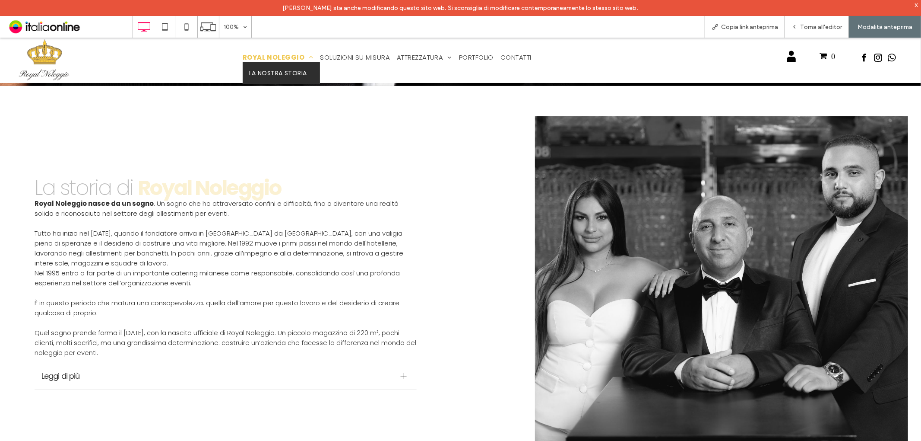
scroll to position [420, 0]
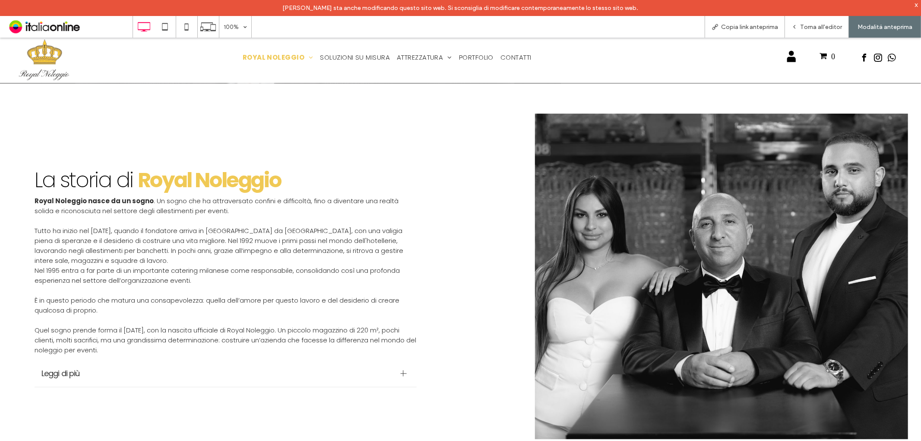
click at [334, 373] on span "Leggi di più" at bounding box center [217, 373] width 352 height 12
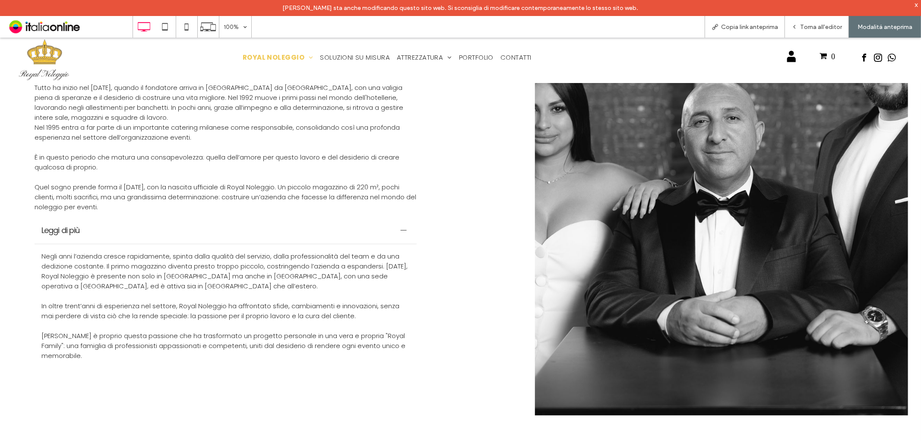
scroll to position [564, 0]
click at [393, 223] on span "Leggi di più" at bounding box center [217, 229] width 352 height 12
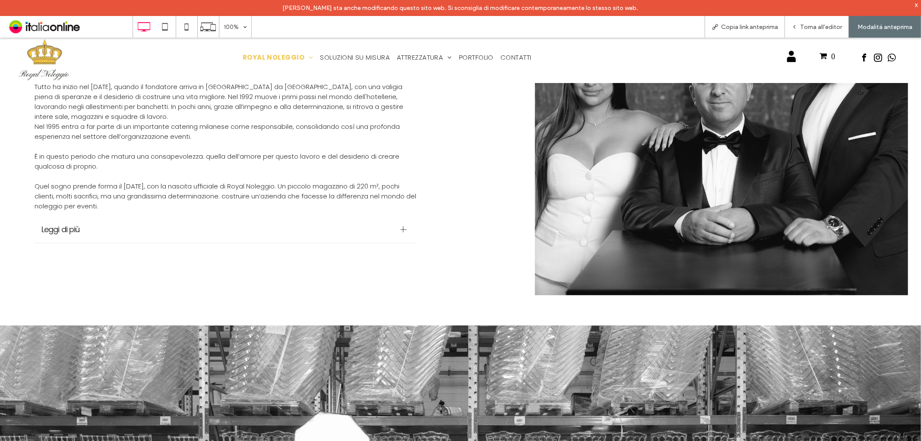
click at [393, 223] on span "Leggi di più" at bounding box center [217, 229] width 352 height 12
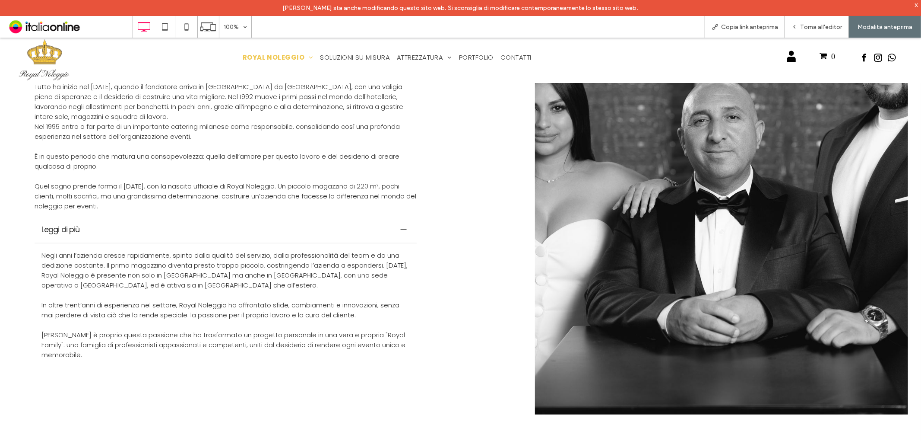
click at [395, 218] on div "Leggi di più" at bounding box center [226, 229] width 382 height 27
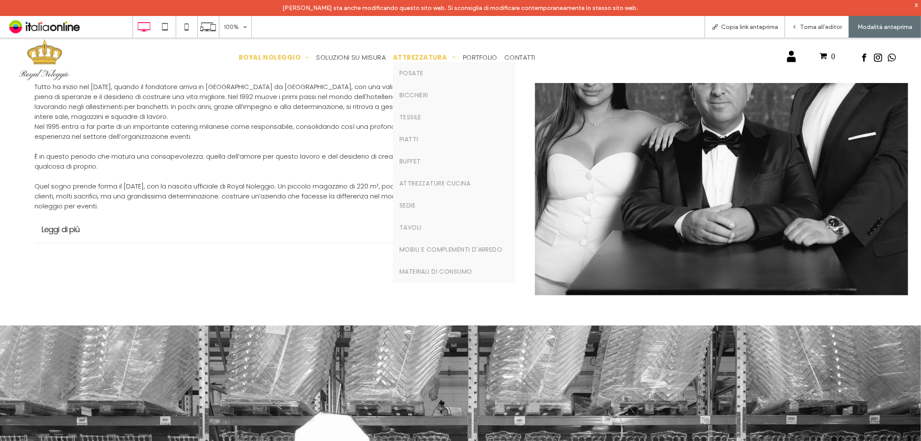
click at [418, 55] on span "ATTREZZATURA" at bounding box center [424, 57] width 63 height 10
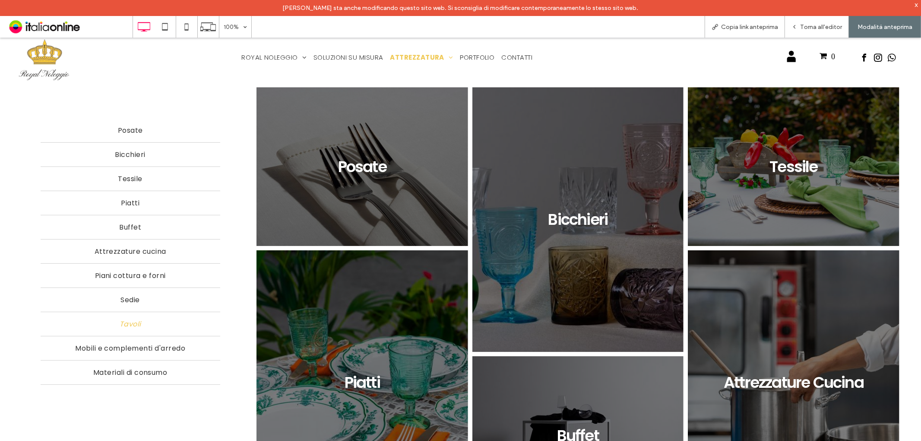
click at [114, 315] on link "Tavoli" at bounding box center [131, 323] width 180 height 24
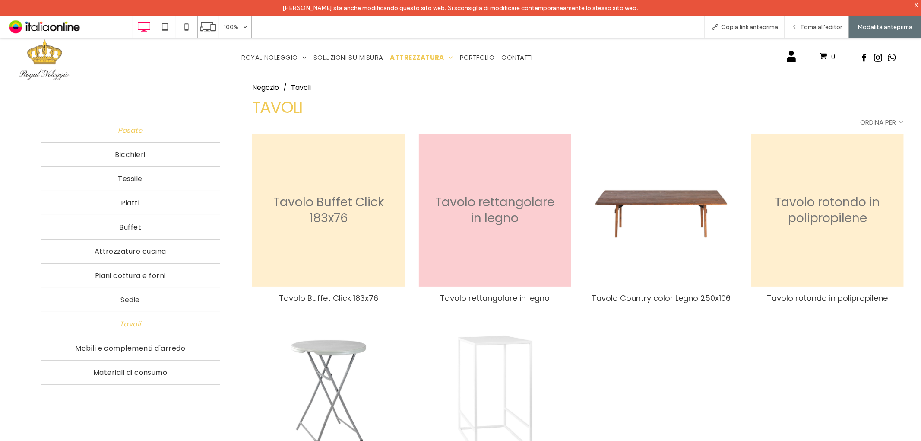
click at [129, 129] on span "Posate" at bounding box center [130, 129] width 25 height 11
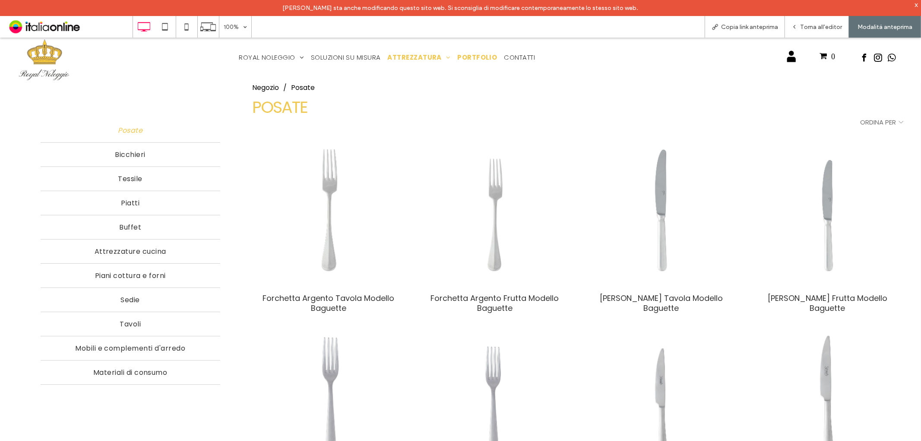
click at [480, 58] on span "PORTFOLIO" at bounding box center [477, 57] width 40 height 10
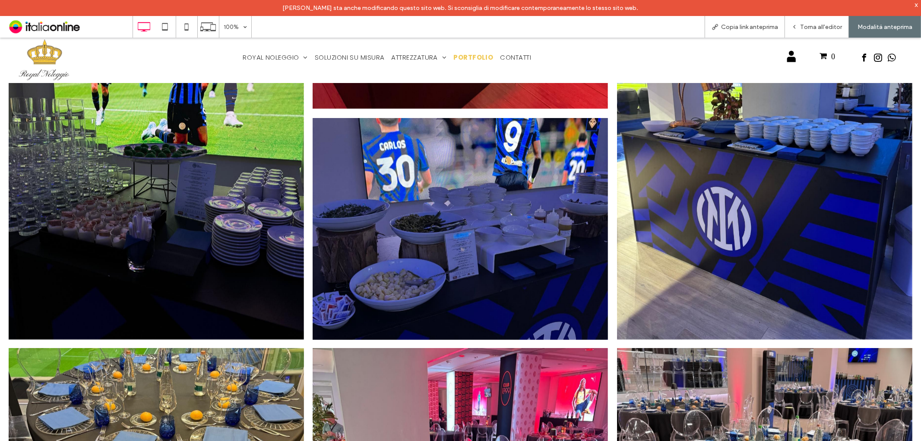
scroll to position [1199, 0]
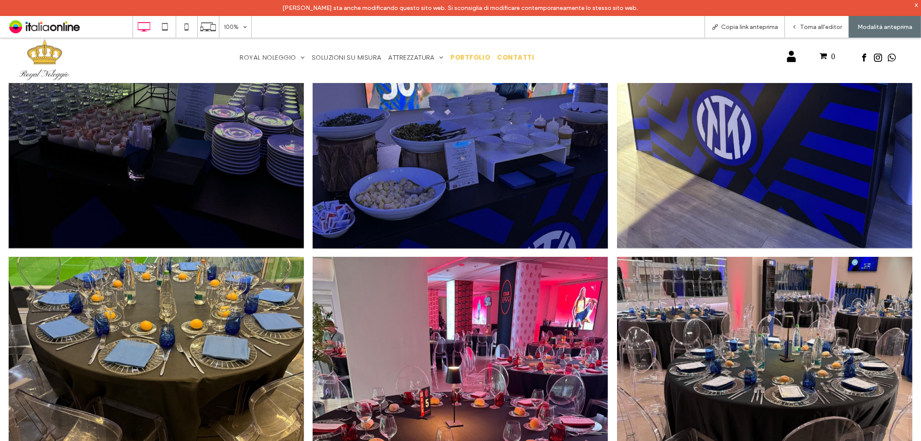
click at [506, 58] on span "CONTATTI" at bounding box center [516, 57] width 37 height 10
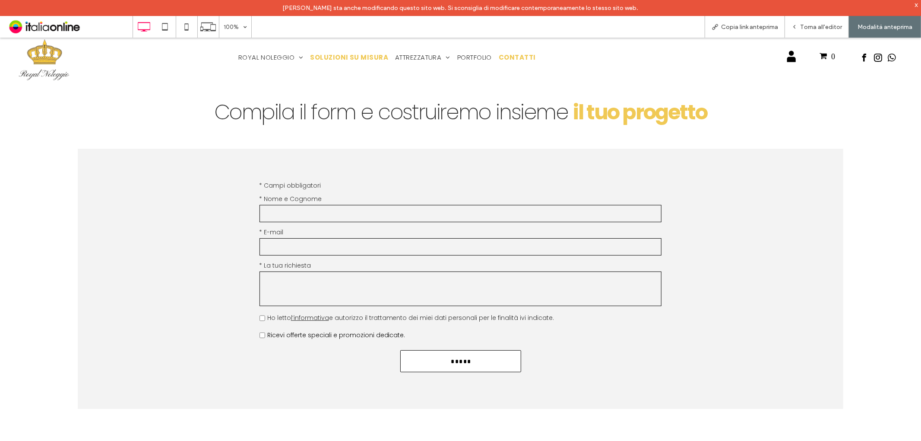
click at [373, 56] on span "SOLUZIONI SU MISURA" at bounding box center [350, 57] width 78 height 10
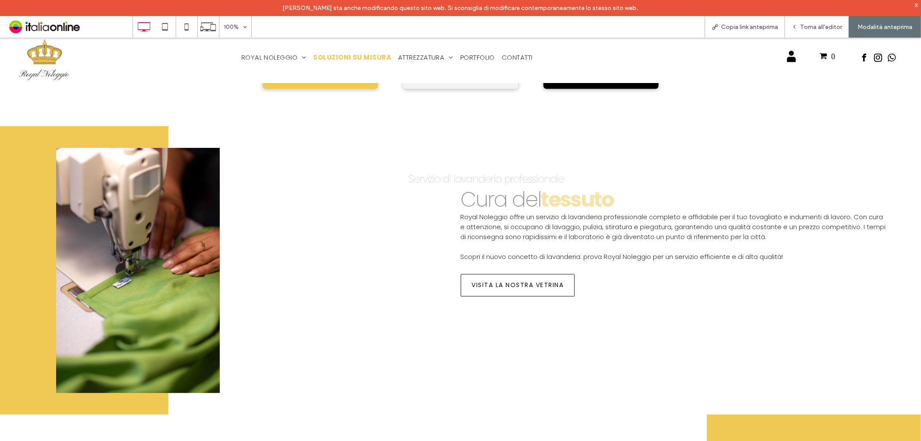
scroll to position [672, 0]
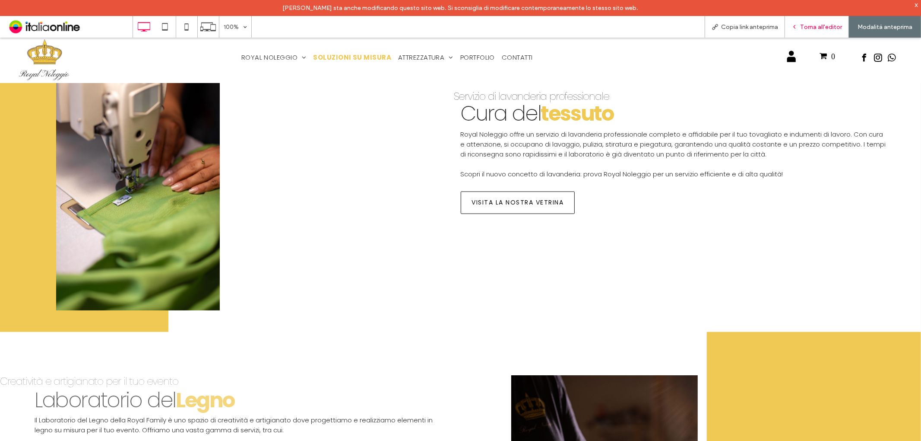
click at [816, 26] on span "Torna all'editor" at bounding box center [821, 26] width 42 height 7
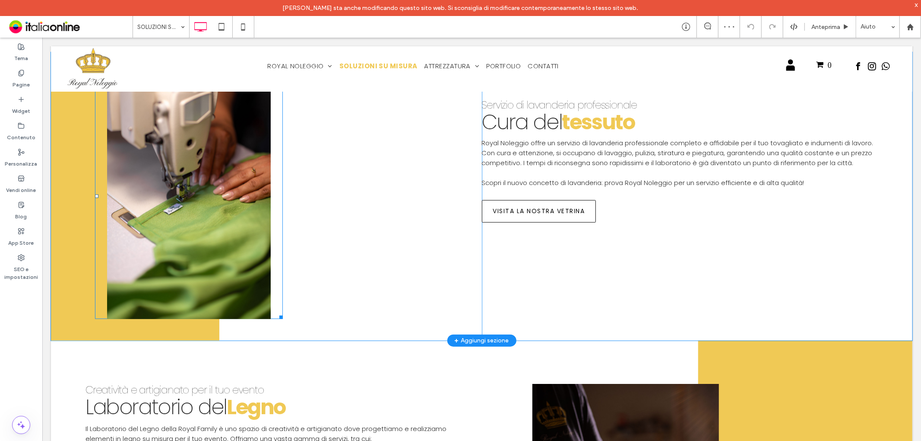
click at [227, 189] on li "Titolo diapositiva Scrivi qui la tua didascalia [GEOGRAPHIC_DATA]" at bounding box center [189, 195] width 188 height 245
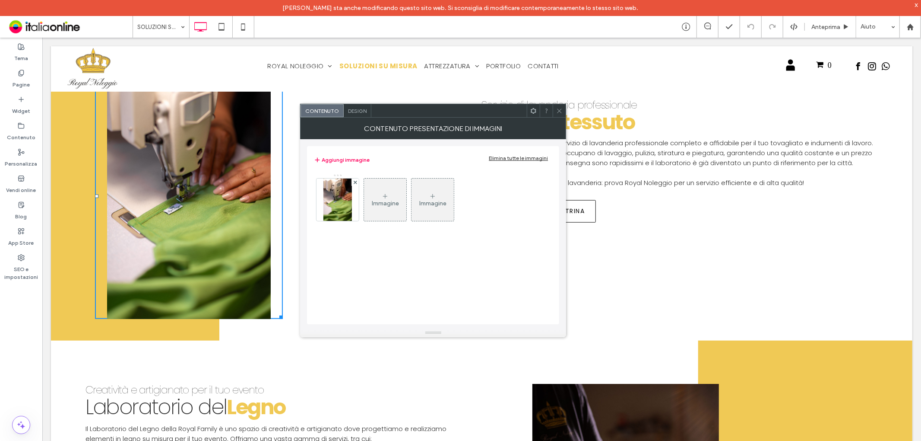
click at [557, 111] on icon at bounding box center [559, 111] width 6 height 6
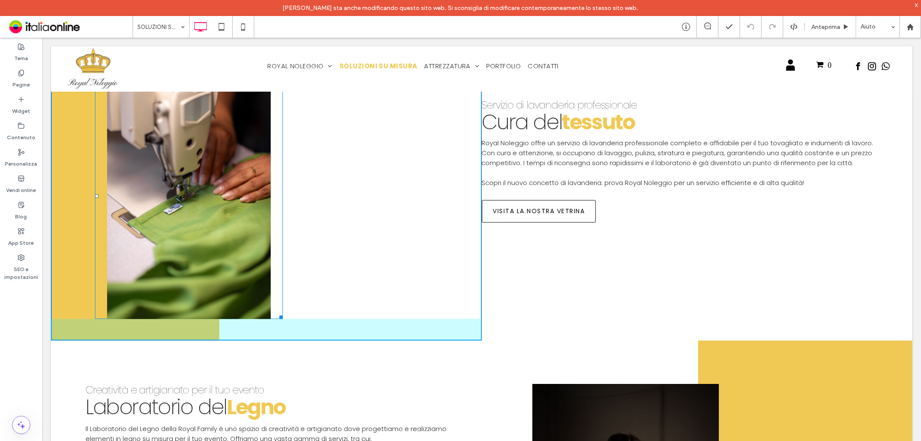
drag, startPoint x: 281, startPoint y: 315, endPoint x: 428, endPoint y: 371, distance: 157.8
click at [282, 318] on div at bounding box center [279, 315] width 6 height 6
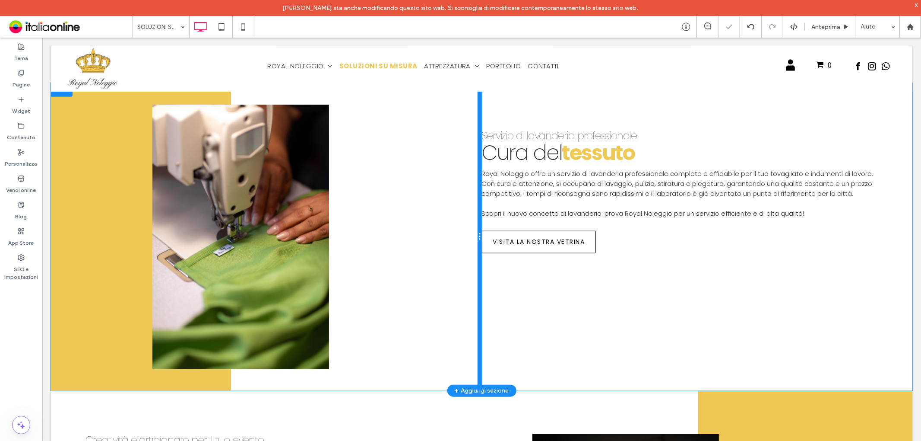
scroll to position [624, 0]
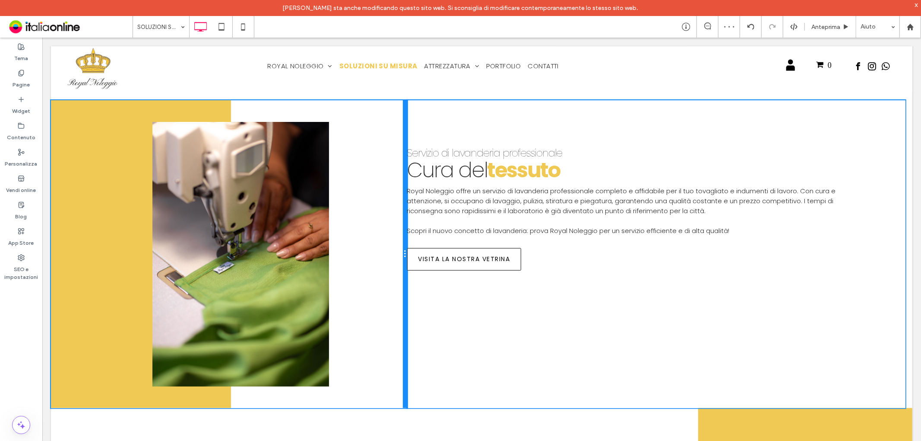
drag, startPoint x: 475, startPoint y: 307, endPoint x: 351, endPoint y: 273, distance: 128.4
click at [426, 303] on div "Titolo diapositiva Scrivi qui la tua didascalia [GEOGRAPHIC_DATA] Previous Next…" at bounding box center [482, 254] width 862 height 308
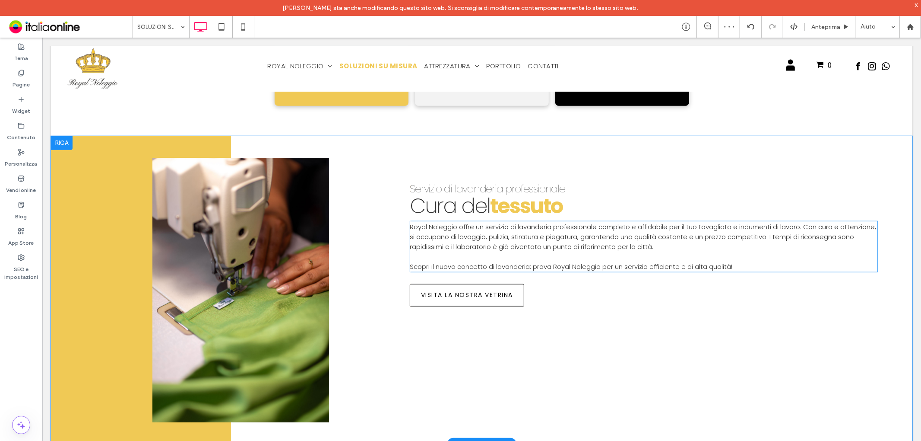
scroll to position [576, 0]
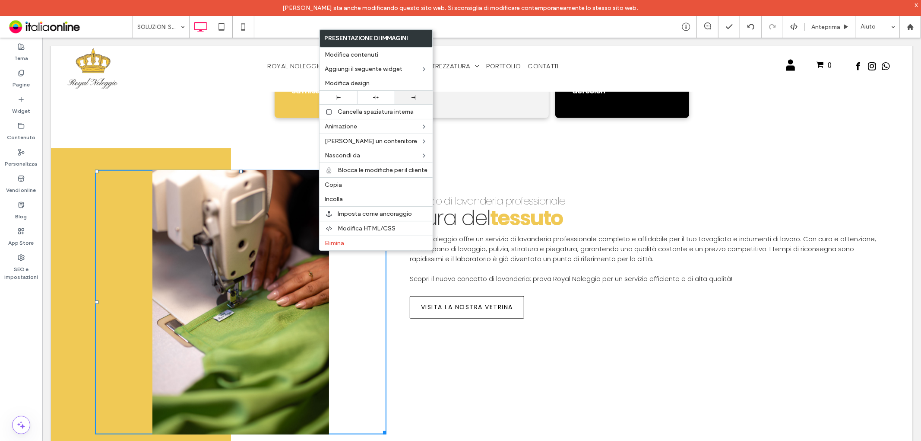
click at [401, 98] on div at bounding box center [413, 97] width 29 height 5
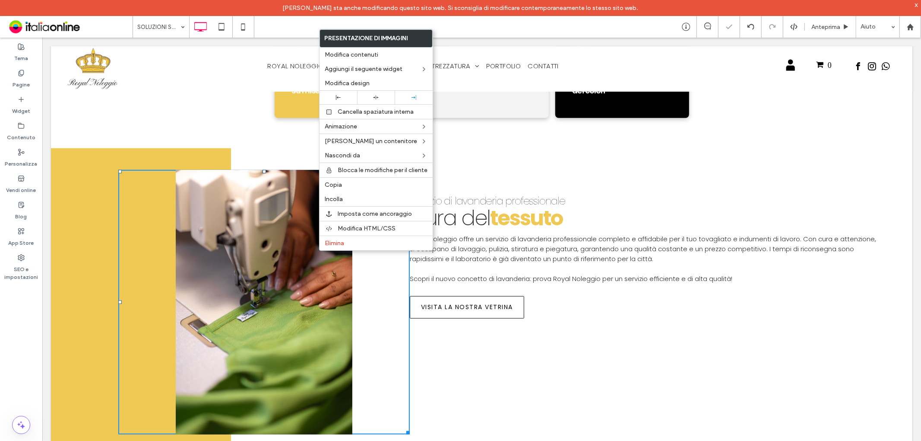
click at [246, 163] on div "Titolo diapositiva Scrivi qui la tua didascalia [GEOGRAPHIC_DATA] Previous Next…" at bounding box center [230, 302] width 359 height 308
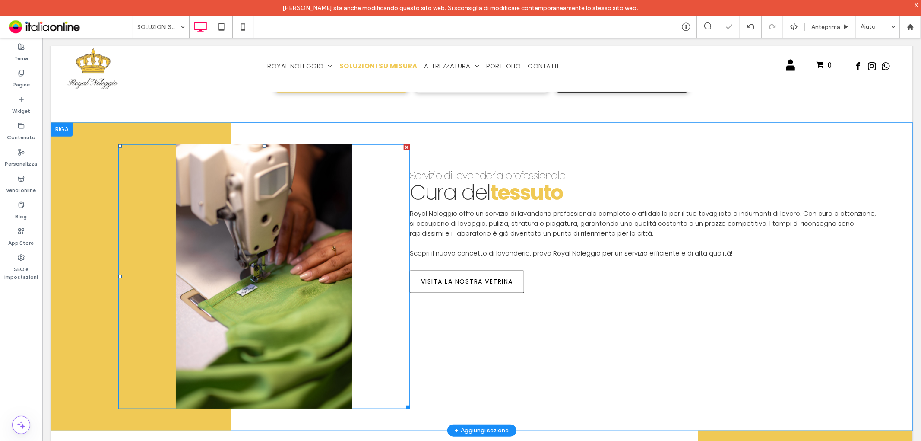
scroll to position [672, 0]
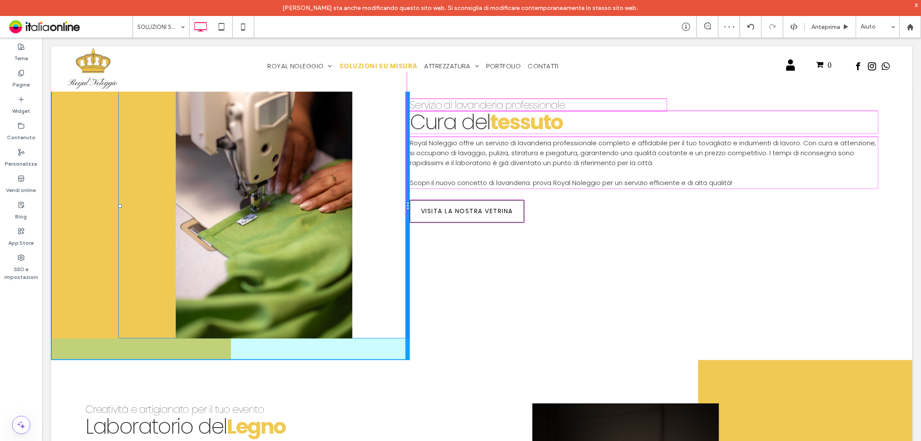
click at [405, 332] on div "Titolo diapositiva Scrivi qui la tua didascalia [GEOGRAPHIC_DATA] Previous Next…" at bounding box center [230, 206] width 359 height 308
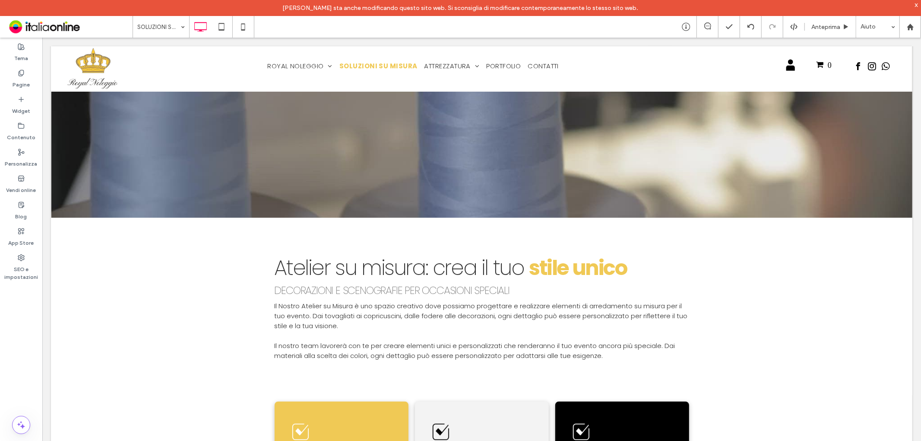
scroll to position [0, 0]
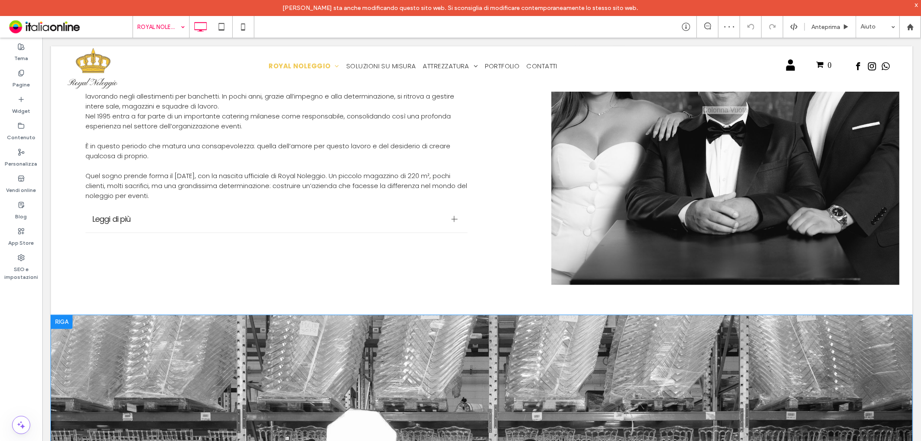
scroll to position [432, 0]
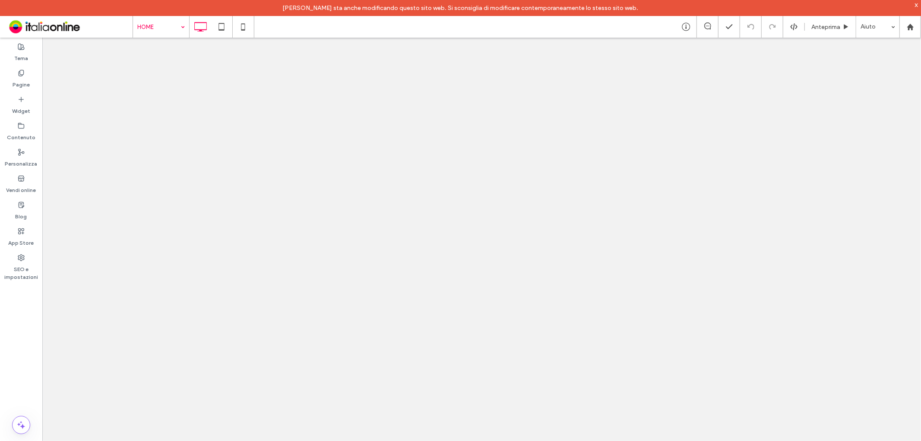
click at [163, 24] on input at bounding box center [158, 27] width 43 height 22
click at [170, 31] on input at bounding box center [158, 27] width 43 height 22
click at [161, 32] on input at bounding box center [158, 27] width 43 height 22
drag, startPoint x: 173, startPoint y: 25, endPoint x: 171, endPoint y: 30, distance: 5.9
click at [173, 25] on input at bounding box center [158, 27] width 43 height 22
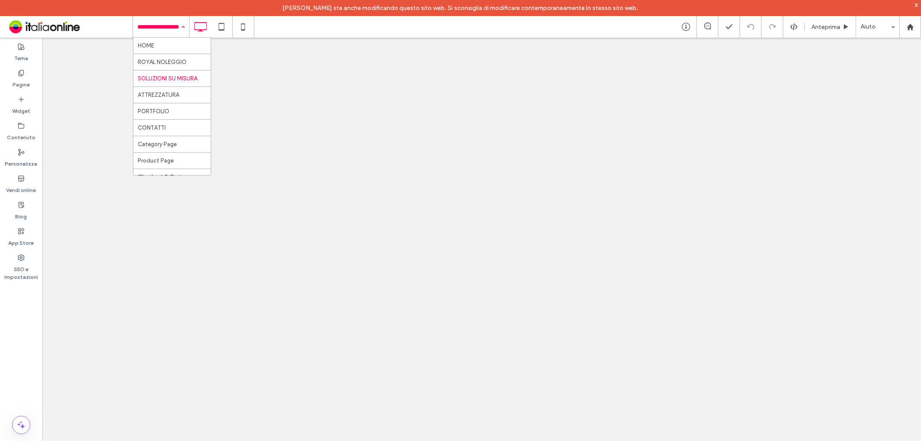
click at [184, 24] on div "HOME ROYAL NOLEGGIO SOLUZIONI SU MISURA ATTREZZATURA PORTFOLIO CONTATTI Categor…" at bounding box center [161, 27] width 56 height 22
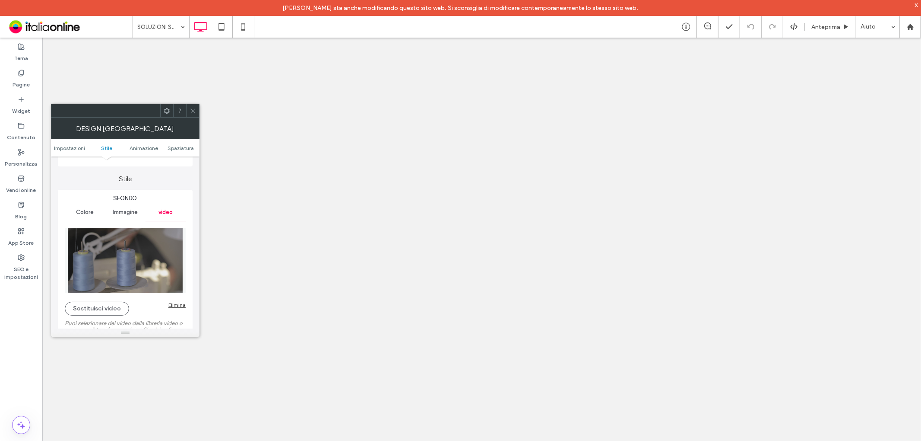
scroll to position [96, 0]
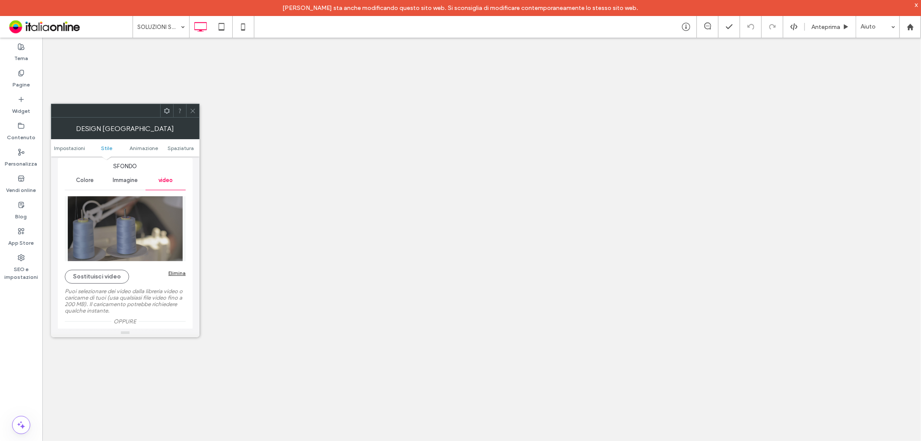
drag, startPoint x: 191, startPoint y: 113, endPoint x: 195, endPoint y: 127, distance: 14.2
click at [191, 113] on icon at bounding box center [193, 111] width 6 height 6
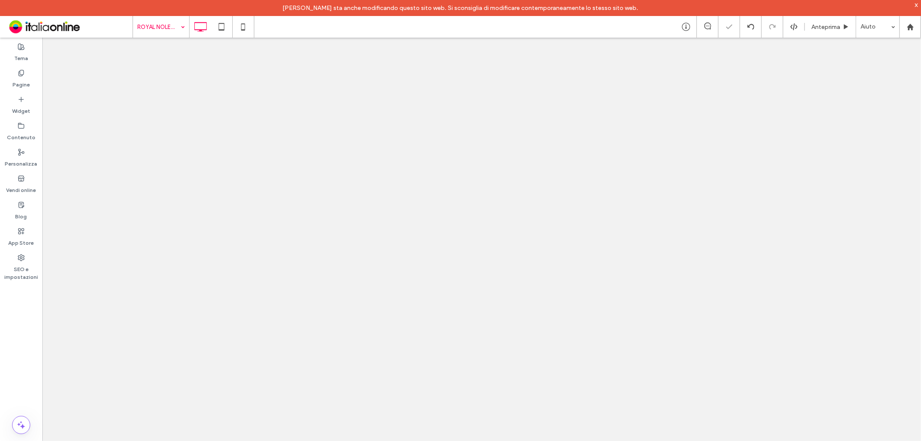
click at [162, 18] on input at bounding box center [158, 27] width 43 height 22
drag, startPoint x: 172, startPoint y: 29, endPoint x: 167, endPoint y: 45, distance: 17.1
click at [172, 29] on input at bounding box center [158, 27] width 43 height 22
drag, startPoint x: 162, startPoint y: 27, endPoint x: 162, endPoint y: 32, distance: 4.4
click at [162, 27] on input at bounding box center [158, 27] width 43 height 22
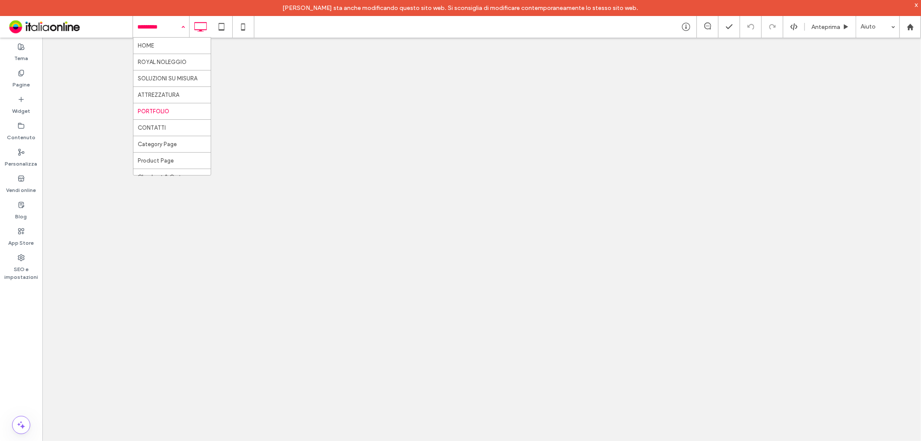
click at [162, 18] on input at bounding box center [158, 27] width 43 height 22
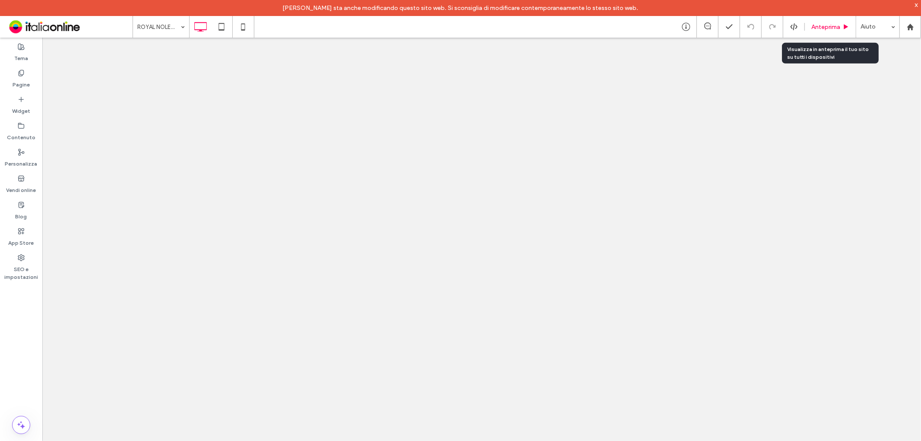
click at [834, 19] on div "Anteprima" at bounding box center [830, 27] width 51 height 22
click at [832, 28] on span "Anteprima" at bounding box center [826, 26] width 29 height 7
